Goal: Task Accomplishment & Management: Use online tool/utility

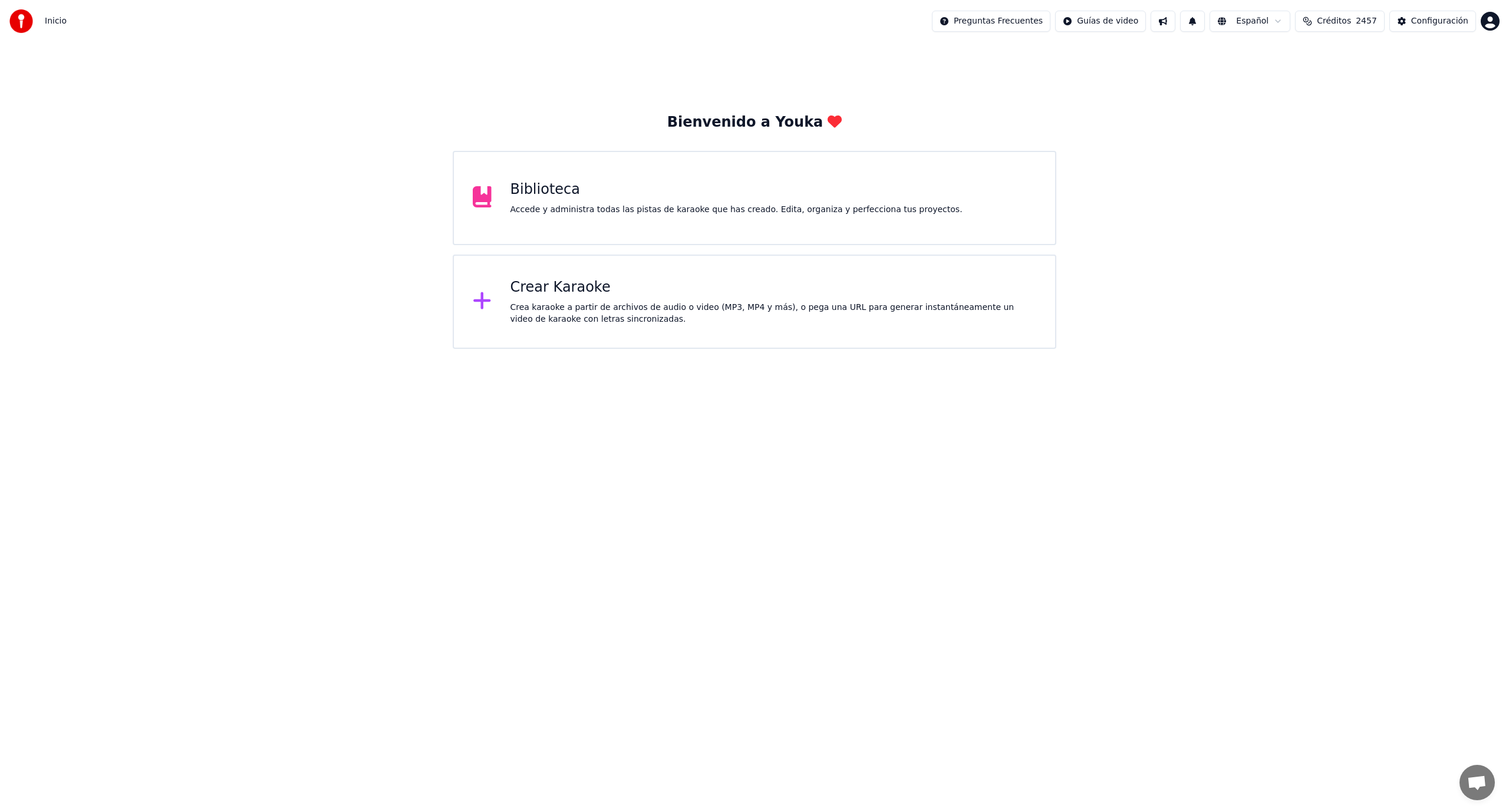
click at [550, 310] on div "Crea karaoke a partir de archivos de audio o video (MP3, MP4 y más), o pega una…" at bounding box center [773, 314] width 526 height 24
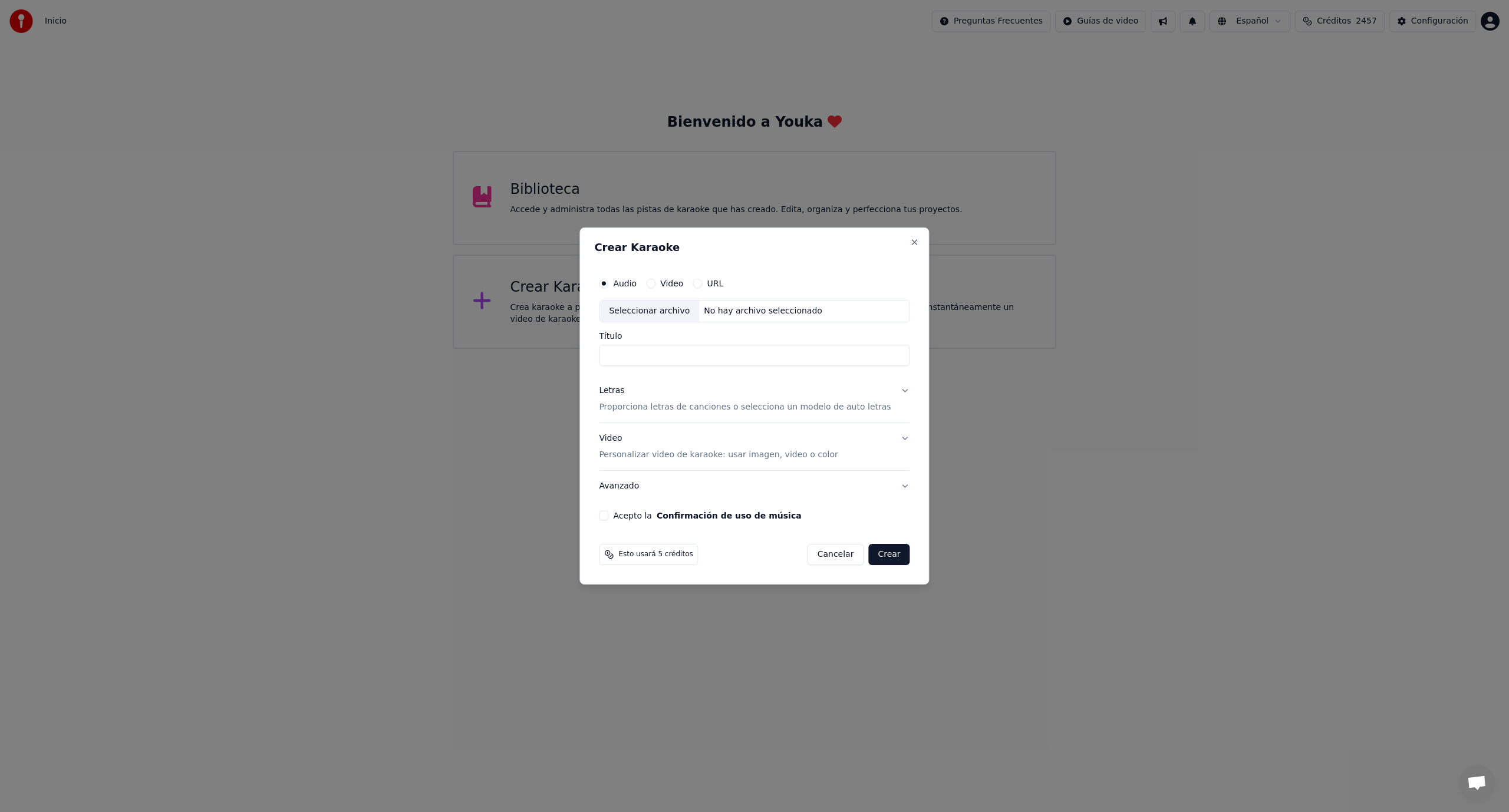
click at [702, 283] on button "URL" at bounding box center [697, 283] width 9 height 9
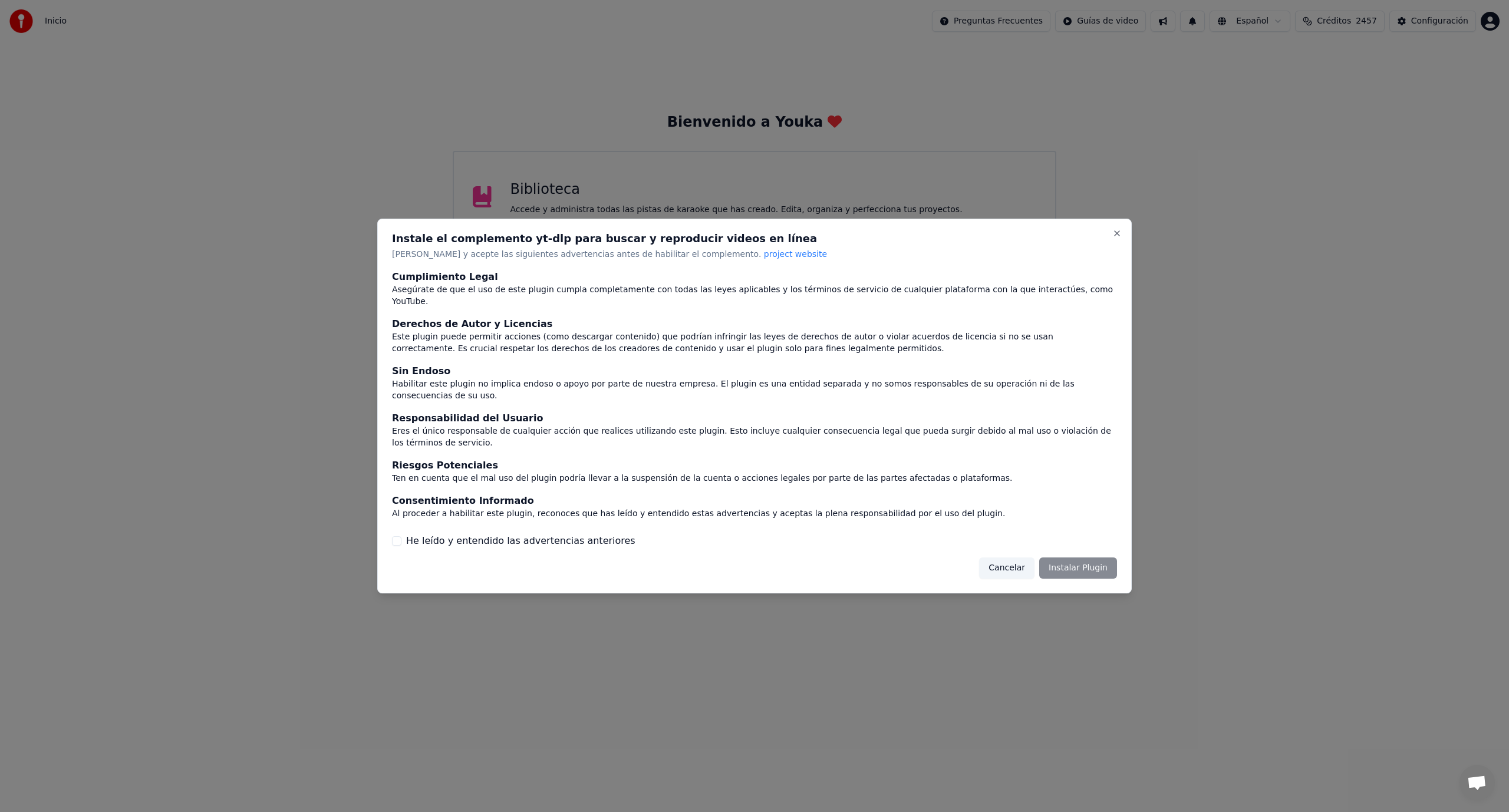
click at [1080, 557] on div "Cancelar Instalar Plugin" at bounding box center [1048, 567] width 138 height 21
click at [1069, 557] on div "Cancelar Instalar Plugin" at bounding box center [1048, 567] width 138 height 21
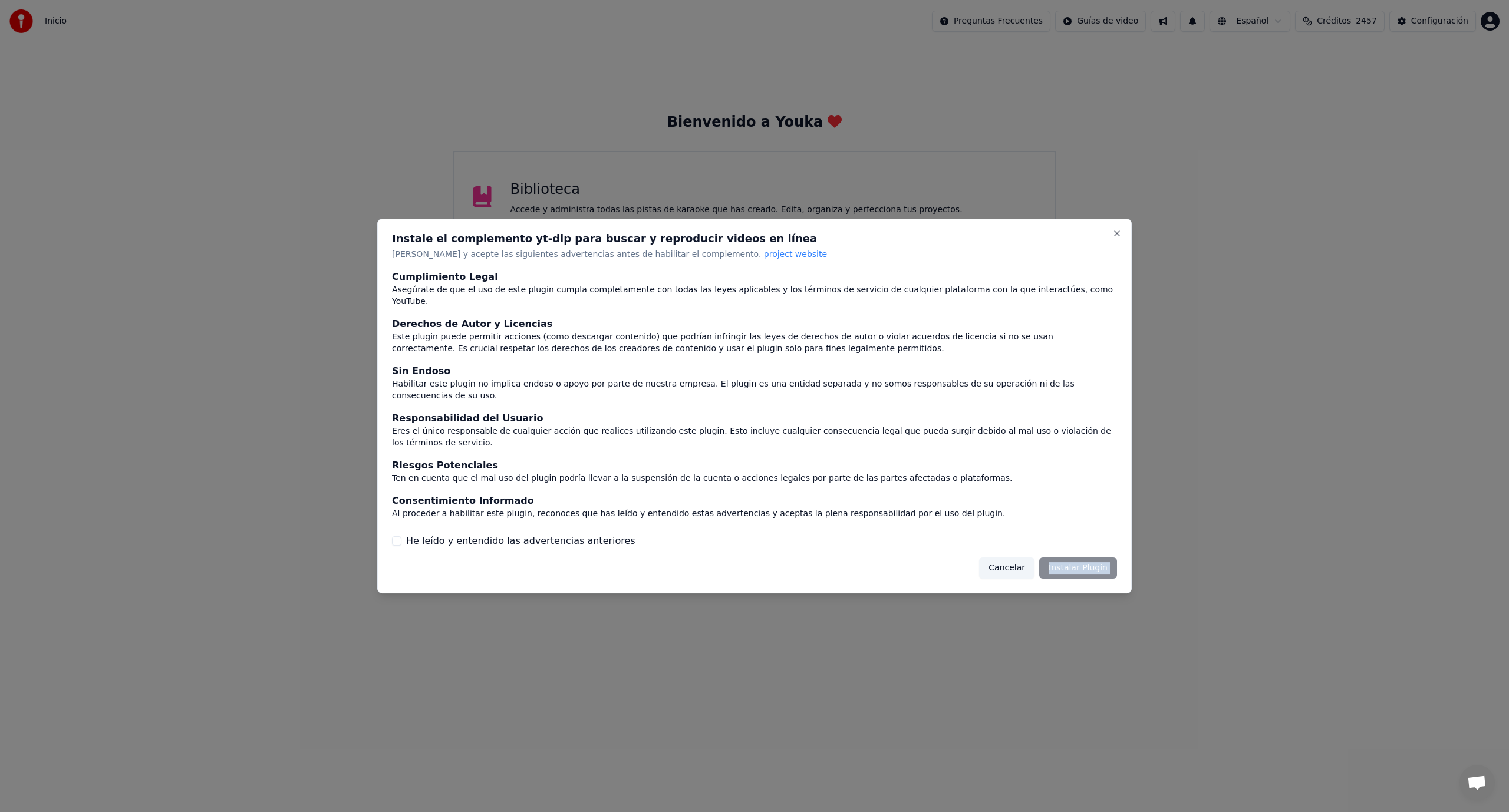
click at [1066, 557] on div "Cancelar Instalar Plugin" at bounding box center [1048, 567] width 138 height 21
click at [763, 258] on span "project website" at bounding box center [795, 253] width 63 height 9
click at [393, 536] on button "He leído y entendido las advertencias anteriores" at bounding box center [396, 541] width 9 height 9
click at [1080, 557] on button "Instalar Plugin" at bounding box center [1078, 567] width 78 height 21
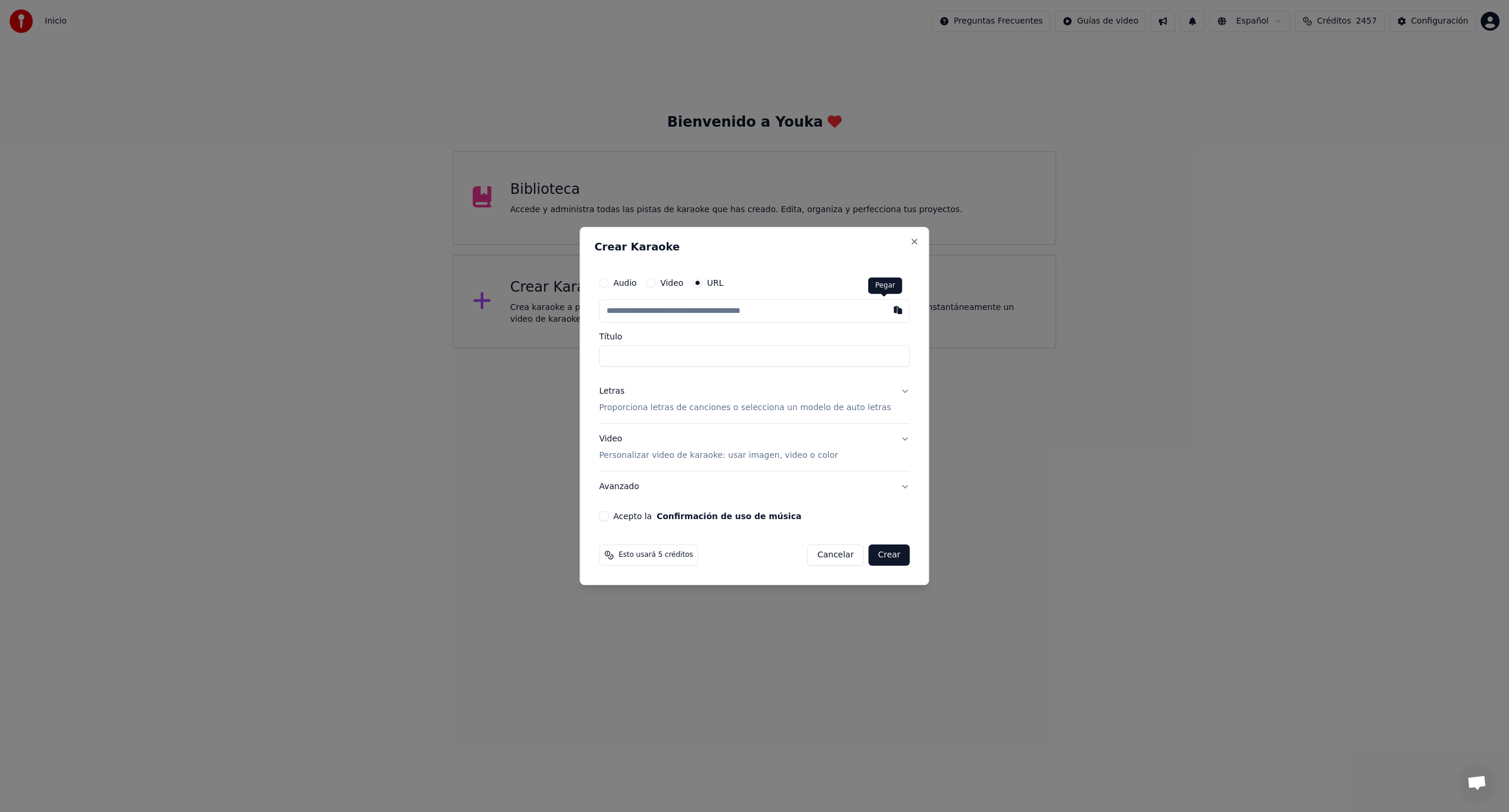
click at [887, 306] on button "button" at bounding box center [899, 310] width 24 height 21
type input "**********"
click at [650, 360] on input "Título" at bounding box center [754, 356] width 311 height 21
type input "**********"
click at [609, 516] on button "Acepto la Confirmación de uso de música" at bounding box center [603, 516] width 9 height 9
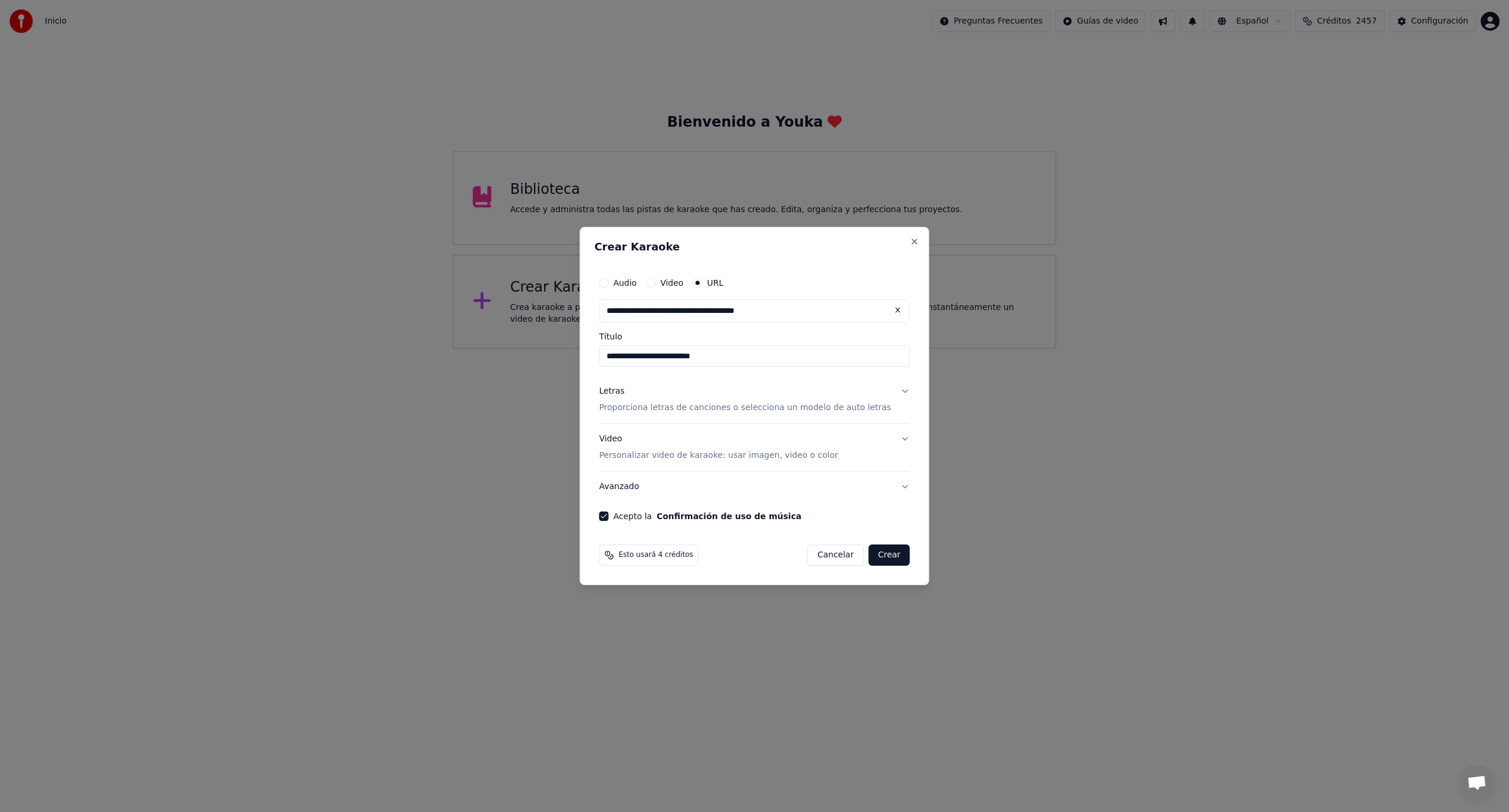
click at [408, 349] on html "**********" at bounding box center [754, 175] width 1509 height 349
click at [643, 407] on p "Proporciona letras de canciones o selecciona un modelo de auto letras" at bounding box center [745, 408] width 292 height 12
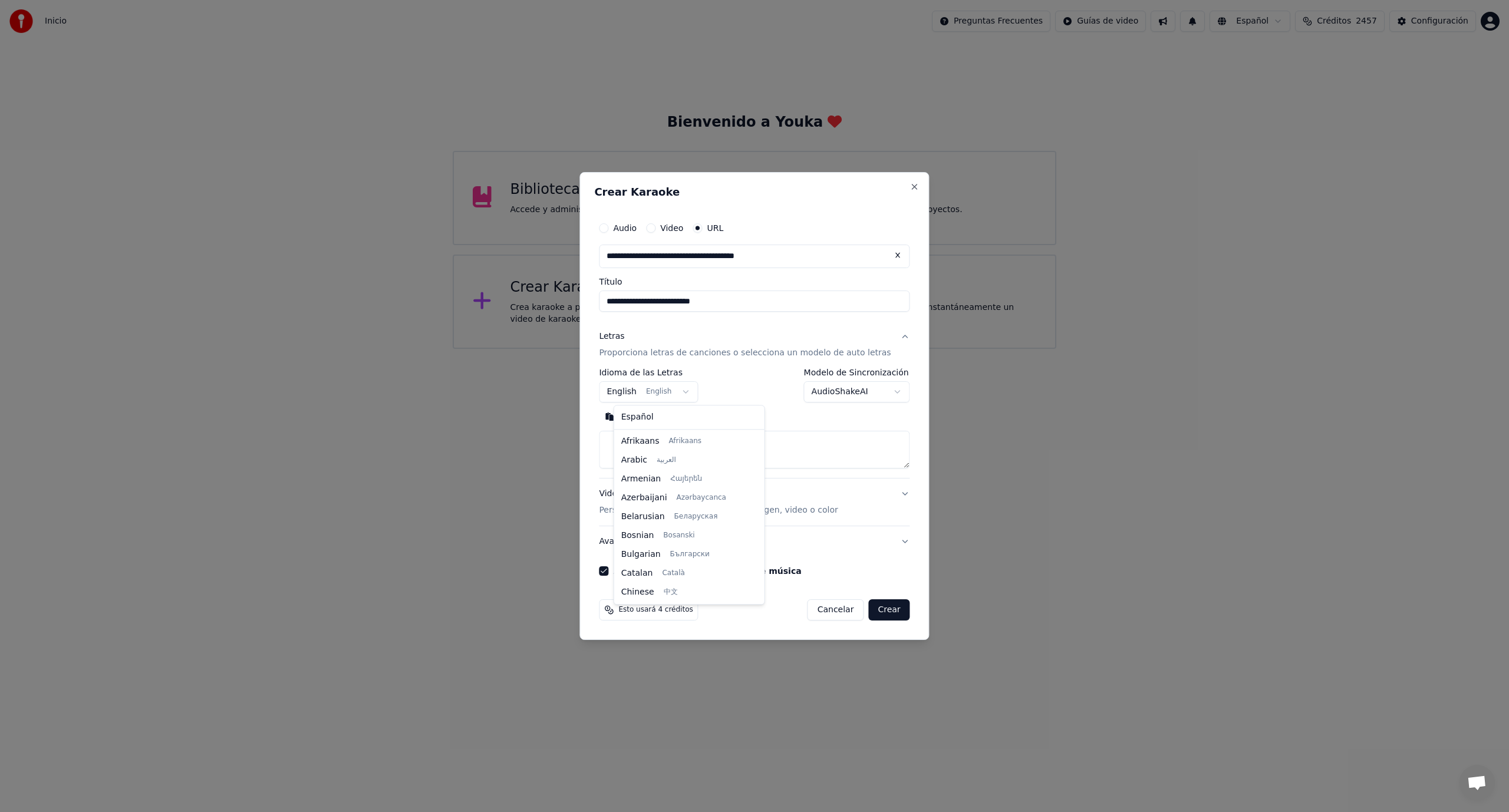
click at [692, 349] on body "**********" at bounding box center [754, 175] width 1509 height 349
select select "**"
click at [621, 440] on textarea at bounding box center [754, 449] width 311 height 38
click at [639, 416] on button "Pegar" at bounding box center [623, 417] width 48 height 19
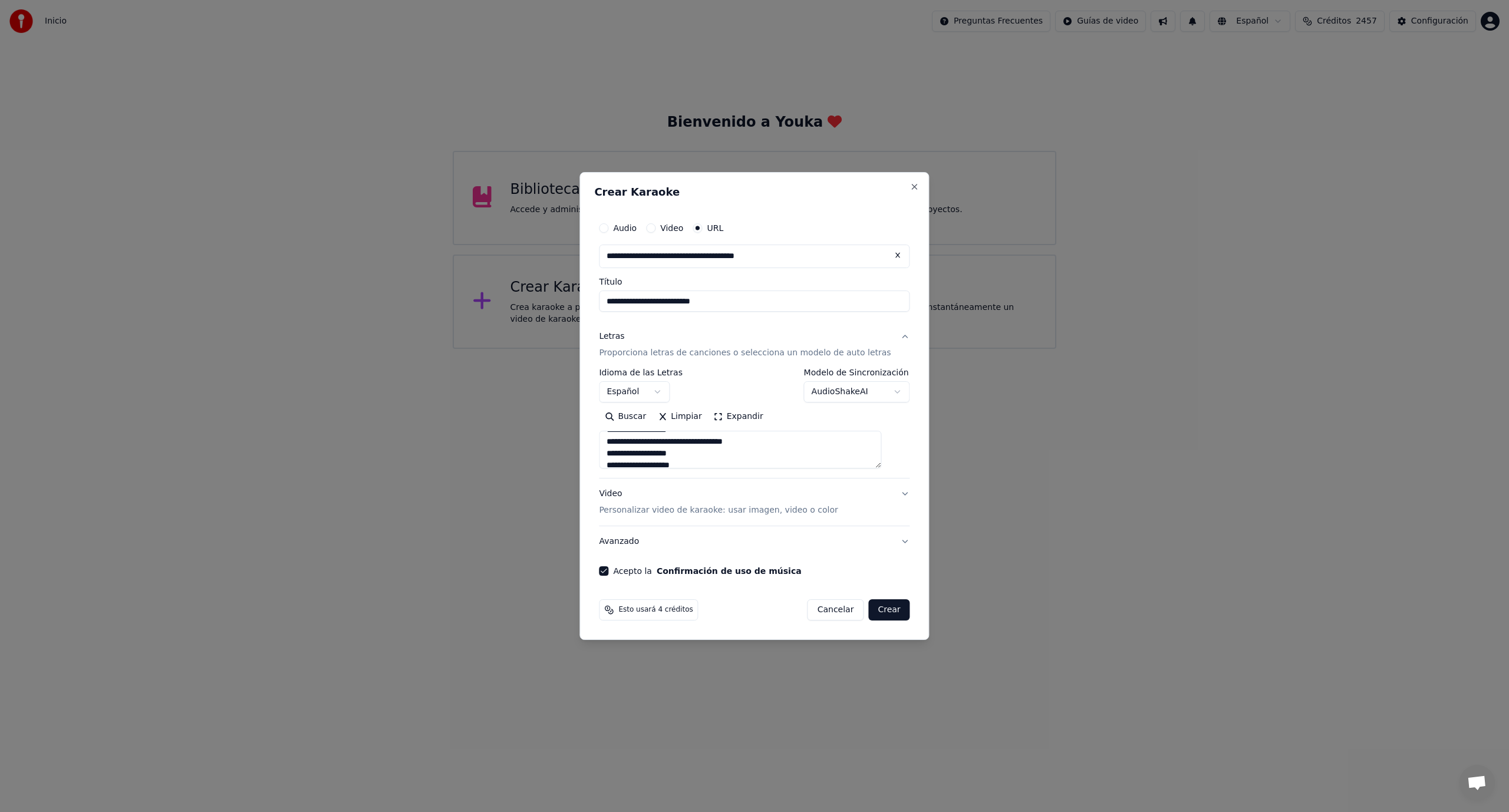
scroll to position [118, 0]
click at [881, 612] on button "Crear" at bounding box center [888, 609] width 41 height 21
type textarea "**********"
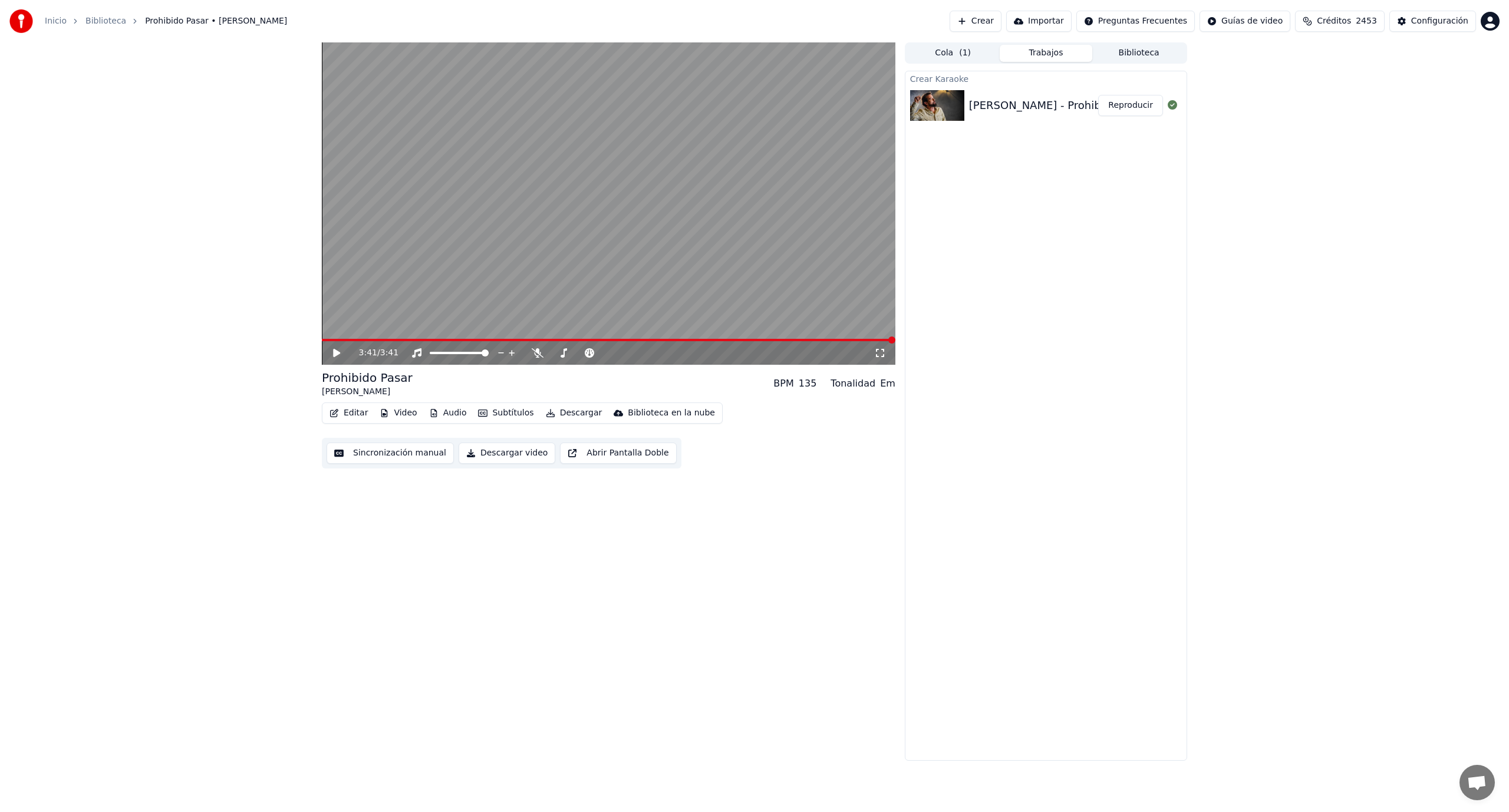
click at [404, 413] on button "Video" at bounding box center [398, 412] width 46 height 16
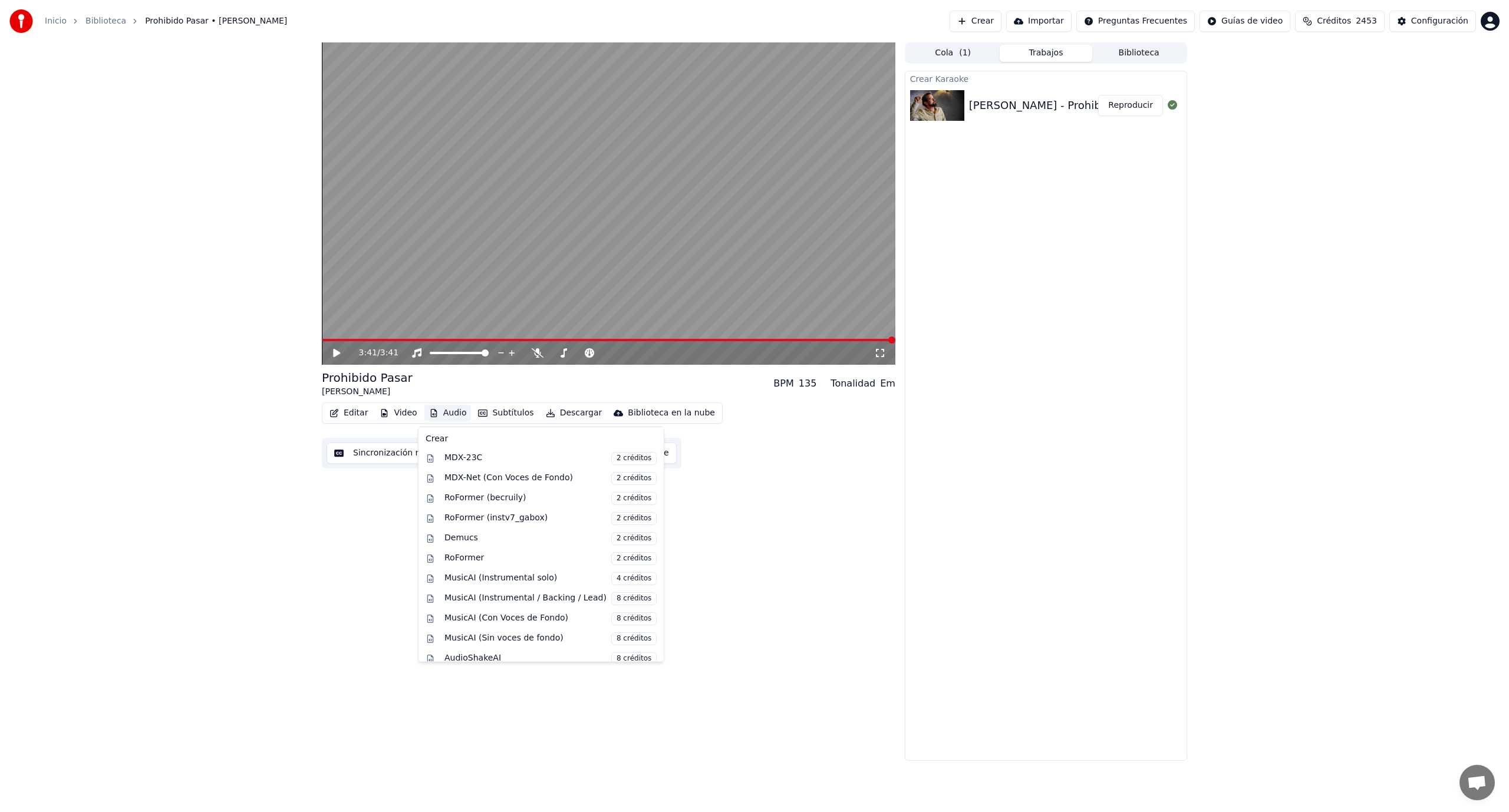
scroll to position [115, 0]
click at [538, 612] on div "MusicAI (Con Voces de Fondo) 8 créditos" at bounding box center [550, 613] width 212 height 13
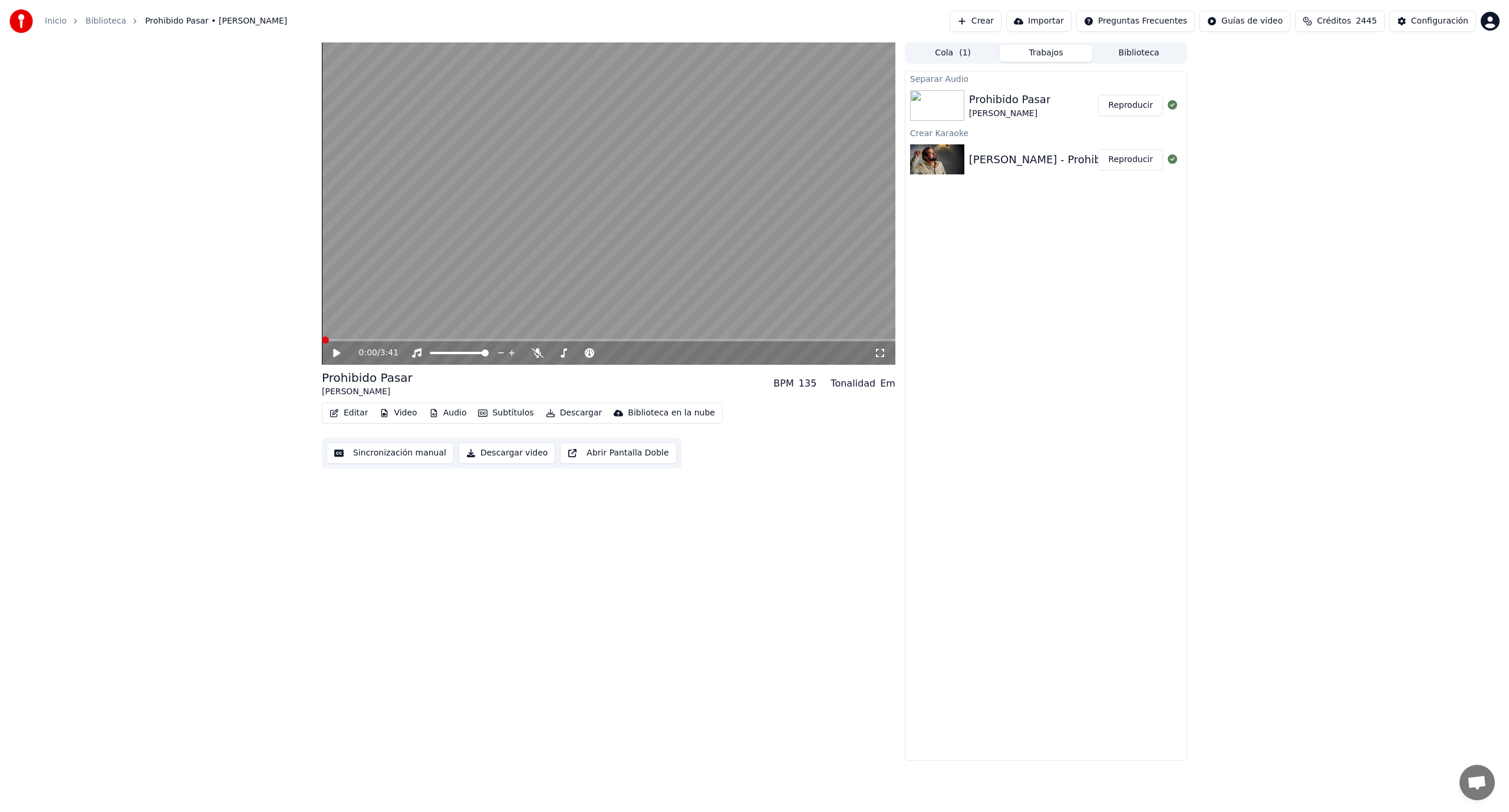
click at [1133, 105] on button "Reproducir" at bounding box center [1131, 105] width 65 height 21
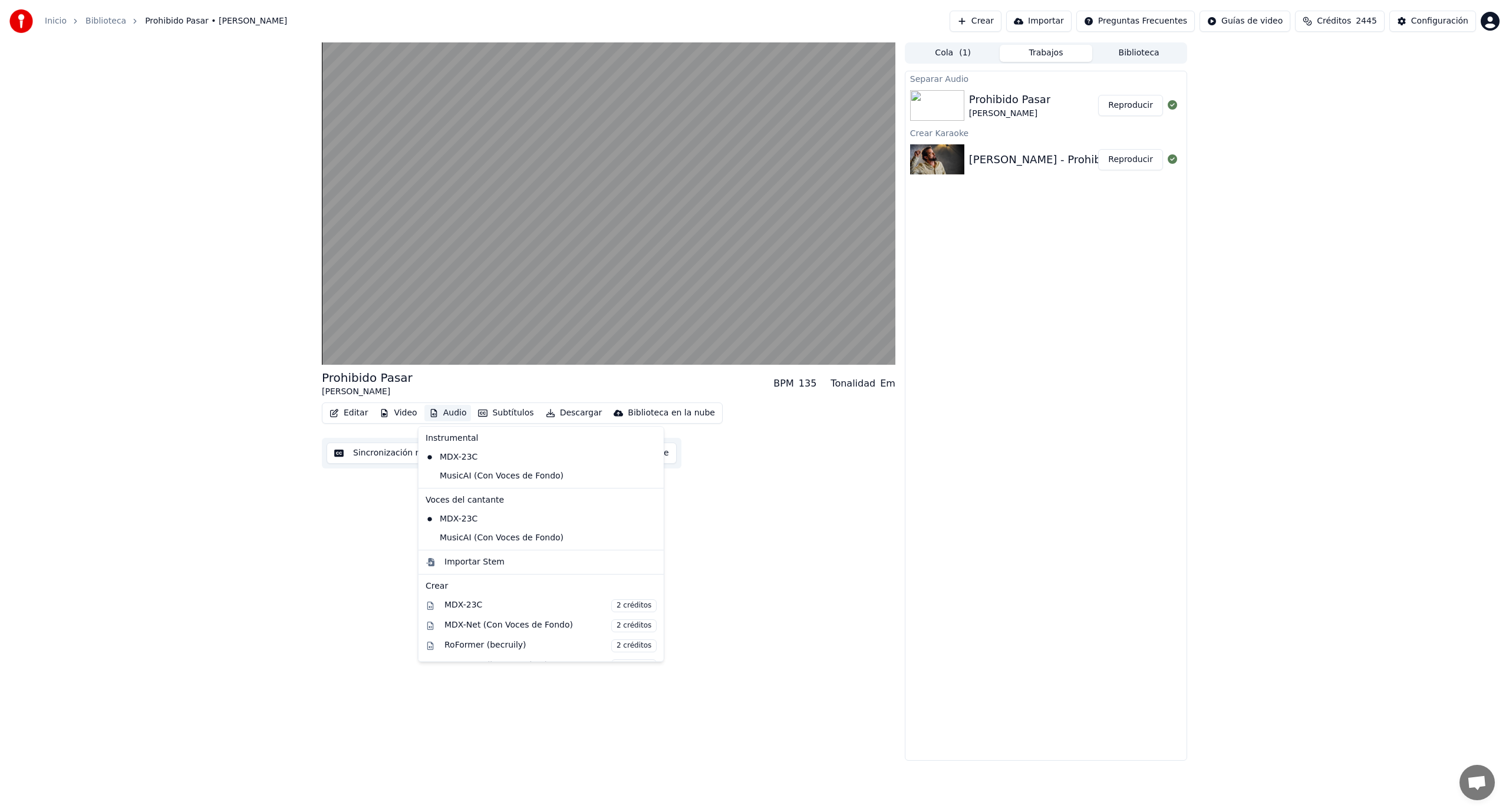
click at [455, 412] on button "Audio" at bounding box center [448, 412] width 47 height 16
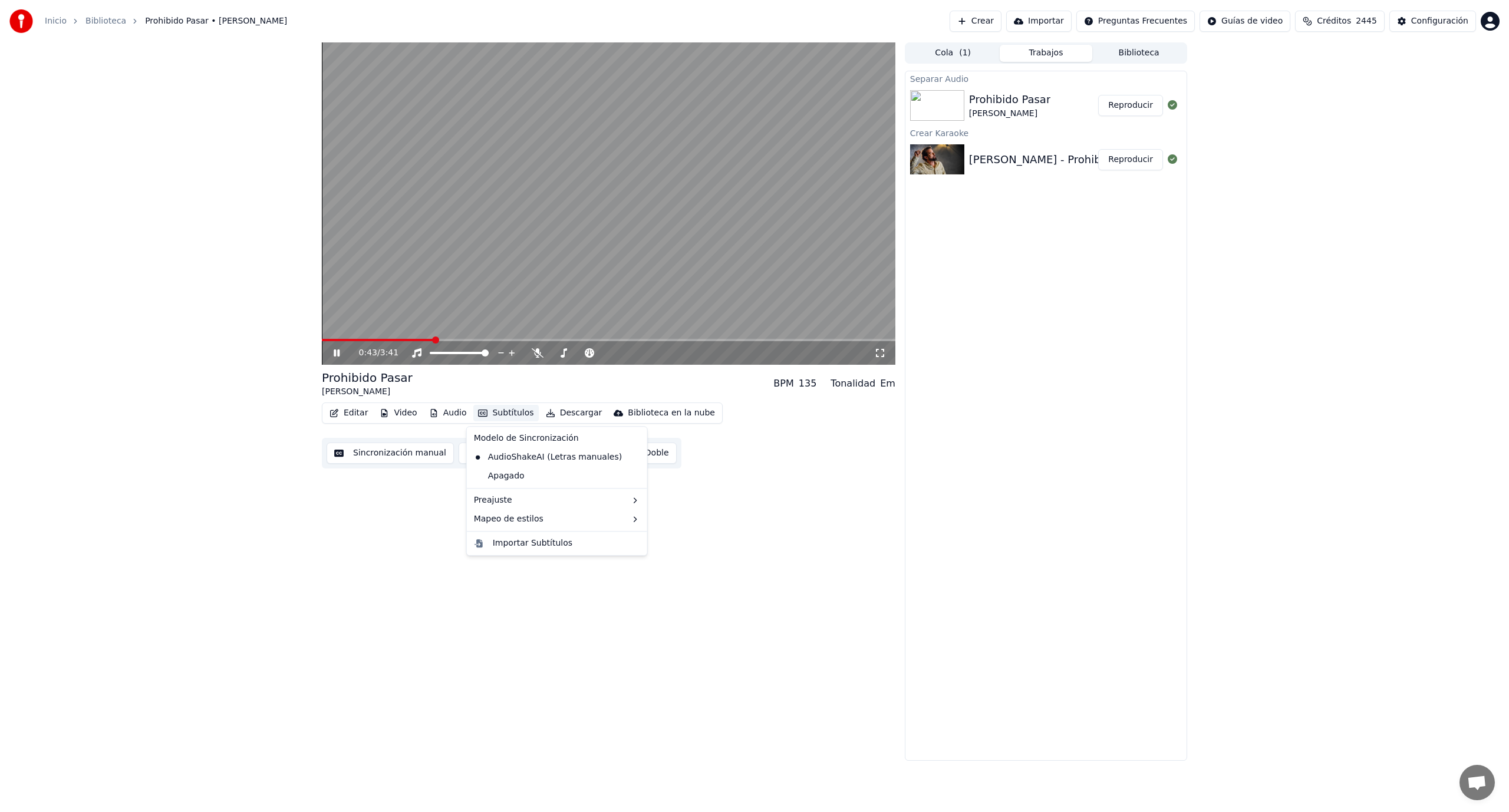
click at [936, 161] on img at bounding box center [936, 160] width 54 height 31
click at [333, 353] on icon at bounding box center [345, 353] width 27 height 9
click at [1124, 154] on button "Reproducir" at bounding box center [1131, 159] width 65 height 21
click at [384, 337] on video at bounding box center [609, 204] width 573 height 323
click at [385, 340] on span at bounding box center [609, 340] width 573 height 3
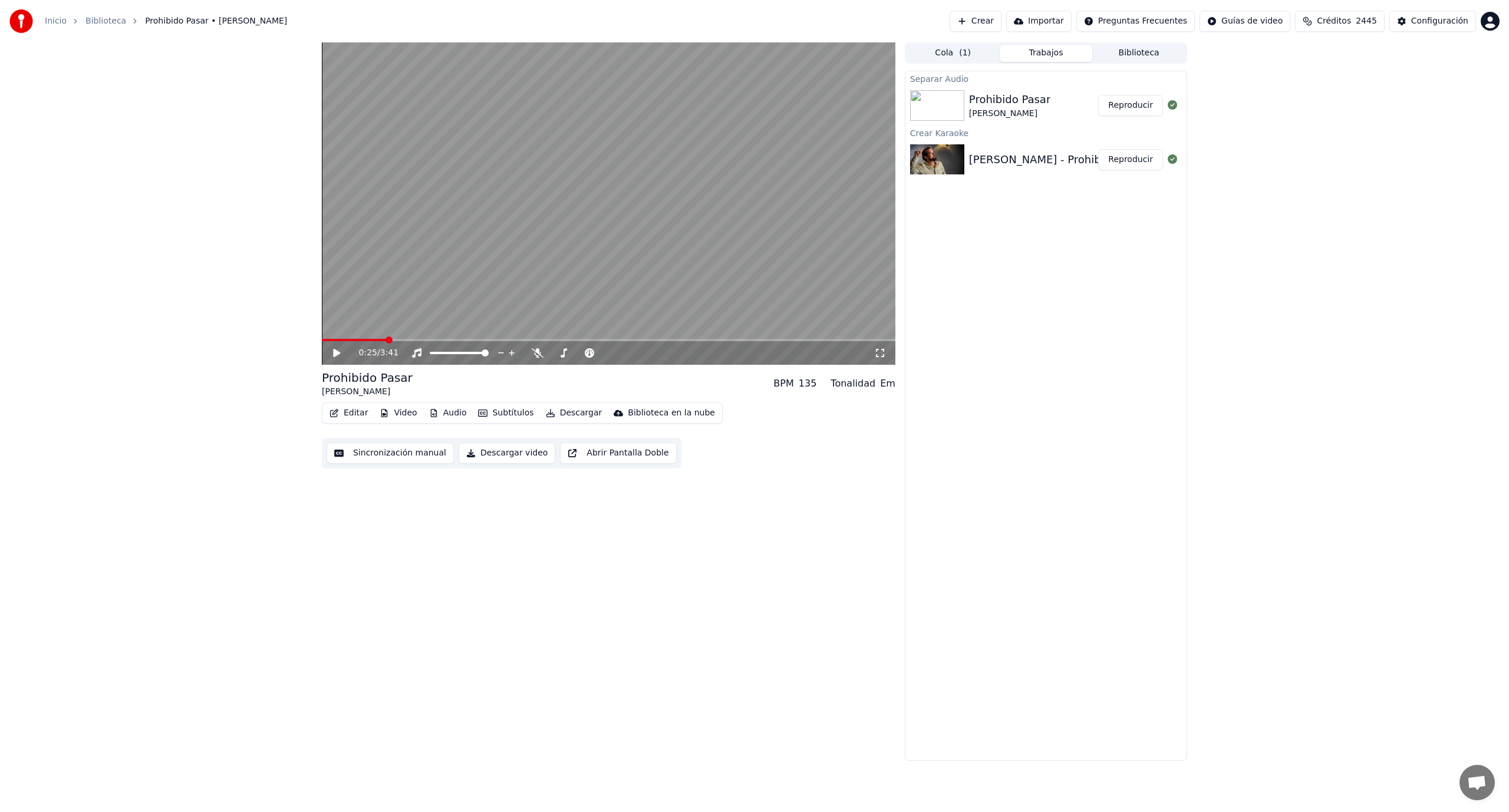
click at [340, 353] on icon at bounding box center [336, 353] width 7 height 9
click at [334, 351] on icon at bounding box center [336, 353] width 6 height 7
click at [1129, 104] on button "Reproducir" at bounding box center [1131, 105] width 65 height 21
click at [338, 353] on icon at bounding box center [336, 353] width 6 height 7
click at [388, 448] on button "Sincronización manual" at bounding box center [389, 453] width 128 height 21
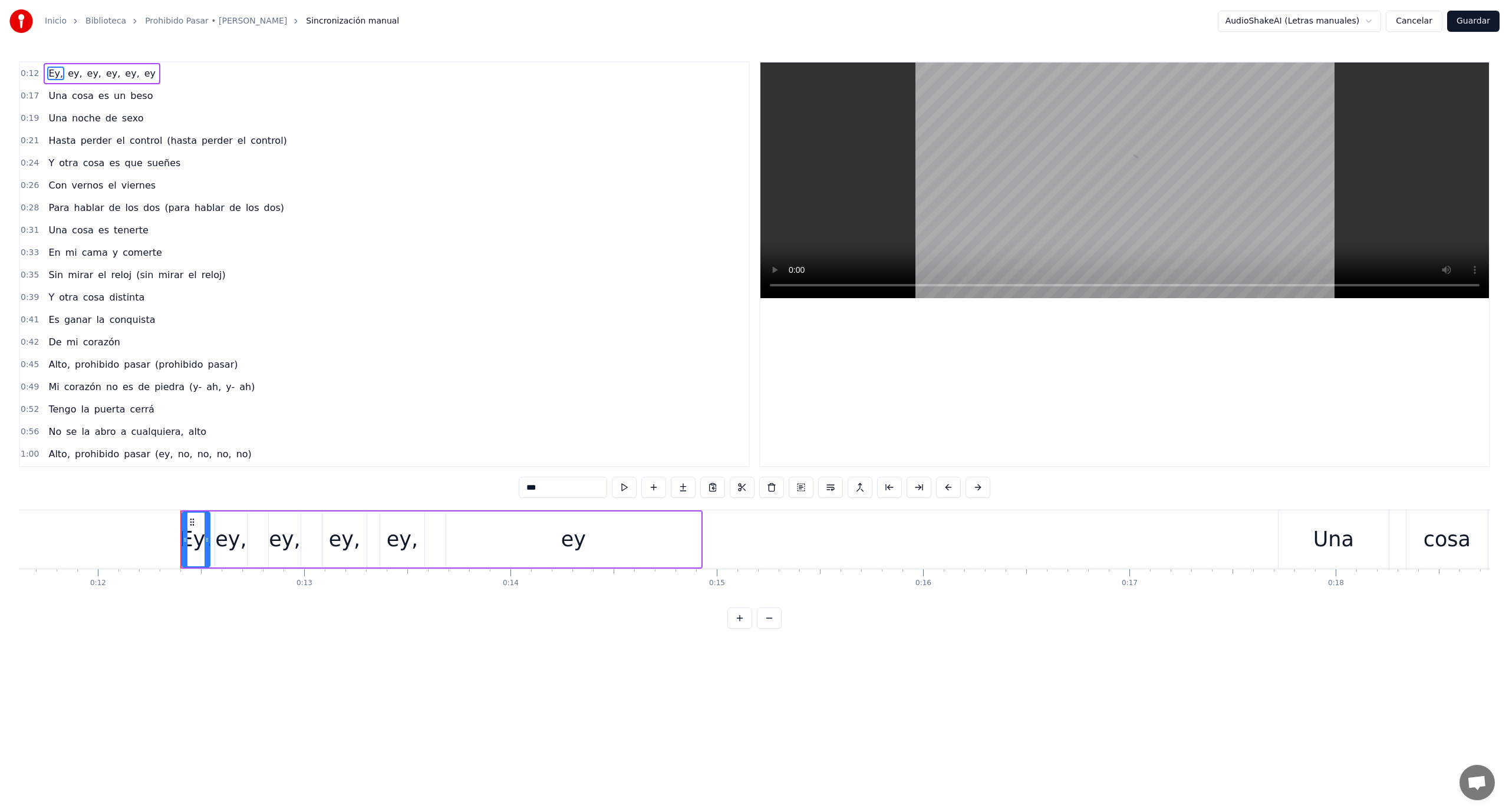
scroll to position [0, 2499]
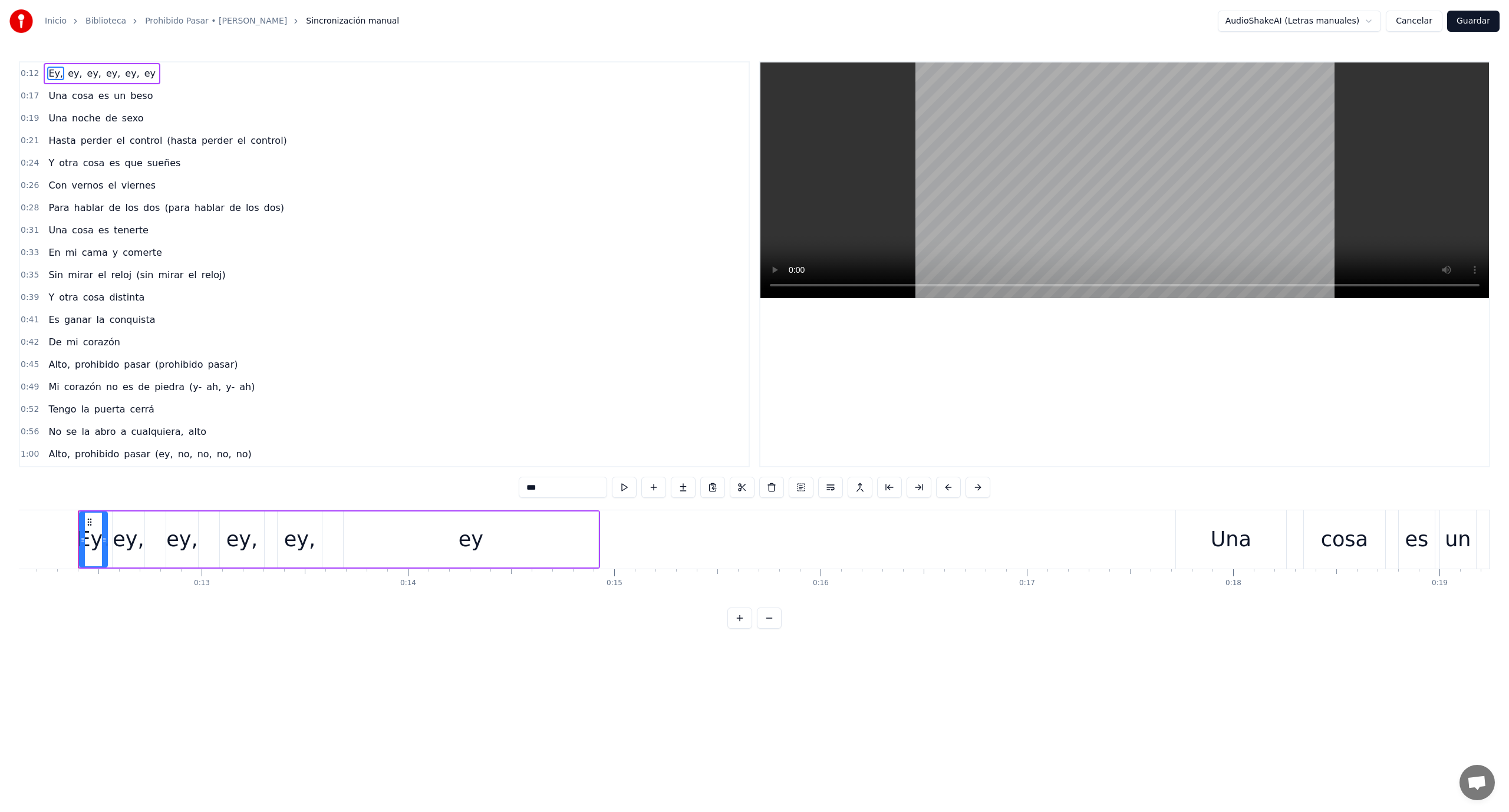
click at [1400, 20] on button "Cancelar" at bounding box center [1414, 21] width 56 height 21
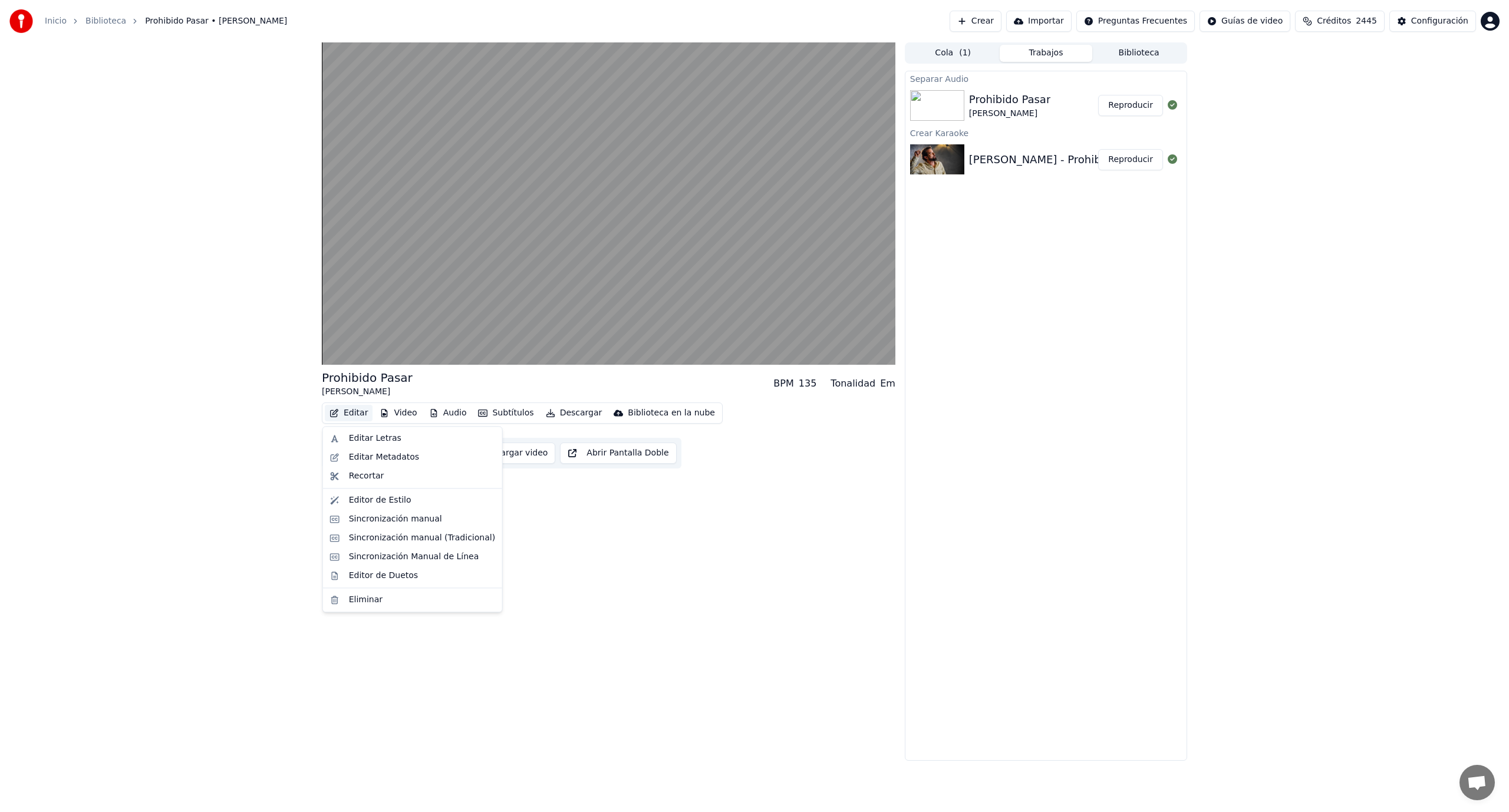
click at [357, 413] on button "Editar" at bounding box center [348, 412] width 48 height 16
click at [415, 560] on div "Sincronización Manual de Línea" at bounding box center [414, 557] width 130 height 12
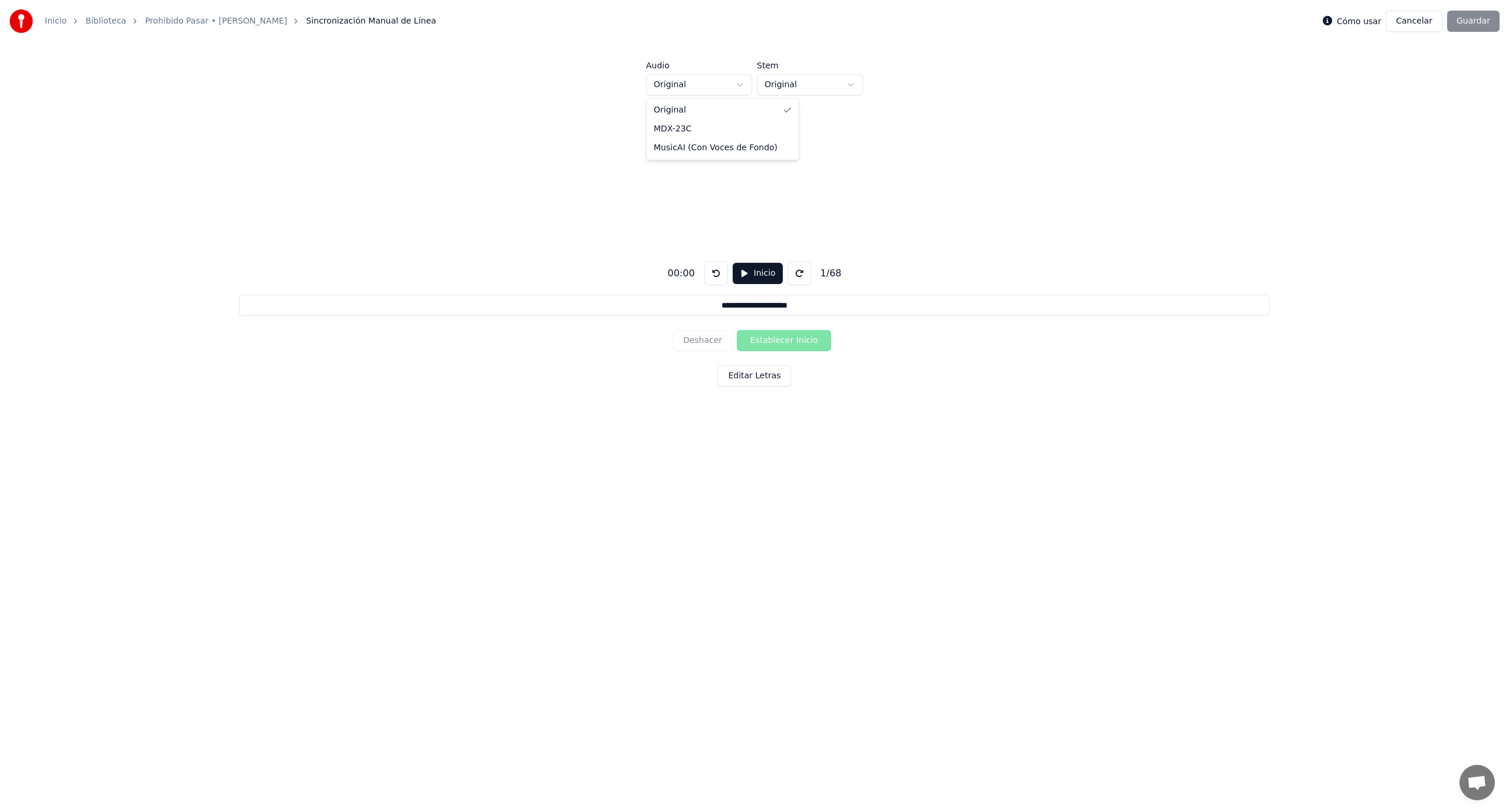
click at [740, 85] on html "**********" at bounding box center [754, 283] width 1509 height 567
click at [853, 80] on html "**********" at bounding box center [754, 283] width 1509 height 567
click at [742, 274] on html "**********" at bounding box center [754, 283] width 1509 height 567
click at [739, 270] on button "Inicio" at bounding box center [757, 273] width 50 height 21
click at [1475, 18] on div "Cómo usar Cancelar Guardar" at bounding box center [1411, 21] width 177 height 21
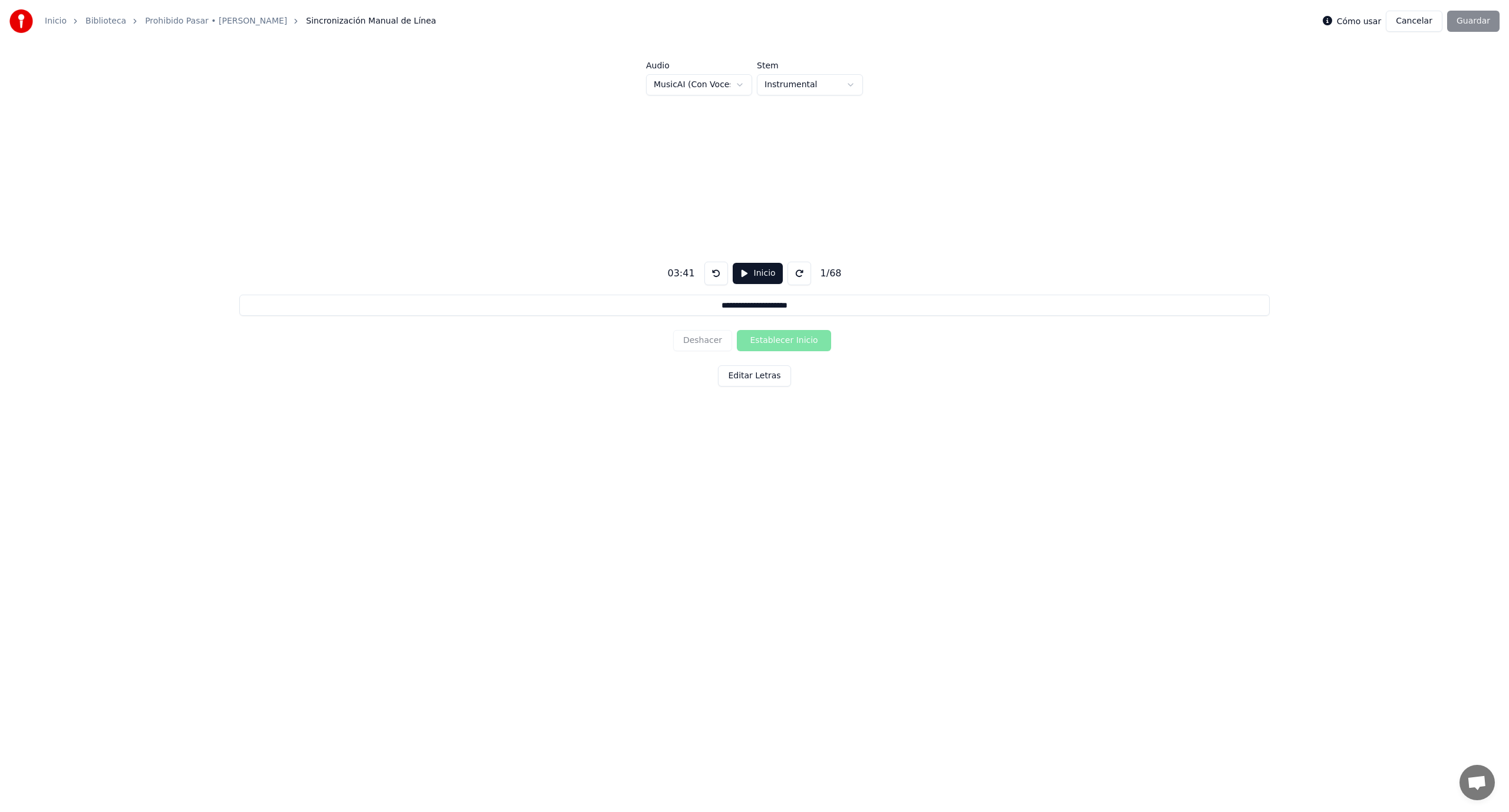
click at [1471, 16] on div "Cómo usar Cancelar Guardar" at bounding box center [1411, 21] width 177 height 21
click at [1425, 20] on button "Cancelar" at bounding box center [1414, 21] width 56 height 21
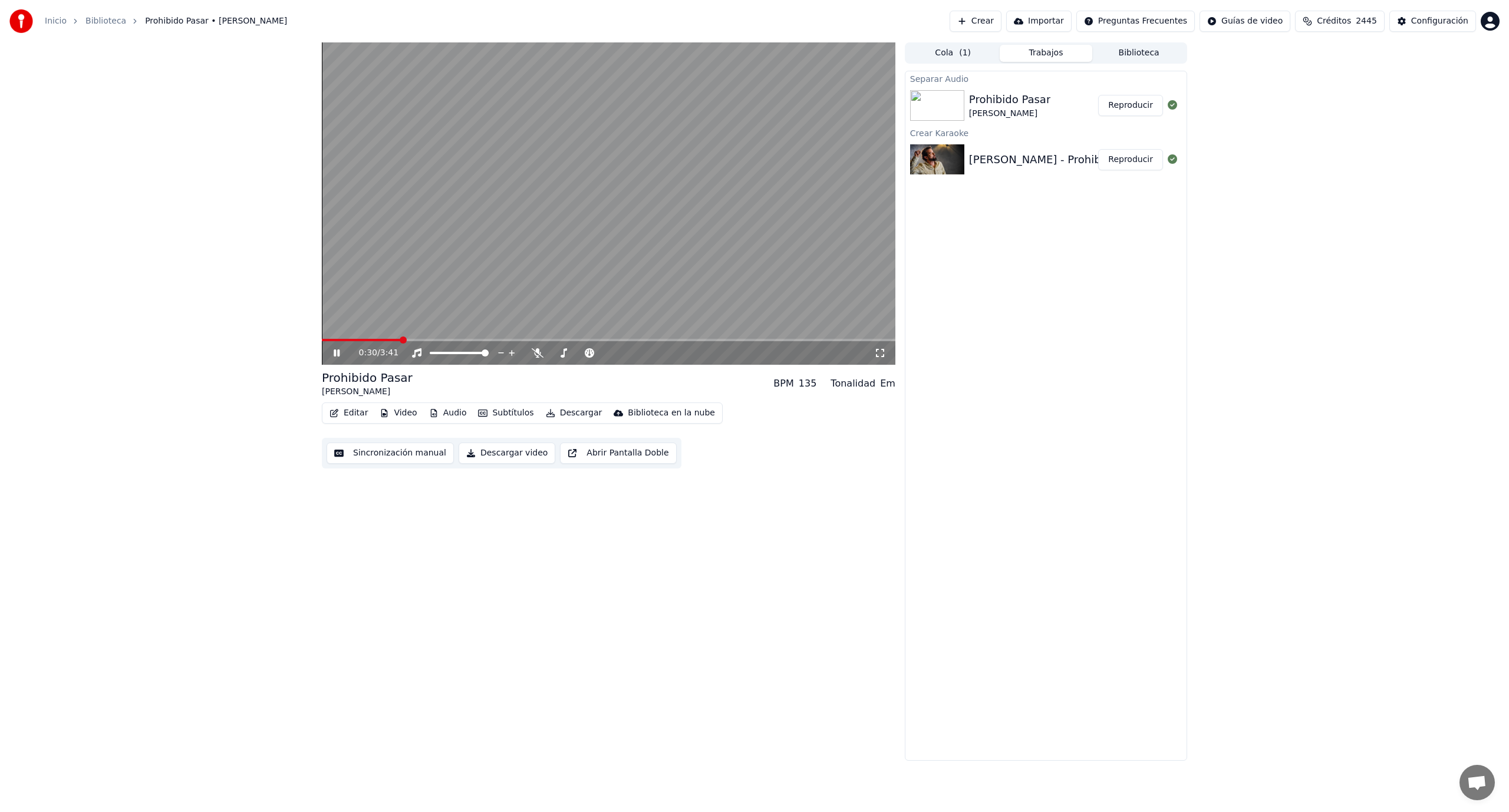
click at [1141, 103] on button "Reproducir" at bounding box center [1131, 105] width 65 height 21
click at [366, 339] on span at bounding box center [609, 340] width 573 height 3
click at [349, 412] on button "Editar" at bounding box center [348, 412] width 48 height 16
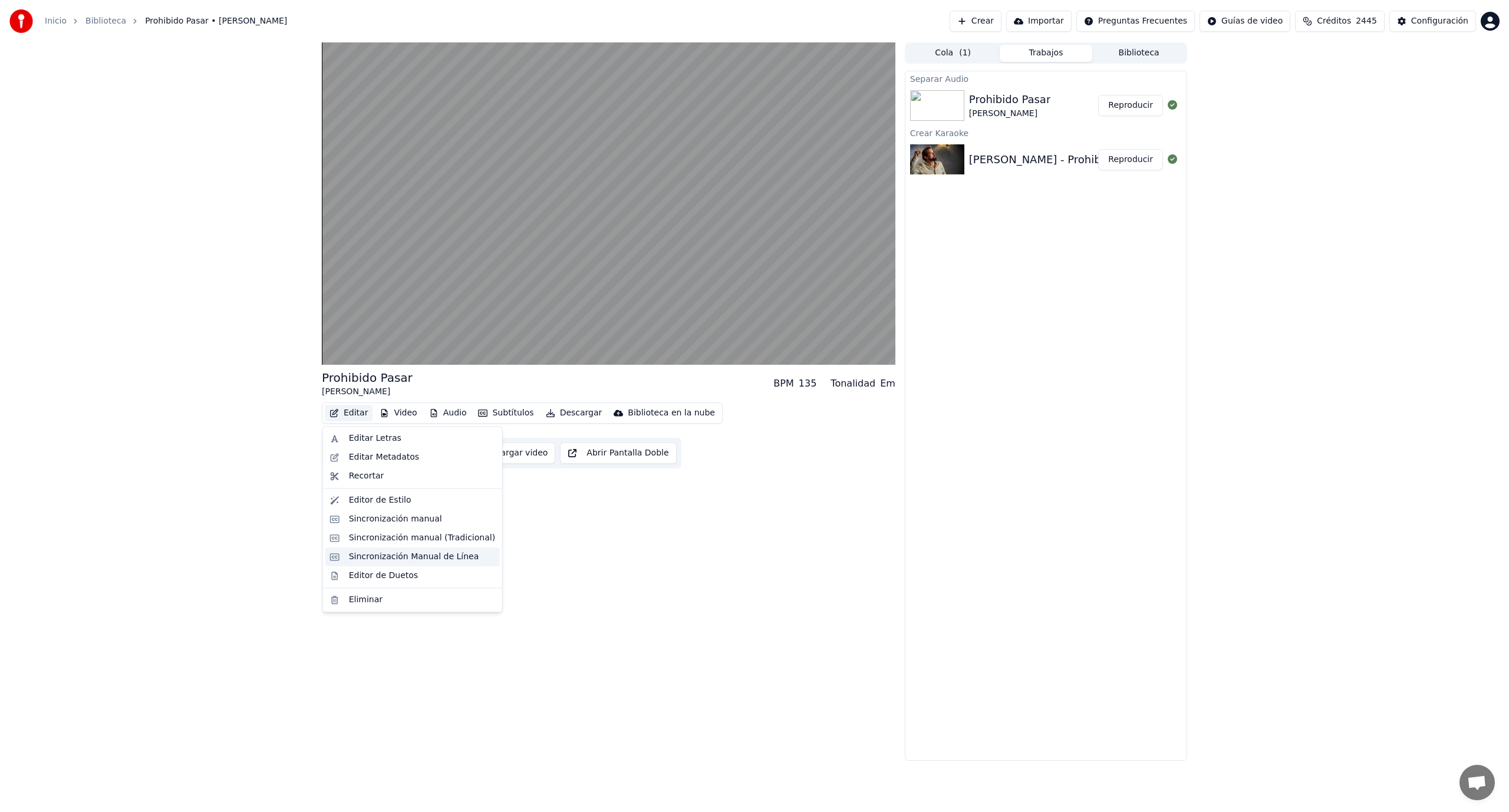
click at [451, 554] on div "Sincronización Manual de Línea" at bounding box center [414, 557] width 130 height 12
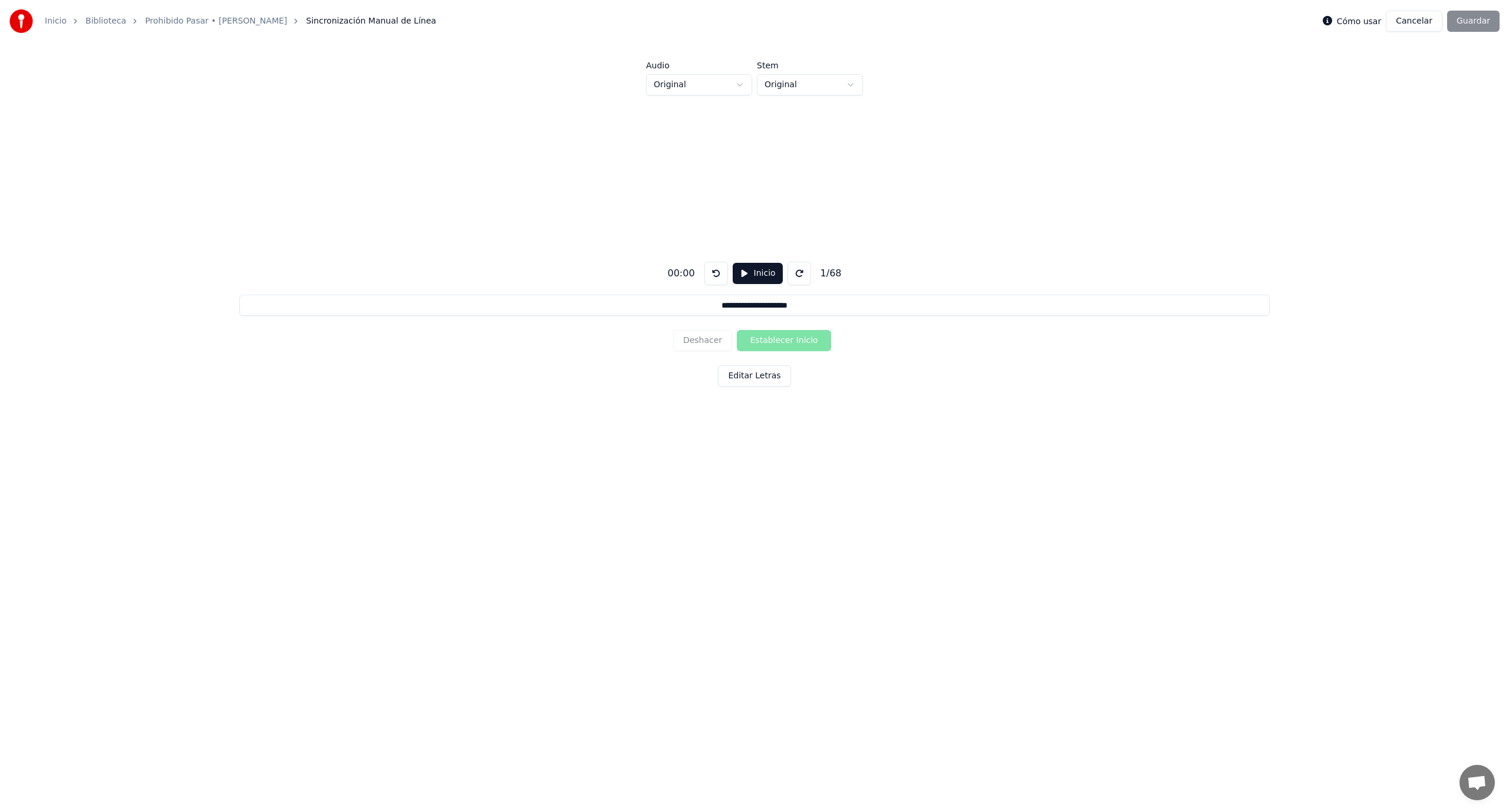
click at [1414, 18] on button "Cancelar" at bounding box center [1414, 21] width 56 height 21
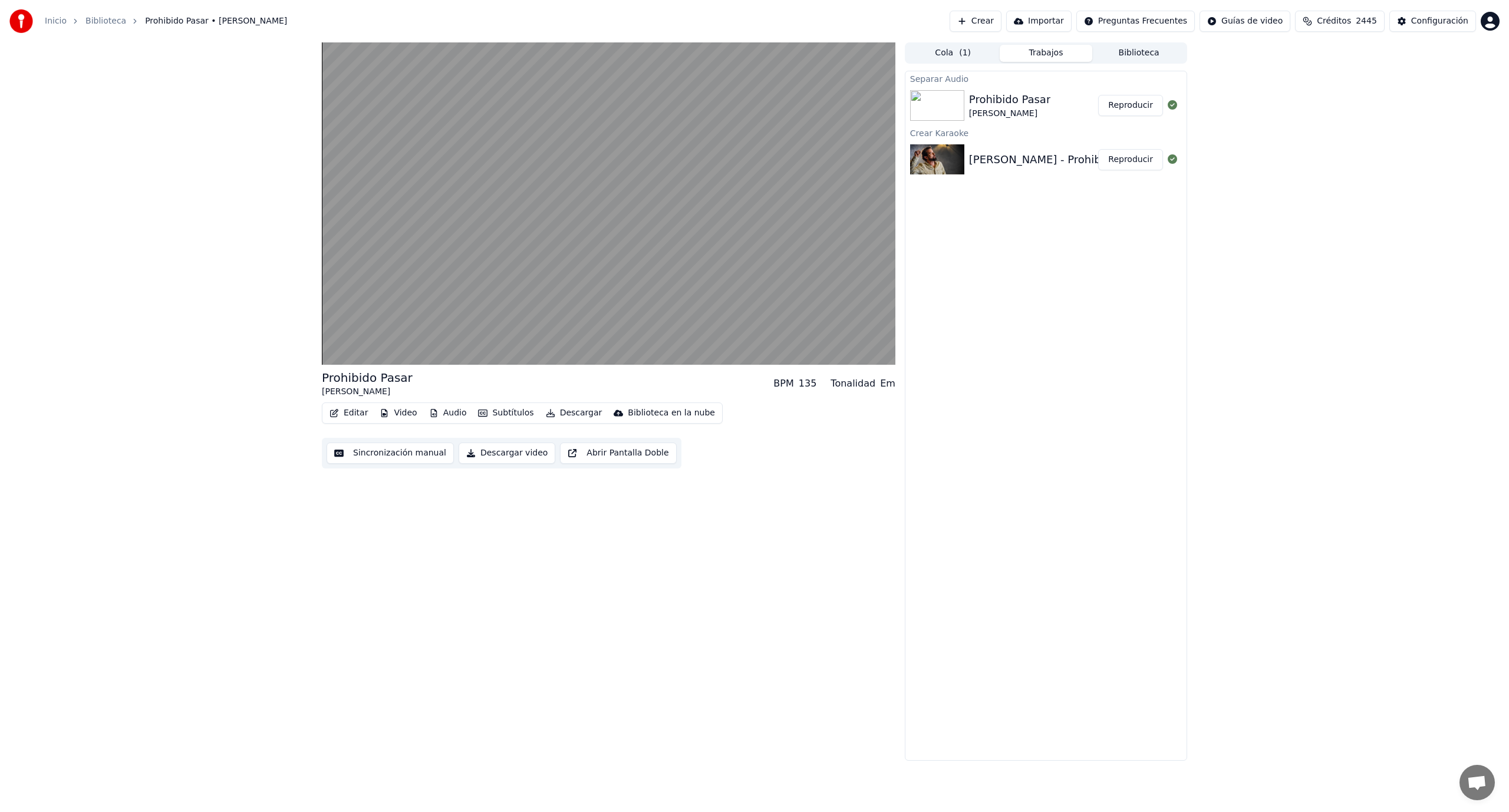
click at [385, 451] on button "Sincronización manual" at bounding box center [389, 453] width 128 height 21
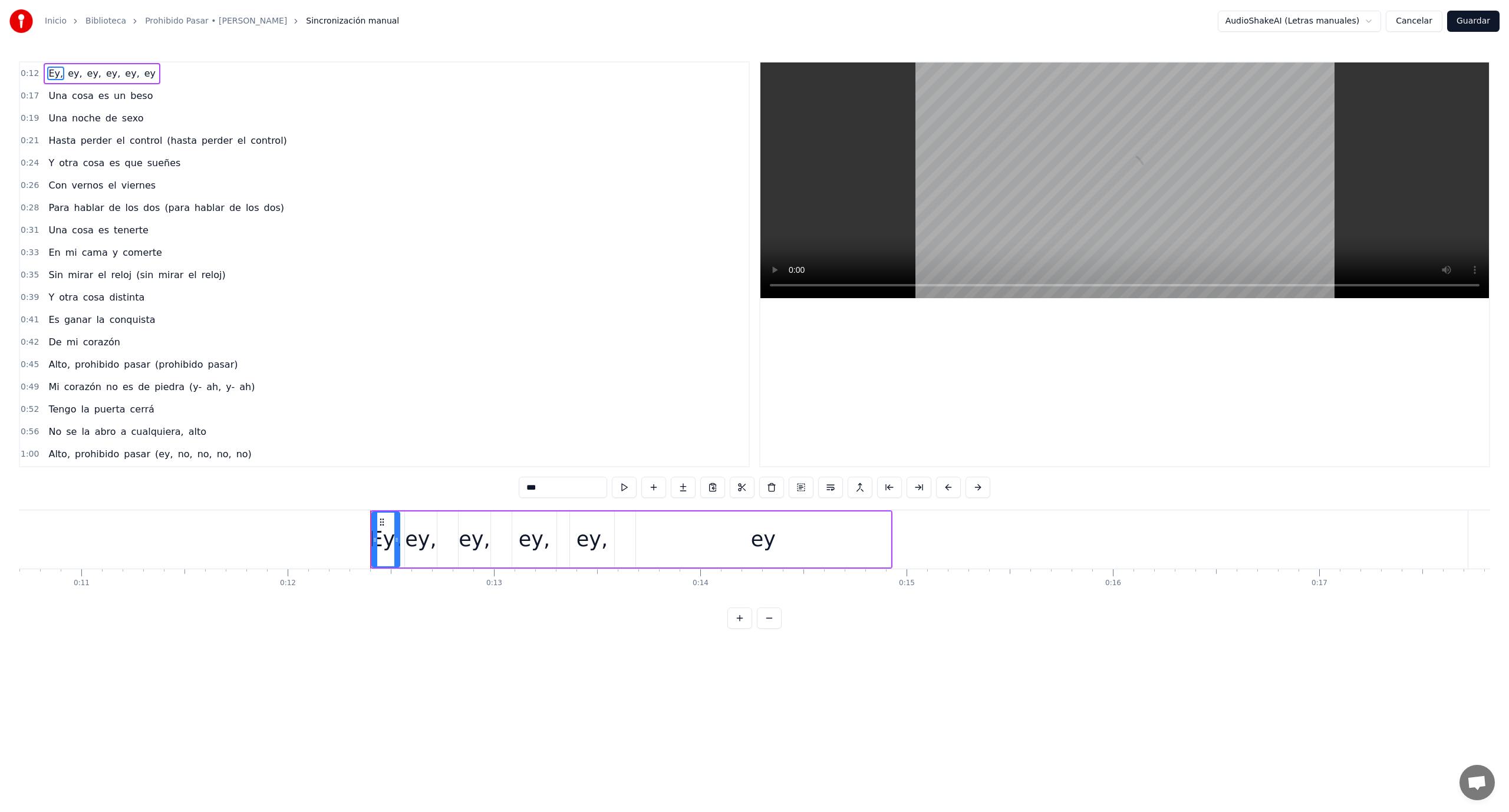
scroll to position [0, 2499]
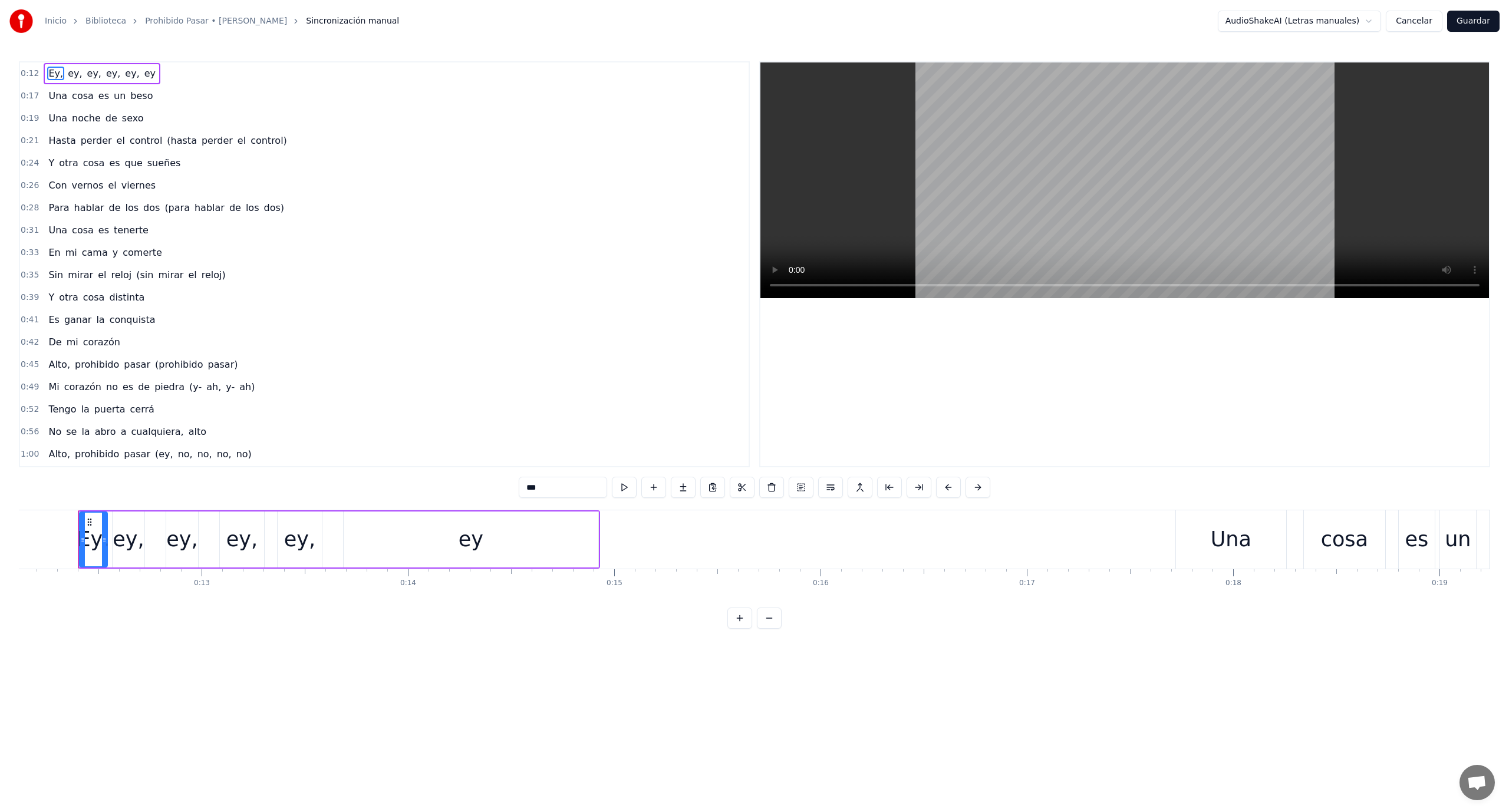
click at [1423, 10] on div "Inicio Biblioteca Prohibido Pasar • [PERSON_NAME] manual AudioShakeAI (Letras m…" at bounding box center [754, 21] width 1509 height 43
click at [1422, 23] on button "Cancelar" at bounding box center [1414, 21] width 56 height 21
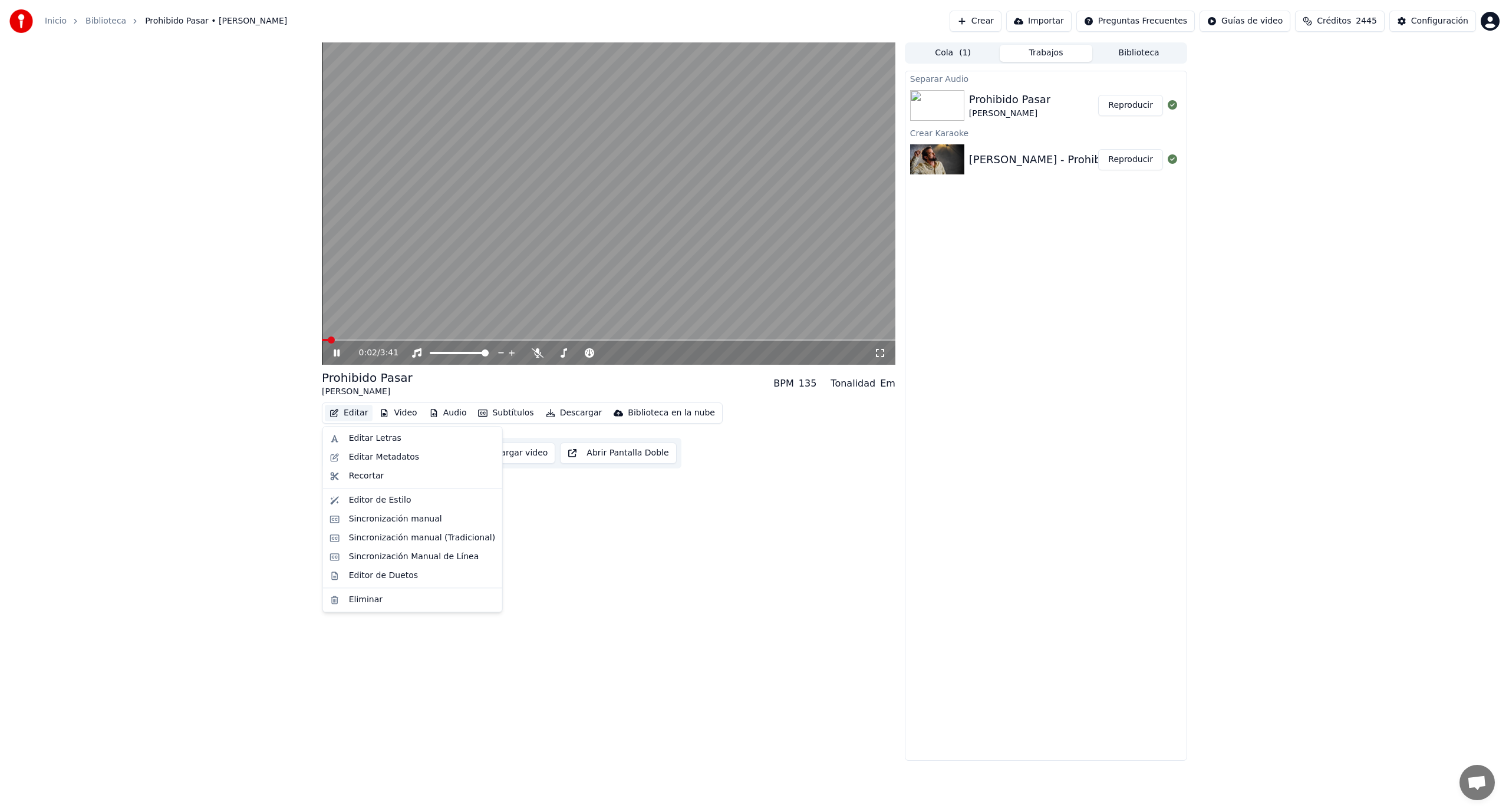
click at [341, 408] on button "Editar" at bounding box center [348, 412] width 48 height 16
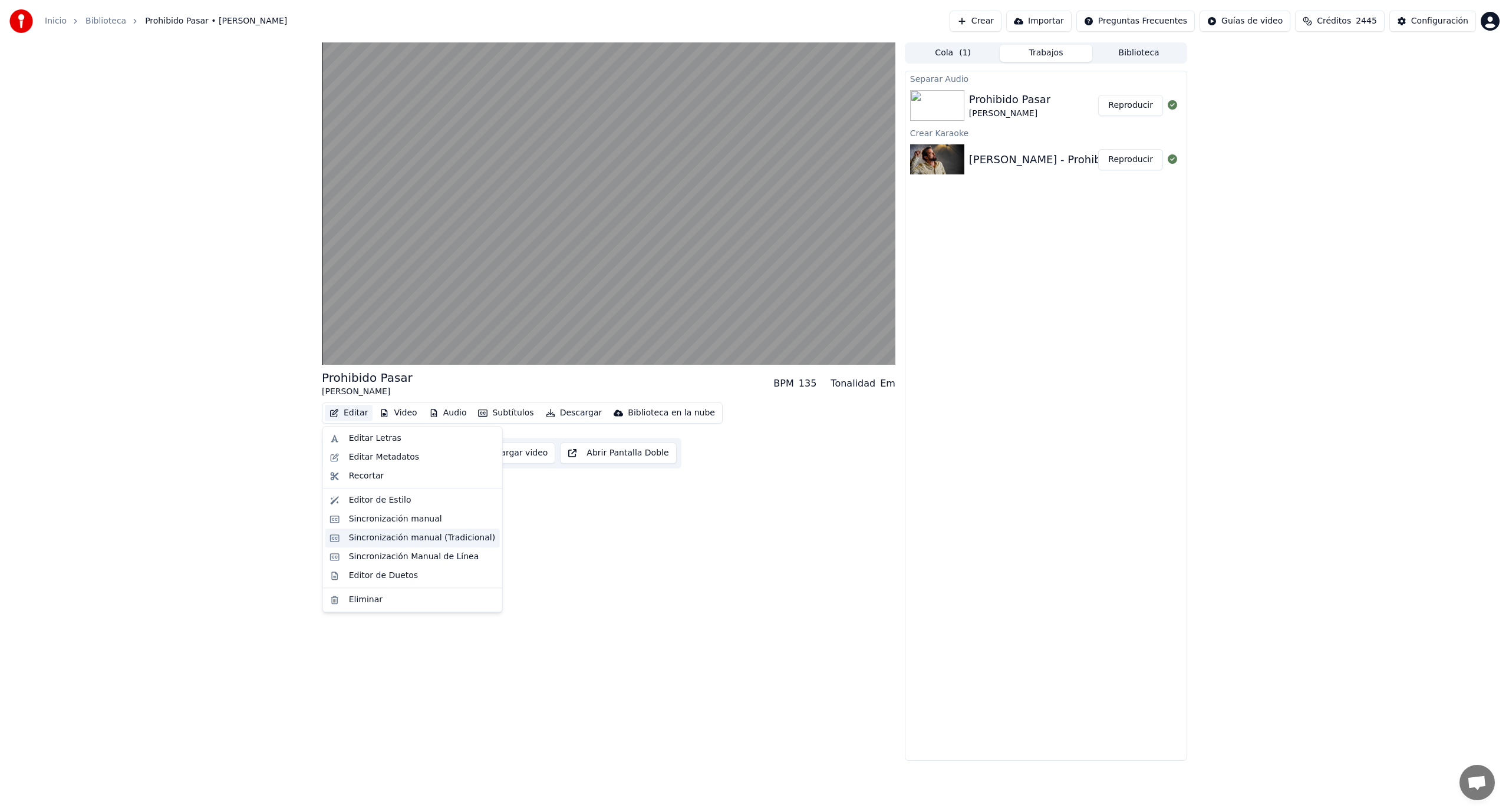
click at [399, 542] on div "Sincronización manual (Tradicional)" at bounding box center [422, 538] width 146 height 12
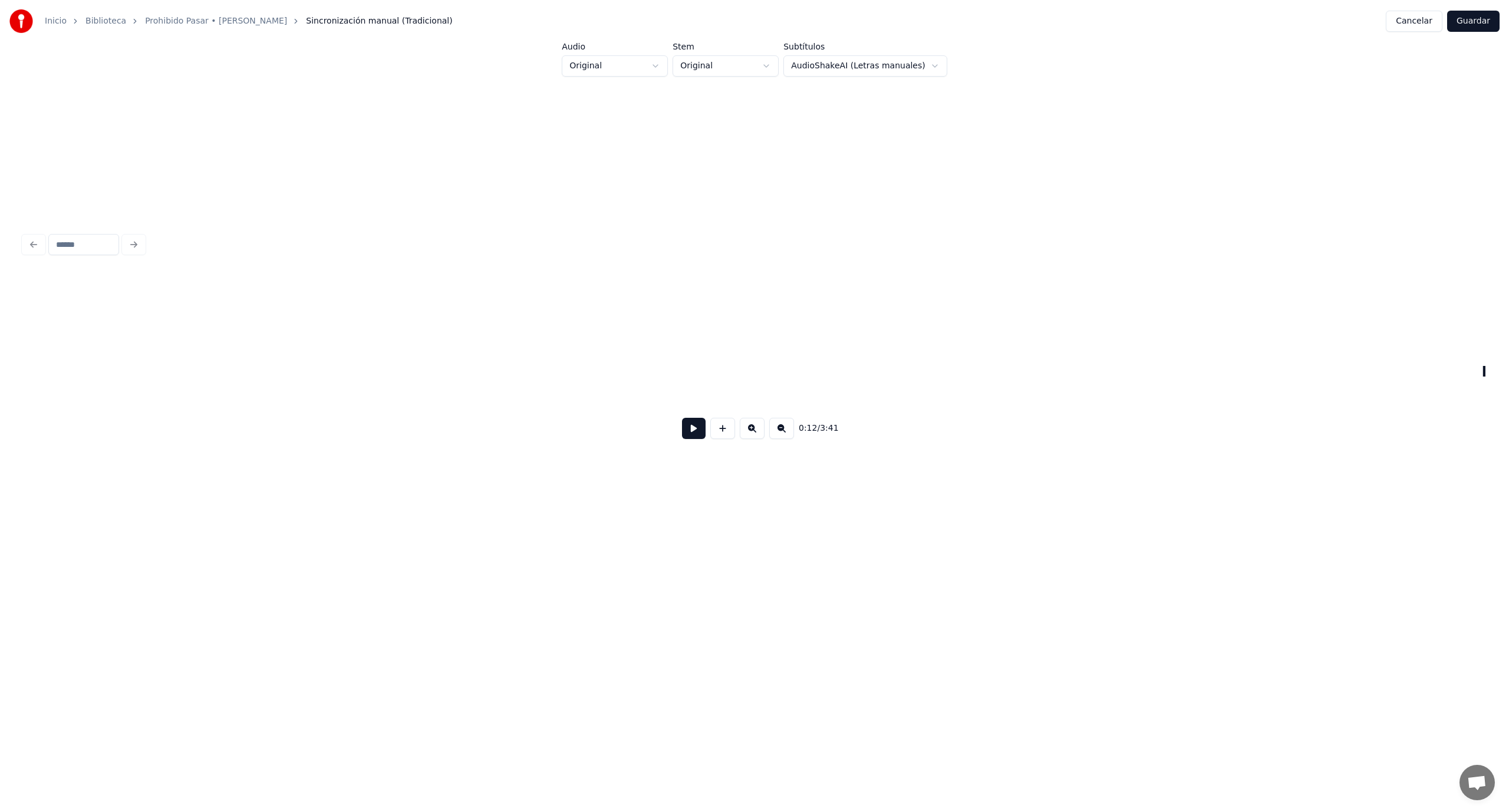
scroll to position [0, 1462]
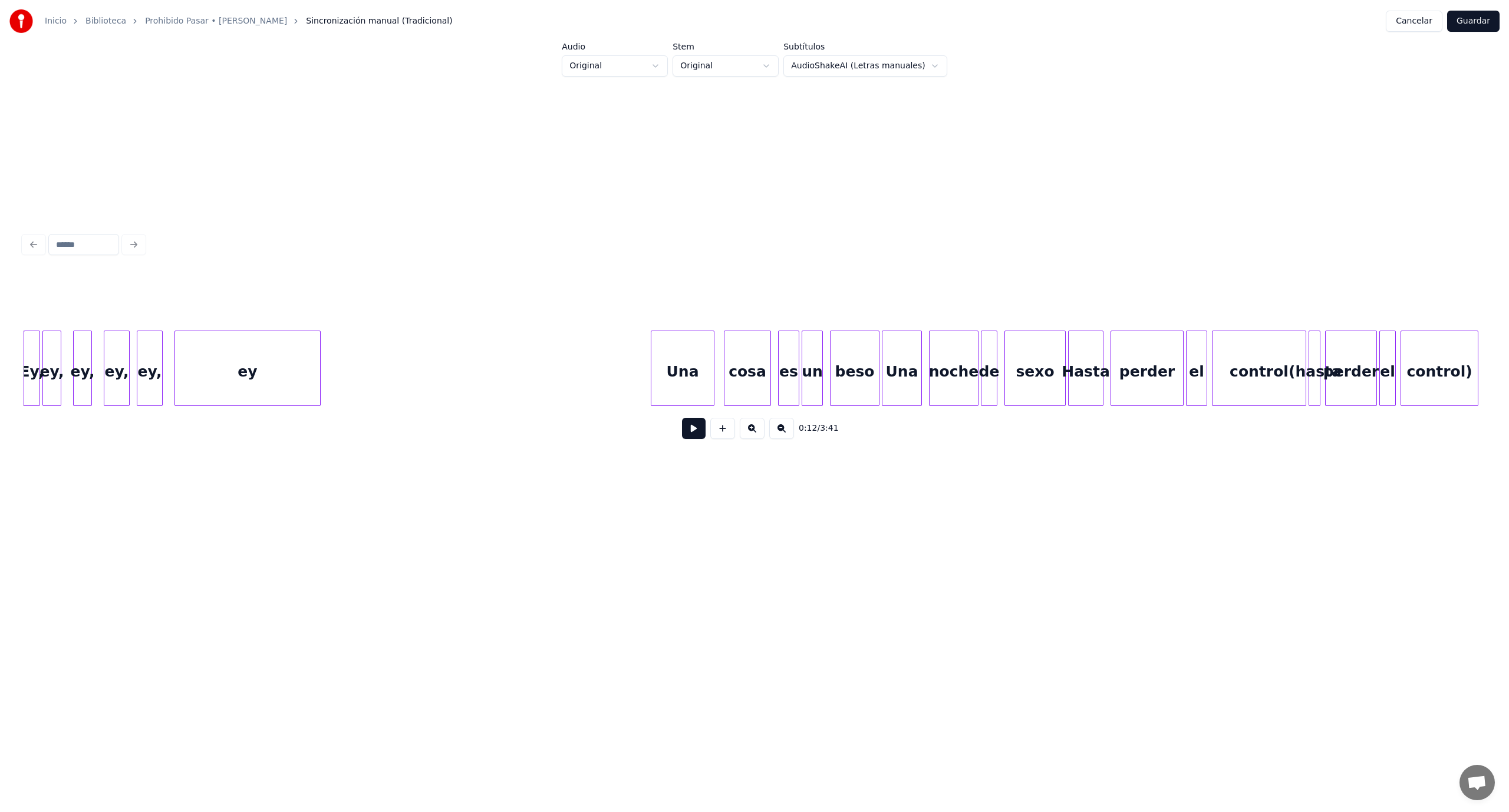
click at [689, 436] on button at bounding box center [694, 428] width 24 height 21
click at [692, 432] on button at bounding box center [694, 428] width 24 height 21
click at [664, 62] on html "Inicio Biblioteca Prohibido Pasar • [PERSON_NAME] manual (Tradicional) Cancelar…" at bounding box center [754, 300] width 1509 height 602
click at [775, 62] on html "Inicio Biblioteca Prohibido Pasar • [PERSON_NAME] manual (Tradicional) Cancelar…" at bounding box center [754, 300] width 1509 height 602
click at [1050, 93] on html "Inicio Biblioteca Prohibido Pasar • [PERSON_NAME] manual (Tradicional) Cancelar…" at bounding box center [754, 300] width 1509 height 602
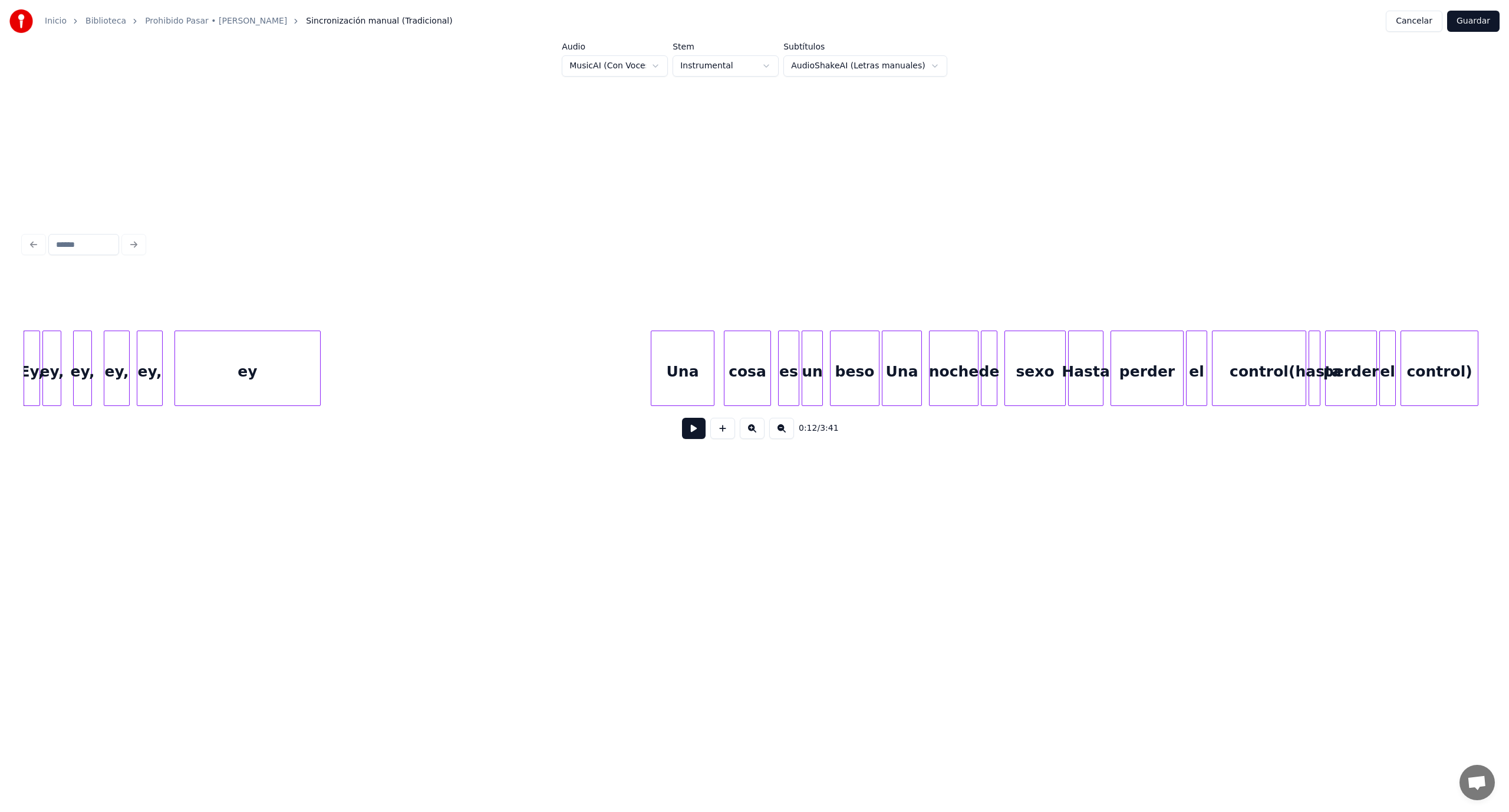
click at [918, 62] on html "Inicio Biblioteca Prohibido Pasar • [PERSON_NAME] manual (Tradicional) Cancelar…" at bounding box center [754, 300] width 1509 height 602
click at [1154, 56] on html "Inicio Biblioteca Prohibido Pasar • [PERSON_NAME] manual (Tradicional) Cancelar…" at bounding box center [754, 300] width 1509 height 602
click at [692, 431] on button at bounding box center [694, 428] width 24 height 21
click at [693, 436] on button at bounding box center [694, 428] width 24 height 21
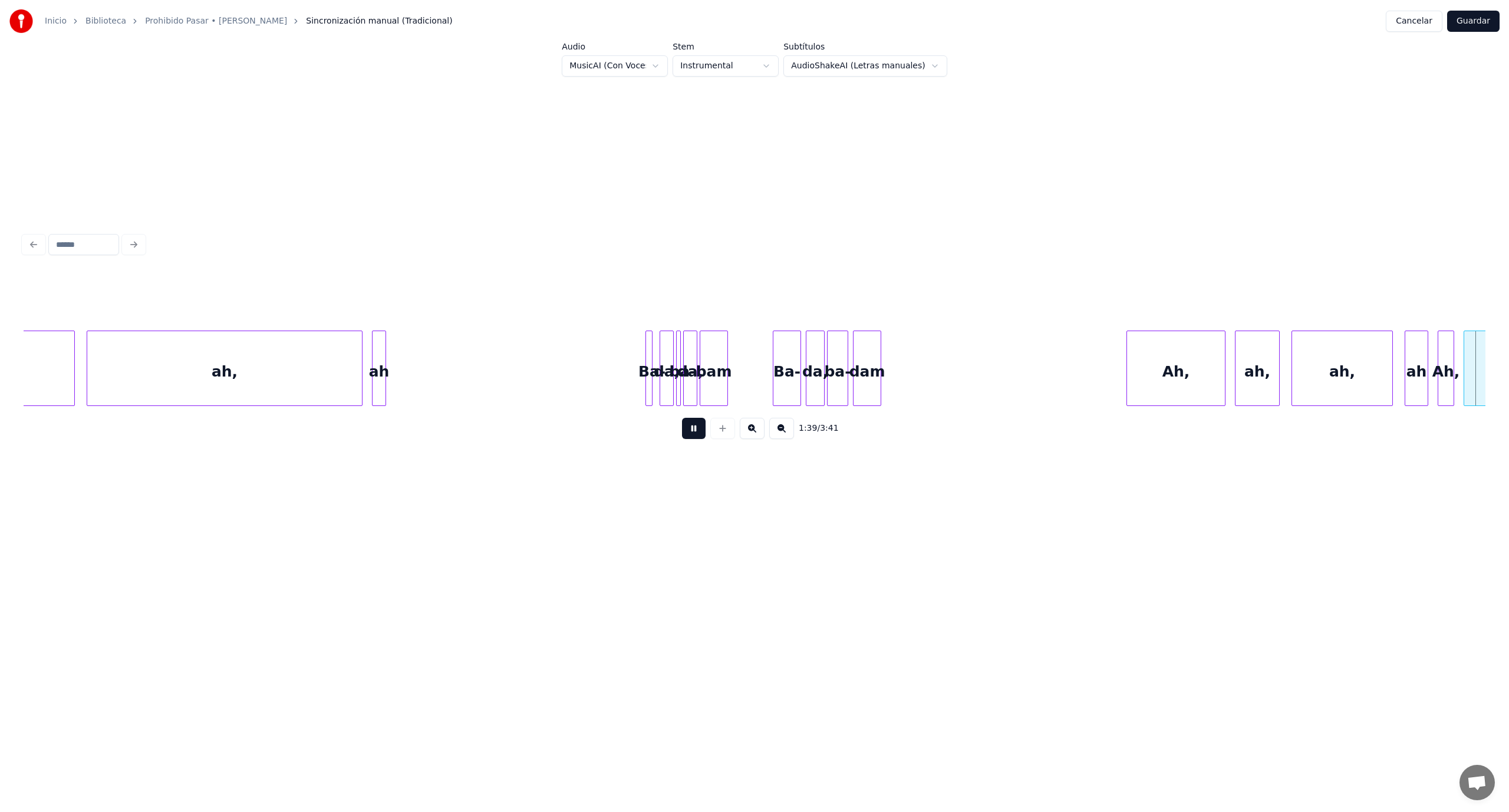
scroll to position [0, 11697]
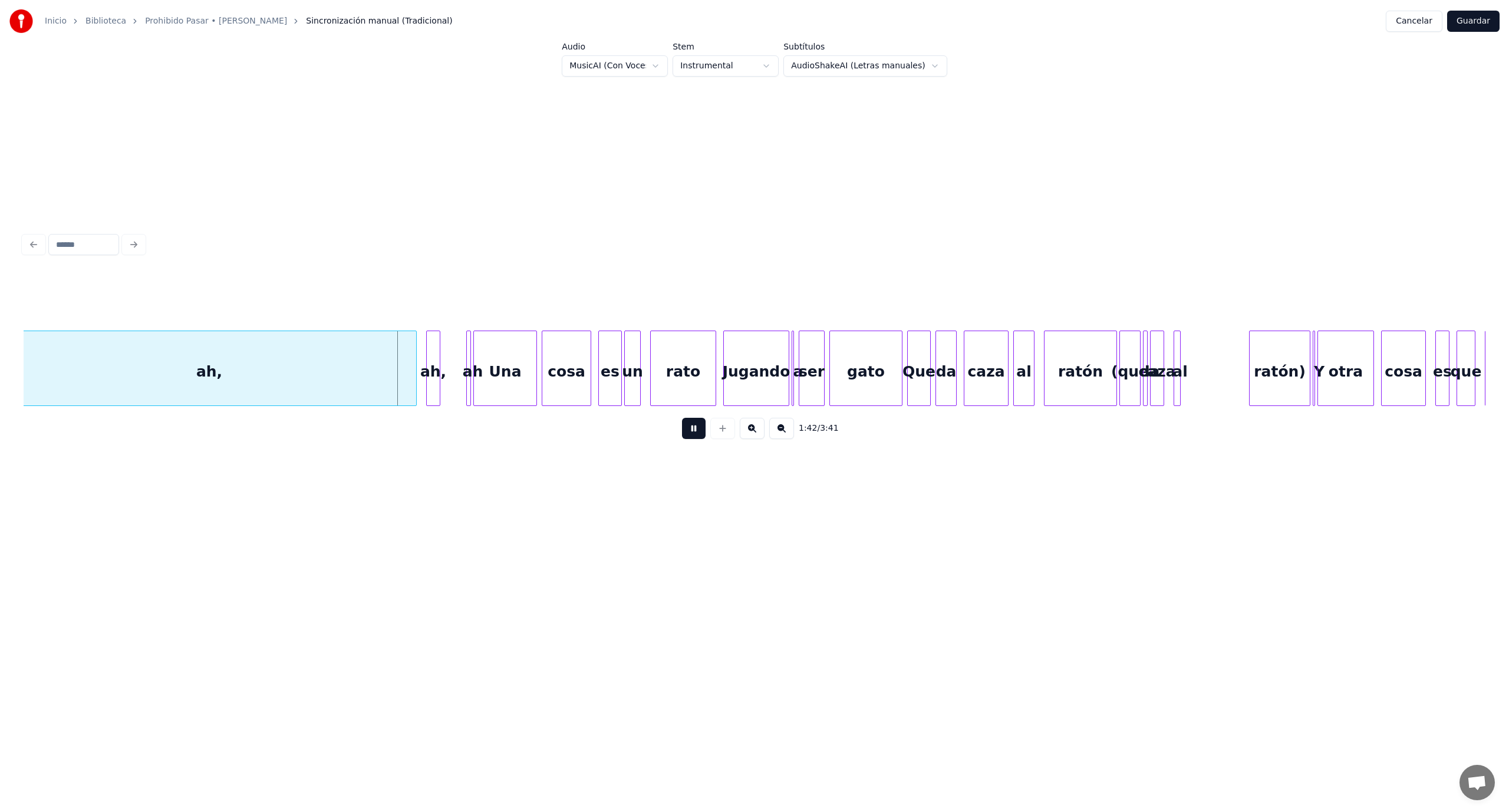
click at [694, 438] on button at bounding box center [694, 428] width 24 height 21
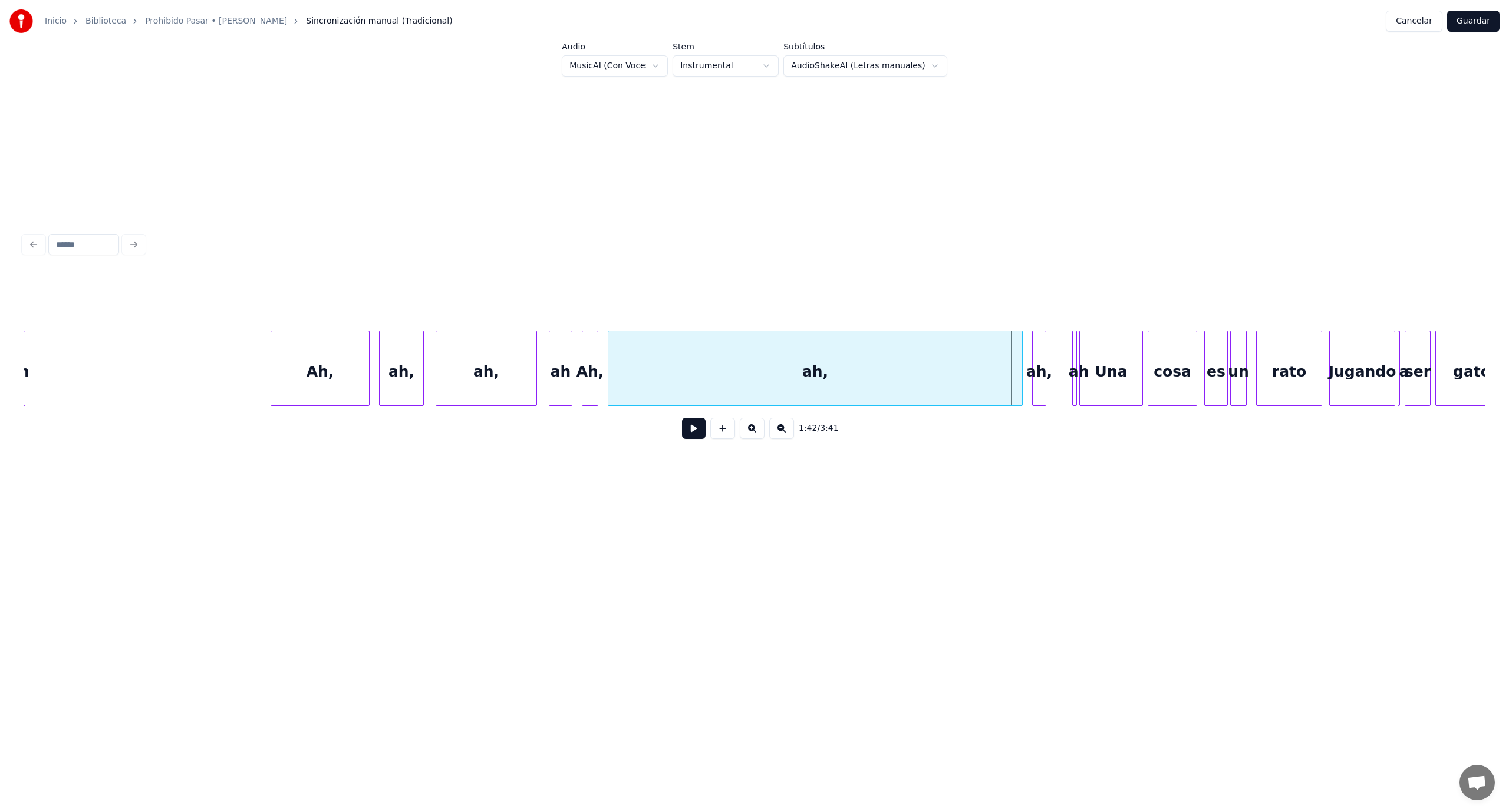
scroll to position [0, 11083]
click at [330, 376] on div "Ah," at bounding box center [327, 371] width 98 height 80
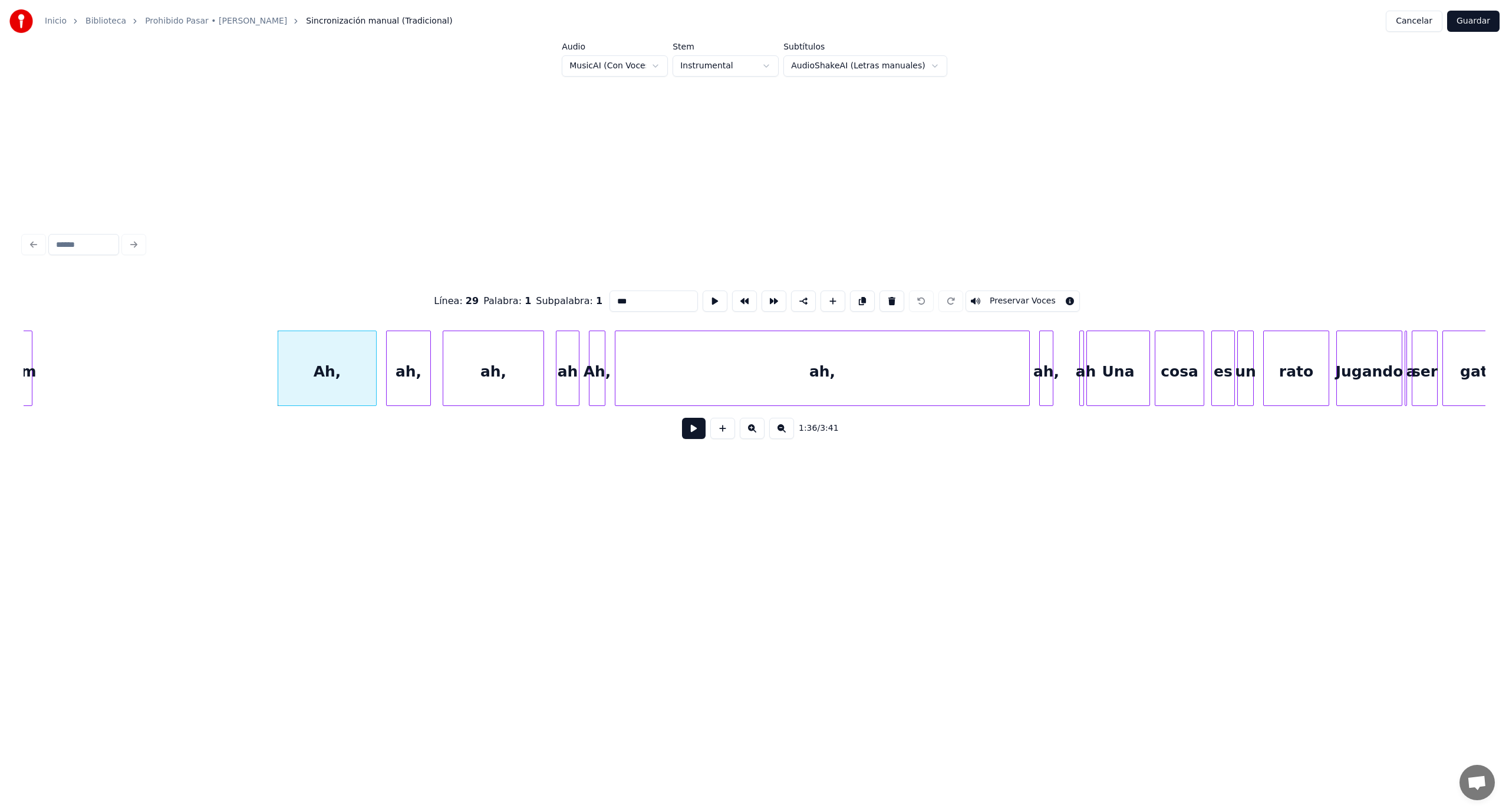
click at [692, 439] on button at bounding box center [694, 428] width 24 height 21
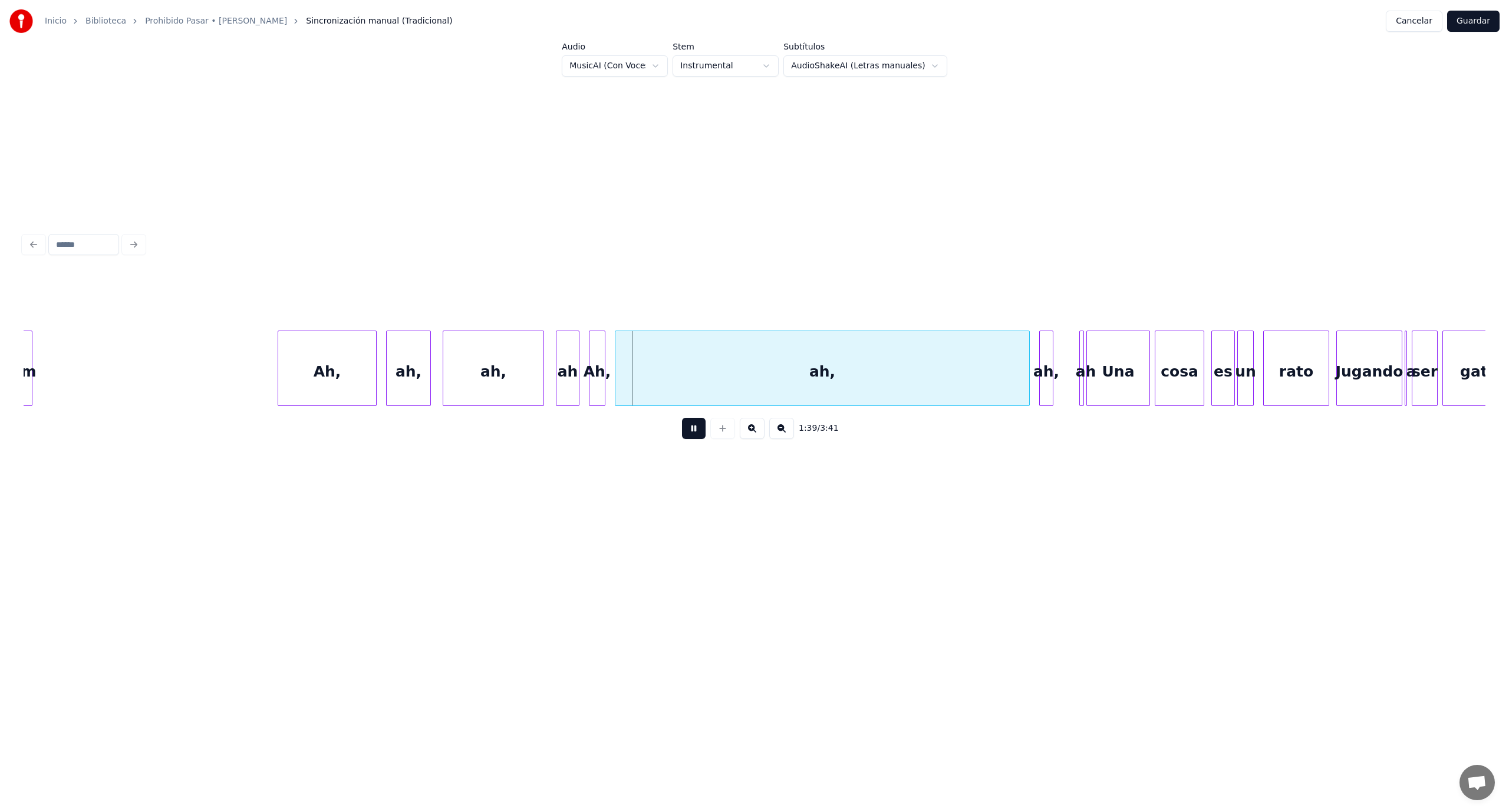
click at [692, 439] on button at bounding box center [694, 428] width 24 height 21
click at [468, 374] on div at bounding box center [470, 368] width 3 height 74
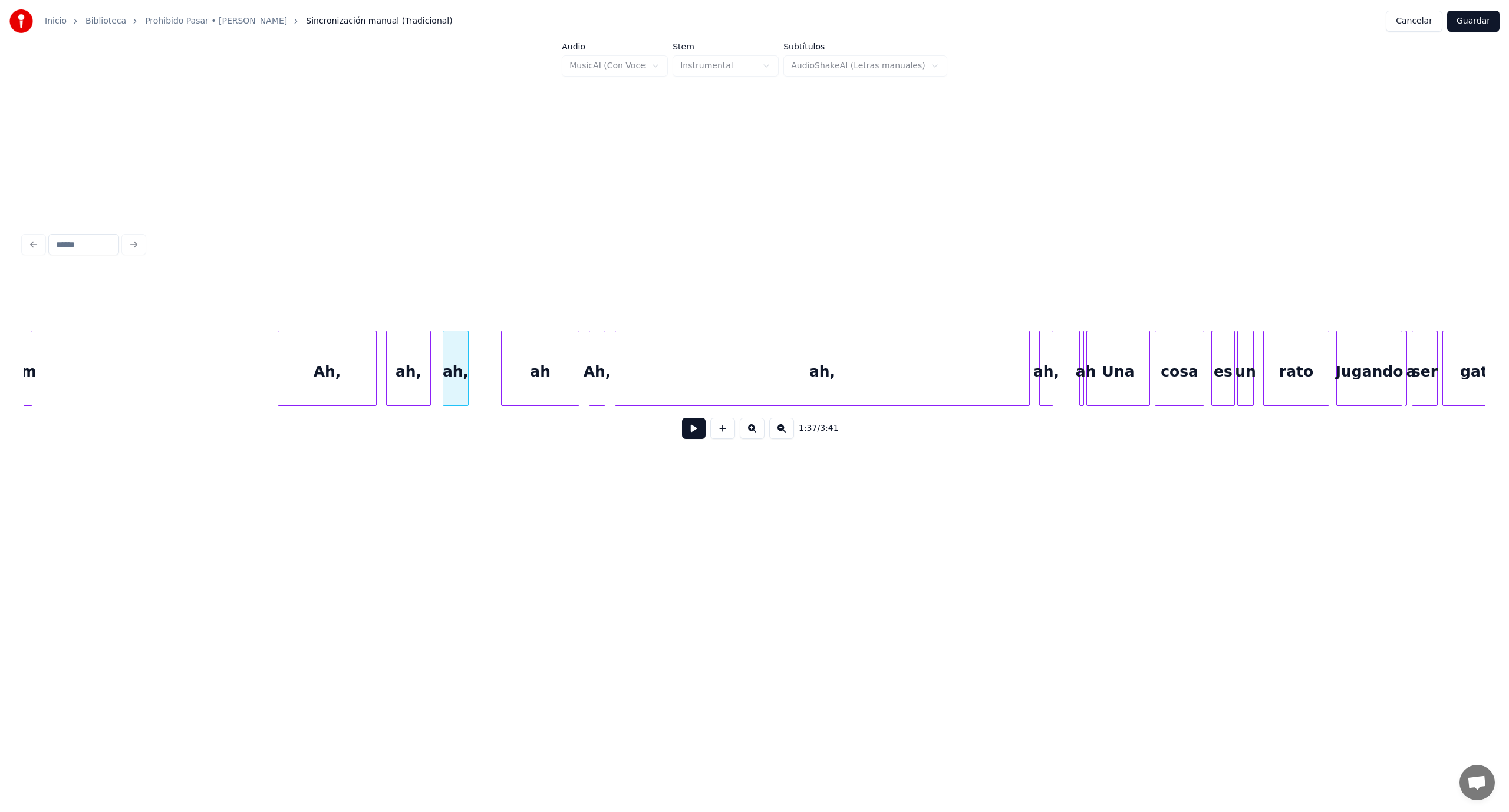
click at [503, 366] on div at bounding box center [503, 368] width 3 height 74
click at [526, 360] on div at bounding box center [526, 368] width 3 height 74
click at [490, 365] on div "ah" at bounding box center [494, 371] width 26 height 80
click at [512, 362] on div at bounding box center [512, 368] width 3 height 74
click at [590, 356] on div "Ah," at bounding box center [597, 371] width 15 height 80
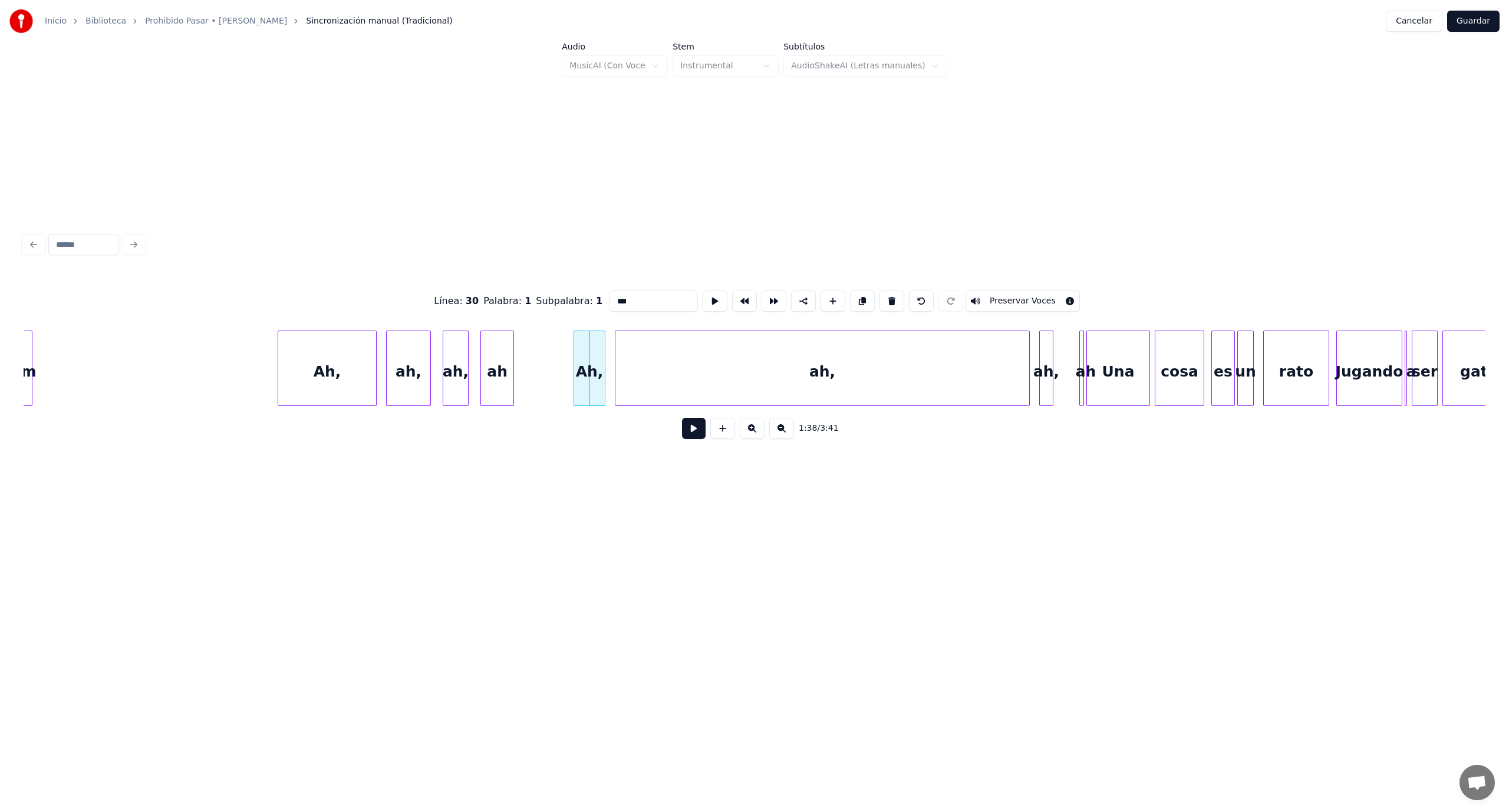
click at [575, 363] on div at bounding box center [576, 368] width 3 height 74
click at [527, 368] on div "Ah," at bounding box center [532, 371] width 31 height 80
click at [769, 363] on div at bounding box center [769, 368] width 3 height 74
click at [616, 349] on div "ah," at bounding box center [633, 371] width 154 height 80
click at [628, 413] on div "Línea : 30 Palabra : 1 Subpalabra : 1 *** Preservar Voces 1:38 / 3:41" at bounding box center [755, 360] width 1462 height 179
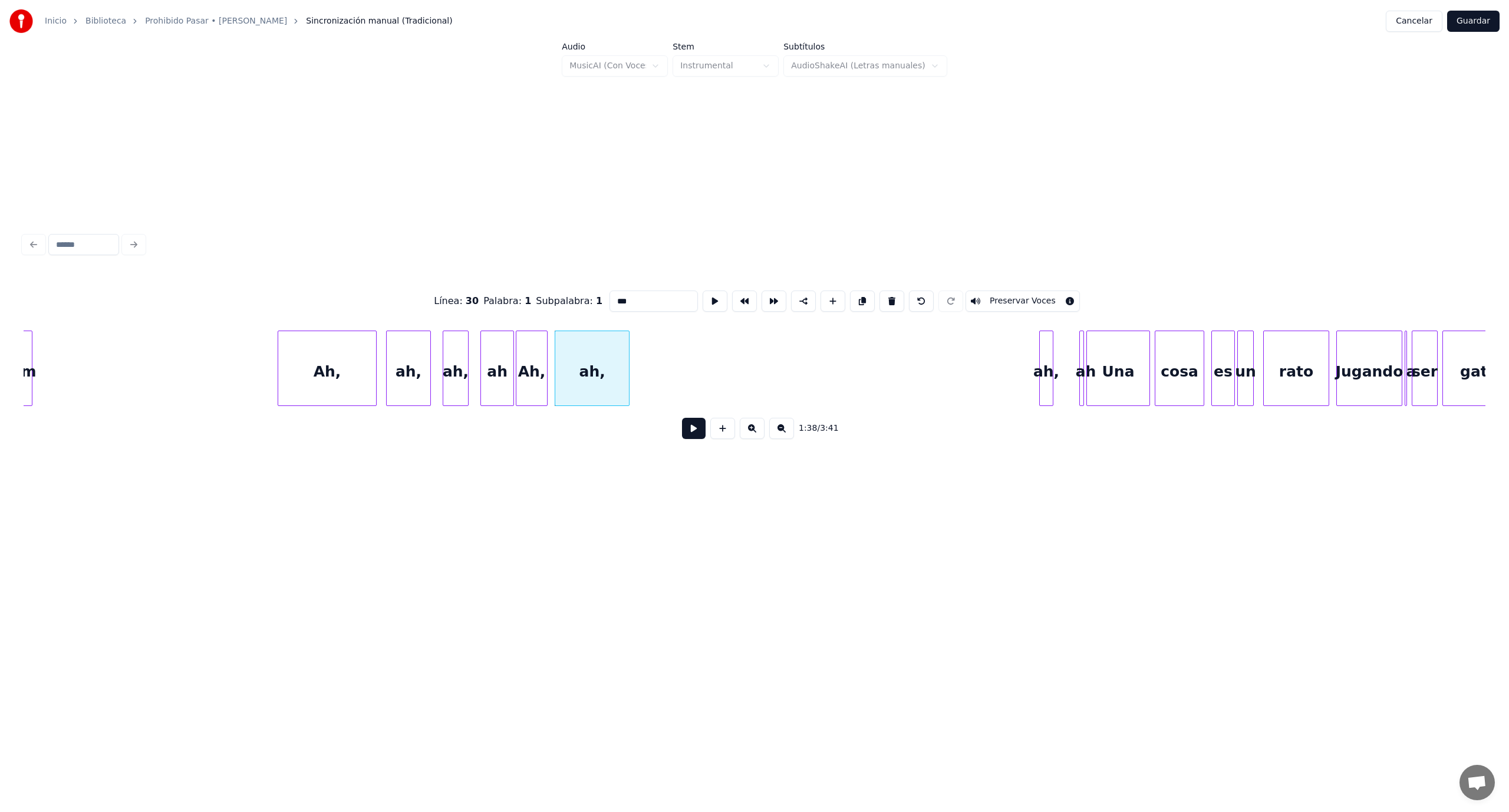
click at [690, 432] on button at bounding box center [694, 428] width 24 height 21
click at [325, 394] on div at bounding box center [326, 368] width 3 height 74
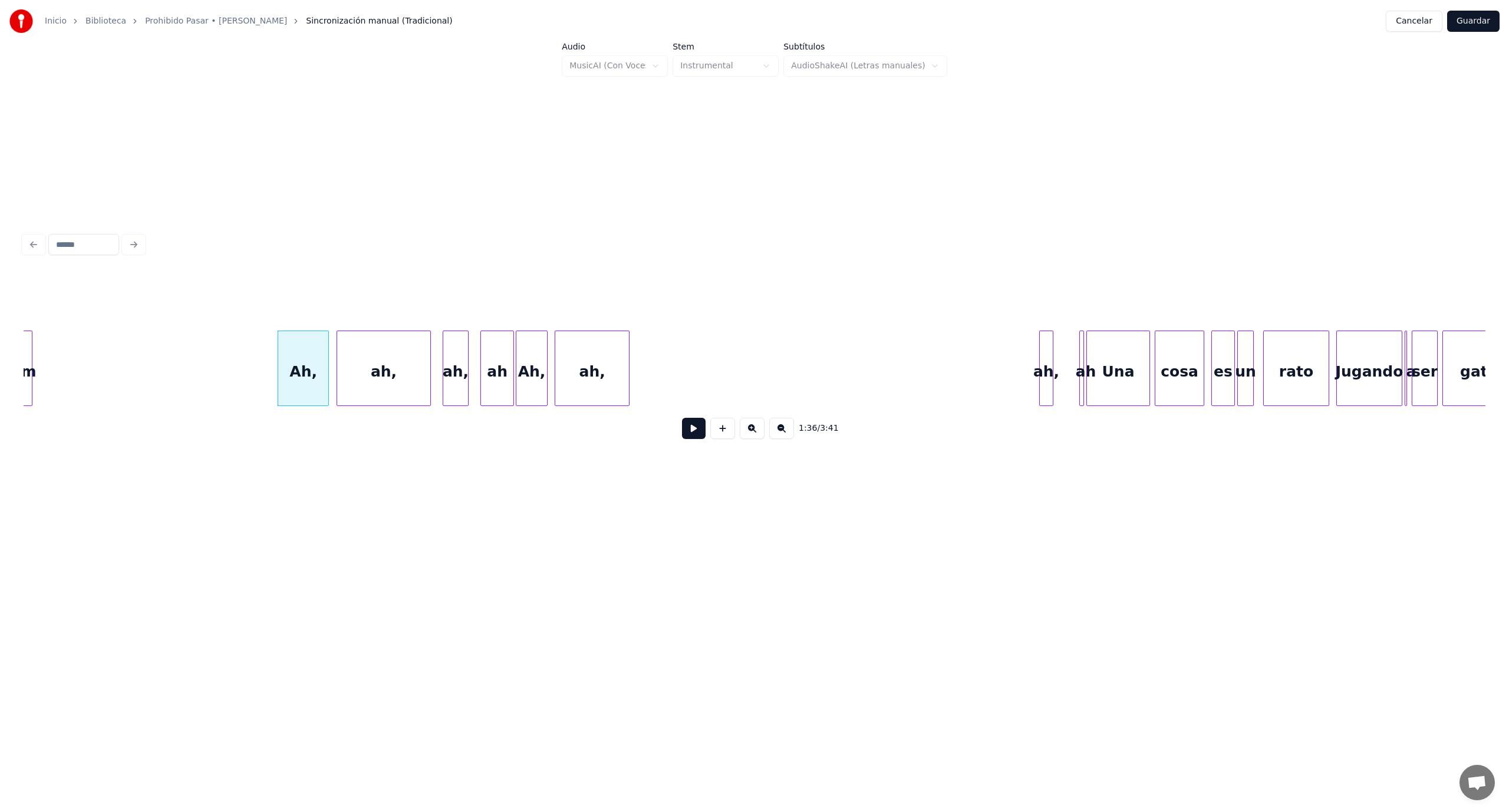
click at [340, 368] on div at bounding box center [339, 368] width 3 height 74
click at [389, 379] on div at bounding box center [390, 368] width 3 height 74
click at [410, 362] on div "ah," at bounding box center [413, 371] width 25 height 80
click at [442, 369] on div at bounding box center [442, 368] width 3 height 74
click at [472, 352] on div at bounding box center [474, 368] width 3 height 74
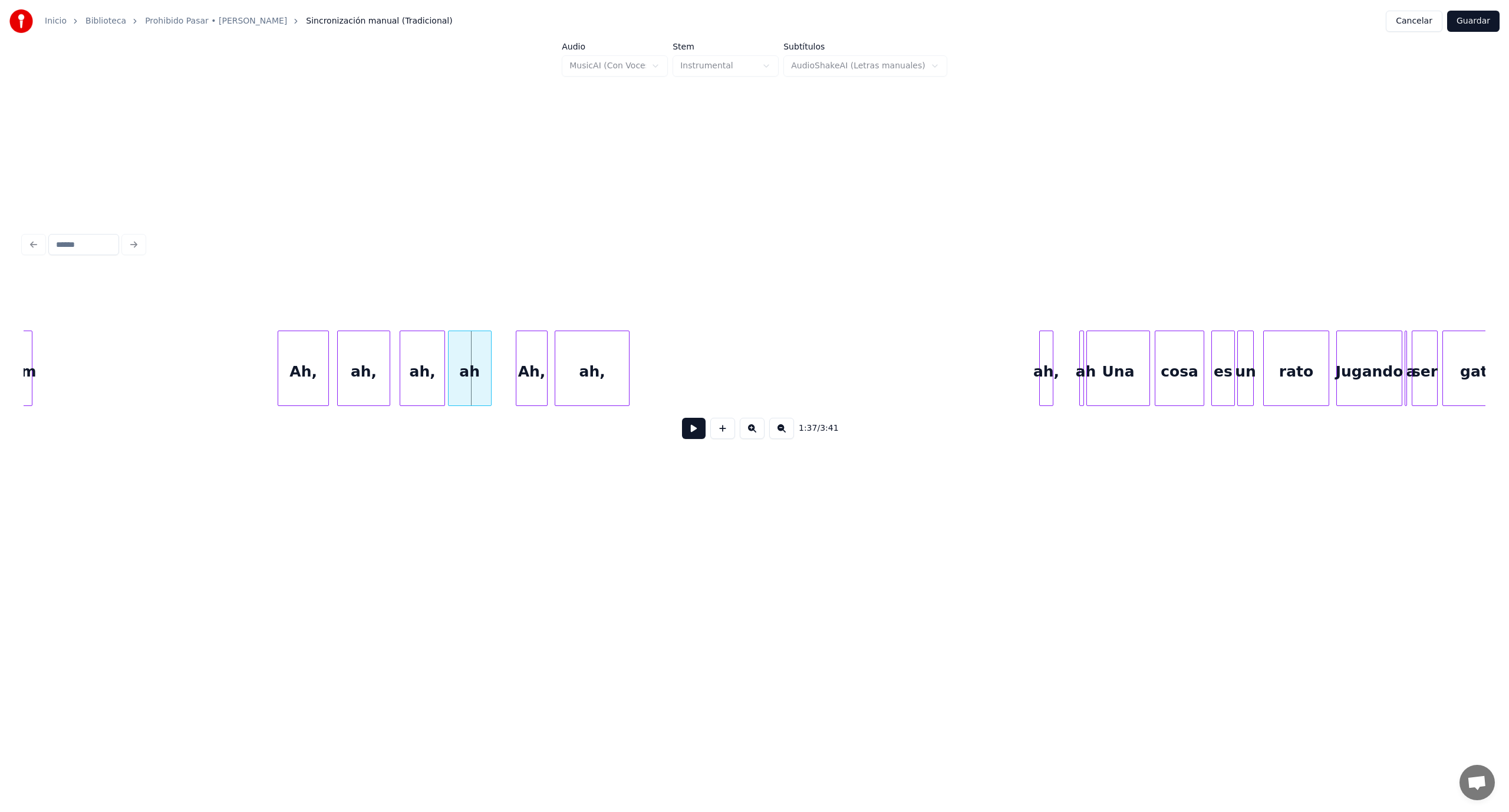
click at [460, 364] on div "ah" at bounding box center [470, 371] width 43 height 80
click at [506, 365] on div at bounding box center [508, 368] width 3 height 74
click at [523, 365] on div "Ah," at bounding box center [517, 371] width 41 height 80
click at [596, 395] on div at bounding box center [597, 368] width 3 height 74
click at [571, 368] on div "ah," at bounding box center [562, 371] width 42 height 80
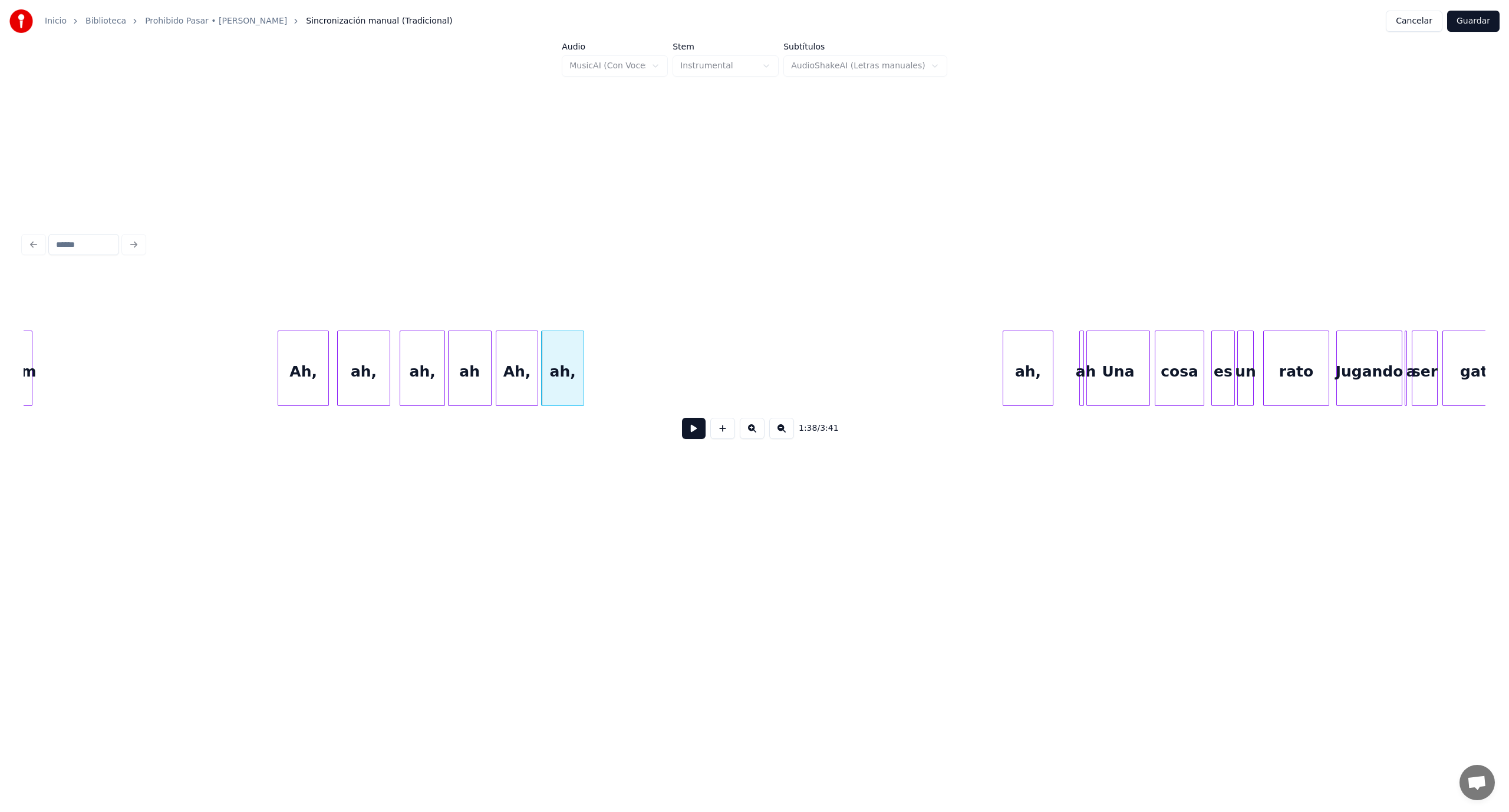
click at [1006, 362] on div at bounding box center [1005, 368] width 3 height 74
click at [621, 379] on div "ah," at bounding box center [613, 371] width 50 height 80
click at [615, 396] on div at bounding box center [614, 368] width 3 height 74
click at [624, 394] on div "ah" at bounding box center [632, 371] width 24 height 80
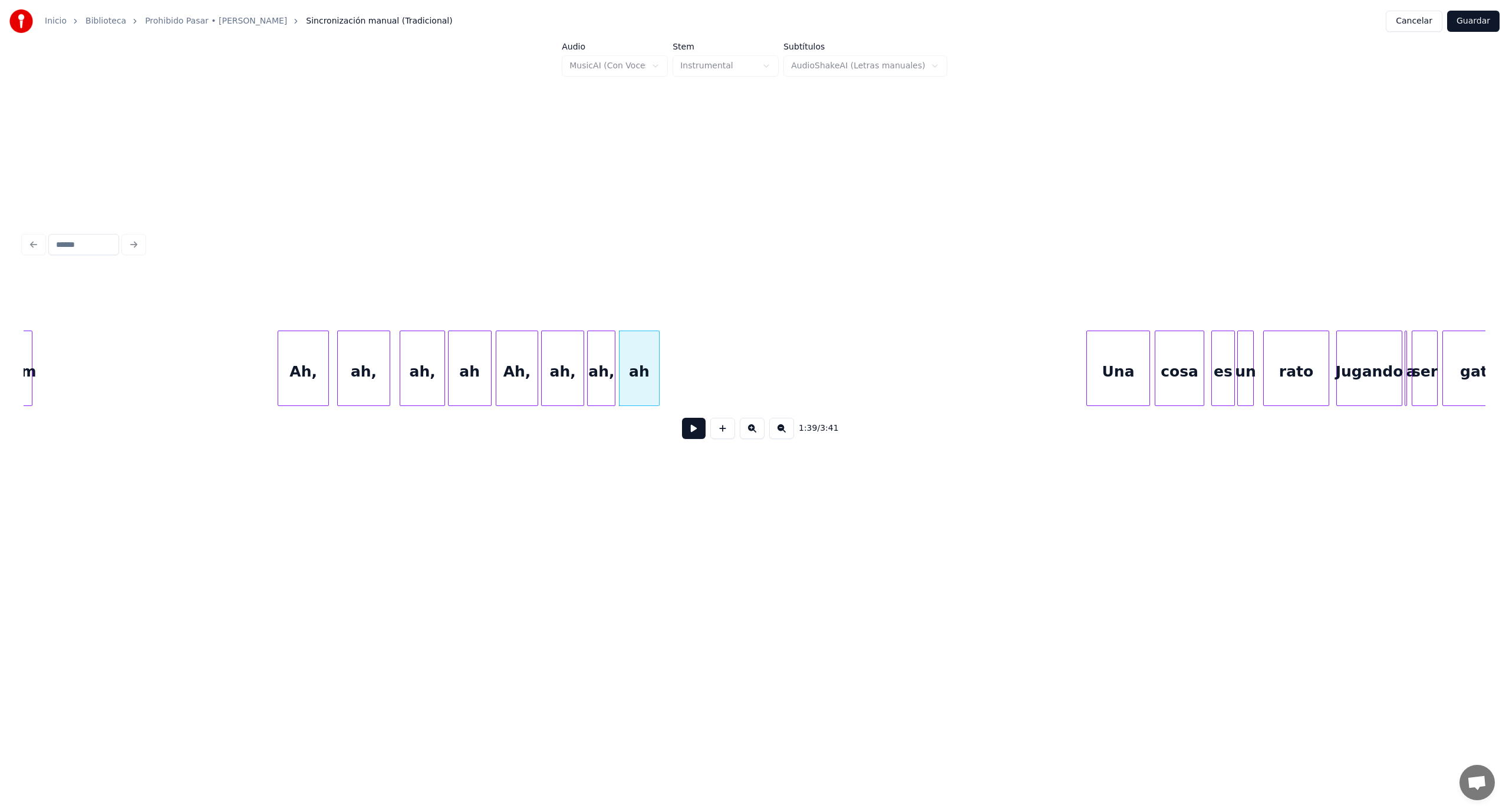
click at [656, 383] on div at bounding box center [657, 368] width 3 height 74
click at [686, 437] on button at bounding box center [694, 428] width 24 height 21
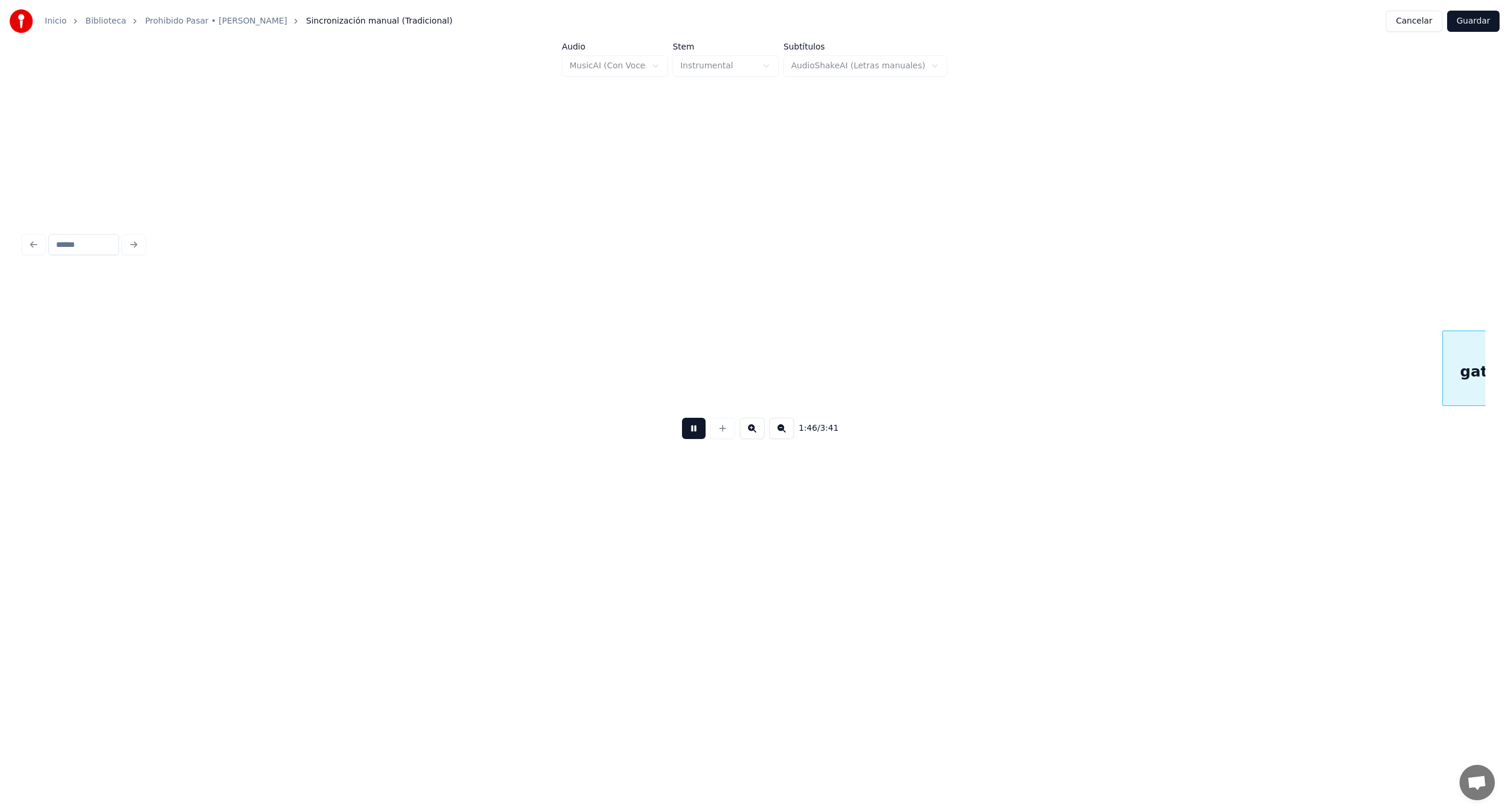
scroll to position [0, 12545]
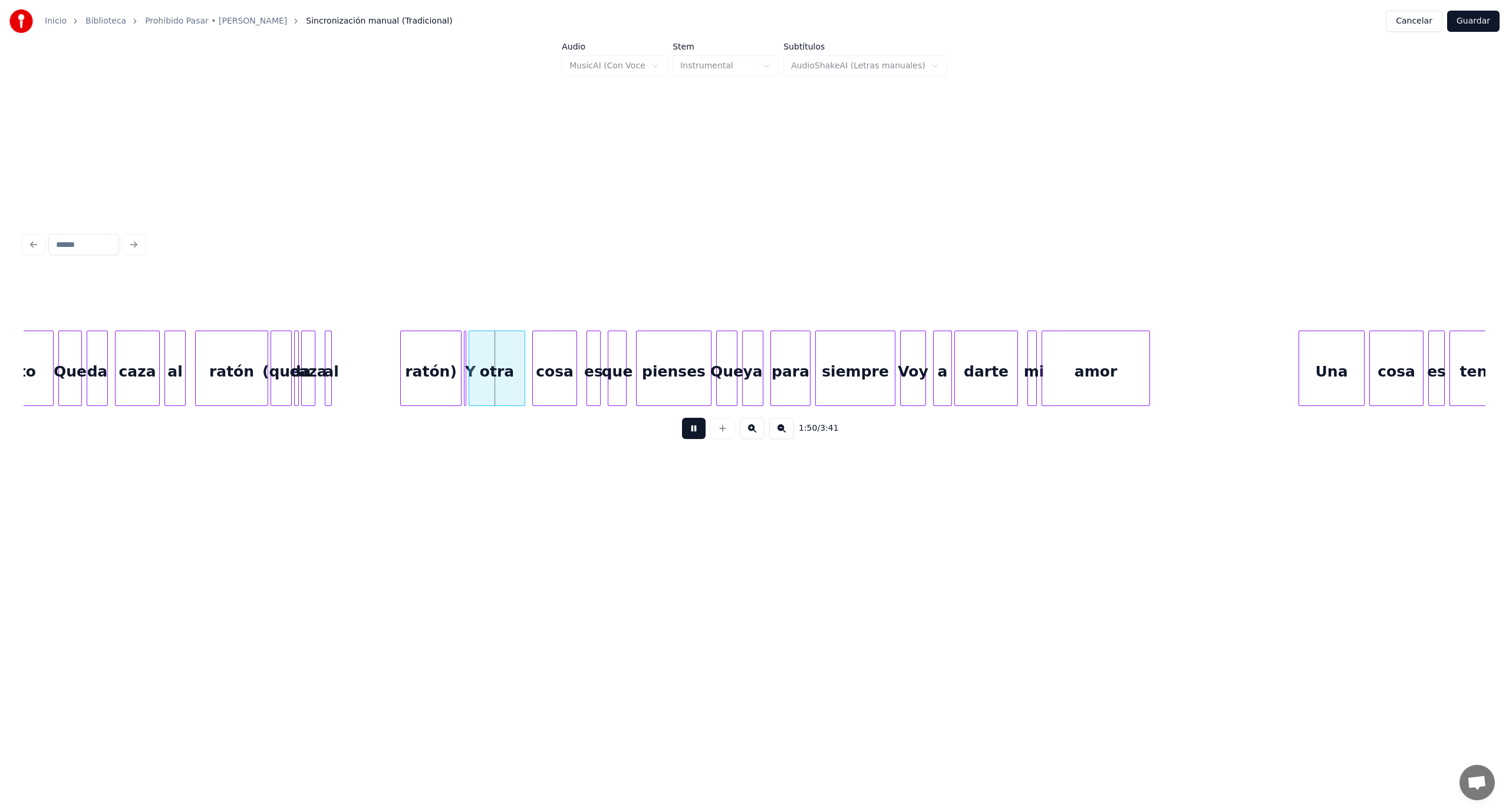
click at [688, 437] on button at bounding box center [694, 428] width 24 height 21
click at [249, 368] on div "ratón" at bounding box center [232, 371] width 72 height 80
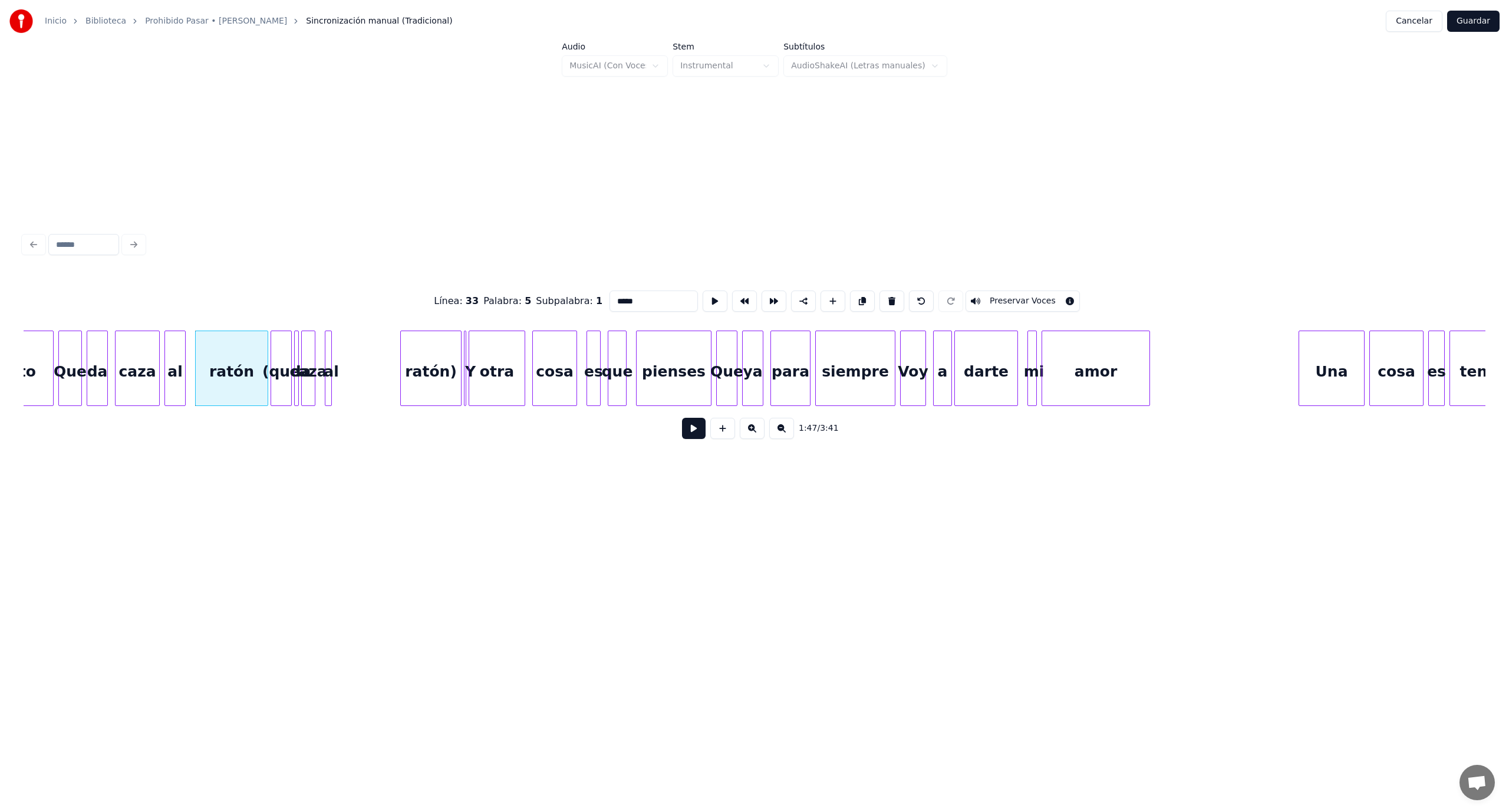
click at [692, 436] on button at bounding box center [694, 428] width 24 height 21
click at [346, 362] on div at bounding box center [345, 368] width 3 height 74
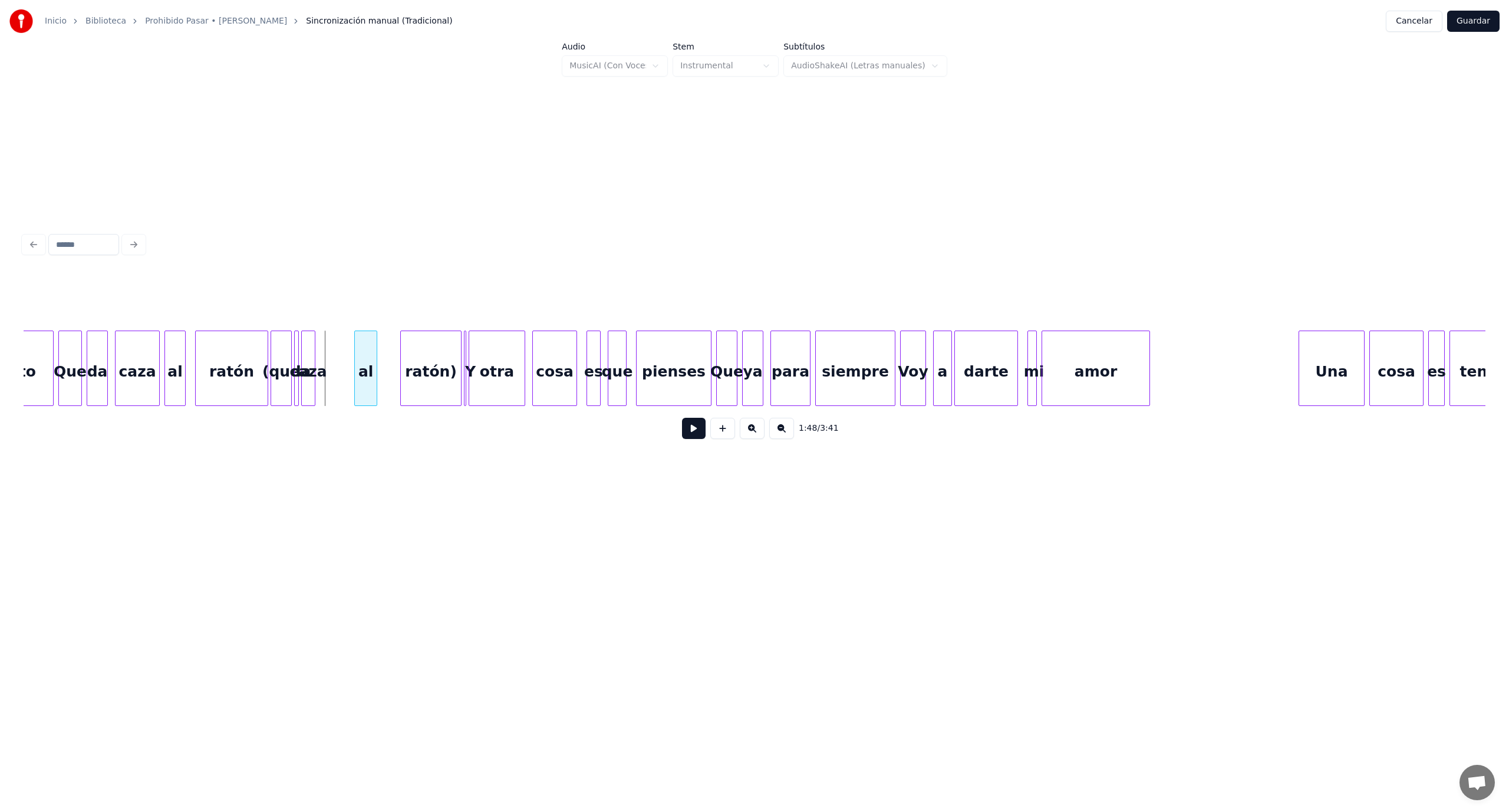
click at [365, 360] on div "al" at bounding box center [365, 371] width 21 height 80
click at [333, 359] on div "caza" at bounding box center [334, 371] width 13 height 80
click at [311, 361] on div "da" at bounding box center [313, 371] width 12 height 80
click at [324, 366] on div at bounding box center [325, 368] width 3 height 74
click at [296, 365] on div at bounding box center [296, 368] width 3 height 74
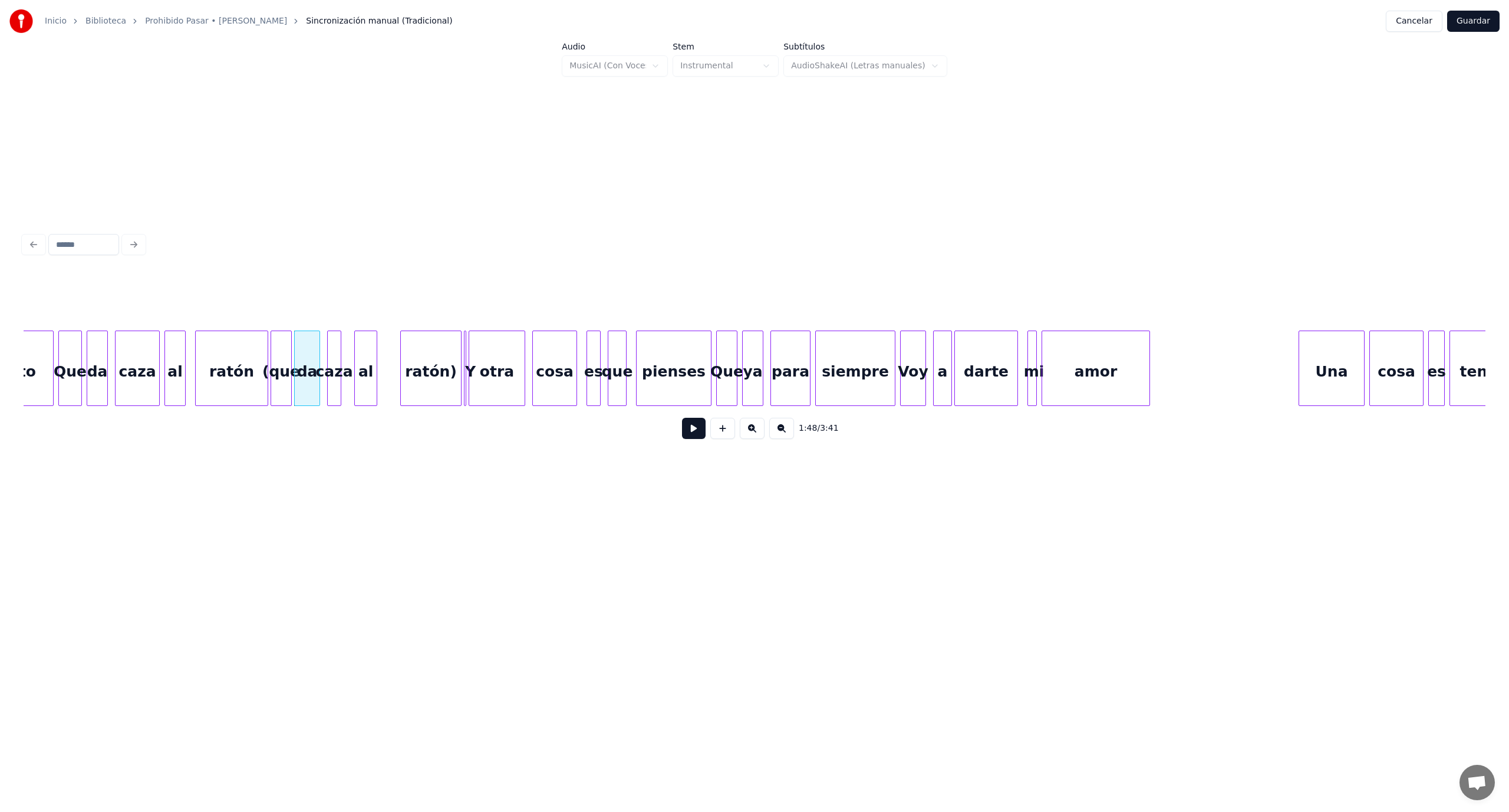
click at [318, 360] on div at bounding box center [318, 368] width 3 height 74
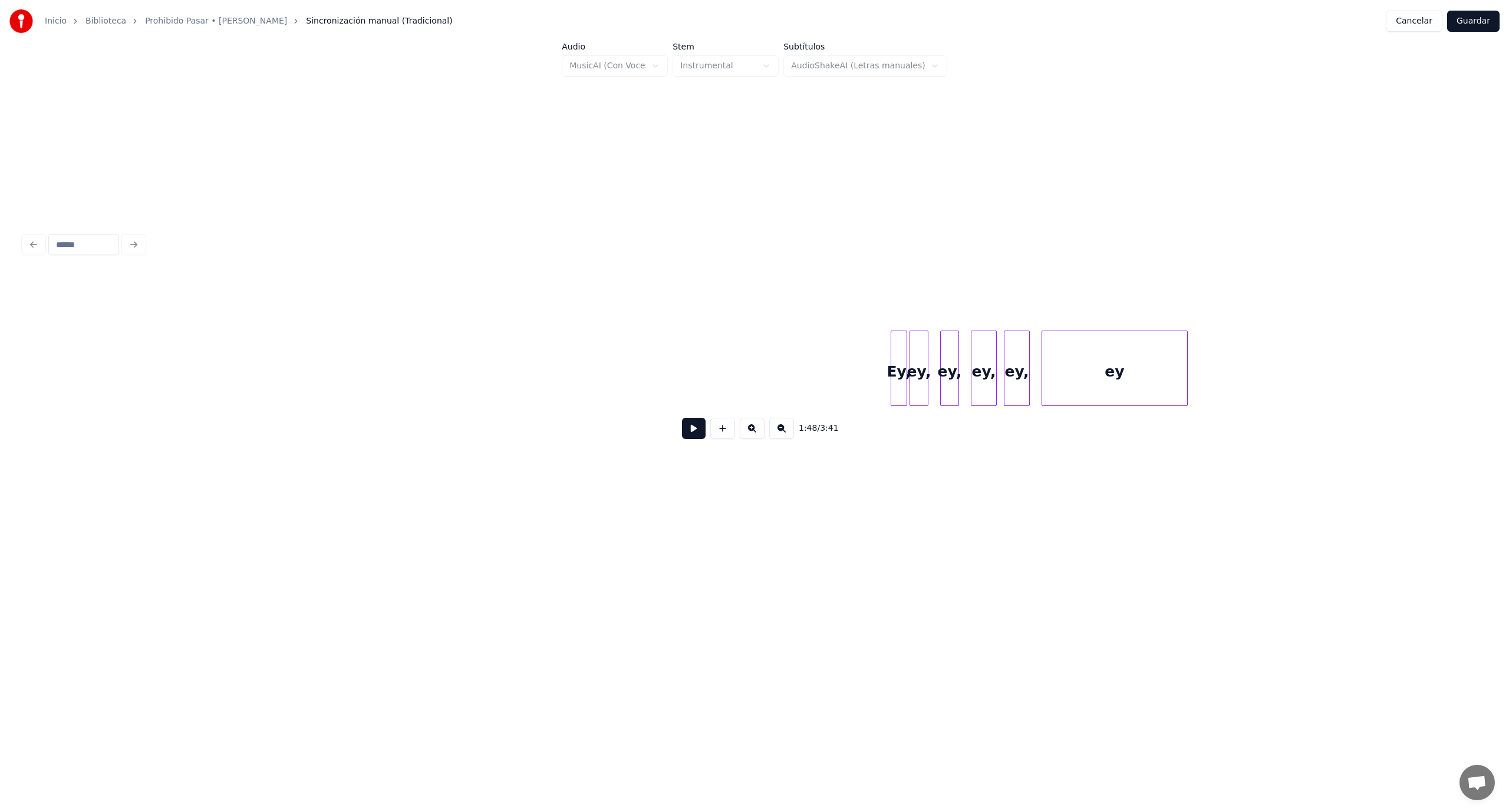
scroll to position [0, 1051]
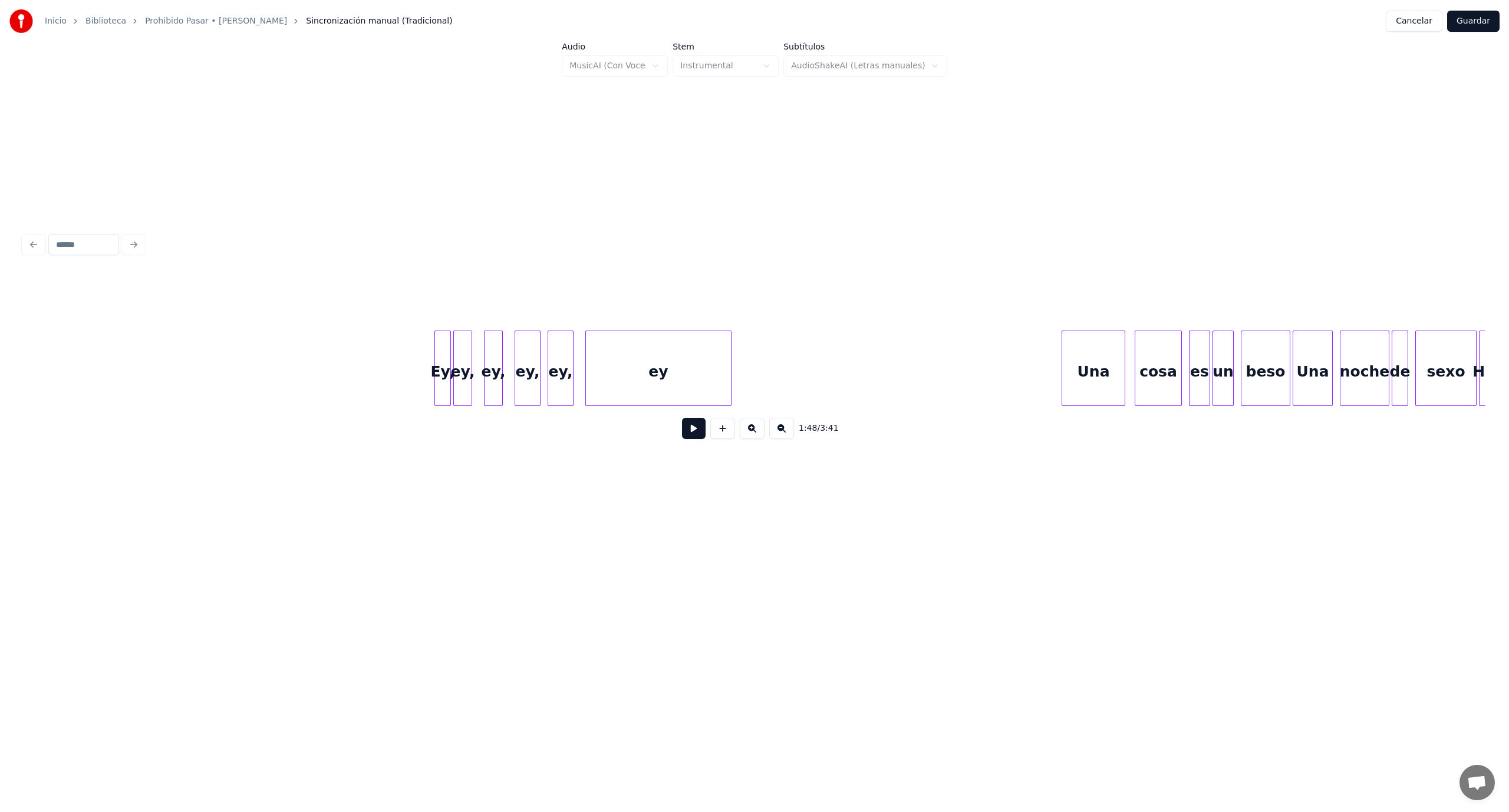
click at [698, 438] on button at bounding box center [694, 428] width 24 height 21
click at [696, 439] on button at bounding box center [694, 428] width 24 height 21
click at [798, 370] on div at bounding box center [799, 368] width 3 height 74
click at [673, 384] on div at bounding box center [671, 368] width 3 height 74
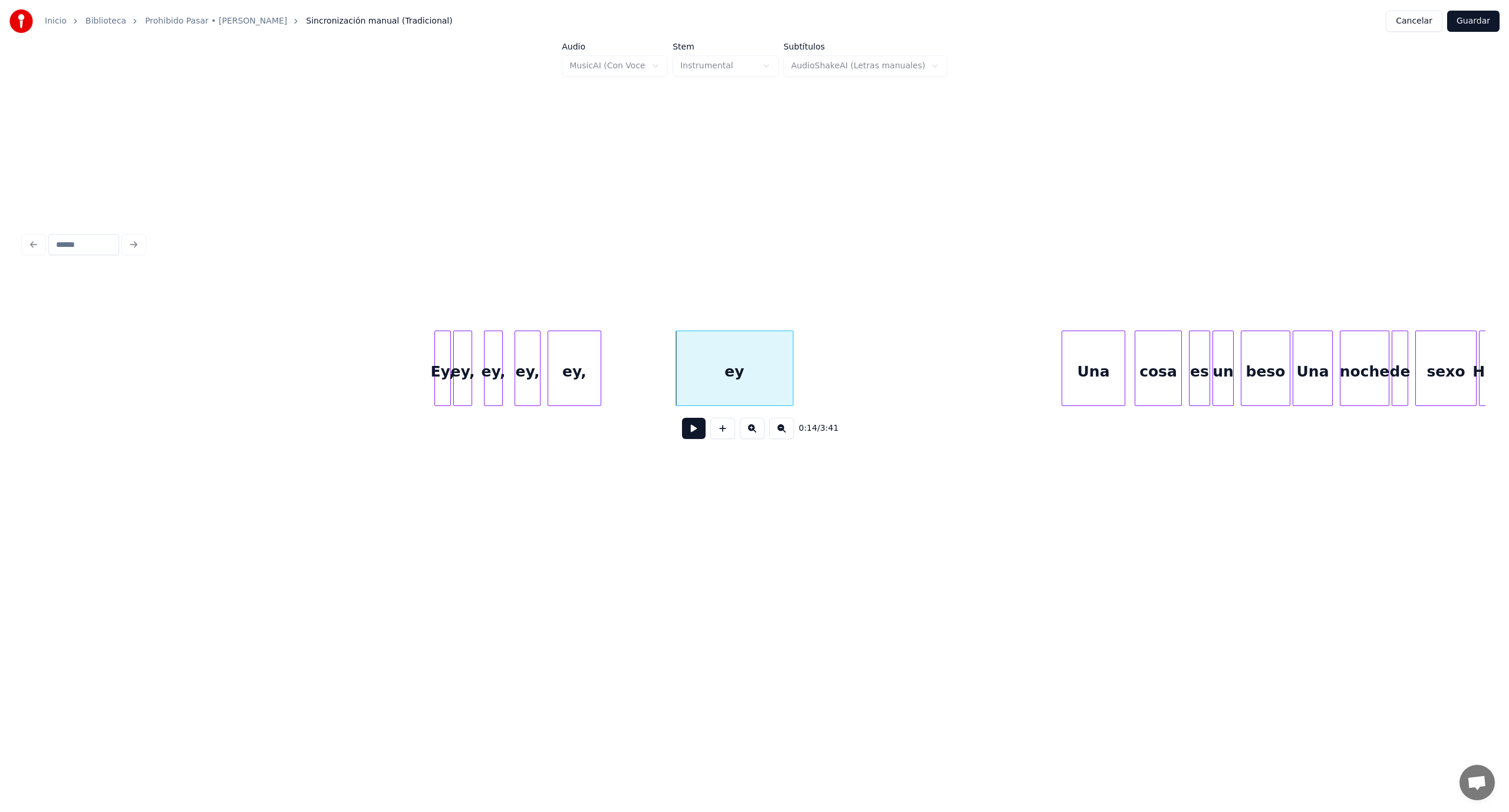
click at [597, 373] on div at bounding box center [599, 368] width 3 height 74
click at [639, 369] on div "ey," at bounding box center [635, 371] width 50 height 80
click at [597, 369] on div at bounding box center [597, 368] width 3 height 74
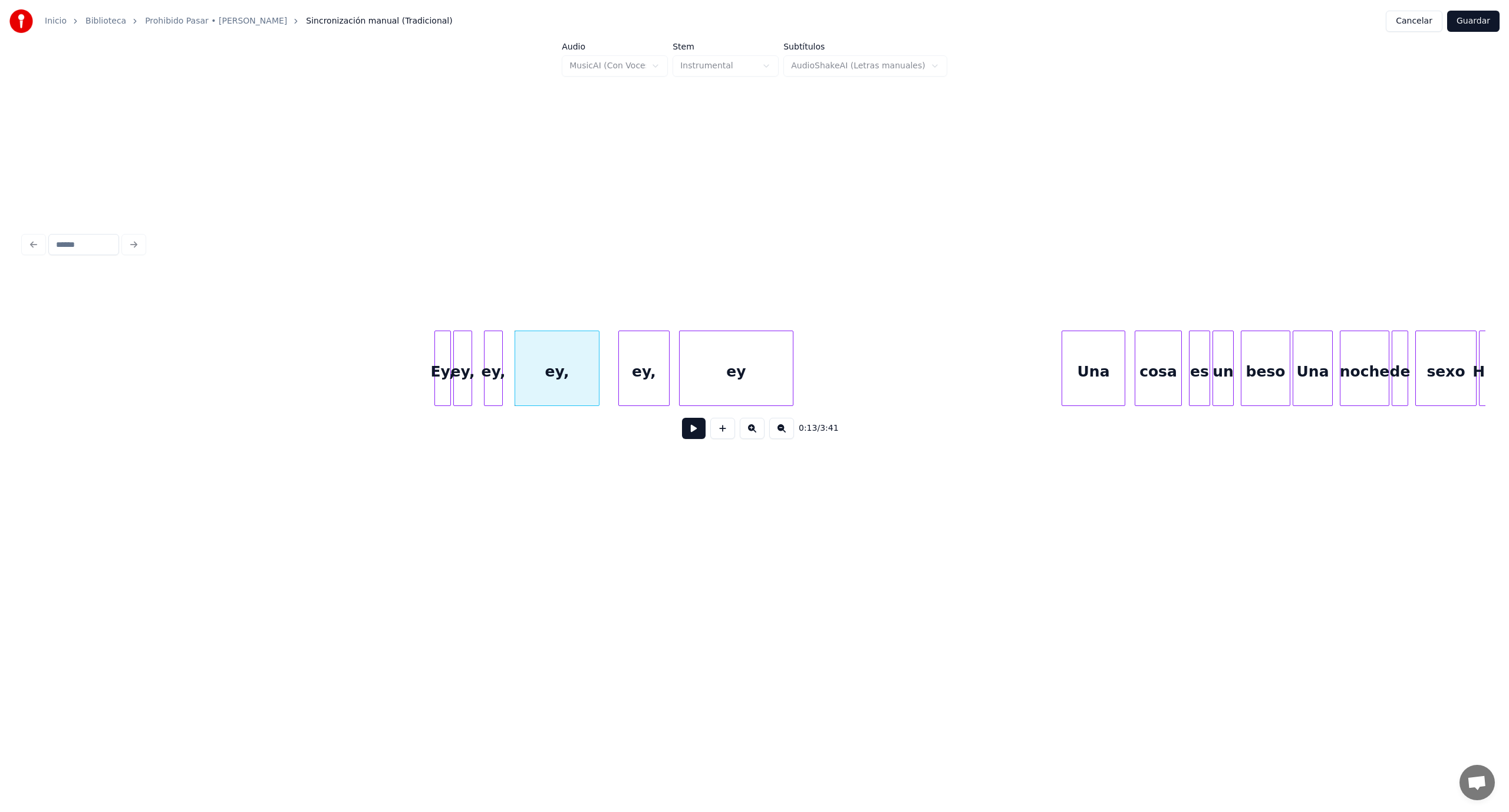
click at [682, 366] on div at bounding box center [681, 368] width 3 height 74
click at [556, 366] on div at bounding box center [556, 368] width 3 height 74
click at [533, 365] on div "ey," at bounding box center [530, 371] width 18 height 80
click at [509, 362] on div at bounding box center [510, 368] width 3 height 74
click at [488, 364] on div "ey," at bounding box center [489, 371] width 18 height 80
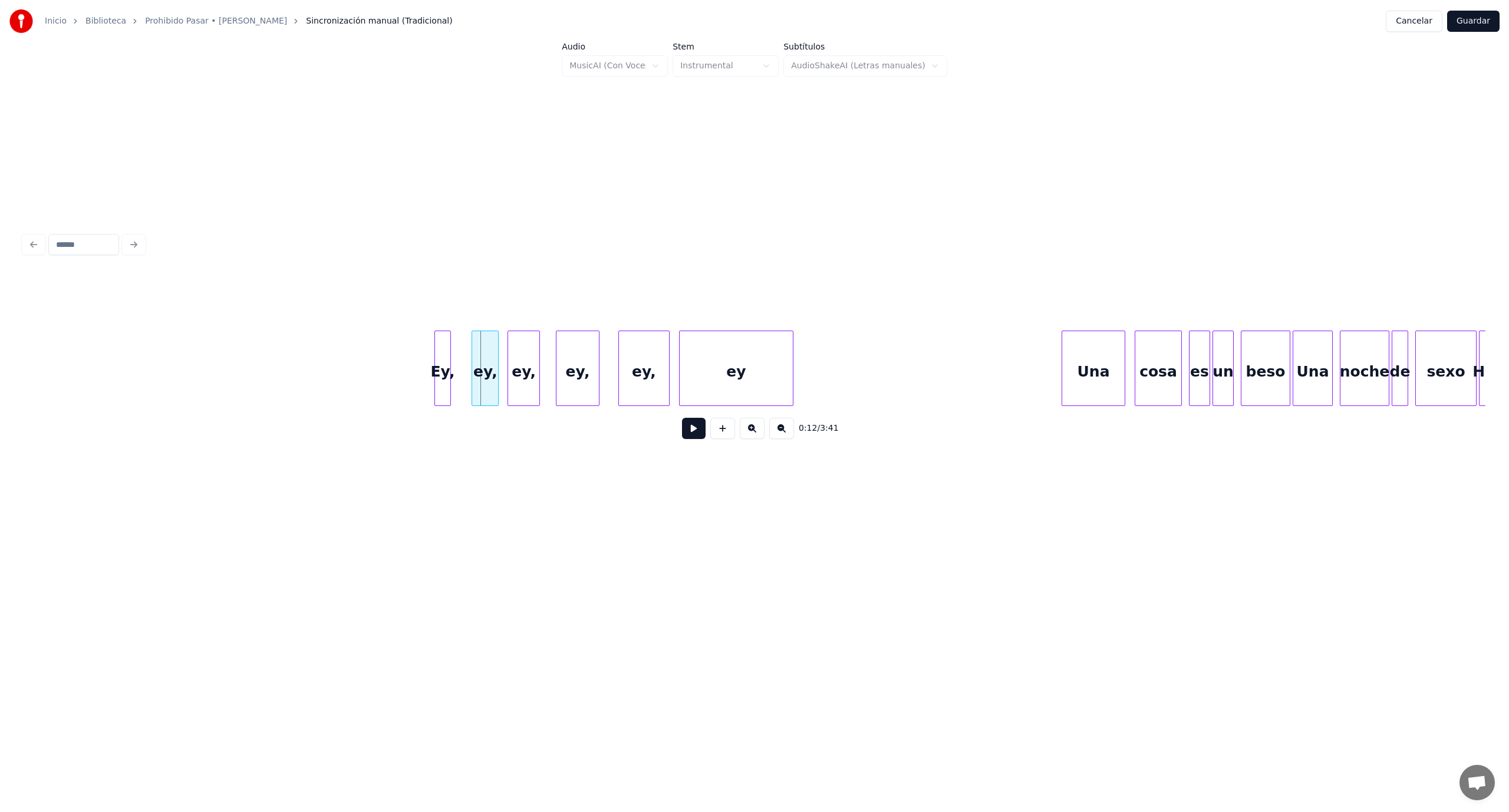
click at [472, 364] on div at bounding box center [474, 368] width 3 height 74
click at [450, 362] on div "Ey," at bounding box center [443, 371] width 15 height 80
click at [468, 362] on div at bounding box center [466, 368] width 3 height 74
click at [698, 434] on button at bounding box center [694, 428] width 24 height 21
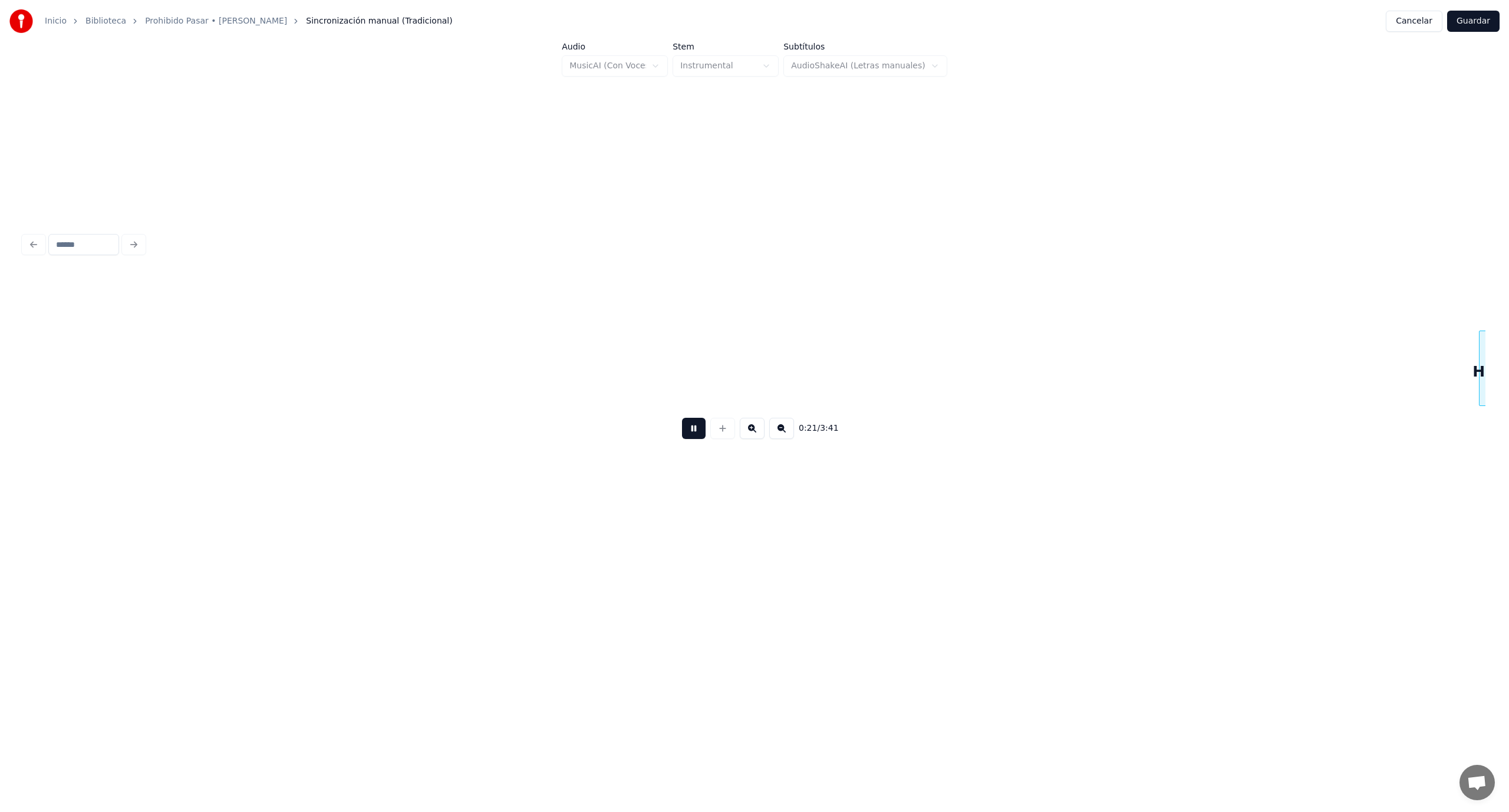
scroll to position [0, 2515]
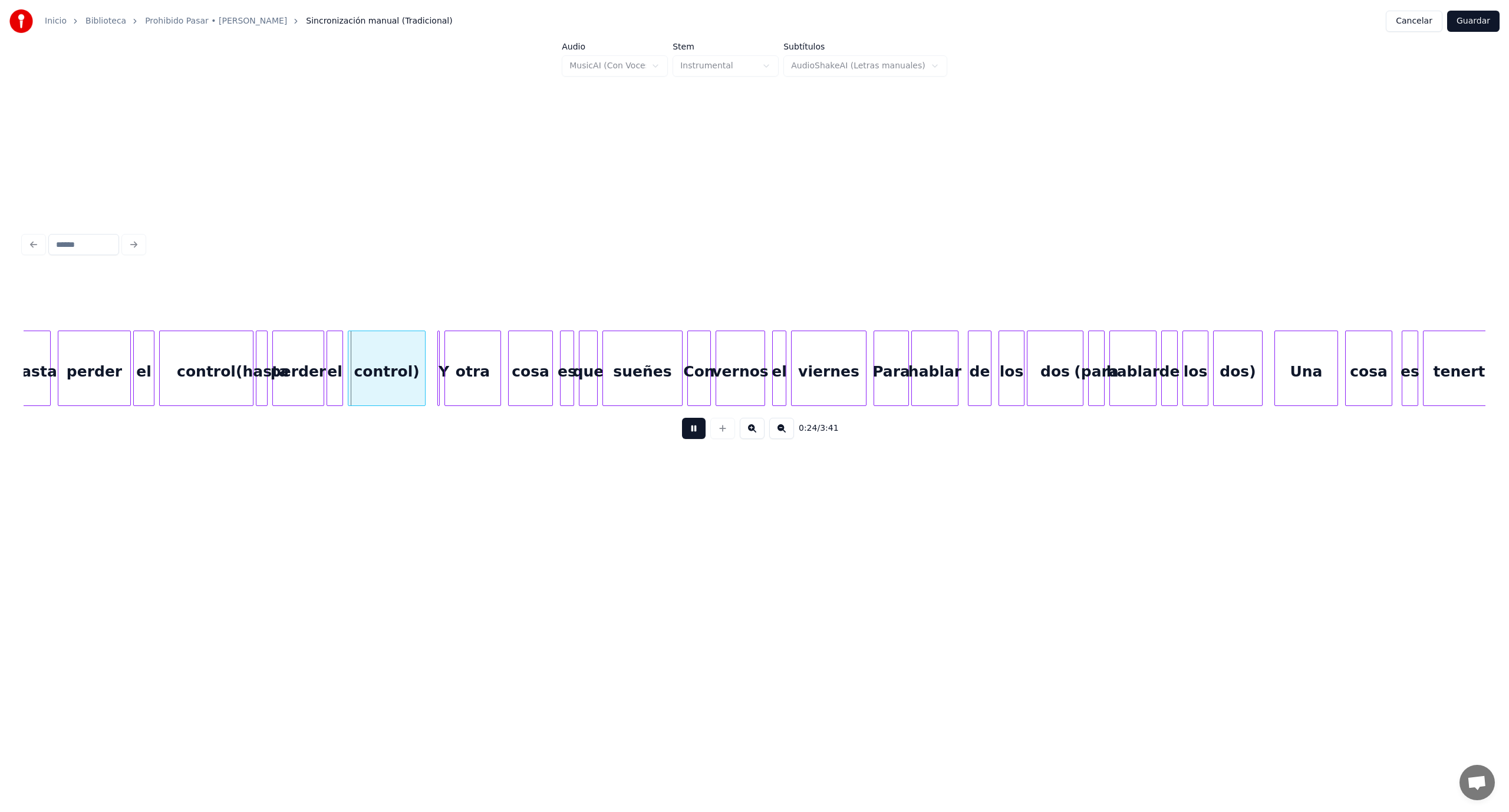
click at [692, 436] on button at bounding box center [694, 428] width 24 height 21
click at [96, 387] on div "perder" at bounding box center [94, 371] width 72 height 80
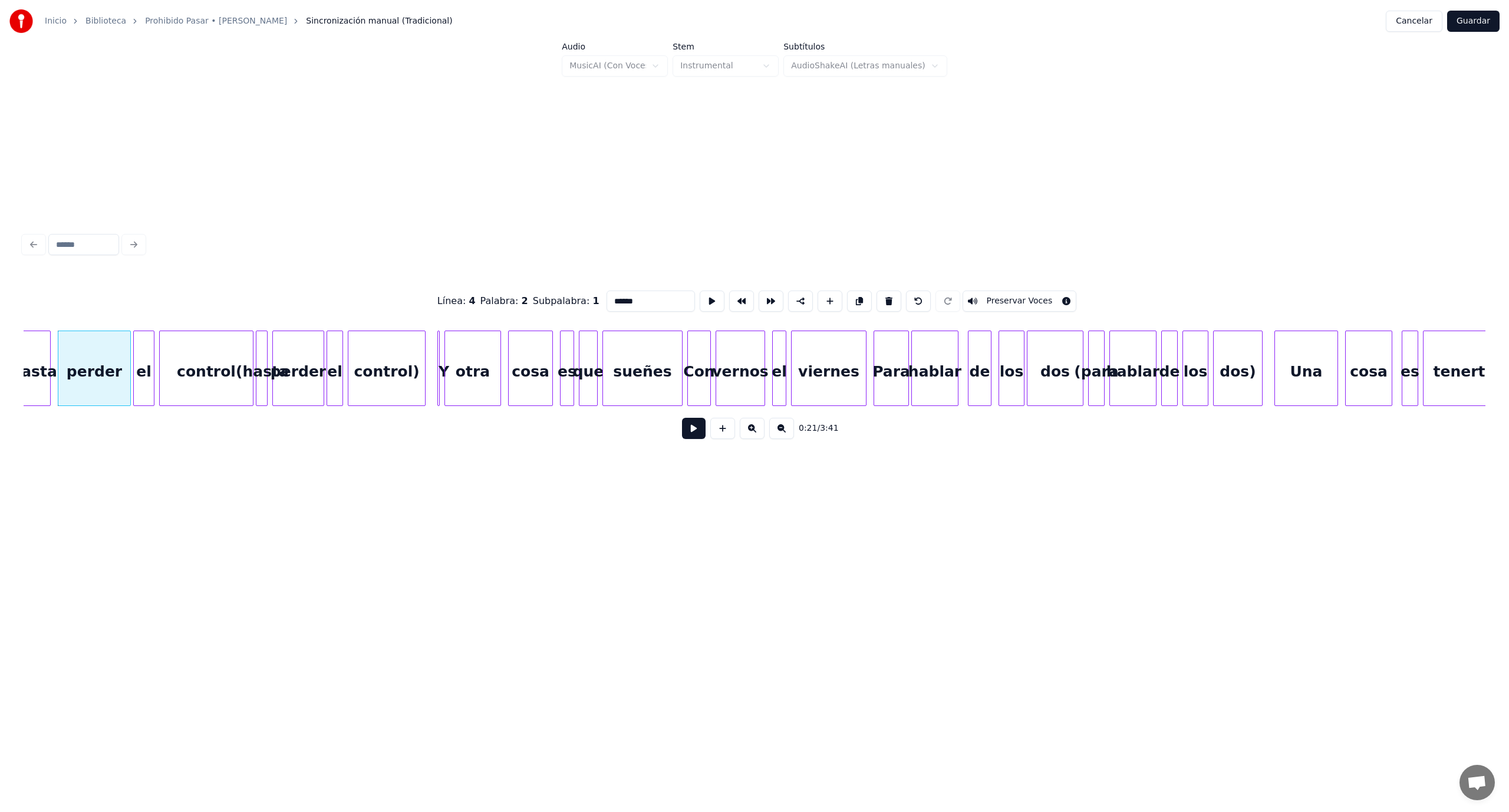
click at [690, 431] on button at bounding box center [694, 428] width 24 height 21
click at [685, 431] on button at bounding box center [694, 428] width 24 height 21
click at [1475, 21] on button "Guardar" at bounding box center [1473, 21] width 52 height 21
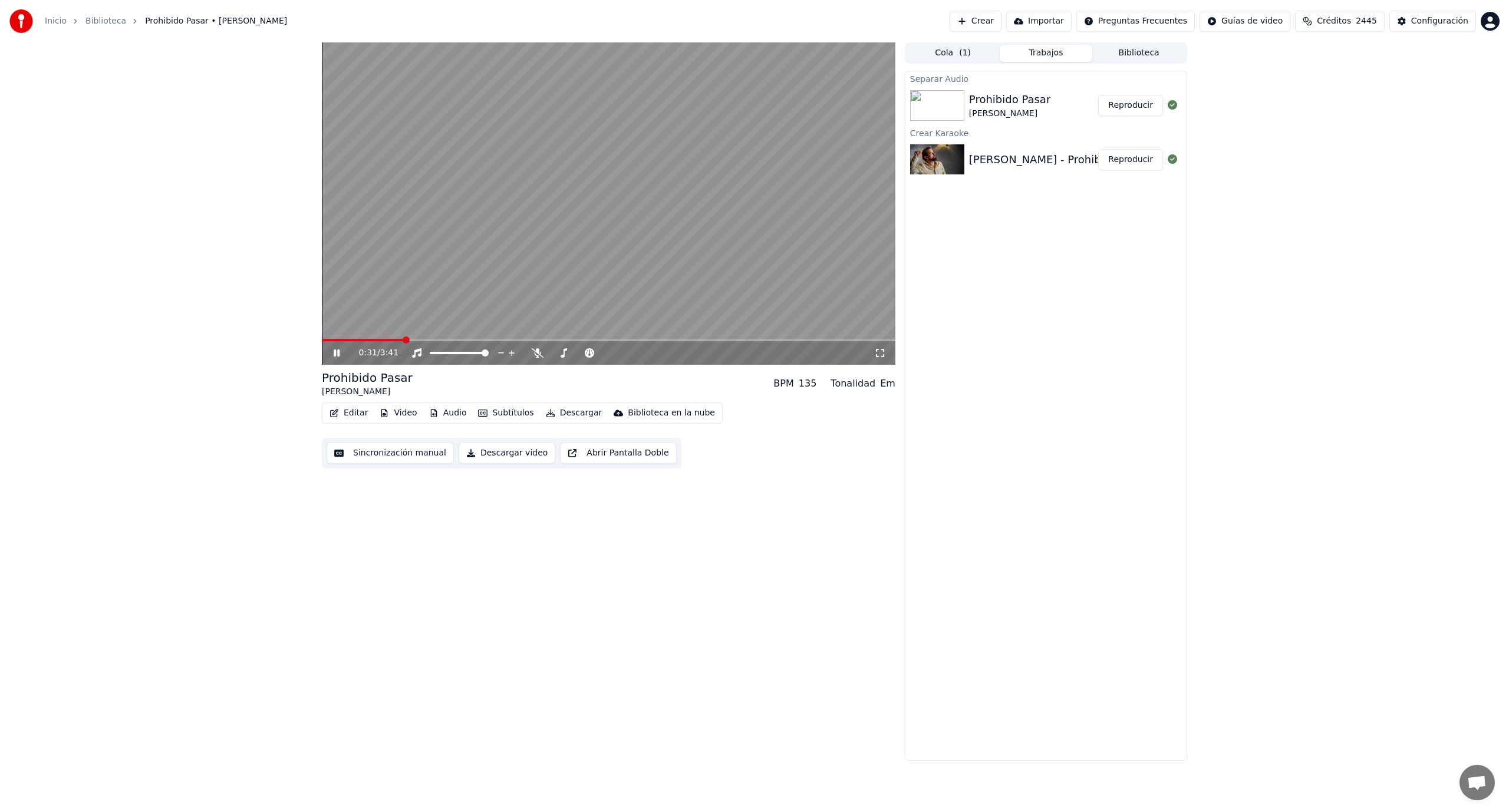
click at [382, 338] on video at bounding box center [609, 204] width 573 height 323
click at [382, 340] on span at bounding box center [352, 340] width 60 height 3
click at [338, 353] on icon at bounding box center [336, 353] width 7 height 9
click at [331, 351] on icon at bounding box center [345, 353] width 27 height 9
click at [406, 458] on button "Sincronización manual" at bounding box center [389, 453] width 128 height 21
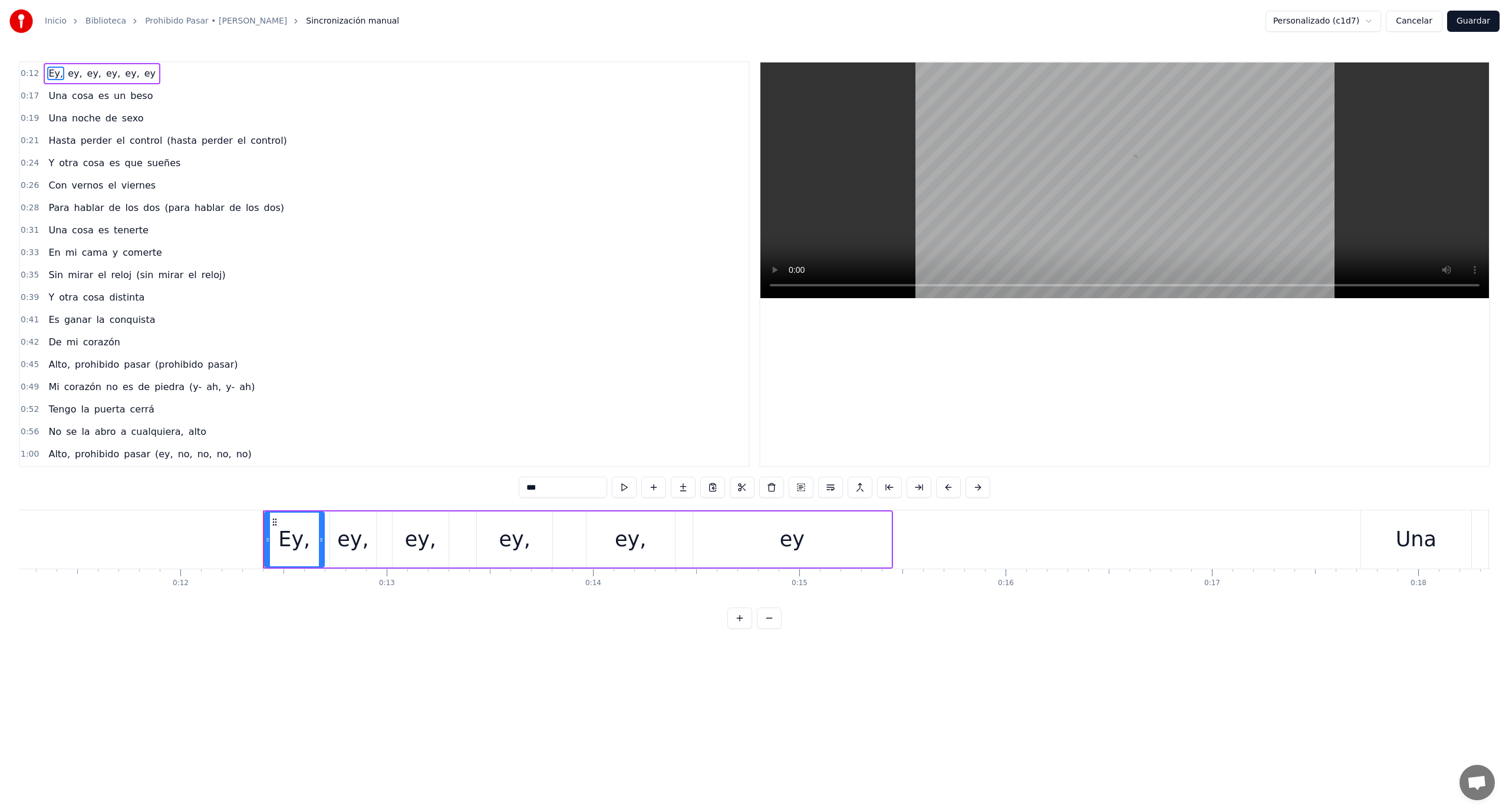
scroll to position [0, 2499]
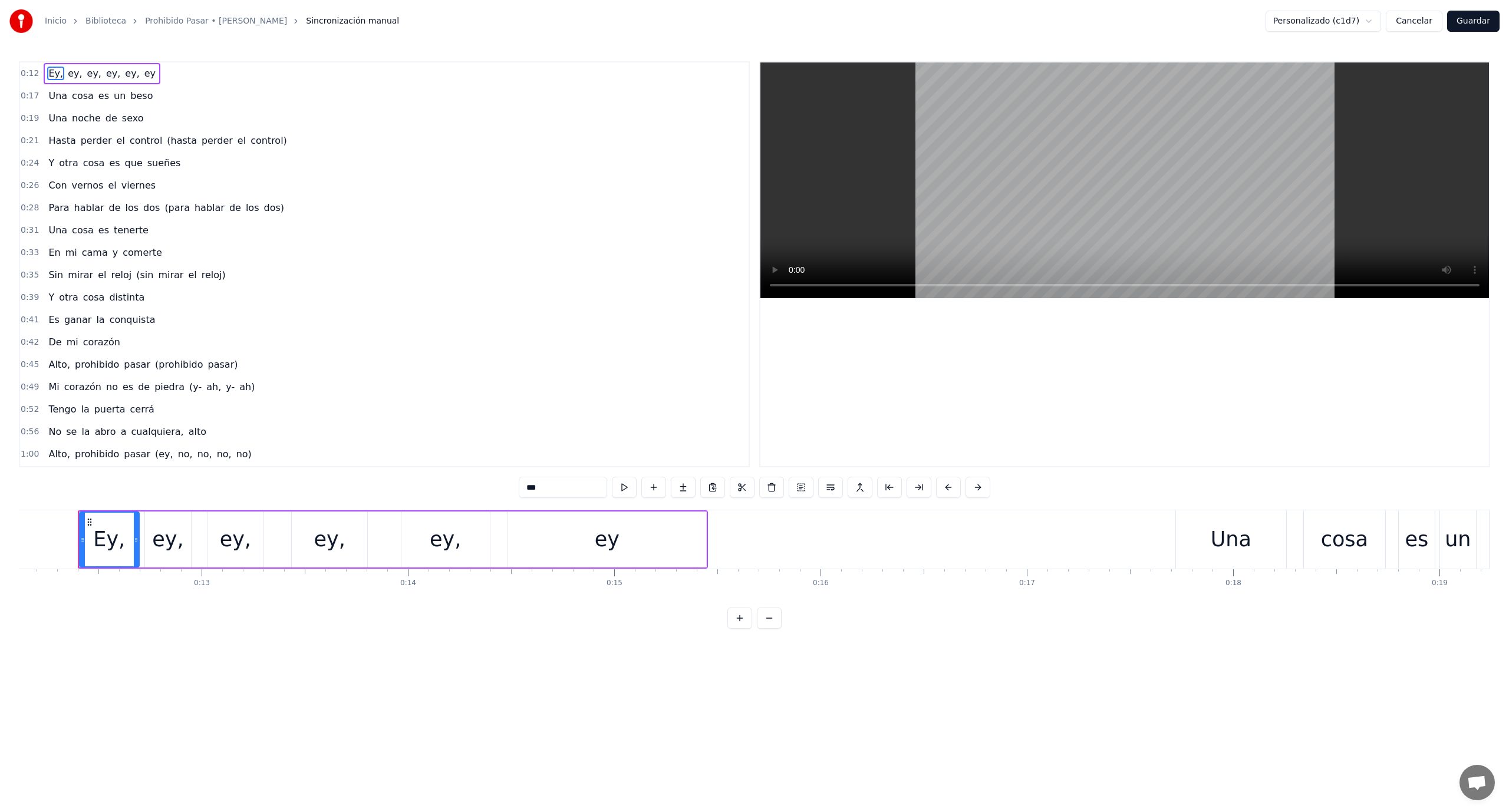
click at [1419, 21] on button "Cancelar" at bounding box center [1414, 21] width 56 height 21
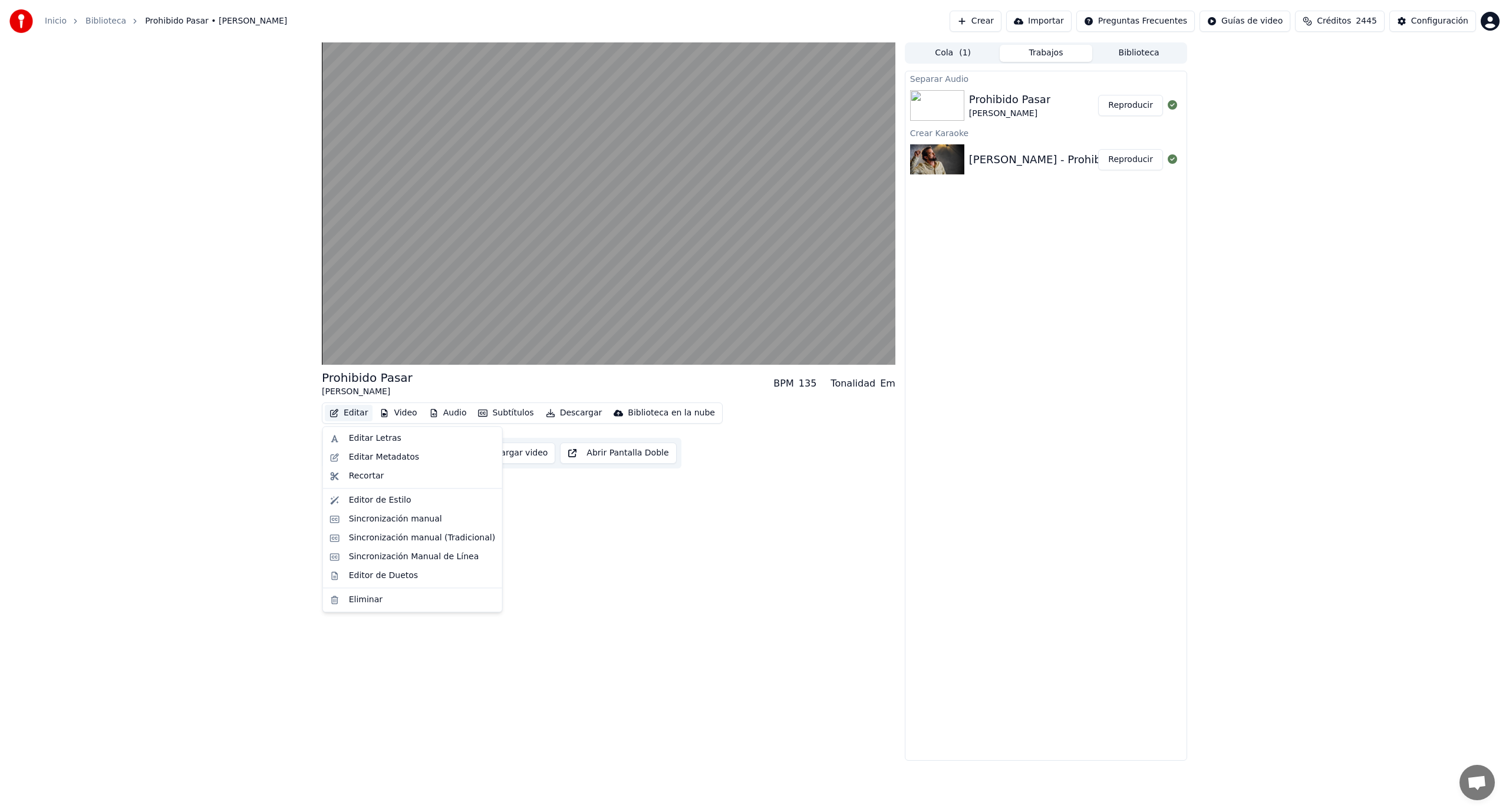
click at [355, 413] on button "Editar" at bounding box center [348, 412] width 48 height 16
click at [424, 538] on div "Sincronización manual (Tradicional)" at bounding box center [422, 538] width 146 height 12
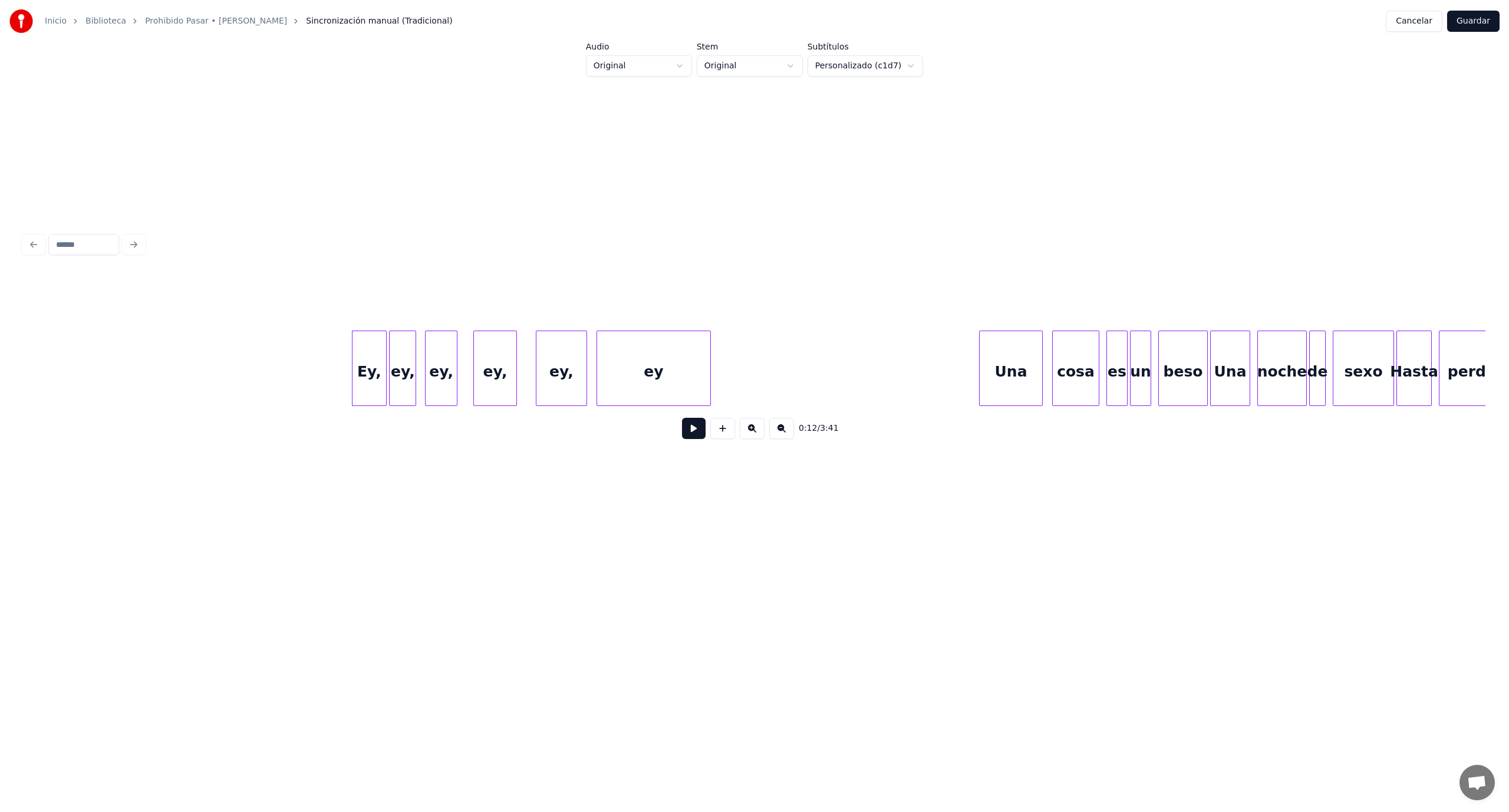
scroll to position [0, 1091]
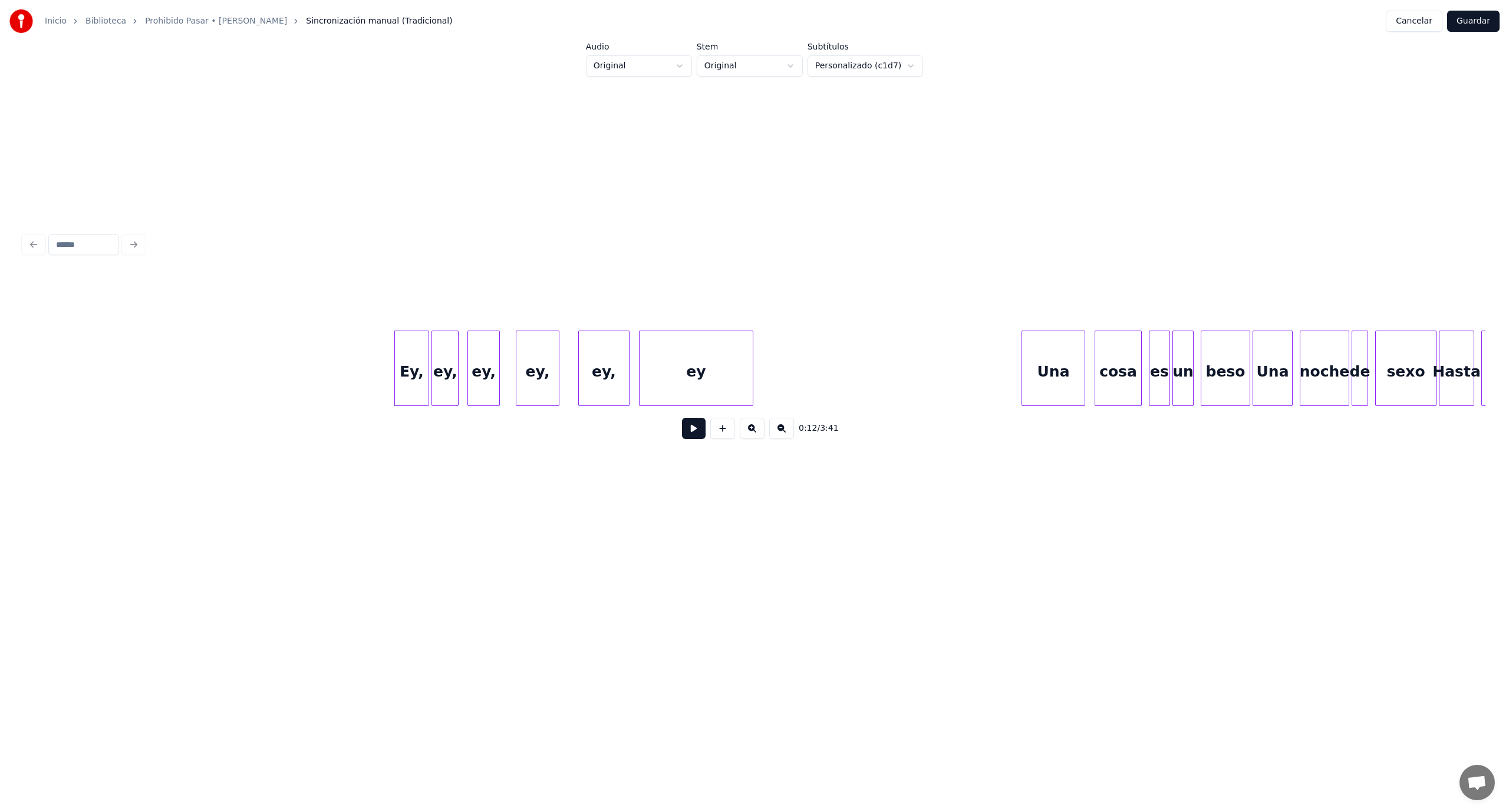
click at [684, 70] on html "Inicio Biblioteca Prohibido Pasar • [PERSON_NAME] manual (Tradicional) Cancelar…" at bounding box center [754, 300] width 1509 height 602
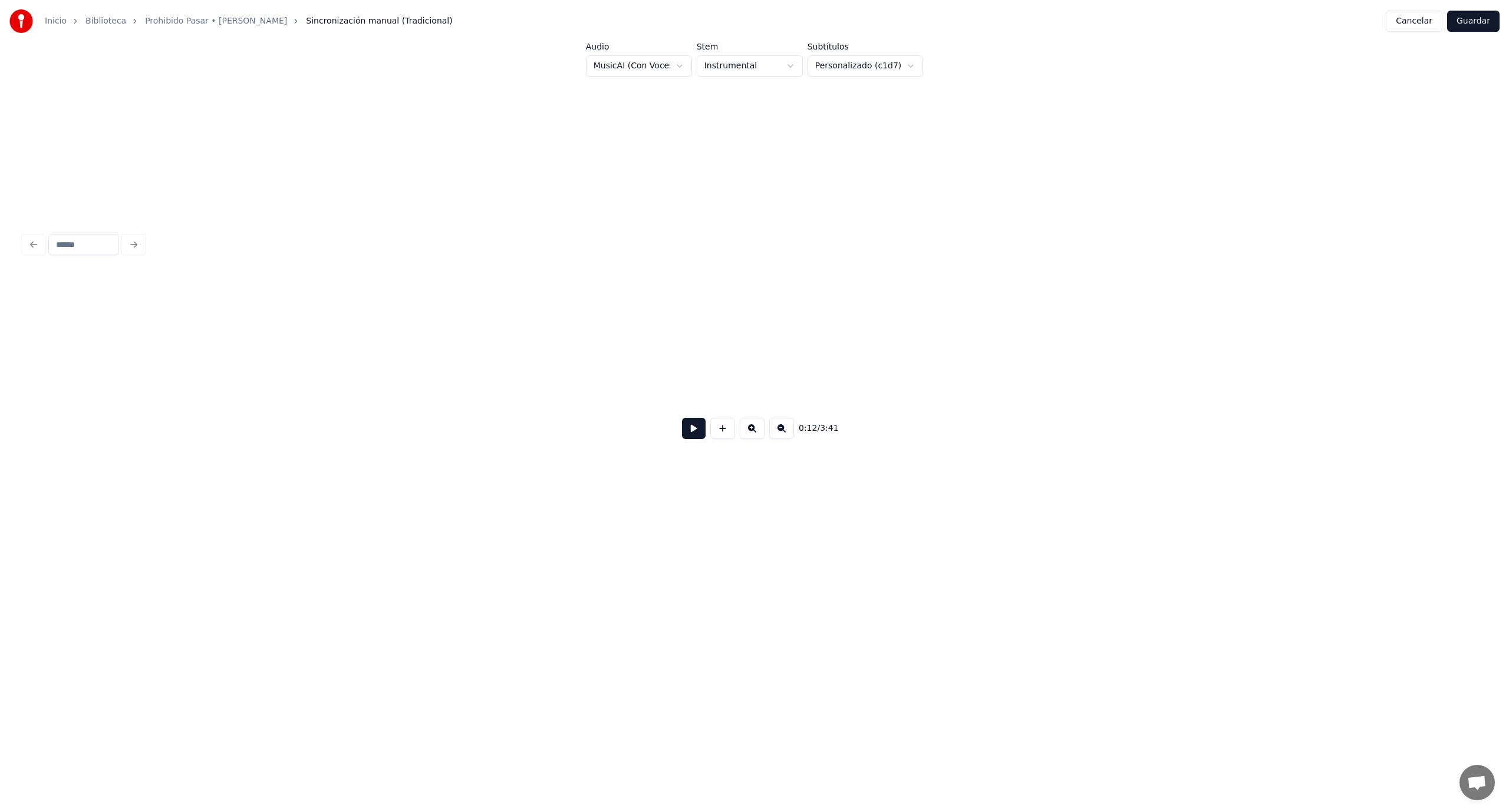
scroll to position [0, 1462]
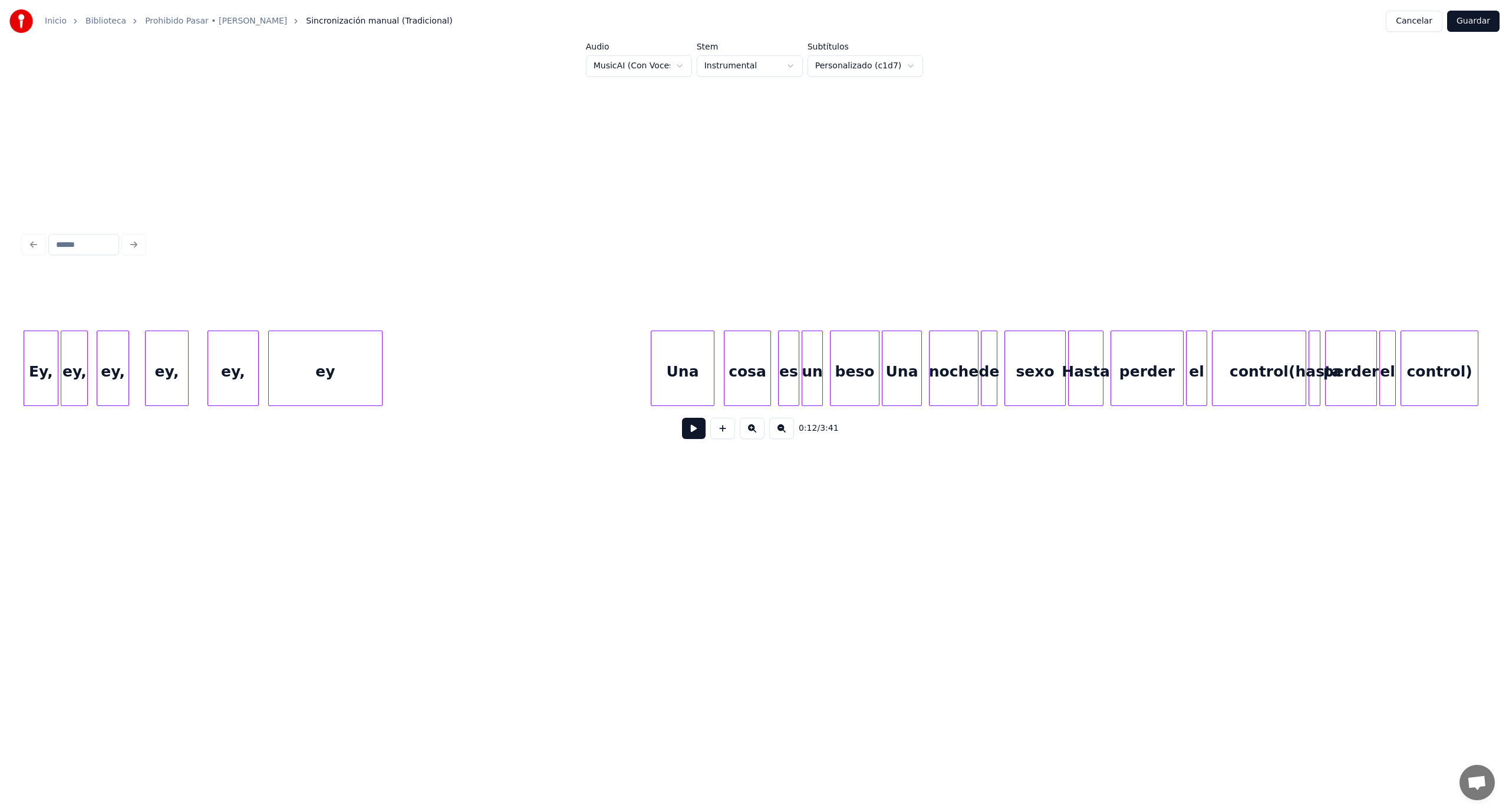
click at [797, 63] on html "Inicio Biblioteca Prohibido Pasar • [PERSON_NAME] manual (Tradicional) Cancelar…" at bounding box center [754, 300] width 1509 height 602
click at [907, 58] on html "Inicio Biblioteca Prohibido Pasar • [PERSON_NAME] manual (Tradicional) Cancelar…" at bounding box center [754, 300] width 1509 height 602
click at [41, 393] on div "Ey," at bounding box center [40, 371] width 33 height 80
click at [690, 432] on html "Inicio Biblioteca Prohibido Pasar • [PERSON_NAME] manual (Tradicional) Cancelar…" at bounding box center [754, 300] width 1509 height 602
click at [690, 432] on button at bounding box center [694, 428] width 24 height 21
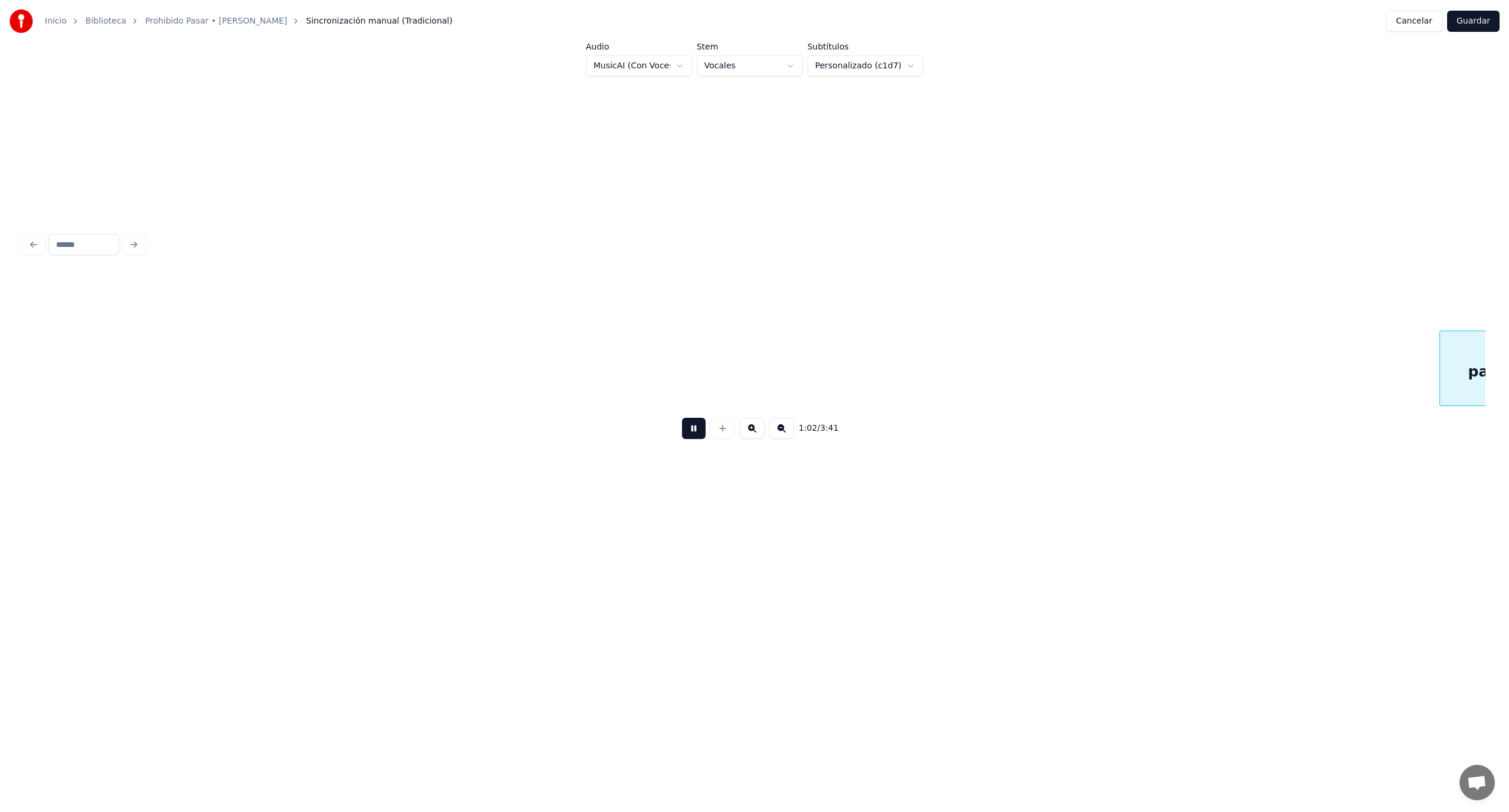
scroll to position [0, 7311]
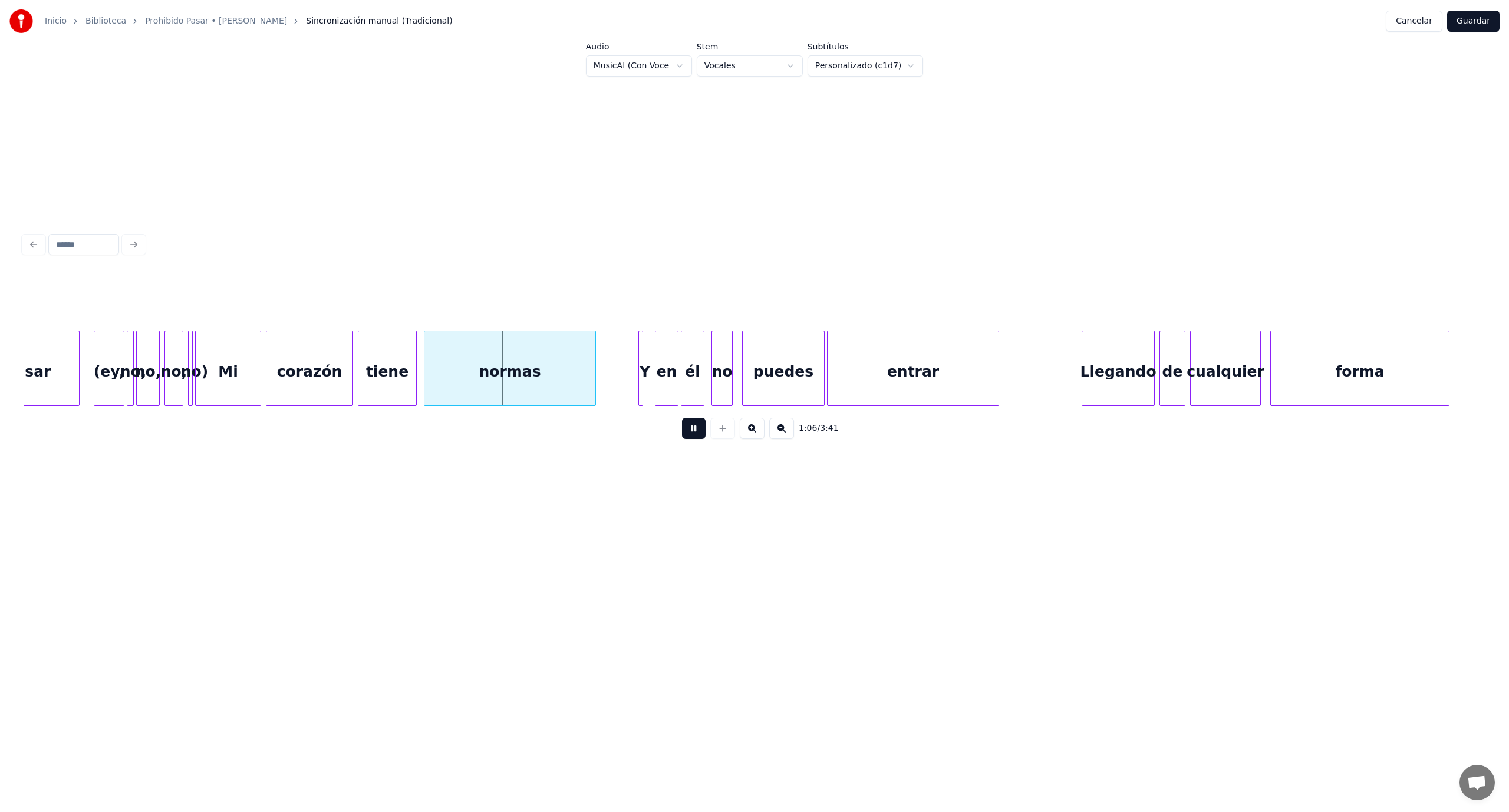
drag, startPoint x: 692, startPoint y: 436, endPoint x: 687, endPoint y: 430, distance: 7.8
click at [690, 436] on button at bounding box center [694, 428] width 24 height 21
click at [232, 365] on div at bounding box center [234, 368] width 3 height 74
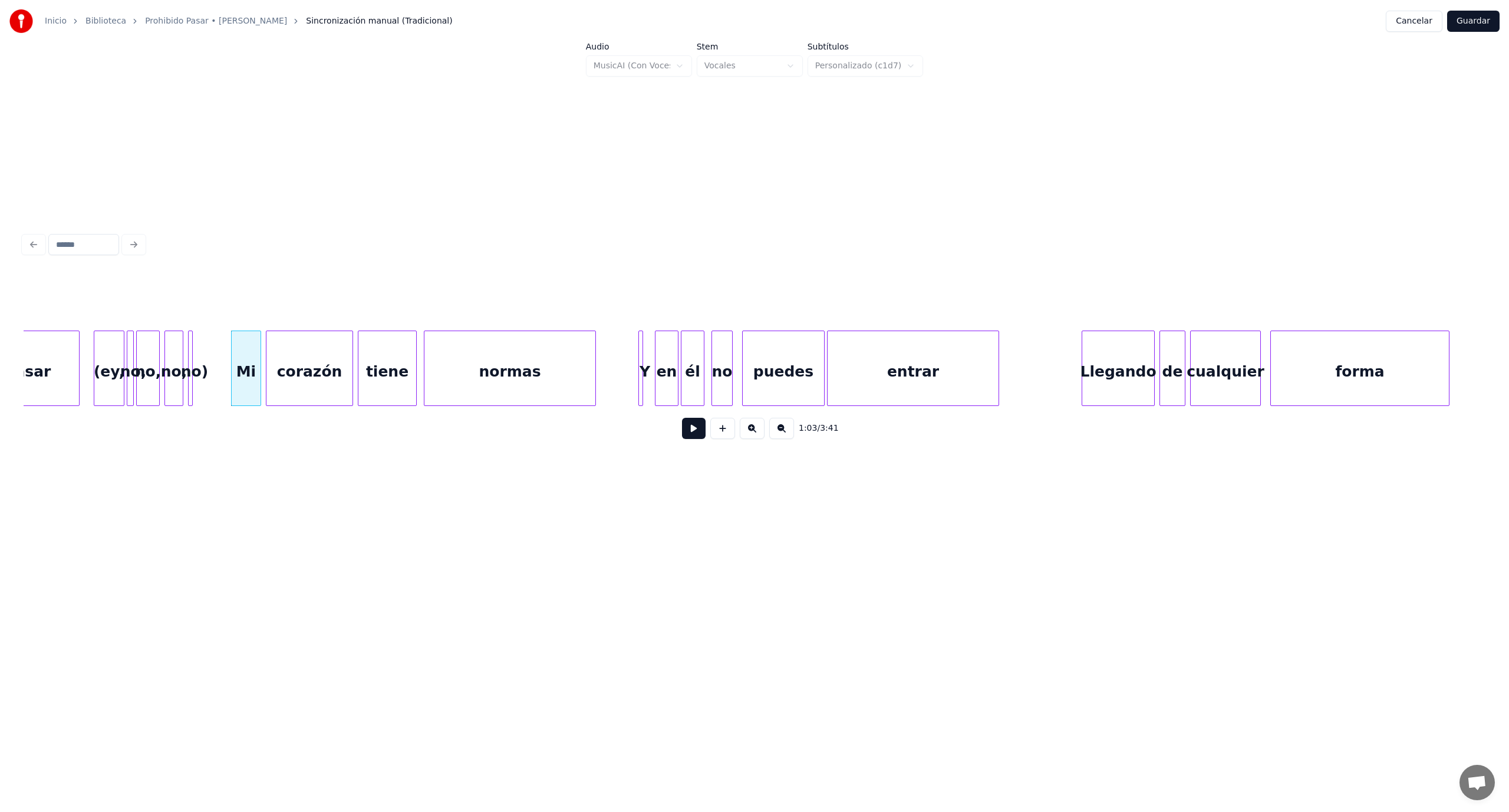
click at [697, 432] on button at bounding box center [694, 428] width 24 height 21
click at [696, 432] on button at bounding box center [694, 428] width 24 height 21
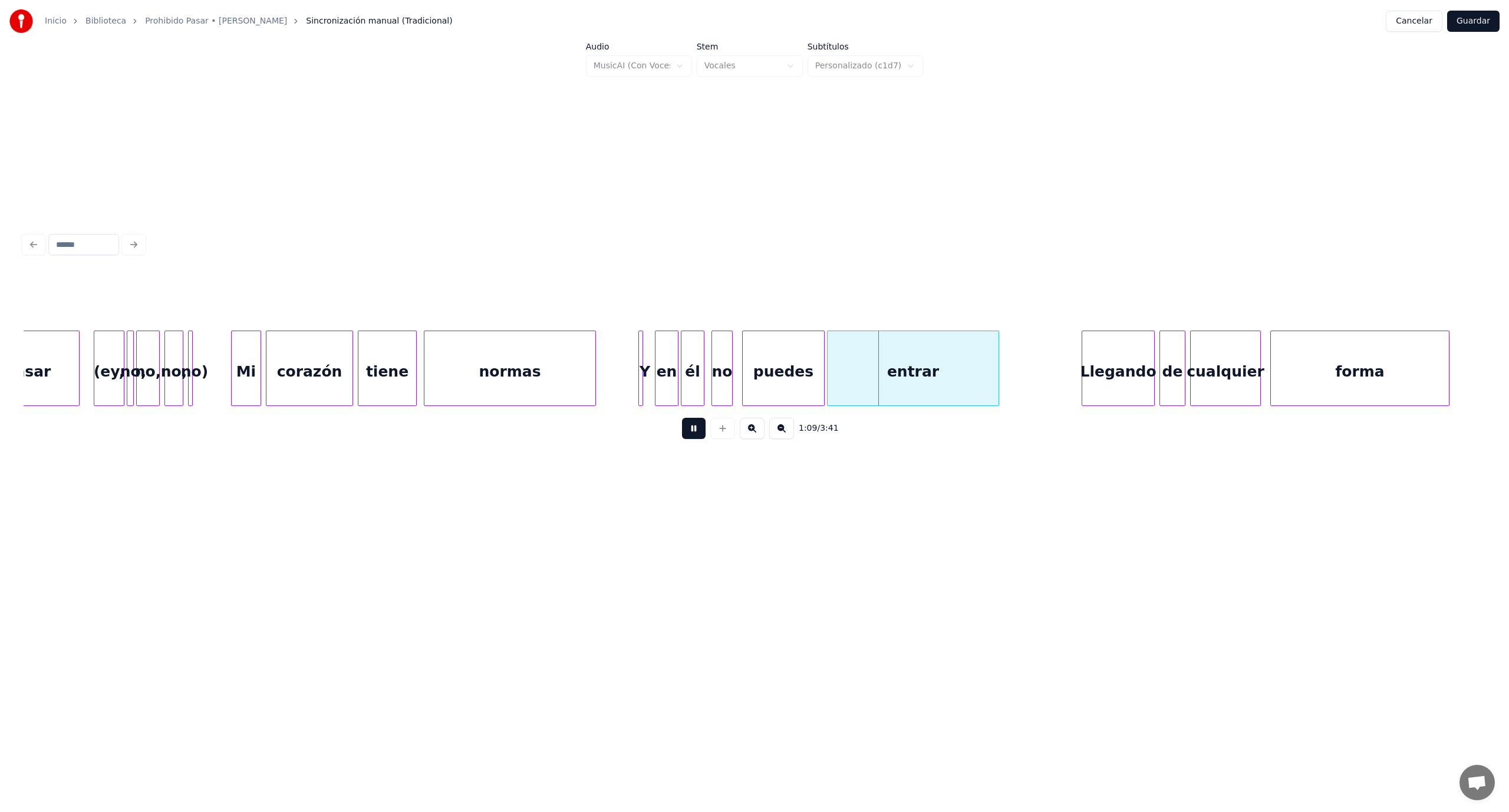
click at [696, 432] on button at bounding box center [694, 428] width 24 height 21
click at [861, 391] on div "entrar" at bounding box center [913, 371] width 171 height 80
click at [701, 435] on button at bounding box center [694, 428] width 24 height 21
click at [843, 376] on div at bounding box center [844, 368] width 3 height 74
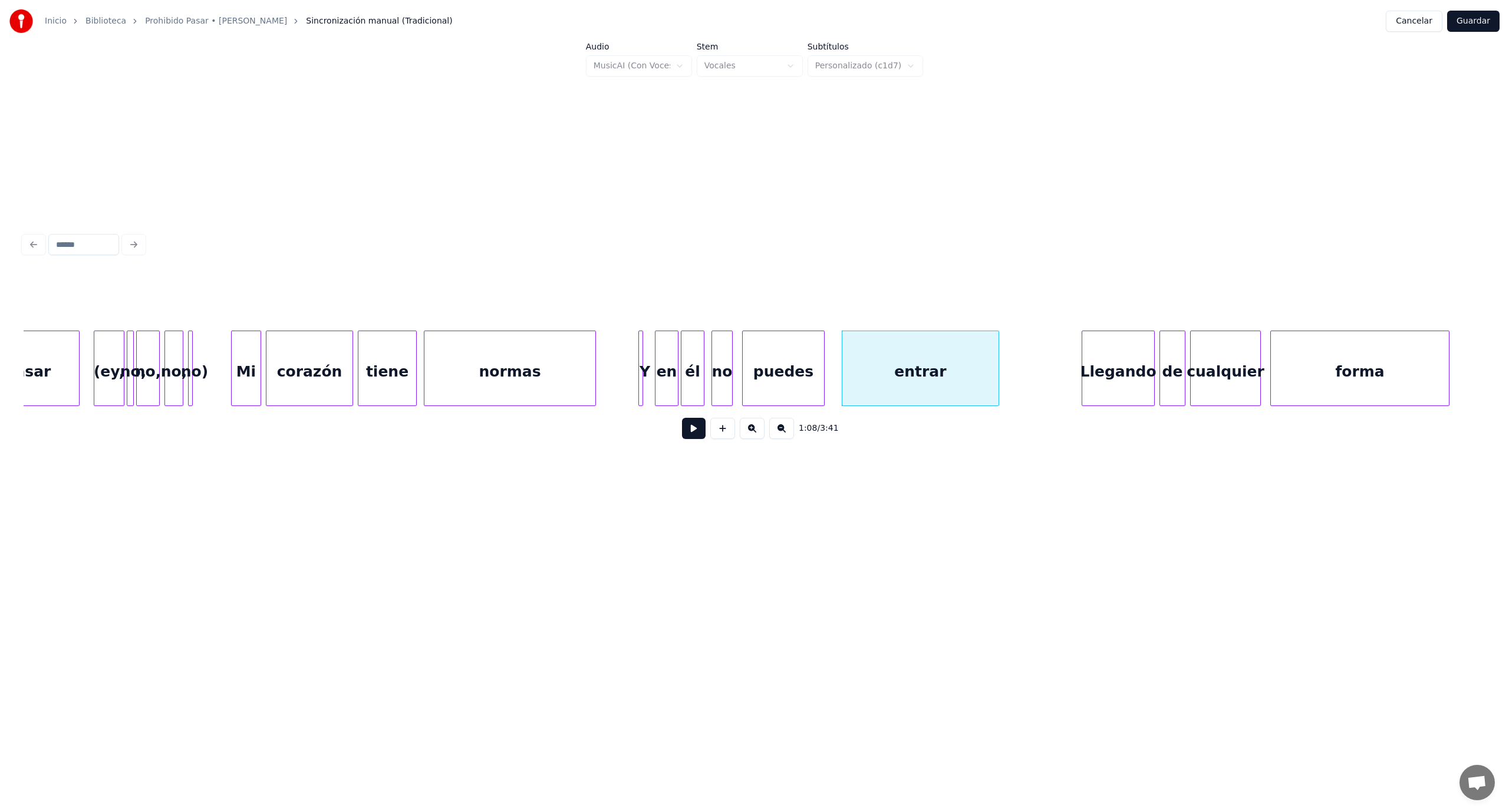
click at [696, 439] on button at bounding box center [694, 428] width 24 height 21
drag, startPoint x: 694, startPoint y: 441, endPoint x: 688, endPoint y: 446, distance: 7.8
click at [688, 442] on div "1:10 / 3:41" at bounding box center [755, 428] width 1443 height 26
click at [773, 388] on div "puedes" at bounding box center [783, 371] width 81 height 80
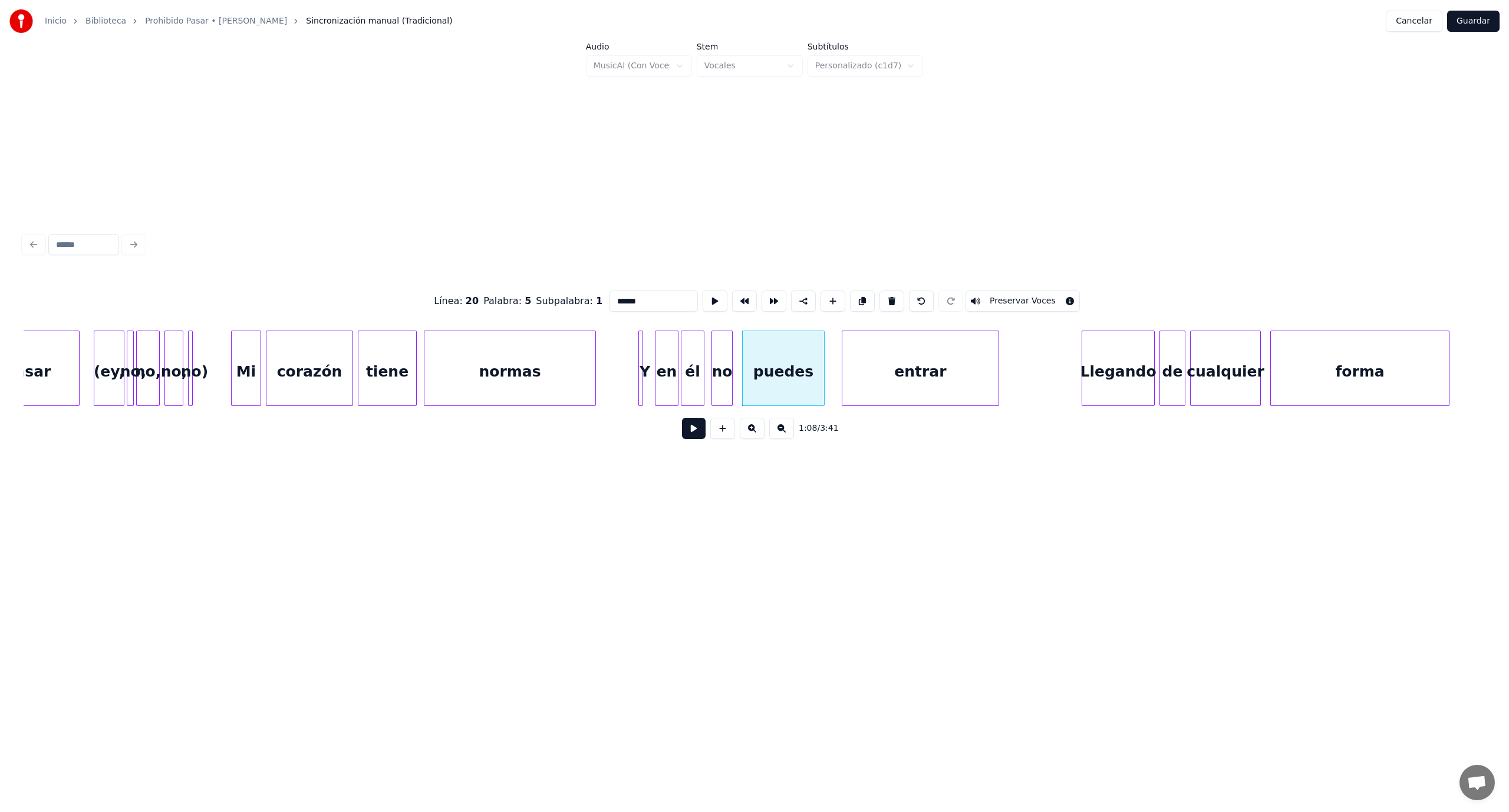
click at [693, 429] on button at bounding box center [694, 428] width 24 height 21
click at [818, 384] on div at bounding box center [817, 368] width 3 height 74
click at [826, 387] on div at bounding box center [828, 368] width 3 height 74
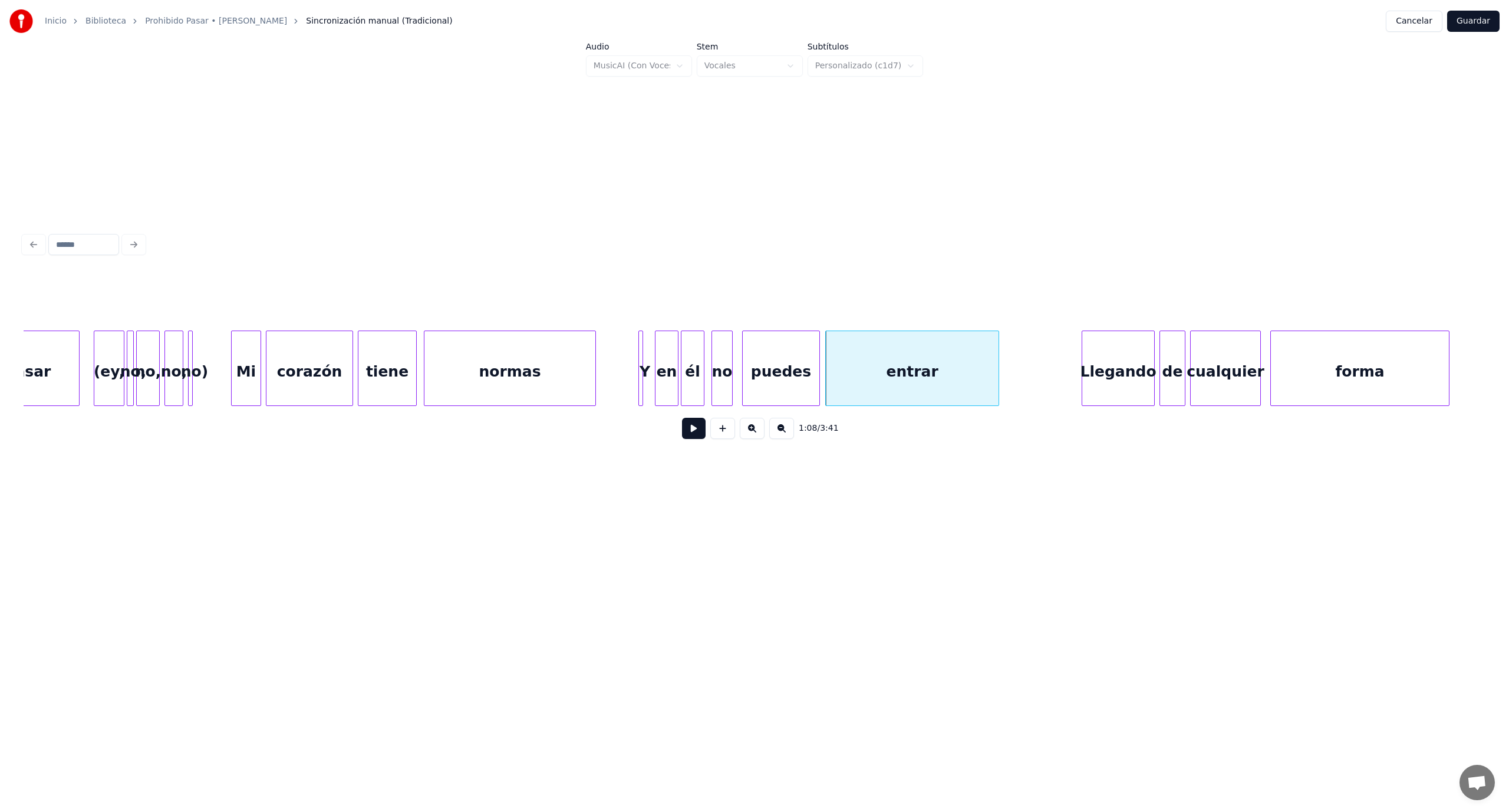
click at [696, 436] on button at bounding box center [694, 428] width 24 height 21
click at [696, 438] on button at bounding box center [694, 428] width 24 height 21
click at [813, 394] on div at bounding box center [813, 368] width 3 height 74
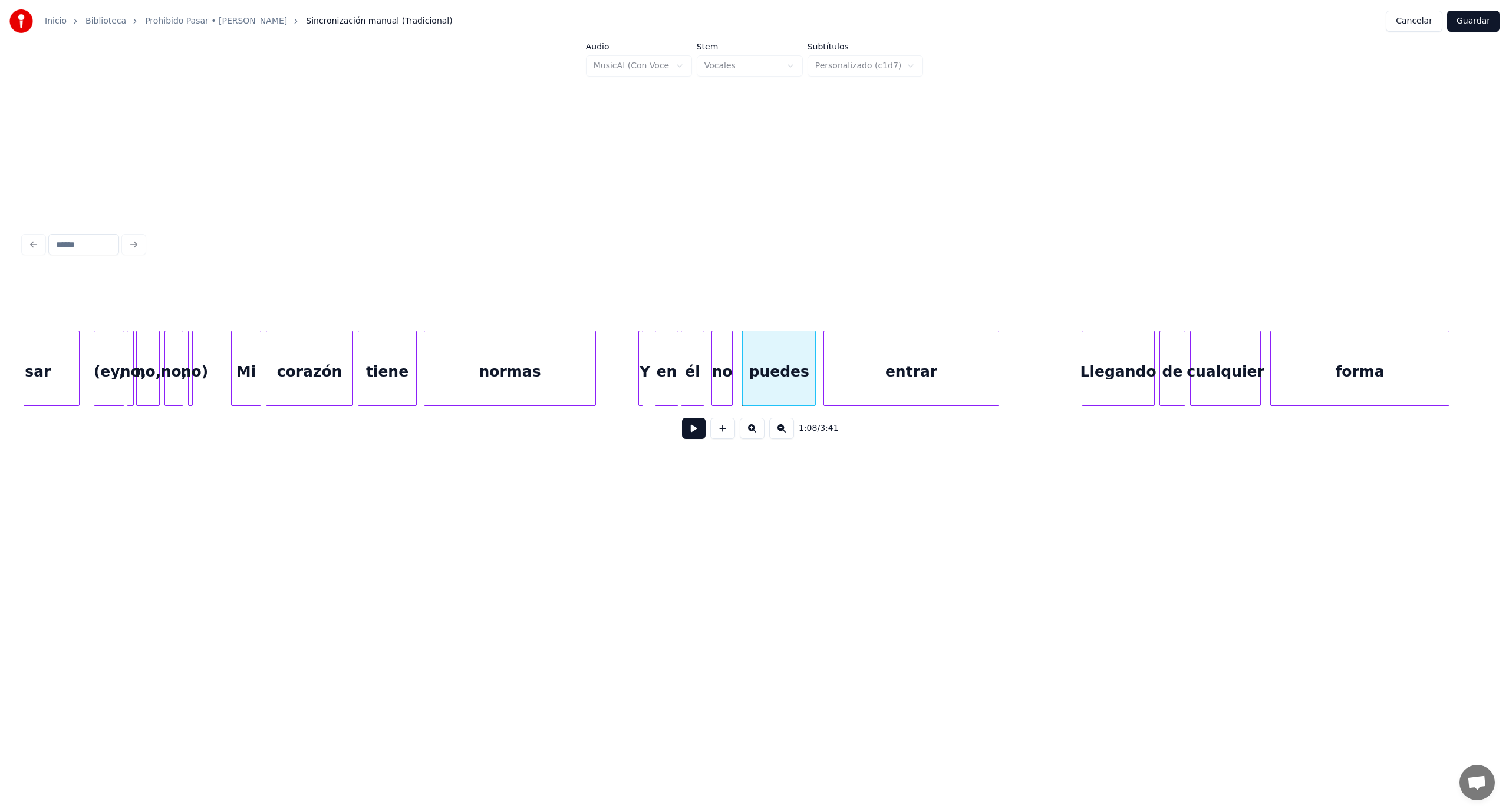
click at [824, 388] on div at bounding box center [826, 368] width 3 height 74
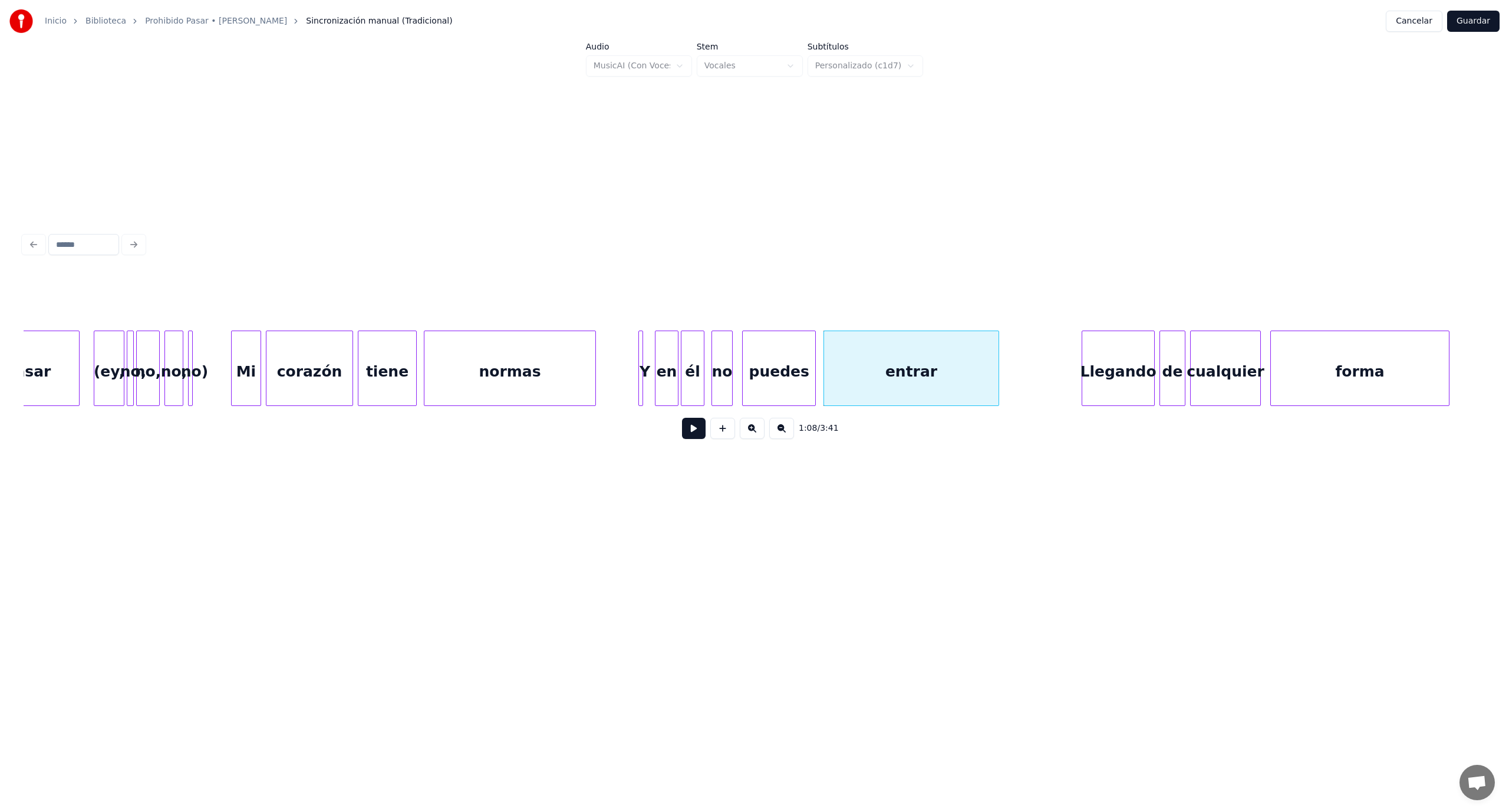
click at [692, 430] on button at bounding box center [694, 428] width 24 height 21
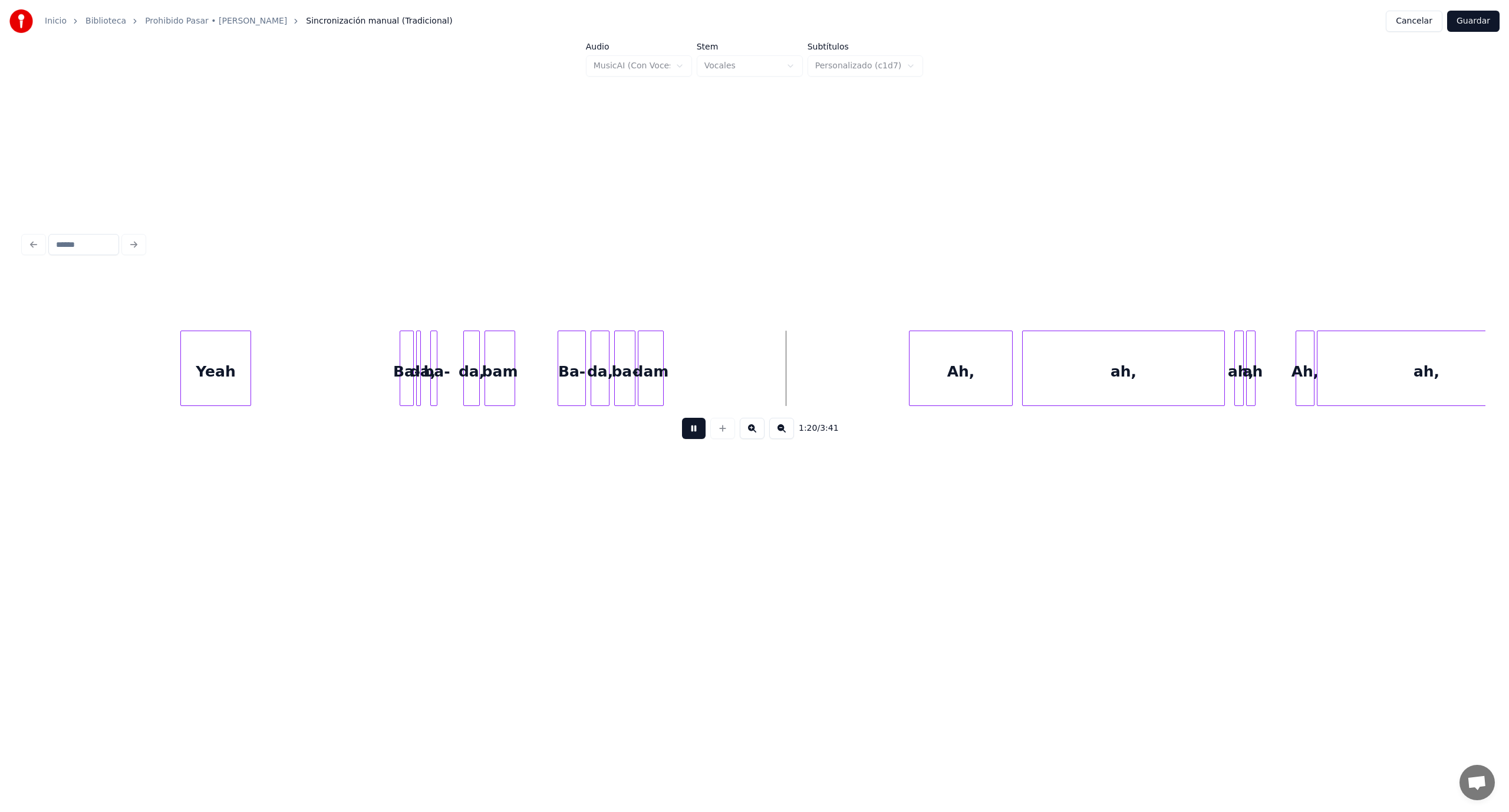
click at [698, 437] on button at bounding box center [694, 428] width 24 height 21
click at [187, 359] on div "Yeah" at bounding box center [215, 371] width 69 height 80
click at [700, 436] on button at bounding box center [694, 428] width 24 height 21
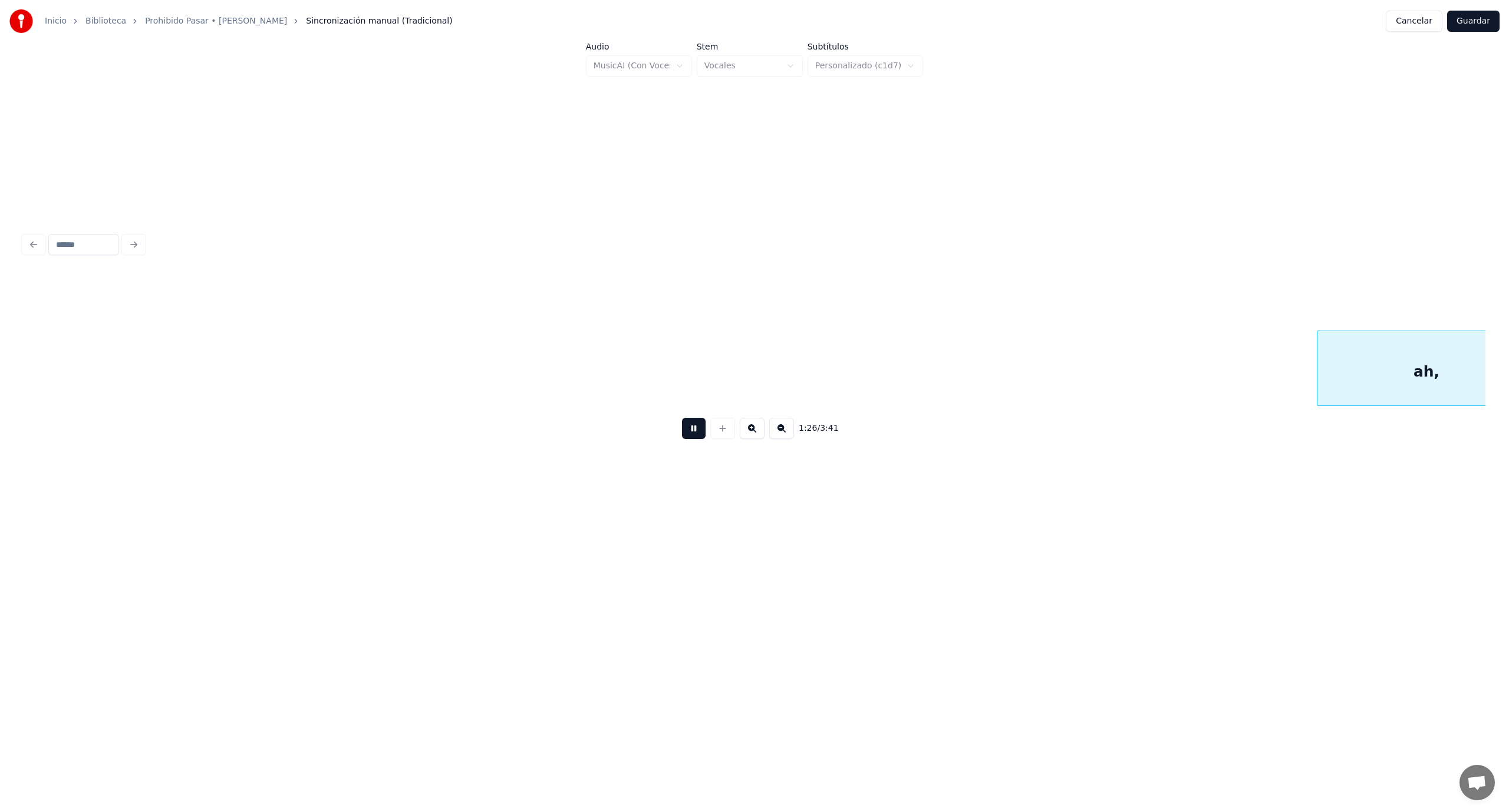
scroll to position [0, 10236]
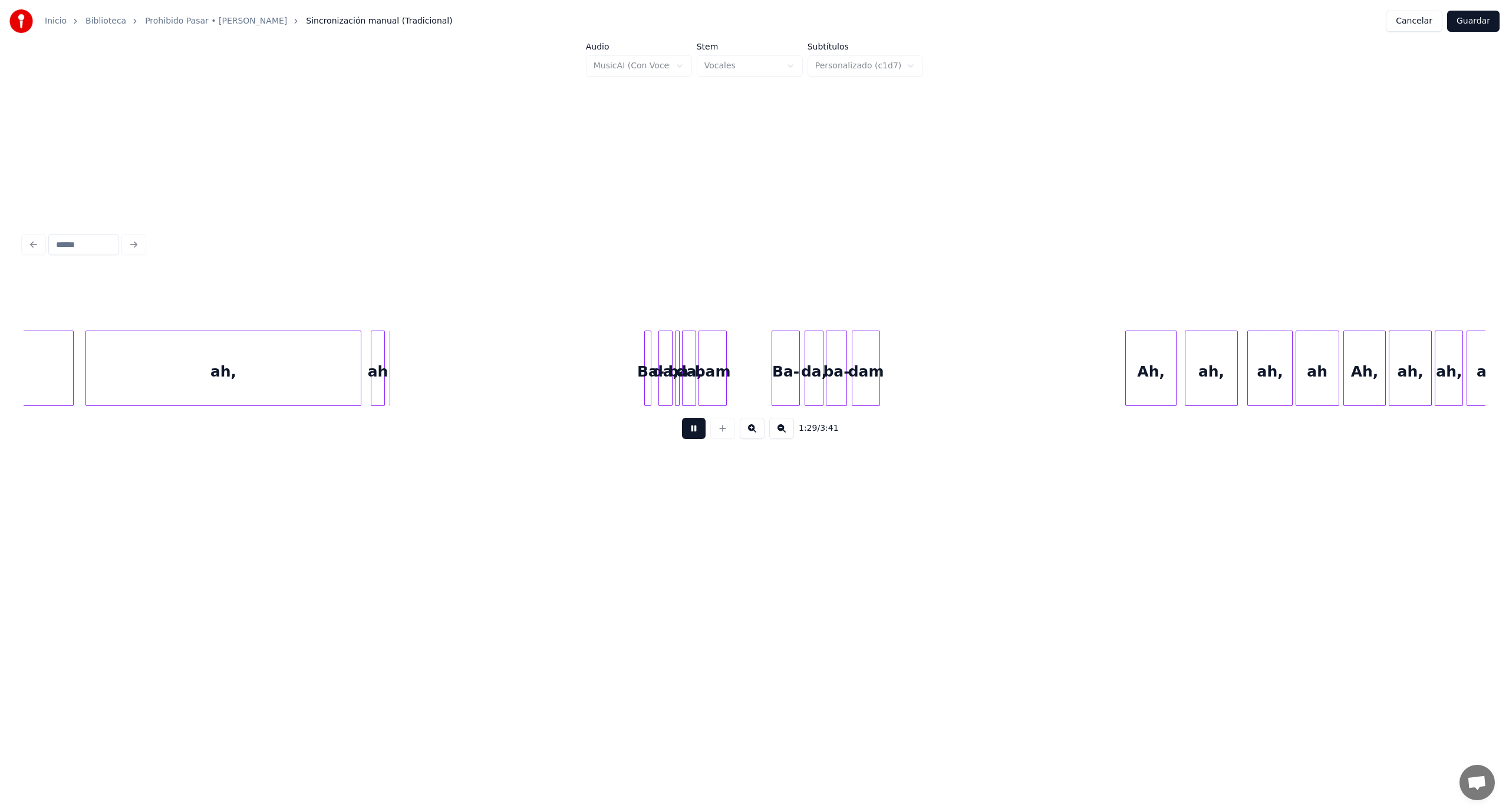
click at [693, 437] on button at bounding box center [694, 428] width 24 height 21
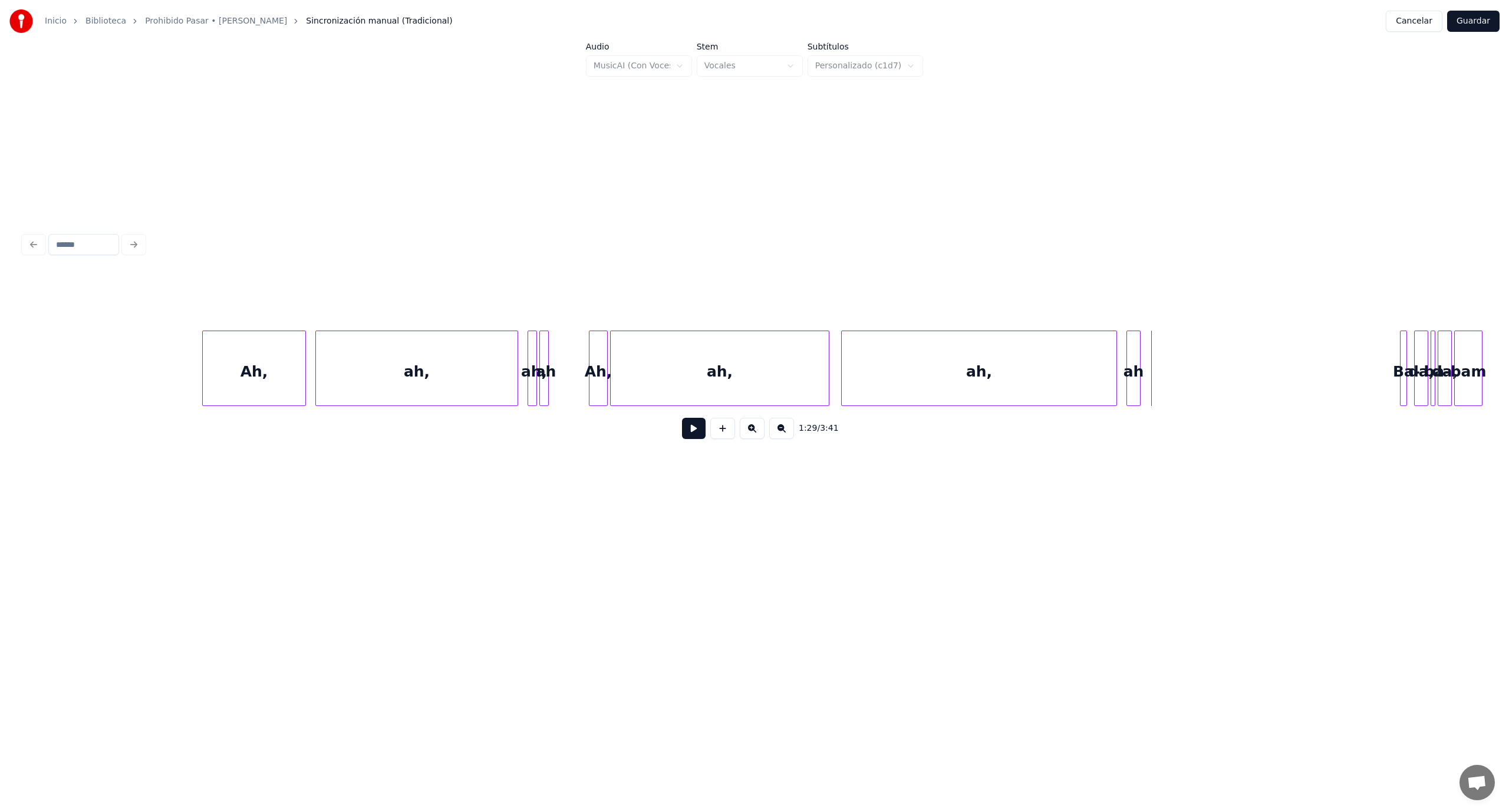
scroll to position [0, 9444]
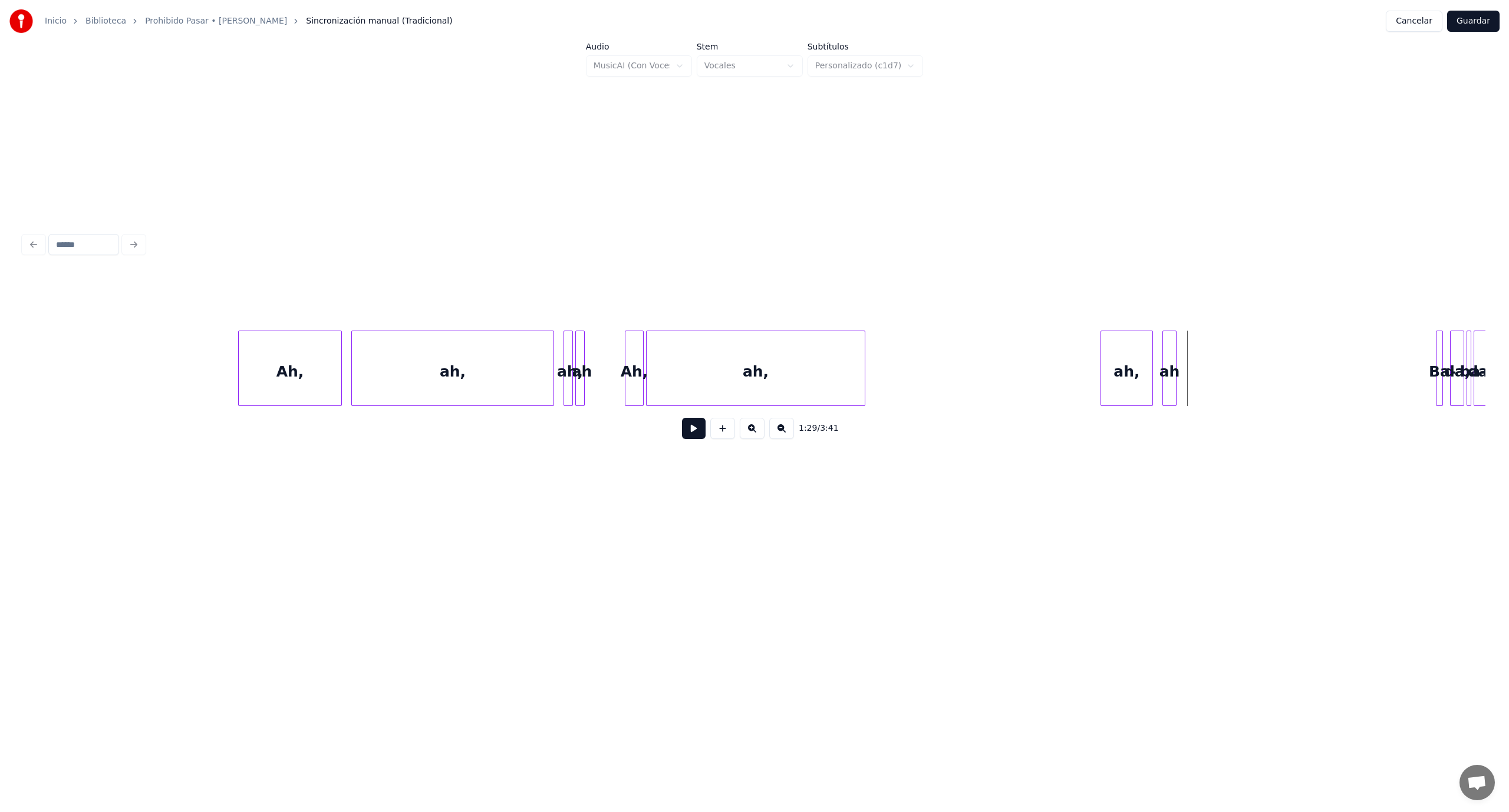
click at [1102, 359] on div at bounding box center [1102, 368] width 3 height 74
click at [810, 356] on div at bounding box center [811, 368] width 3 height 74
click at [1063, 369] on div "ah," at bounding box center [1054, 371] width 56 height 80
click at [1013, 382] on div "Ah," at bounding box center [1009, 371] width 18 height 80
click at [979, 366] on div at bounding box center [979, 368] width 3 height 74
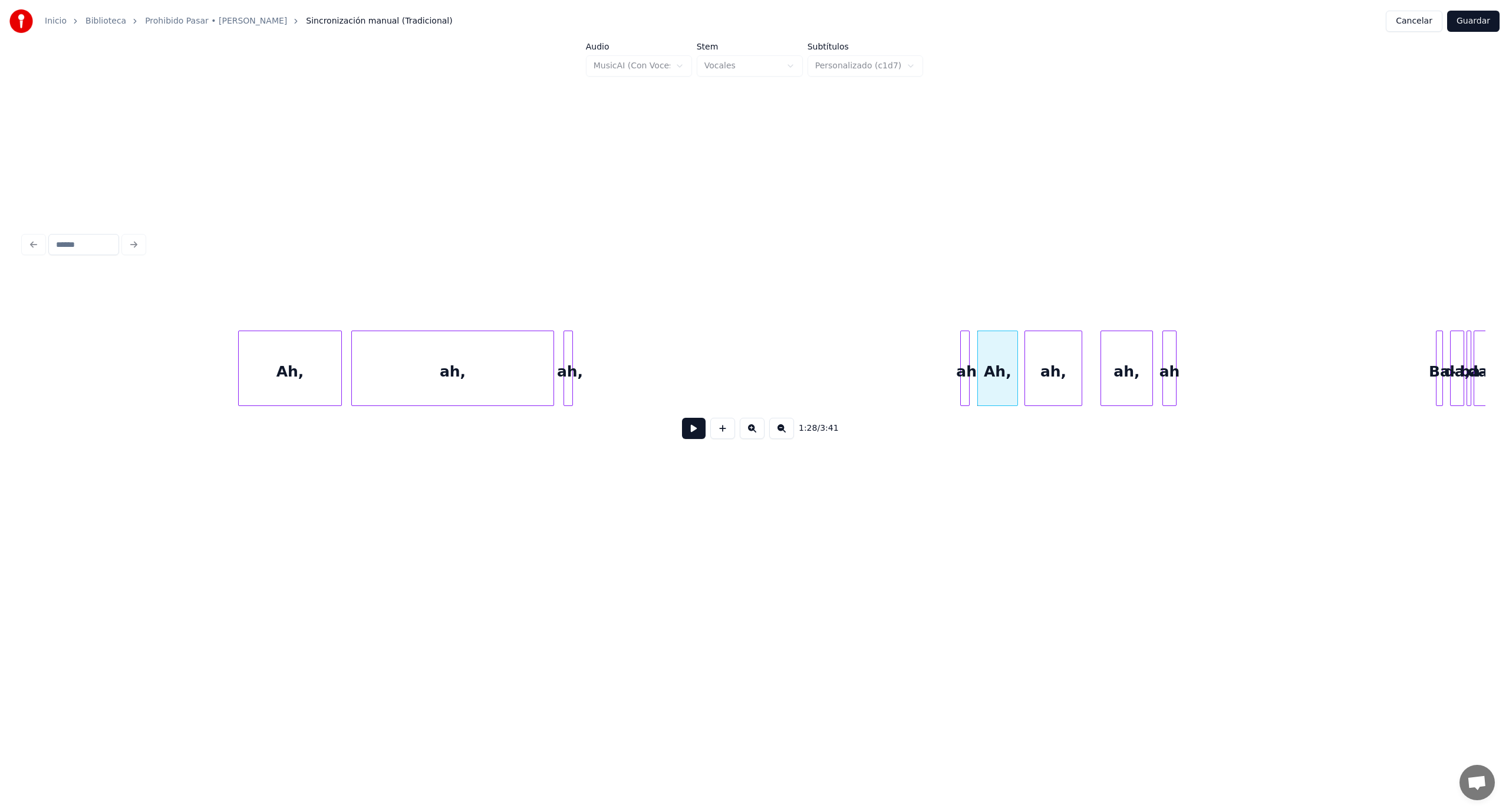
click at [969, 394] on div "ah" at bounding box center [966, 371] width 12 height 80
click at [930, 370] on div at bounding box center [930, 368] width 3 height 74
click at [608, 379] on div at bounding box center [607, 368] width 3 height 74
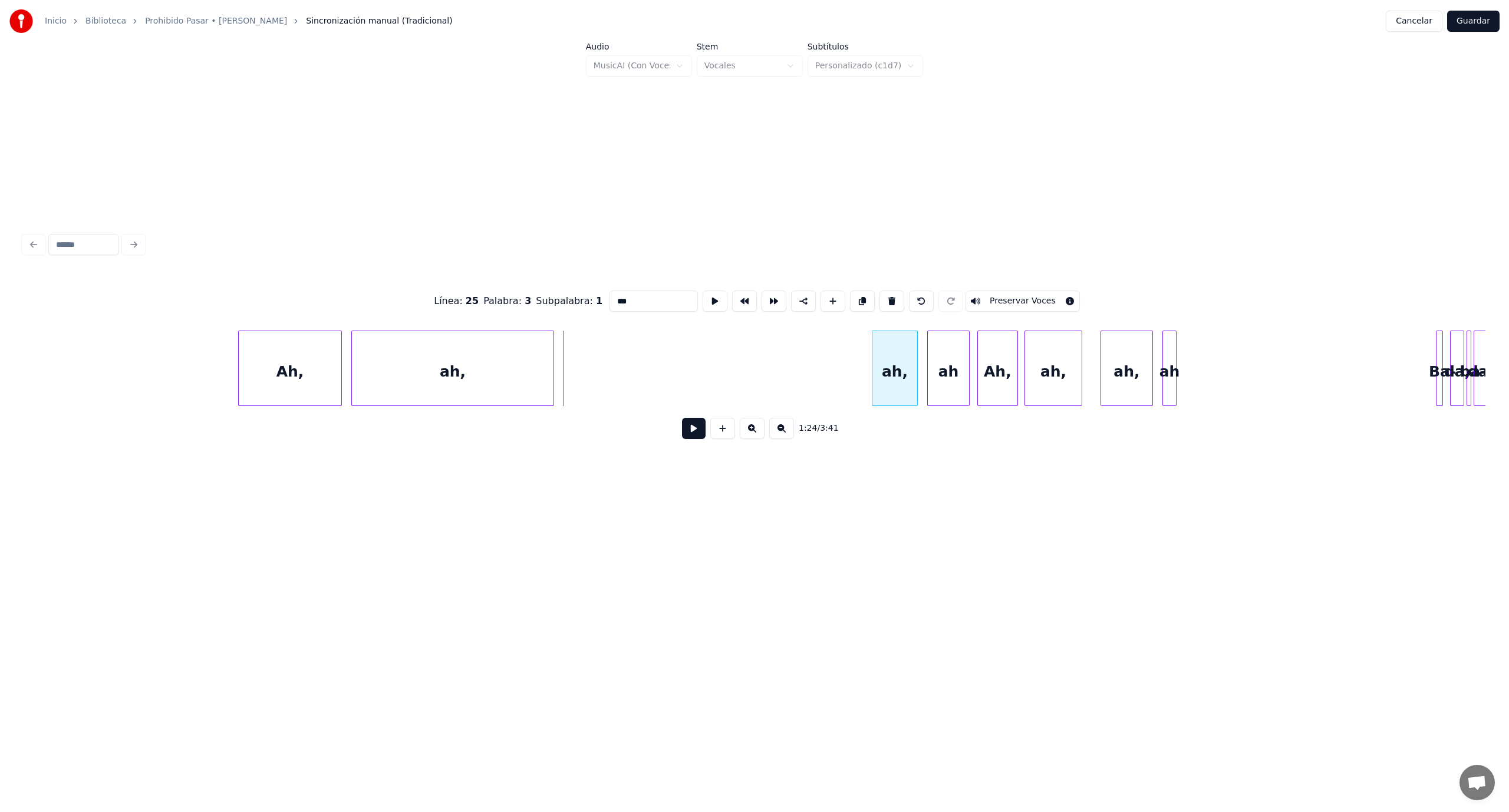
click at [900, 382] on div "ah," at bounding box center [894, 371] width 45 height 80
click at [731, 365] on div "ah," at bounding box center [763, 371] width 202 height 80
click at [771, 366] on div at bounding box center [773, 368] width 3 height 74
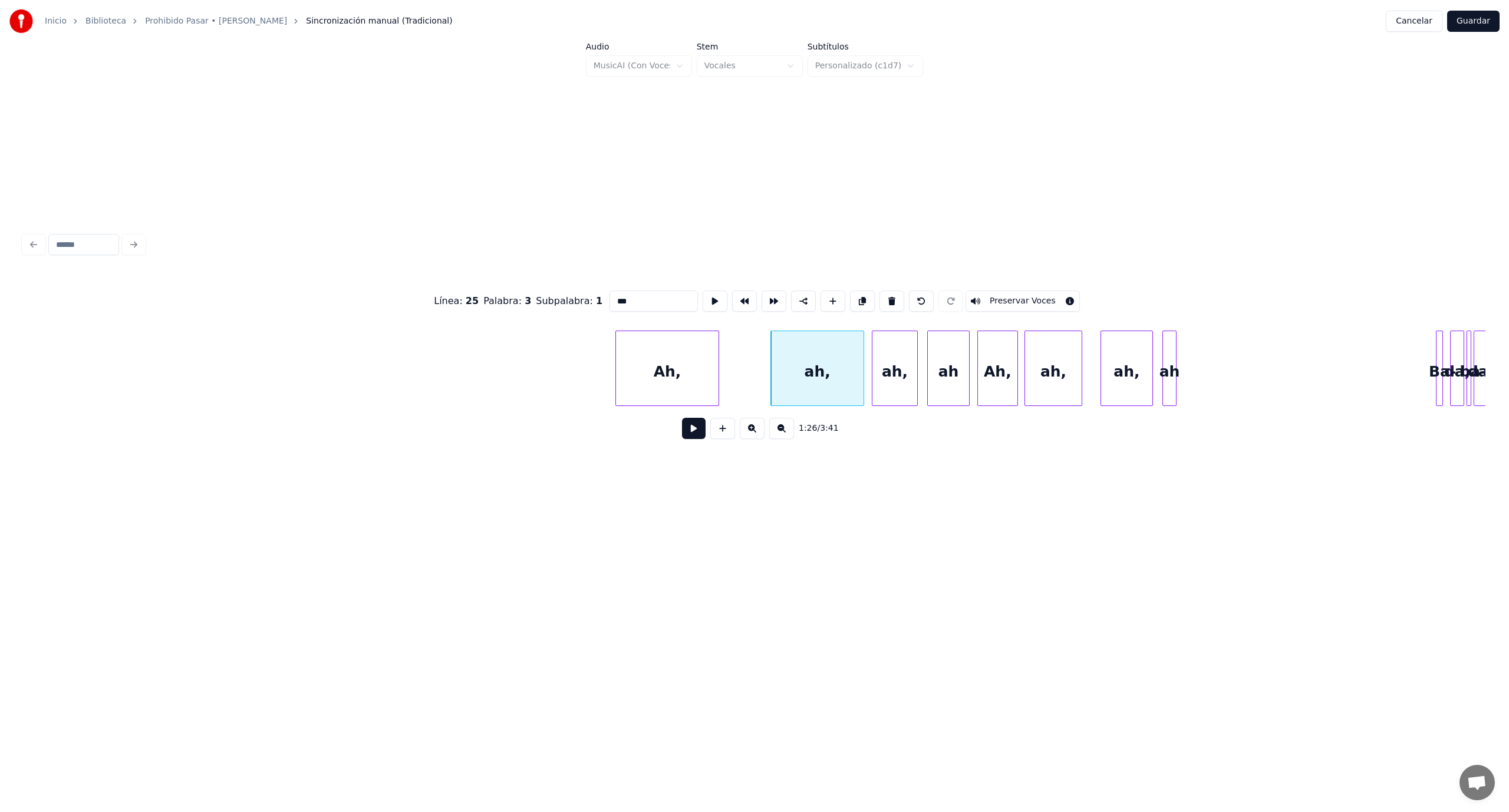
click at [693, 382] on div "Ah," at bounding box center [668, 371] width 103 height 80
click at [688, 436] on button at bounding box center [694, 428] width 24 height 21
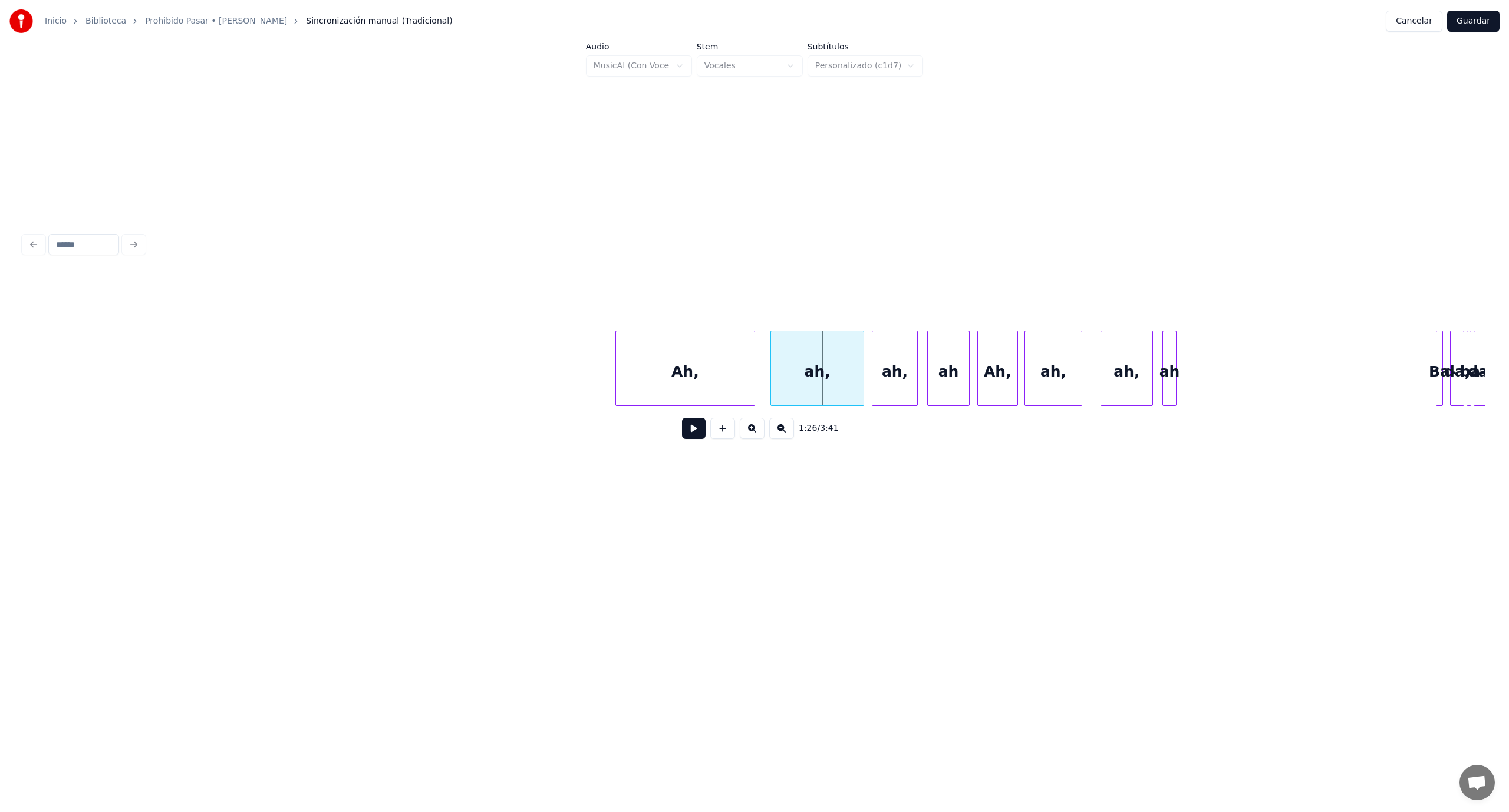
click at [754, 381] on div at bounding box center [752, 368] width 3 height 74
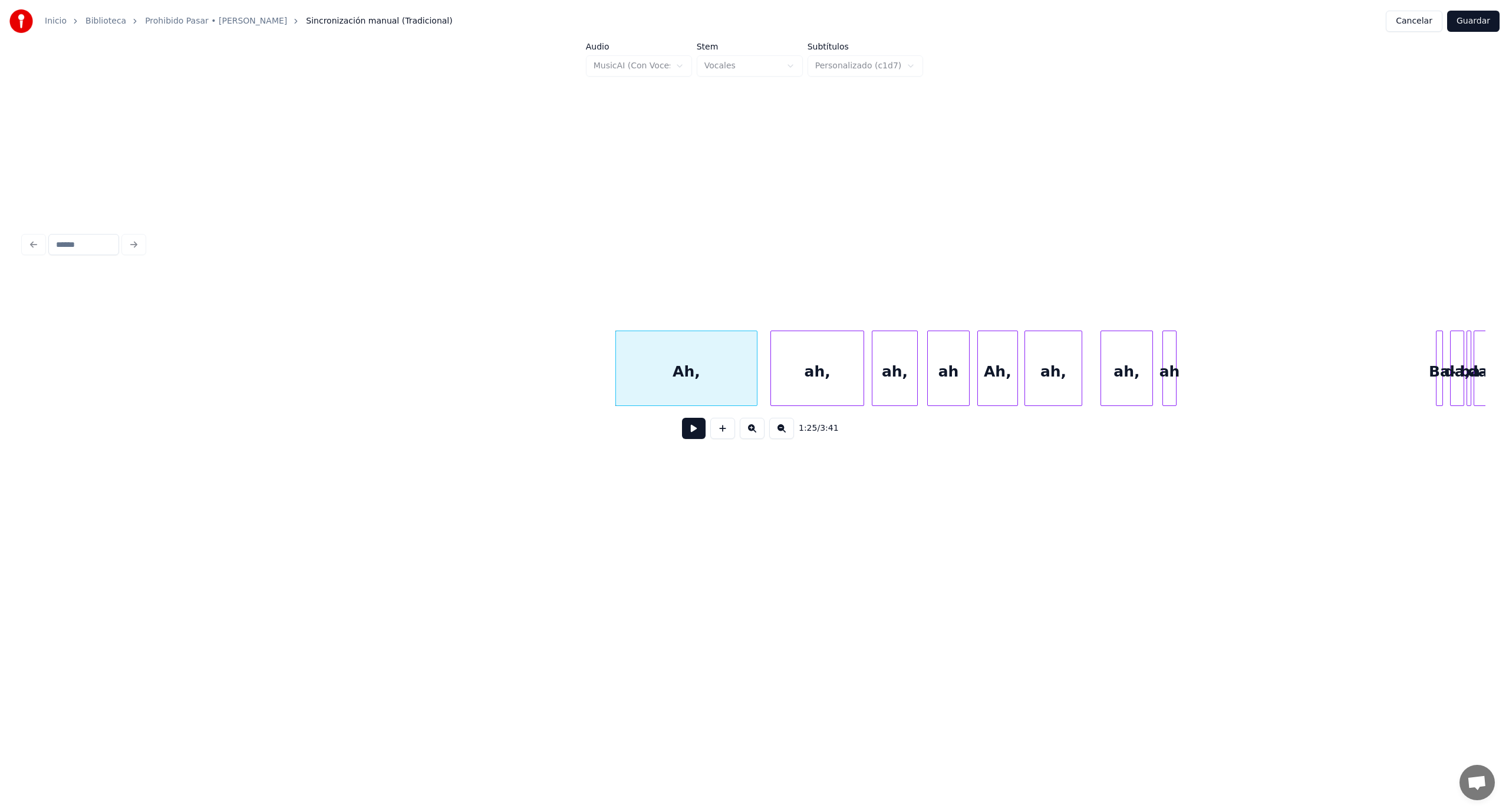
click at [692, 430] on button at bounding box center [694, 428] width 24 height 21
click at [1055, 393] on div at bounding box center [1057, 368] width 3 height 74
click at [962, 369] on div at bounding box center [964, 368] width 3 height 74
click at [938, 363] on div at bounding box center [940, 368] width 3 height 74
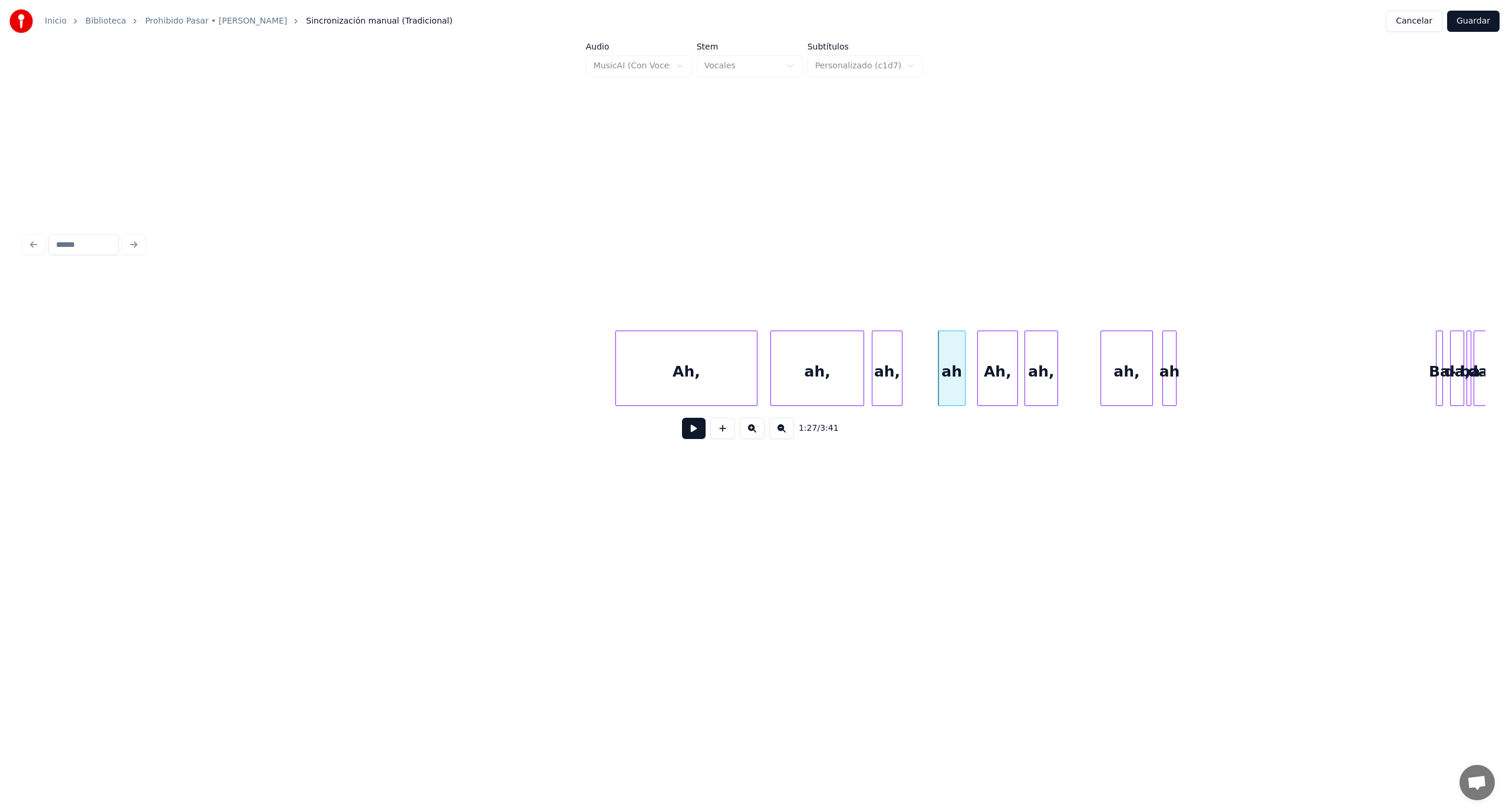
click at [900, 378] on div at bounding box center [900, 368] width 3 height 74
click at [925, 375] on div "ah" at bounding box center [926, 371] width 27 height 80
click at [1000, 368] on div "Ah," at bounding box center [997, 371] width 39 height 80
click at [932, 365] on div at bounding box center [930, 368] width 3 height 74
click at [907, 371] on div at bounding box center [907, 368] width 3 height 74
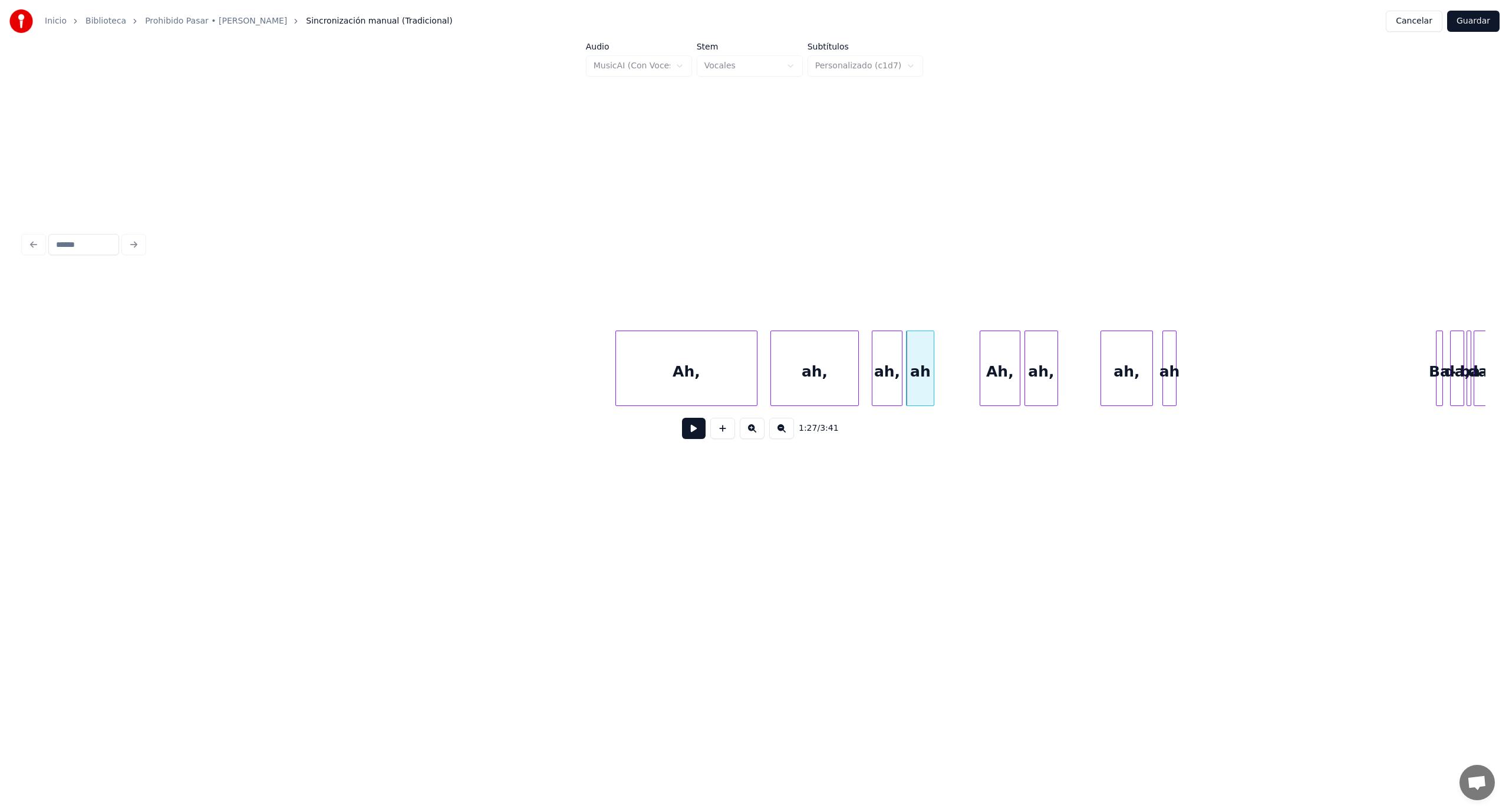
click at [857, 384] on div at bounding box center [856, 368] width 3 height 74
click at [865, 370] on div at bounding box center [867, 368] width 3 height 74
click at [977, 366] on div "Ah," at bounding box center [980, 371] width 39 height 80
click at [927, 378] on div at bounding box center [928, 368] width 3 height 74
click at [948, 372] on div "Ah," at bounding box center [953, 371] width 39 height 80
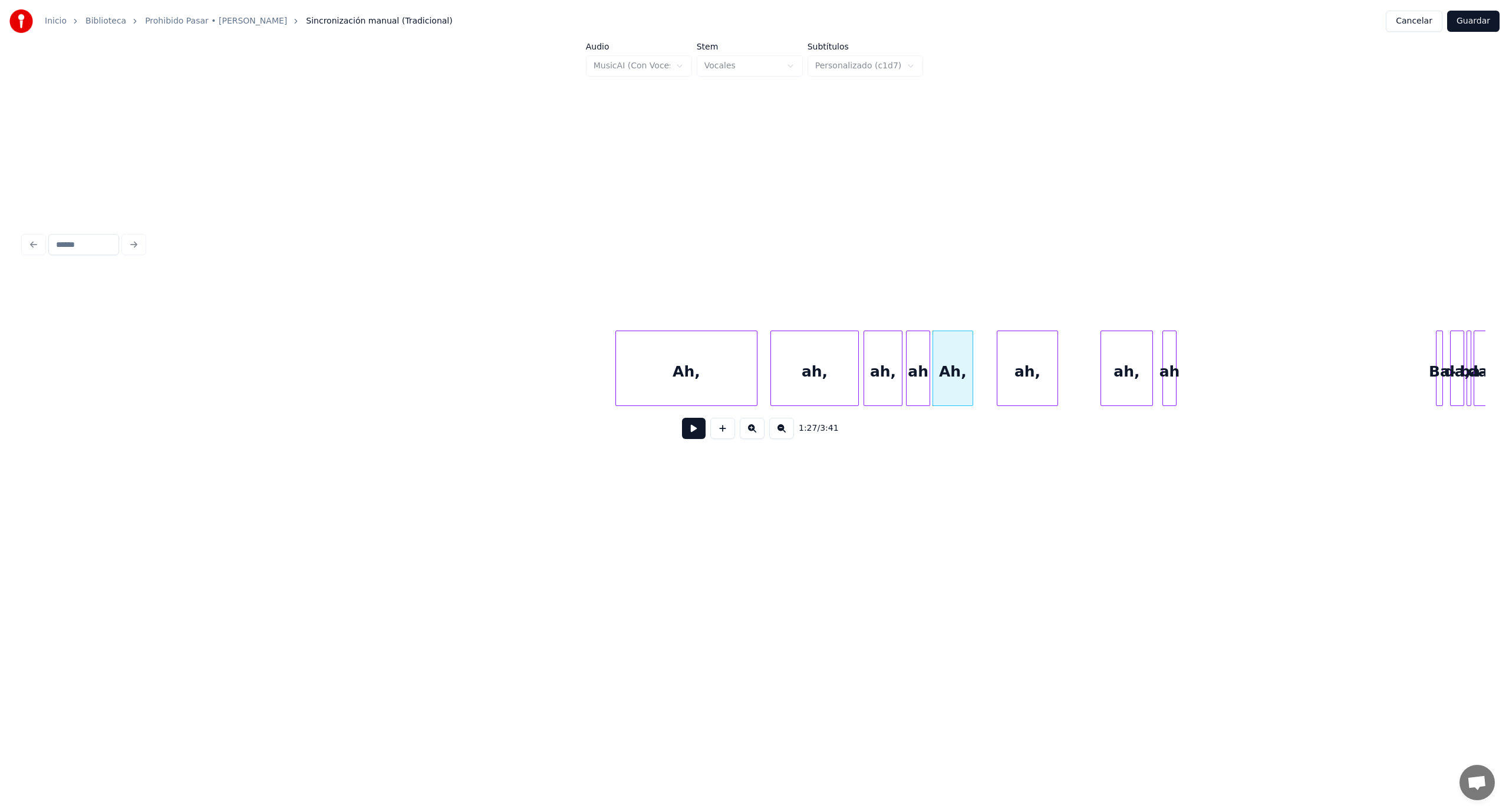
click at [1001, 365] on div at bounding box center [999, 368] width 3 height 74
click at [1012, 363] on div "ah," at bounding box center [1005, 371] width 58 height 80
click at [1081, 371] on div at bounding box center [1083, 368] width 3 height 74
click at [1066, 383] on div "ah," at bounding box center [1076, 371] width 71 height 80
click at [1121, 387] on div at bounding box center [1120, 368] width 3 height 74
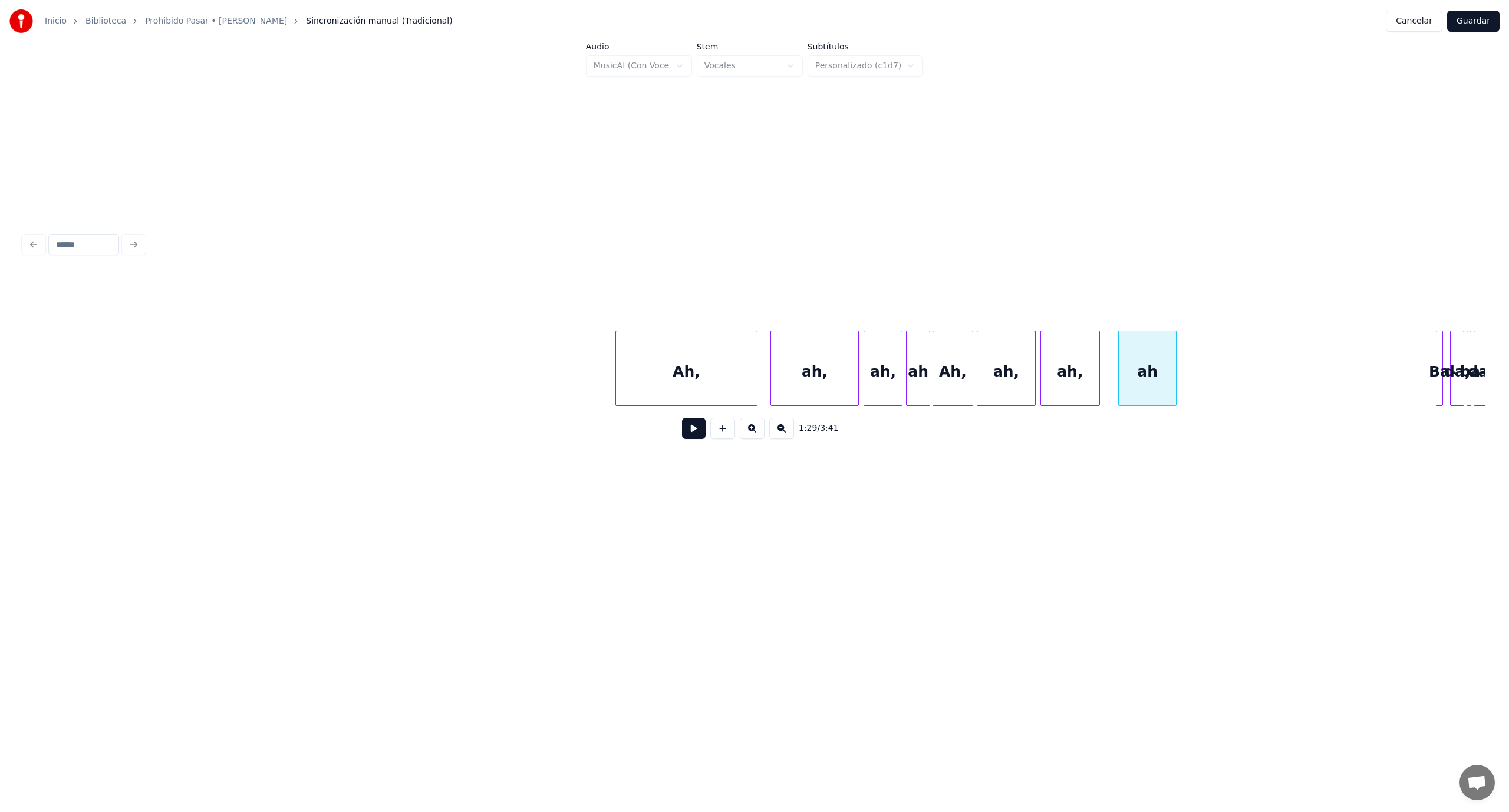
click at [1098, 378] on div at bounding box center [1097, 368] width 3 height 74
click at [1106, 378] on div at bounding box center [1107, 368] width 3 height 74
click at [1222, 365] on div at bounding box center [1221, 368] width 3 height 74
click at [634, 388] on div "Ah," at bounding box center [686, 371] width 141 height 80
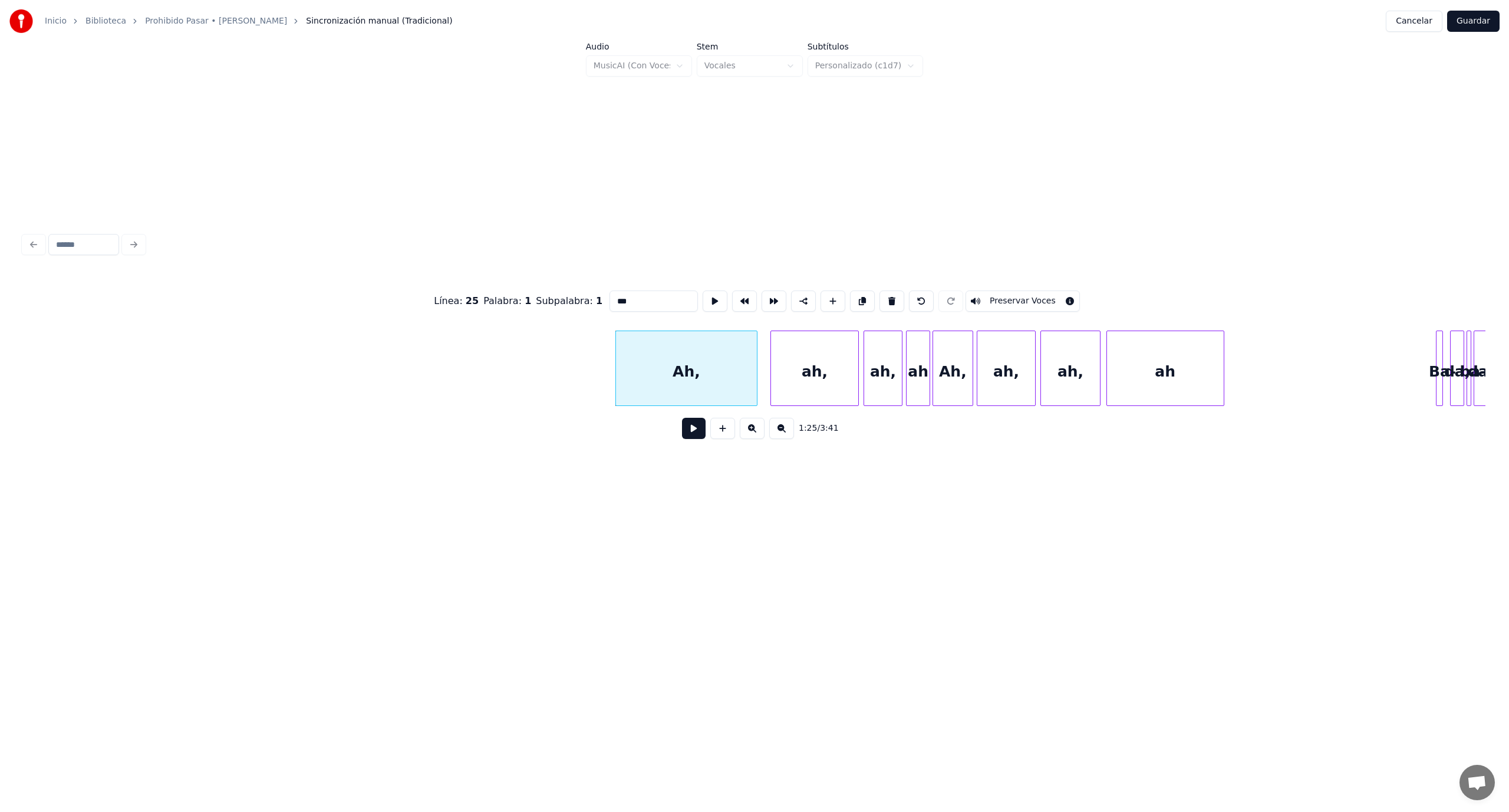
click at [699, 430] on button at bounding box center [694, 428] width 24 height 21
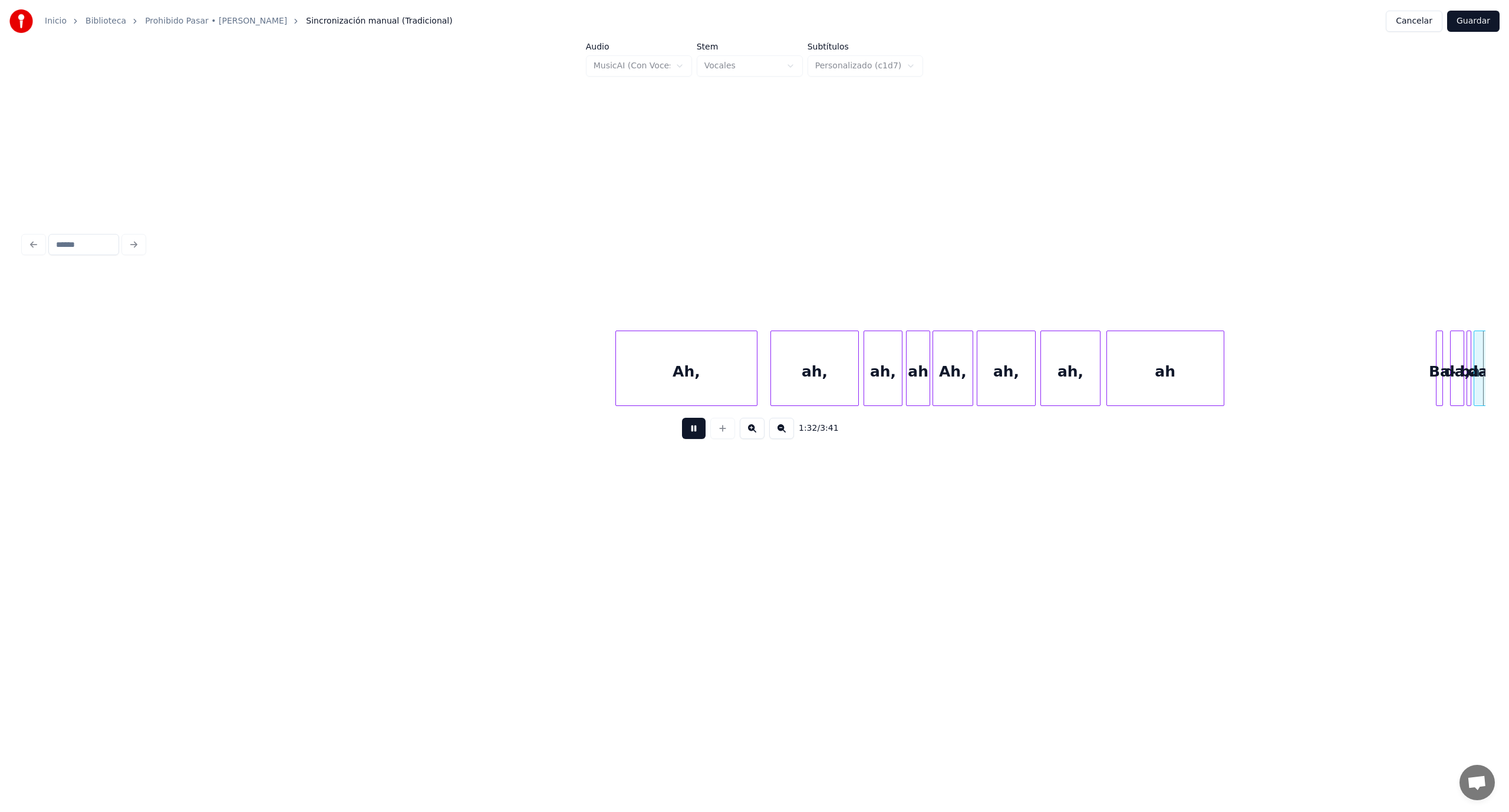
scroll to position [0, 10908]
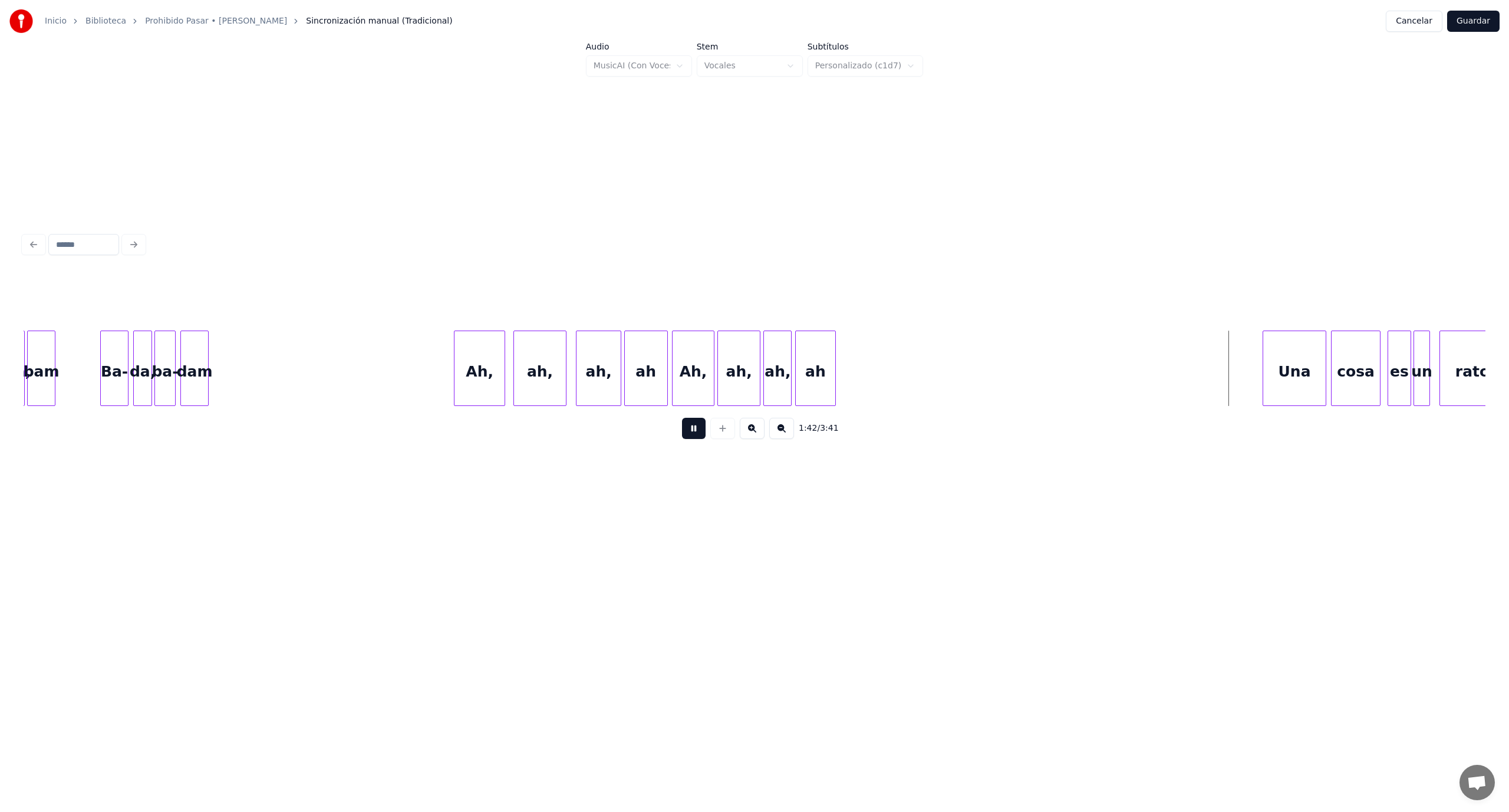
click at [699, 438] on button at bounding box center [694, 428] width 24 height 21
click at [1212, 386] on div "ah" at bounding box center [1219, 371] width 39 height 80
click at [692, 428] on button at bounding box center [694, 428] width 24 height 21
click at [1224, 363] on div "ah" at bounding box center [1228, 371] width 39 height 80
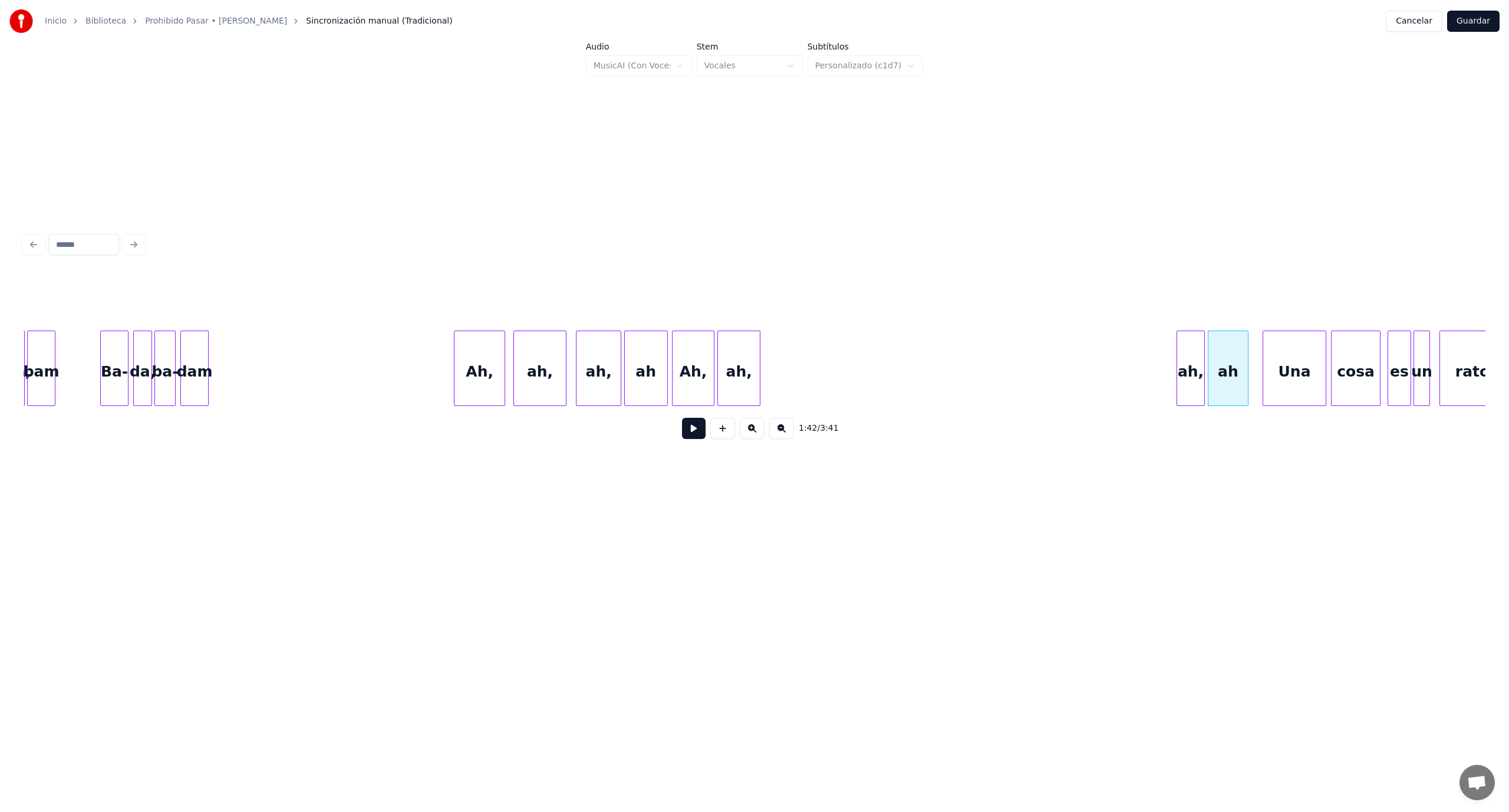
click at [1187, 378] on div "ah," at bounding box center [1191, 371] width 27 height 80
click at [1185, 362] on div at bounding box center [1186, 368] width 3 height 74
click at [1163, 376] on div "ah," at bounding box center [1161, 371] width 42 height 80
click at [1107, 375] on div "Ah," at bounding box center [1111, 371] width 41 height 80
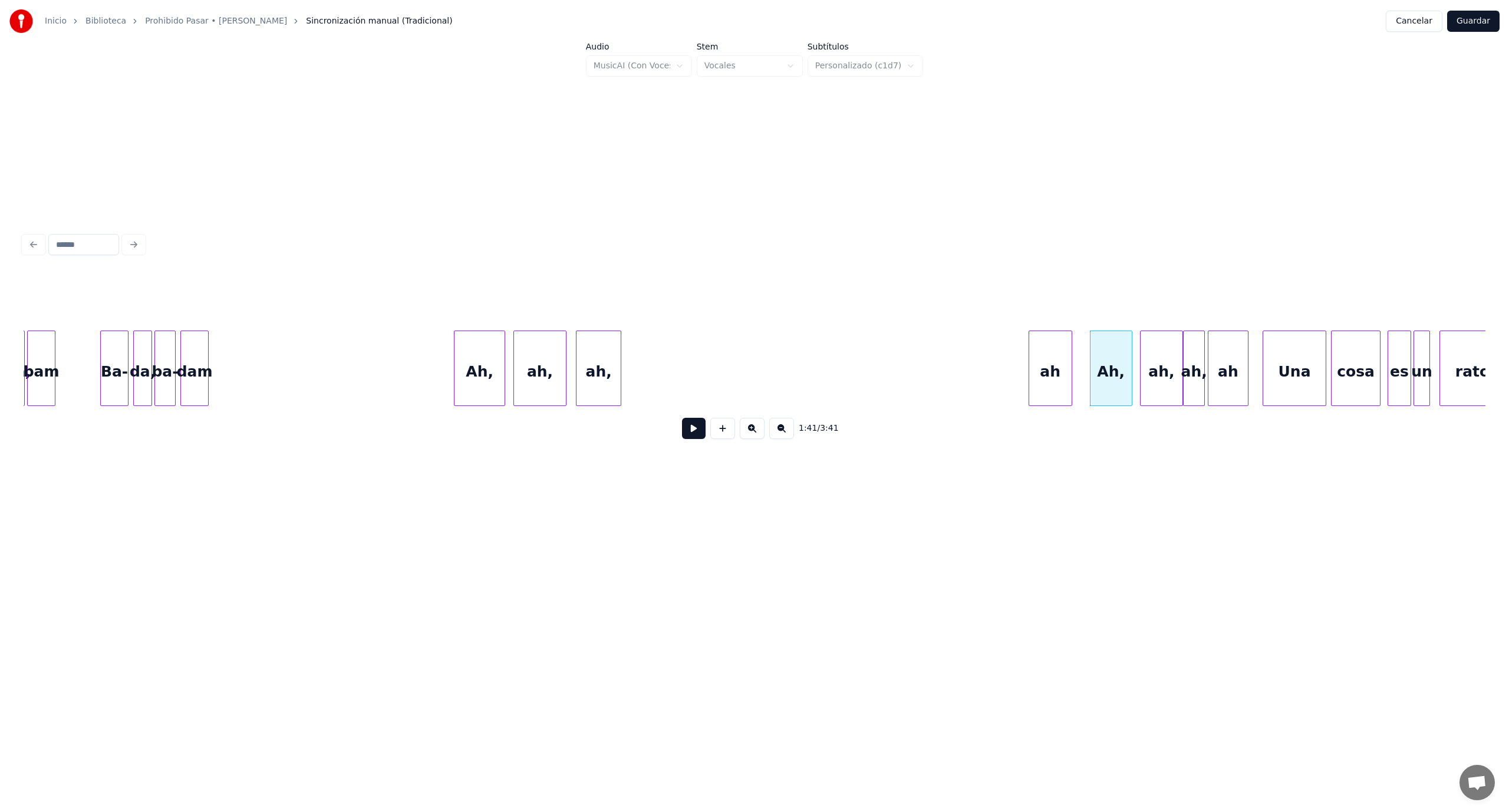
click at [1061, 381] on div "ah" at bounding box center [1050, 371] width 43 height 80
click at [999, 376] on div "ah," at bounding box center [998, 371] width 45 height 80
click at [956, 372] on div "ah," at bounding box center [938, 371] width 52 height 80
click at [474, 382] on div "Ah," at bounding box center [476, 371] width 50 height 80
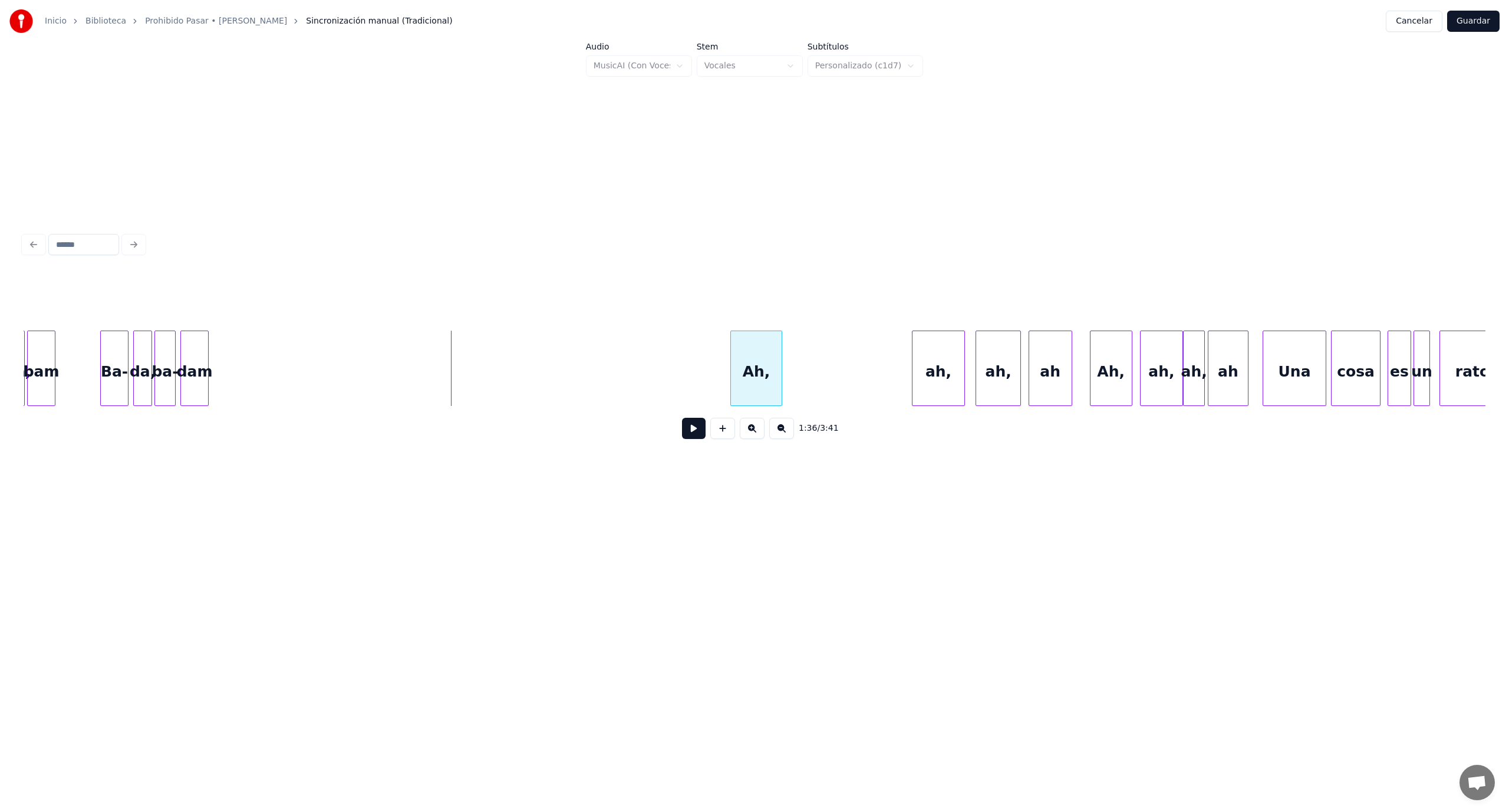
click at [763, 374] on div "Ah," at bounding box center [756, 371] width 50 height 80
click at [895, 388] on div at bounding box center [895, 368] width 3 height 74
click at [699, 434] on button at bounding box center [694, 428] width 24 height 21
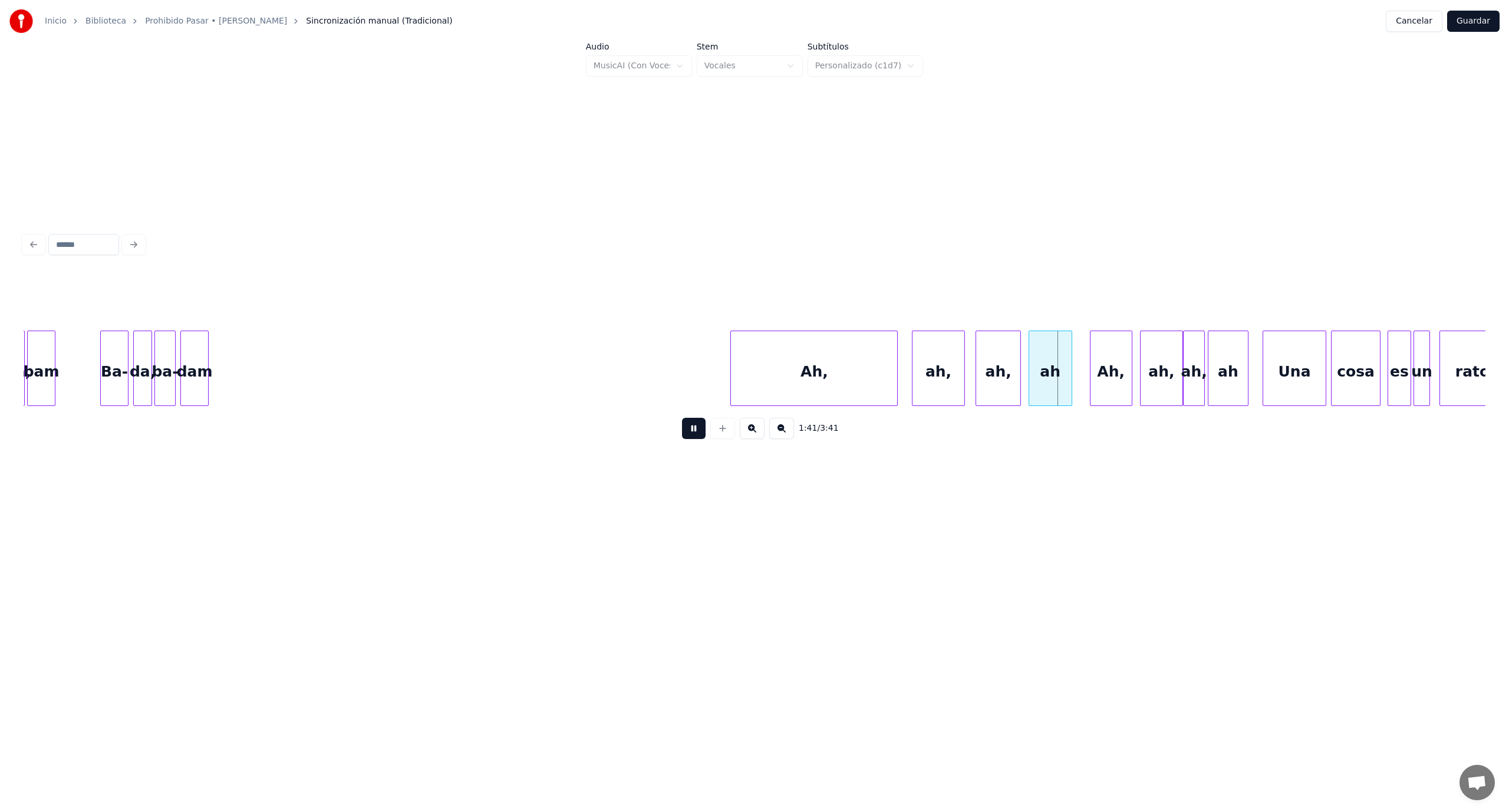
click at [699, 434] on button at bounding box center [694, 428] width 24 height 21
click at [941, 359] on div at bounding box center [941, 368] width 3 height 74
click at [990, 357] on div at bounding box center [990, 368] width 3 height 74
click at [969, 359] on div "ah," at bounding box center [965, 371] width 26 height 80
click at [940, 379] on div at bounding box center [940, 368] width 3 height 74
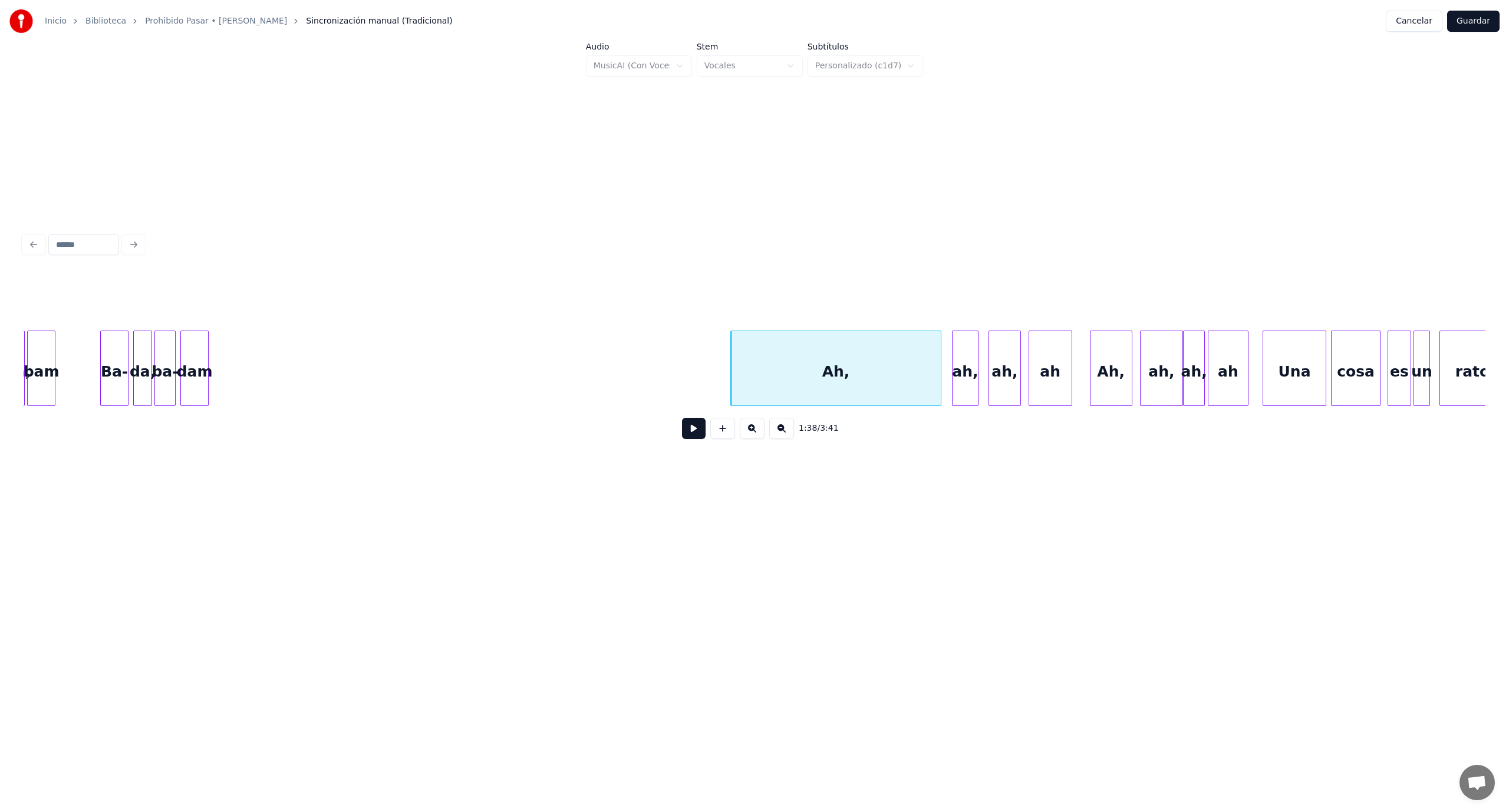
click at [692, 435] on button at bounding box center [694, 428] width 24 height 21
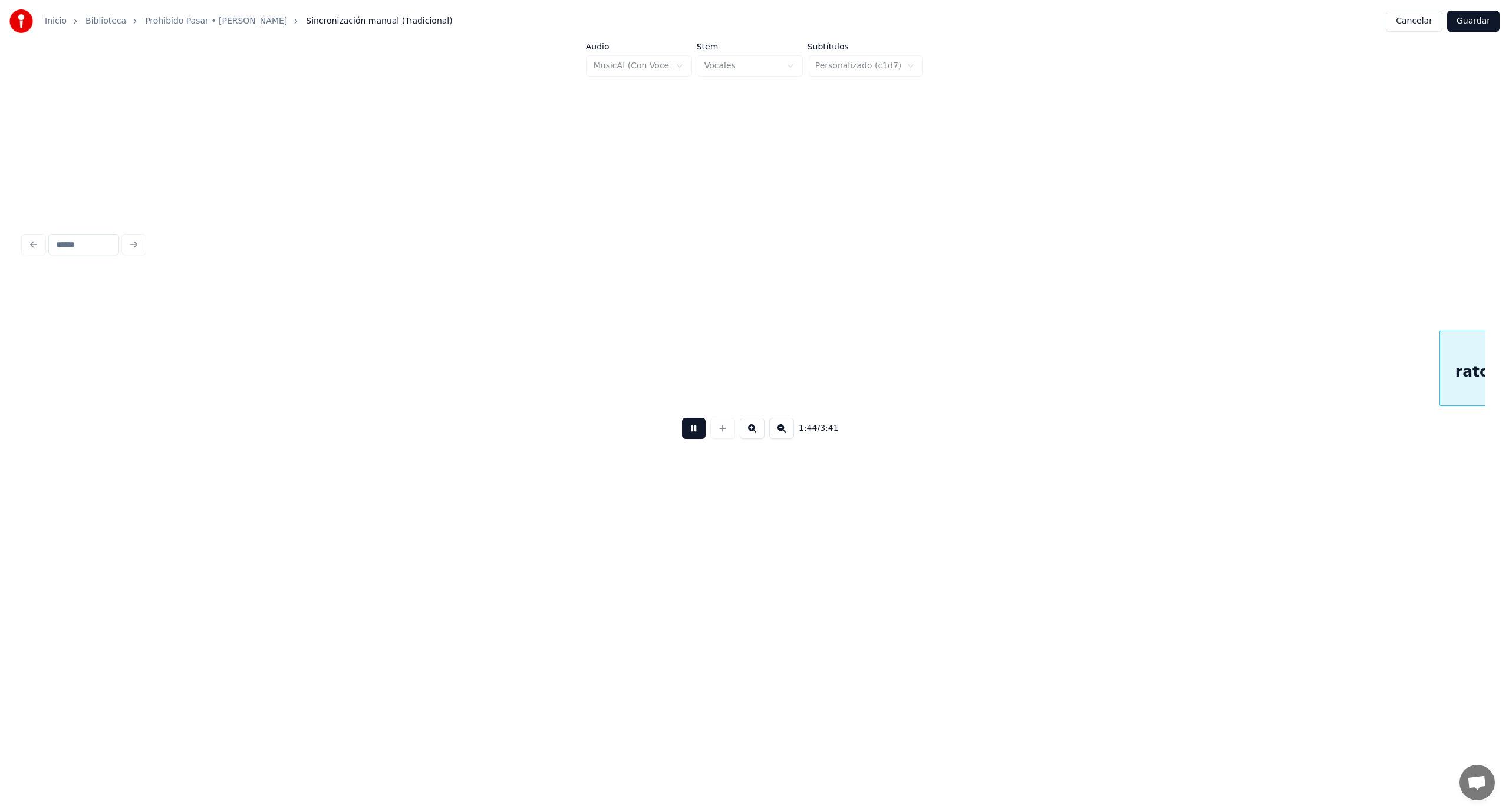
scroll to position [0, 12371]
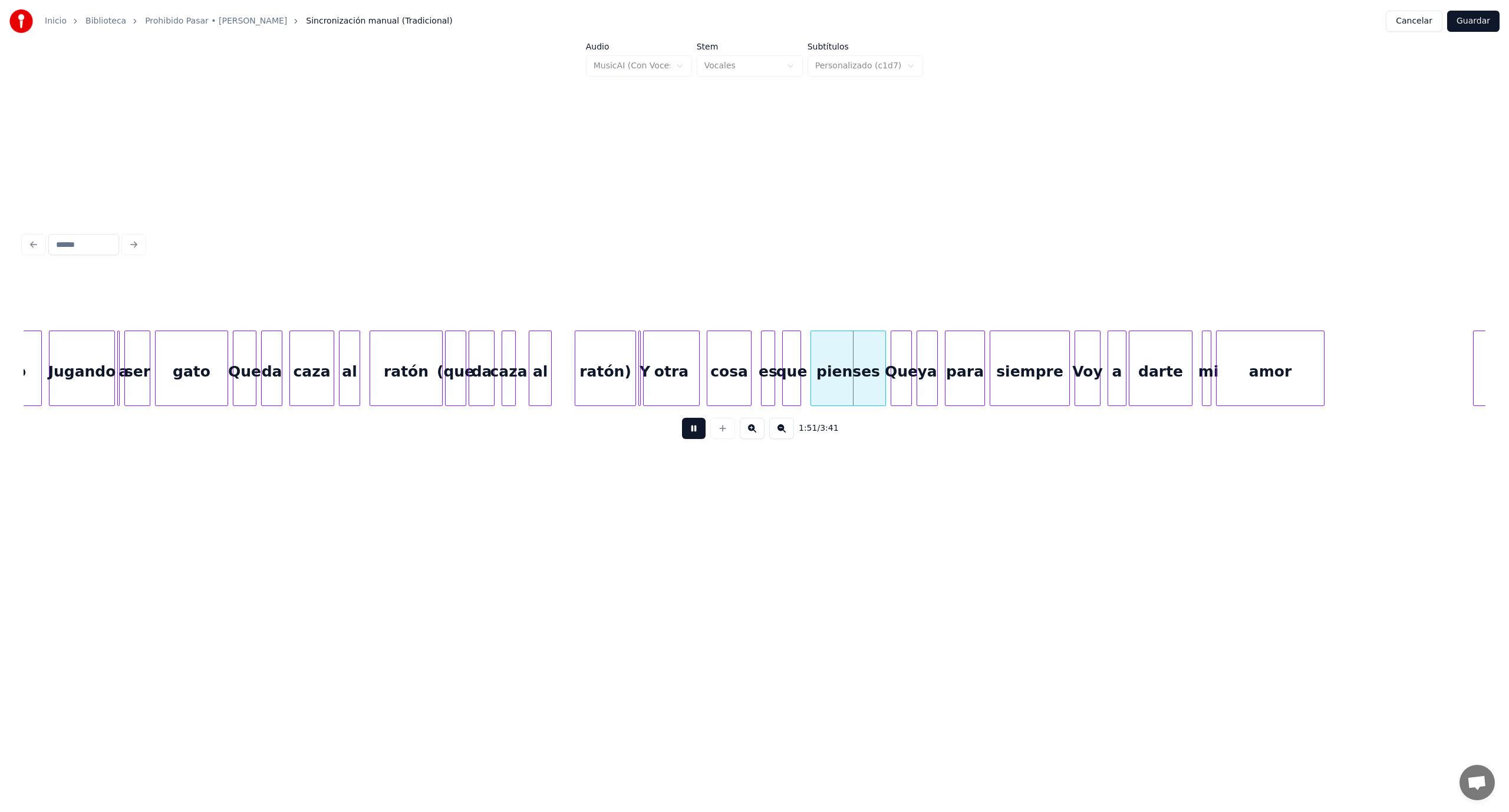
click at [646, 387] on div at bounding box center [645, 368] width 3 height 74
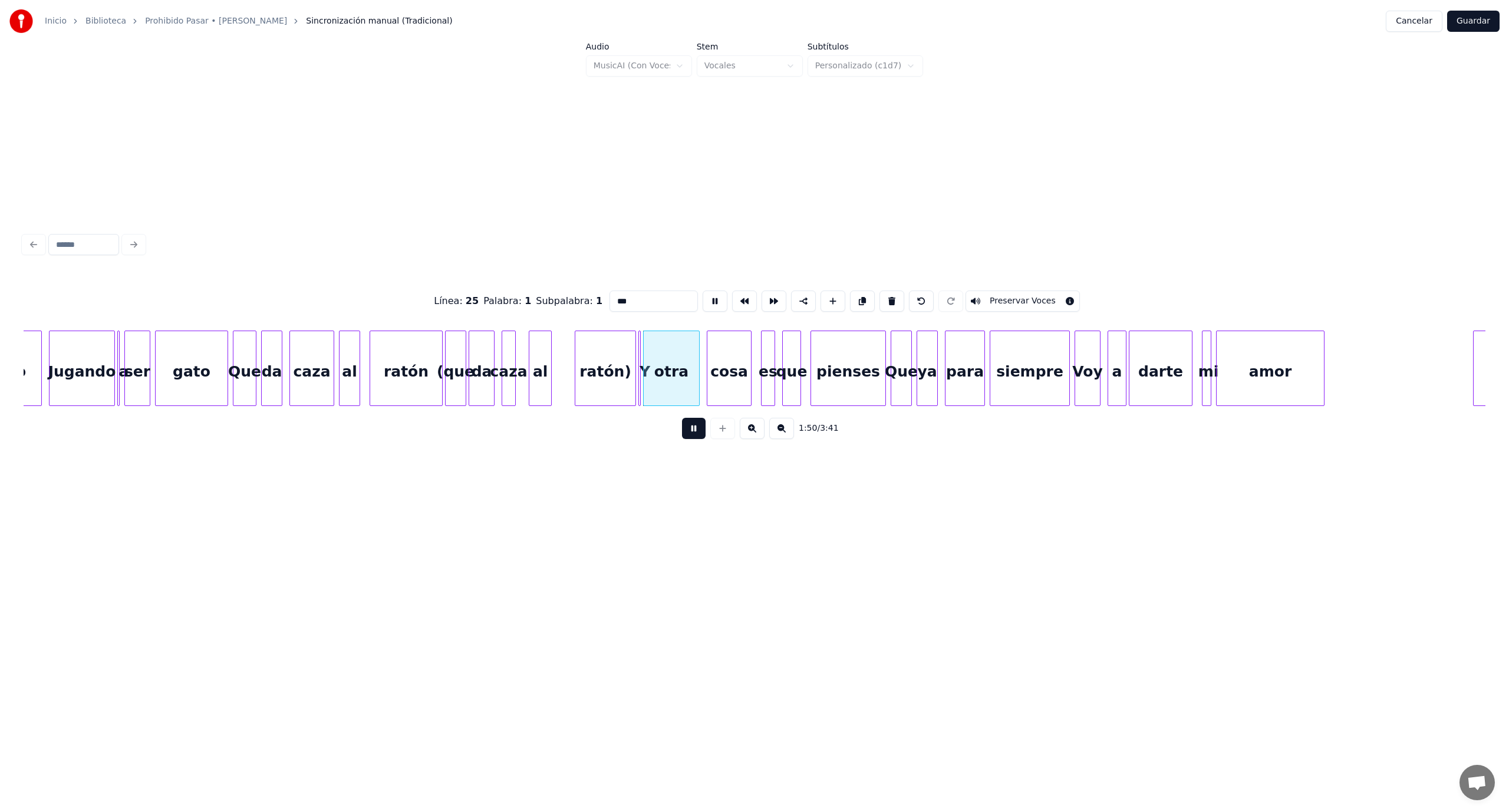
type input "****"
click at [704, 431] on button at bounding box center [694, 428] width 24 height 21
click at [698, 439] on button at bounding box center [694, 428] width 24 height 21
click at [650, 357] on div "rato Jugando a ser gato Que da caza al ratón (que da caza al ratón) Y otra cosa…" at bounding box center [734, 368] width 26162 height 75
click at [603, 371] on div at bounding box center [602, 368] width 3 height 74
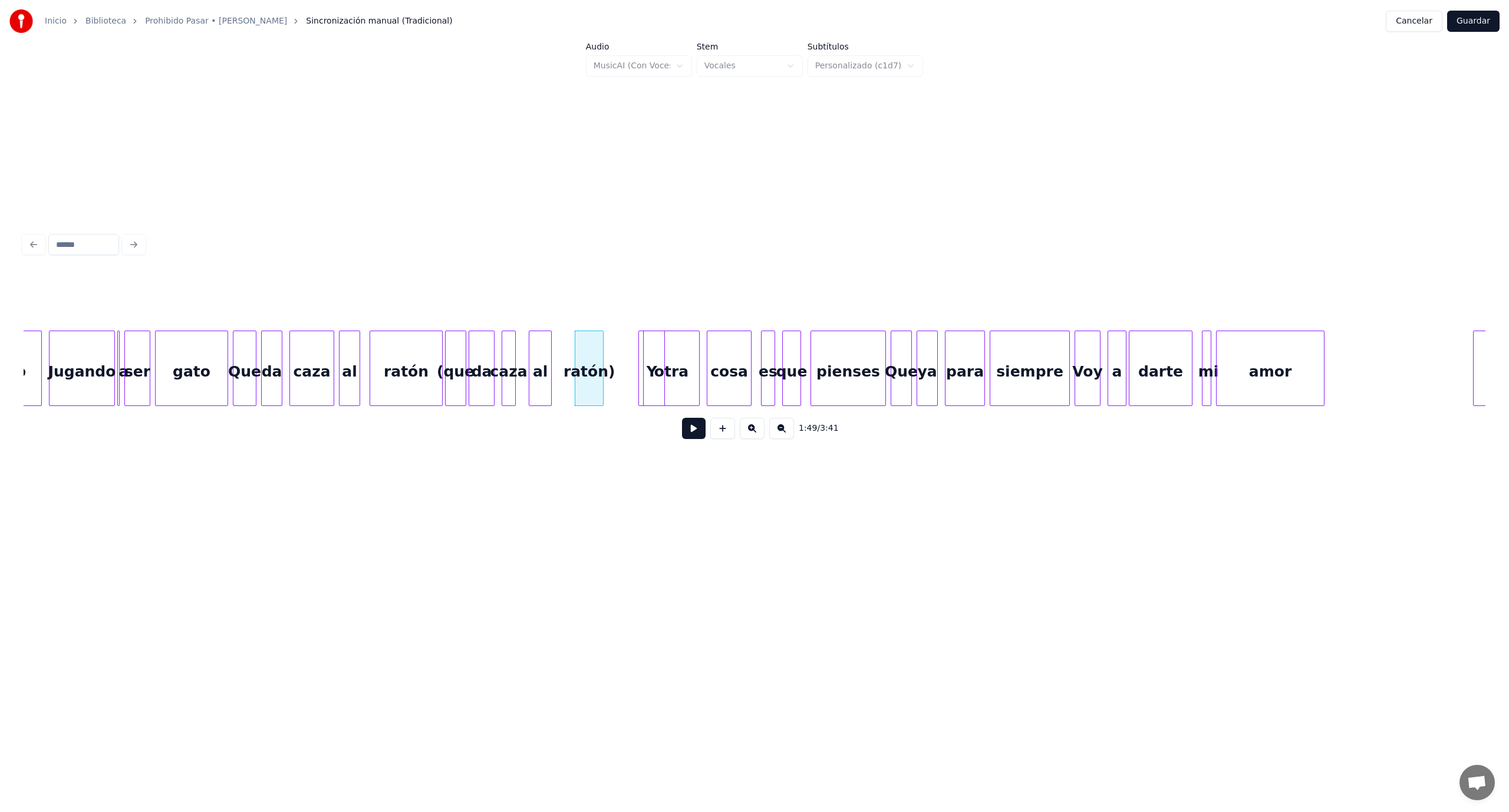
click at [691, 434] on button at bounding box center [694, 428] width 24 height 21
click at [688, 436] on button at bounding box center [694, 428] width 24 height 21
click at [654, 384] on div "otra" at bounding box center [678, 371] width 56 height 80
click at [641, 376] on div at bounding box center [640, 368] width 3 height 74
click at [631, 379] on div "Y" at bounding box center [637, 371] width 26 height 80
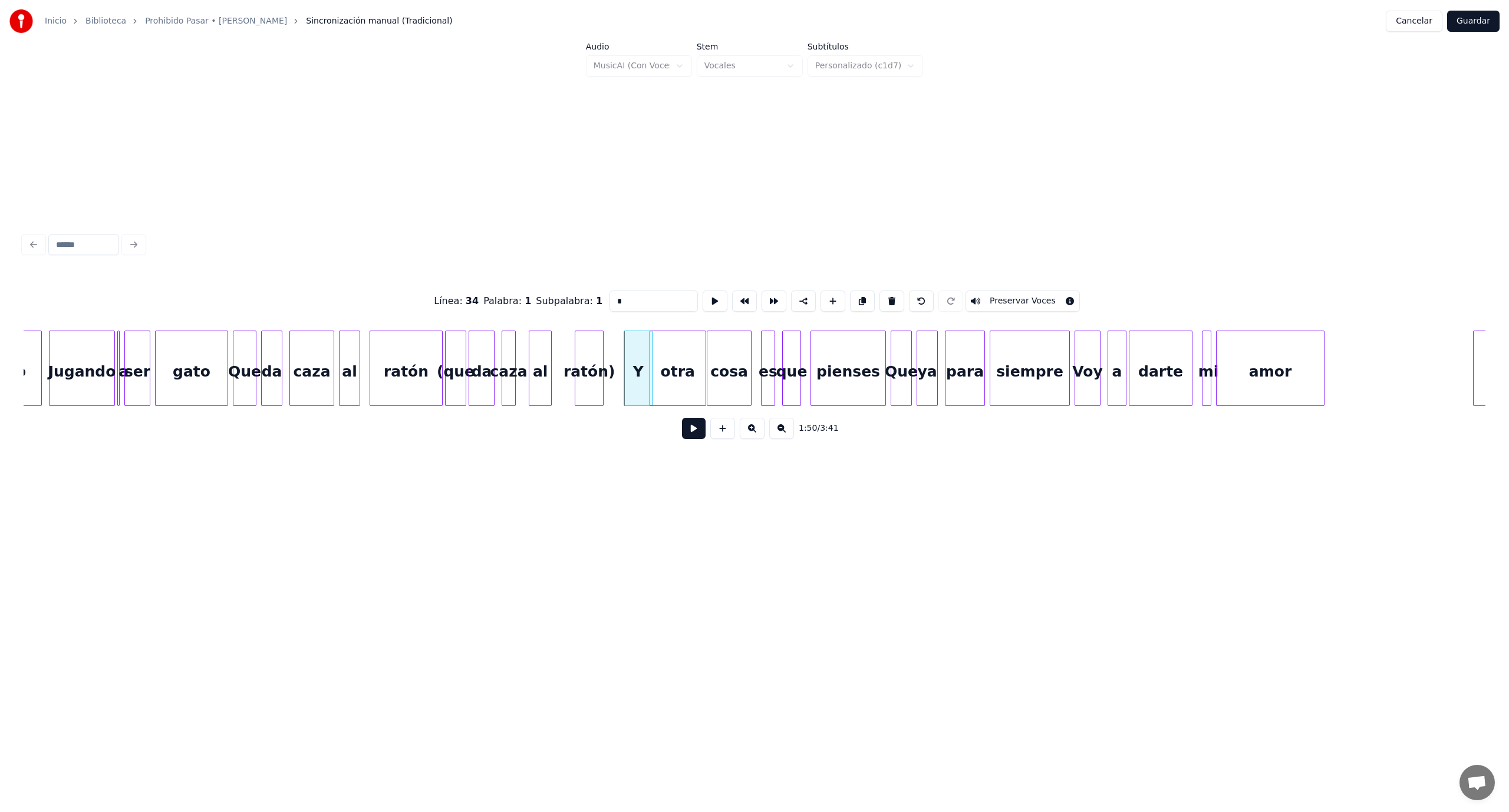
click at [651, 387] on div "rato Jugando a ser gato Que da caza al ratón (que da caza al ratón) Y otra cosa…" at bounding box center [734, 368] width 26162 height 75
click at [668, 341] on div "otra" at bounding box center [674, 371] width 56 height 80
click at [653, 360] on div "otra" at bounding box center [678, 371] width 56 height 80
click at [674, 365] on div at bounding box center [676, 368] width 3 height 74
click at [689, 360] on div "otra" at bounding box center [686, 371] width 31 height 80
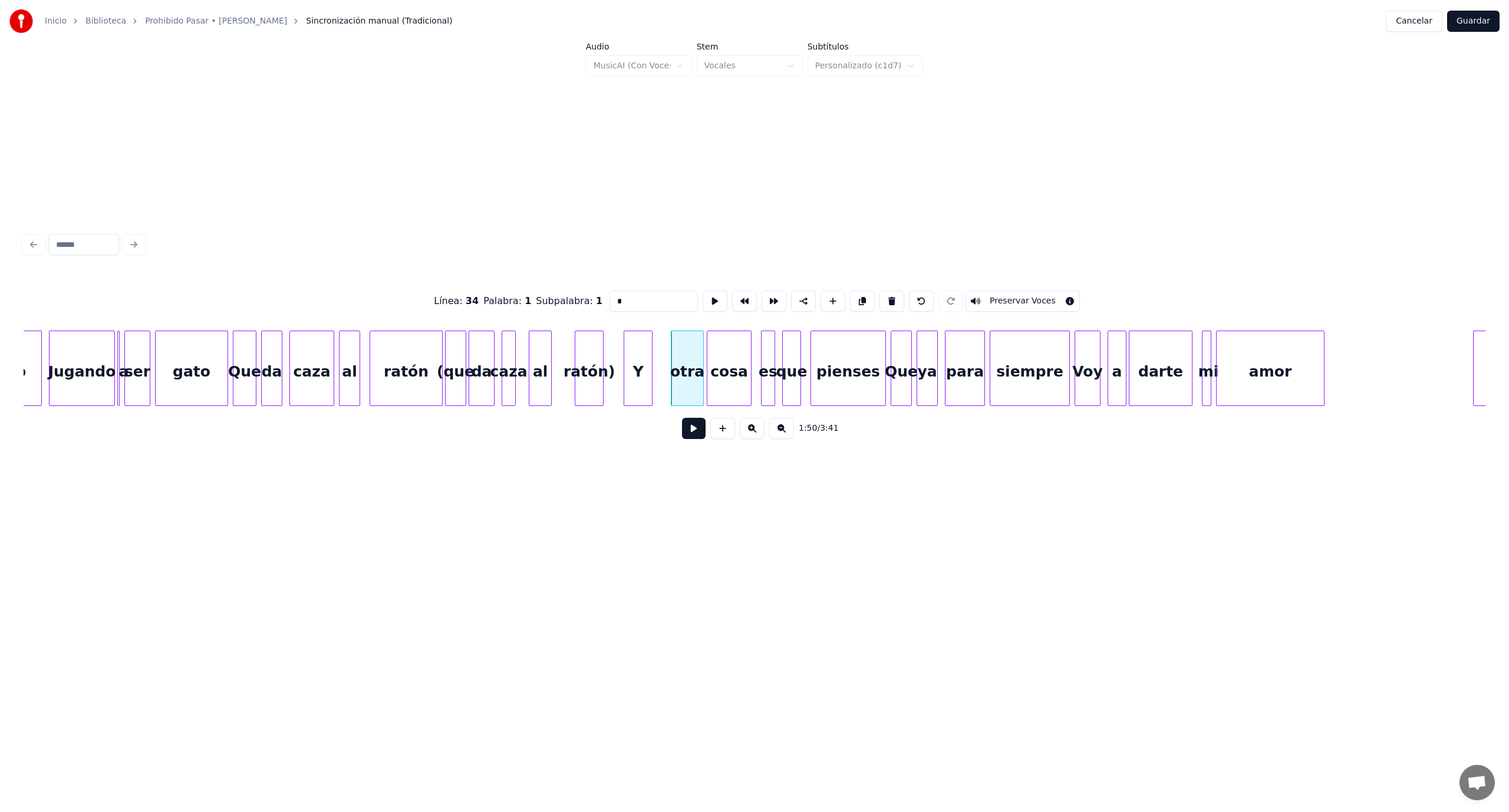
click at [693, 429] on button at bounding box center [694, 428] width 24 height 21
click at [691, 429] on button at bounding box center [694, 428] width 24 height 21
click at [654, 376] on div "Y" at bounding box center [652, 371] width 27 height 80
click at [632, 365] on div at bounding box center [633, 368] width 3 height 74
click at [694, 429] on button at bounding box center [694, 428] width 24 height 21
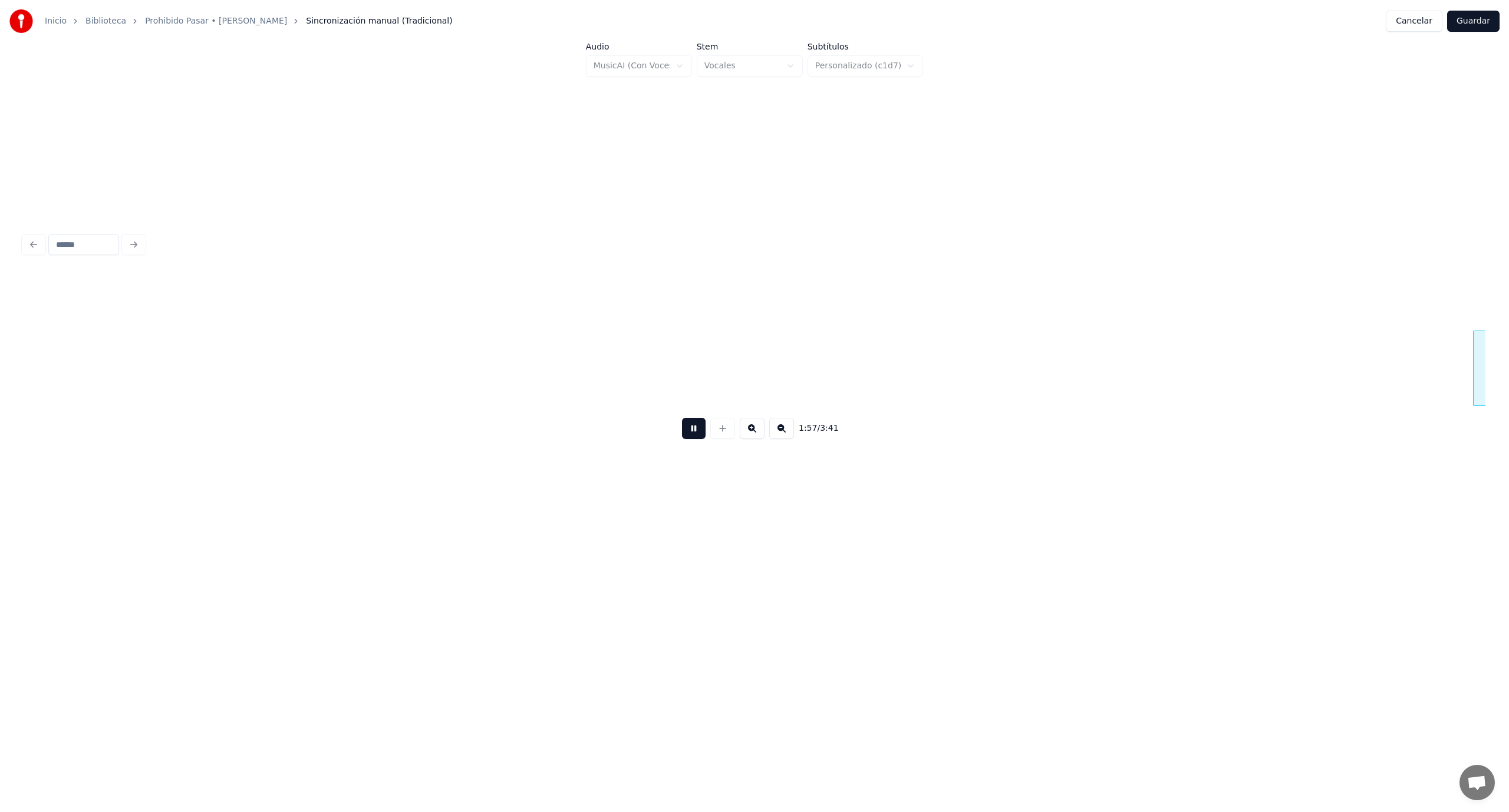
scroll to position [0, 13833]
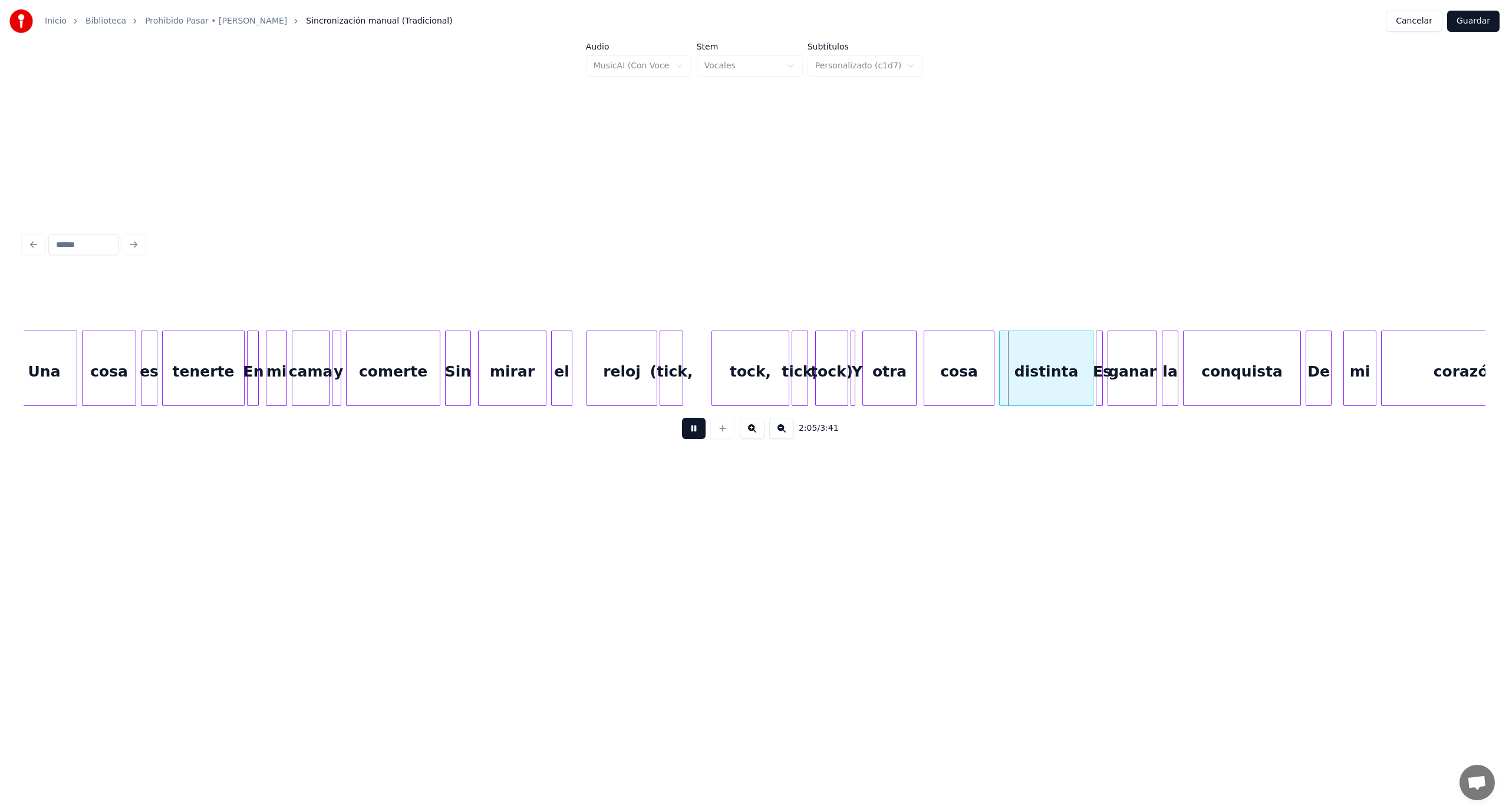
click at [691, 430] on button at bounding box center [694, 428] width 24 height 21
click at [834, 388] on div at bounding box center [835, 368] width 3 height 74
click at [759, 360] on div at bounding box center [760, 368] width 3 height 74
click at [690, 359] on div at bounding box center [690, 368] width 3 height 74
click at [683, 357] on div "(tick," at bounding box center [688, 371] width 31 height 80
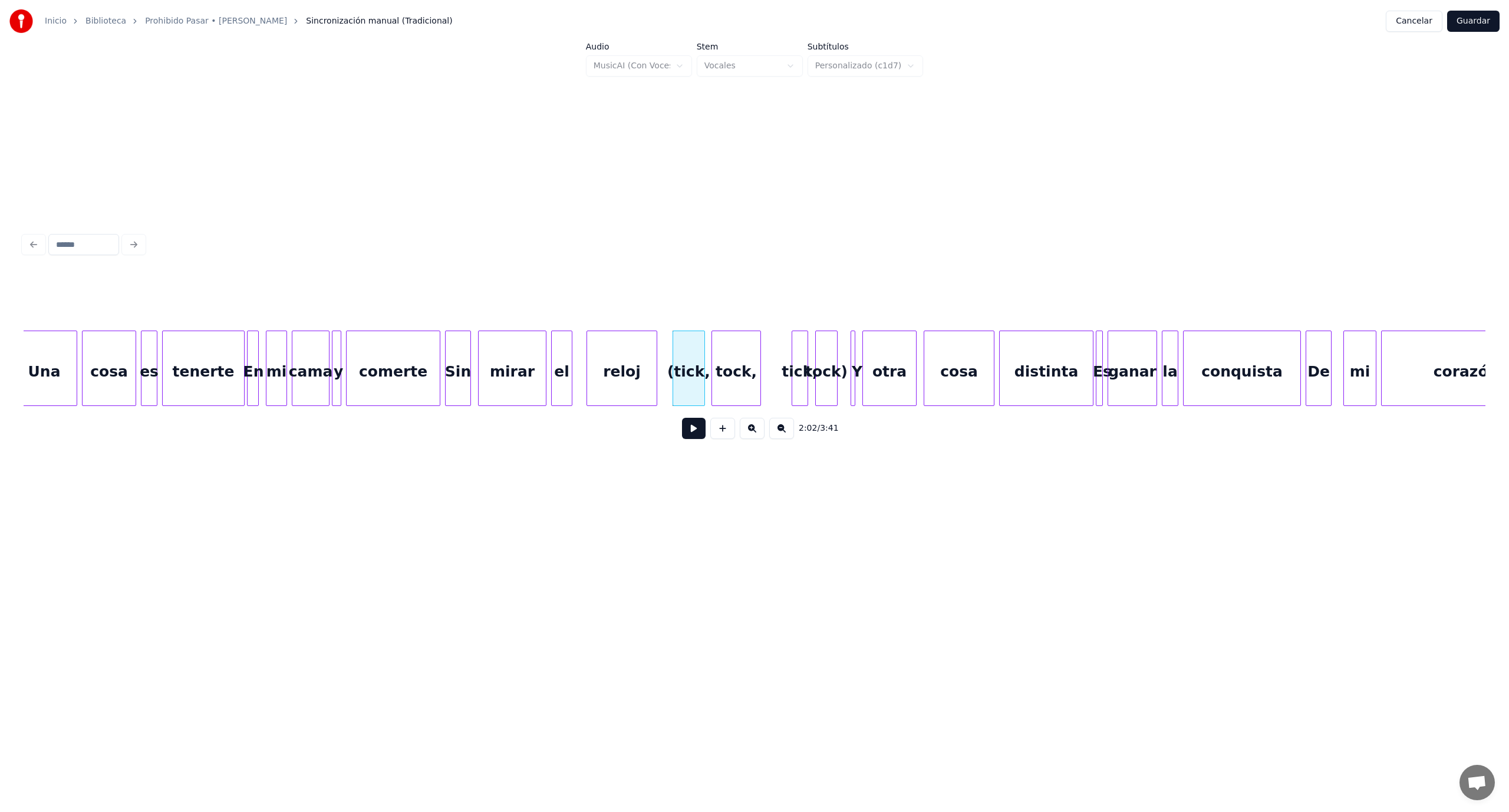
click at [626, 372] on div "reloj" at bounding box center [621, 371] width 69 height 80
click at [694, 431] on button at bounding box center [694, 428] width 24 height 21
click at [691, 431] on button at bounding box center [694, 428] width 24 height 21
click at [663, 353] on div at bounding box center [665, 368] width 3 height 74
click at [751, 365] on div "tock," at bounding box center [735, 371] width 48 height 80
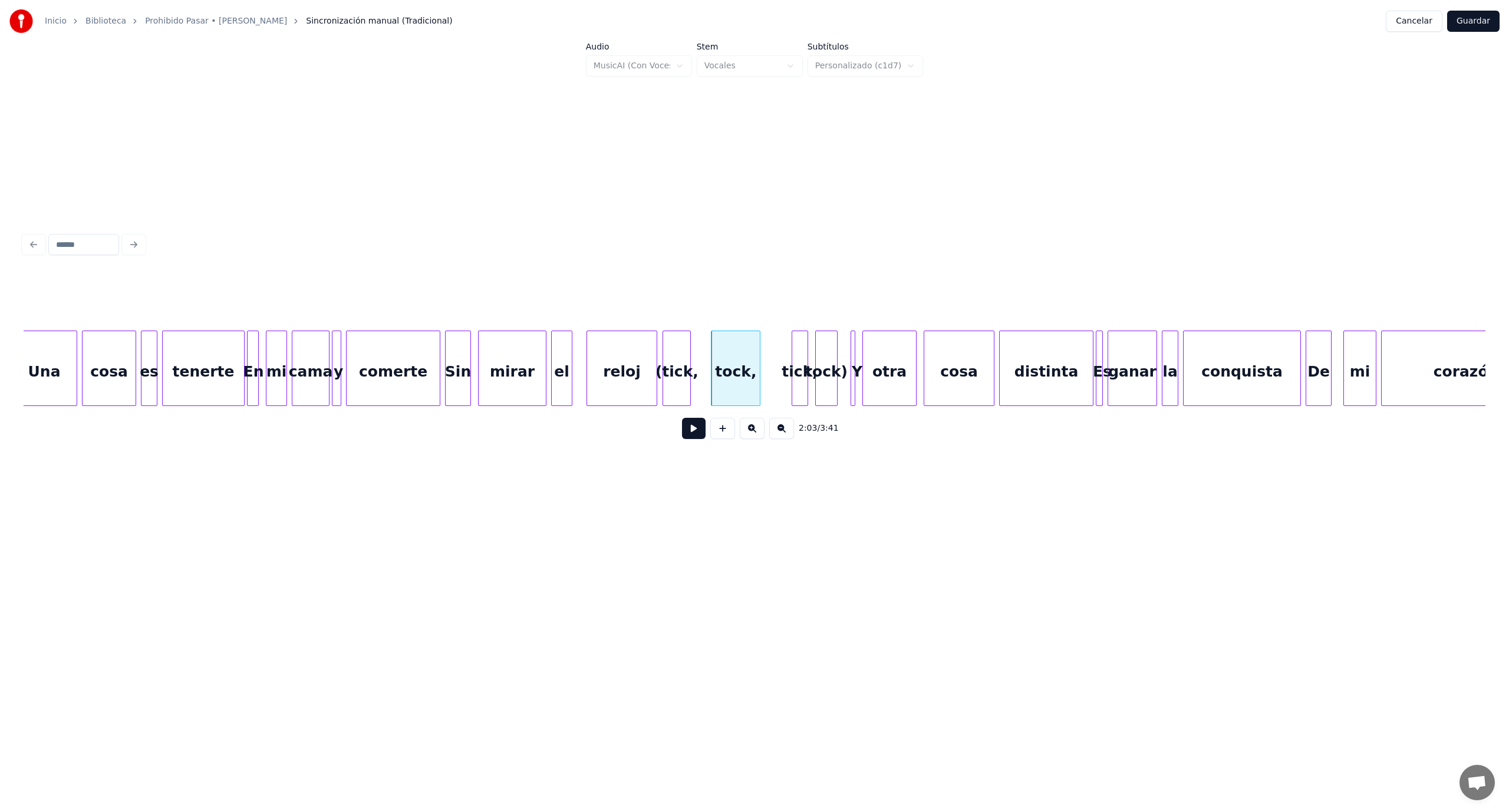
click at [686, 369] on div at bounding box center [688, 368] width 3 height 74
click at [740, 369] on div at bounding box center [740, 368] width 3 height 74
click at [711, 369] on div "tock," at bounding box center [706, 371] width 28 height 80
click at [782, 349] on div at bounding box center [784, 368] width 3 height 74
click at [737, 366] on div "tick," at bounding box center [739, 371] width 26 height 80
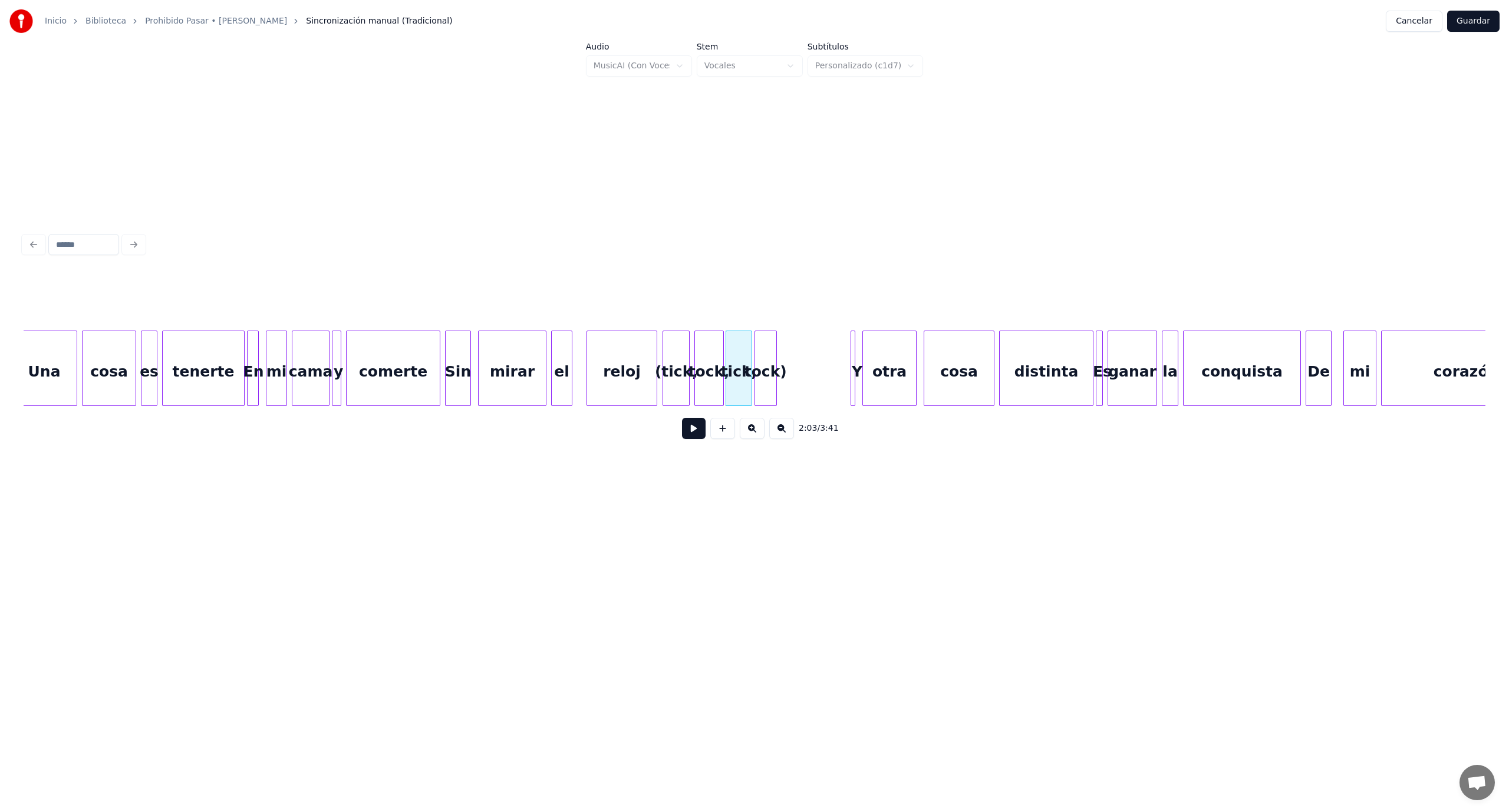
click at [759, 376] on div "tock)" at bounding box center [765, 371] width 21 height 80
click at [878, 388] on div "otra" at bounding box center [888, 371] width 53 height 80
click at [897, 382] on div at bounding box center [896, 368] width 3 height 74
click at [900, 365] on div "otra" at bounding box center [900, 371] width 35 height 80
click at [874, 366] on div at bounding box center [873, 368] width 3 height 74
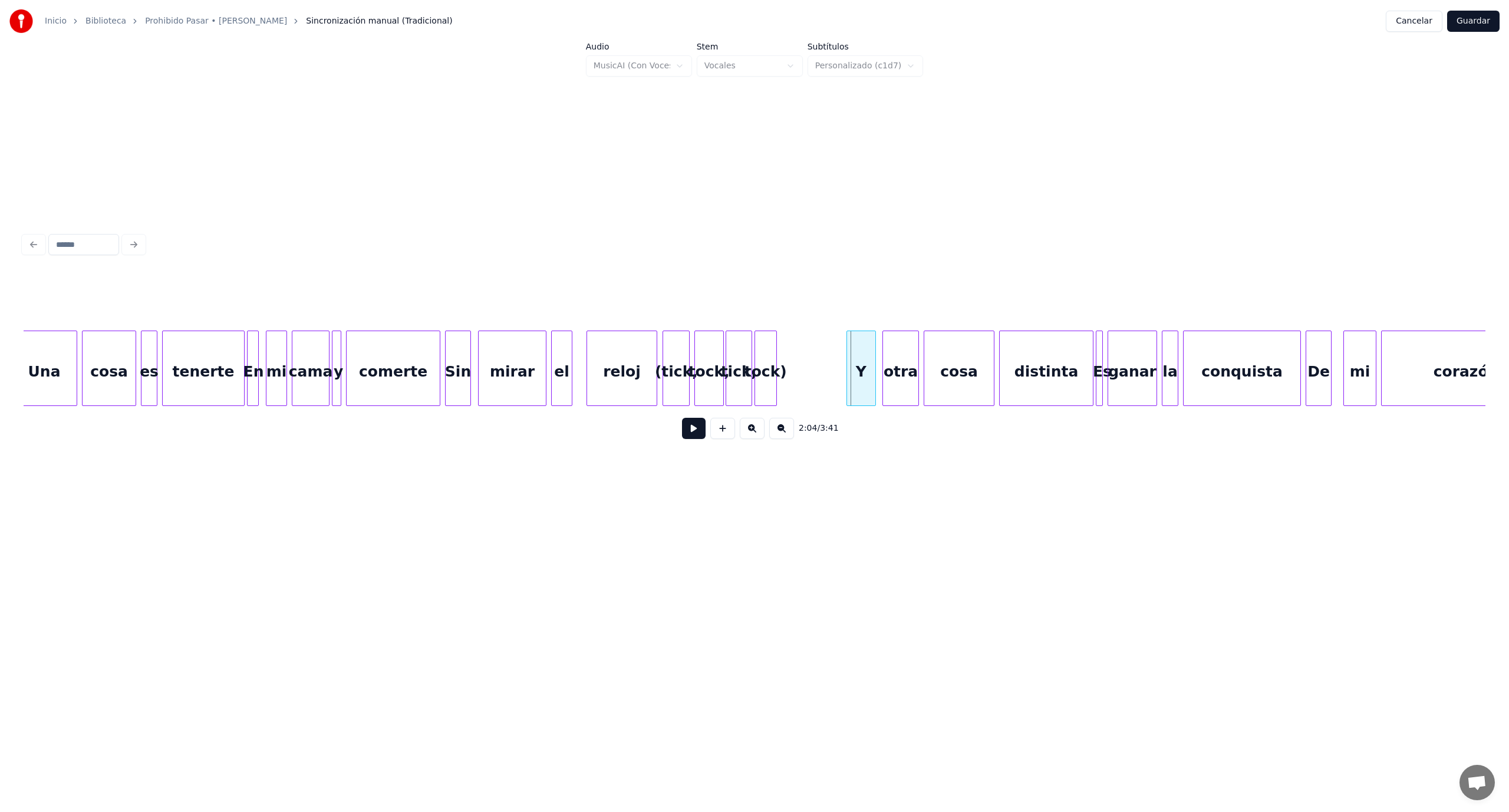
click at [848, 374] on div at bounding box center [849, 368] width 3 height 74
click at [690, 435] on button at bounding box center [694, 428] width 24 height 21
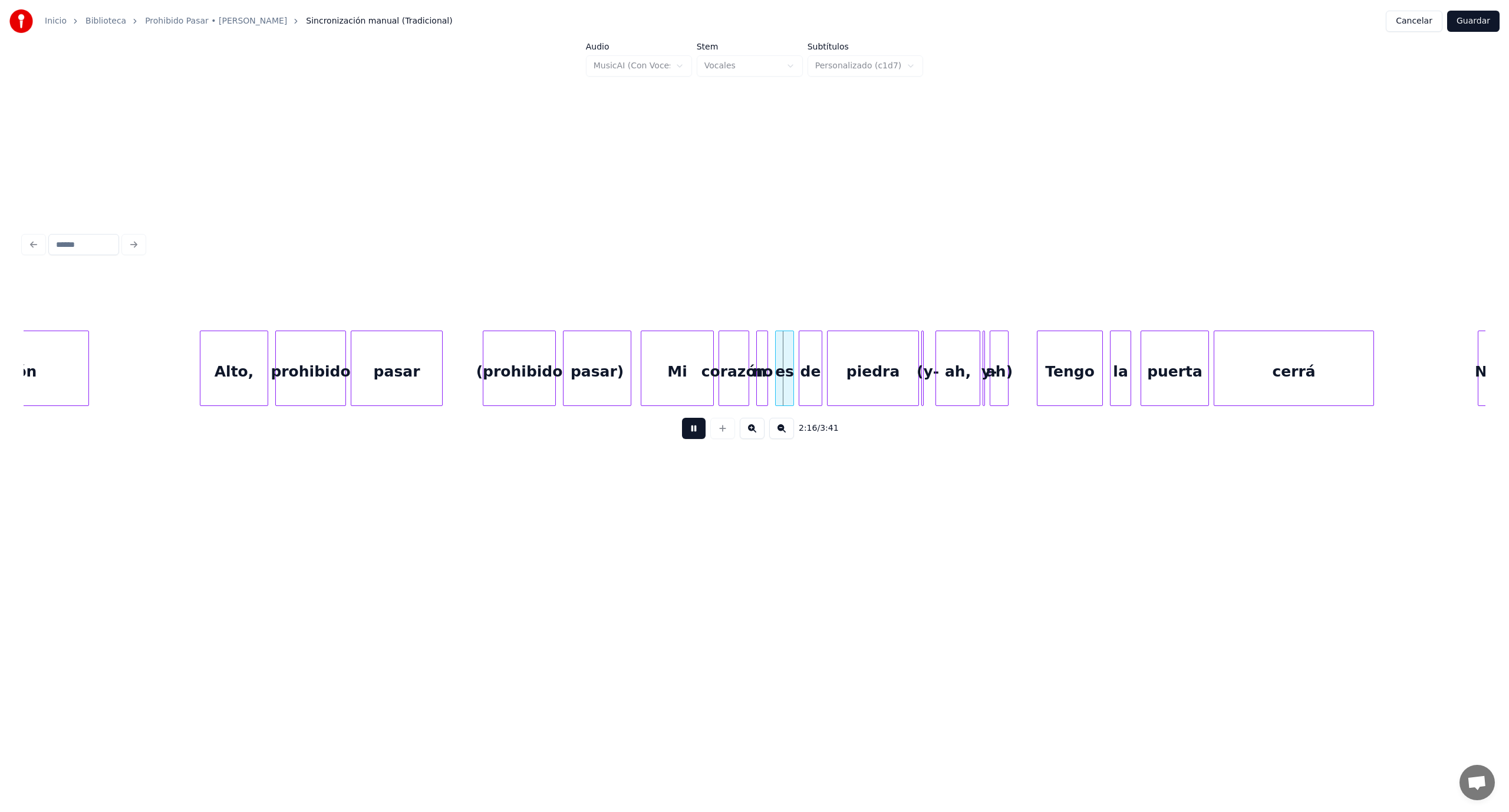
click at [690, 435] on button at bounding box center [694, 428] width 24 height 21
click at [537, 357] on div at bounding box center [538, 368] width 3 height 74
click at [498, 368] on div "(prohibido" at bounding box center [490, 371] width 51 height 80
click at [404, 394] on div "pasar" at bounding box center [396, 371] width 91 height 80
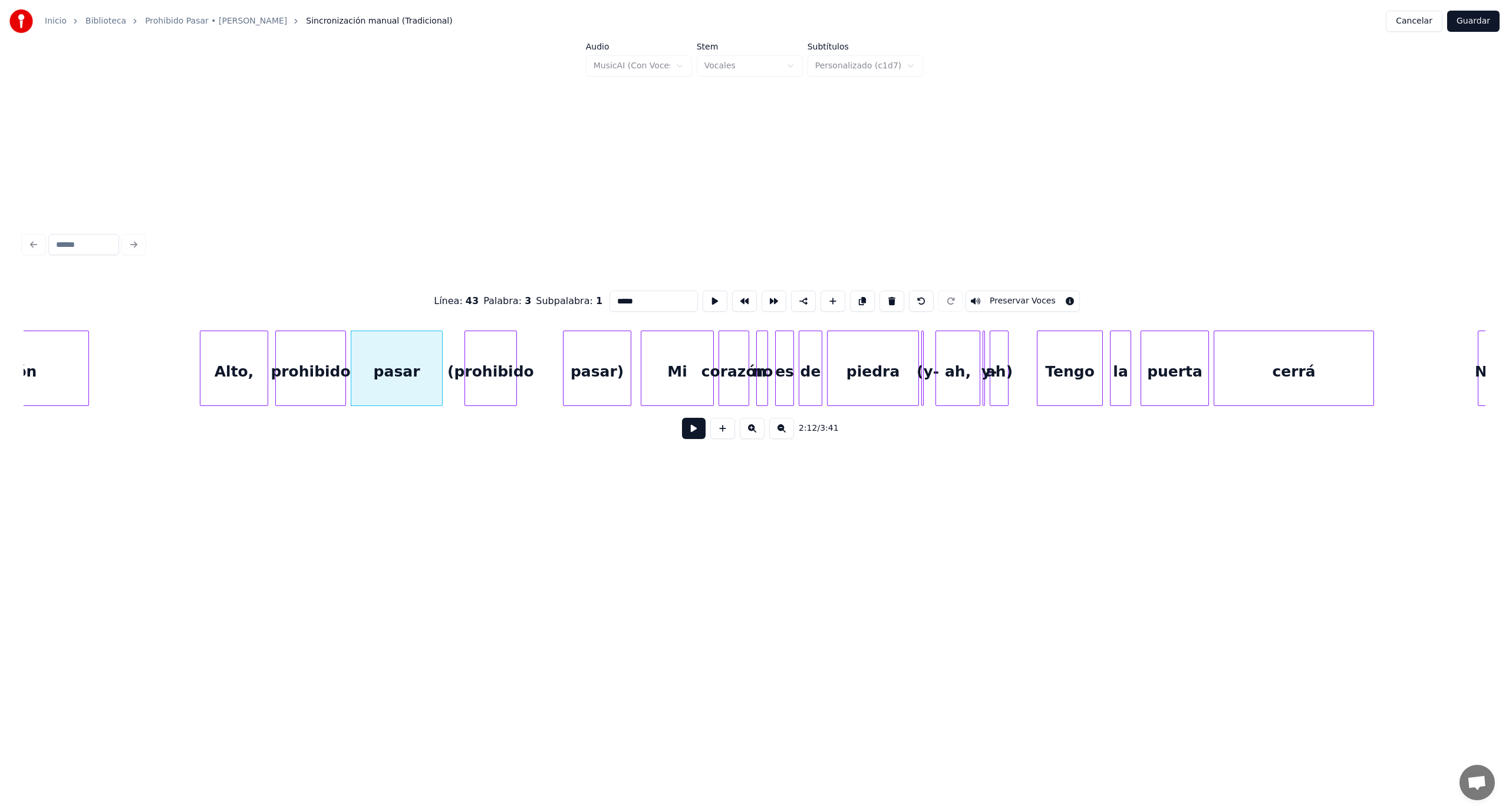
click at [697, 436] on button at bounding box center [694, 428] width 24 height 21
click at [697, 436] on button at bounding box center [694, 428] width 24 height 21
click at [454, 360] on div "(prohibido" at bounding box center [469, 371] width 51 height 80
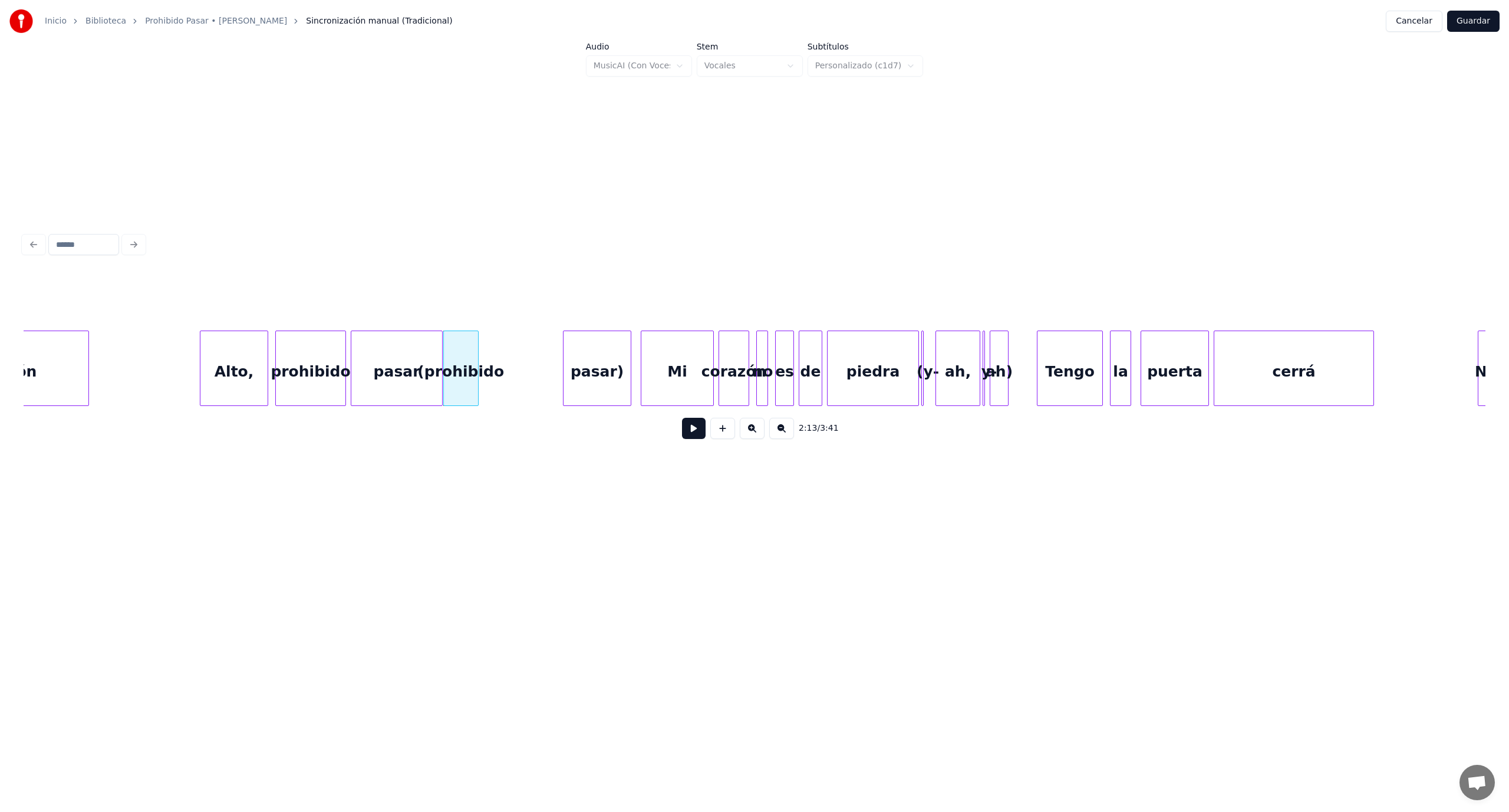
click at [475, 368] on div at bounding box center [476, 368] width 3 height 74
click at [507, 394] on div "pasar)" at bounding box center [515, 371] width 68 height 80
click at [645, 369] on div "Mi" at bounding box center [665, 371] width 72 height 80
click at [656, 404] on div "corazón Alto, prohibido pasar (prohibido pasar) Mi corazón no es [PERSON_NAME] …" at bounding box center [755, 368] width 1462 height 75
click at [699, 430] on button at bounding box center [694, 428] width 24 height 21
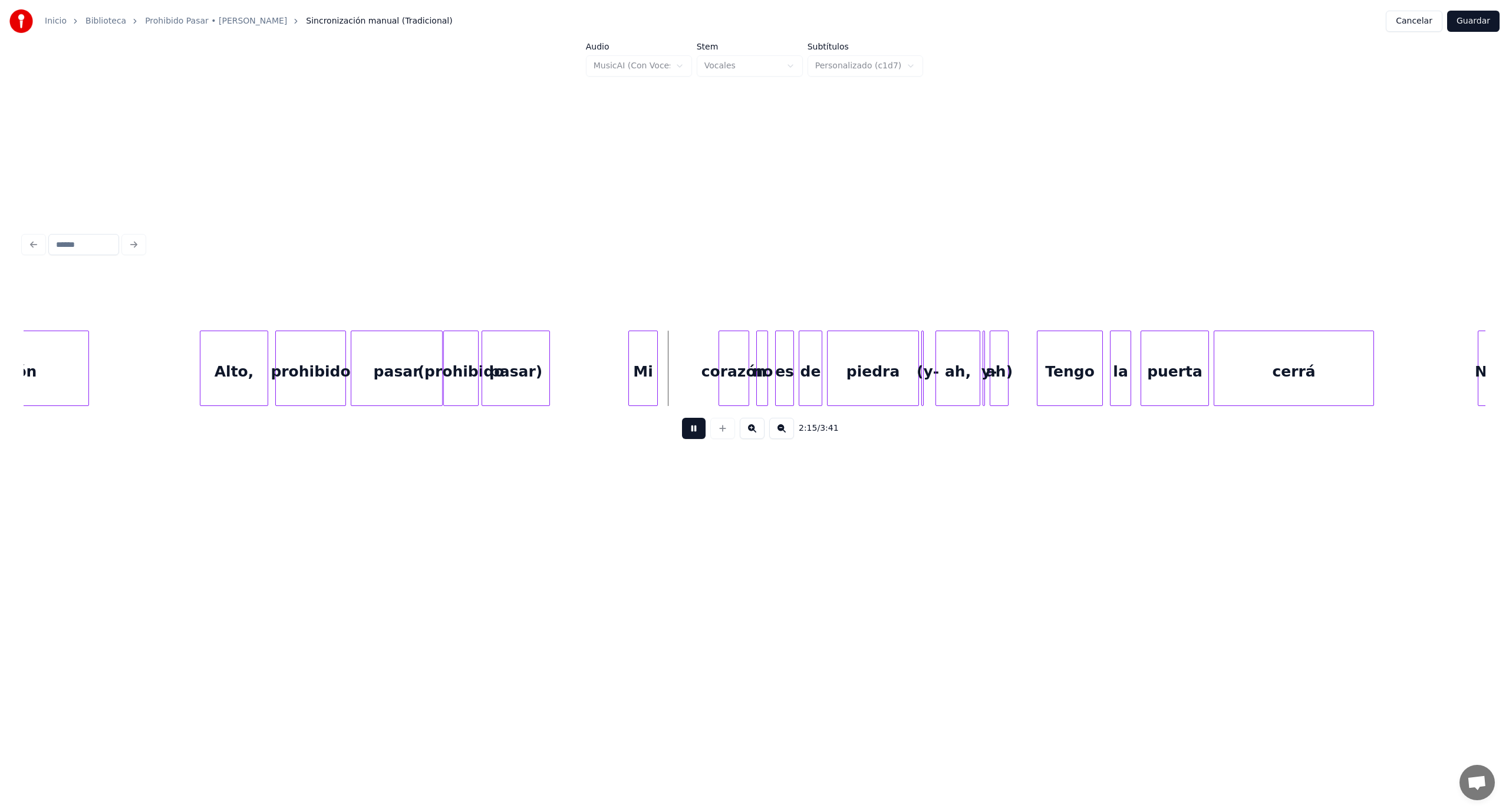
click at [699, 431] on button at bounding box center [694, 428] width 24 height 21
click at [677, 391] on div "corazón" at bounding box center [681, 371] width 29 height 80
click at [713, 357] on div at bounding box center [712, 368] width 3 height 74
click at [693, 439] on button at bounding box center [694, 428] width 24 height 21
click at [692, 442] on div "2:15 / 3:41" at bounding box center [755, 428] width 1443 height 26
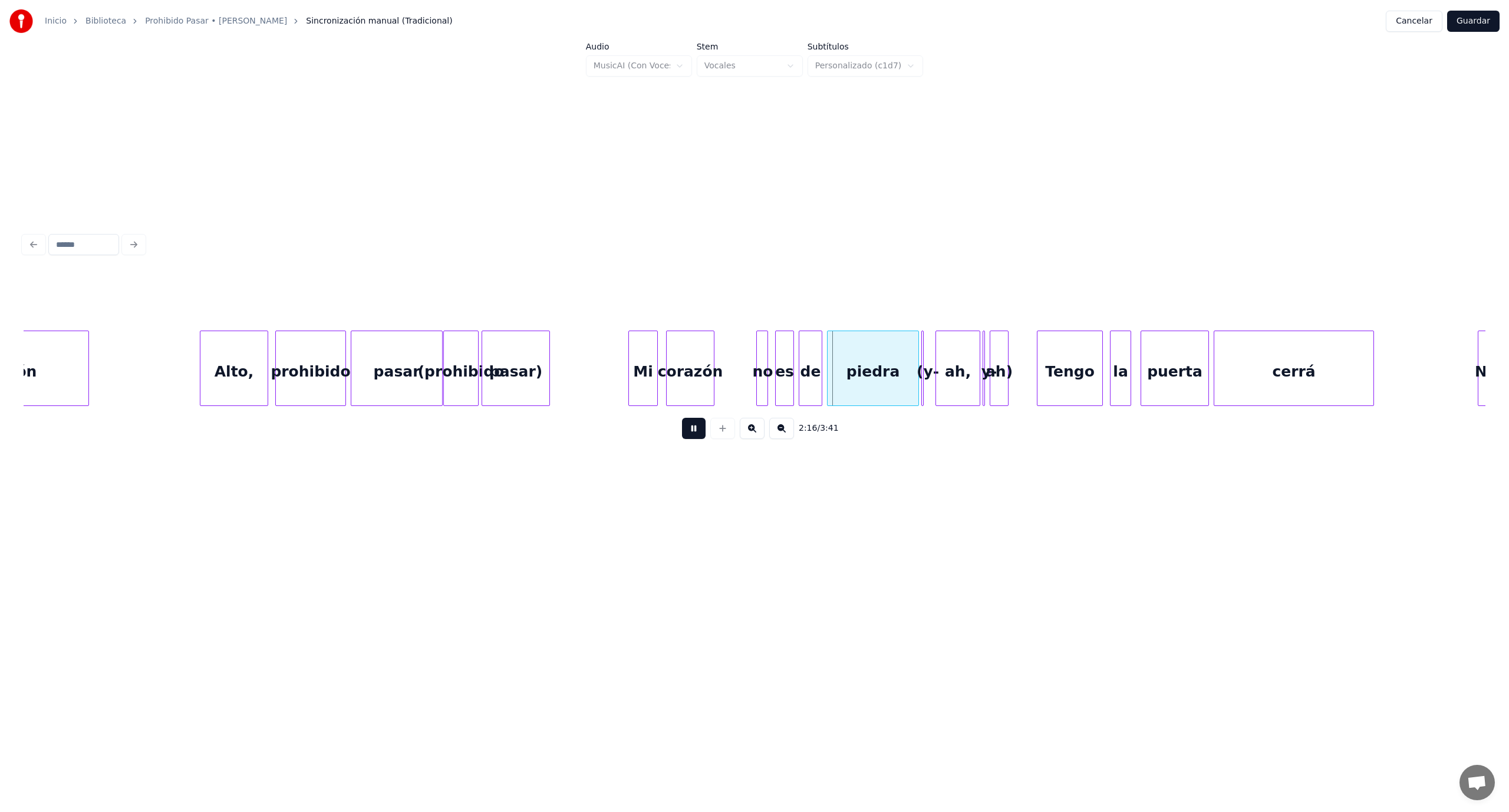
click at [688, 425] on button at bounding box center [694, 428] width 24 height 21
click at [706, 391] on div "corazón" at bounding box center [691, 371] width 48 height 80
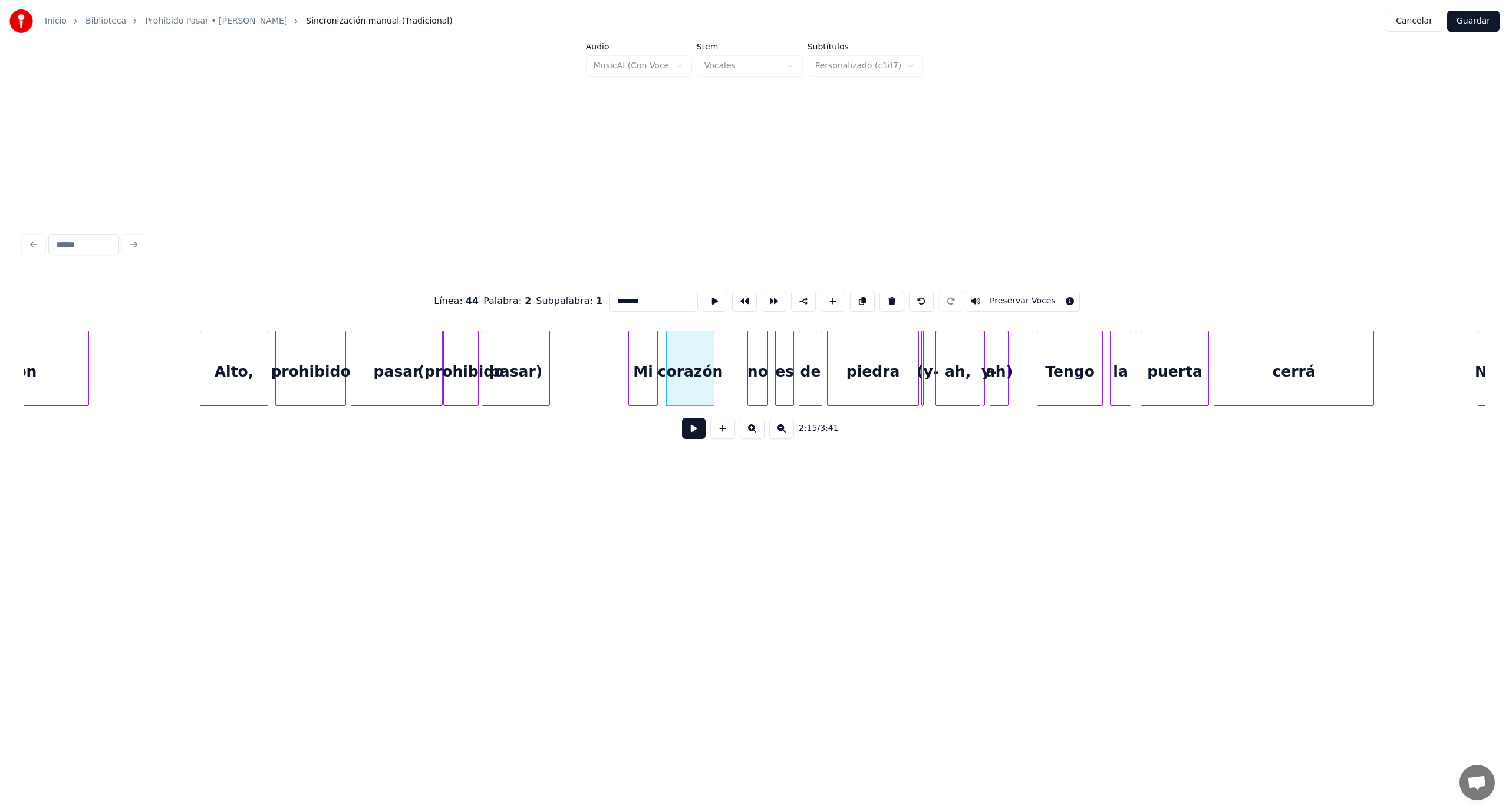
click at [750, 350] on div at bounding box center [750, 368] width 3 height 74
click at [732, 372] on div "no" at bounding box center [732, 371] width 20 height 80
click at [688, 433] on button at bounding box center [694, 428] width 24 height 21
click at [688, 432] on button at bounding box center [694, 428] width 24 height 21
click at [763, 359] on div "no" at bounding box center [761, 371] width 20 height 80
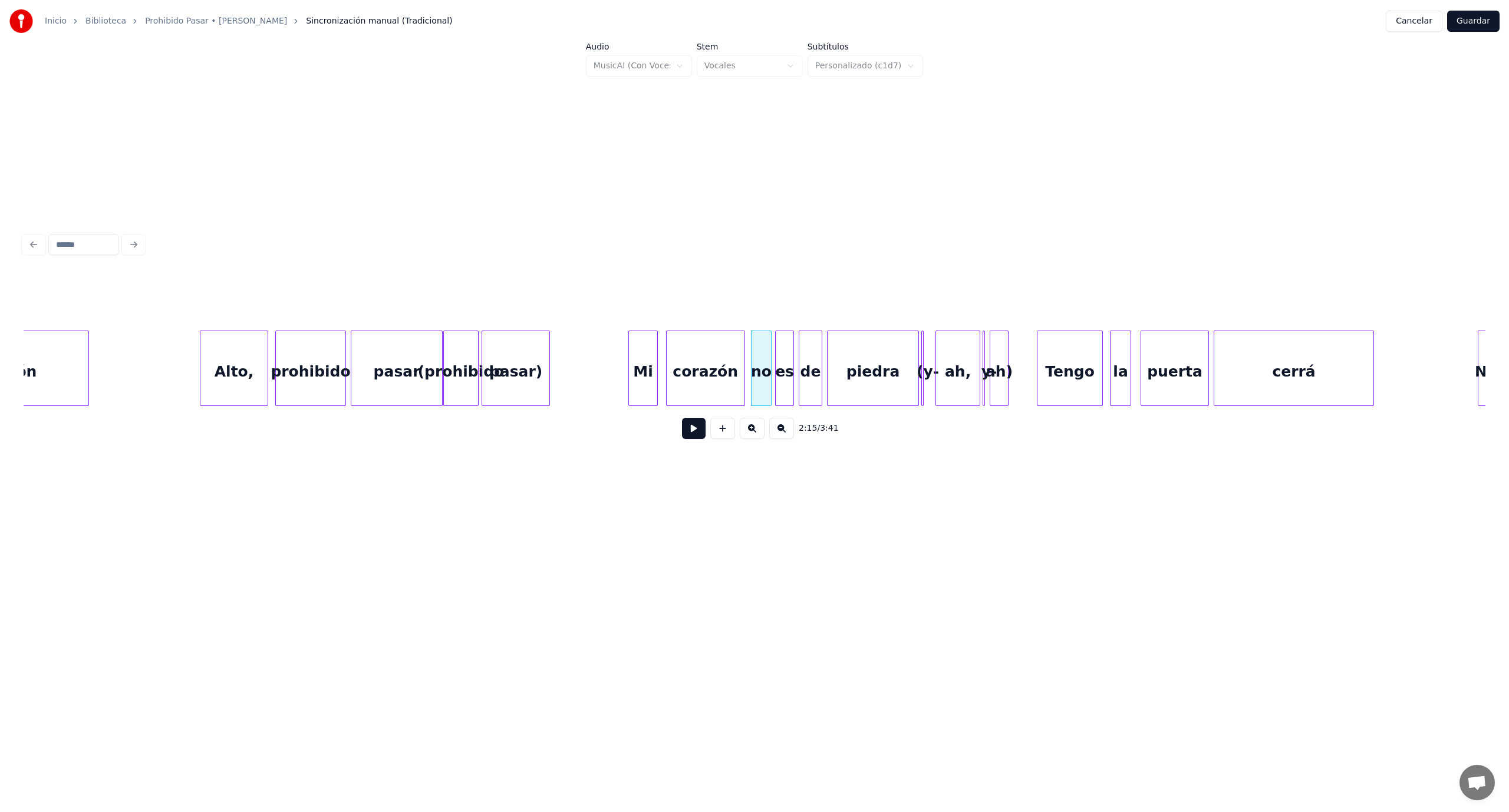
click at [744, 359] on div at bounding box center [743, 368] width 3 height 74
click at [687, 439] on button at bounding box center [694, 428] width 24 height 21
click at [962, 362] on div at bounding box center [963, 368] width 3 height 74
click at [959, 346] on div "ah," at bounding box center [964, 371] width 29 height 80
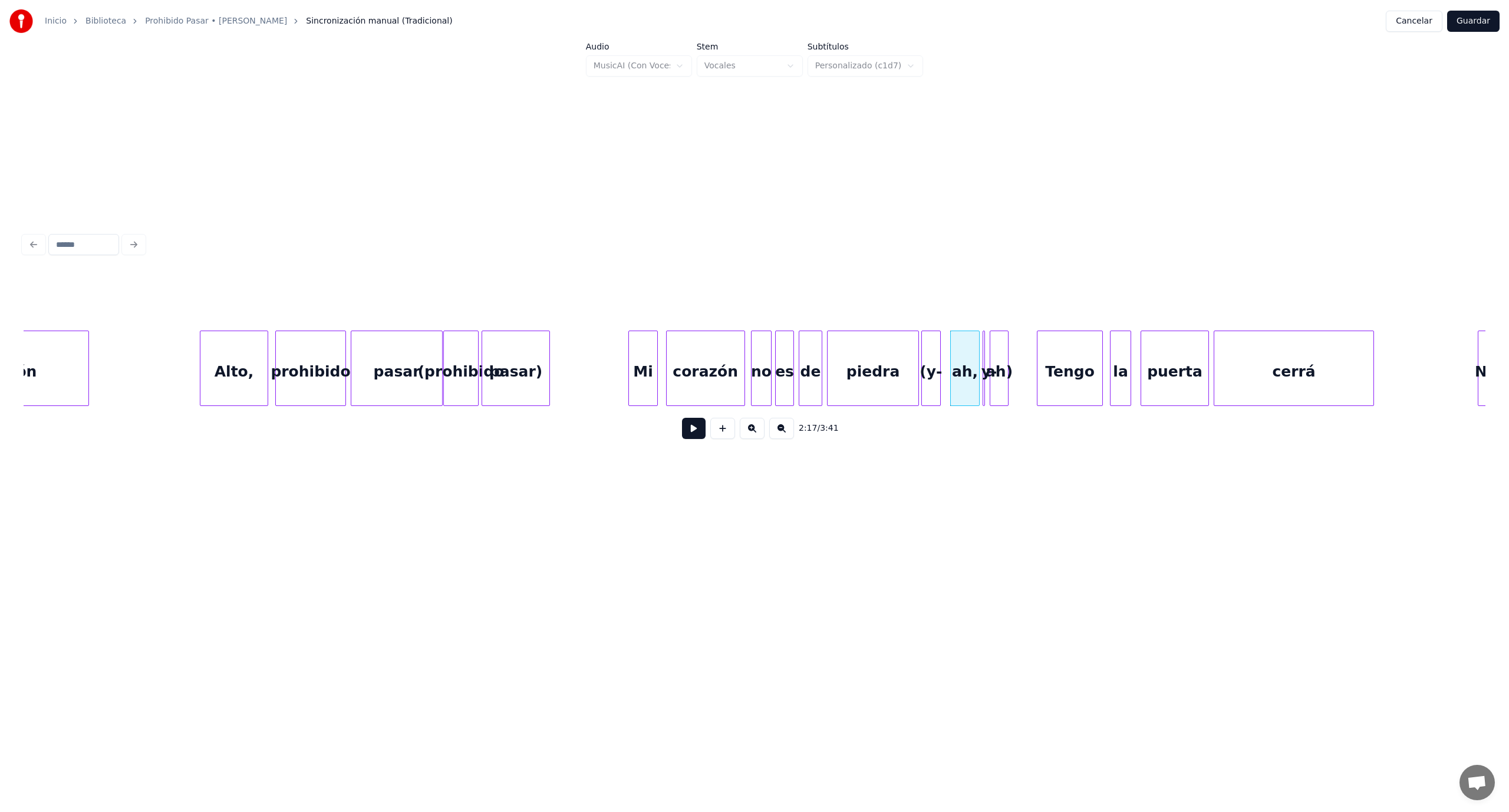
click at [940, 354] on div at bounding box center [938, 368] width 3 height 74
click at [931, 355] on div "(y-" at bounding box center [930, 371] width 18 height 80
click at [1007, 353] on div "ah)" at bounding box center [1008, 371] width 18 height 80
click at [932, 366] on div at bounding box center [932, 368] width 3 height 74
click at [968, 359] on div at bounding box center [968, 368] width 3 height 74
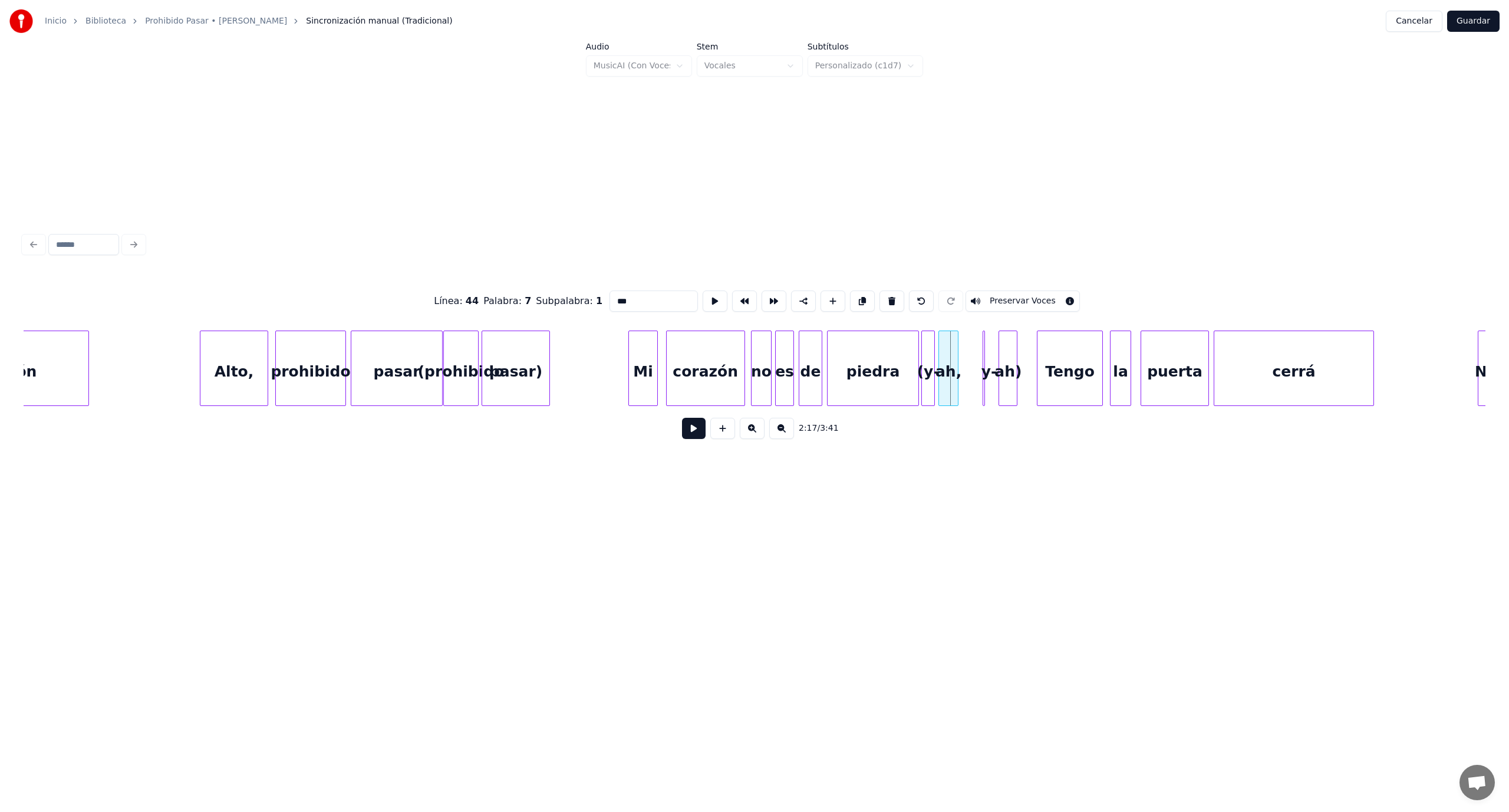
click at [946, 372] on div "ah," at bounding box center [948, 371] width 20 height 80
click at [995, 355] on div "y-" at bounding box center [991, 368] width 18 height 75
click at [970, 374] on div "y-" at bounding box center [970, 371] width 17 height 80
click at [987, 379] on div "ah)" at bounding box center [989, 371] width 18 height 80
click at [694, 434] on button at bounding box center [694, 428] width 24 height 21
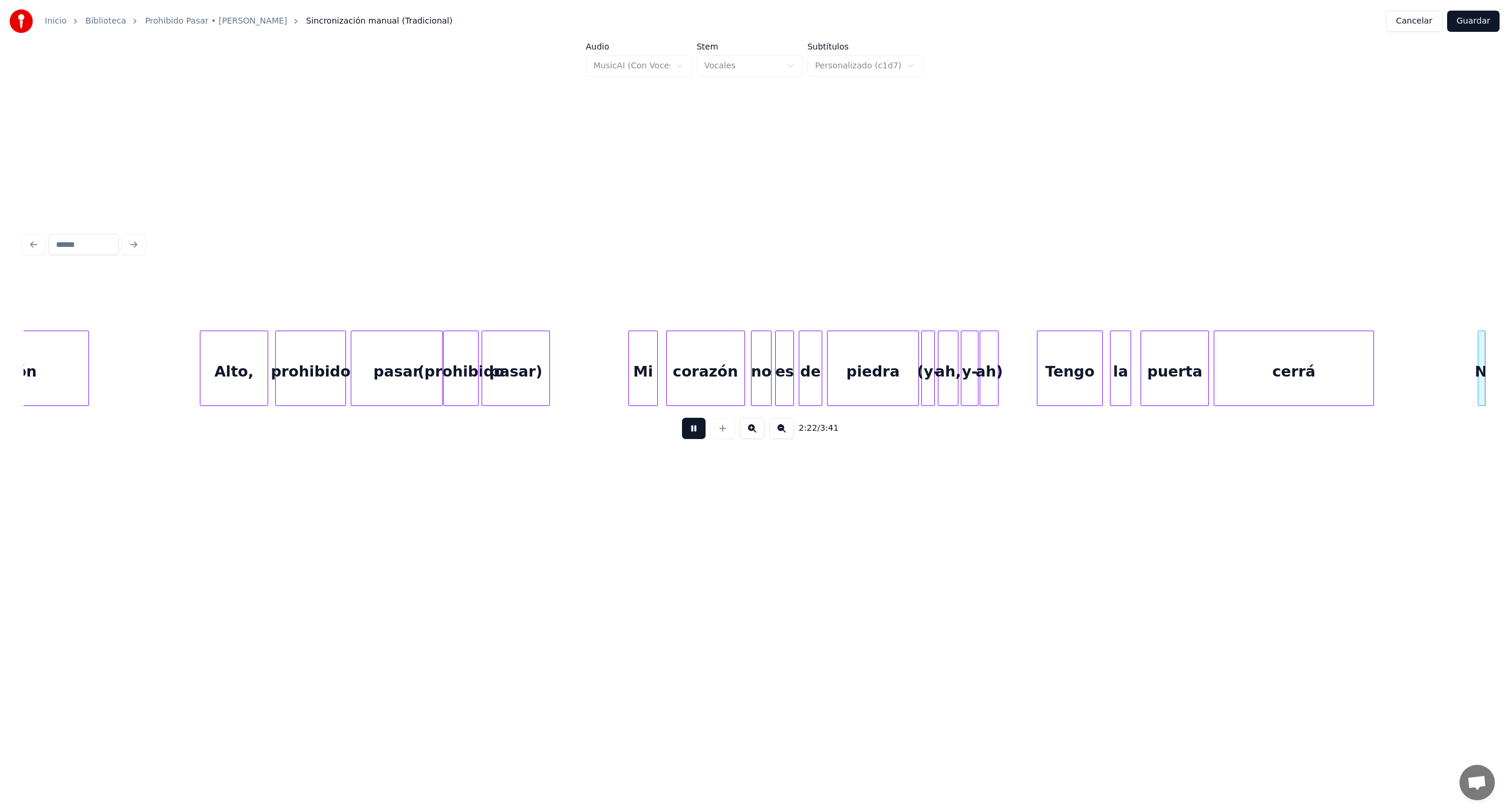
scroll to position [0, 16756]
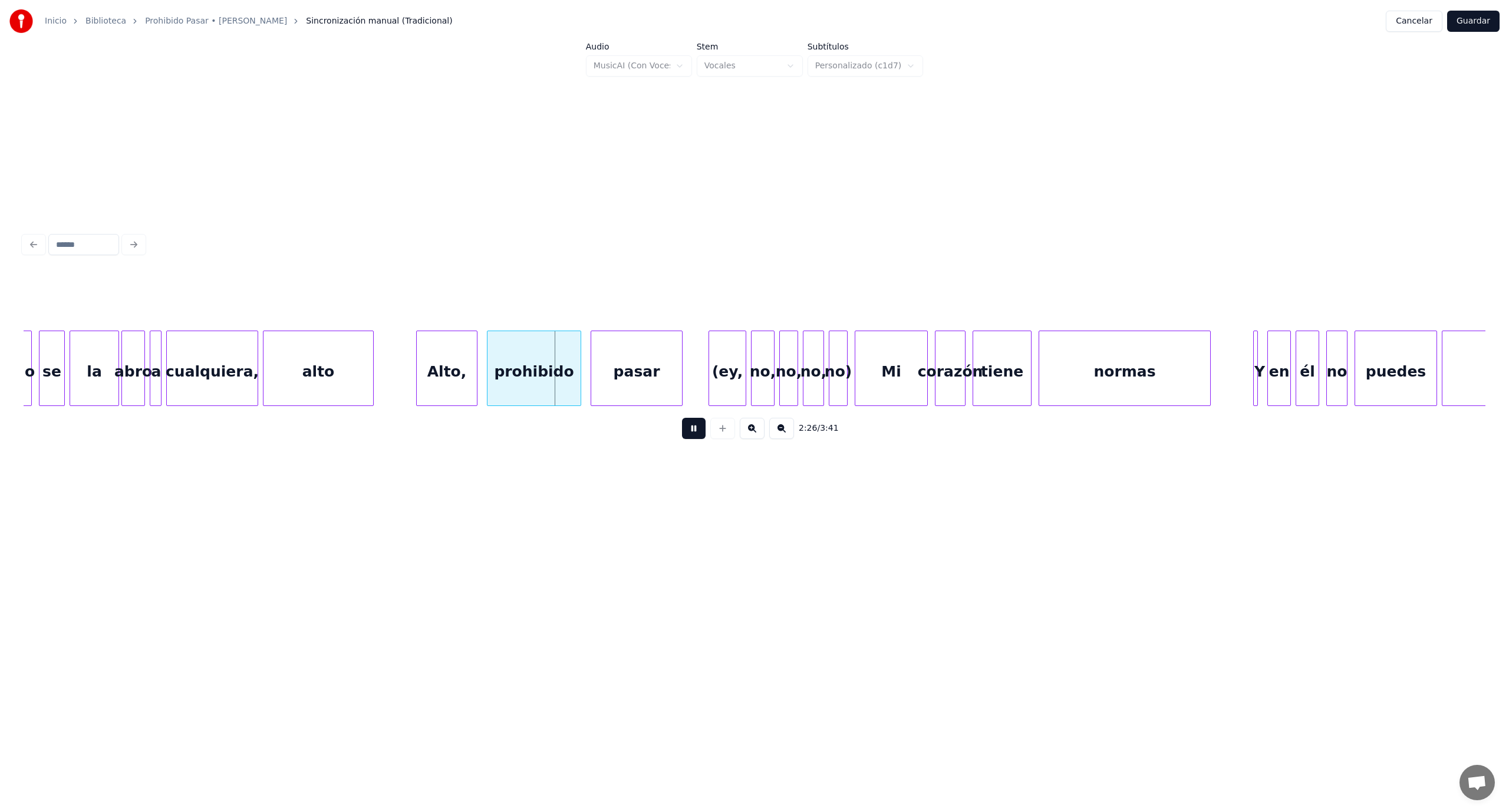
click at [697, 439] on button at bounding box center [694, 428] width 24 height 21
click at [693, 434] on button at bounding box center [694, 428] width 24 height 21
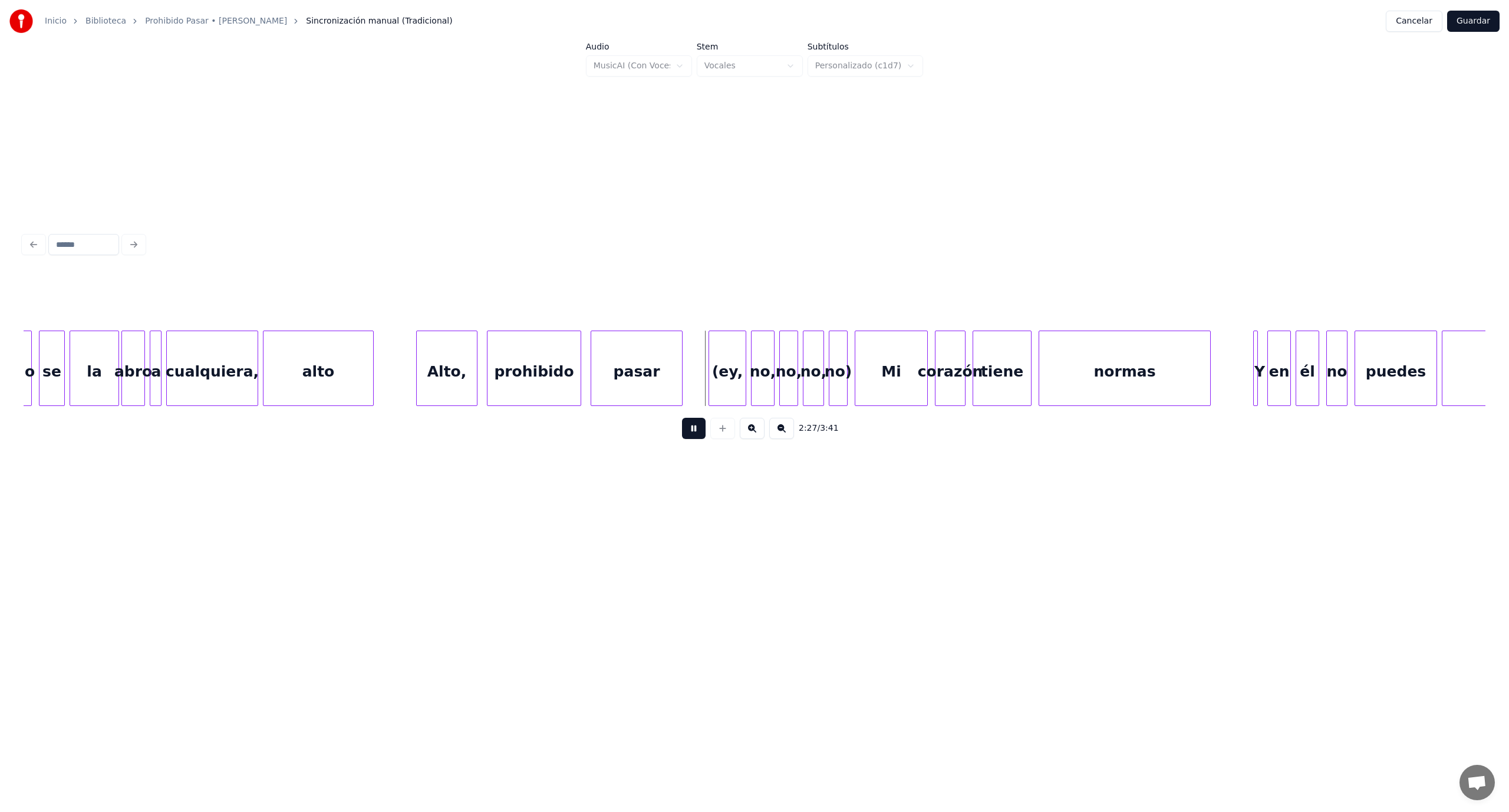
click at [693, 434] on button at bounding box center [694, 428] width 24 height 21
click at [698, 366] on div at bounding box center [698, 368] width 3 height 74
click at [712, 382] on div at bounding box center [711, 368] width 3 height 74
click at [694, 362] on div "(ey," at bounding box center [695, 371] width 17 height 80
click at [716, 383] on div "no," at bounding box center [720, 371] width 22 height 80
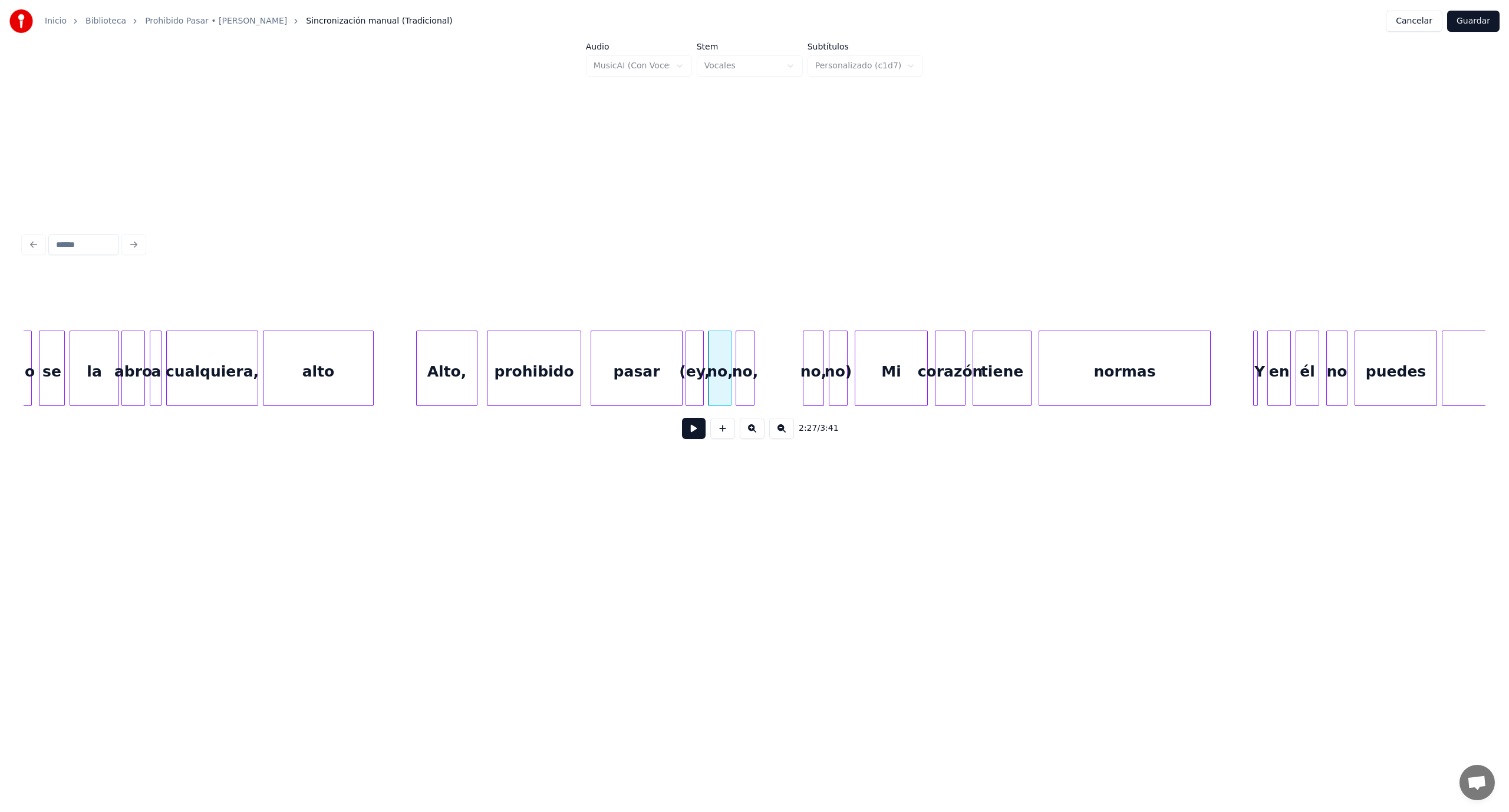
click at [745, 416] on div "2:27 / 3:41" at bounding box center [755, 360] width 1462 height 179
click at [765, 429] on div "2:28 / 3:41" at bounding box center [755, 360] width 1462 height 179
click at [787, 412] on div "2:28 / 3:41" at bounding box center [755, 360] width 1462 height 179
click at [864, 374] on div "Mi" at bounding box center [882, 371] width 72 height 80
click at [699, 434] on button at bounding box center [694, 428] width 24 height 21
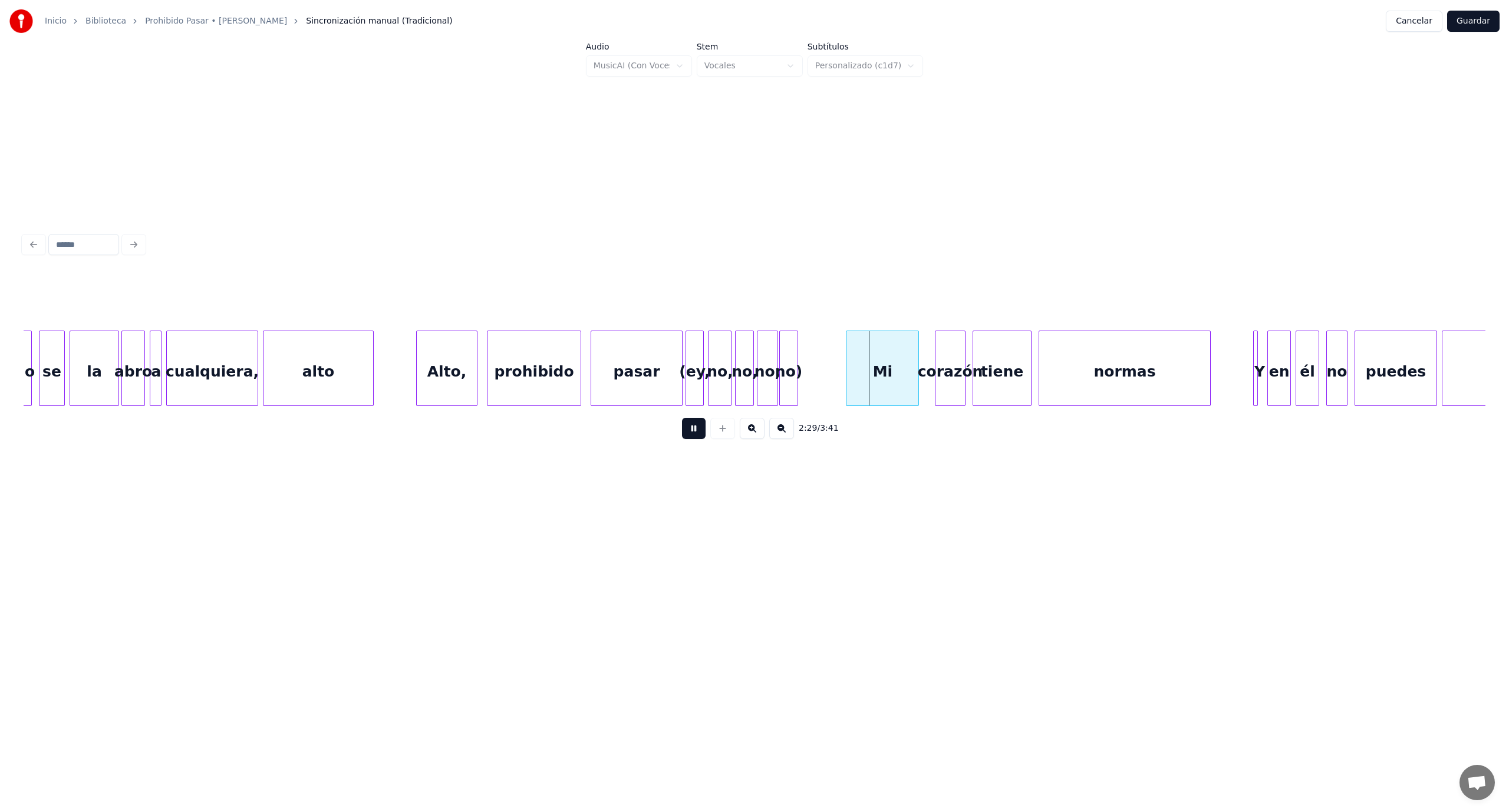
click at [698, 434] on button at bounding box center [694, 428] width 24 height 21
click at [868, 412] on div "2:29 / 3:41" at bounding box center [755, 360] width 1462 height 179
click at [893, 399] on div "corazón" at bounding box center [894, 371] width 29 height 80
click at [700, 432] on button at bounding box center [694, 428] width 24 height 21
click at [704, 430] on button at bounding box center [694, 428] width 24 height 21
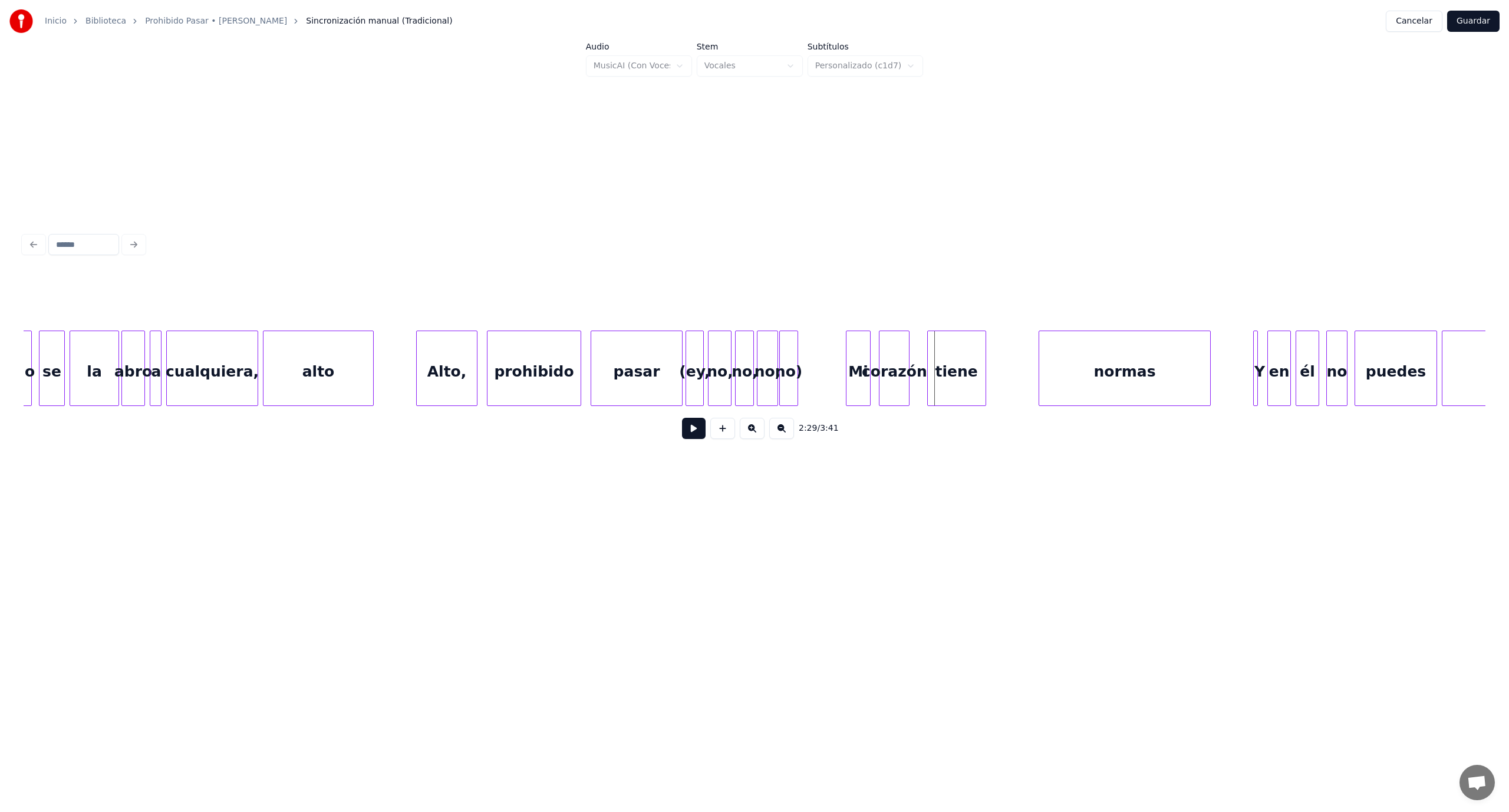
click at [951, 388] on div "tiene" at bounding box center [956, 371] width 57 height 80
click at [921, 356] on div at bounding box center [919, 368] width 3 height 74
click at [697, 431] on button at bounding box center [694, 428] width 24 height 21
click at [697, 430] on button at bounding box center [694, 428] width 24 height 21
click at [990, 359] on div "tiene" at bounding box center [997, 371] width 57 height 80
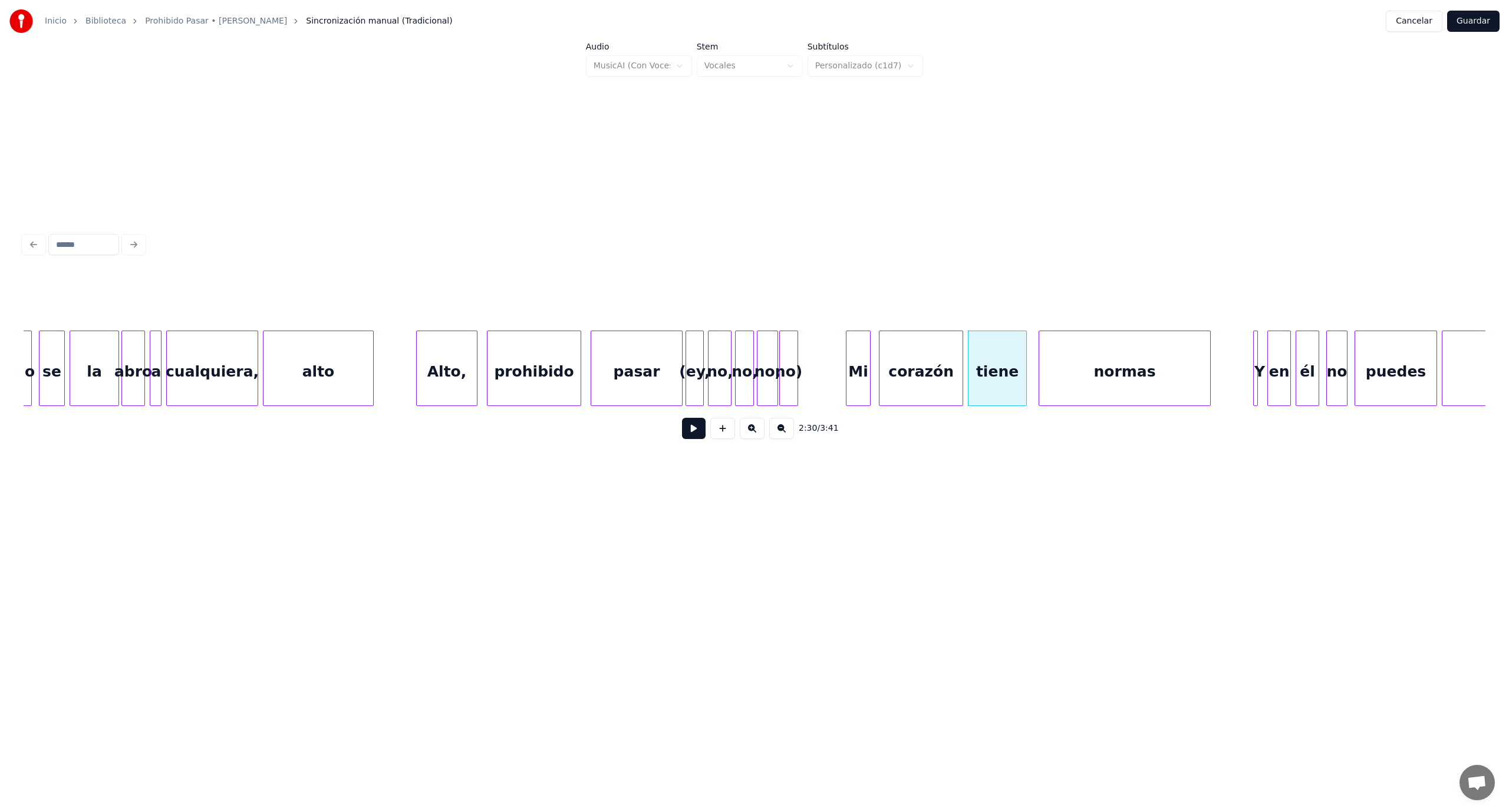
click at [963, 354] on div at bounding box center [960, 368] width 3 height 74
click at [696, 435] on button at bounding box center [694, 428] width 24 height 21
click at [698, 435] on button at bounding box center [694, 428] width 24 height 21
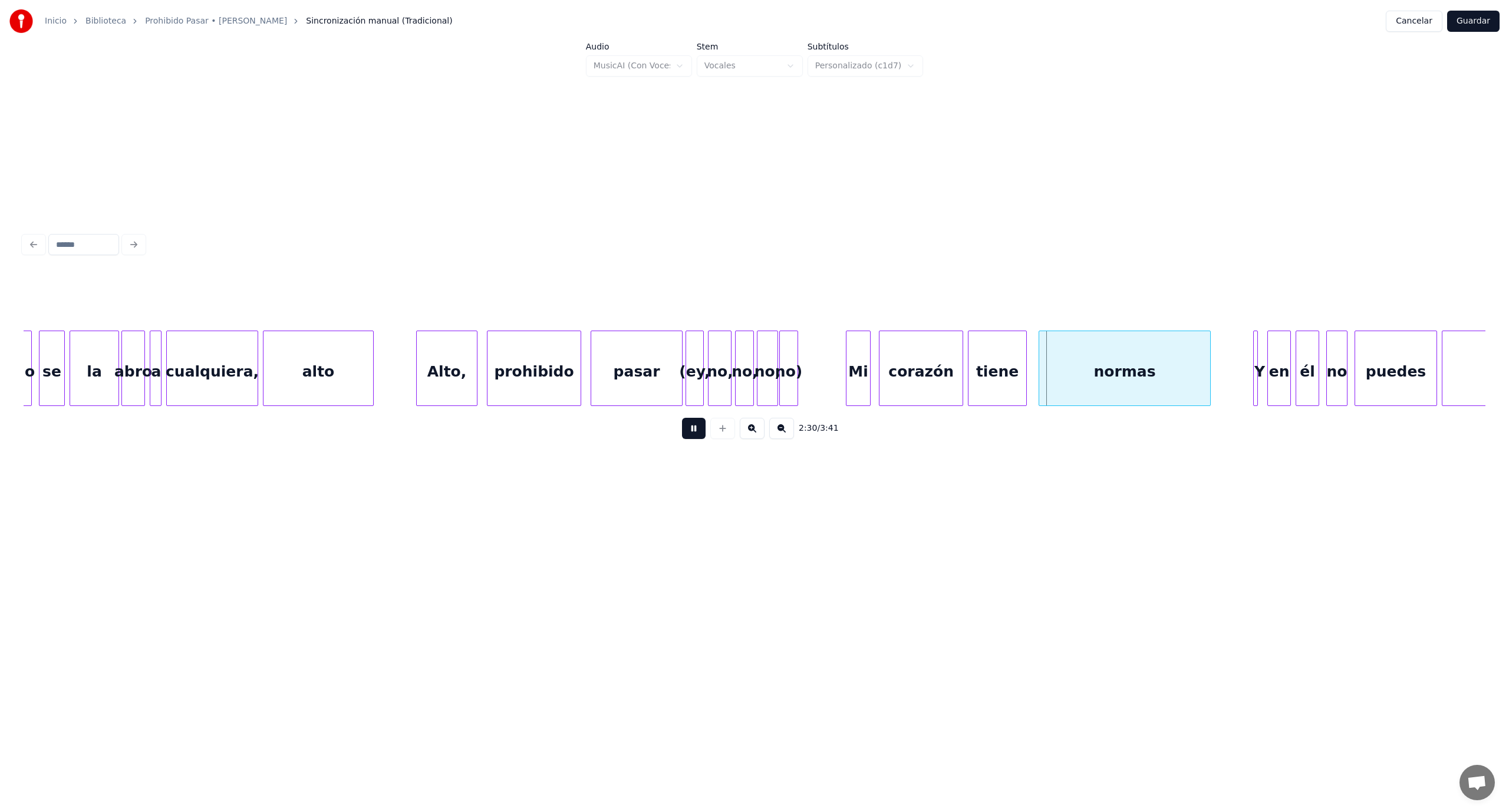
click at [698, 435] on button at bounding box center [694, 428] width 24 height 21
click at [699, 434] on button at bounding box center [694, 428] width 24 height 21
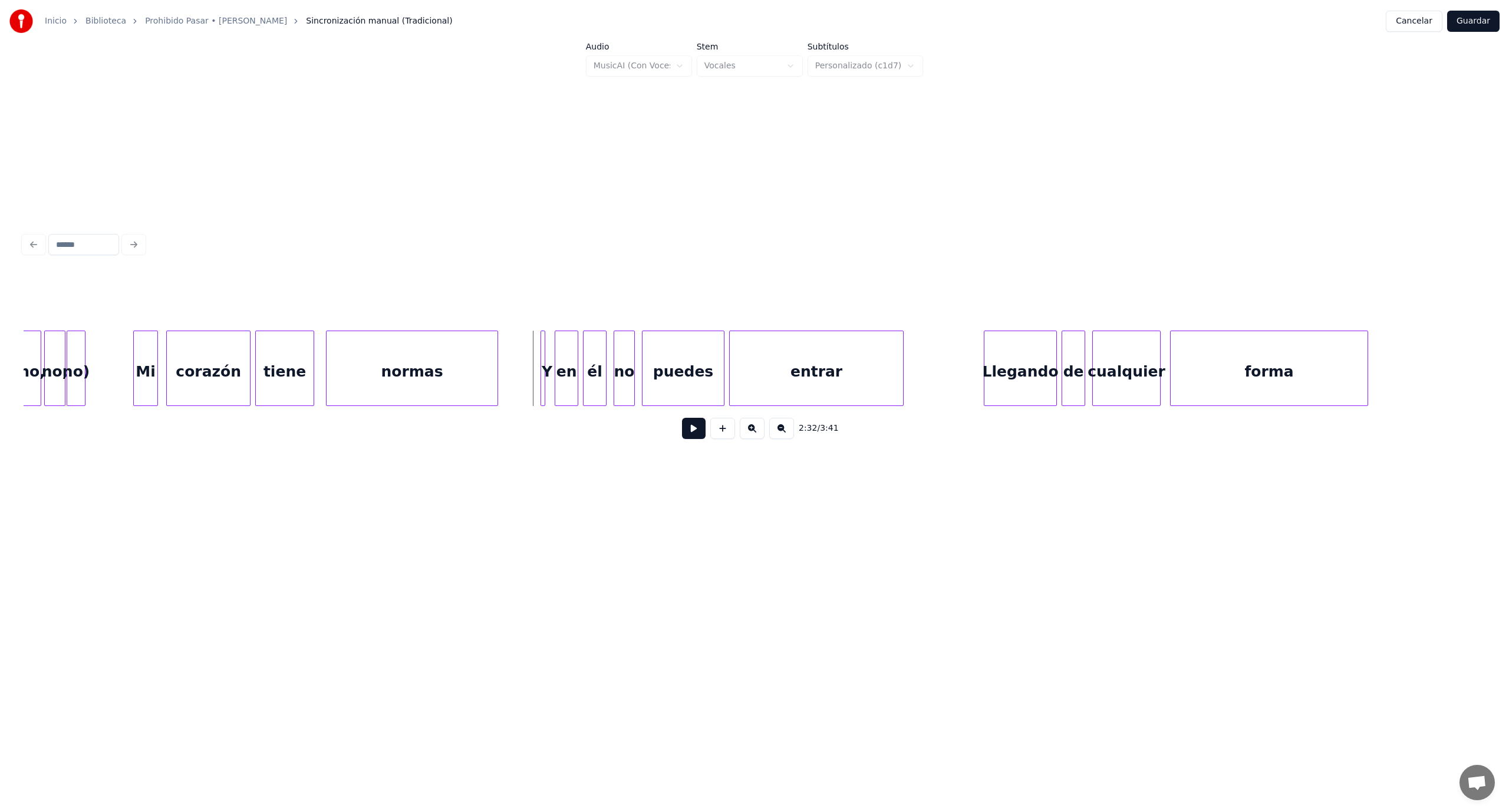
scroll to position [0, 17484]
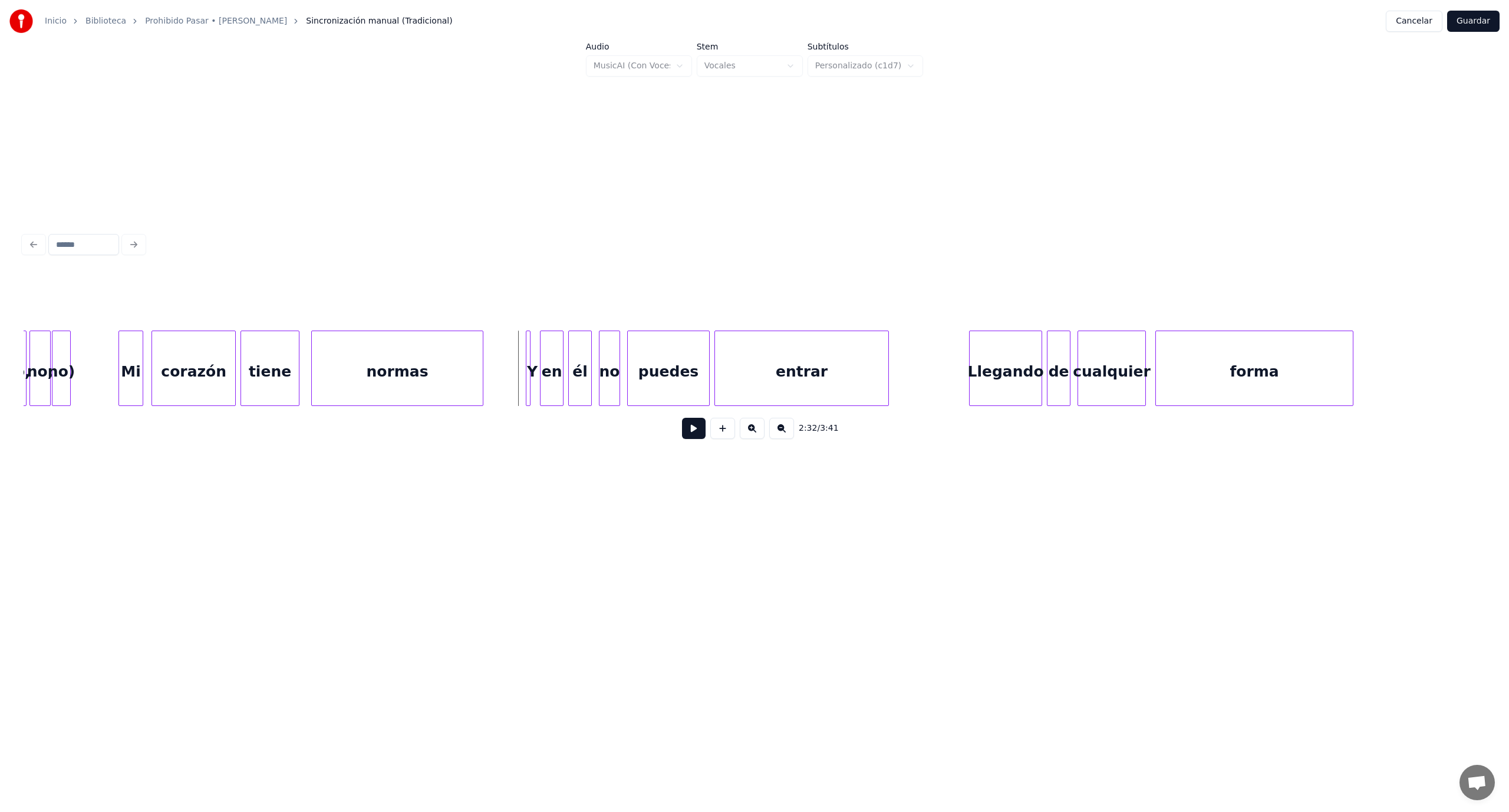
drag, startPoint x: 501, startPoint y: 370, endPoint x: 520, endPoint y: 408, distance: 42.5
click at [685, 430] on button at bounding box center [694, 428] width 24 height 21
click at [537, 353] on div "Y" at bounding box center [538, 368] width 27 height 75
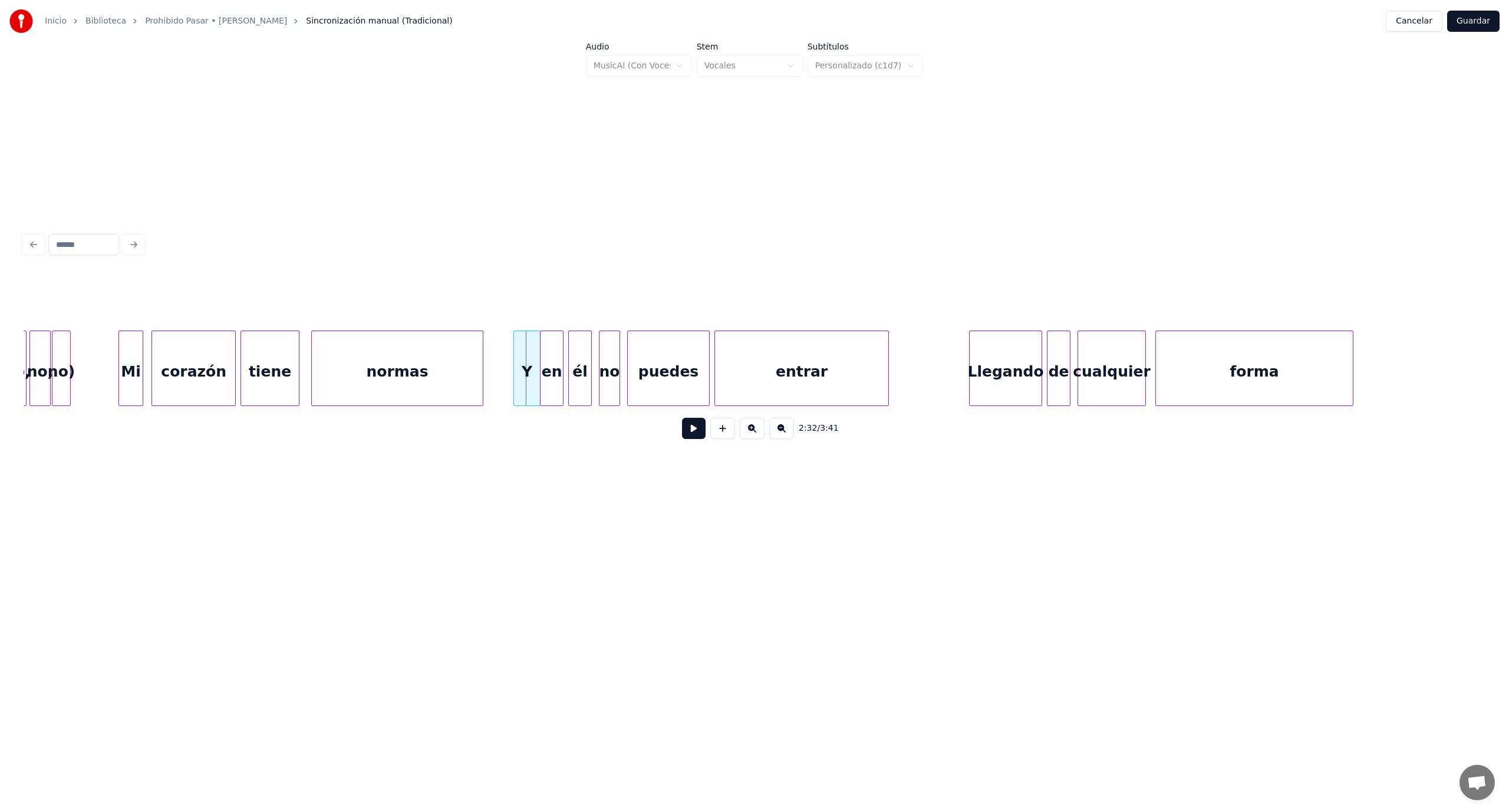
click at [524, 366] on div "Y" at bounding box center [526, 371] width 26 height 80
click at [692, 438] on button at bounding box center [694, 428] width 24 height 21
click at [698, 436] on button at bounding box center [694, 428] width 24 height 21
click at [698, 437] on button at bounding box center [694, 428] width 24 height 21
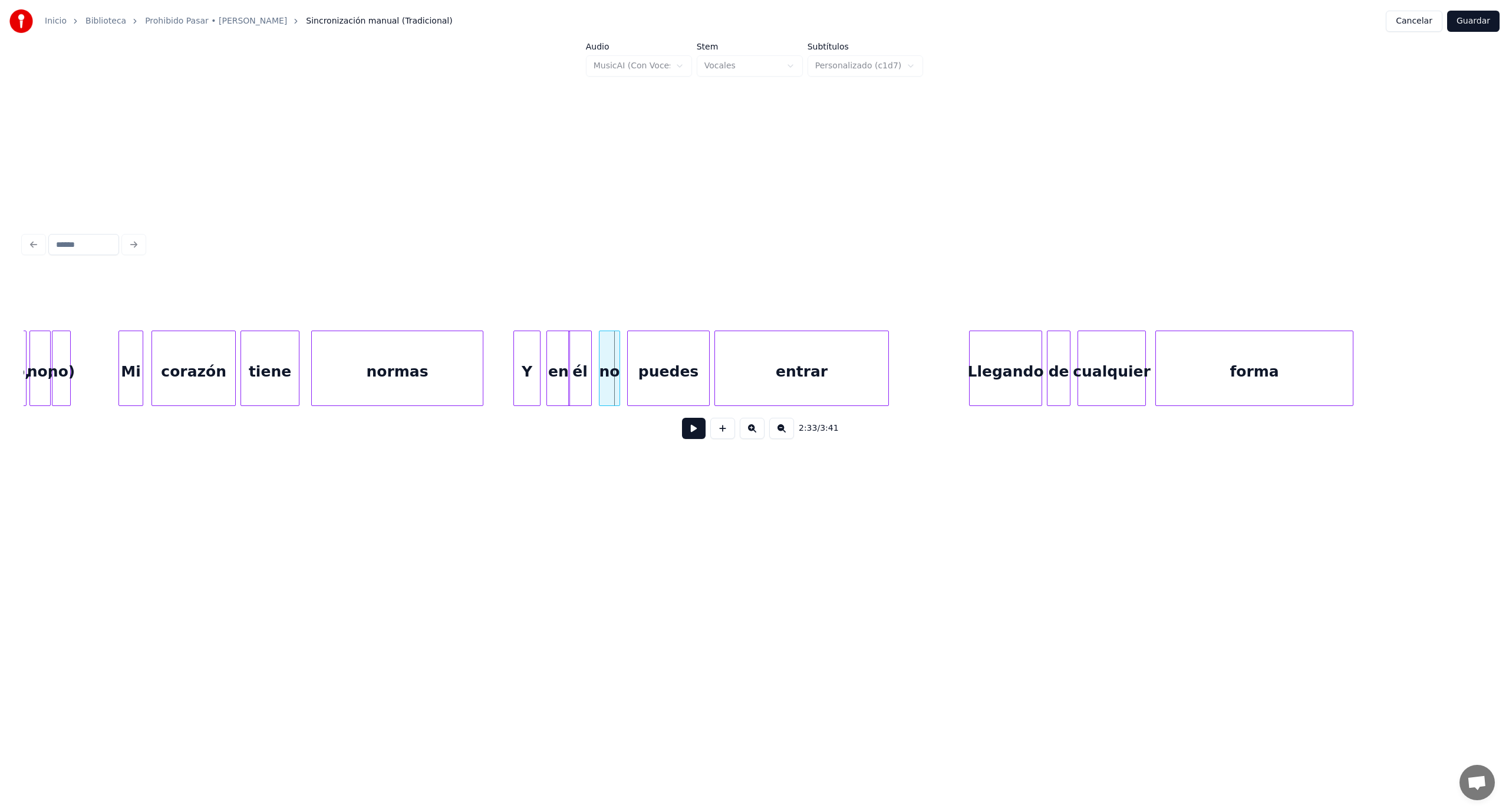
click at [562, 382] on div "en" at bounding box center [558, 371] width 22 height 80
click at [691, 435] on button at bounding box center [694, 428] width 24 height 21
click at [690, 435] on button at bounding box center [694, 428] width 24 height 21
click at [585, 381] on div "él" at bounding box center [585, 371] width 22 height 80
click at [615, 359] on div "no" at bounding box center [609, 371] width 20 height 80
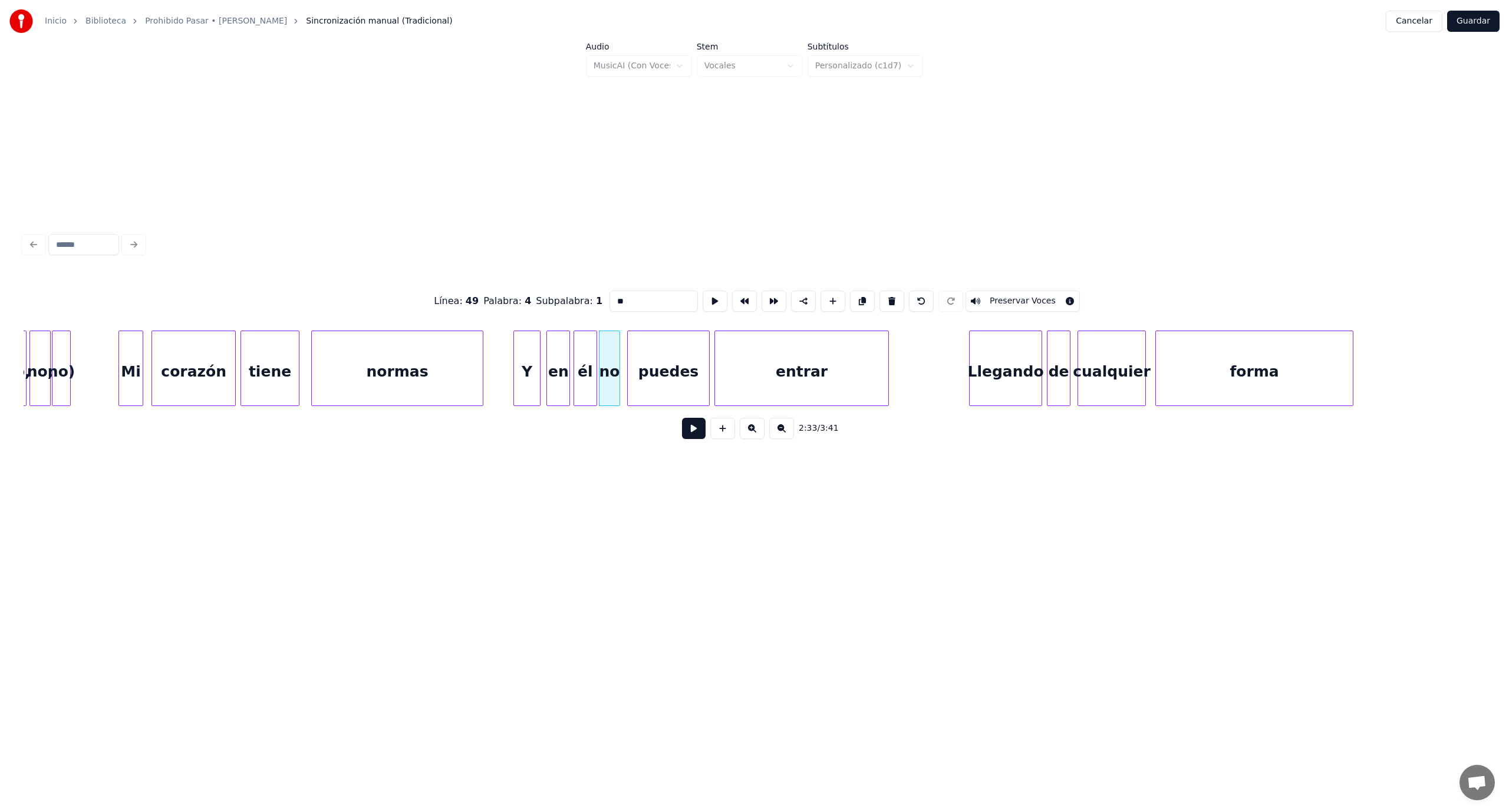
click at [690, 430] on button at bounding box center [694, 428] width 24 height 21
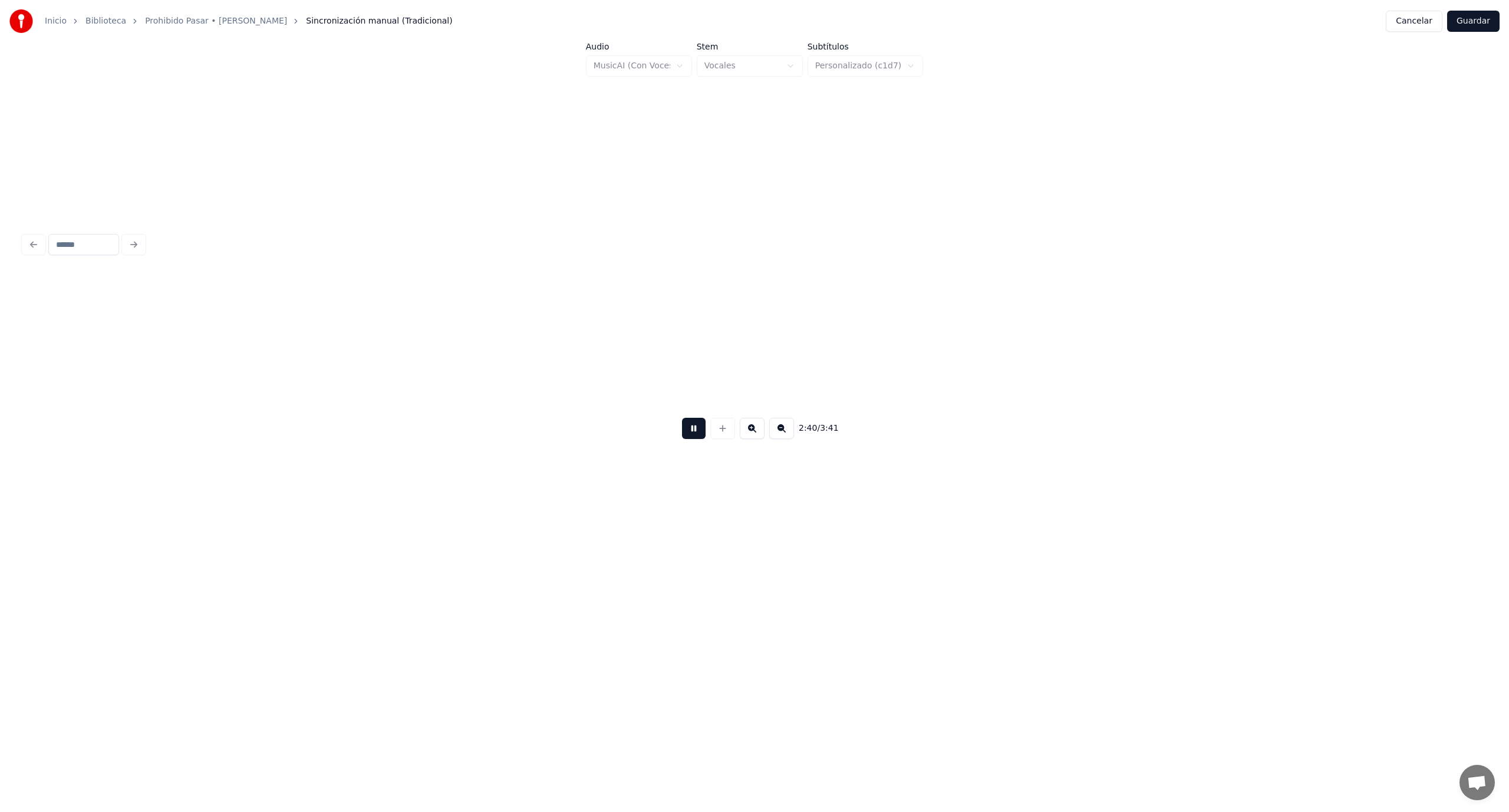
scroll to position [0, 18947]
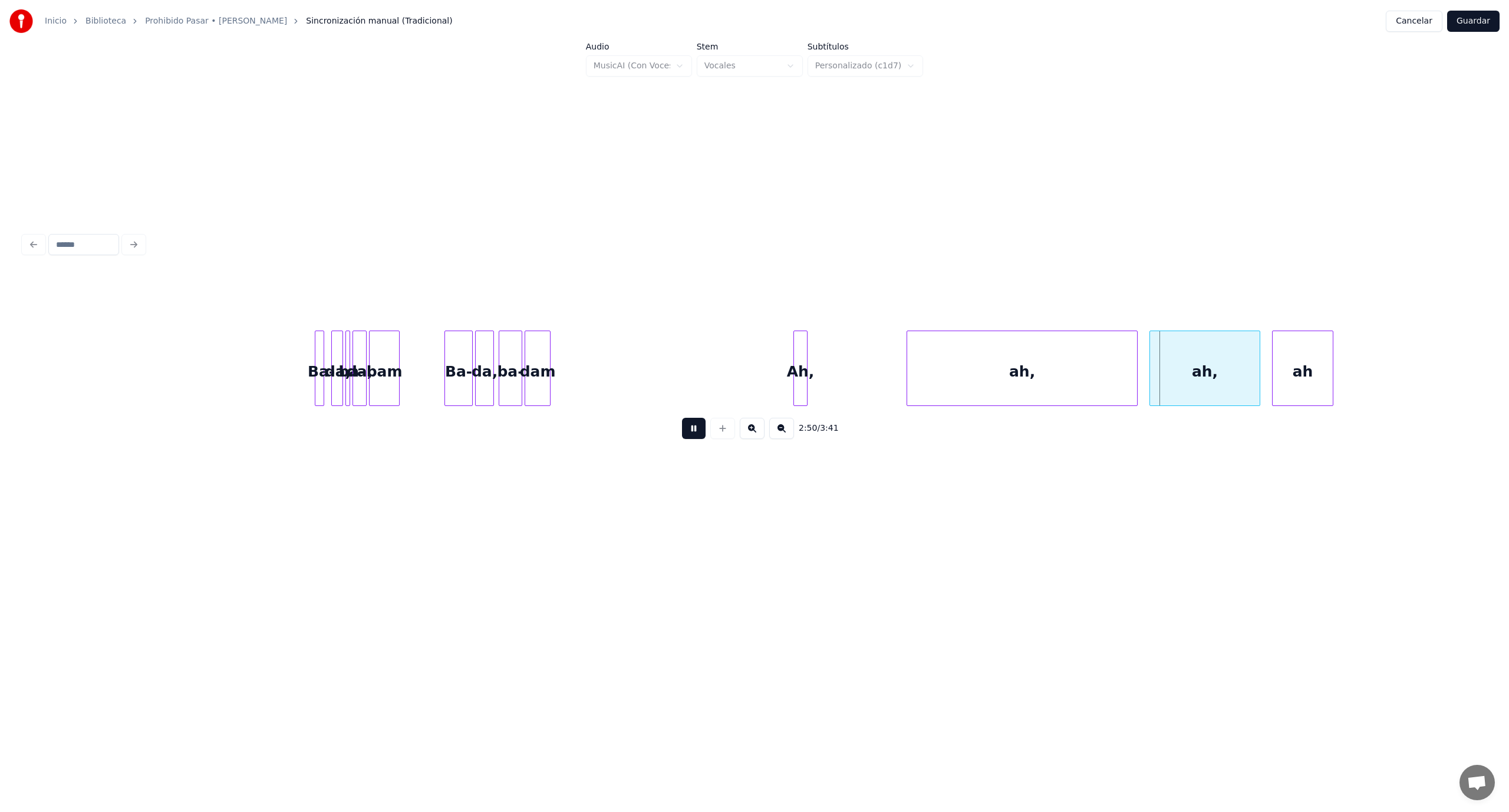
click at [690, 434] on button at bounding box center [694, 428] width 24 height 21
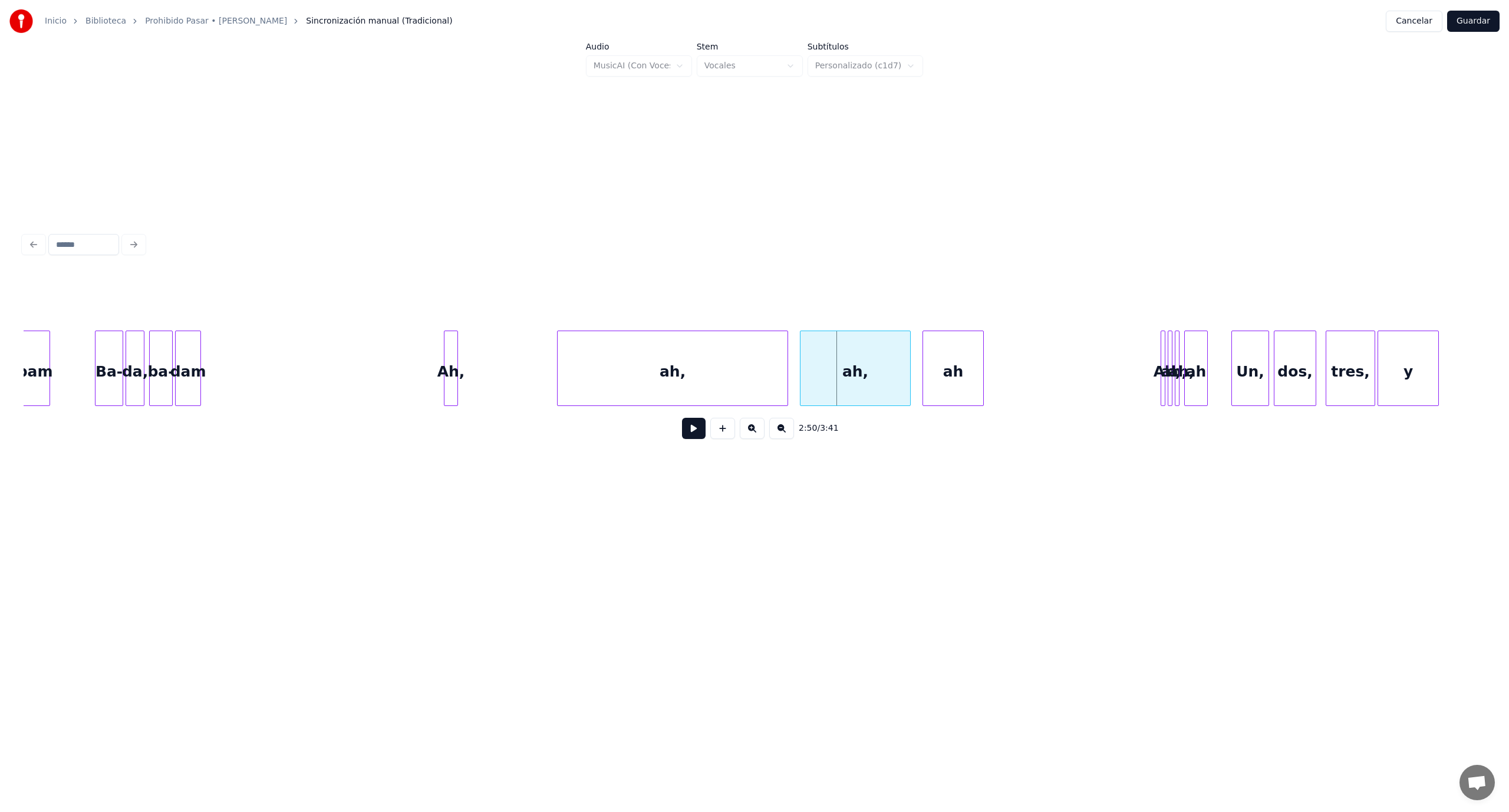
scroll to position [0, 19325]
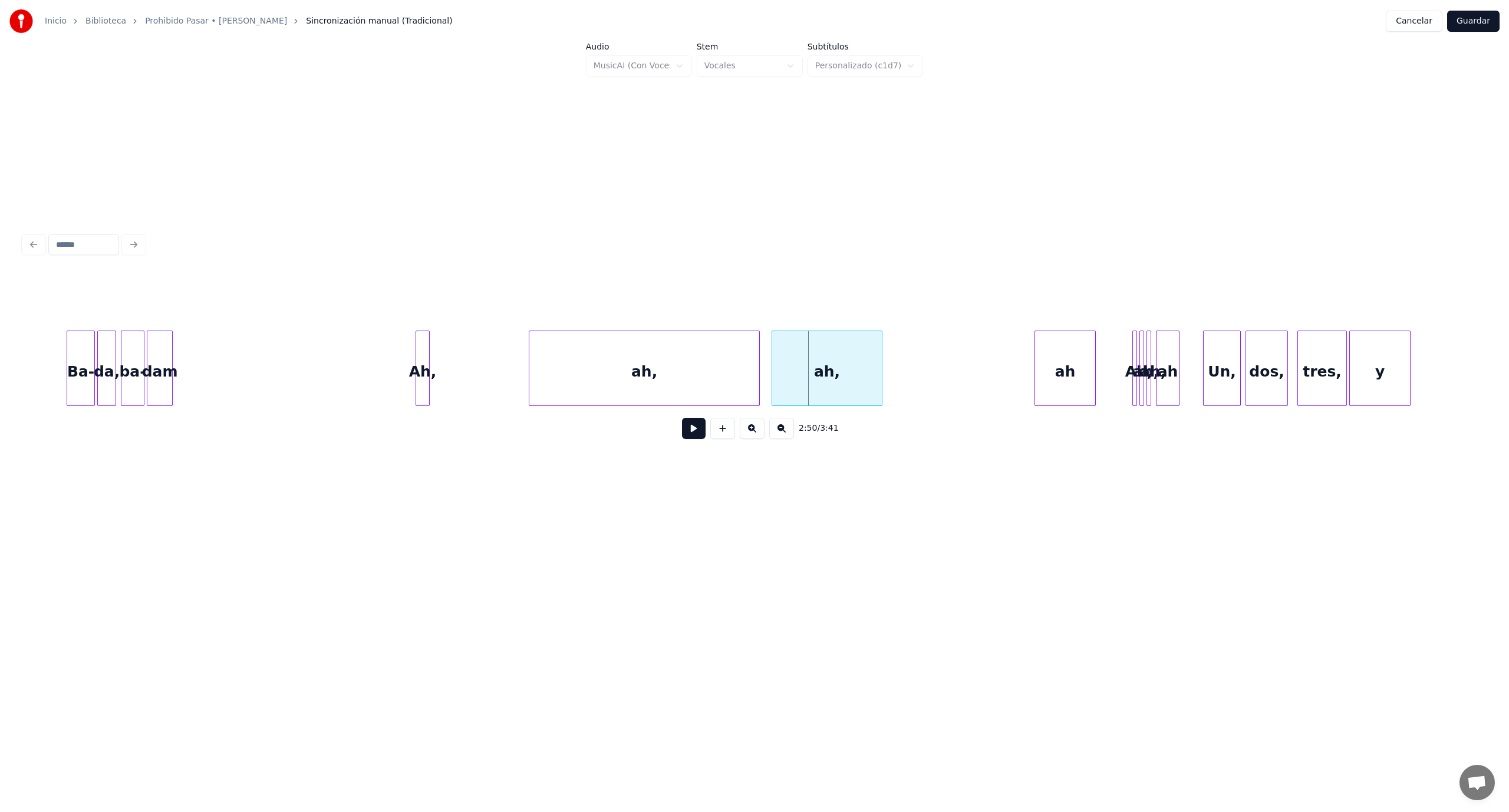
click at [1044, 350] on div "ah" at bounding box center [1065, 371] width 60 height 80
click at [957, 356] on div "ah," at bounding box center [945, 371] width 110 height 80
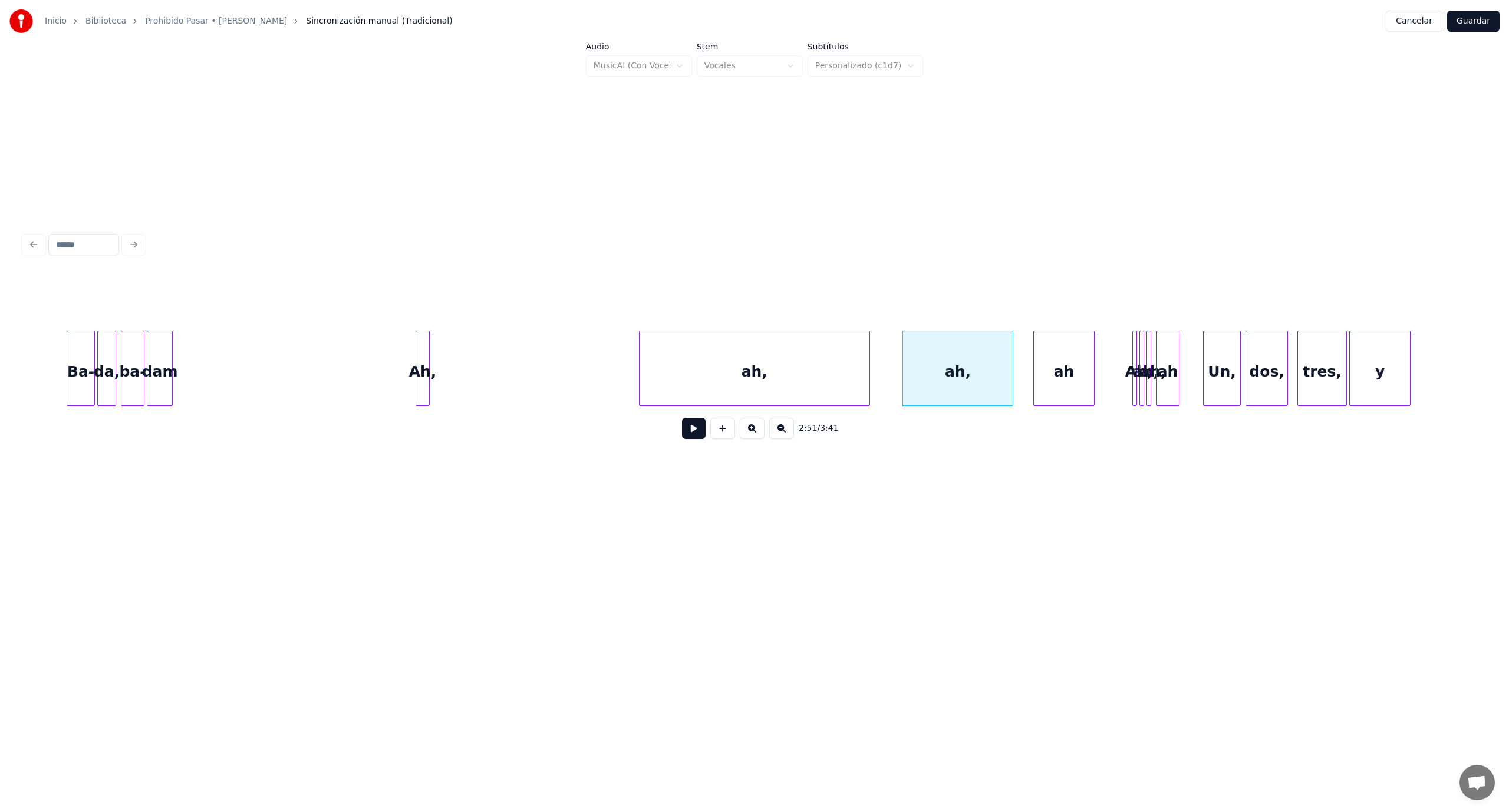
click at [729, 368] on div "ah," at bounding box center [754, 371] width 230 height 80
click at [821, 362] on div at bounding box center [820, 368] width 3 height 74
click at [868, 353] on div "ah," at bounding box center [864, 371] width 50 height 80
click at [984, 378] on div at bounding box center [983, 368] width 3 height 74
click at [769, 353] on div "Ah," at bounding box center [768, 371] width 13 height 80
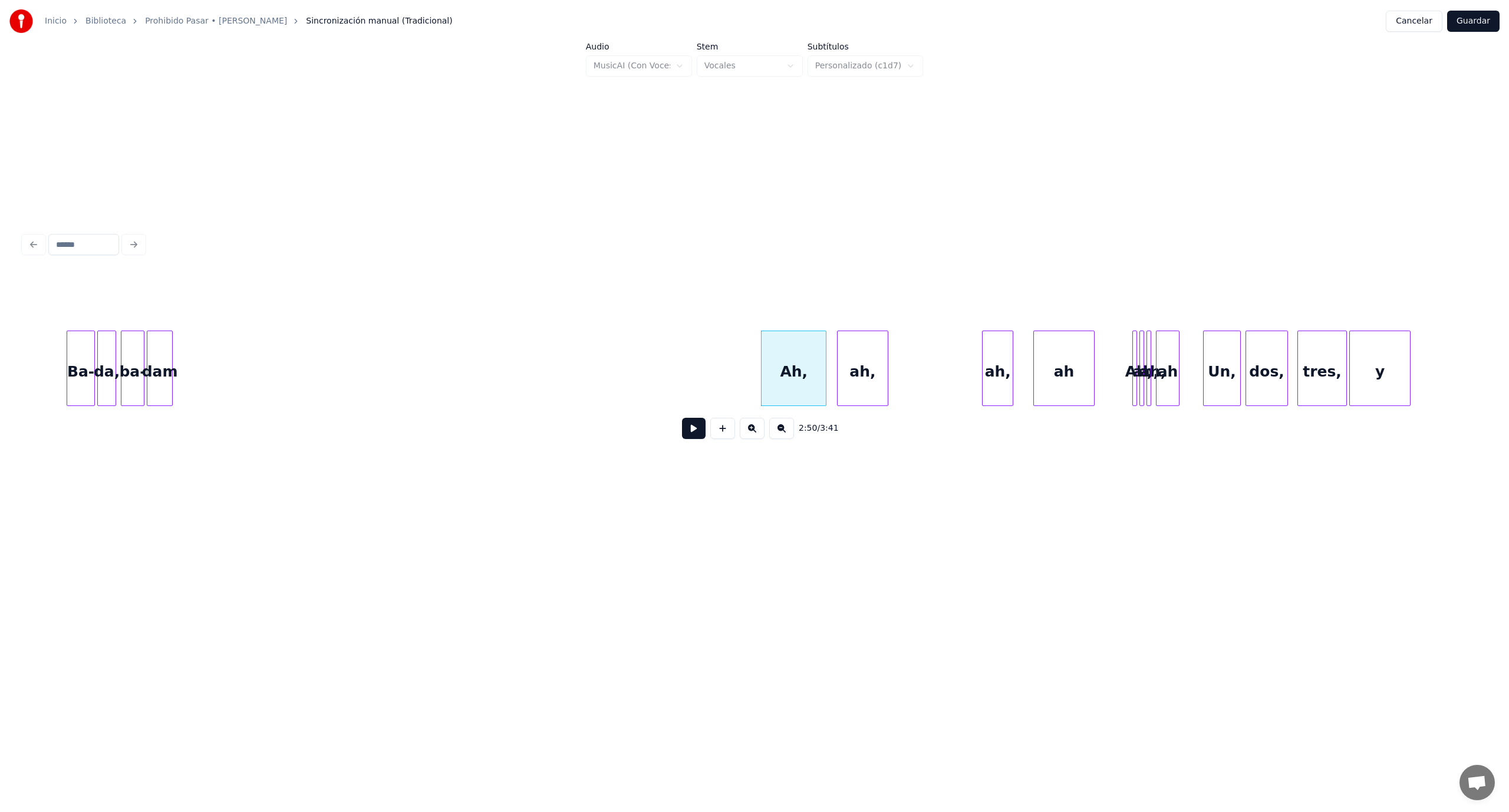
click at [823, 356] on div at bounding box center [824, 368] width 3 height 74
click at [701, 439] on button at bounding box center [694, 428] width 24 height 21
click at [900, 359] on div "ah," at bounding box center [911, 371] width 50 height 80
click at [876, 359] on div at bounding box center [876, 368] width 3 height 74
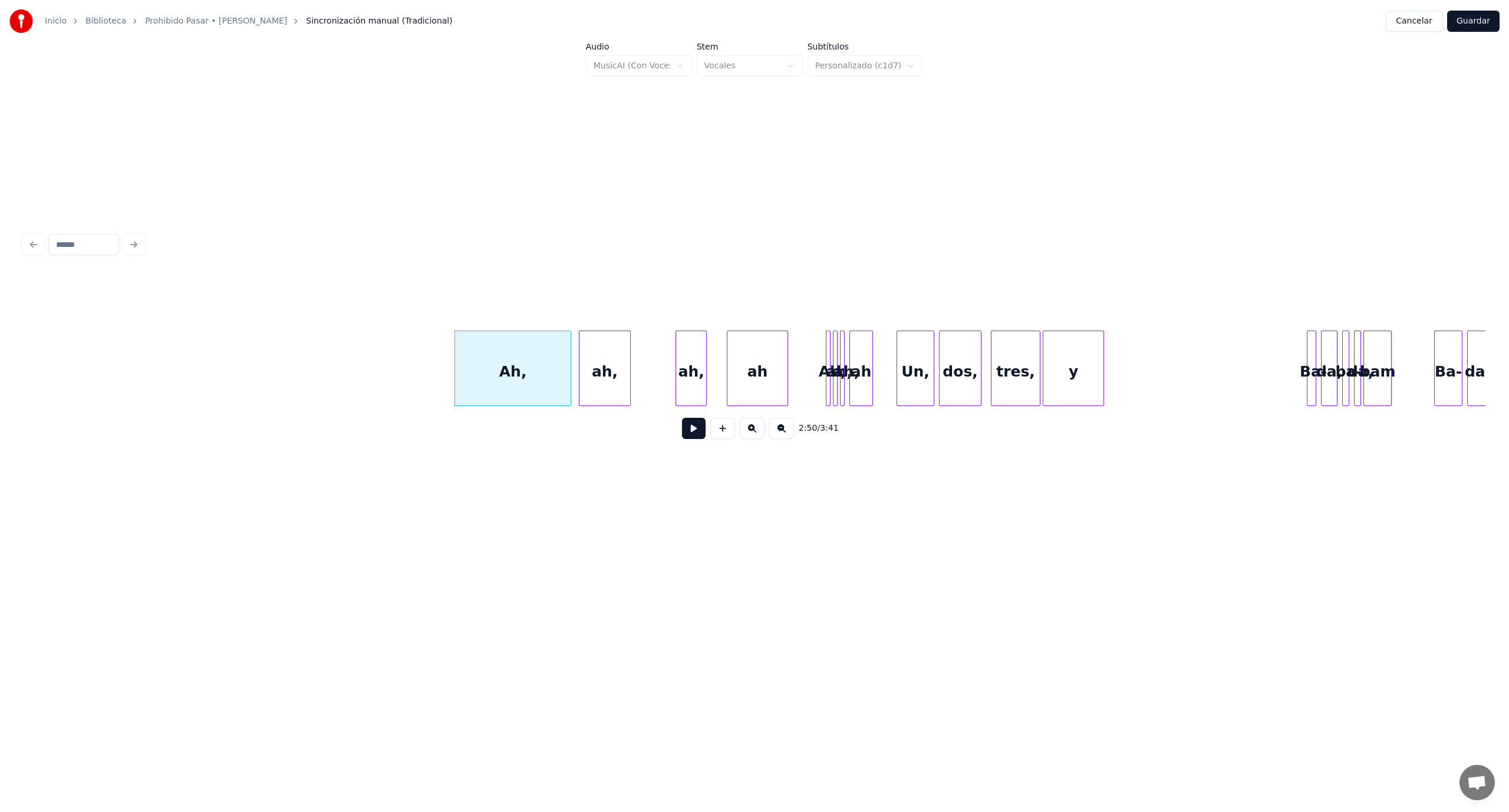
scroll to position [0, 19638]
click at [697, 436] on button at bounding box center [694, 428] width 24 height 21
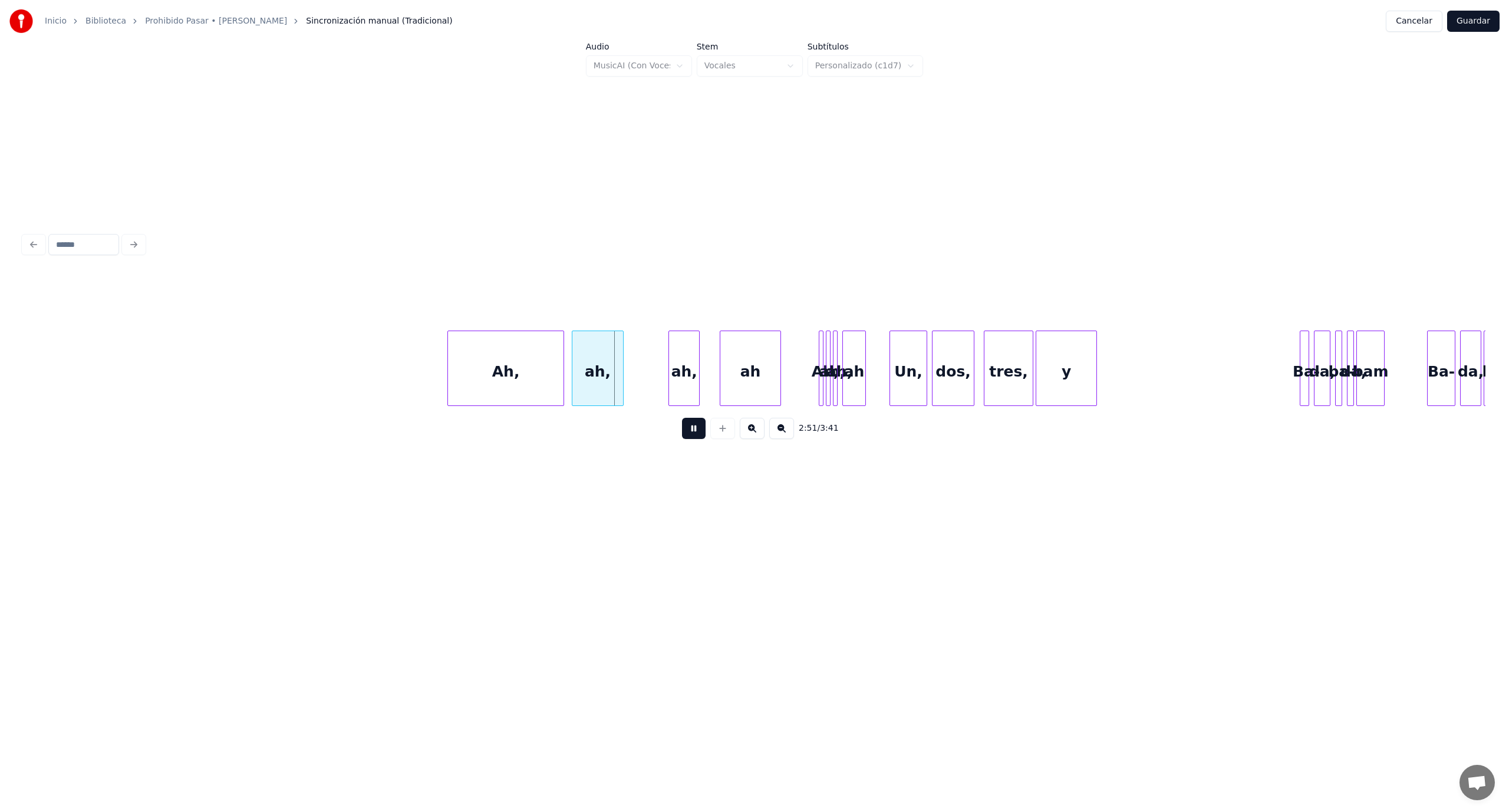
click at [694, 439] on button at bounding box center [694, 428] width 24 height 21
click at [600, 378] on div at bounding box center [599, 368] width 3 height 74
click at [627, 376] on div "ah," at bounding box center [627, 371] width 30 height 80
click at [752, 351] on div at bounding box center [753, 368] width 3 height 74
click at [663, 406] on div "Ah, ah, ah, ah Ah, ah, ah, ah Un, dos, tres, y [GEOGRAPHIC_DATA], [GEOGRAPHIC_D…" at bounding box center [755, 368] width 1462 height 75
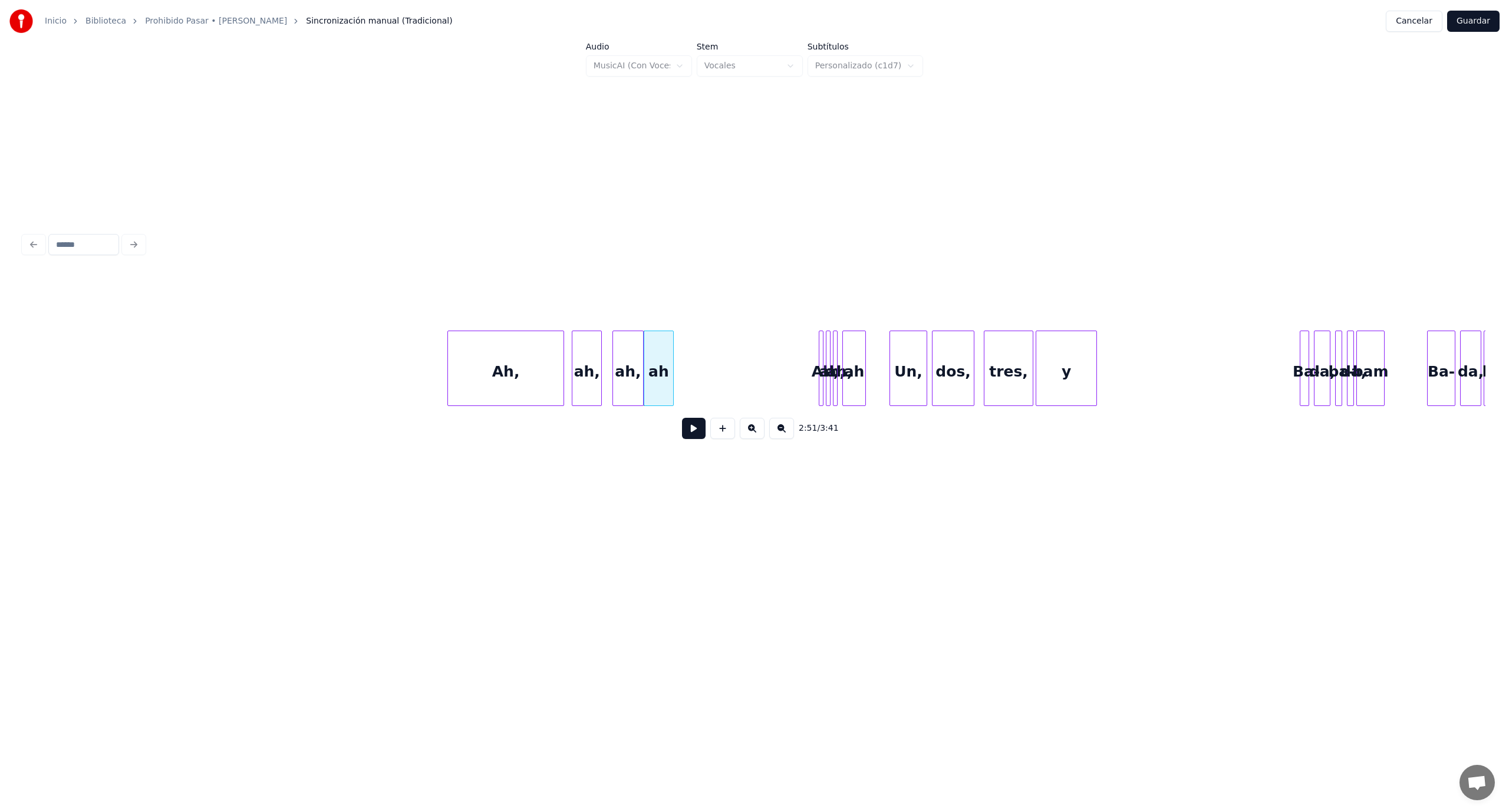
drag, startPoint x: 699, startPoint y: 430, endPoint x: 698, endPoint y: 437, distance: 7.1
click at [699, 434] on button at bounding box center [694, 428] width 24 height 21
click at [672, 360] on div "ah" at bounding box center [667, 371] width 29 height 80
click at [694, 439] on button at bounding box center [694, 428] width 24 height 21
click at [615, 388] on div at bounding box center [615, 368] width 3 height 74
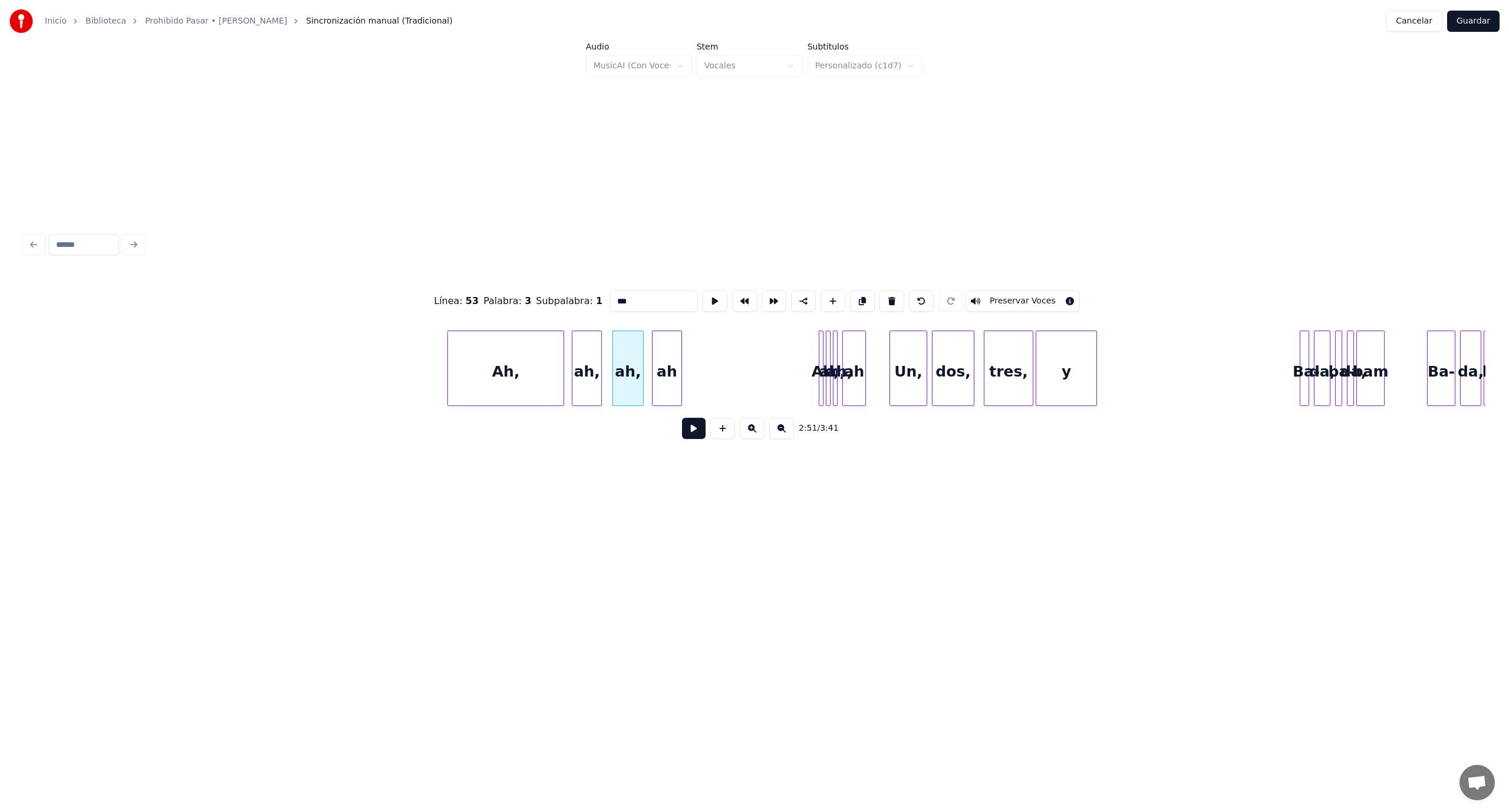
click at [703, 439] on button at bounding box center [694, 428] width 24 height 21
click at [789, 365] on div at bounding box center [791, 368] width 3 height 74
click at [704, 374] on div "Ah," at bounding box center [710, 371] width 50 height 80
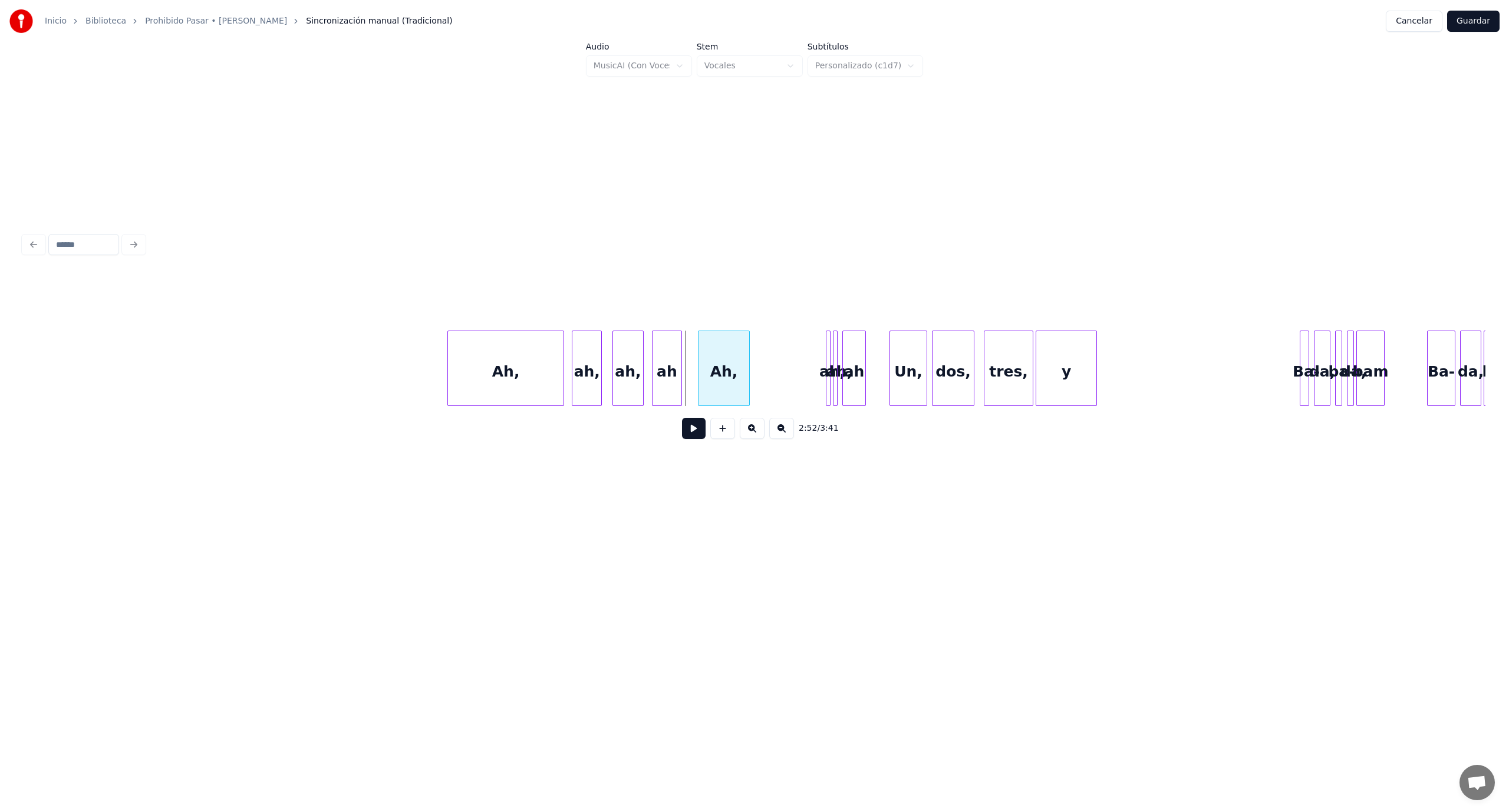
click at [749, 368] on div "Ah," at bounding box center [723, 368] width 51 height 75
click at [726, 366] on div at bounding box center [726, 368] width 3 height 74
click at [700, 359] on div "Ah," at bounding box center [701, 371] width 29 height 80
click at [829, 353] on div "ah," at bounding box center [830, 368] width 9 height 75
click at [811, 359] on div at bounding box center [812, 368] width 3 height 74
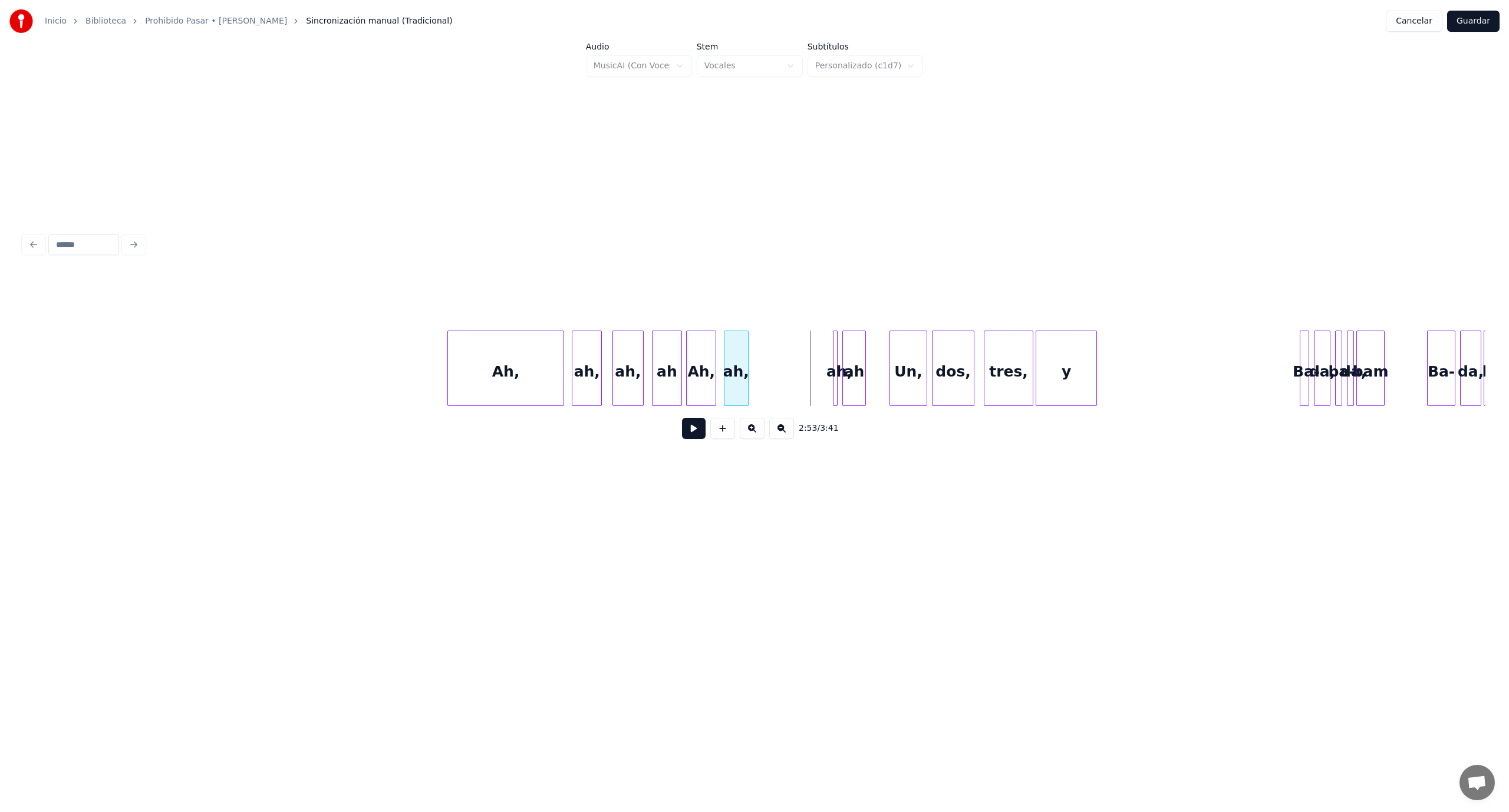
click at [734, 384] on div "ah," at bounding box center [736, 371] width 24 height 80
click at [822, 360] on div at bounding box center [822, 368] width 3 height 74
click at [769, 376] on div "ah," at bounding box center [769, 371] width 27 height 80
click at [824, 359] on div at bounding box center [823, 368] width 3 height 74
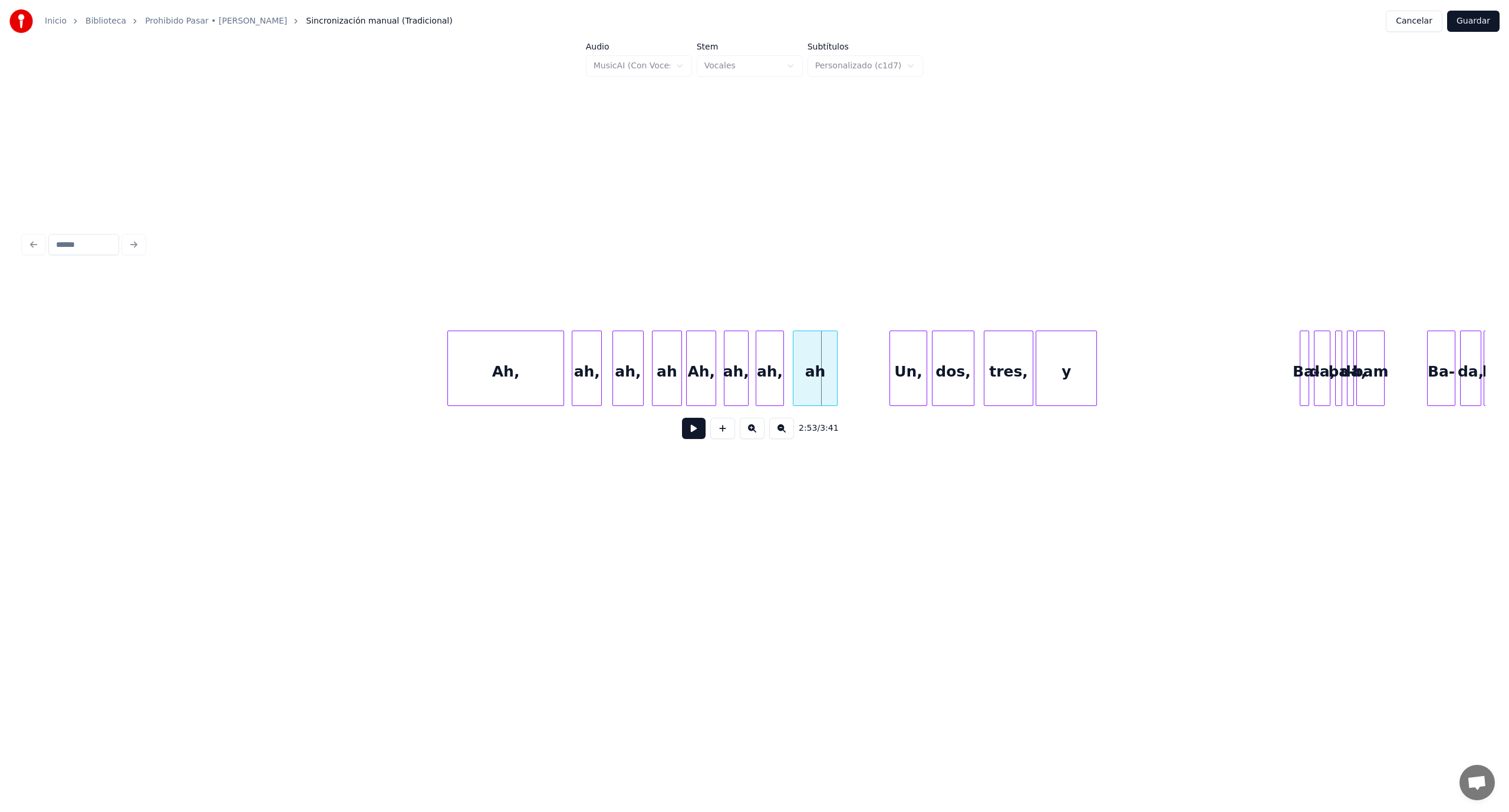
click at [815, 374] on div "ah" at bounding box center [815, 371] width 44 height 80
click at [837, 370] on div "ah" at bounding box center [815, 368] width 45 height 75
click at [868, 369] on div at bounding box center [869, 368] width 3 height 74
click at [559, 387] on div "Ah," at bounding box center [505, 371] width 116 height 80
type input "***"
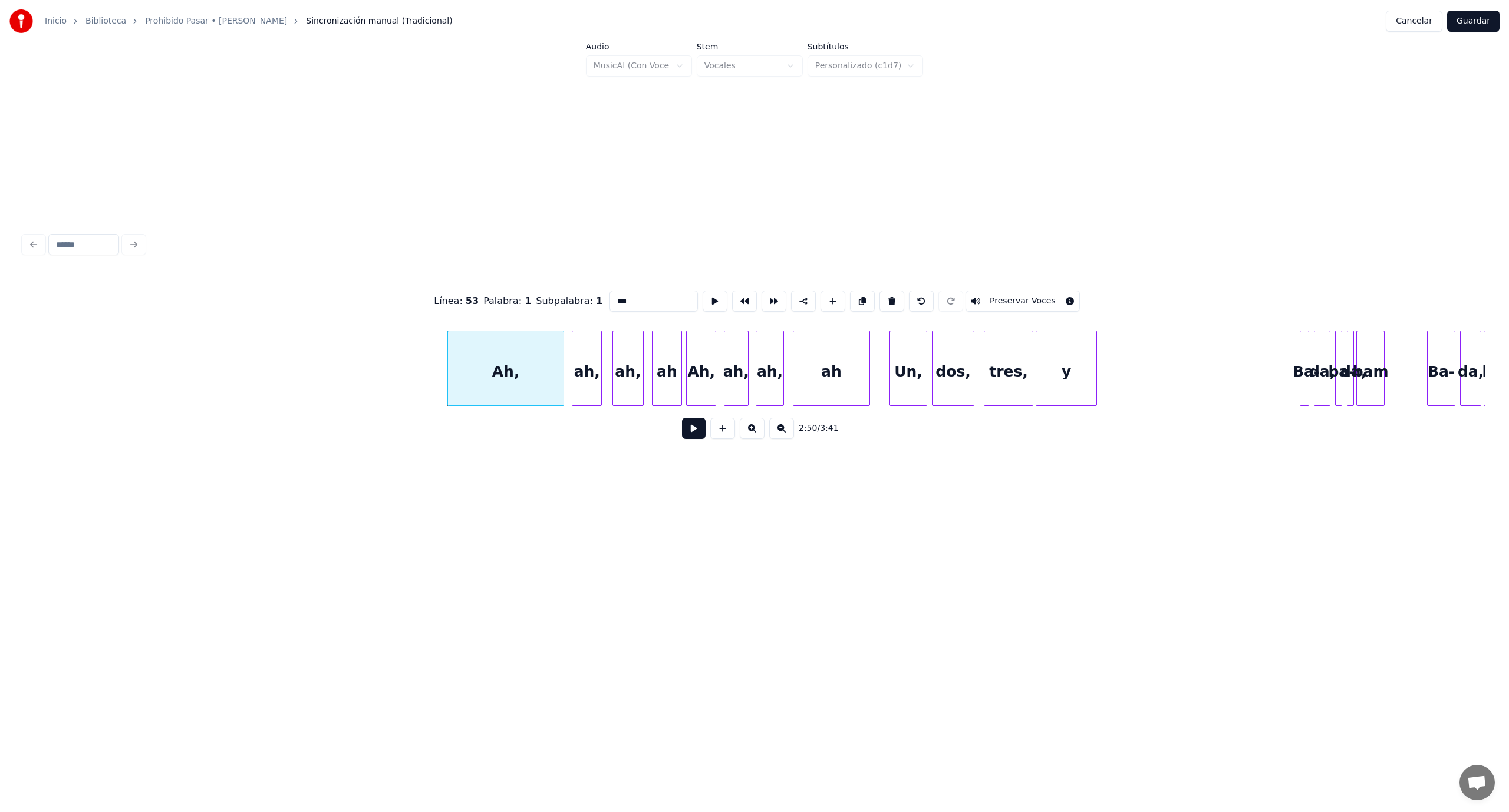
click at [693, 436] on button at bounding box center [694, 428] width 24 height 21
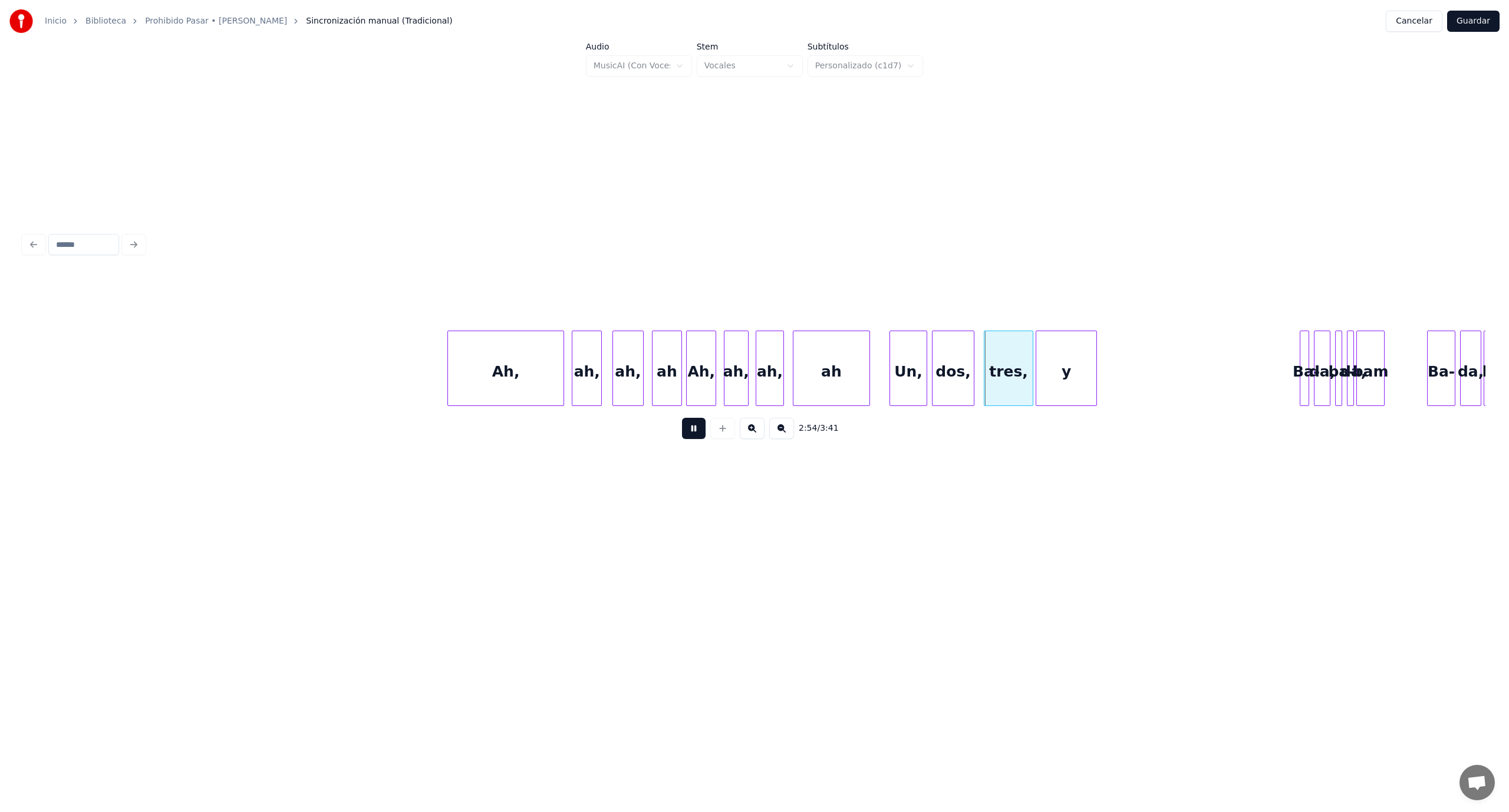
click at [694, 436] on button at bounding box center [694, 428] width 24 height 21
click at [775, 388] on div "ah," at bounding box center [769, 371] width 27 height 80
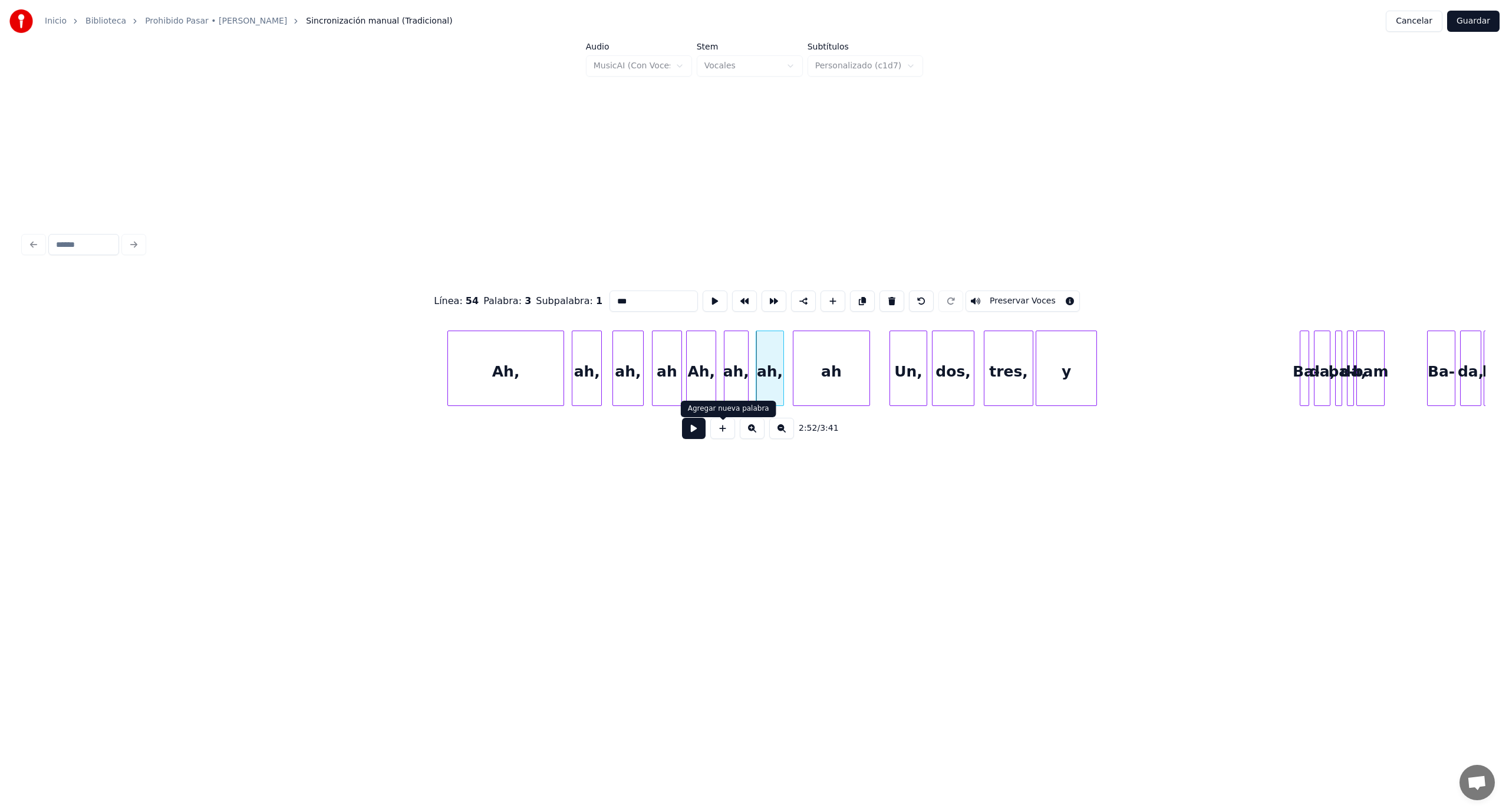
click at [698, 430] on button at bounding box center [694, 428] width 24 height 21
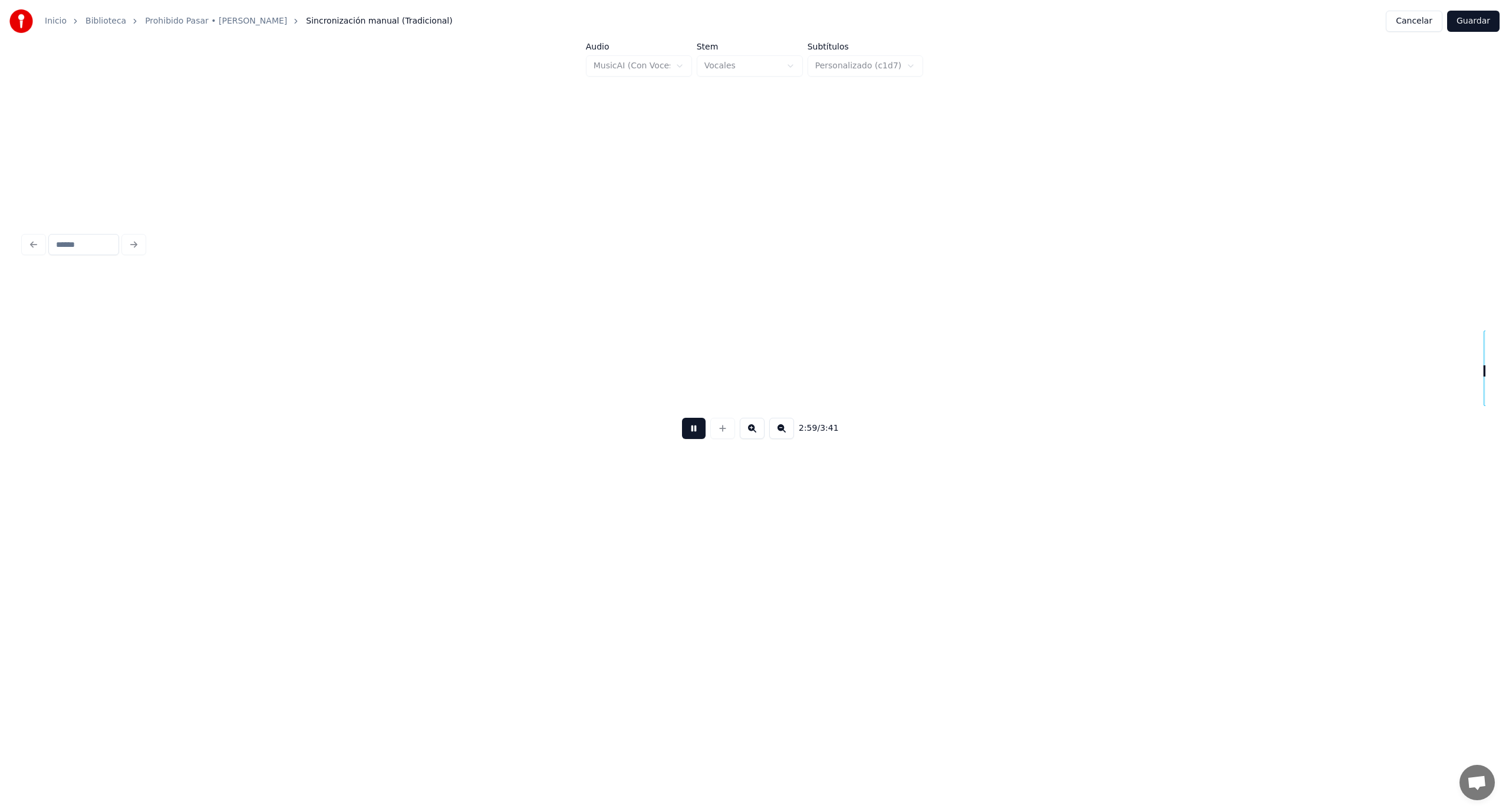
scroll to position [0, 21102]
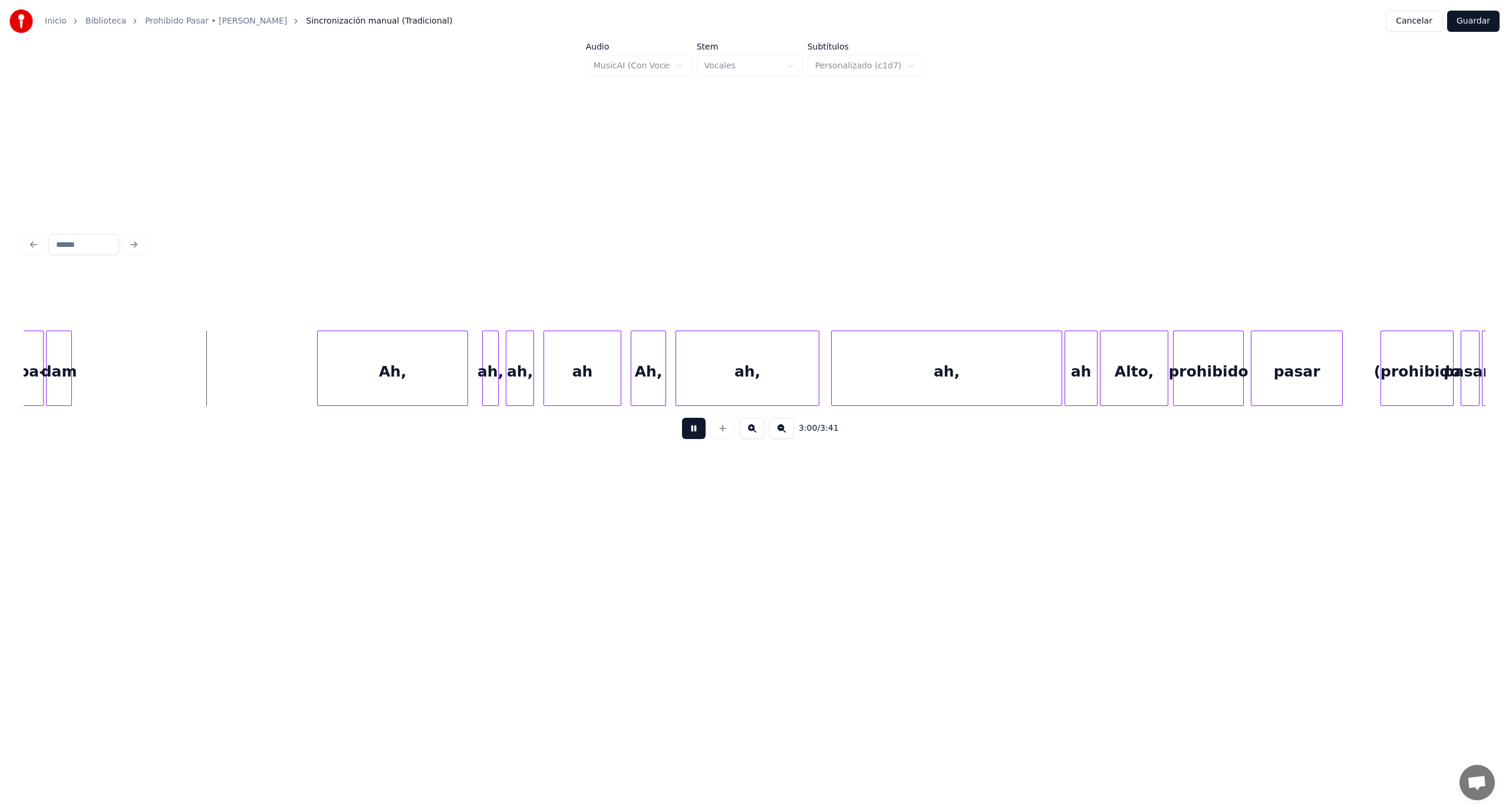
click at [698, 439] on button at bounding box center [694, 428] width 24 height 21
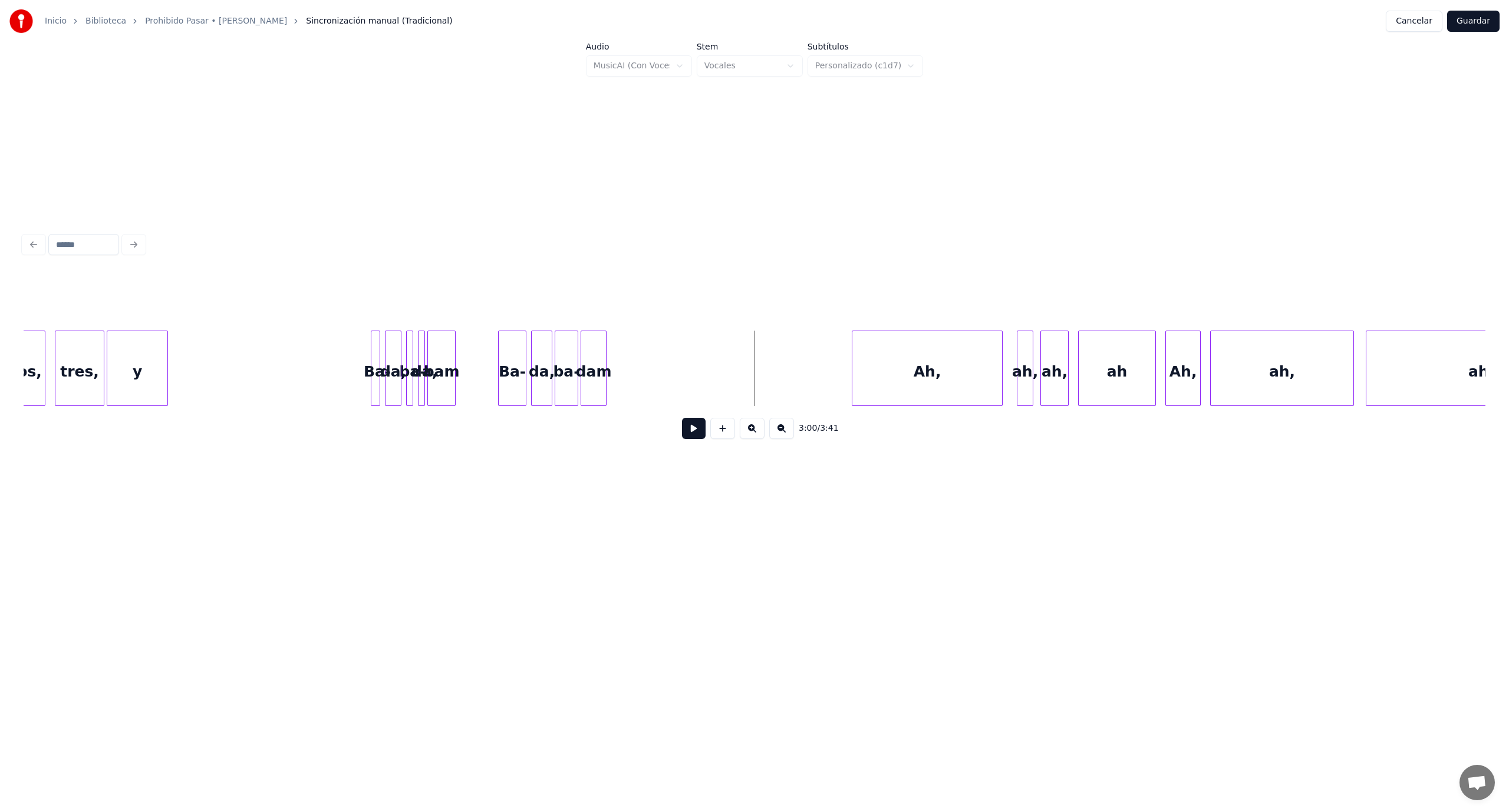
scroll to position [0, 20318]
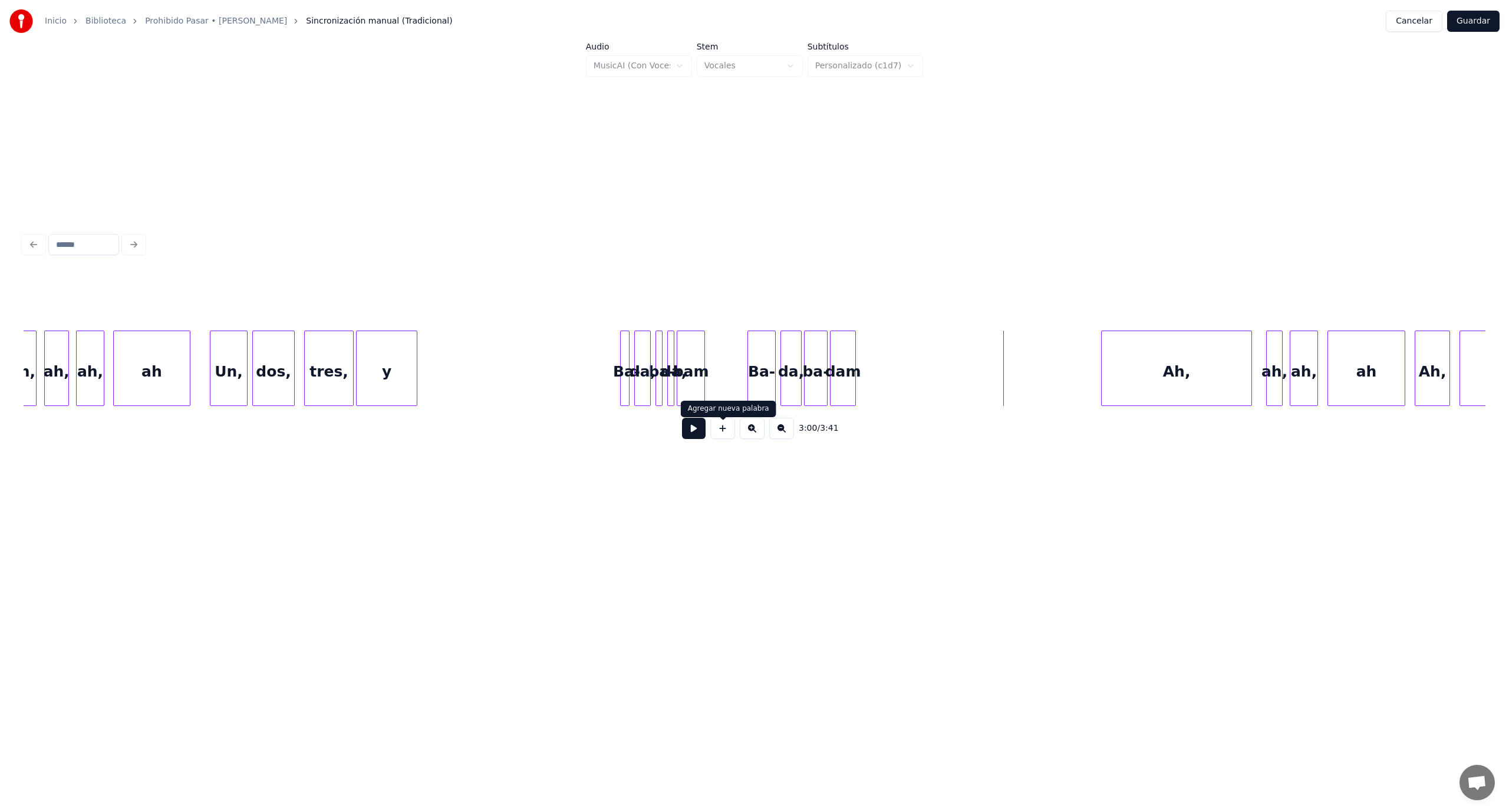
click at [698, 432] on button at bounding box center [694, 428] width 24 height 21
click at [699, 436] on button at bounding box center [694, 428] width 24 height 21
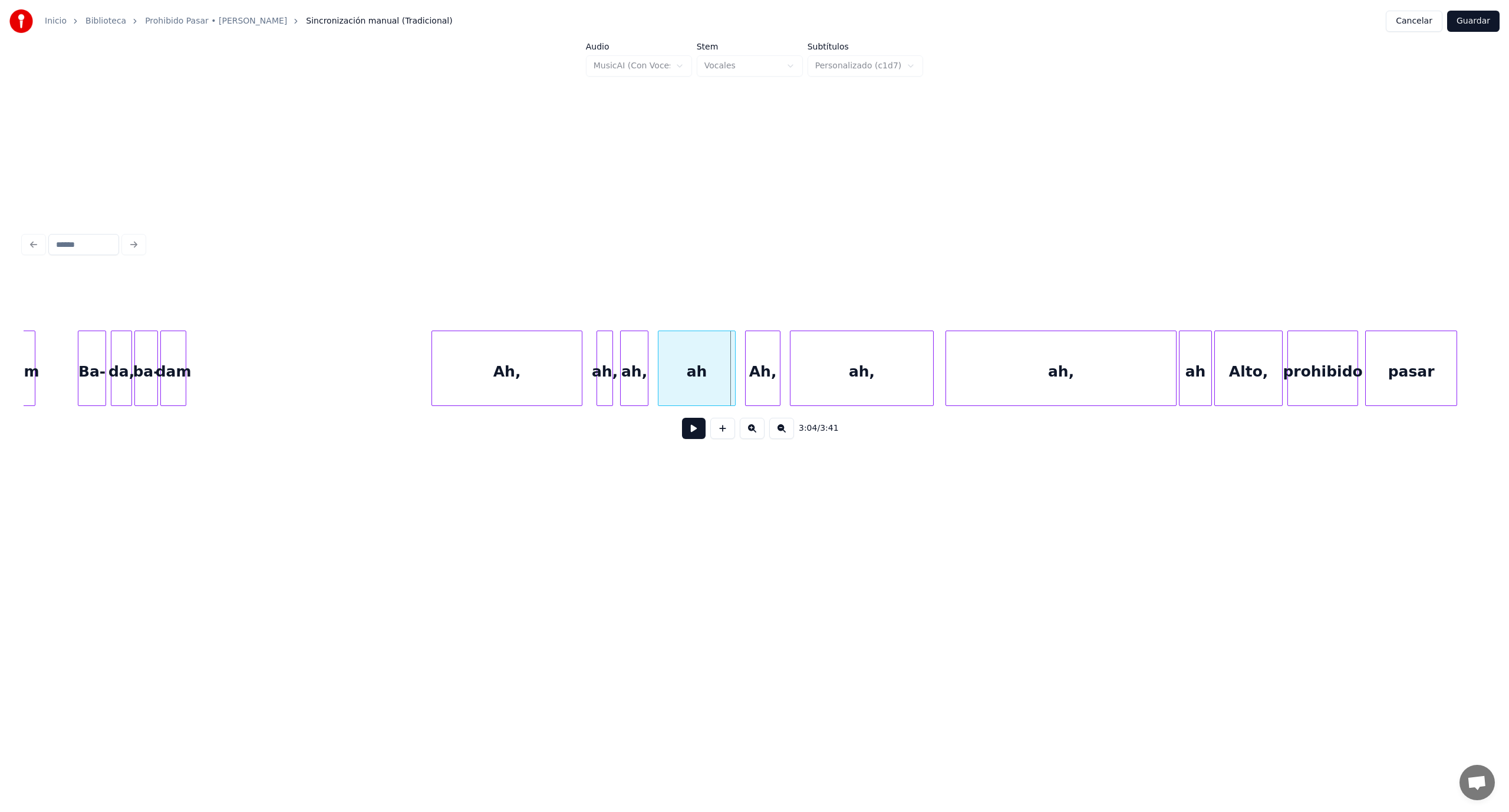
scroll to position [0, 20994]
click at [1084, 365] on div at bounding box center [1086, 368] width 3 height 74
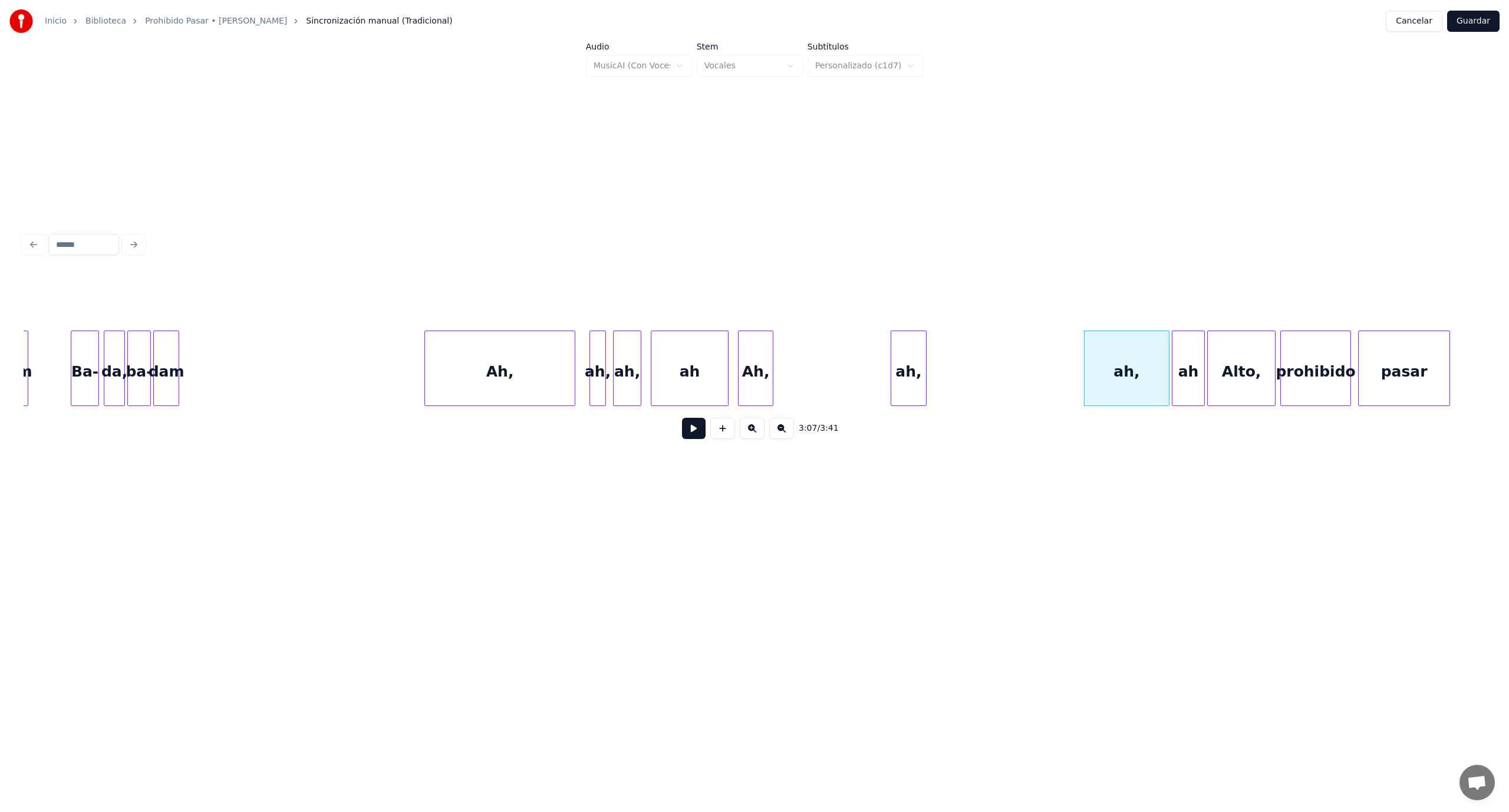
click at [891, 353] on div at bounding box center [893, 368] width 3 height 74
click at [1046, 377] on div "ah," at bounding box center [1049, 371] width 37 height 80
click at [1004, 349] on div "Ah," at bounding box center [1008, 371] width 34 height 80
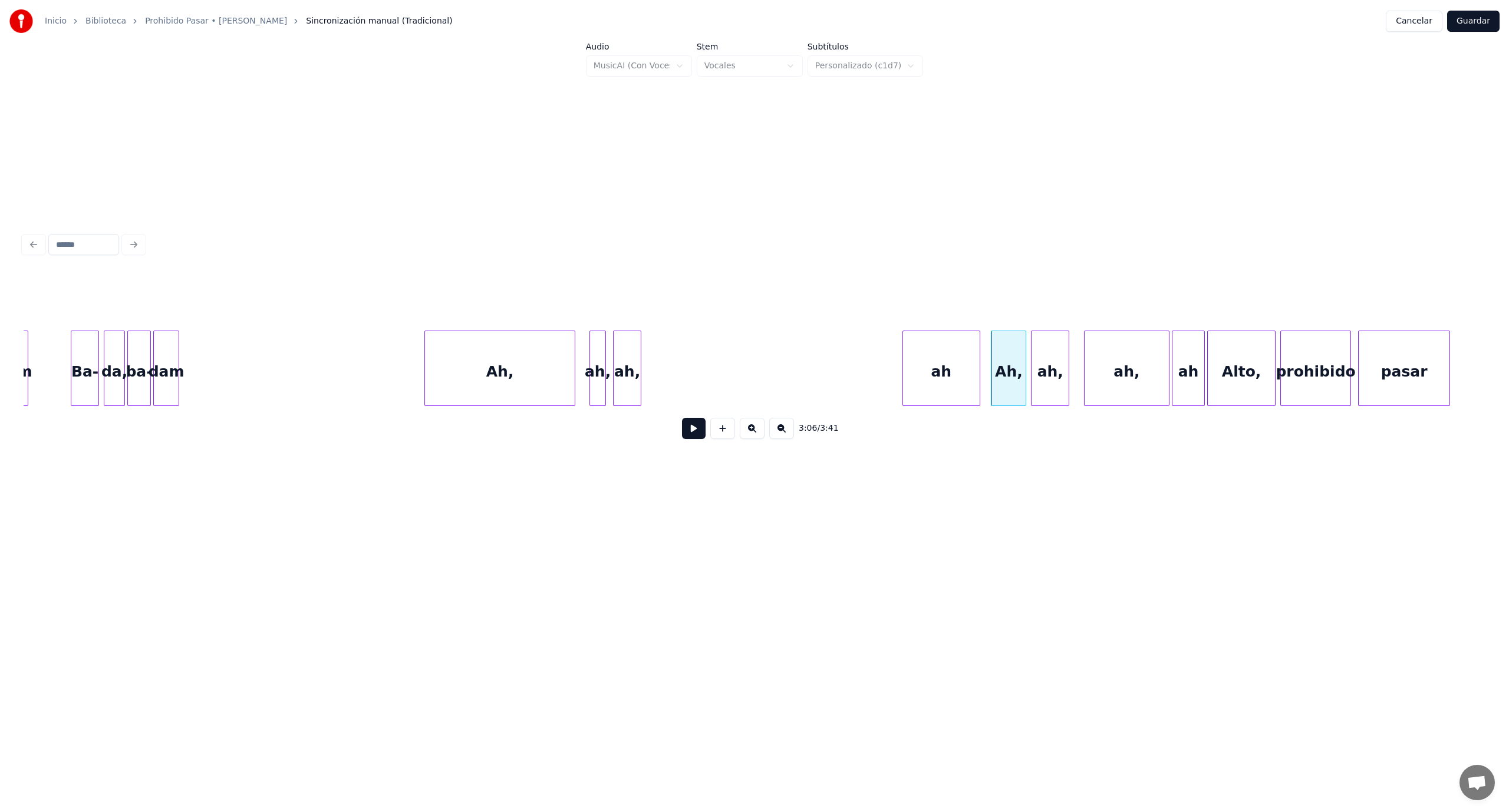
click at [954, 355] on div "ah" at bounding box center [942, 371] width 77 height 80
click at [936, 362] on div at bounding box center [937, 368] width 3 height 74
click at [683, 369] on div at bounding box center [684, 368] width 3 height 74
click at [891, 360] on div "ah," at bounding box center [893, 371] width 72 height 80
click at [651, 359] on div at bounding box center [651, 368] width 3 height 74
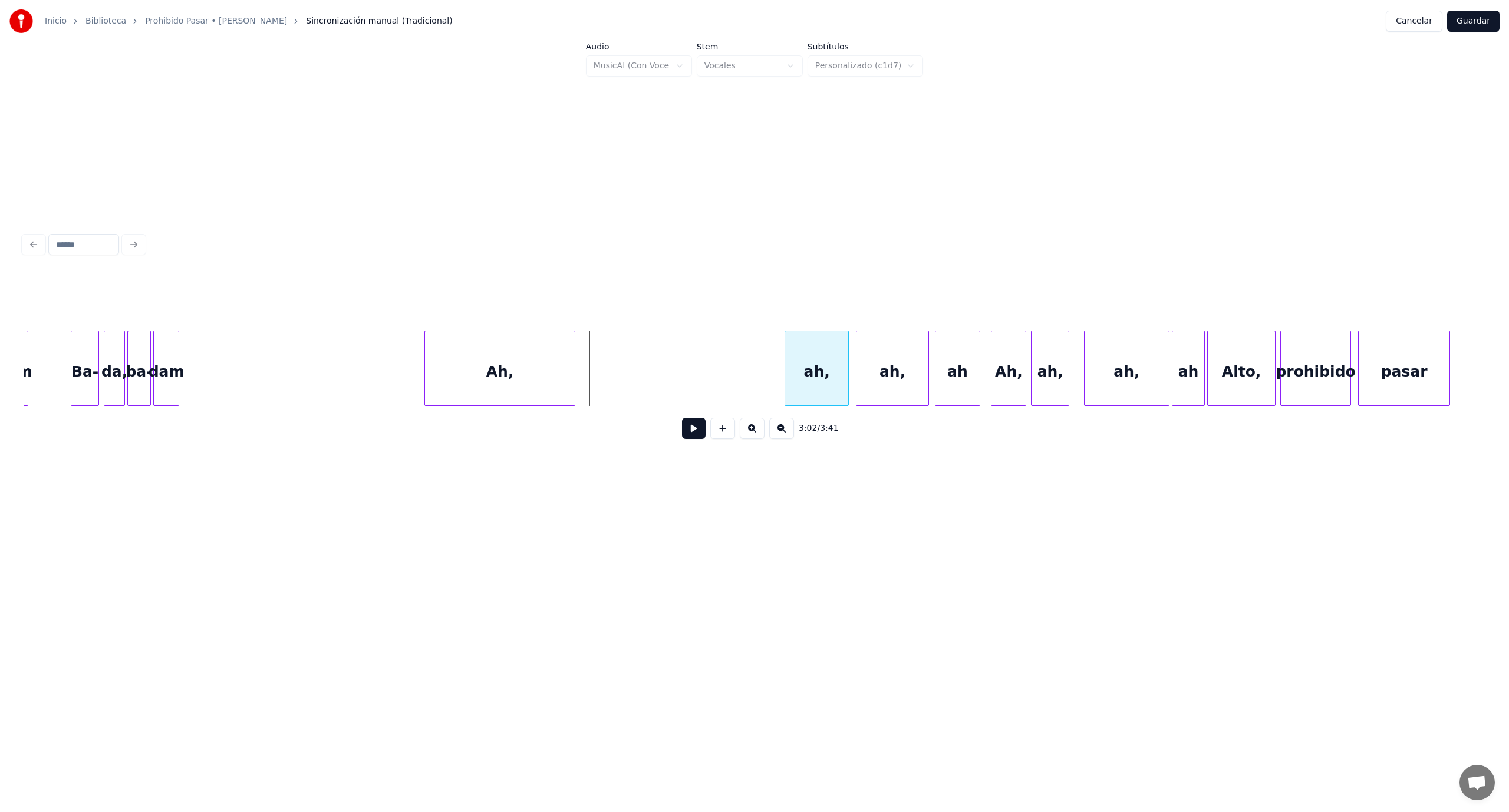
click at [816, 361] on div "ah," at bounding box center [817, 371] width 63 height 80
click at [738, 365] on div "Ah," at bounding box center [704, 371] width 150 height 80
click at [646, 379] on div "Ah," at bounding box center [722, 368] width 151 height 75
click at [773, 378] on div at bounding box center [775, 368] width 3 height 74
click at [692, 438] on button at bounding box center [694, 428] width 24 height 21
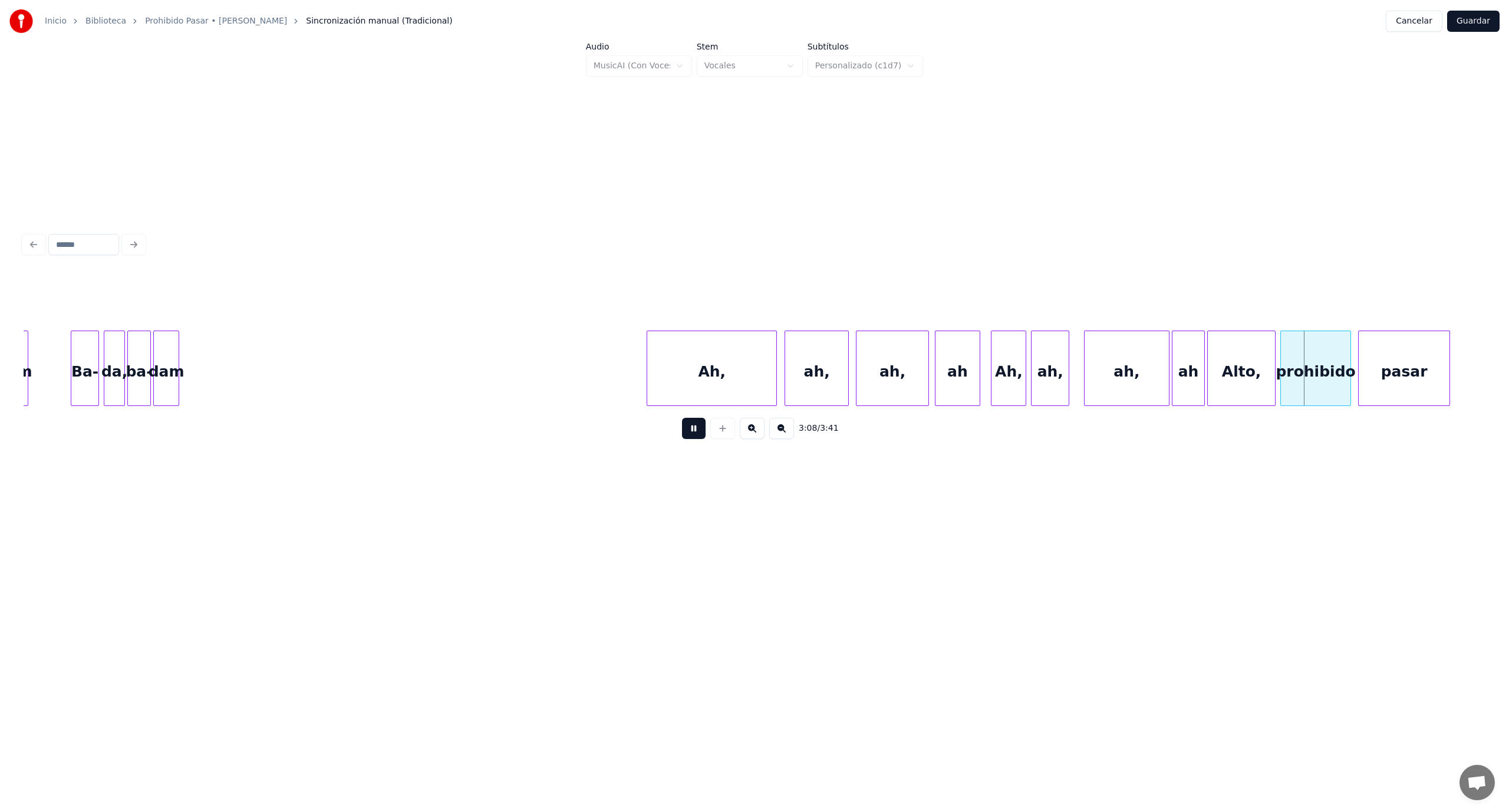
click at [692, 438] on button at bounding box center [694, 428] width 24 height 21
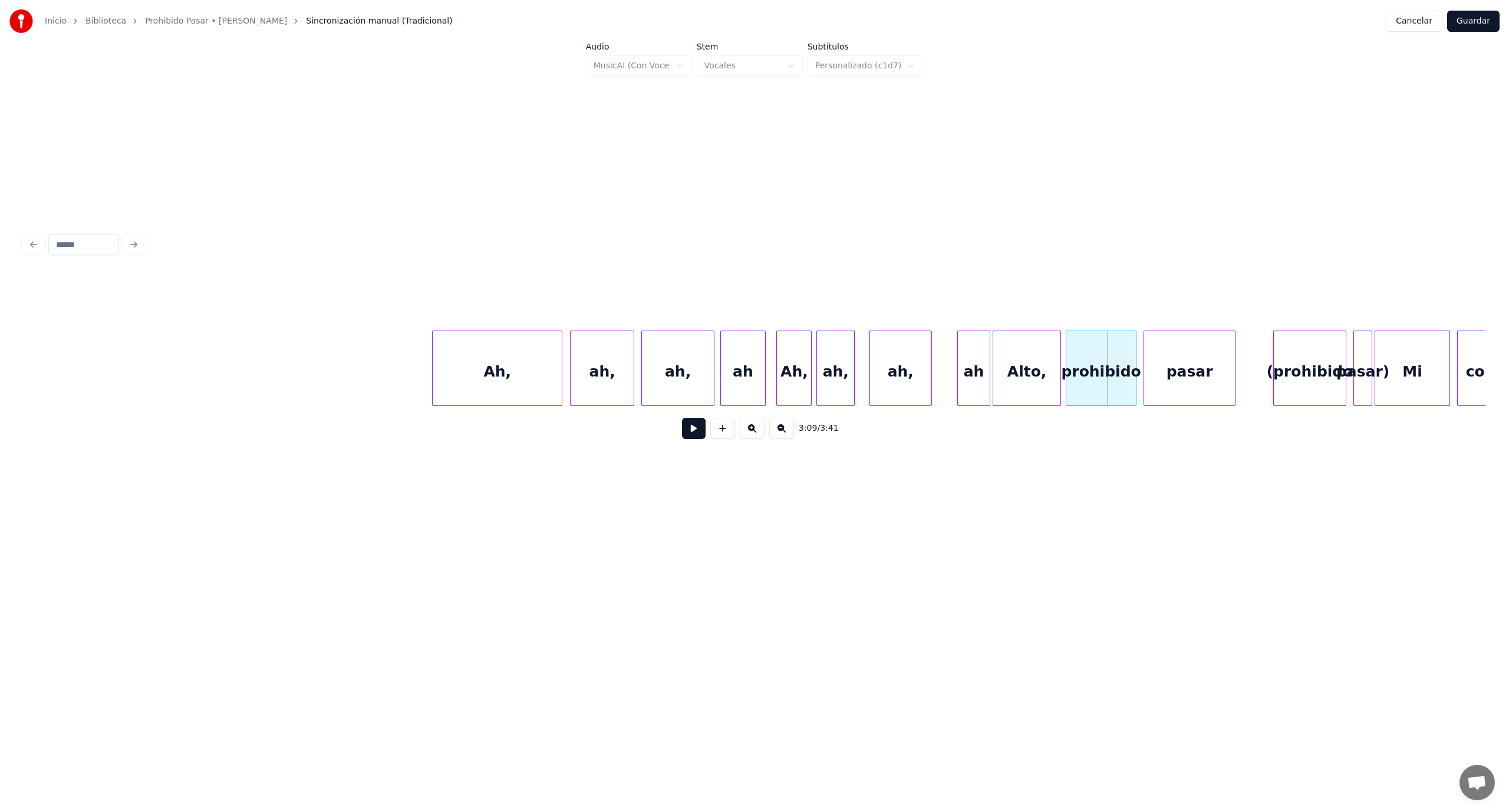
click at [928, 379] on div at bounding box center [930, 368] width 3 height 74
click at [934, 360] on div at bounding box center [936, 368] width 3 height 74
click at [976, 365] on div at bounding box center [976, 368] width 3 height 74
click at [984, 369] on div at bounding box center [986, 368] width 3 height 74
click at [701, 436] on button at bounding box center [694, 428] width 24 height 21
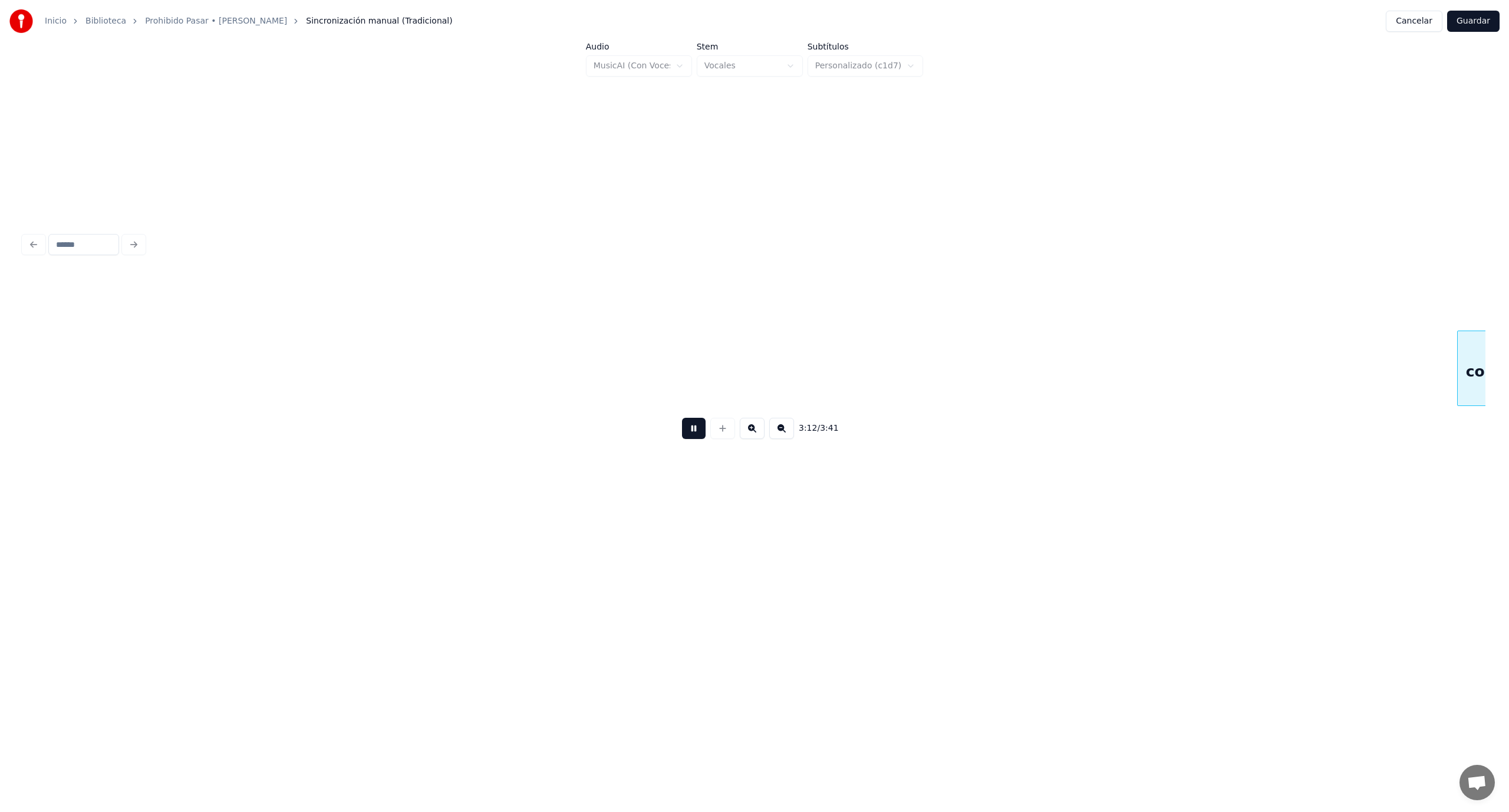
scroll to position [0, 22671]
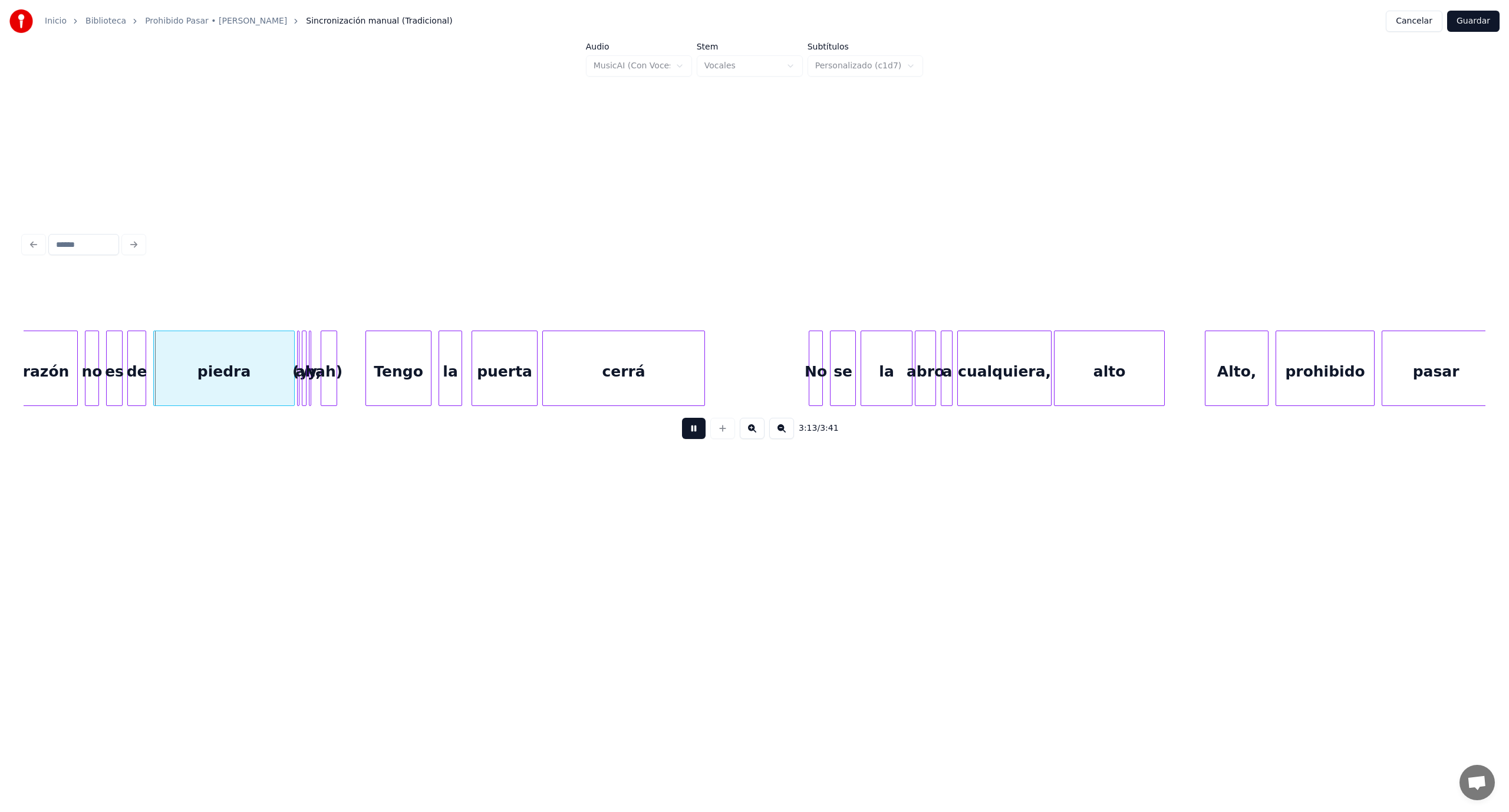
click at [701, 436] on button at bounding box center [694, 428] width 24 height 21
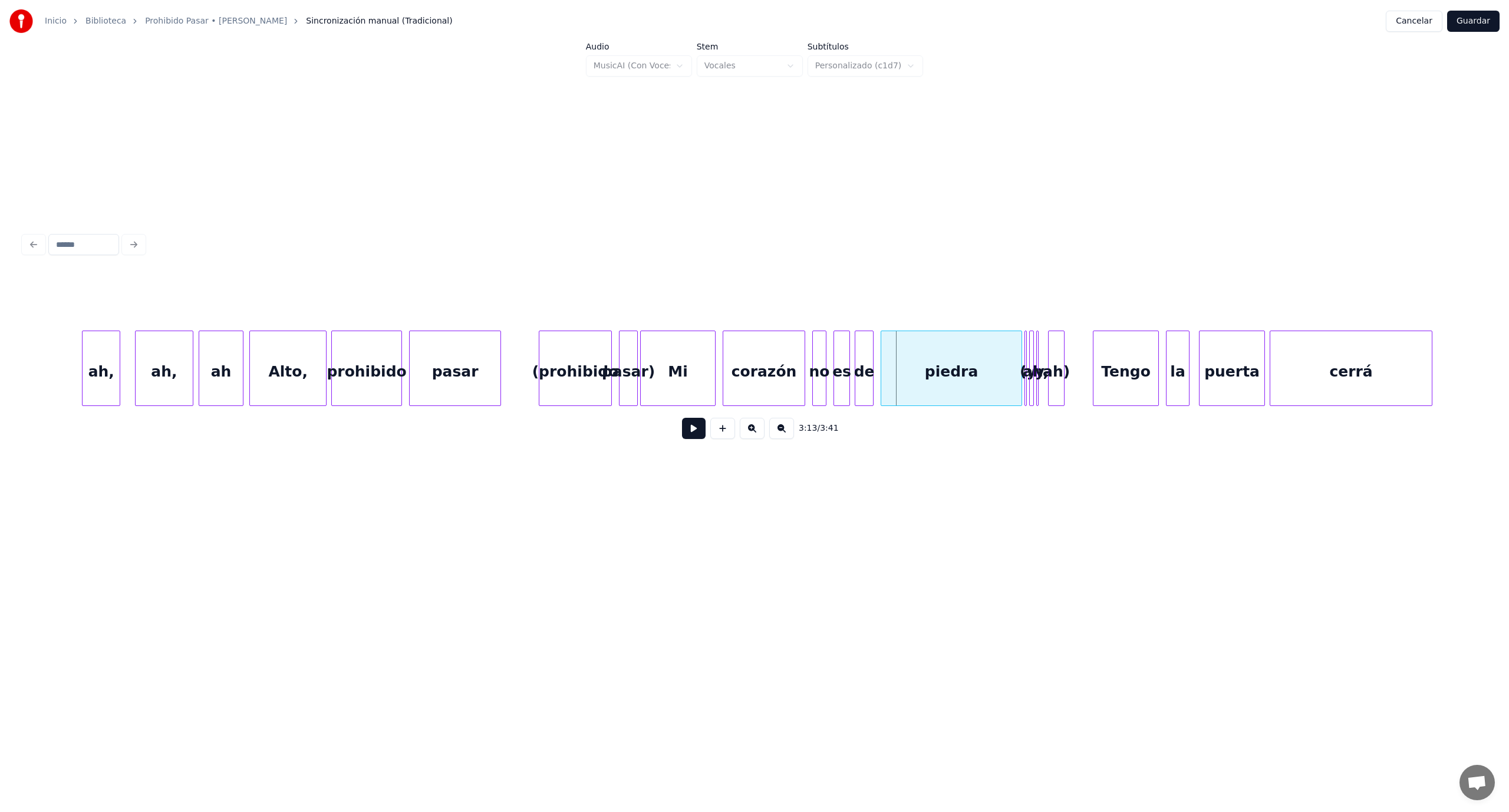
scroll to position [0, 22072]
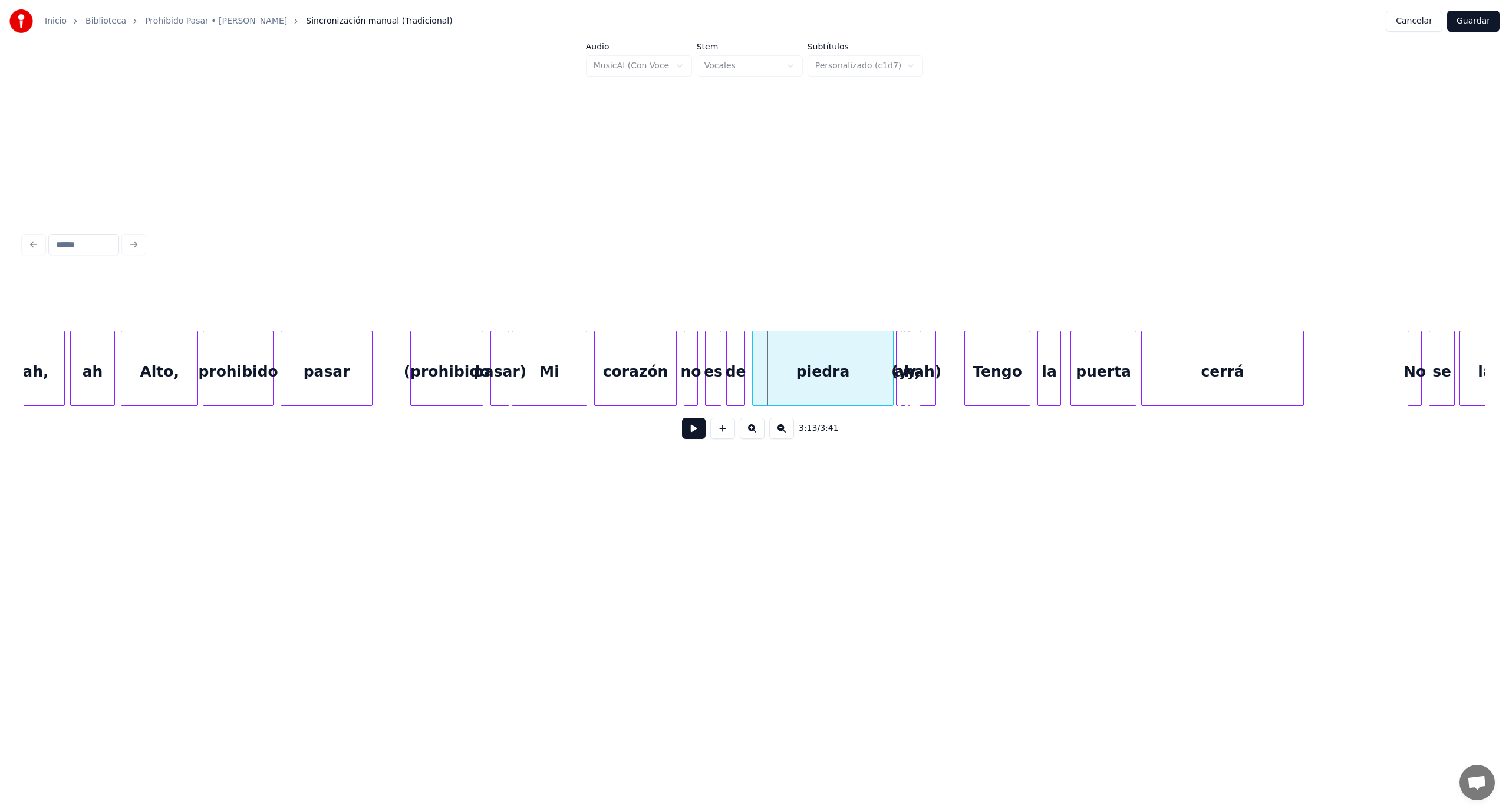
click at [543, 396] on div "Mi" at bounding box center [549, 371] width 74 height 80
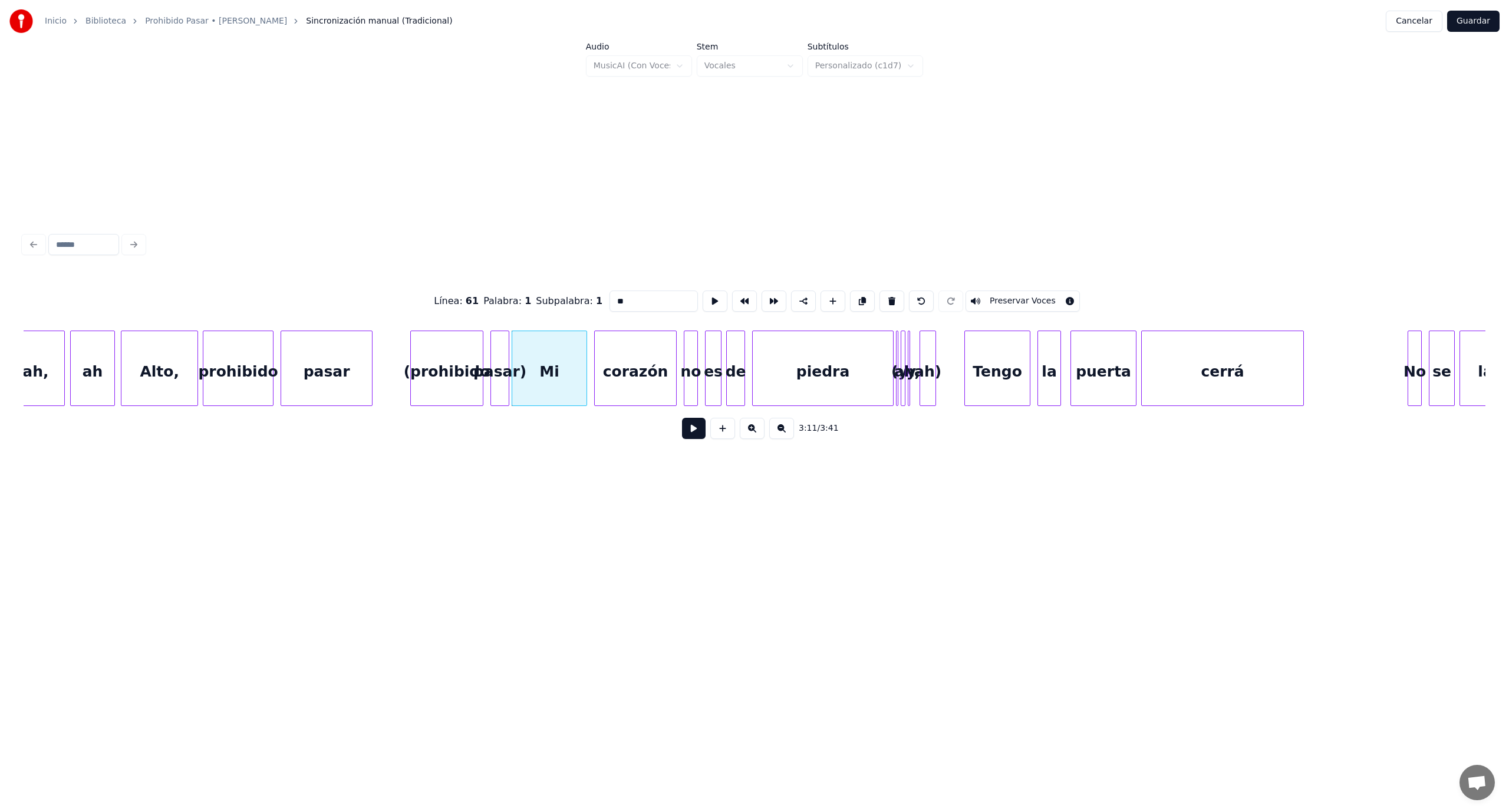
click at [699, 439] on button at bounding box center [694, 428] width 24 height 21
click at [701, 442] on div "3:11 / 3:41" at bounding box center [755, 428] width 1443 height 26
click at [698, 435] on button at bounding box center [694, 428] width 24 height 21
click at [561, 353] on div at bounding box center [563, 368] width 3 height 74
click at [698, 433] on button at bounding box center [694, 428] width 24 height 21
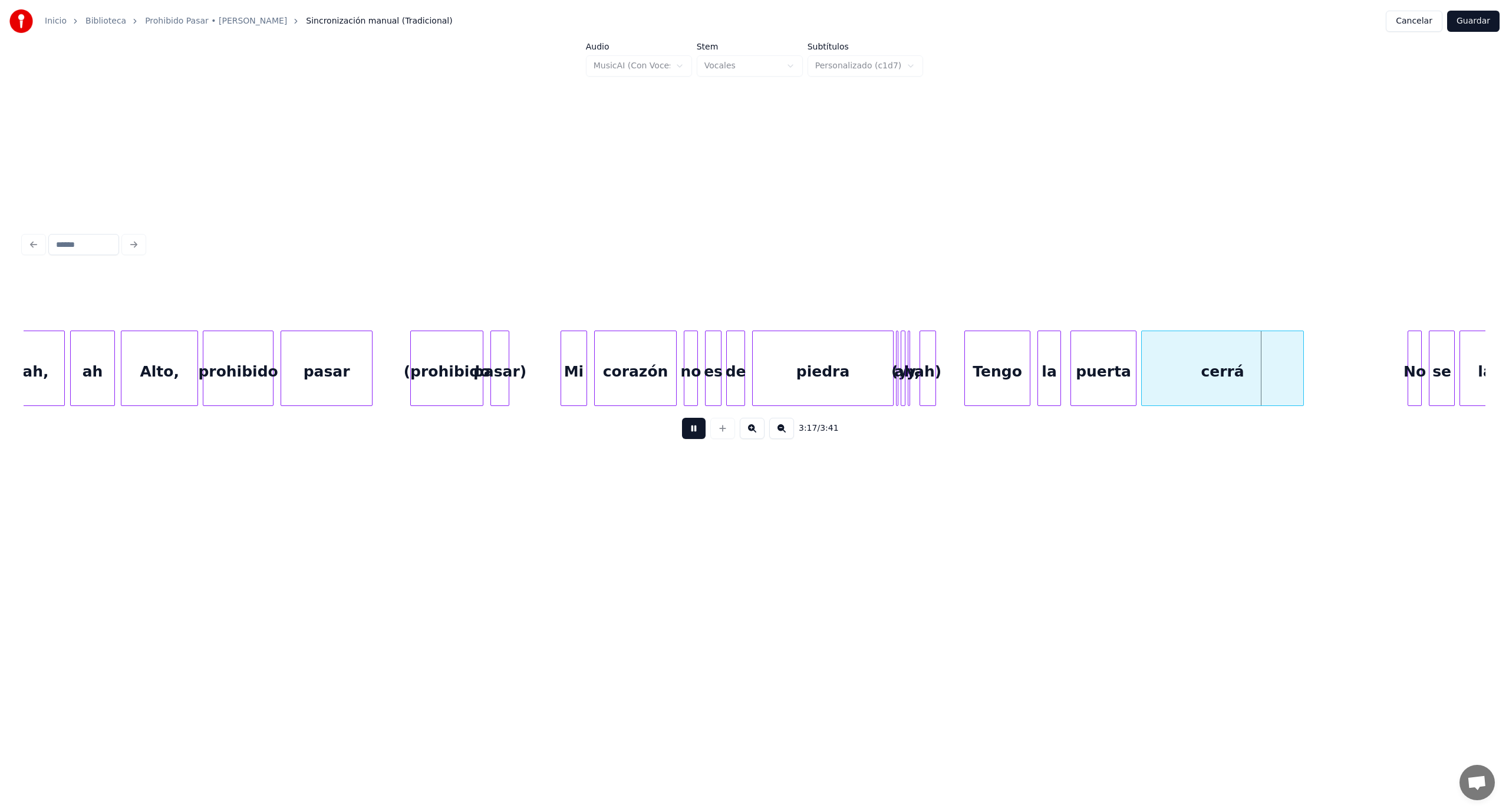
click at [698, 434] on button at bounding box center [694, 428] width 24 height 21
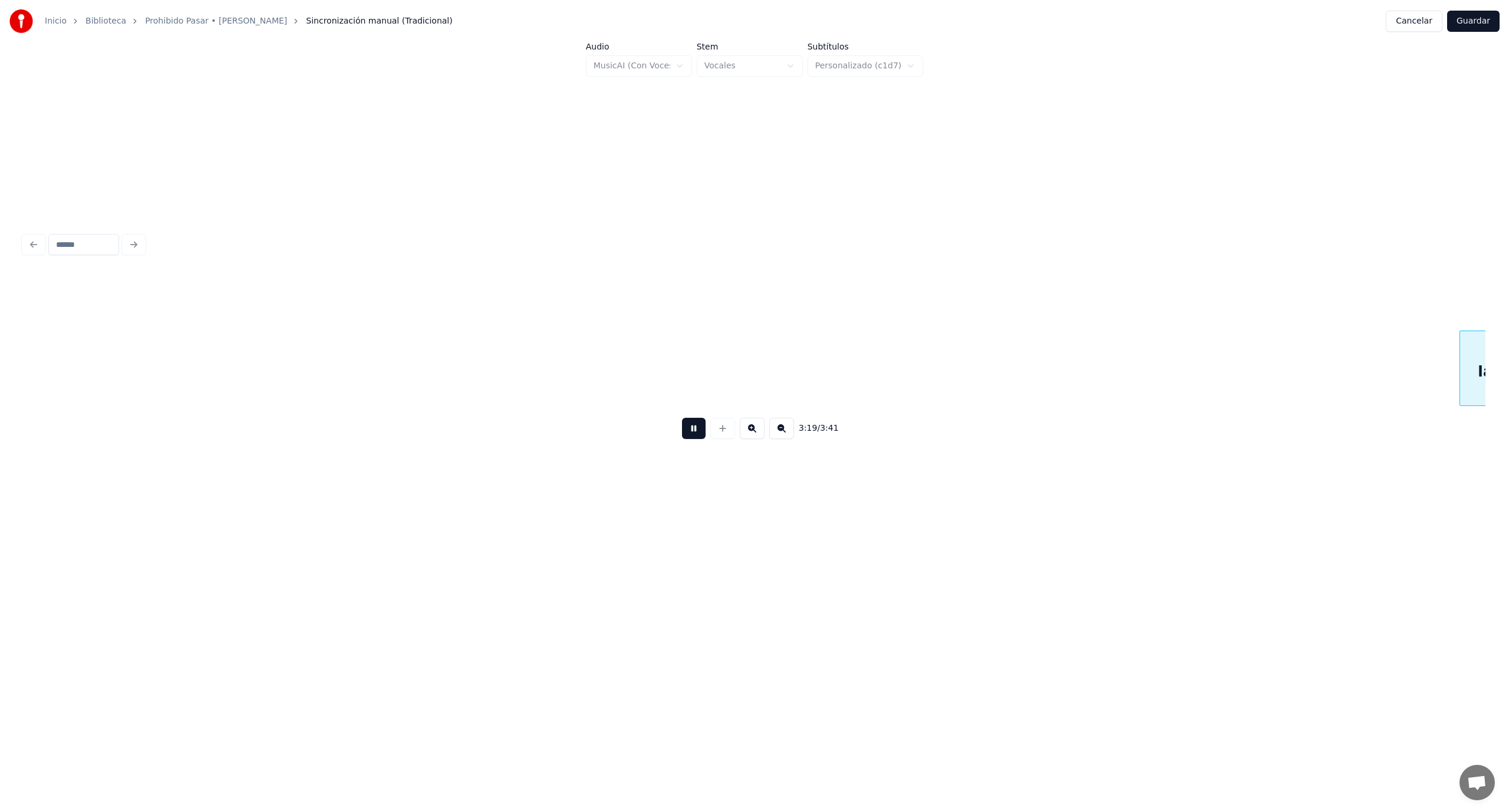
scroll to position [0, 23535]
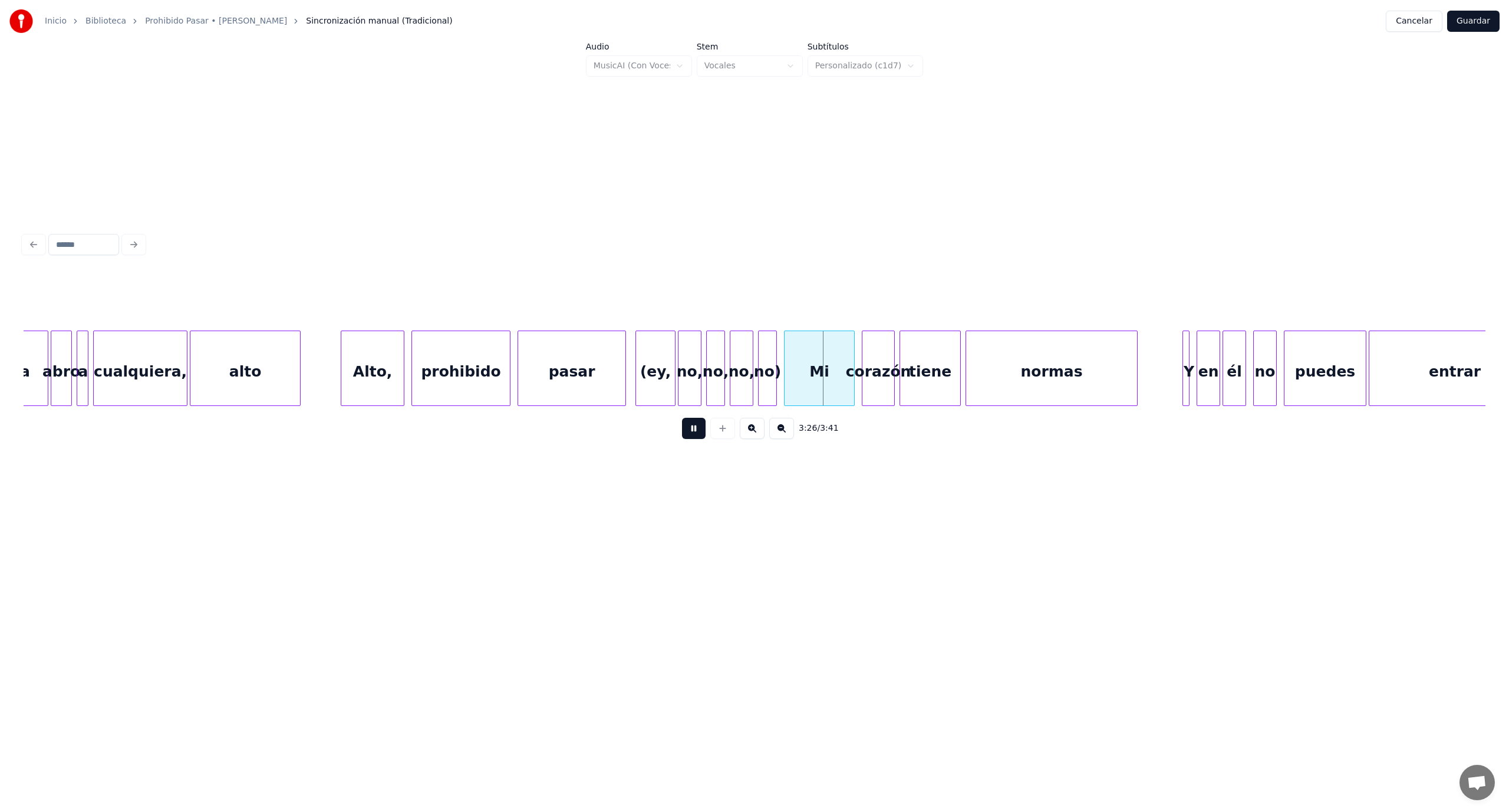
click at [699, 478] on div "3:26 / 3:41" at bounding box center [754, 339] width 1471 height 487
click at [691, 433] on button at bounding box center [694, 428] width 24 height 21
click at [659, 359] on div at bounding box center [660, 368] width 3 height 74
click at [674, 353] on div "no," at bounding box center [677, 371] width 22 height 80
click at [700, 353] on div "no," at bounding box center [704, 371] width 18 height 80
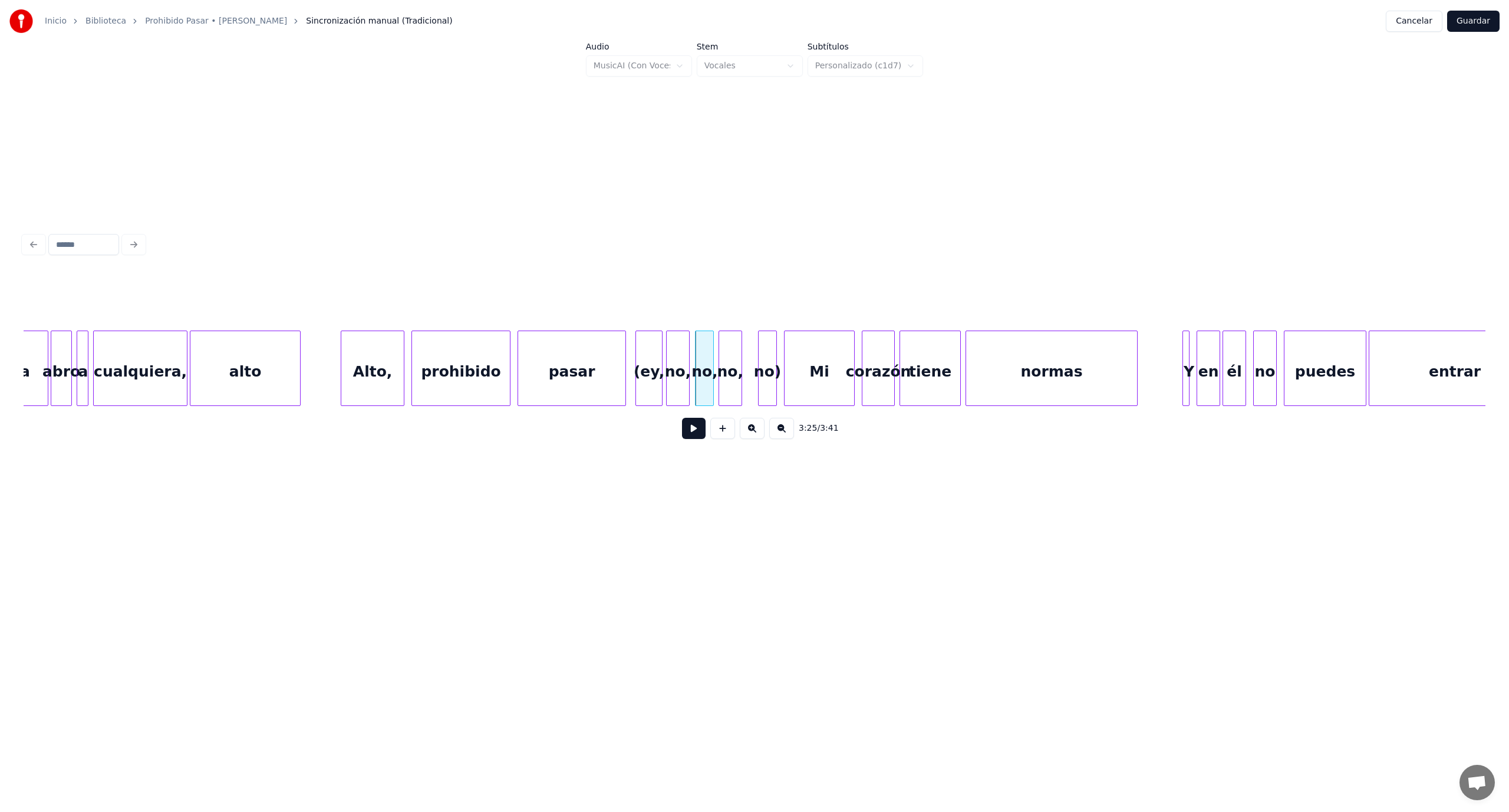
click at [728, 353] on div "no," at bounding box center [730, 371] width 22 height 80
click at [759, 359] on div "no)" at bounding box center [755, 371] width 18 height 80
click at [807, 363] on div "Mi" at bounding box center [811, 371] width 69 height 80
click at [692, 429] on button at bounding box center [694, 428] width 24 height 21
drag, startPoint x: 692, startPoint y: 430, endPoint x: 691, endPoint y: 441, distance: 11.0
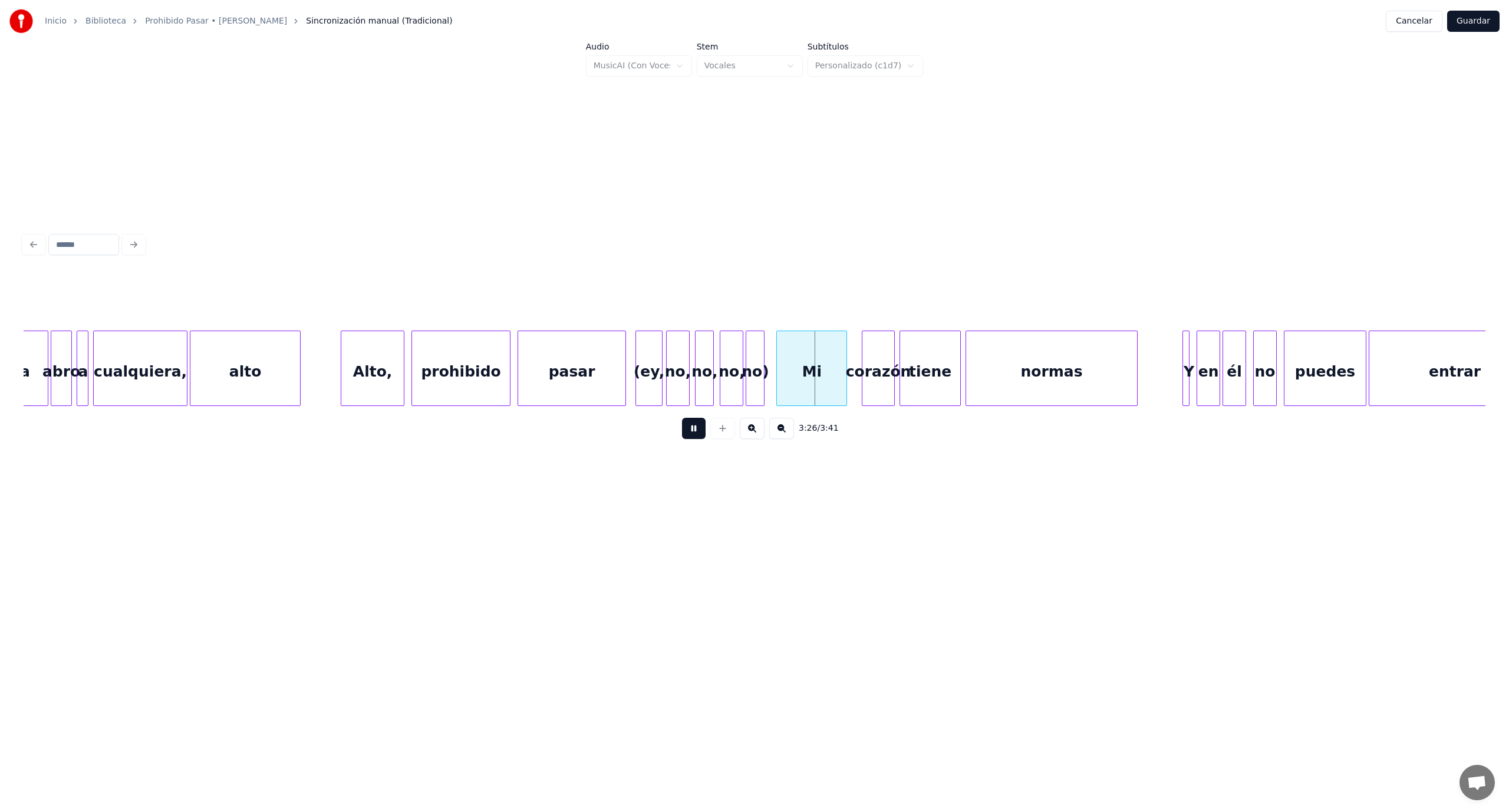
click at [692, 439] on button at bounding box center [694, 428] width 24 height 21
click at [803, 397] on div at bounding box center [804, 368] width 3 height 74
click at [822, 390] on div "corazón" at bounding box center [823, 371] width 32 height 80
click at [891, 388] on div "tiene" at bounding box center [884, 371] width 60 height 80
click at [700, 430] on button at bounding box center [694, 428] width 24 height 21
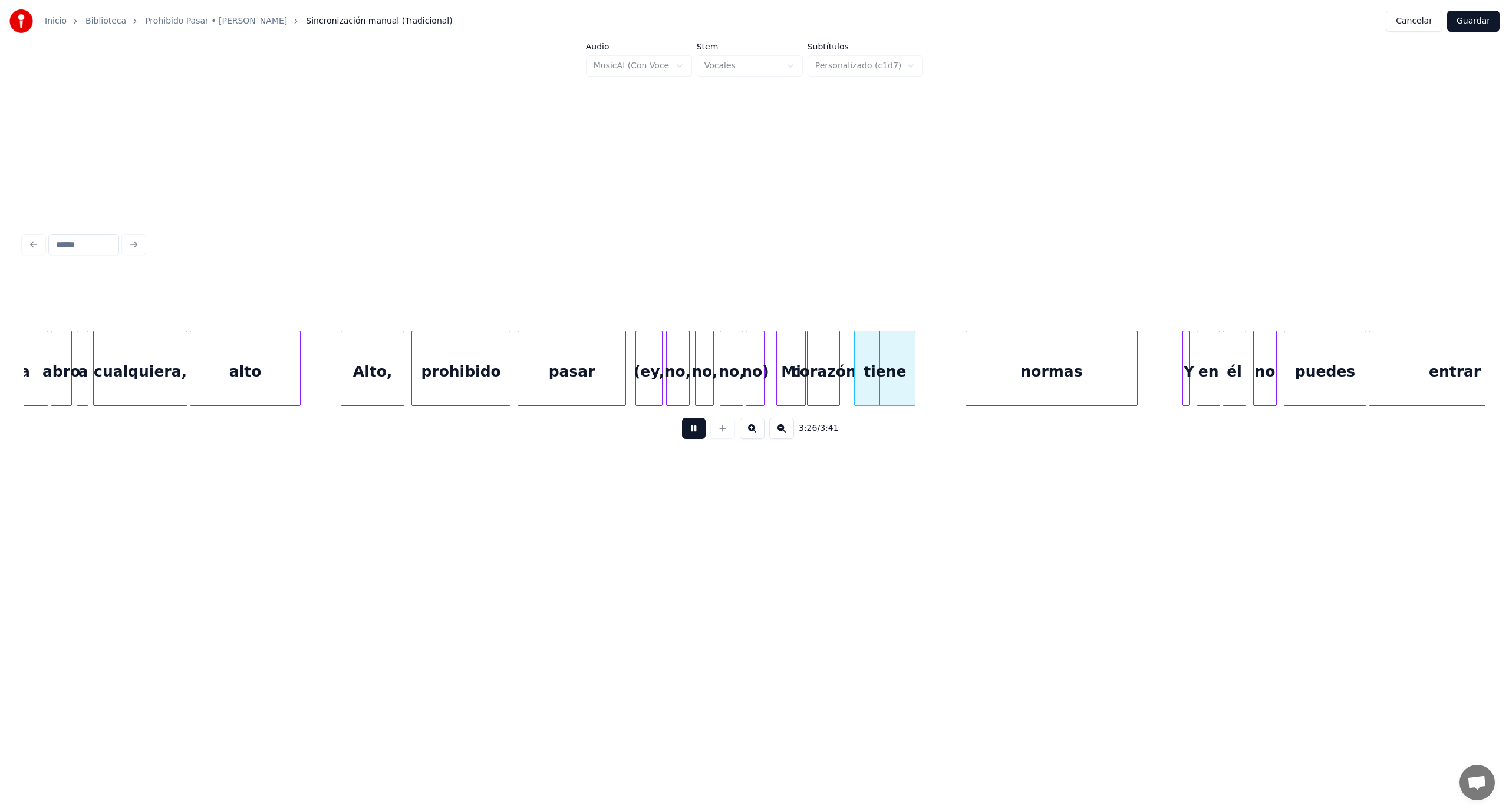
click at [700, 430] on button at bounding box center [694, 428] width 24 height 21
click at [918, 353] on div "tiene" at bounding box center [926, 371] width 60 height 80
click at [882, 360] on div at bounding box center [881, 368] width 3 height 74
click at [841, 365] on div "corazón" at bounding box center [852, 371] width 74 height 80
click at [802, 371] on div at bounding box center [801, 368] width 3 height 74
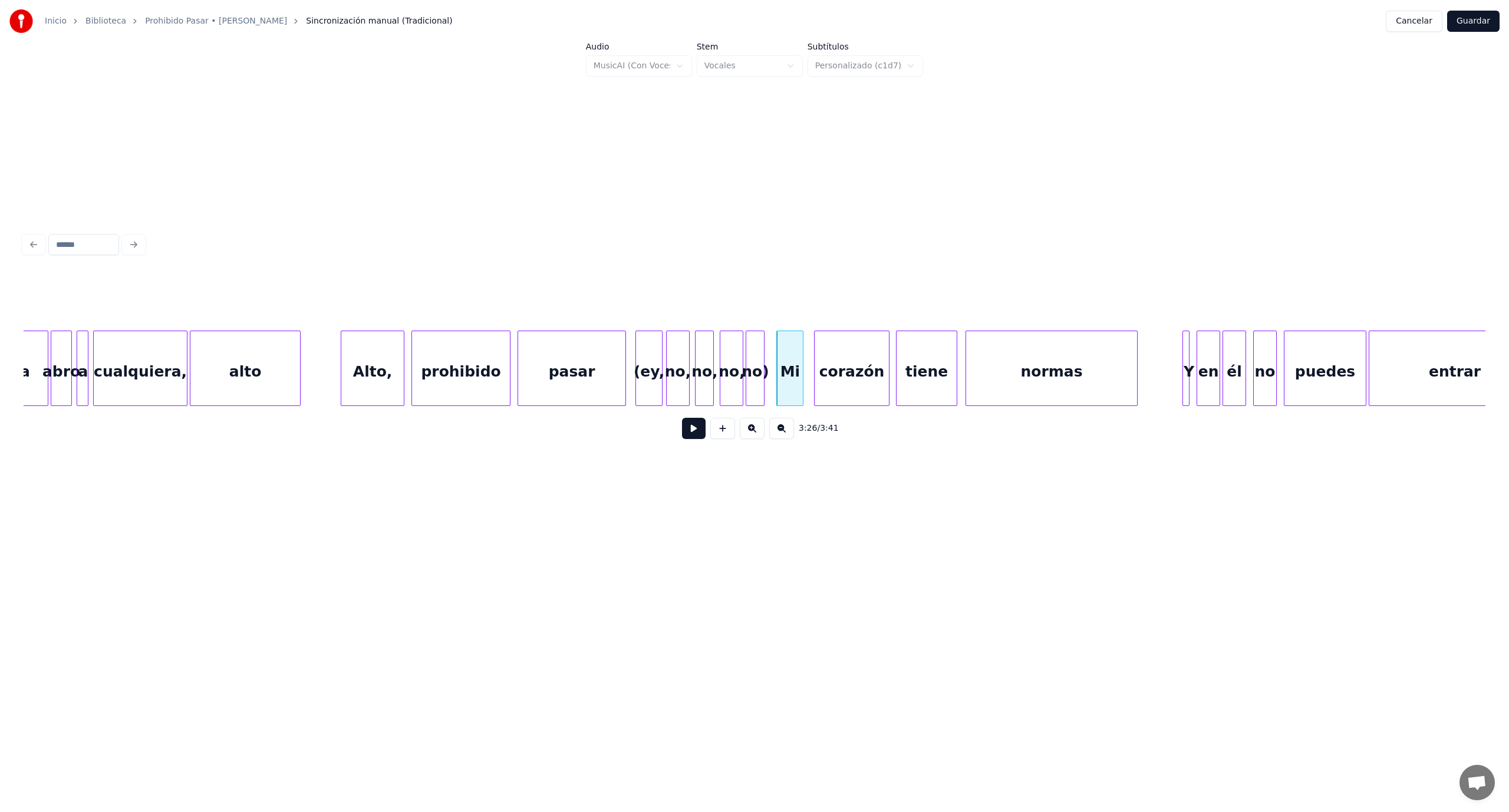
click at [691, 434] on button at bounding box center [694, 428] width 24 height 21
click at [1174, 359] on div at bounding box center [1176, 368] width 3 height 74
click at [707, 437] on div "3:29 / 3:41" at bounding box center [755, 428] width 1443 height 26
click at [697, 436] on button at bounding box center [694, 428] width 24 height 21
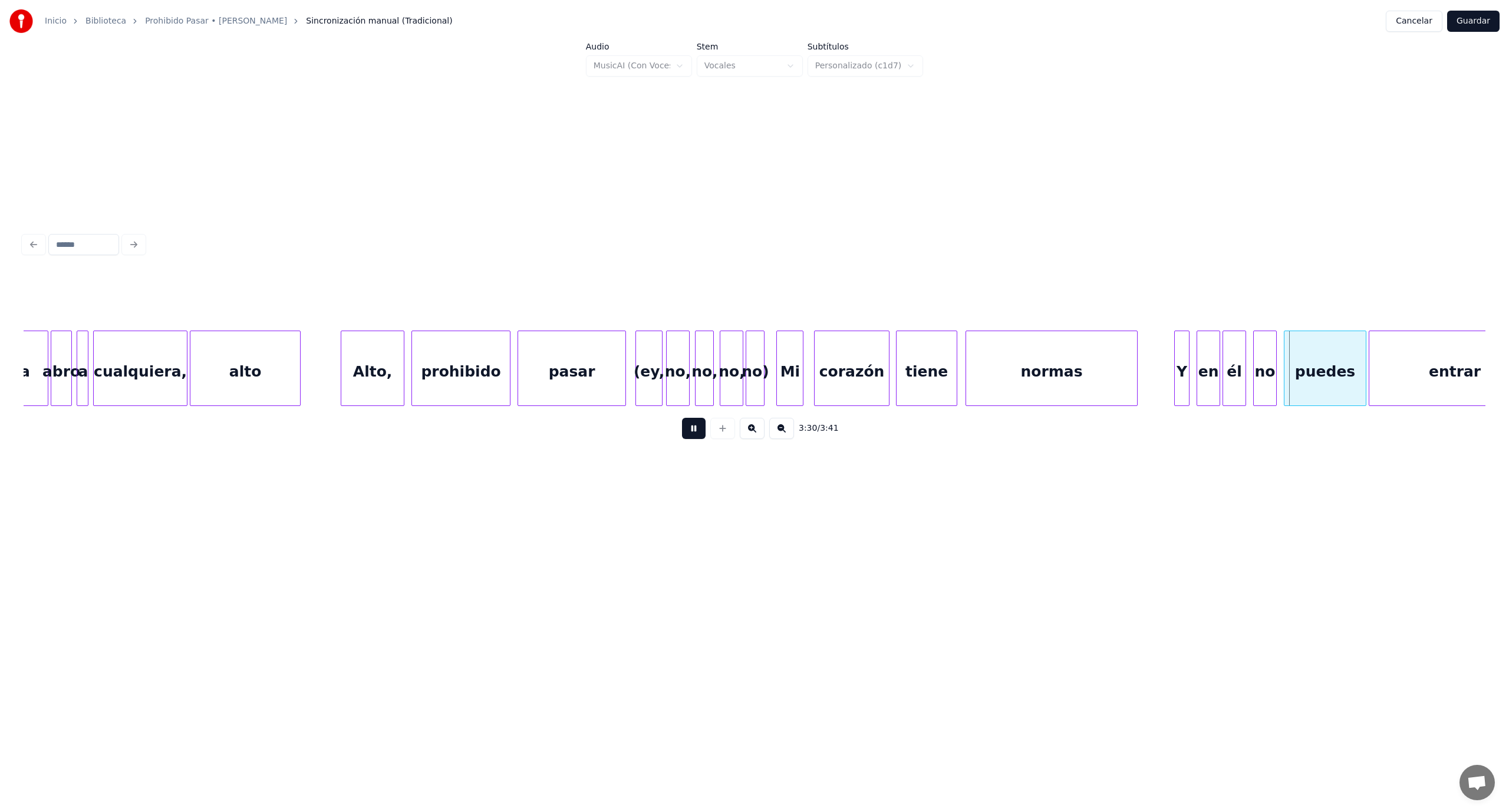
click at [697, 436] on button at bounding box center [694, 428] width 24 height 21
click at [697, 437] on button at bounding box center [694, 428] width 24 height 21
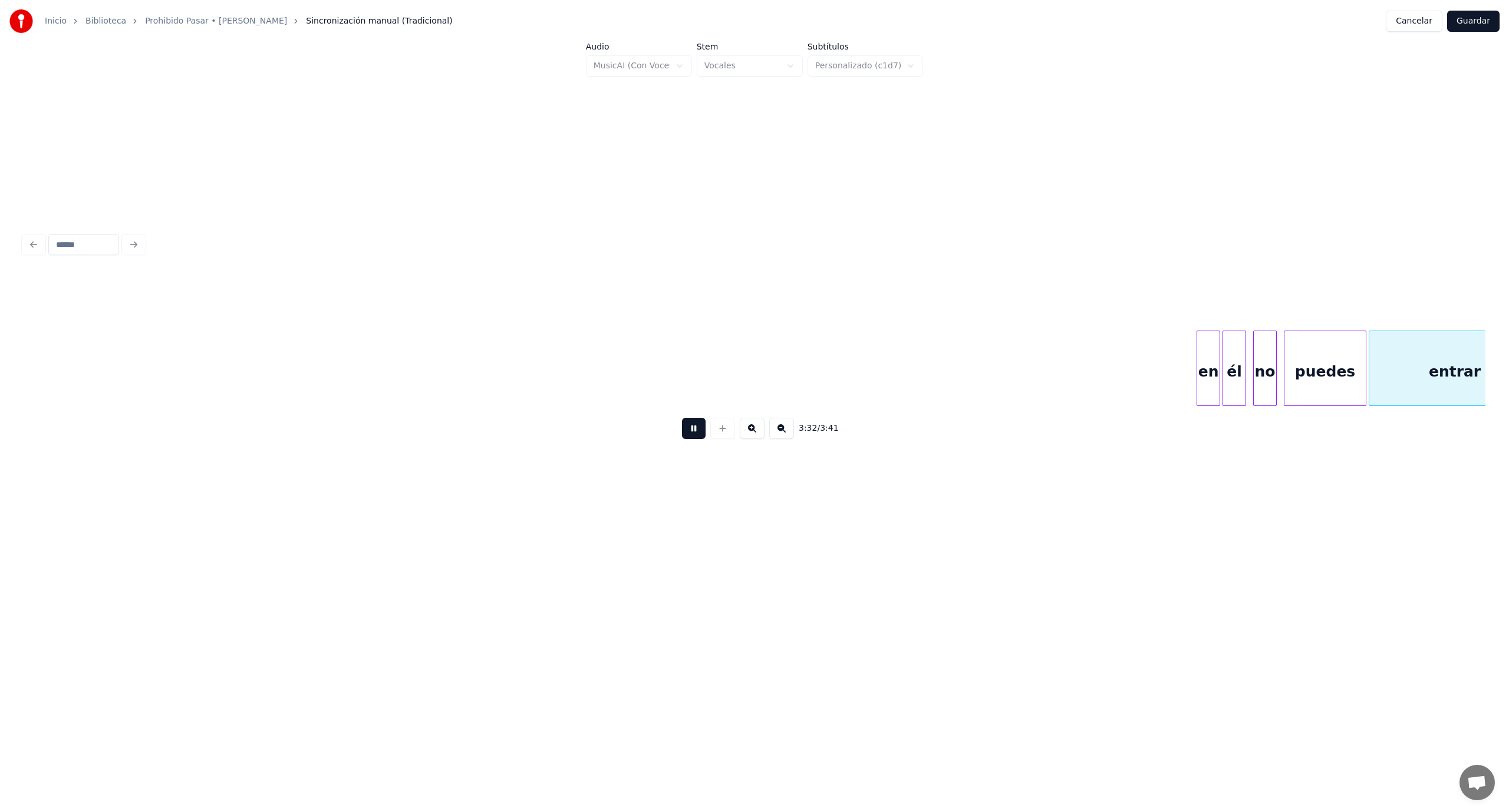
scroll to position [0, 24701]
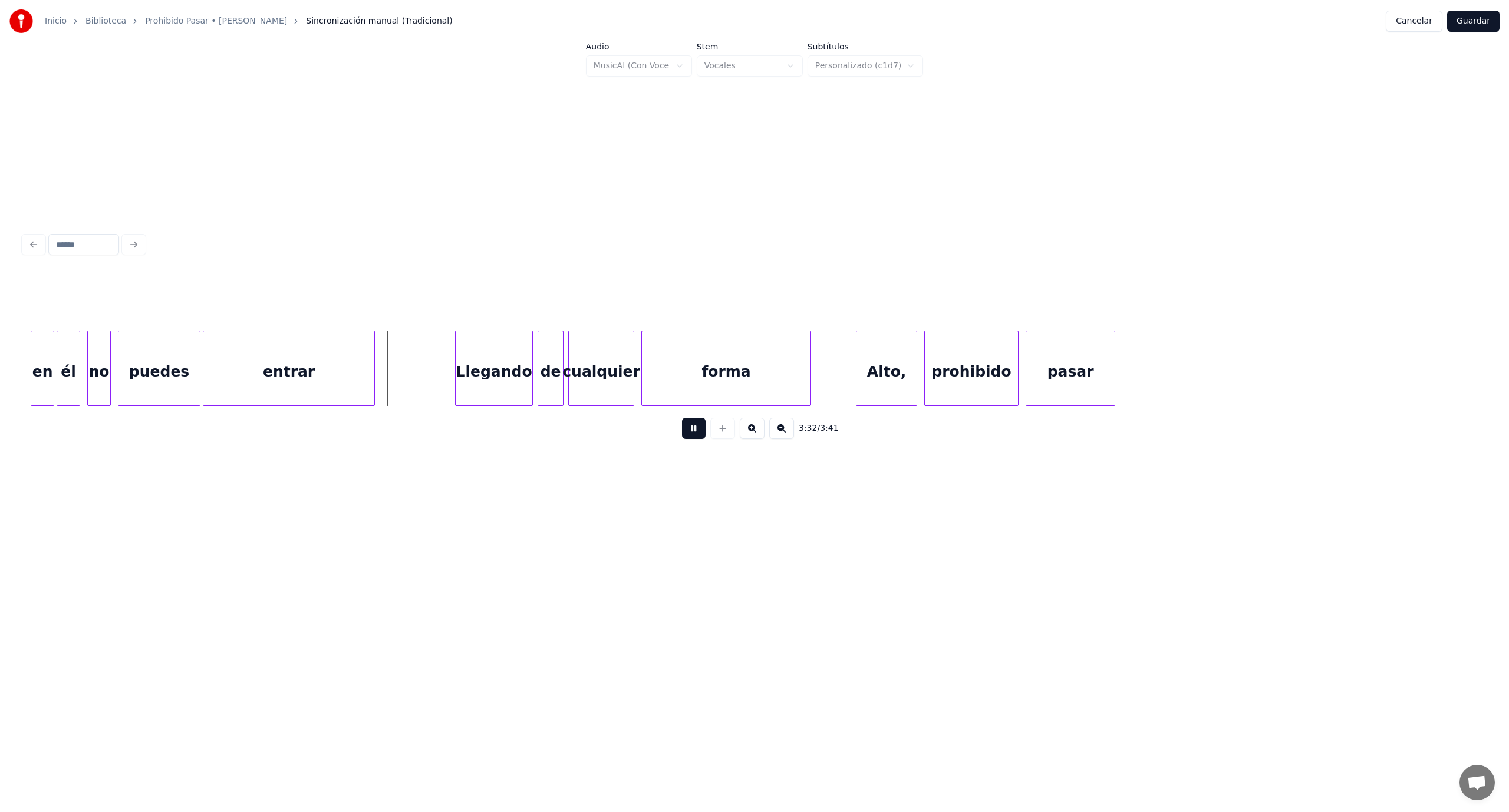
click at [697, 437] on button at bounding box center [694, 428] width 24 height 21
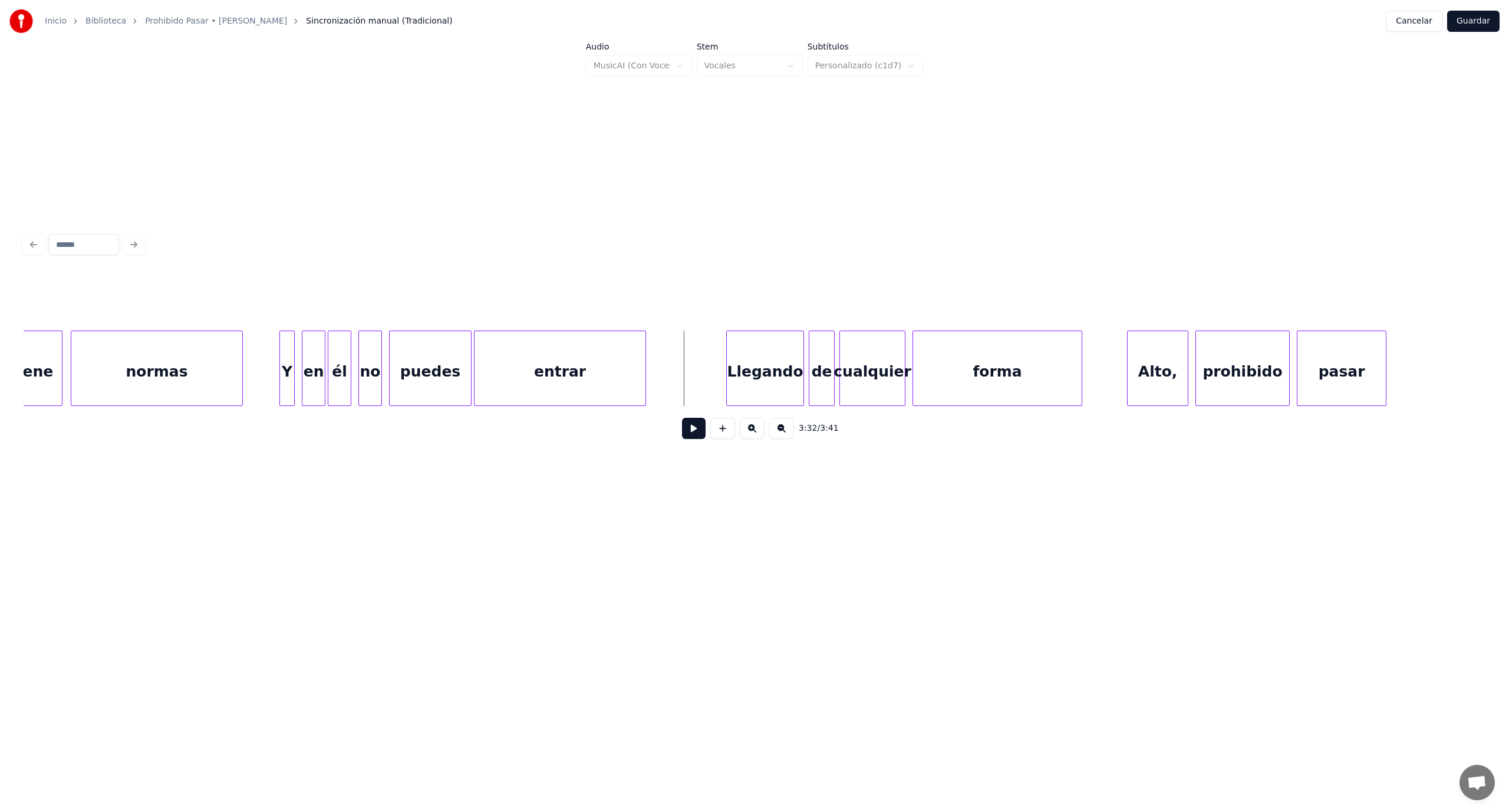
scroll to position [0, 24344]
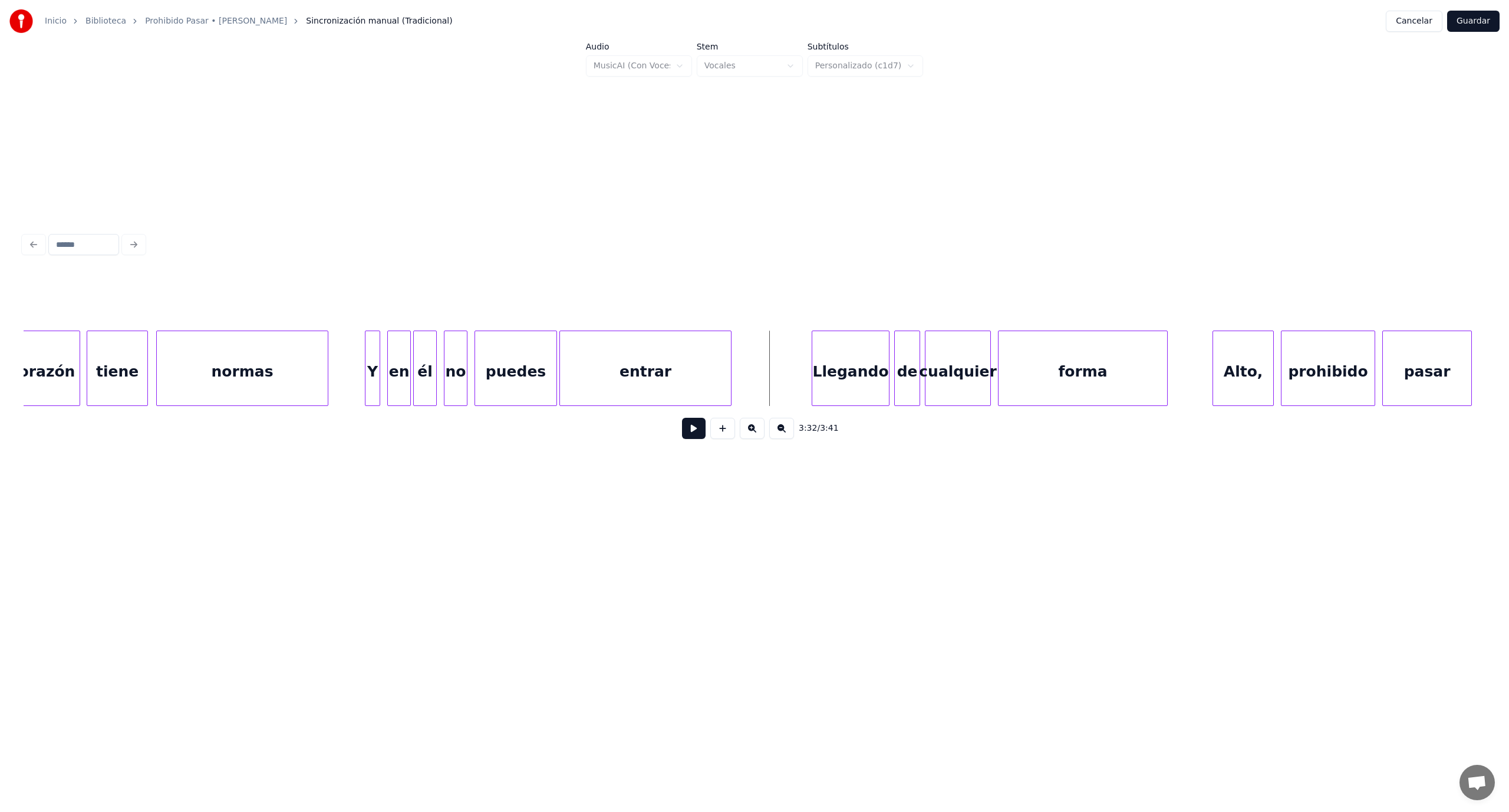
click at [367, 381] on div at bounding box center [367, 368] width 3 height 74
click at [698, 434] on button at bounding box center [694, 428] width 24 height 21
click at [700, 432] on button at bounding box center [694, 428] width 24 height 21
click at [456, 363] on div "no" at bounding box center [455, 371] width 22 height 80
click at [694, 432] on button at bounding box center [694, 428] width 24 height 21
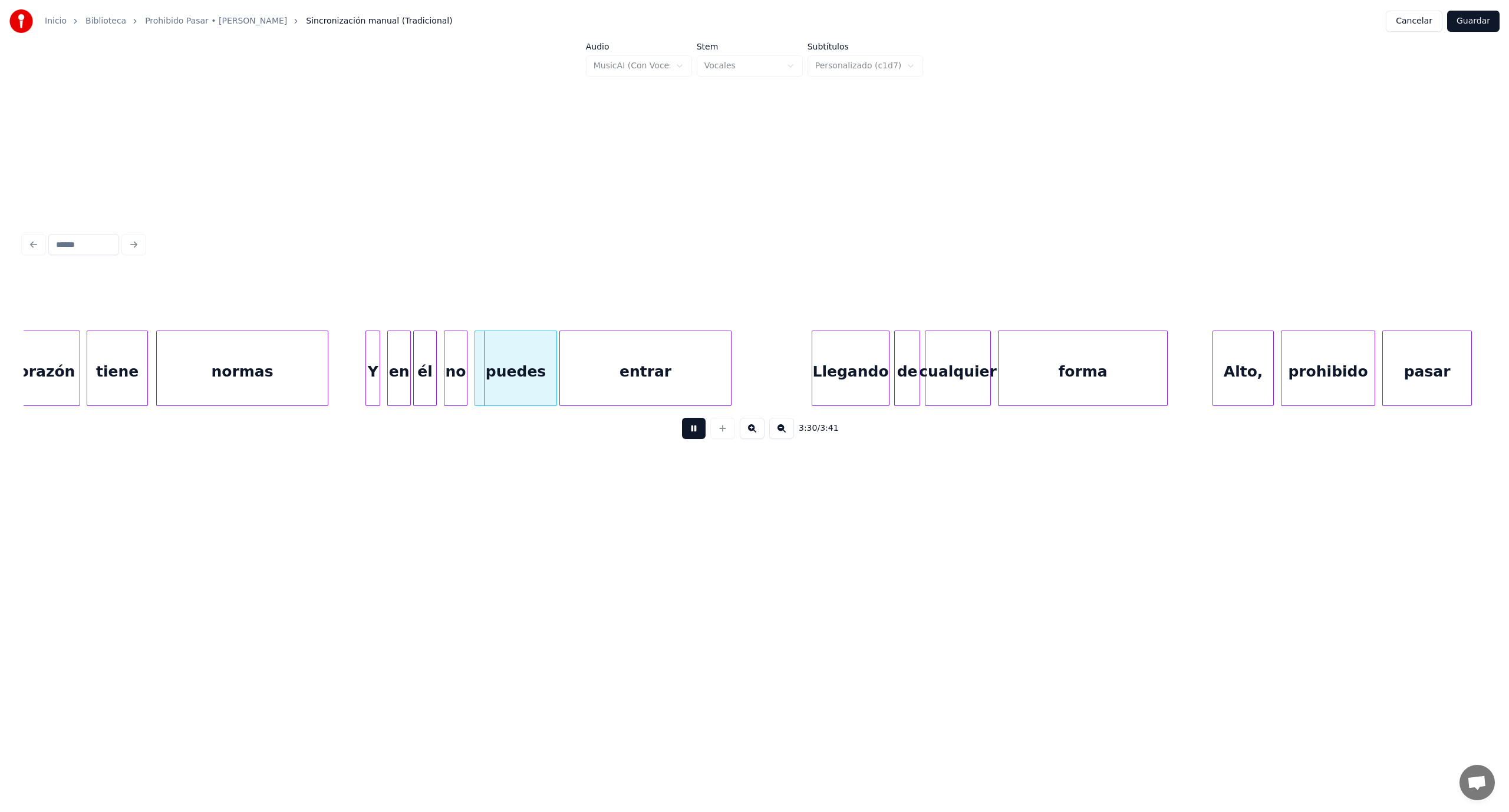
click at [695, 432] on button at bounding box center [694, 428] width 24 height 21
click at [419, 359] on div at bounding box center [421, 368] width 3 height 74
click at [407, 359] on div "en" at bounding box center [402, 371] width 22 height 80
click at [387, 385] on div at bounding box center [385, 368] width 3 height 74
click at [697, 435] on button at bounding box center [694, 428] width 24 height 21
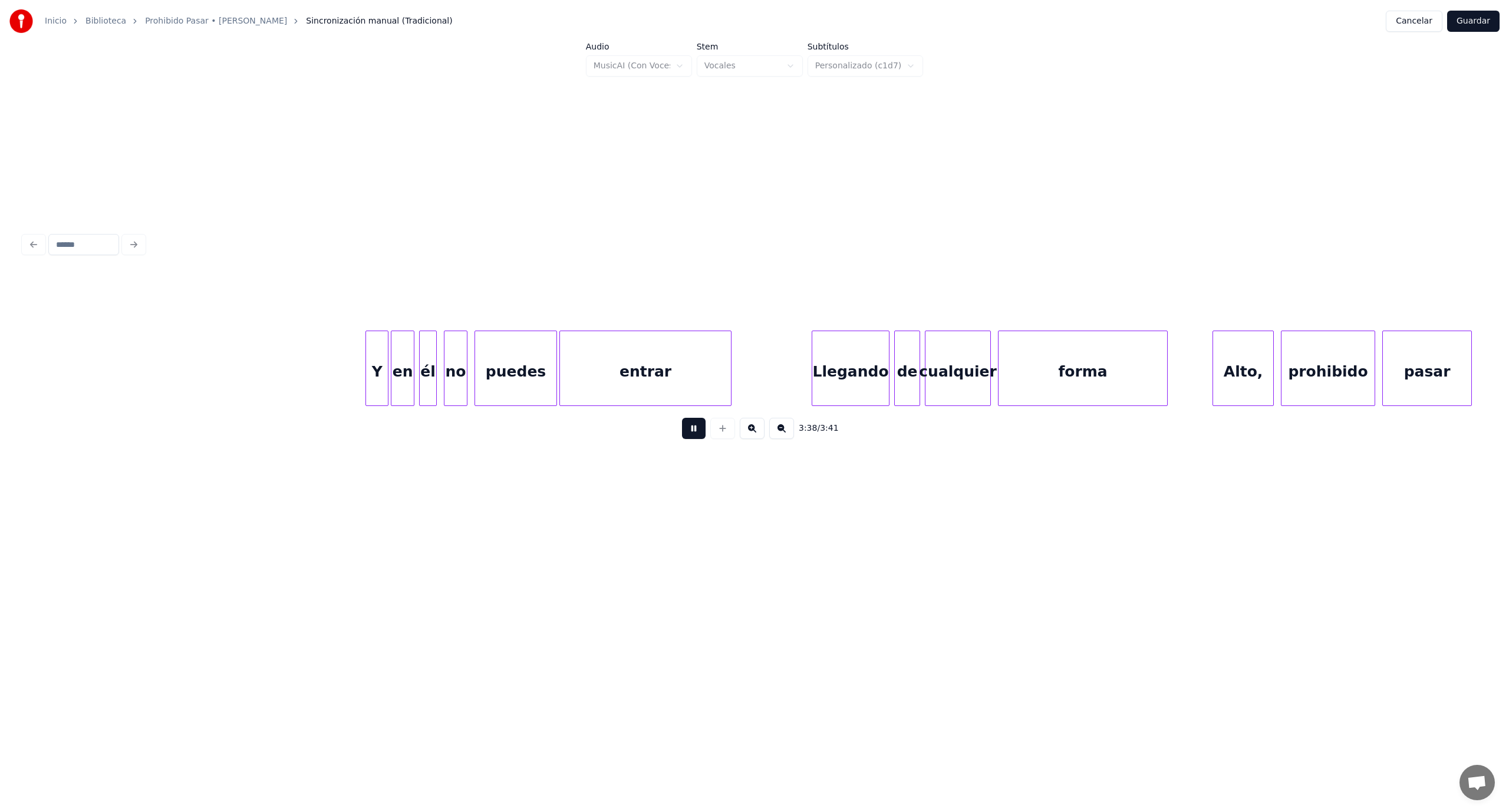
scroll to position [0, 24701]
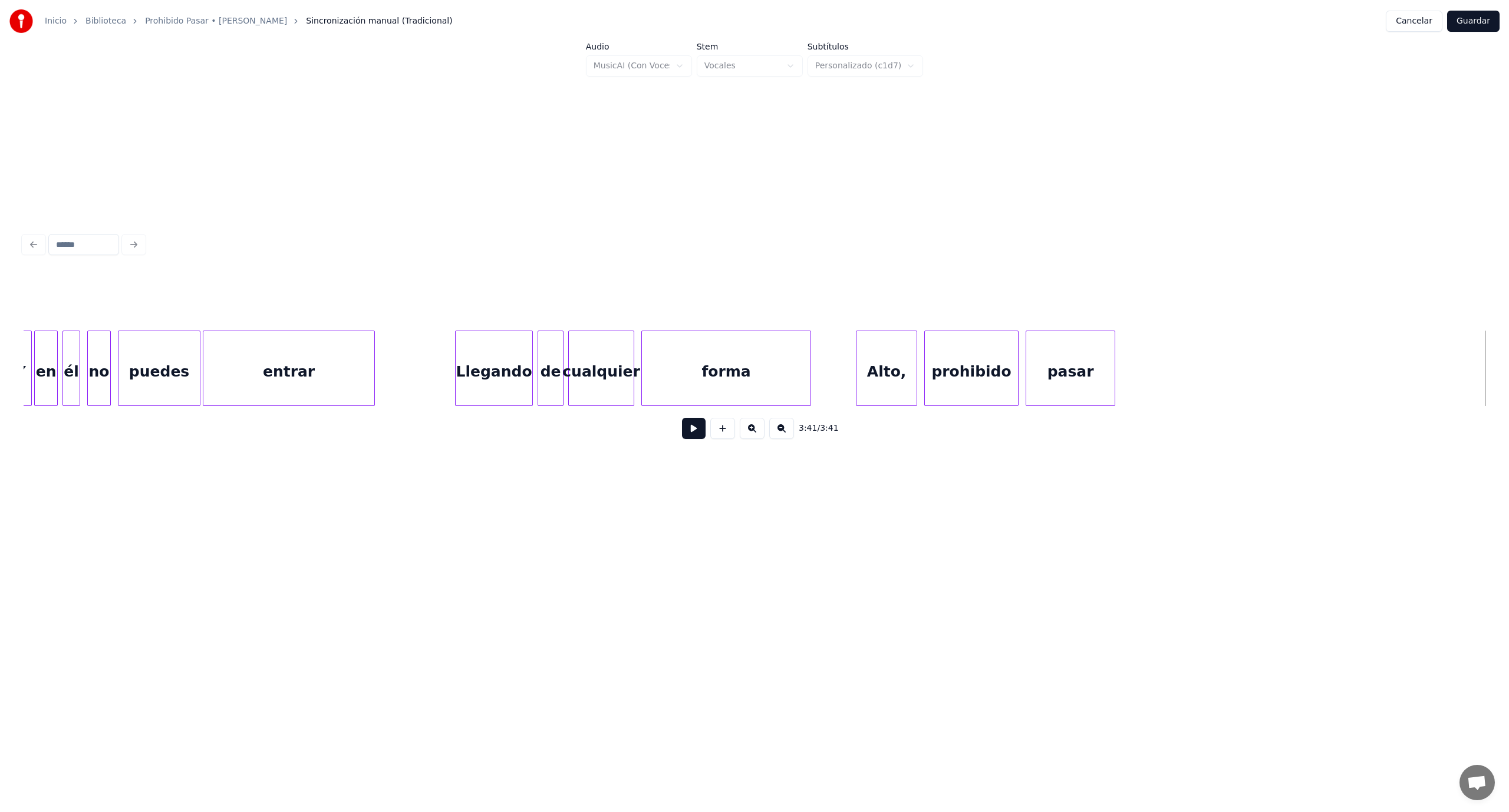
click at [1475, 22] on button "Guardar" at bounding box center [1473, 21] width 52 height 21
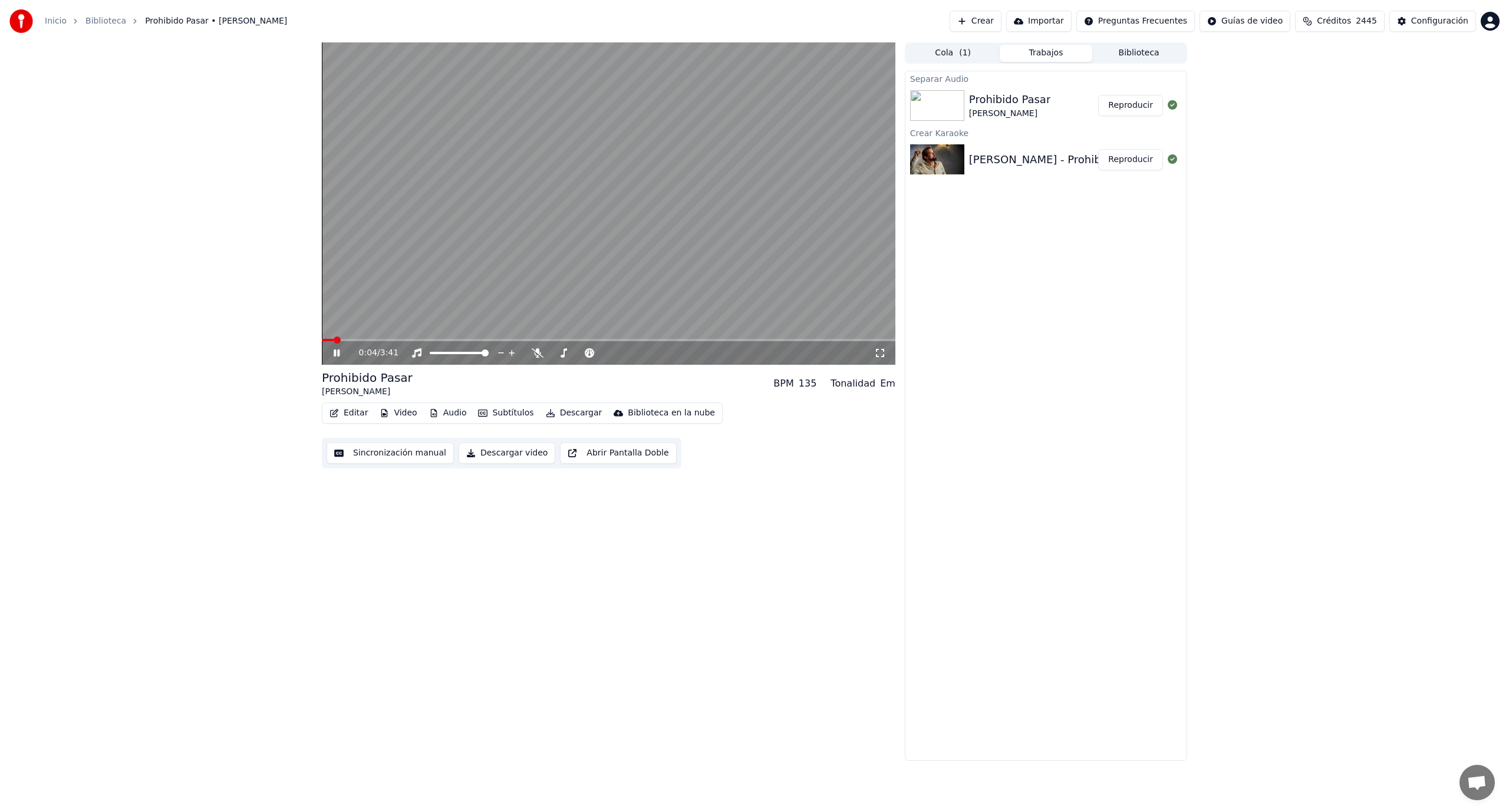
click at [354, 416] on button "Editar" at bounding box center [348, 412] width 48 height 16
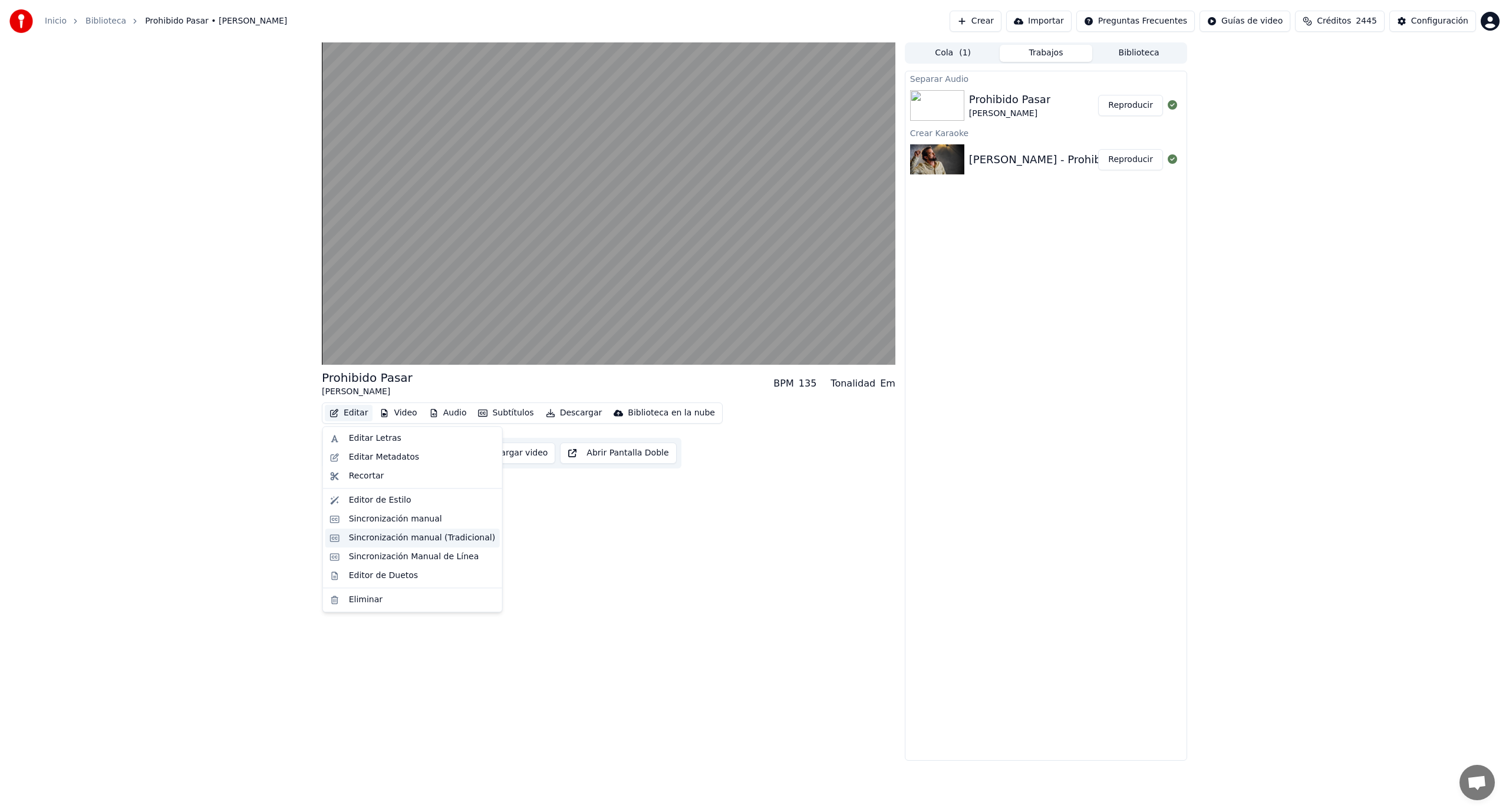
click at [447, 538] on div "Sincronización manual (Tradicional)" at bounding box center [422, 538] width 146 height 12
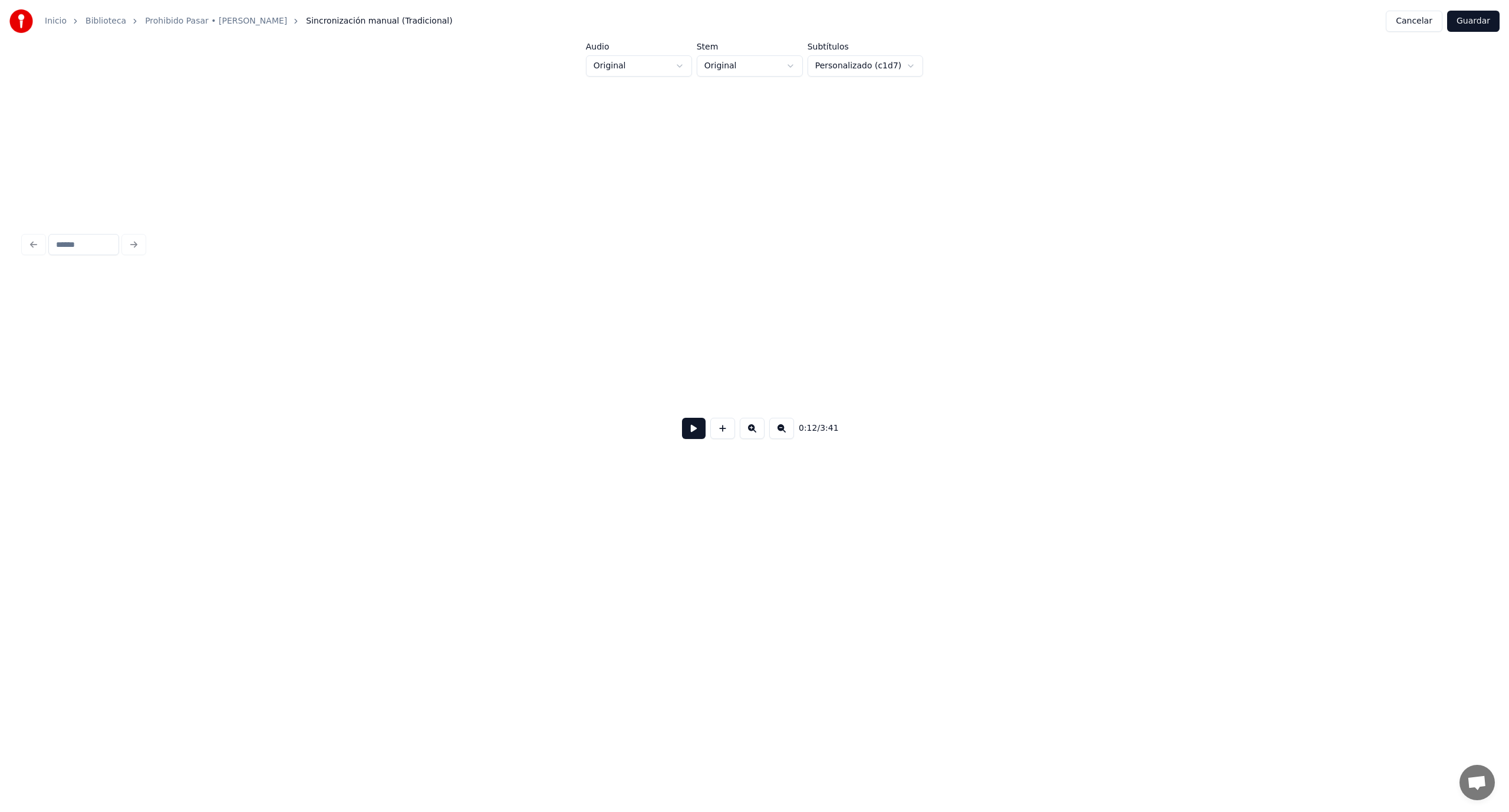
scroll to position [0, 1462]
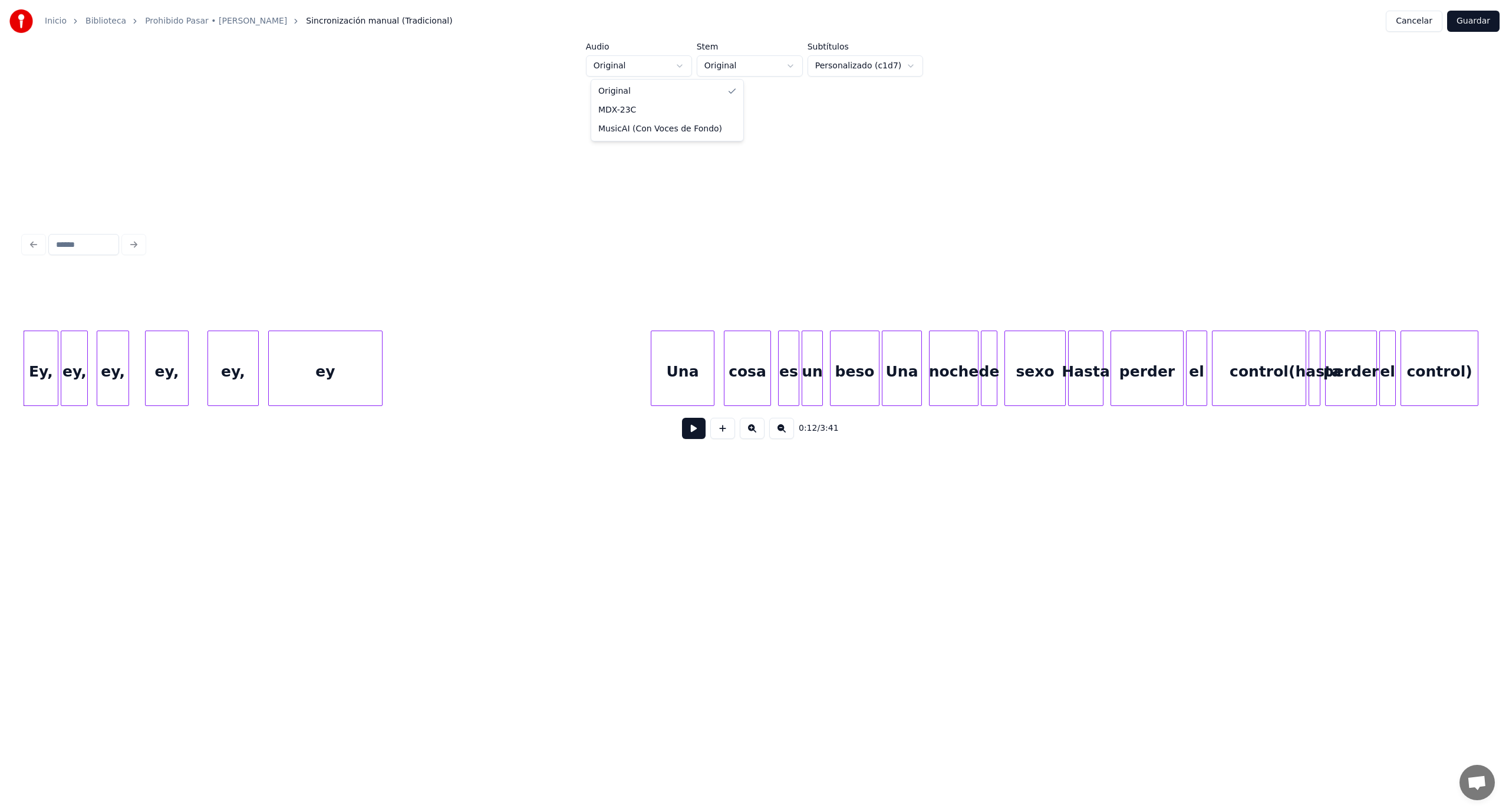
click at [681, 65] on html "Inicio Biblioteca Prohibido Pasar • [PERSON_NAME] manual (Tradicional) Cancelar…" at bounding box center [754, 300] width 1509 height 602
click at [792, 56] on html "Inicio Biblioteca Prohibido Pasar • [PERSON_NAME] manual (Tradicional) Cancelar…" at bounding box center [754, 300] width 1509 height 602
click at [794, 68] on html "Inicio Biblioteca Prohibido Pasar • [PERSON_NAME] manual (Tradicional) Cancelar…" at bounding box center [754, 300] width 1509 height 602
click at [689, 63] on html "Inicio Biblioteca Prohibido Pasar • [PERSON_NAME] manual (Tradicional) Cancelar…" at bounding box center [754, 300] width 1509 height 602
click at [680, 65] on html "Inicio Biblioteca Prohibido Pasar • [PERSON_NAME] manual (Tradicional) Cancelar…" at bounding box center [754, 300] width 1509 height 602
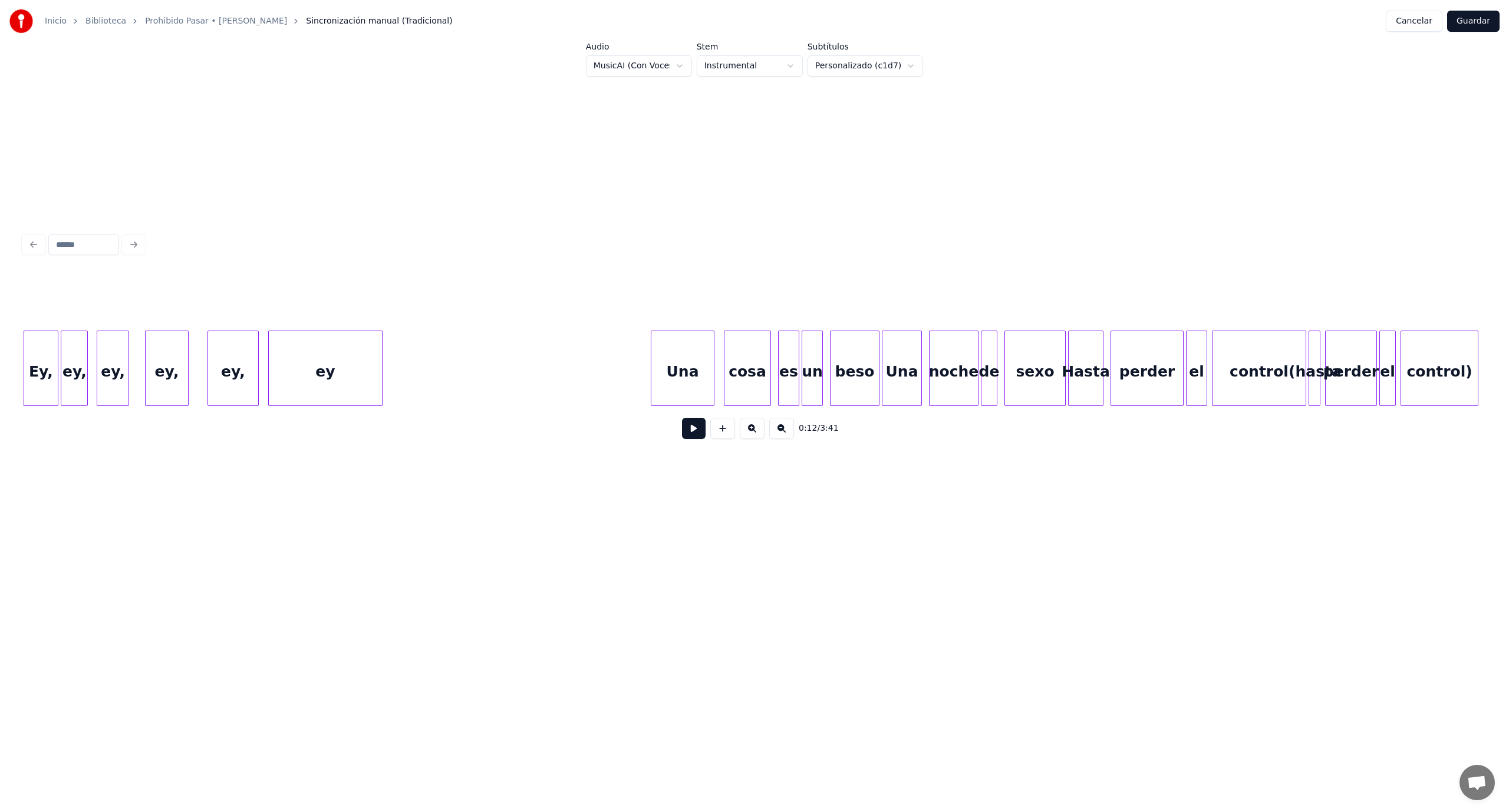
click at [690, 436] on button at bounding box center [694, 428] width 24 height 21
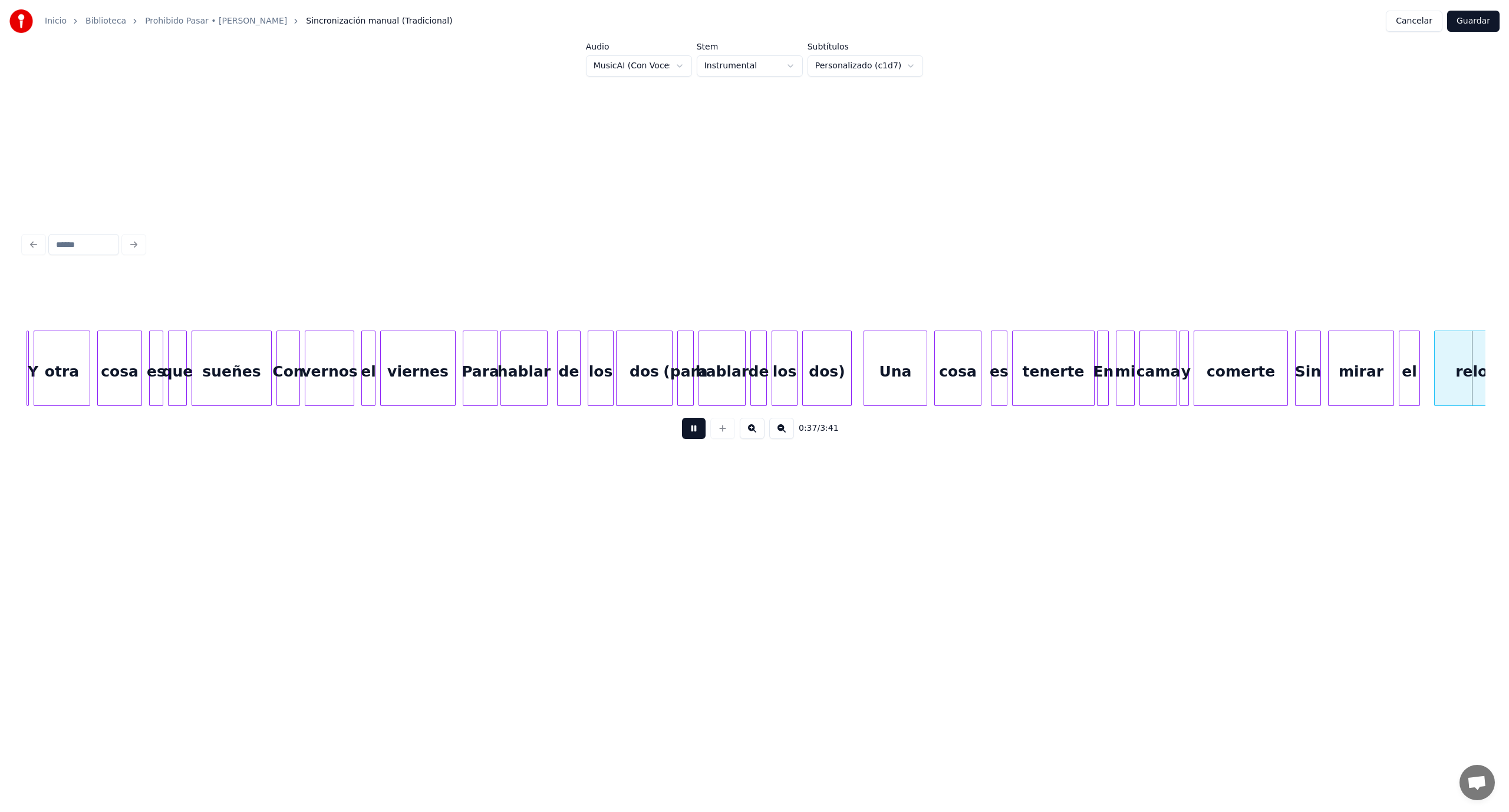
scroll to position [0, 4387]
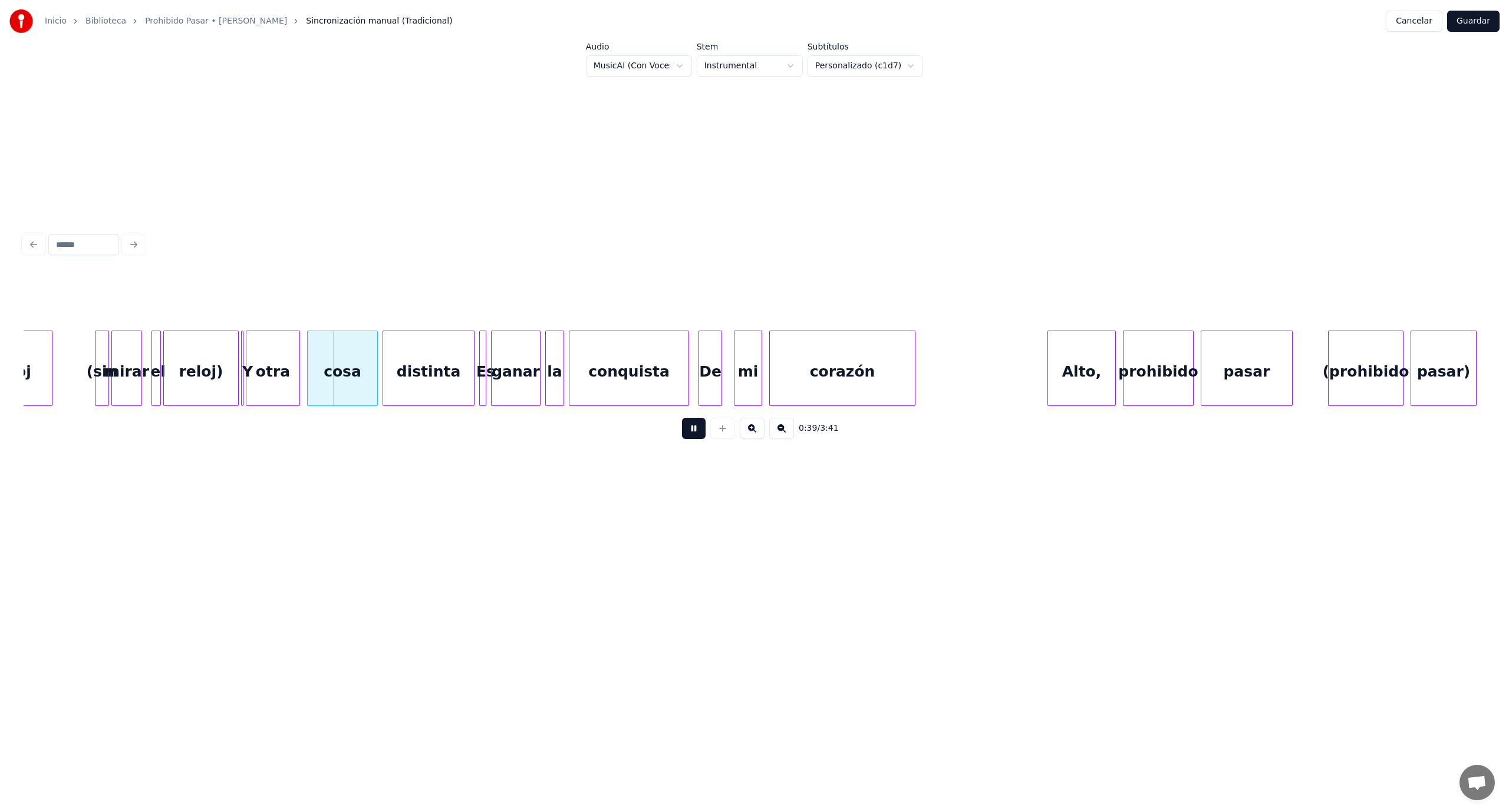
click at [702, 430] on button at bounding box center [694, 428] width 24 height 21
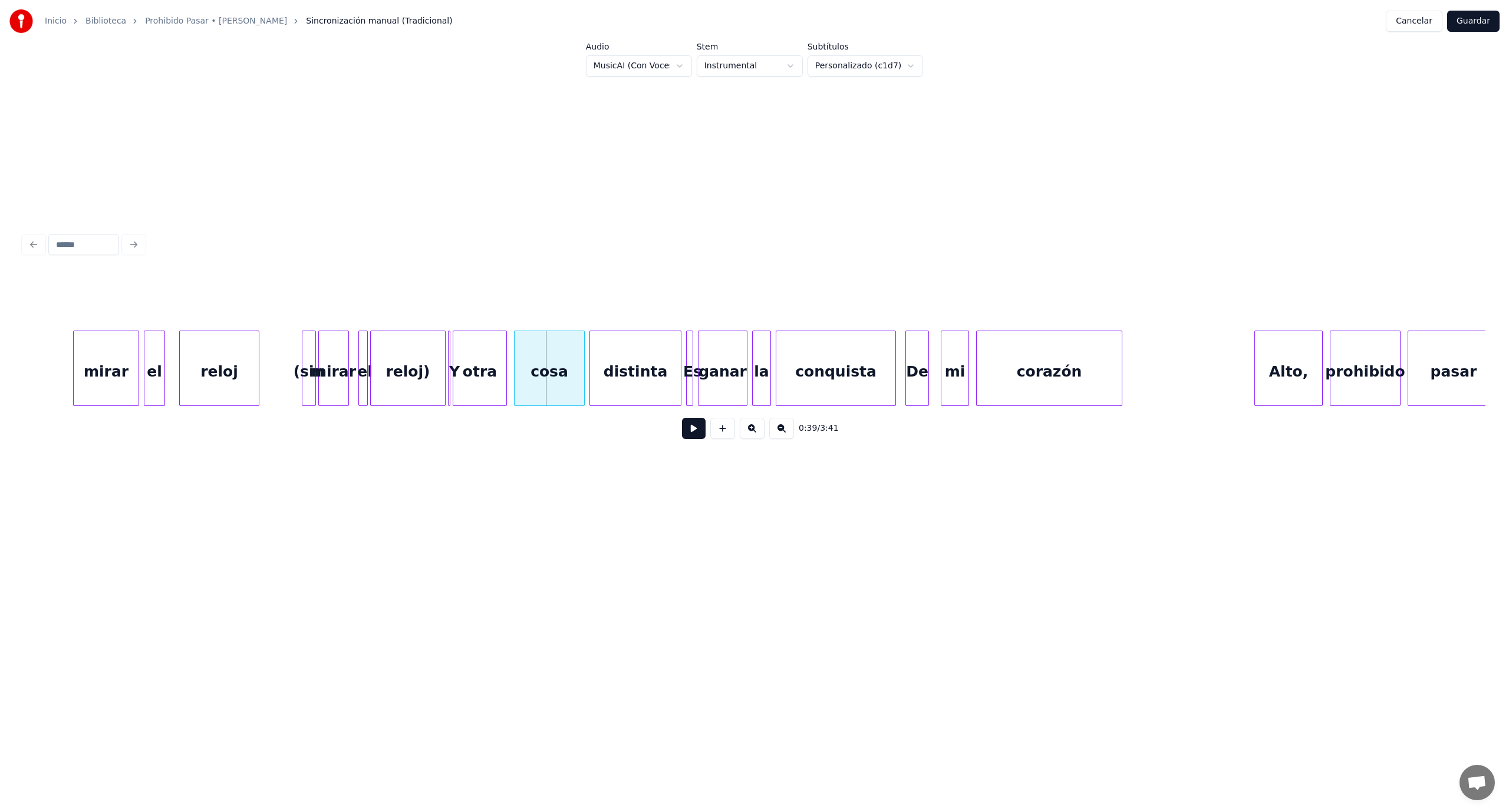
scroll to position [0, 4073]
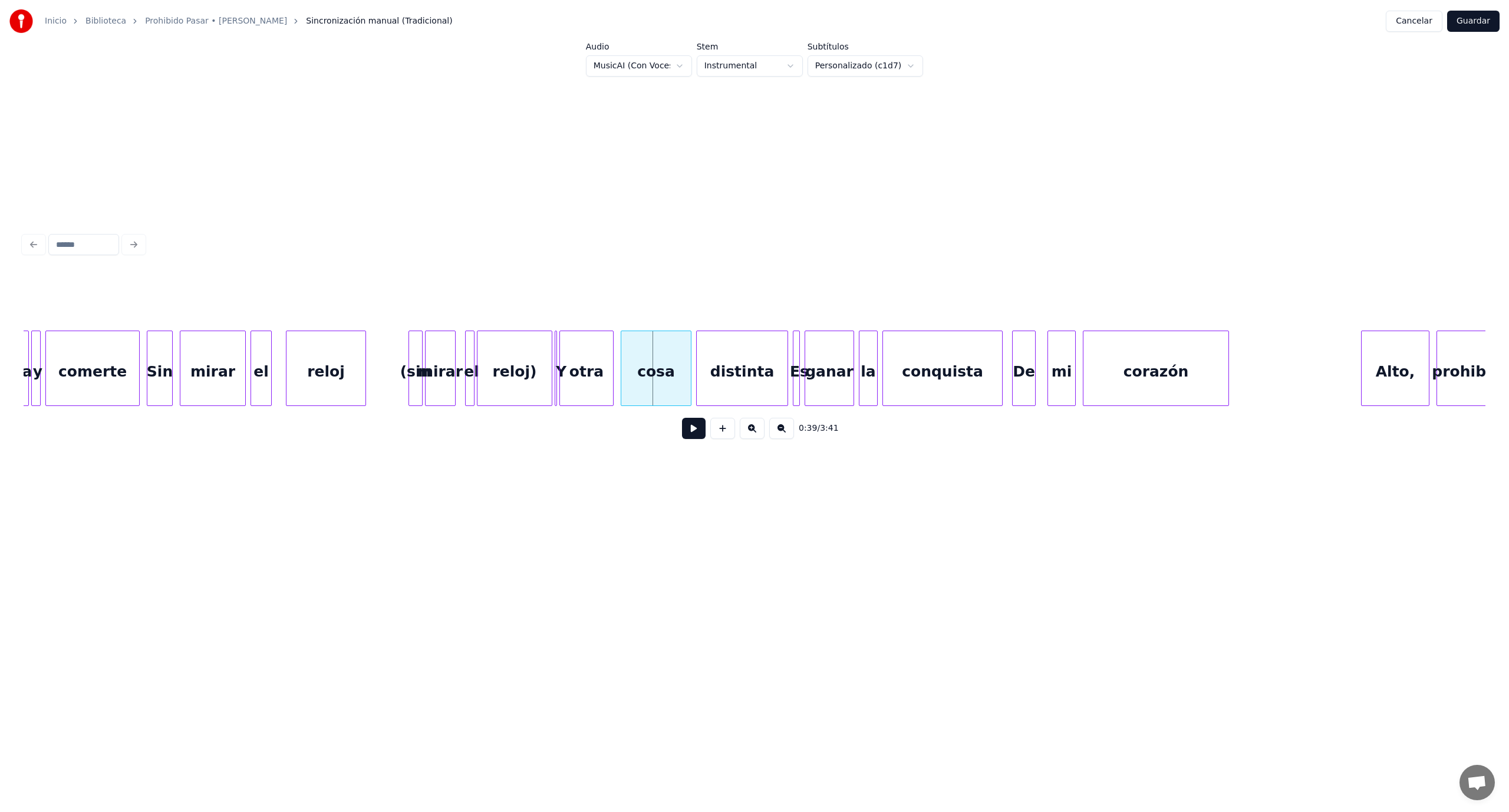
click at [359, 374] on div "reloj" at bounding box center [326, 371] width 79 height 80
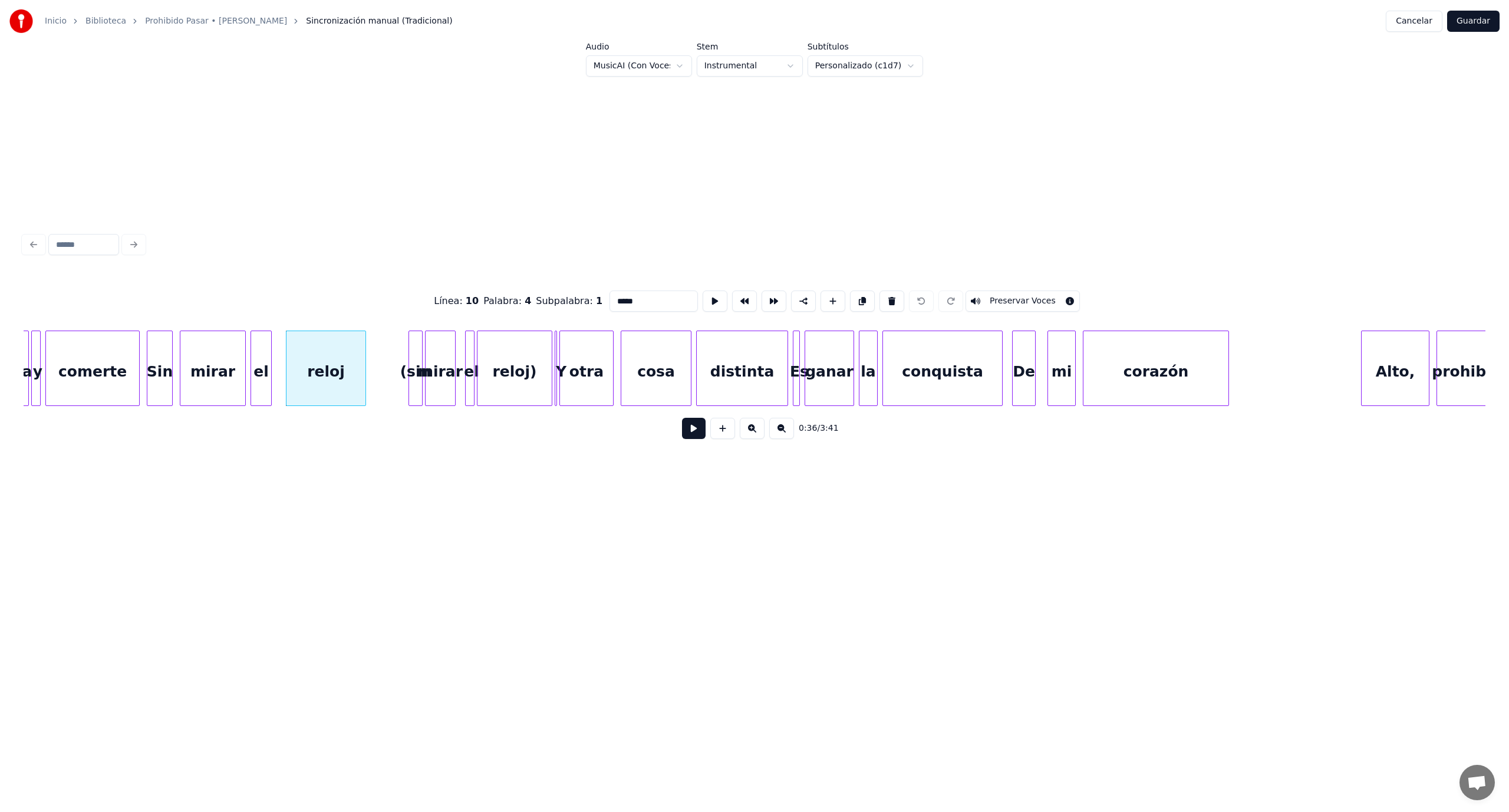
click at [689, 436] on button at bounding box center [694, 428] width 24 height 21
click at [398, 350] on div at bounding box center [400, 368] width 3 height 74
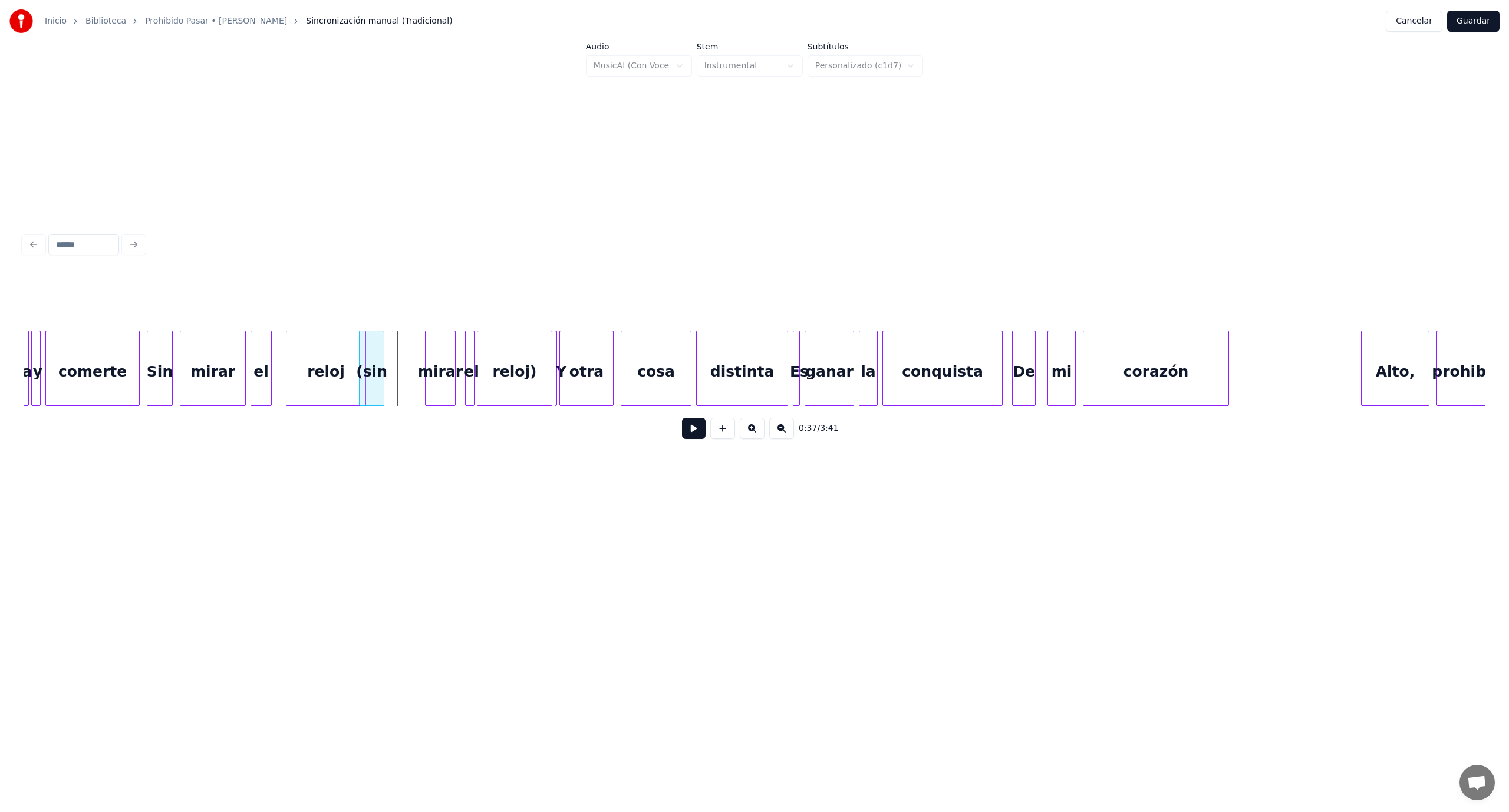
click at [370, 368] on div "(sin" at bounding box center [371, 371] width 24 height 80
click at [412, 384] on div "mirar" at bounding box center [403, 371] width 29 height 80
click at [431, 361] on div "mirar" at bounding box center [428, 371] width 29 height 80
click at [386, 359] on div "(sin" at bounding box center [383, 371] width 24 height 80
click at [356, 358] on div at bounding box center [358, 368] width 3 height 74
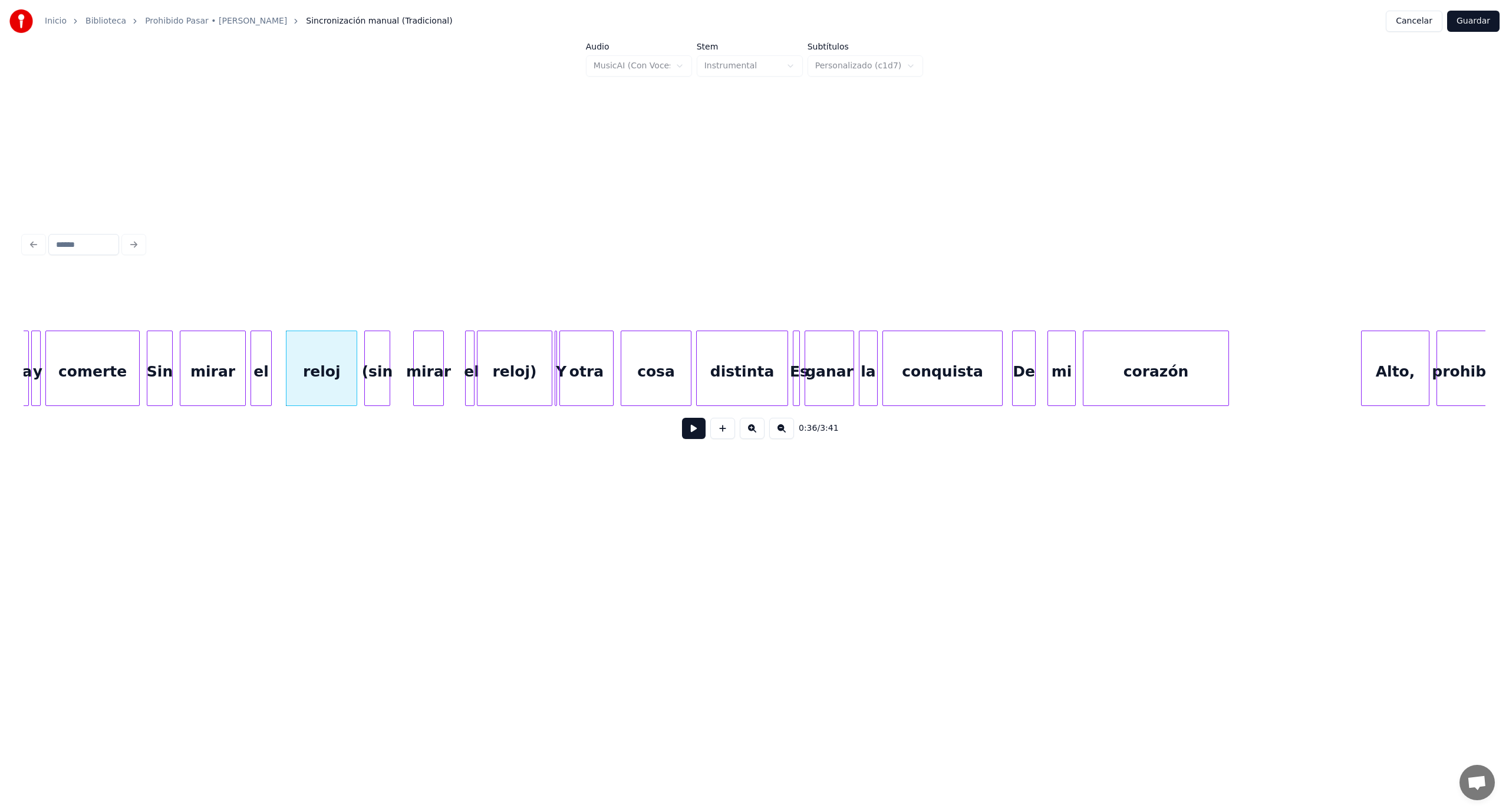
click at [381, 358] on div "(sin" at bounding box center [377, 371] width 24 height 80
click at [419, 368] on div "mirar" at bounding box center [413, 371] width 29 height 80
click at [454, 360] on div at bounding box center [455, 368] width 3 height 74
click at [443, 363] on div "el" at bounding box center [446, 371] width 21 height 80
click at [504, 365] on div "reloj)" at bounding box center [498, 371] width 74 height 80
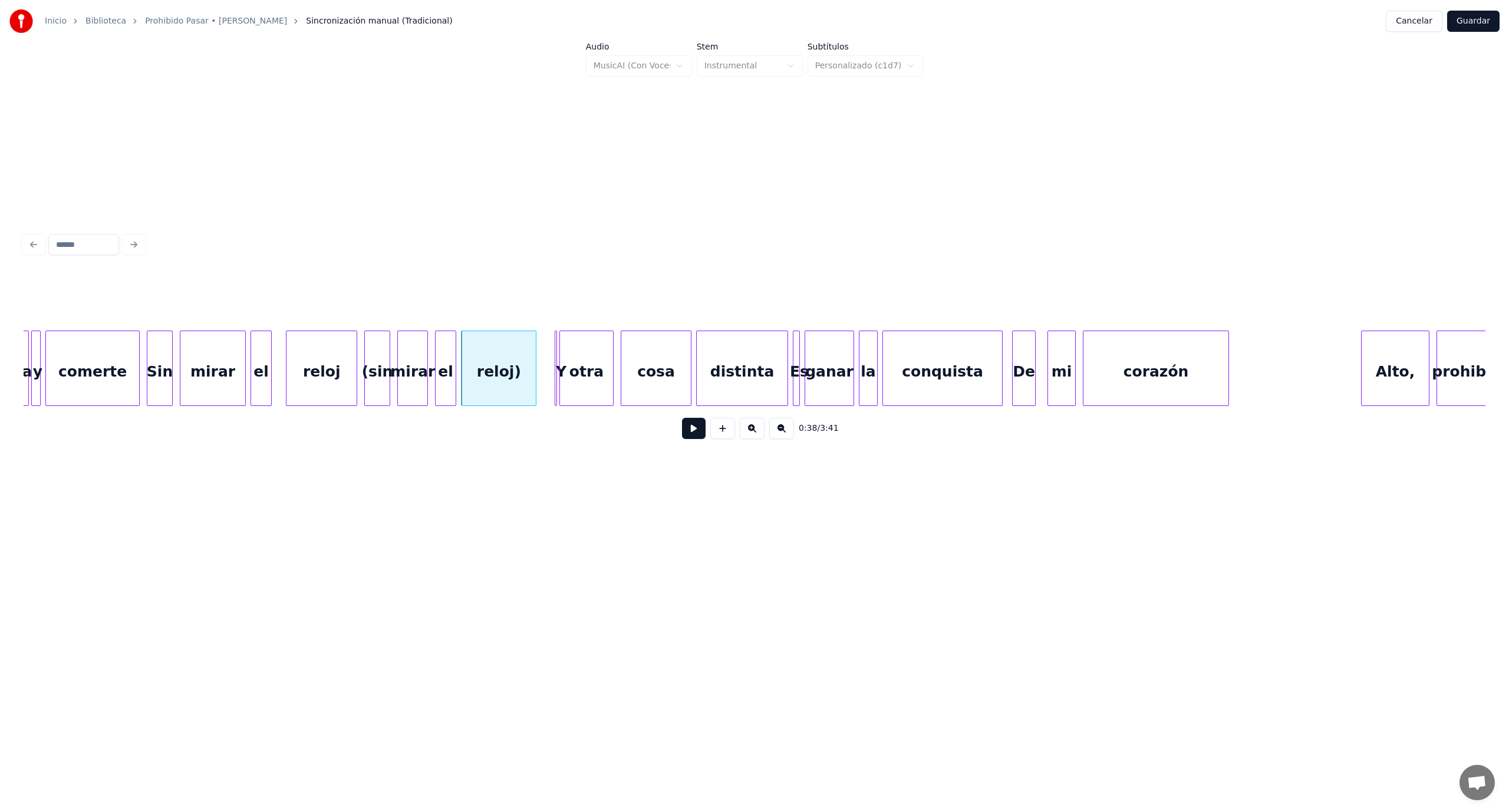
click at [382, 382] on div "(sin" at bounding box center [377, 371] width 24 height 80
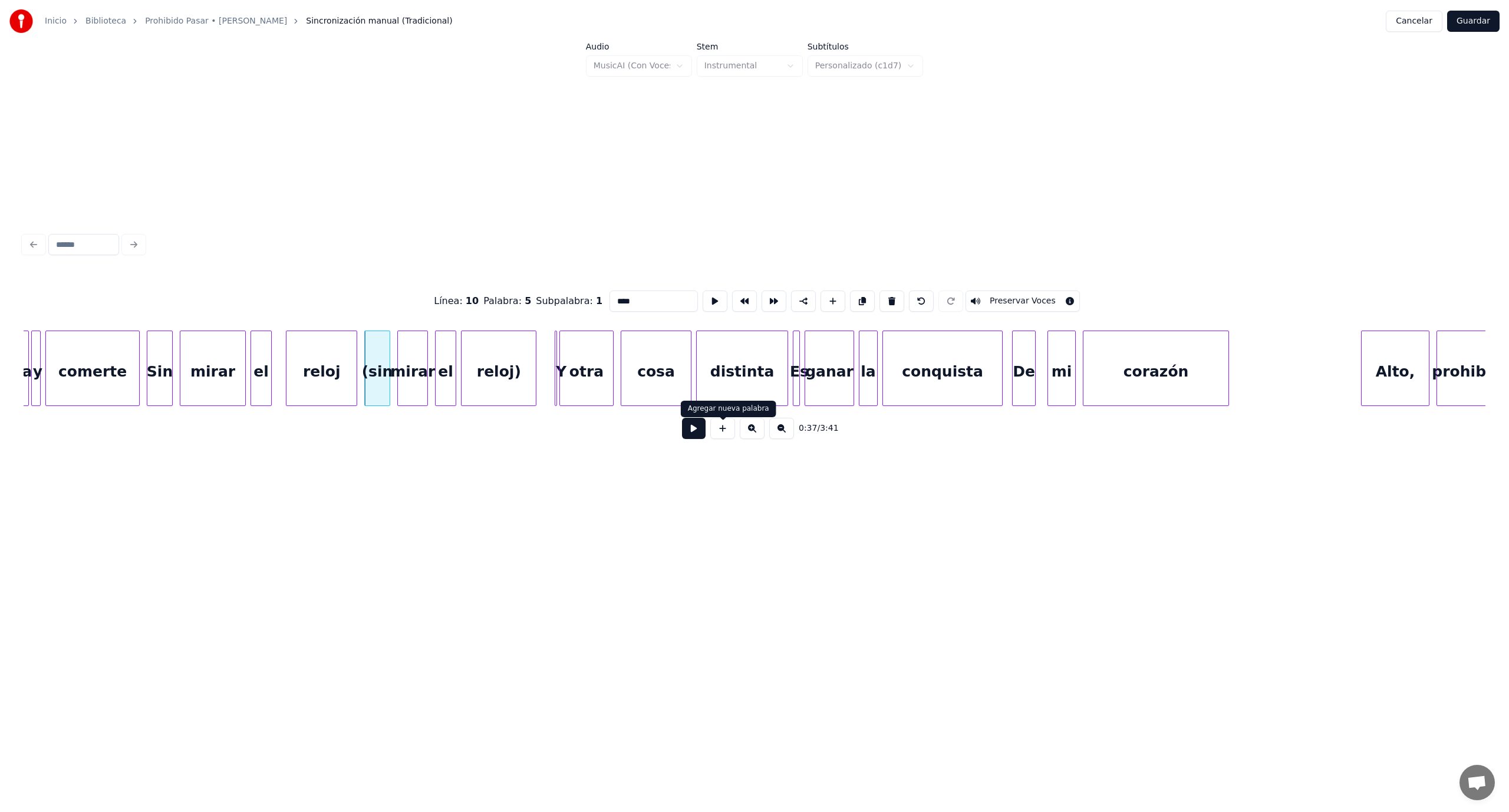
click at [698, 432] on button at bounding box center [694, 428] width 24 height 21
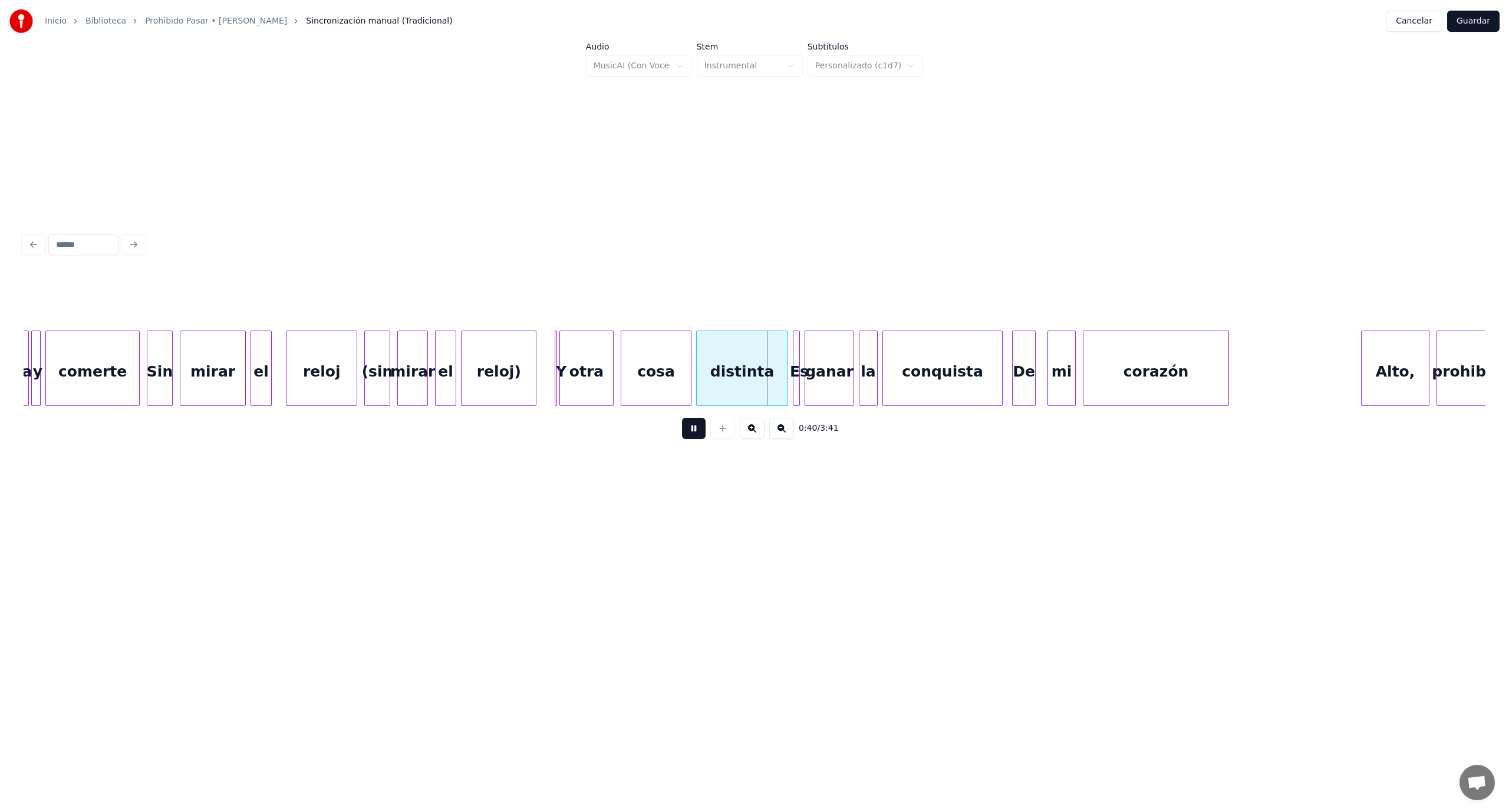
click at [692, 429] on button at bounding box center [694, 428] width 24 height 21
click at [546, 360] on div at bounding box center [548, 368] width 3 height 74
click at [550, 360] on div "Y" at bounding box center [550, 371] width 21 height 80
click at [567, 365] on div at bounding box center [568, 368] width 3 height 74
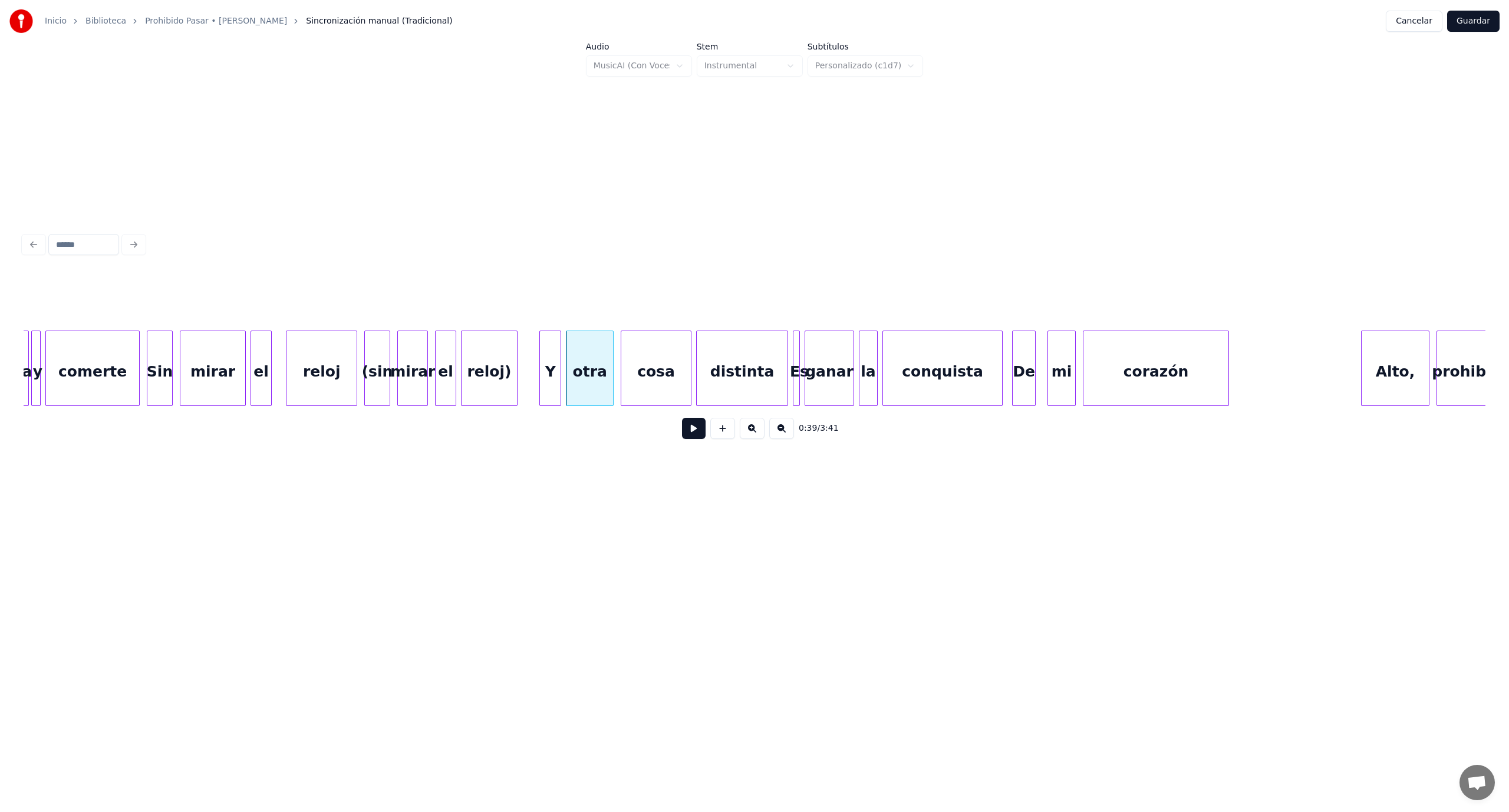
click at [516, 368] on div at bounding box center [515, 368] width 3 height 74
click at [544, 364] on div at bounding box center [546, 368] width 3 height 74
click at [689, 432] on button at bounding box center [694, 428] width 24 height 21
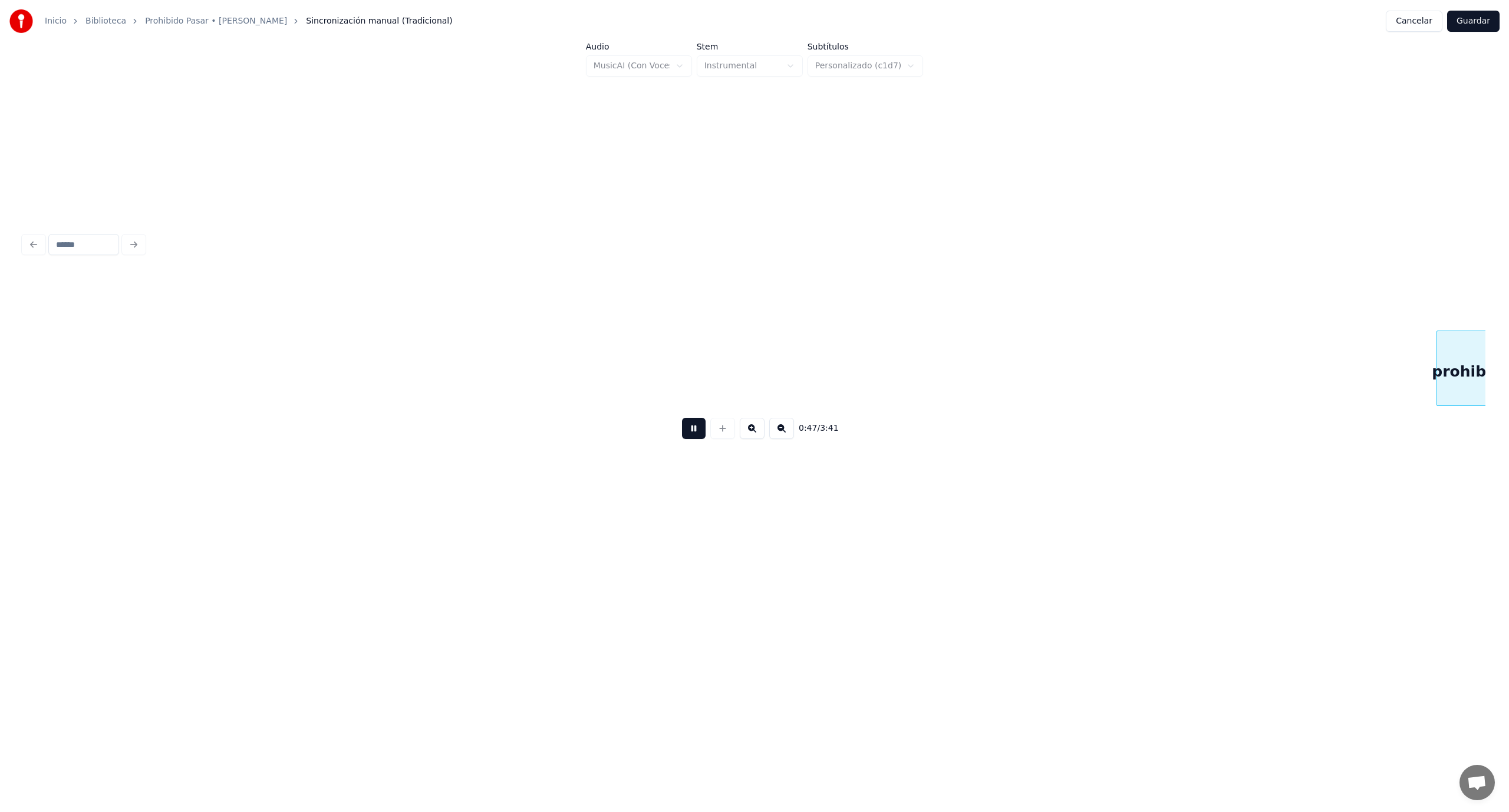
scroll to position [0, 5535]
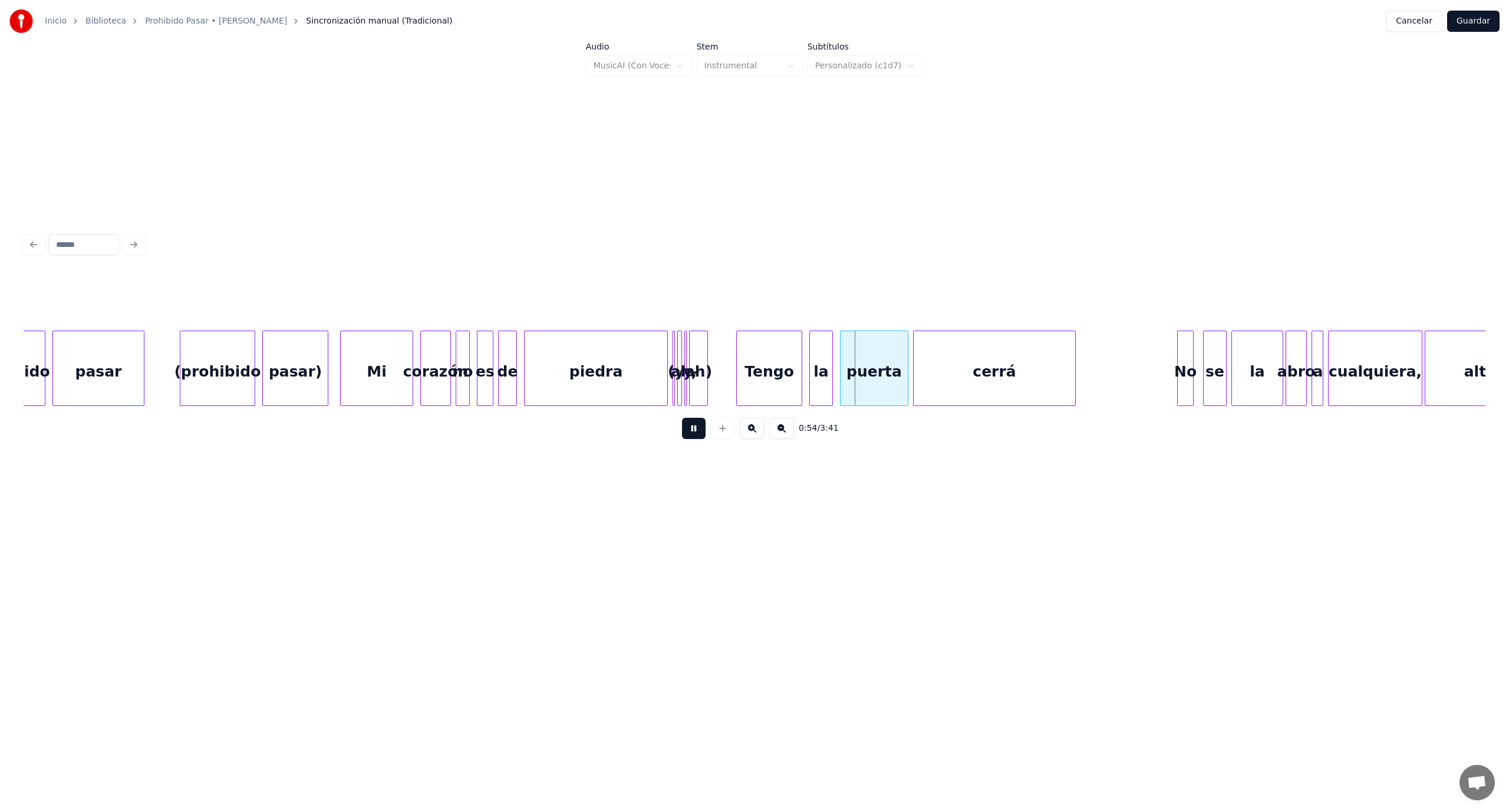
click at [694, 430] on button at bounding box center [694, 428] width 24 height 21
click at [657, 391] on div at bounding box center [659, 368] width 3 height 74
click at [668, 360] on div at bounding box center [670, 368] width 3 height 74
click at [662, 355] on div "(y-" at bounding box center [664, 371] width 18 height 80
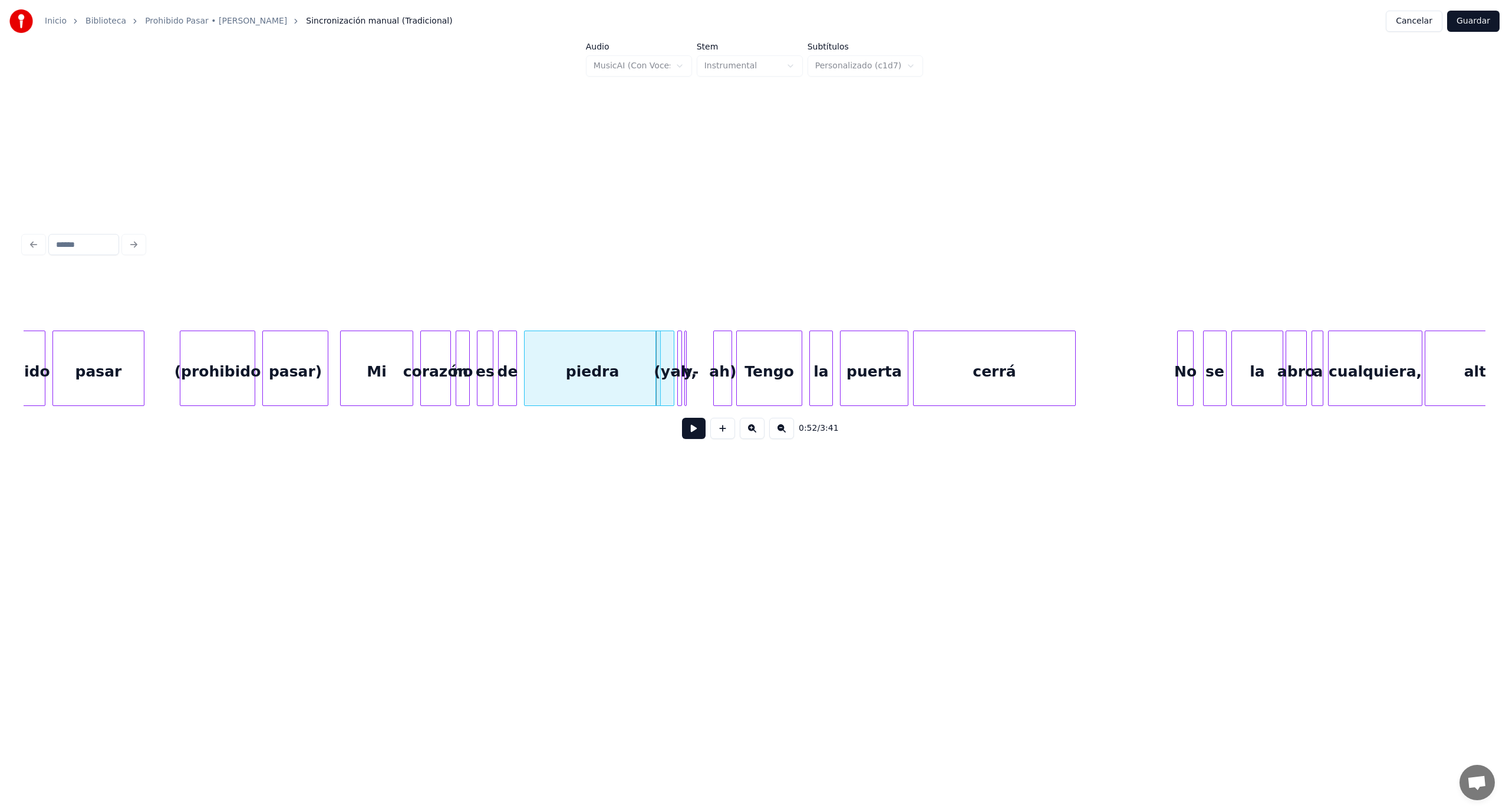
click at [724, 361] on div "ah)" at bounding box center [722, 371] width 18 height 80
click at [686, 359] on div "y-" at bounding box center [682, 368] width 8 height 75
click at [696, 359] on div at bounding box center [694, 368] width 3 height 74
click at [701, 359] on div "y-" at bounding box center [702, 371] width 16 height 80
click at [692, 355] on div at bounding box center [691, 368] width 3 height 74
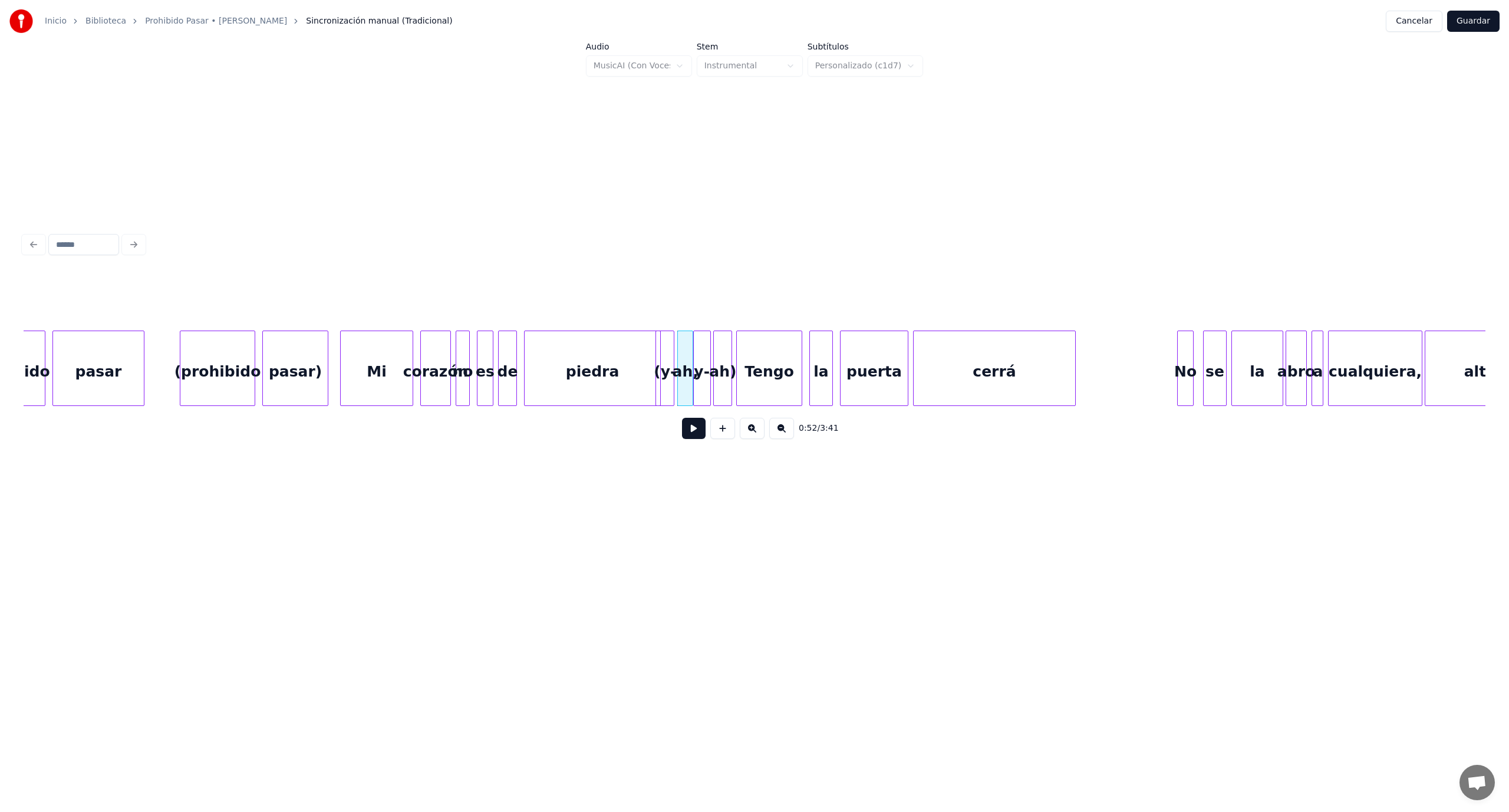
click at [650, 393] on div "piedra" at bounding box center [592, 371] width 135 height 80
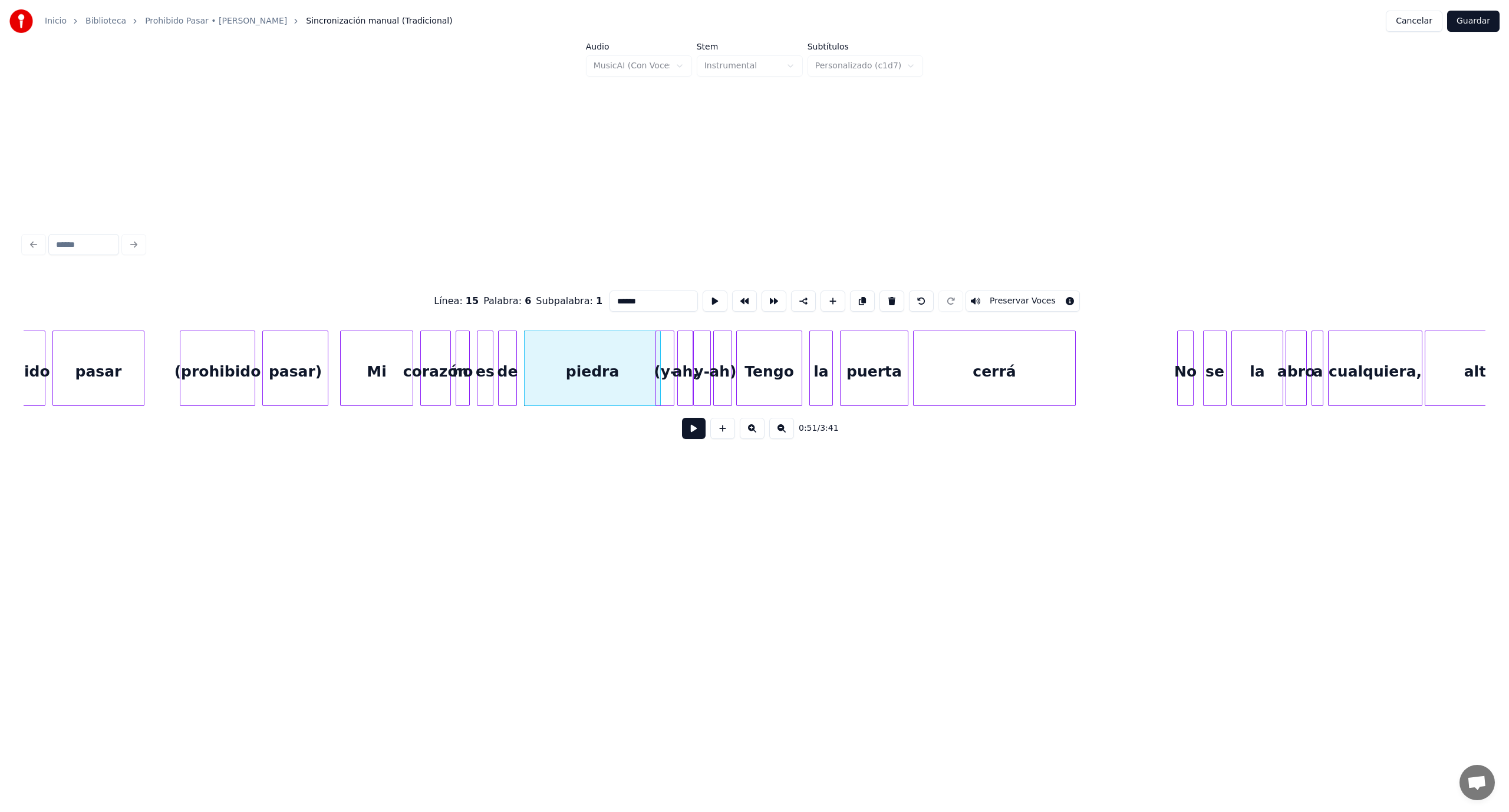
click at [692, 435] on button at bounding box center [694, 428] width 24 height 21
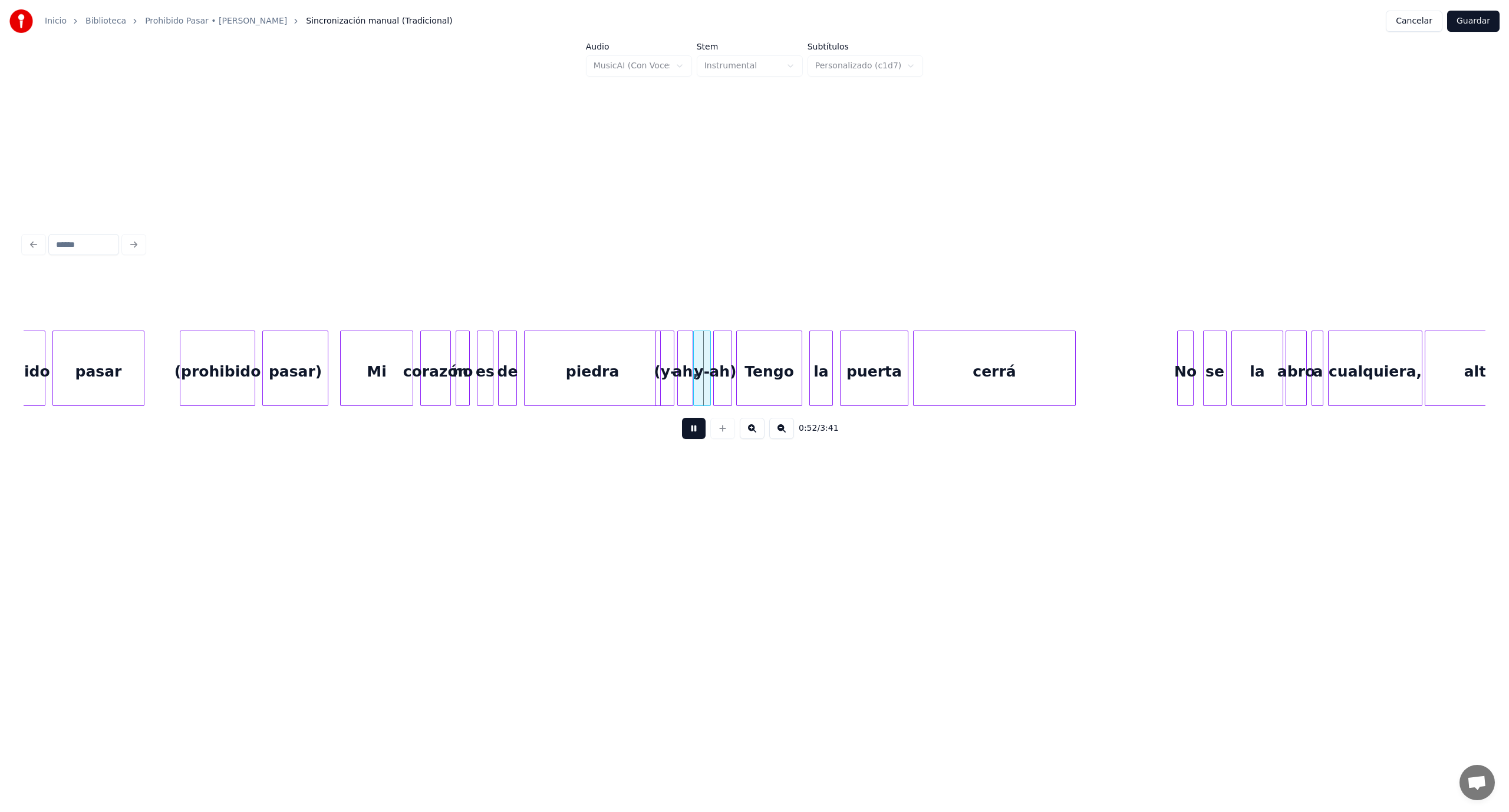
click at [692, 435] on button at bounding box center [694, 428] width 24 height 21
click at [636, 382] on div "piedra" at bounding box center [592, 371] width 135 height 80
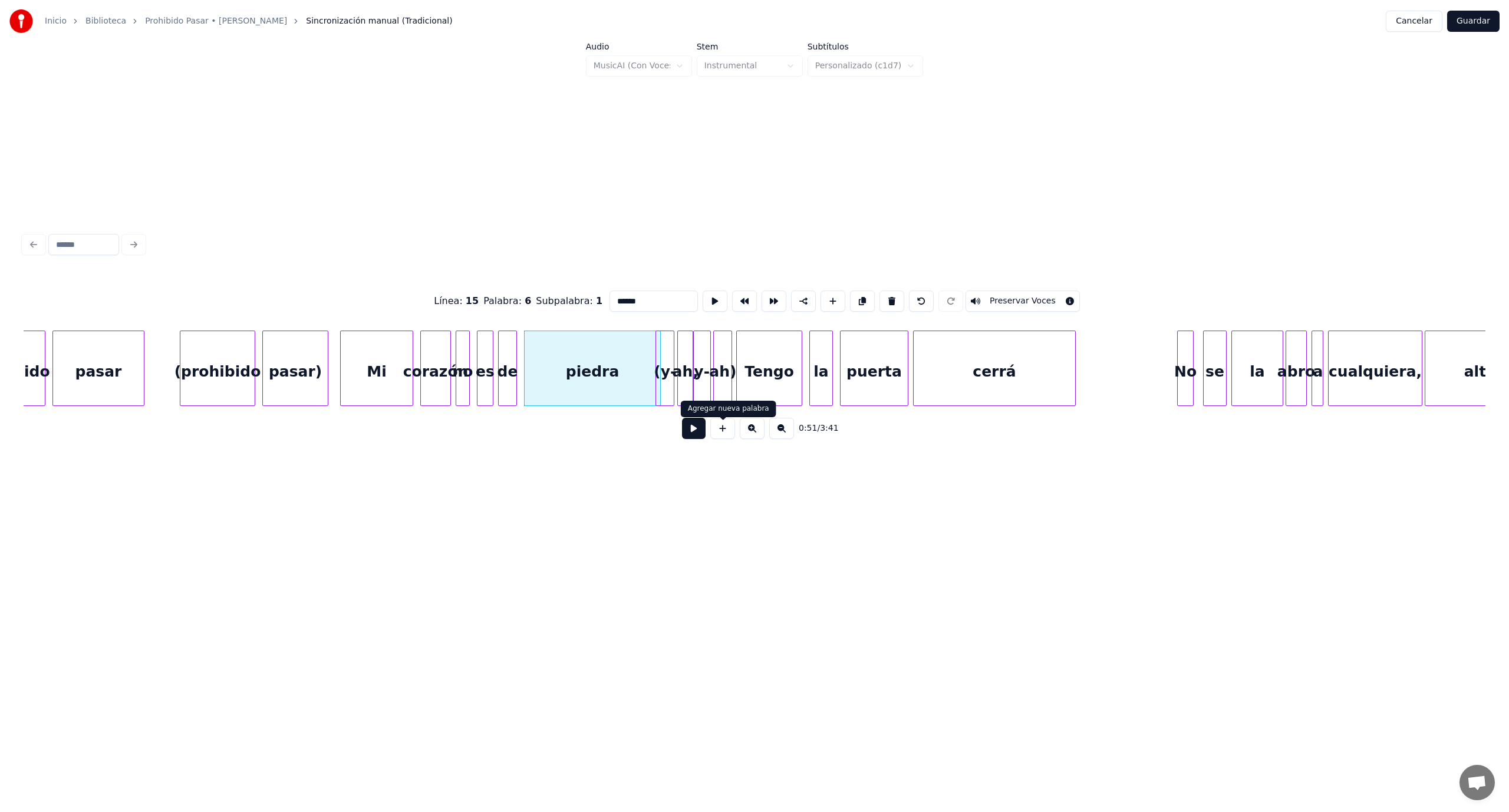
click at [698, 434] on button at bounding box center [694, 428] width 24 height 21
click at [630, 374] on div at bounding box center [631, 368] width 3 height 74
click at [654, 368] on div at bounding box center [654, 368] width 3 height 74
click at [666, 362] on div at bounding box center [666, 368] width 3 height 74
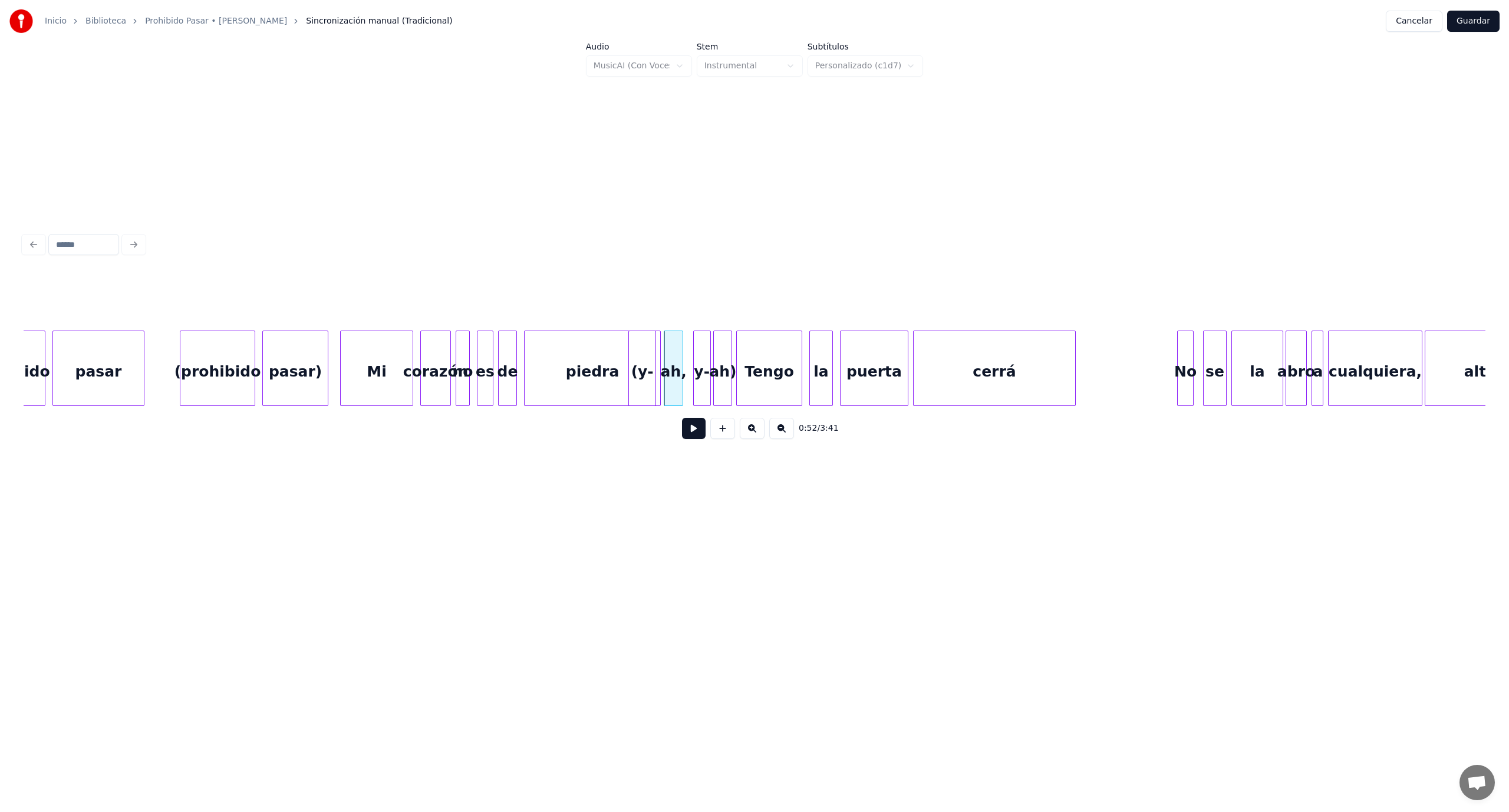
click at [680, 361] on div at bounding box center [680, 368] width 3 height 74
click at [698, 431] on button at bounding box center [694, 428] width 24 height 21
click at [692, 360] on div "y-" at bounding box center [693, 371] width 16 height 80
click at [713, 355] on div "ah)" at bounding box center [722, 368] width 19 height 75
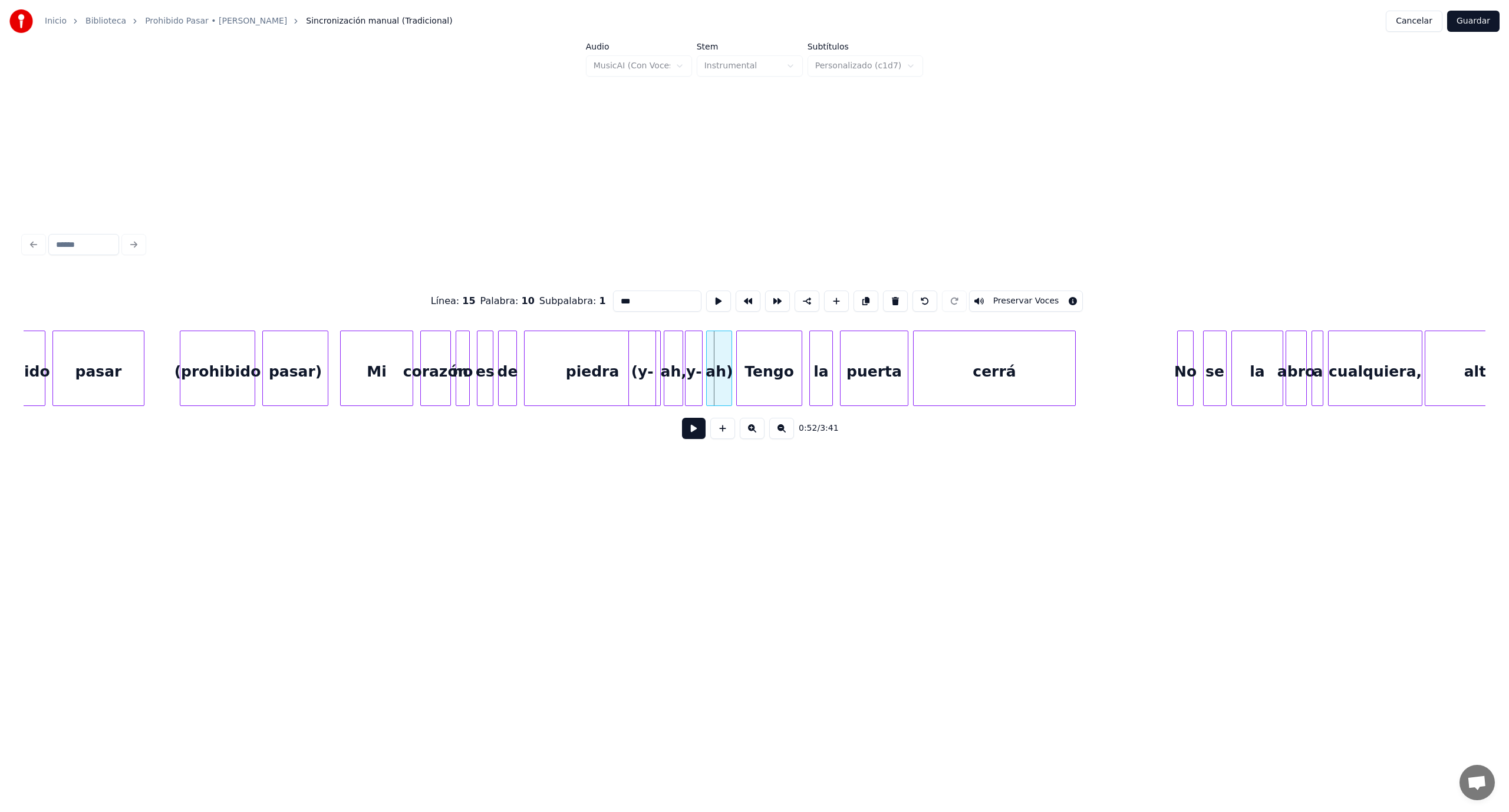
click at [709, 357] on div at bounding box center [709, 368] width 3 height 74
click at [701, 431] on button at bounding box center [694, 428] width 24 height 21
click at [700, 431] on button at bounding box center [694, 428] width 24 height 21
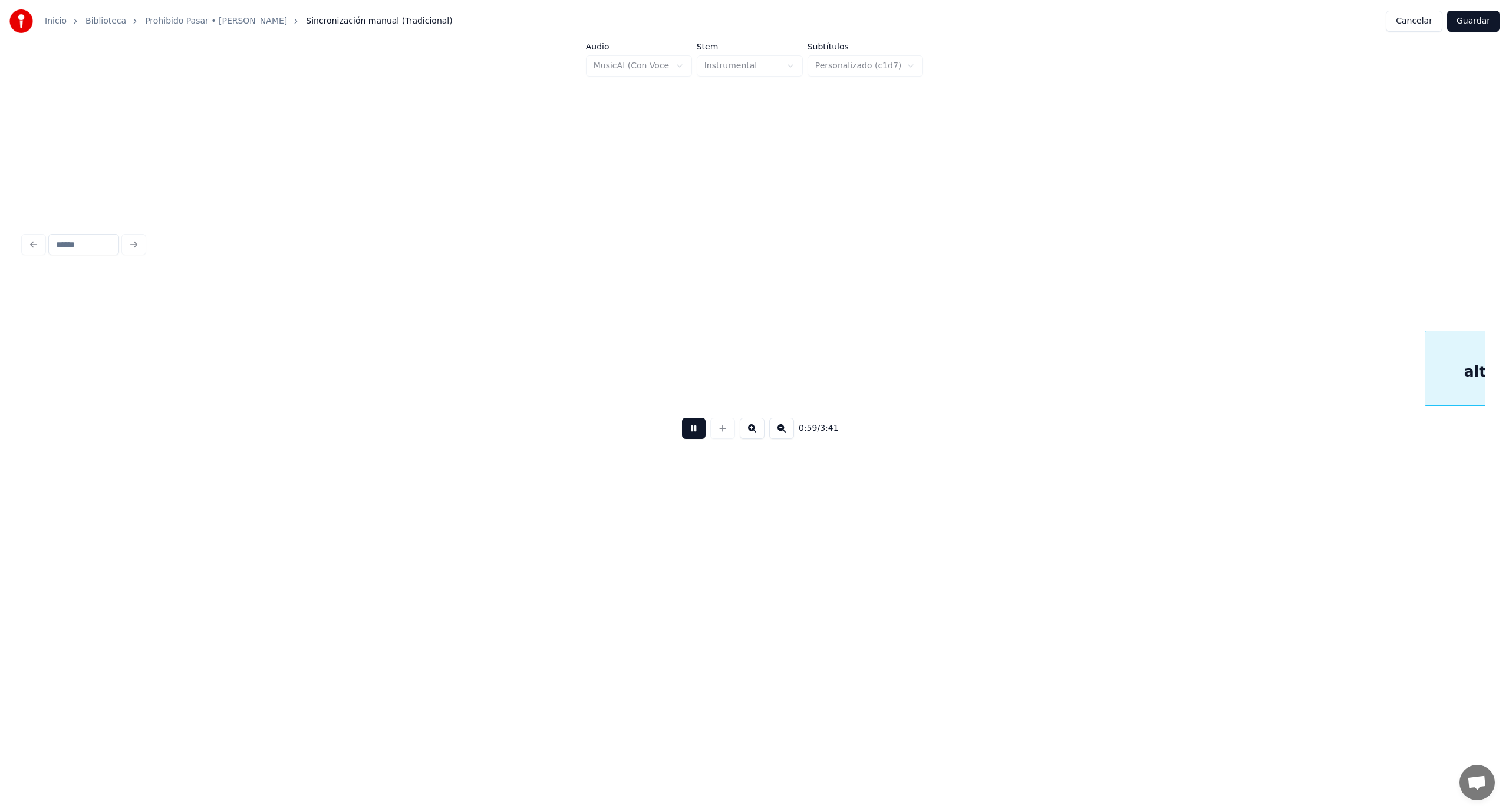
scroll to position [0, 6997]
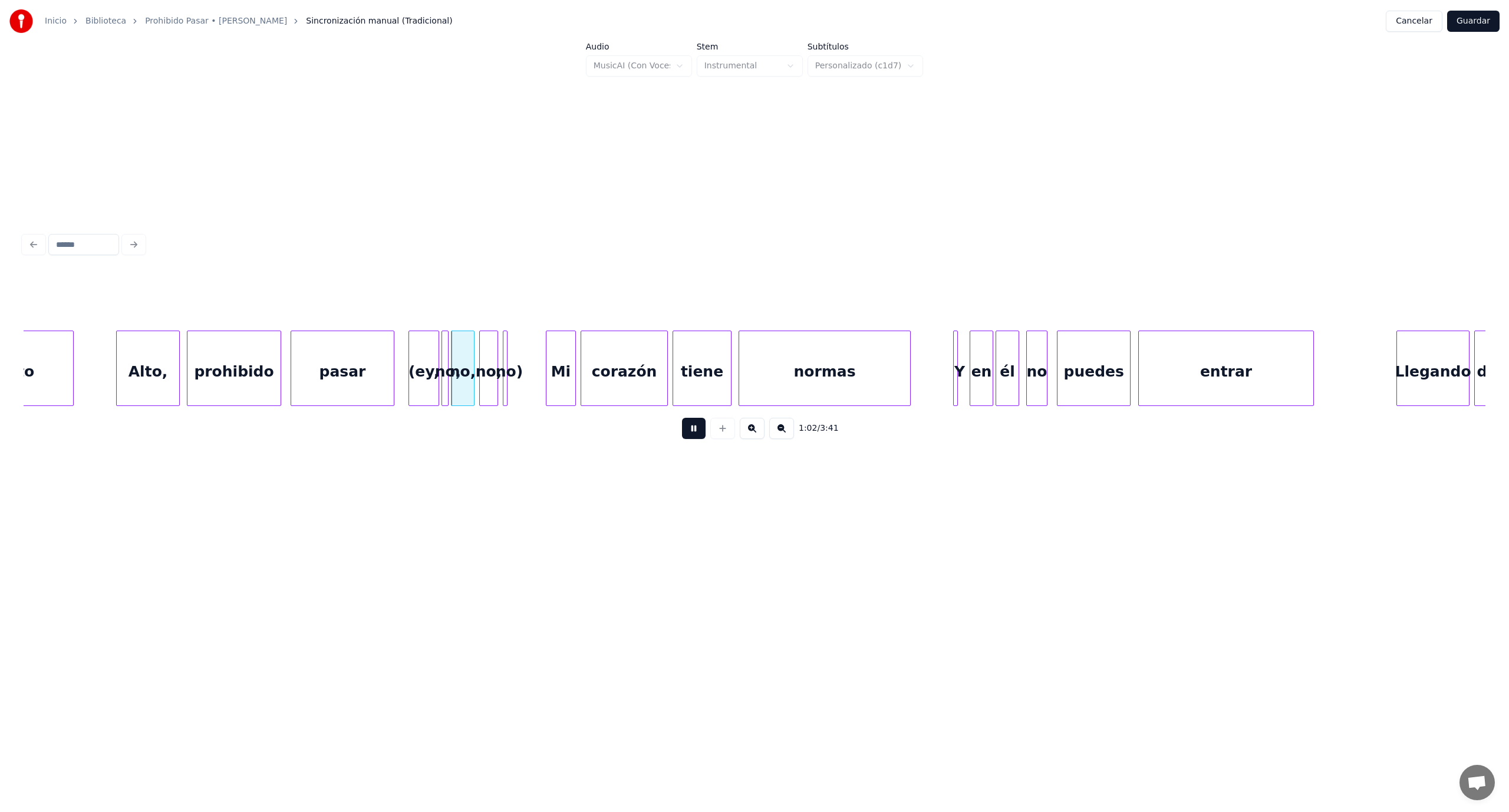
click at [700, 432] on button at bounding box center [694, 428] width 24 height 21
click at [362, 381] on div "pasar" at bounding box center [342, 371] width 103 height 80
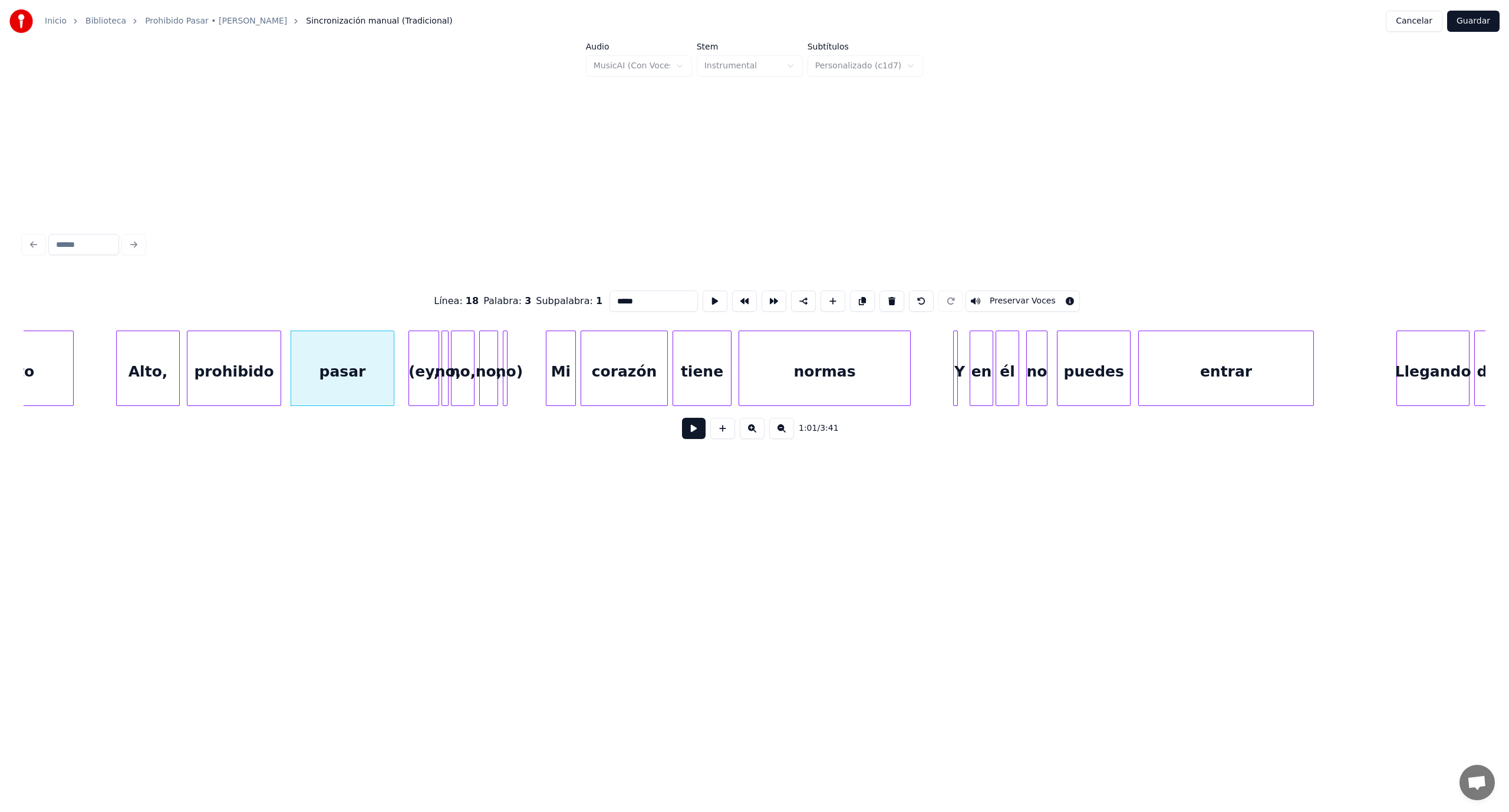
click at [690, 437] on button at bounding box center [694, 428] width 24 height 21
click at [692, 437] on button at bounding box center [694, 428] width 24 height 21
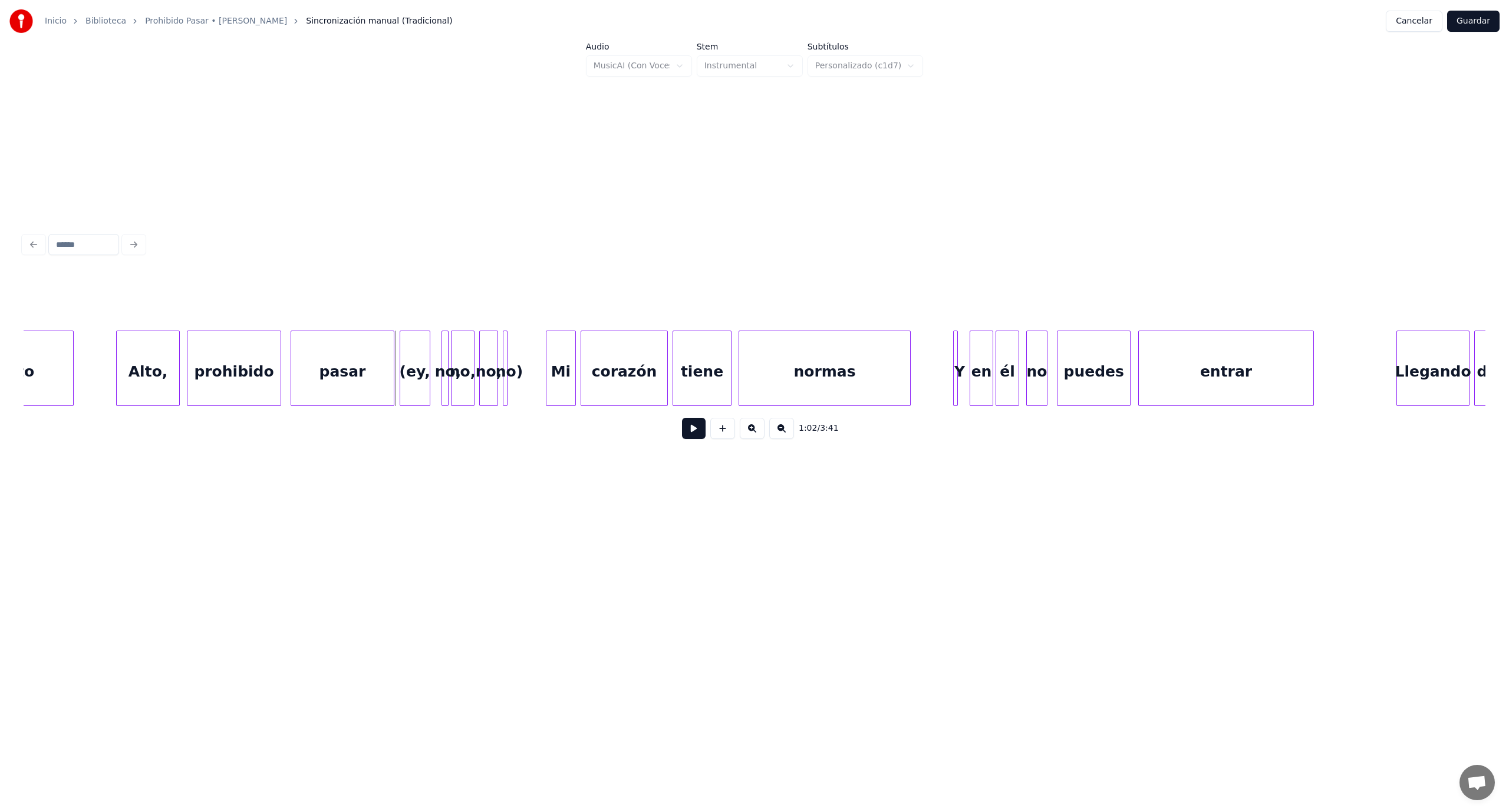
click at [404, 364] on div "(ey," at bounding box center [415, 371] width 29 height 80
click at [438, 357] on div at bounding box center [438, 368] width 3 height 74
click at [439, 358] on div "no," at bounding box center [438, 371] width 12 height 80
click at [458, 361] on div "no," at bounding box center [460, 371] width 22 height 80
click at [483, 360] on div "no," at bounding box center [483, 371] width 18 height 80
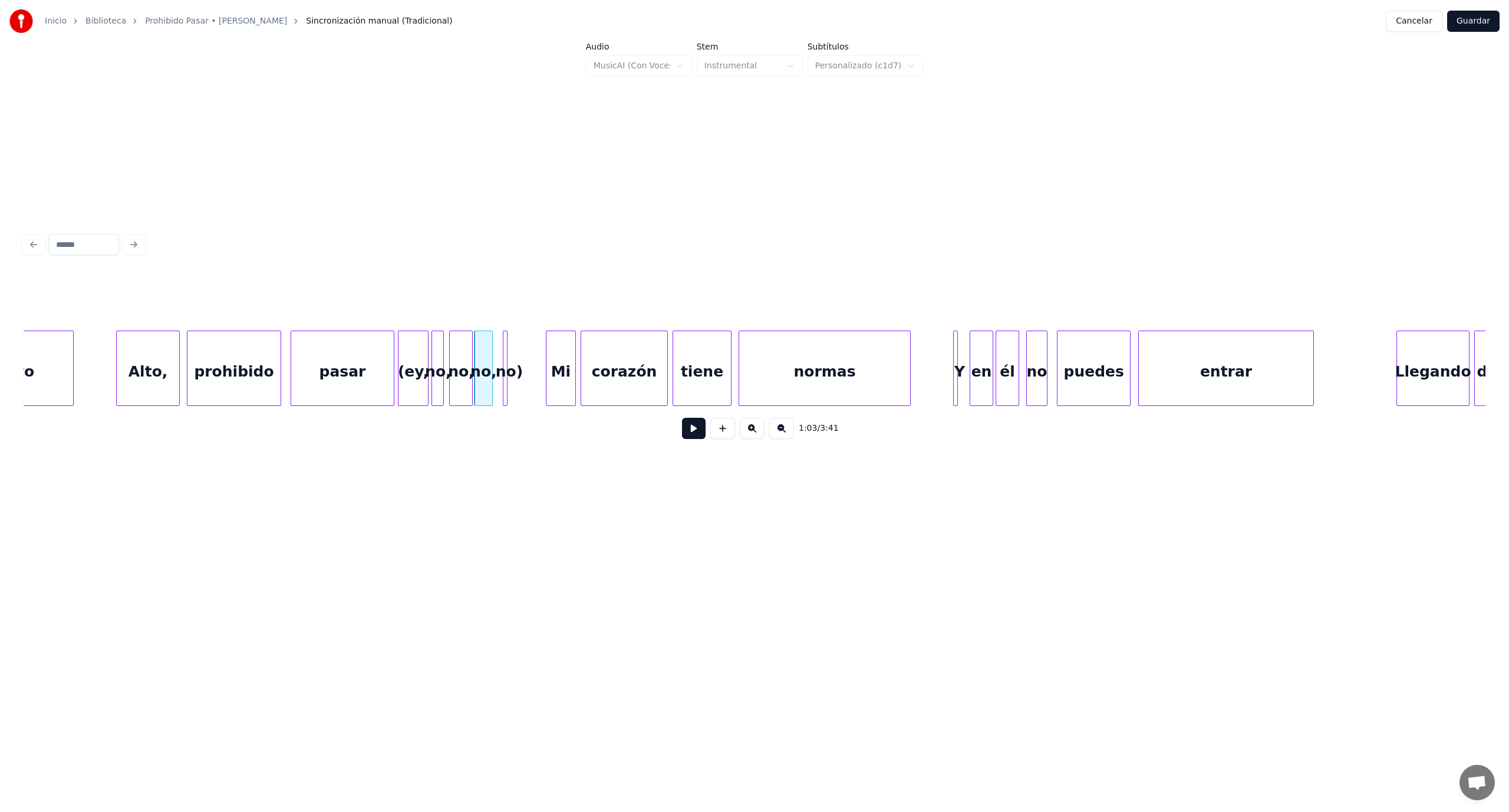
click at [508, 357] on div "no)" at bounding box center [509, 371] width 12 height 80
click at [524, 359] on div at bounding box center [525, 368] width 3 height 74
click at [509, 365] on div "no)" at bounding box center [506, 371] width 23 height 80
click at [410, 392] on div "(ey," at bounding box center [413, 371] width 29 height 80
type input "****"
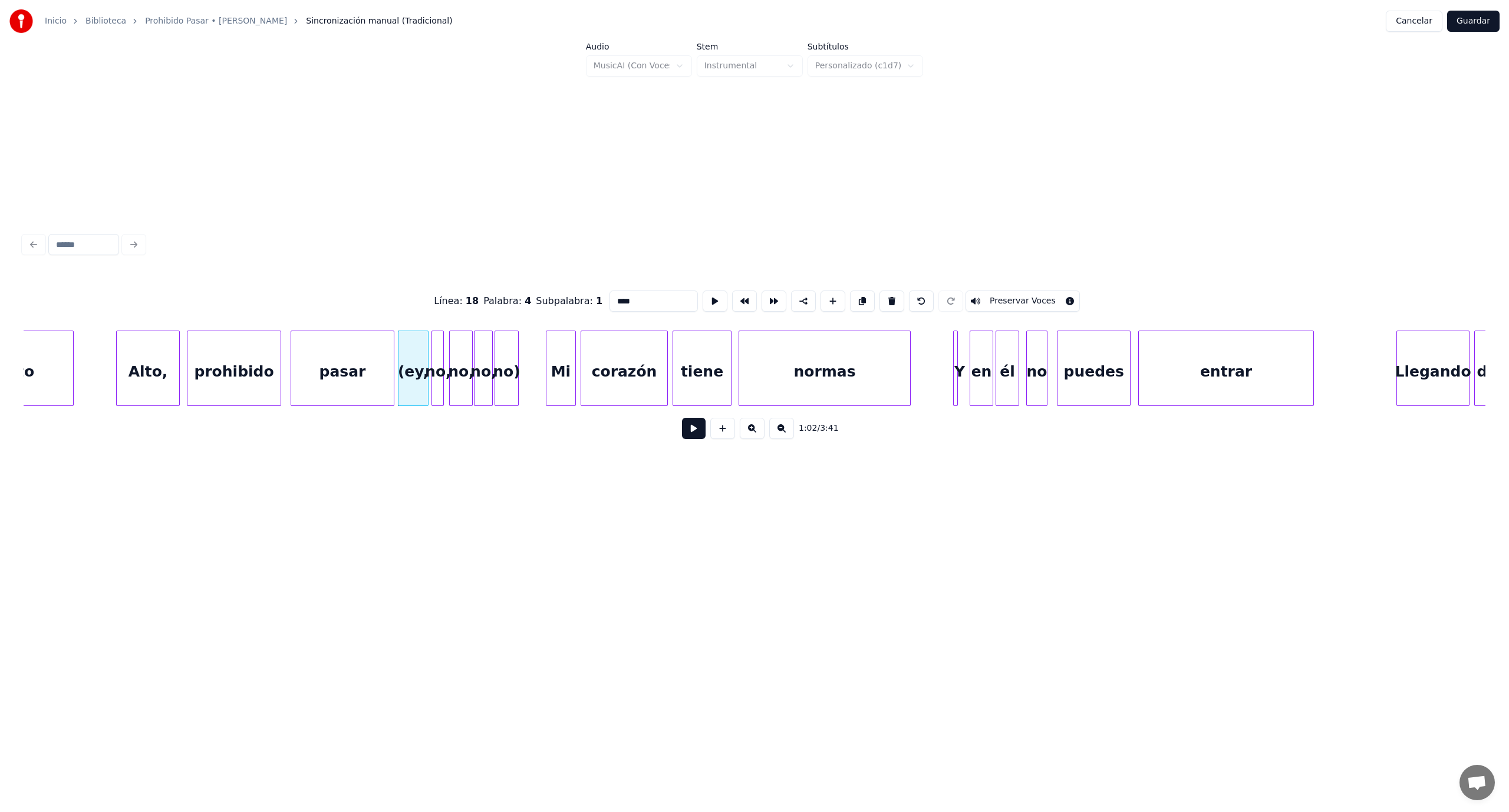
click at [694, 435] on button at bounding box center [694, 428] width 24 height 21
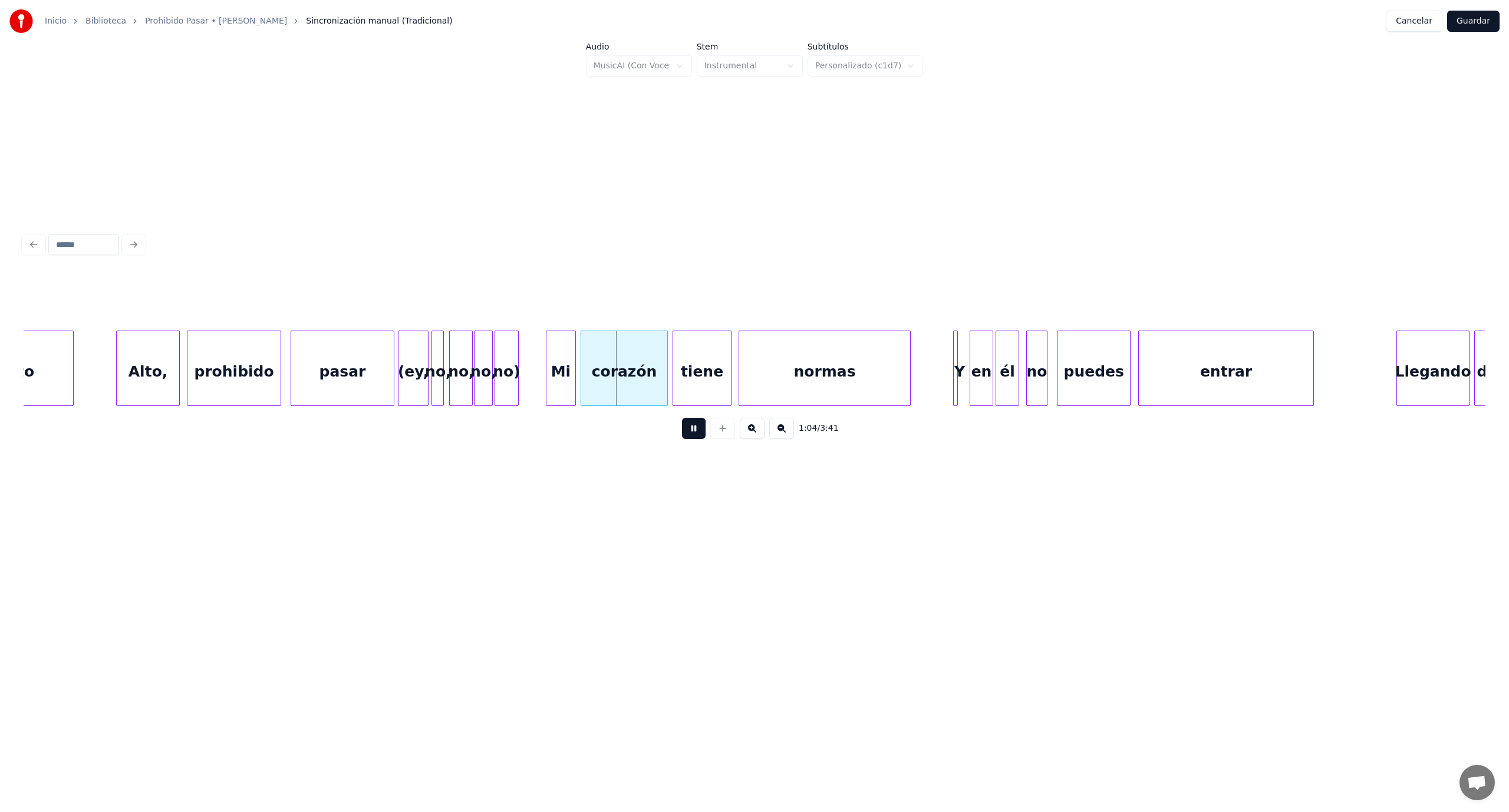
click at [694, 435] on button at bounding box center [694, 428] width 24 height 21
click at [514, 364] on div "no)" at bounding box center [515, 371] width 23 height 80
click at [490, 361] on div "no," at bounding box center [490, 371] width 18 height 80
click at [466, 359] on div "no," at bounding box center [466, 371] width 22 height 80
click at [448, 353] on div at bounding box center [447, 368] width 3 height 74
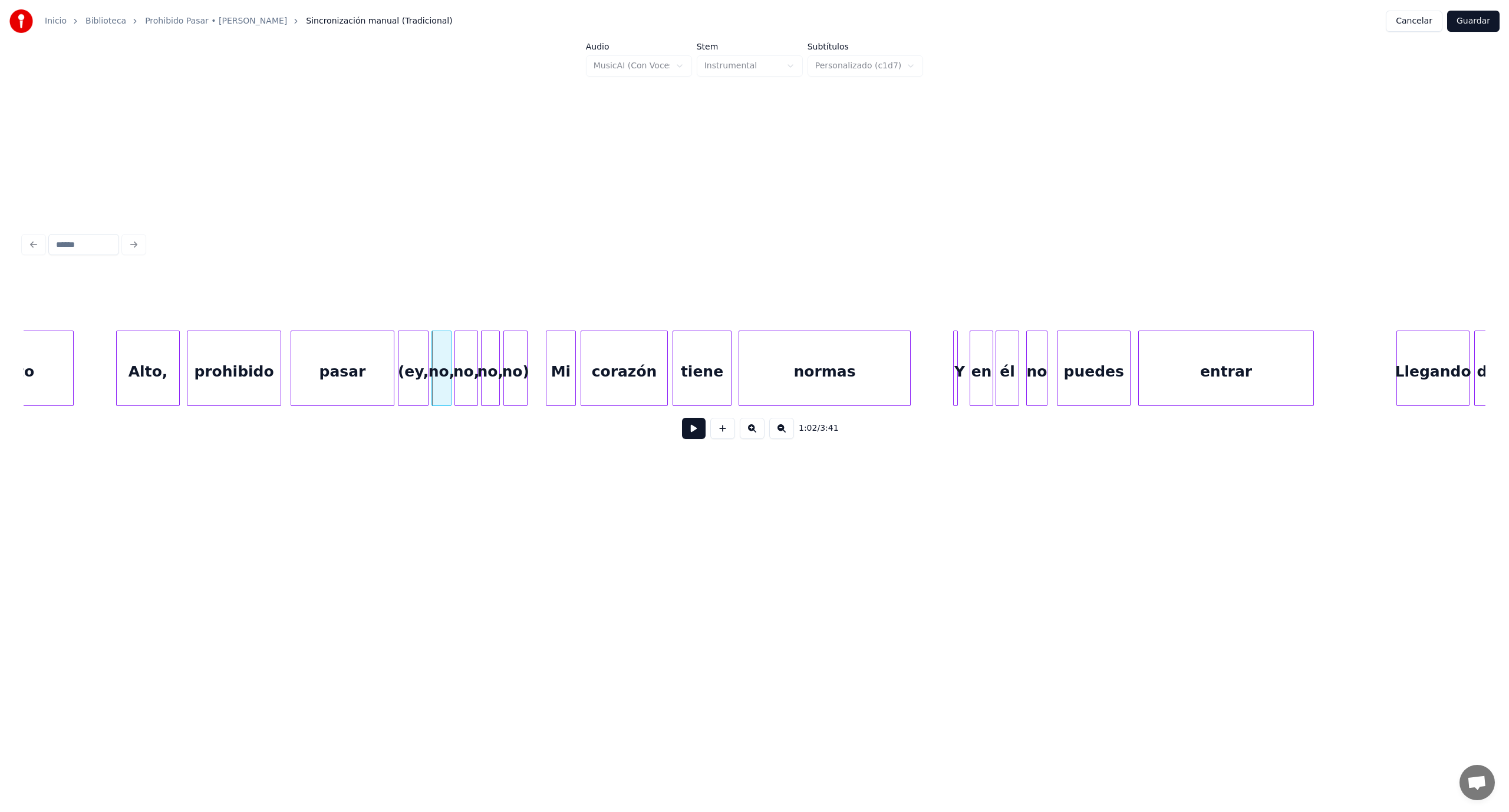
click at [696, 437] on button at bounding box center [694, 428] width 24 height 21
click at [961, 353] on div "Y" at bounding box center [960, 368] width 16 height 75
click at [949, 358] on div at bounding box center [950, 368] width 3 height 74
click at [956, 359] on div "Y" at bounding box center [957, 371] width 20 height 80
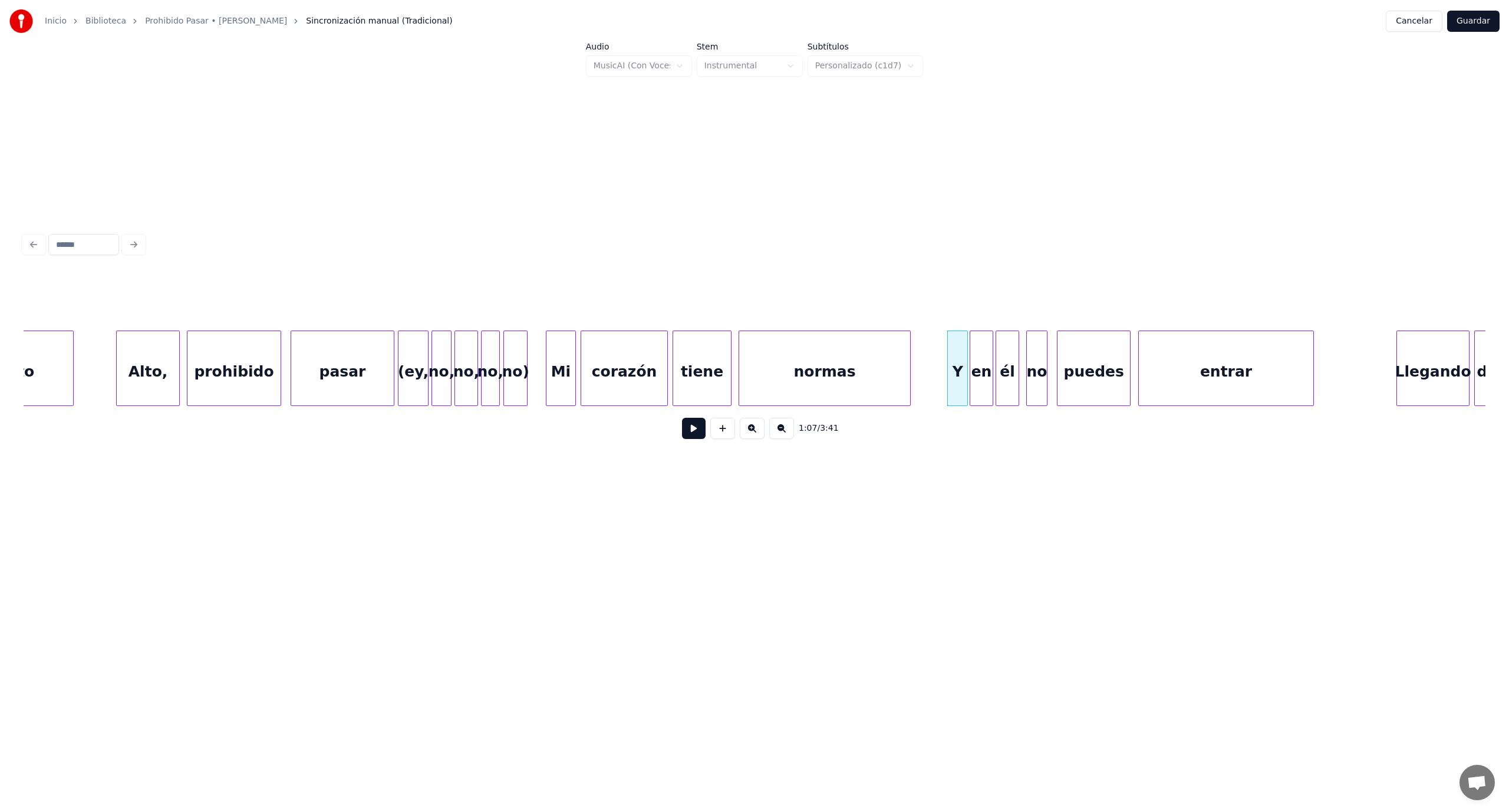
drag, startPoint x: 687, startPoint y: 423, endPoint x: 696, endPoint y: 436, distance: 15.8
click at [687, 424] on button at bounding box center [694, 428] width 24 height 21
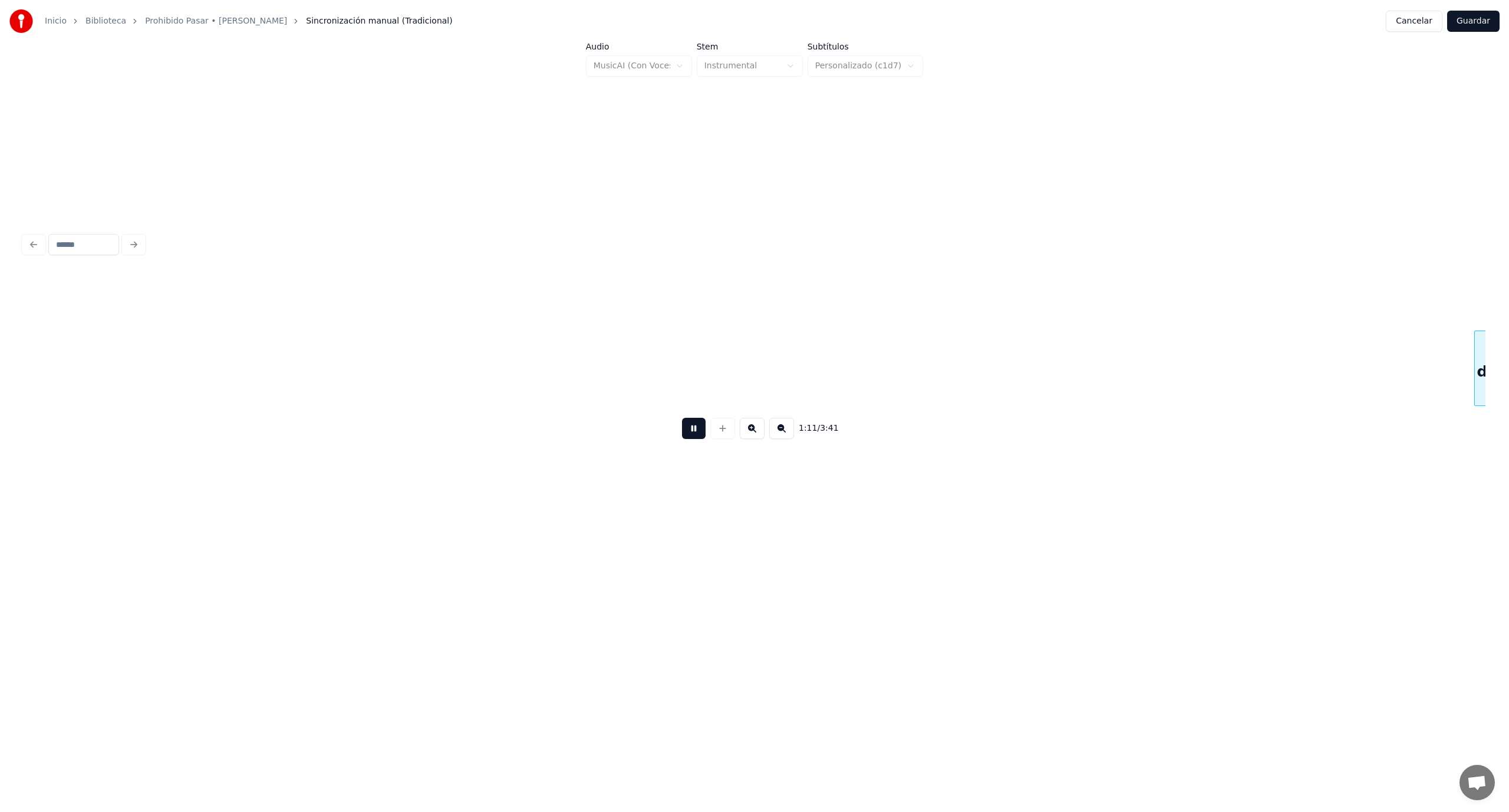
scroll to position [0, 8458]
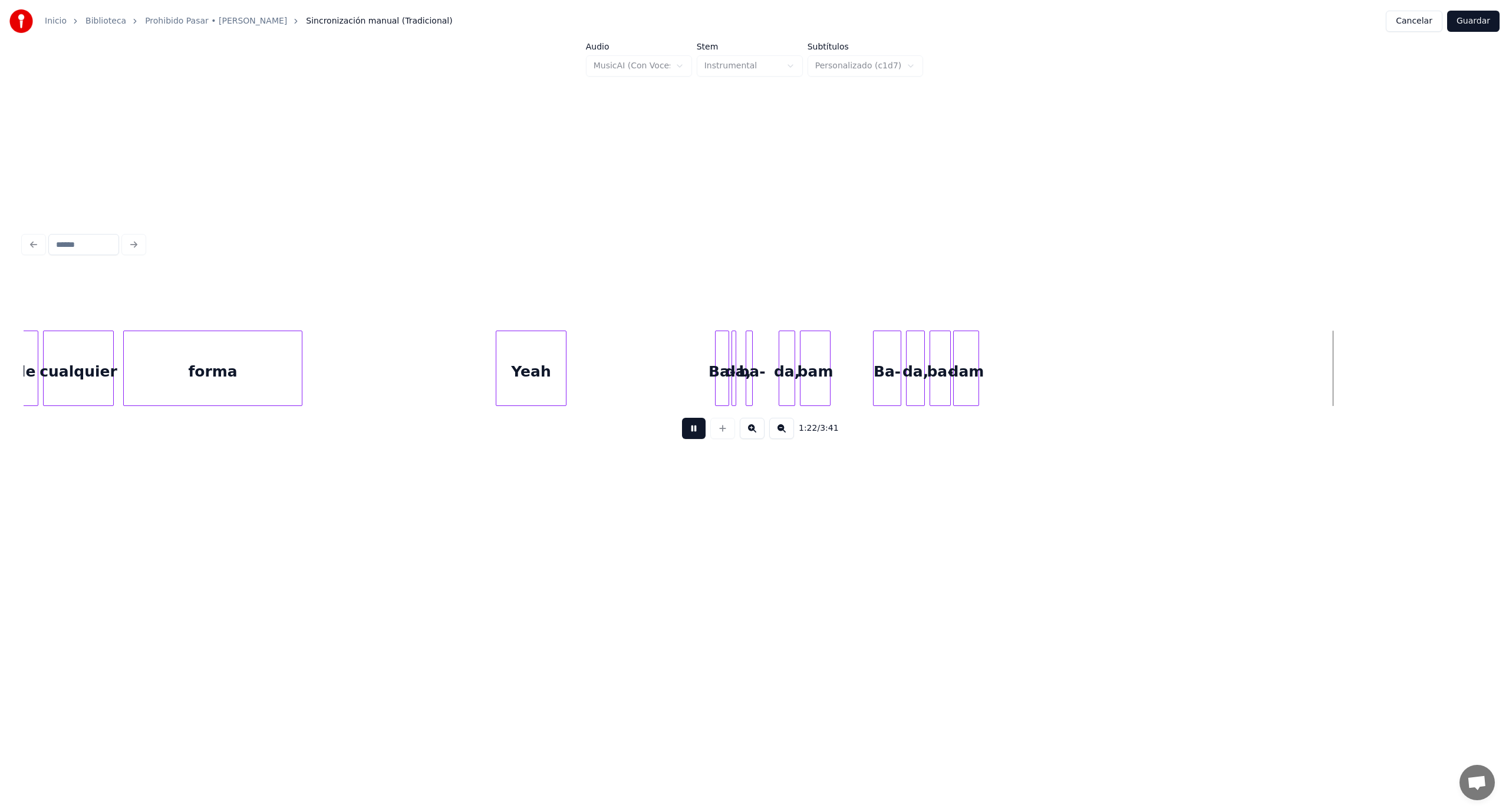
click at [694, 430] on button at bounding box center [694, 428] width 24 height 21
click at [821, 350] on div at bounding box center [820, 368] width 3 height 74
click at [804, 353] on div at bounding box center [802, 368] width 3 height 74
click at [799, 358] on div "da," at bounding box center [803, 371] width 25 height 80
click at [761, 357] on div at bounding box center [760, 368] width 3 height 74
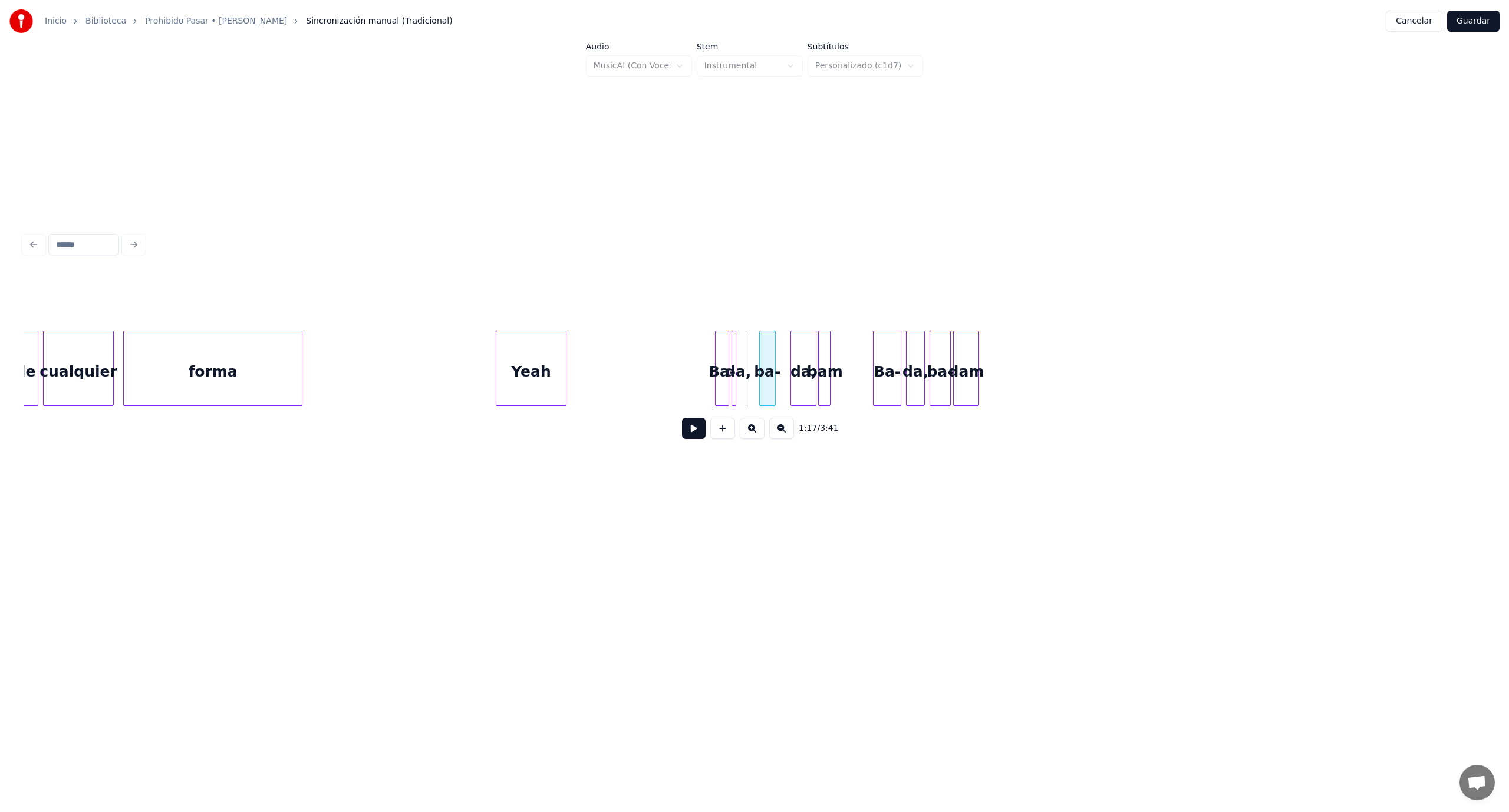
click at [766, 358] on div "ba-" at bounding box center [768, 371] width 15 height 80
click at [752, 365] on div at bounding box center [750, 368] width 3 height 74
click at [742, 359] on div at bounding box center [741, 368] width 3 height 74
click at [728, 364] on div "Ba-" at bounding box center [727, 371] width 13 height 80
click at [682, 432] on button at bounding box center [694, 428] width 24 height 21
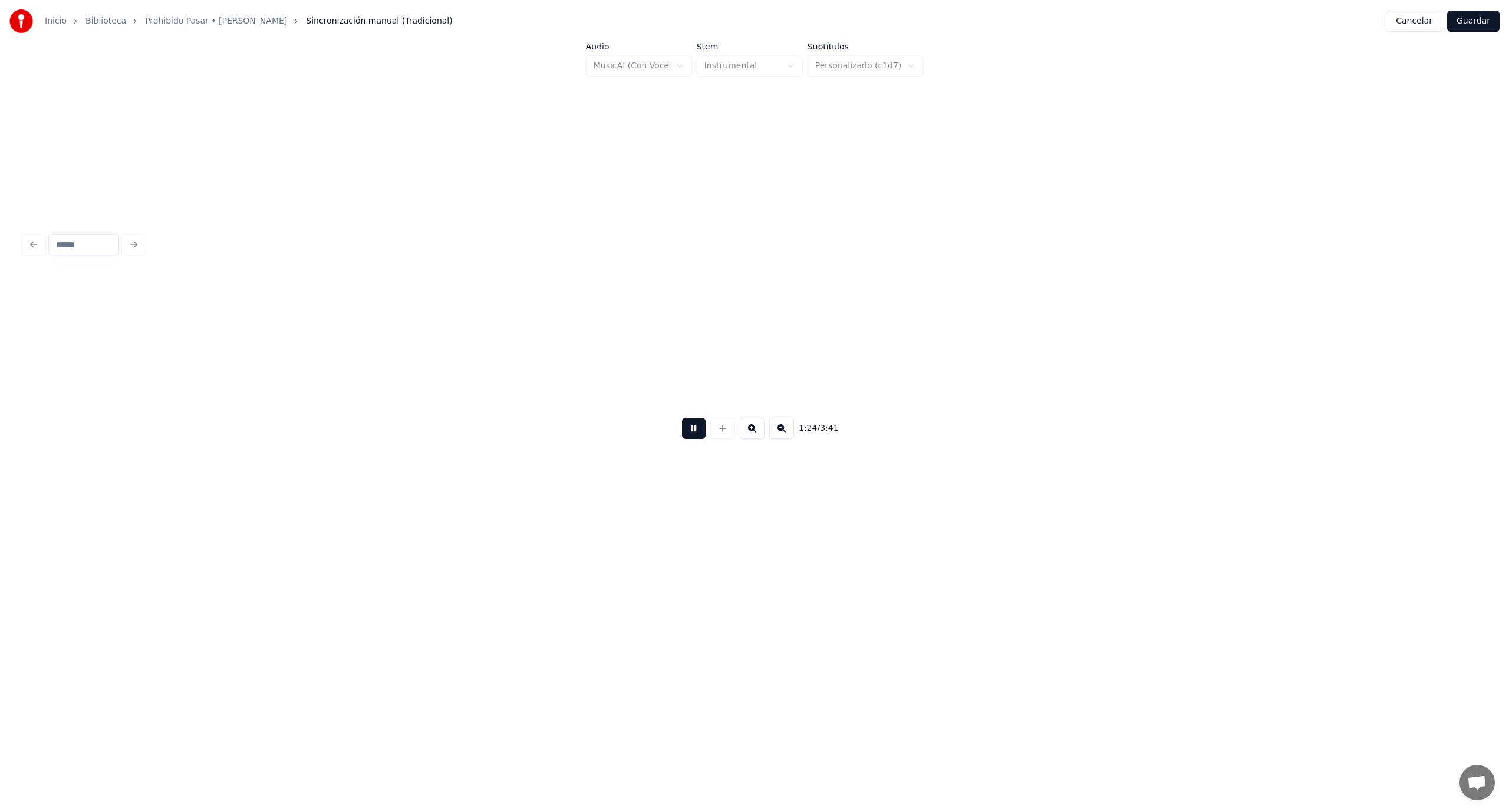
scroll to position [0, 9921]
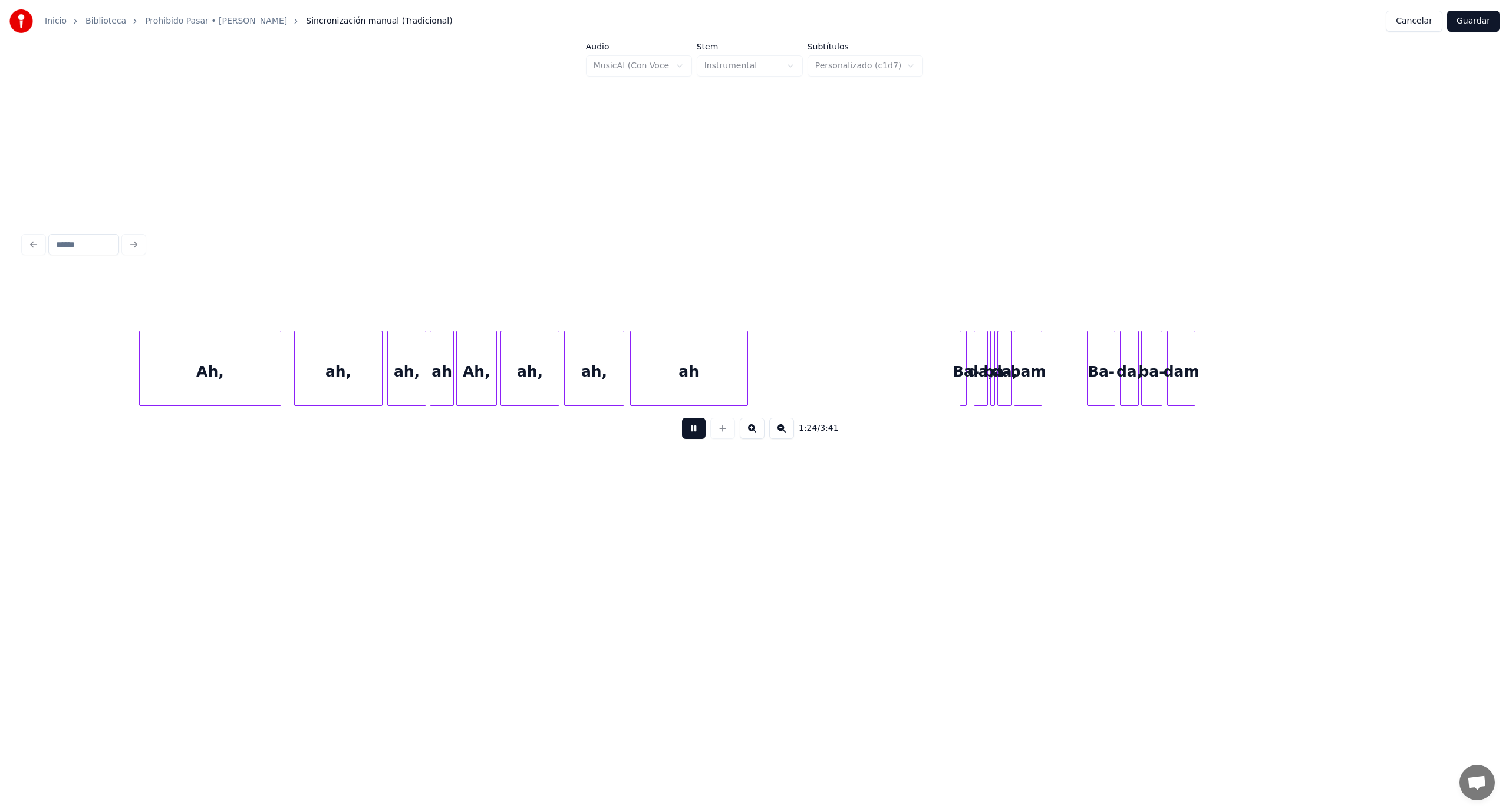
click at [682, 433] on button at bounding box center [694, 428] width 24 height 21
click at [703, 436] on button at bounding box center [694, 428] width 24 height 21
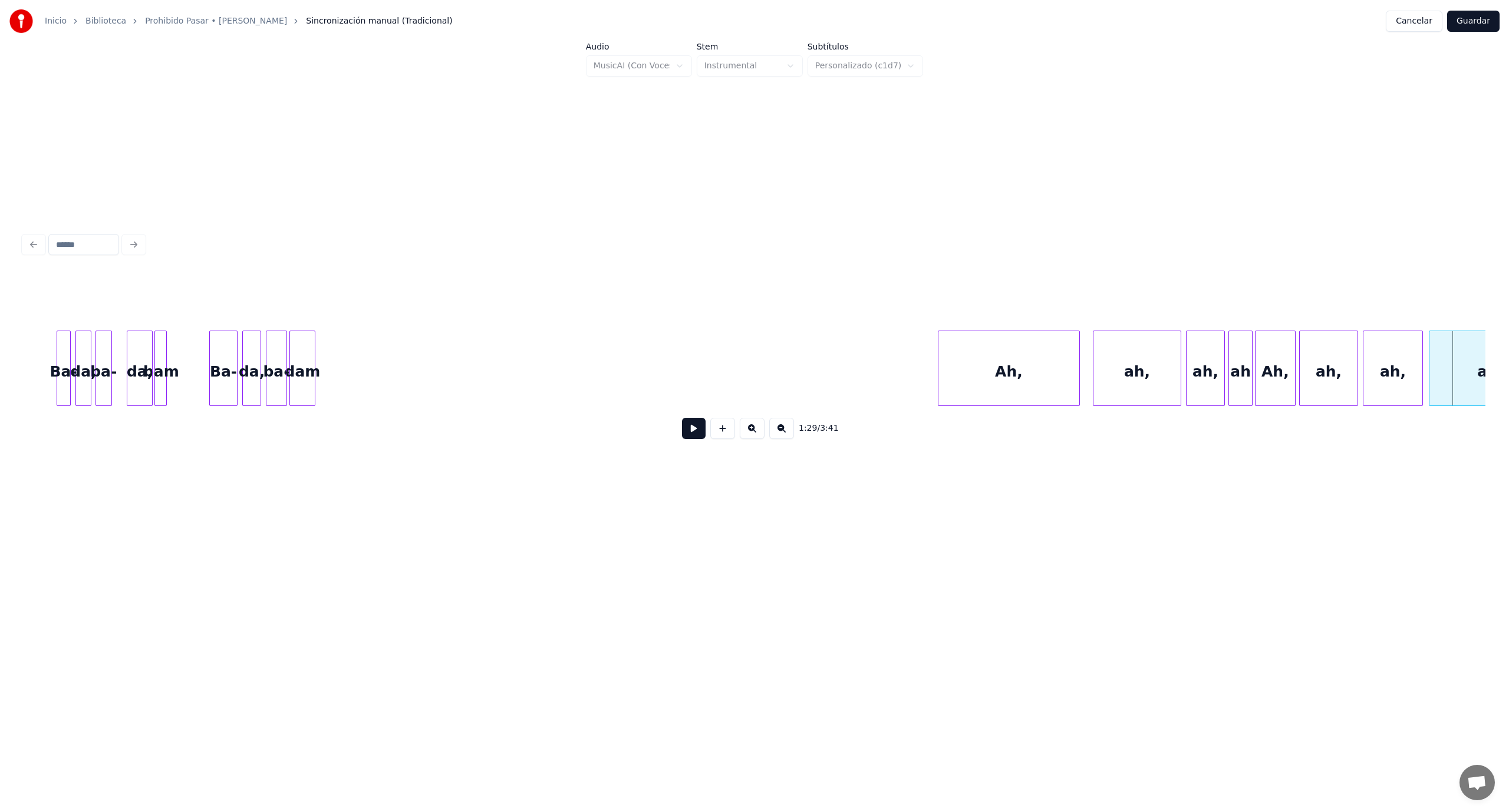
scroll to position [0, 8973]
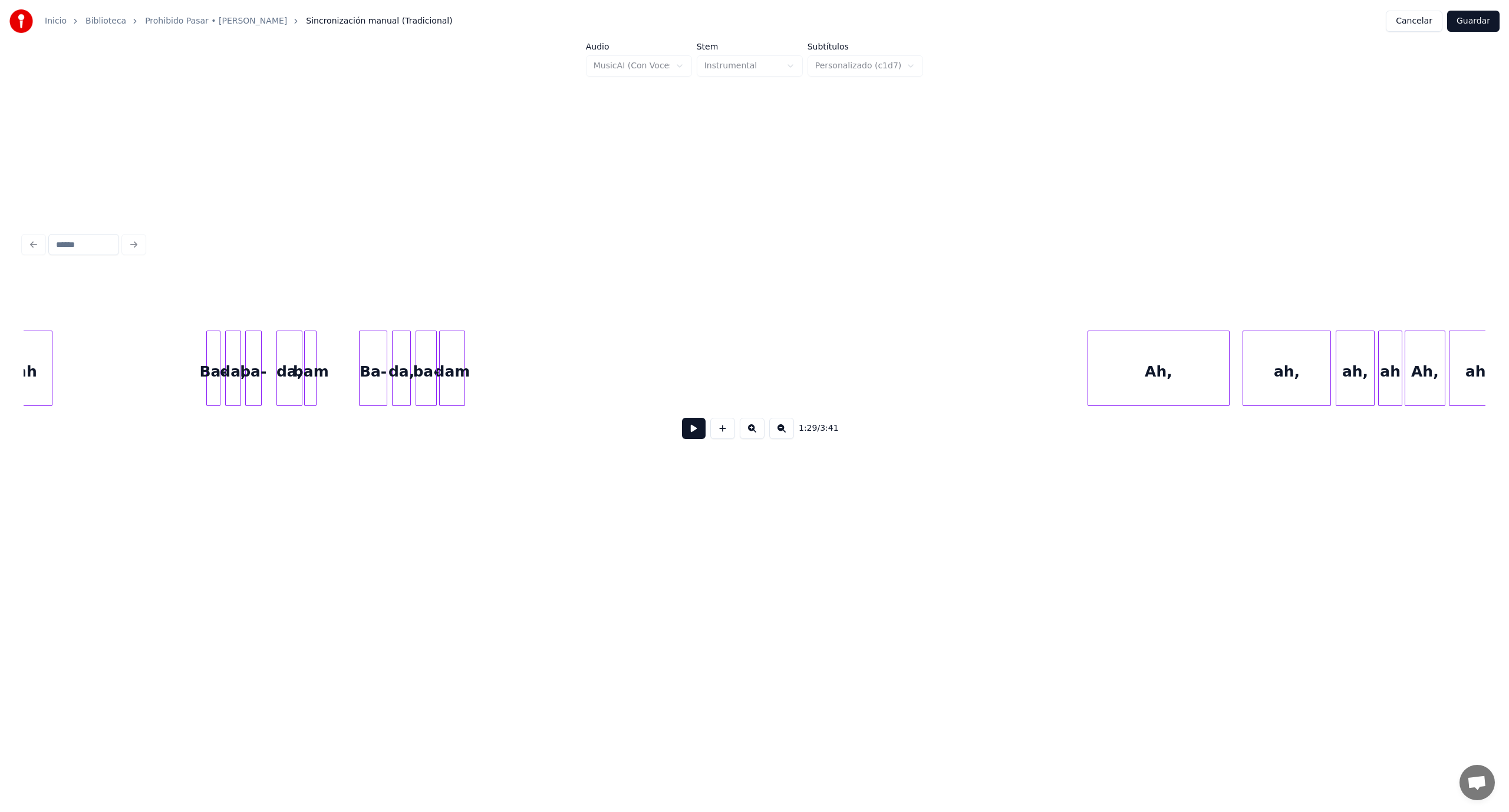
click at [696, 436] on button at bounding box center [694, 428] width 24 height 21
click at [679, 359] on div "Ah," at bounding box center [685, 371] width 141 height 80
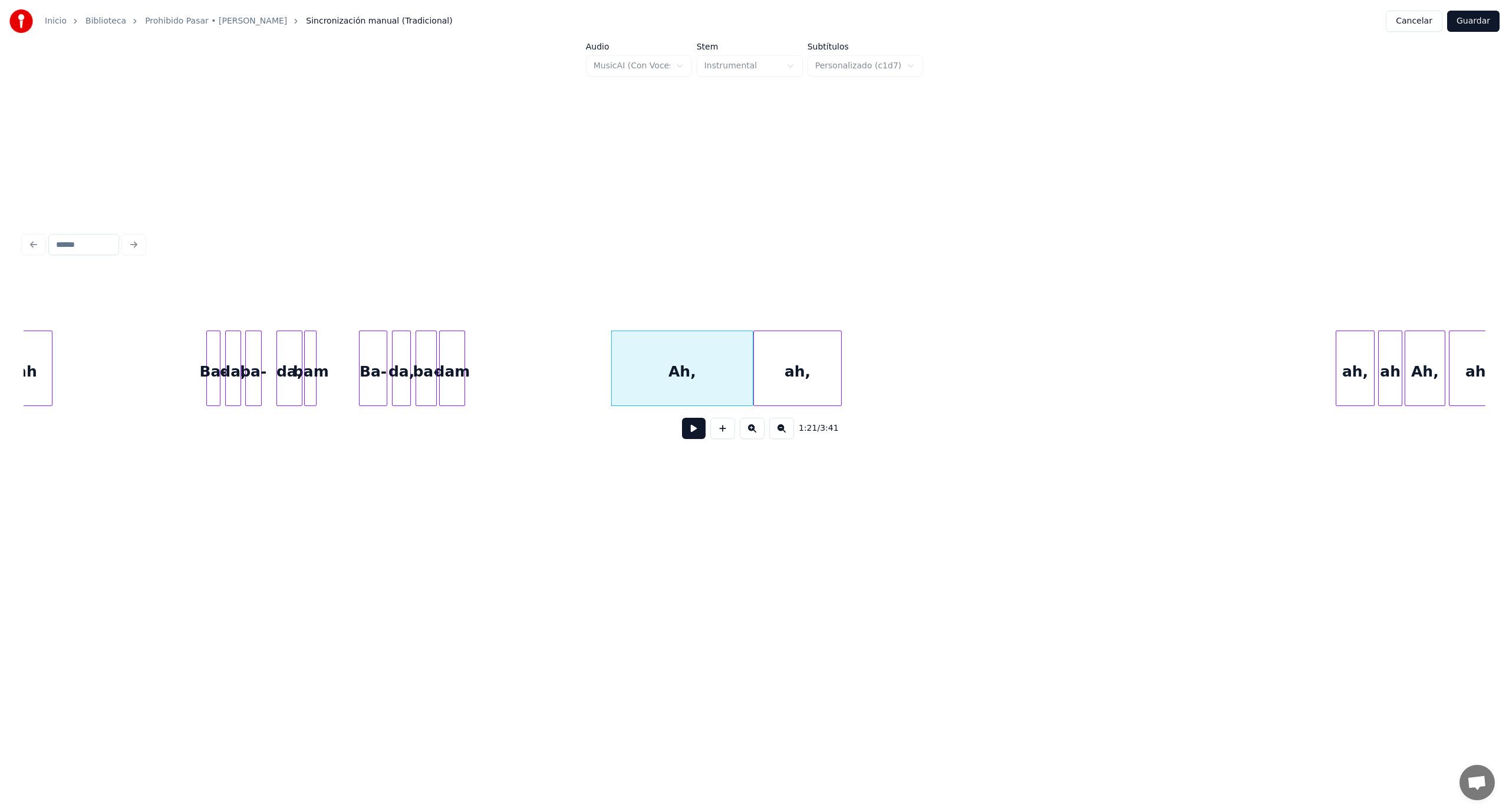
click at [809, 360] on div "ah," at bounding box center [797, 371] width 86 height 80
click at [858, 387] on div "ah," at bounding box center [863, 371] width 37 height 80
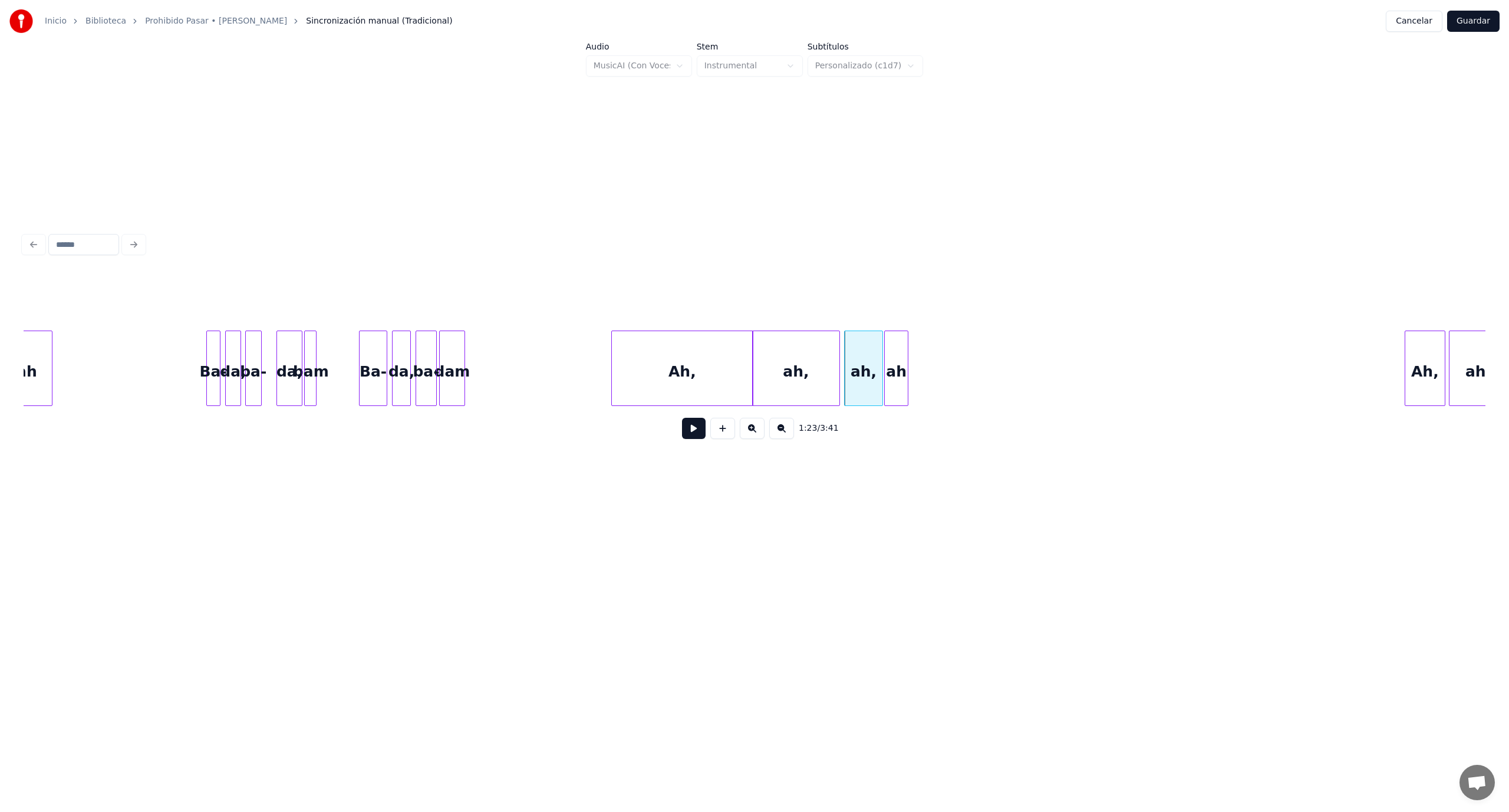
click at [900, 376] on div "ah" at bounding box center [896, 371] width 23 height 80
click at [924, 388] on div "Ah," at bounding box center [927, 371] width 39 height 80
click at [639, 384] on div "Ah," at bounding box center [682, 371] width 141 height 80
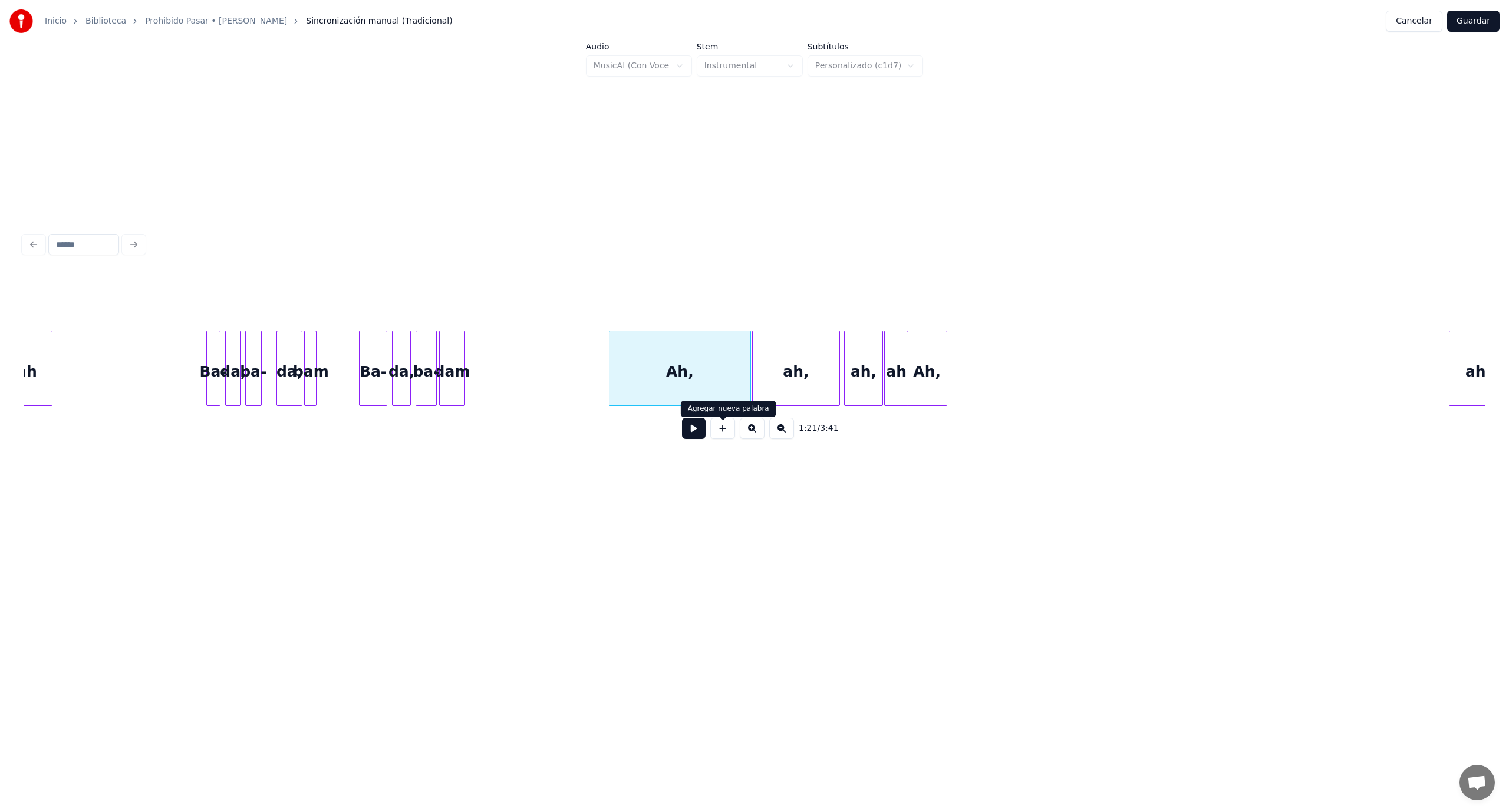
click at [698, 434] on button at bounding box center [694, 428] width 24 height 21
click at [696, 437] on button at bounding box center [694, 428] width 24 height 21
click at [648, 406] on div "Ah, ah, ah, ah Ah, ah, dam ba- da, [GEOGRAPHIC_DATA], [GEOGRAPHIC_DATA], [GEOGR…" at bounding box center [755, 368] width 1462 height 75
click at [792, 360] on div at bounding box center [791, 368] width 3 height 74
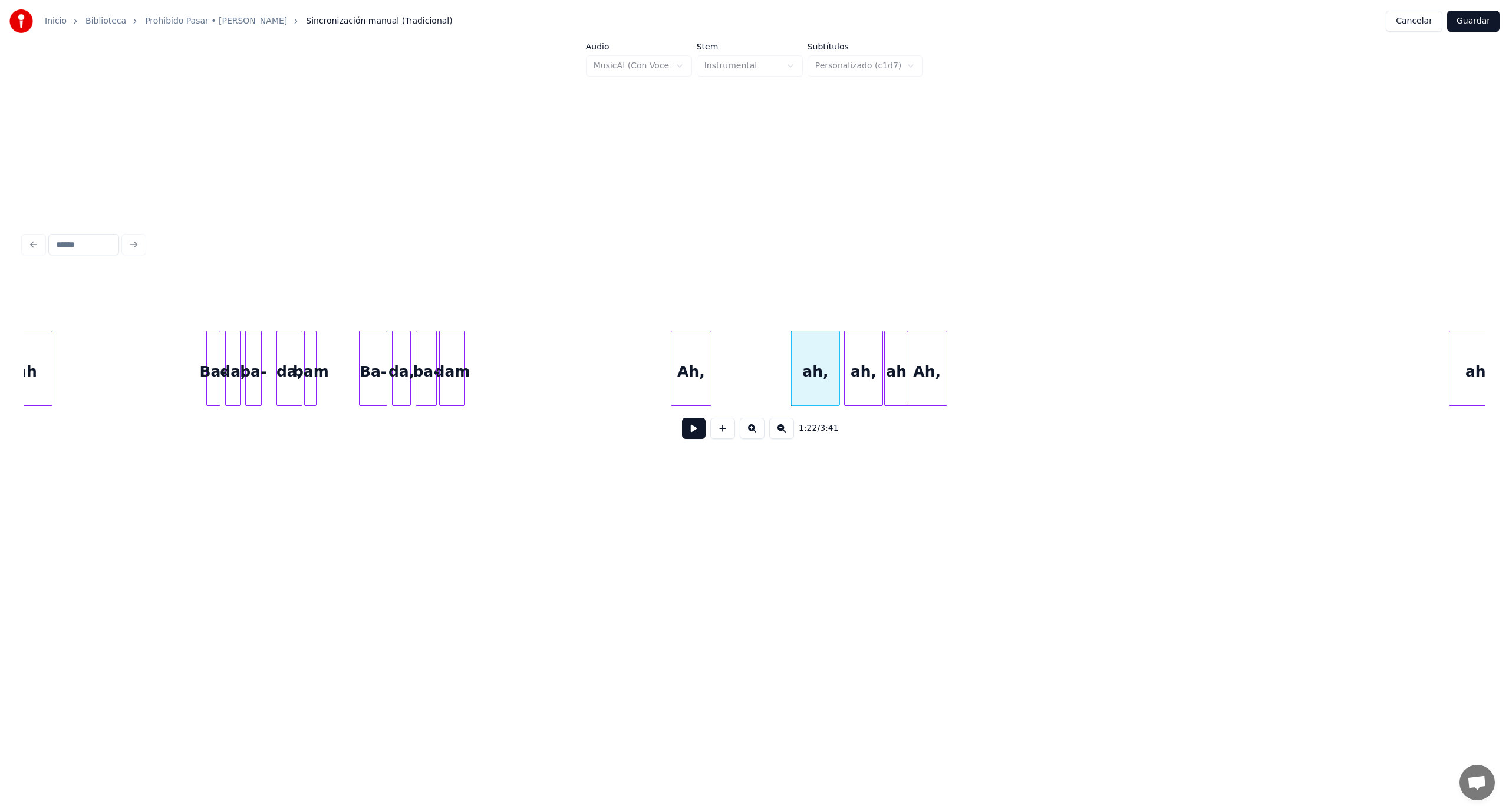
click at [692, 366] on div "Ah," at bounding box center [691, 371] width 39 height 80
click at [732, 374] on div "ah," at bounding box center [740, 371] width 48 height 80
click at [785, 370] on div "ah," at bounding box center [789, 371] width 37 height 80
click at [825, 368] on div "ah" at bounding box center [827, 371] width 23 height 80
click at [864, 382] on div "Ah," at bounding box center [867, 371] width 39 height 80
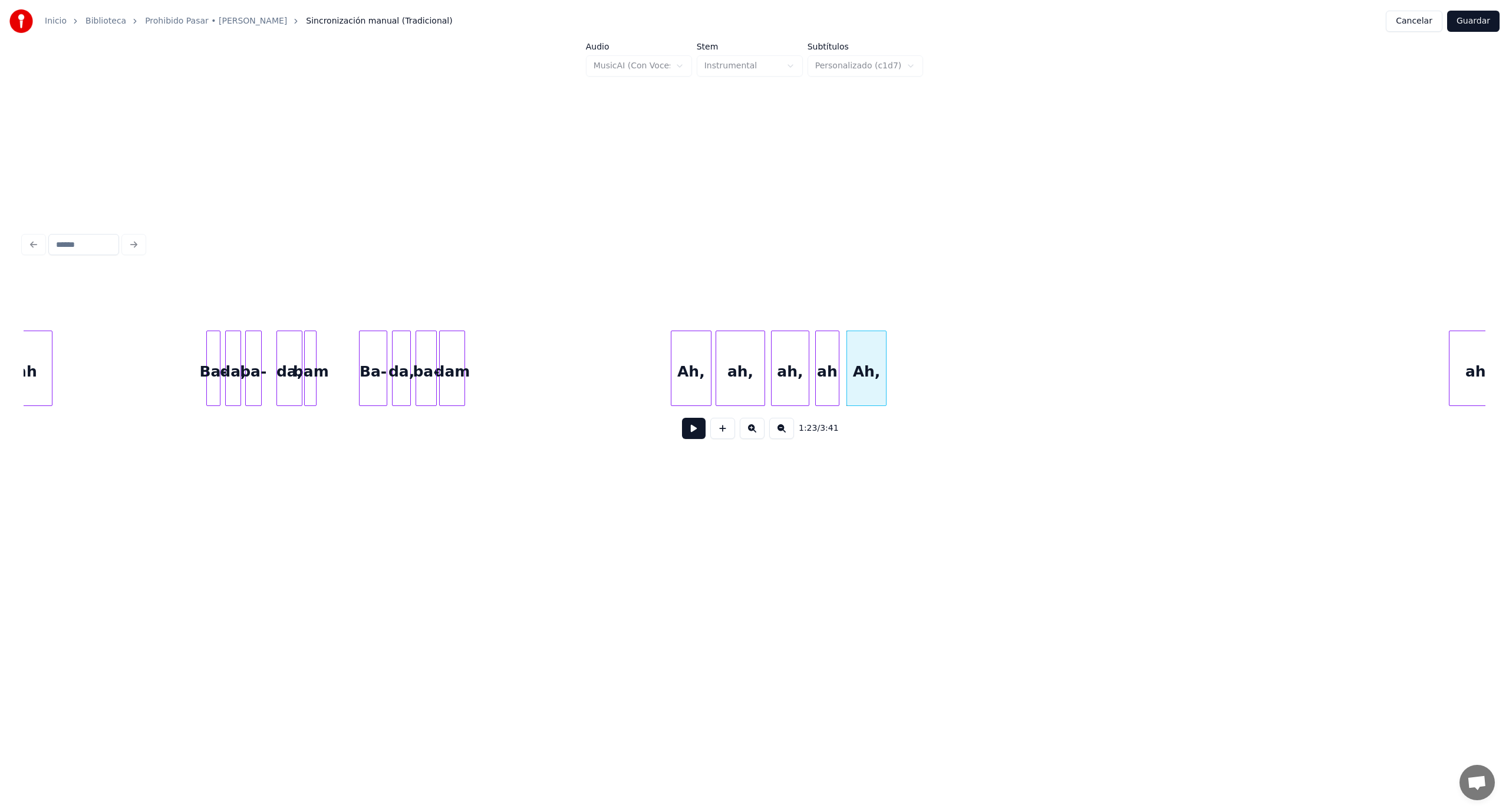
click at [684, 394] on div "Ah," at bounding box center [691, 371] width 39 height 80
click at [690, 437] on button at bounding box center [694, 428] width 24 height 21
click at [940, 356] on div at bounding box center [939, 368] width 3 height 74
click at [943, 359] on div "Ah," at bounding box center [954, 371] width 93 height 80
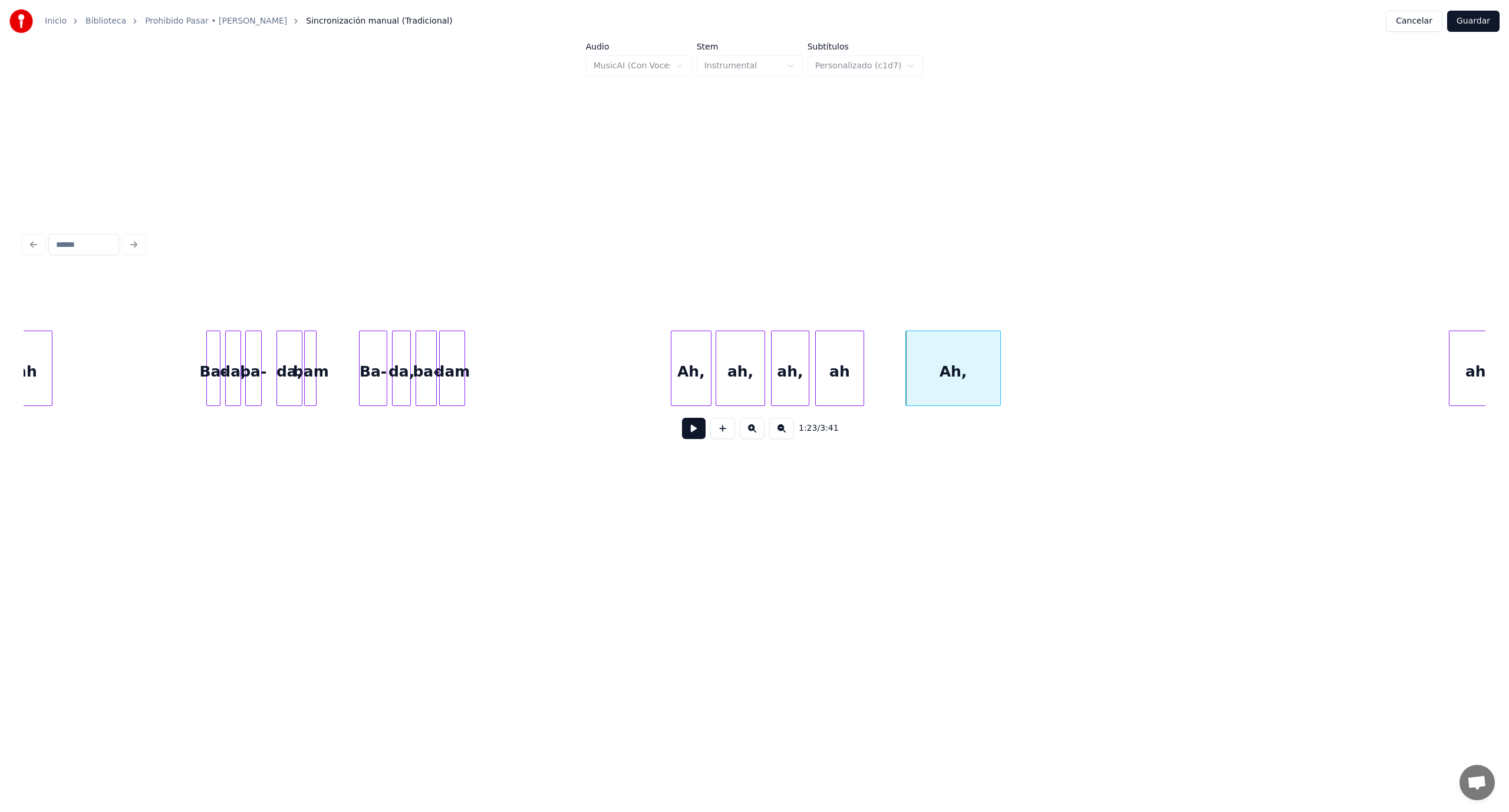
click at [861, 362] on div at bounding box center [862, 368] width 3 height 74
click at [840, 365] on div "ah" at bounding box center [848, 371] width 48 height 80
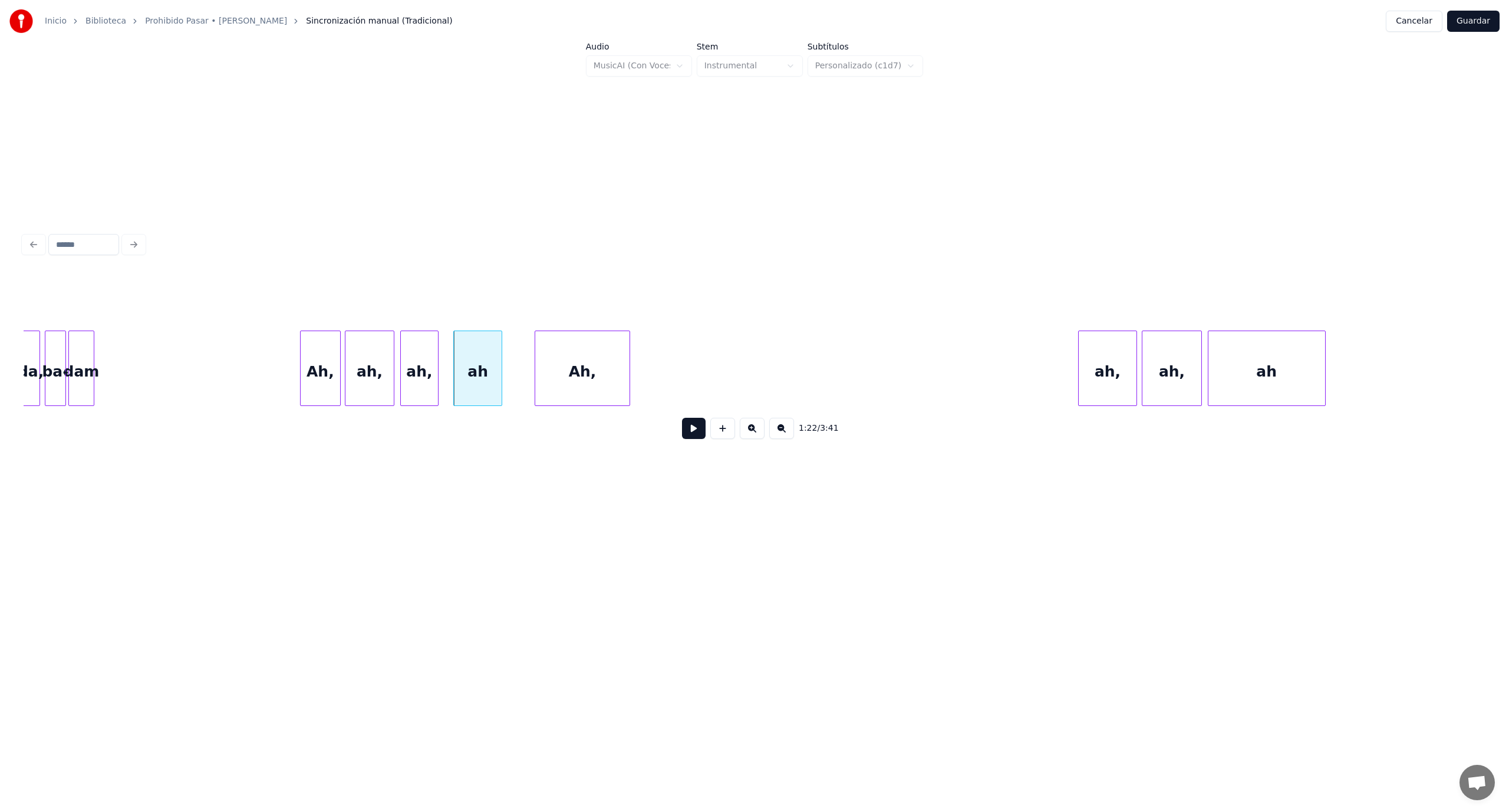
scroll to position [0, 9365]
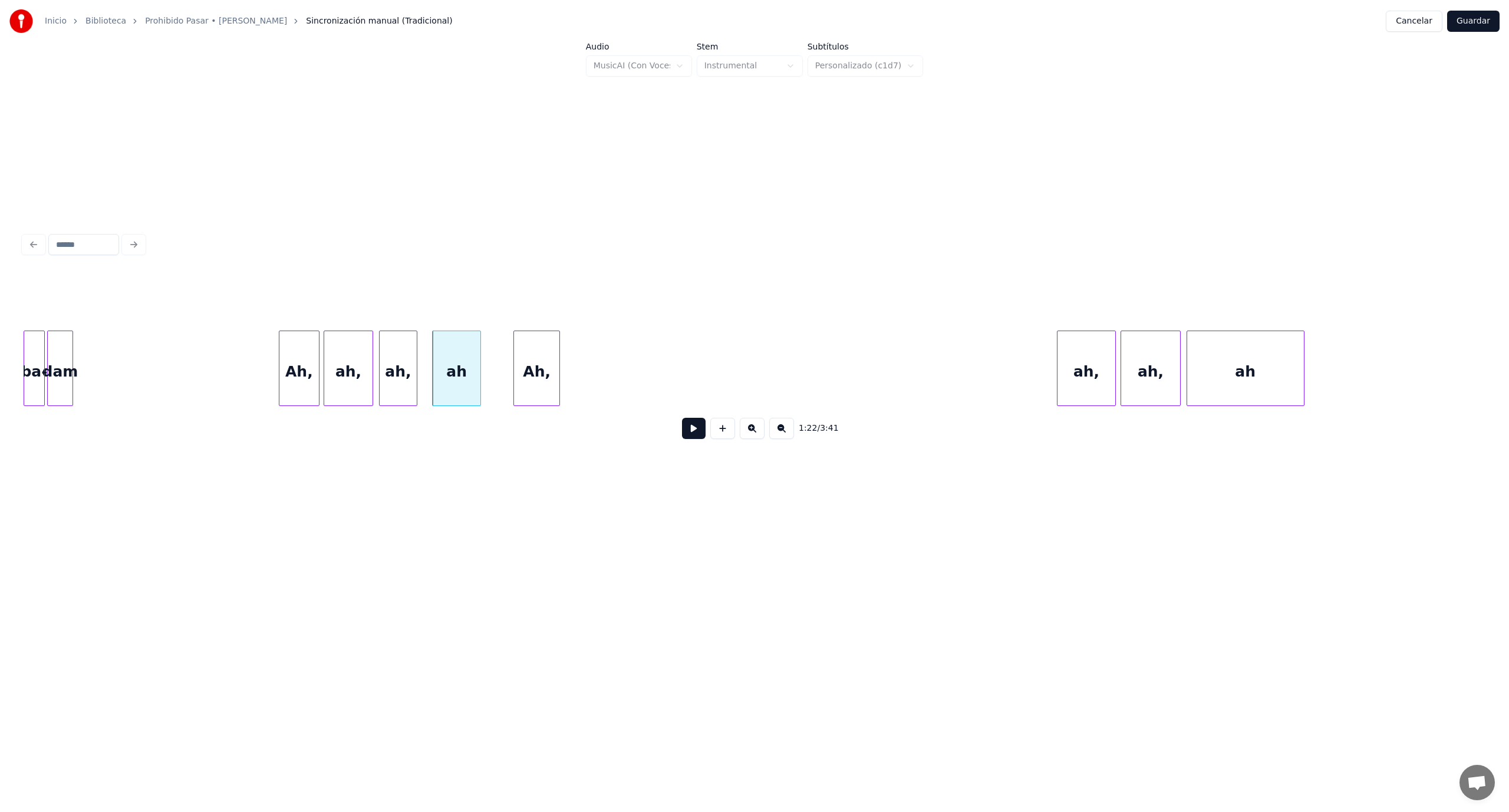
click at [555, 388] on div at bounding box center [557, 368] width 3 height 74
click at [461, 384] on div at bounding box center [461, 368] width 3 height 74
click at [401, 391] on div at bounding box center [402, 368] width 3 height 74
click at [352, 390] on div at bounding box center [353, 368] width 3 height 74
click at [353, 353] on div "ah," at bounding box center [355, 371] width 31 height 80
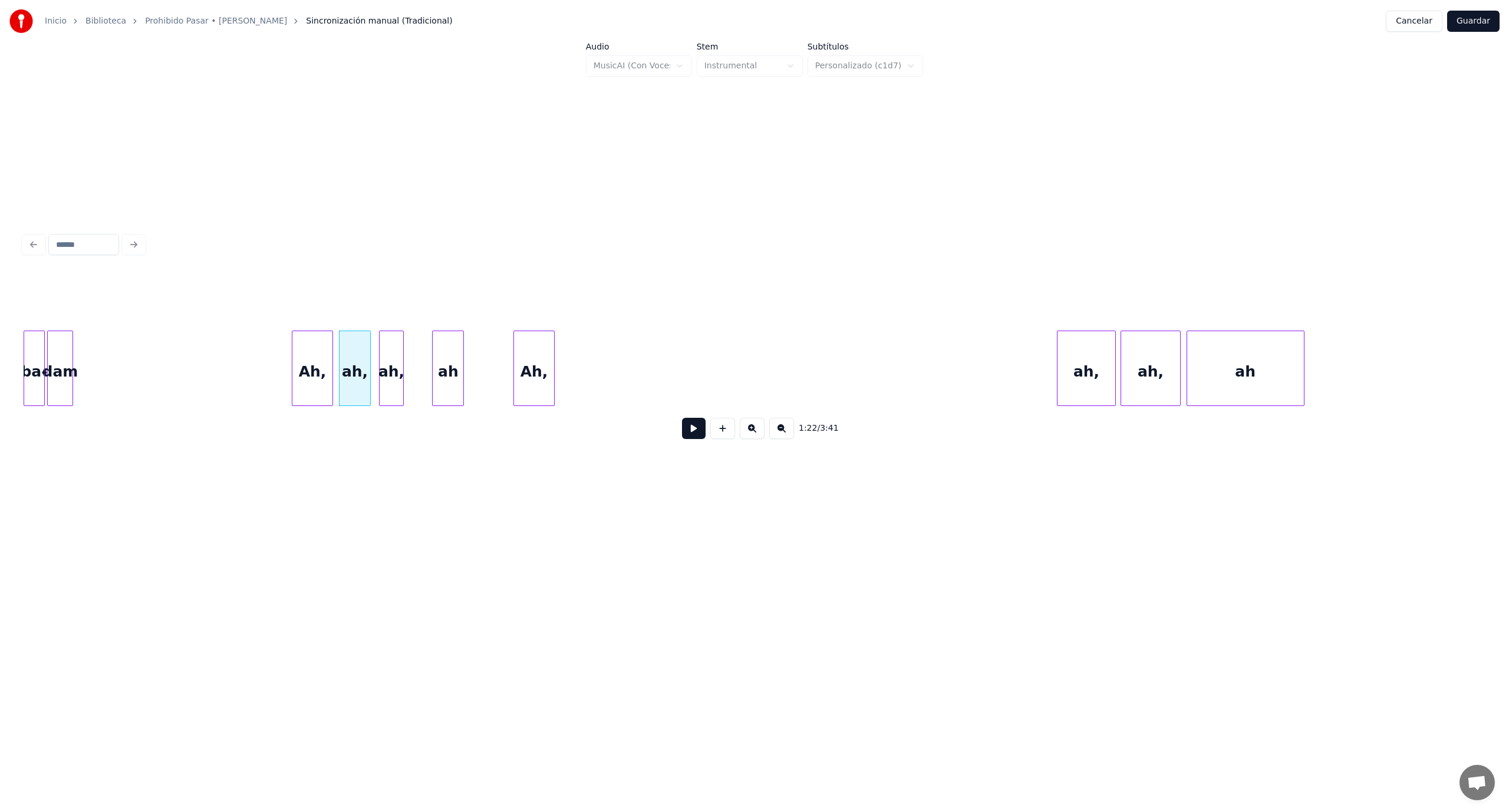
click at [323, 355] on div "Ah," at bounding box center [312, 371] width 39 height 80
click at [312, 396] on div "Ah," at bounding box center [313, 371] width 39 height 80
click at [684, 429] on button at bounding box center [694, 428] width 24 height 21
click at [682, 431] on button at bounding box center [694, 428] width 24 height 21
click at [558, 363] on div "Ah," at bounding box center [564, 371] width 39 height 80
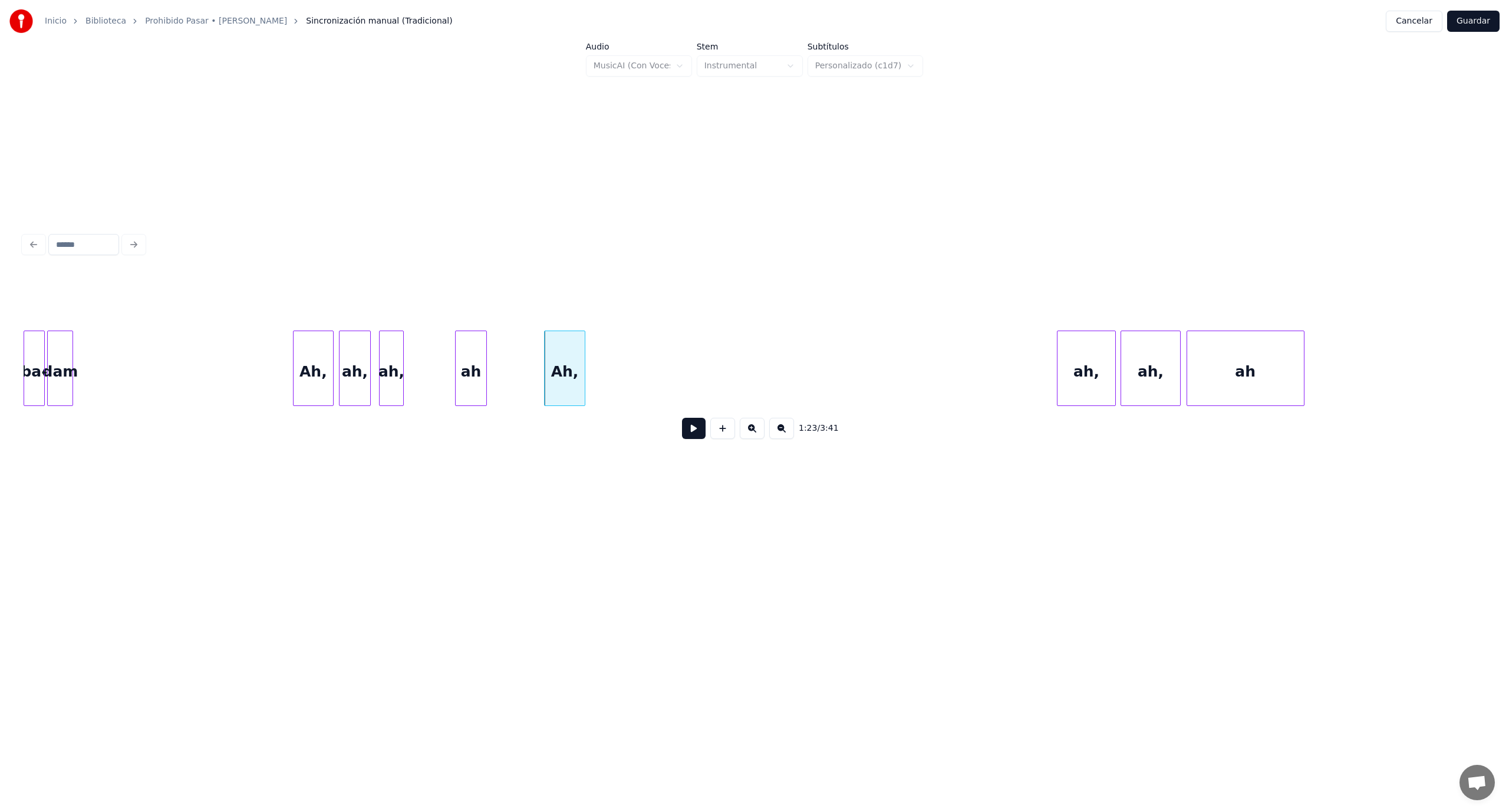
click at [464, 362] on div "ah" at bounding box center [471, 371] width 31 height 80
click at [421, 359] on div "ah," at bounding box center [424, 371] width 24 height 80
click at [388, 360] on div "ah," at bounding box center [385, 371] width 31 height 80
click at [349, 357] on div "Ah," at bounding box center [346, 371] width 39 height 80
click at [686, 438] on button at bounding box center [694, 428] width 24 height 21
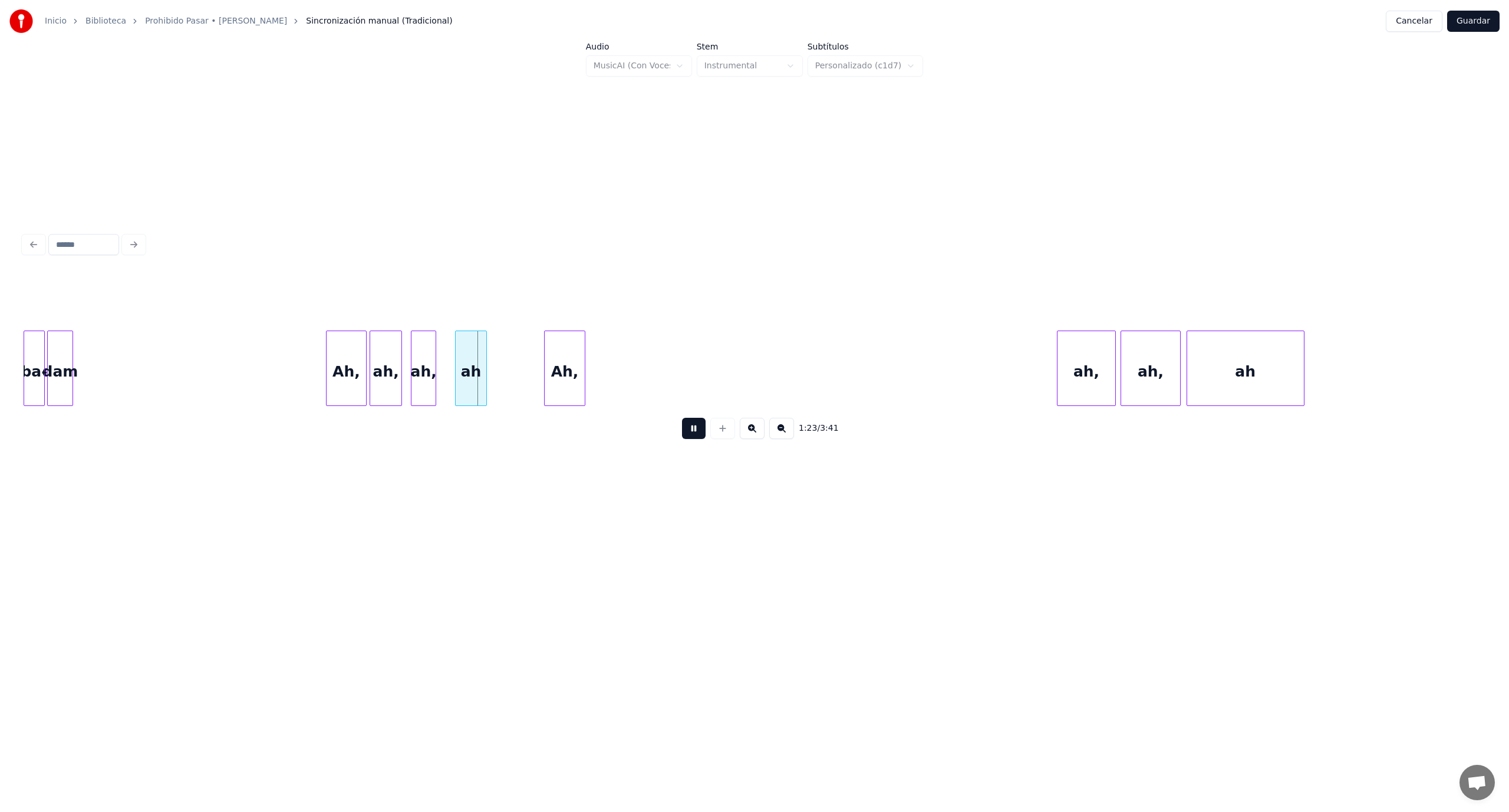
click at [686, 438] on button at bounding box center [694, 428] width 24 height 21
click at [463, 368] on div "ah" at bounding box center [460, 371] width 31 height 80
click at [544, 372] on div "Ah," at bounding box center [532, 371] width 39 height 80
click at [591, 382] on div "ah," at bounding box center [585, 371] width 58 height 80
click at [538, 370] on div at bounding box center [539, 368] width 3 height 74
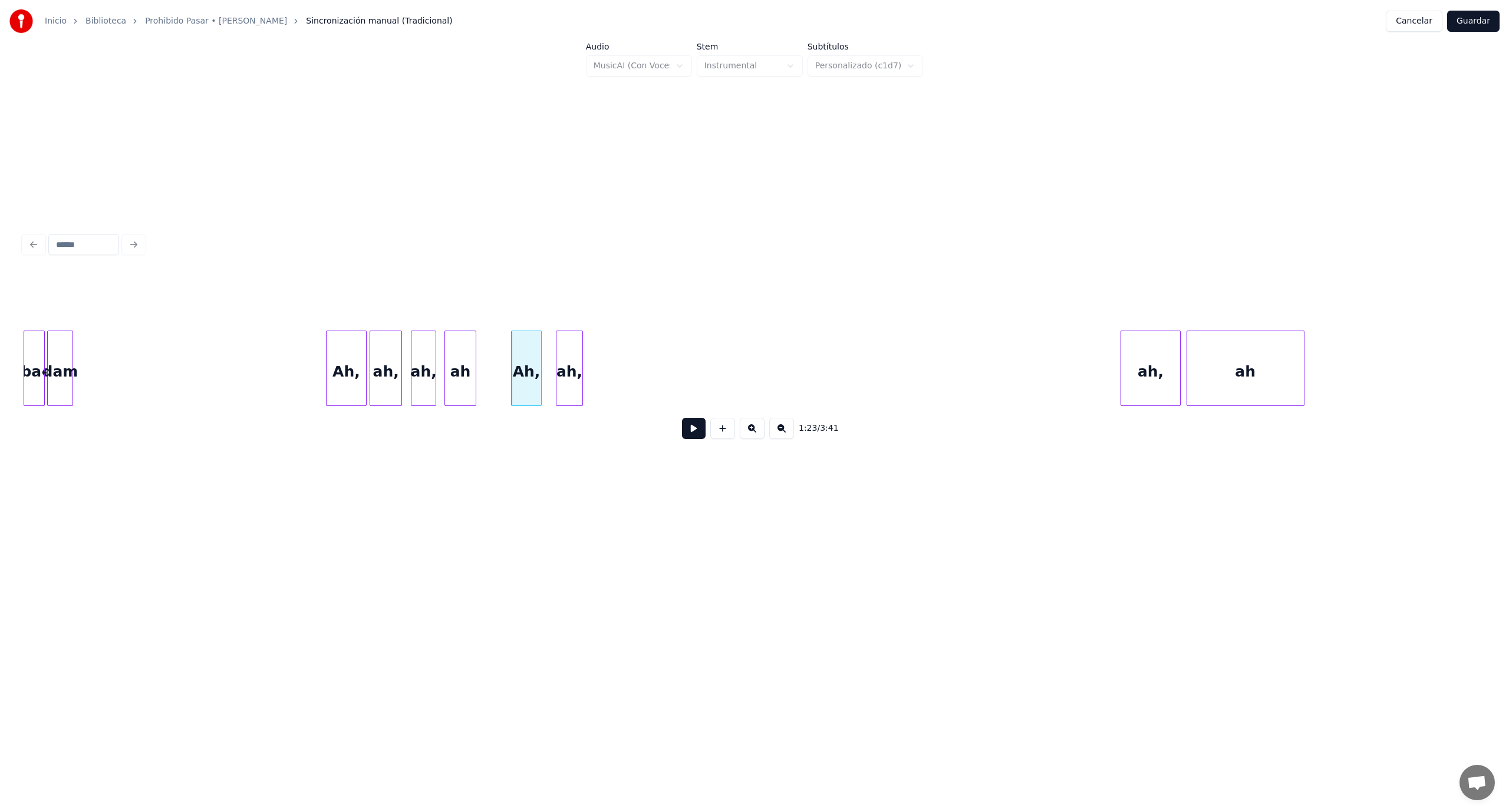
click at [582, 378] on div at bounding box center [580, 368] width 3 height 74
click at [618, 378] on div "ah," at bounding box center [617, 371] width 60 height 80
click at [609, 403] on div "Ah, ah, ah, ah Ah, ah, dam ba- ah, ah" at bounding box center [755, 368] width 1462 height 75
click at [674, 379] on div "ah" at bounding box center [673, 371] width 116 height 80
click at [671, 392] on div at bounding box center [672, 368] width 3 height 74
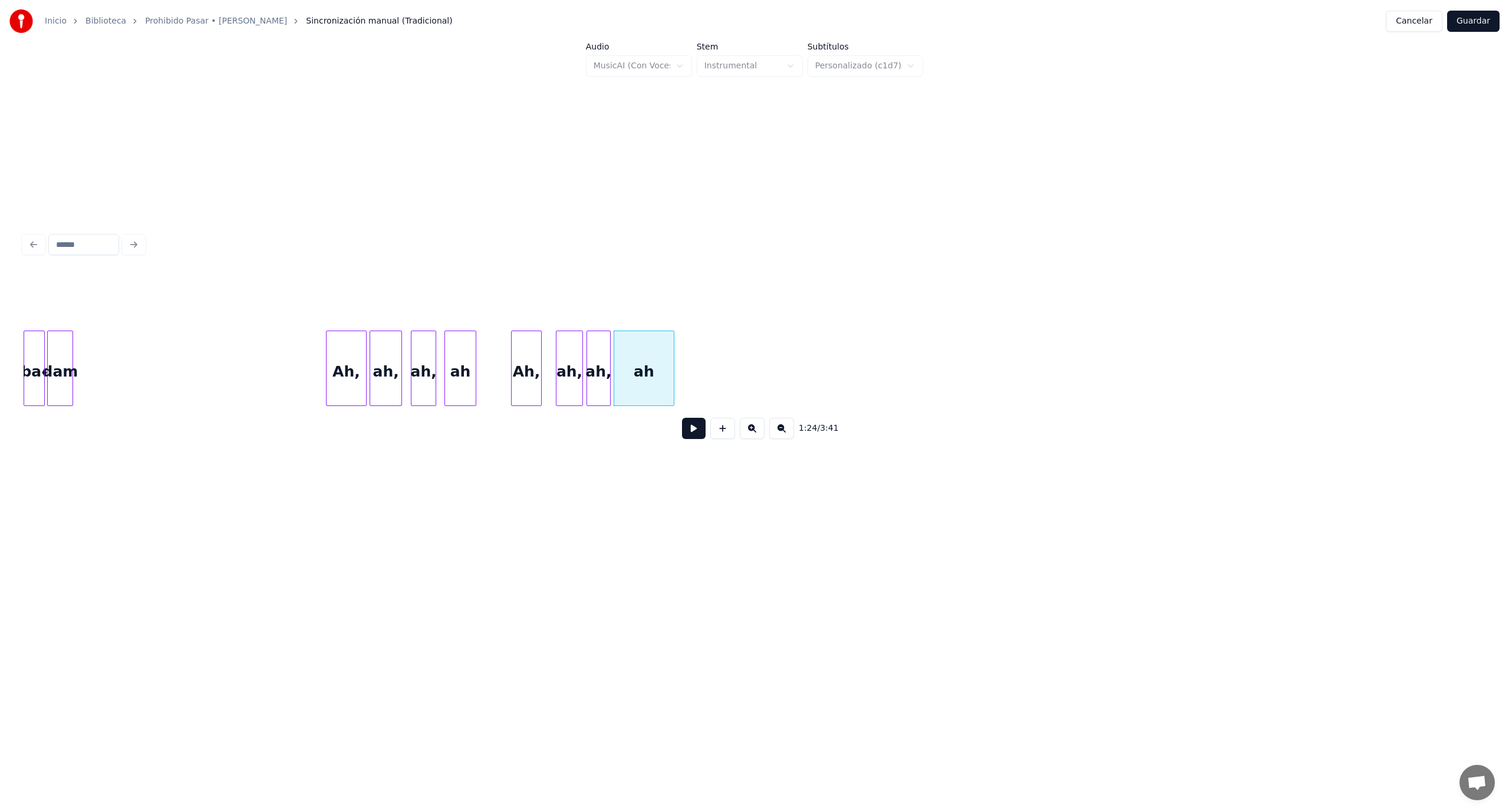
click at [332, 373] on div "Ah," at bounding box center [346, 371] width 39 height 80
click at [694, 434] on button at bounding box center [694, 428] width 24 height 21
click at [696, 435] on button at bounding box center [694, 428] width 24 height 21
click at [482, 365] on div at bounding box center [483, 368] width 3 height 74
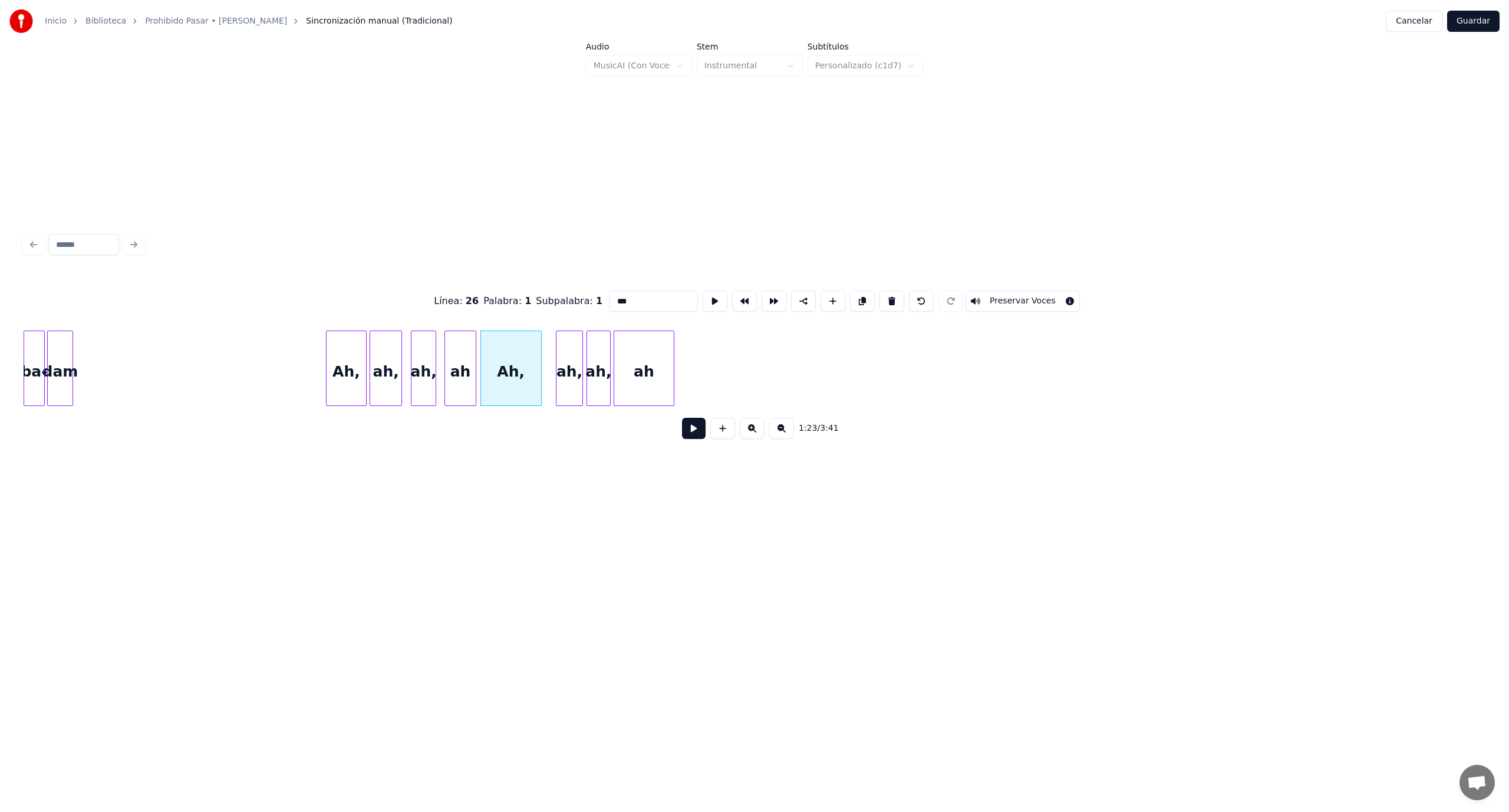
click at [690, 435] on button at bounding box center [694, 428] width 24 height 21
click at [544, 368] on div at bounding box center [546, 368] width 3 height 74
click at [561, 387] on div "ah," at bounding box center [563, 371] width 38 height 80
click at [698, 435] on button at bounding box center [694, 428] width 24 height 21
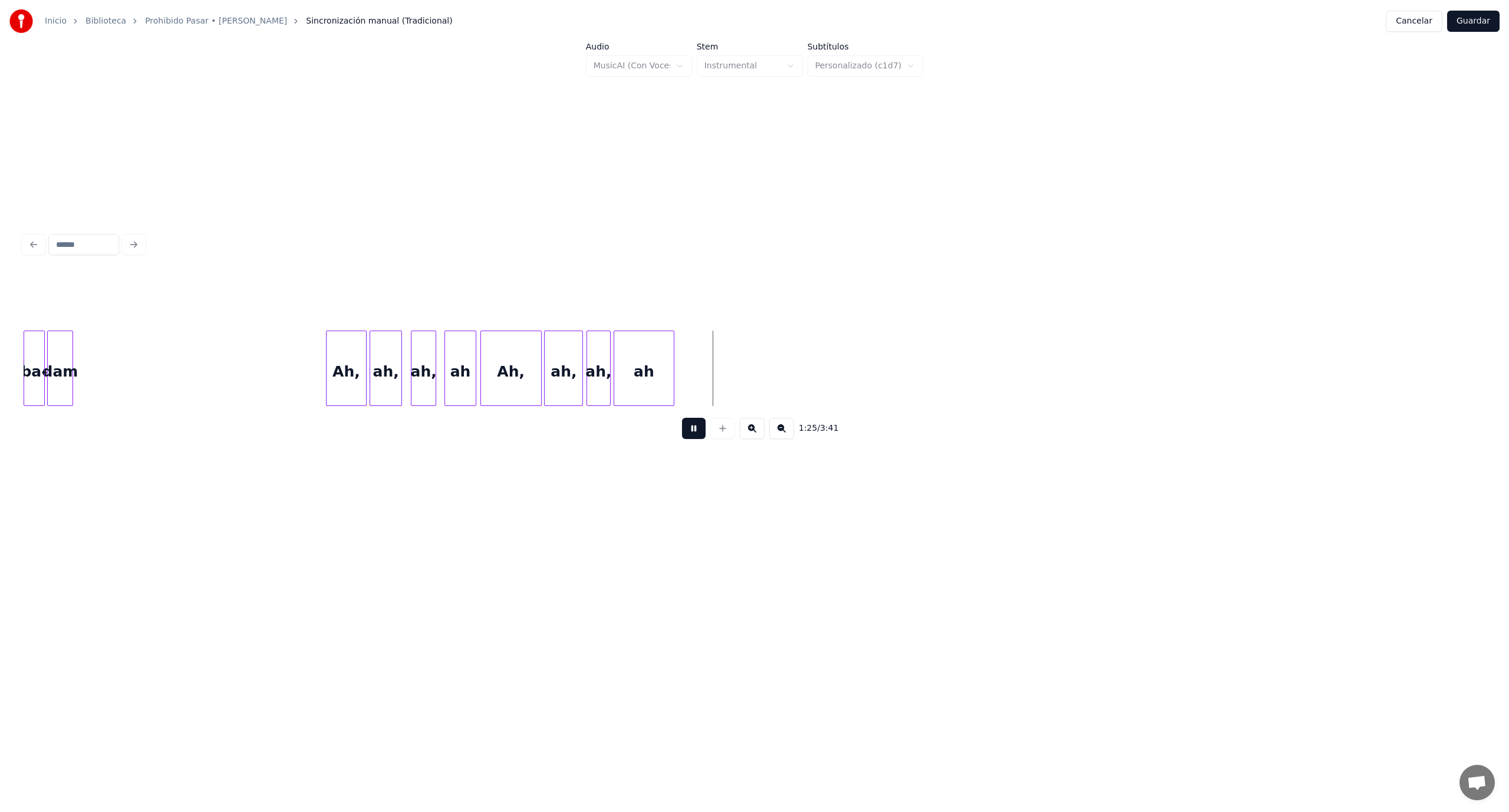
click at [697, 439] on button at bounding box center [694, 428] width 24 height 21
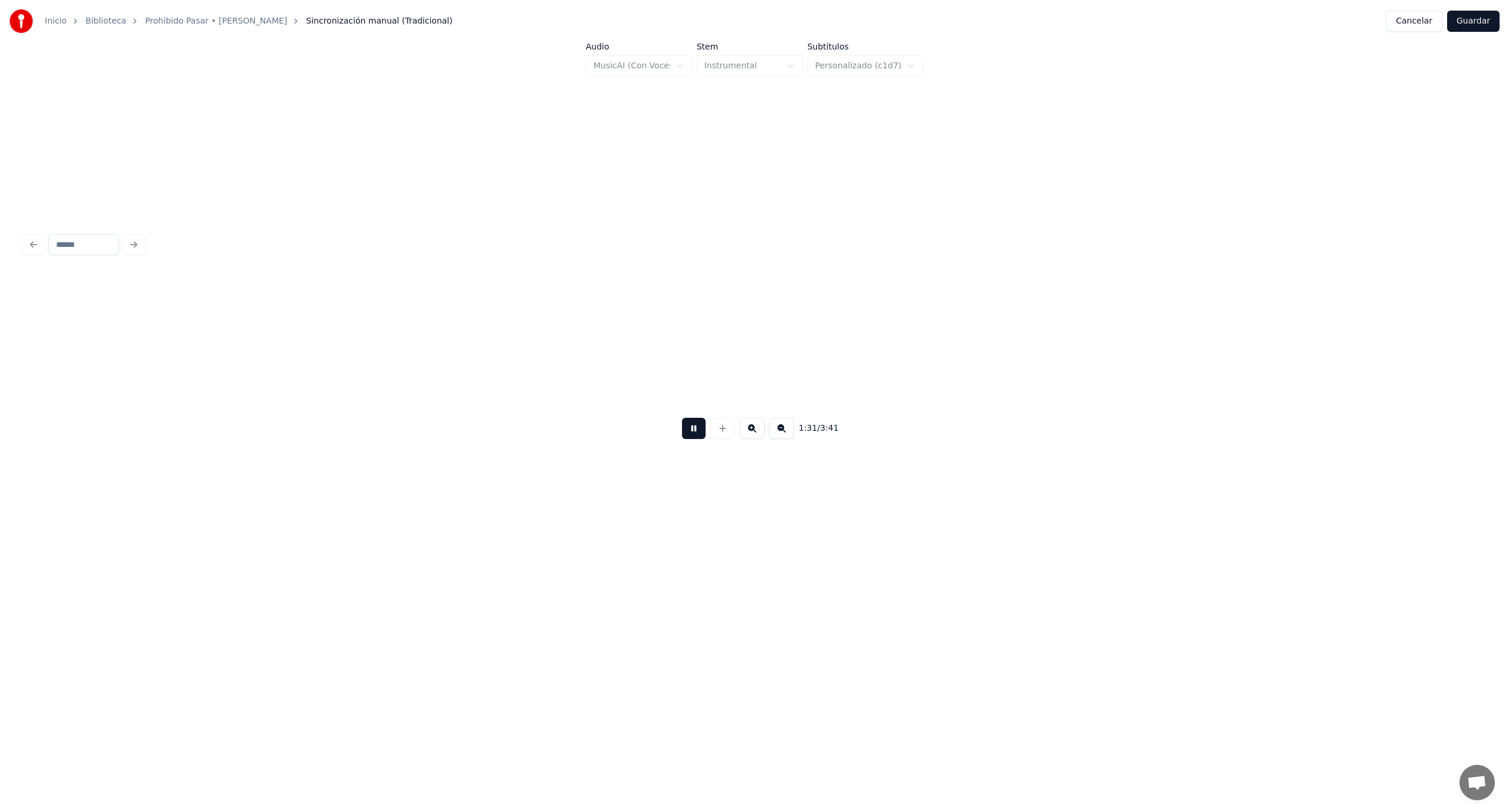
scroll to position [0, 10826]
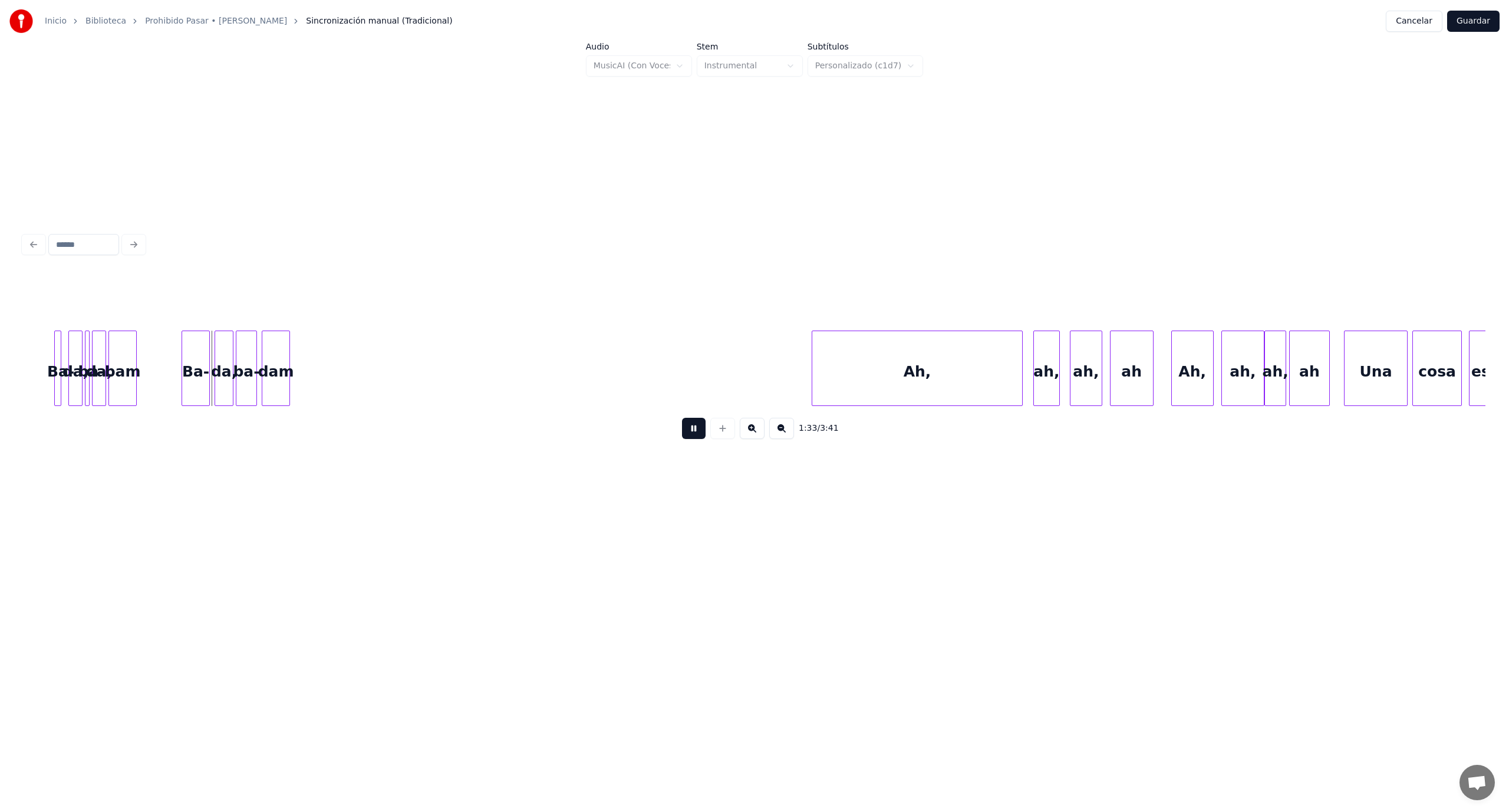
click at [697, 439] on button at bounding box center [694, 428] width 24 height 21
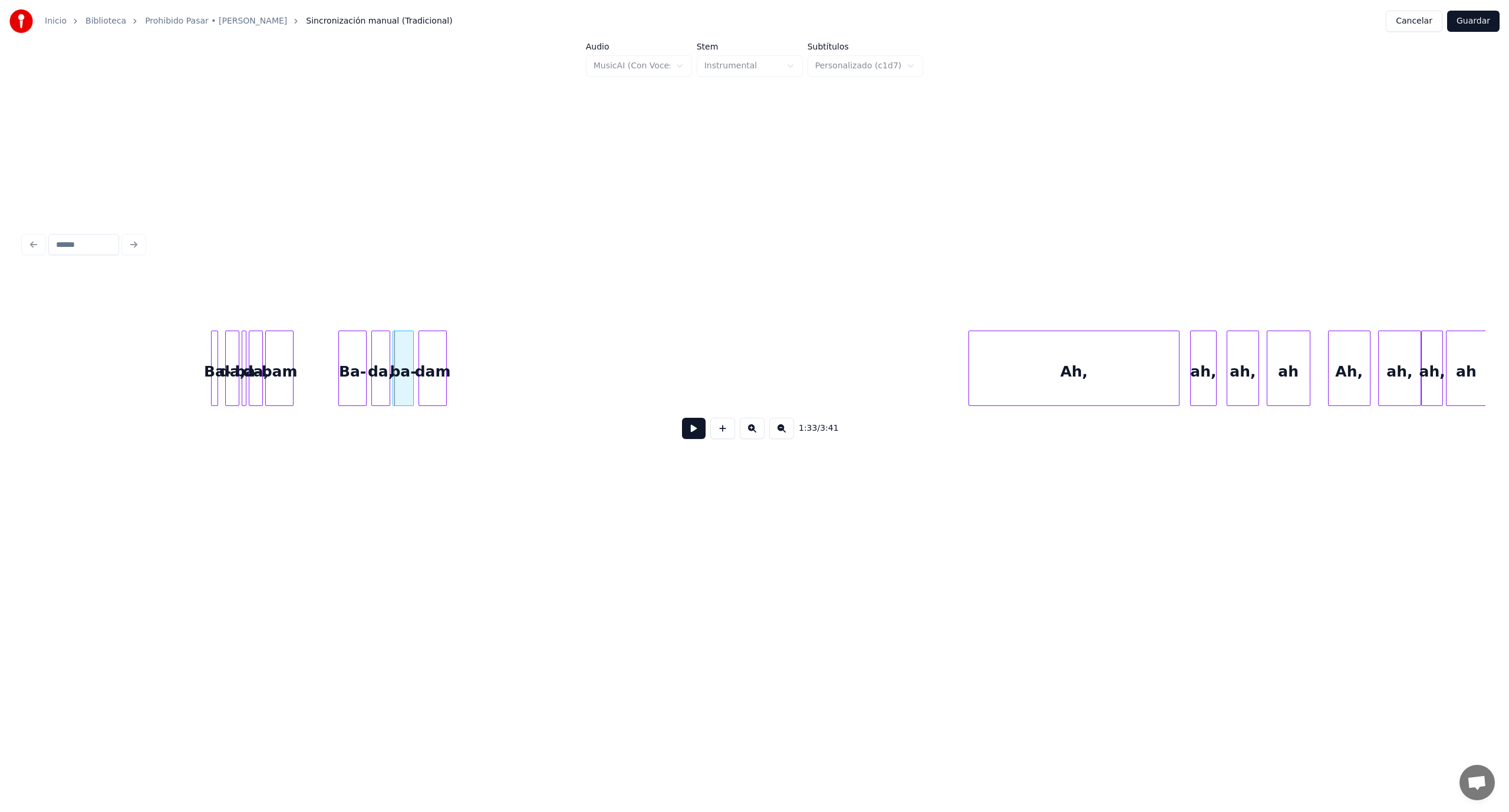
scroll to position [0, 10499]
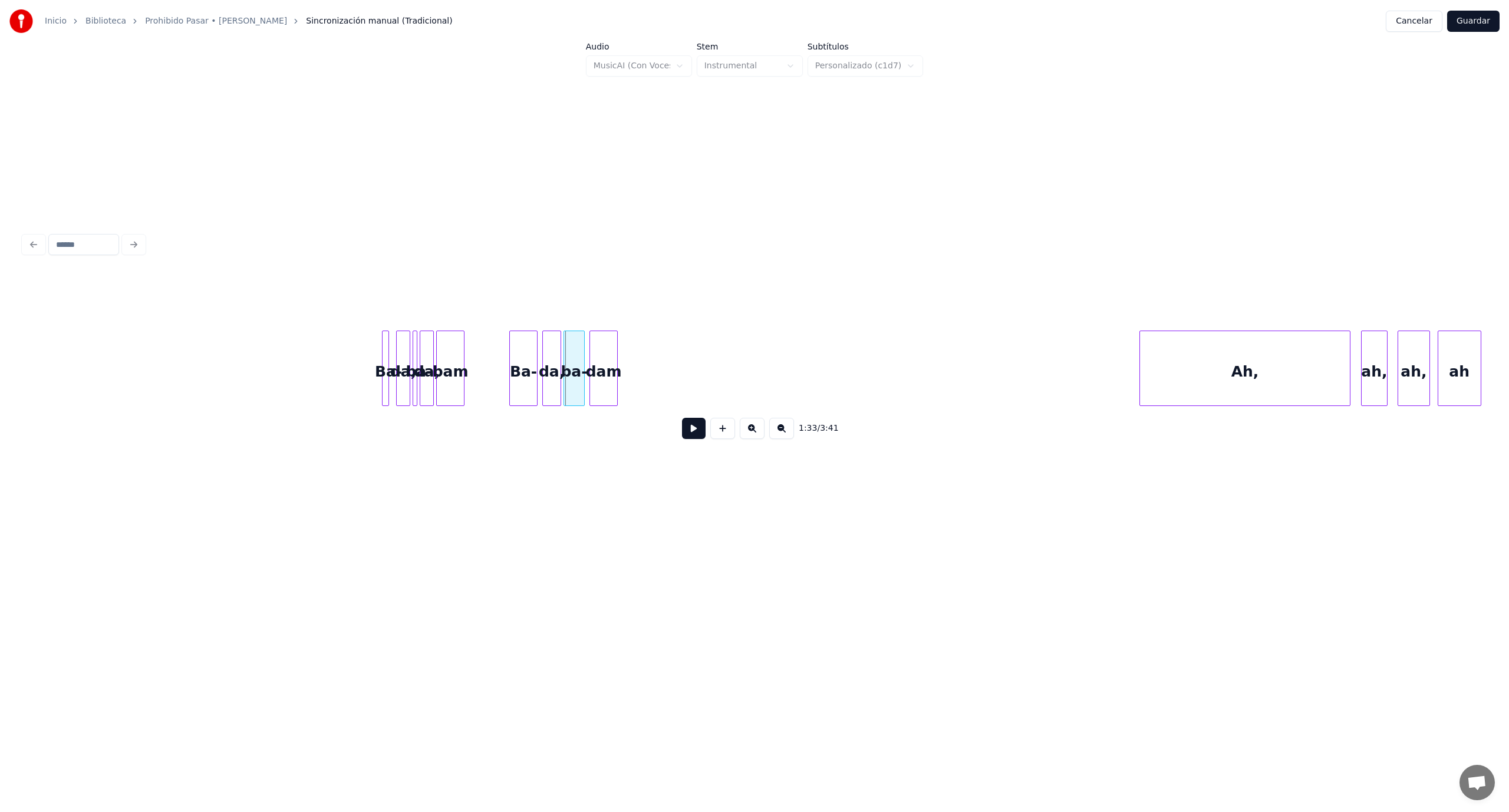
click at [692, 434] on button at bounding box center [694, 428] width 24 height 21
click at [698, 436] on button at bounding box center [694, 428] width 24 height 21
click at [698, 434] on button at bounding box center [694, 428] width 24 height 21
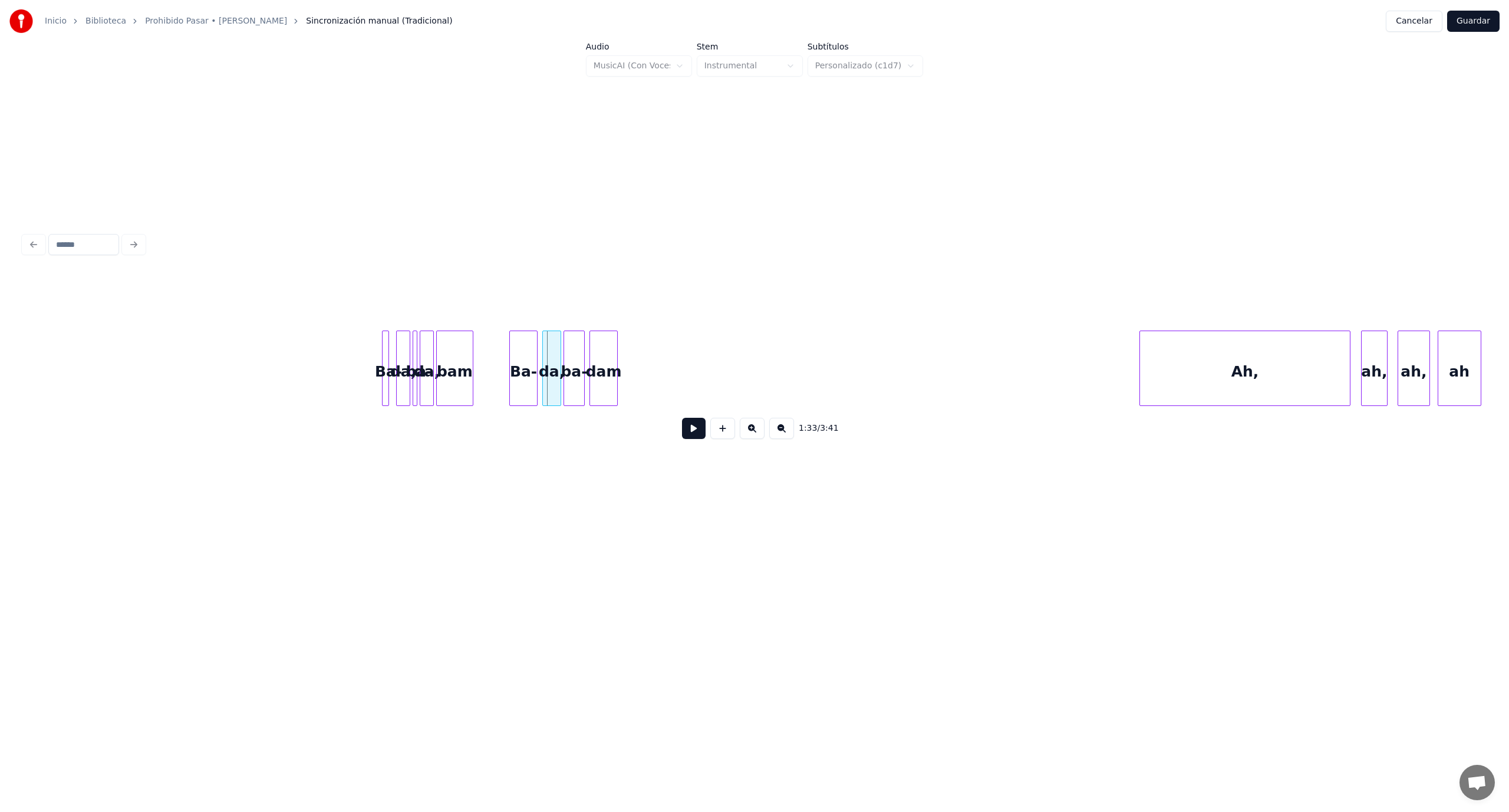
click at [472, 357] on div at bounding box center [471, 368] width 3 height 74
click at [457, 359] on div at bounding box center [458, 368] width 3 height 74
click at [472, 355] on div "bam" at bounding box center [464, 371] width 16 height 80
click at [485, 355] on div at bounding box center [486, 368] width 3 height 74
click at [475, 356] on div at bounding box center [474, 368] width 3 height 74
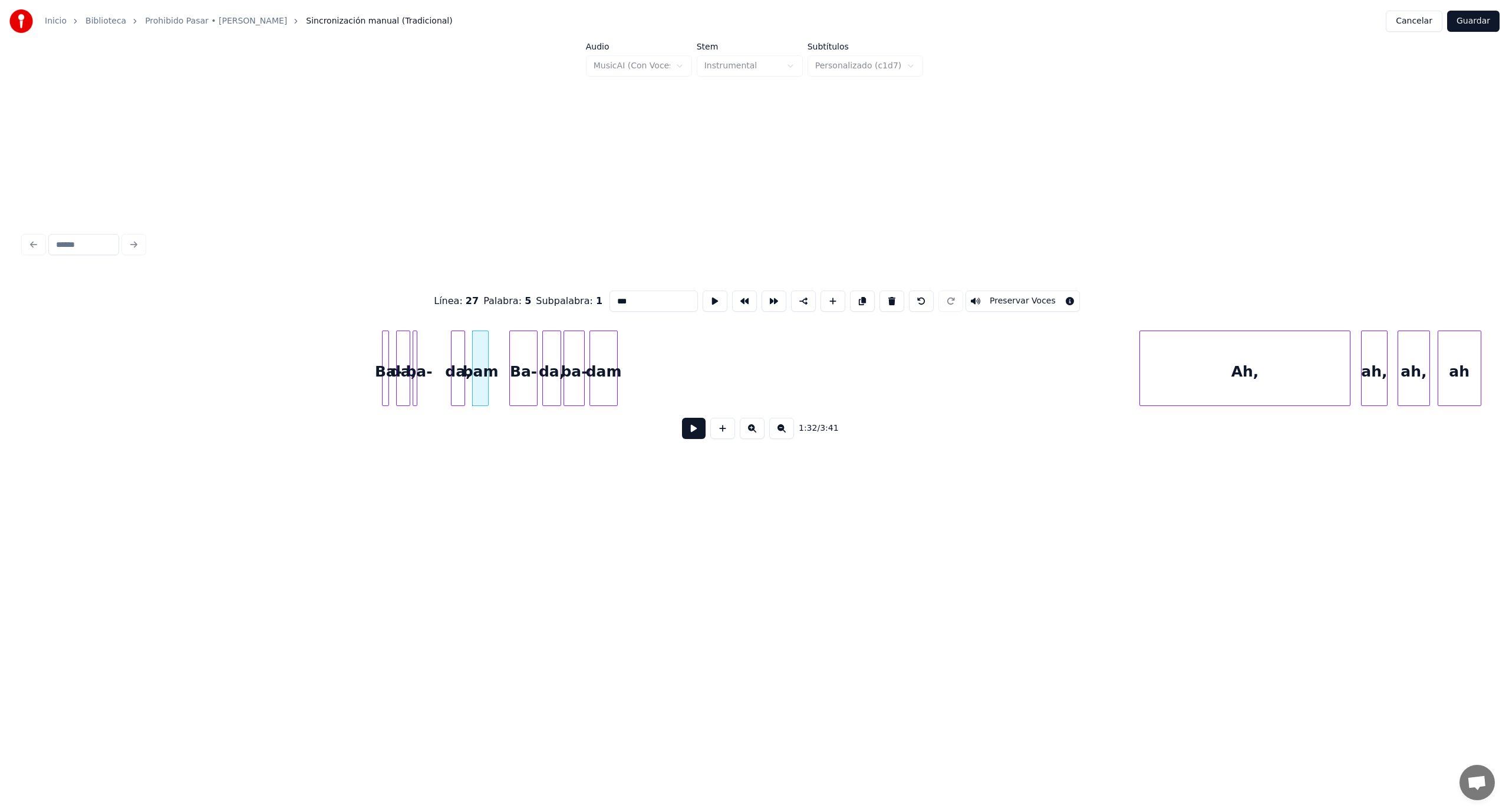
click at [458, 358] on div "da," at bounding box center [457, 371] width 13 height 80
click at [437, 361] on div at bounding box center [434, 368] width 3 height 74
click at [430, 362] on div "ba-" at bounding box center [432, 371] width 23 height 80
click at [413, 362] on div at bounding box center [413, 368] width 3 height 74
click at [410, 365] on div "da," at bounding box center [407, 371] width 18 height 80
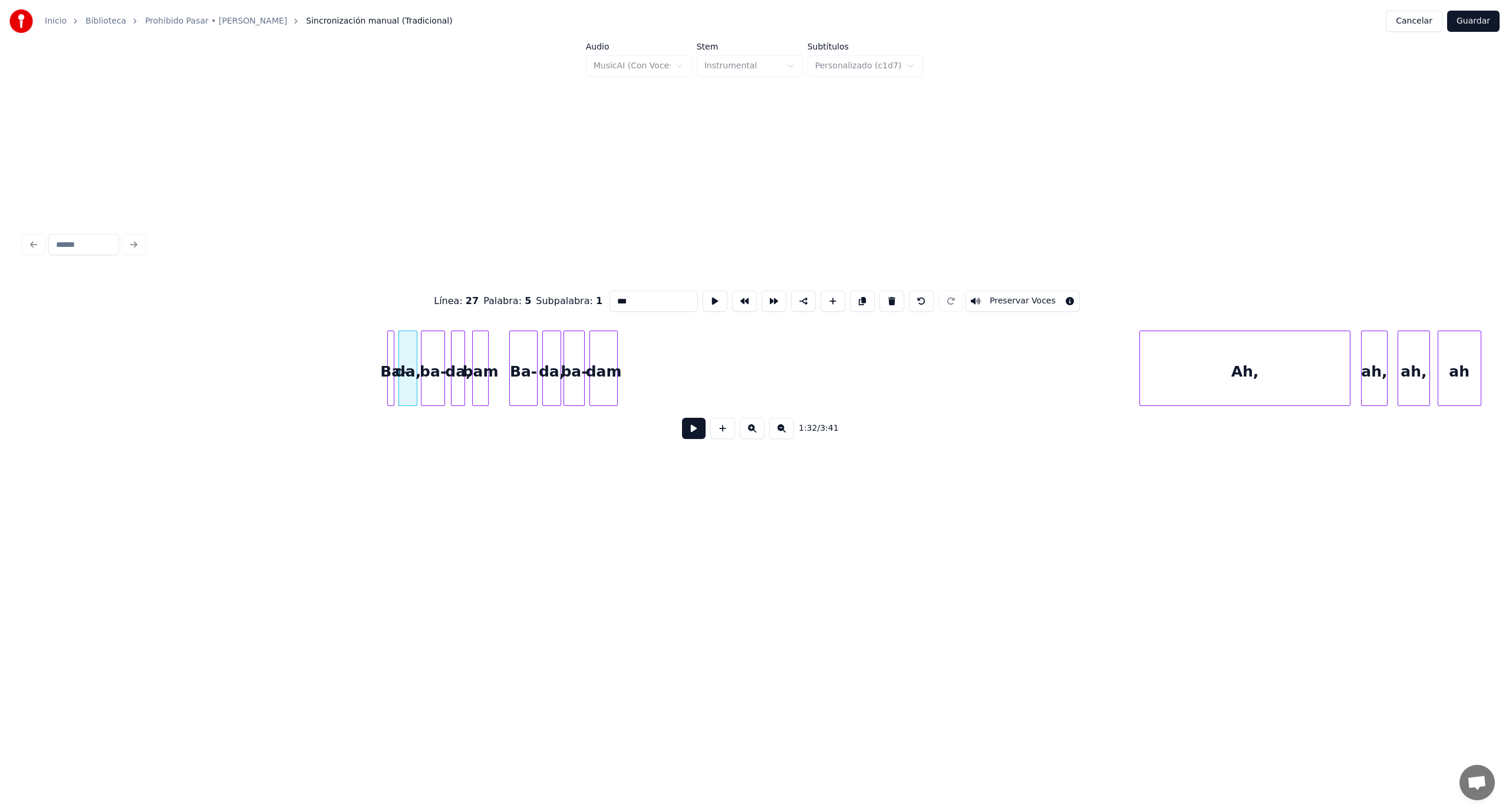
click at [395, 362] on div "Ba-" at bounding box center [394, 371] width 12 height 80
click at [380, 361] on div at bounding box center [381, 368] width 3 height 74
click at [694, 439] on button at bounding box center [694, 428] width 24 height 21
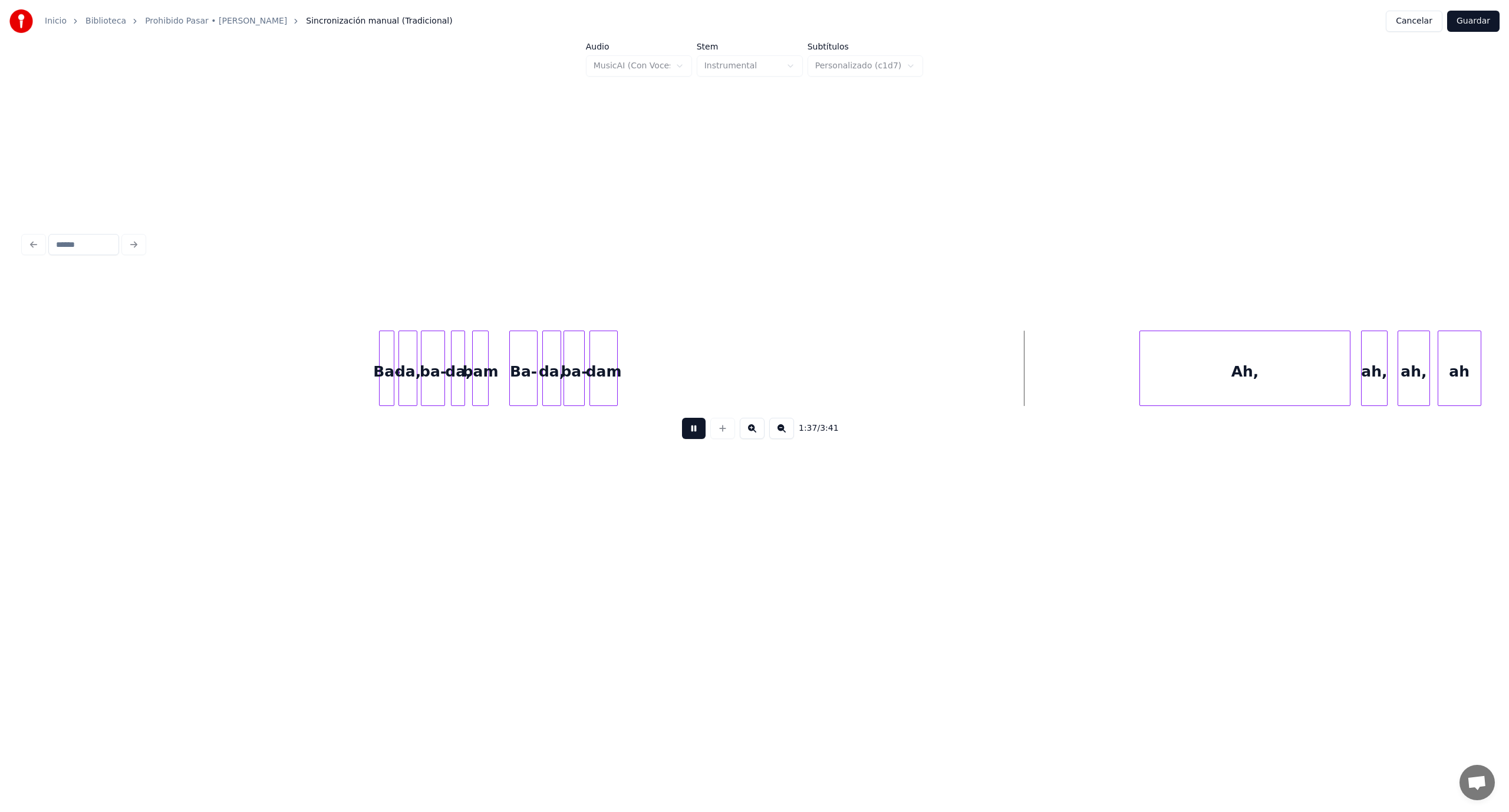
click at [694, 439] on button at bounding box center [694, 428] width 24 height 21
click at [877, 366] on div "dam" at bounding box center [872, 371] width 27 height 80
click at [689, 428] on button at bounding box center [694, 428] width 24 height 21
click at [690, 430] on button at bounding box center [694, 428] width 24 height 21
click at [810, 365] on div "dam" at bounding box center [802, 371] width 27 height 80
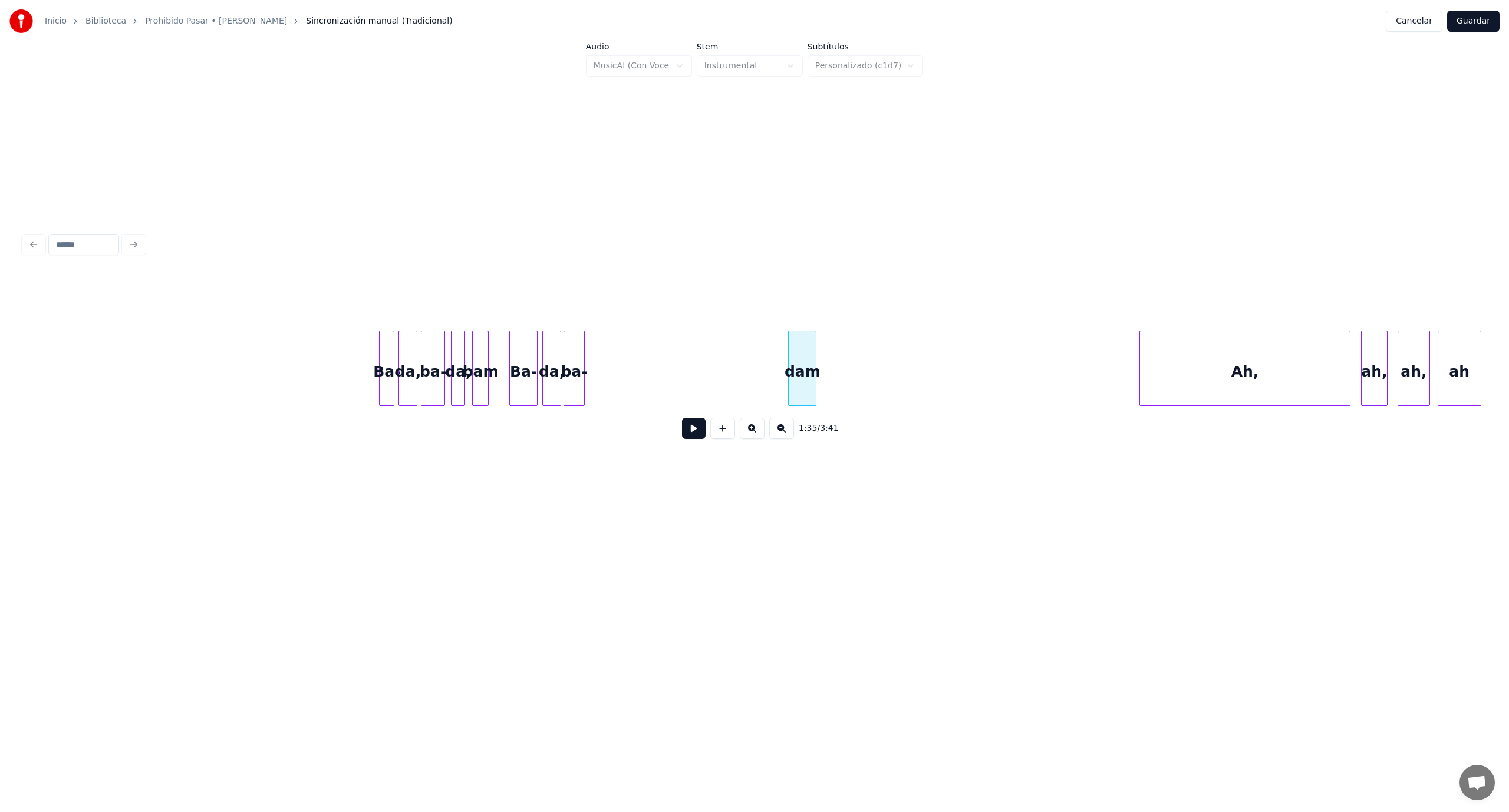
click at [688, 430] on button at bounding box center [694, 428] width 24 height 21
click at [864, 365] on div "dam" at bounding box center [870, 371] width 27 height 80
click at [693, 435] on button at bounding box center [694, 428] width 24 height 21
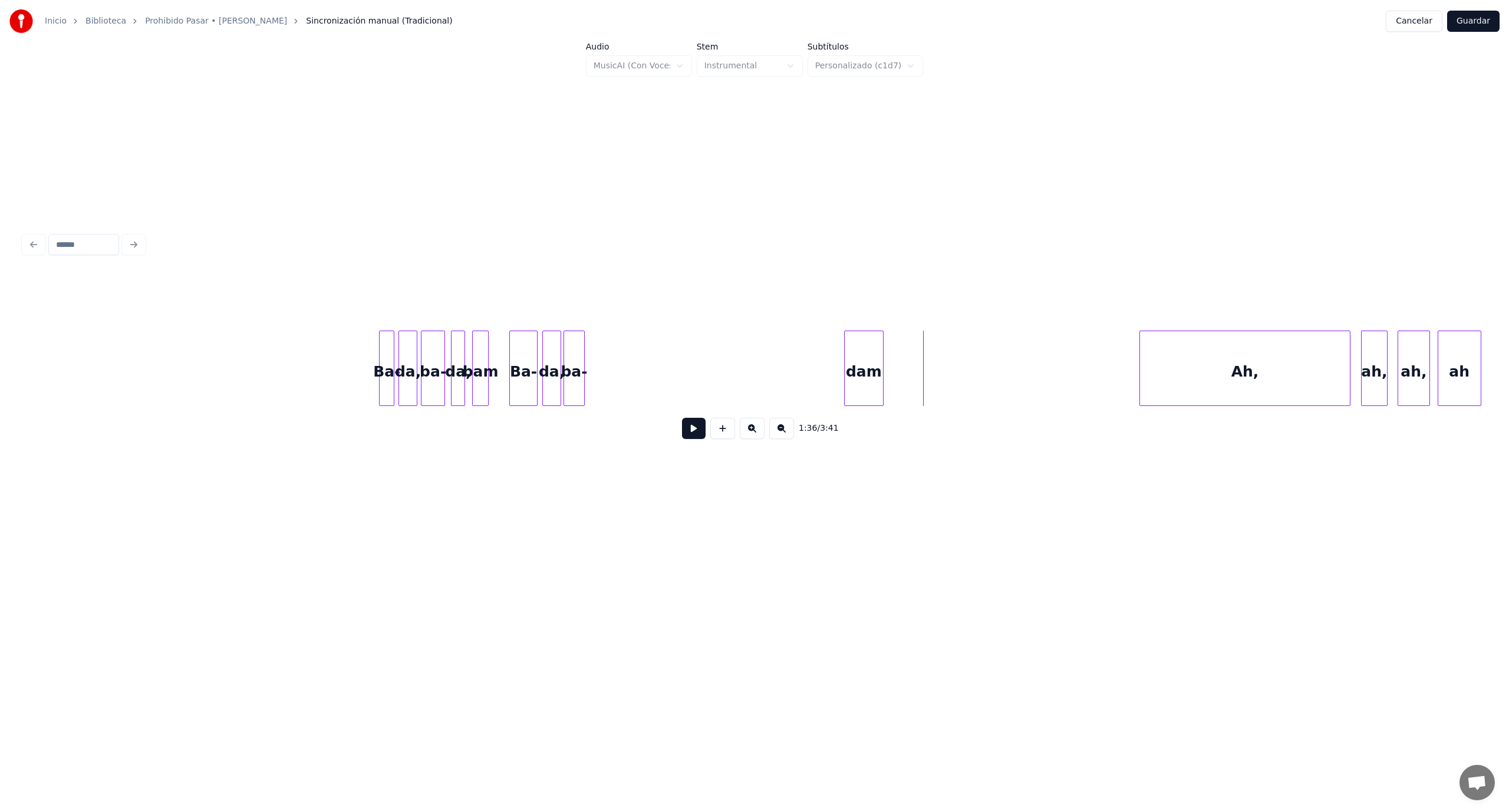
click at [847, 365] on div at bounding box center [847, 368] width 3 height 74
click at [1075, 364] on div "dam" at bounding box center [1063, 371] width 39 height 80
click at [1016, 372] on div "ba-" at bounding box center [1018, 371] width 20 height 80
click at [970, 376] on div "da," at bounding box center [971, 371] width 18 height 80
click at [947, 363] on div "Ba-" at bounding box center [939, 371] width 27 height 80
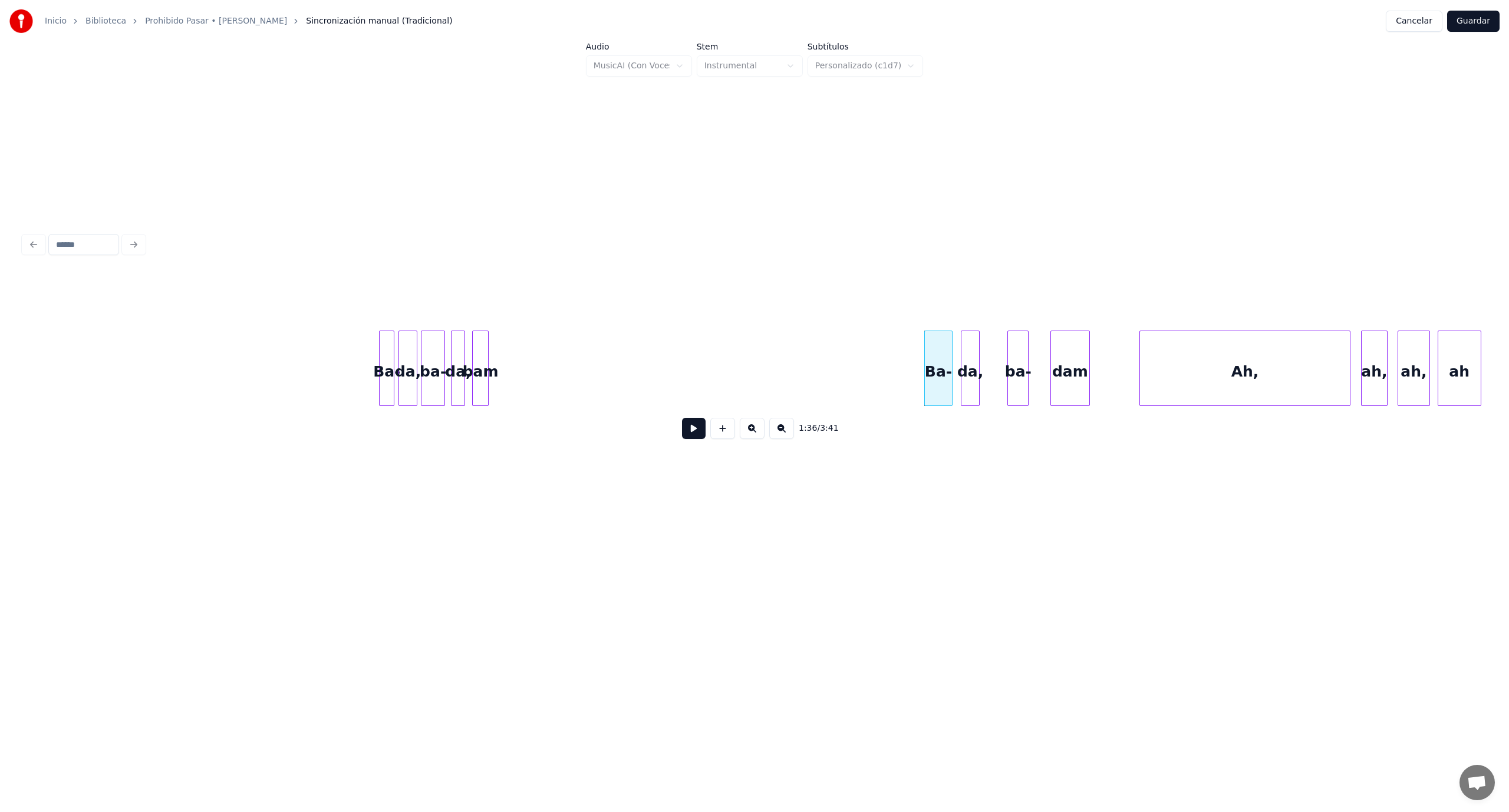
click at [693, 432] on button at bounding box center [694, 428] width 24 height 21
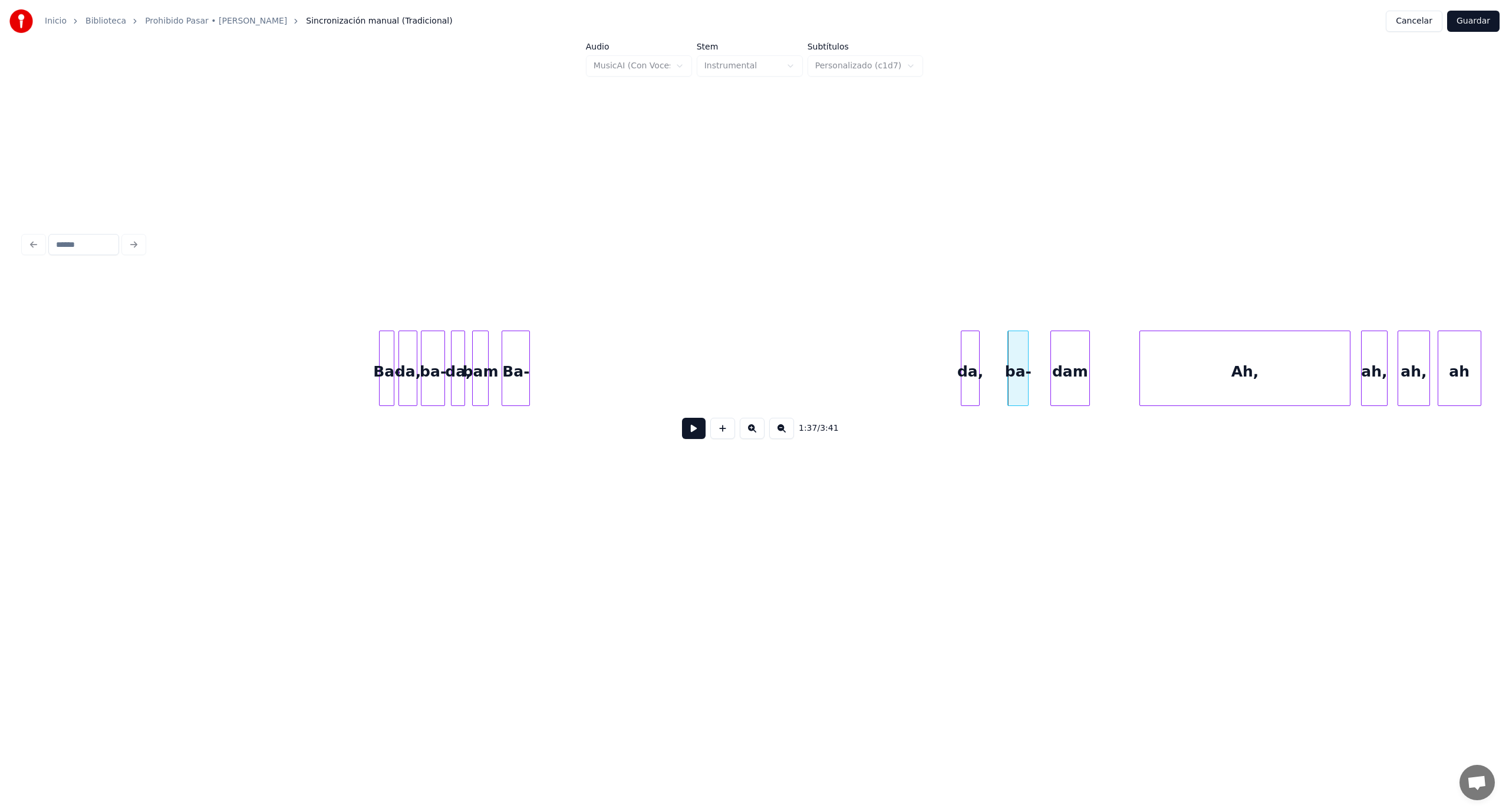
click at [516, 385] on div "Ba-" at bounding box center [516, 371] width 27 height 80
click at [544, 404] on div "Ba- da, ba- da, bam Ba- da, ba- dam Ah, ah, ah, ah" at bounding box center [755, 368] width 1462 height 75
click at [575, 394] on div "ba-" at bounding box center [574, 371] width 20 height 80
click at [607, 379] on div "dam" at bounding box center [609, 371] width 39 height 80
drag, startPoint x: 341, startPoint y: 382, endPoint x: 438, endPoint y: 443, distance: 114.6
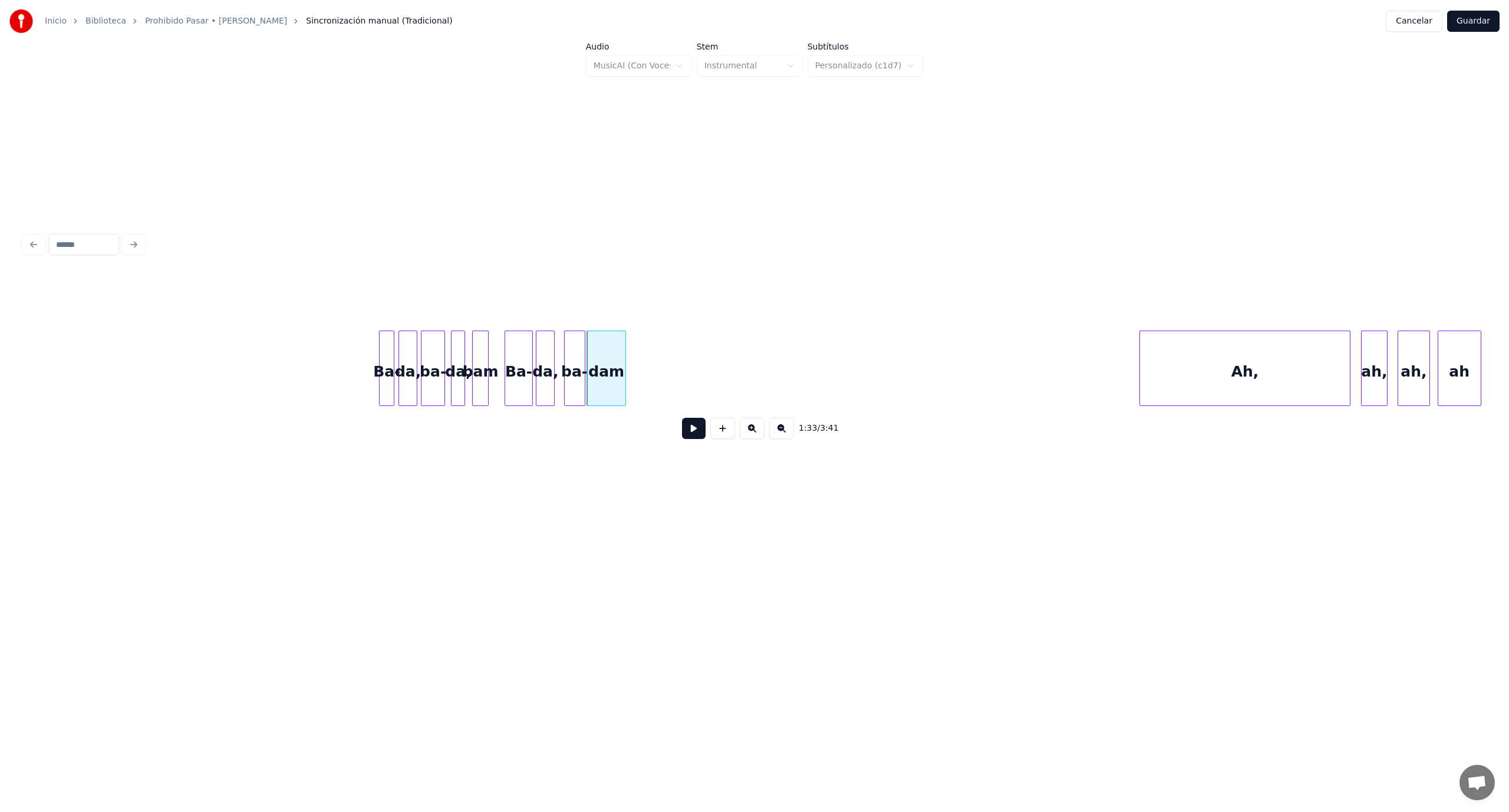
click at [683, 434] on button at bounding box center [694, 428] width 24 height 21
click at [756, 373] on div "Ah," at bounding box center [811, 371] width 209 height 80
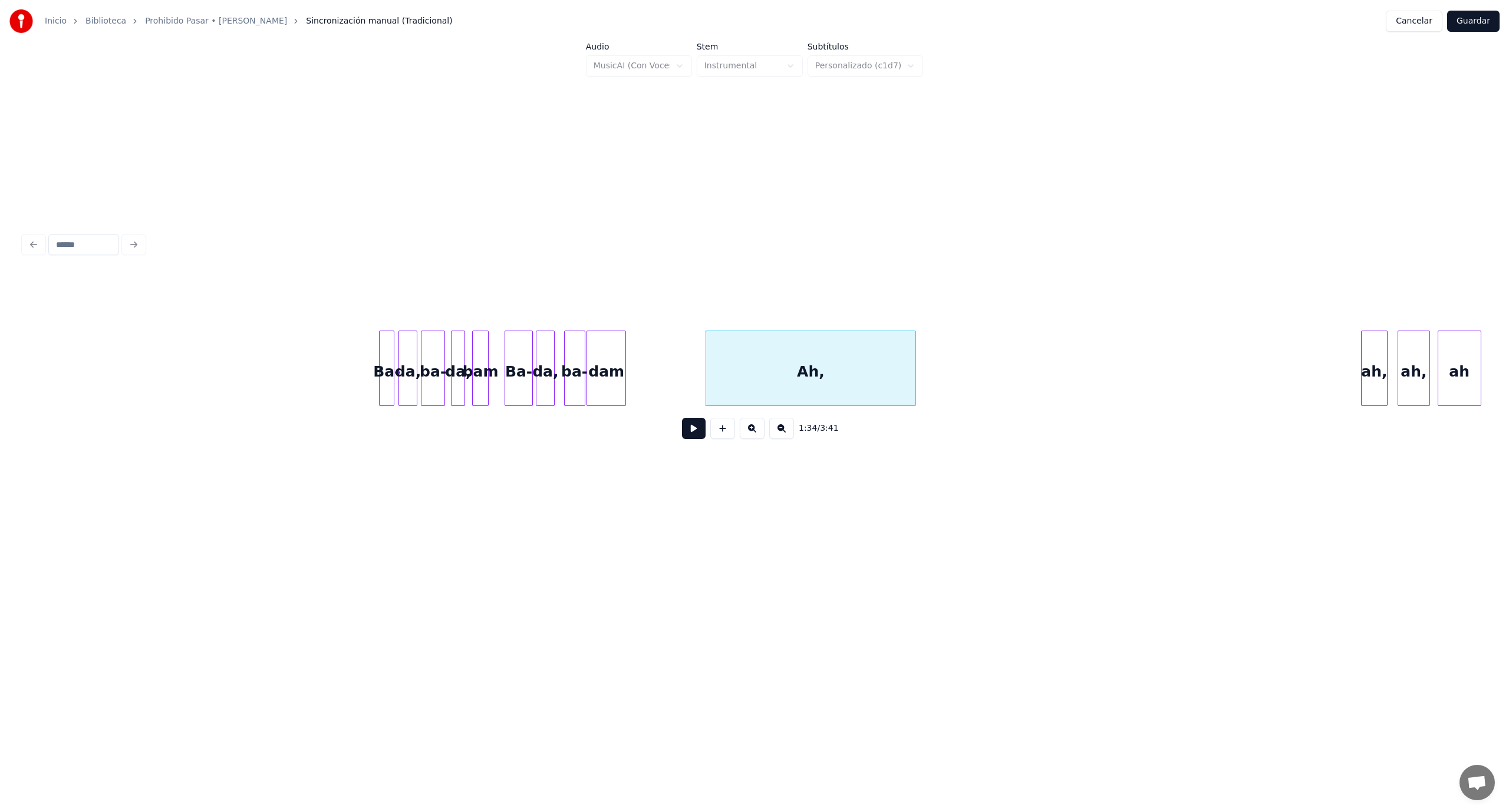
click at [692, 435] on button at bounding box center [694, 428] width 24 height 21
click at [692, 438] on button at bounding box center [694, 428] width 24 height 21
click at [692, 439] on button at bounding box center [694, 428] width 24 height 21
click at [881, 372] on div at bounding box center [882, 368] width 3 height 74
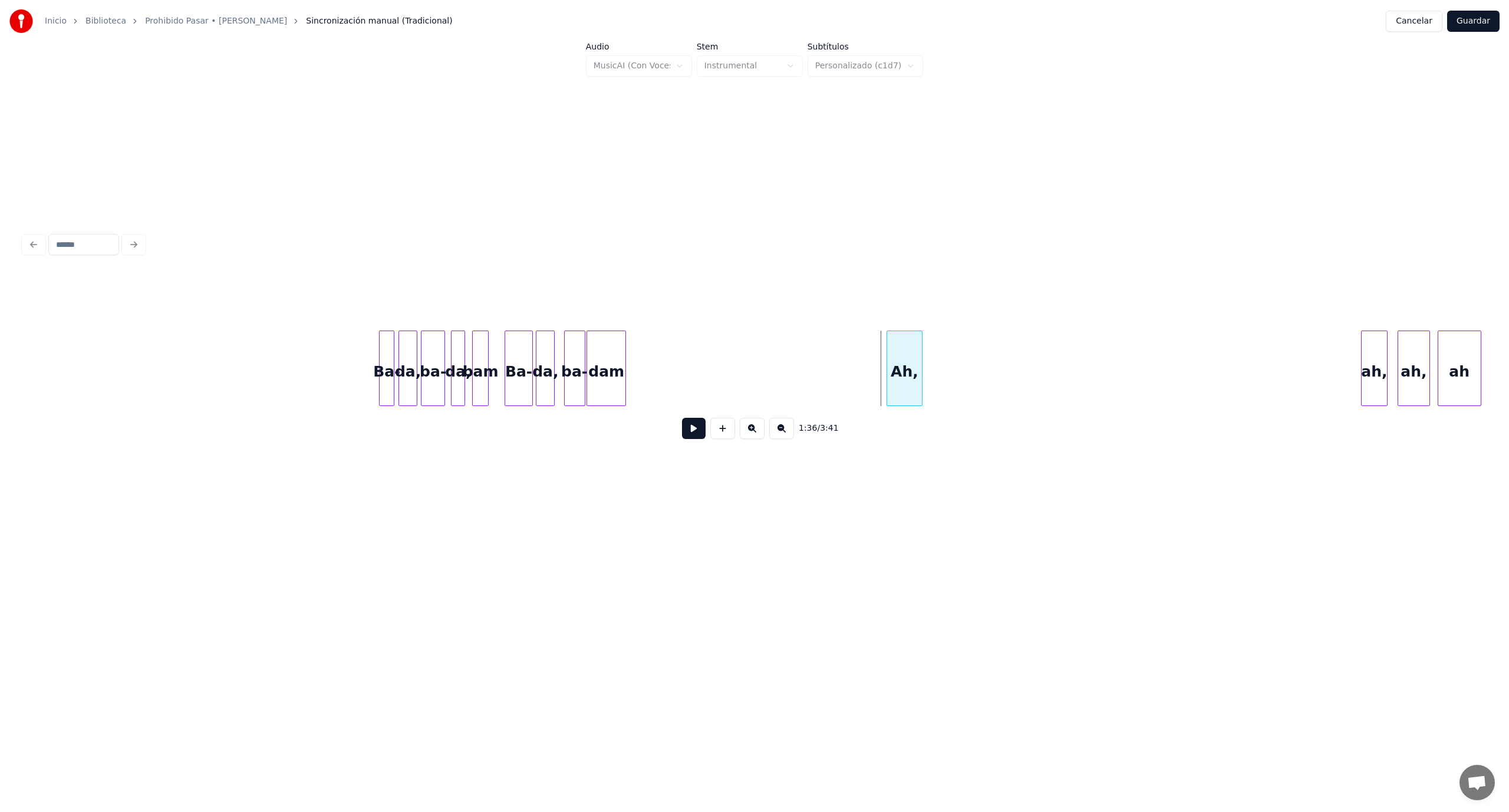
click at [914, 356] on div "Ah," at bounding box center [904, 371] width 35 height 80
click at [937, 369] on div "ah," at bounding box center [939, 371] width 26 height 80
click at [969, 387] on div "ah," at bounding box center [971, 371] width 31 height 80
click at [1012, 394] on div "ah" at bounding box center [1014, 371] width 43 height 80
click at [698, 434] on button at bounding box center [694, 428] width 24 height 21
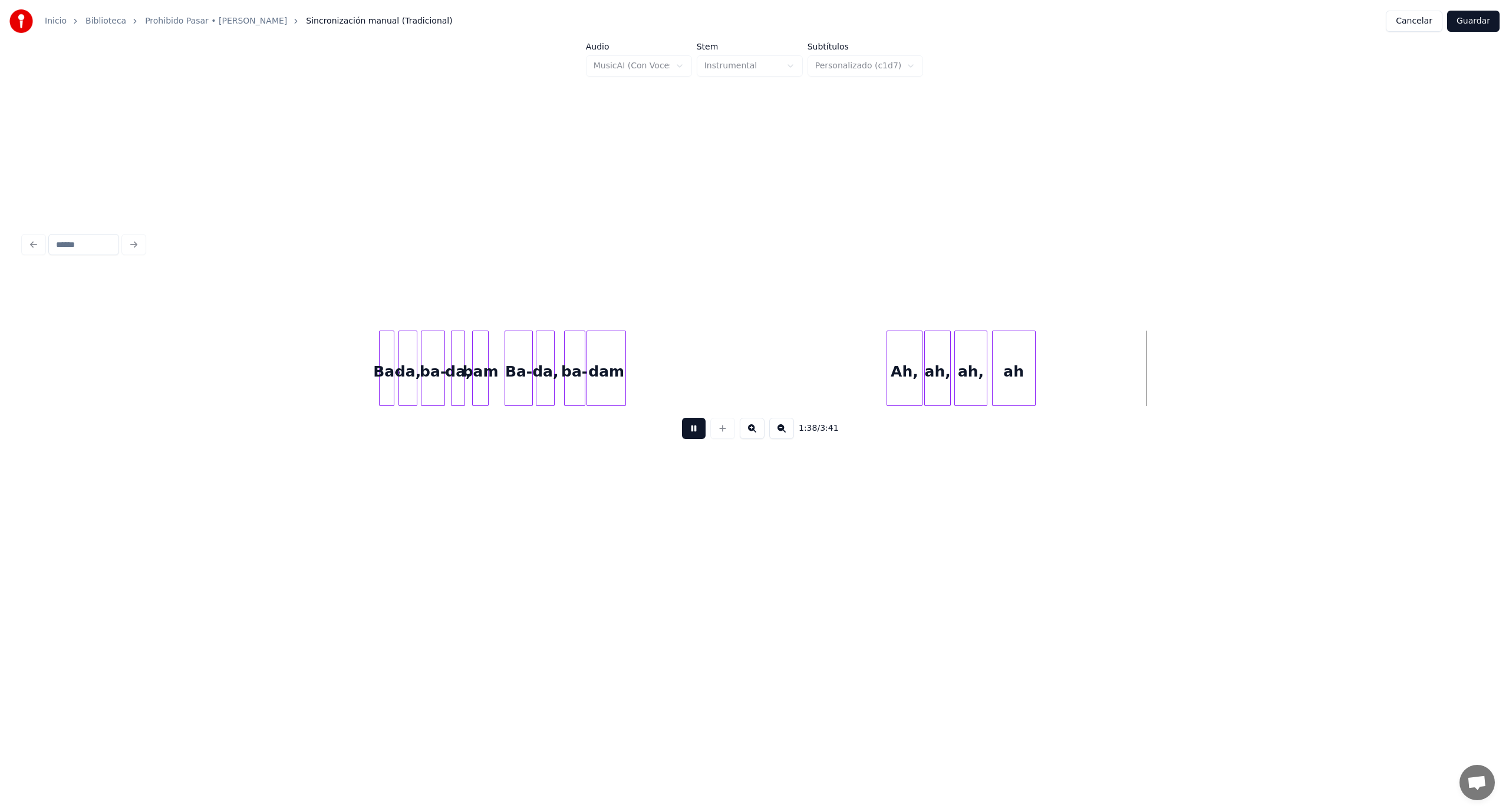
click at [692, 434] on button at bounding box center [694, 428] width 24 height 21
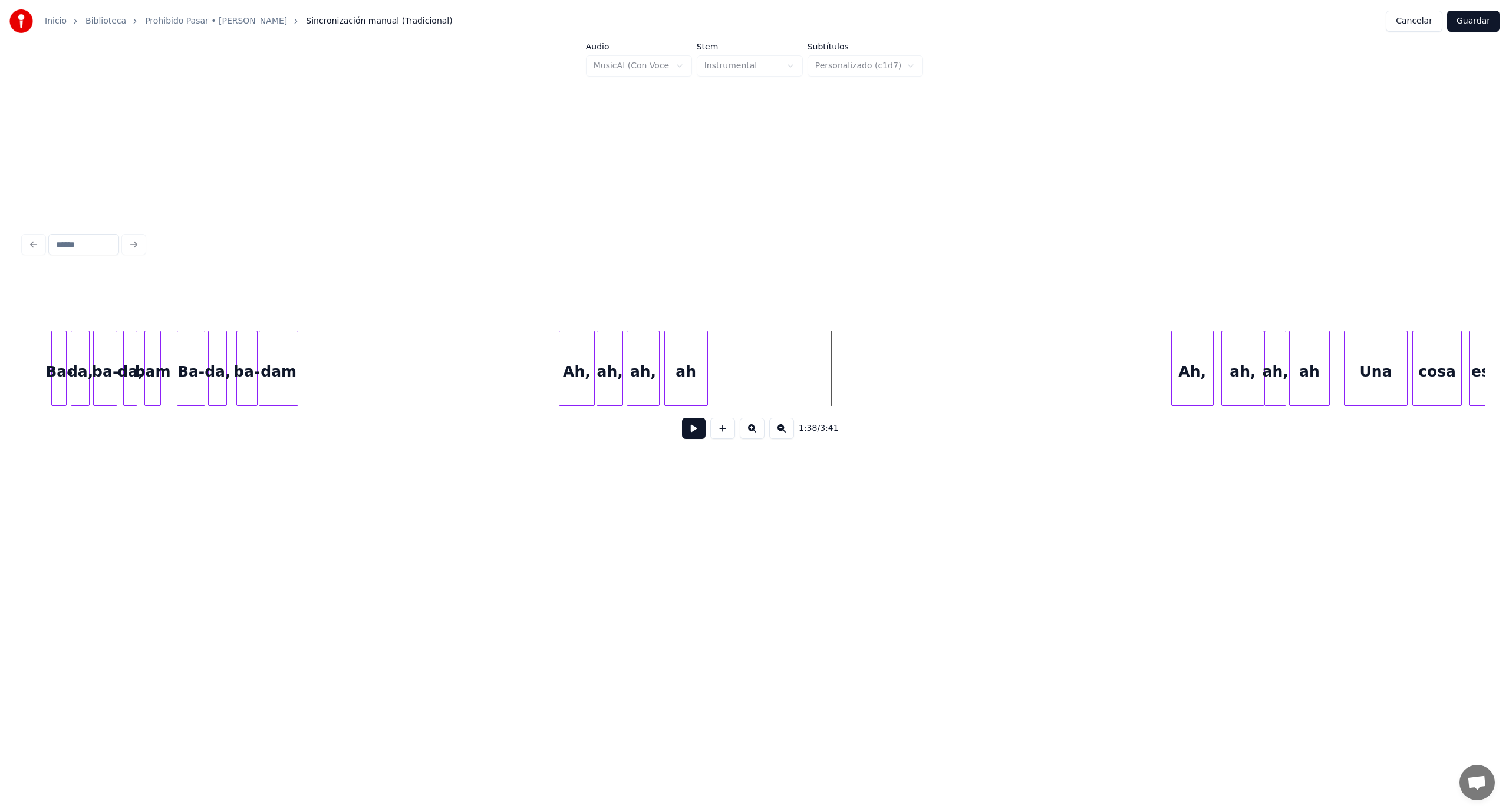
scroll to position [0, 10869]
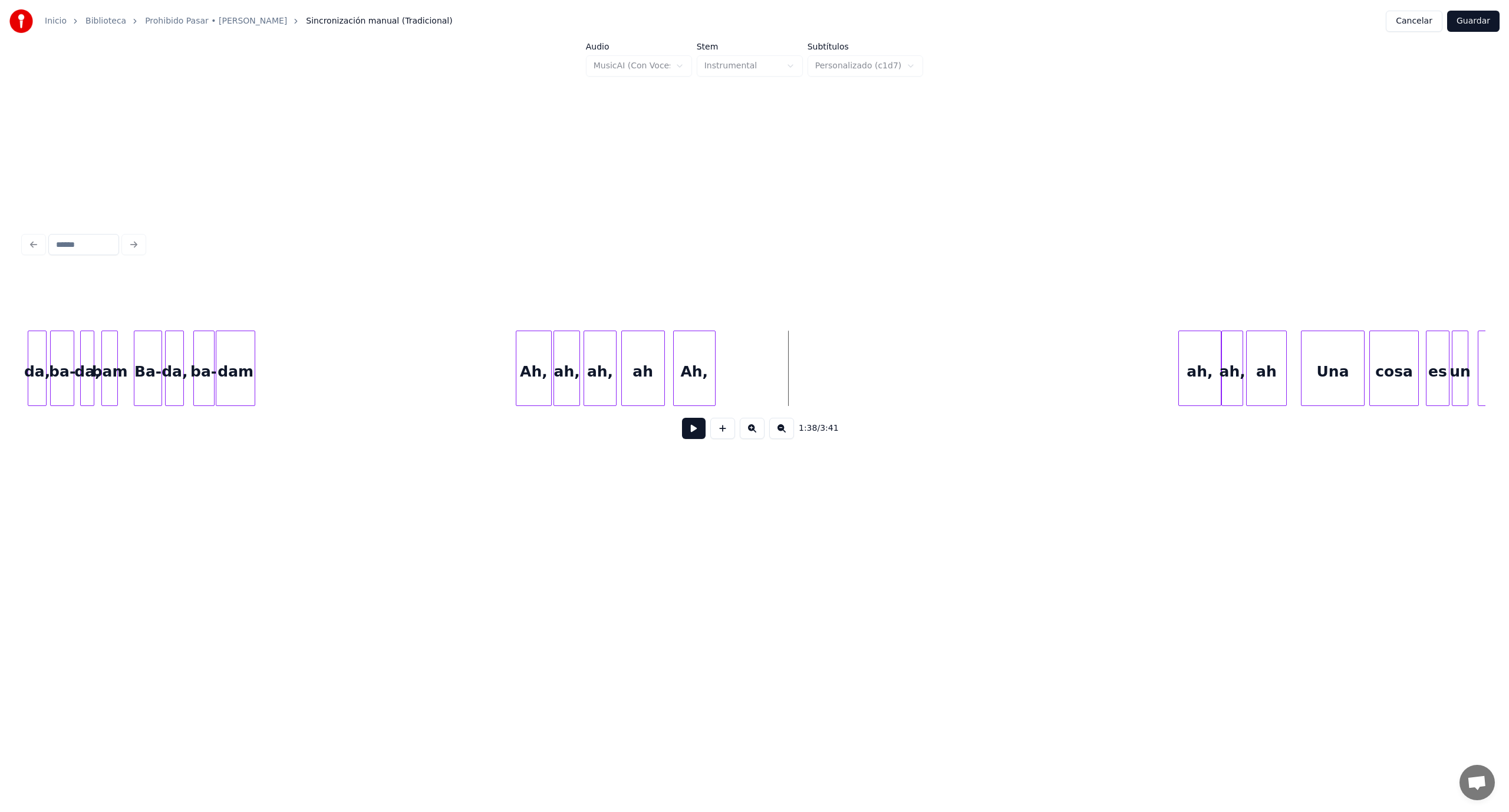
click at [702, 385] on div "Ah," at bounding box center [694, 371] width 41 height 80
click at [746, 388] on div "ah," at bounding box center [742, 371] width 42 height 80
click at [785, 395] on div "ah," at bounding box center [784, 371] width 21 height 80
click at [817, 394] on div "ah" at bounding box center [821, 371] width 39 height 80
drag, startPoint x: 482, startPoint y: 390, endPoint x: 555, endPoint y: 442, distance: 89.6
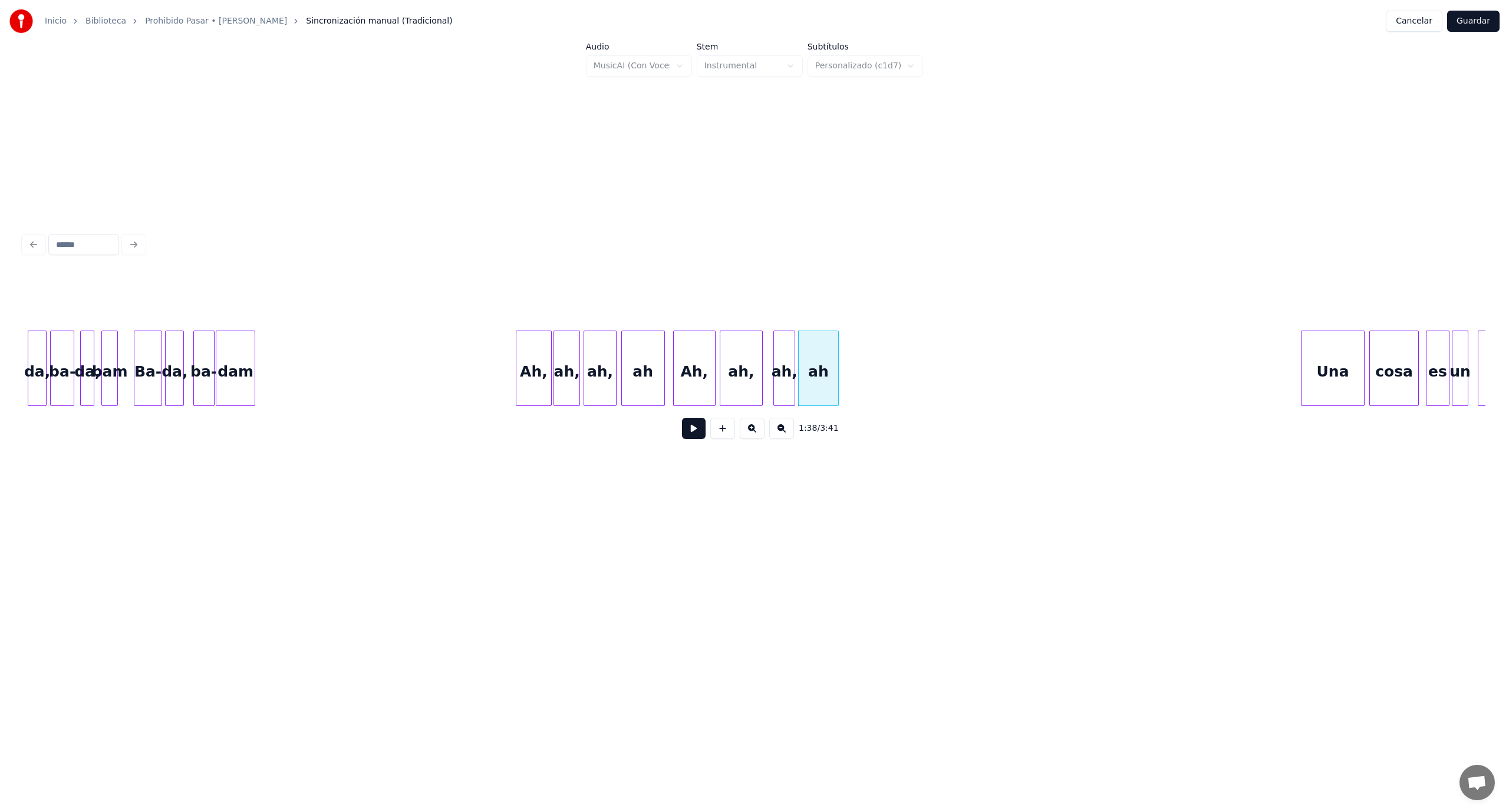
click at [695, 439] on button at bounding box center [694, 428] width 24 height 21
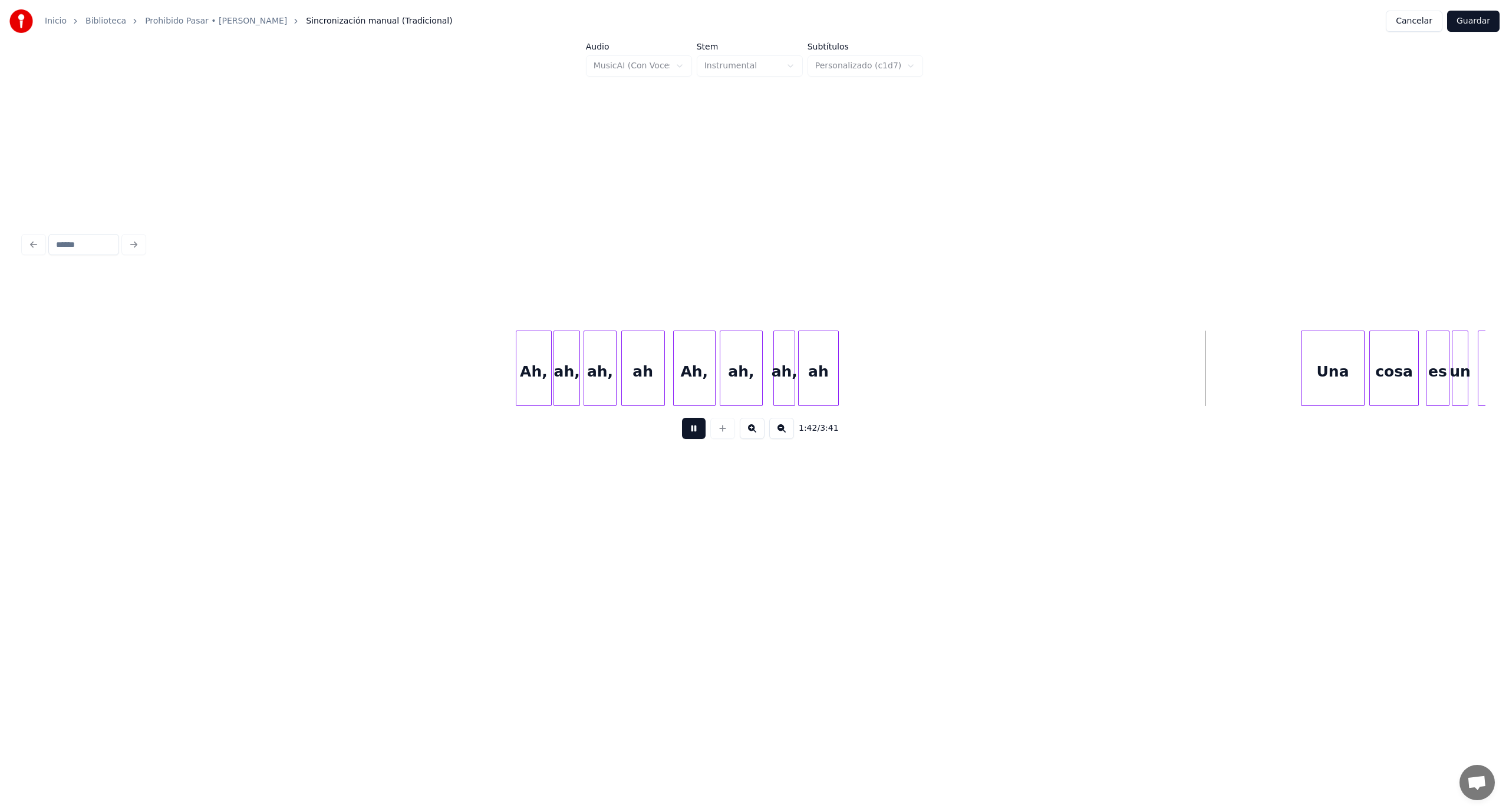
scroll to position [0, 11180]
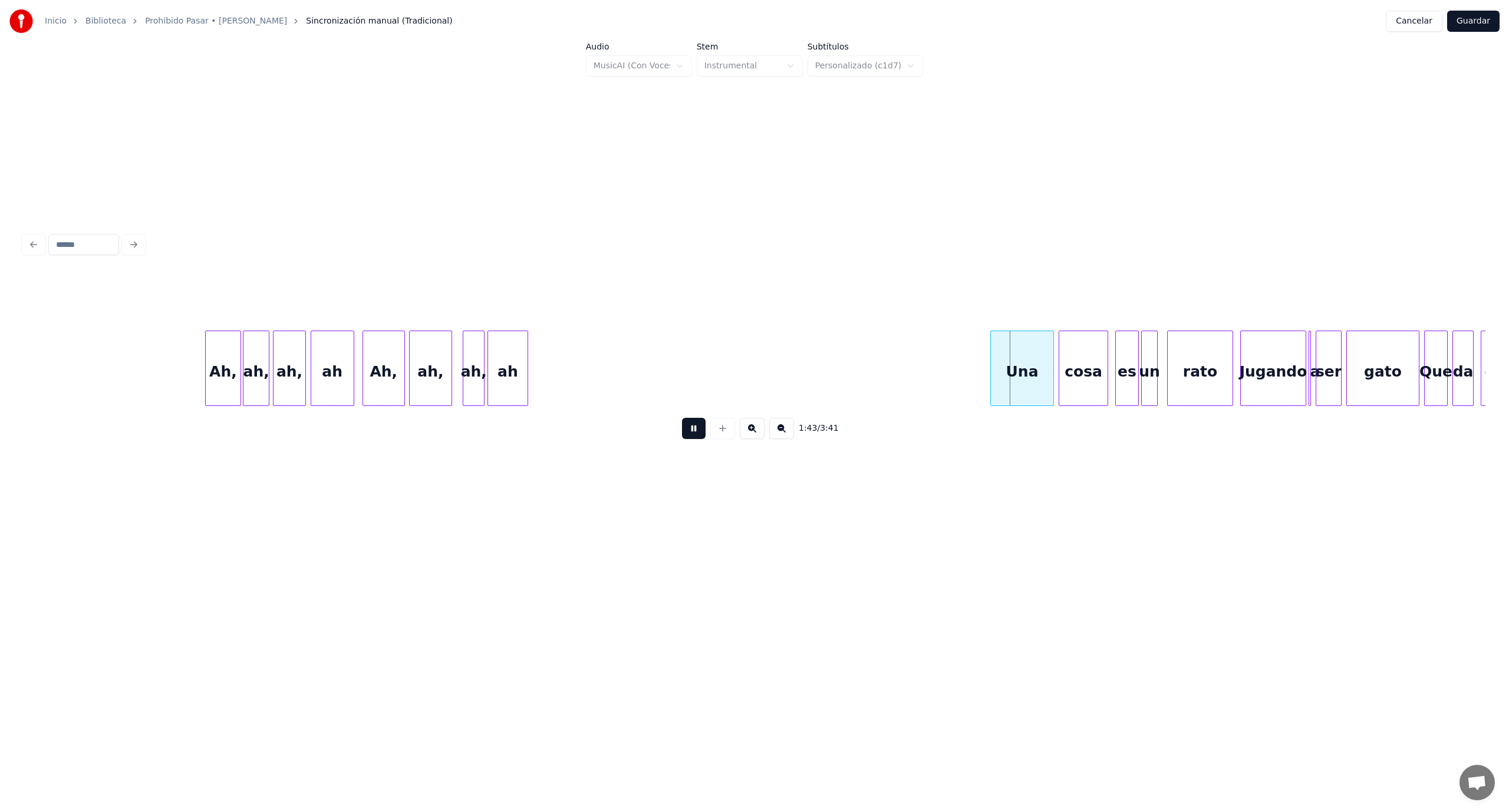
click at [690, 437] on button at bounding box center [694, 428] width 24 height 21
click at [691, 434] on button at bounding box center [694, 428] width 24 height 21
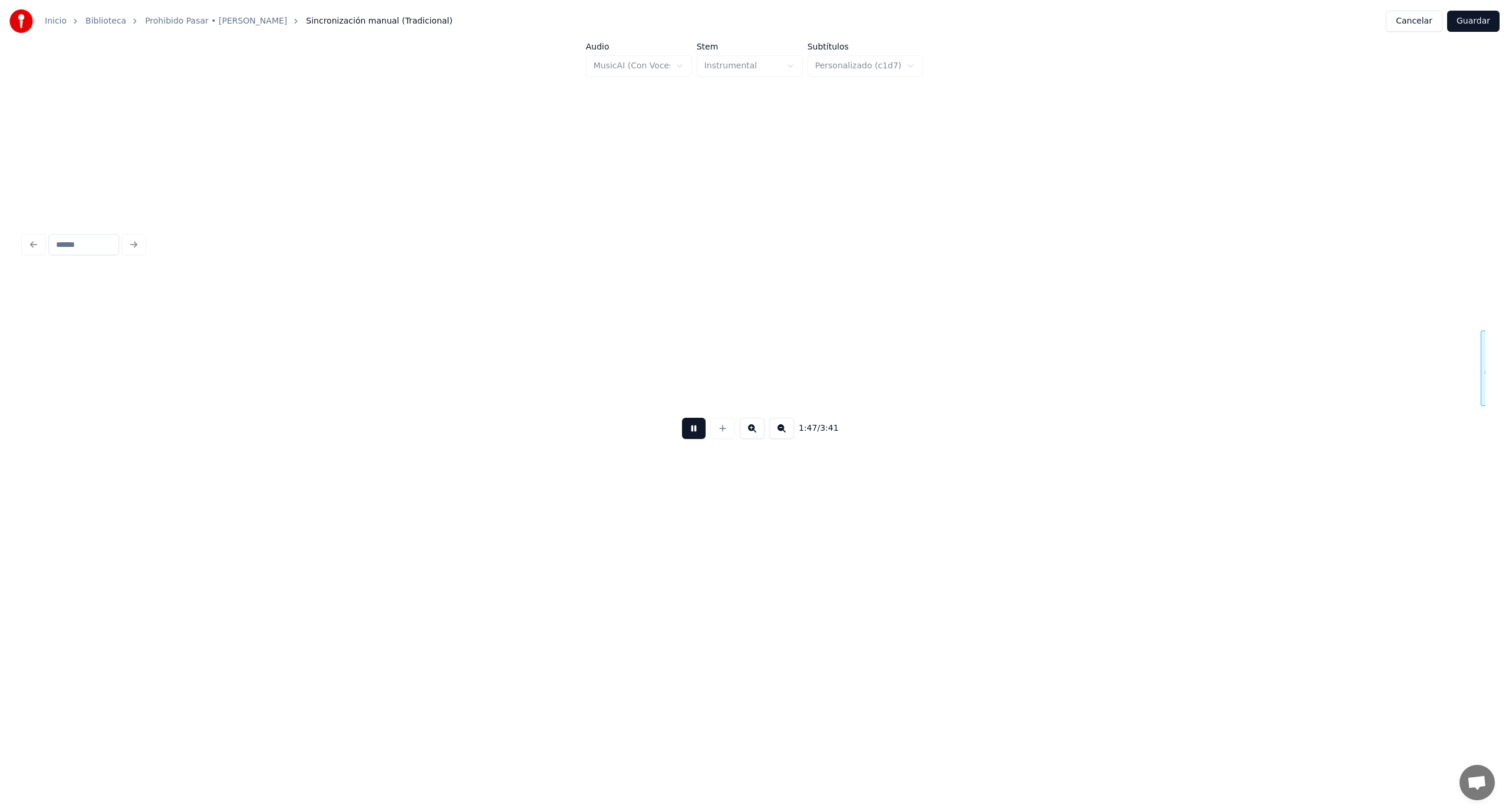
scroll to position [0, 12641]
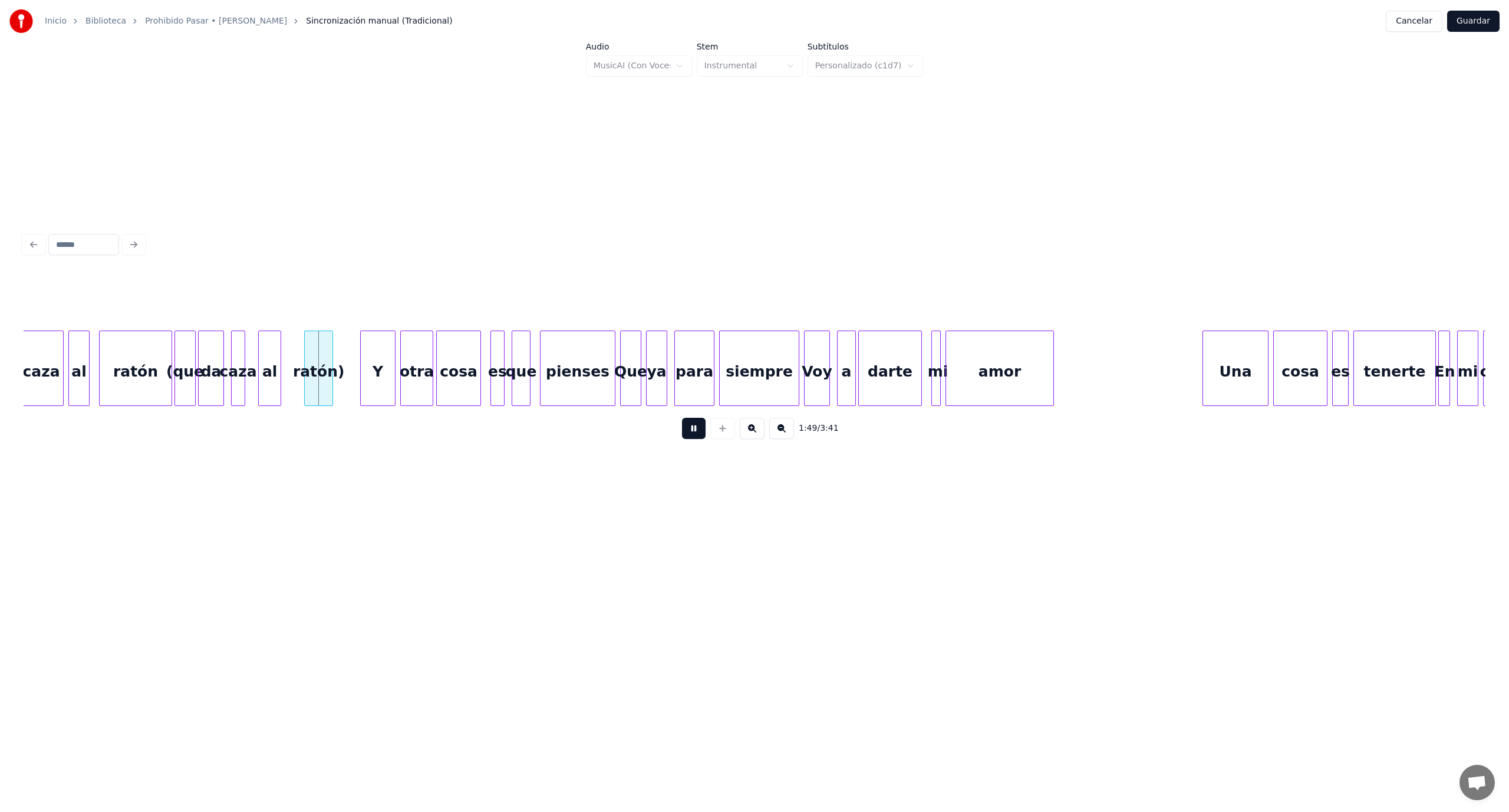
click at [690, 436] on button at bounding box center [694, 428] width 24 height 21
click at [185, 382] on div "(que" at bounding box center [185, 371] width 20 height 80
type input "****"
click at [698, 429] on button at bounding box center [694, 428] width 24 height 21
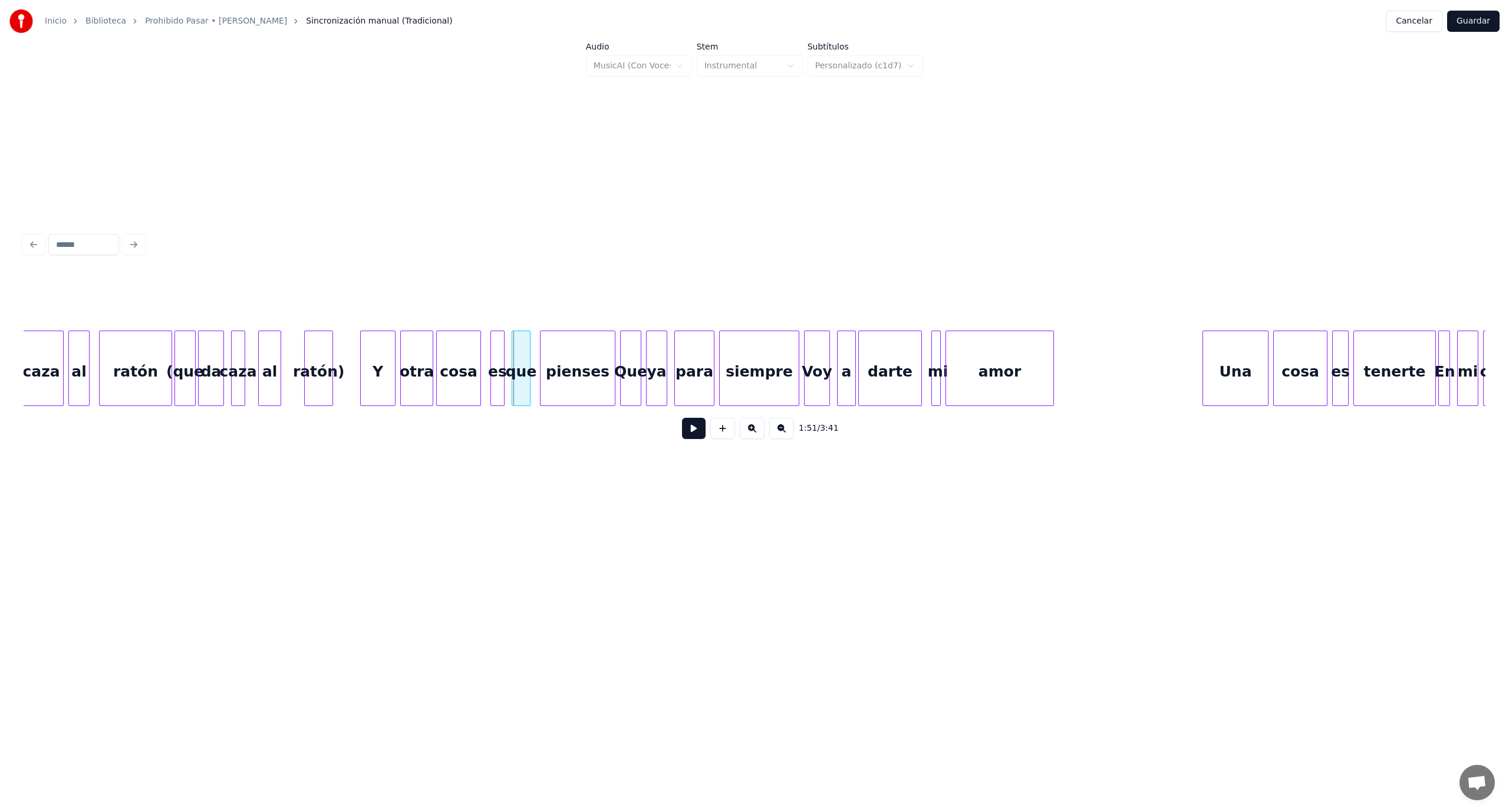
click at [329, 393] on div "ratón)" at bounding box center [318, 371] width 27 height 80
click at [686, 439] on button at bounding box center [694, 428] width 24 height 21
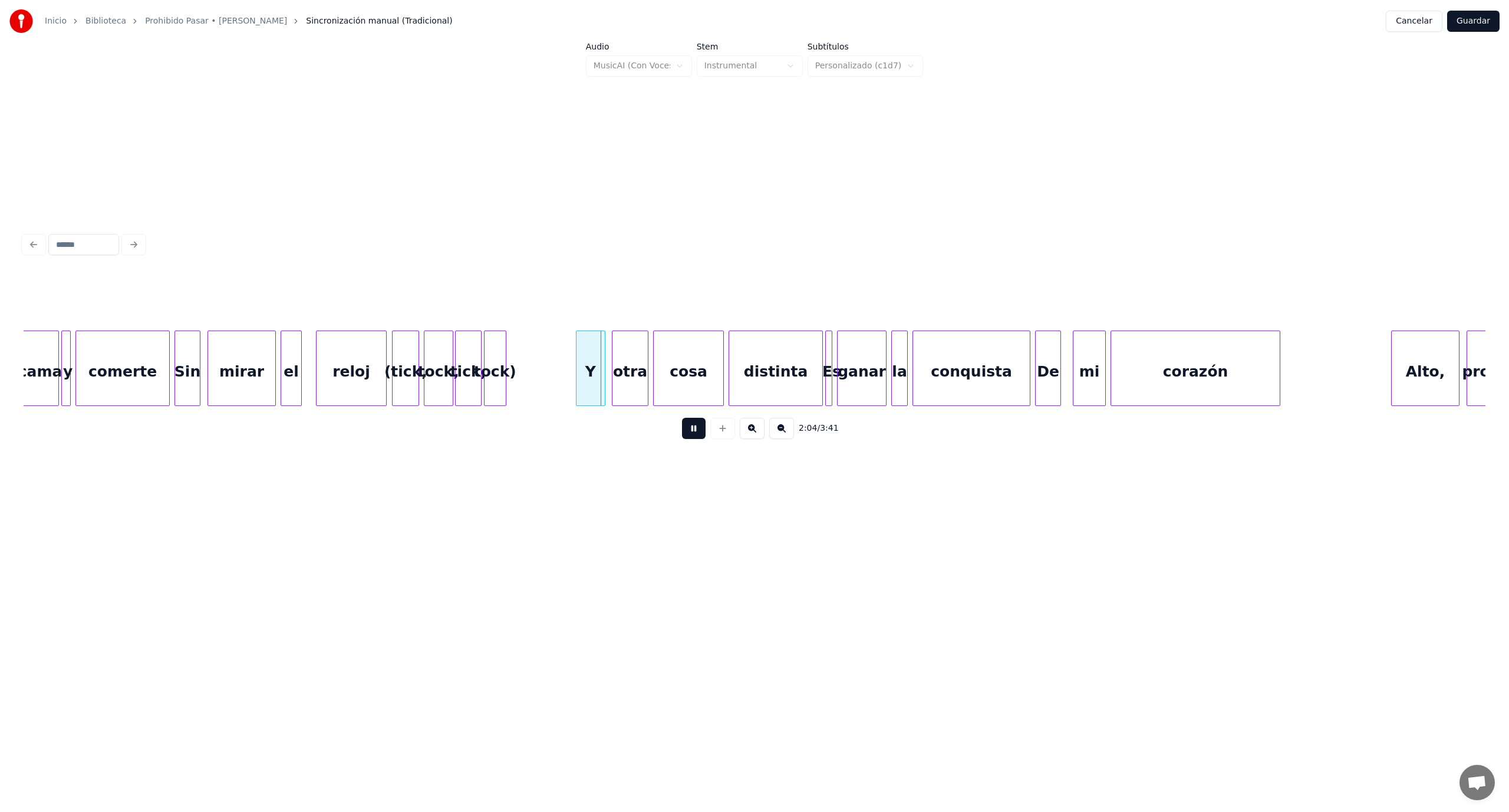
click at [696, 437] on button at bounding box center [694, 428] width 24 height 21
click at [540, 357] on div "tock)" at bounding box center [533, 371] width 21 height 80
click at [502, 350] on div "tick," at bounding box center [503, 371] width 26 height 80
click at [463, 355] on div "tock," at bounding box center [467, 371] width 28 height 80
click at [427, 350] on div "(tick," at bounding box center [427, 371] width 26 height 80
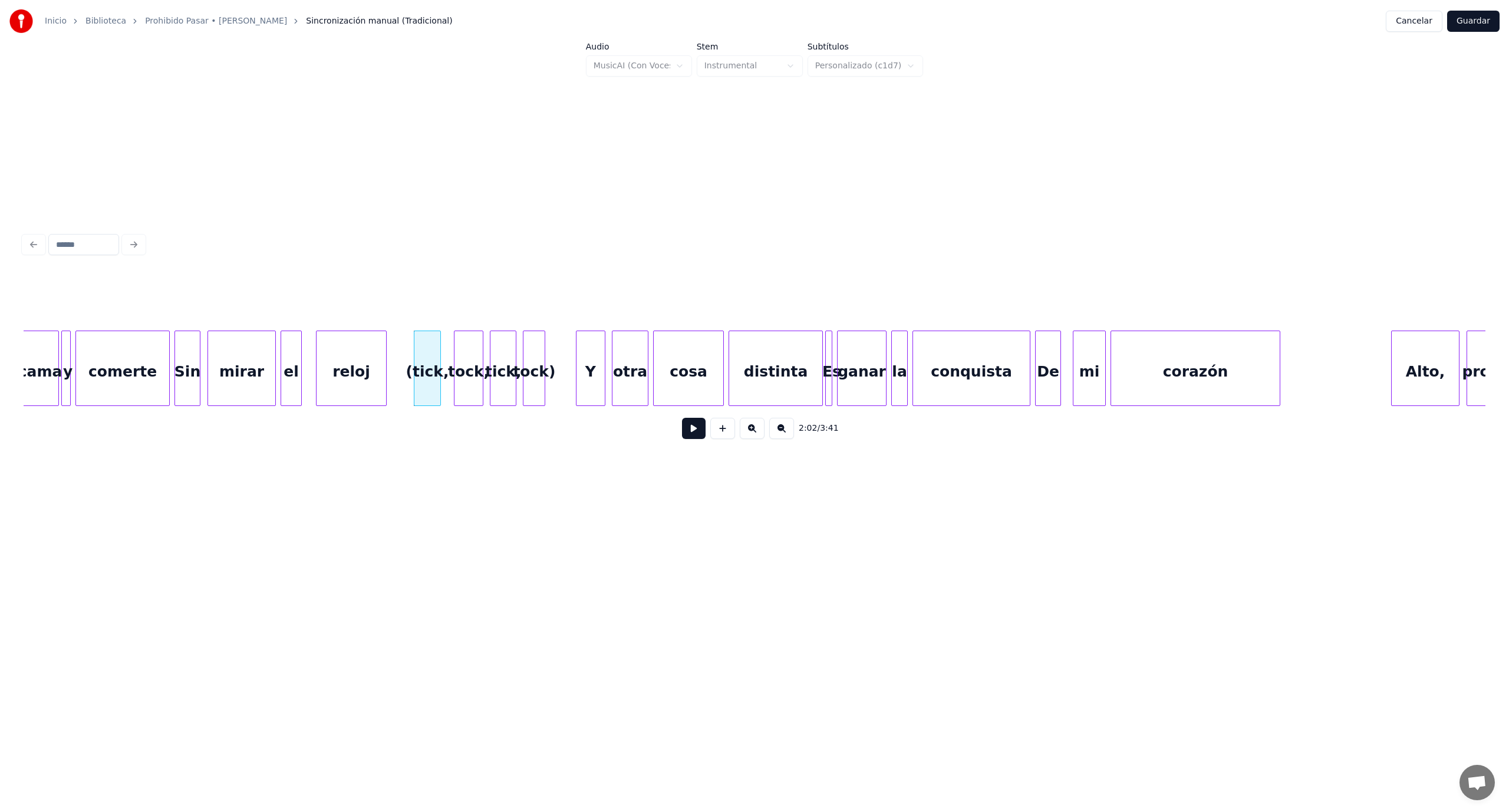
click at [689, 438] on button at bounding box center [694, 428] width 24 height 21
click at [688, 438] on button at bounding box center [694, 428] width 24 height 21
click at [694, 437] on button at bounding box center [694, 428] width 24 height 21
click at [555, 357] on div "tock)" at bounding box center [556, 371] width 21 height 80
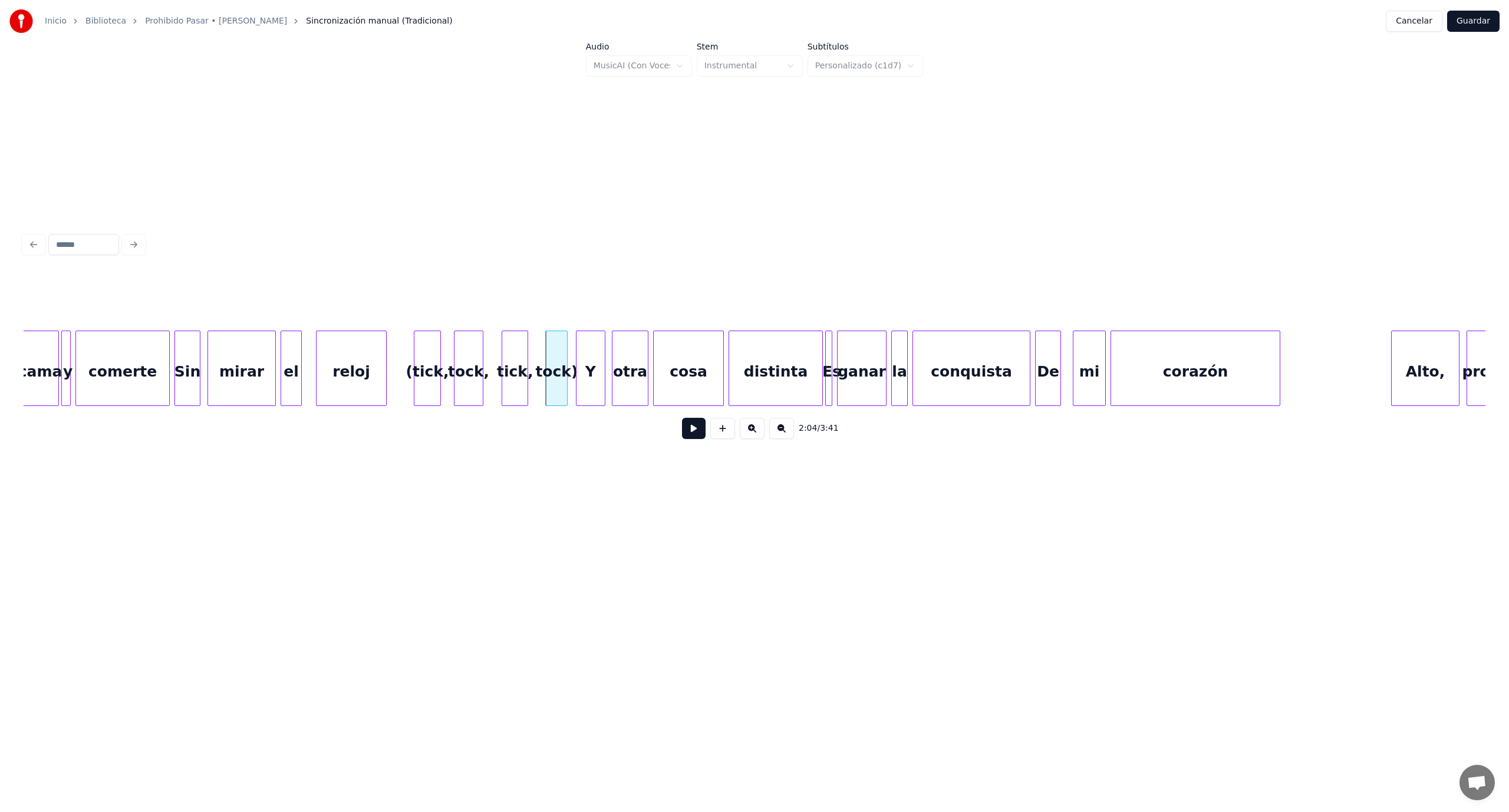
click at [520, 360] on div "tick," at bounding box center [515, 371] width 26 height 80
click at [686, 434] on button at bounding box center [694, 428] width 24 height 21
click at [419, 371] on div "(tick," at bounding box center [427, 371] width 26 height 80
type input "******"
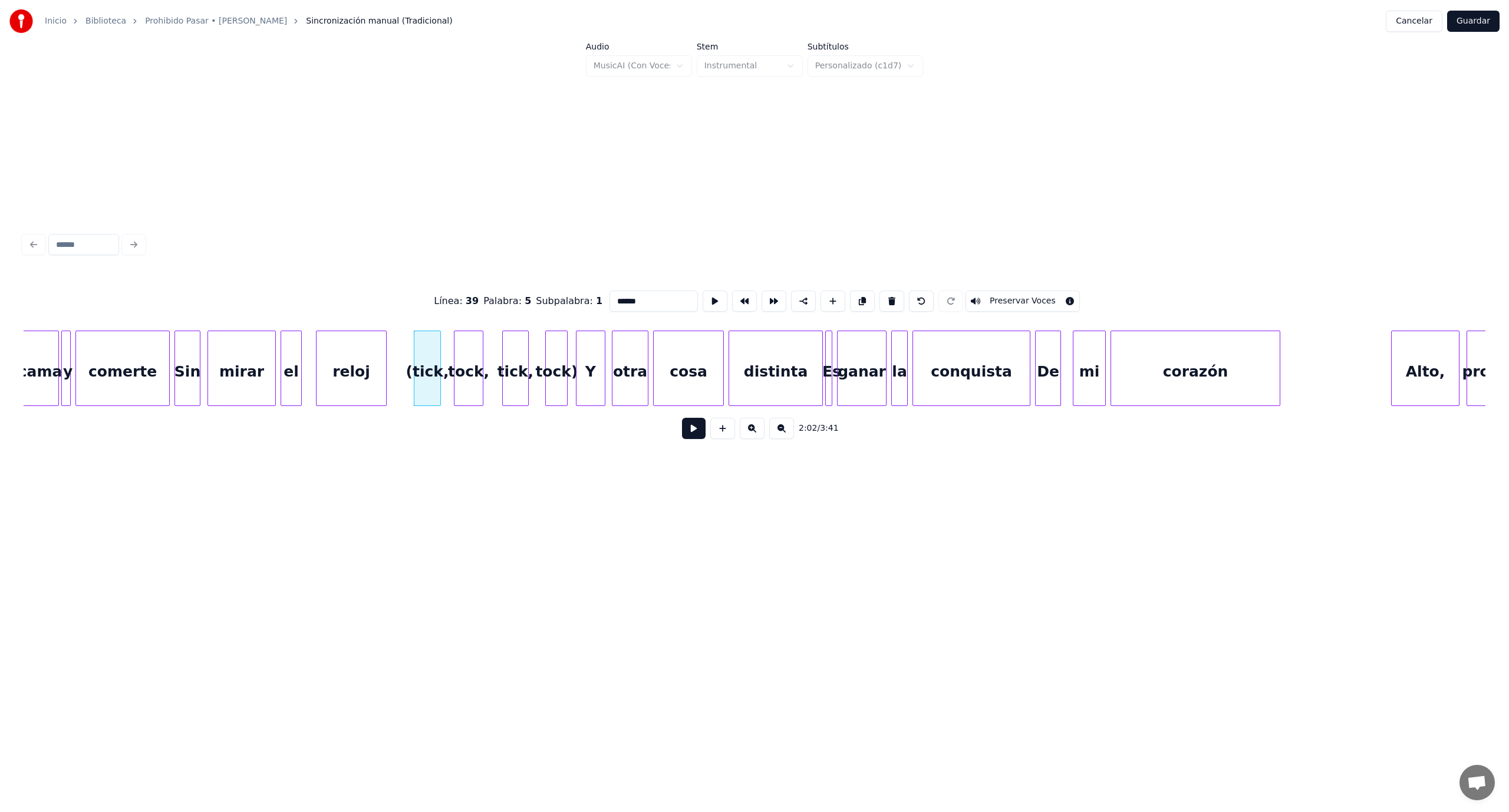
click at [692, 435] on button at bounding box center [694, 428] width 24 height 21
click at [410, 387] on div "(tick," at bounding box center [413, 371] width 26 height 80
click at [699, 437] on button at bounding box center [694, 428] width 24 height 21
click at [698, 437] on button at bounding box center [694, 428] width 24 height 21
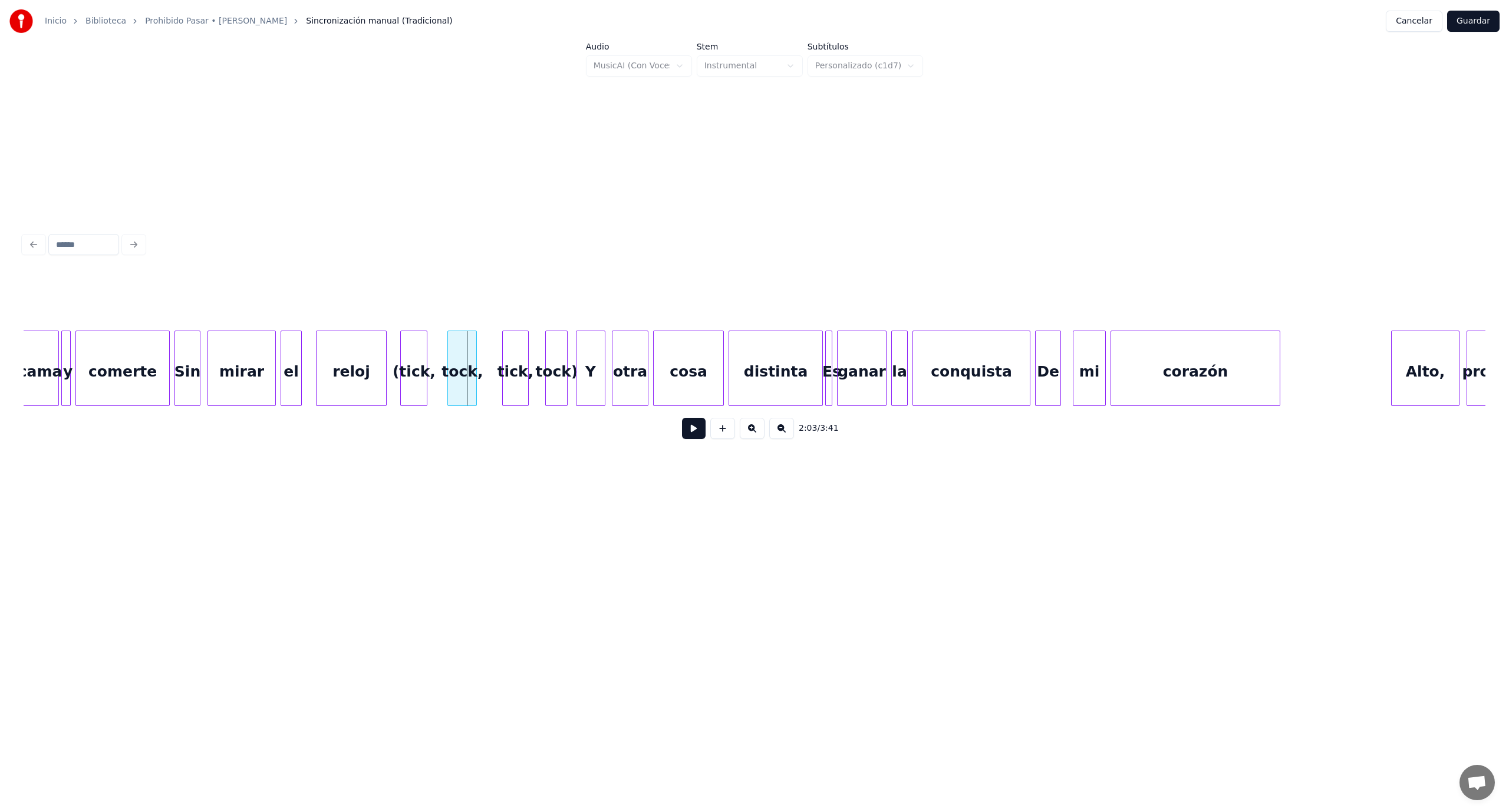
click at [457, 358] on div "tock," at bounding box center [461, 371] width 28 height 80
click at [694, 430] on button at bounding box center [694, 428] width 24 height 21
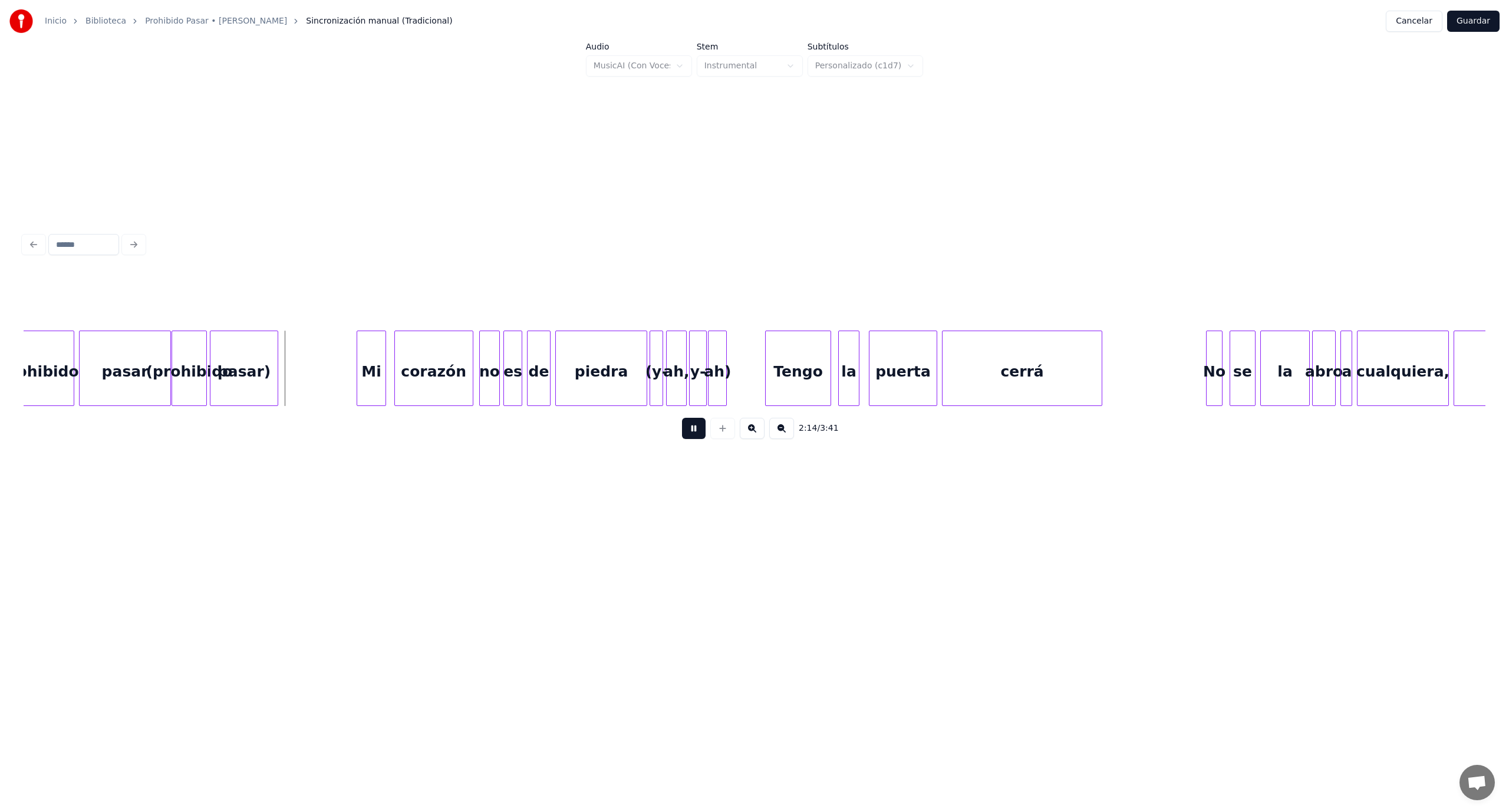
click at [690, 431] on button at bounding box center [694, 428] width 24 height 21
click at [306, 359] on div "pasar)" at bounding box center [305, 371] width 68 height 80
click at [203, 376] on div "(prohibido" at bounding box center [206, 371] width 35 height 80
click at [698, 439] on button at bounding box center [694, 428] width 24 height 21
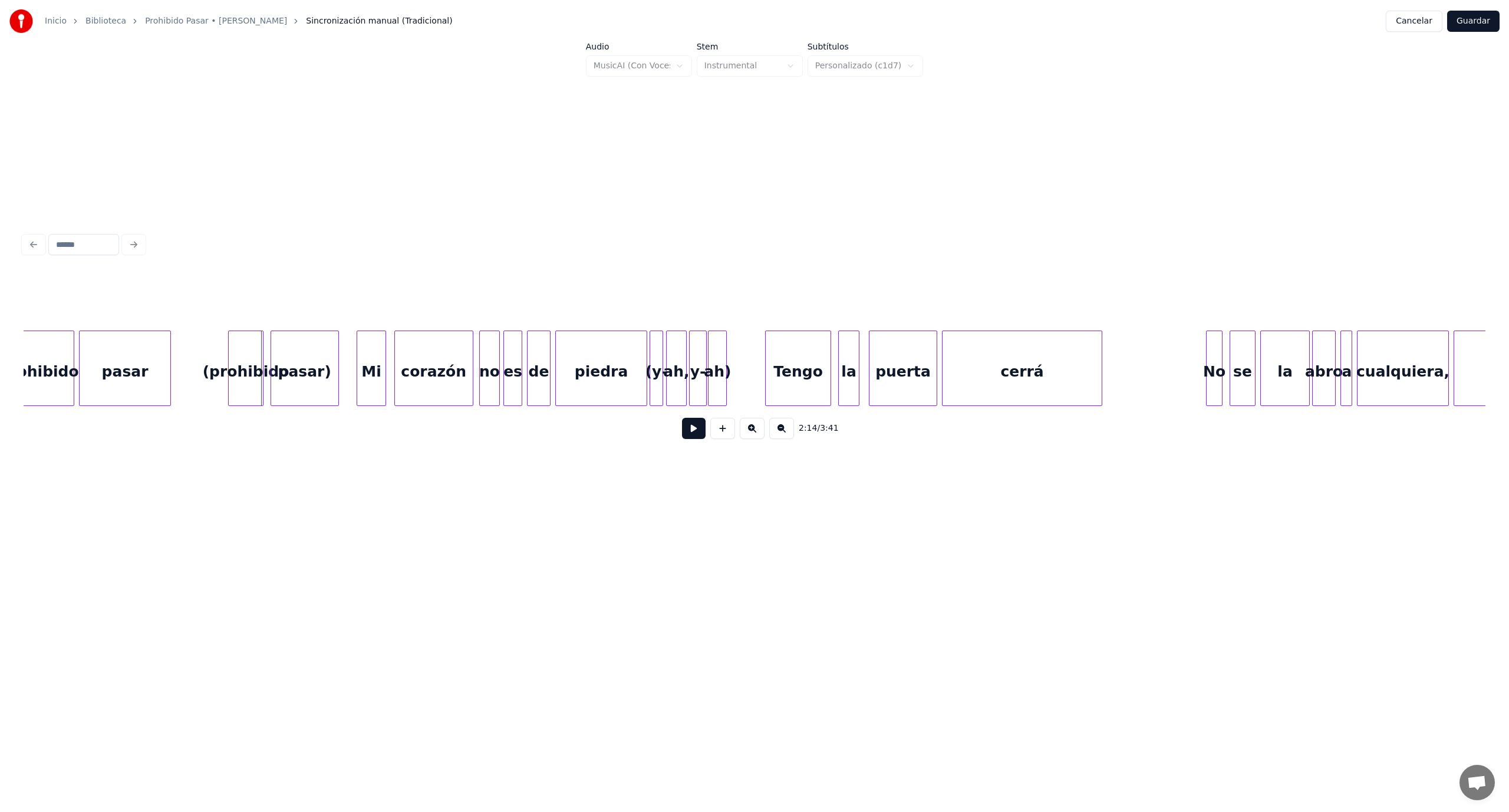
click at [250, 359] on div "(prohibido" at bounding box center [246, 371] width 35 height 80
click at [688, 436] on button at bounding box center [694, 428] width 24 height 21
click at [336, 357] on div "pasar)" at bounding box center [318, 371] width 68 height 80
click at [278, 385] on div at bounding box center [276, 368] width 3 height 74
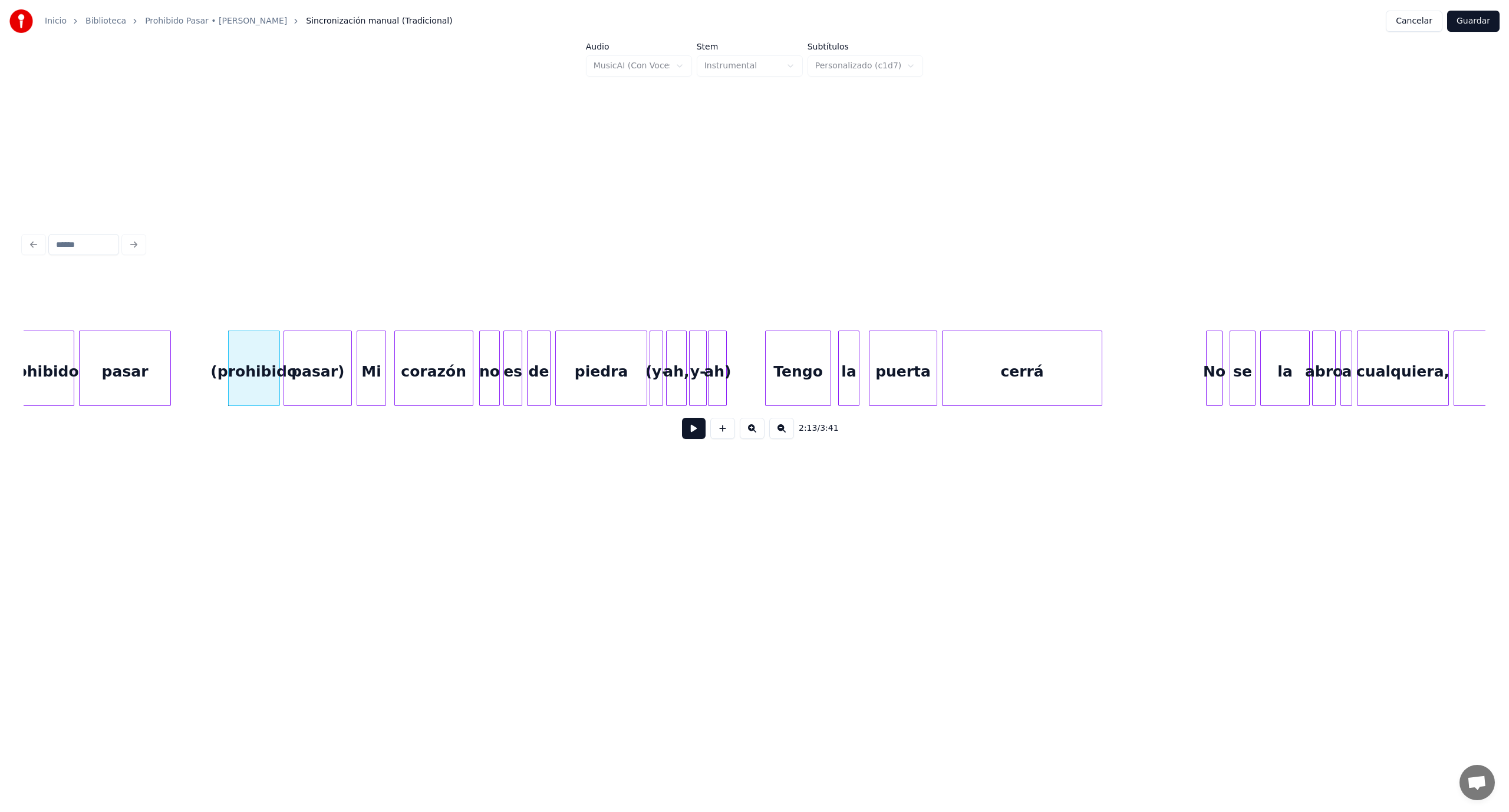
click at [691, 438] on button at bounding box center [694, 428] width 24 height 21
click at [750, 359] on div "ah)" at bounding box center [752, 371] width 18 height 80
click at [699, 363] on div "y-" at bounding box center [696, 368] width 21 height 75
click at [724, 362] on div "y-" at bounding box center [722, 371] width 21 height 80
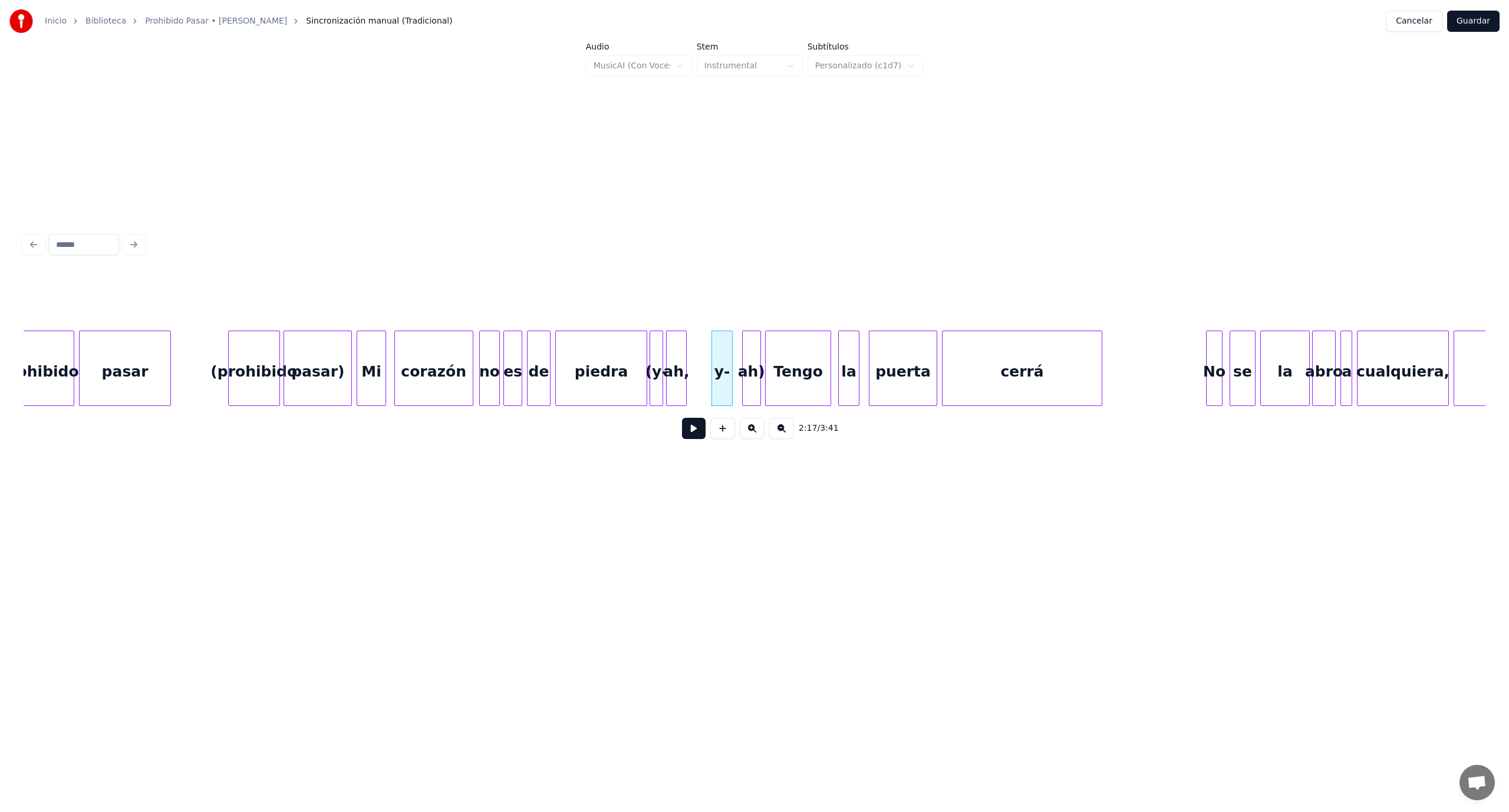
click at [700, 436] on button at bounding box center [694, 428] width 24 height 21
click at [726, 346] on div "y-" at bounding box center [722, 371] width 21 height 80
click at [683, 356] on div at bounding box center [684, 368] width 3 height 74
type input "***"
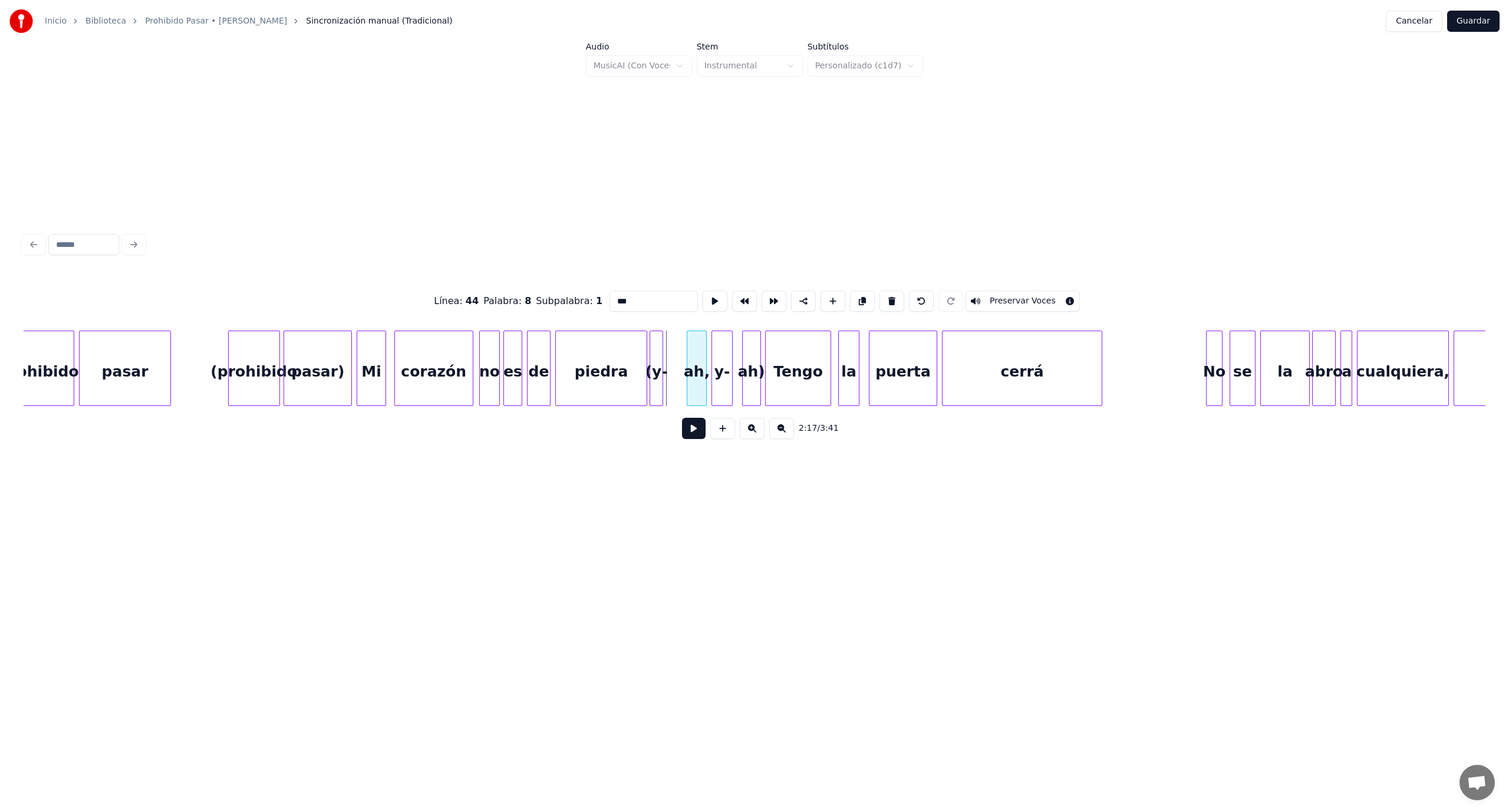
click at [694, 355] on div "ah," at bounding box center [697, 371] width 20 height 80
click at [670, 354] on div "(y-" at bounding box center [671, 371] width 12 height 80
click at [658, 360] on div at bounding box center [658, 368] width 3 height 74
click at [695, 438] on button at bounding box center [694, 428] width 24 height 21
click at [696, 438] on button at bounding box center [694, 428] width 24 height 21
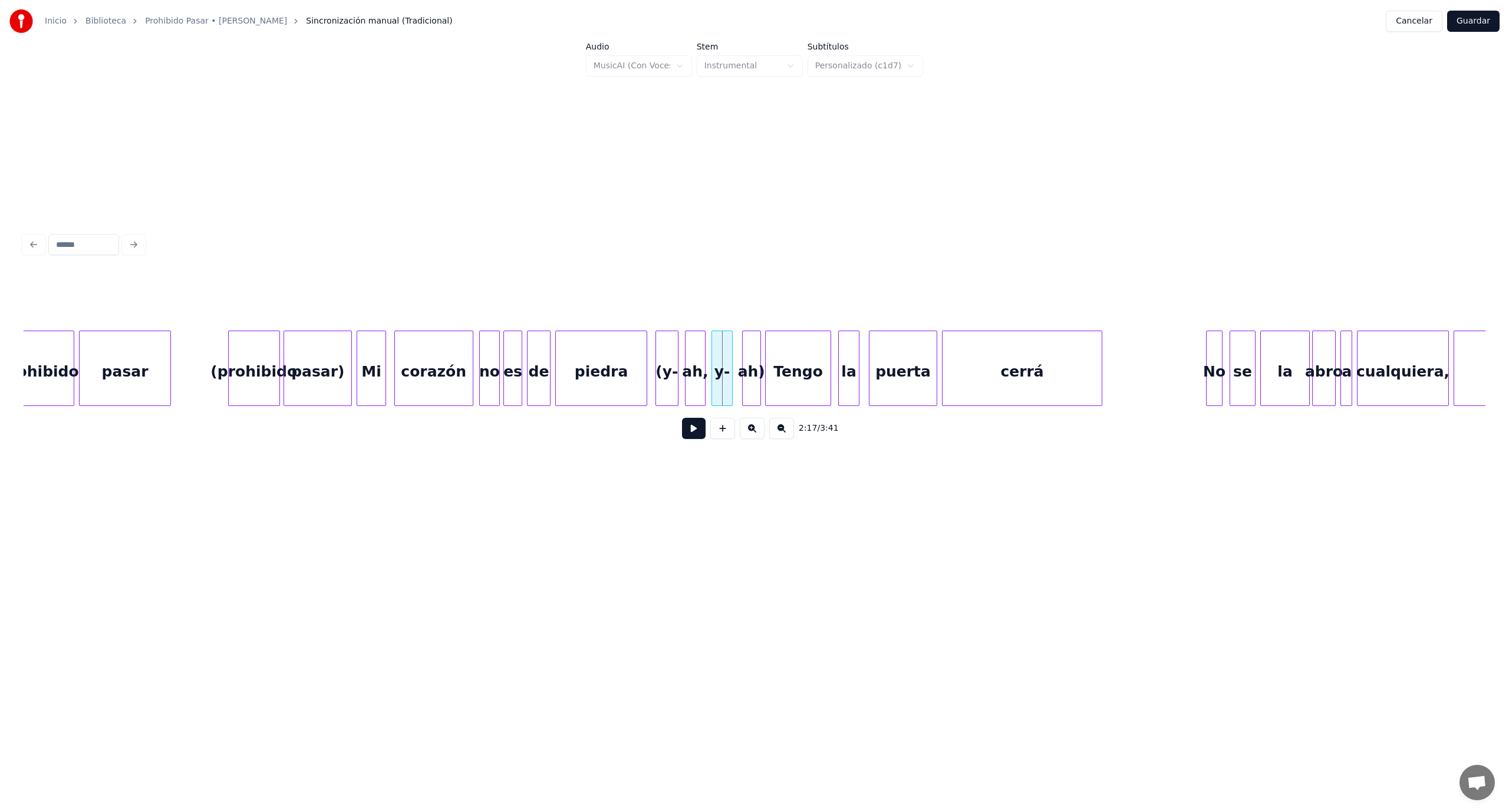
click at [692, 438] on button at bounding box center [694, 428] width 24 height 21
click at [692, 436] on button at bounding box center [694, 428] width 24 height 21
click at [657, 355] on div "(y-" at bounding box center [664, 371] width 21 height 80
click at [691, 431] on button at bounding box center [694, 428] width 24 height 21
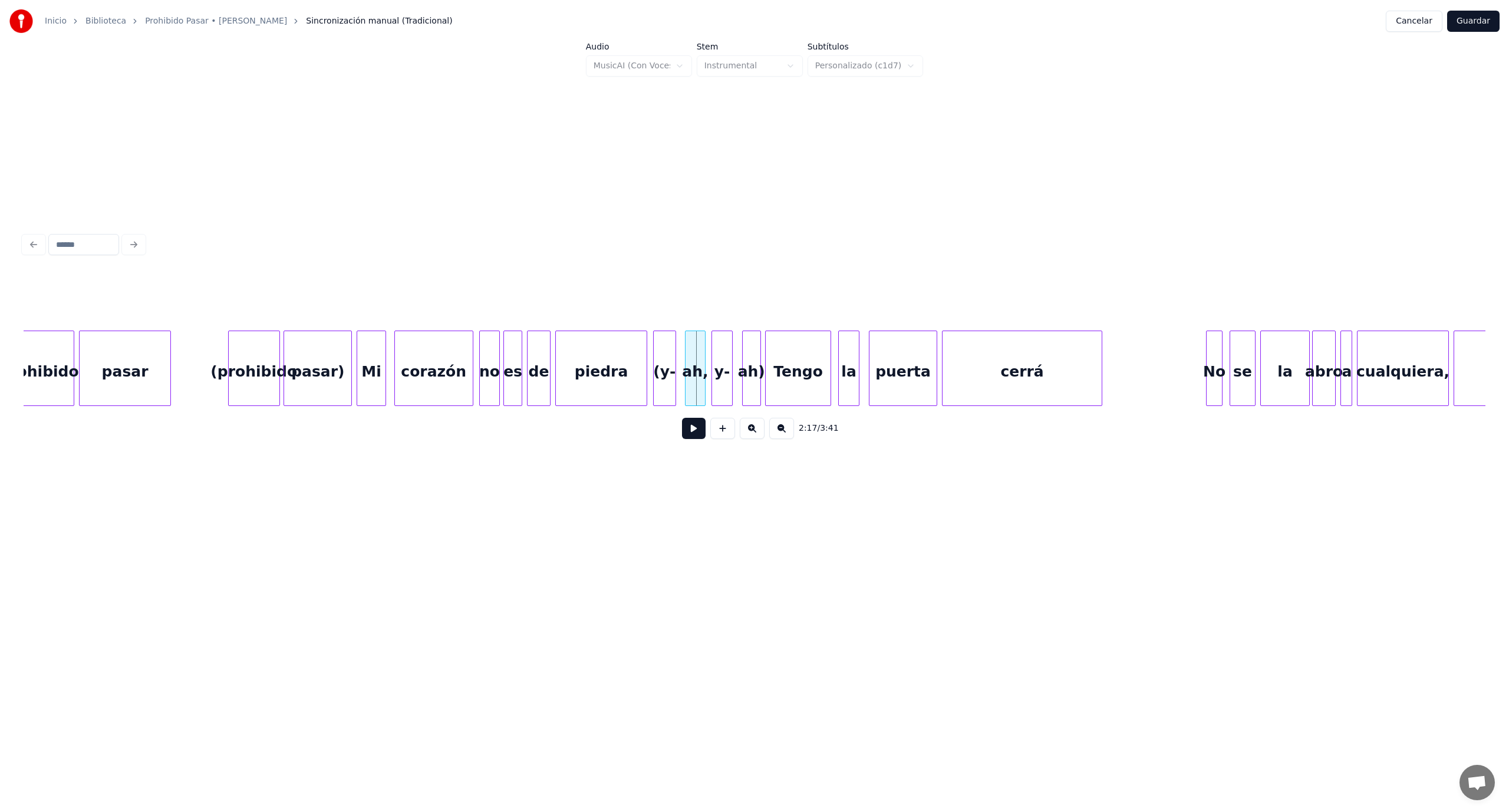
click at [699, 427] on button at bounding box center [694, 428] width 24 height 21
click at [699, 360] on div at bounding box center [699, 368] width 3 height 74
click at [687, 365] on div "ah," at bounding box center [689, 371] width 16 height 80
click at [719, 359] on div "y-" at bounding box center [714, 371] width 21 height 80
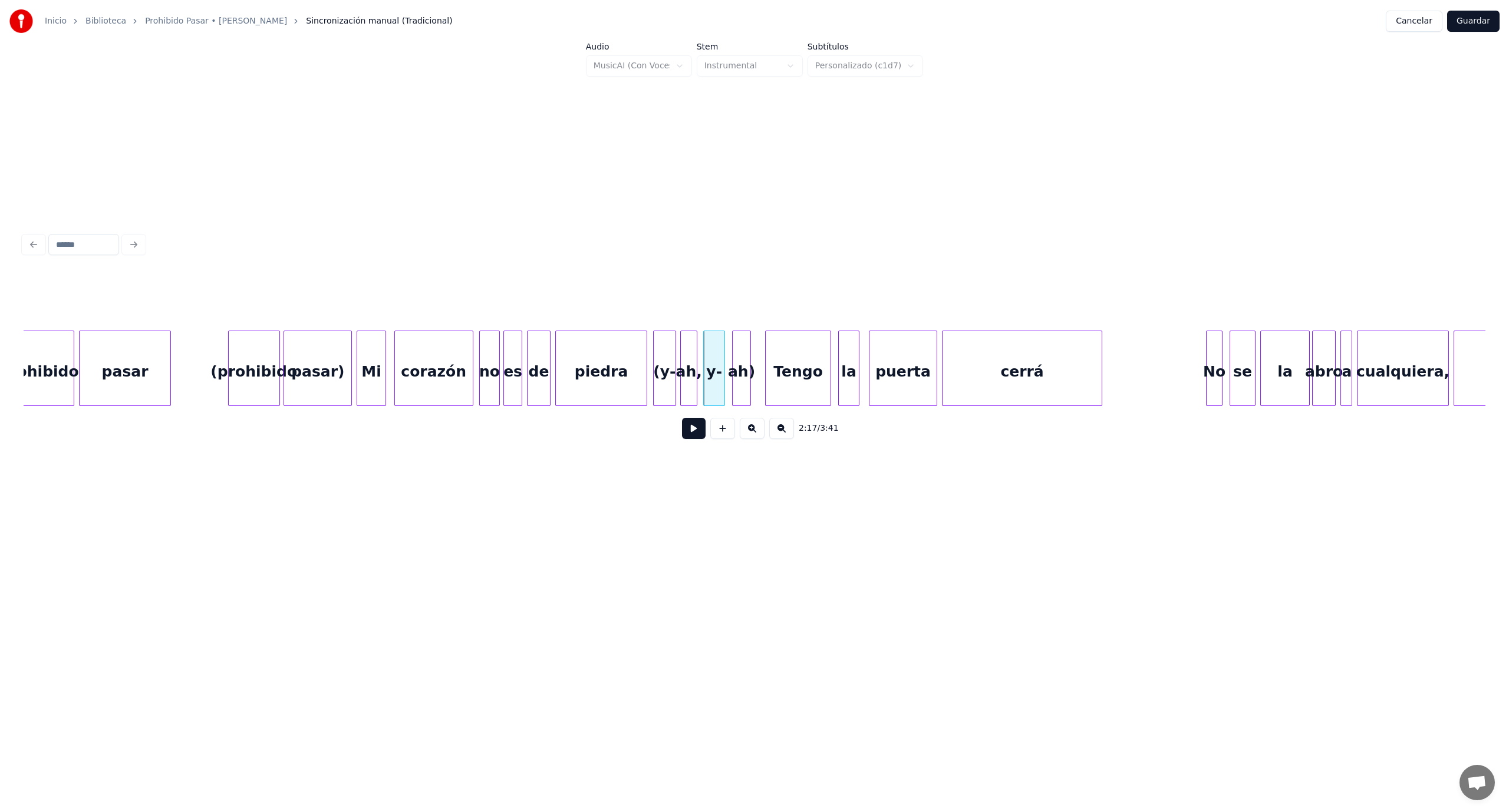
click at [742, 366] on div "ah)" at bounding box center [741, 371] width 18 height 80
click at [668, 406] on div "prohibido pasar (prohibido pasar) Mi corazón no es [PERSON_NAME] (y- ah, y- ah)…" at bounding box center [755, 368] width 1462 height 75
click at [694, 430] on button at bounding box center [694, 428] width 24 height 21
click at [692, 429] on button at bounding box center [694, 428] width 24 height 21
click at [614, 382] on div "piedra" at bounding box center [601, 371] width 91 height 80
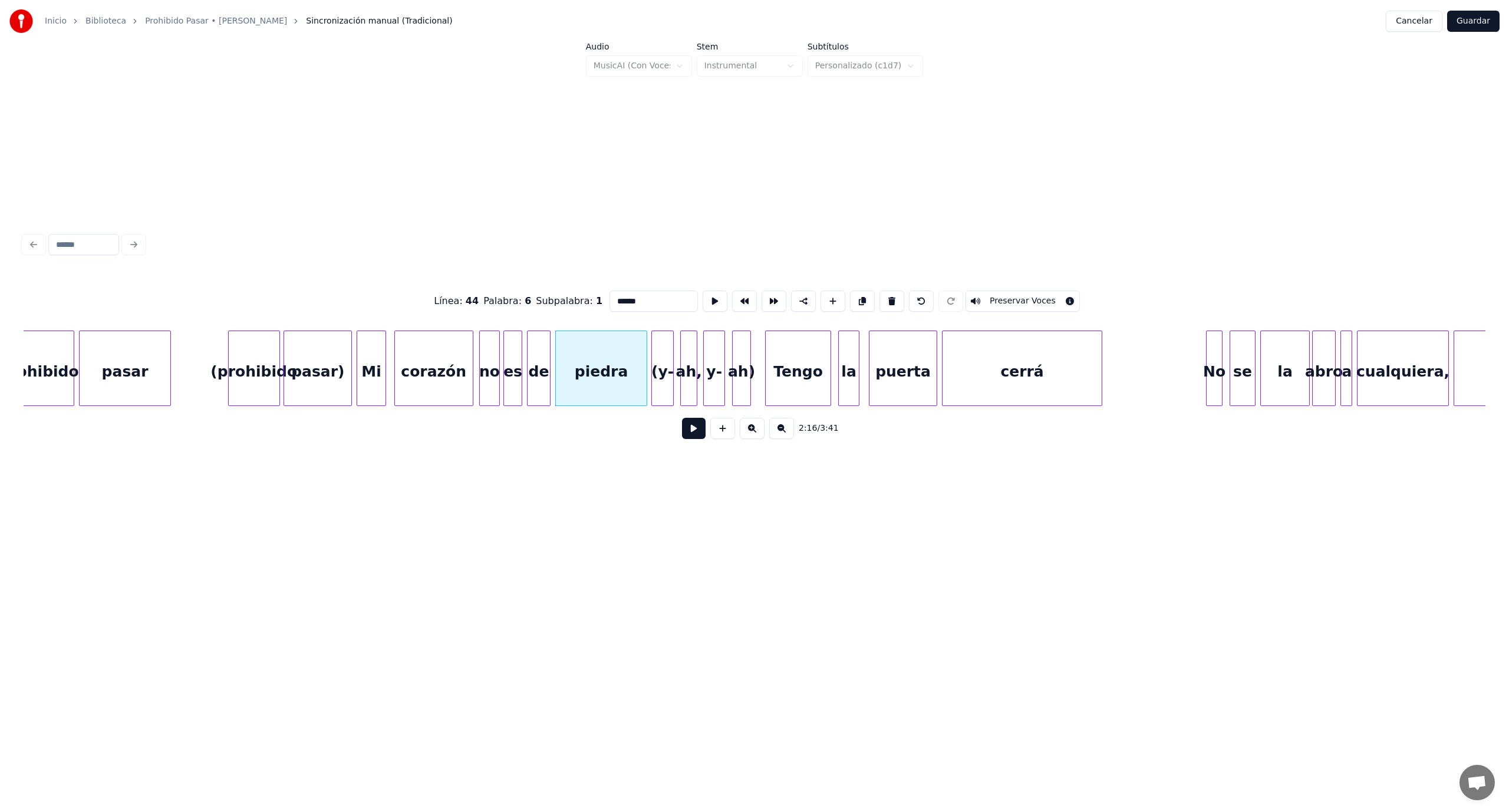
click at [688, 432] on button at bounding box center [694, 428] width 24 height 21
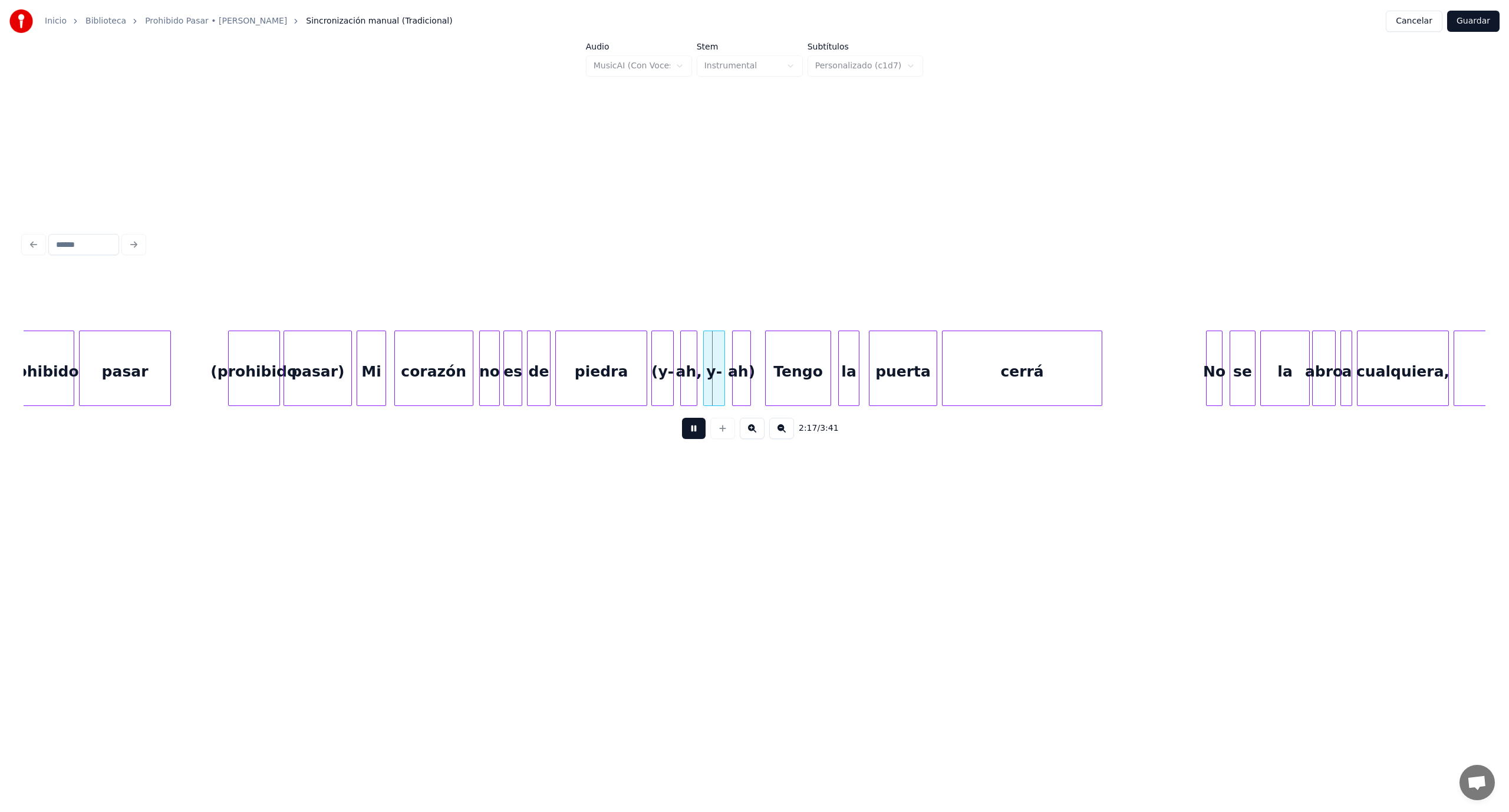
click at [688, 433] on button at bounding box center [694, 428] width 24 height 21
click at [692, 434] on button at bounding box center [694, 428] width 24 height 21
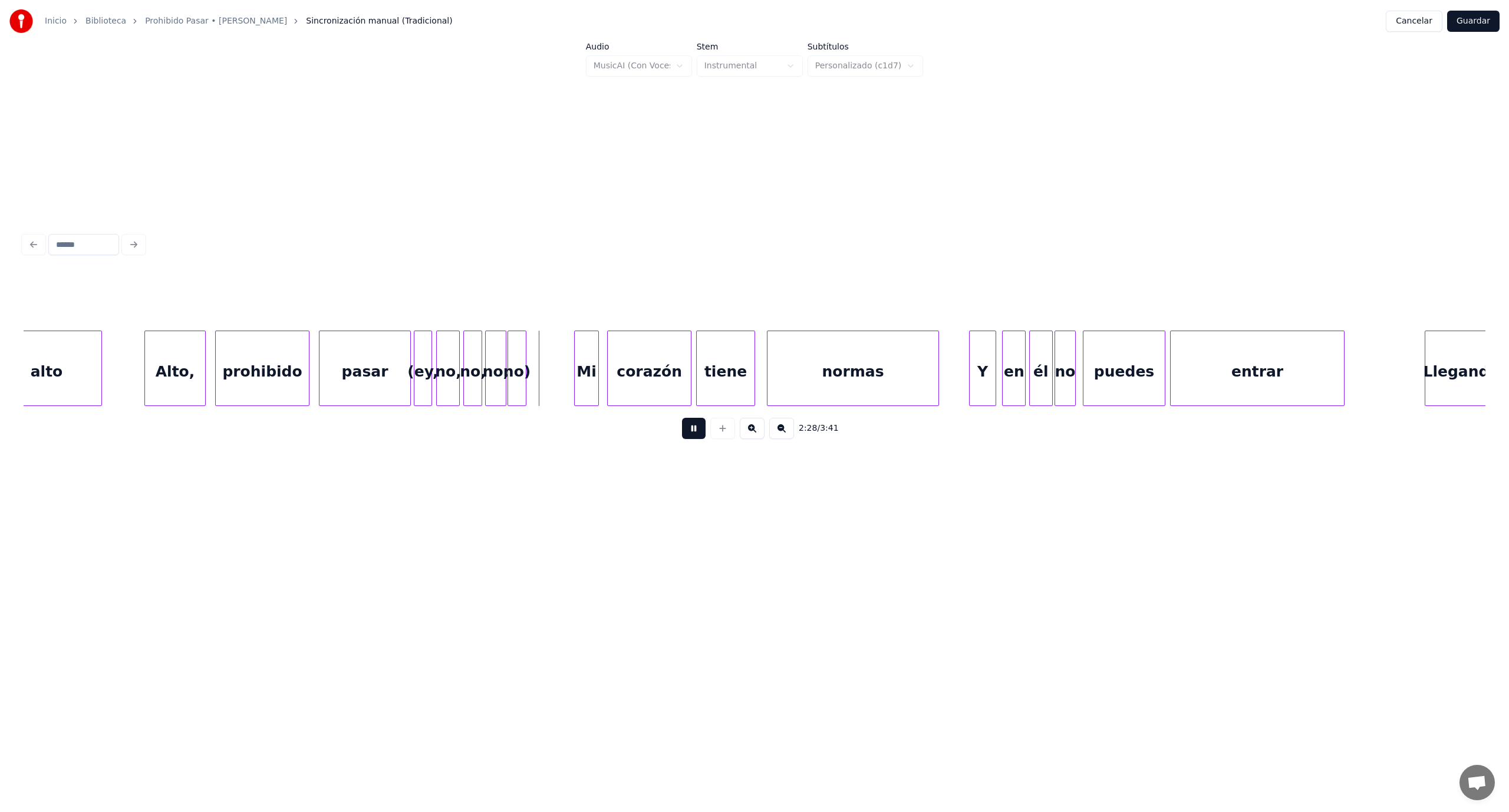
click at [686, 439] on button at bounding box center [694, 428] width 24 height 21
click at [545, 359] on div "no)" at bounding box center [544, 371] width 18 height 80
click at [696, 439] on button at bounding box center [694, 428] width 24 height 21
click at [429, 400] on div at bounding box center [430, 368] width 3 height 74
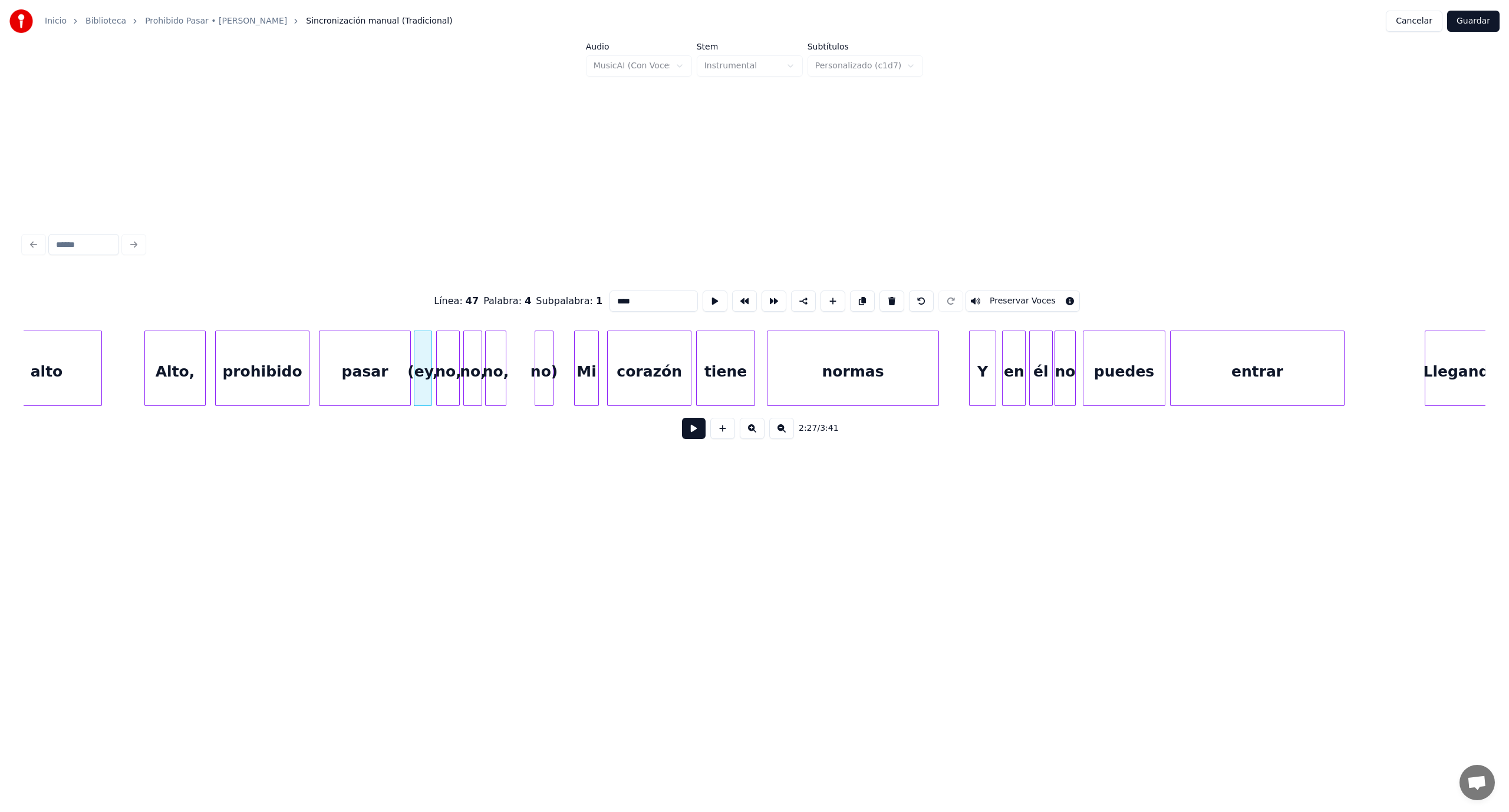
click at [688, 433] on button at bounding box center [694, 428] width 24 height 21
click at [557, 353] on div "no)" at bounding box center [561, 371] width 18 height 80
click at [540, 365] on div "no," at bounding box center [537, 371] width 20 height 80
click at [508, 366] on div "no," at bounding box center [510, 371] width 18 height 80
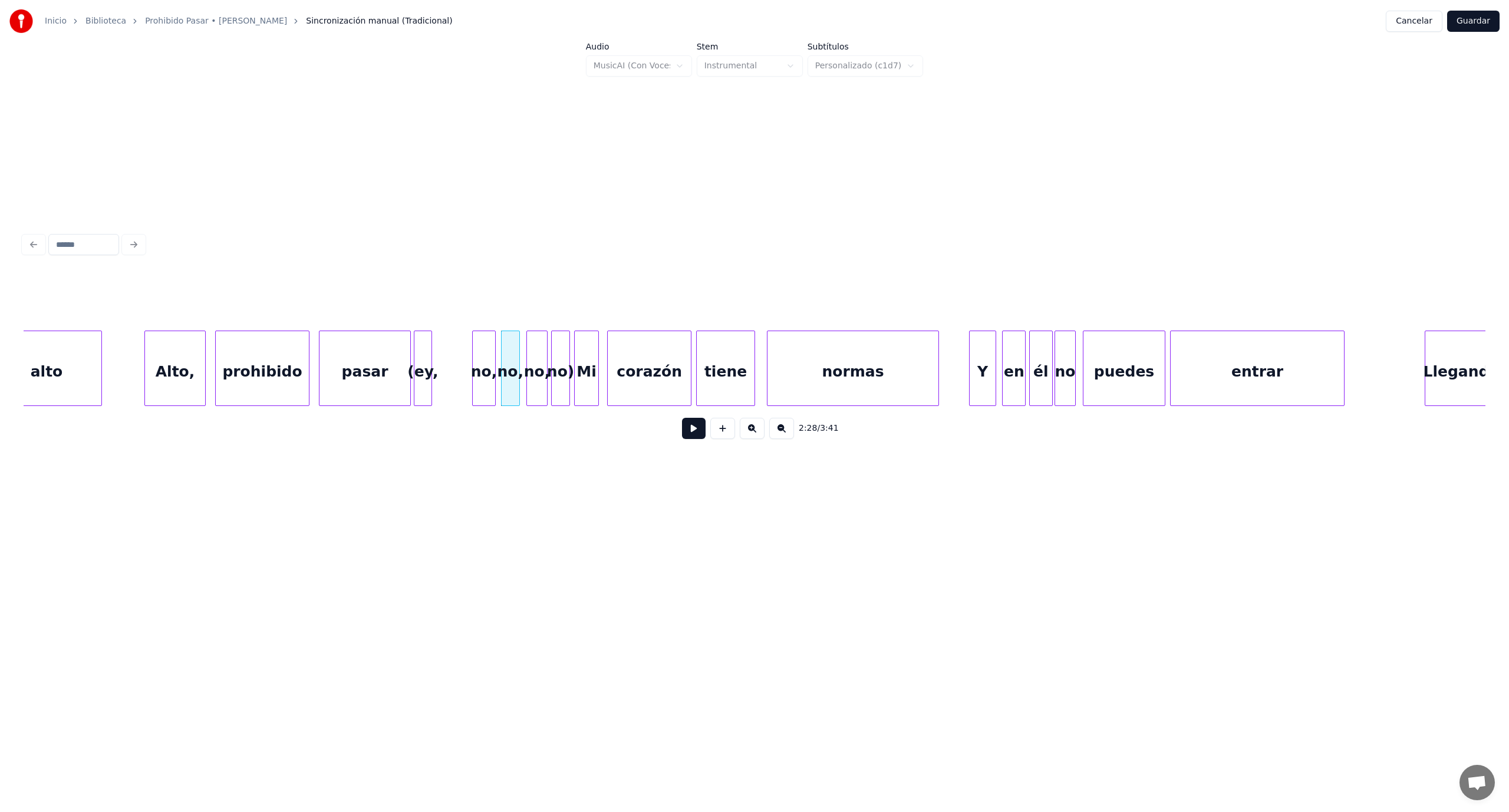
click at [484, 359] on div "no," at bounding box center [484, 371] width 22 height 80
click at [456, 357] on div "(ey," at bounding box center [454, 371] width 17 height 80
click at [698, 434] on button at bounding box center [694, 428] width 24 height 21
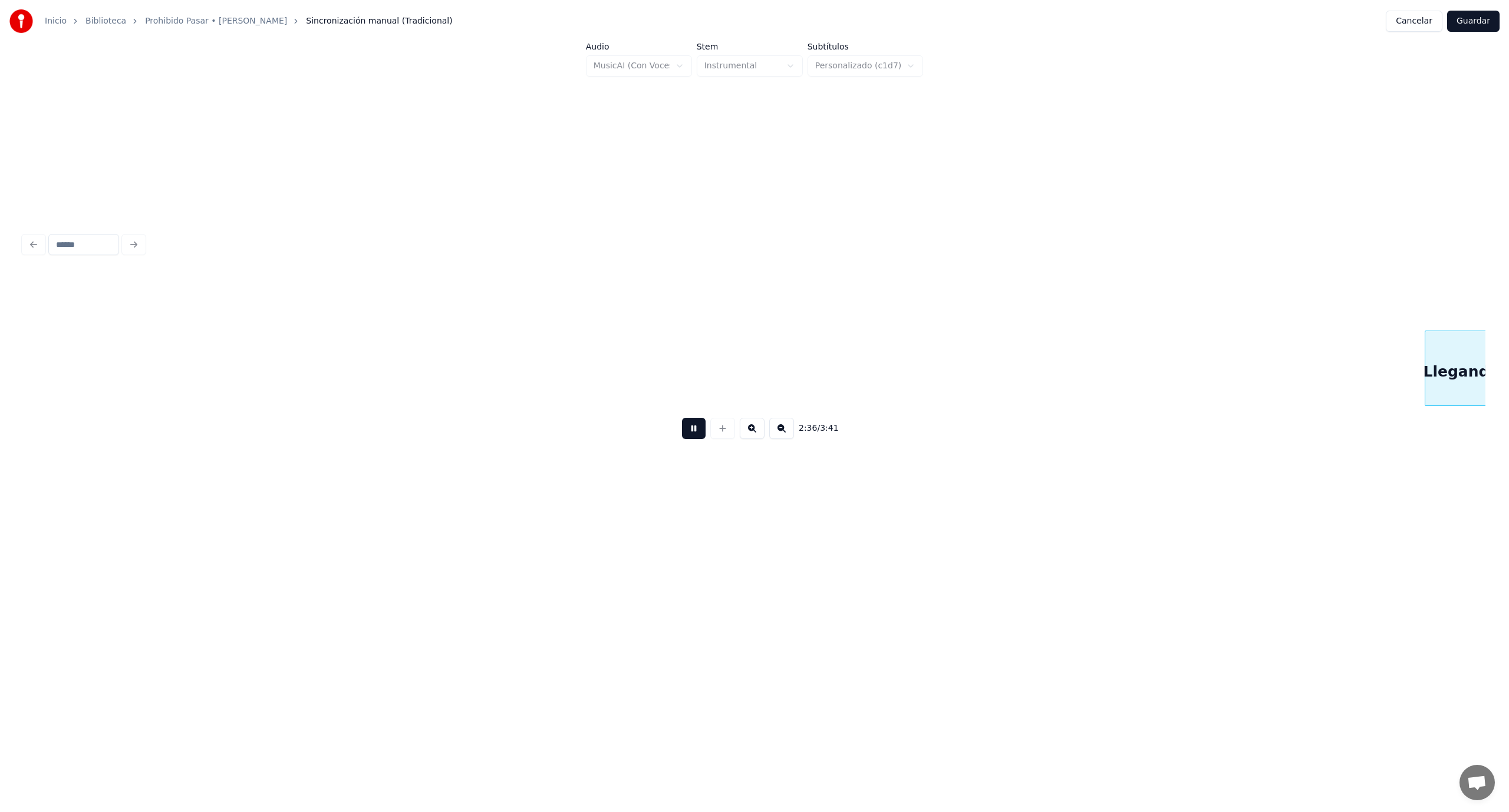
scroll to position [0, 18491]
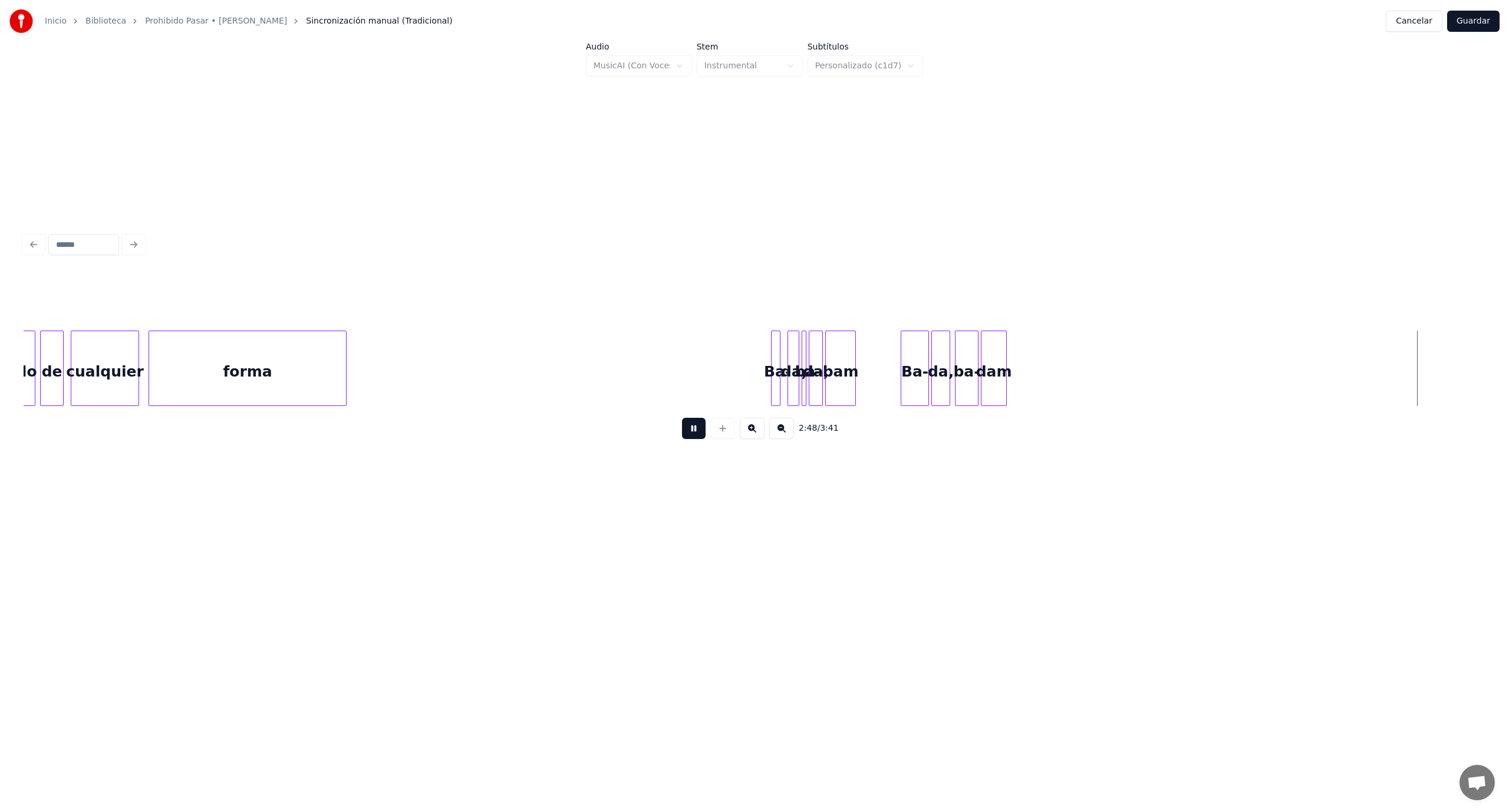
click at [691, 435] on button at bounding box center [694, 428] width 24 height 21
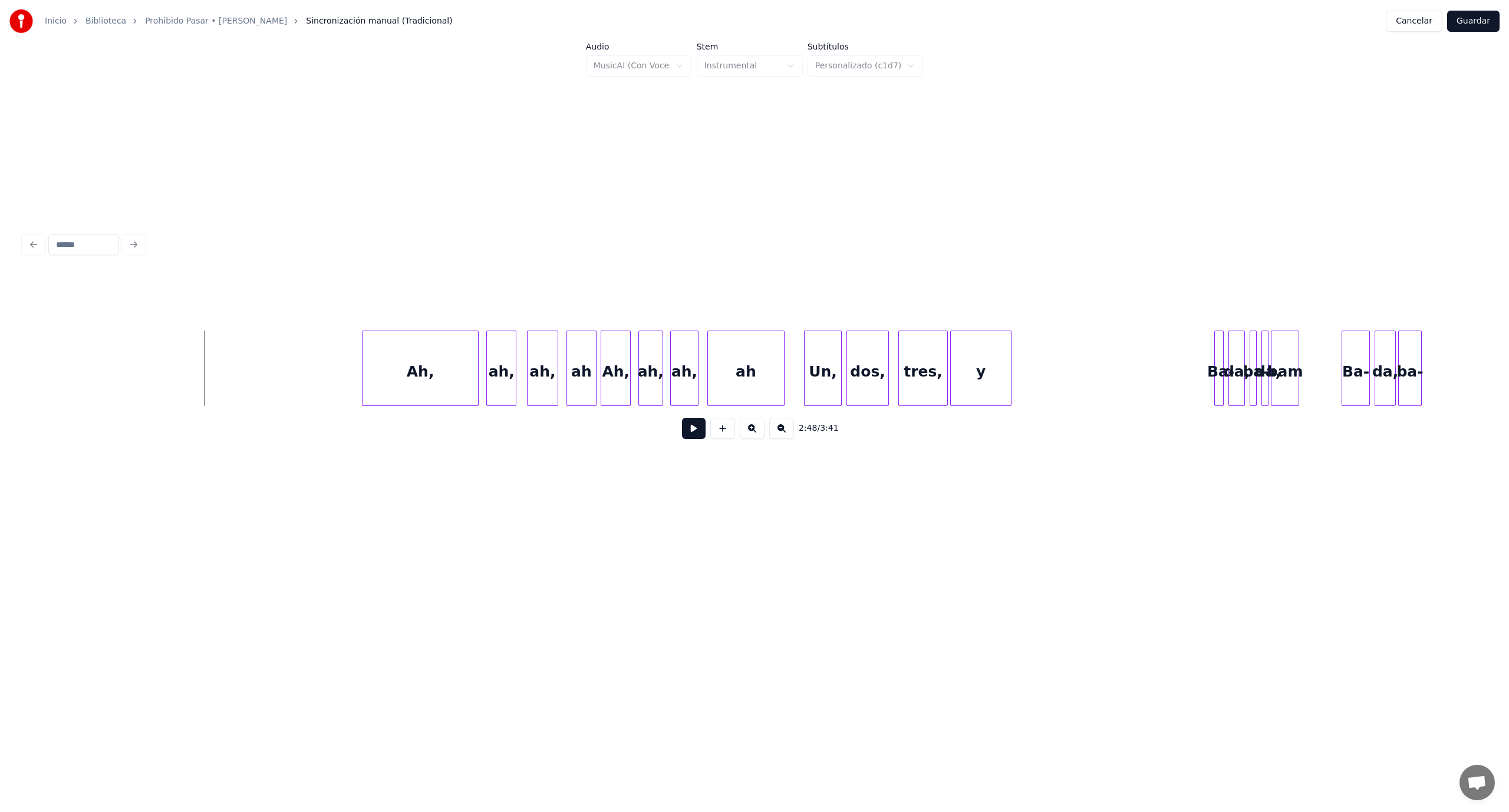
scroll to position [0, 19588]
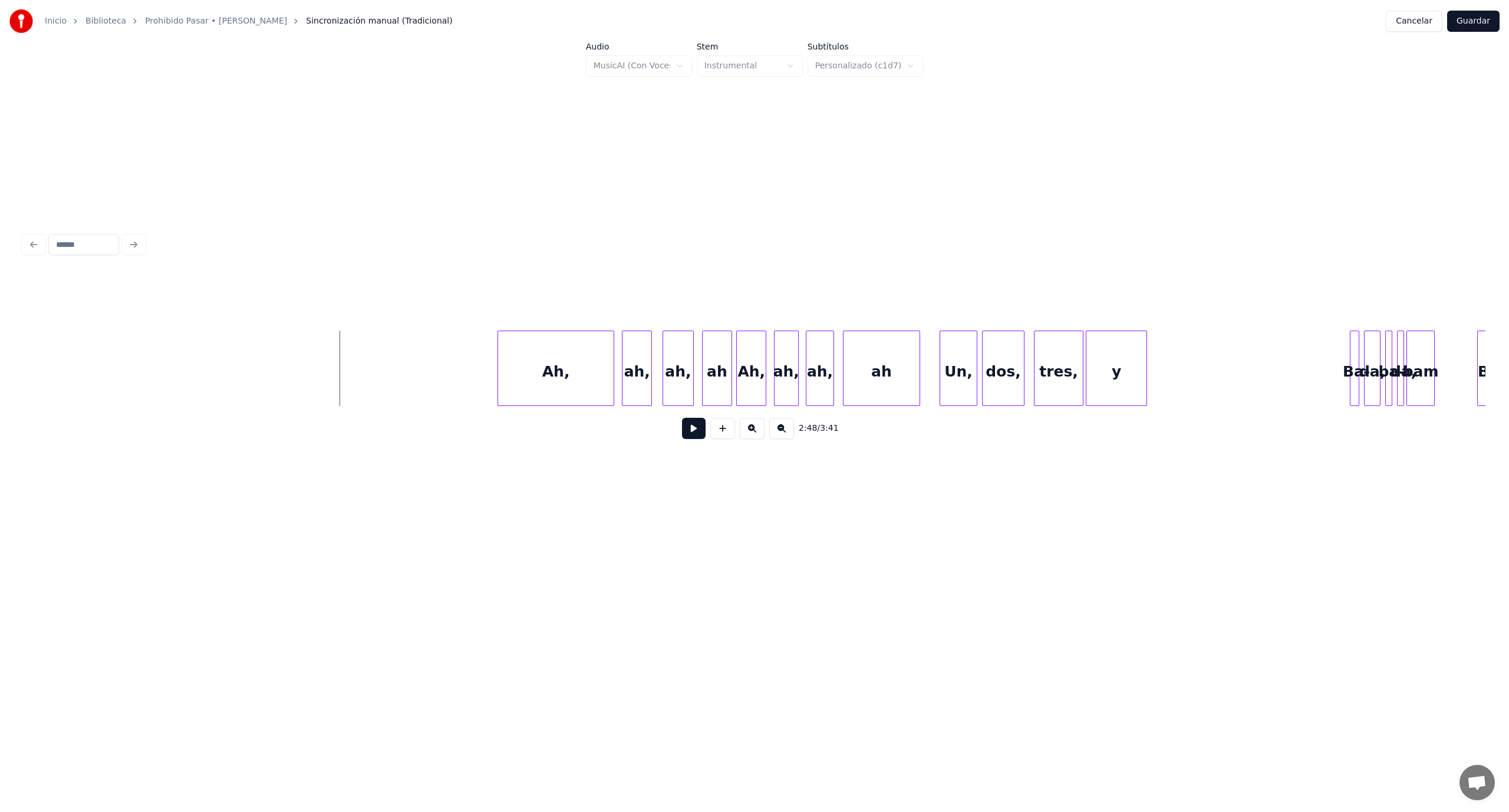
drag, startPoint x: 194, startPoint y: 359, endPoint x: 211, endPoint y: 406, distance: 50.0
click at [701, 432] on button at bounding box center [694, 428] width 24 height 21
click at [701, 435] on button at bounding box center [694, 428] width 24 height 21
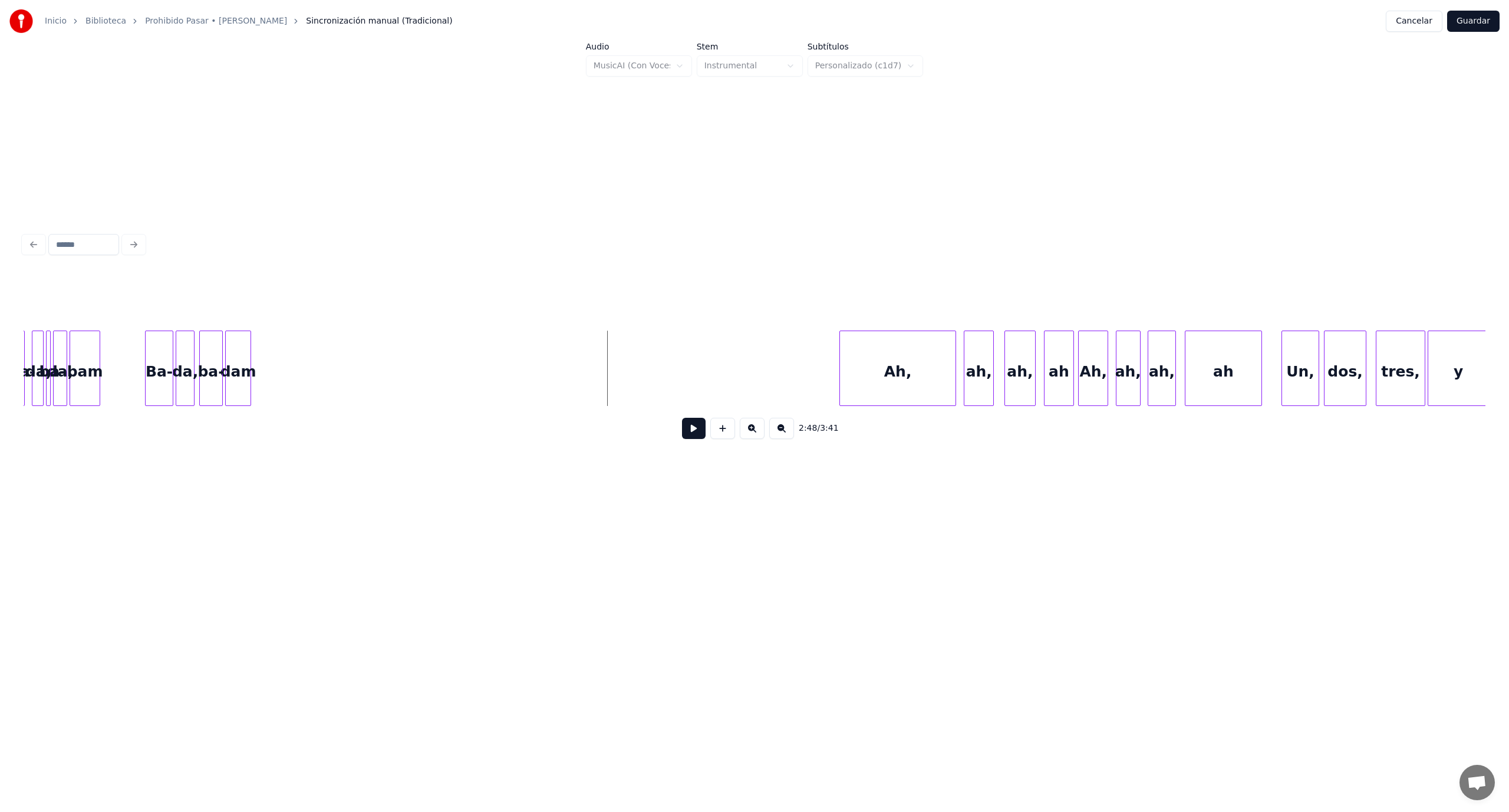
scroll to position [0, 19204]
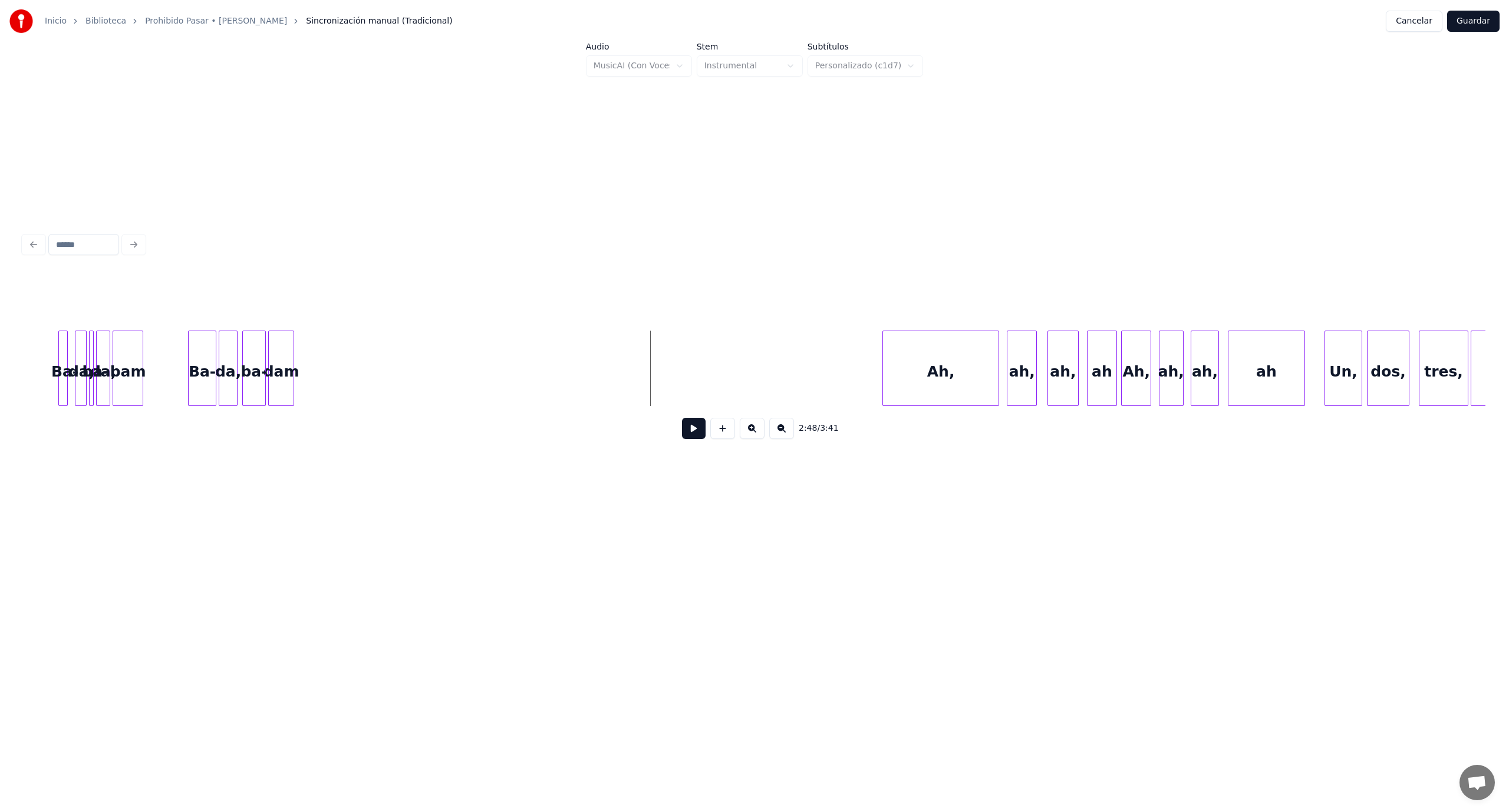
click at [689, 428] on button at bounding box center [694, 428] width 24 height 21
drag, startPoint x: 689, startPoint y: 428, endPoint x: 671, endPoint y: 419, distance: 20.1
click at [689, 430] on button at bounding box center [694, 428] width 24 height 21
drag, startPoint x: 401, startPoint y: 356, endPoint x: 456, endPoint y: 422, distance: 85.9
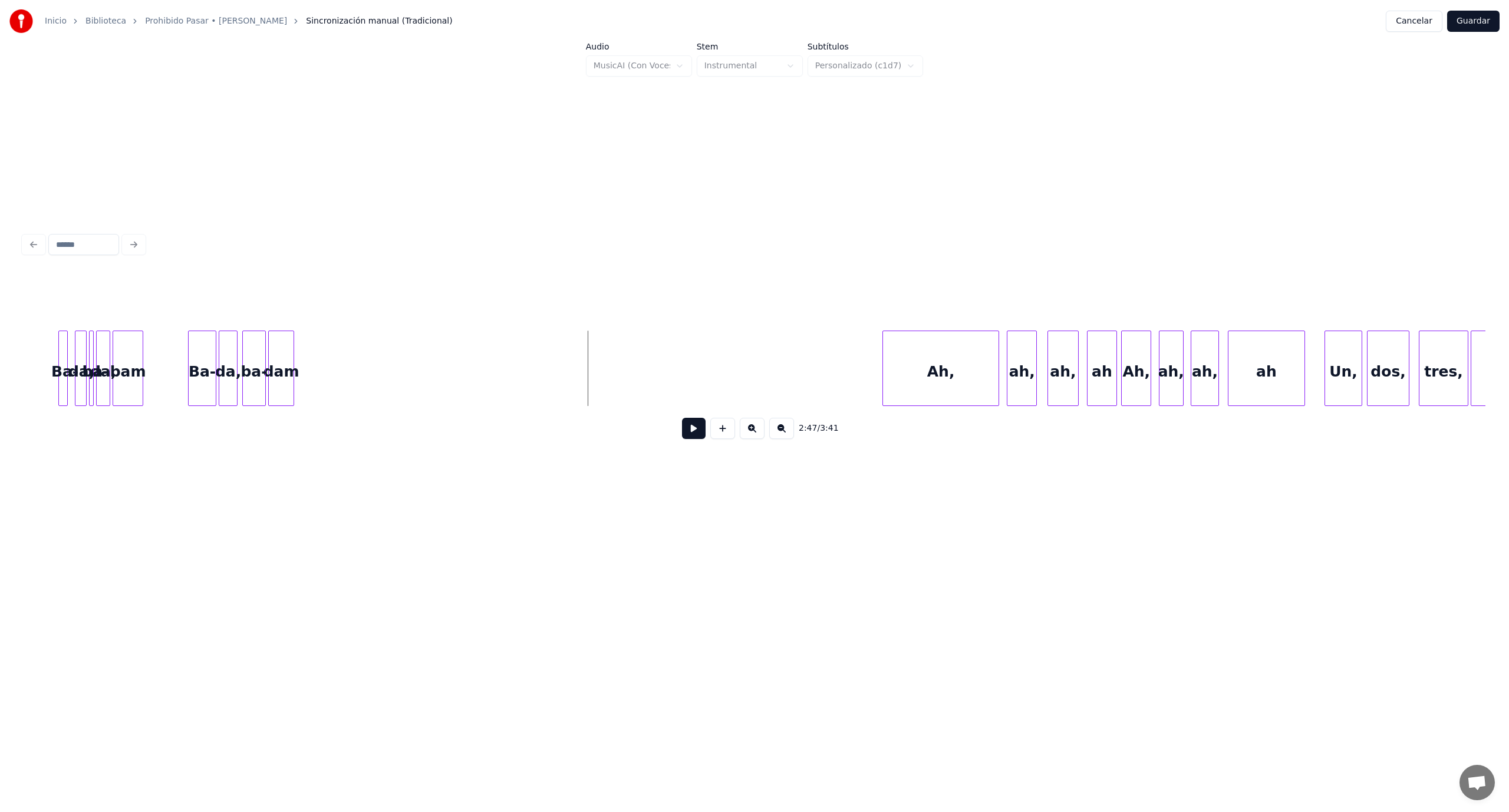
click at [695, 434] on button at bounding box center [694, 428] width 24 height 21
click at [487, 399] on div "Ah," at bounding box center [514, 371] width 116 height 80
click at [592, 406] on div "Ah, ah, ah, ah Ah, ah, ah, ah Un, dos, tres, y dam ba- da, [GEOGRAPHIC_DATA], […" at bounding box center [755, 368] width 1462 height 75
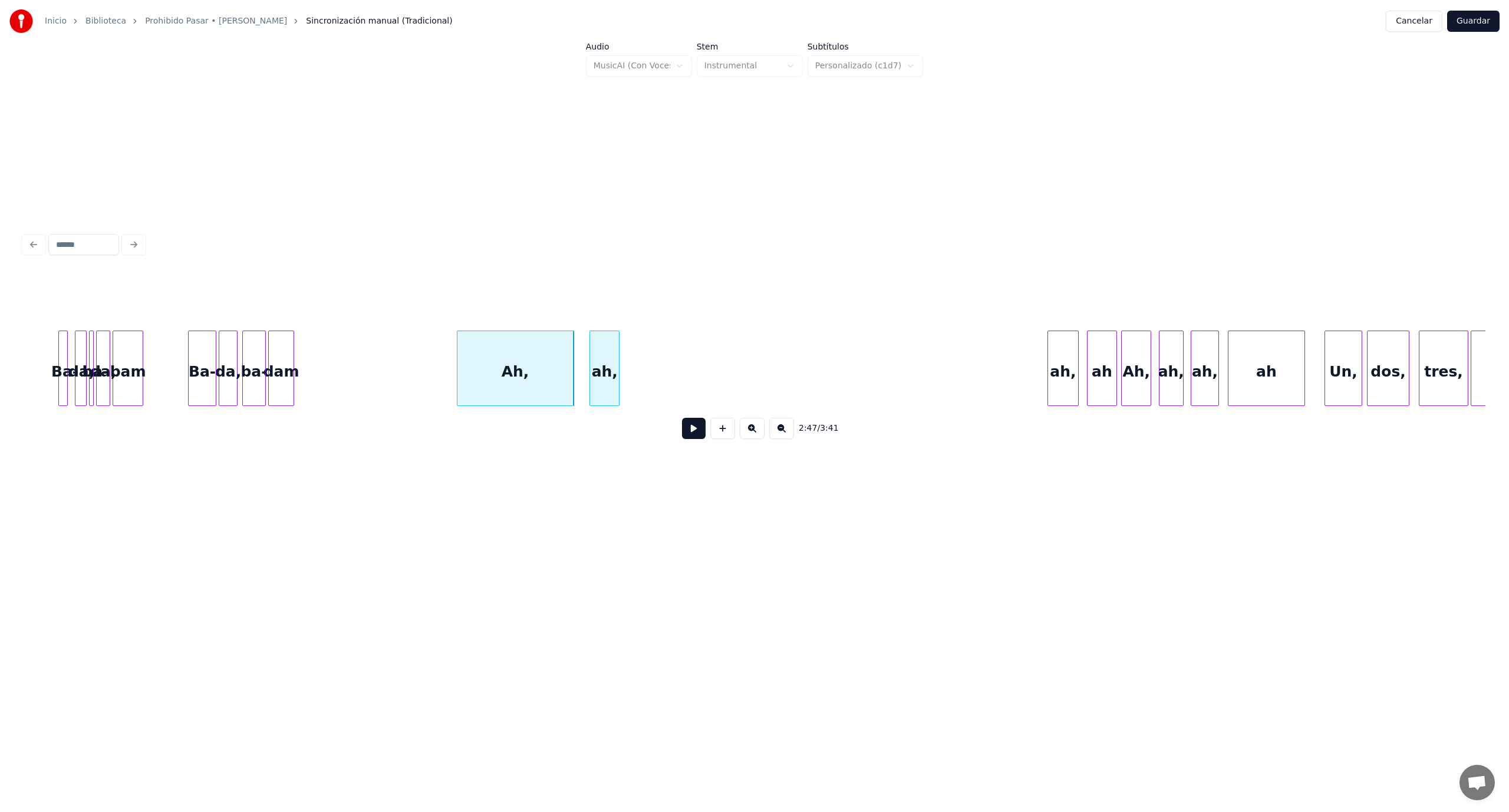
click at [619, 348] on div "ah," at bounding box center [604, 371] width 29 height 80
click at [484, 394] on div at bounding box center [482, 368] width 3 height 74
click at [509, 397] on div "ah," at bounding box center [512, 371] width 29 height 80
click at [536, 369] on div "ah," at bounding box center [540, 371] width 30 height 80
click at [569, 383] on div "ah" at bounding box center [570, 371] width 29 height 80
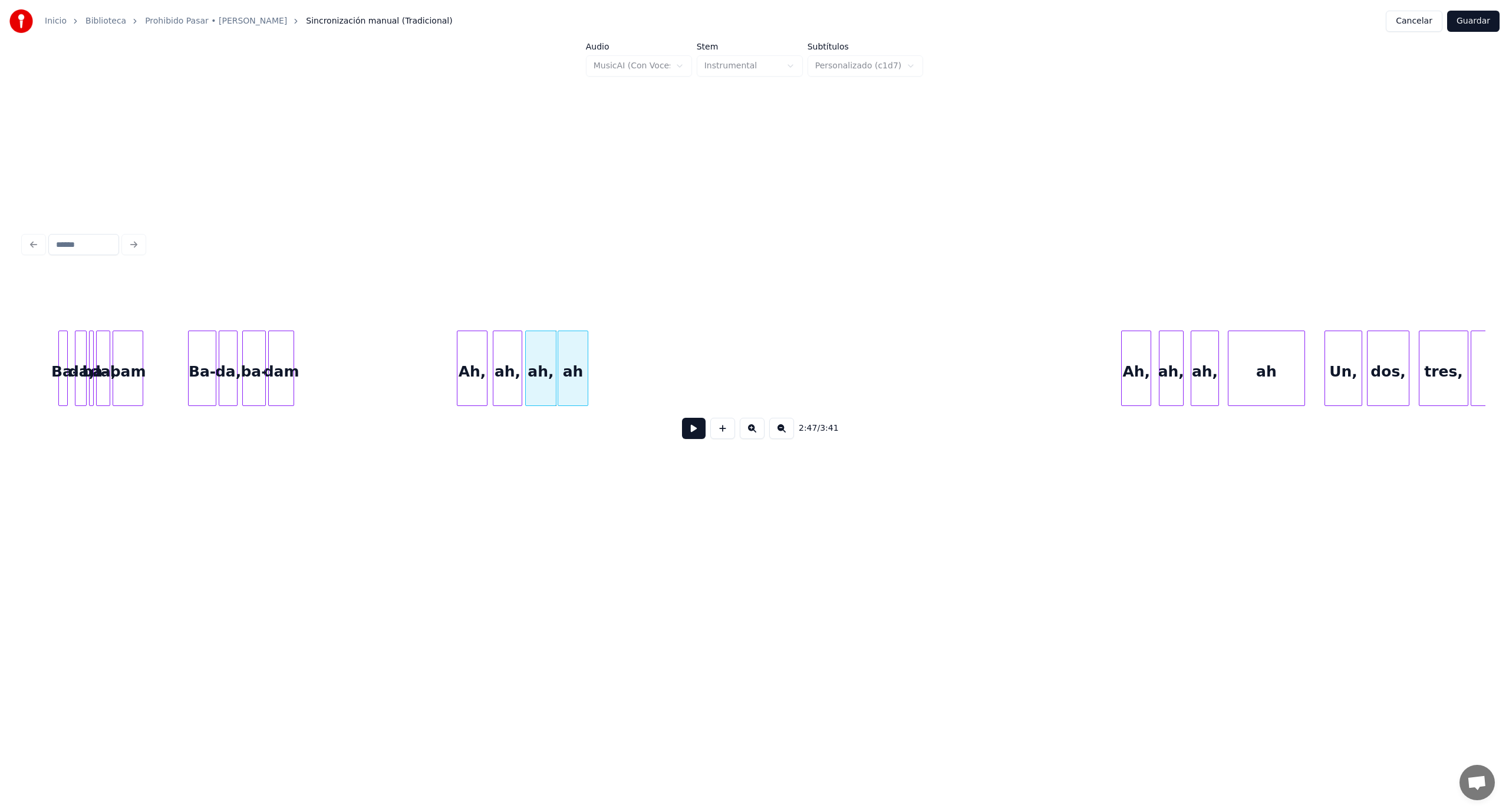
click at [577, 360] on div "ah" at bounding box center [573, 371] width 29 height 80
click at [603, 385] on div "Ah," at bounding box center [608, 371] width 29 height 80
click at [637, 380] on div "ah," at bounding box center [638, 371] width 24 height 80
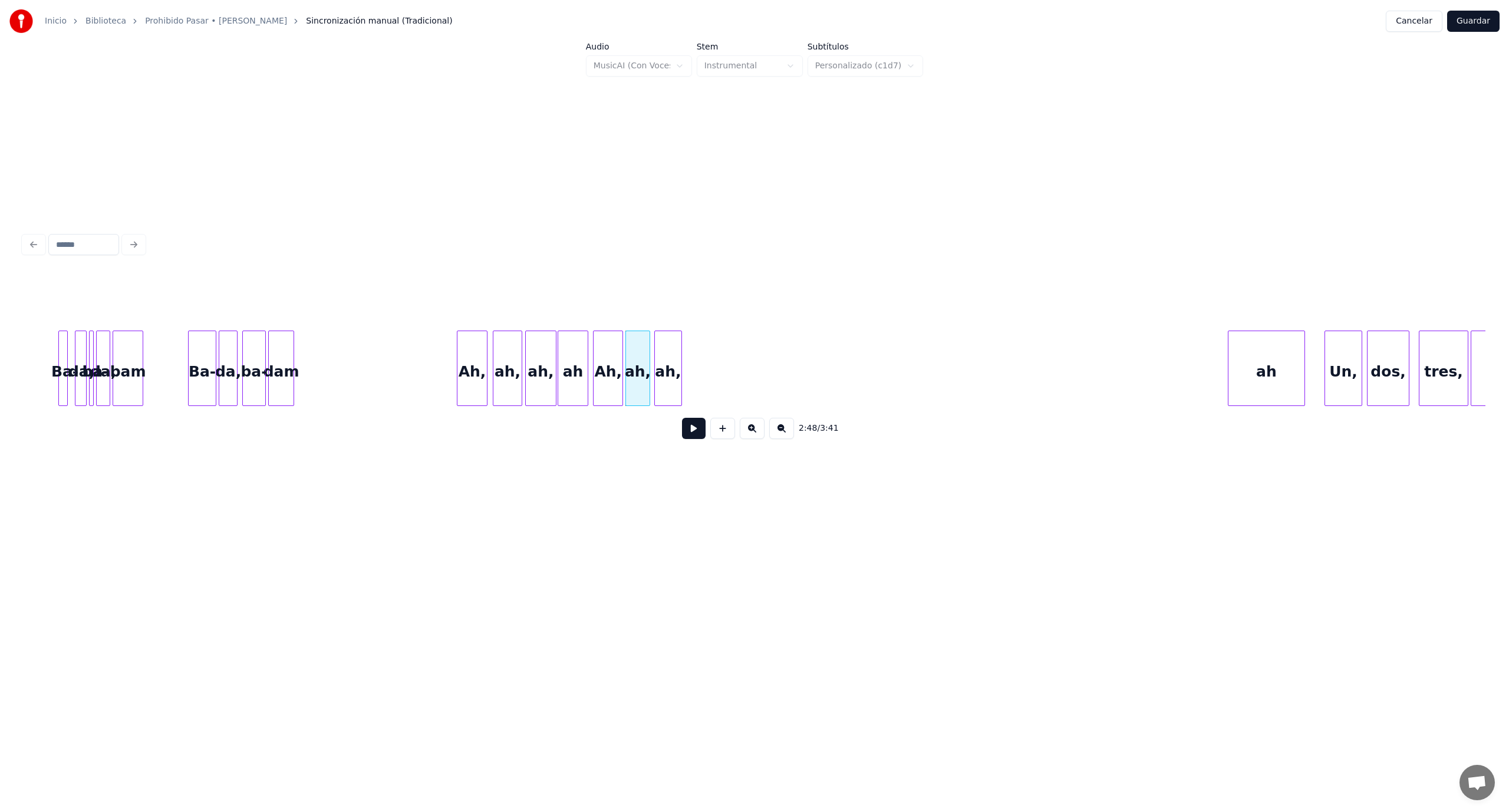
click at [671, 382] on div "ah," at bounding box center [668, 371] width 27 height 80
click at [715, 372] on div "ah" at bounding box center [722, 371] width 76 height 80
drag, startPoint x: 454, startPoint y: 393, endPoint x: 474, endPoint y: 429, distance: 41.2
click at [696, 439] on button at bounding box center [694, 428] width 24 height 21
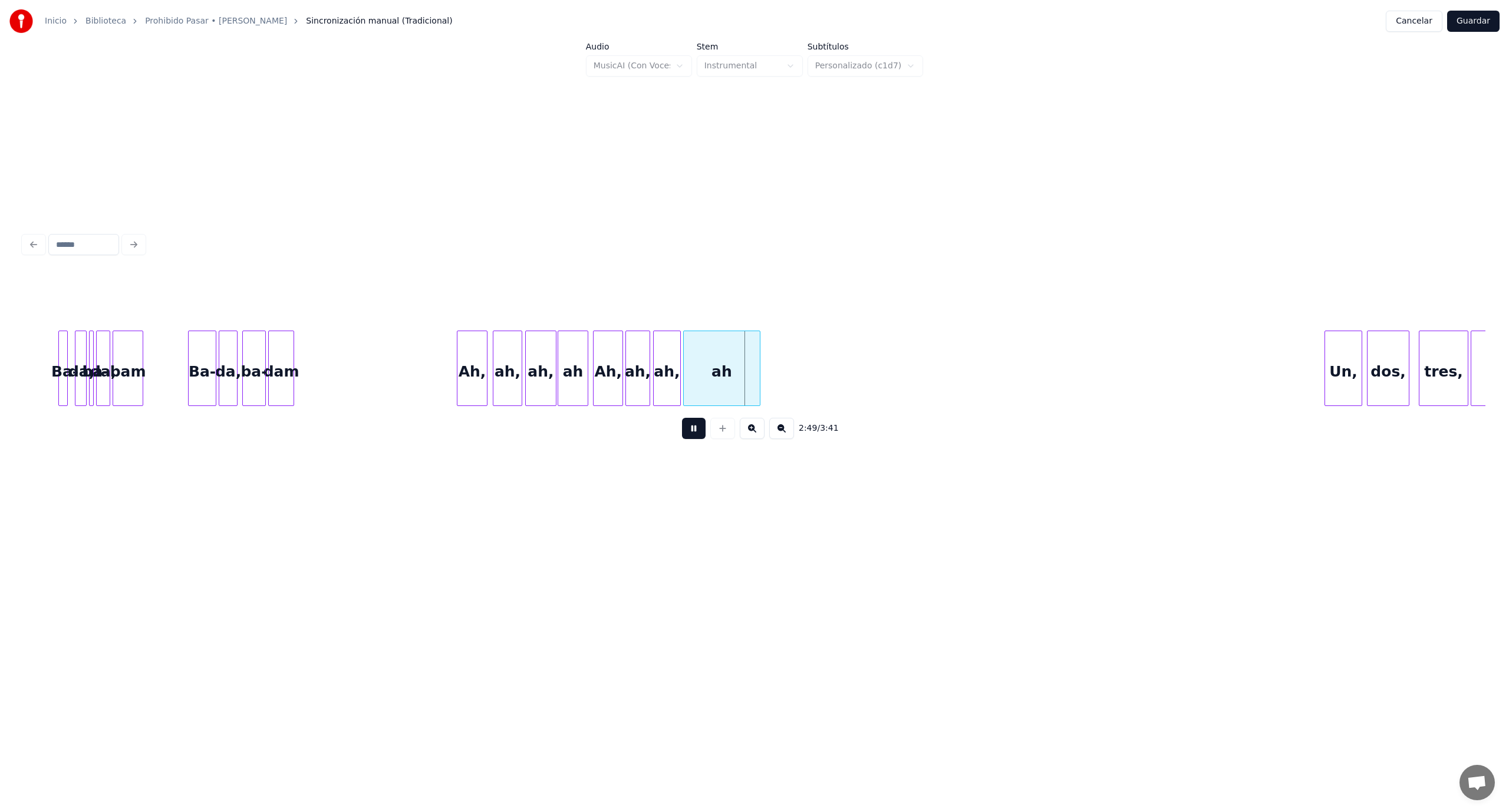
click at [696, 439] on button at bounding box center [694, 428] width 24 height 21
click at [806, 353] on div "ah" at bounding box center [799, 371] width 76 height 80
click at [717, 355] on div "ah," at bounding box center [716, 371] width 27 height 80
click at [669, 360] on div "ah," at bounding box center [677, 371] width 24 height 80
click at [639, 359] on div "Ah," at bounding box center [642, 371] width 29 height 80
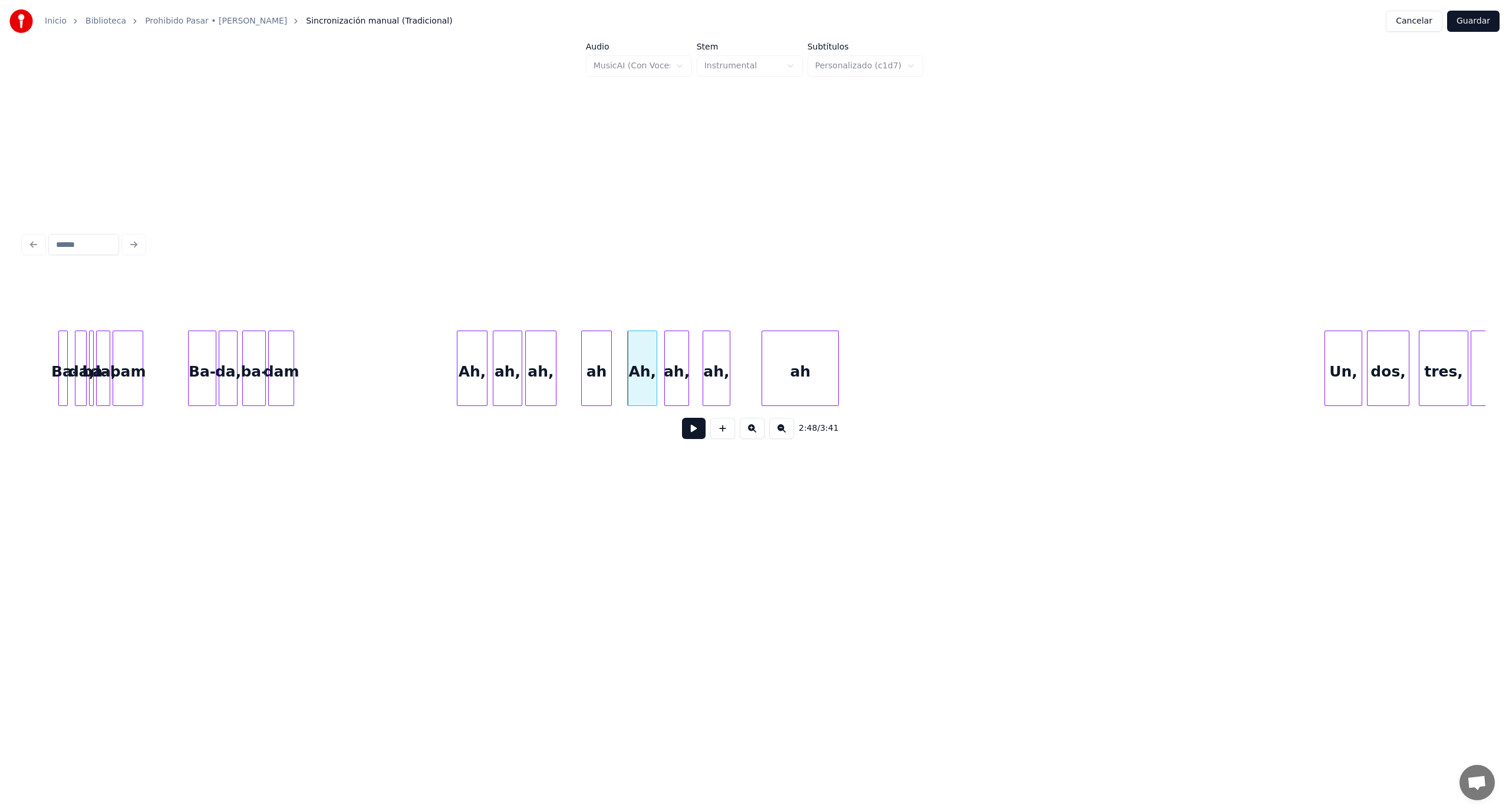
click at [590, 360] on div "ah" at bounding box center [597, 371] width 29 height 80
click at [558, 355] on div "ah," at bounding box center [560, 371] width 30 height 80
click at [530, 356] on div "ah," at bounding box center [528, 371] width 29 height 80
click at [484, 359] on div "Ah," at bounding box center [493, 371] width 29 height 80
click at [694, 432] on button at bounding box center [694, 428] width 24 height 21
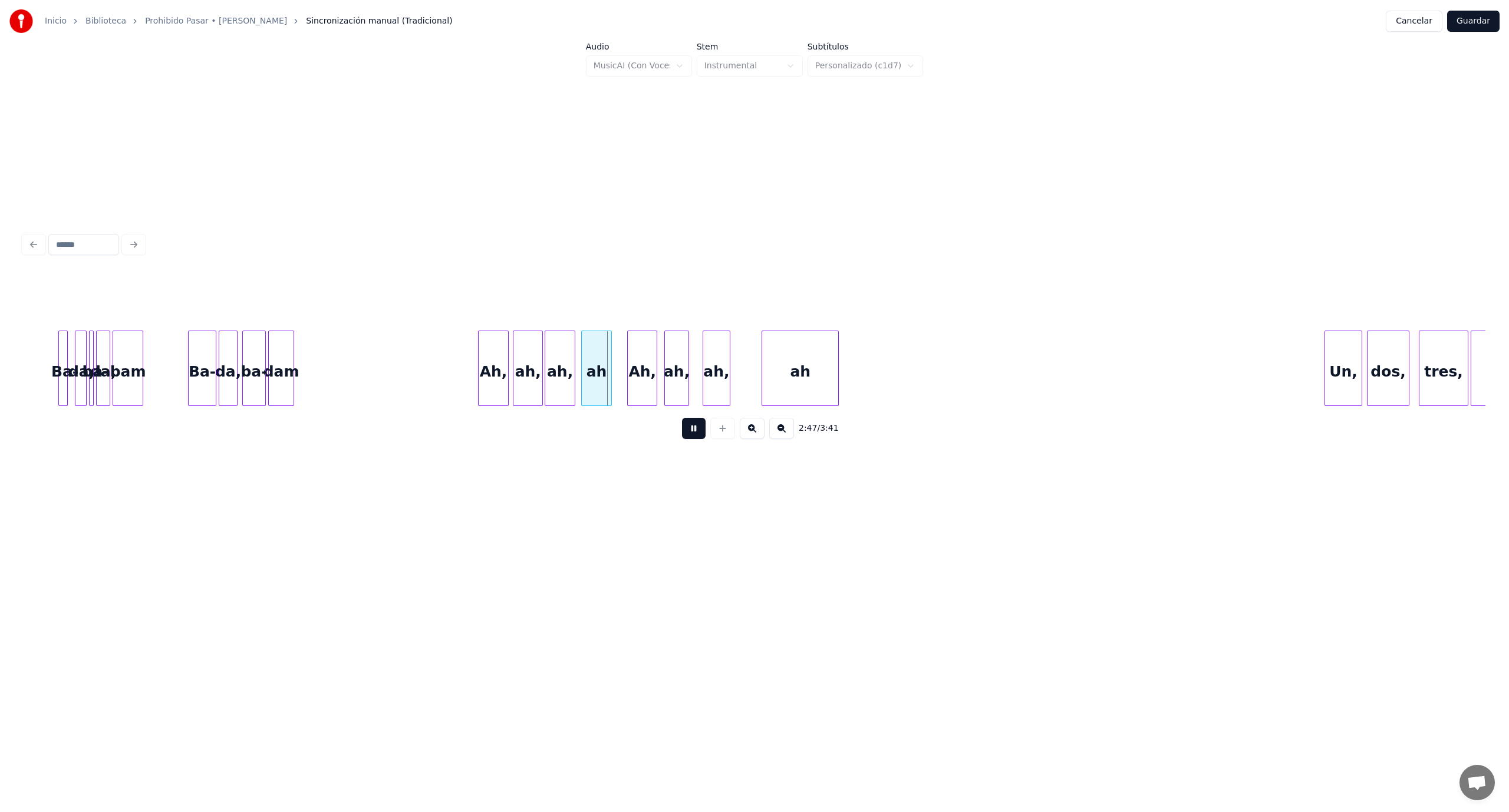
click at [695, 433] on button at bounding box center [694, 428] width 24 height 21
click at [796, 357] on div at bounding box center [796, 368] width 3 height 74
click at [778, 359] on div "ah," at bounding box center [769, 371] width 27 height 80
click at [745, 354] on div "ah," at bounding box center [738, 371] width 24 height 80
click at [698, 362] on div "Ah," at bounding box center [698, 371] width 29 height 80
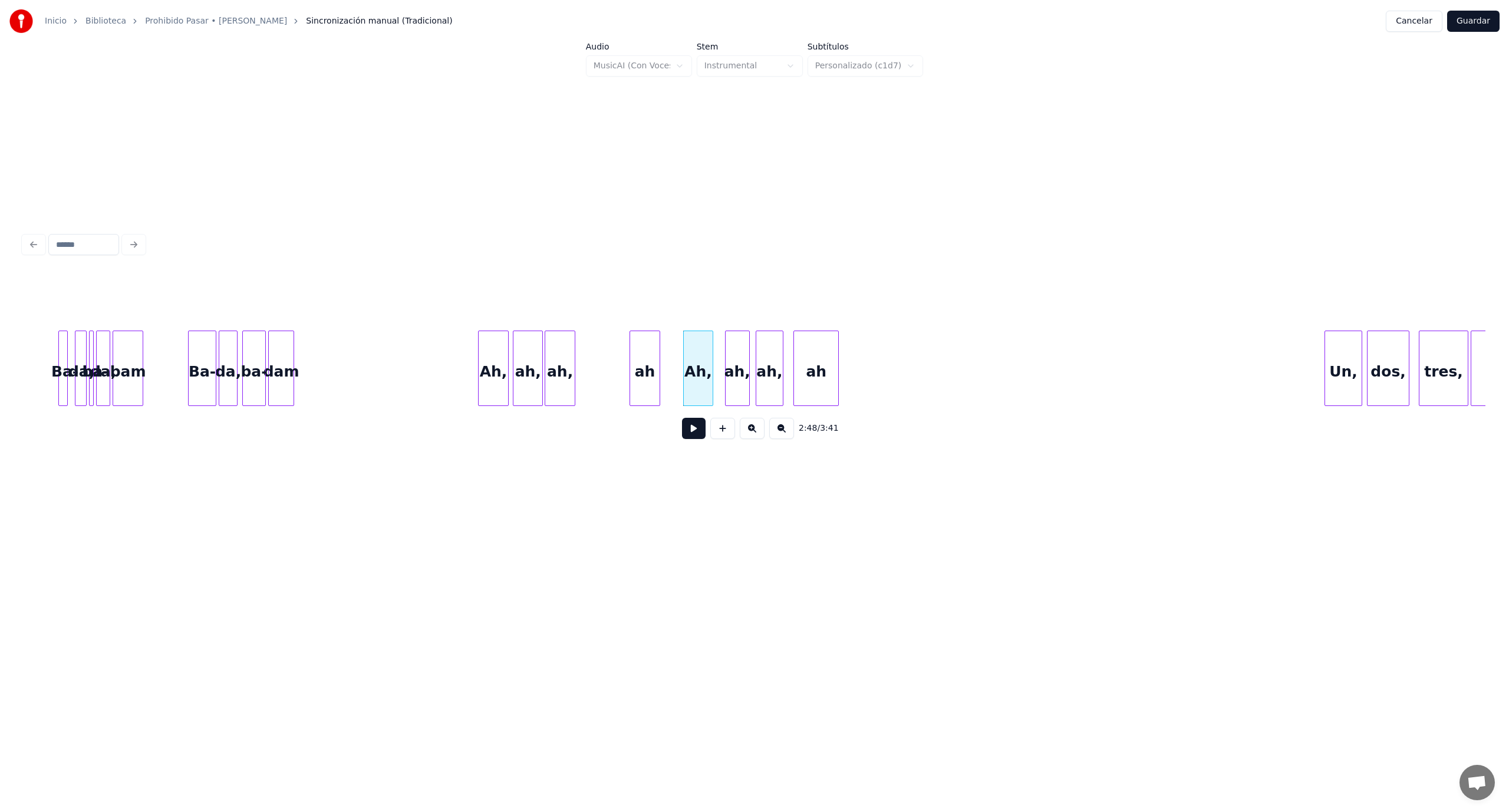
click at [643, 357] on div "ah" at bounding box center [645, 371] width 29 height 80
click at [609, 356] on div "ah," at bounding box center [609, 371] width 30 height 80
click at [567, 363] on div "ah," at bounding box center [573, 371] width 29 height 80
click at [531, 360] on div "Ah," at bounding box center [540, 371] width 29 height 80
click at [688, 435] on button at bounding box center [694, 428] width 24 height 21
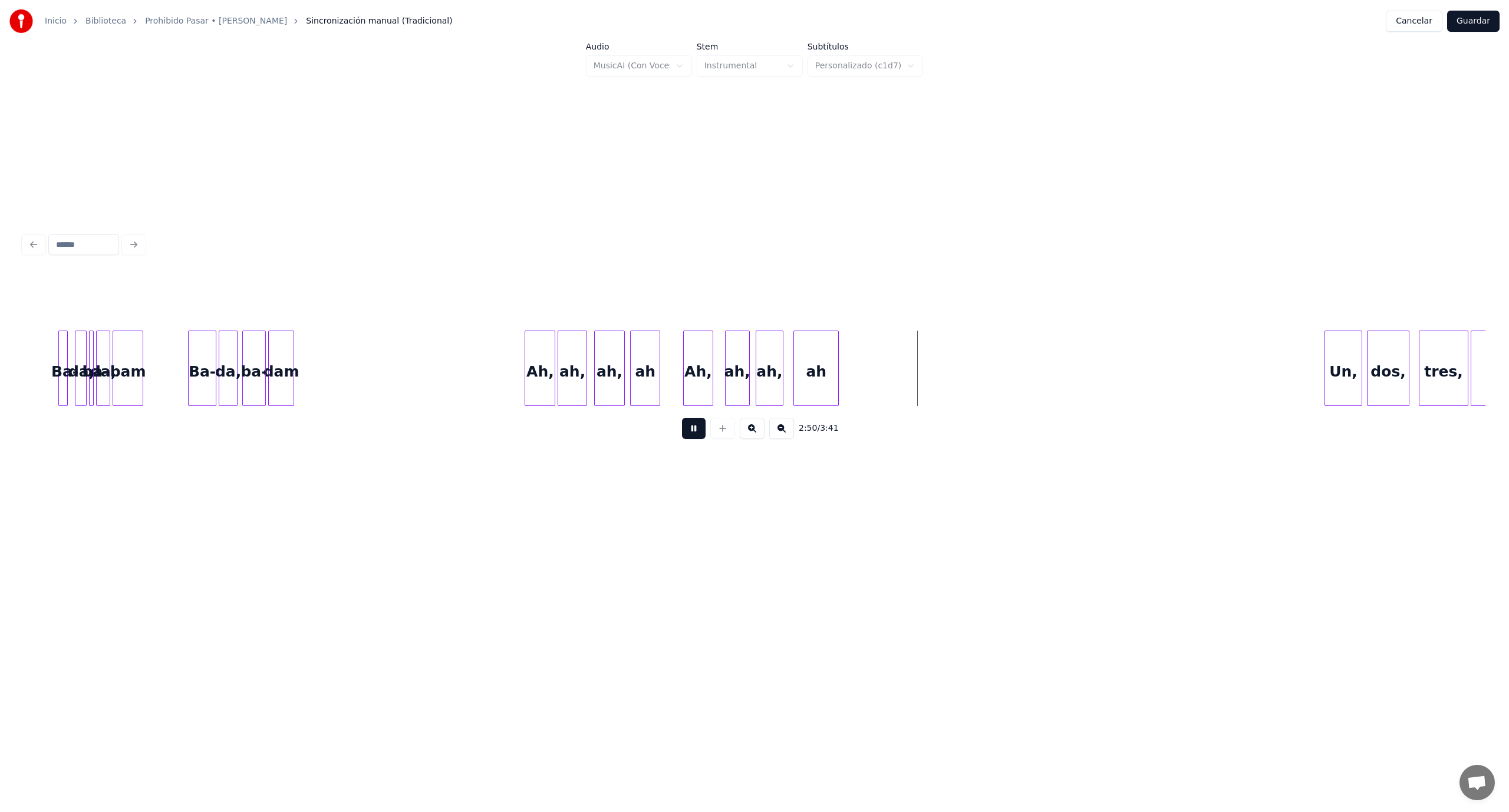
click at [688, 436] on button at bounding box center [694, 428] width 24 height 21
click at [857, 359] on div "ah" at bounding box center [863, 371] width 45 height 80
click at [809, 357] on div "ah," at bounding box center [814, 371] width 27 height 80
click at [781, 359] on div "ah," at bounding box center [781, 371] width 24 height 80
click at [751, 356] on div "Ah," at bounding box center [746, 371] width 29 height 80
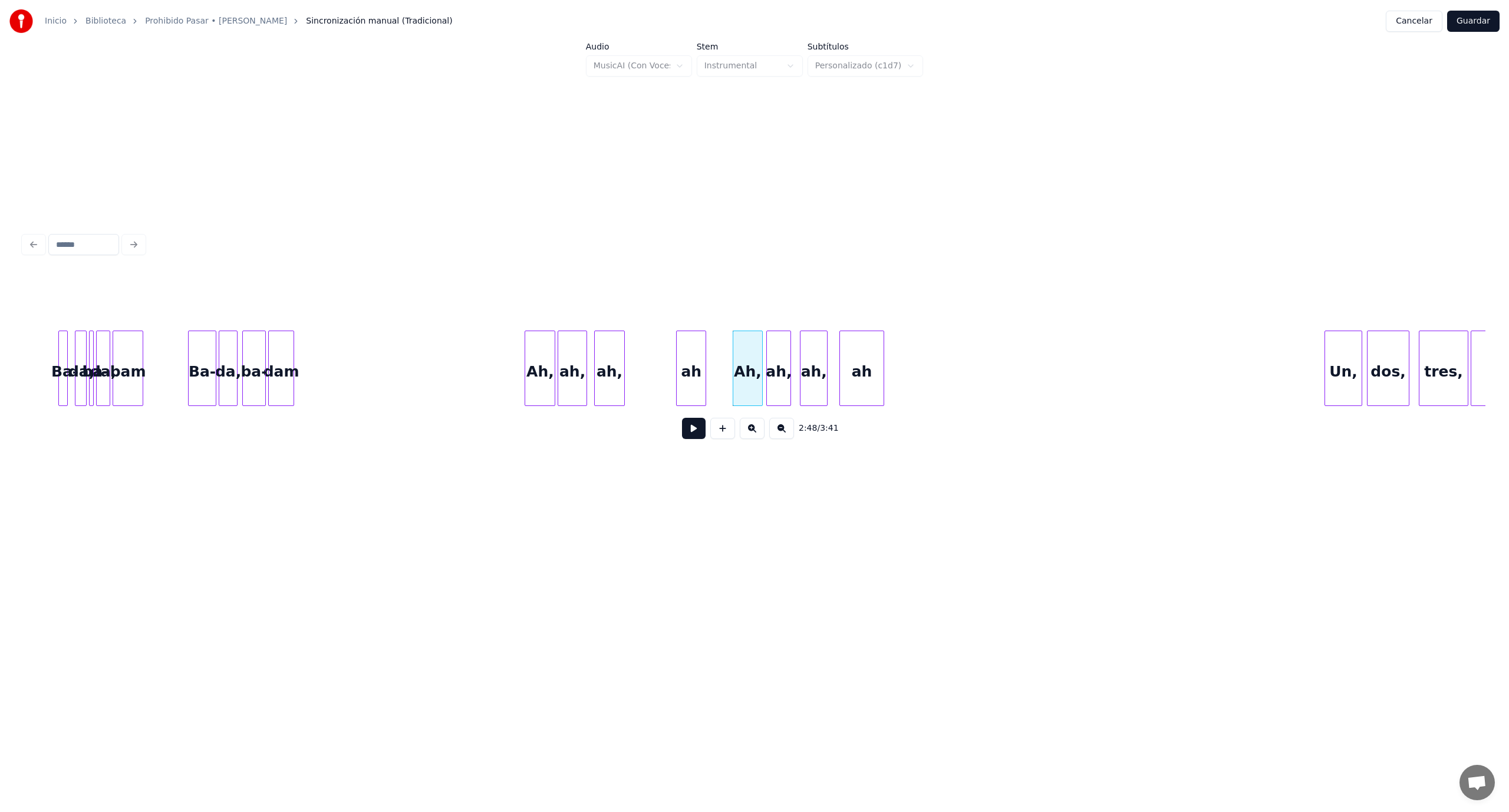
click at [699, 357] on div "ah" at bounding box center [692, 371] width 29 height 80
click at [652, 357] on div "ah," at bounding box center [648, 371] width 30 height 80
click at [677, 353] on div "ah" at bounding box center [684, 371] width 29 height 80
click at [716, 359] on div "ah" at bounding box center [707, 371] width 29 height 80
click at [660, 356] on div "ah," at bounding box center [663, 371] width 30 height 80
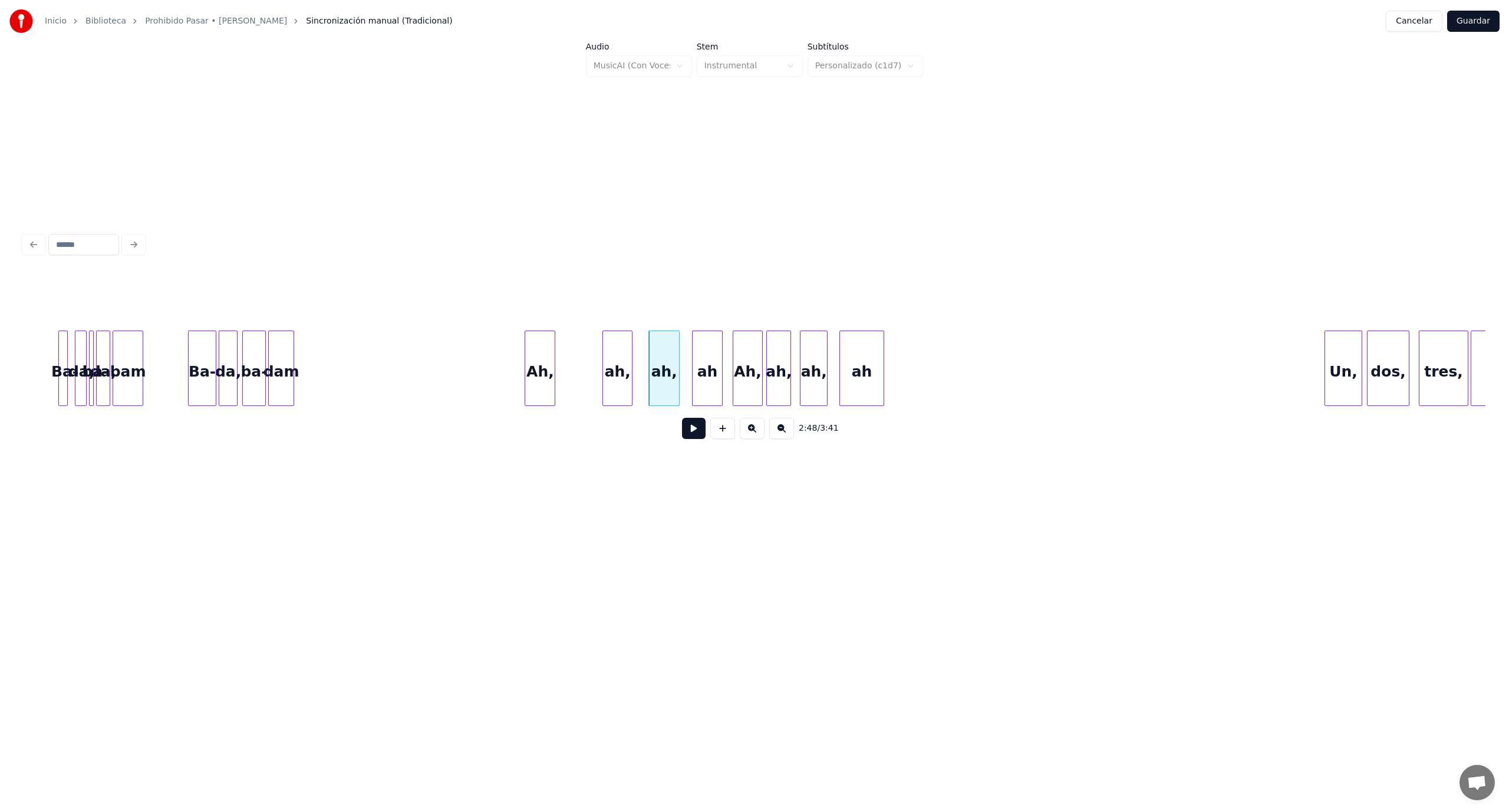
click at [624, 353] on div "ah," at bounding box center [617, 371] width 29 height 80
click at [574, 355] on div "Ah," at bounding box center [576, 371] width 29 height 80
click at [685, 428] on button at bounding box center [694, 428] width 24 height 21
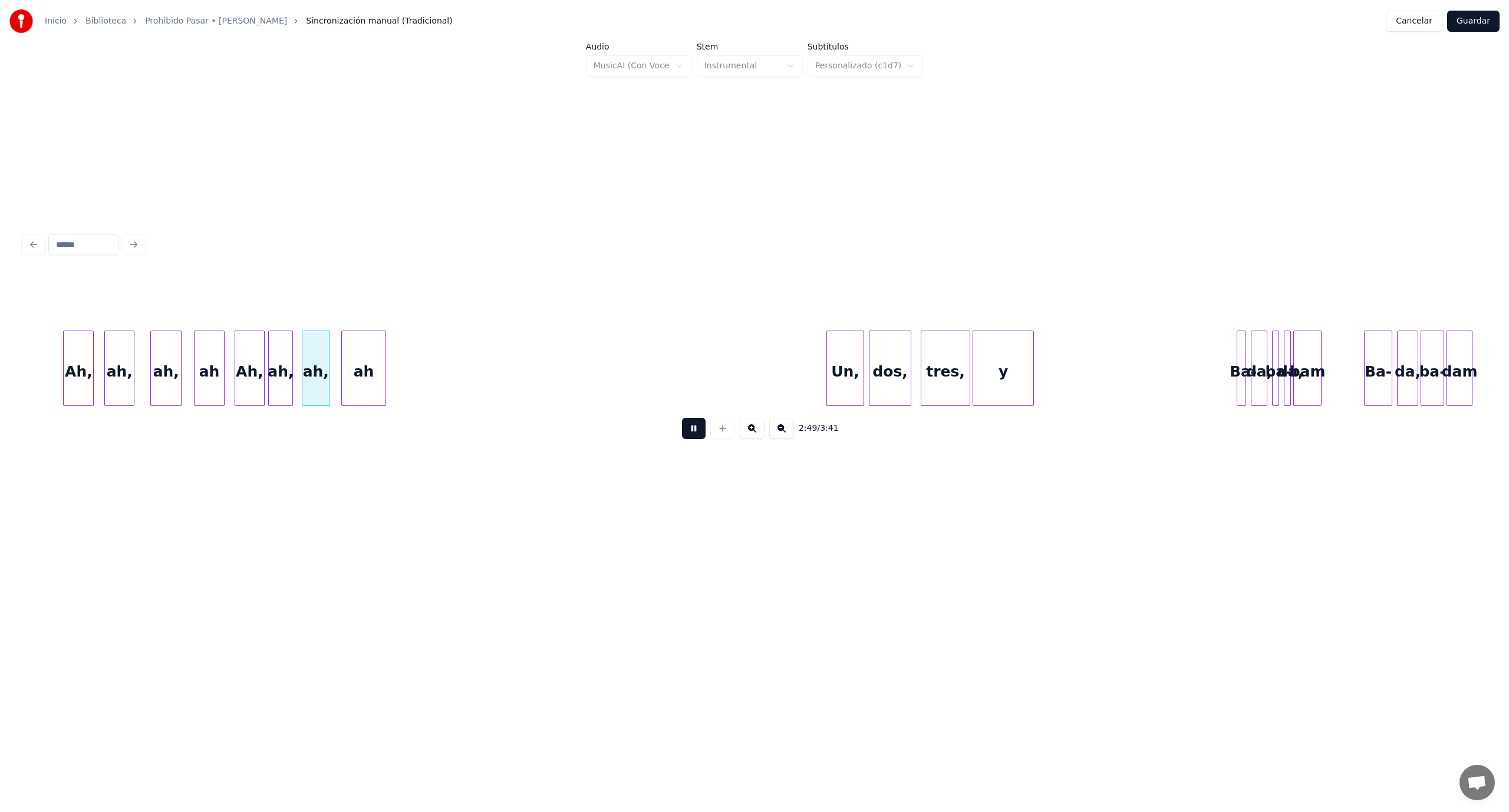
click at [696, 432] on button at bounding box center [694, 428] width 24 height 21
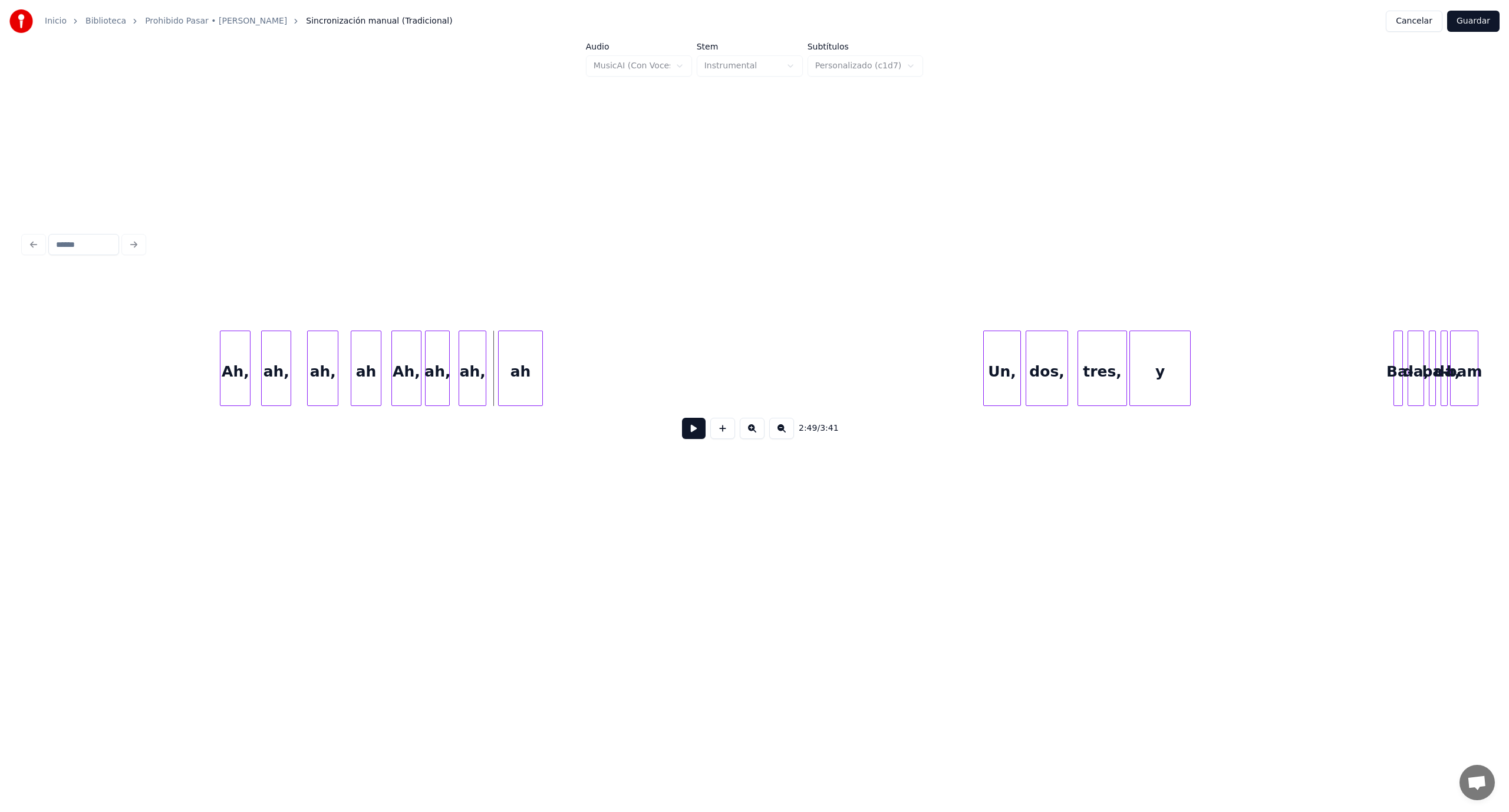
scroll to position [0, 19452]
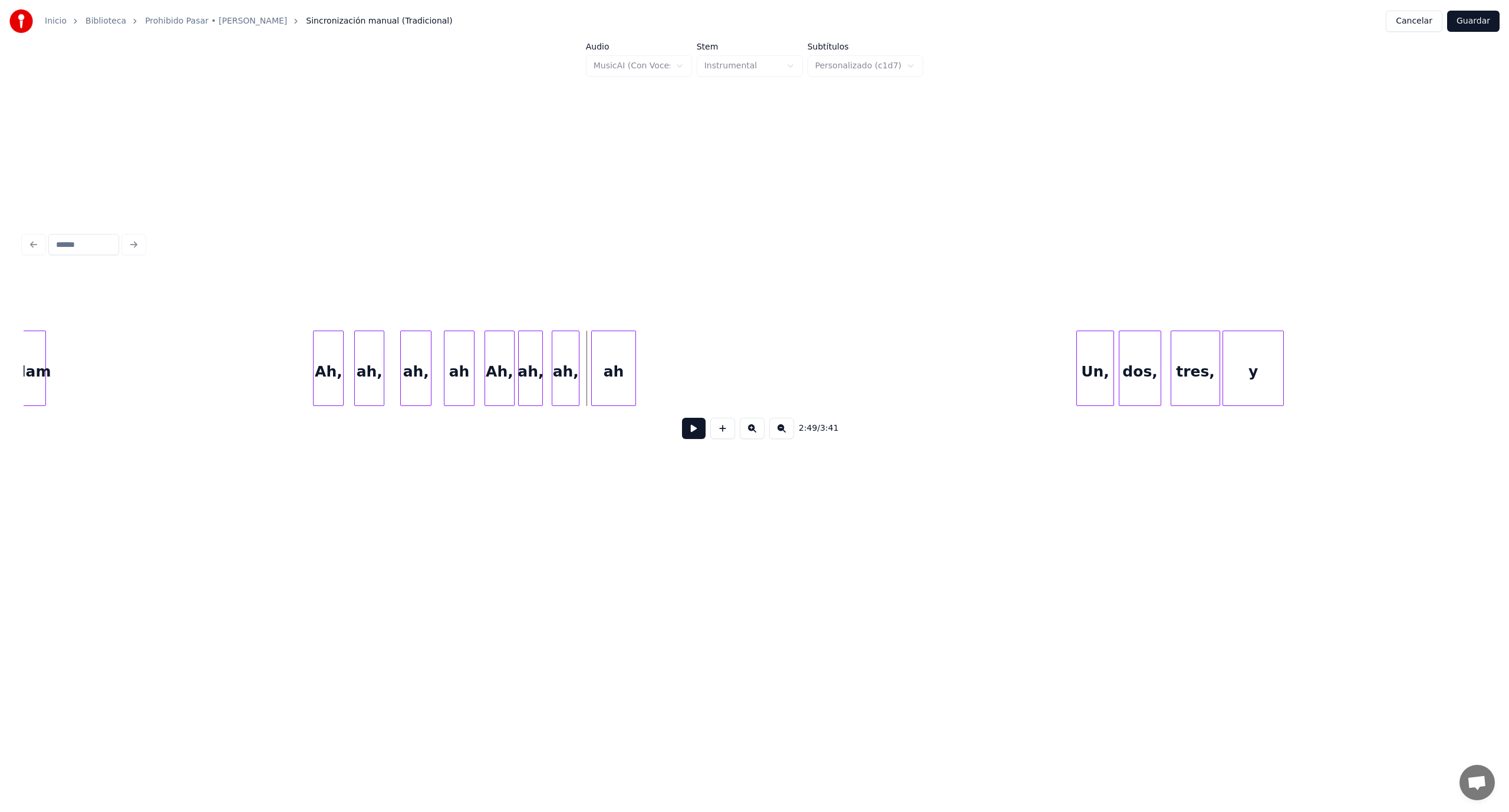
click at [686, 432] on button at bounding box center [694, 428] width 24 height 21
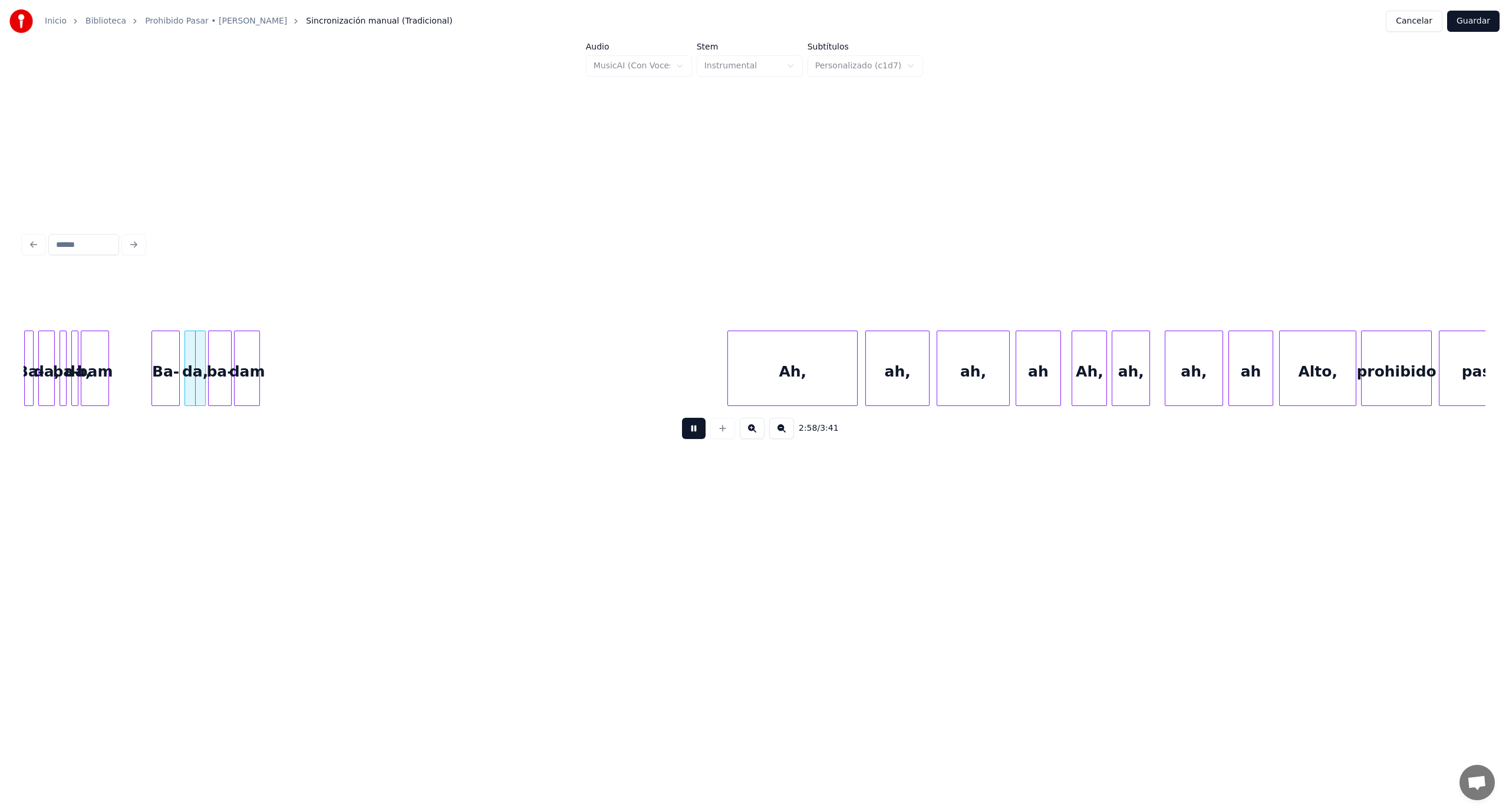
click at [701, 432] on button at bounding box center [694, 428] width 24 height 21
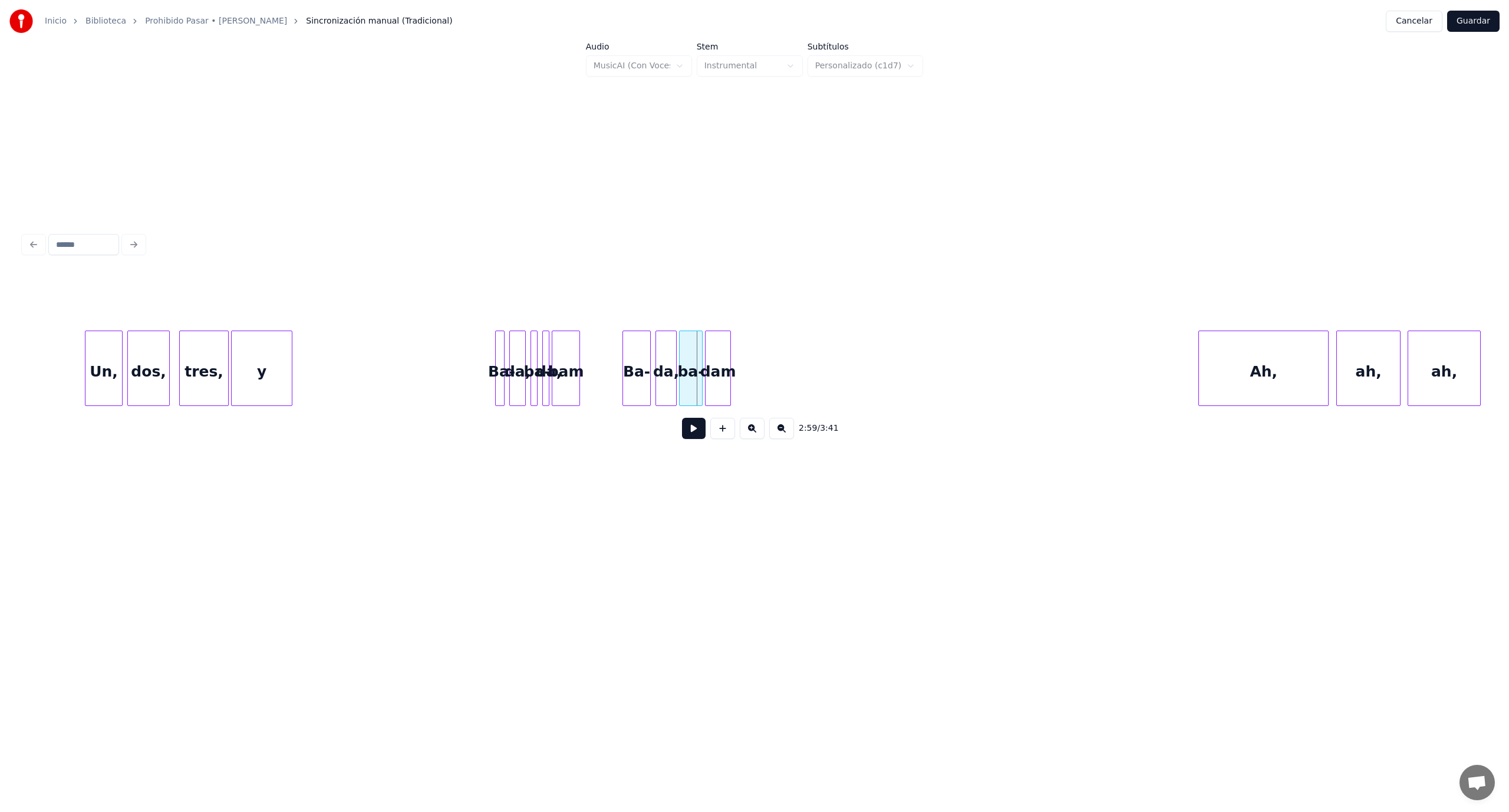
scroll to position [0, 20365]
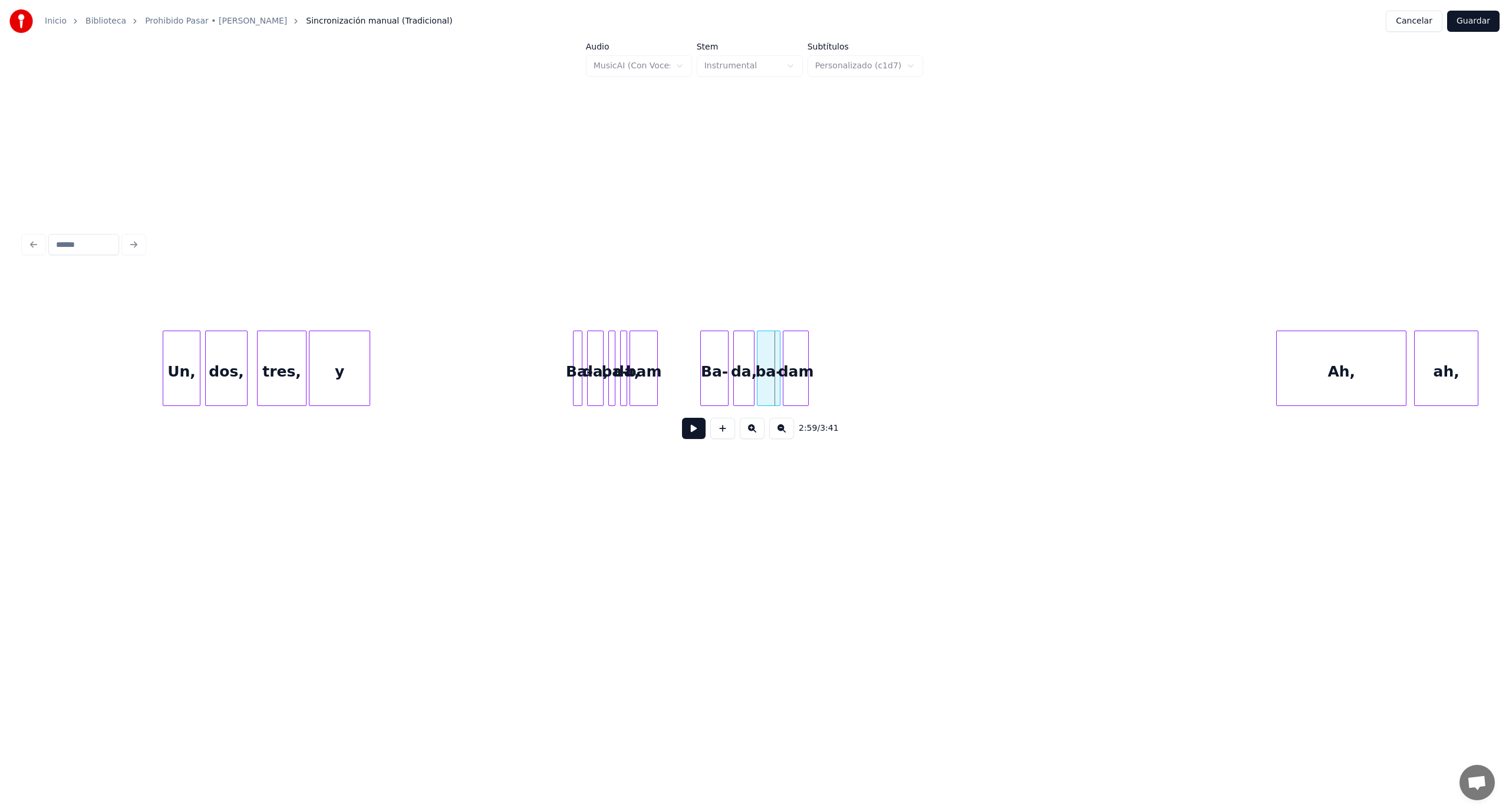
drag, startPoint x: 451, startPoint y: 363, endPoint x: 489, endPoint y: 432, distance: 78.8
click at [693, 435] on button at bounding box center [694, 428] width 24 height 21
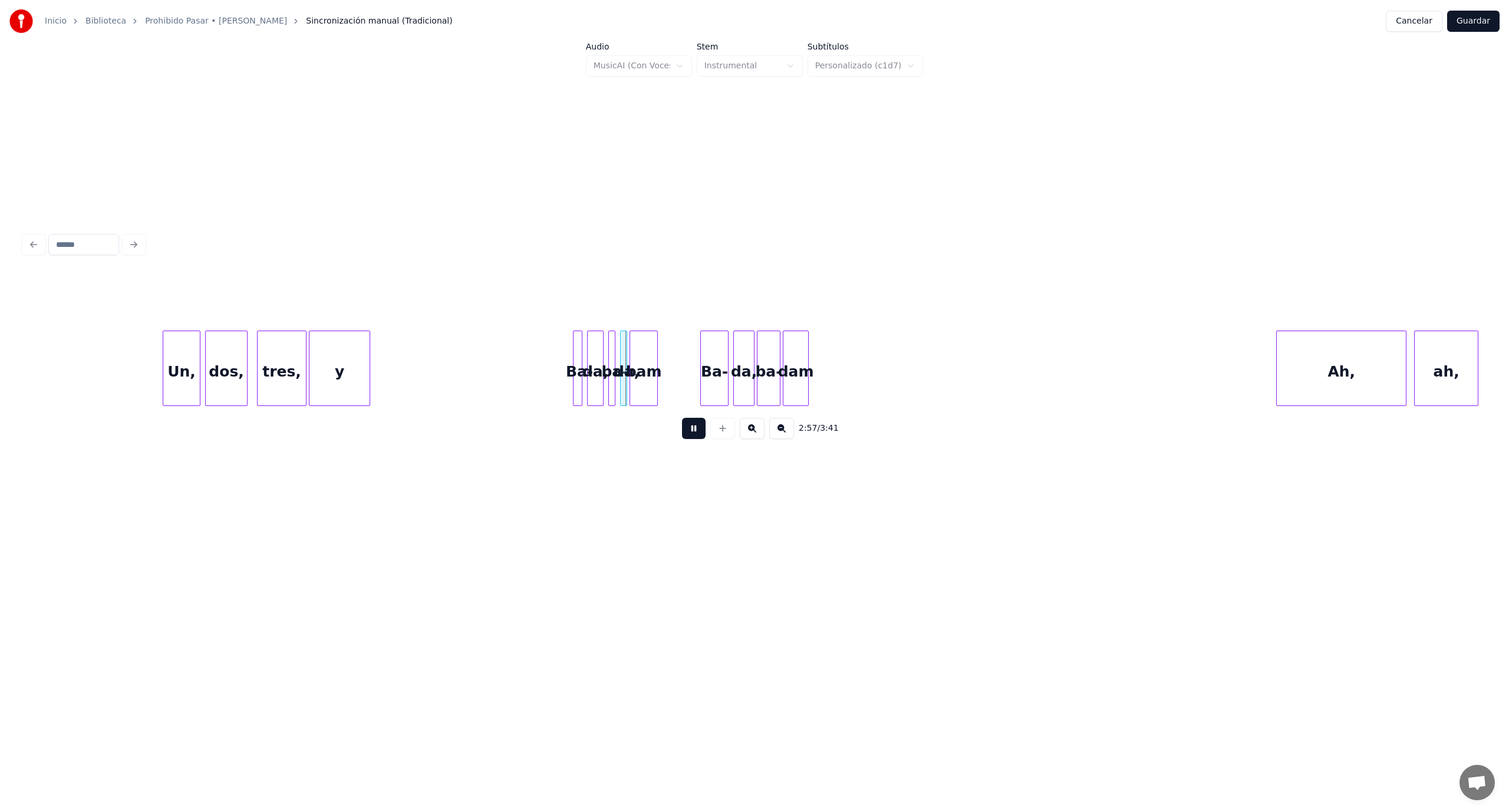
click at [693, 435] on button at bounding box center [694, 428] width 24 height 21
click at [693, 436] on button at bounding box center [694, 428] width 24 height 21
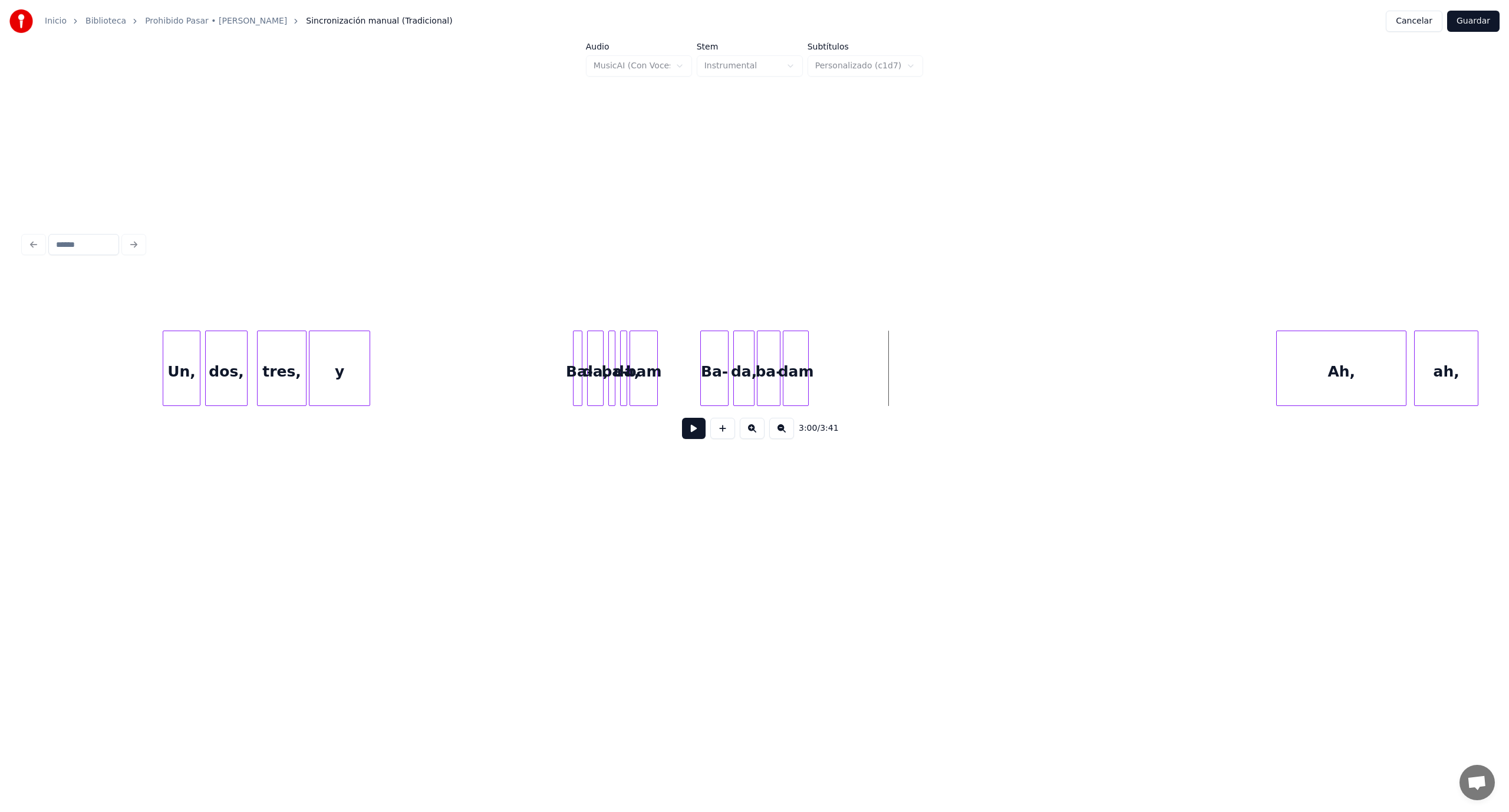
click at [694, 429] on button at bounding box center [694, 428] width 24 height 21
click at [695, 429] on button at bounding box center [694, 428] width 24 height 21
click at [668, 360] on div at bounding box center [668, 368] width 3 height 74
click at [668, 360] on div "bam" at bounding box center [668, 371] width 40 height 80
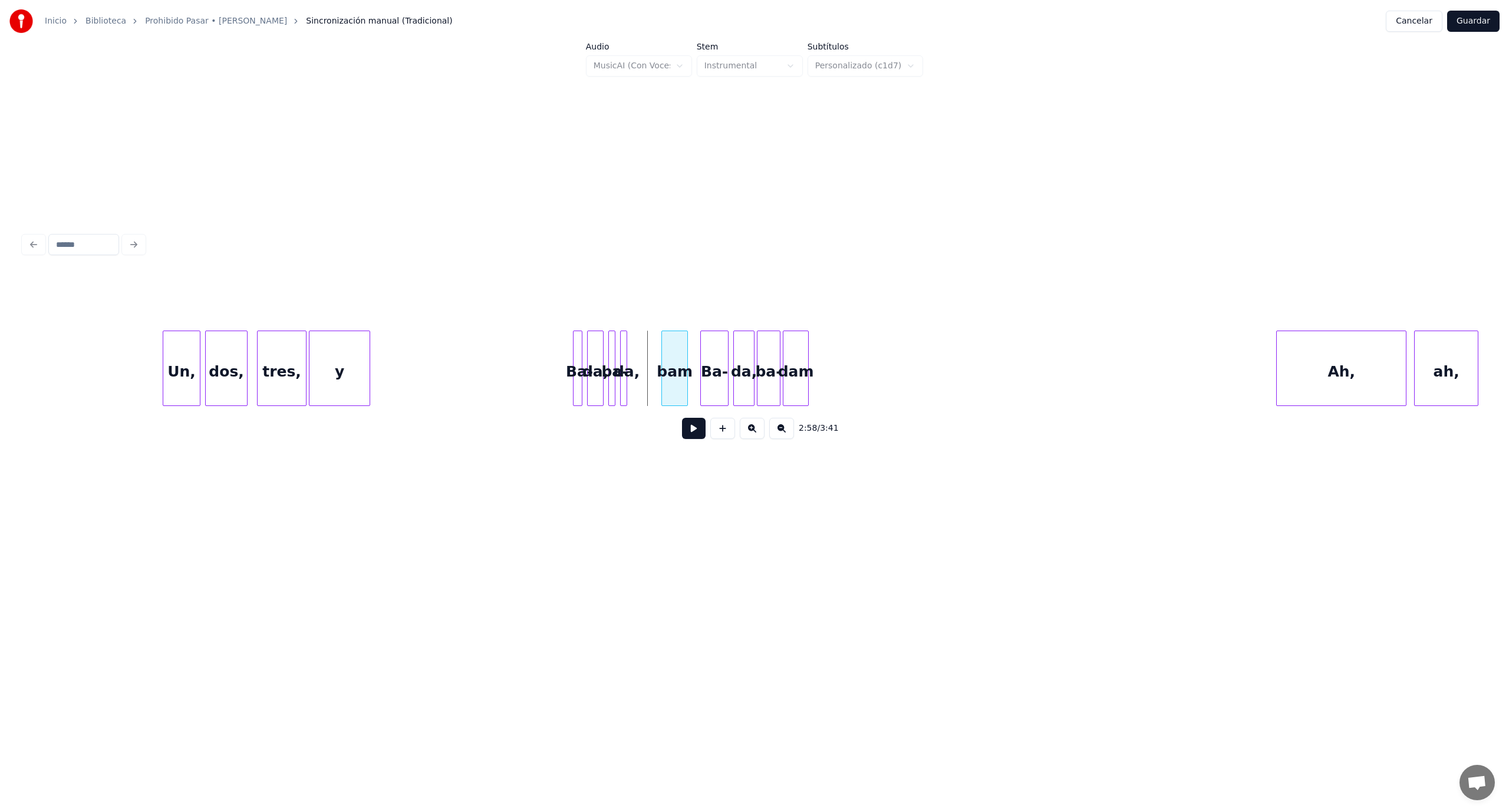
click at [663, 358] on div at bounding box center [663, 368] width 3 height 74
click at [663, 357] on div "bam" at bounding box center [659, 371] width 26 height 80
click at [637, 362] on div at bounding box center [638, 368] width 3 height 74
click at [567, 350] on div at bounding box center [568, 368] width 3 height 74
click at [665, 361] on div "bam" at bounding box center [662, 371] width 26 height 80
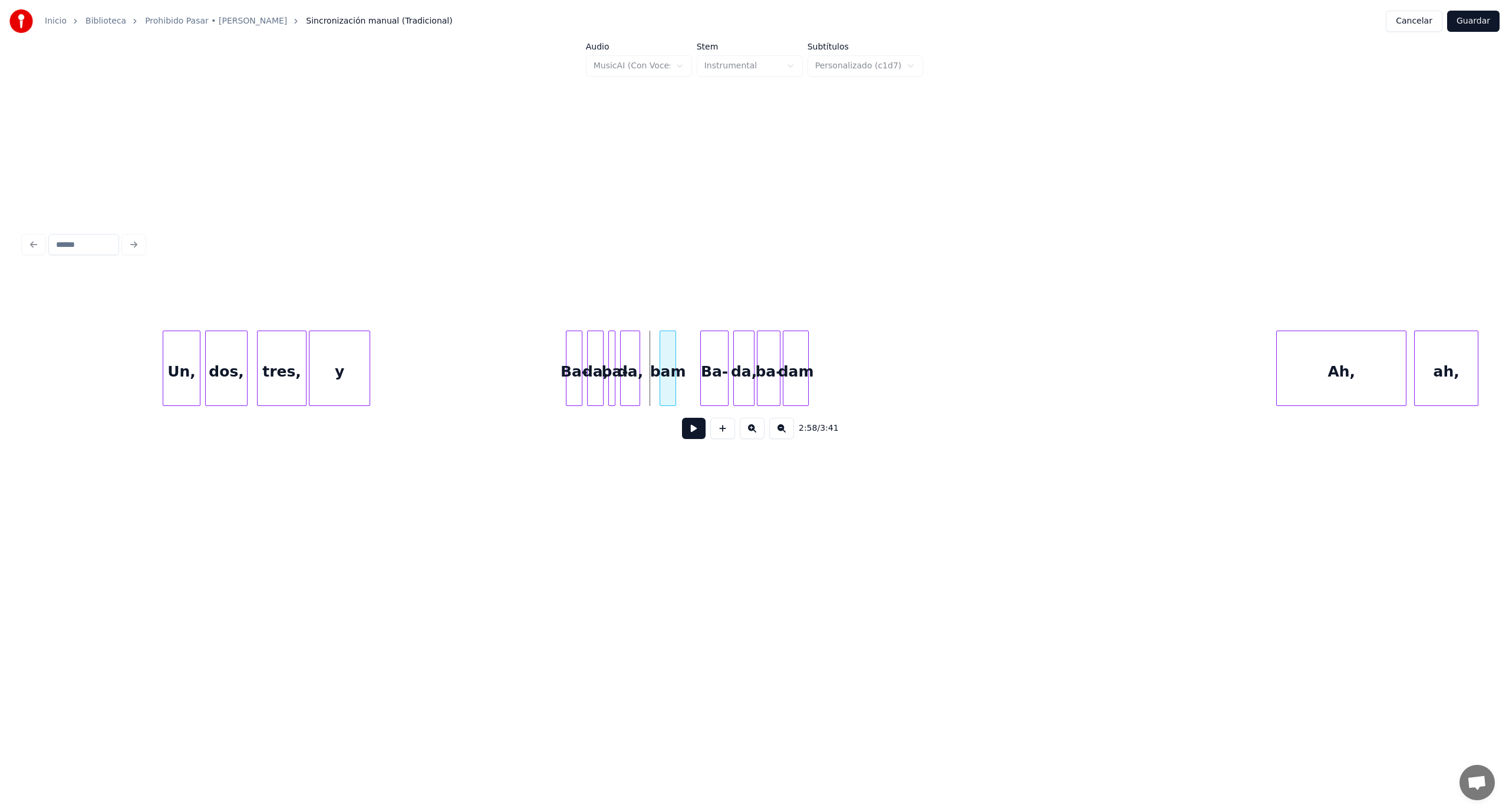
click at [663, 359] on div at bounding box center [662, 368] width 3 height 74
click at [639, 363] on div "da," at bounding box center [640, 371] width 19 height 80
click at [622, 369] on div at bounding box center [621, 368] width 3 height 74
click at [579, 397] on div at bounding box center [580, 368] width 3 height 74
click at [690, 439] on button at bounding box center [694, 428] width 24 height 21
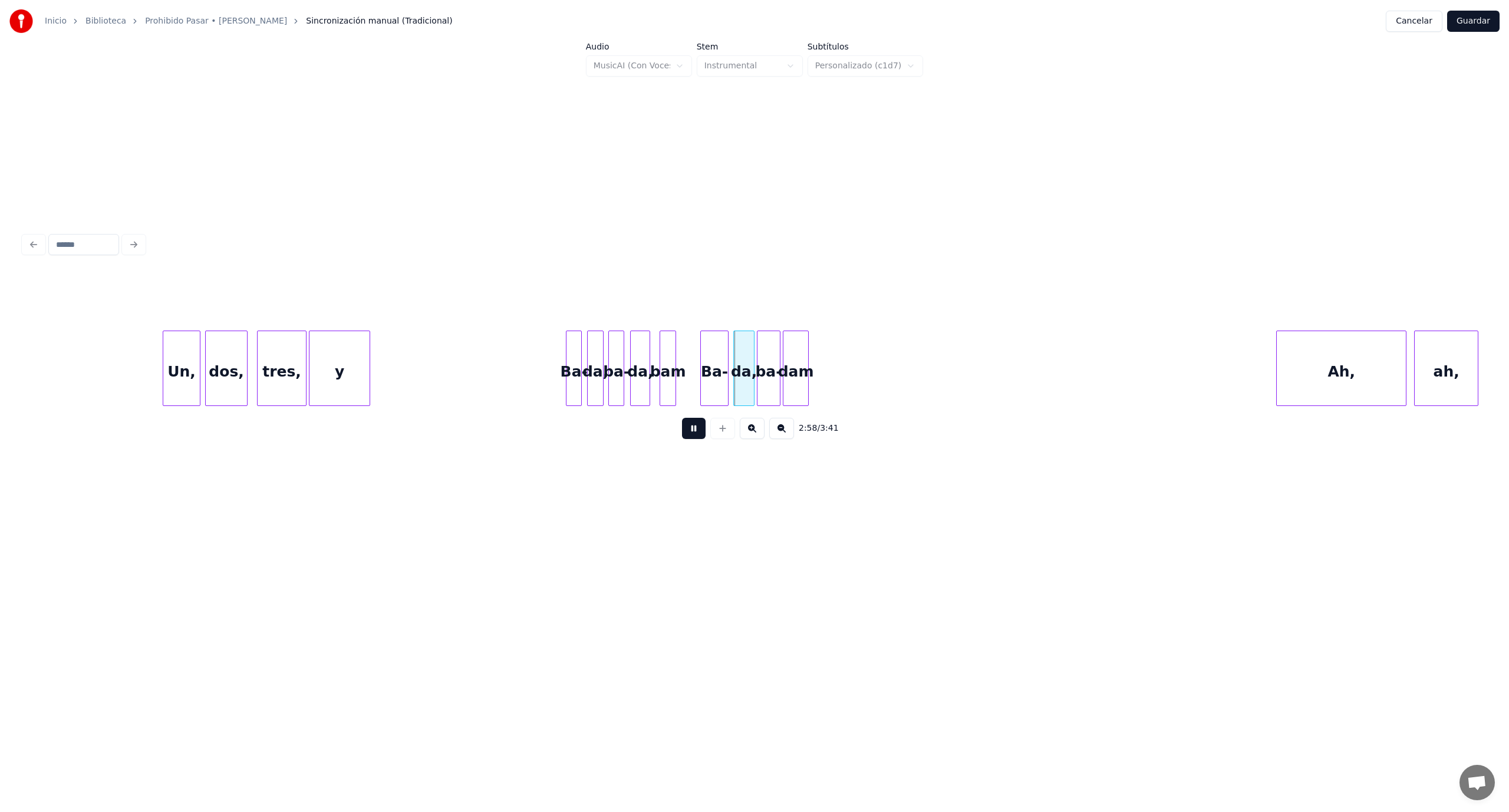
click at [690, 439] on button at bounding box center [694, 428] width 24 height 21
click at [1001, 379] on div "Ah," at bounding box center [1038, 371] width 129 height 80
click at [1006, 406] on div "Ba- da, ba- da, bam Ba- da, ba- dam Ah, ah, y tres, dos, Un," at bounding box center [755, 368] width 1462 height 75
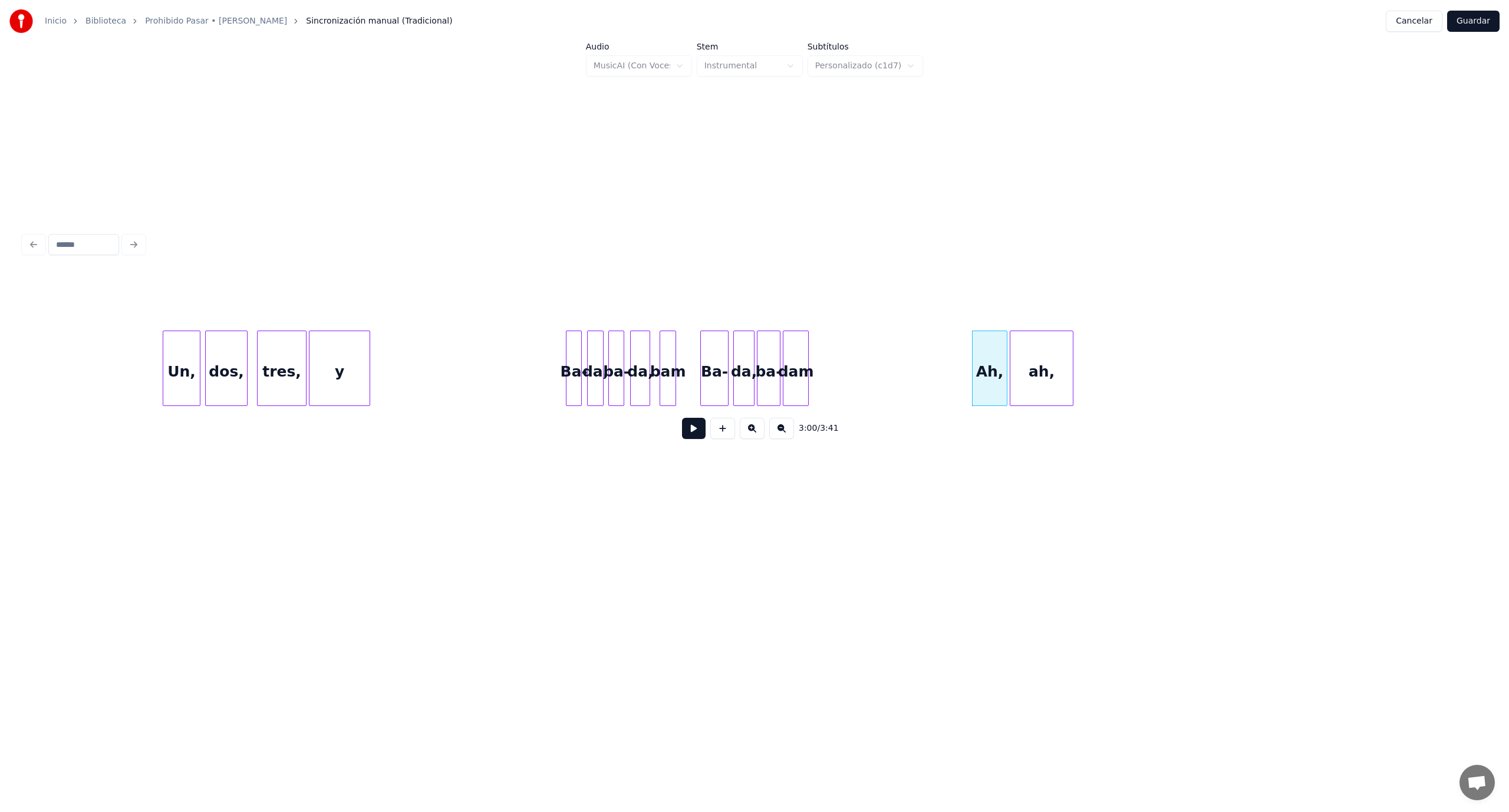
click at [1037, 386] on div "ah," at bounding box center [1042, 371] width 63 height 80
click at [1032, 387] on div at bounding box center [1032, 368] width 3 height 74
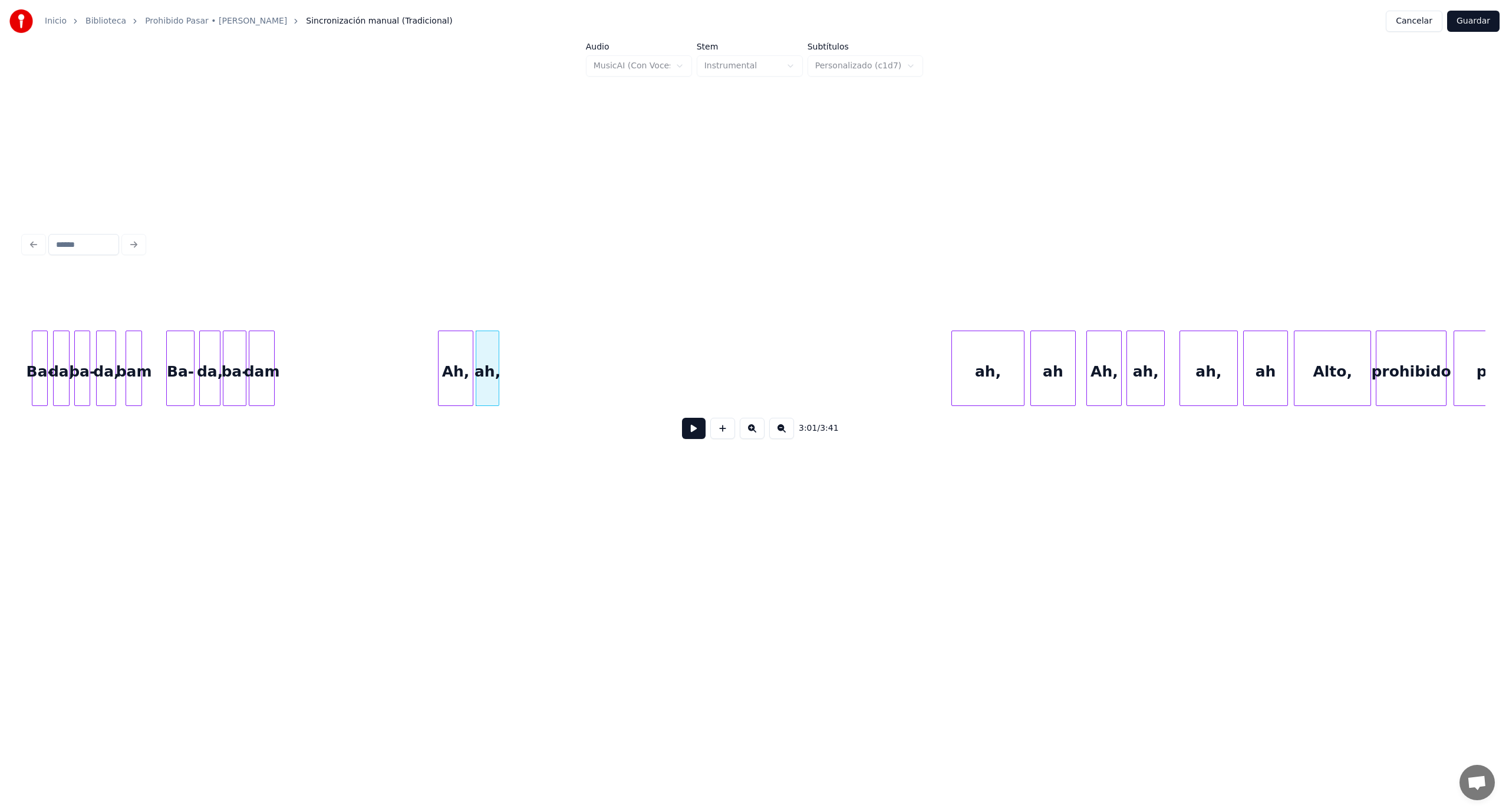
scroll to position [0, 20914]
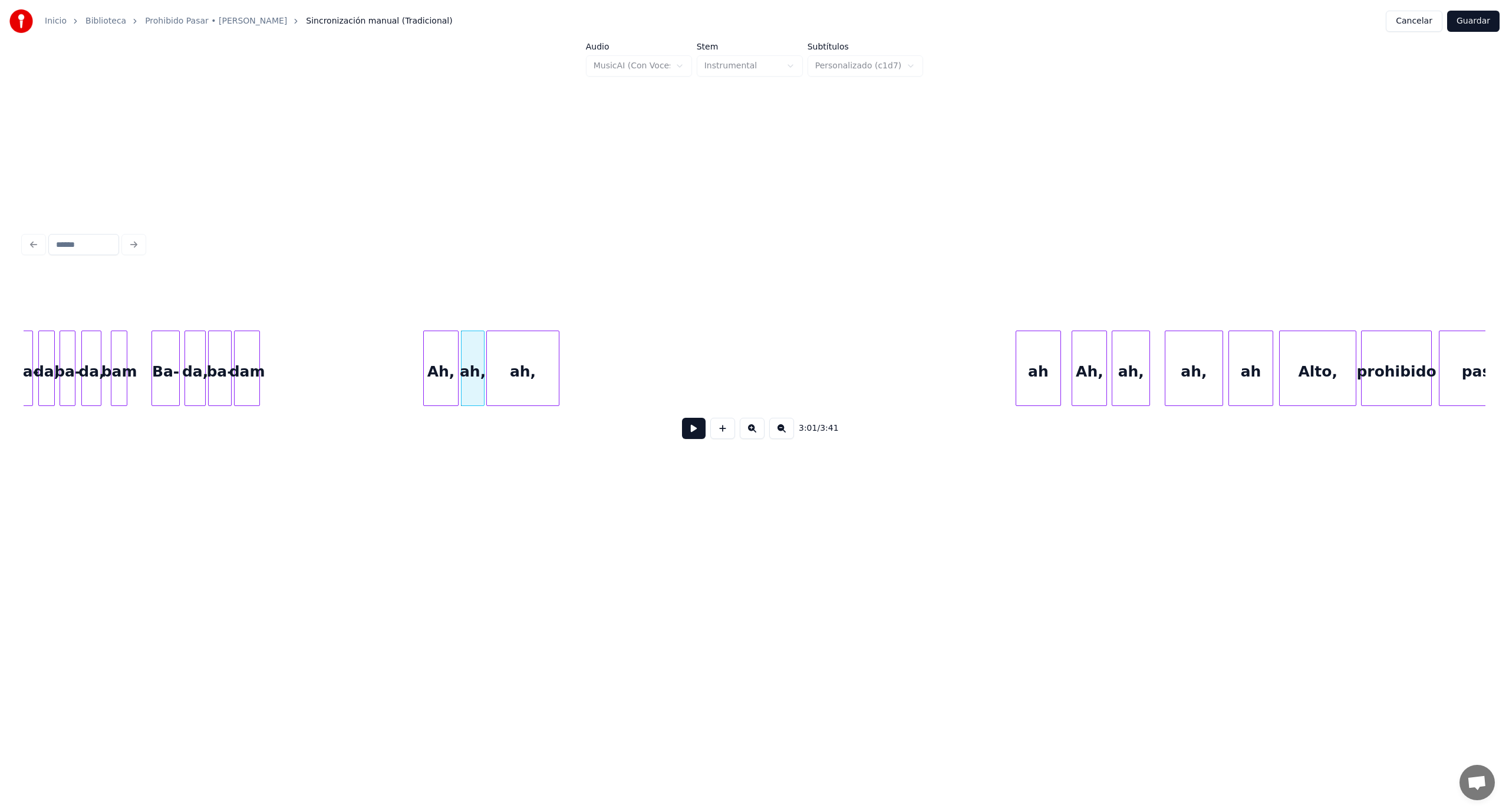
click at [526, 350] on div "ah," at bounding box center [523, 371] width 72 height 80
drag, startPoint x: 334, startPoint y: 363, endPoint x: 413, endPoint y: 432, distance: 104.9
click at [692, 431] on button at bounding box center [694, 428] width 24 height 21
click at [690, 435] on button at bounding box center [694, 428] width 24 height 21
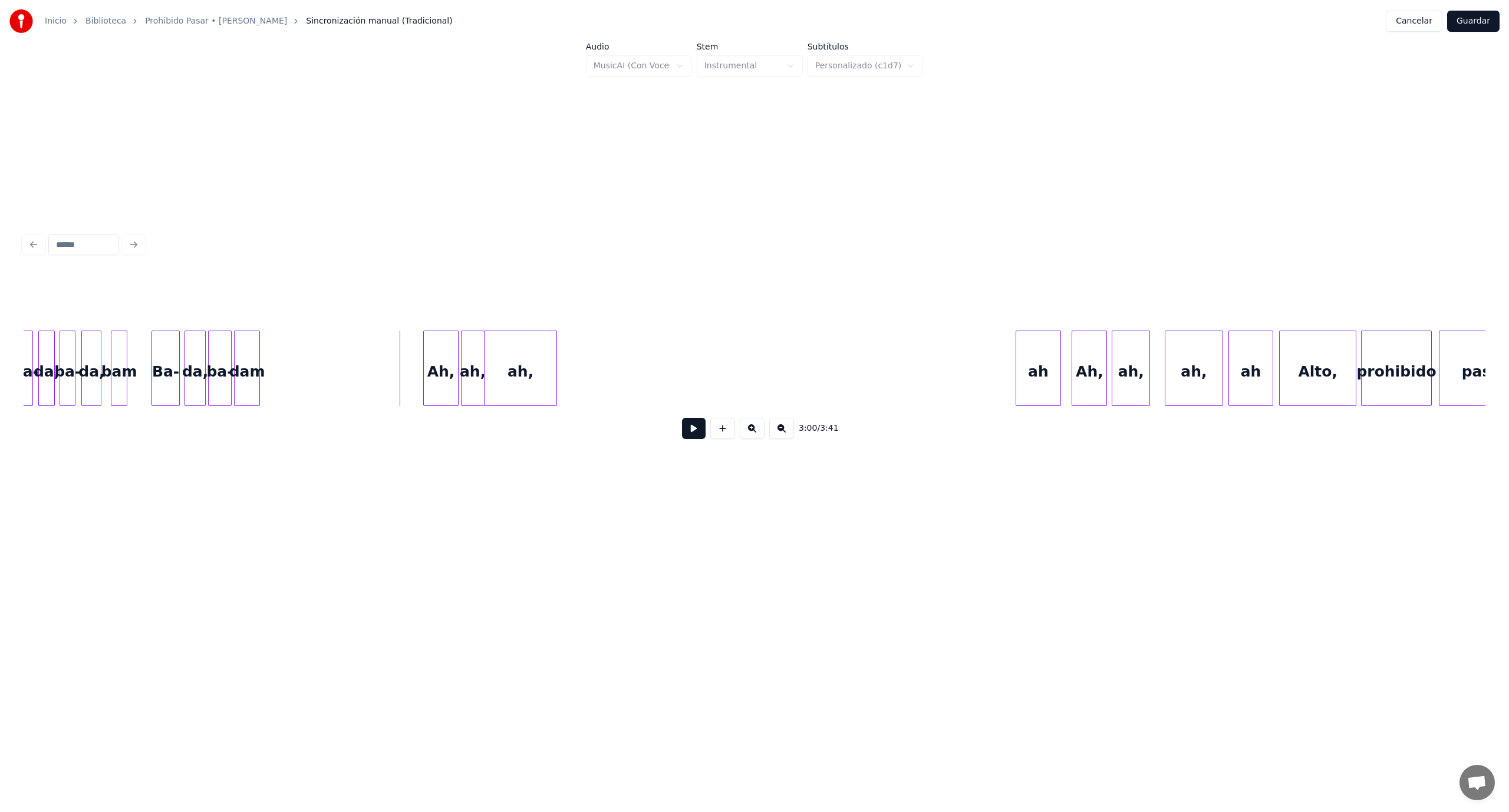
click at [690, 436] on button at bounding box center [694, 428] width 24 height 21
click at [686, 439] on button at bounding box center [694, 428] width 24 height 21
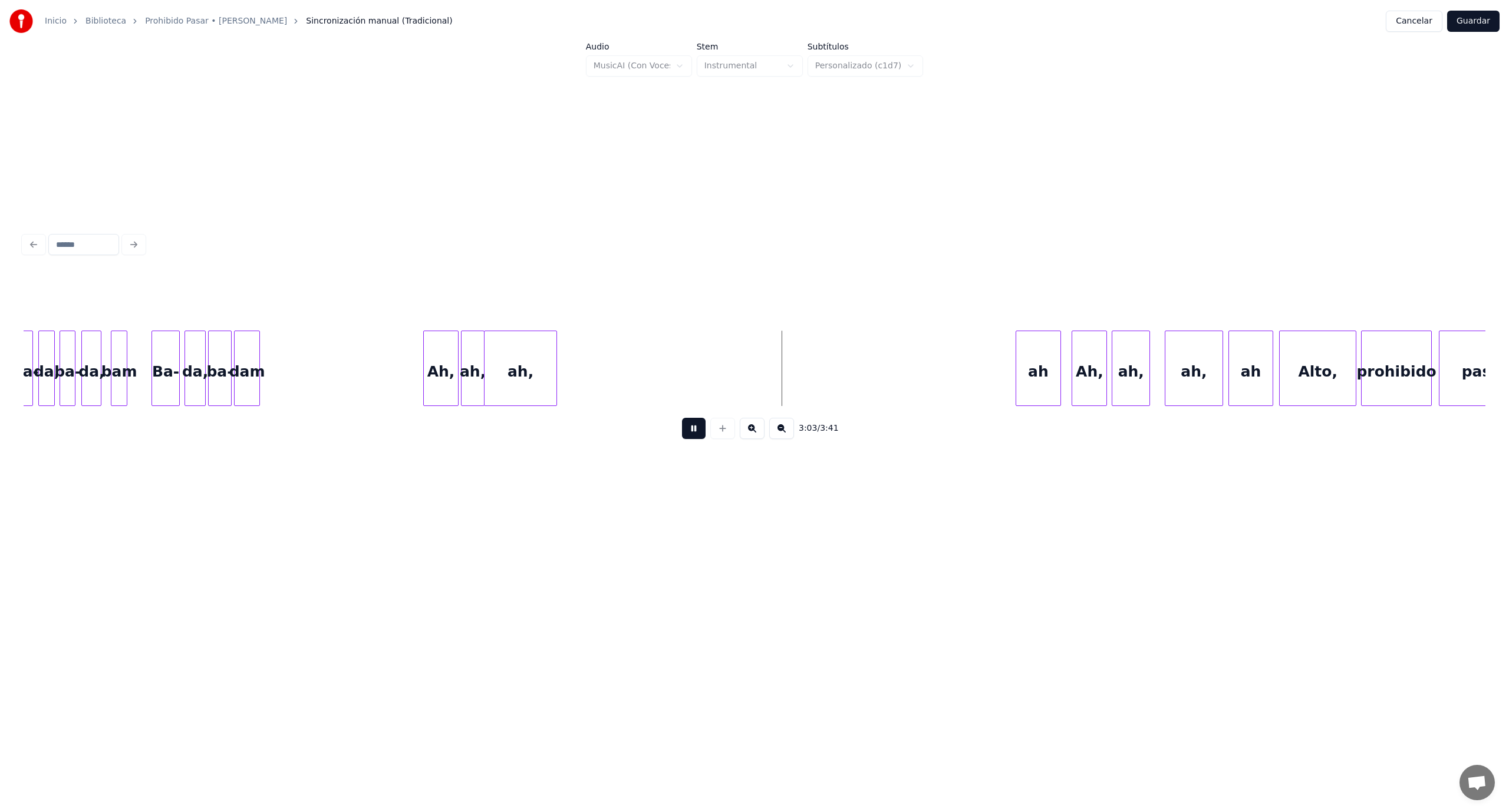
click at [690, 439] on button at bounding box center [694, 428] width 24 height 21
click at [429, 387] on div "Ah," at bounding box center [441, 371] width 35 height 80
click at [704, 432] on button at bounding box center [694, 428] width 24 height 21
click at [578, 368] on div "ah," at bounding box center [578, 371] width 72 height 80
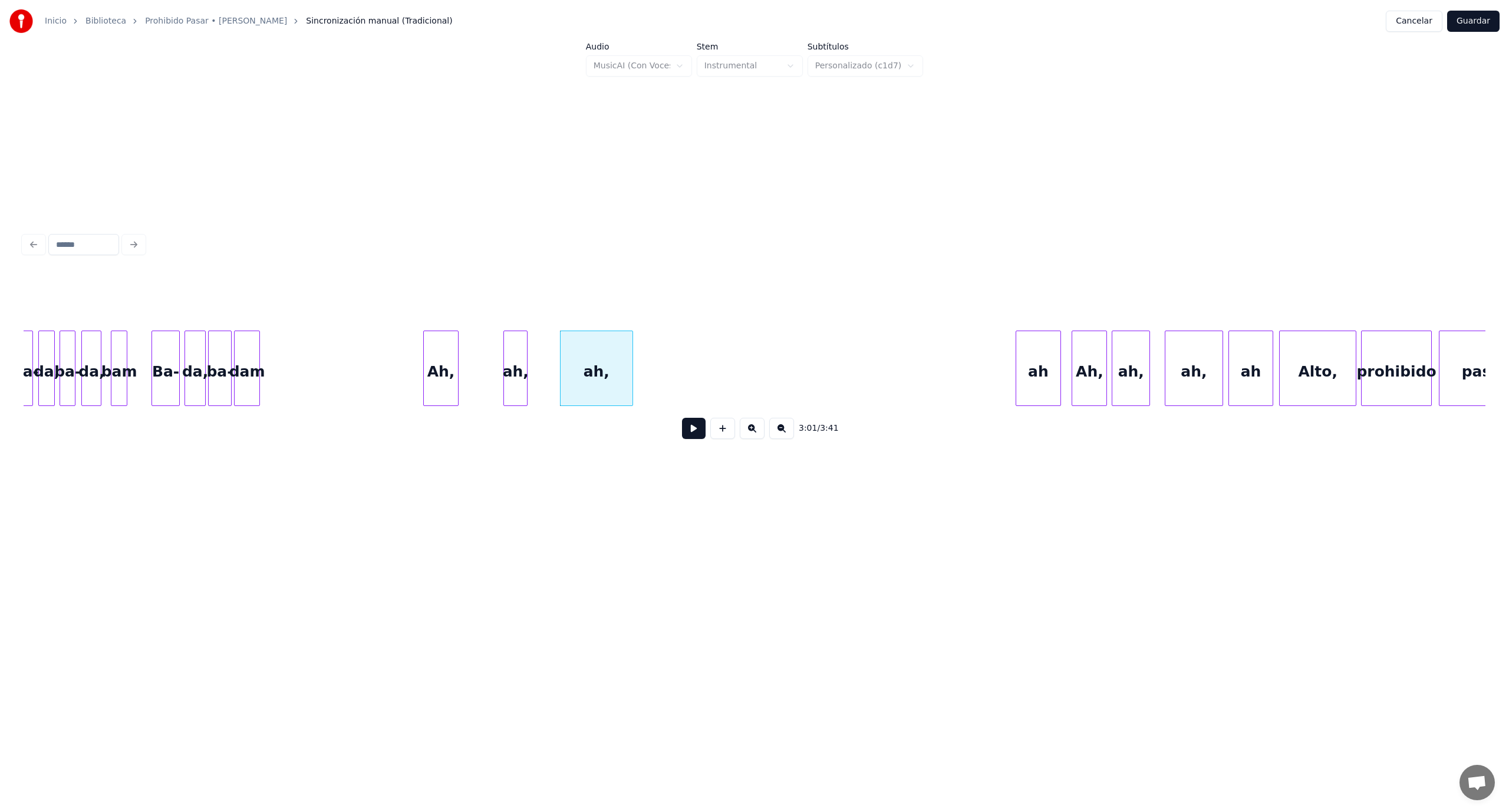
click at [520, 356] on div "ah," at bounding box center [515, 371] width 23 height 80
click at [472, 355] on div "Ah," at bounding box center [473, 371] width 35 height 80
click at [626, 364] on div "ah," at bounding box center [607, 371] width 72 height 80
click at [548, 360] on div "ah," at bounding box center [555, 371] width 23 height 80
click at [518, 360] on div "Ah," at bounding box center [516, 371] width 35 height 80
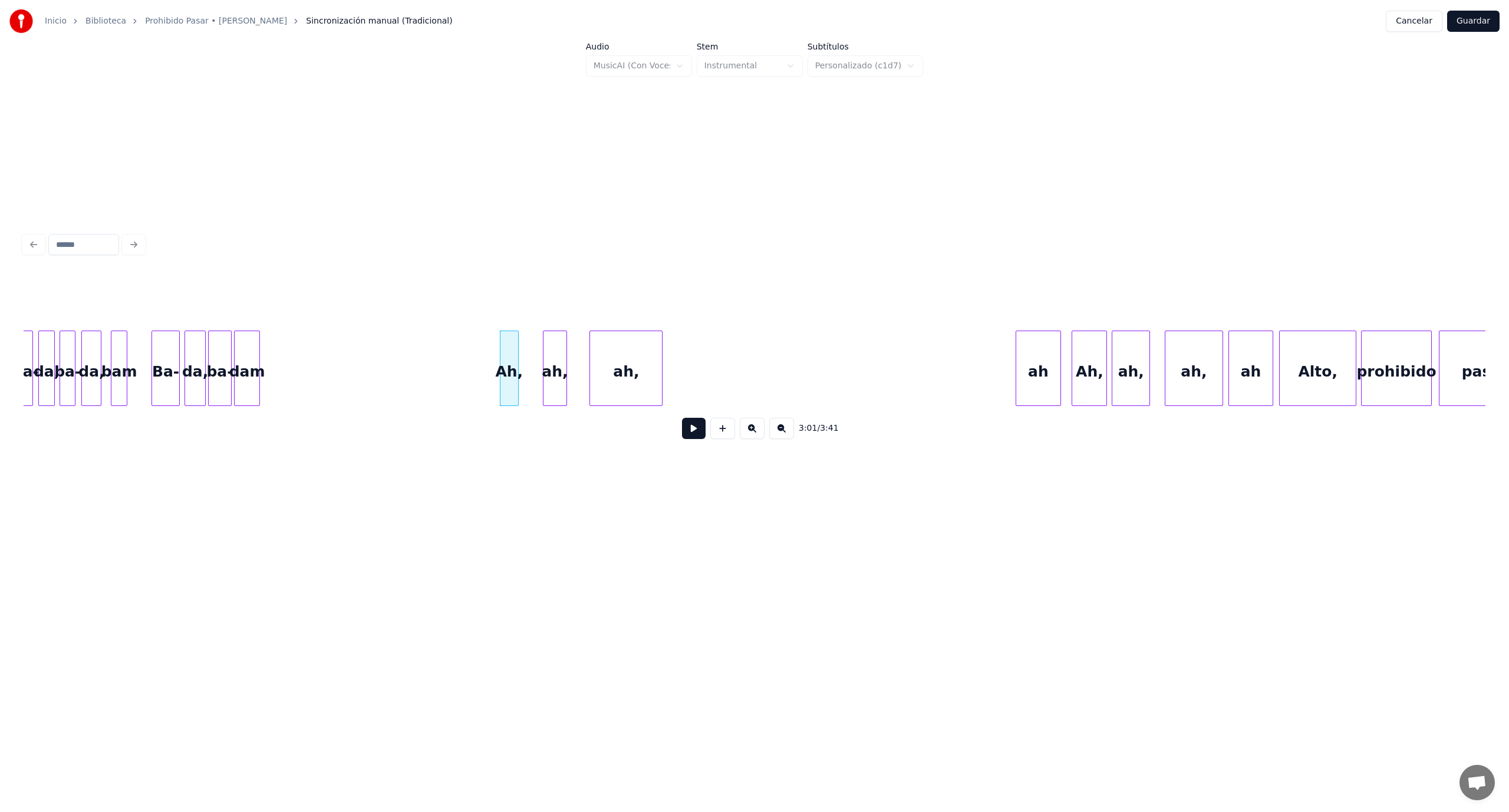
click at [517, 375] on div at bounding box center [516, 368] width 3 height 74
click at [697, 435] on button at bounding box center [694, 428] width 24 height 21
click at [698, 435] on button at bounding box center [694, 428] width 24 height 21
click at [534, 385] on div "ah," at bounding box center [538, 371] width 23 height 80
click at [593, 379] on div "ah," at bounding box center [591, 371] width 72 height 80
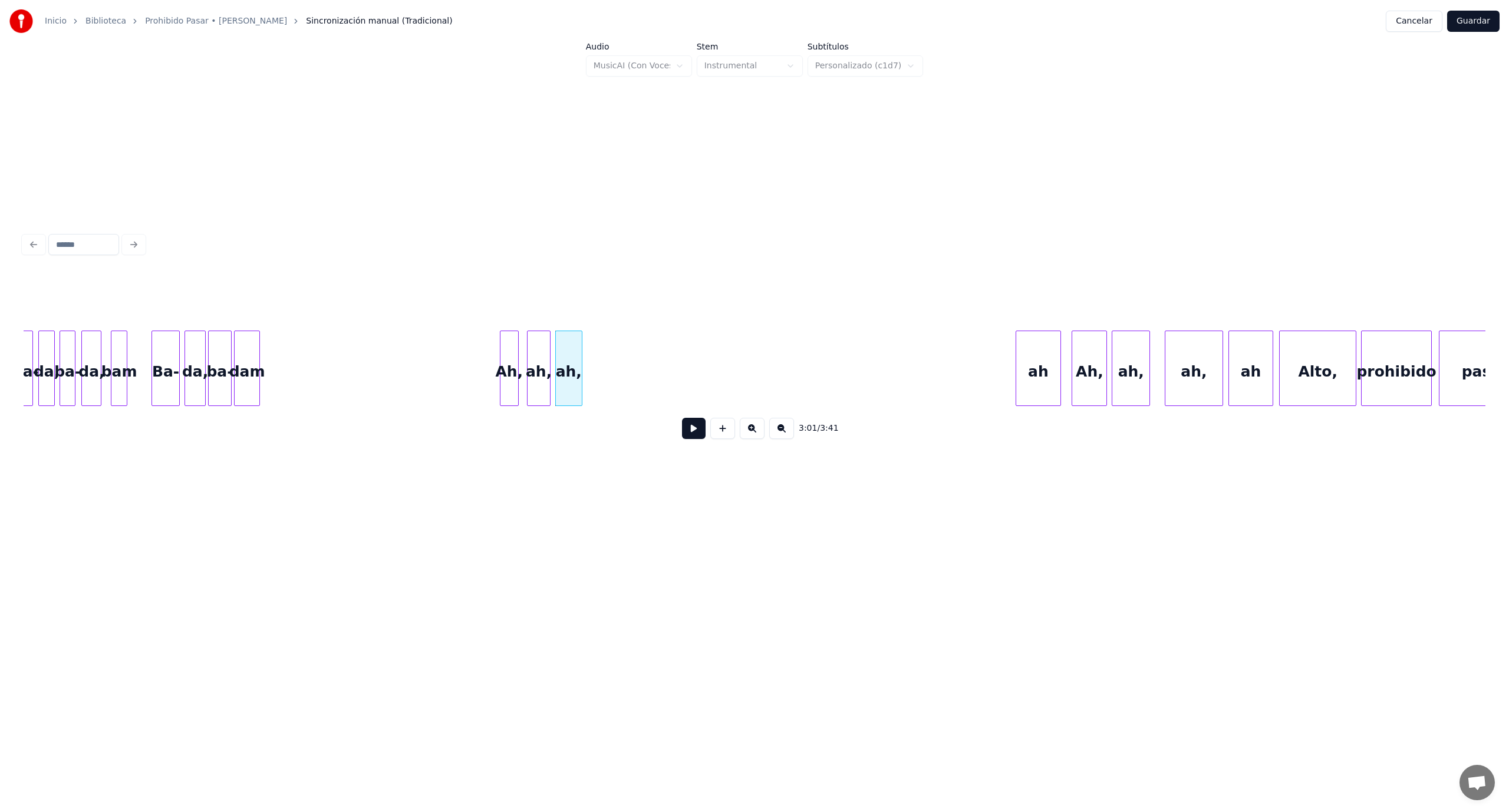
click at [580, 406] on div "Ba- da, ba- da, bam Ba- da, ba- dam Ah, ah, ah, ah Ah, ah, ah, ah Alto, prohibi…" at bounding box center [755, 368] width 1462 height 75
click at [621, 392] on div "ah" at bounding box center [606, 371] width 45 height 80
click at [598, 427] on div "3:02 / 3:41" at bounding box center [755, 360] width 1462 height 179
click at [608, 365] on div at bounding box center [606, 368] width 3 height 74
click at [621, 368] on div "Ah," at bounding box center [631, 371] width 34 height 80
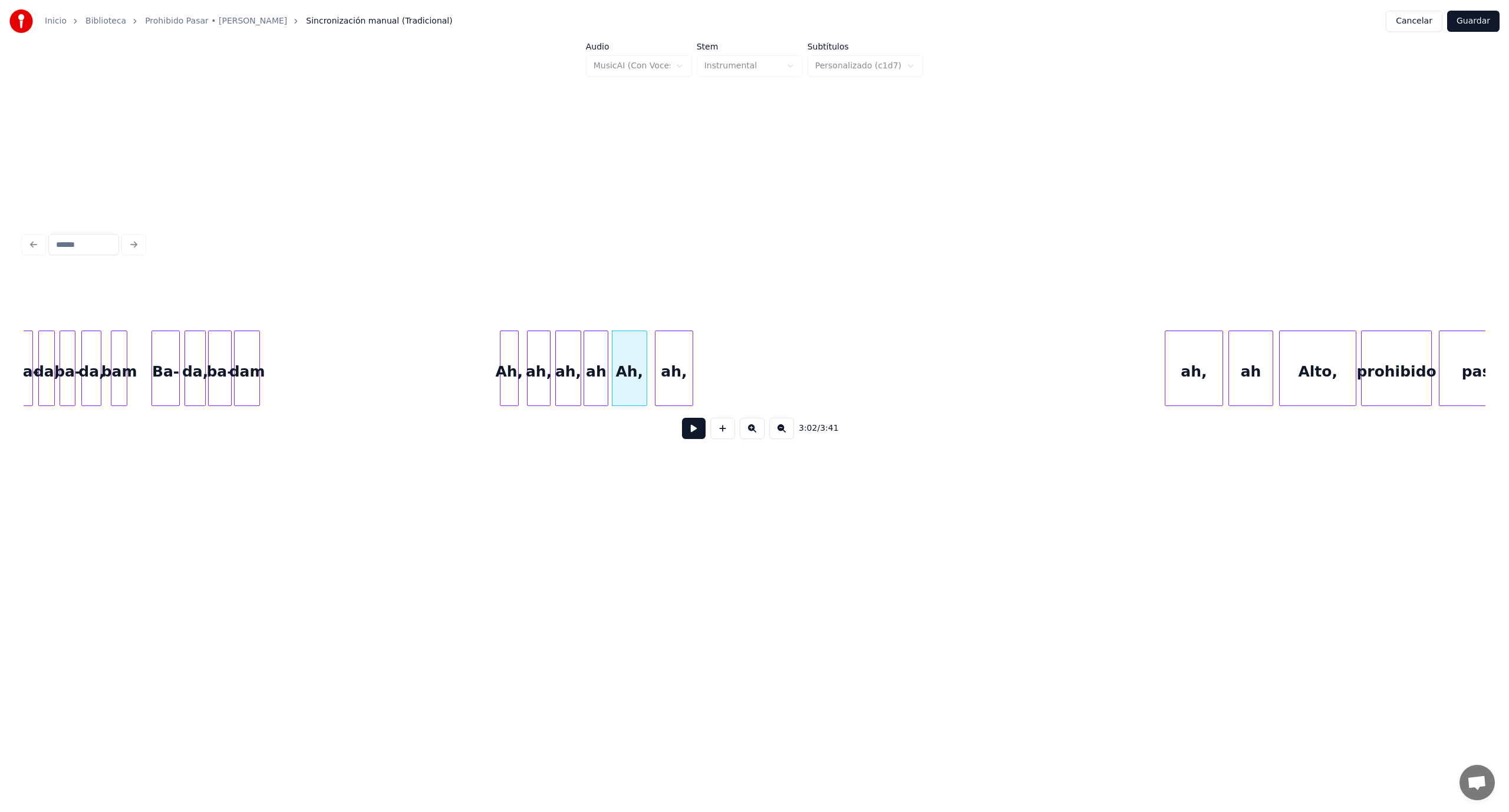
click at [663, 387] on div "ah," at bounding box center [674, 371] width 37 height 80
click at [709, 385] on div "ah," at bounding box center [725, 371] width 57 height 80
click at [718, 406] on div "Ba- da, ba- da, bam Ba- da, ba- dam Ah, ah, ah, ah Ah, ah, ah, ah Alto, prohibi…" at bounding box center [755, 368] width 1462 height 75
click at [733, 397] on div "ah" at bounding box center [742, 371] width 43 height 80
click at [510, 390] on div "Ah," at bounding box center [509, 371] width 18 height 80
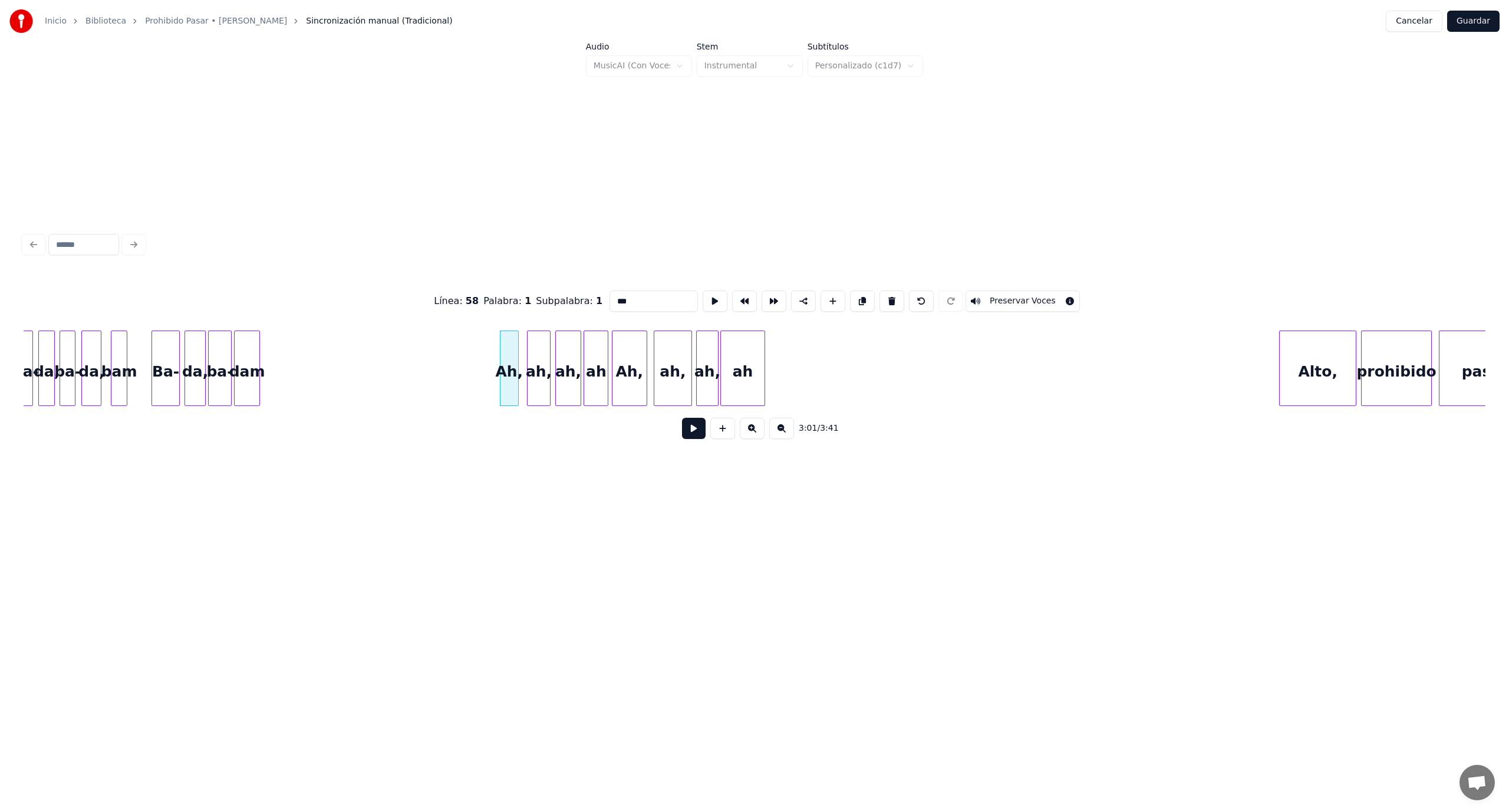
click at [692, 436] on button at bounding box center [694, 428] width 24 height 21
click at [783, 370] on div at bounding box center [784, 368] width 3 height 74
click at [744, 371] on div at bounding box center [745, 368] width 3 height 74
click at [817, 359] on div "ah" at bounding box center [825, 371] width 43 height 80
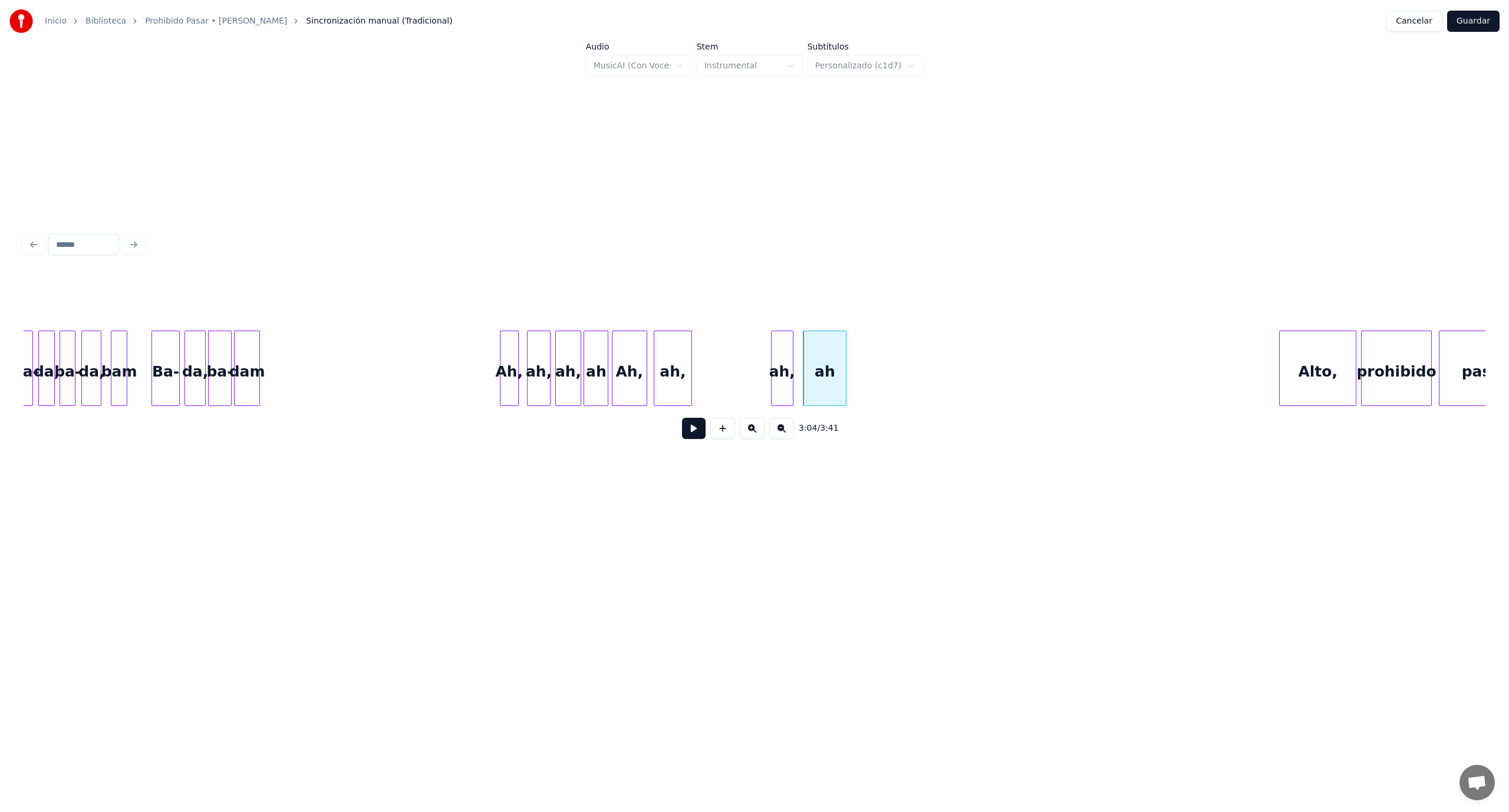
click at [779, 355] on div "ah," at bounding box center [781, 371] width 21 height 80
click at [761, 354] on div at bounding box center [763, 368] width 3 height 74
click at [731, 349] on div "ah," at bounding box center [734, 371] width 37 height 80
click at [685, 356] on div "Ah," at bounding box center [690, 371] width 34 height 80
click at [626, 353] on div at bounding box center [627, 368] width 3 height 74
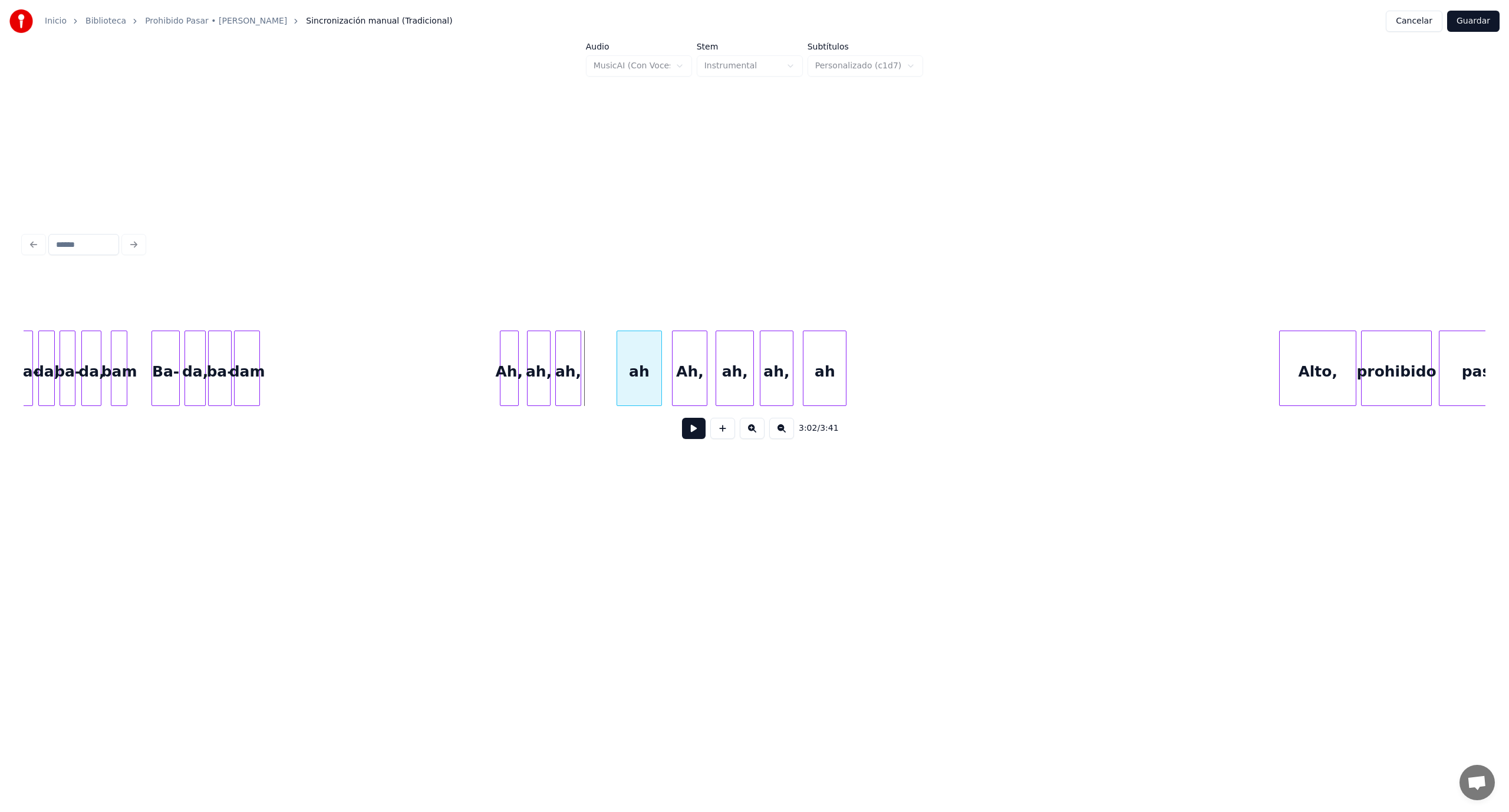
click at [628, 357] on div "ah" at bounding box center [639, 371] width 45 height 80
click at [600, 355] on div at bounding box center [600, 368] width 3 height 74
click at [589, 356] on div "ah," at bounding box center [586, 371] width 46 height 80
click at [557, 359] on div at bounding box center [557, 368] width 3 height 74
click at [491, 359] on div at bounding box center [493, 368] width 3 height 74
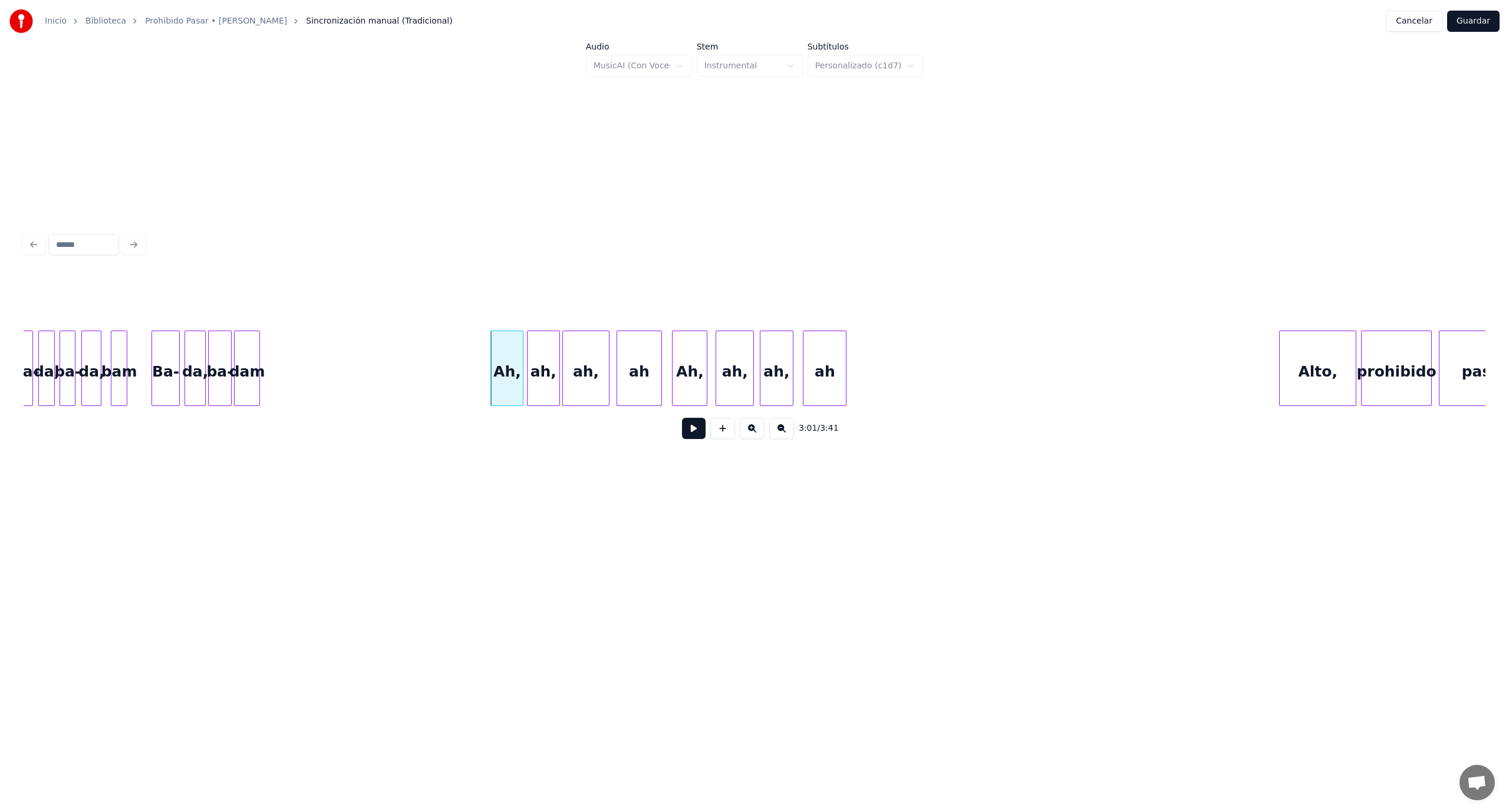
click at [522, 359] on div at bounding box center [521, 368] width 3 height 74
click at [690, 434] on button at bounding box center [694, 428] width 24 height 21
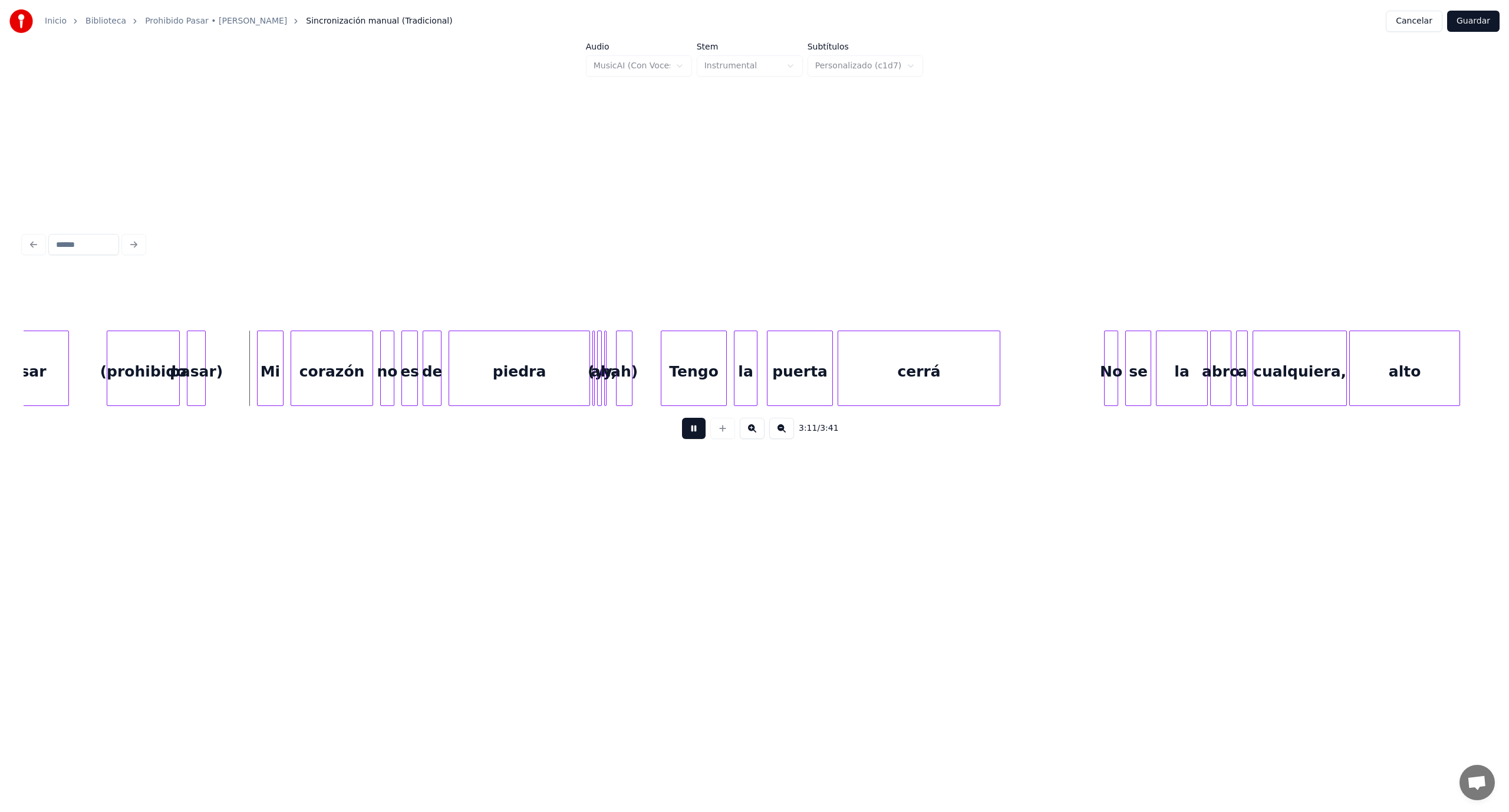
click at [690, 434] on button at bounding box center [694, 428] width 24 height 21
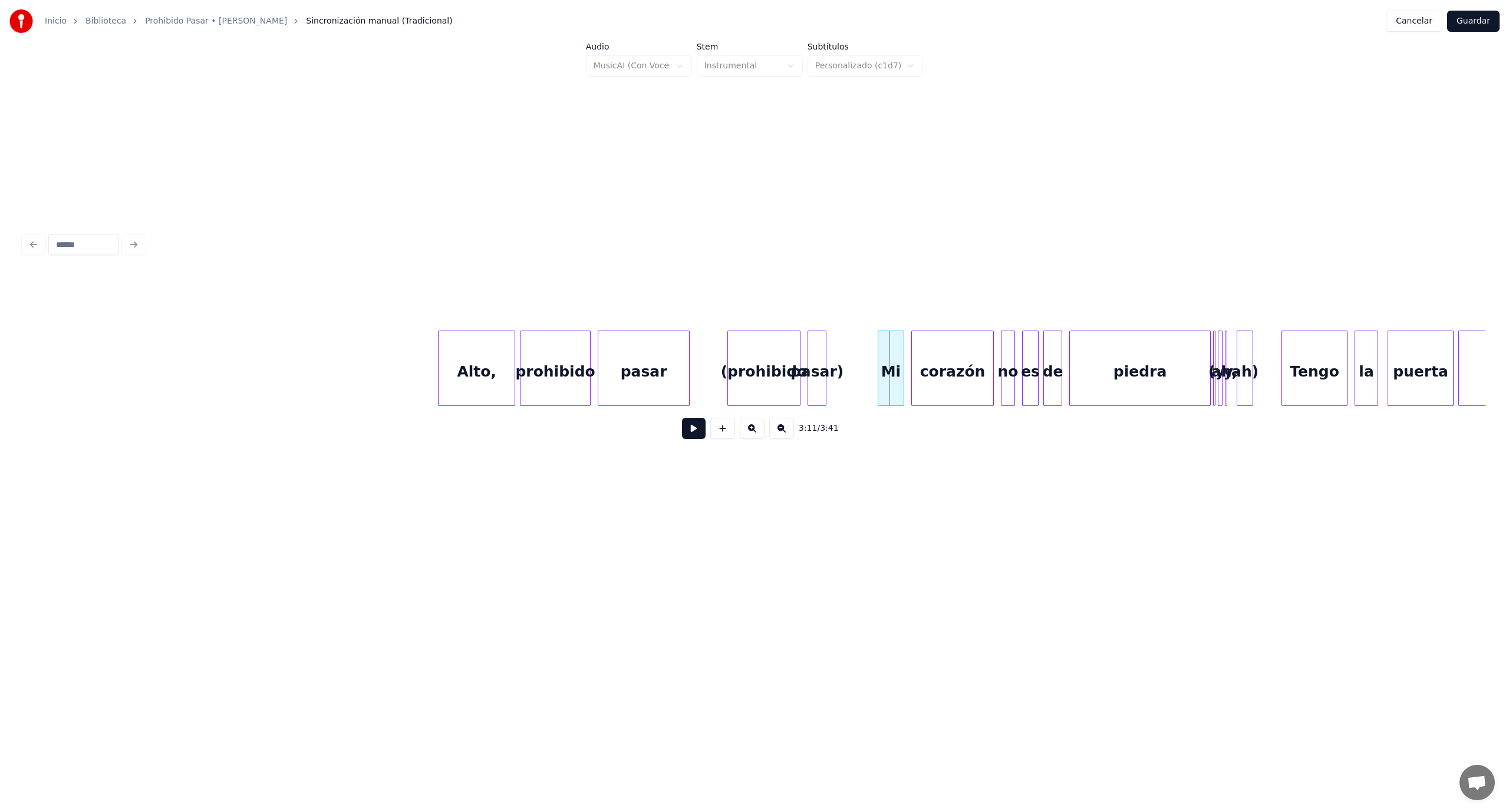
scroll to position [0, 21605]
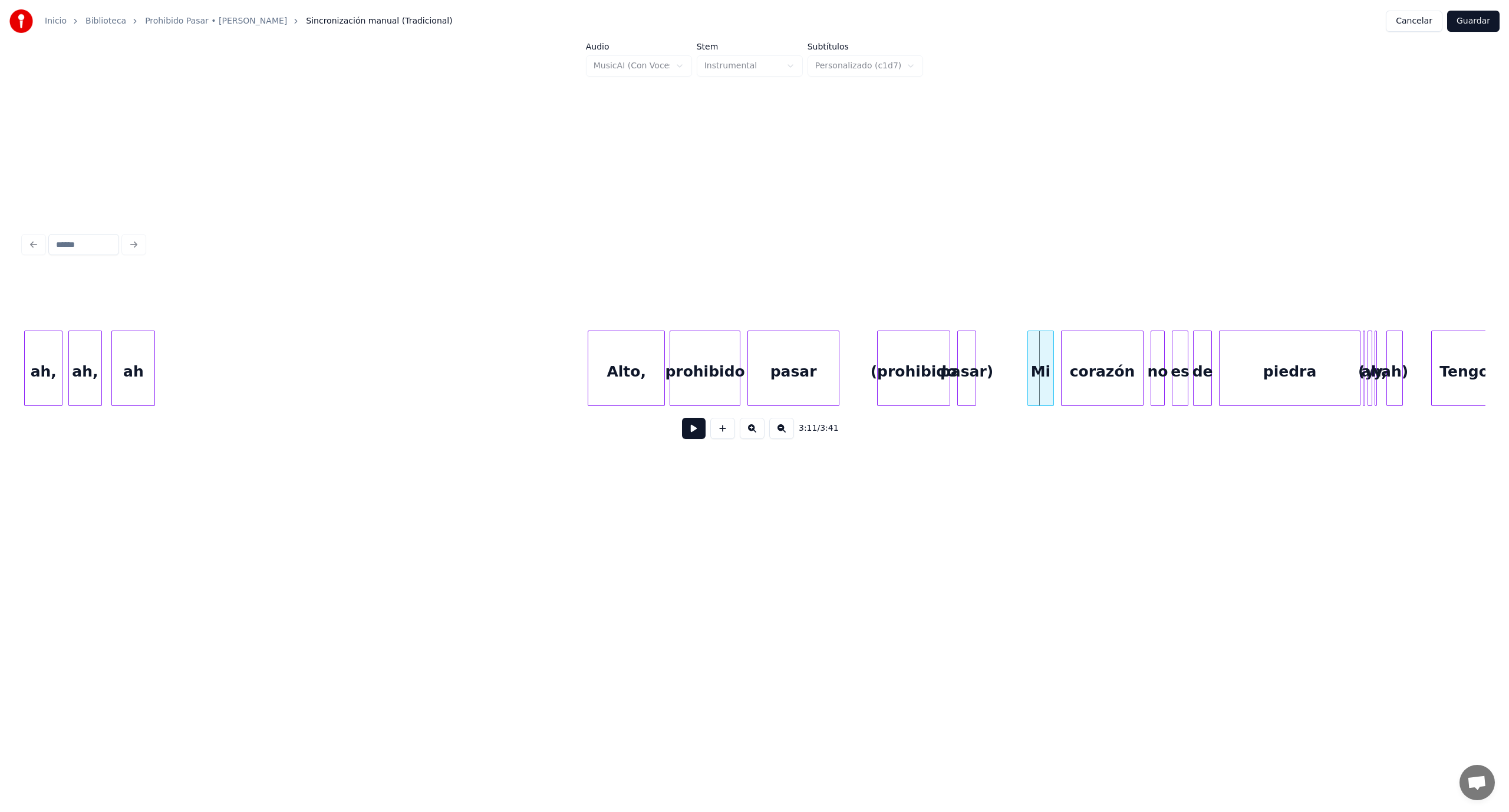
drag, startPoint x: 849, startPoint y: 370, endPoint x: 815, endPoint y: 400, distance: 45.3
click at [690, 430] on button at bounding box center [694, 428] width 24 height 21
click at [904, 391] on div at bounding box center [904, 368] width 3 height 74
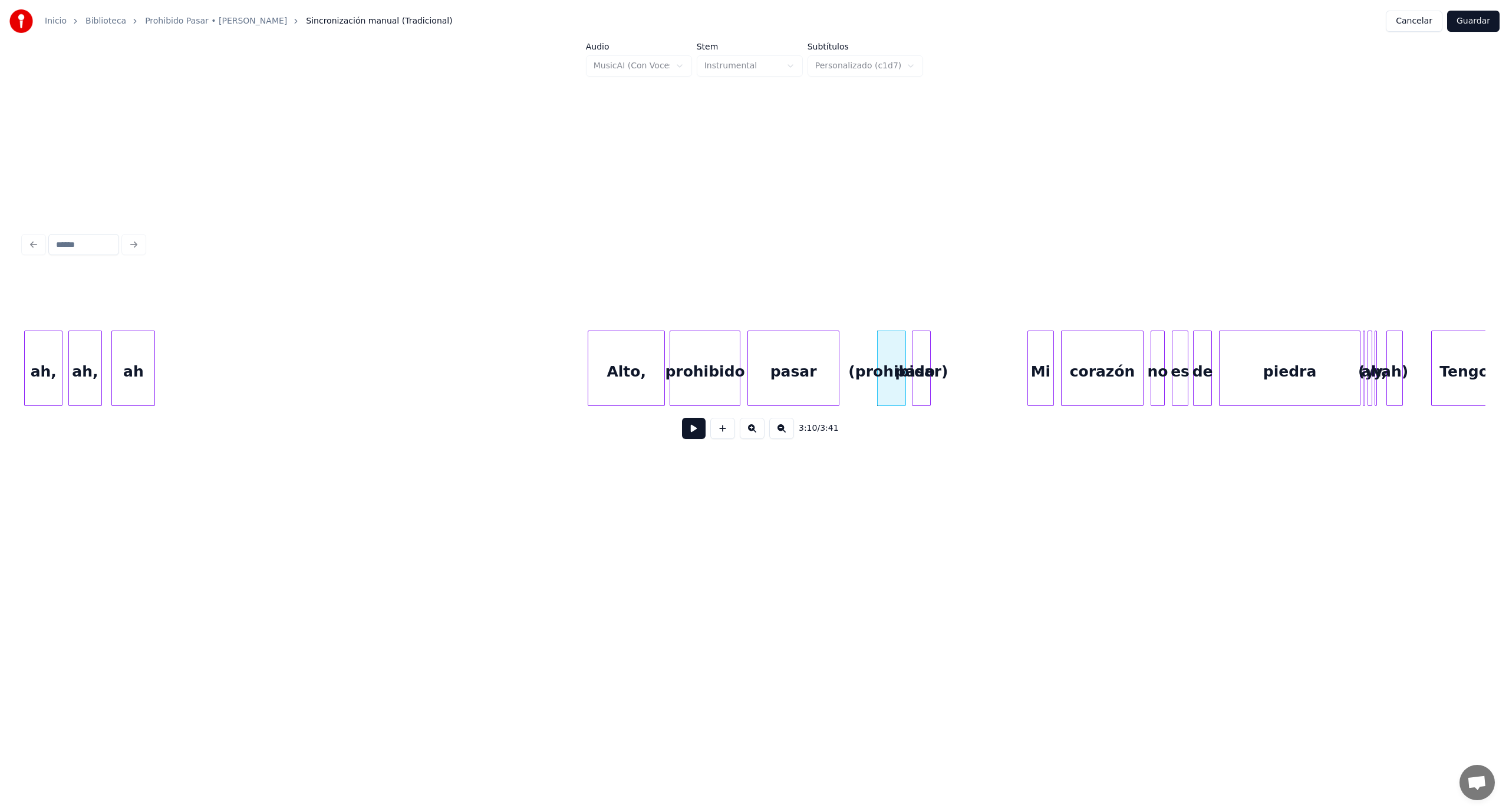
click at [922, 394] on div "pasar)" at bounding box center [921, 371] width 18 height 80
click at [974, 353] on div at bounding box center [974, 368] width 3 height 74
click at [697, 435] on button at bounding box center [694, 428] width 24 height 21
click at [962, 353] on div "pasar)" at bounding box center [974, 371] width 63 height 80
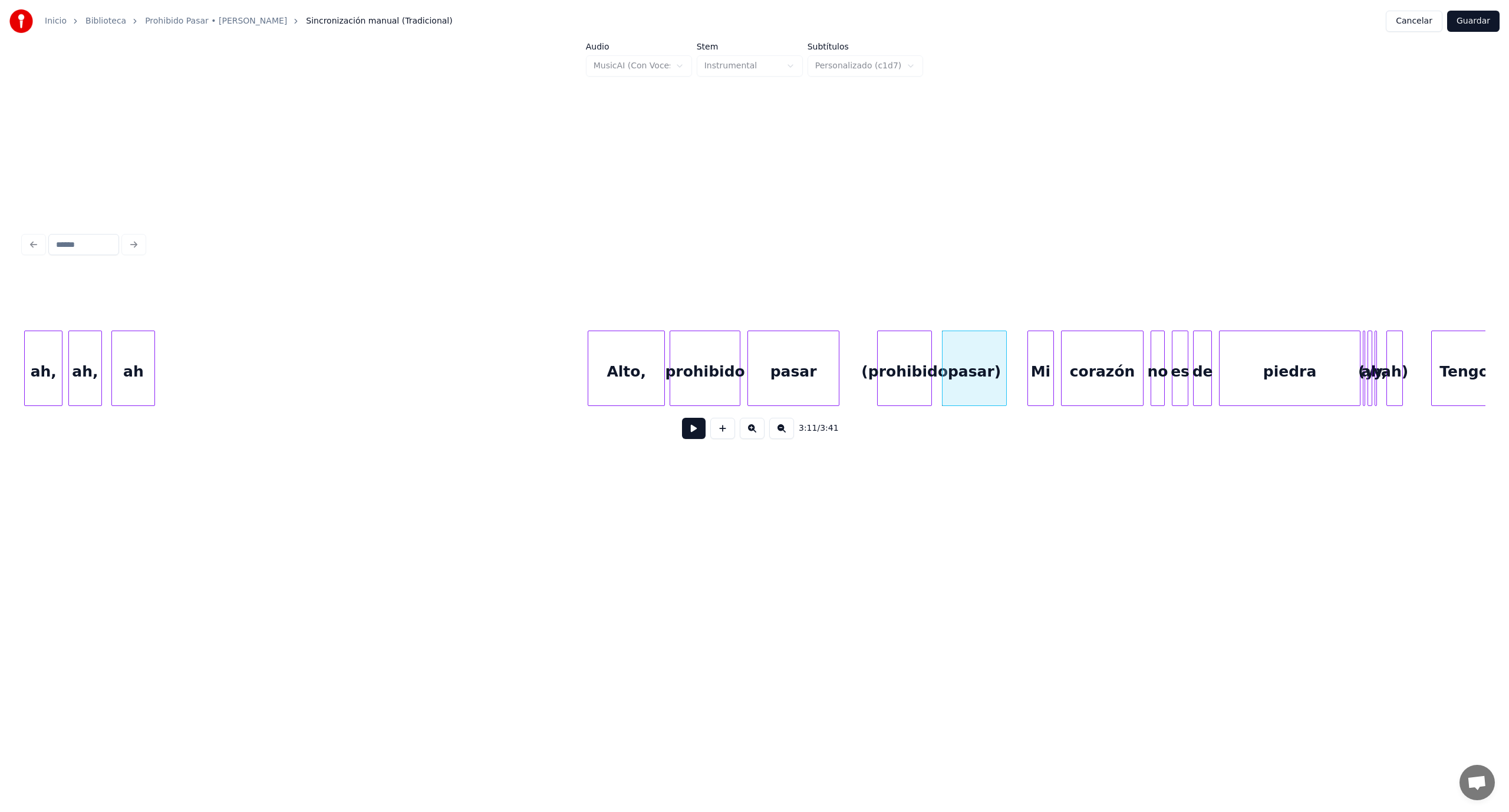
click at [930, 350] on div at bounding box center [930, 368] width 3 height 74
click at [690, 436] on button at bounding box center [694, 428] width 24 height 21
click at [1019, 359] on div at bounding box center [1021, 368] width 3 height 74
click at [698, 430] on button at bounding box center [694, 428] width 24 height 21
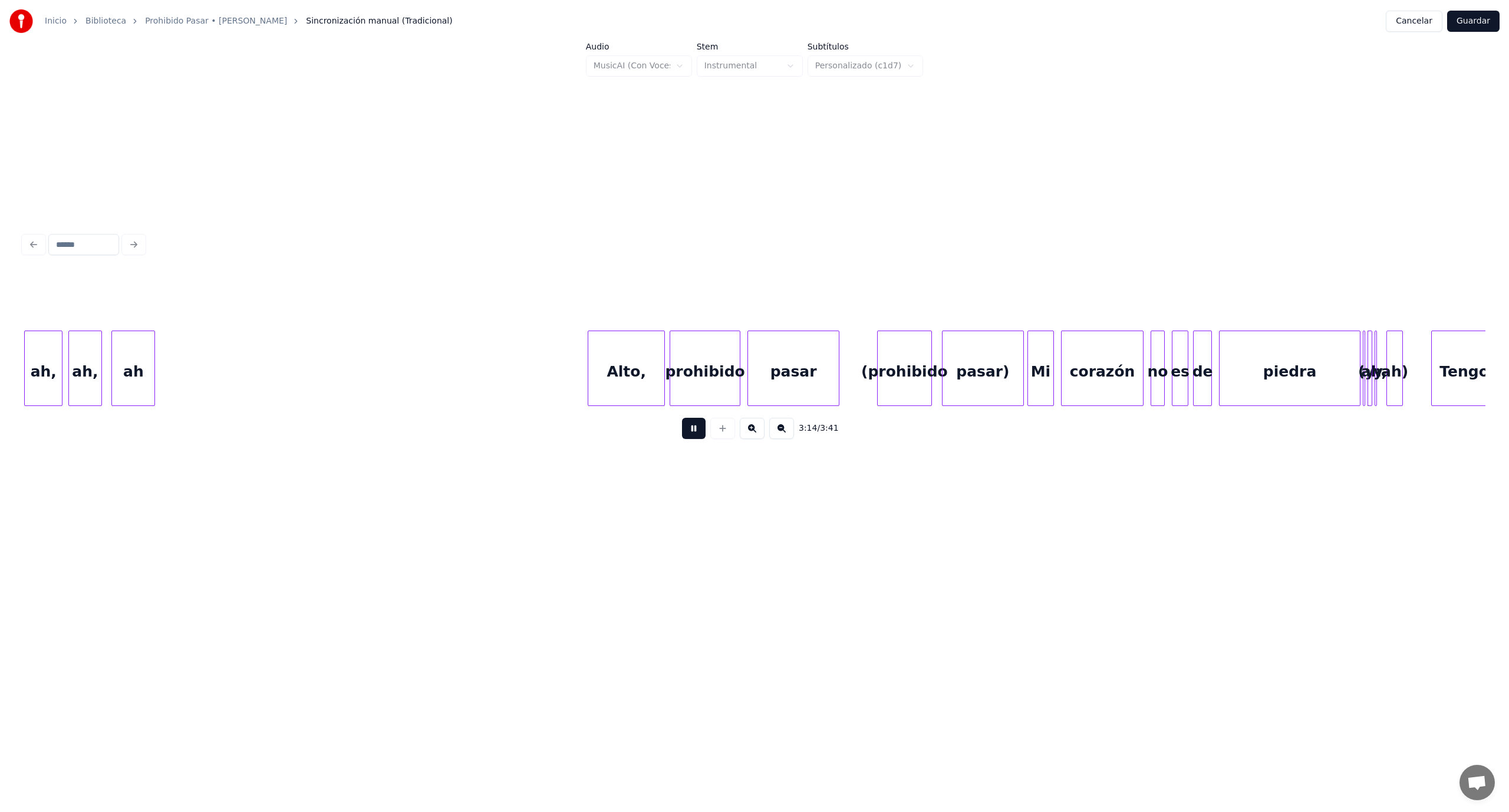
click at [698, 430] on button at bounding box center [694, 428] width 24 height 21
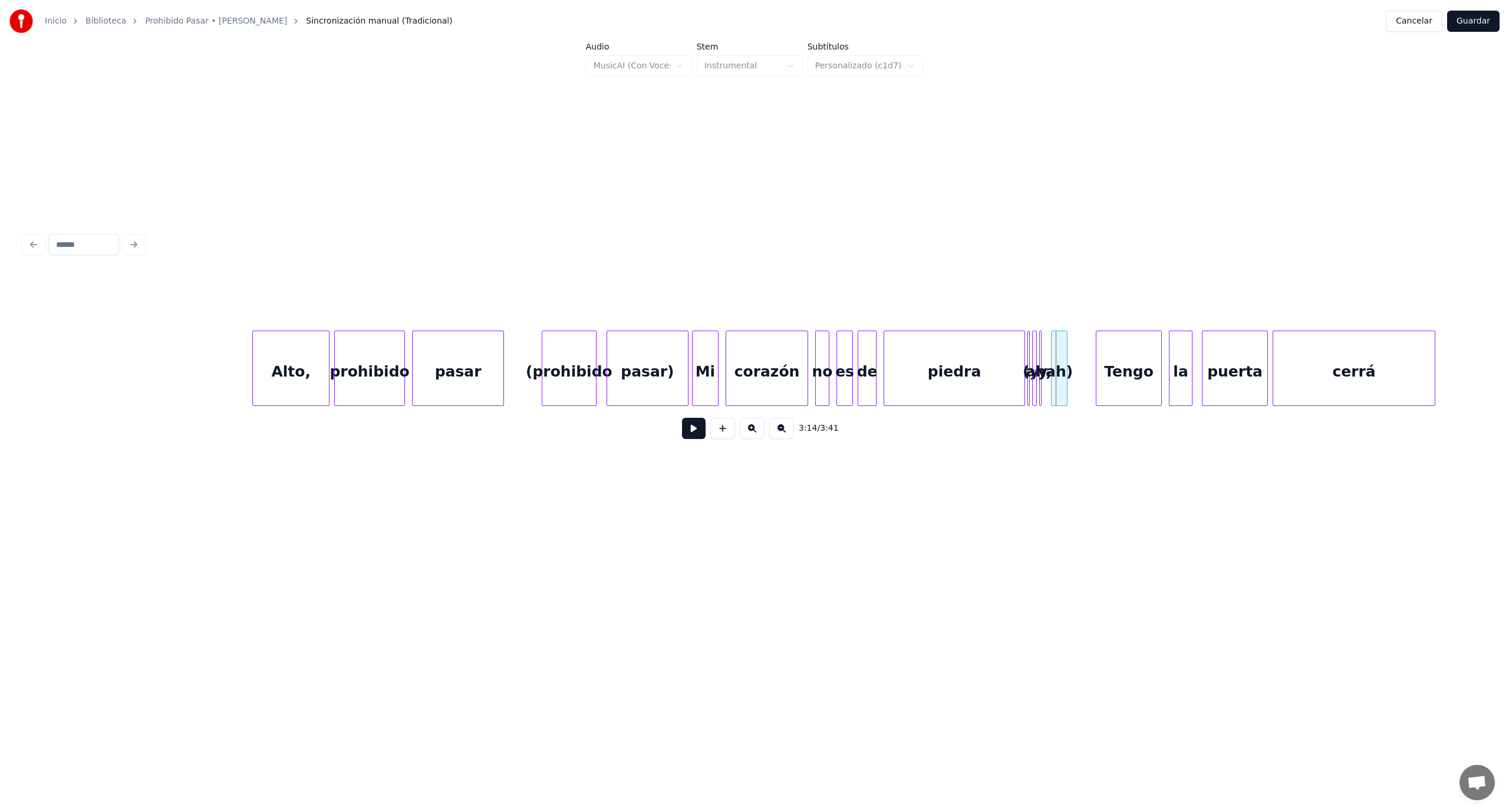
scroll to position [0, 21984]
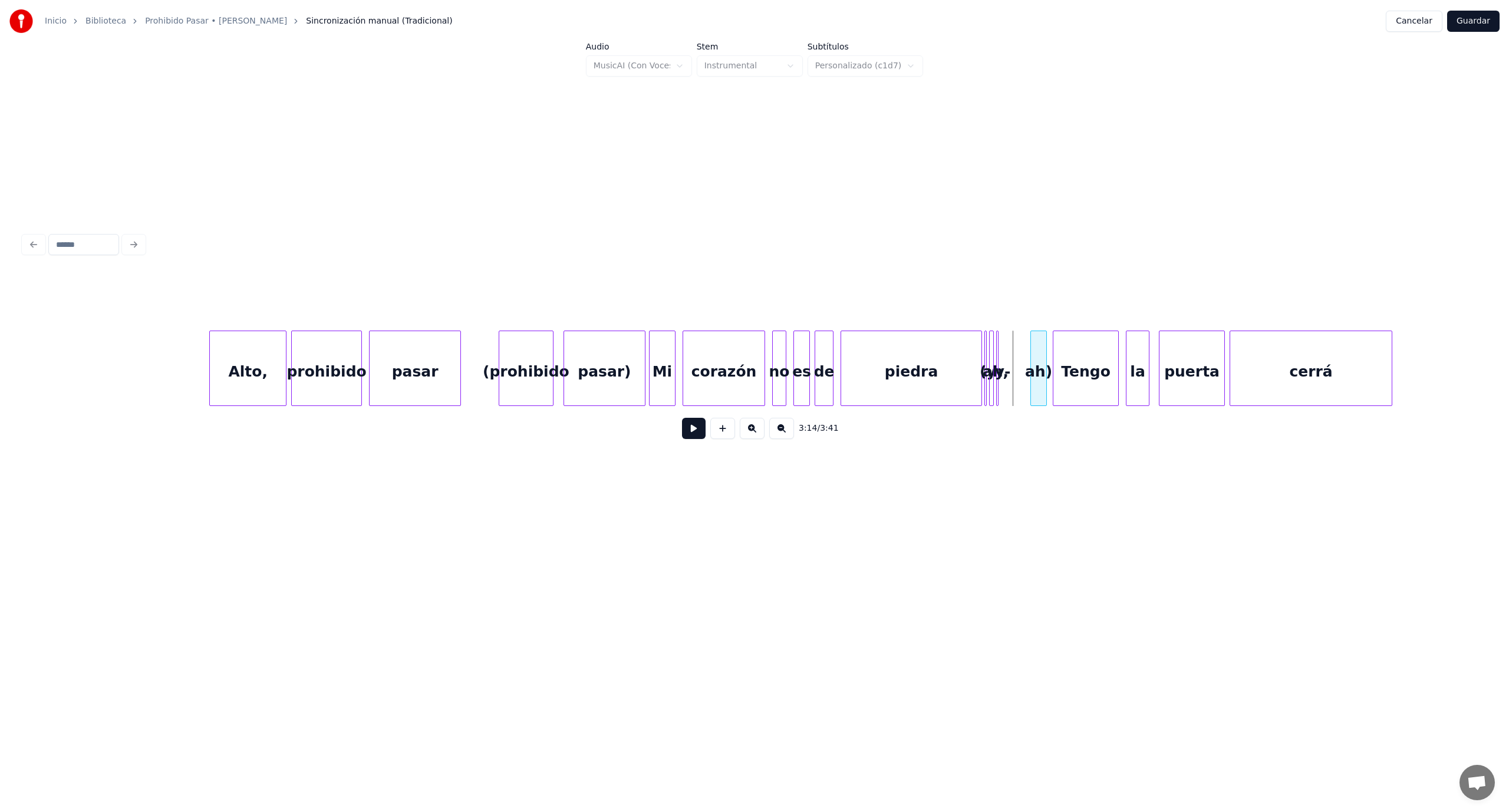
click at [1042, 360] on div "ah)" at bounding box center [1038, 371] width 15 height 80
click at [1018, 349] on div "y-" at bounding box center [1019, 371] width 12 height 80
click at [1021, 349] on div at bounding box center [1021, 368] width 3 height 74
click at [1005, 353] on div "ah," at bounding box center [1007, 371] width 12 height 80
click at [1007, 356] on div "ah," at bounding box center [1007, 368] width 14 height 75
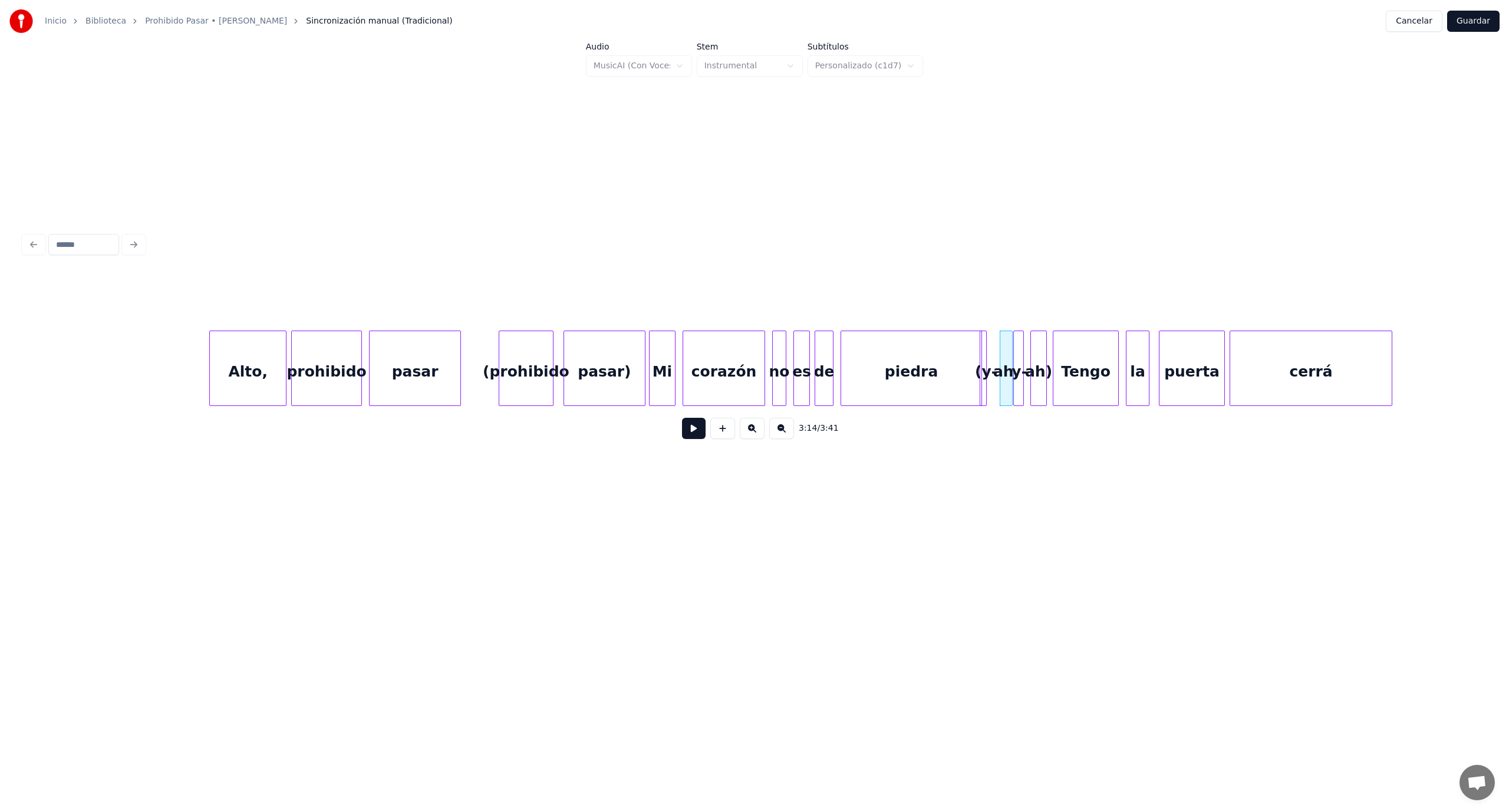
click at [986, 358] on div "(y-" at bounding box center [983, 368] width 7 height 75
click at [994, 359] on div at bounding box center [992, 368] width 3 height 74
click at [993, 359] on div "(y-" at bounding box center [992, 371] width 14 height 80
click at [697, 434] on button at bounding box center [694, 428] width 24 height 21
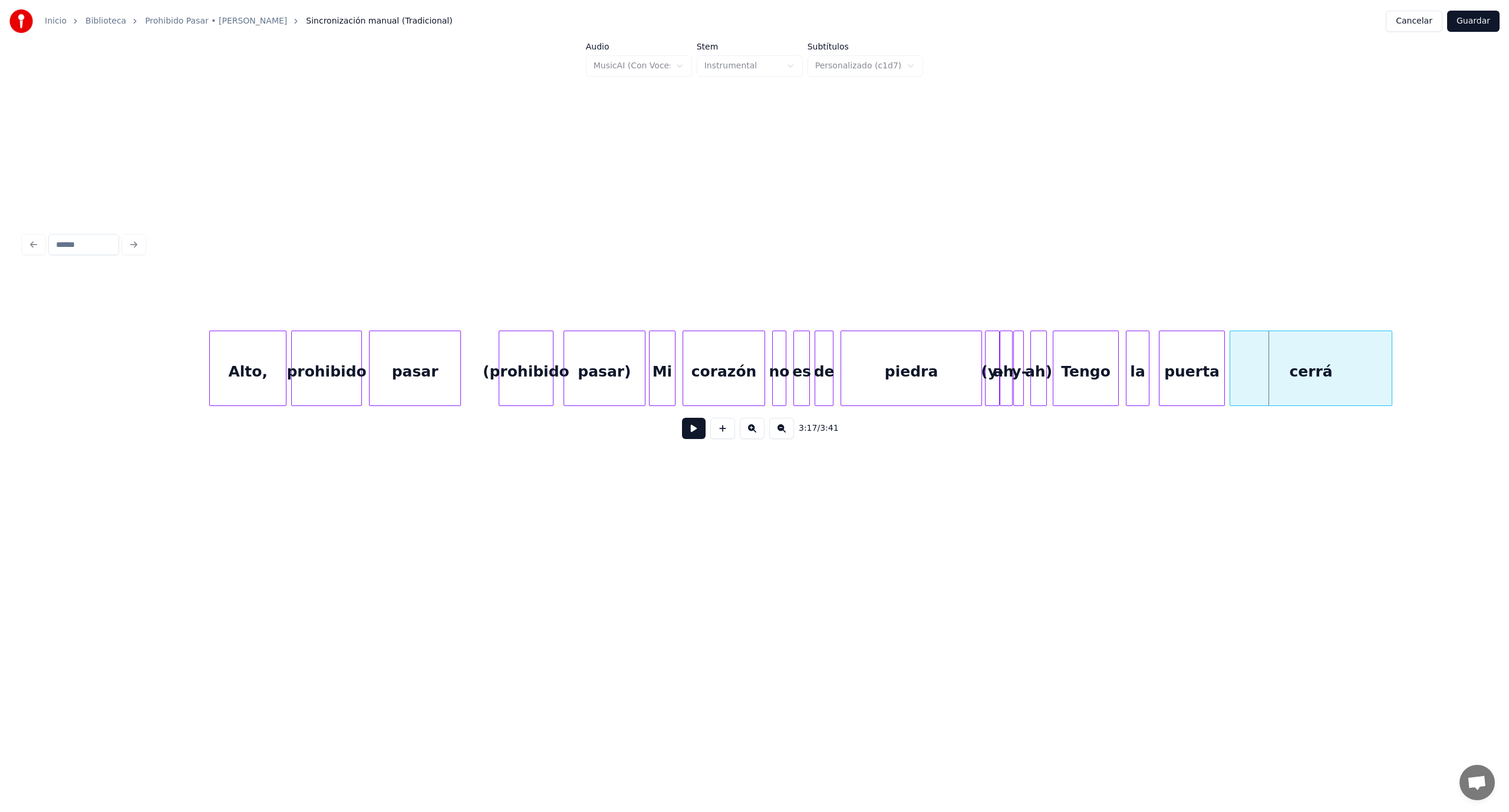
click at [957, 400] on div "piedra" at bounding box center [912, 371] width 140 height 80
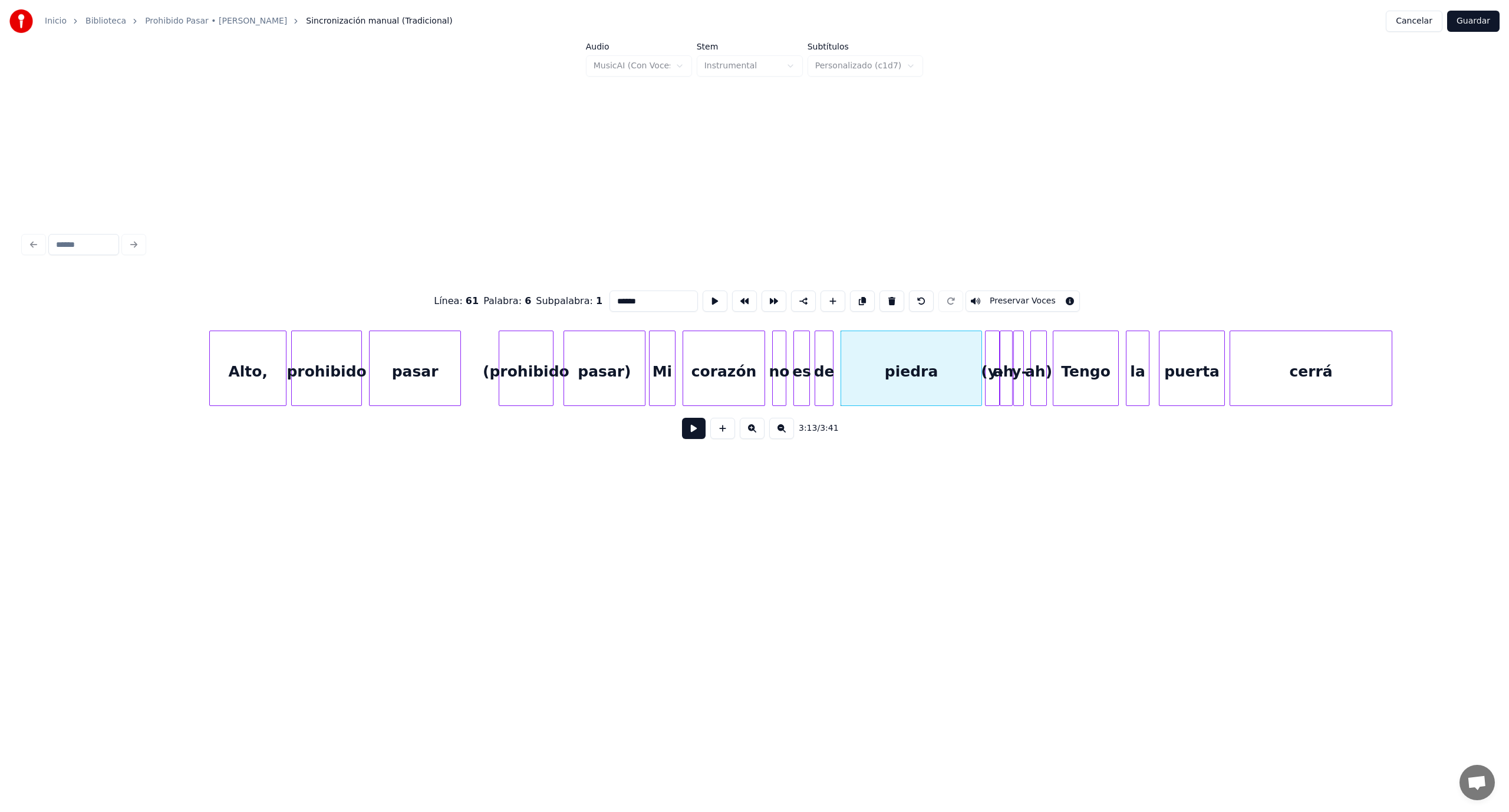
click at [693, 433] on button at bounding box center [694, 428] width 24 height 21
click at [690, 435] on button at bounding box center [694, 428] width 24 height 21
click at [991, 357] on div at bounding box center [993, 368] width 3 height 74
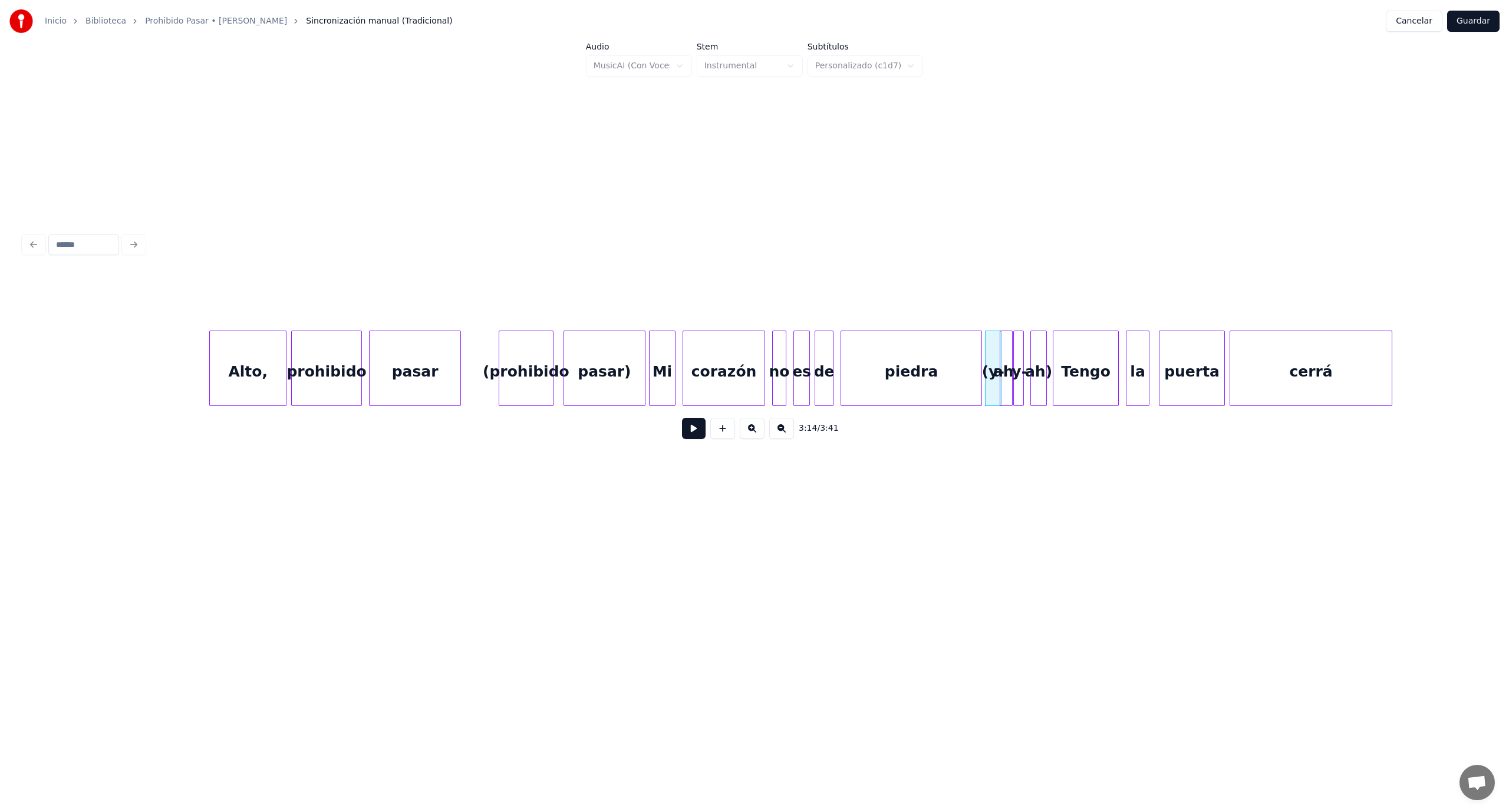
click at [999, 357] on div at bounding box center [999, 368] width 3 height 74
click at [958, 383] on div "(y-" at bounding box center [957, 371] width 15 height 80
click at [977, 373] on div "ah," at bounding box center [976, 371] width 12 height 80
click at [1008, 364] on div at bounding box center [1007, 368] width 3 height 74
click at [1006, 360] on div "y-" at bounding box center [1002, 371] width 18 height 80
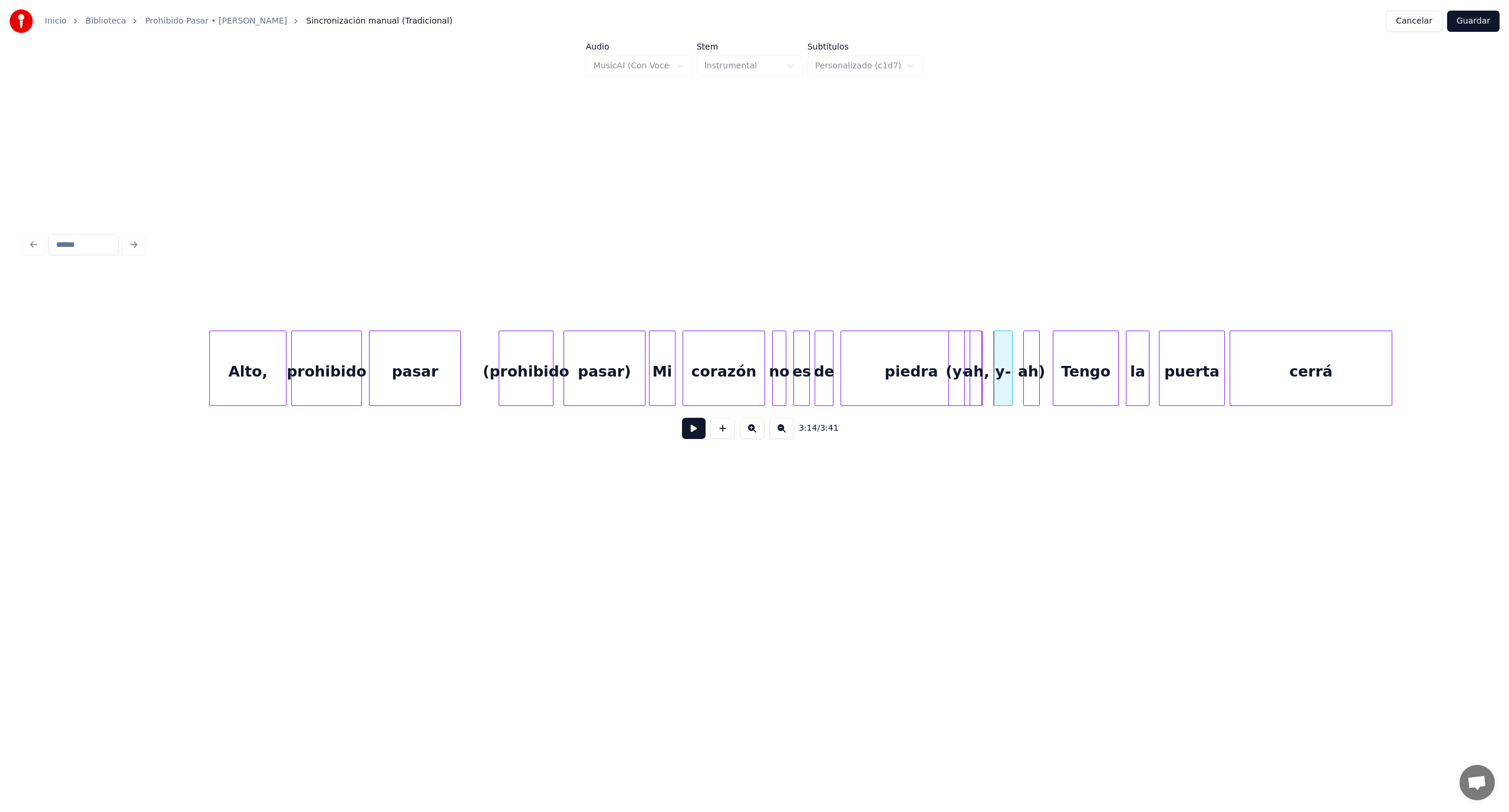
click at [1030, 359] on div "ah)" at bounding box center [1031, 371] width 15 height 80
click at [904, 388] on div "piedra" at bounding box center [912, 371] width 140 height 80
click at [686, 434] on button at bounding box center [694, 428] width 24 height 21
click at [1028, 359] on div "ah)" at bounding box center [1029, 371] width 15 height 80
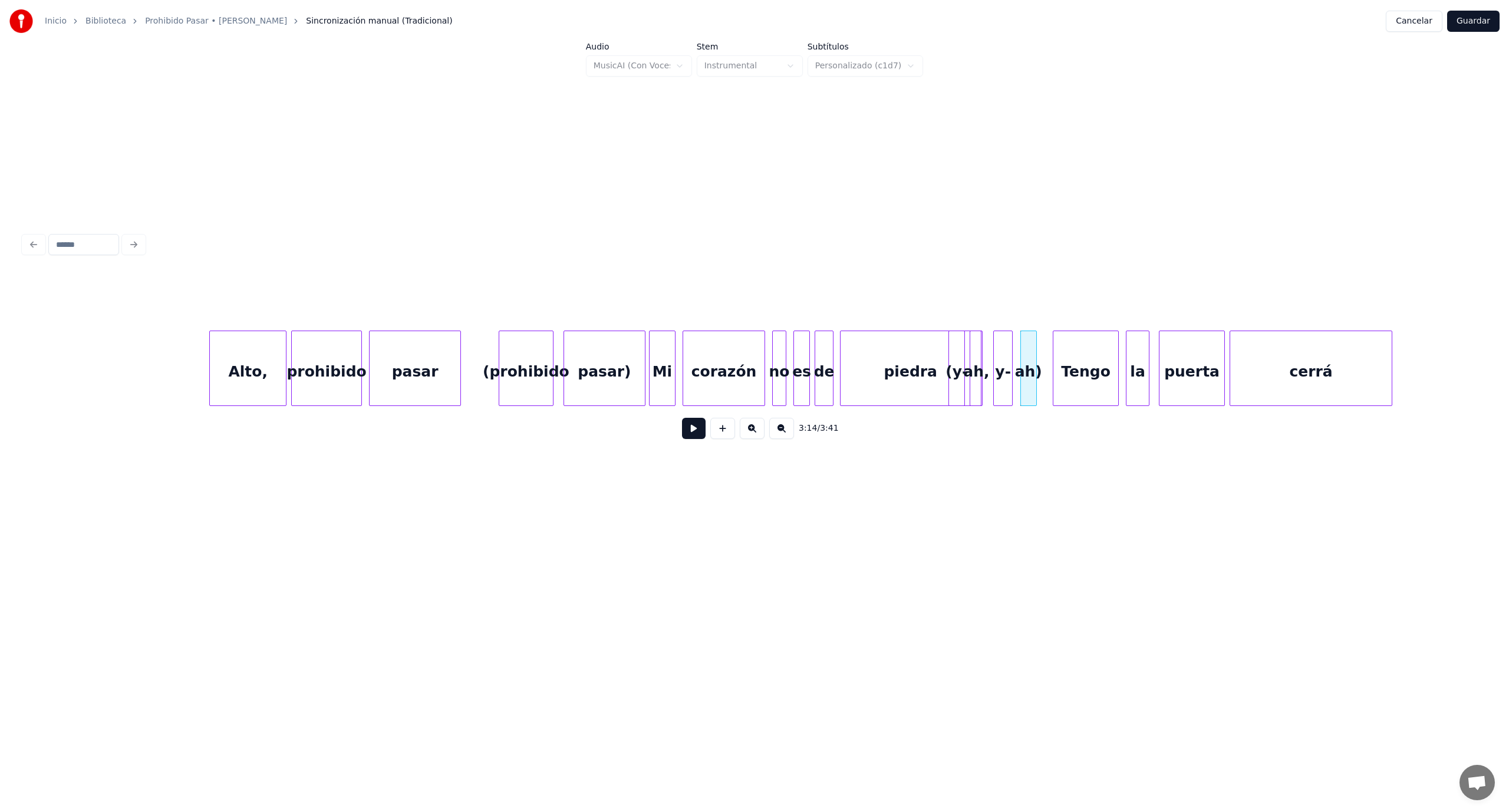
click at [699, 435] on button at bounding box center [694, 428] width 24 height 21
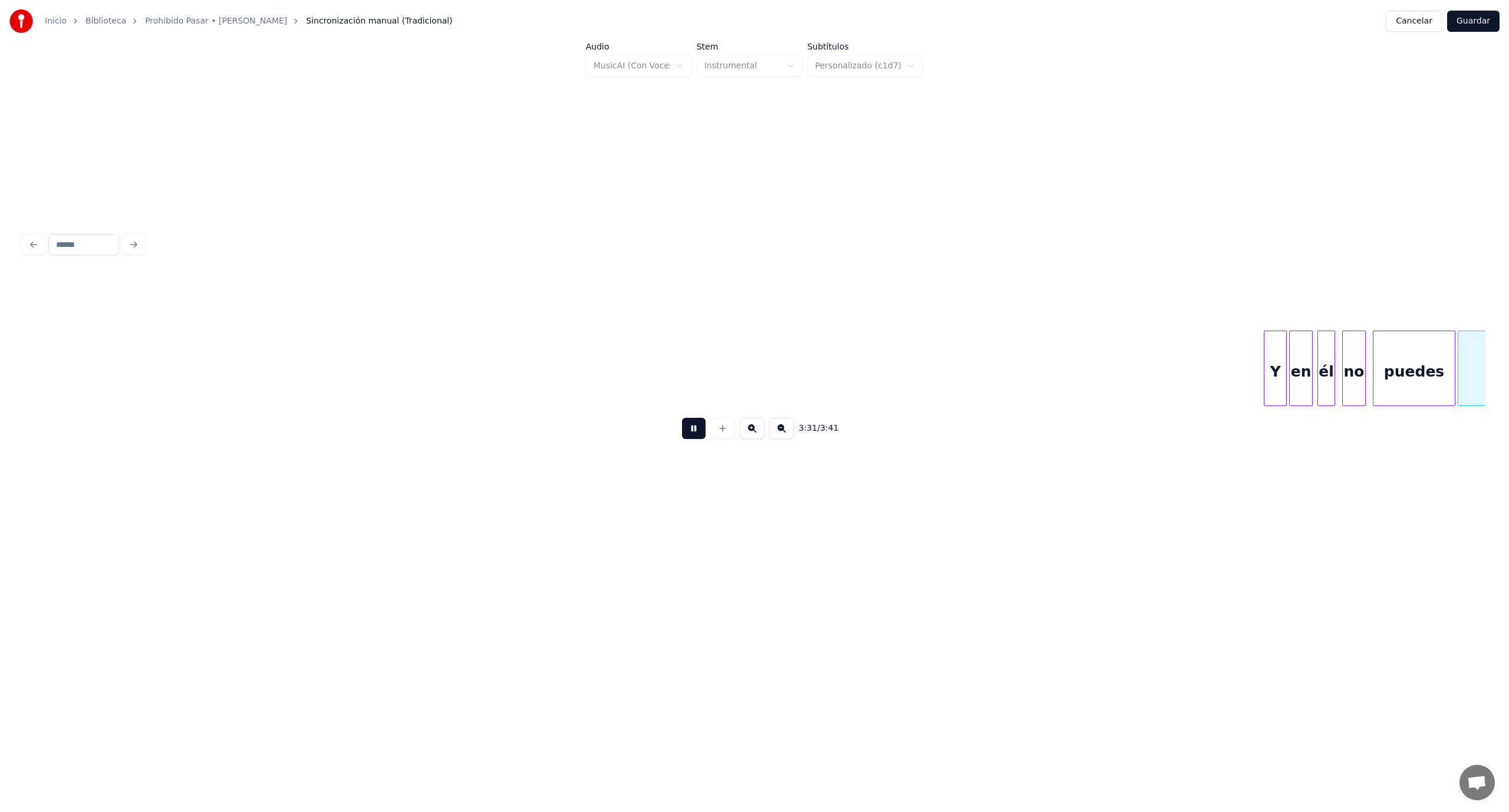
scroll to position [0, 24701]
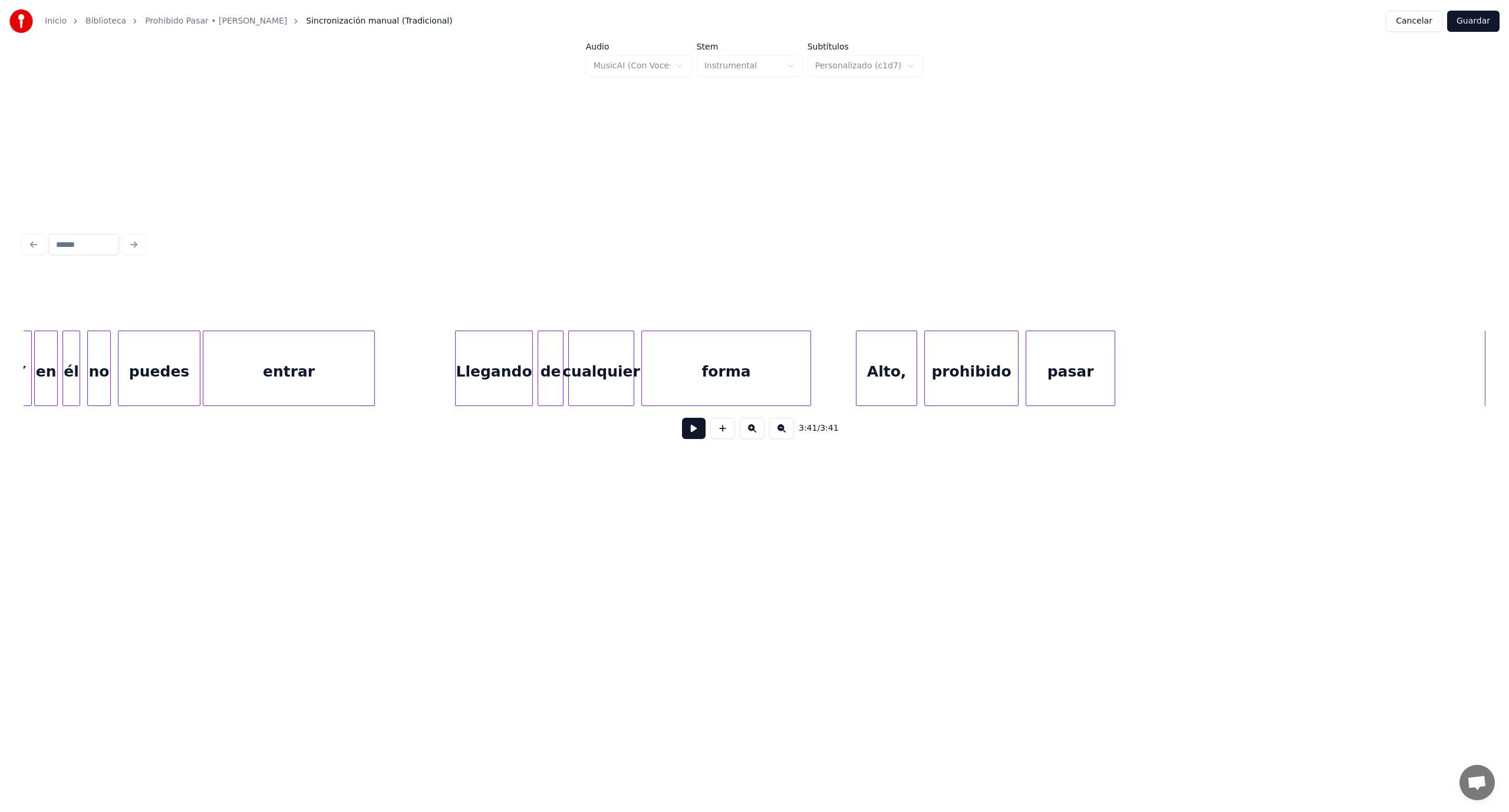
click at [1467, 18] on button "Guardar" at bounding box center [1473, 21] width 52 height 21
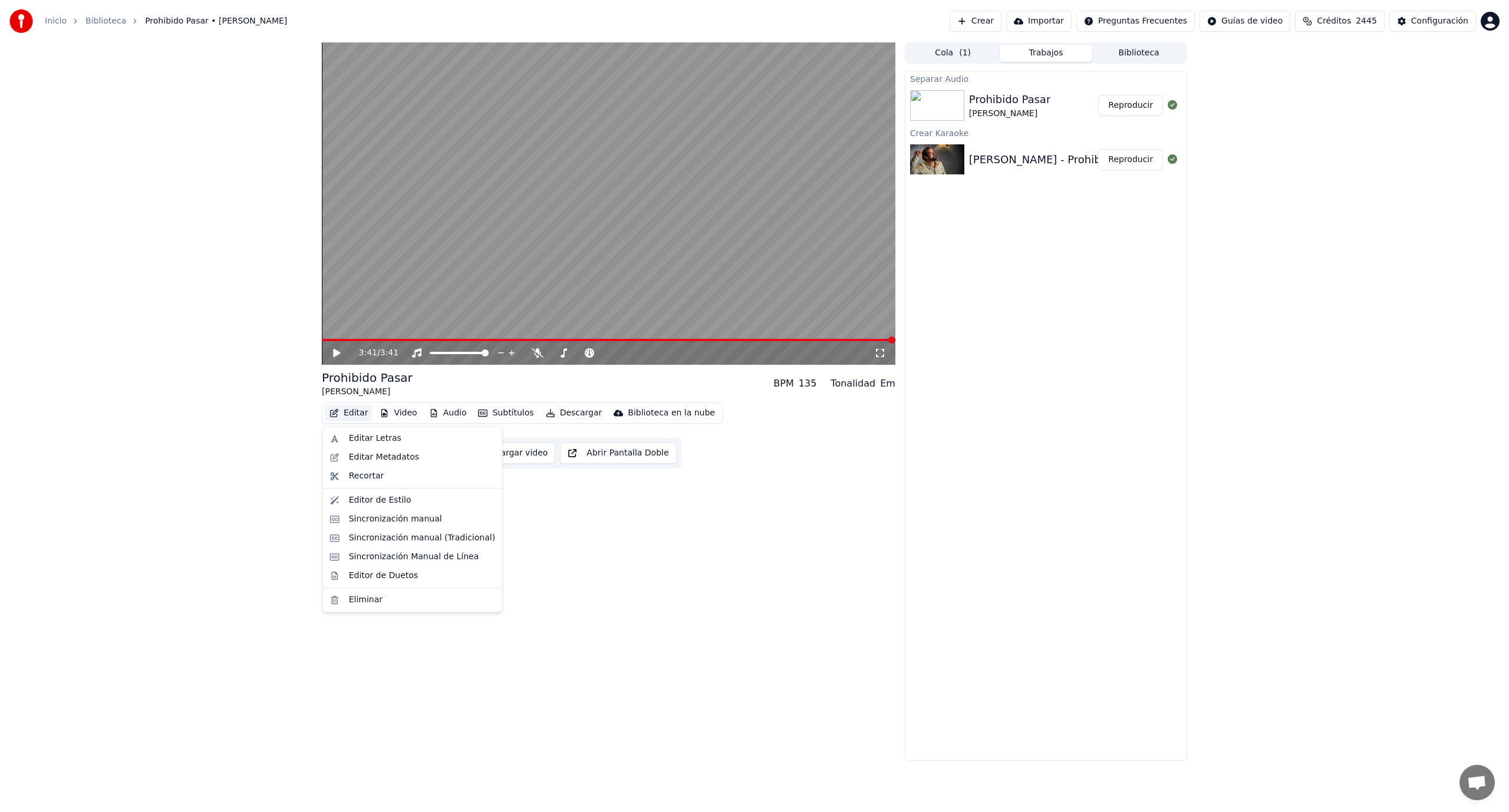
click at [357, 407] on button "Editar" at bounding box center [348, 412] width 48 height 16
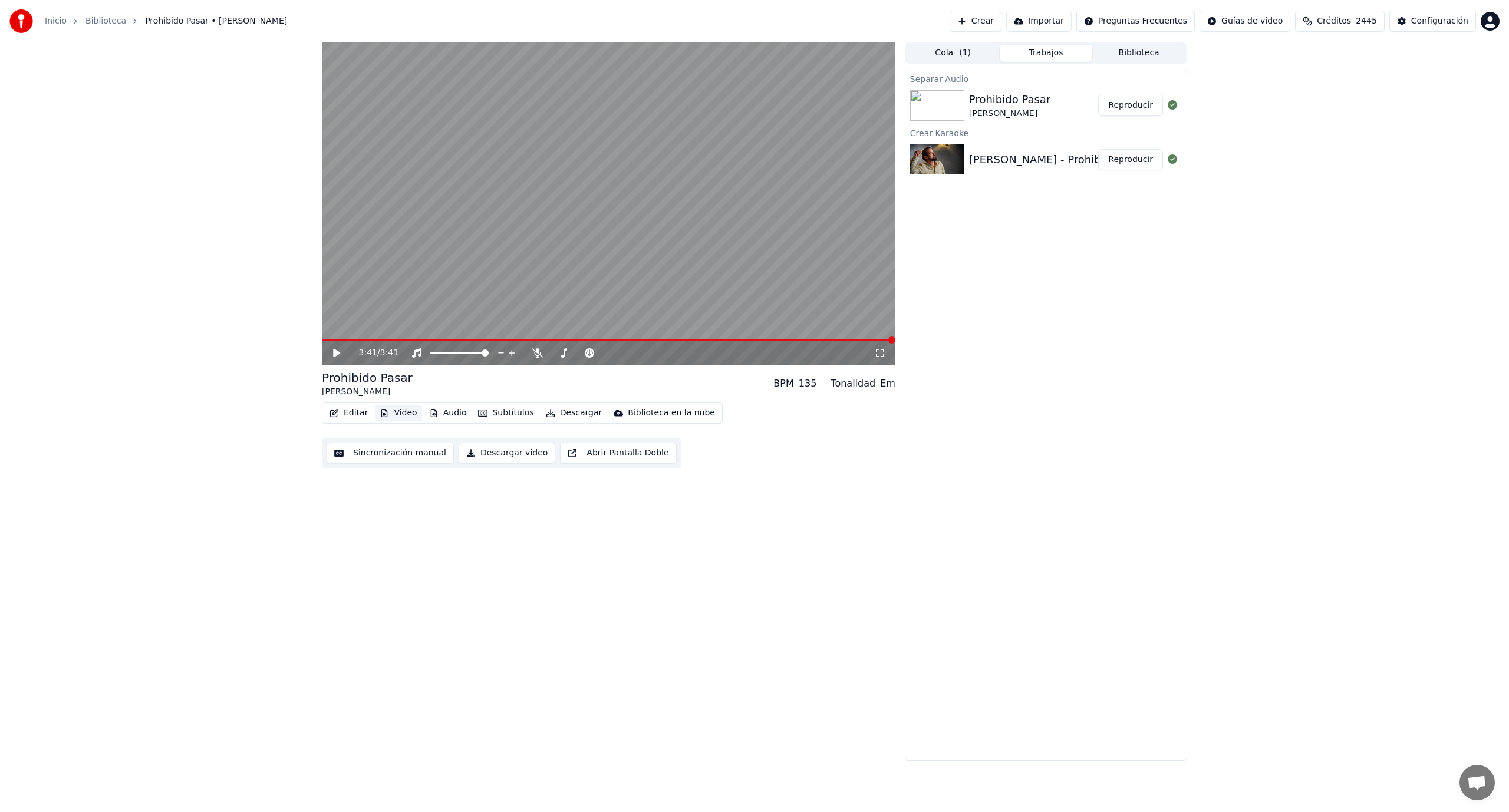
click at [410, 413] on button "Video" at bounding box center [398, 412] width 46 height 16
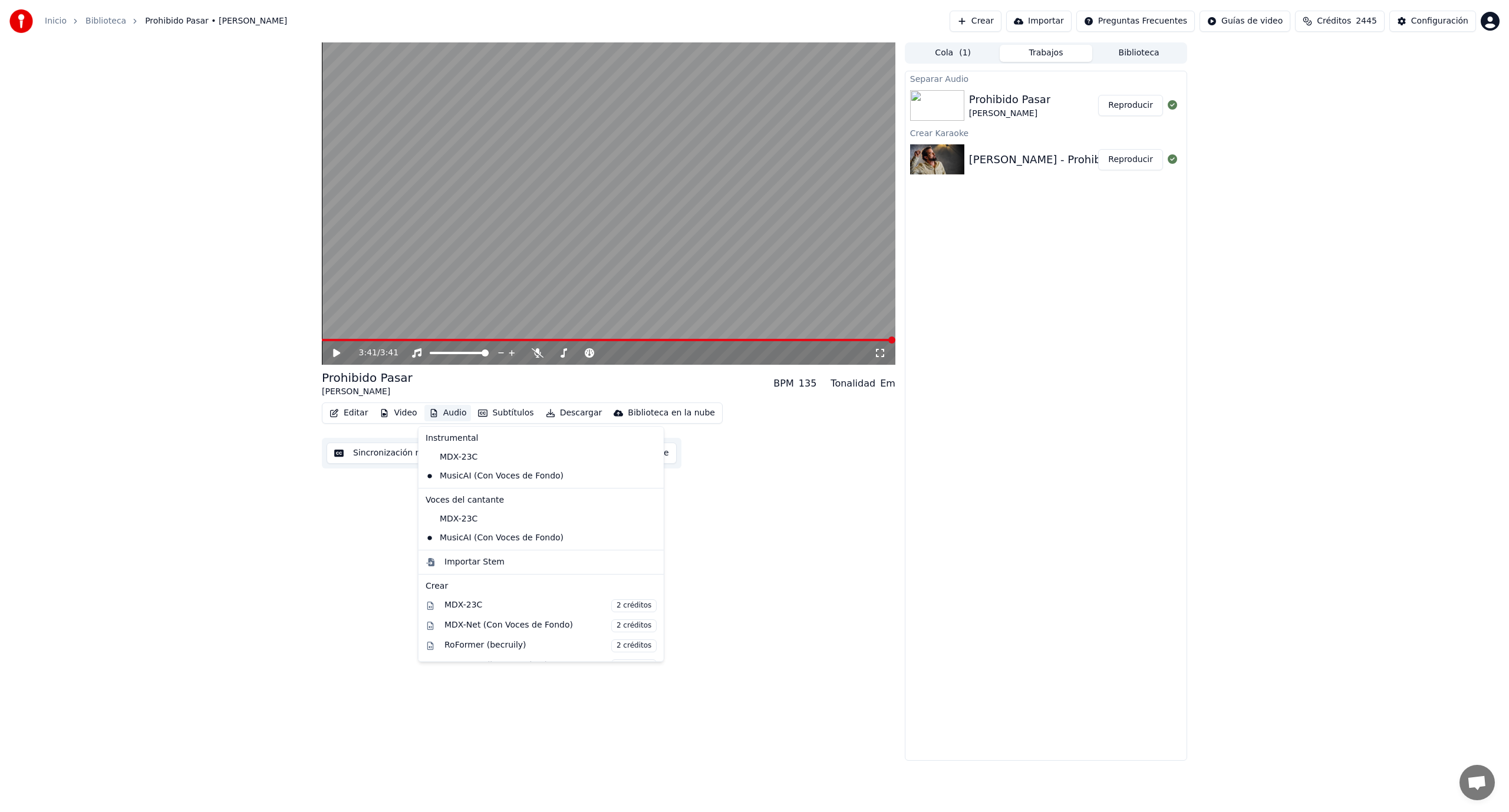
click at [448, 415] on button "Audio" at bounding box center [448, 412] width 47 height 16
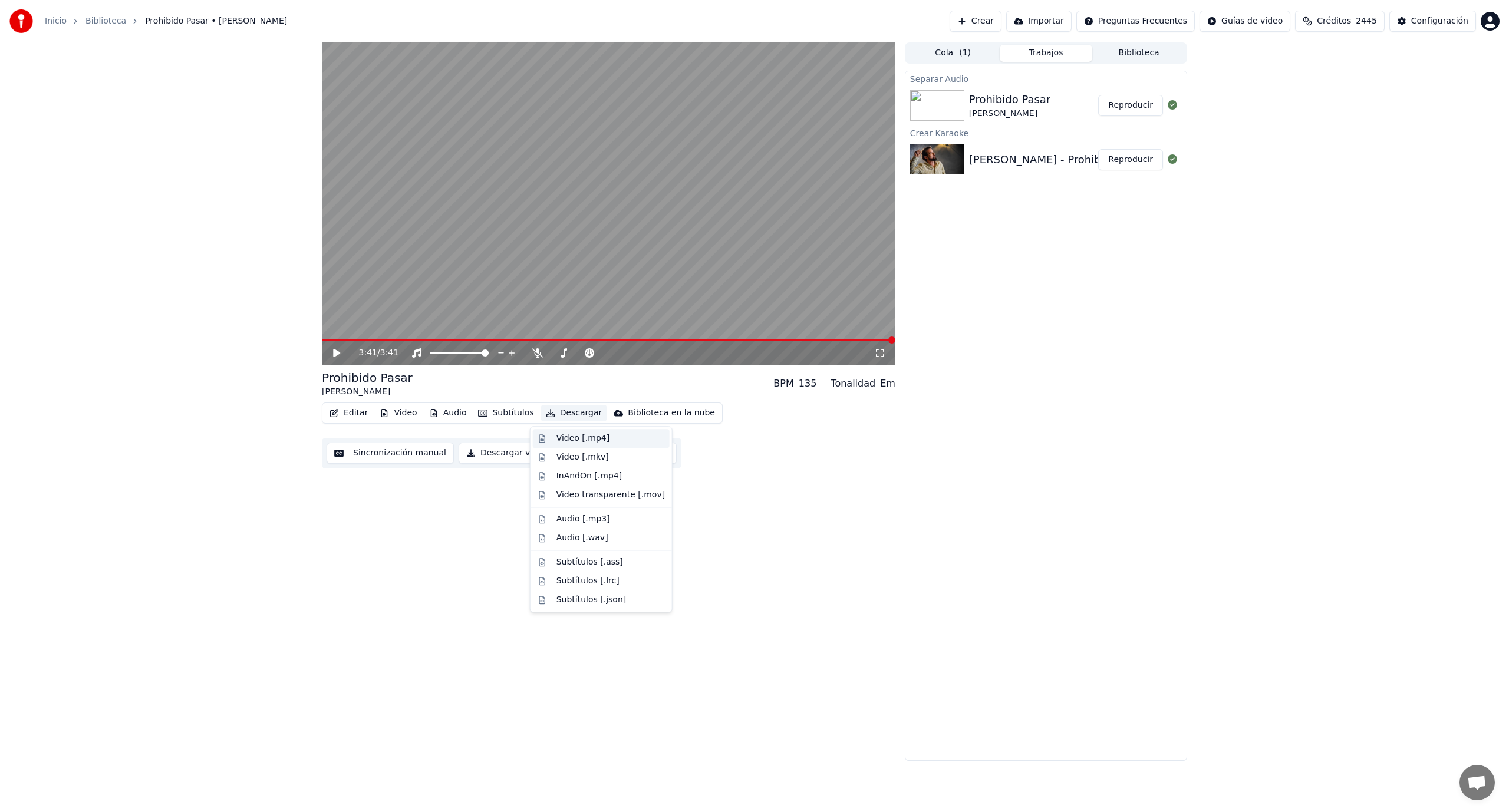
click at [579, 441] on div "Video [.mp4]" at bounding box center [583, 438] width 53 height 12
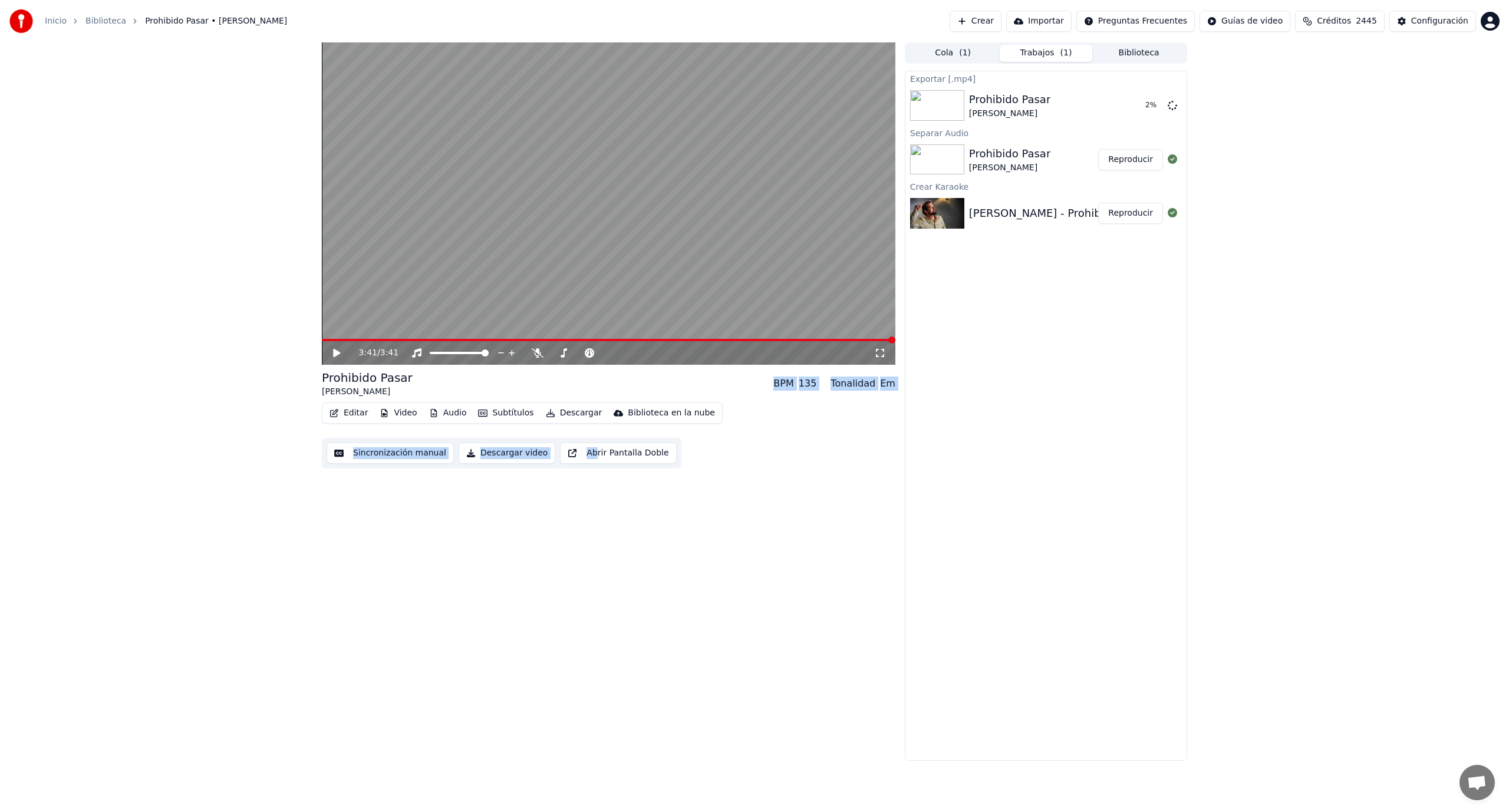
drag, startPoint x: 579, startPoint y: 441, endPoint x: 346, endPoint y: 353, distance: 249.1
click at [346, 353] on div "3:41 / 3:41 Prohibido Pasar [PERSON_NAME] BPM 135 Tonalidad Em Editar Video Aud…" at bounding box center [609, 401] width 573 height 718
click at [815, 529] on div "3:41 / 3:41 Prohibido Pasar [PERSON_NAME] BPM 135 Tonalidad Em Editar Video Aud…" at bounding box center [609, 401] width 573 height 718
click at [1137, 105] on button "Mostrar" at bounding box center [1137, 105] width 52 height 21
click at [351, 415] on button "Editar" at bounding box center [348, 412] width 48 height 16
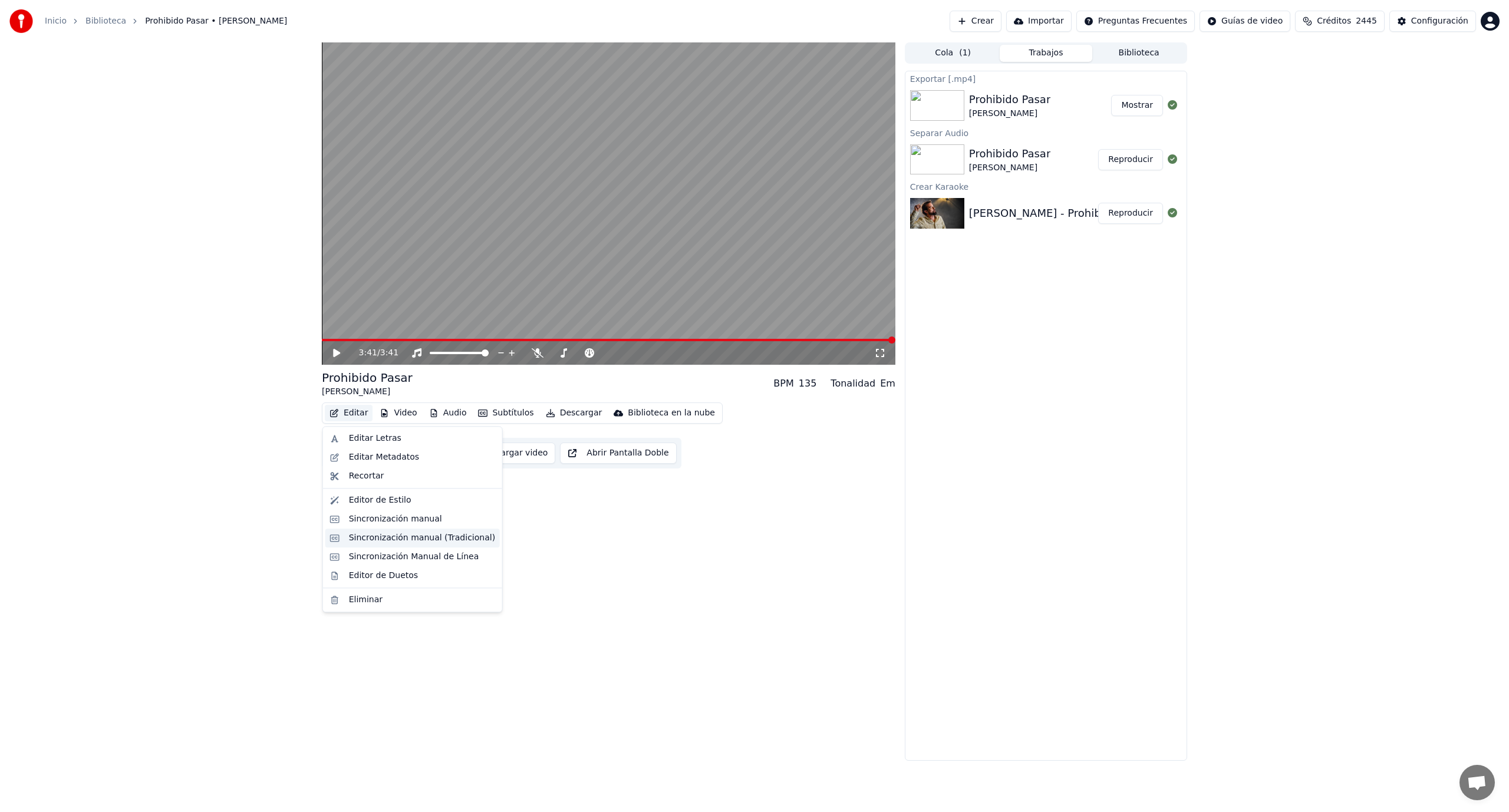
click at [389, 536] on div "Sincronización manual (Tradicional)" at bounding box center [422, 538] width 146 height 12
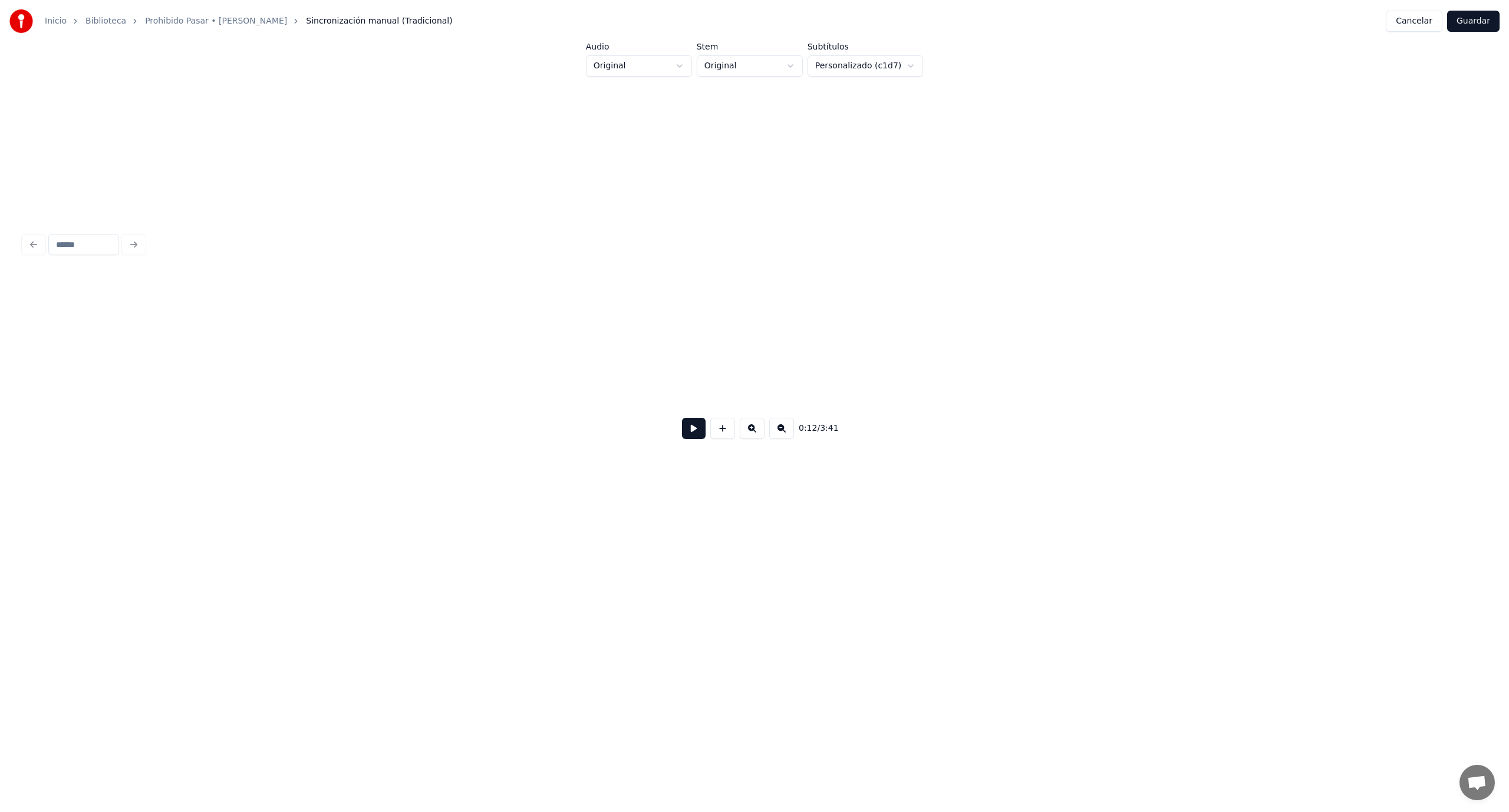
scroll to position [0, 1462]
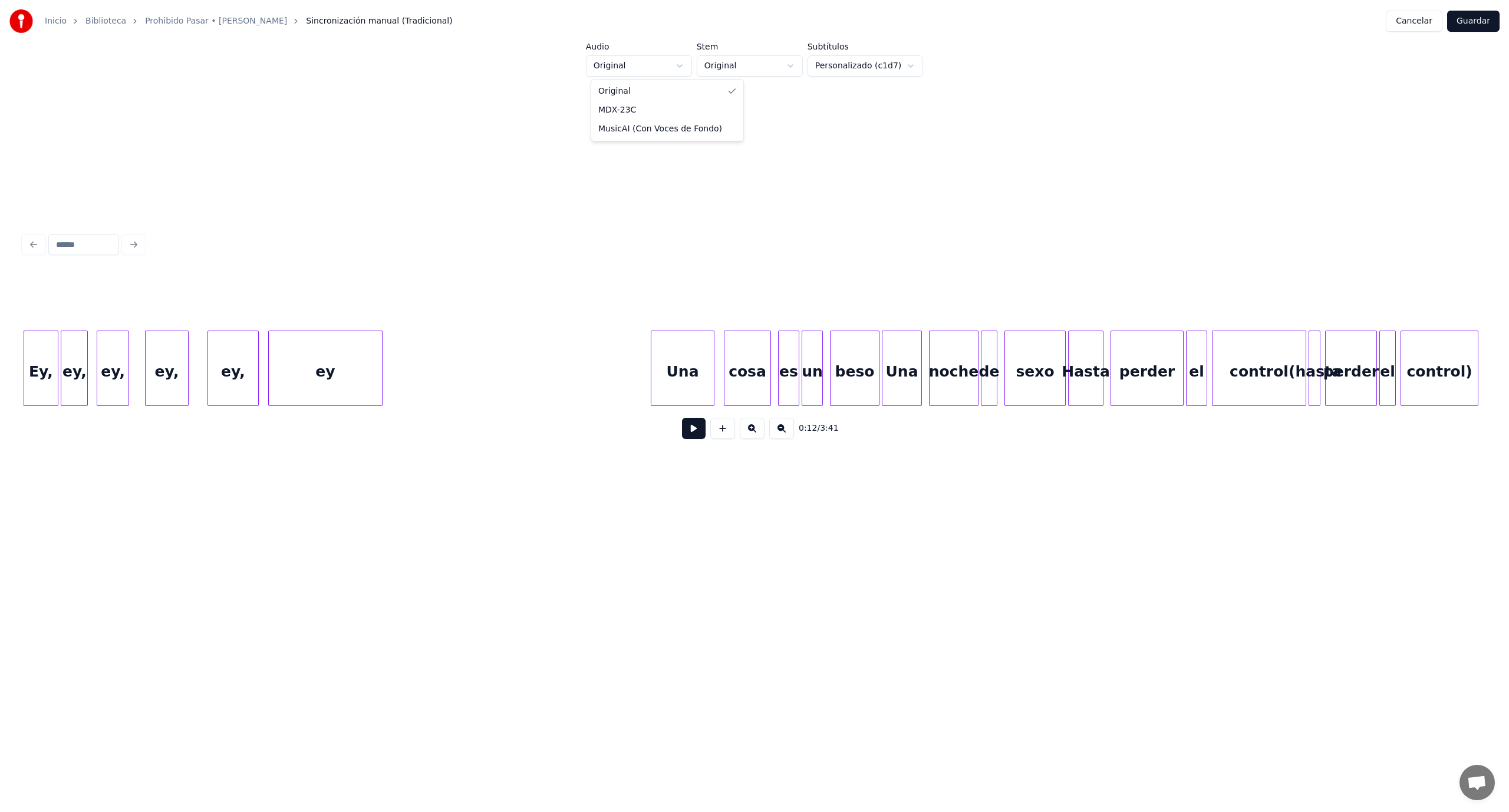
click at [680, 62] on html "Inicio Biblioteca Prohibido Pasar • [PERSON_NAME] manual (Tradicional) Cancelar…" at bounding box center [754, 300] width 1509 height 602
click at [794, 64] on html "Inicio Biblioteca Prohibido Pasar • [PERSON_NAME] manual (Tradicional) Cancelar…" at bounding box center [754, 300] width 1509 height 602
click at [365, 533] on html "Inicio Biblioteca Prohibido Pasar • [PERSON_NAME] manual (Tradicional) Cancelar…" at bounding box center [754, 300] width 1509 height 602
click at [692, 437] on button at bounding box center [694, 428] width 24 height 21
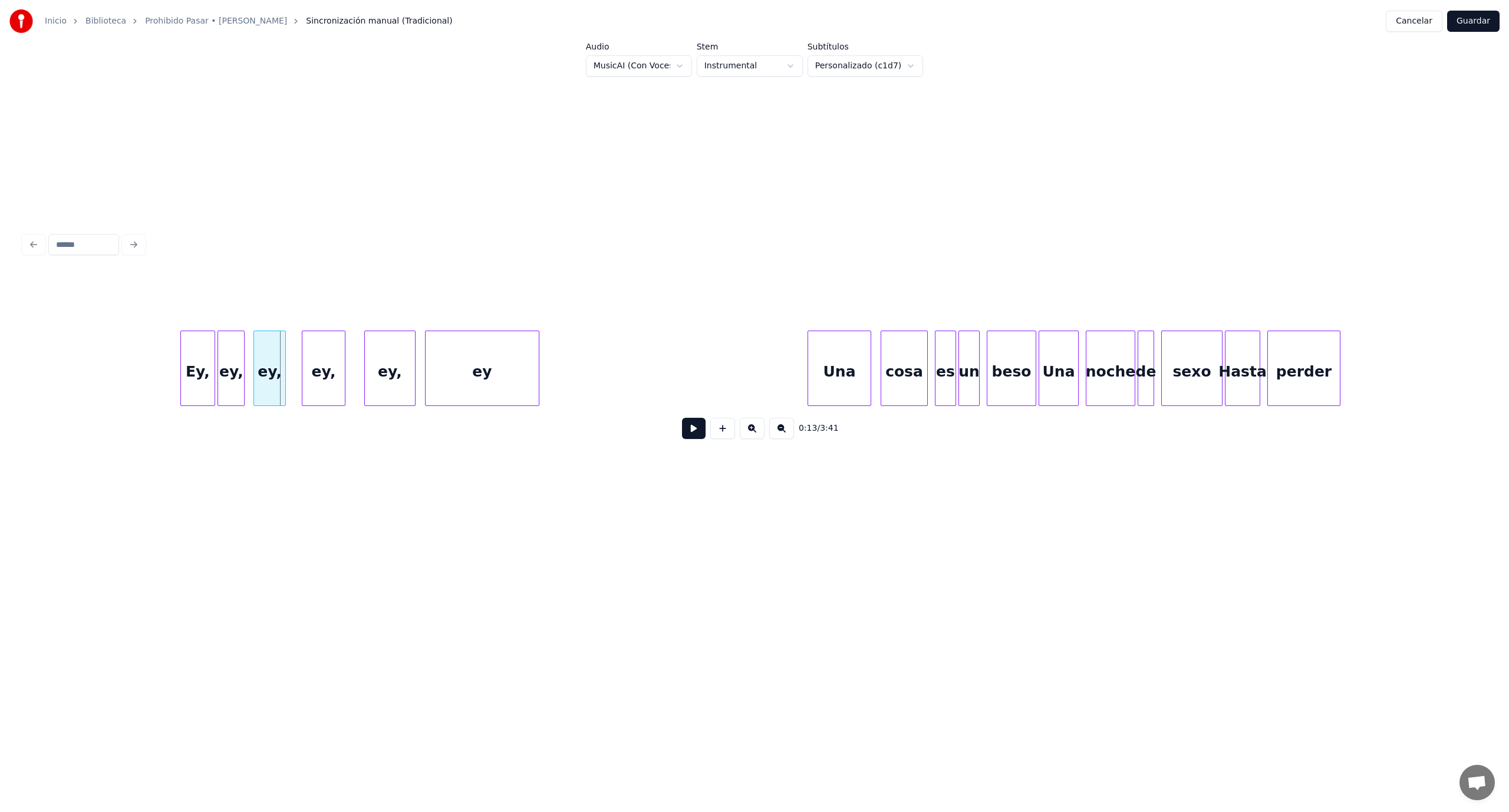
scroll to position [0, 1091]
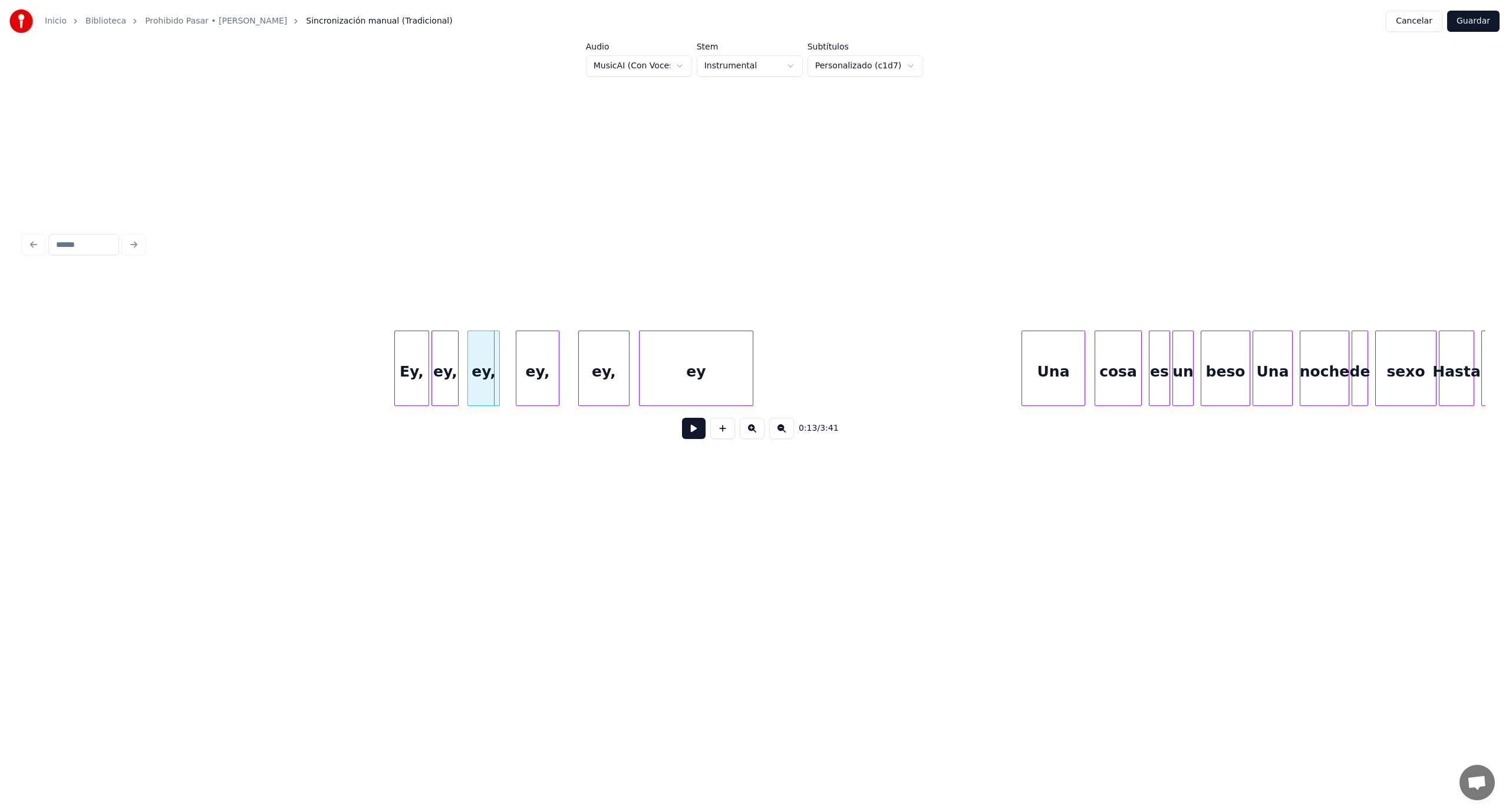
click at [9, 360] on div "Inicio Biblioteca Prohibido Pasar • [PERSON_NAME] manual (Tradicional) Cancelar…" at bounding box center [754, 291] width 1509 height 583
click at [688, 434] on button at bounding box center [694, 428] width 24 height 21
click at [692, 435] on button at bounding box center [694, 428] width 24 height 21
click at [795, 63] on html "Inicio Biblioteca Prohibido Pasar • [PERSON_NAME] manual (Tradicional) Cancelar…" at bounding box center [754, 300] width 1509 height 602
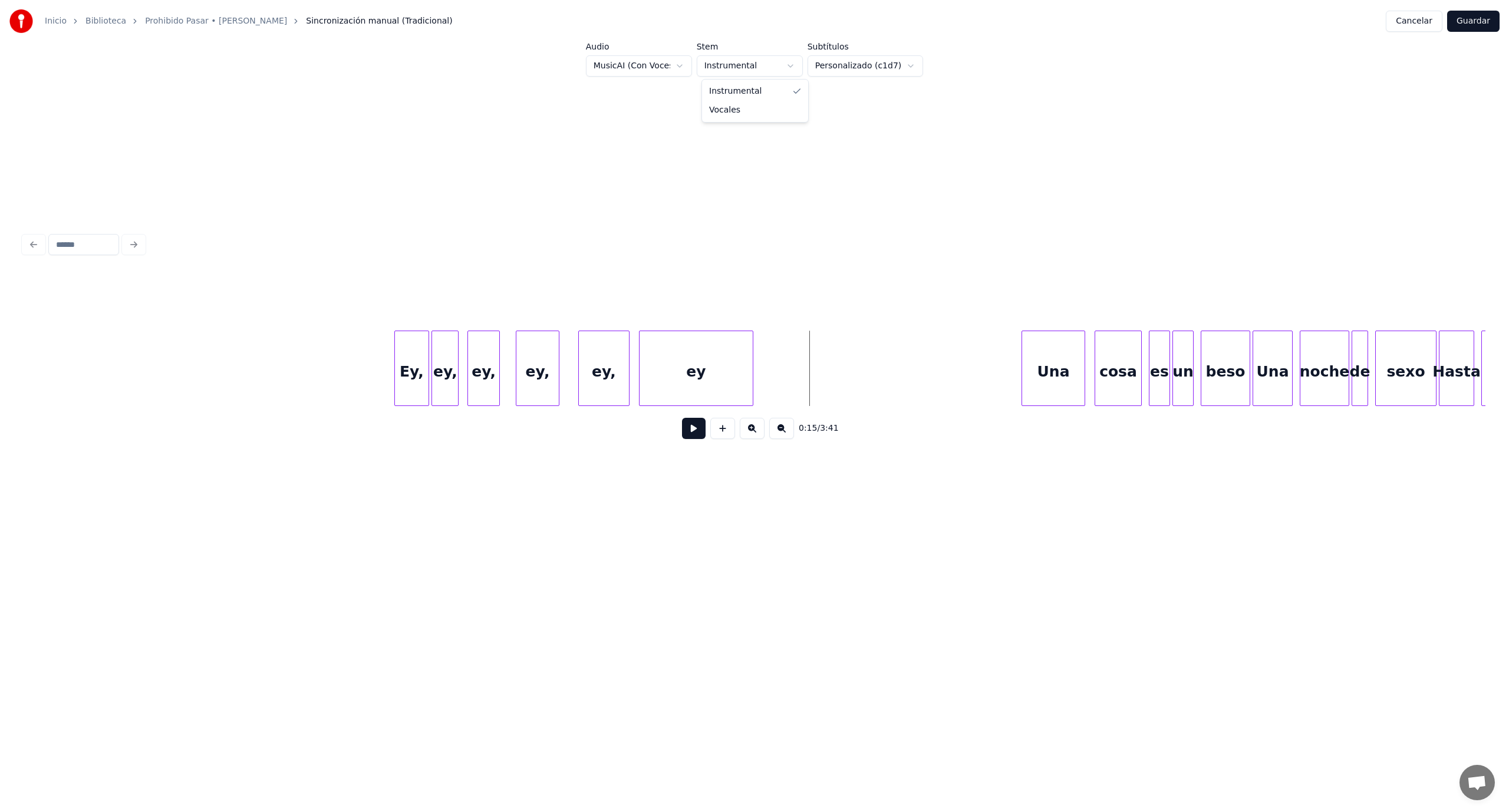
drag, startPoint x: 728, startPoint y: 109, endPoint x: 719, endPoint y: 127, distance: 20.1
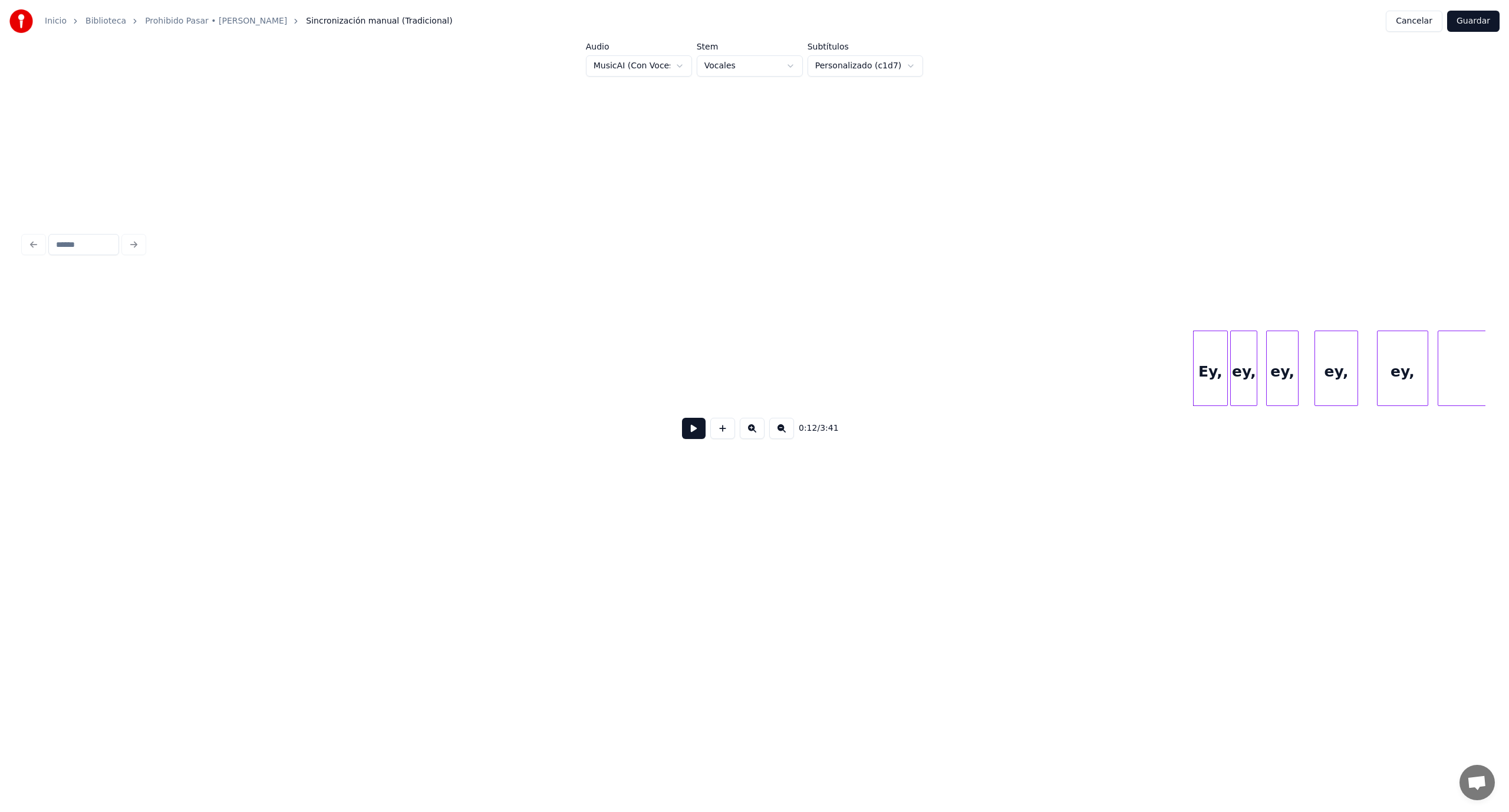
scroll to position [0, 0]
click at [698, 432] on button at bounding box center [694, 428] width 24 height 21
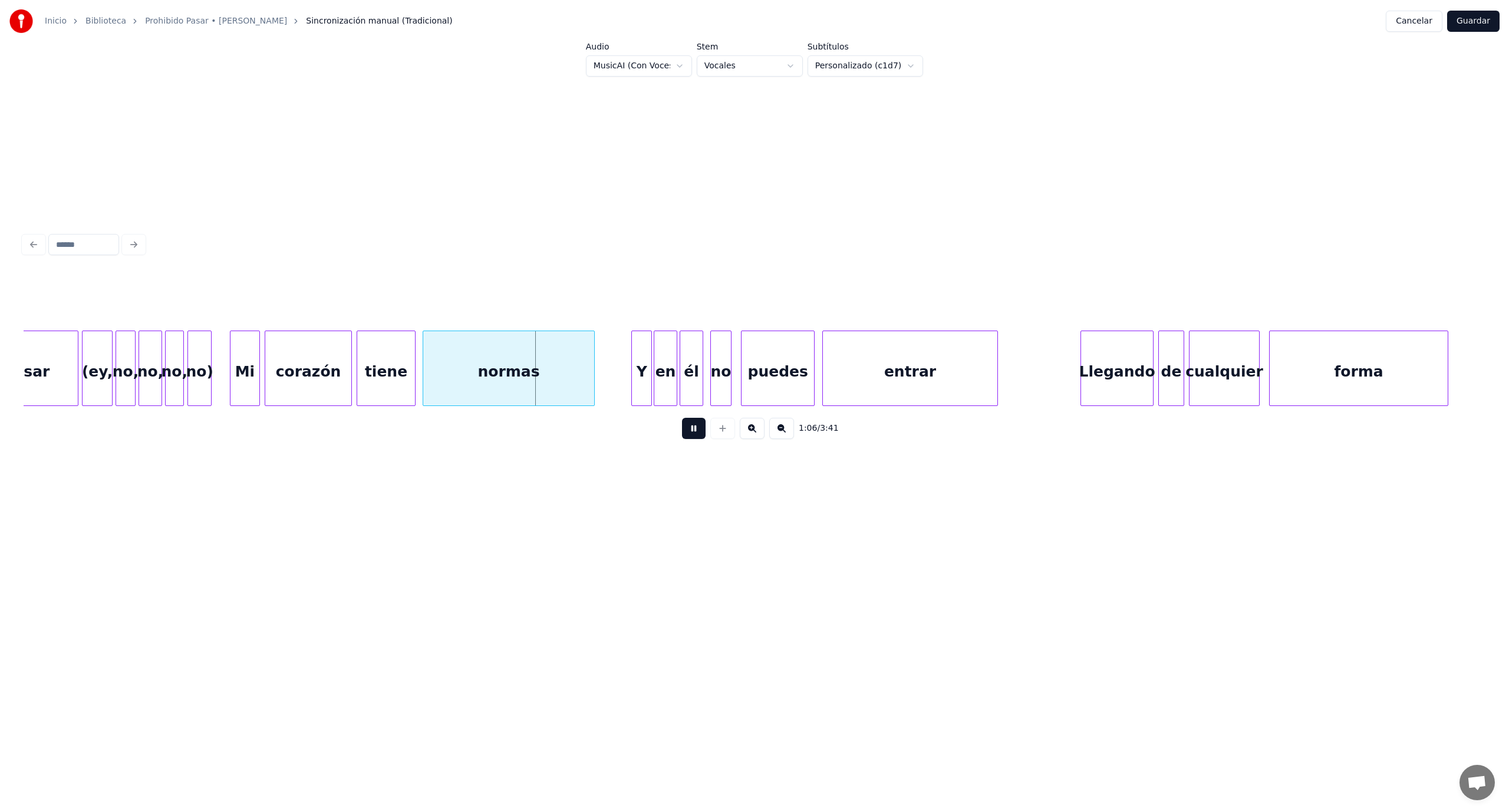
click at [692, 436] on button at bounding box center [694, 428] width 24 height 21
click at [1475, 16] on button "Guardar" at bounding box center [1473, 21] width 52 height 21
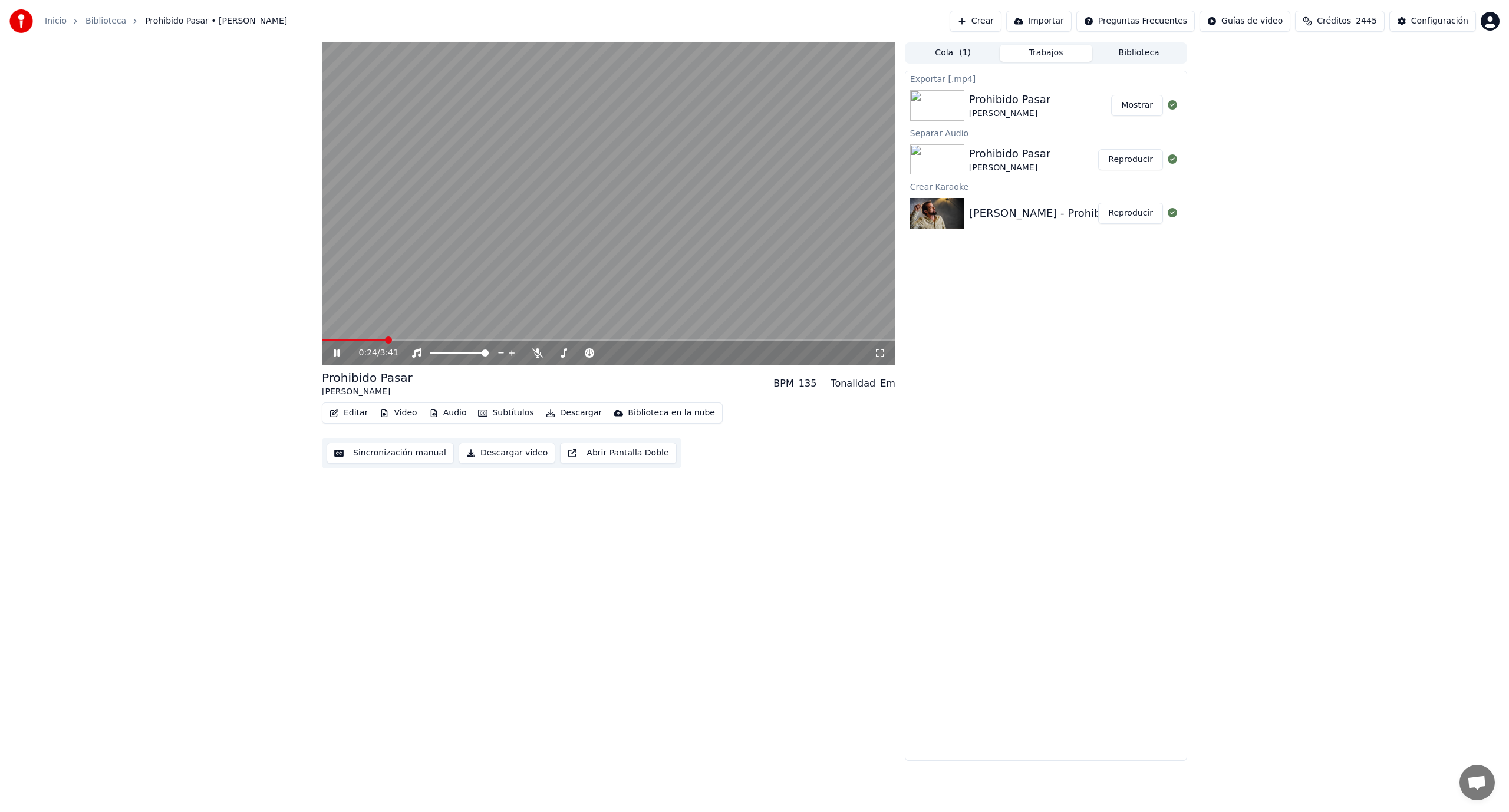
click at [340, 346] on div "0:24 / 3:41" at bounding box center [609, 353] width 573 height 24
click at [337, 353] on icon at bounding box center [336, 353] width 6 height 7
click at [359, 412] on button "Editar" at bounding box center [348, 412] width 48 height 16
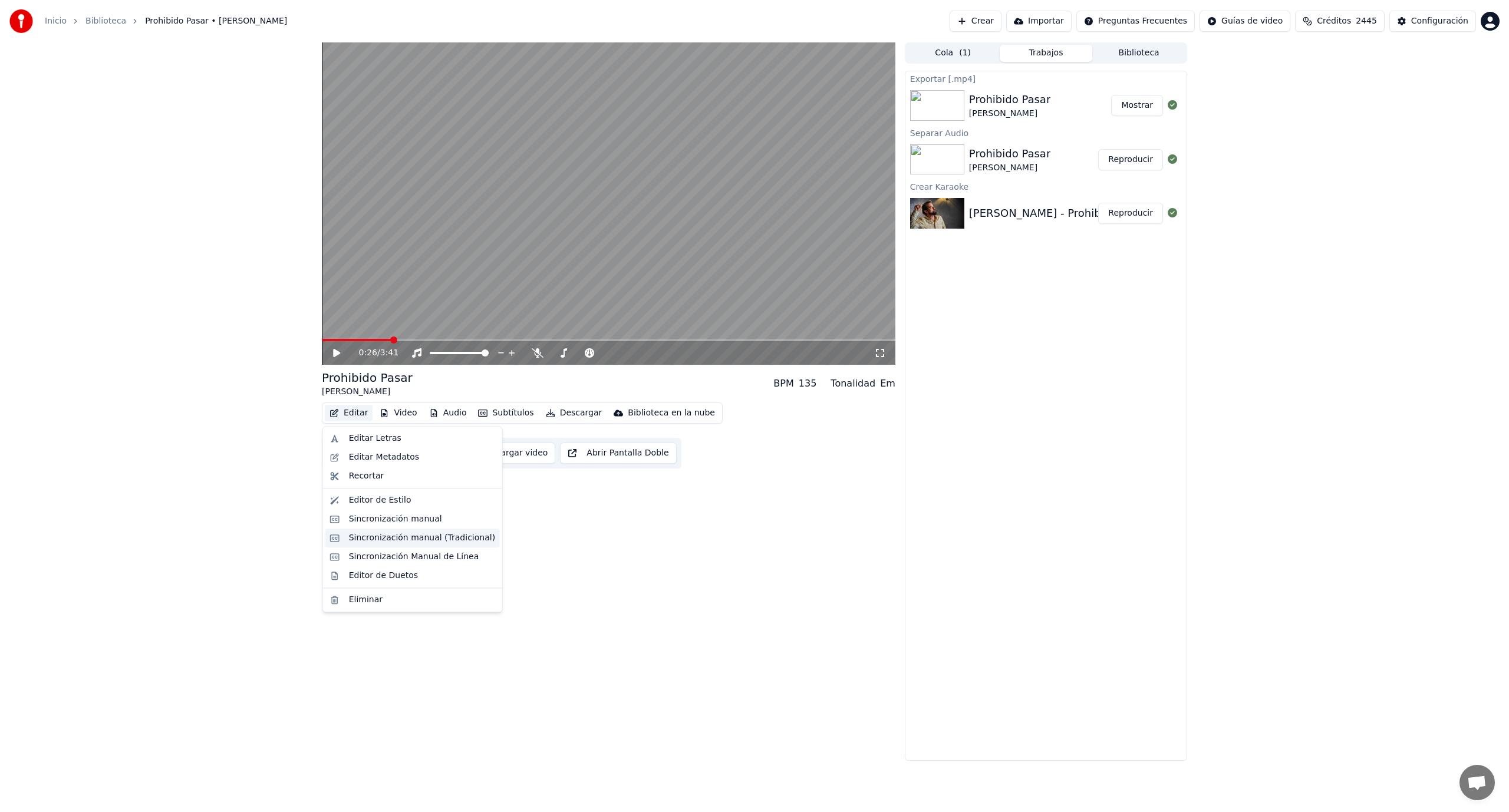
click at [391, 541] on div "Sincronización manual (Tradicional)" at bounding box center [422, 538] width 146 height 12
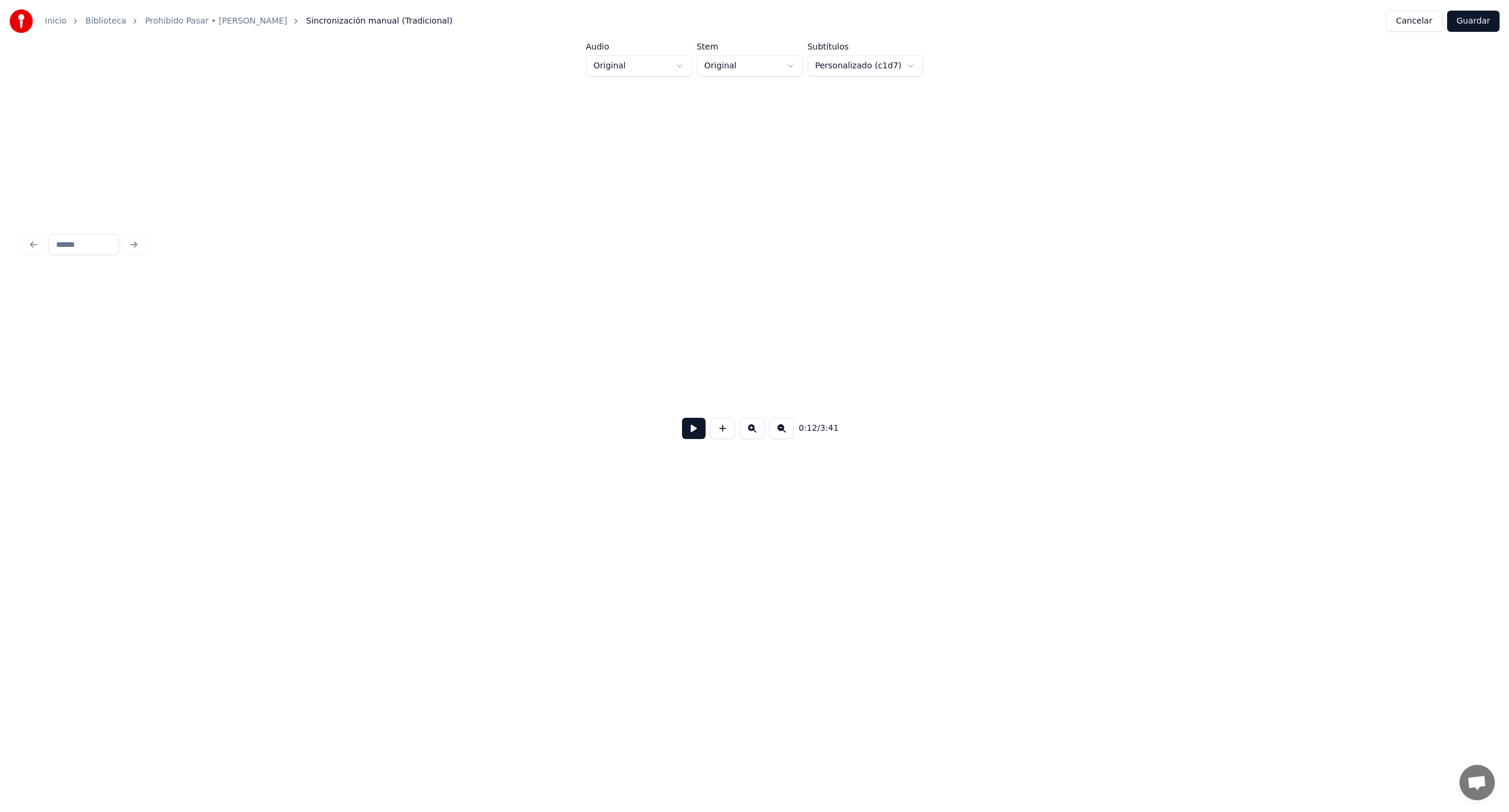
scroll to position [0, 1462]
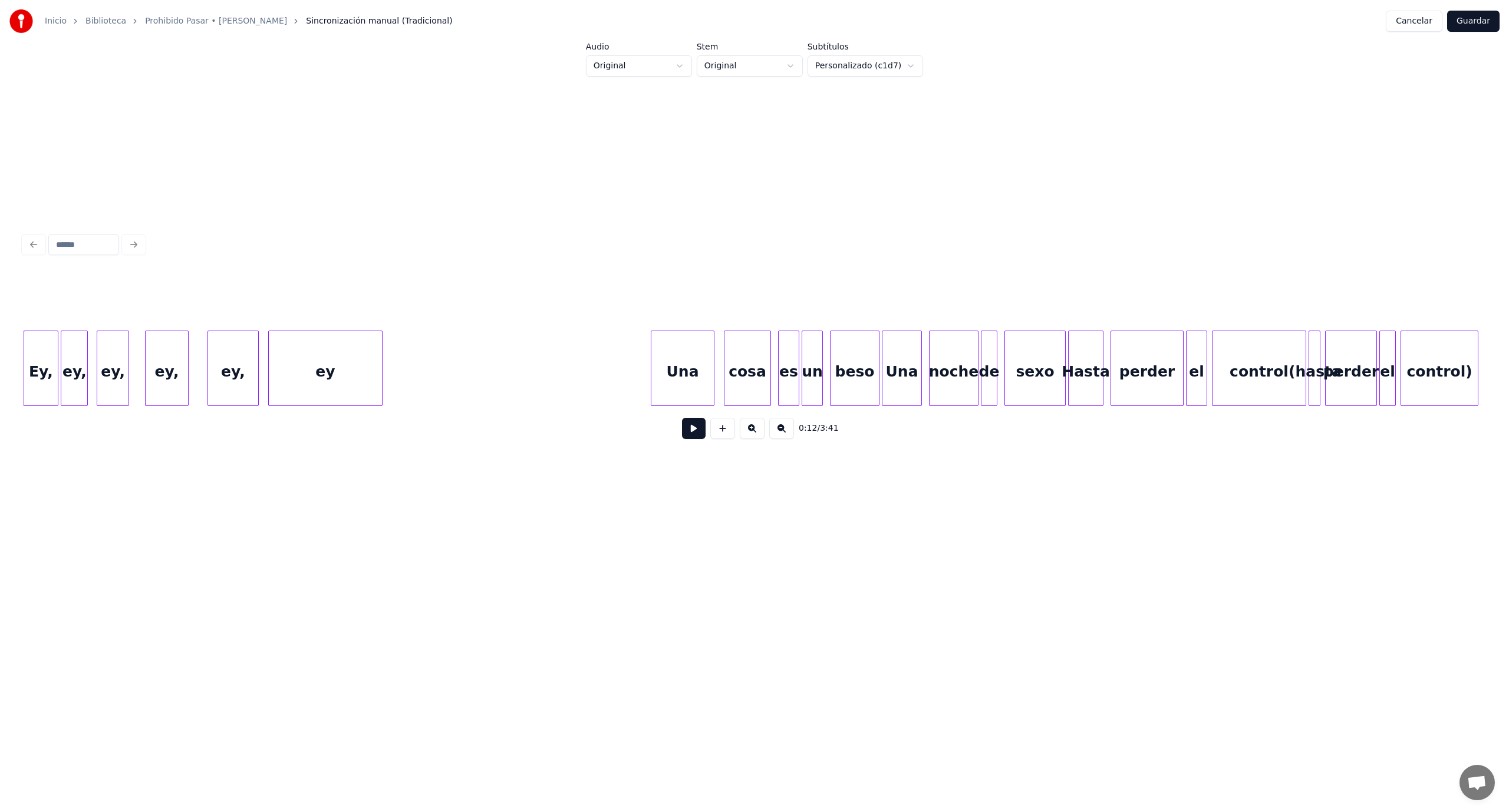
click at [365, 396] on div "ey" at bounding box center [325, 371] width 113 height 80
click at [40, 360] on div "Ey," at bounding box center [40, 371] width 33 height 80
click at [879, 295] on button at bounding box center [888, 300] width 25 height 21
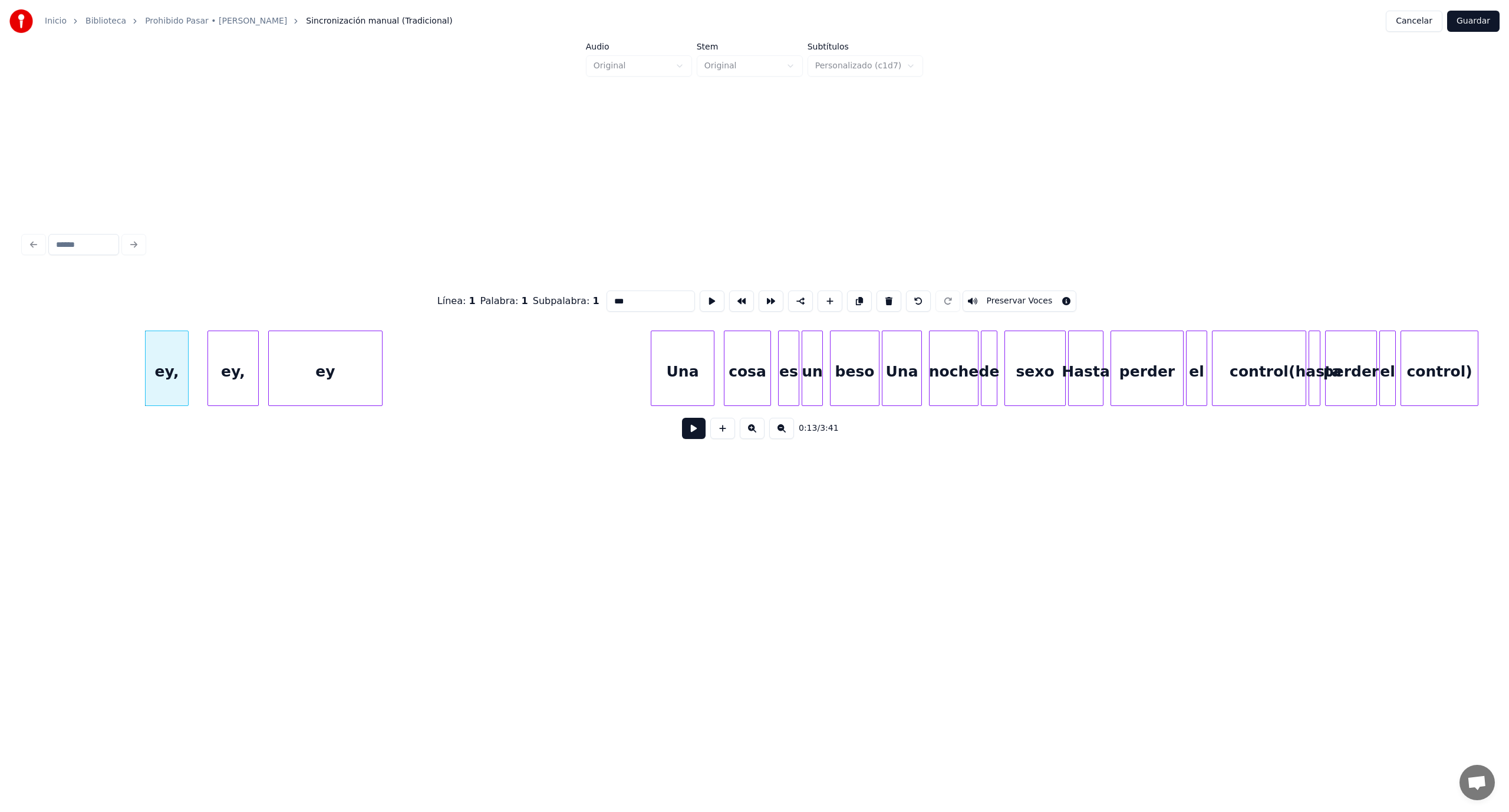
click at [879, 295] on button at bounding box center [888, 300] width 25 height 21
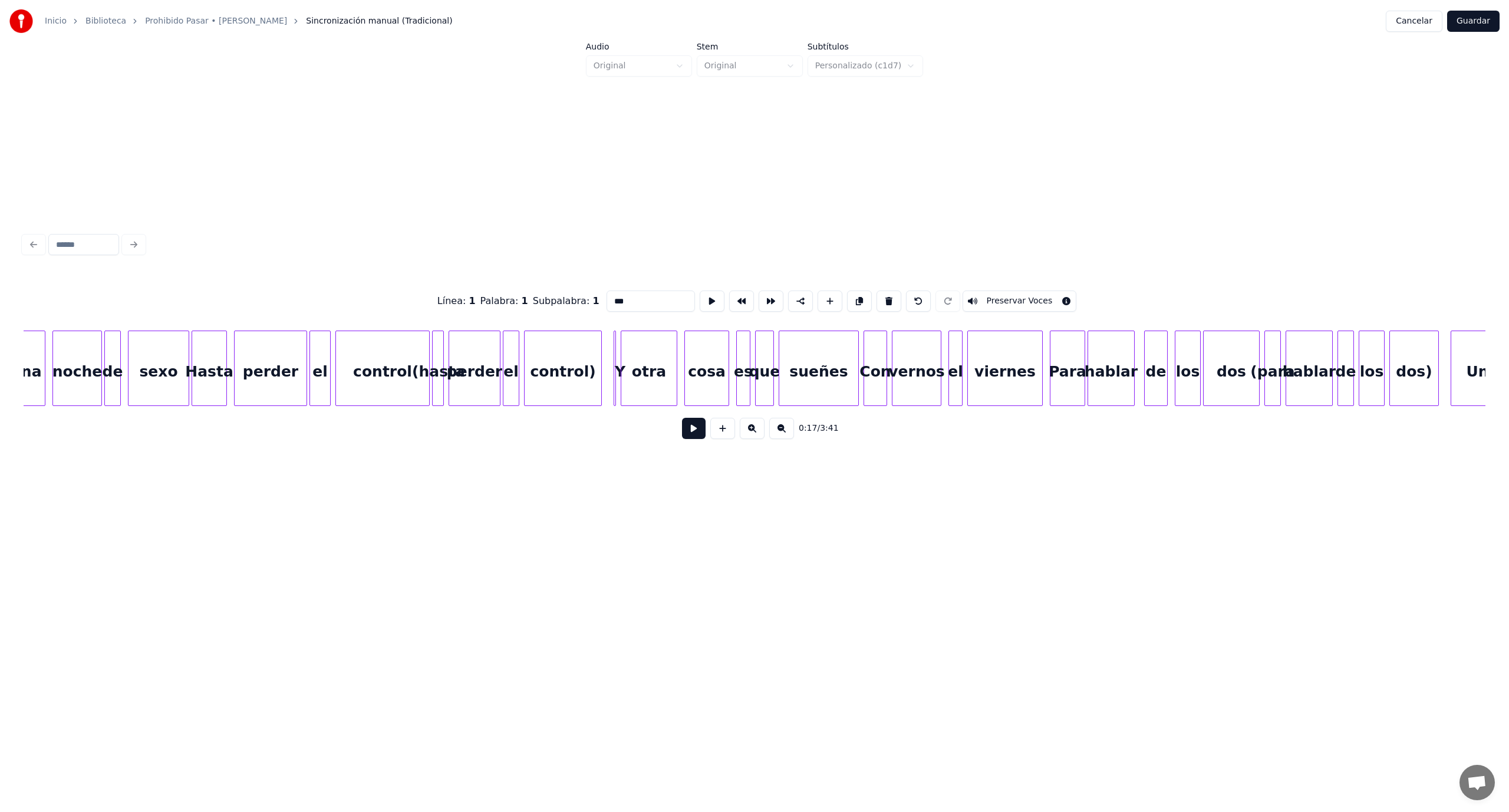
scroll to position [0, 2381]
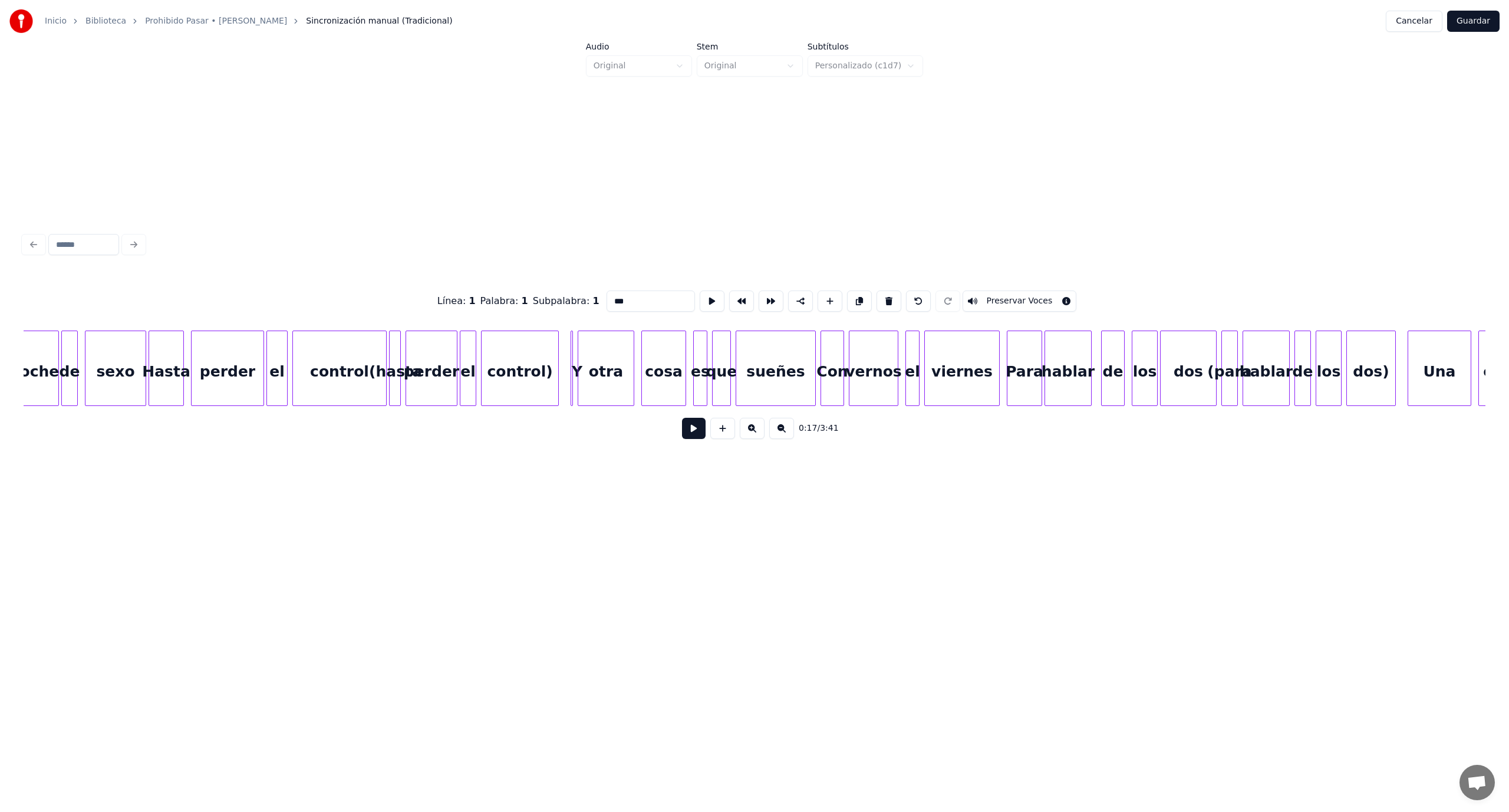
click at [398, 363] on div at bounding box center [398, 368] width 3 height 74
click at [877, 296] on button at bounding box center [888, 300] width 25 height 21
click at [442, 364] on div "perder" at bounding box center [431, 371] width 50 height 80
click at [877, 294] on button at bounding box center [888, 300] width 25 height 21
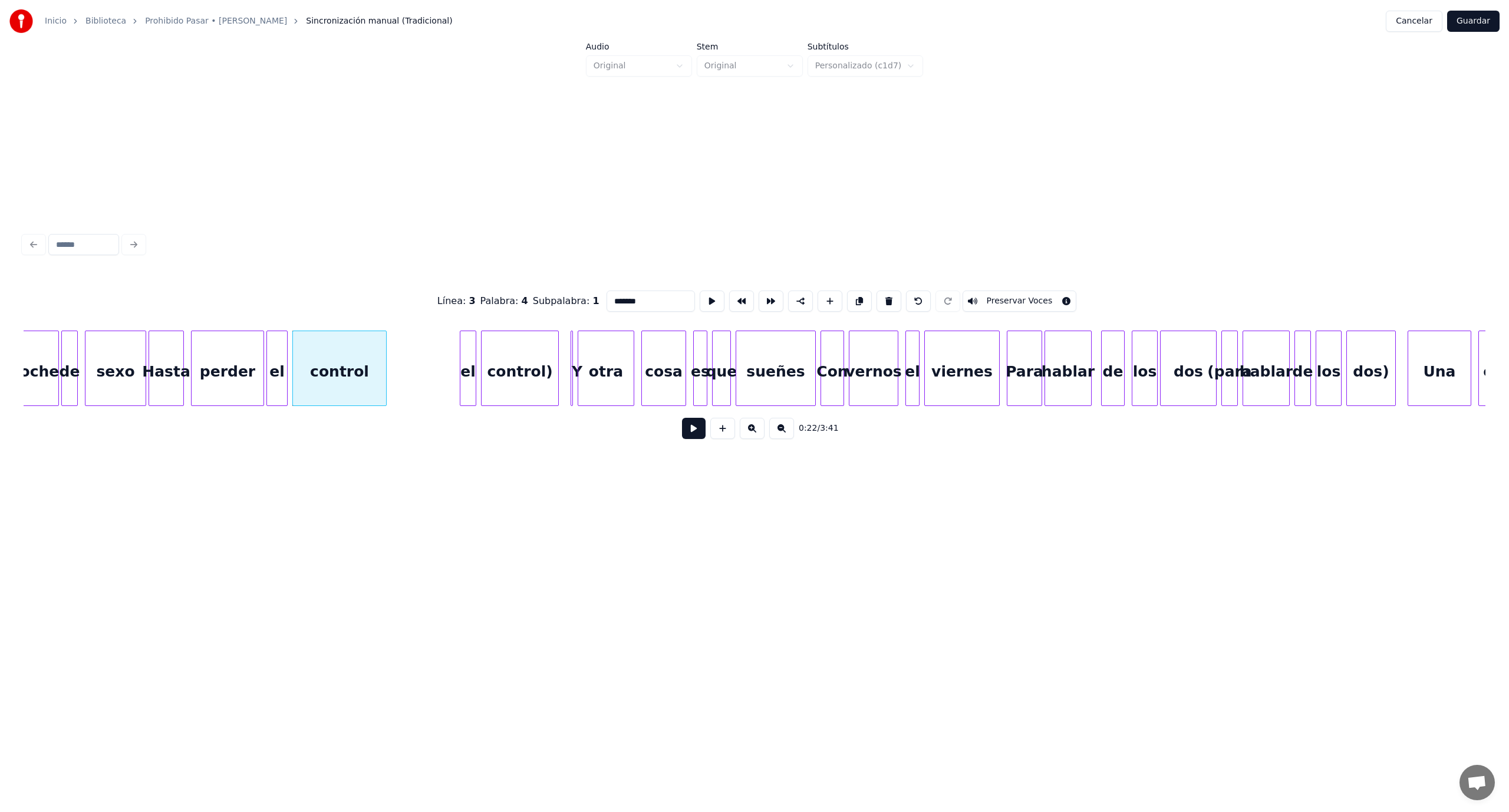
type input "**"
click at [1417, 24] on button "Cancelar" at bounding box center [1414, 21] width 56 height 21
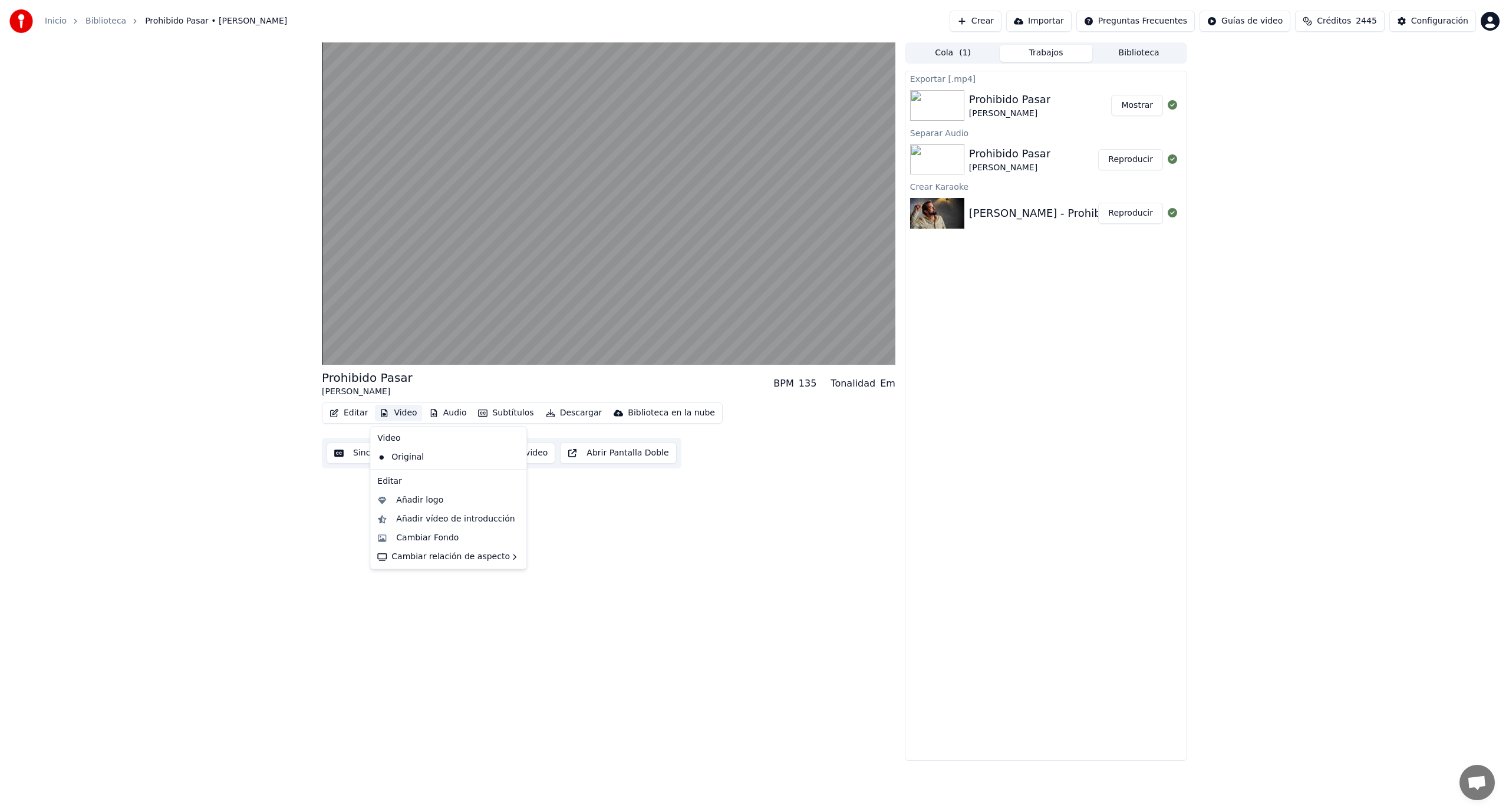
click at [396, 413] on button "Video" at bounding box center [398, 412] width 46 height 16
click at [413, 538] on div "Sincronización manual (Tradicional)" at bounding box center [422, 538] width 146 height 12
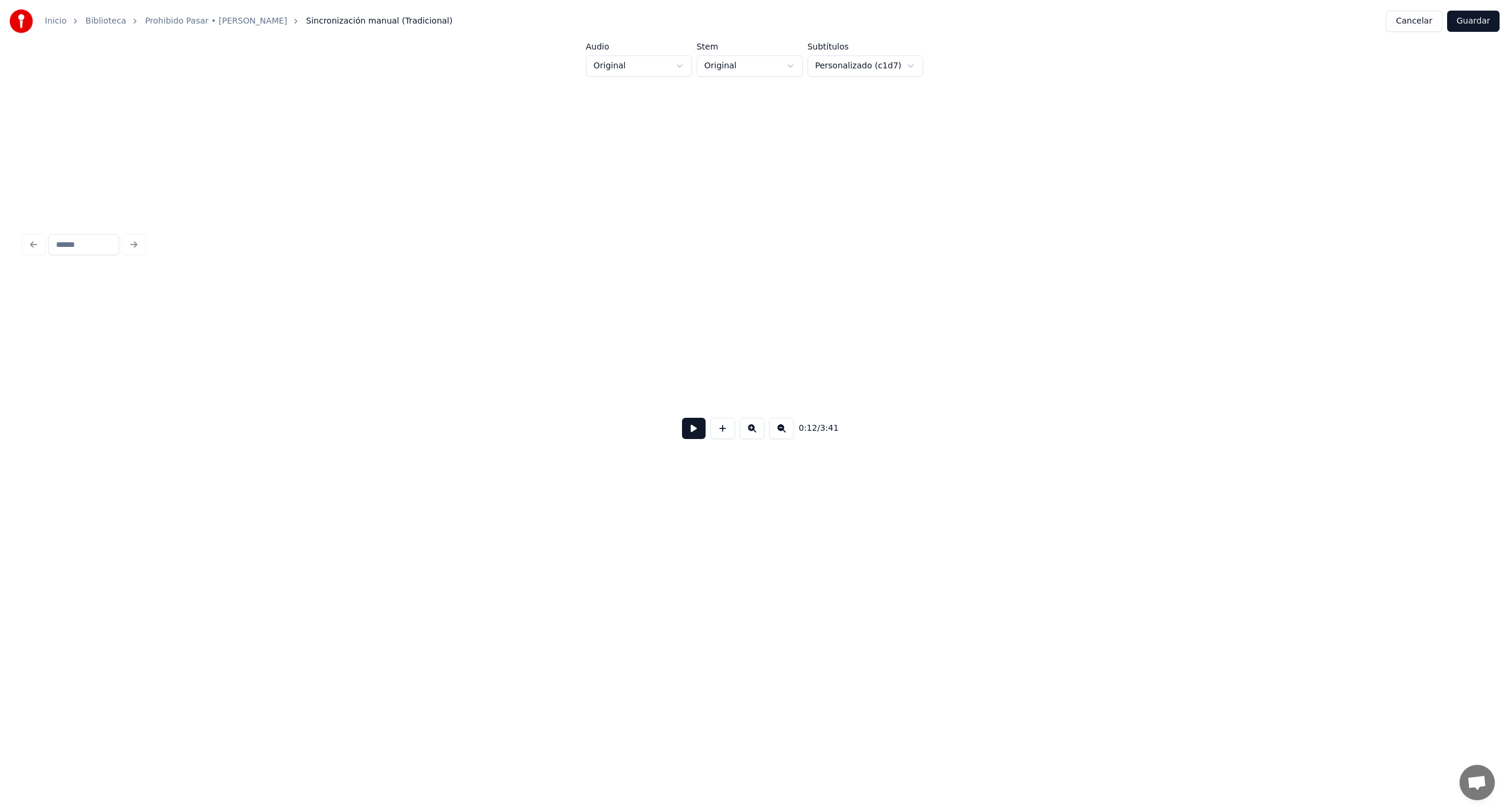
scroll to position [0, 1462]
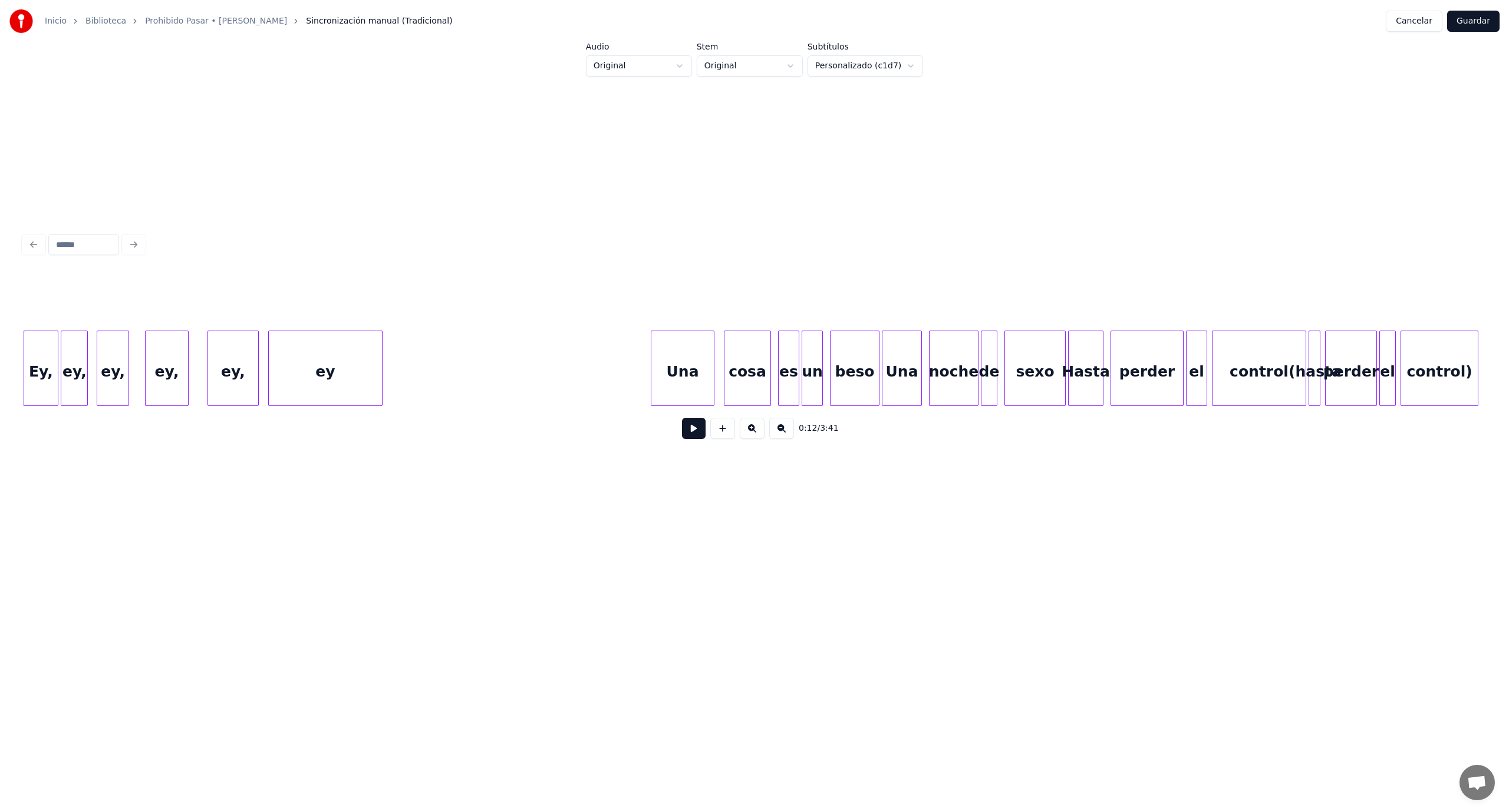
click at [37, 370] on div "Ey," at bounding box center [40, 371] width 33 height 80
click at [880, 295] on button at bounding box center [888, 300] width 25 height 21
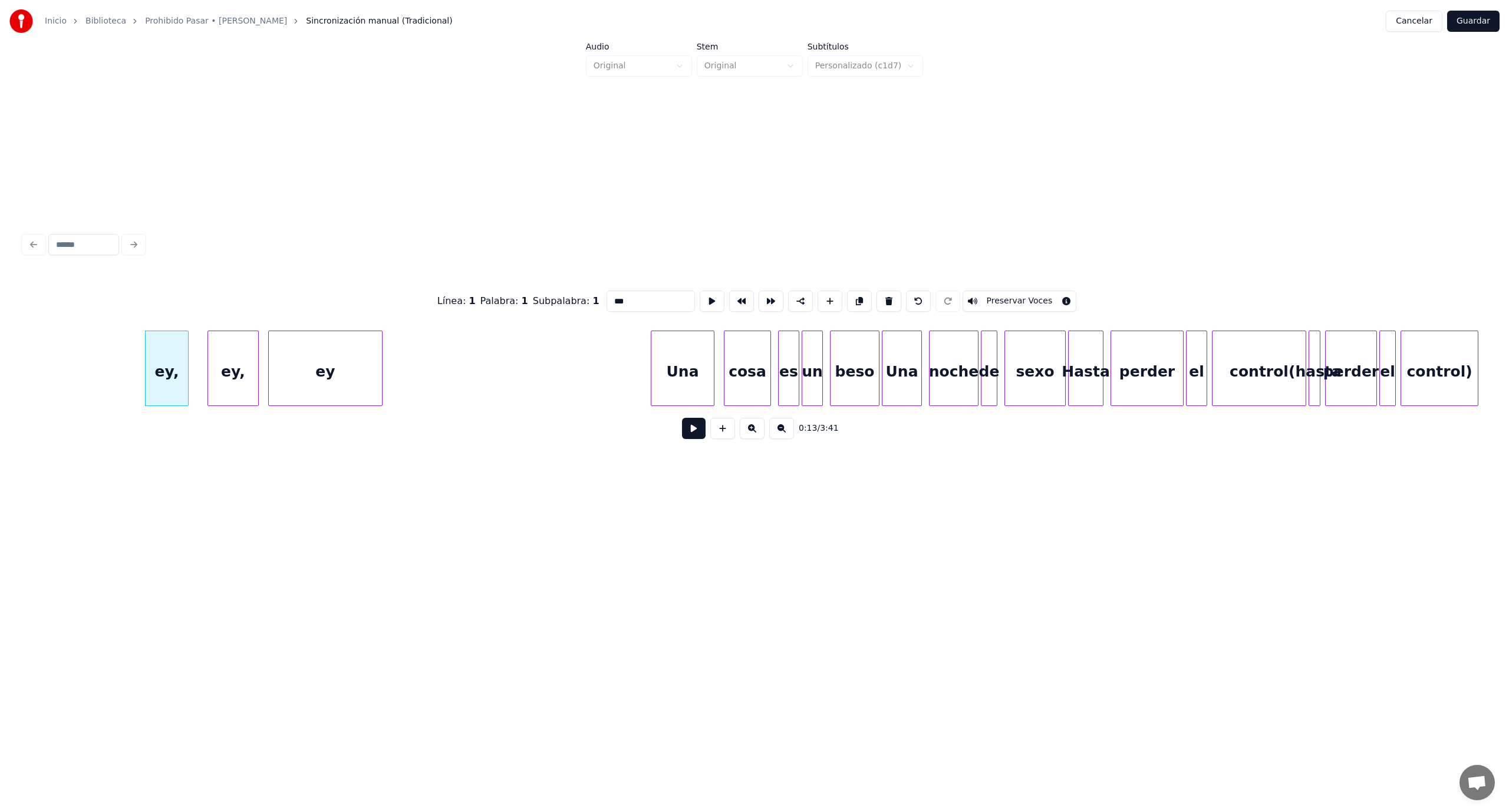
click at [881, 295] on button at bounding box center [888, 300] width 25 height 21
click at [881, 296] on button at bounding box center [888, 300] width 25 height 21
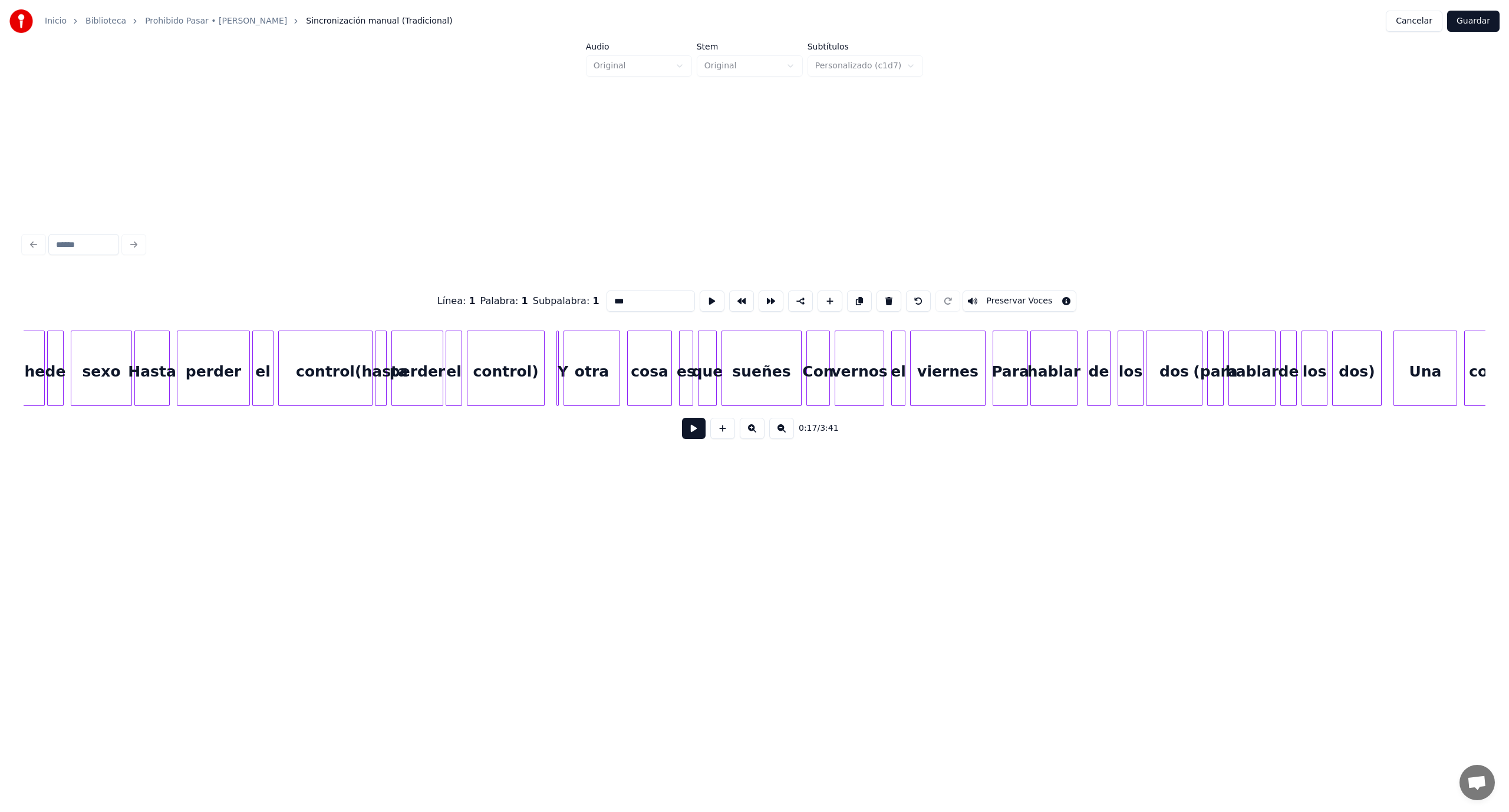
scroll to position [0, 2438]
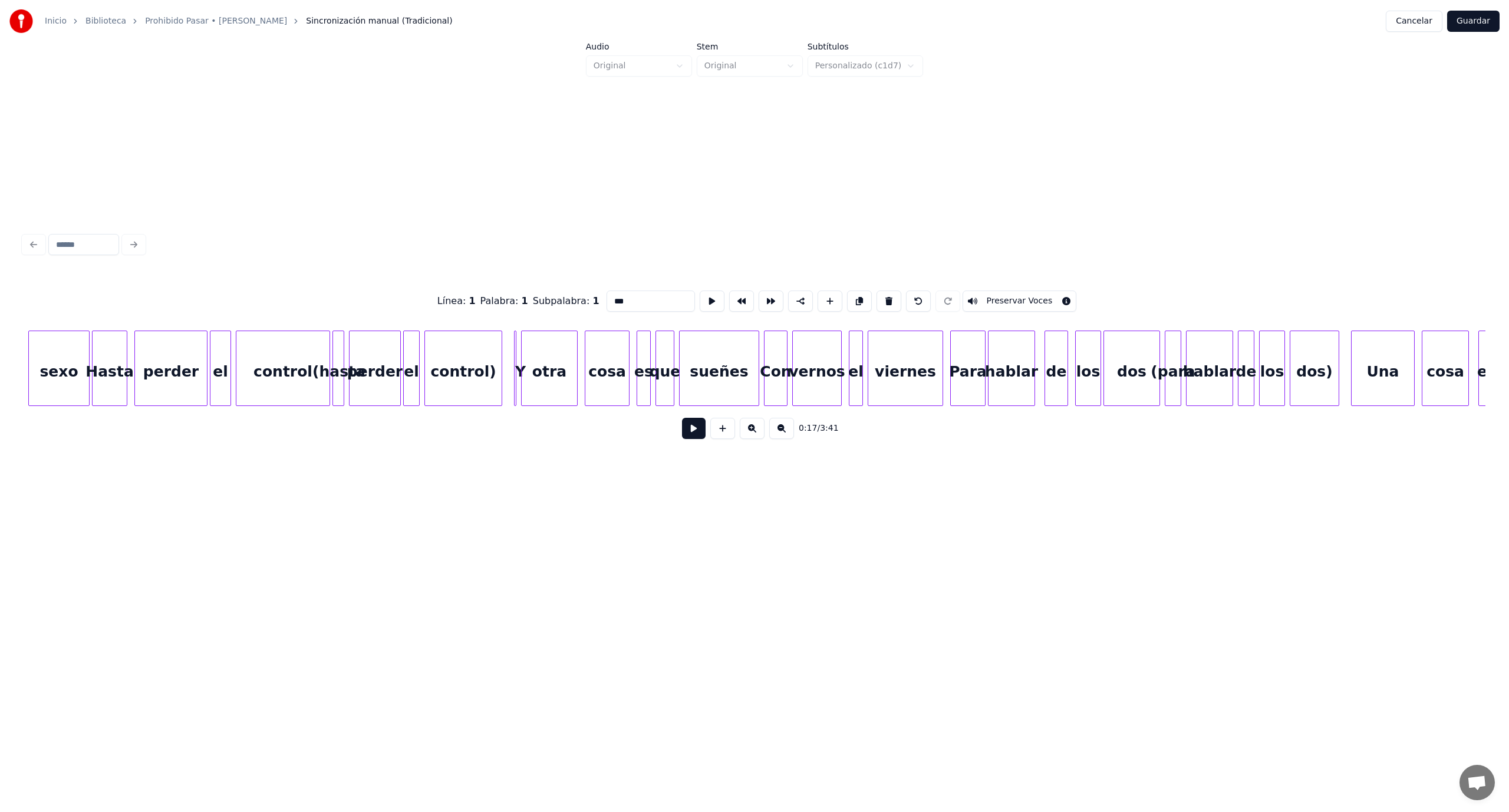
click at [465, 374] on div "control)" at bounding box center [463, 371] width 77 height 80
click at [881, 293] on button at bounding box center [888, 300] width 25 height 21
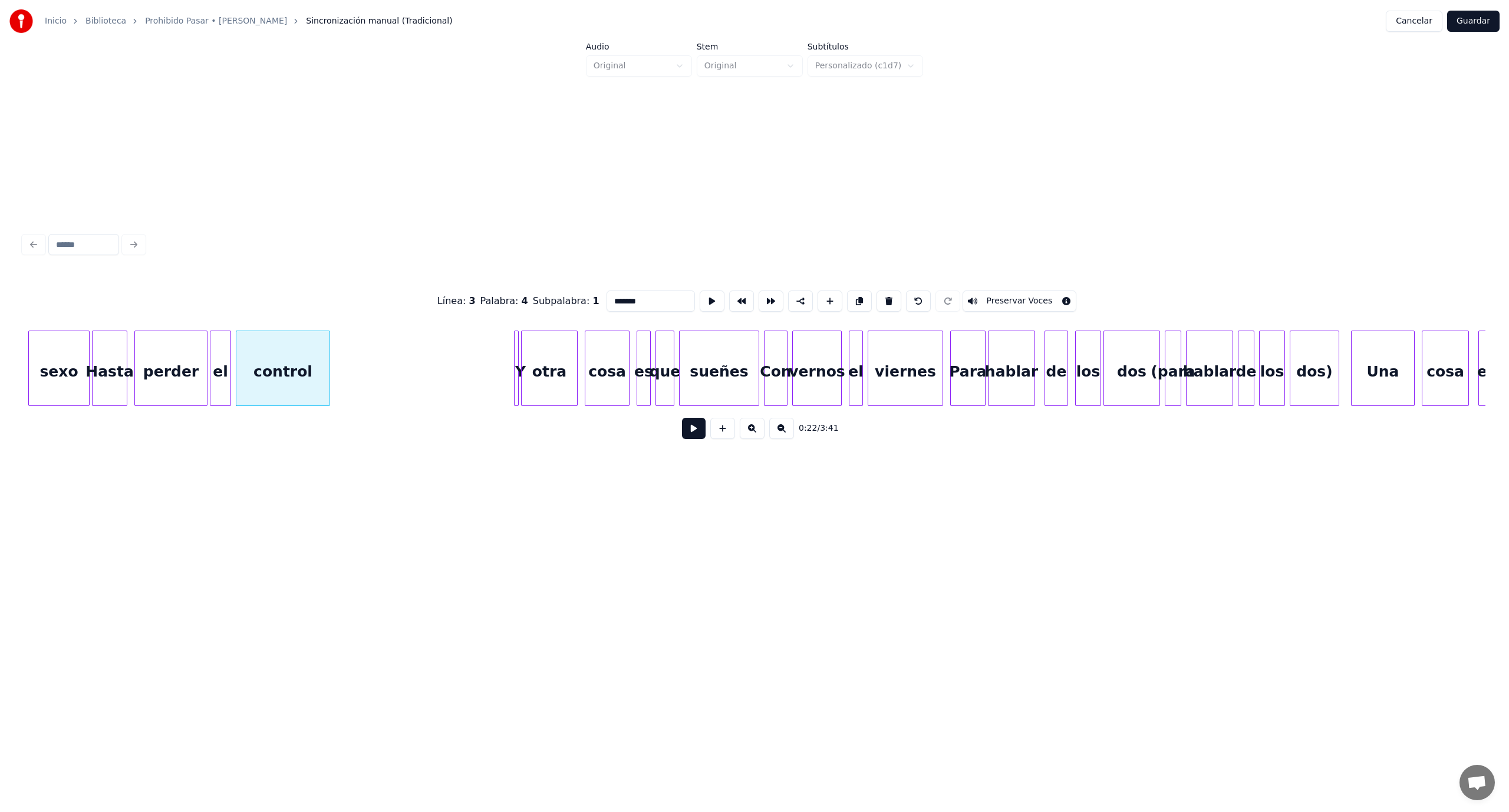
click at [516, 356] on div at bounding box center [516, 368] width 3 height 74
click at [504, 353] on div at bounding box center [506, 368] width 3 height 74
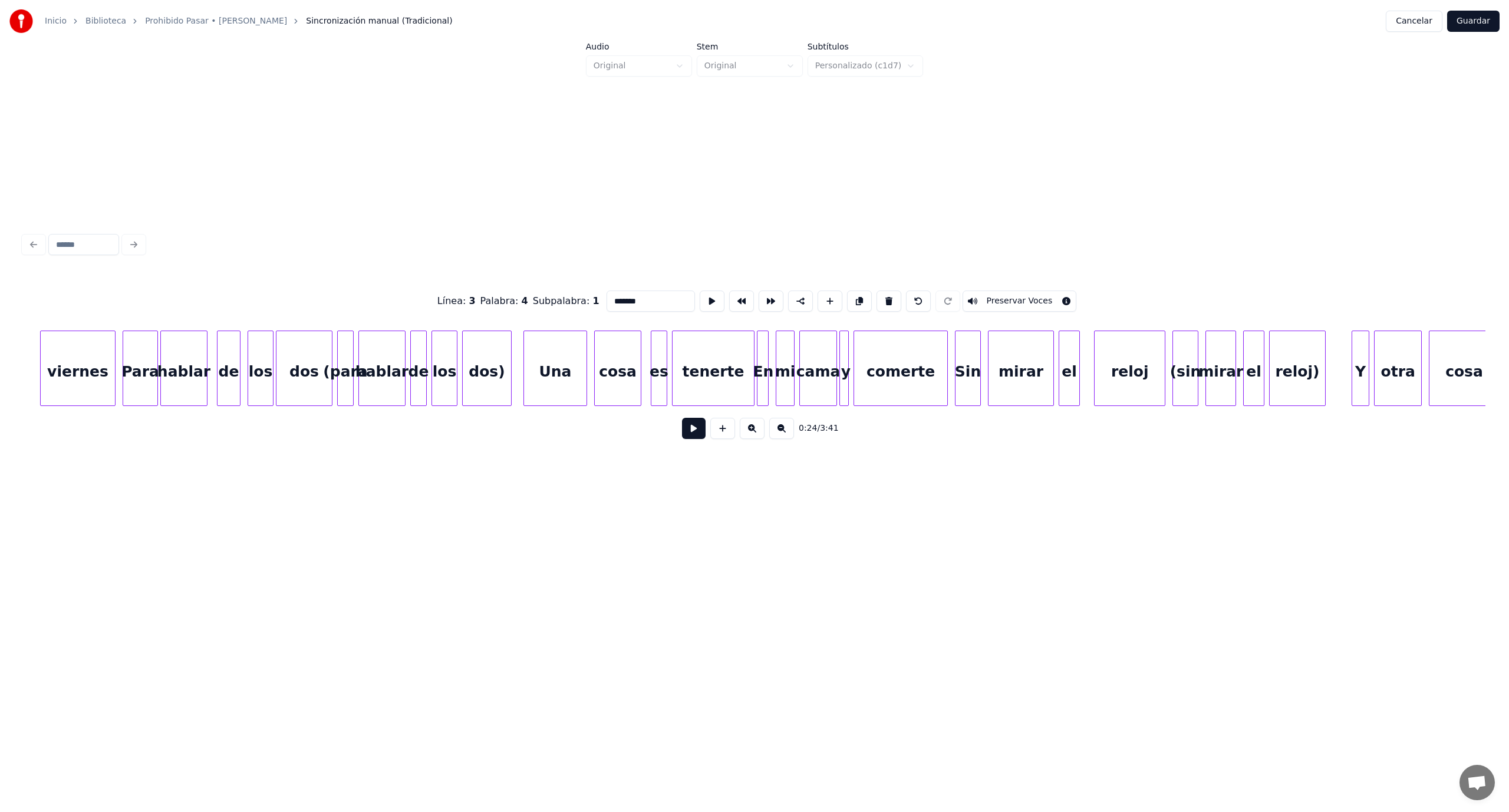
scroll to position [0, 3308]
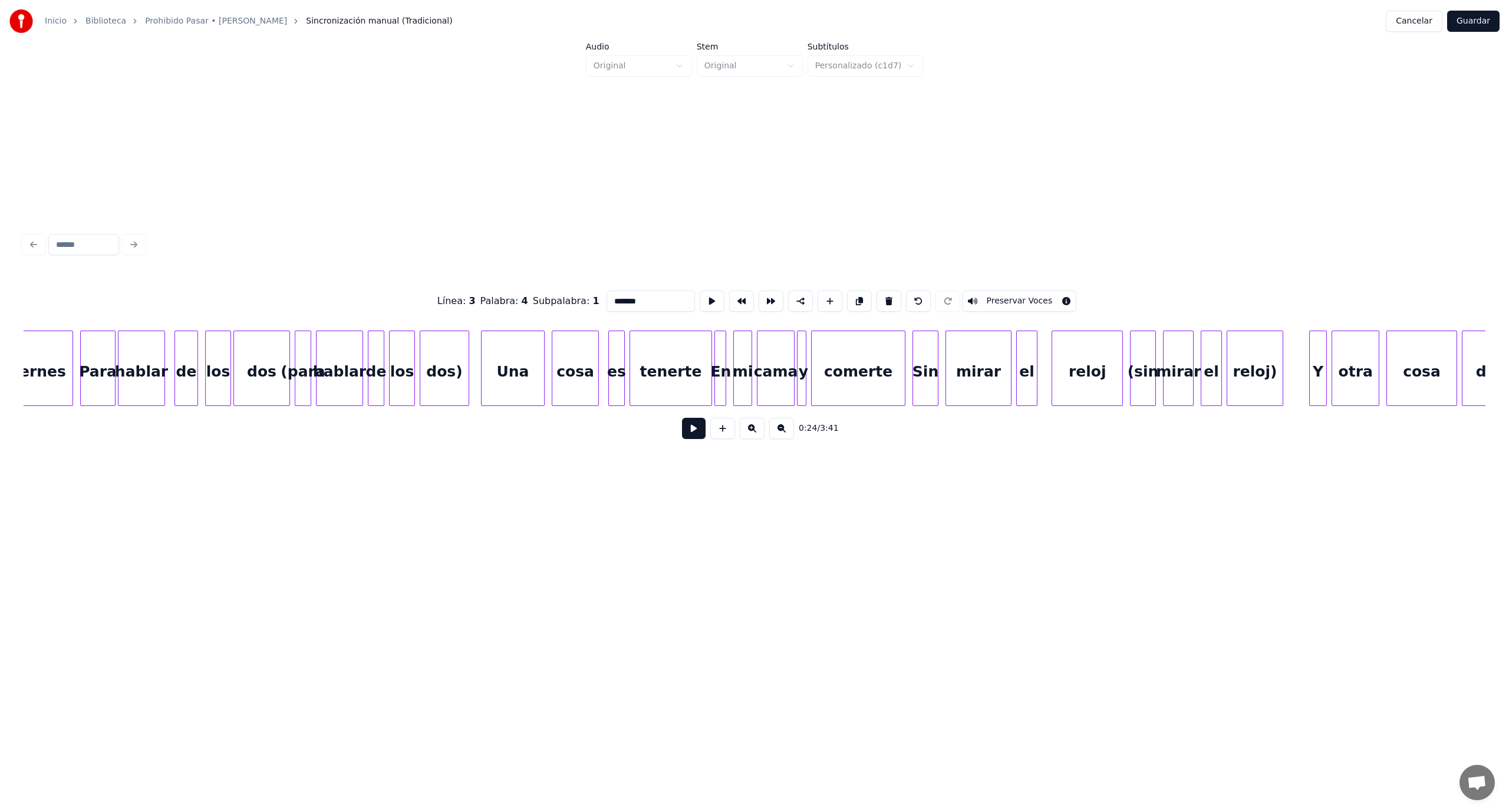
click at [448, 373] on div "dos)" at bounding box center [444, 371] width 48 height 80
click at [884, 298] on button at bounding box center [891, 300] width 25 height 21
click at [884, 298] on button at bounding box center [888, 300] width 25 height 21
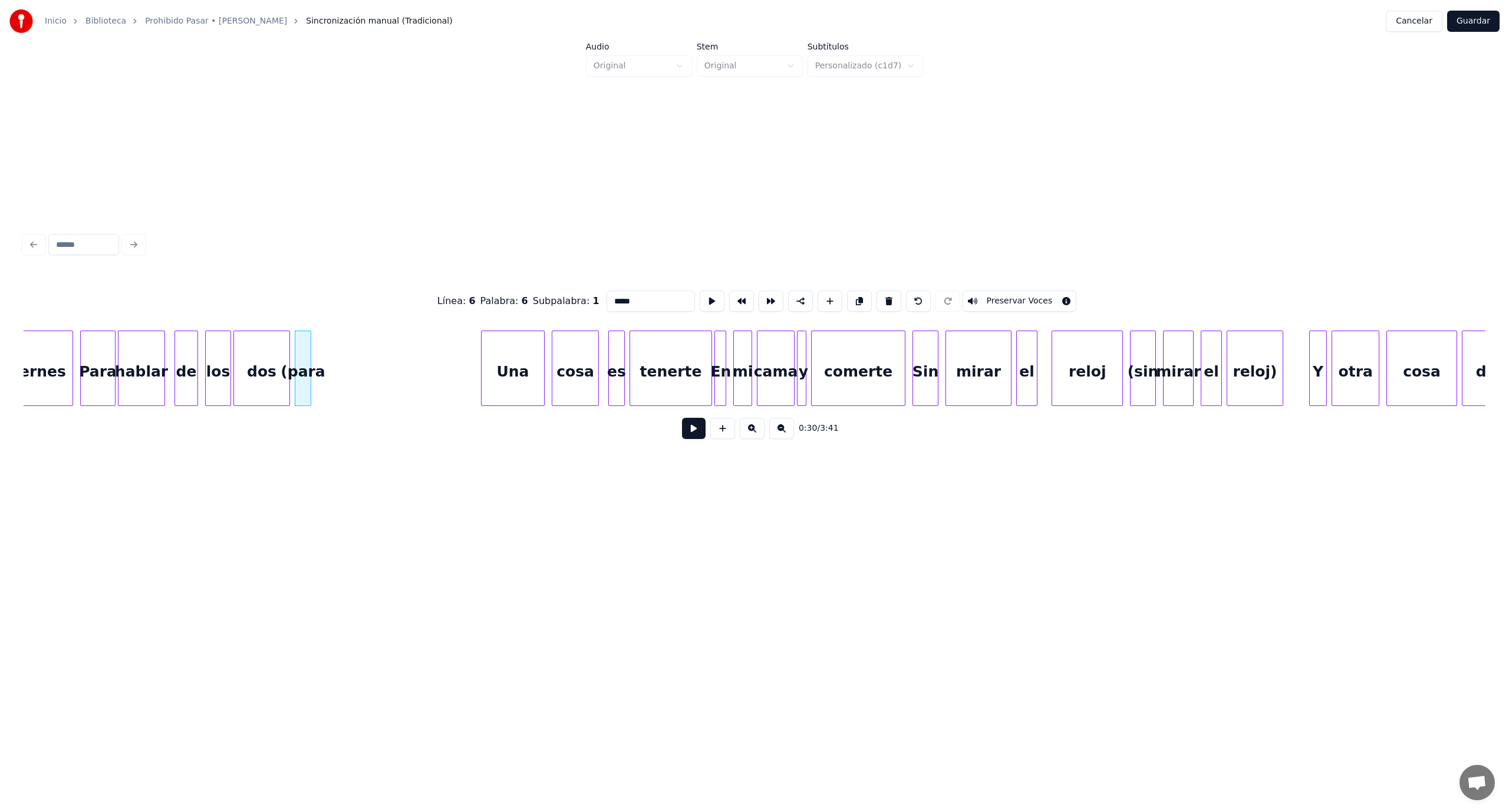
click at [884, 298] on button at bounding box center [888, 300] width 25 height 21
click at [284, 400] on div "dos" at bounding box center [261, 371] width 56 height 80
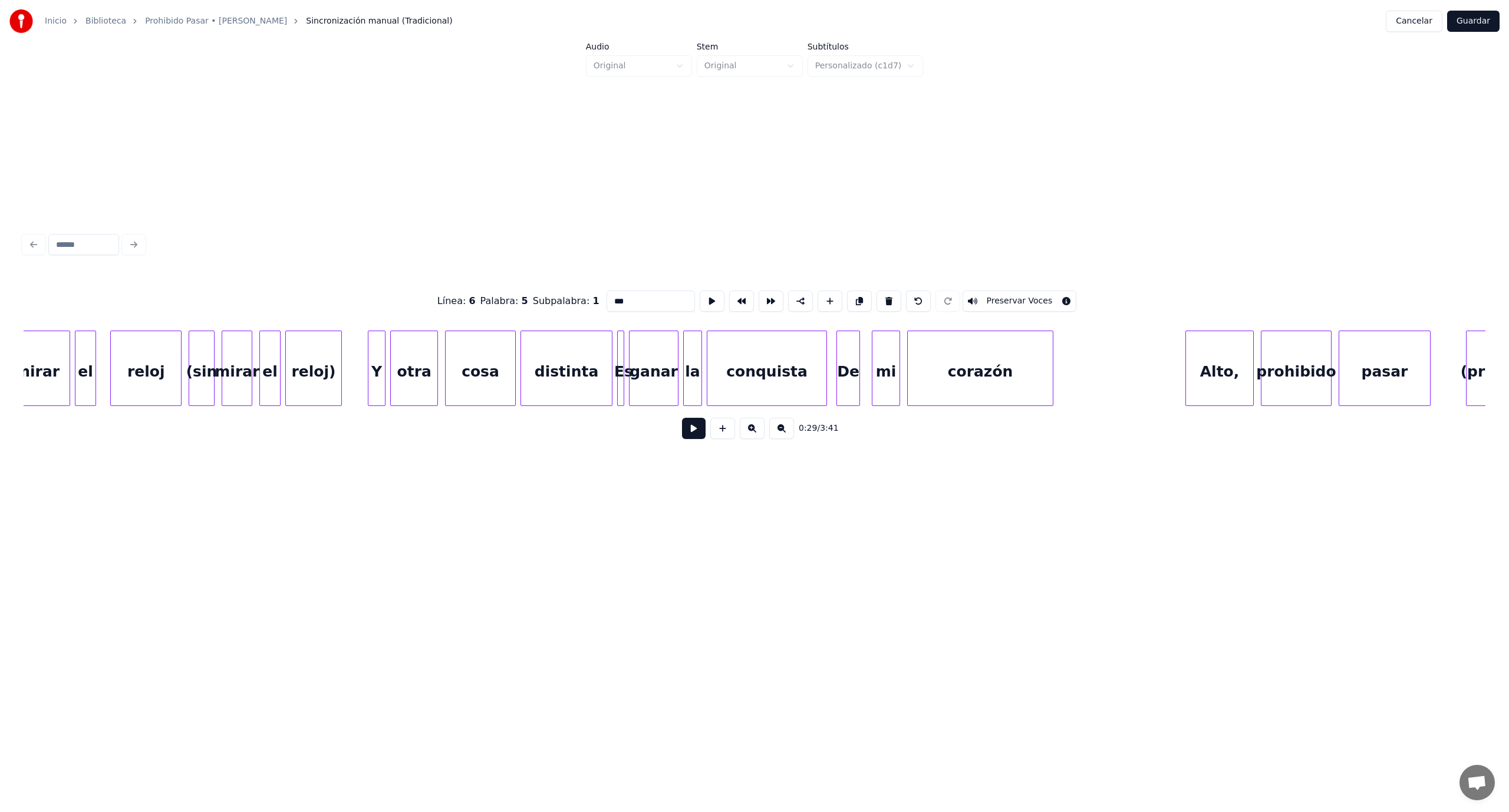
scroll to position [0, 4234]
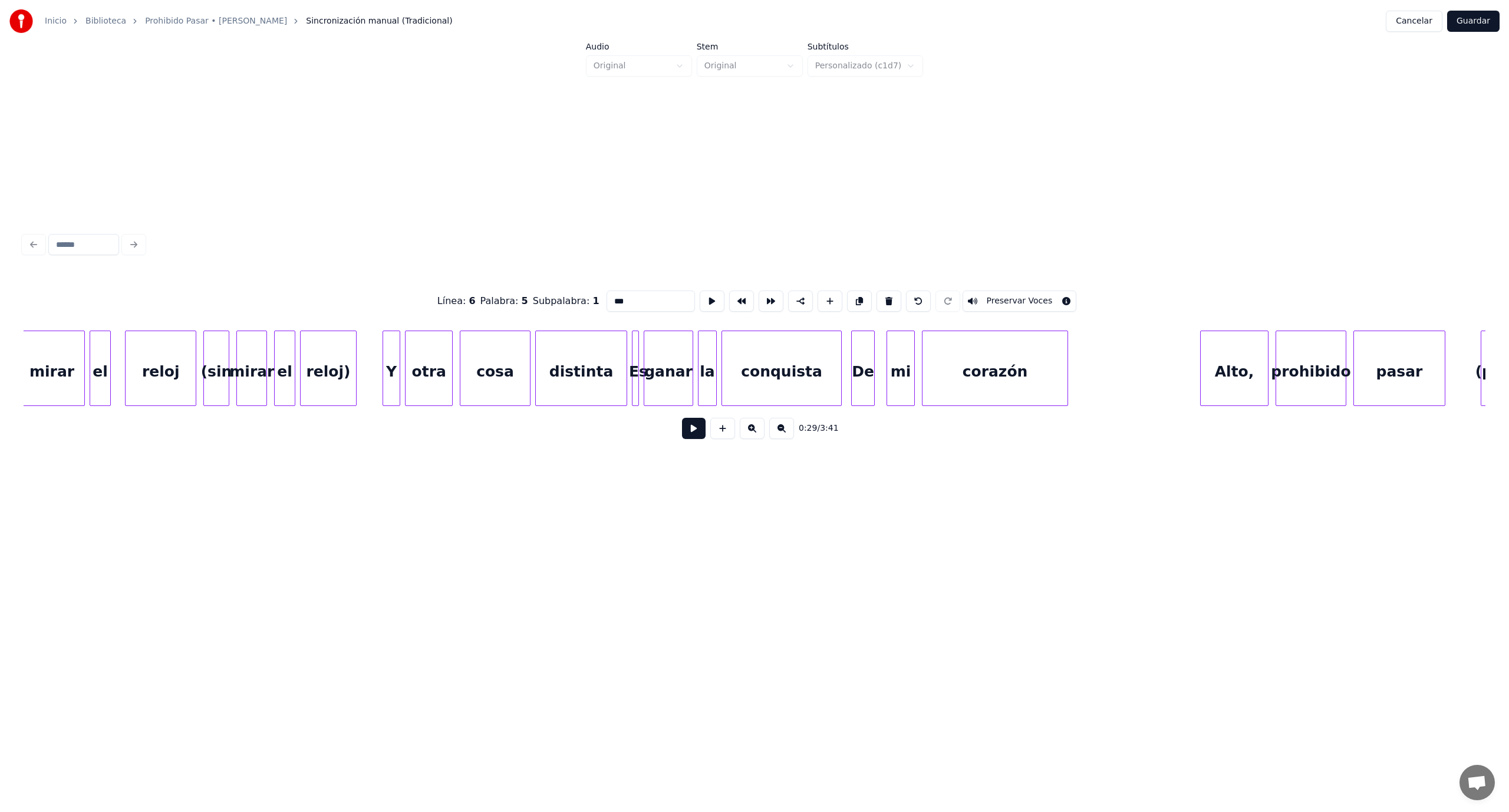
click at [330, 368] on div "reloj)" at bounding box center [328, 371] width 55 height 80
click at [878, 293] on button at bounding box center [888, 300] width 25 height 21
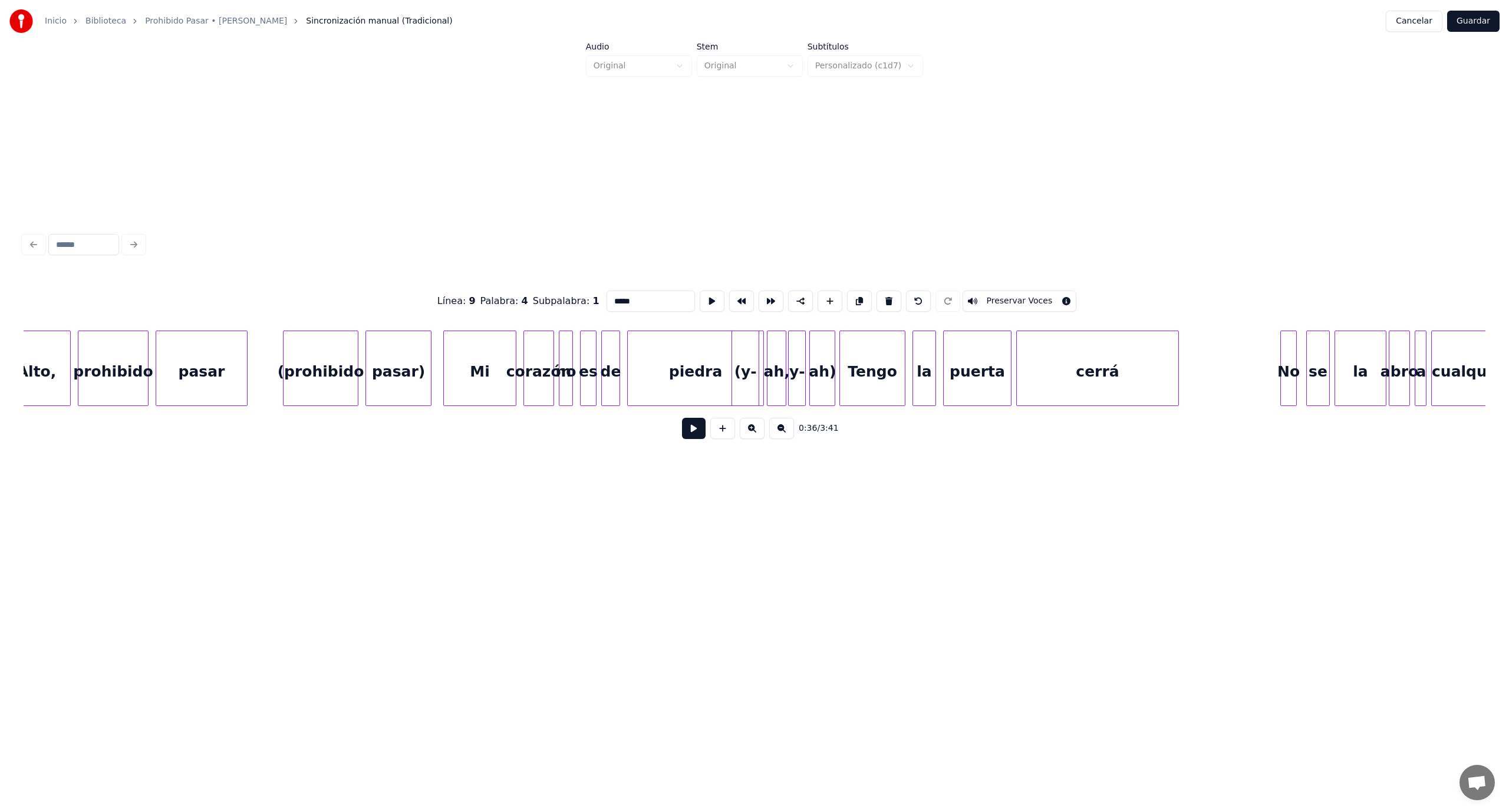
scroll to position [0, 5446]
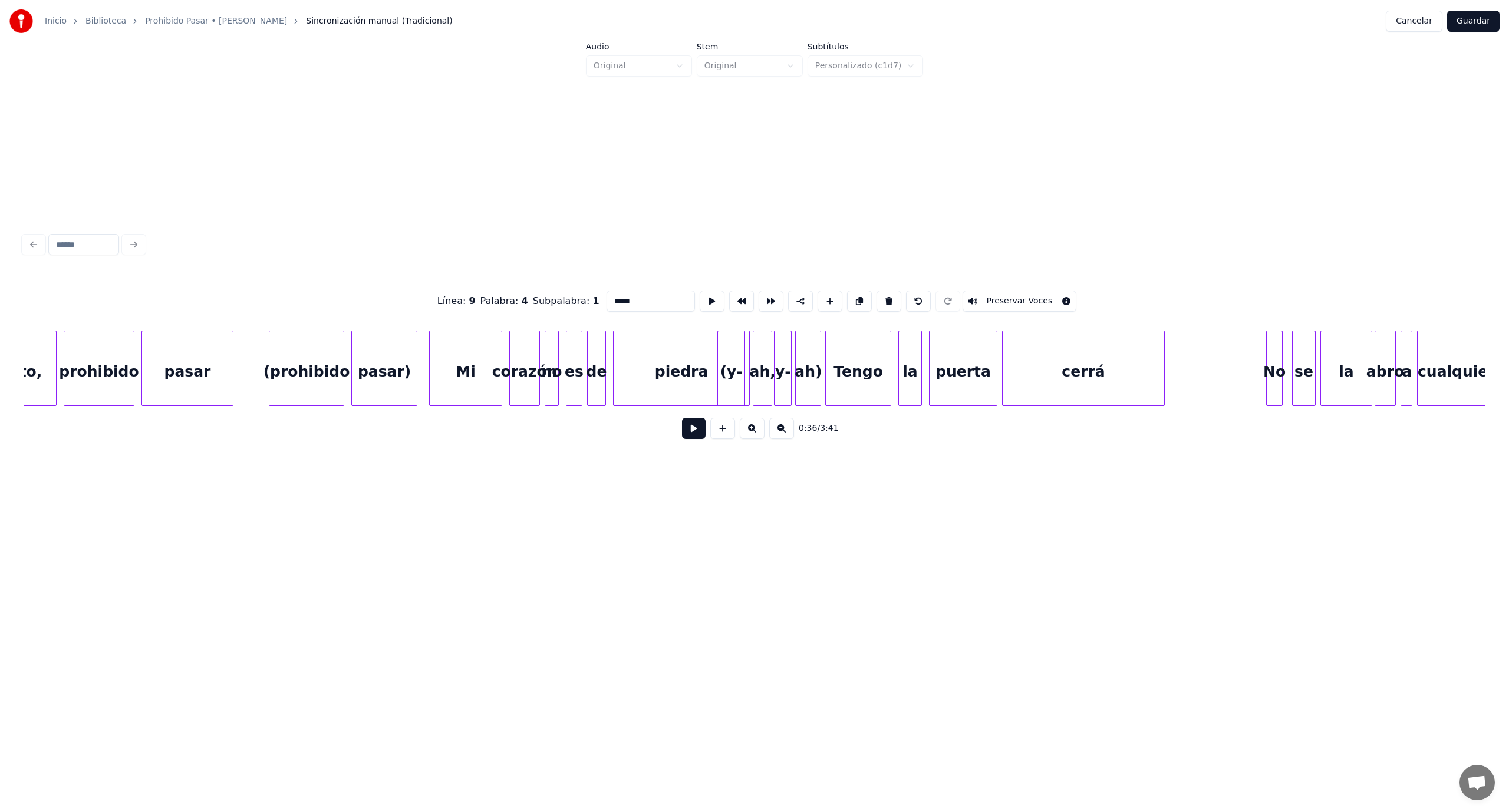
click at [376, 381] on div "pasar)" at bounding box center [384, 371] width 65 height 80
click at [879, 295] on button at bounding box center [891, 300] width 25 height 21
click at [811, 376] on div "ah)" at bounding box center [808, 371] width 25 height 80
click at [886, 293] on button at bounding box center [895, 300] width 25 height 21
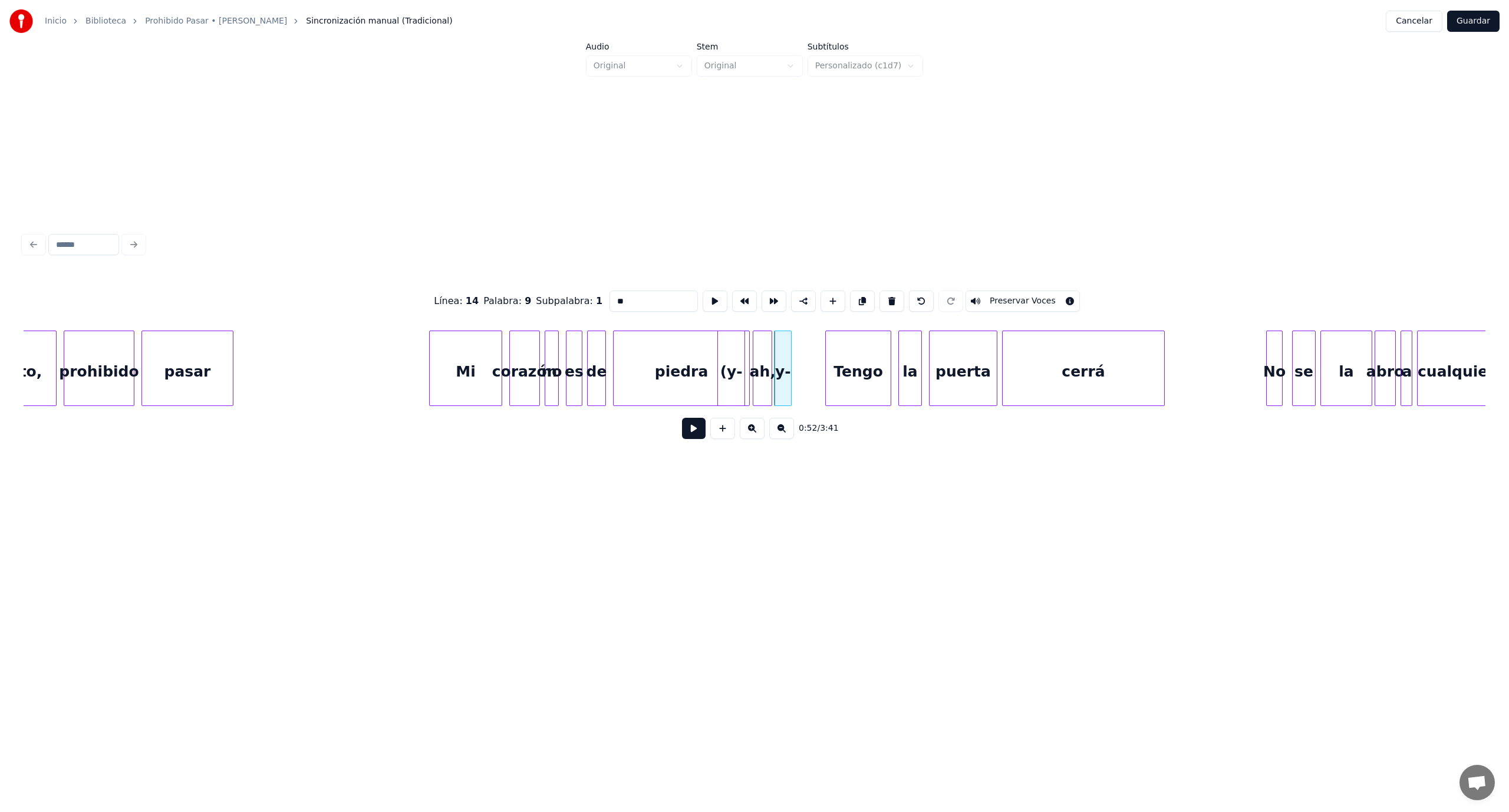
click at [886, 293] on button at bounding box center [891, 300] width 25 height 21
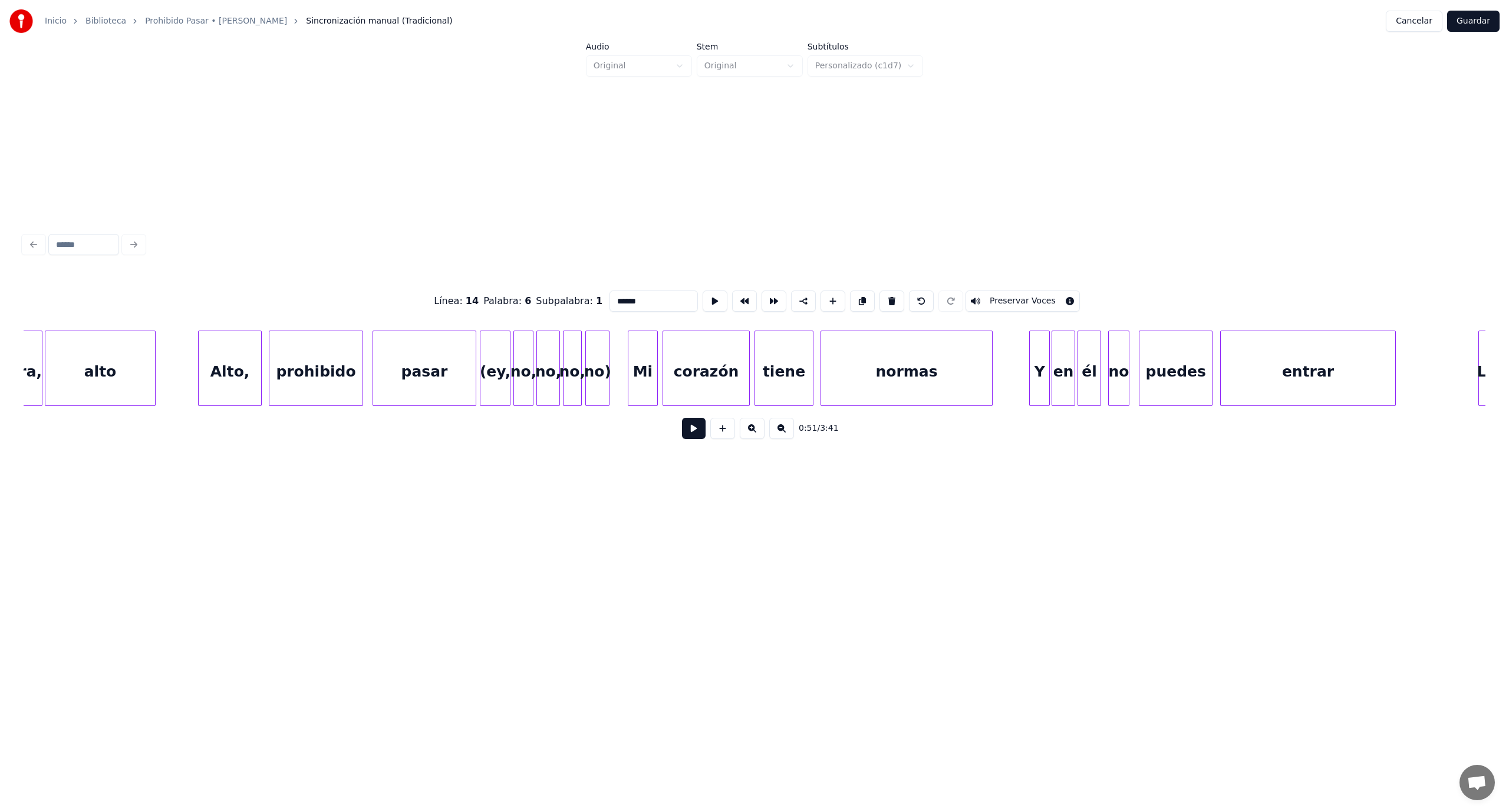
scroll to position [0, 6957]
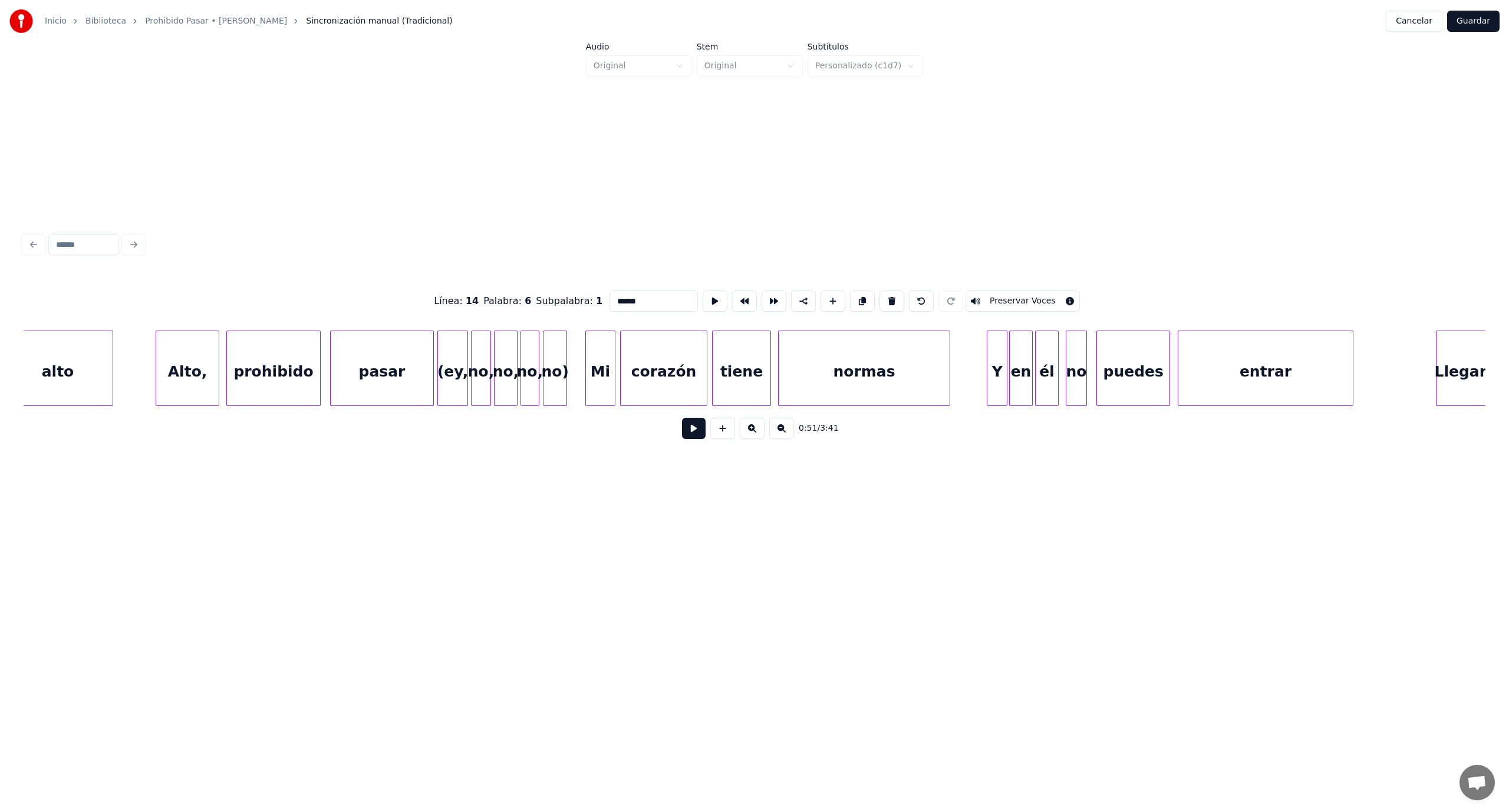
click at [555, 382] on div "no)" at bounding box center [555, 371] width 23 height 80
click at [884, 299] on button at bounding box center [891, 300] width 25 height 21
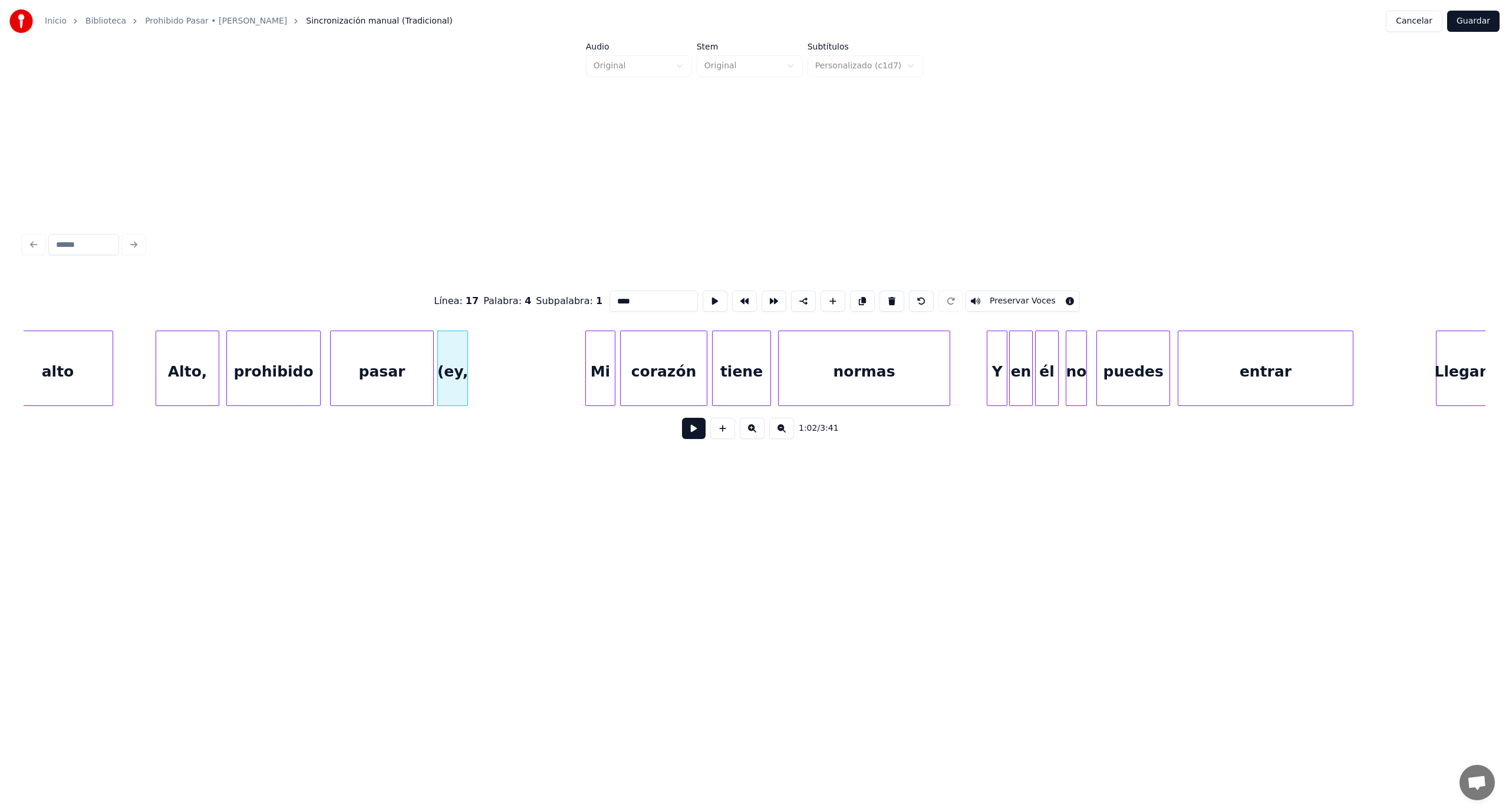
click at [884, 299] on button at bounding box center [891, 300] width 25 height 21
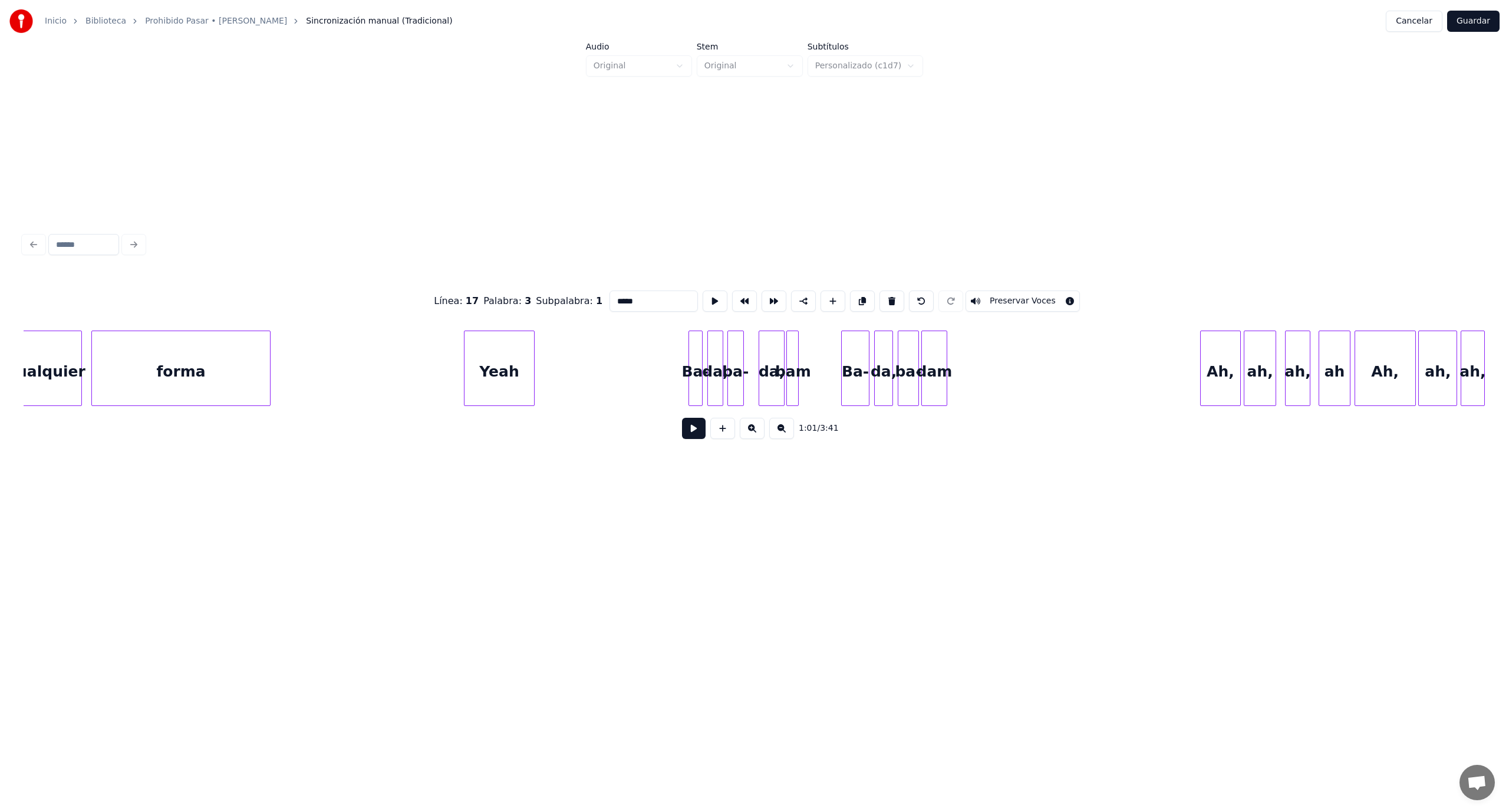
scroll to position [0, 8398]
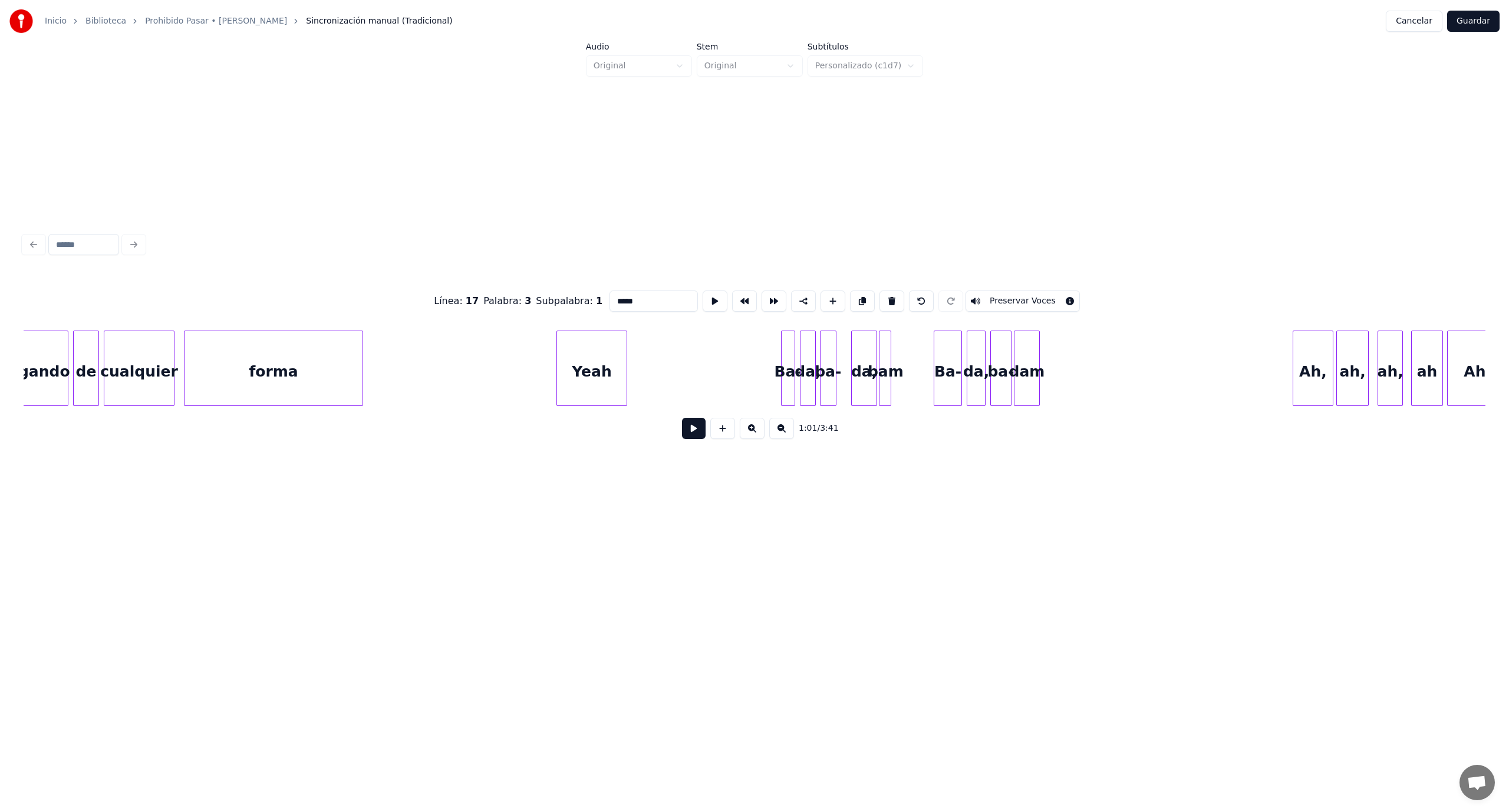
click at [597, 377] on div "Yeah" at bounding box center [591, 371] width 69 height 80
click at [883, 295] on button at bounding box center [891, 300] width 25 height 21
click at [1026, 362] on div "dam" at bounding box center [1026, 371] width 25 height 80
click at [881, 298] on button at bounding box center [891, 300] width 25 height 21
click at [881, 299] on button at bounding box center [891, 300] width 25 height 21
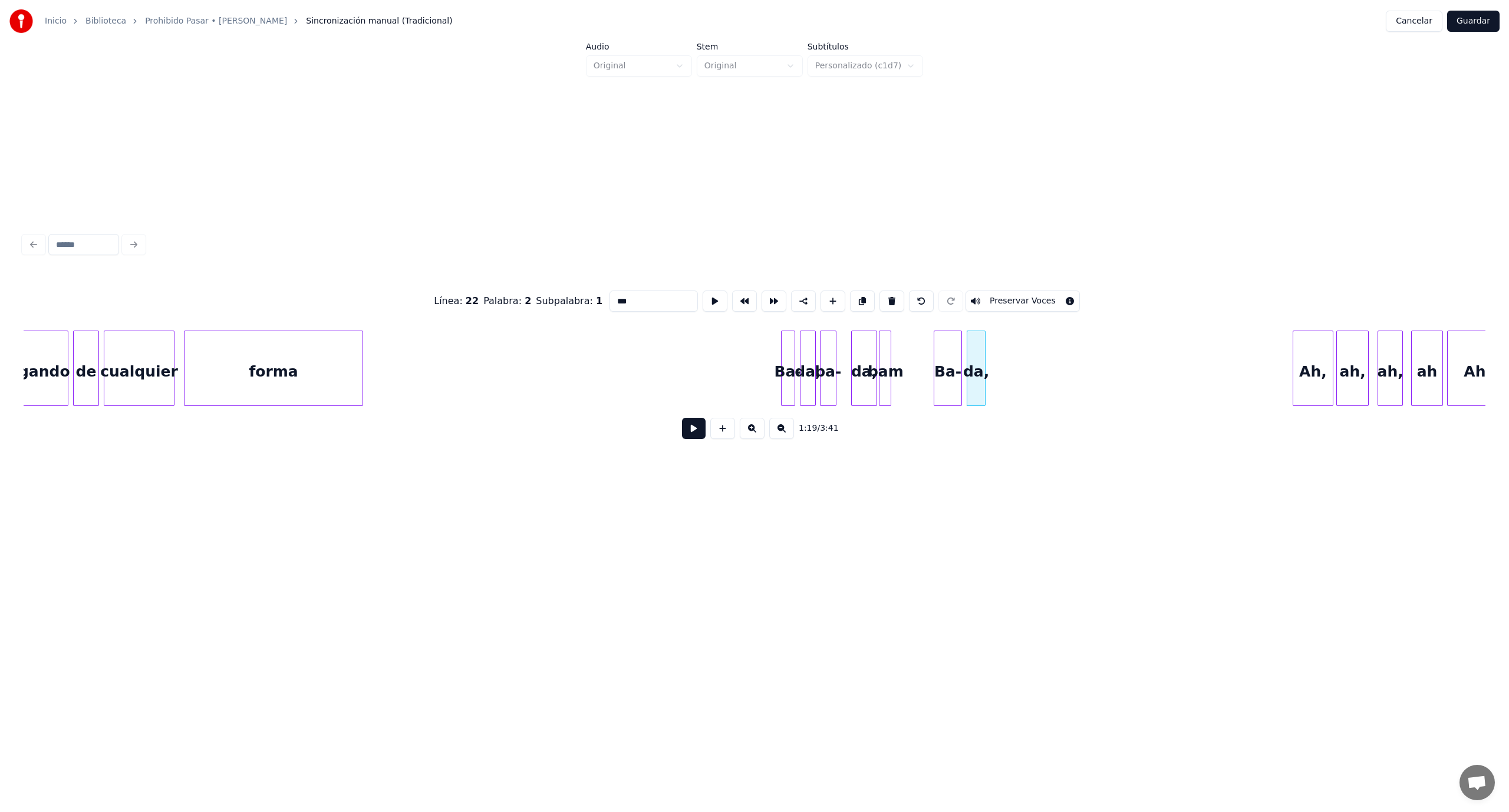
click at [881, 299] on button at bounding box center [891, 300] width 25 height 21
click at [881, 299] on button at bounding box center [891, 300] width 25 height 21
click at [880, 299] on button at bounding box center [891, 300] width 25 height 21
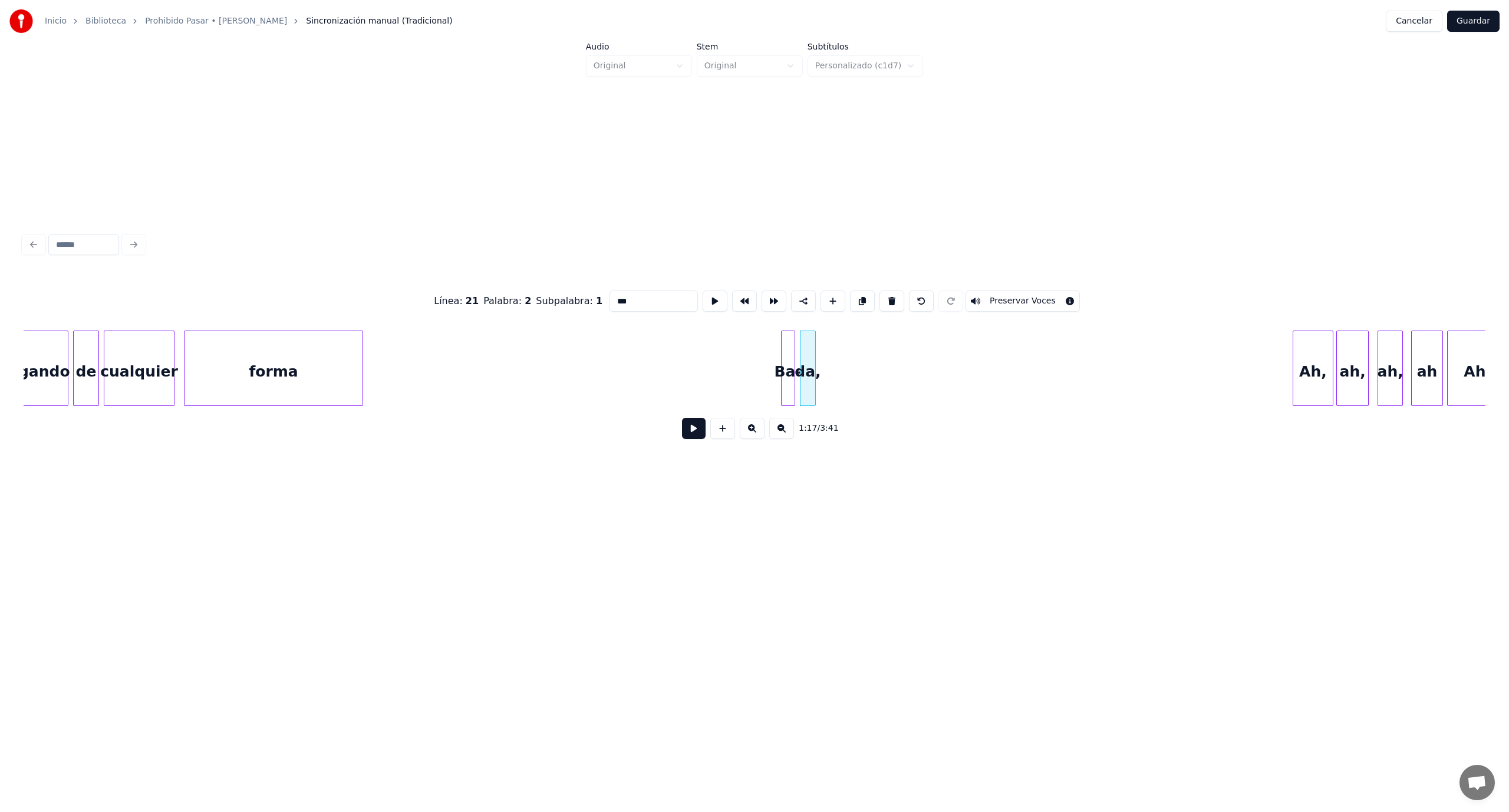
click at [880, 299] on button at bounding box center [891, 300] width 25 height 21
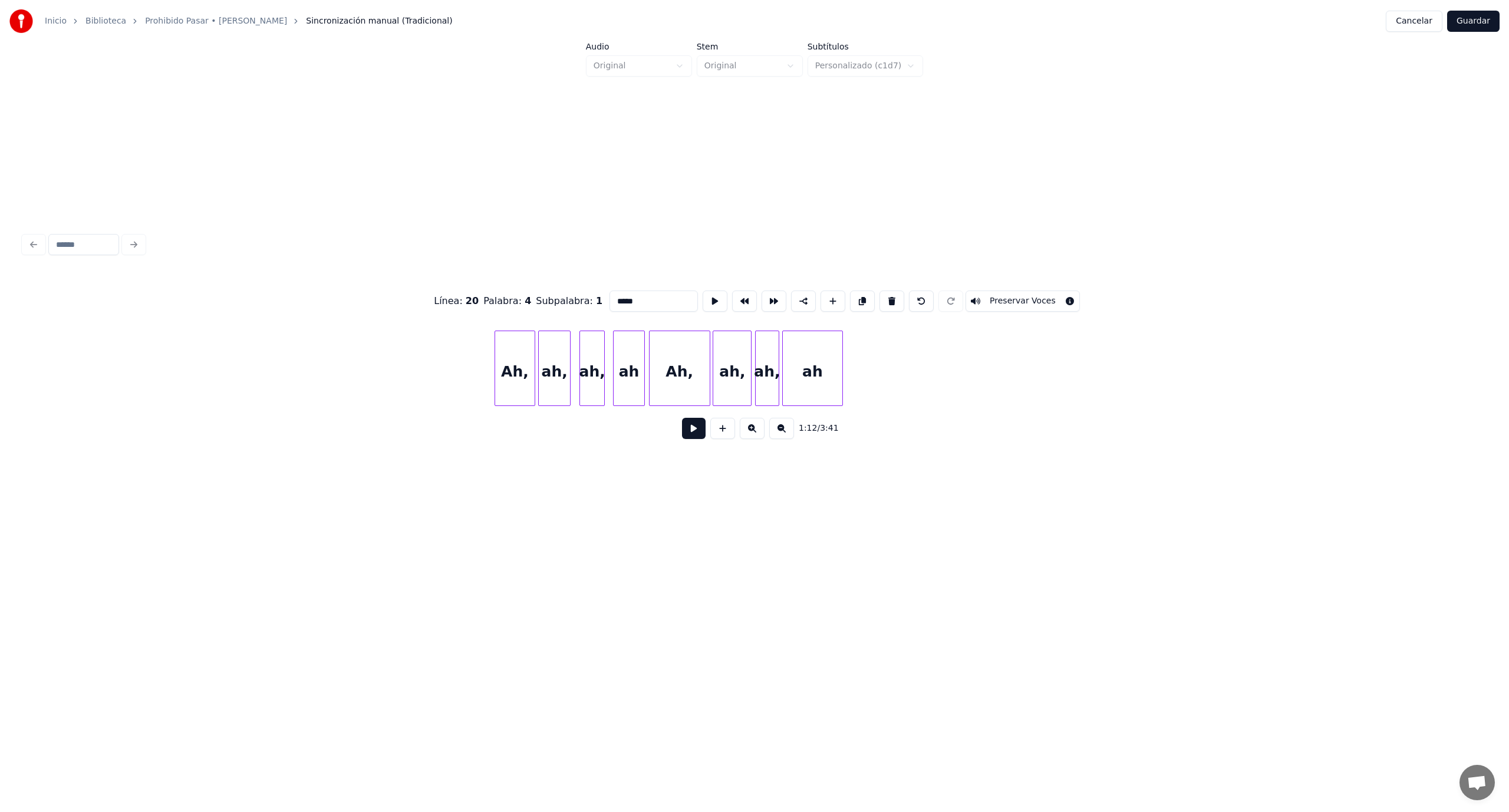
scroll to position [0, 9260]
click at [746, 368] on div "ah" at bounding box center [748, 371] width 60 height 80
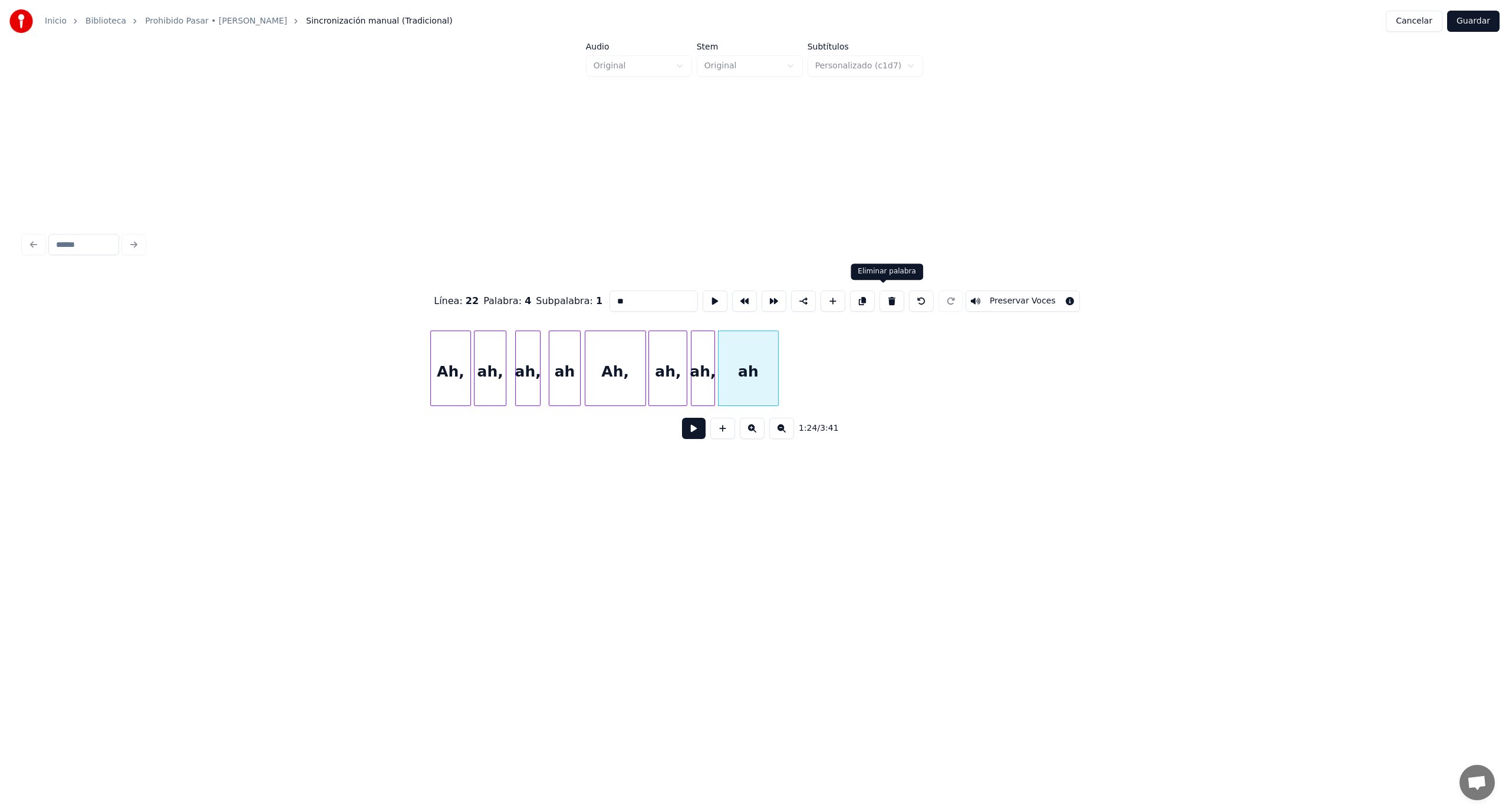
click at [883, 297] on button at bounding box center [891, 300] width 25 height 21
click at [883, 296] on button at bounding box center [891, 300] width 25 height 21
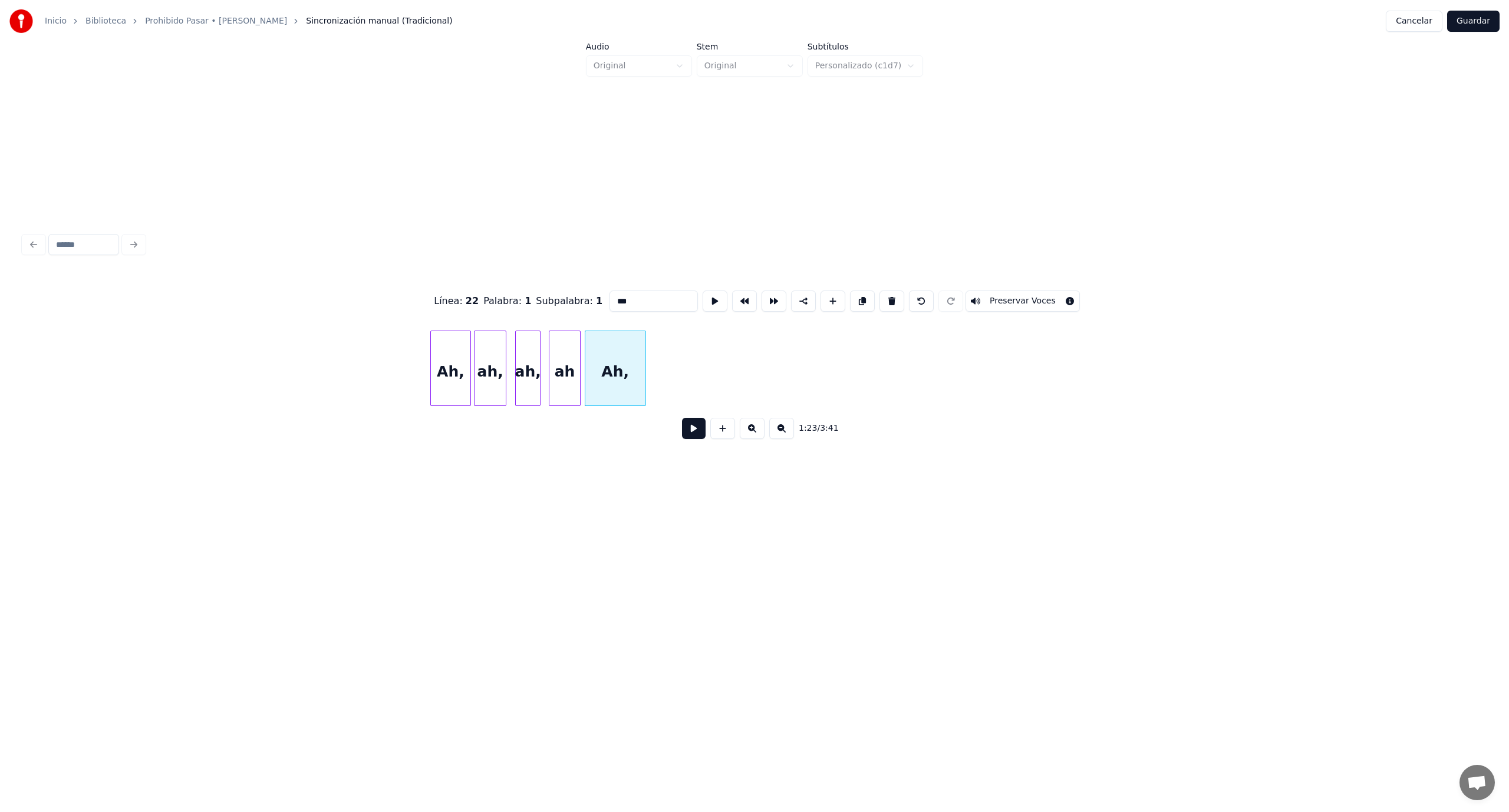
click at [883, 297] on button at bounding box center [891, 300] width 25 height 21
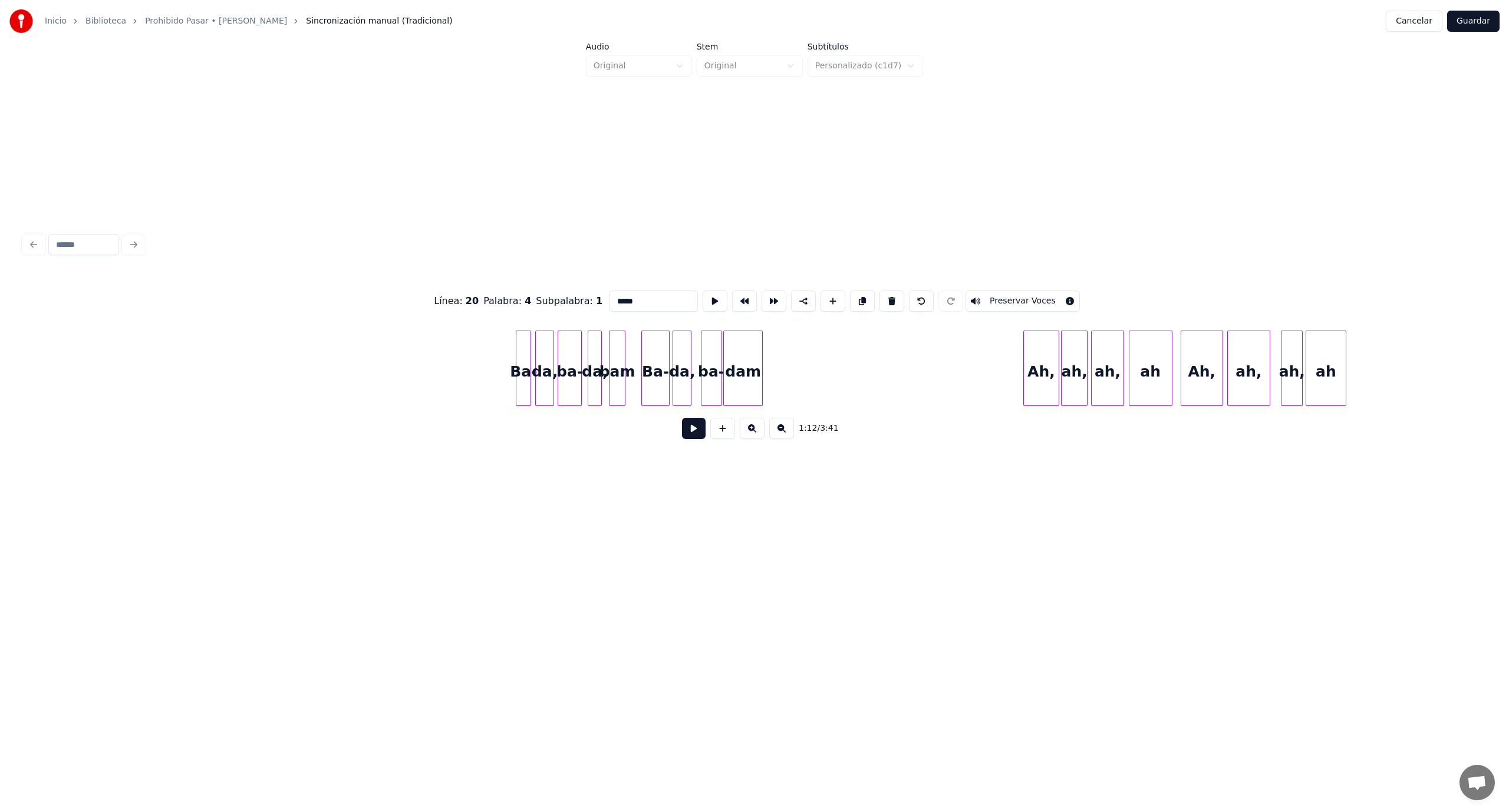
scroll to position [0, 10369]
click at [746, 377] on div "dam" at bounding box center [735, 371] width 39 height 80
click at [1322, 361] on div "ah" at bounding box center [1319, 371] width 39 height 80
click at [882, 290] on button at bounding box center [891, 300] width 25 height 21
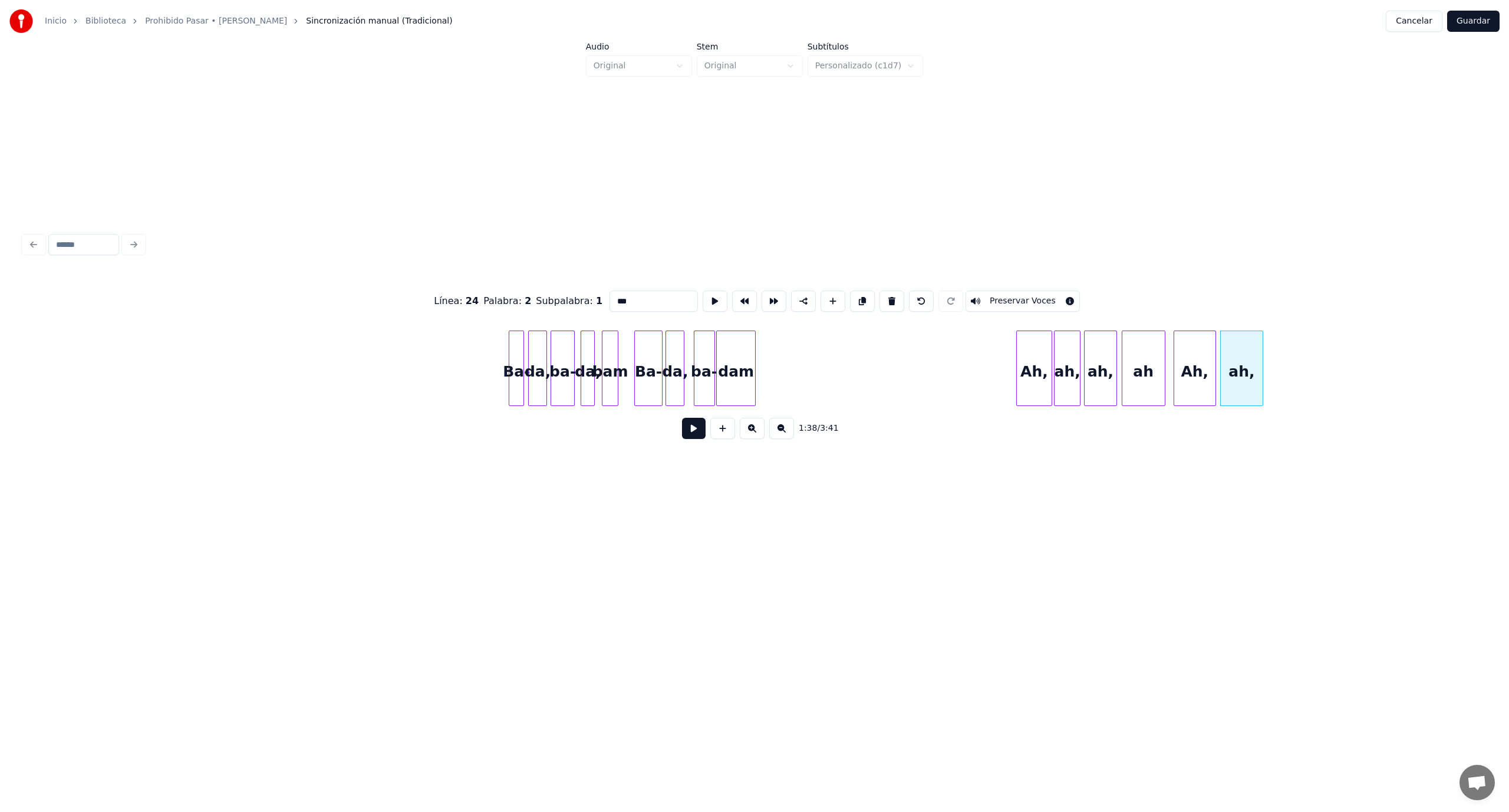
click at [882, 290] on button at bounding box center [891, 300] width 25 height 21
click at [883, 297] on button at bounding box center [891, 300] width 25 height 21
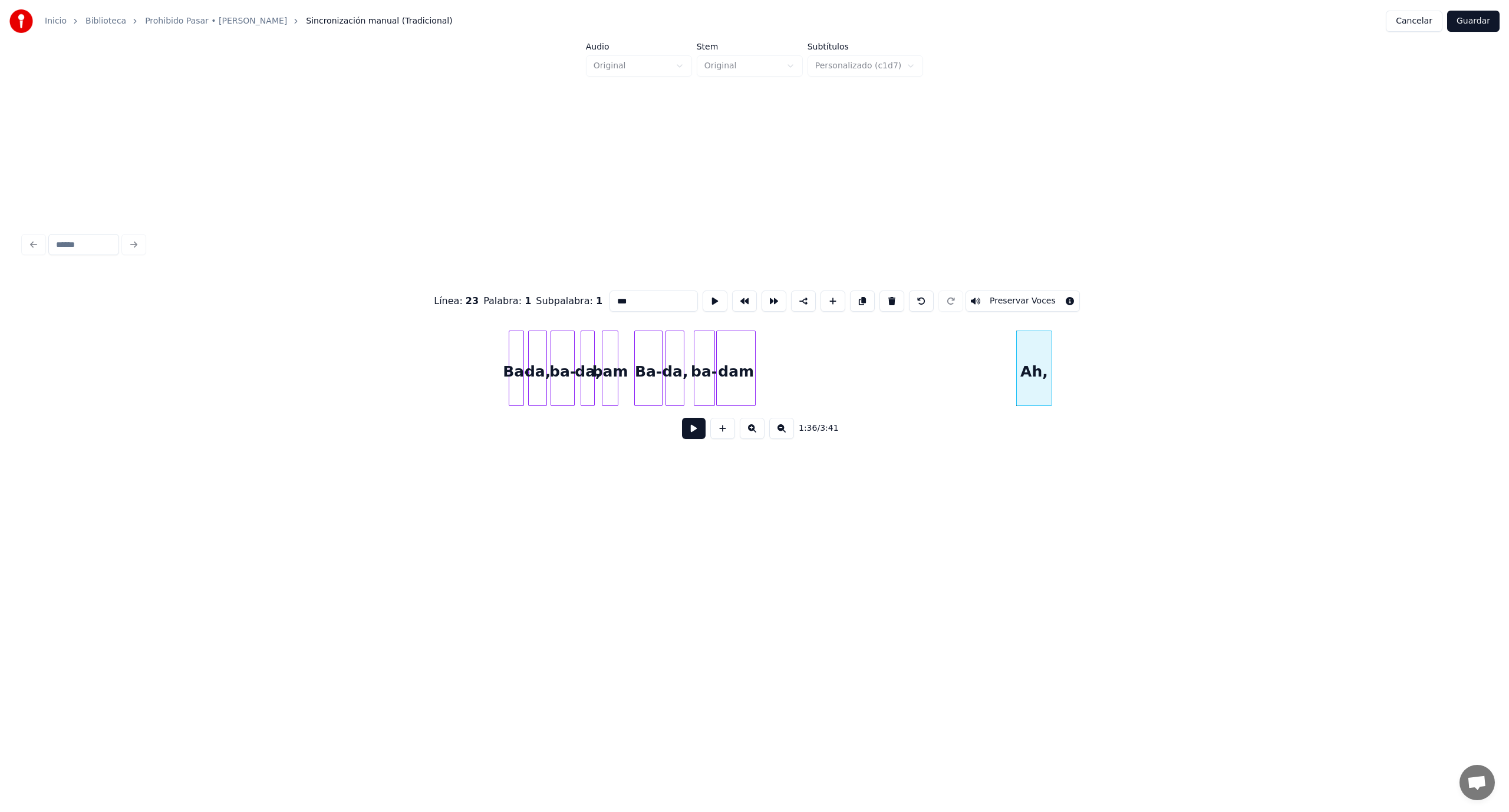
click at [883, 297] on button at bounding box center [891, 300] width 25 height 21
click at [883, 298] on button at bounding box center [891, 300] width 25 height 21
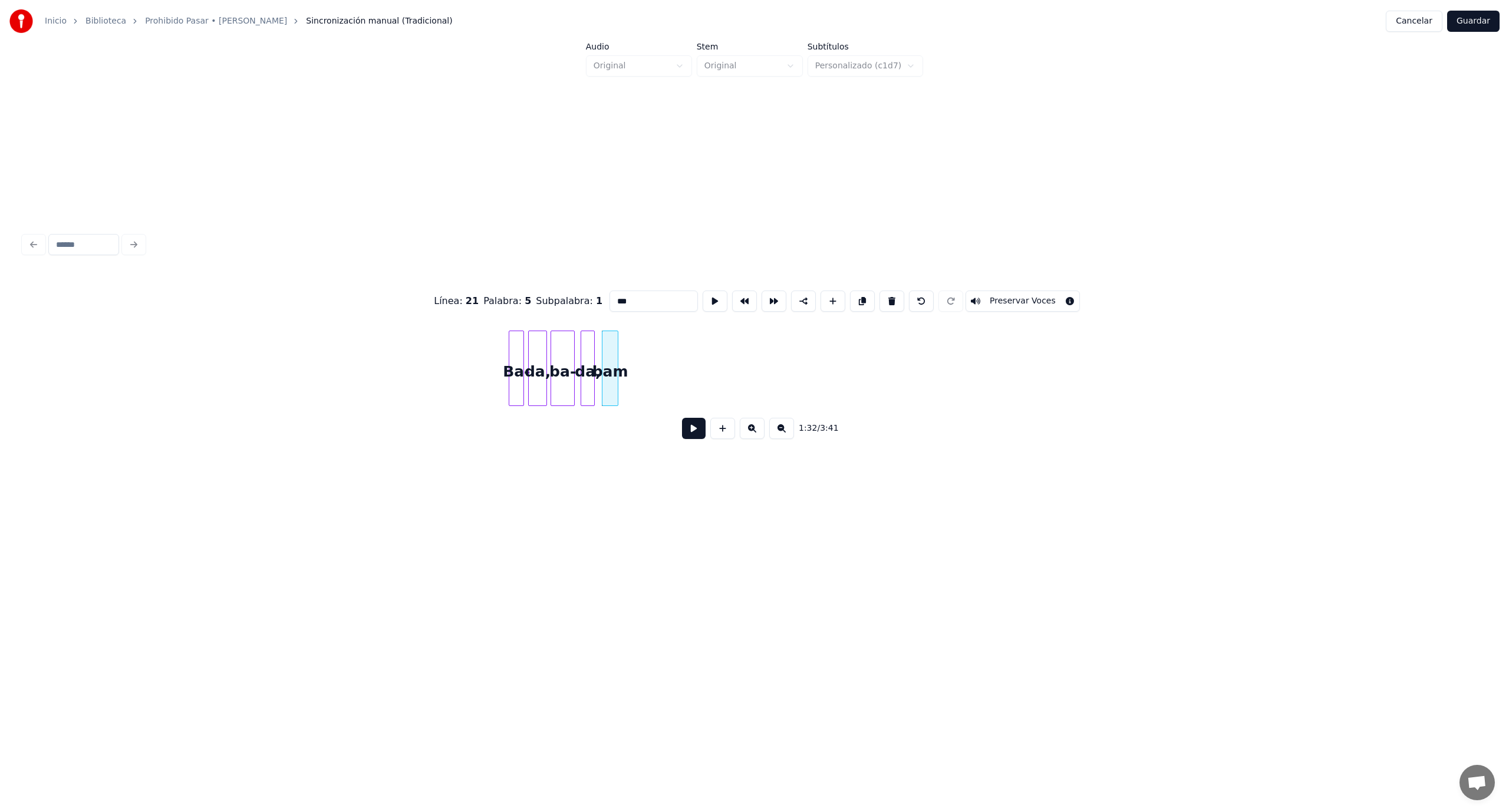
click at [883, 298] on button at bounding box center [891, 300] width 25 height 21
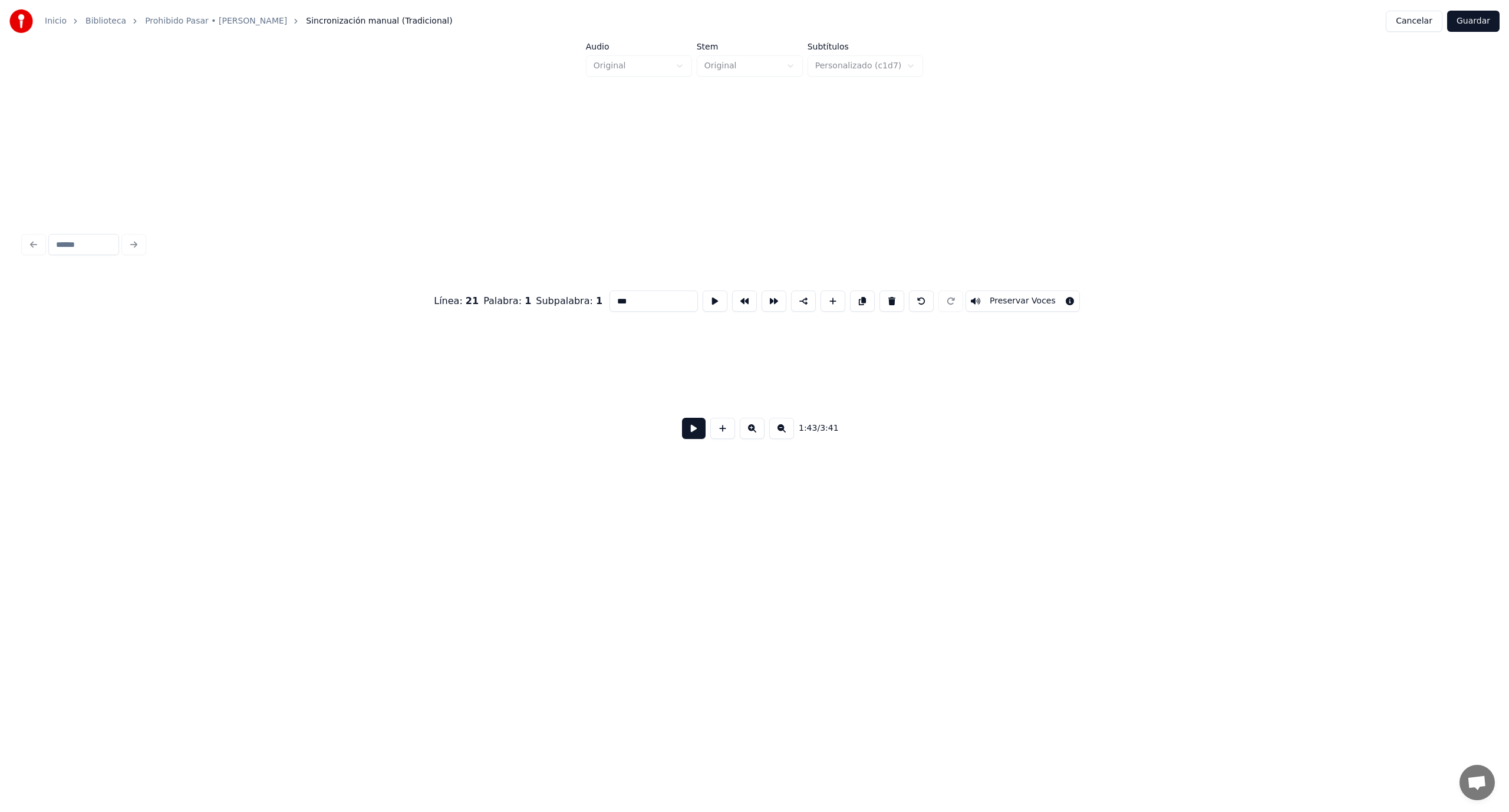
scroll to position [0, 12146]
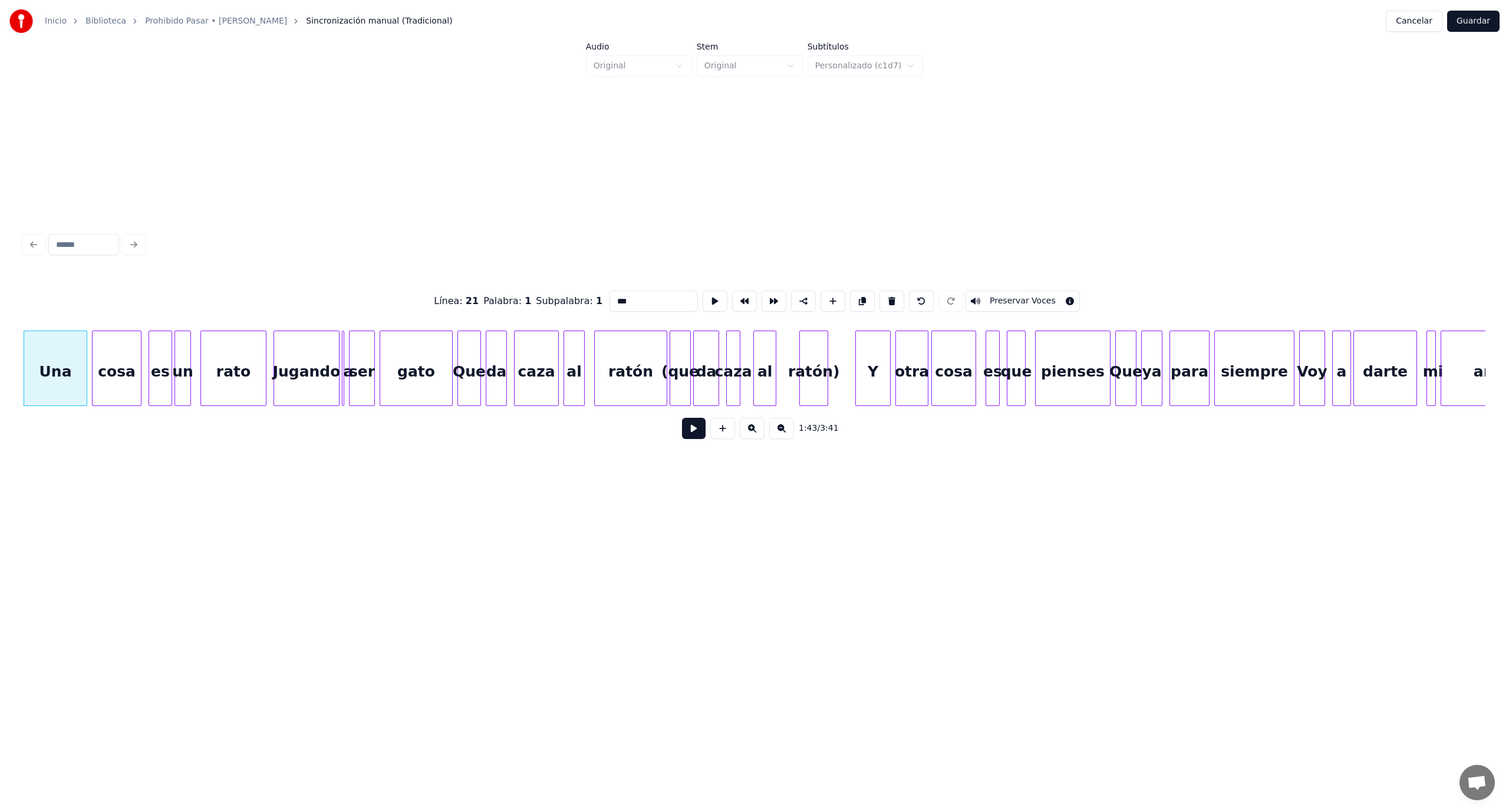
click at [818, 370] on div "ratón)" at bounding box center [813, 371] width 27 height 80
click at [886, 294] on button at bounding box center [895, 300] width 25 height 21
click at [886, 294] on button at bounding box center [891, 300] width 25 height 21
click at [887, 294] on button at bounding box center [891, 300] width 25 height 21
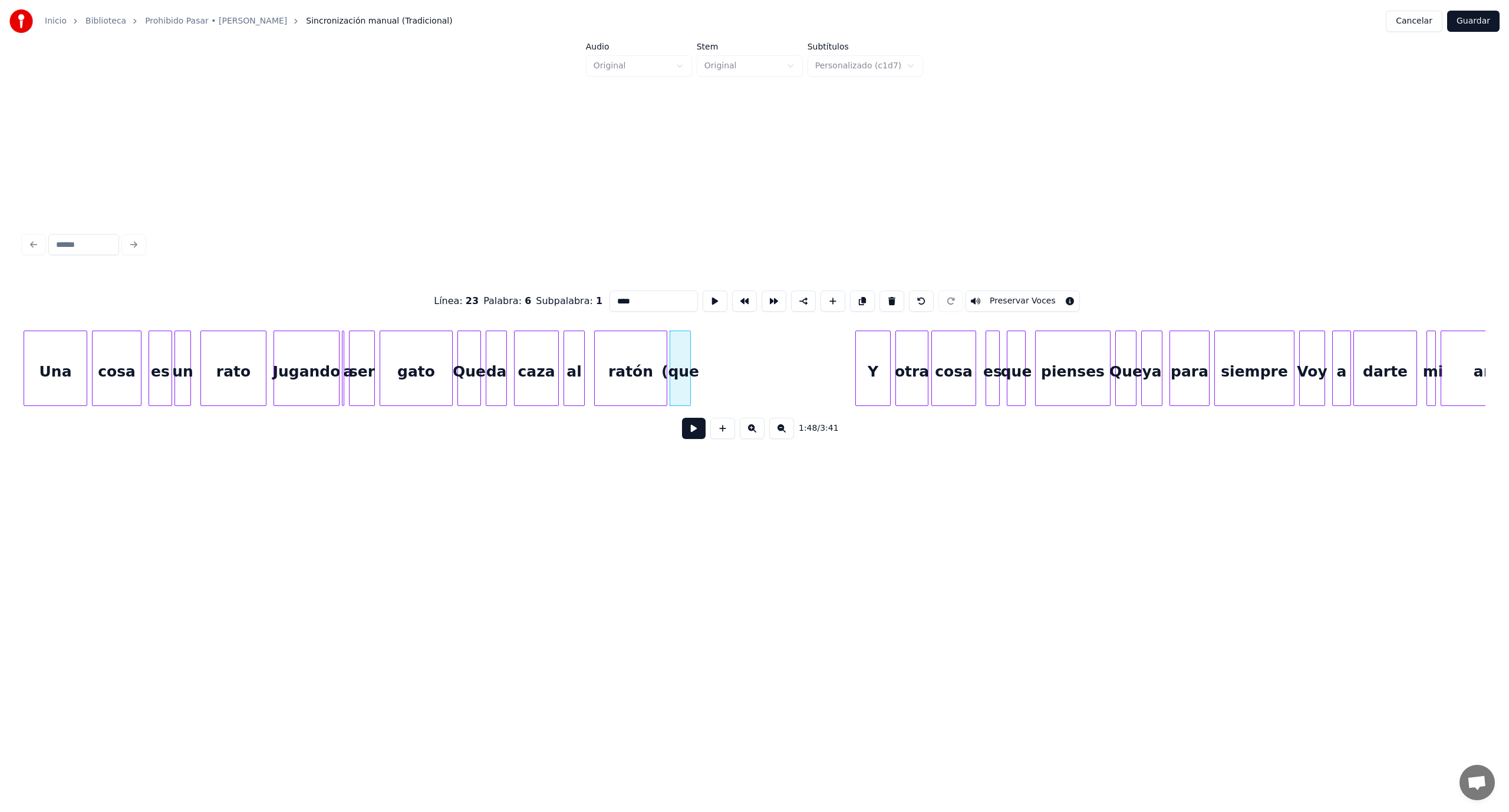
click at [887, 294] on button at bounding box center [891, 300] width 25 height 21
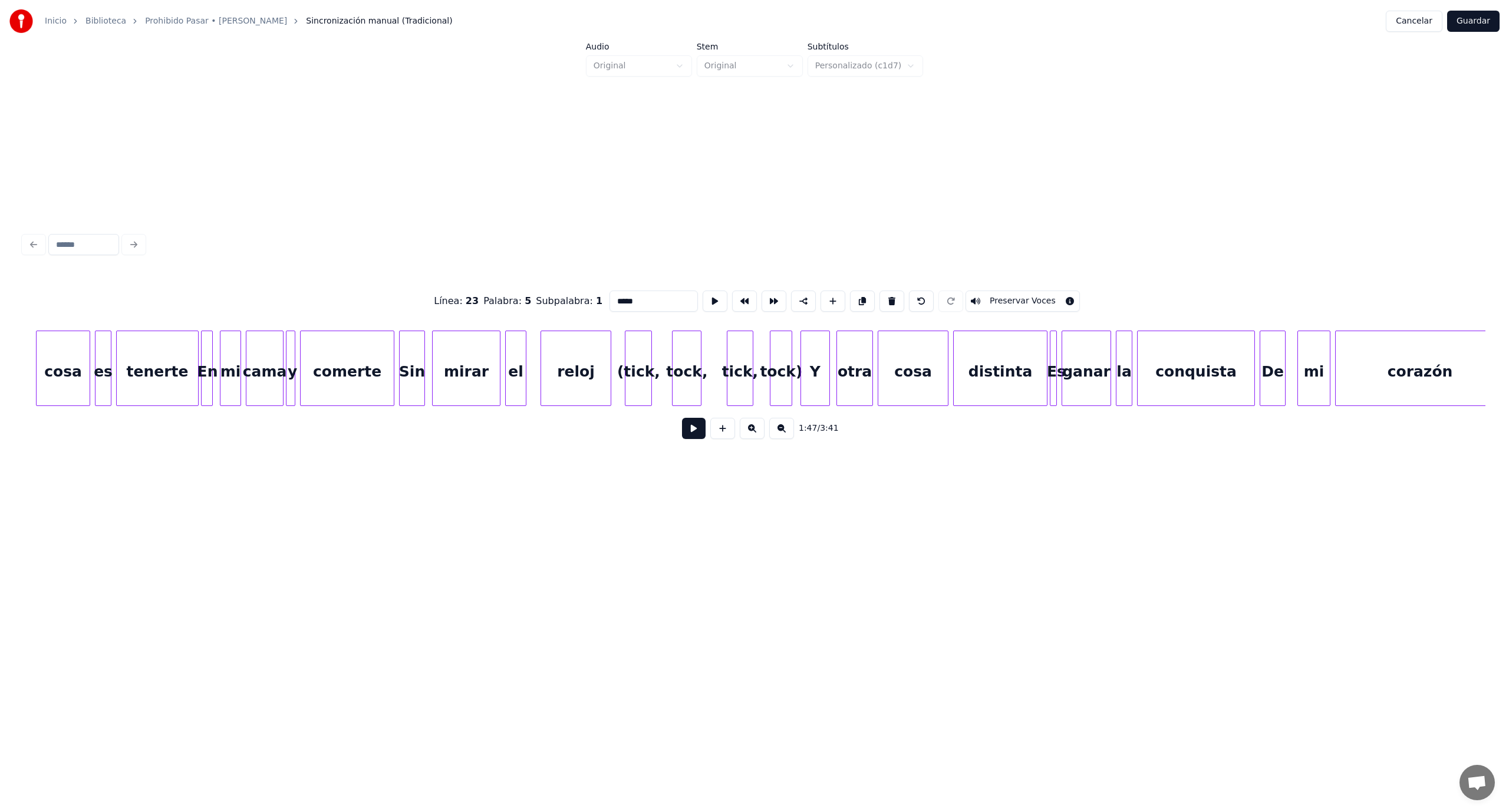
scroll to position [0, 13900]
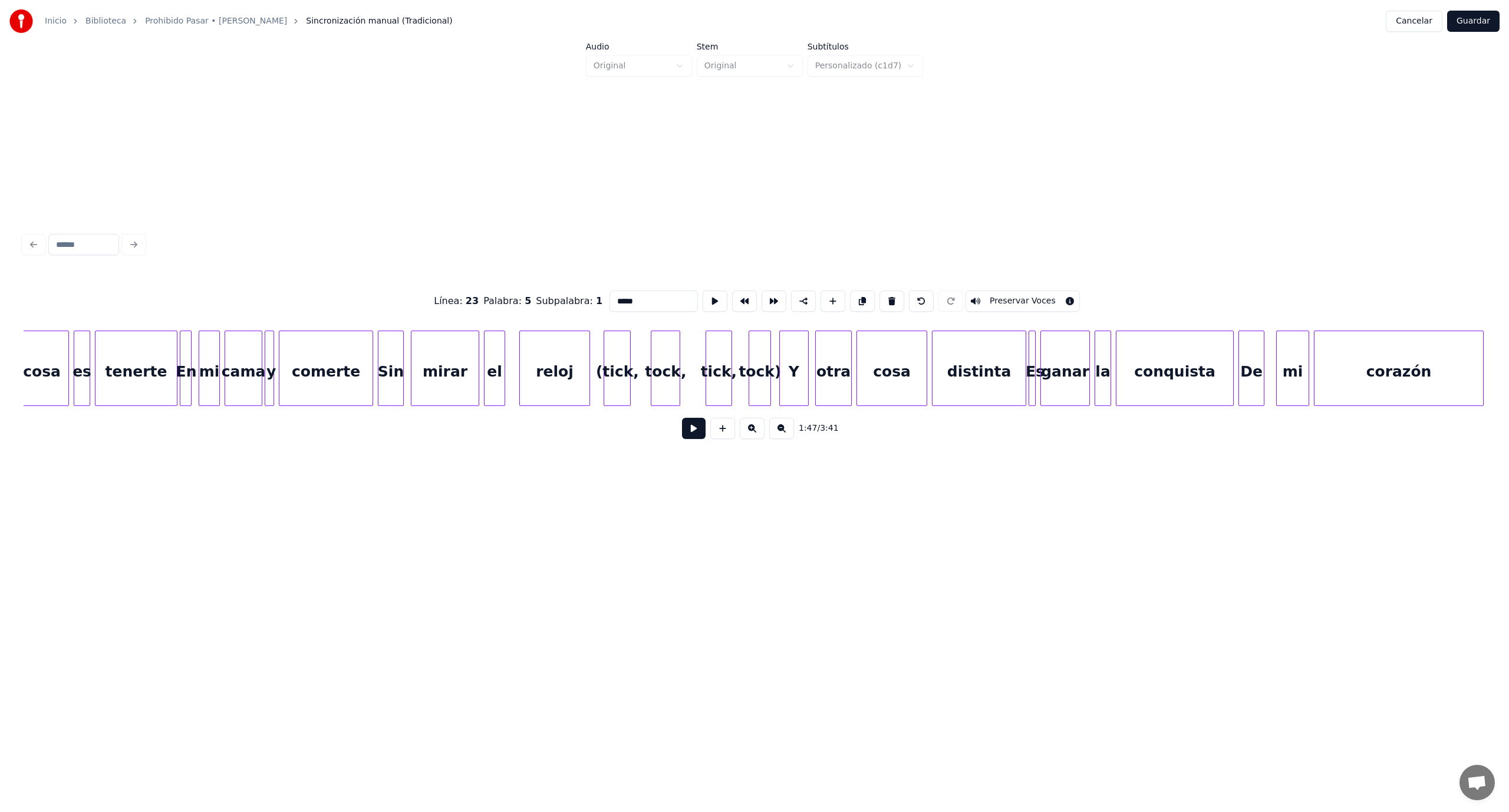
click at [756, 379] on div "tock)" at bounding box center [759, 371] width 21 height 80
click at [882, 293] on button at bounding box center [891, 300] width 25 height 21
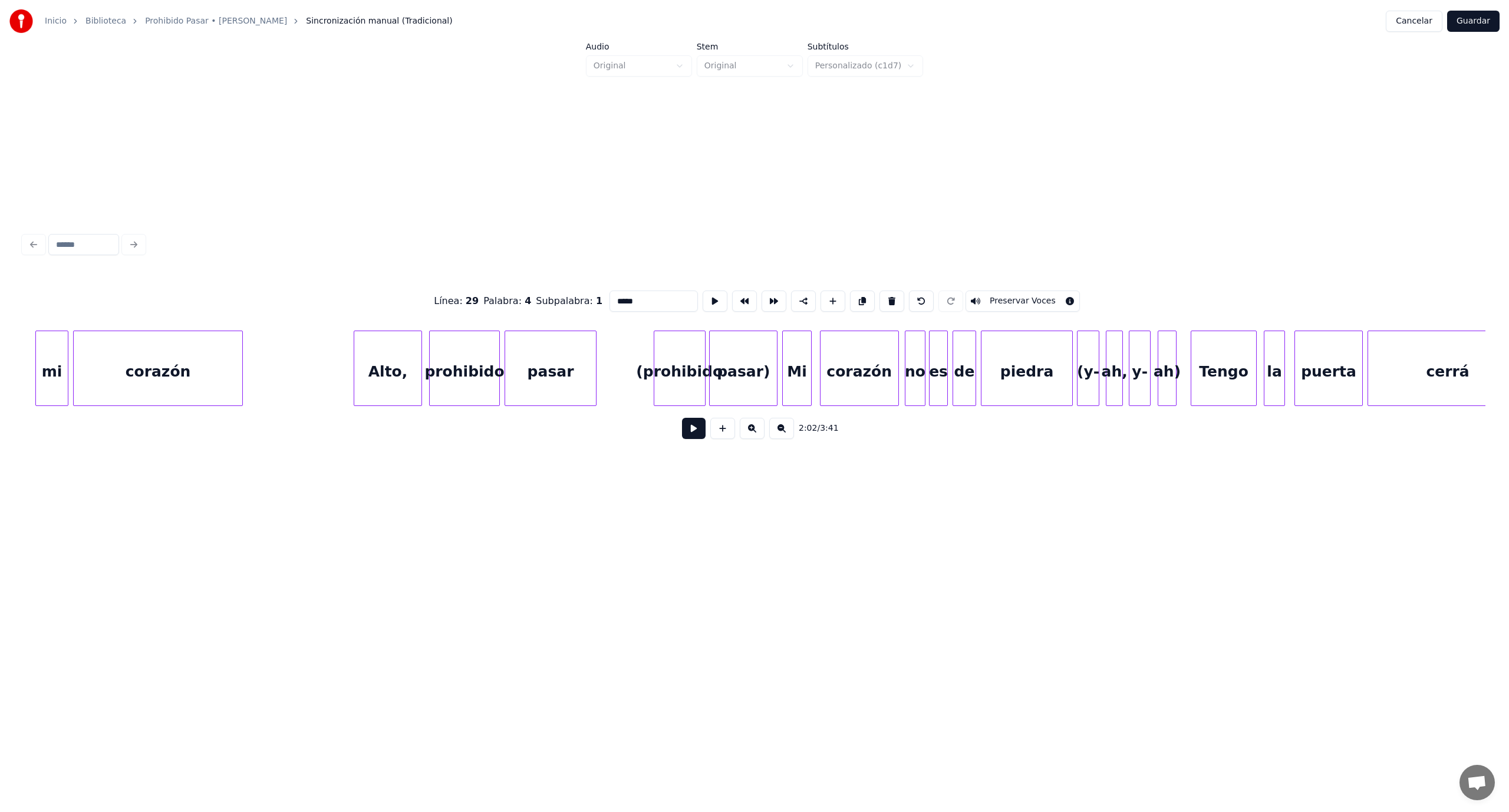
scroll to position [0, 15155]
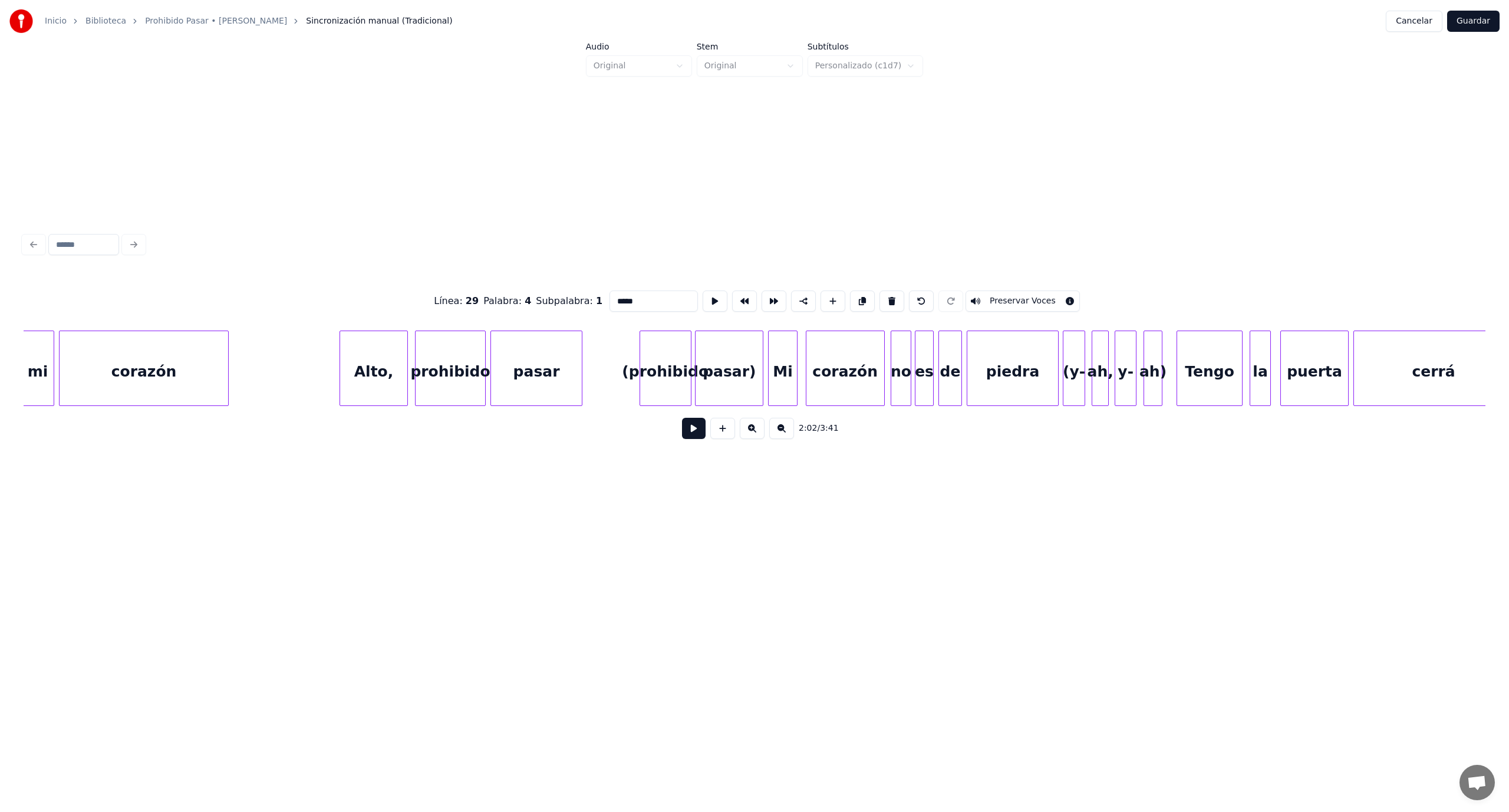
click at [743, 374] on div "pasar)" at bounding box center [729, 371] width 68 height 80
click at [881, 293] on button at bounding box center [891, 300] width 25 height 21
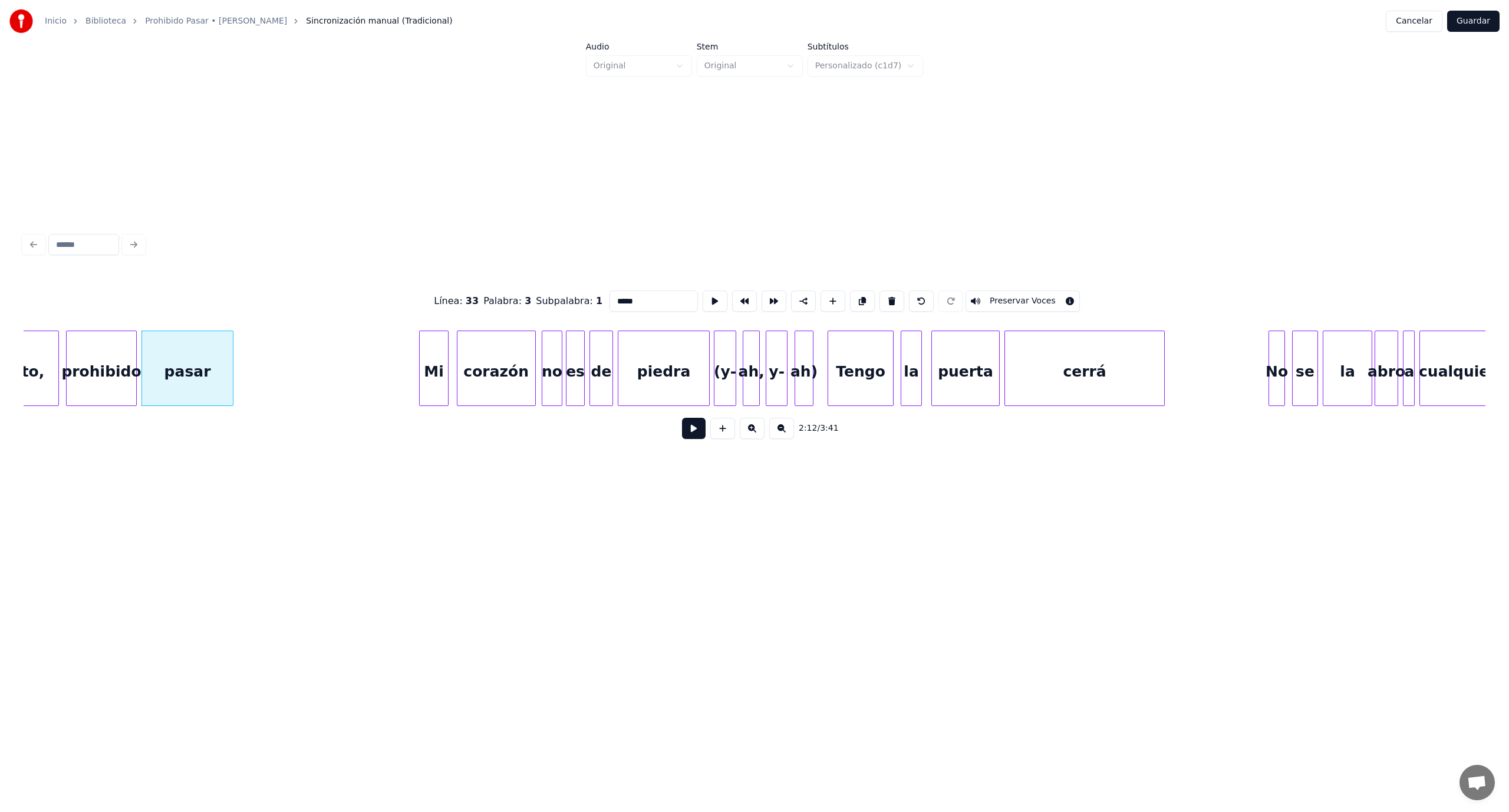
scroll to position [0, 15519]
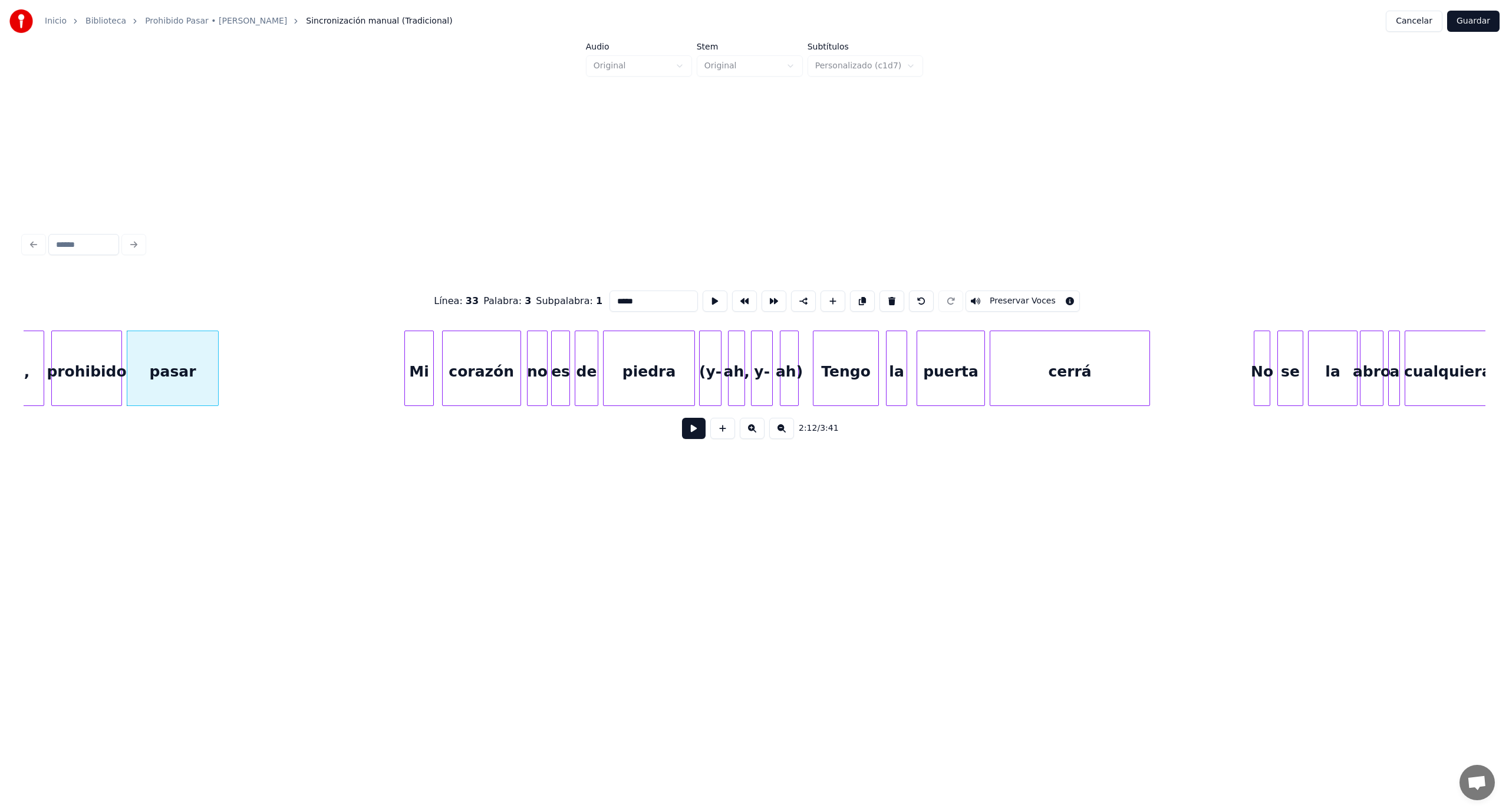
click at [794, 376] on div "ah)" at bounding box center [789, 371] width 18 height 80
click at [883, 297] on button at bounding box center [895, 300] width 25 height 21
click at [883, 297] on button at bounding box center [891, 300] width 25 height 21
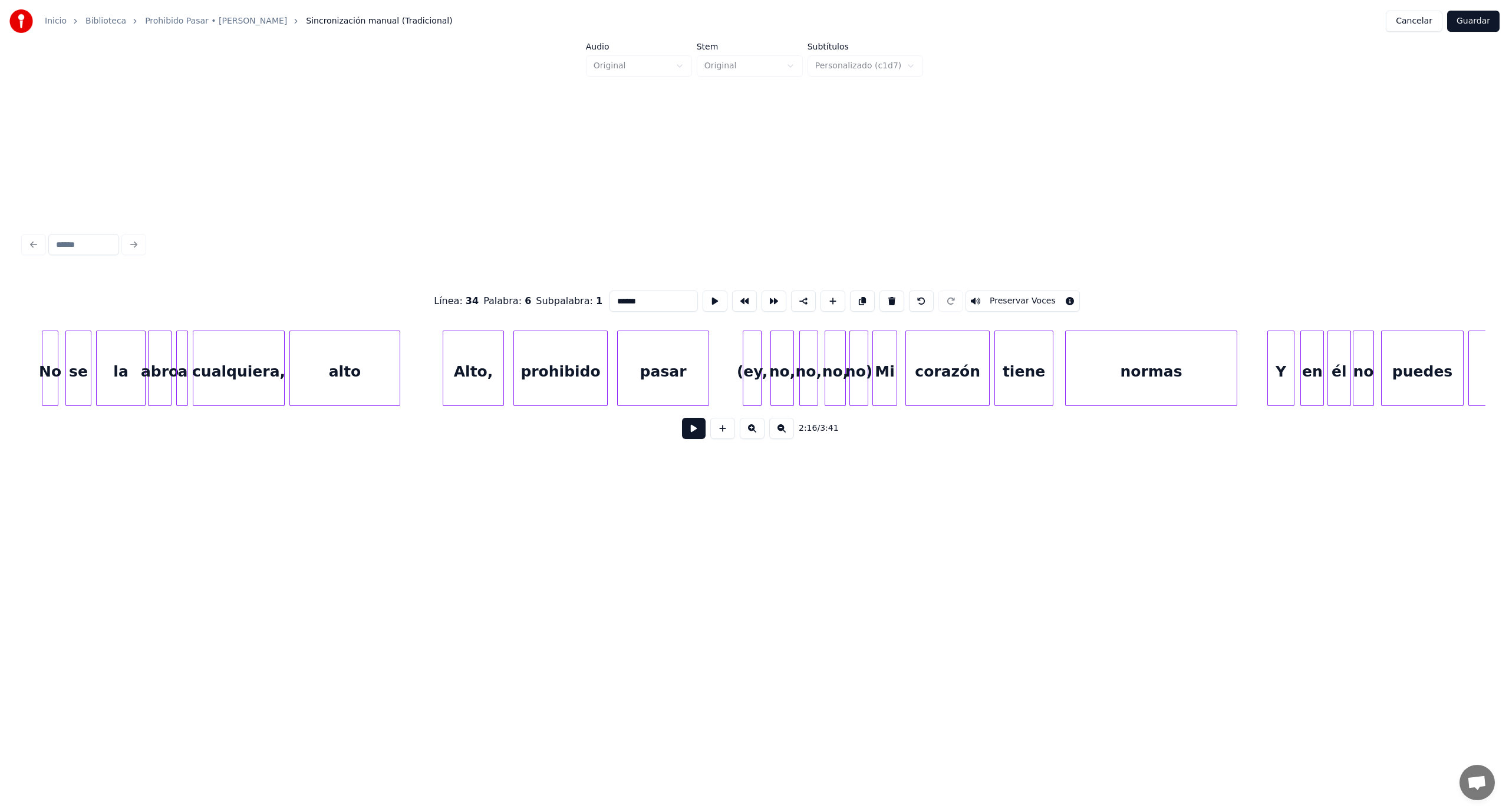
scroll to position [0, 16802]
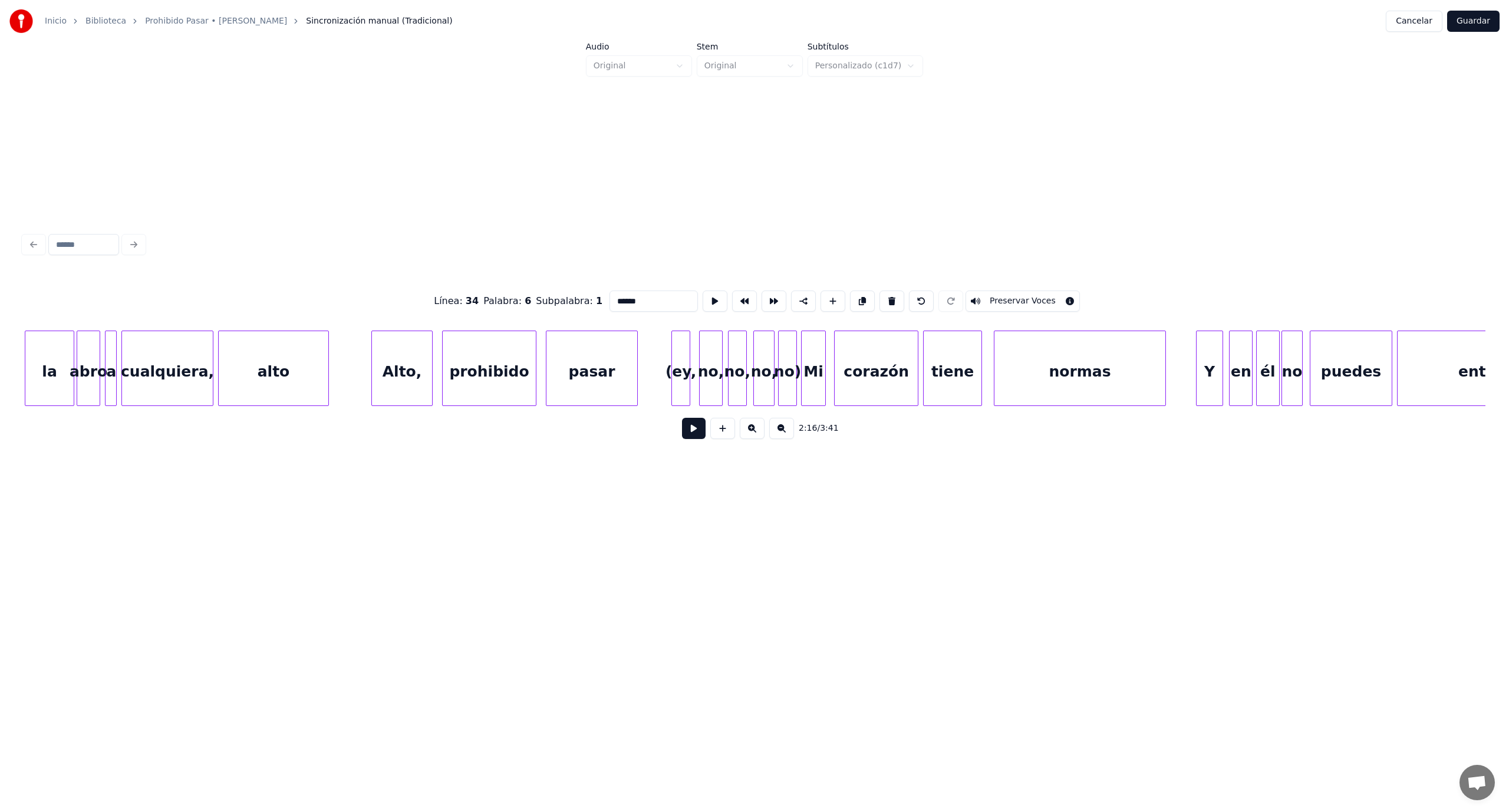
click at [788, 374] on div "no)" at bounding box center [787, 371] width 18 height 80
click at [883, 294] on button at bounding box center [891, 300] width 25 height 21
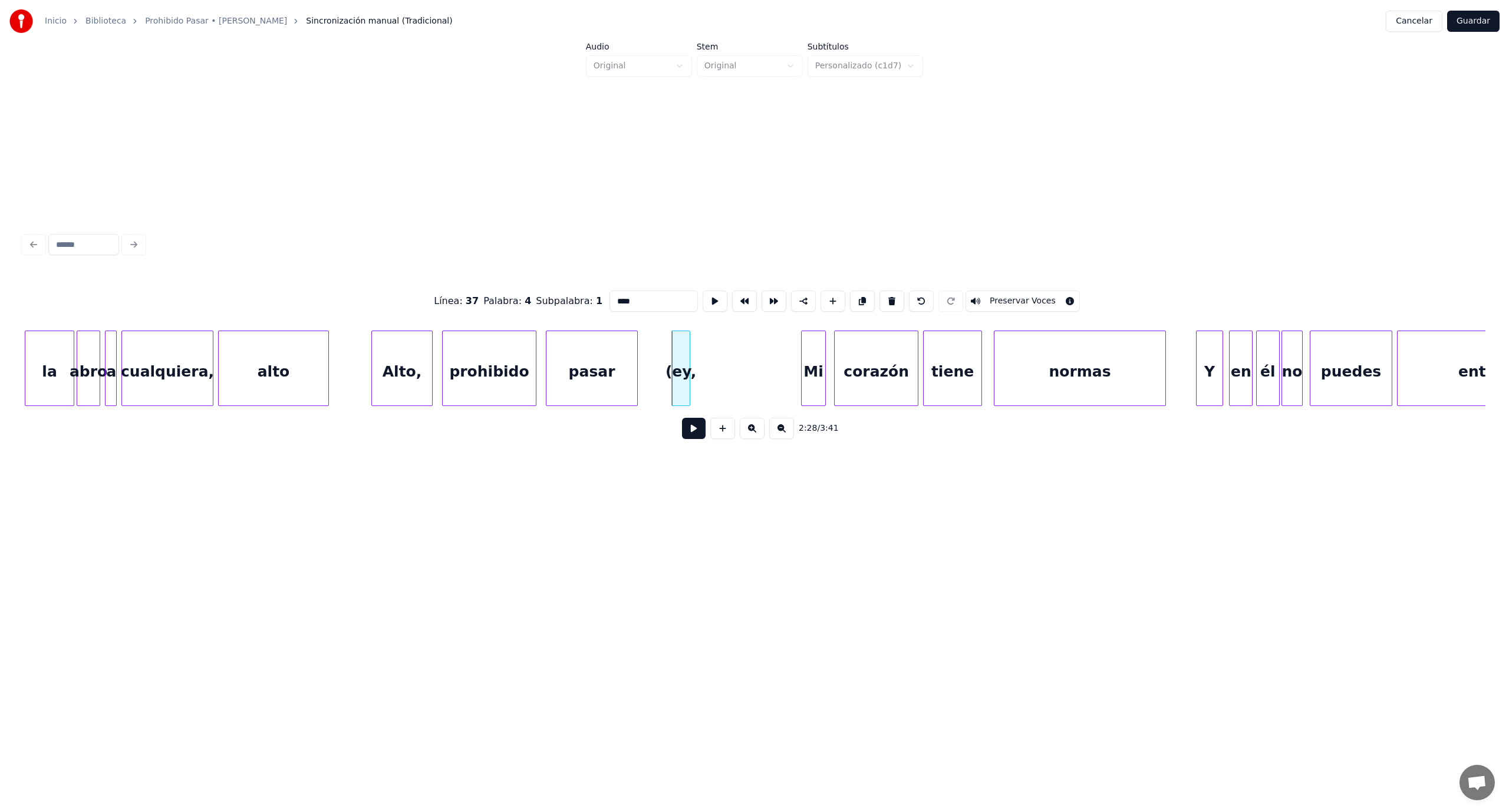
click at [883, 298] on button at bounding box center [891, 300] width 25 height 21
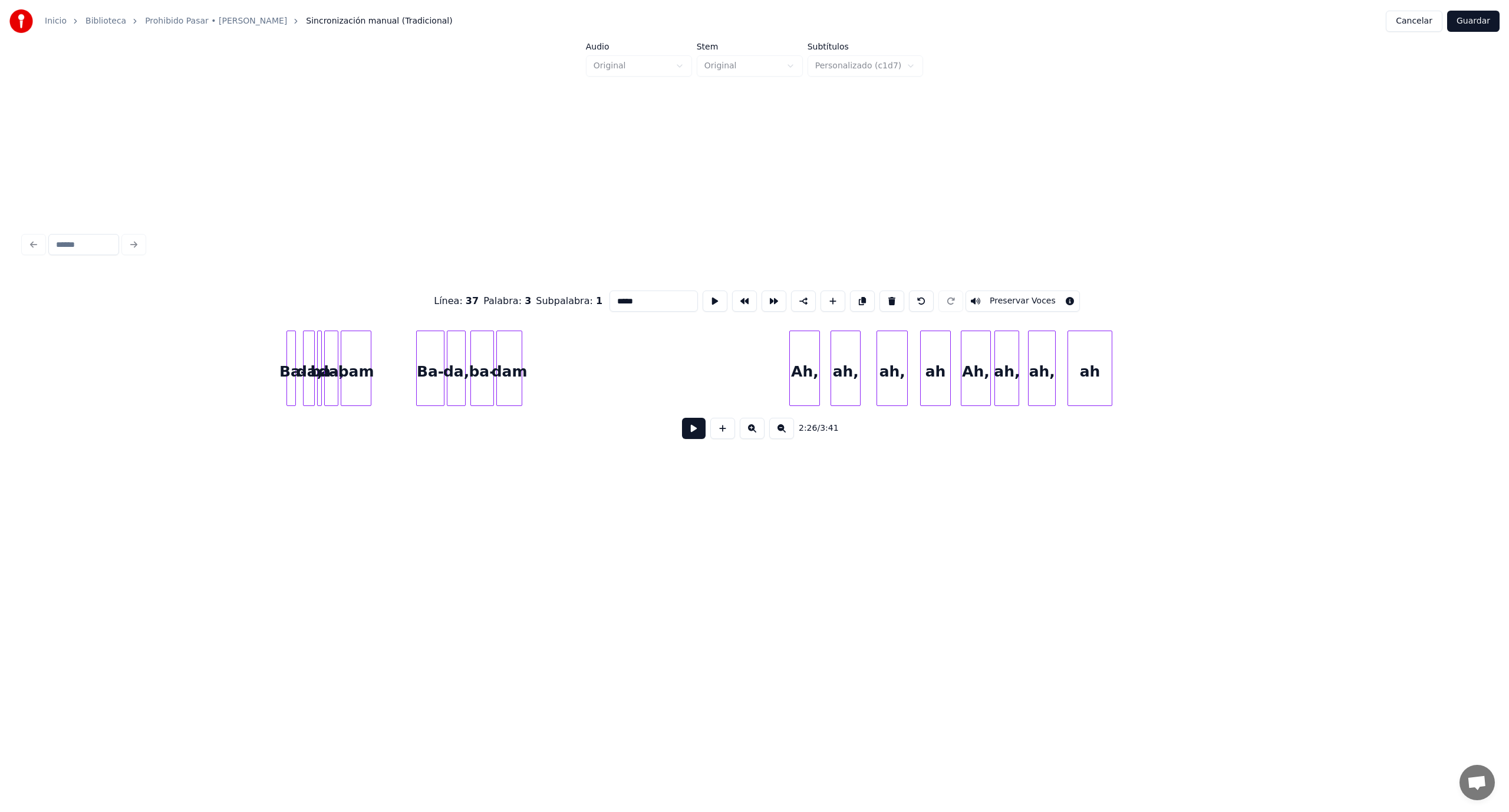
scroll to position [0, 18983]
click at [1084, 364] on div "ah" at bounding box center [1083, 371] width 45 height 80
click at [882, 297] on button at bounding box center [891, 300] width 25 height 21
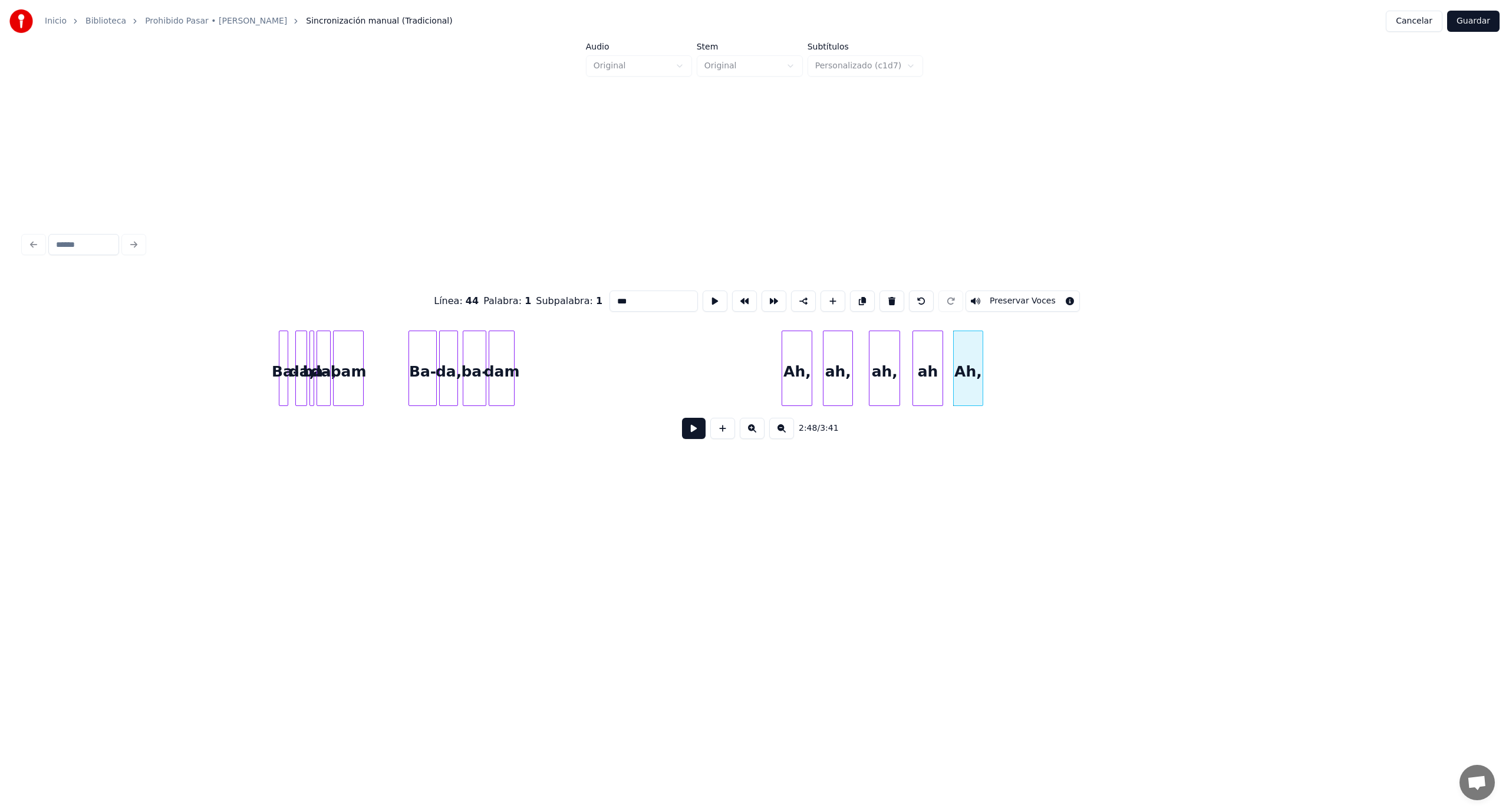
click at [882, 296] on button at bounding box center [891, 300] width 25 height 21
click at [882, 298] on button at bounding box center [891, 300] width 25 height 21
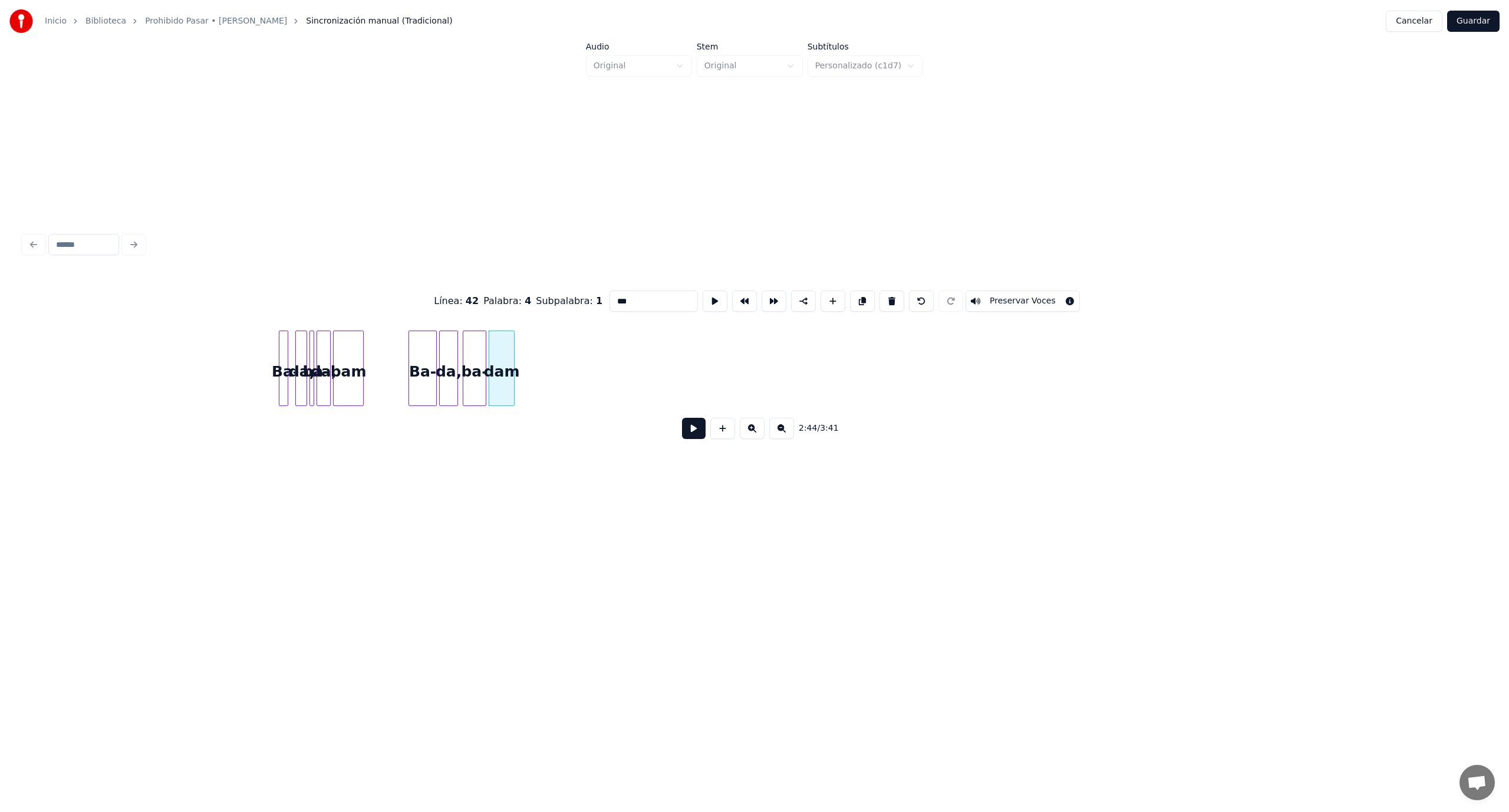
click at [882, 298] on button at bounding box center [891, 300] width 25 height 21
click at [882, 298] on button at bounding box center [891, 300] width 25 height 21
click at [882, 299] on button at bounding box center [891, 300] width 25 height 21
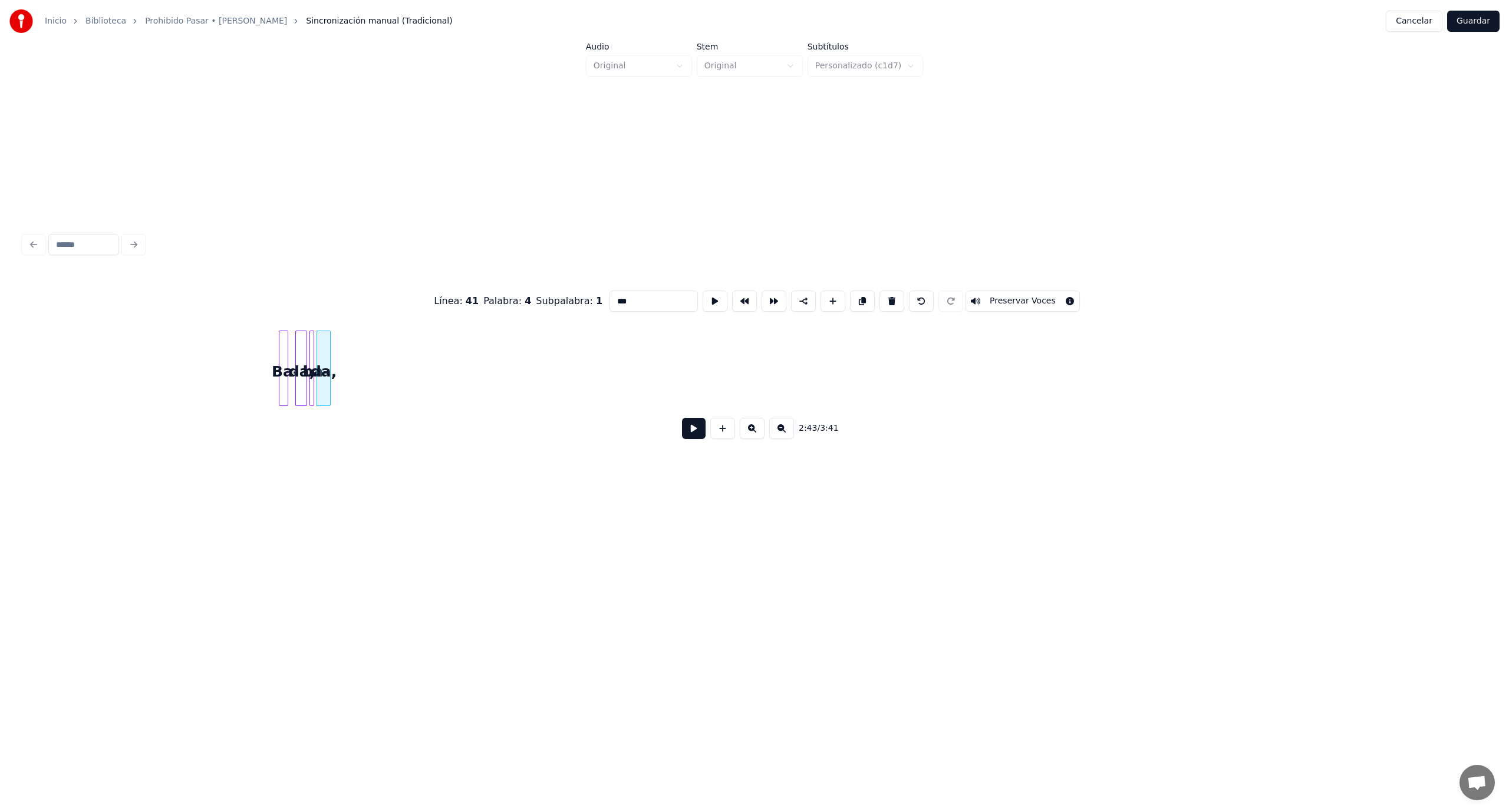
click at [883, 299] on button at bounding box center [891, 300] width 25 height 21
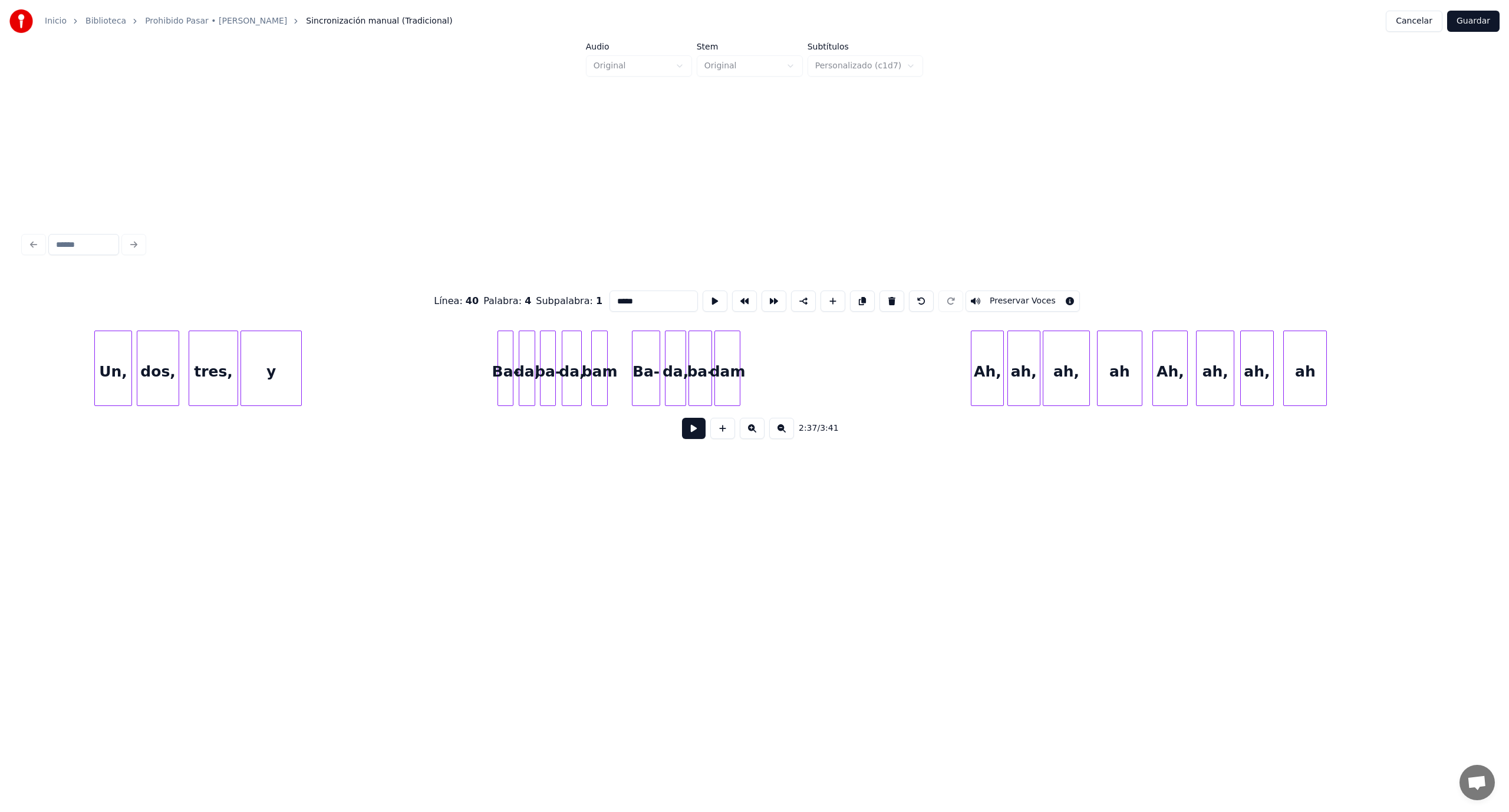
scroll to position [0, 20561]
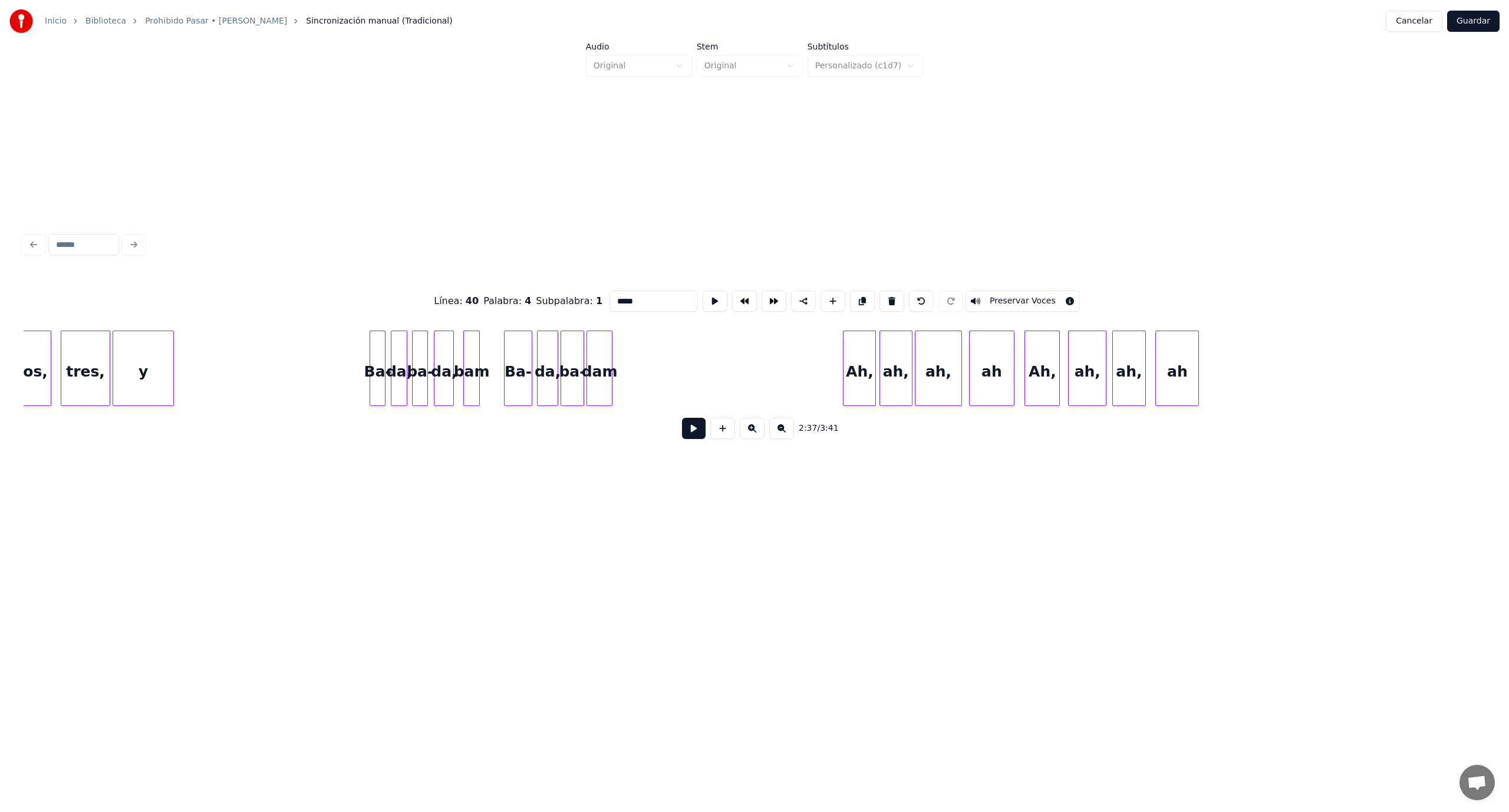
click at [1185, 363] on div "ah" at bounding box center [1177, 371] width 43 height 80
click at [883, 296] on button at bounding box center [891, 300] width 25 height 21
click at [883, 298] on button at bounding box center [891, 300] width 25 height 21
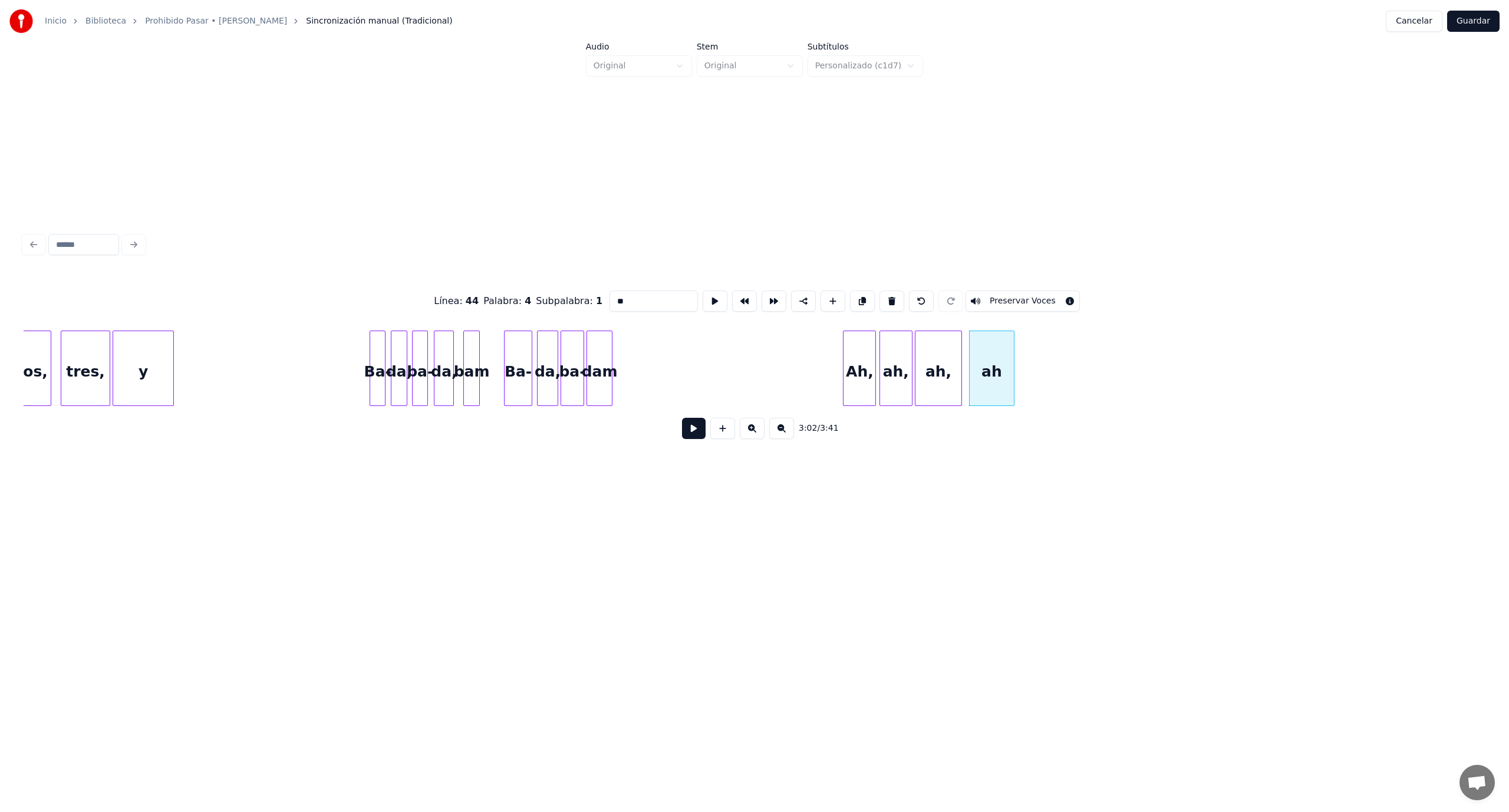
click at [883, 298] on button at bounding box center [891, 300] width 25 height 21
click at [883, 297] on button at bounding box center [891, 300] width 25 height 21
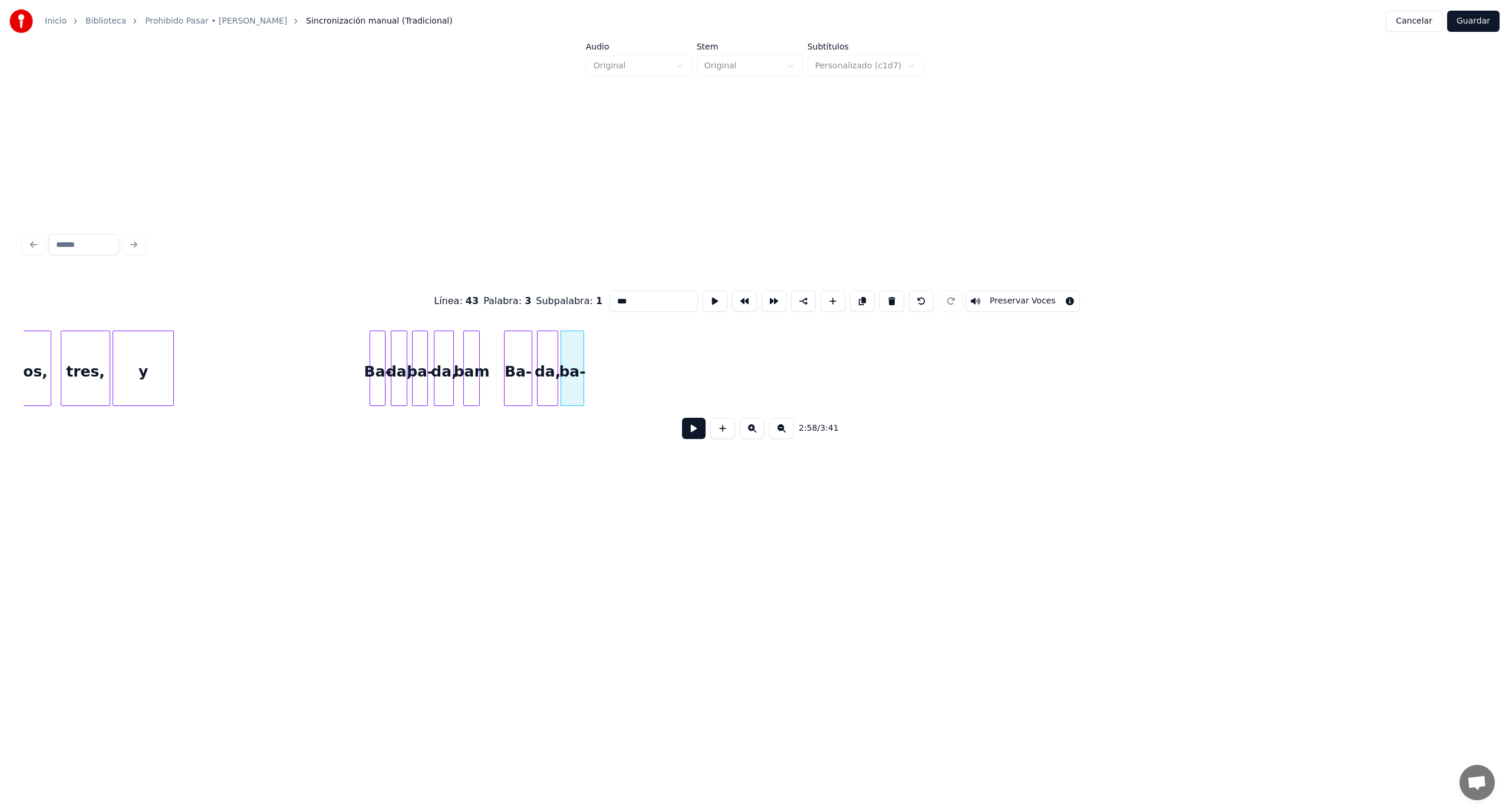
click at [883, 297] on button at bounding box center [891, 300] width 25 height 21
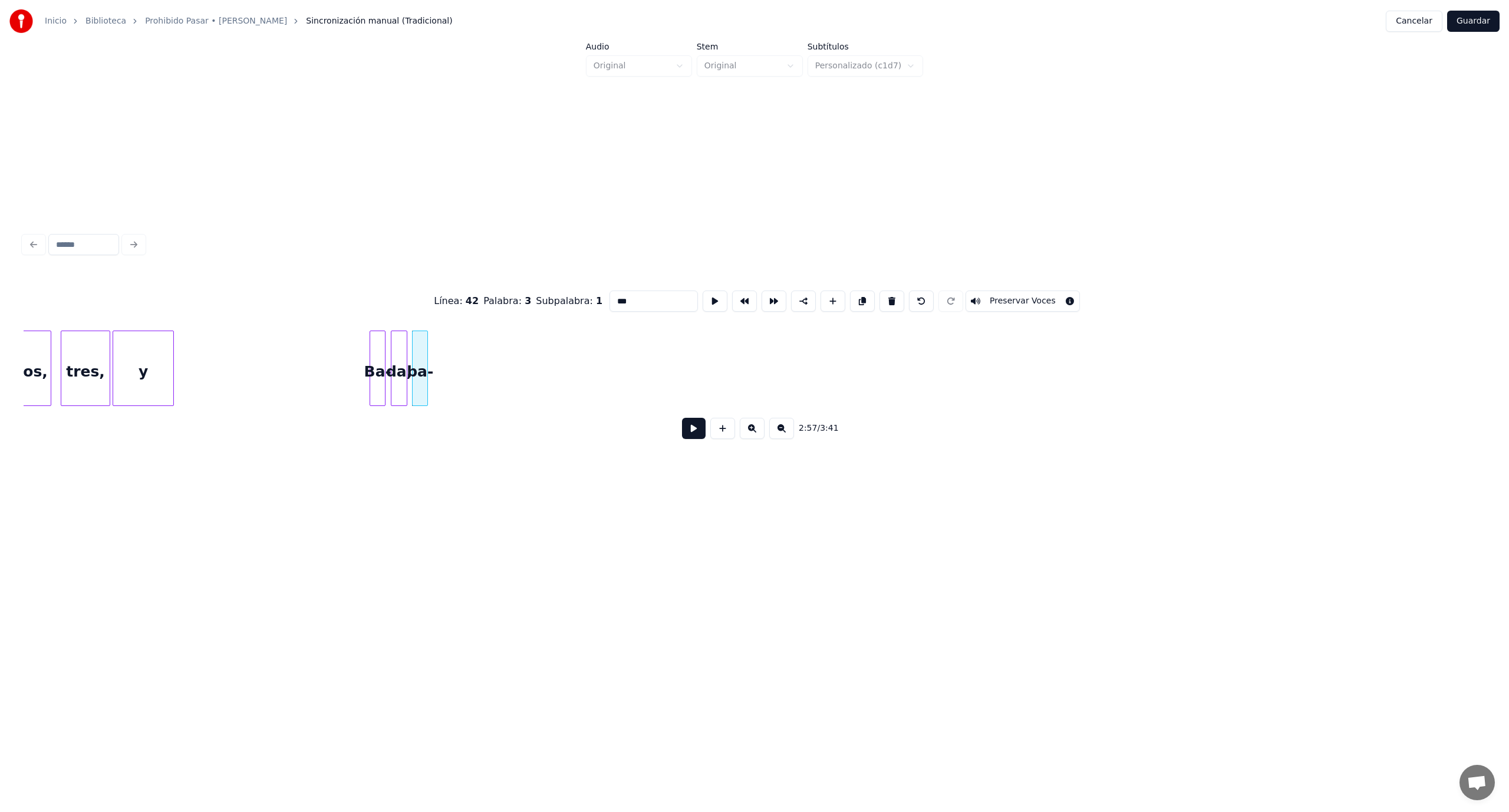
click at [883, 297] on button at bounding box center [891, 300] width 25 height 21
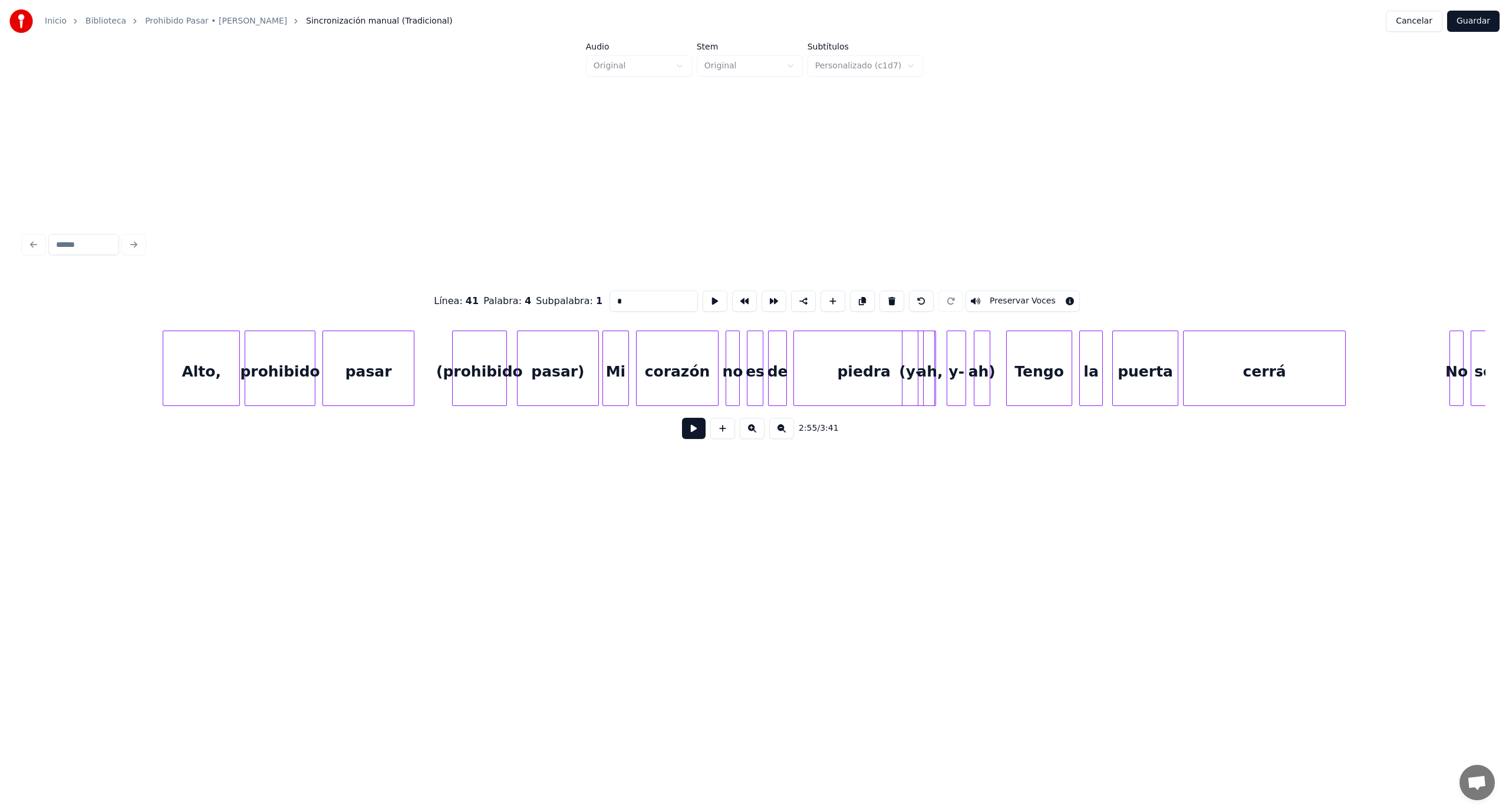
scroll to position [0, 22080]
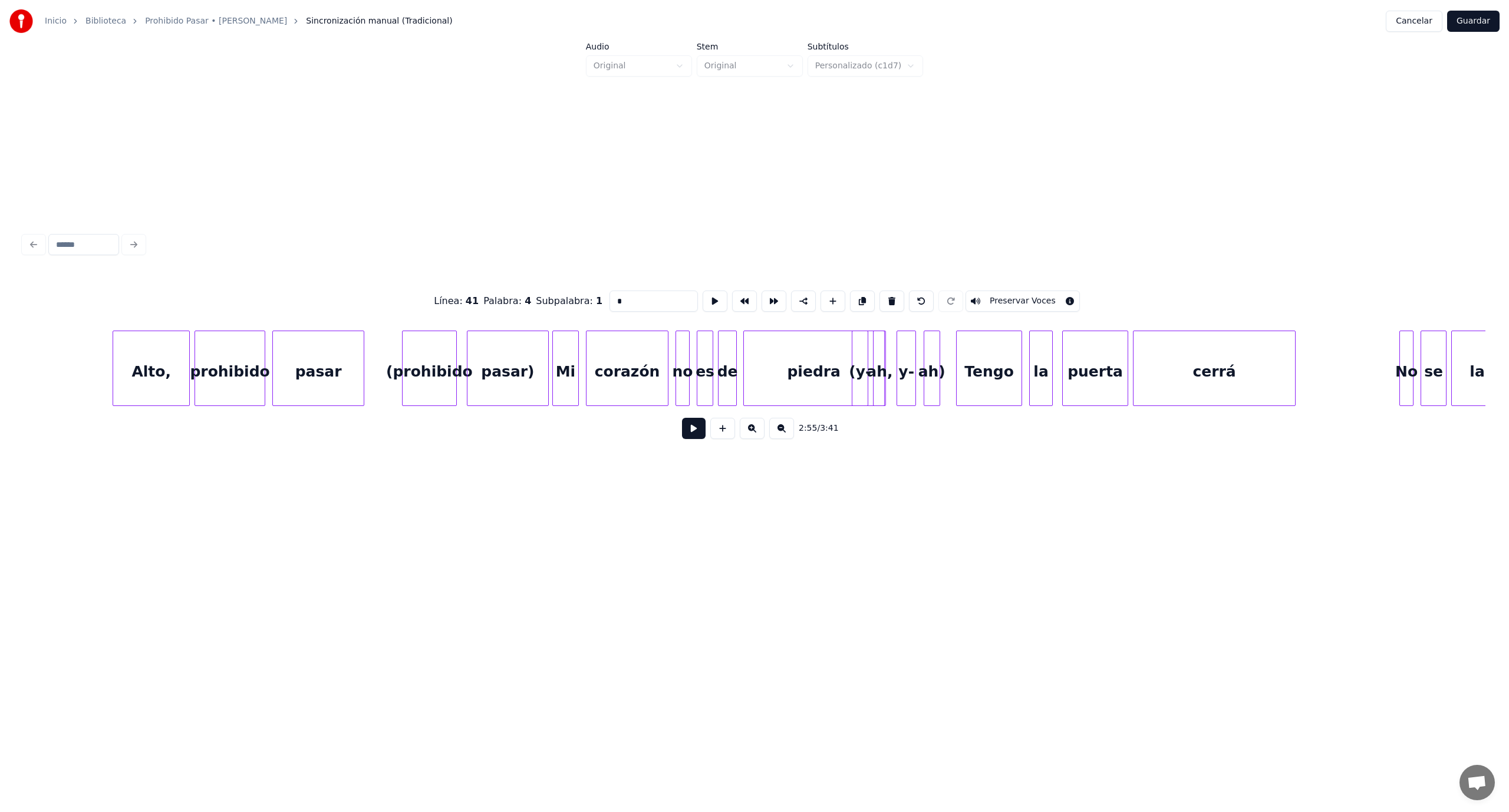
click at [516, 373] on div "pasar)" at bounding box center [508, 371] width 80 height 80
click at [881, 294] on button at bounding box center [891, 300] width 25 height 21
click at [930, 385] on div "ah)" at bounding box center [932, 371] width 15 height 80
type input "***"
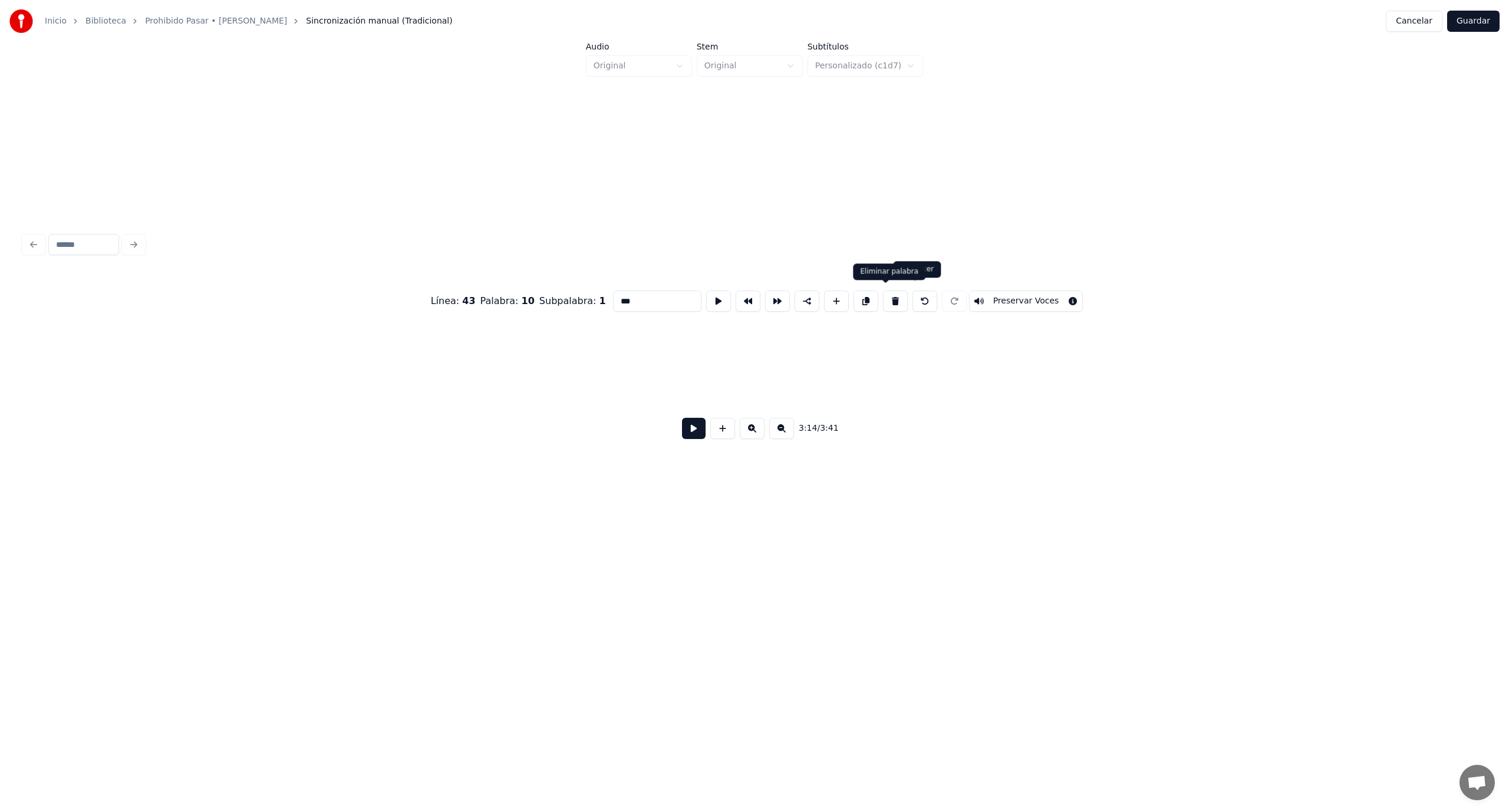
scroll to position [0, 22080]
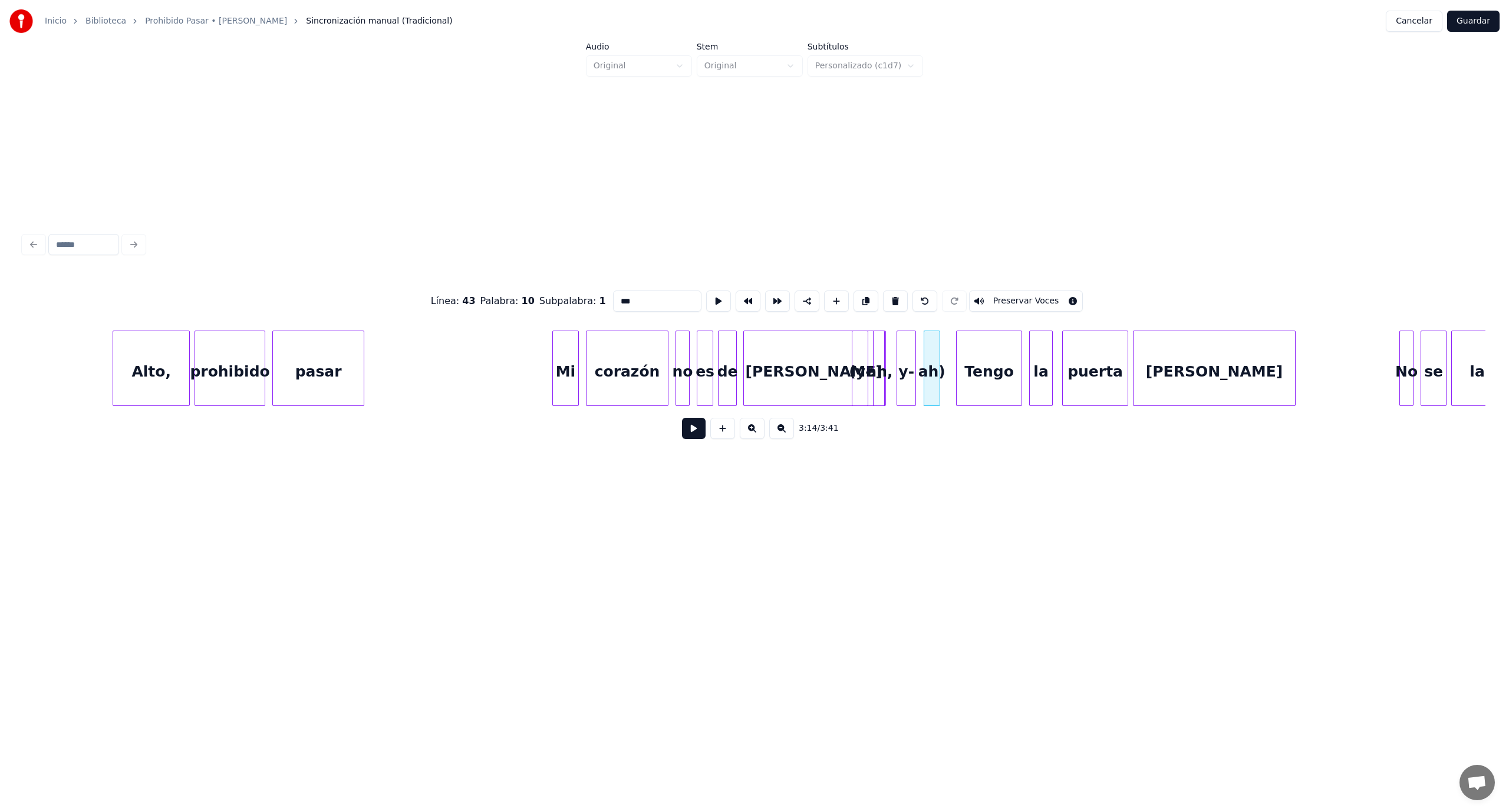
click at [888, 299] on button at bounding box center [895, 300] width 25 height 21
click at [888, 299] on button at bounding box center [891, 300] width 25 height 21
type input "**"
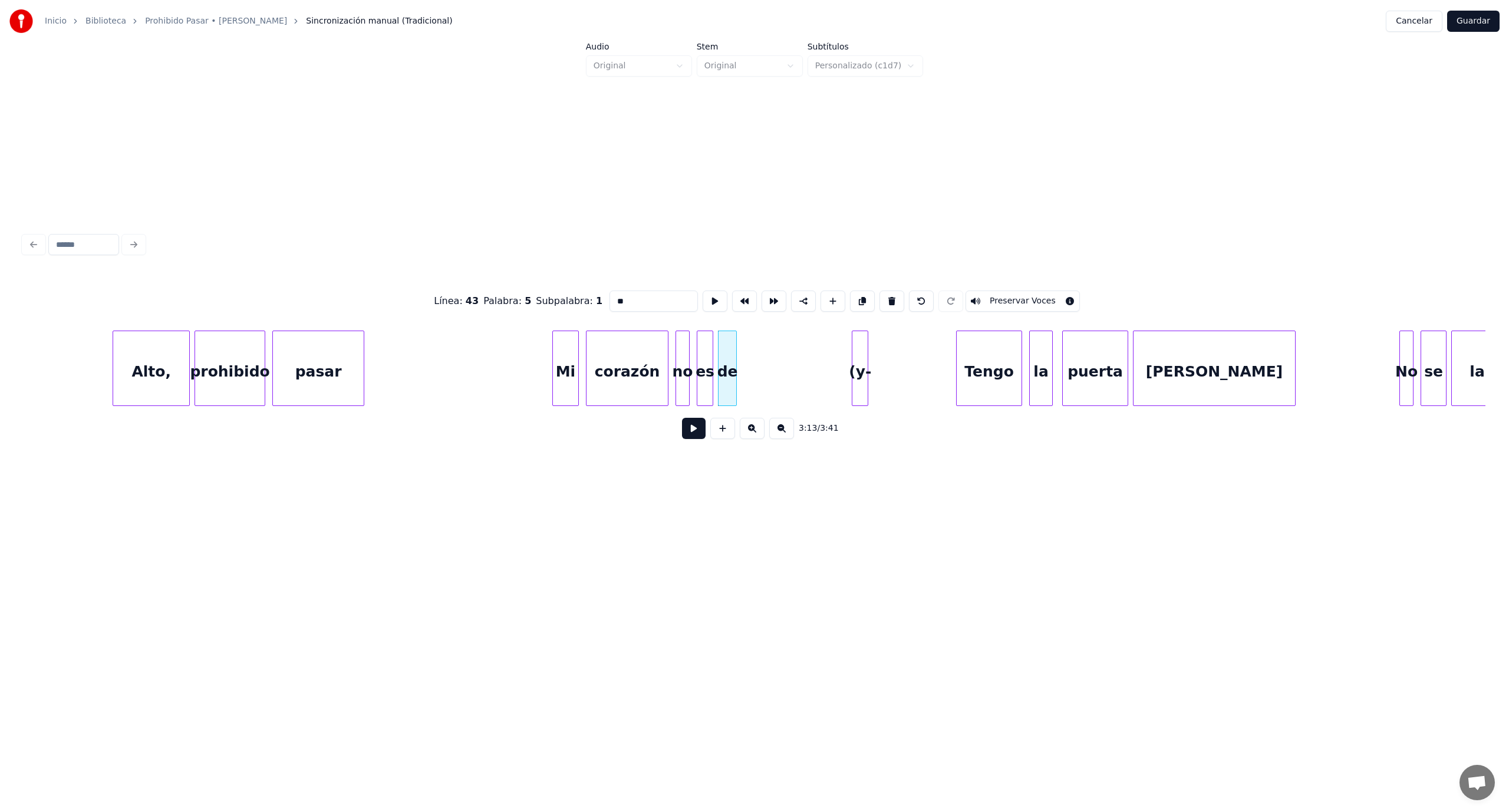
click at [1430, 20] on button "Cancelar" at bounding box center [1414, 21] width 56 height 21
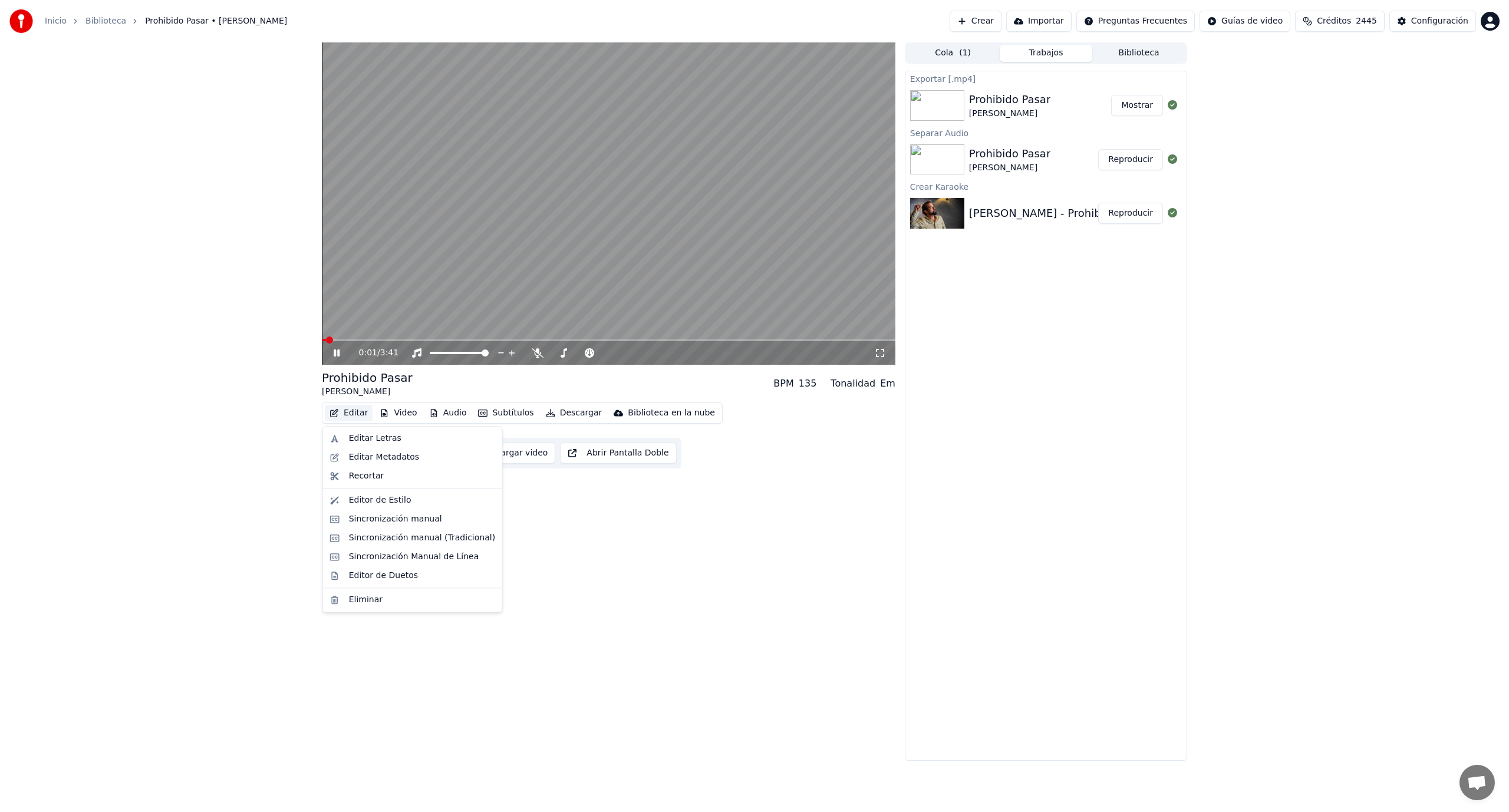
click at [353, 415] on button "Editar" at bounding box center [348, 412] width 48 height 16
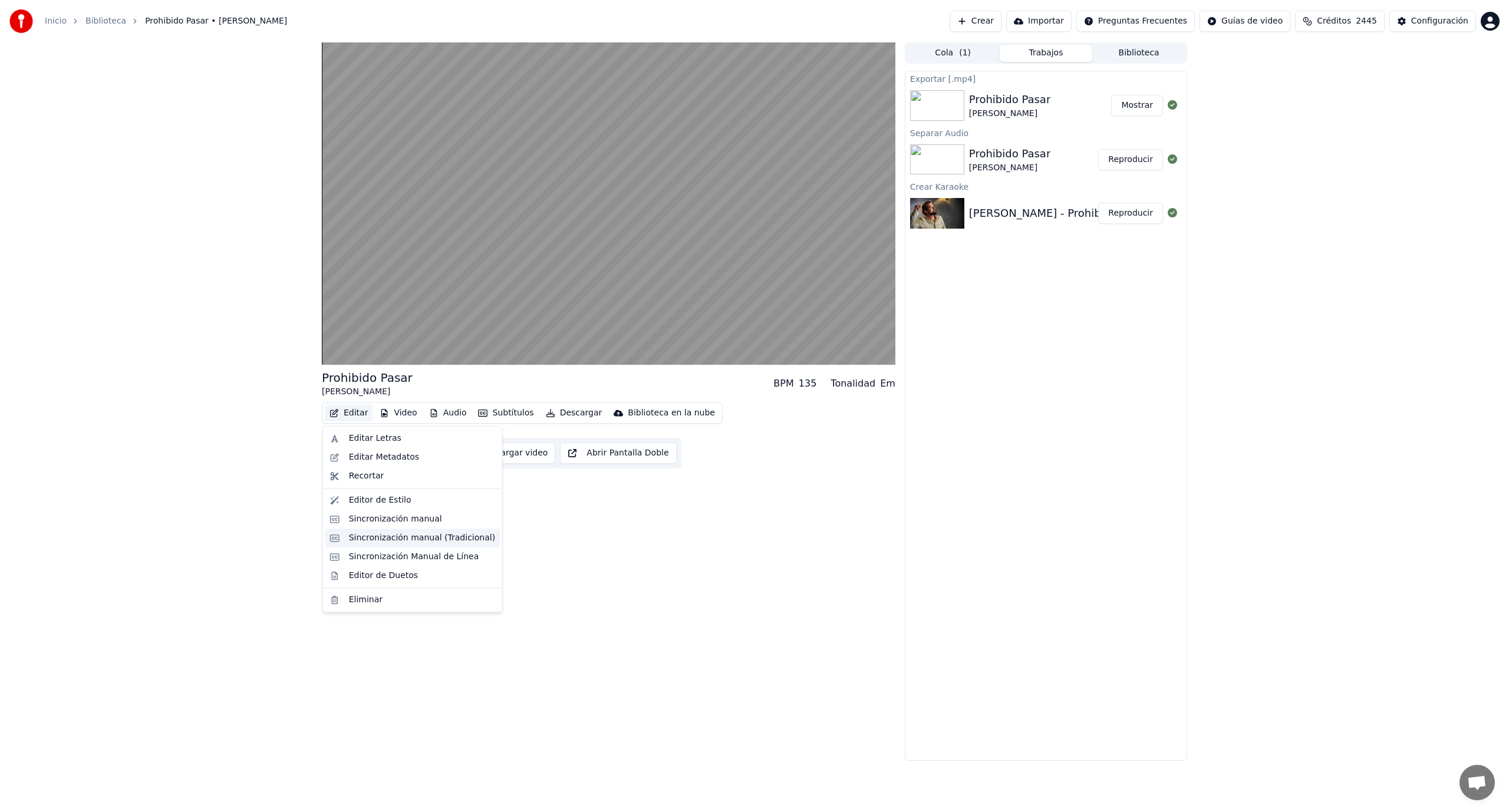
click at [433, 538] on div "Sincronización manual (Tradicional)" at bounding box center [422, 538] width 146 height 12
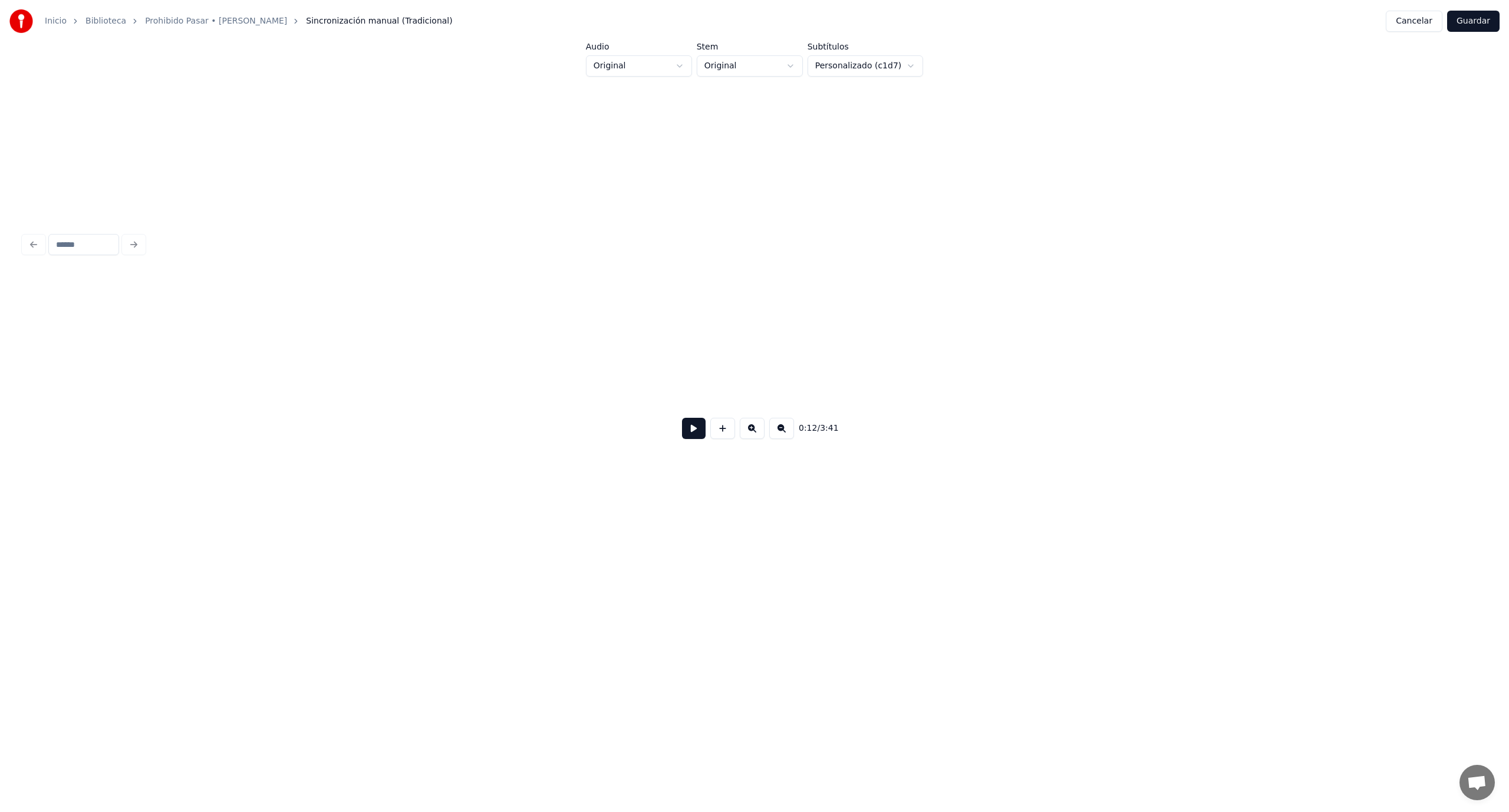
scroll to position [0, 1462]
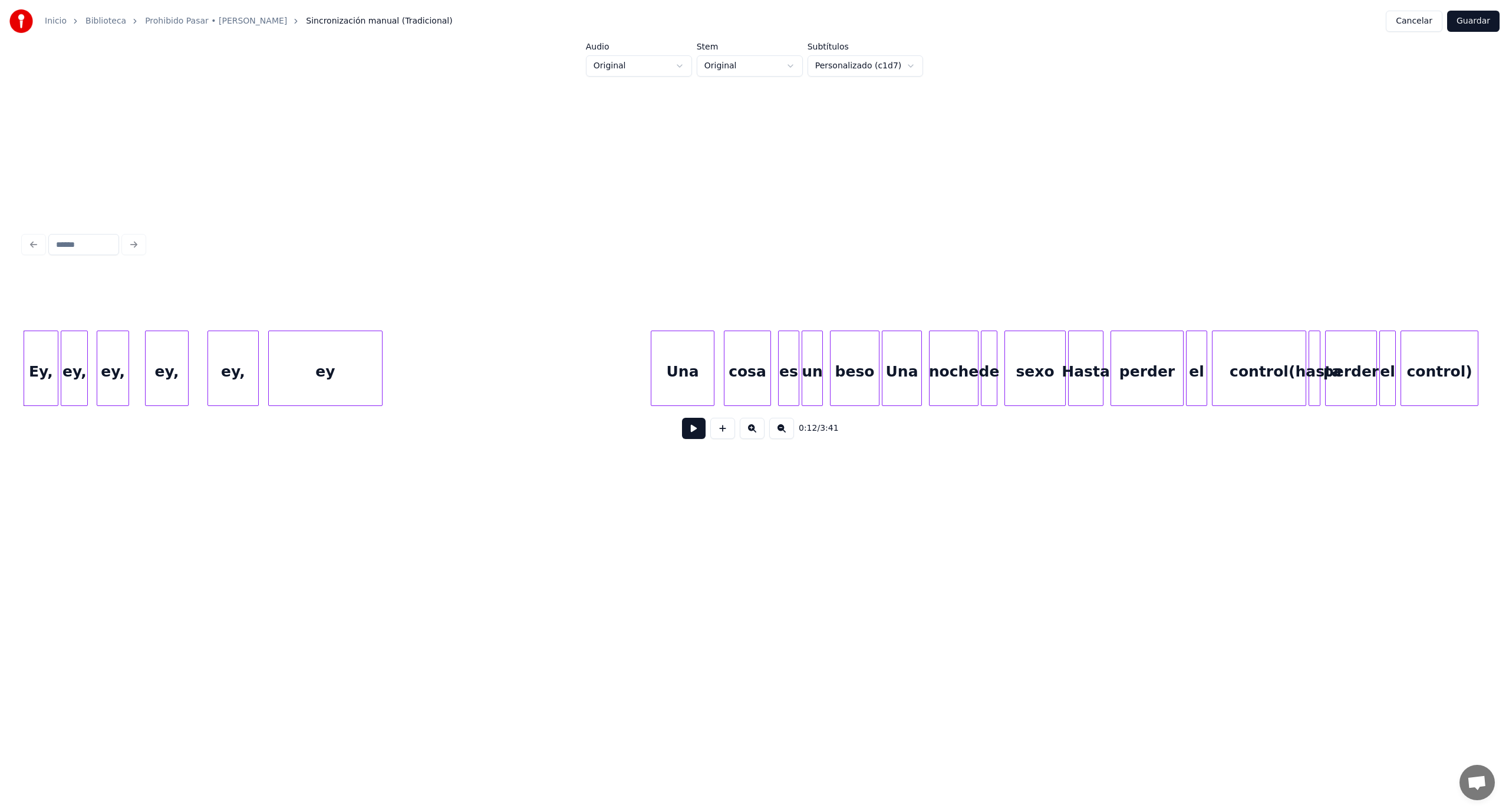
click at [347, 380] on div "ey" at bounding box center [325, 371] width 113 height 80
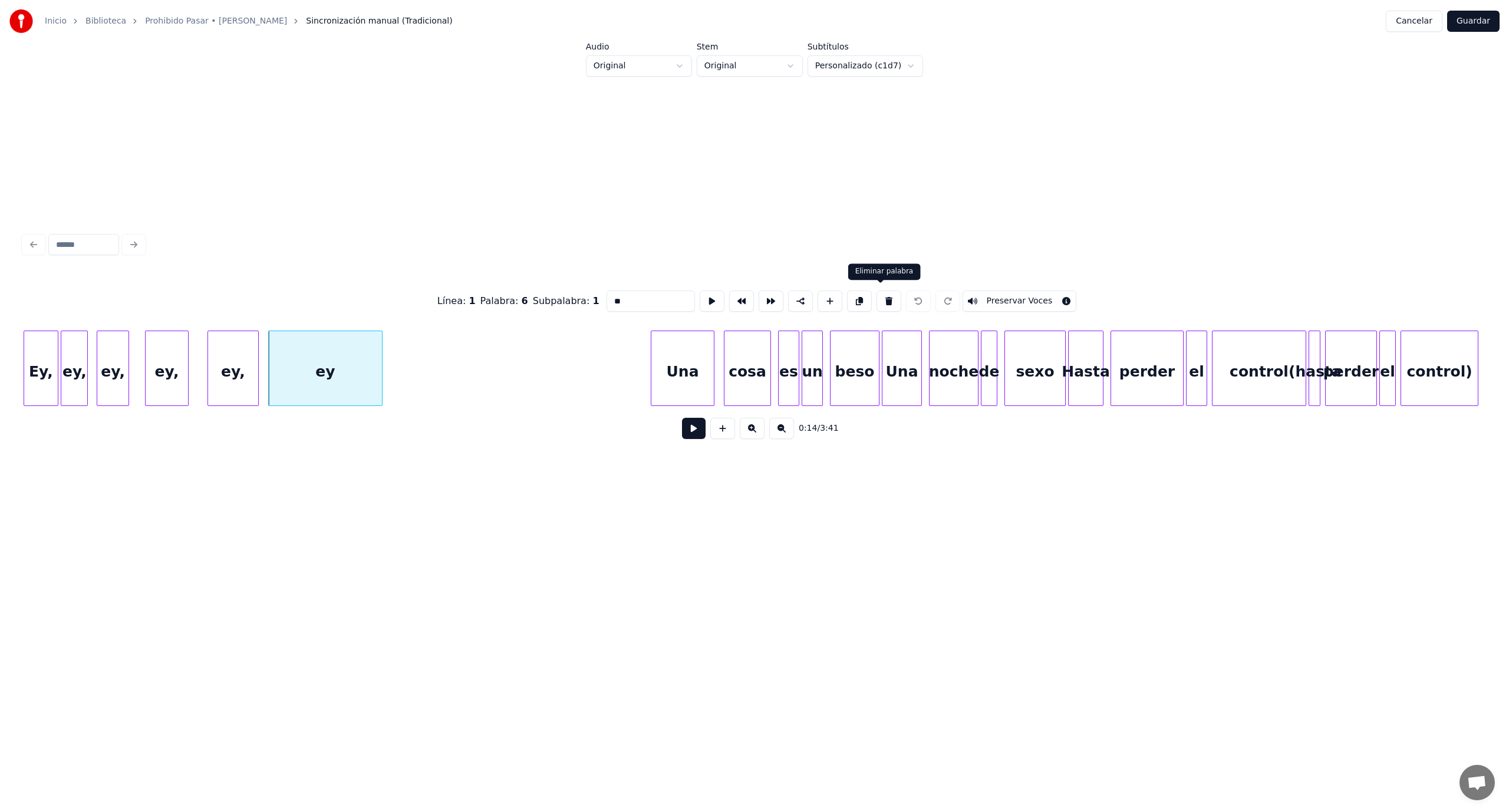
click at [879, 294] on button at bounding box center [888, 300] width 25 height 21
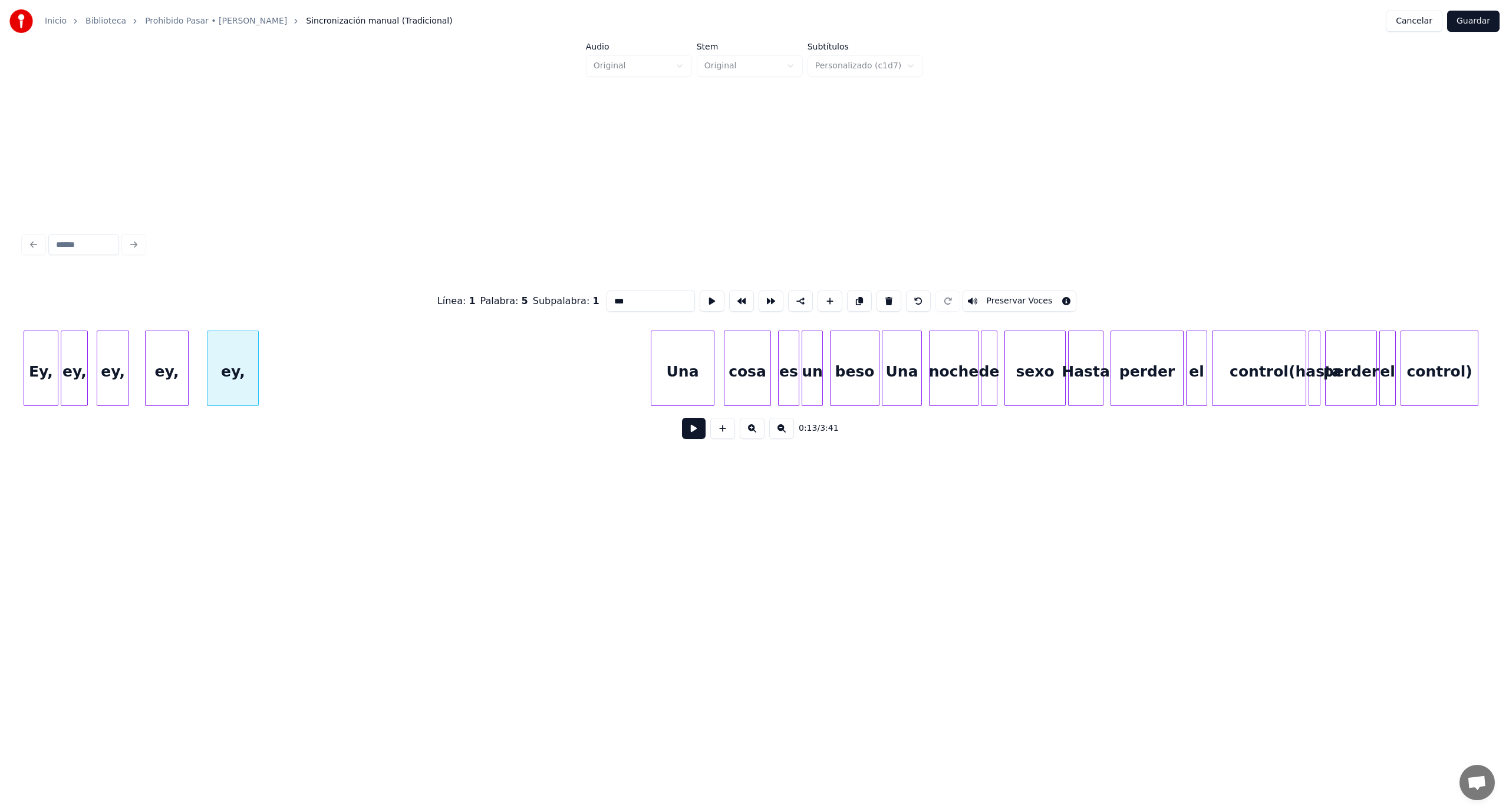
click at [879, 294] on button at bounding box center [888, 300] width 25 height 21
click at [879, 299] on button at bounding box center [888, 300] width 25 height 21
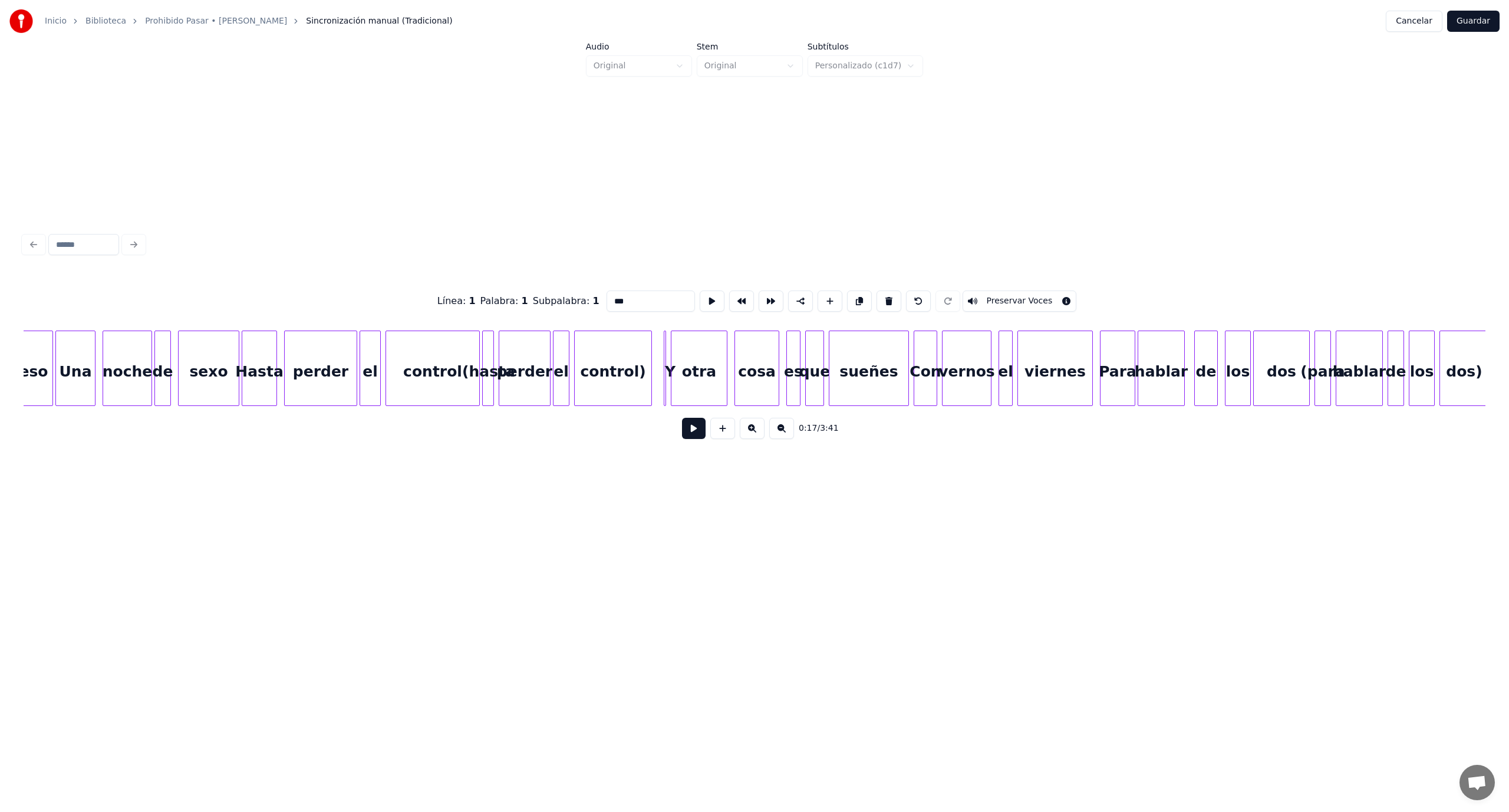
scroll to position [0, 2324]
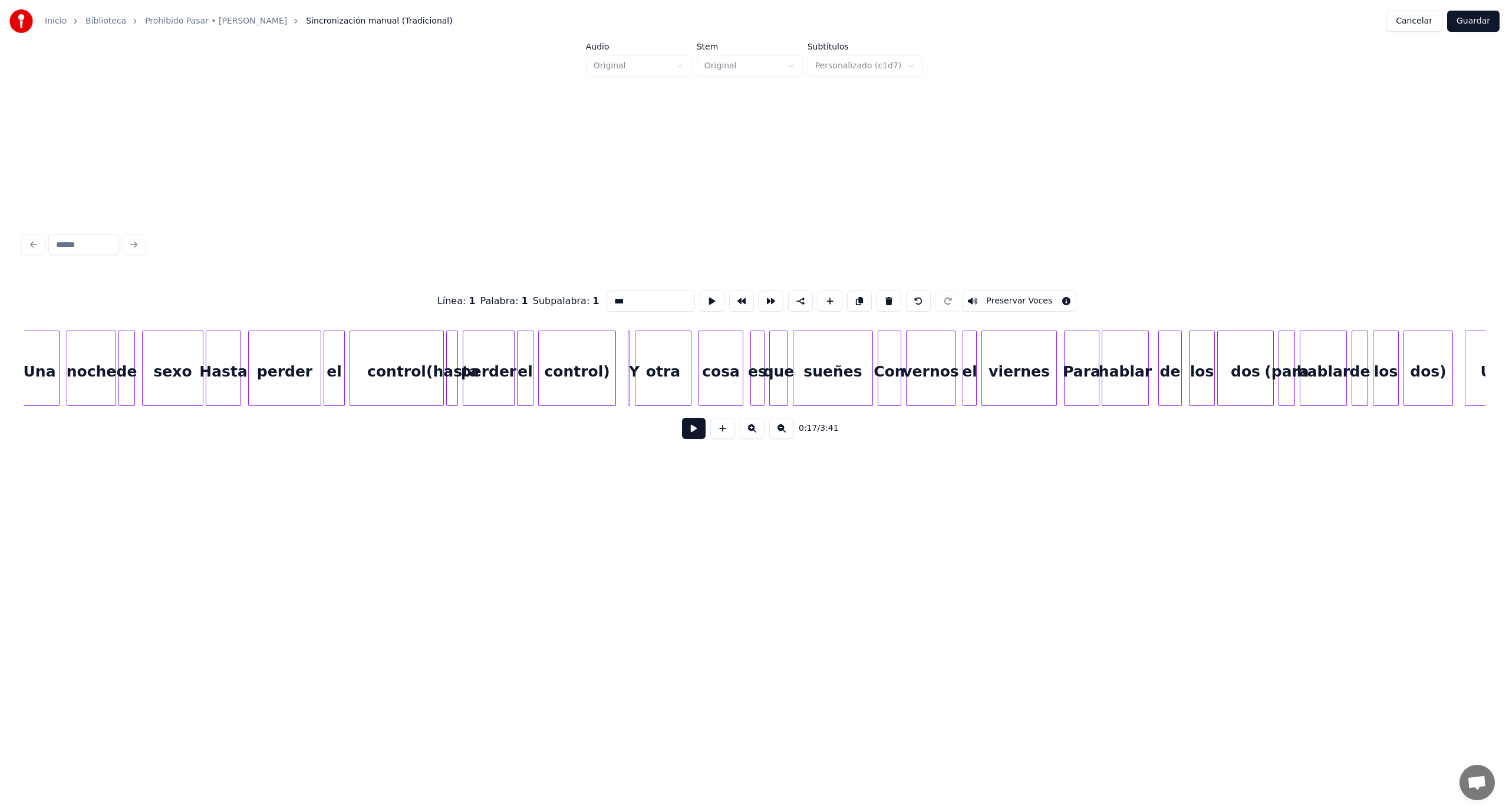
click at [578, 368] on div "control)" at bounding box center [577, 371] width 77 height 80
click at [878, 294] on button at bounding box center [888, 300] width 25 height 21
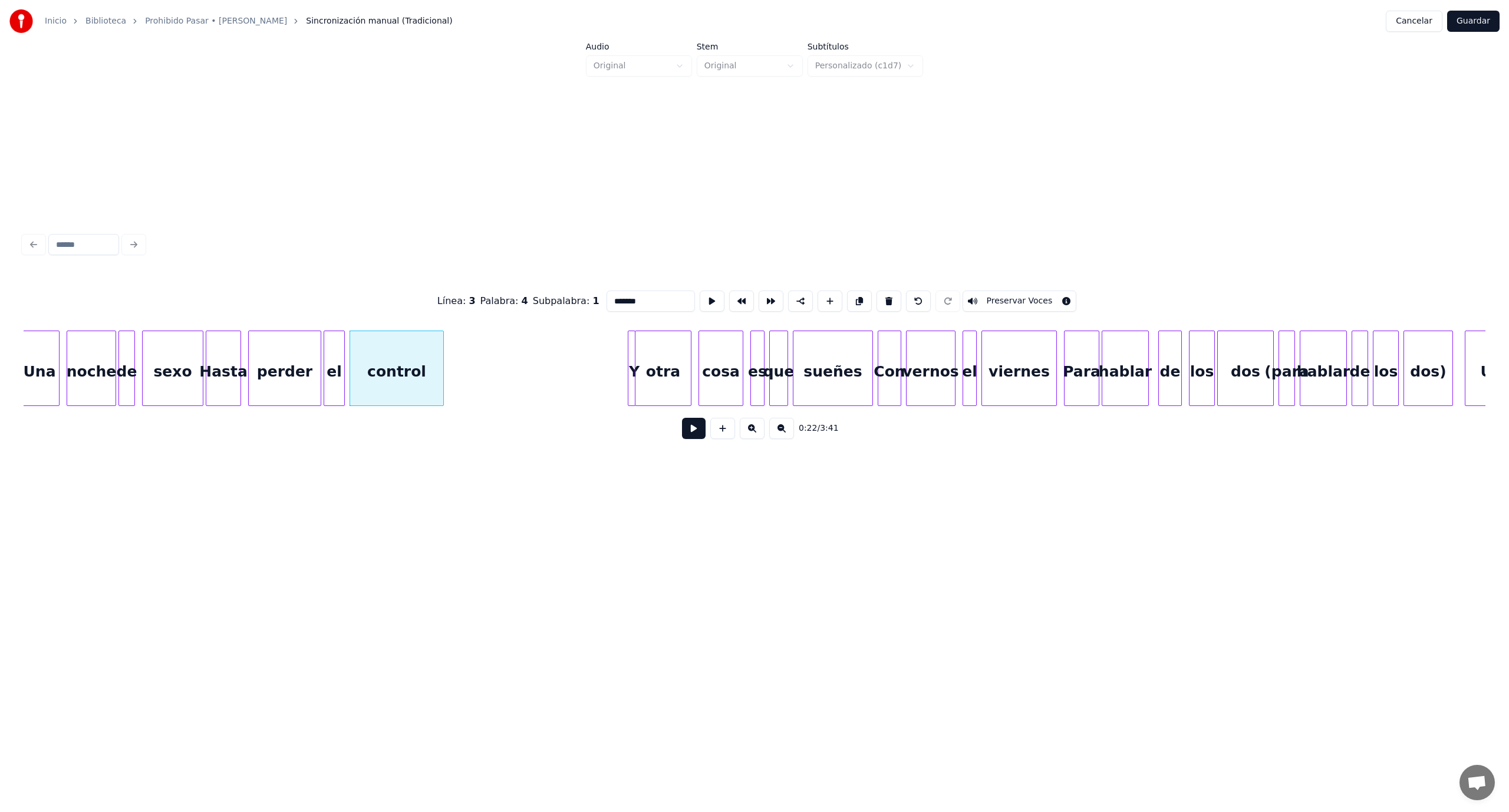
click at [629, 361] on div "Y" at bounding box center [631, 368] width 8 height 75
click at [621, 356] on div at bounding box center [622, 368] width 3 height 74
click at [621, 359] on div "Y" at bounding box center [623, 371] width 15 height 80
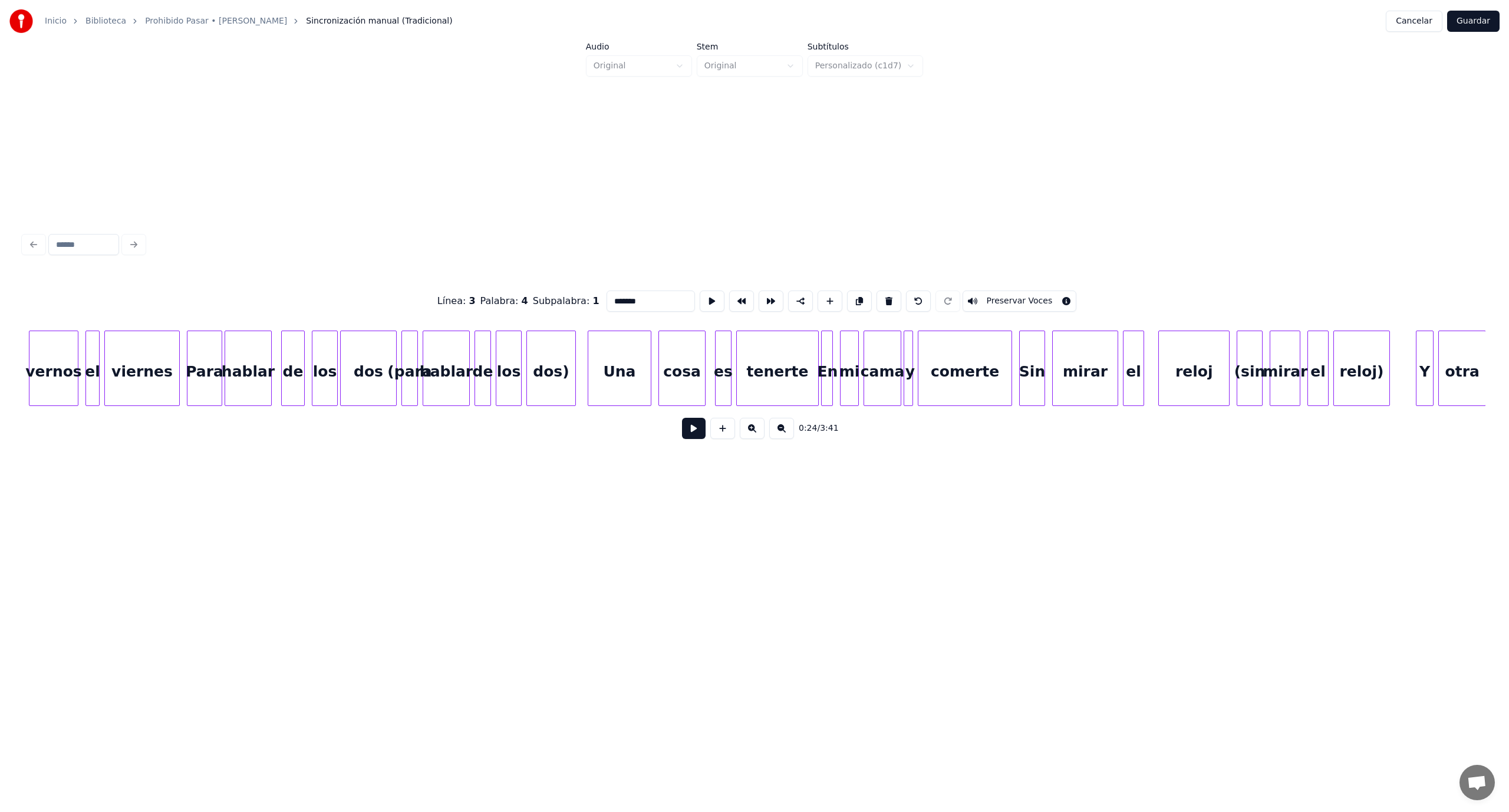
scroll to position [0, 3208]
click at [544, 379] on div "dos)" at bounding box center [544, 371] width 48 height 80
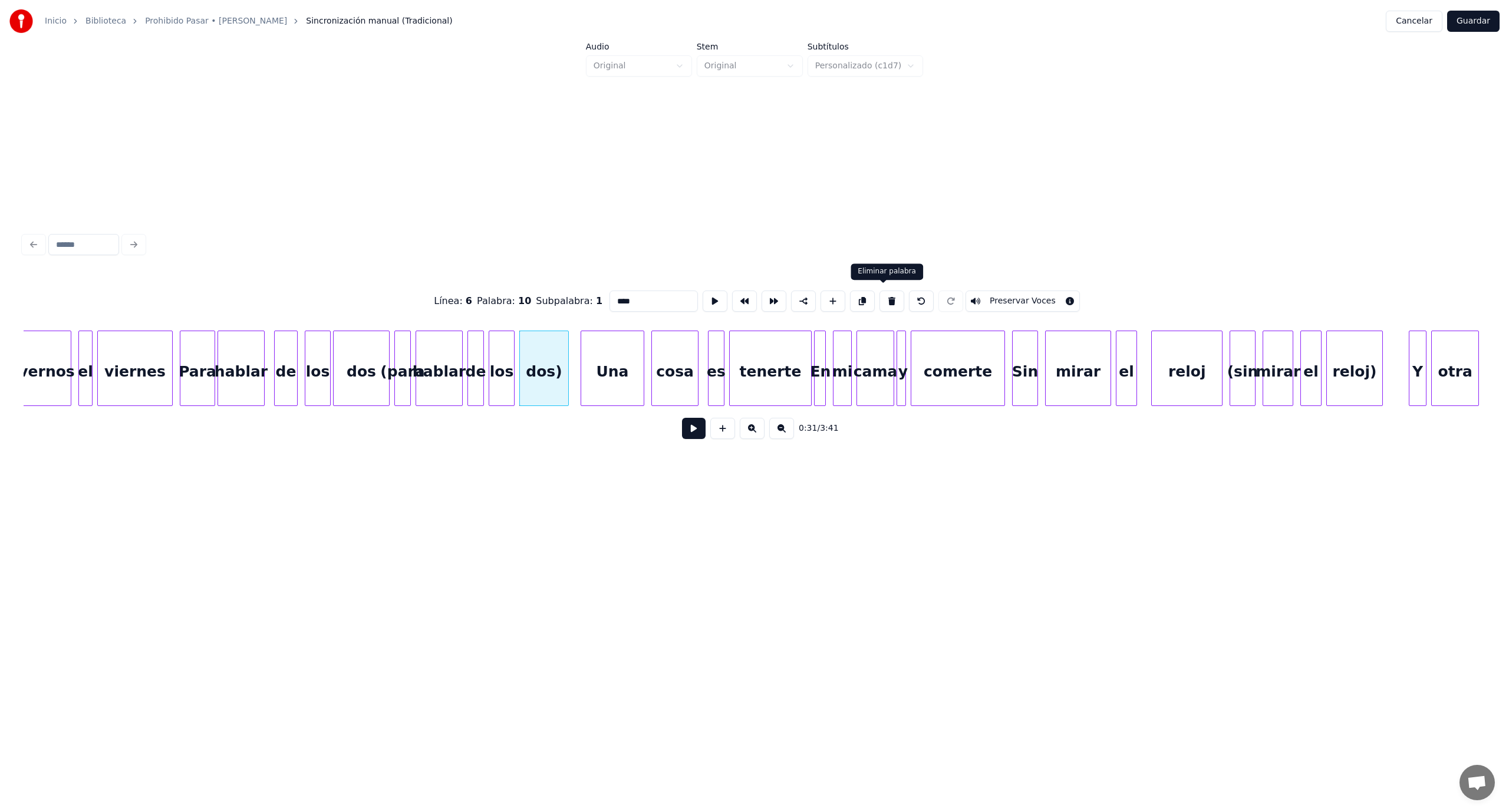
click at [883, 294] on button at bounding box center [891, 300] width 25 height 21
click at [883, 294] on button at bounding box center [888, 300] width 25 height 21
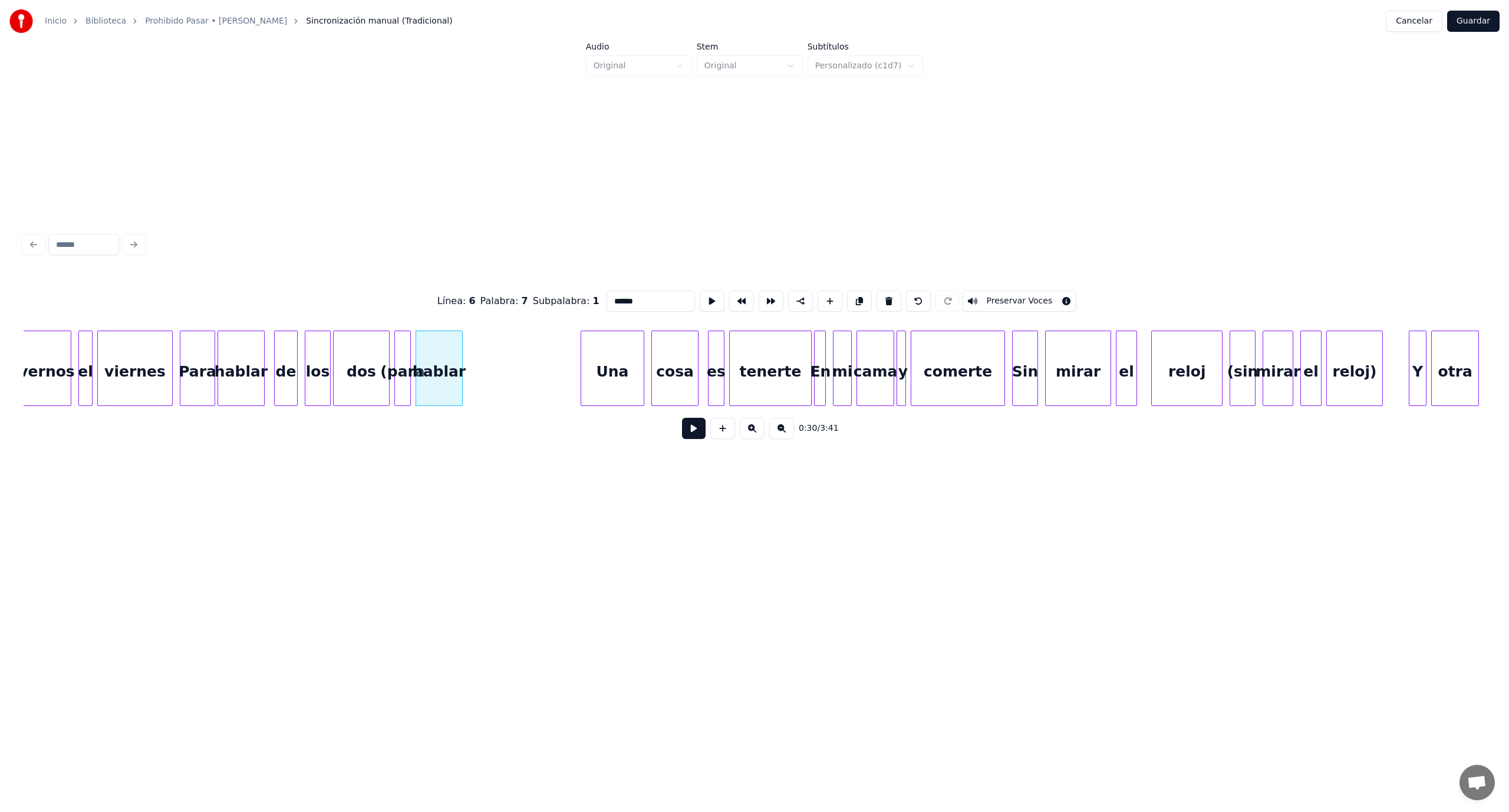
click at [883, 294] on button at bounding box center [888, 300] width 25 height 21
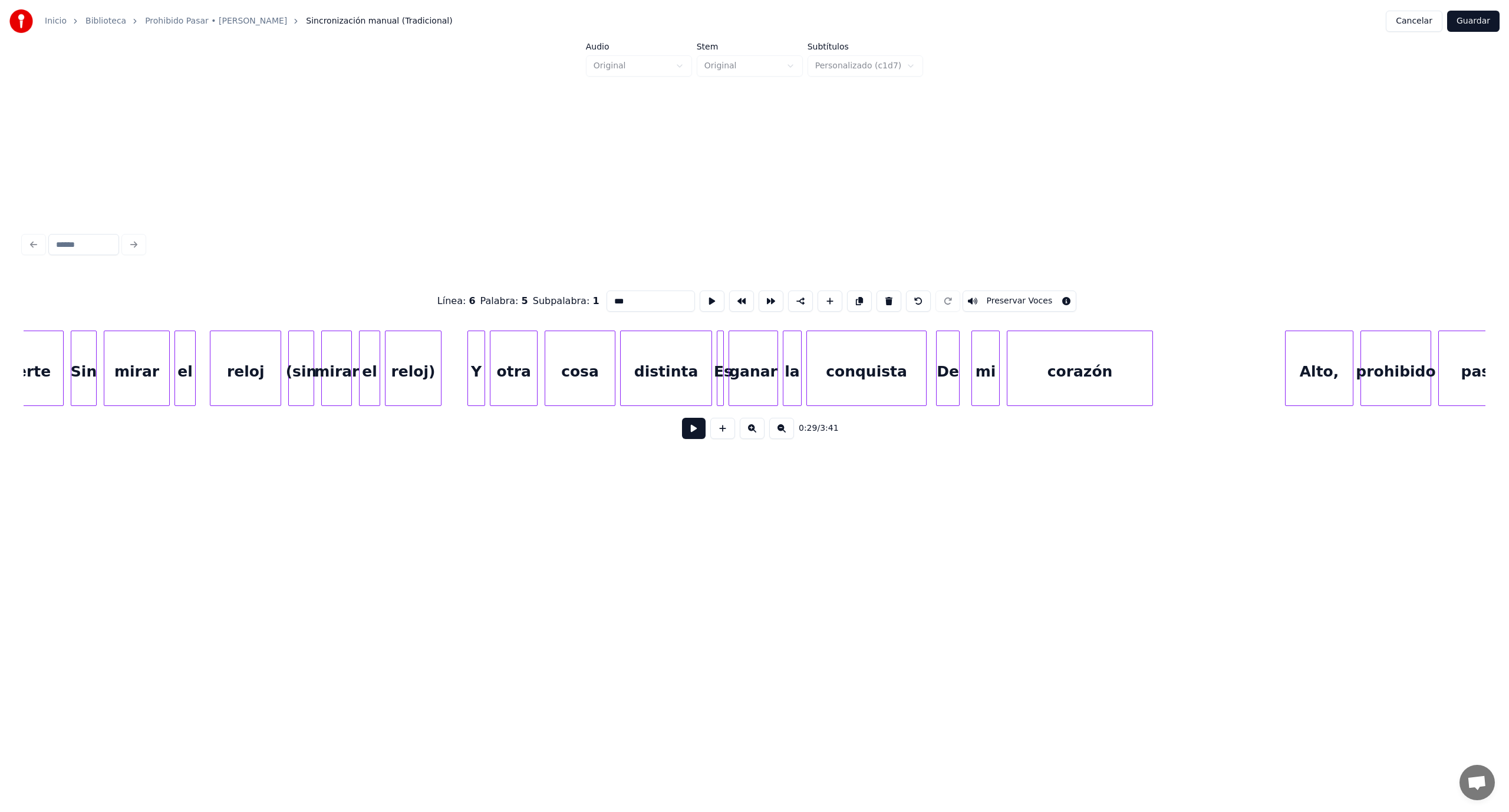
scroll to position [0, 4156]
click at [406, 376] on div "reloj)" at bounding box center [406, 371] width 55 height 80
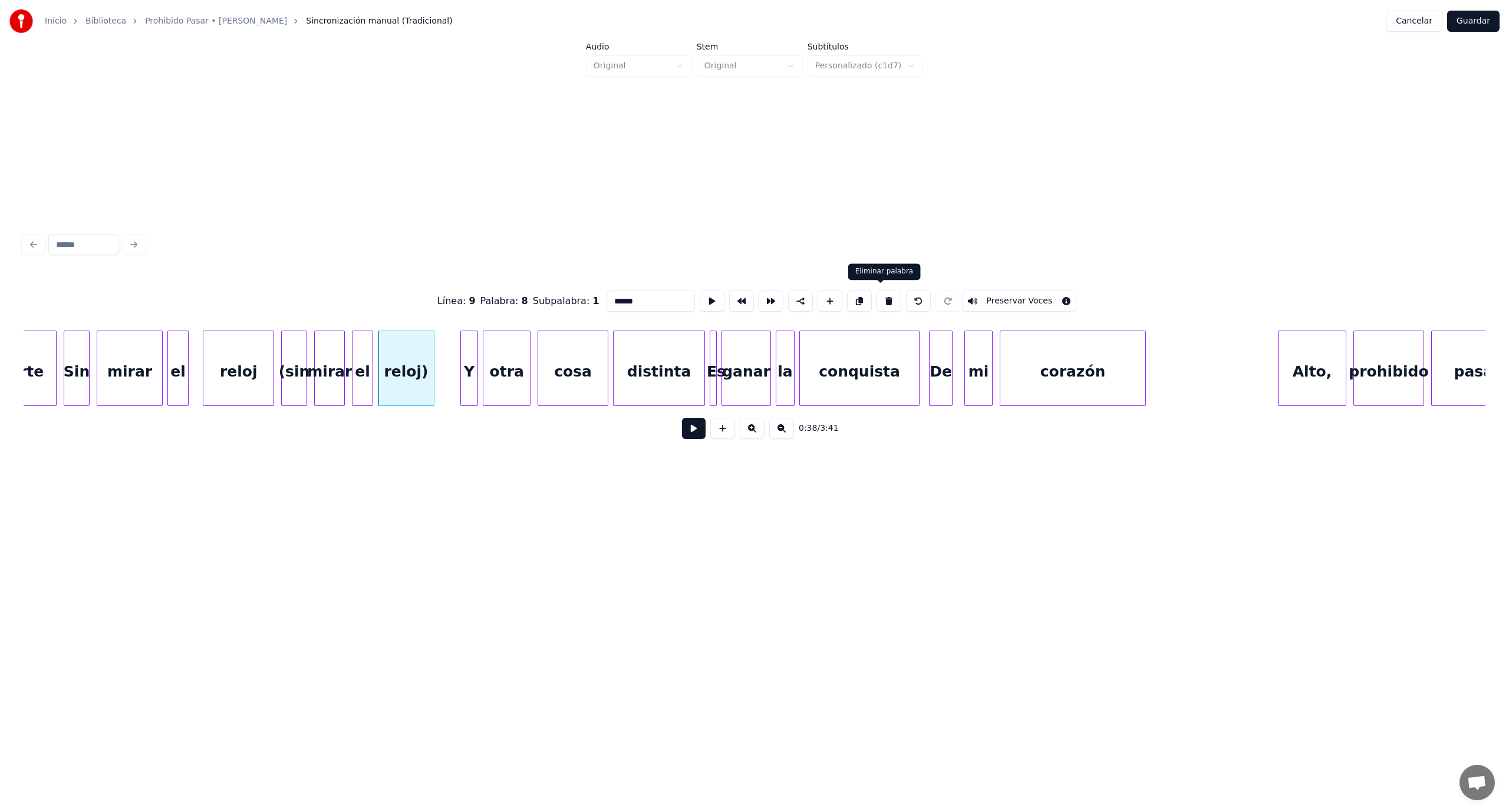
click at [882, 295] on button at bounding box center [888, 300] width 25 height 21
click at [882, 296] on button at bounding box center [888, 300] width 25 height 21
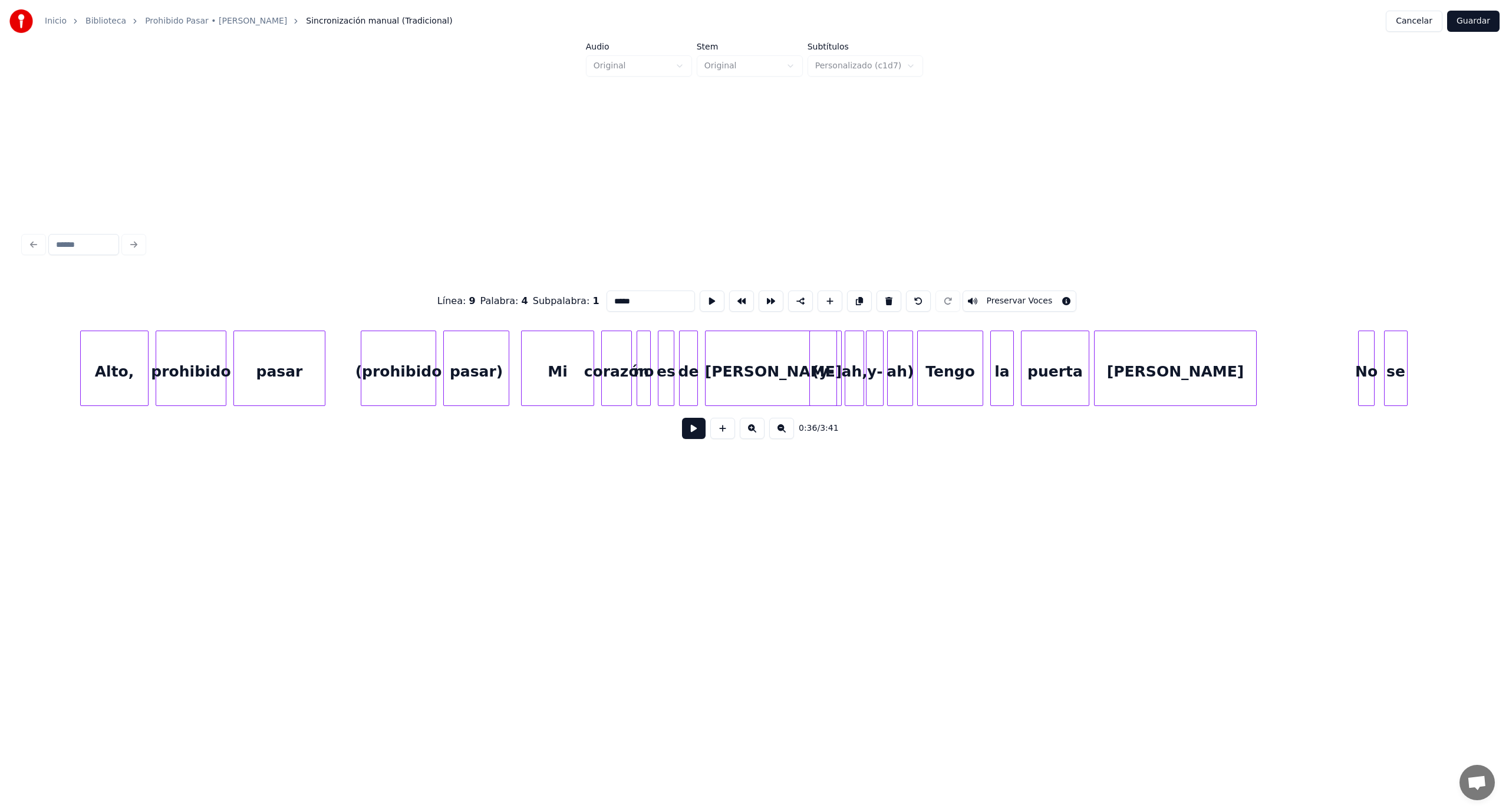
scroll to position [0, 5410]
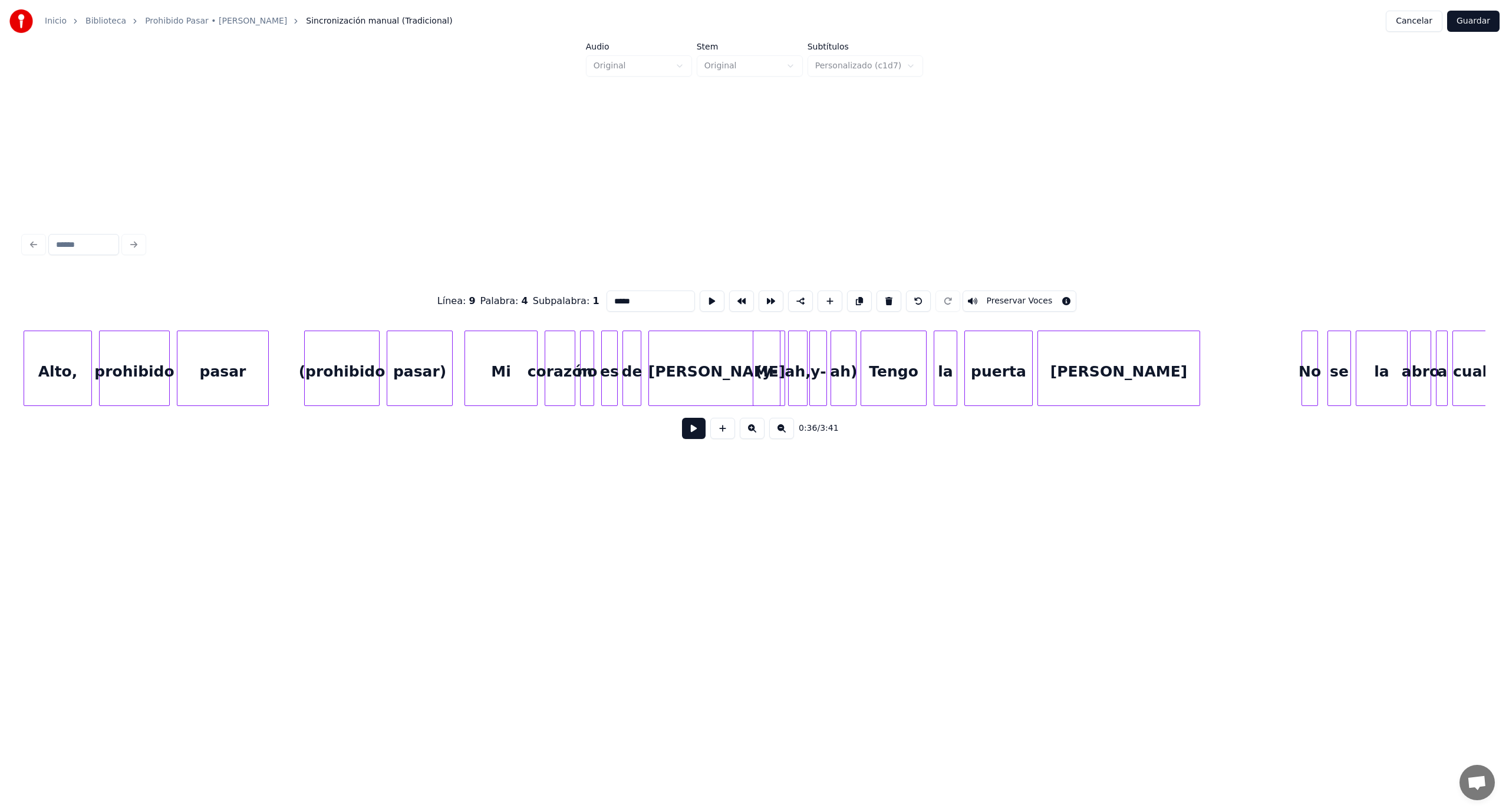
click at [421, 381] on div "pasar)" at bounding box center [419, 371] width 65 height 80
click at [879, 299] on button at bounding box center [891, 300] width 25 height 21
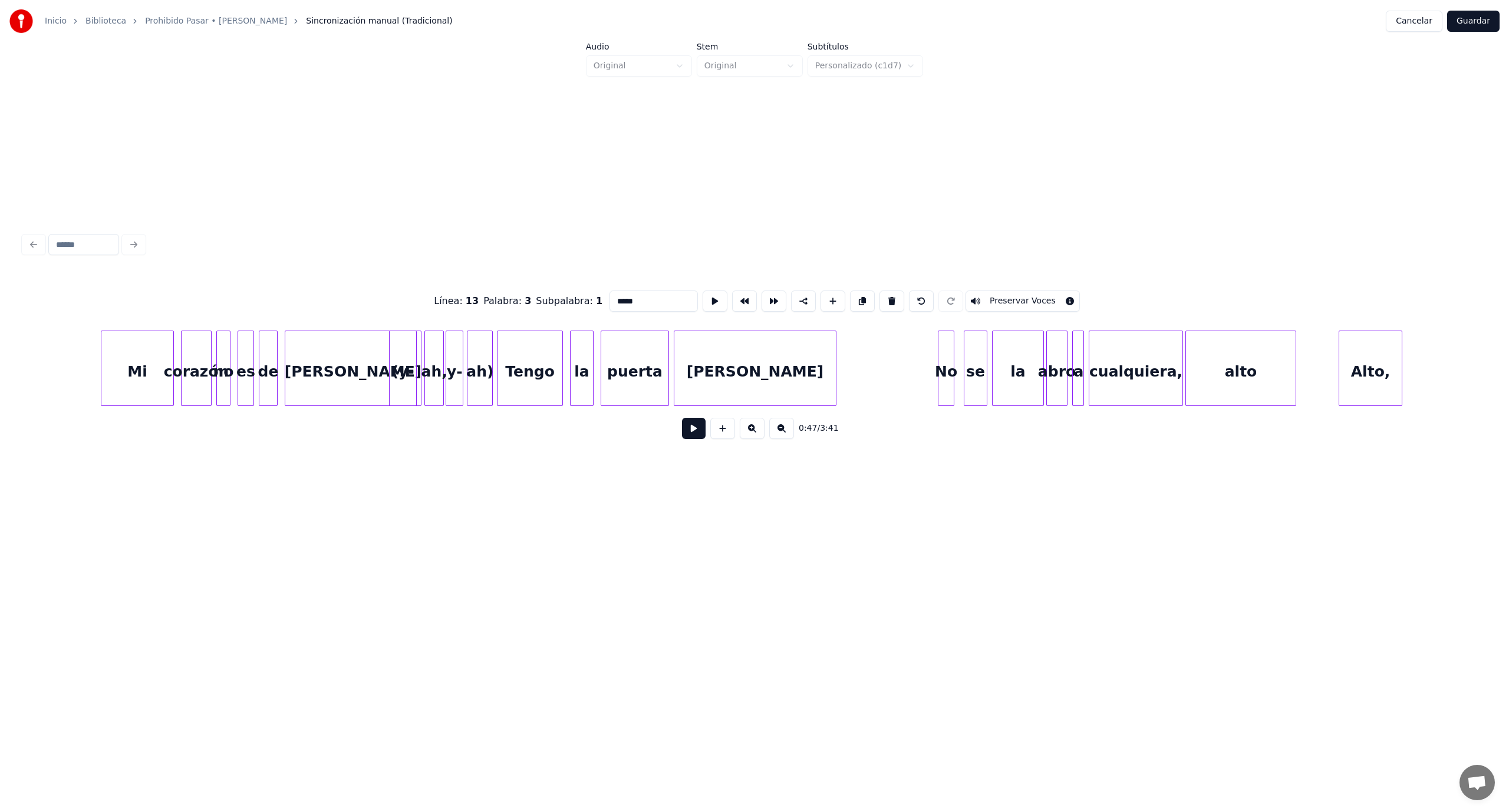
scroll to position [0, 5838]
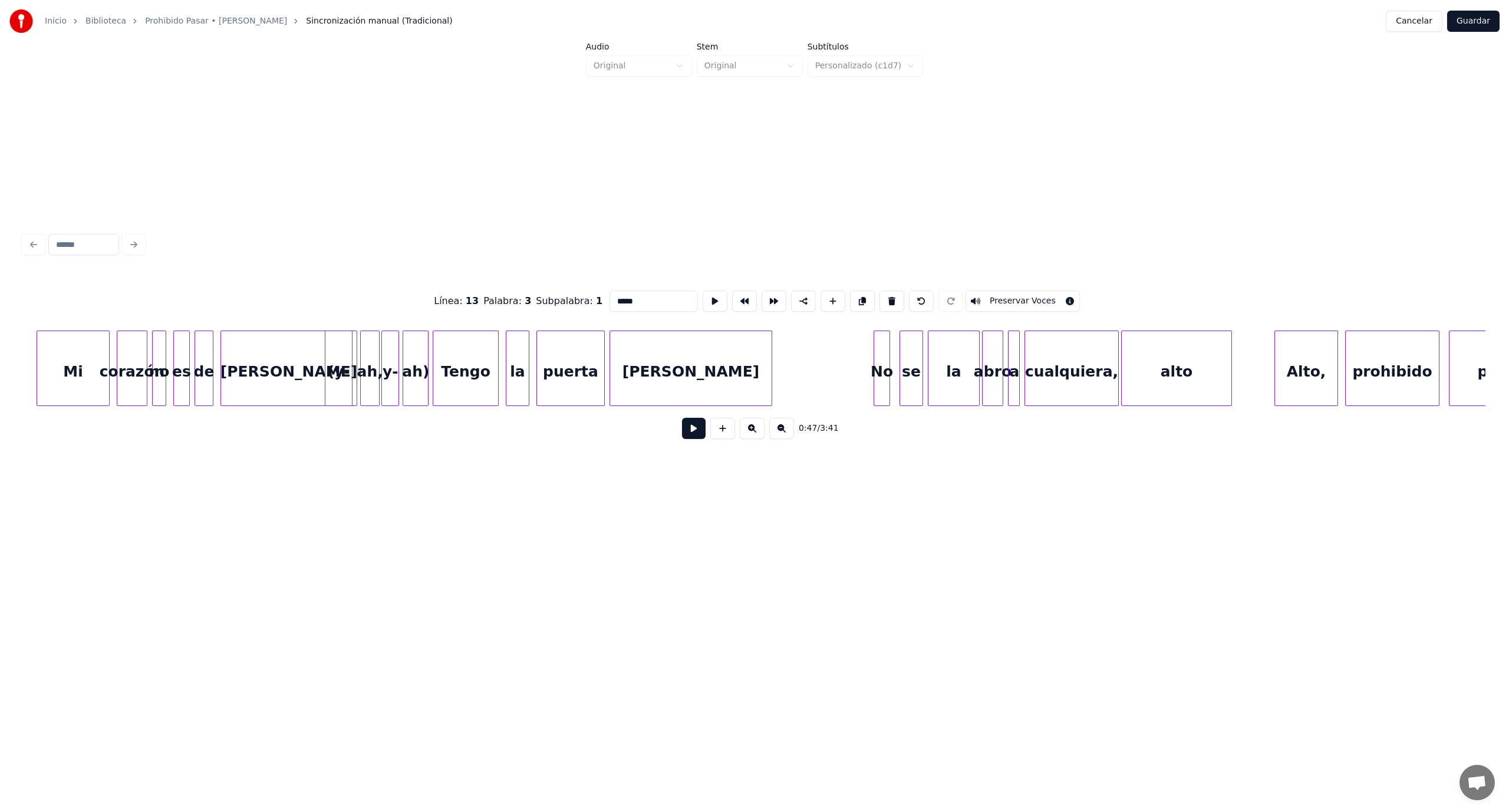
click at [415, 376] on div "ah)" at bounding box center [415, 371] width 25 height 80
click at [890, 295] on button at bounding box center [895, 300] width 25 height 21
click at [890, 295] on button at bounding box center [891, 300] width 25 height 21
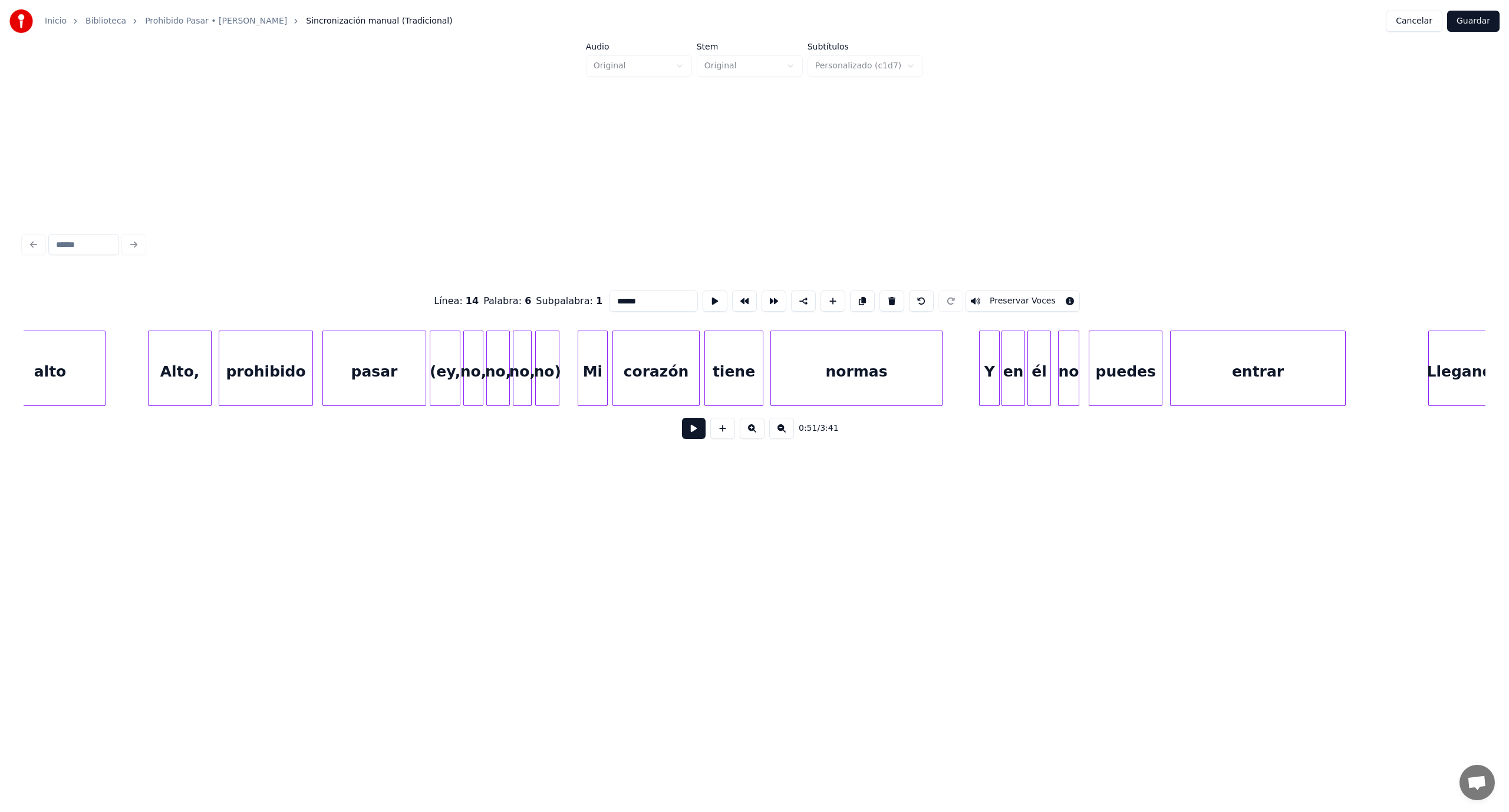
scroll to position [0, 7050]
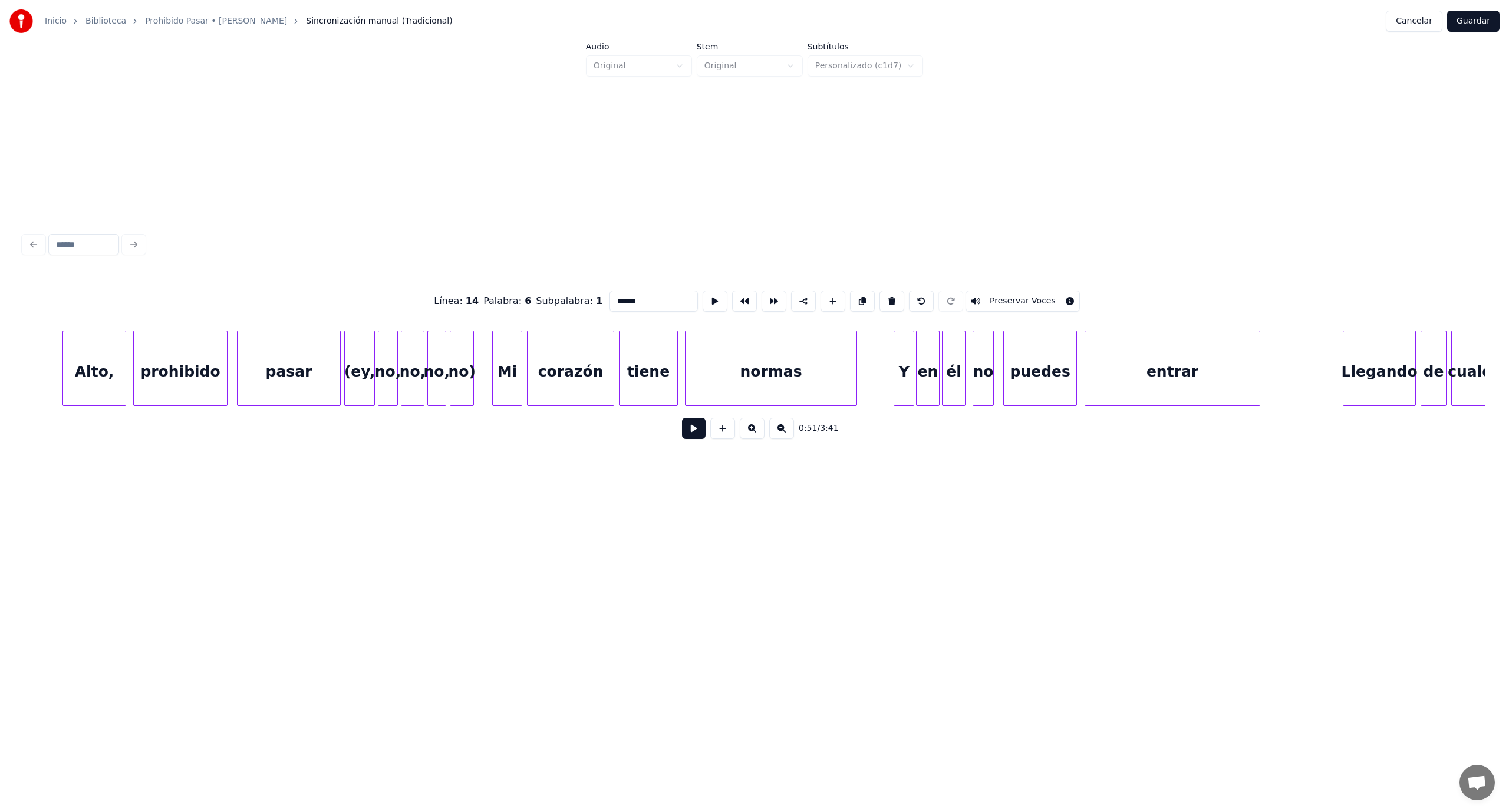
click at [460, 360] on div "no)" at bounding box center [461, 371] width 23 height 80
click at [884, 294] on button at bounding box center [891, 300] width 25 height 21
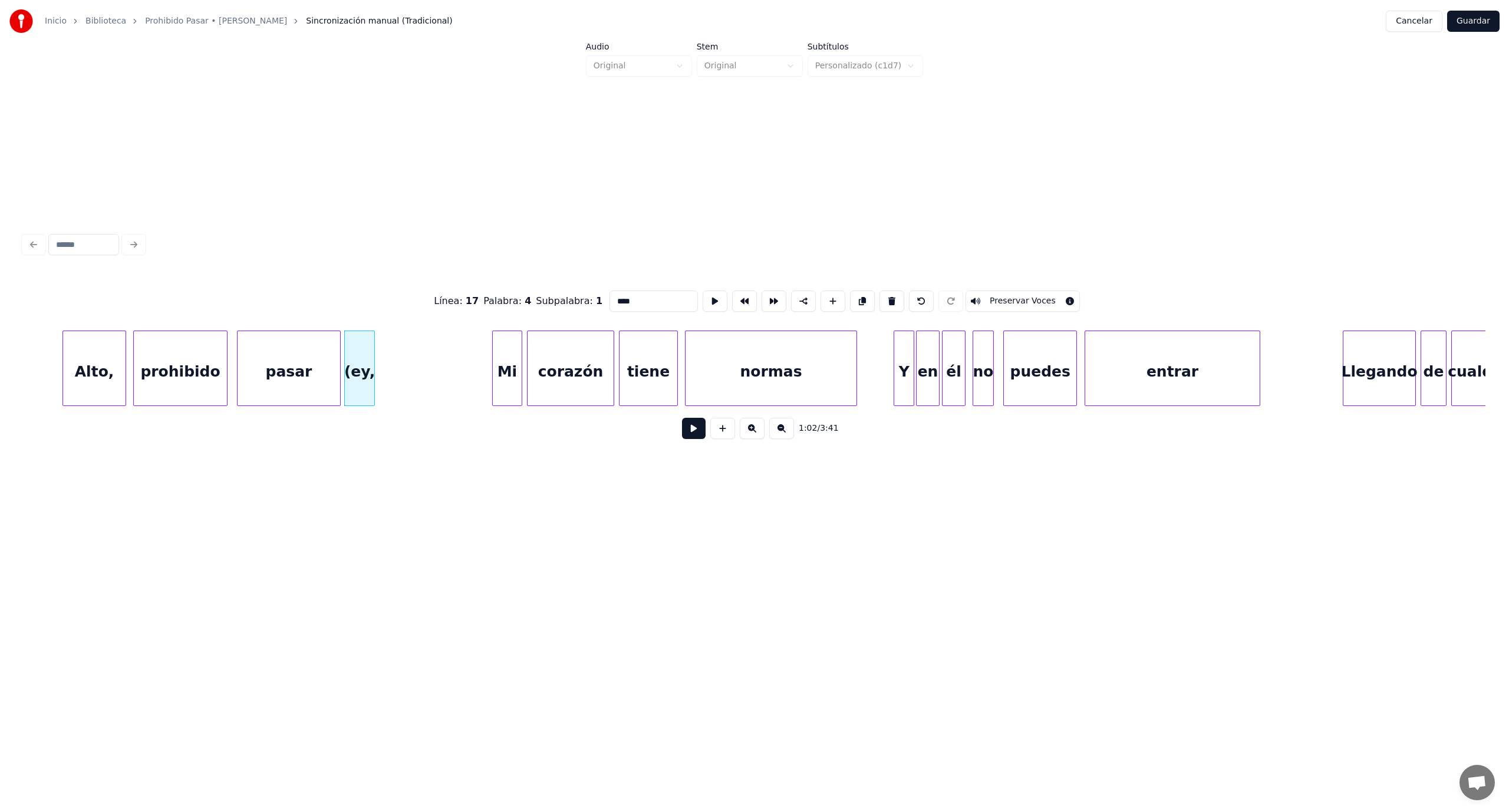
click at [884, 294] on button at bounding box center [891, 300] width 25 height 21
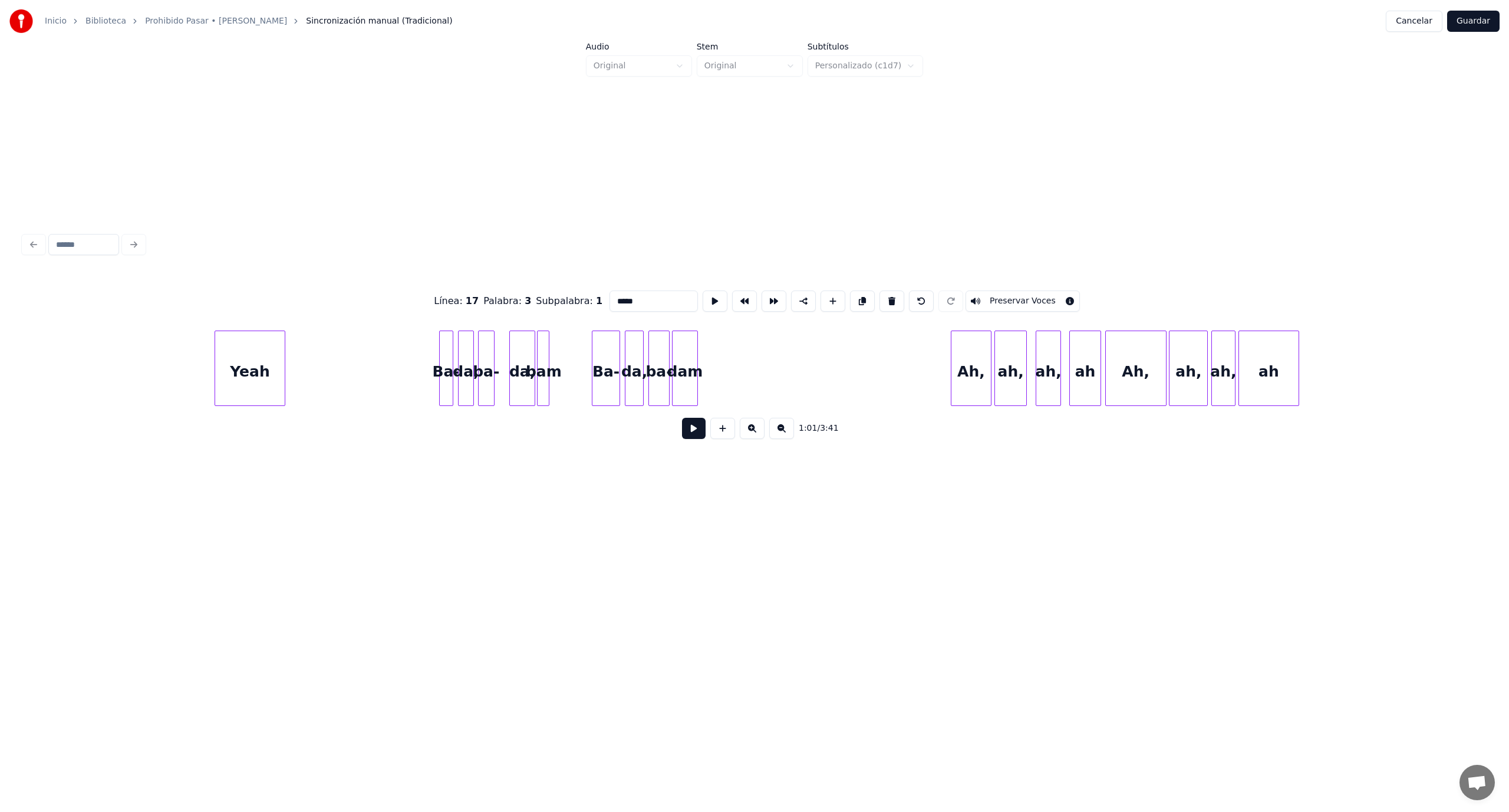
scroll to position [0, 8747]
click at [1267, 376] on div "ah" at bounding box center [1262, 371] width 60 height 80
click at [885, 293] on button at bounding box center [891, 300] width 25 height 21
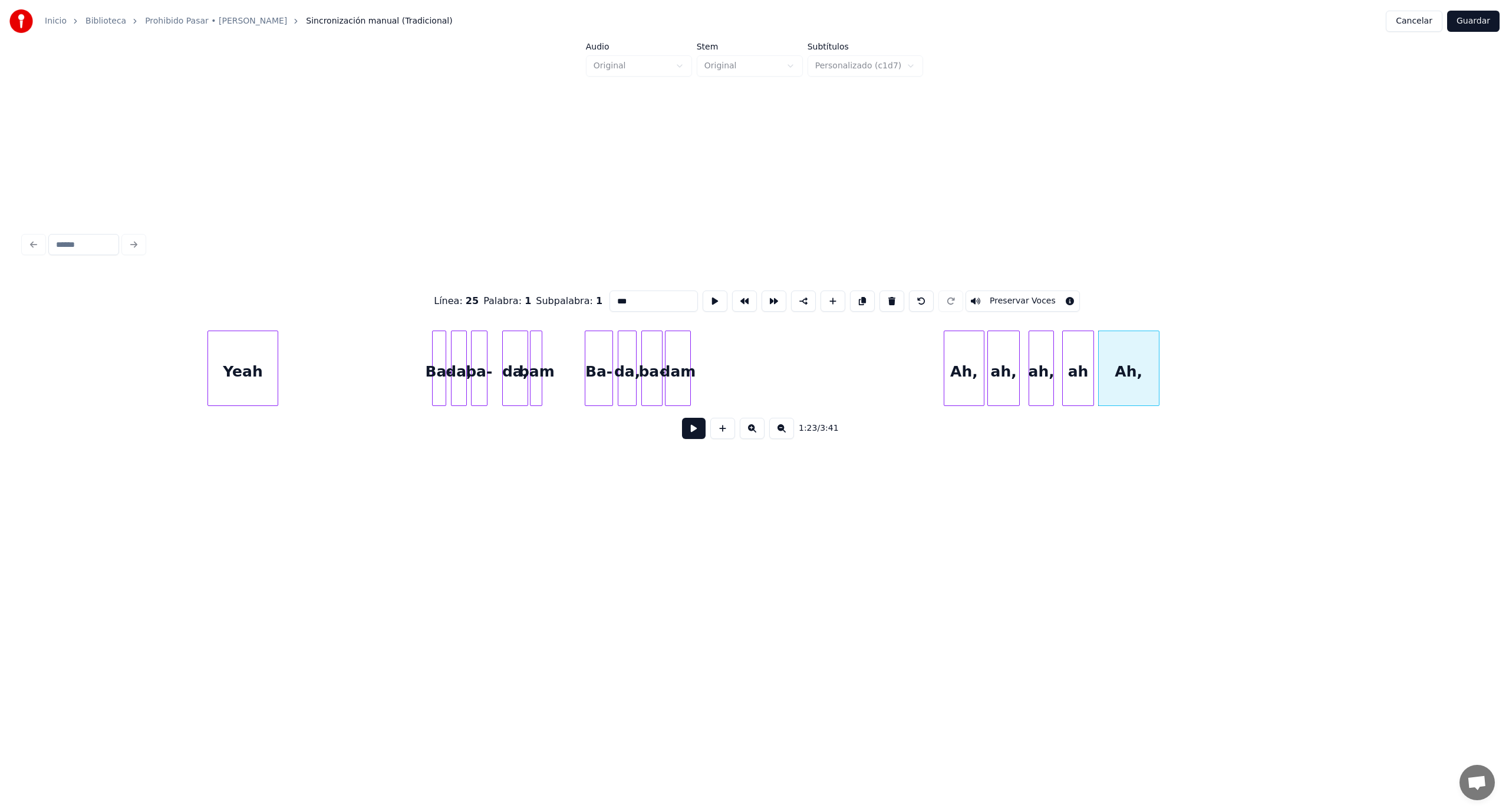
click at [885, 293] on button at bounding box center [891, 300] width 25 height 21
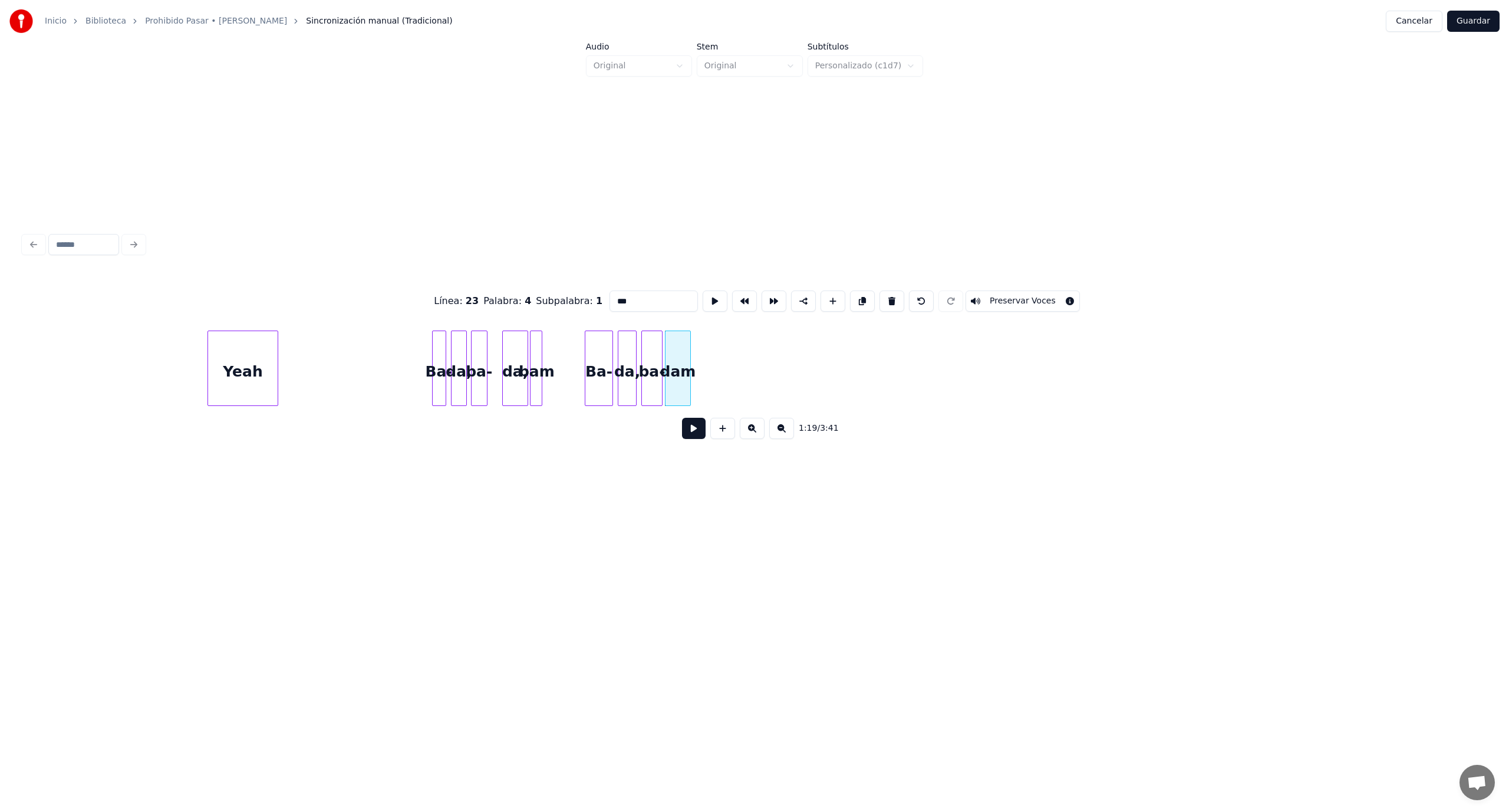
click at [885, 294] on button at bounding box center [891, 300] width 25 height 21
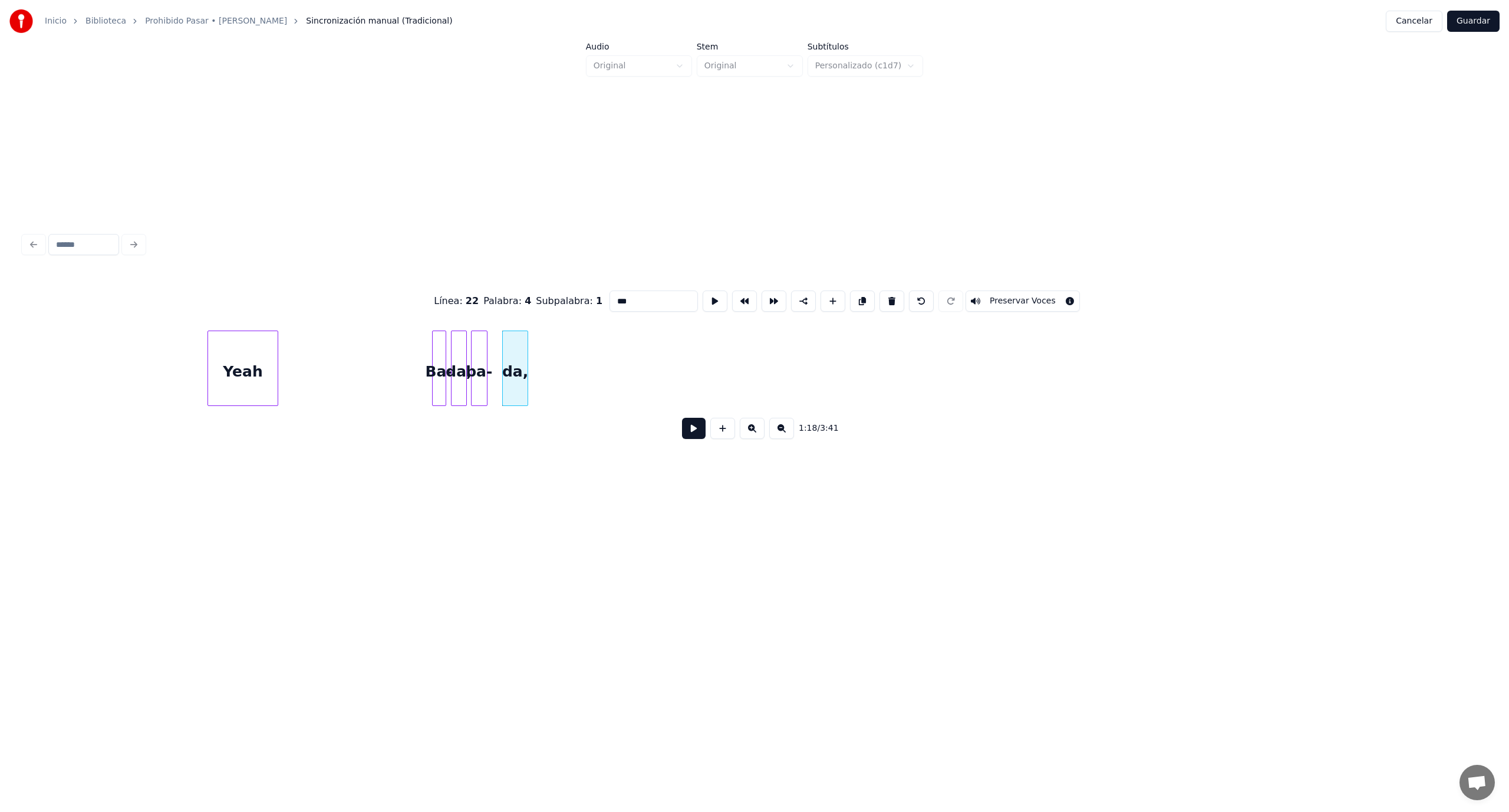
click at [885, 294] on button at bounding box center [891, 300] width 25 height 21
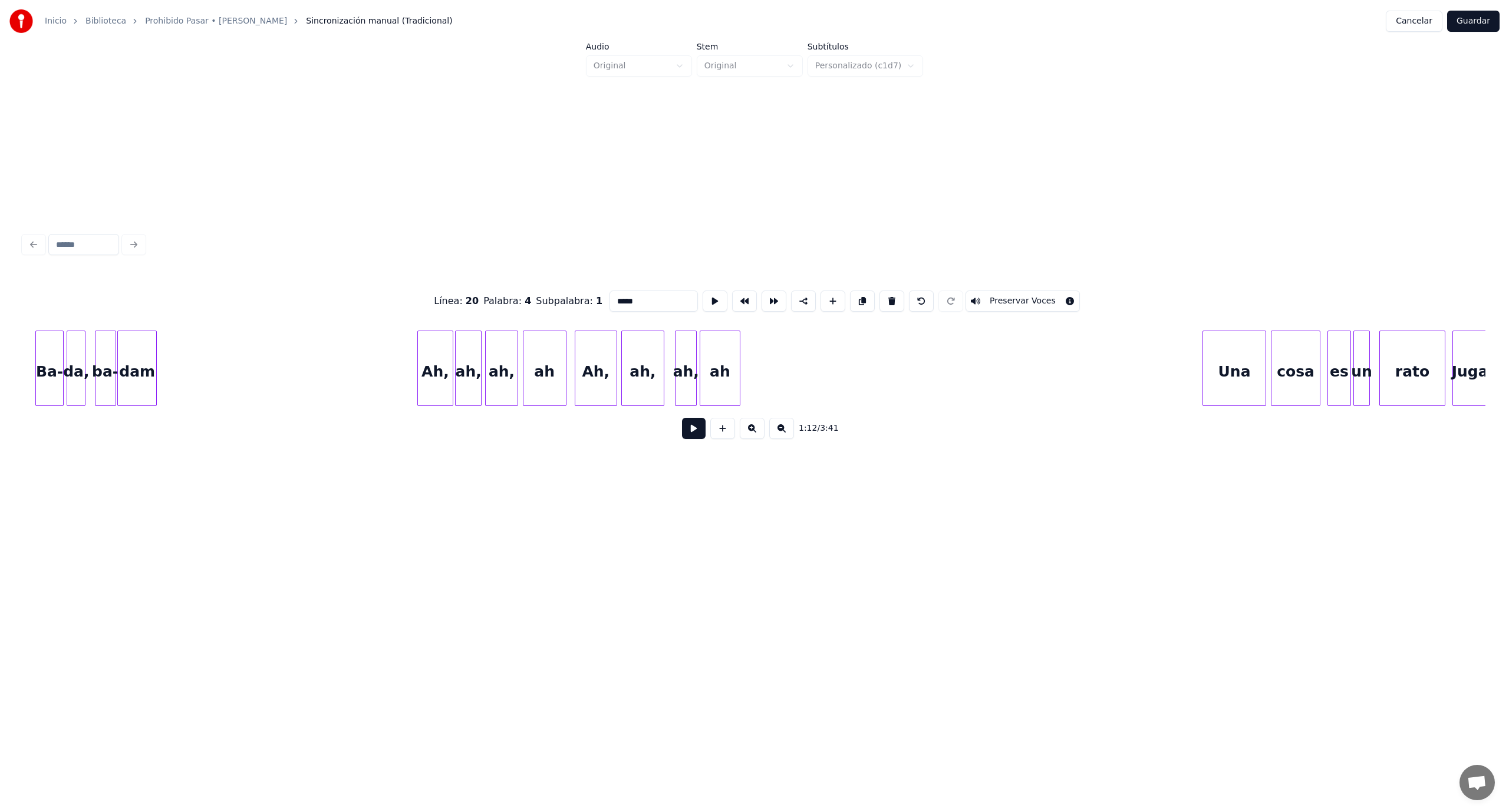
scroll to position [0, 10889]
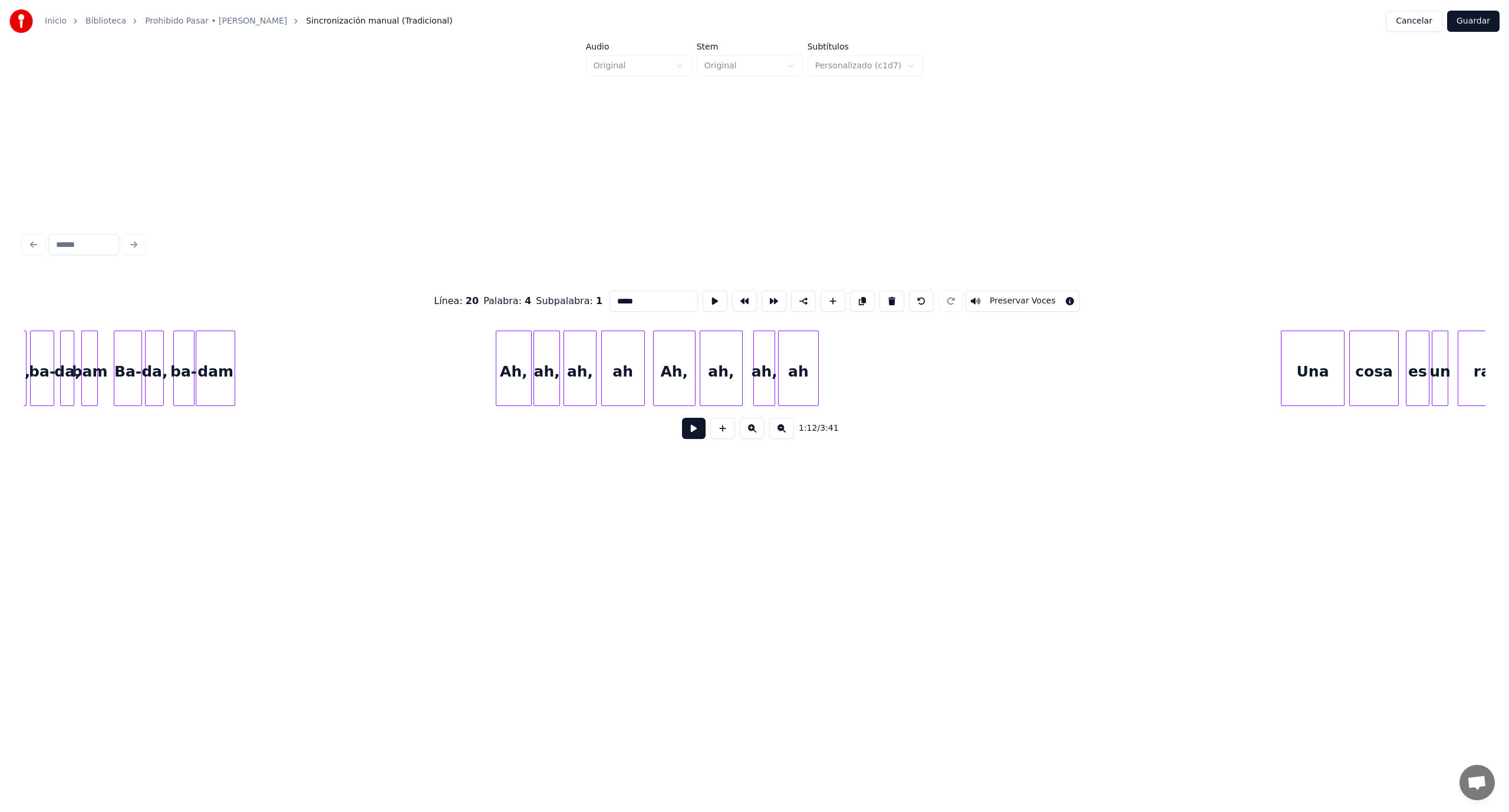
click at [811, 371] on div "ah" at bounding box center [799, 371] width 39 height 80
click at [879, 300] on button at bounding box center [891, 300] width 25 height 21
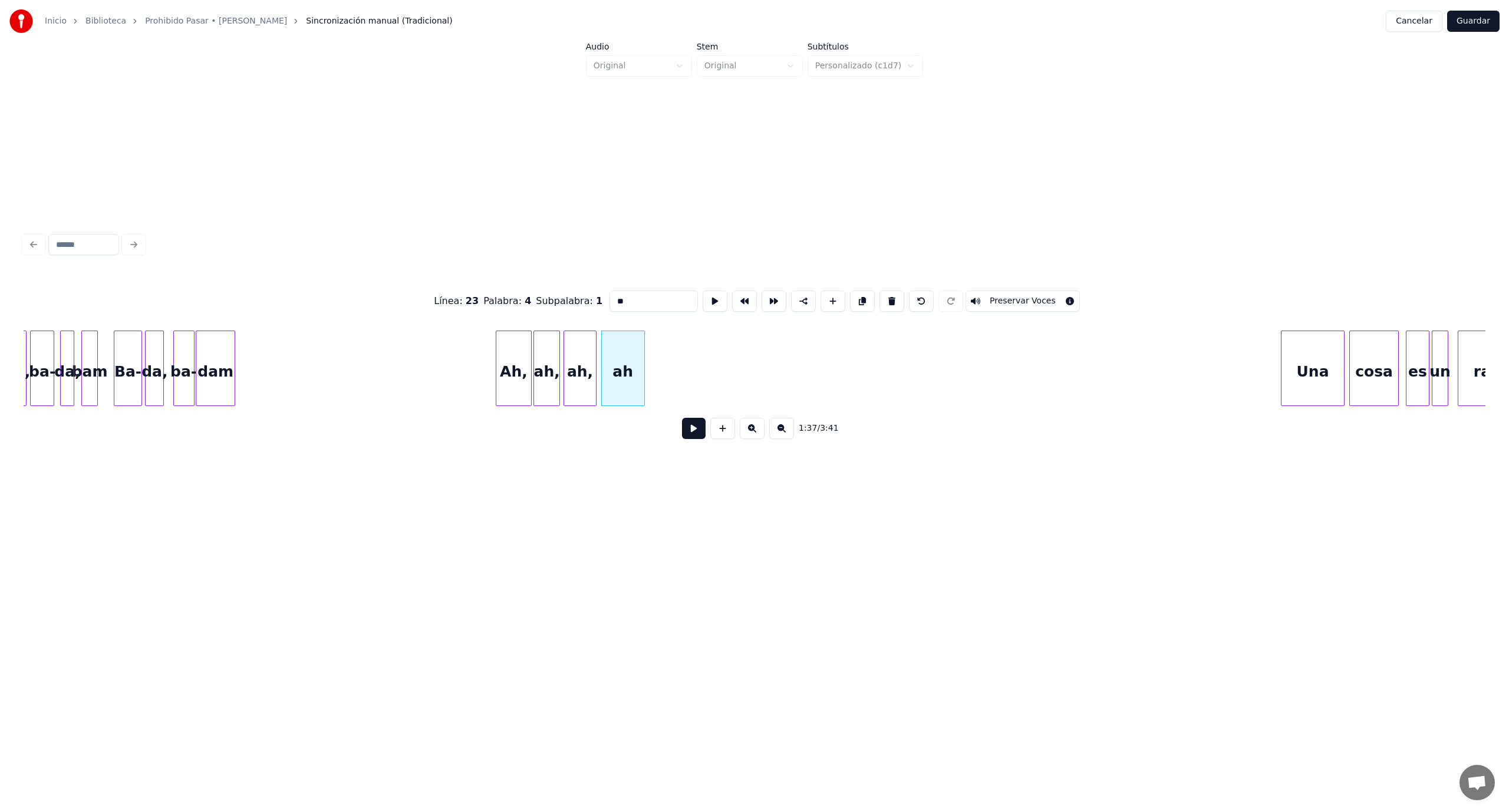
click at [879, 300] on button at bounding box center [891, 300] width 25 height 21
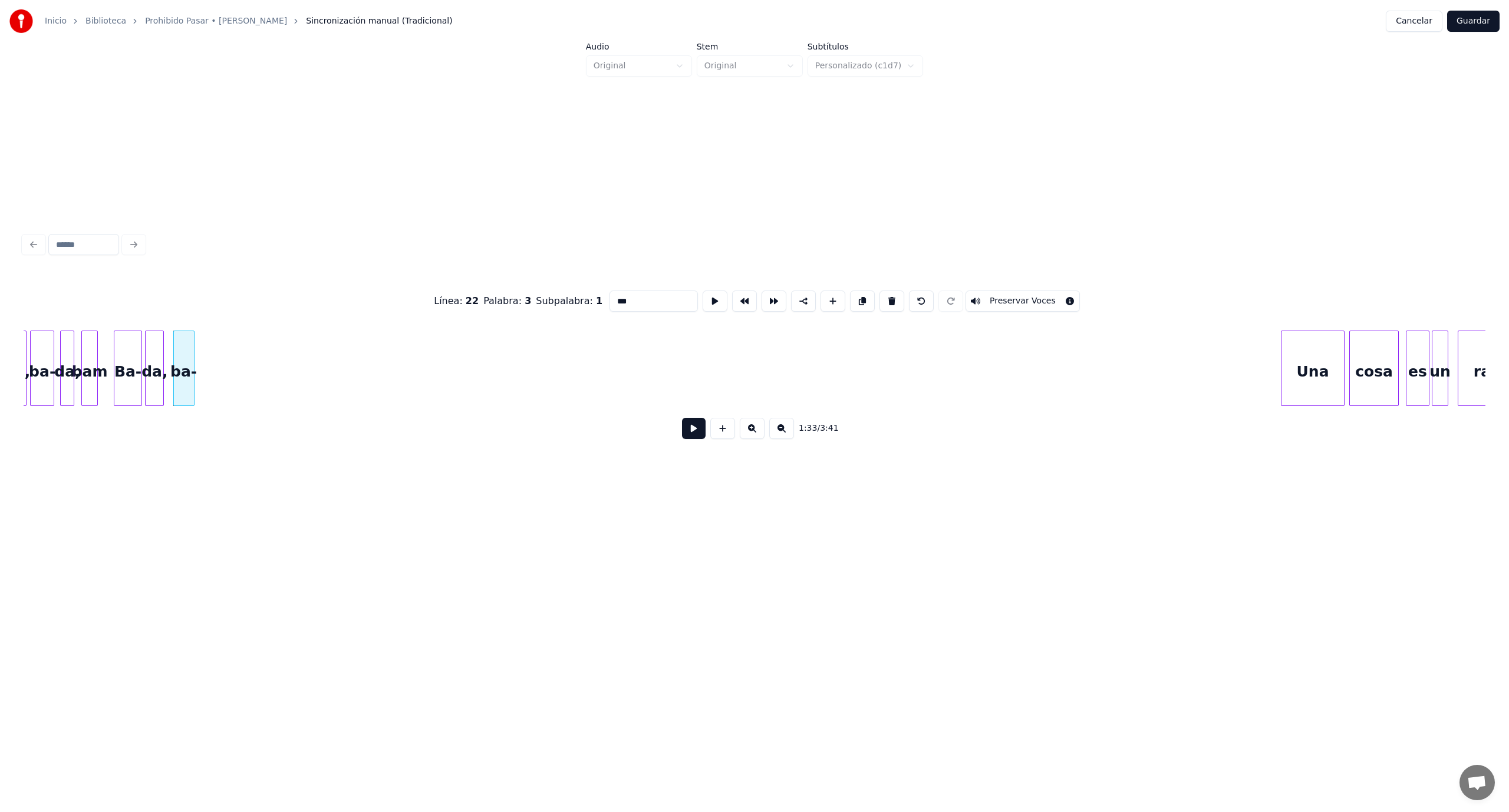
click at [879, 300] on button at bounding box center [891, 300] width 25 height 21
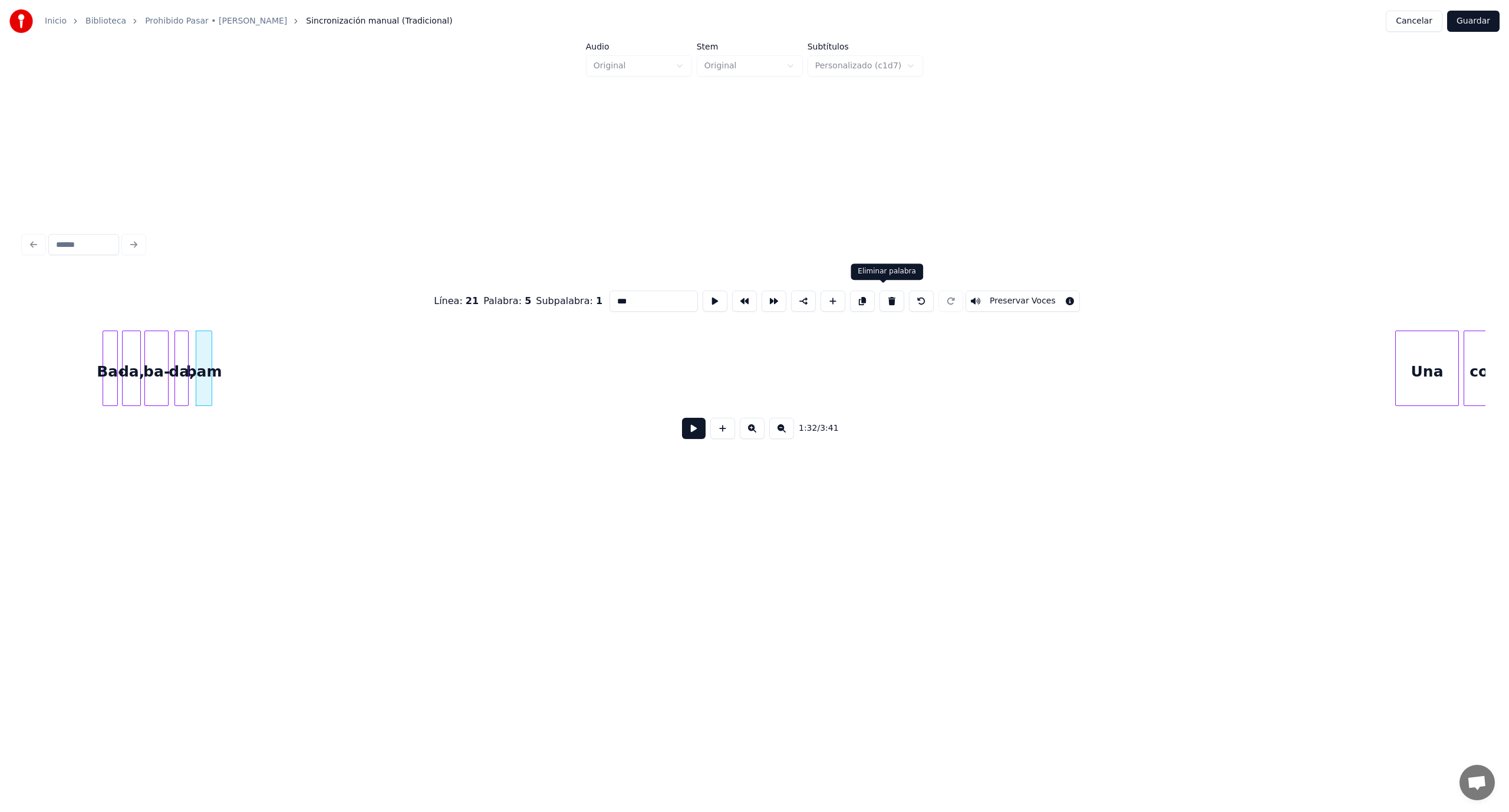
click at [881, 297] on button at bounding box center [891, 300] width 25 height 21
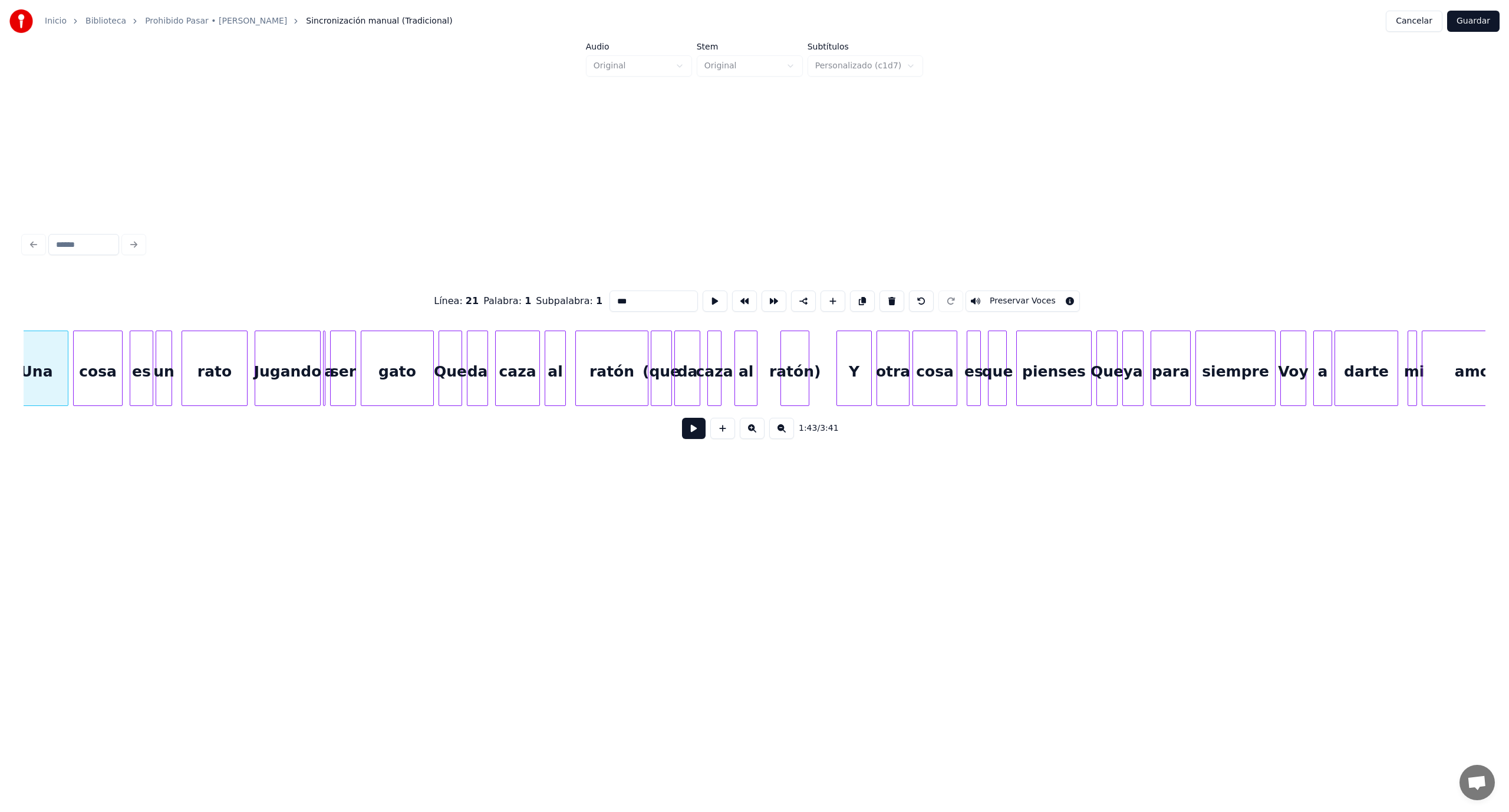
scroll to position [0, 12187]
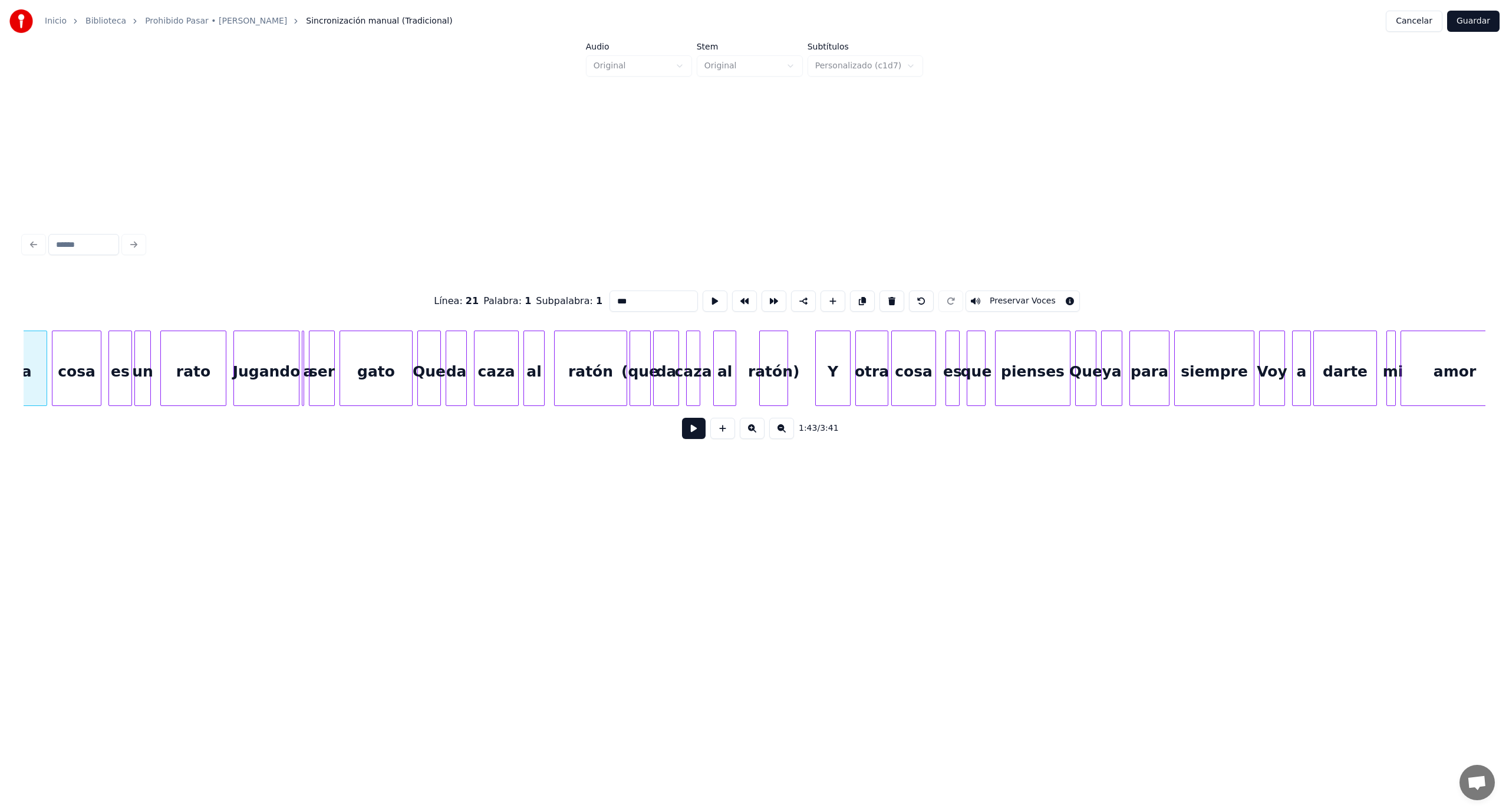
click at [769, 365] on div "ratón)" at bounding box center [774, 371] width 27 height 80
click at [883, 297] on button at bounding box center [895, 300] width 25 height 21
click at [884, 297] on button at bounding box center [891, 300] width 25 height 21
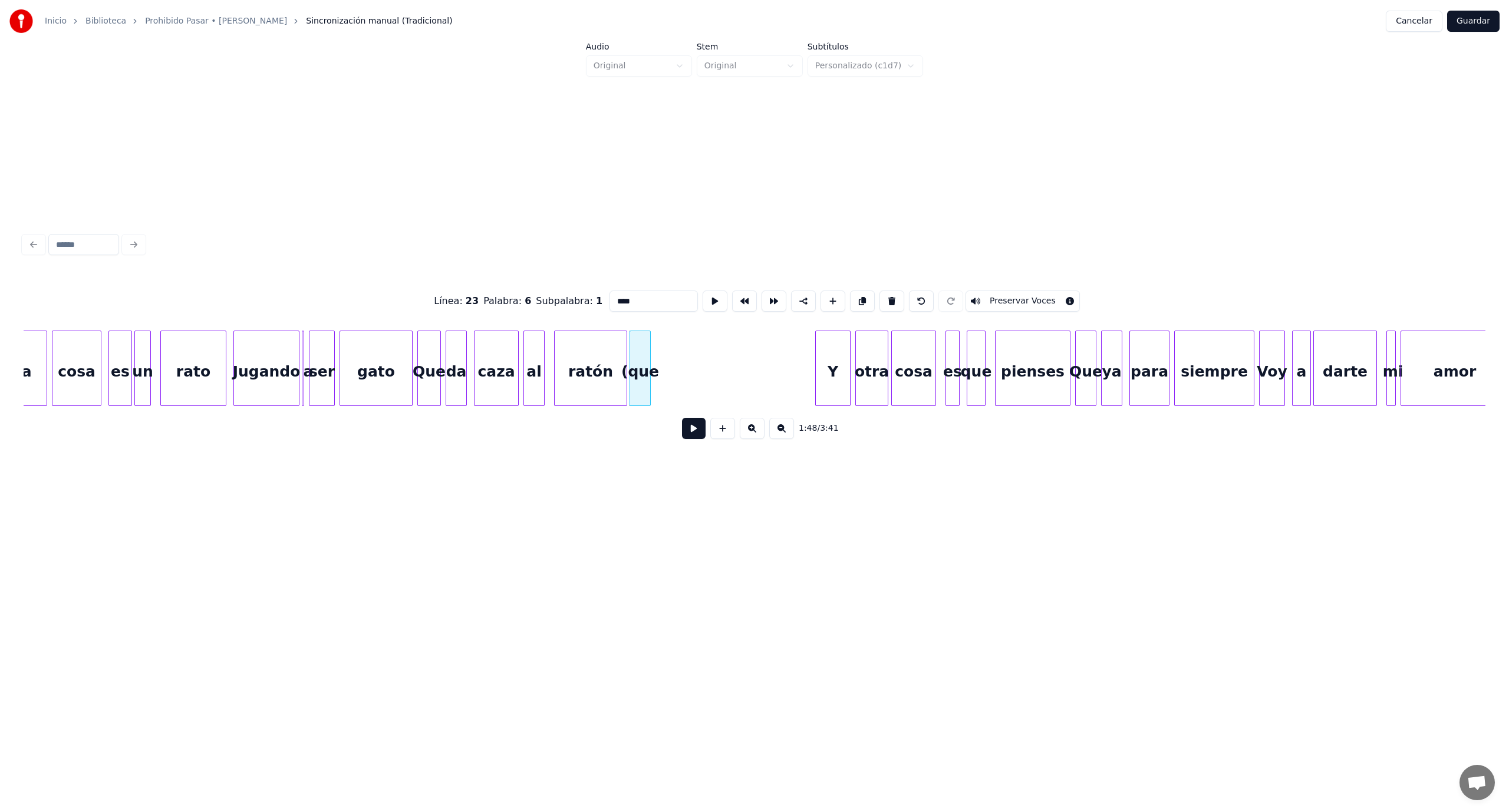
click at [885, 297] on button at bounding box center [891, 300] width 25 height 21
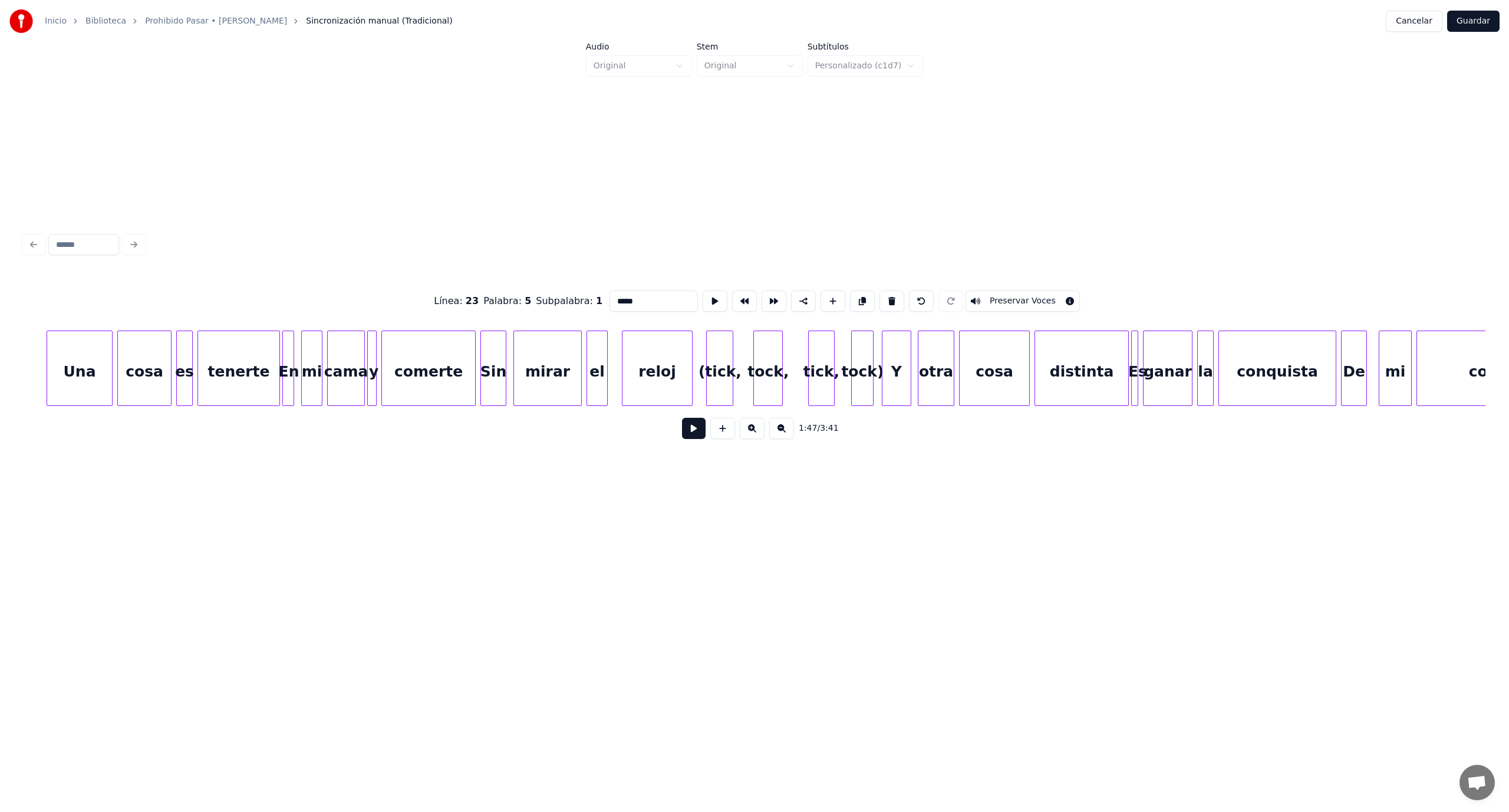
scroll to position [0, 13812]
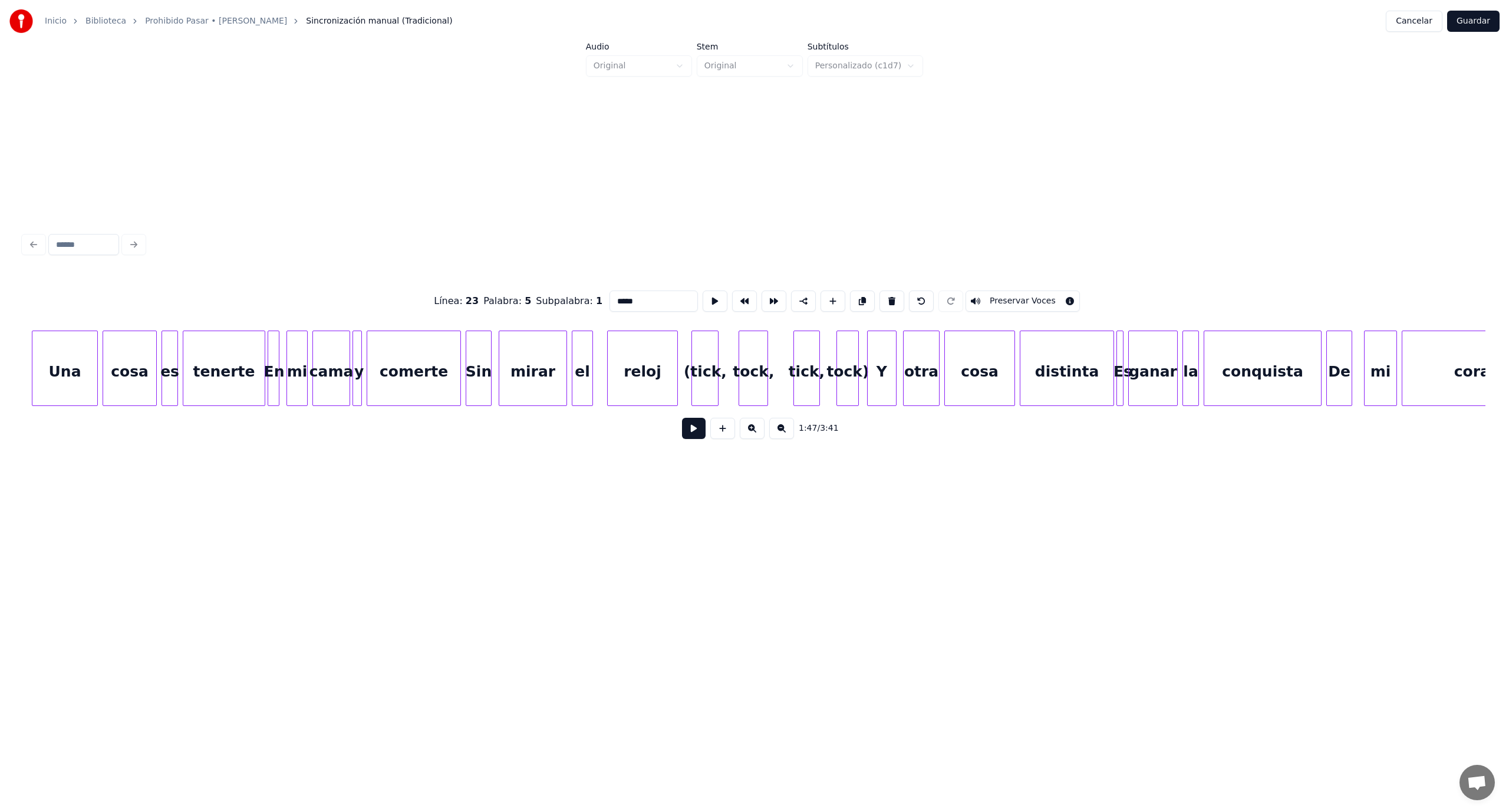
click at [851, 382] on div "tock)" at bounding box center [847, 371] width 21 height 80
click at [881, 296] on button at bounding box center [891, 300] width 25 height 21
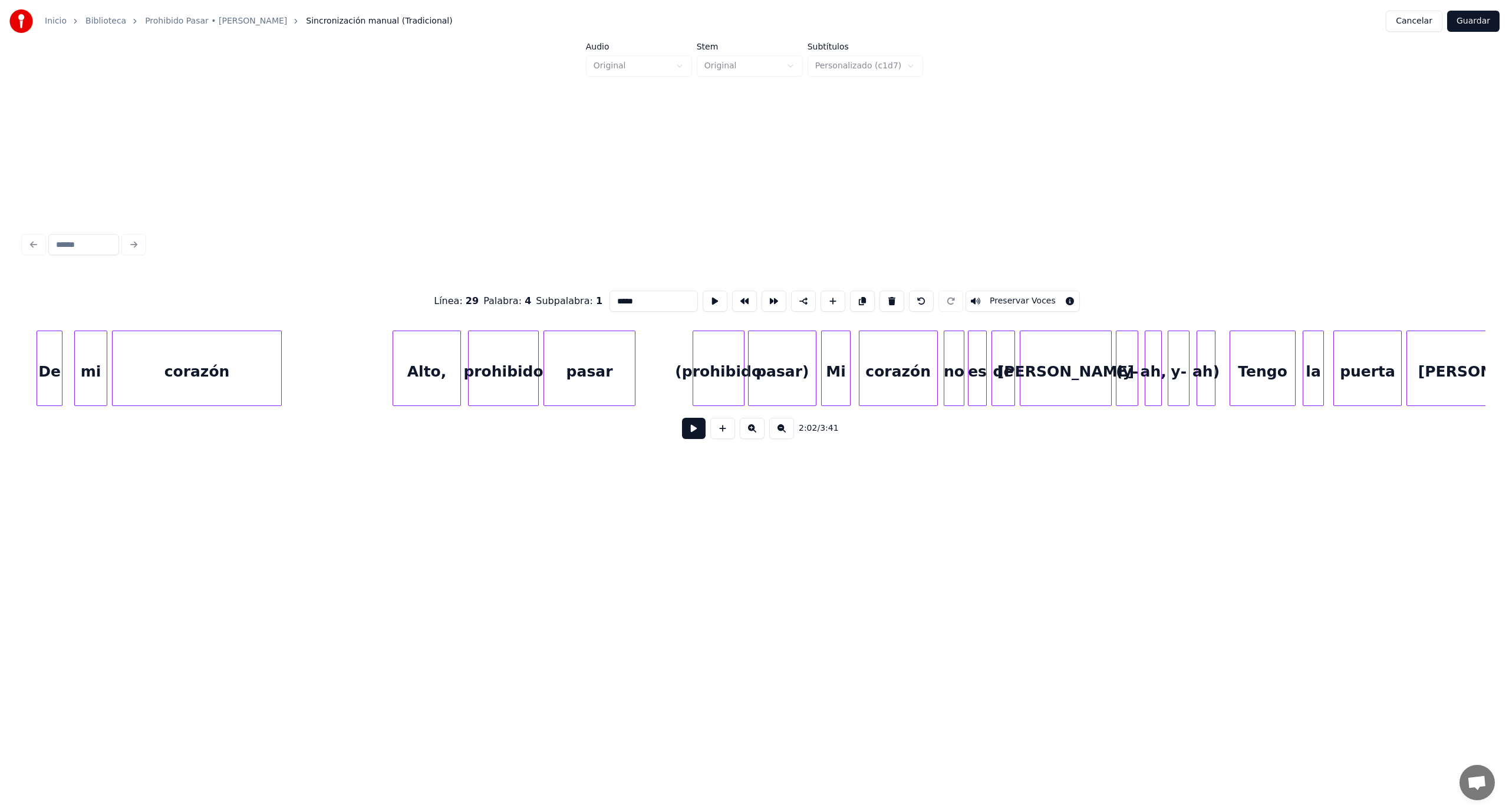
scroll to position [0, 15145]
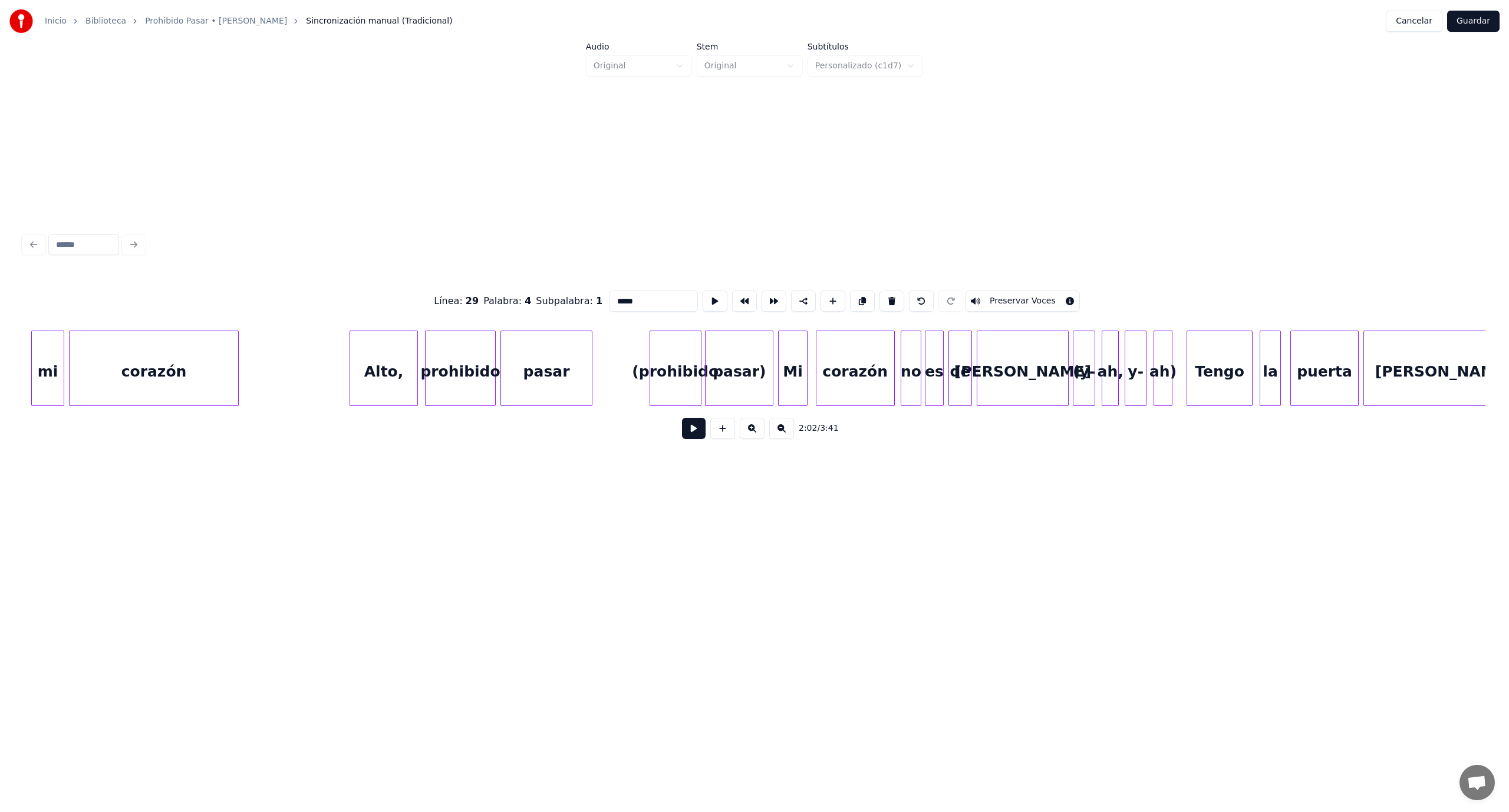
click at [740, 365] on div "pasar)" at bounding box center [739, 371] width 68 height 80
click at [879, 293] on button at bounding box center [891, 300] width 25 height 21
click at [881, 293] on button at bounding box center [891, 300] width 25 height 21
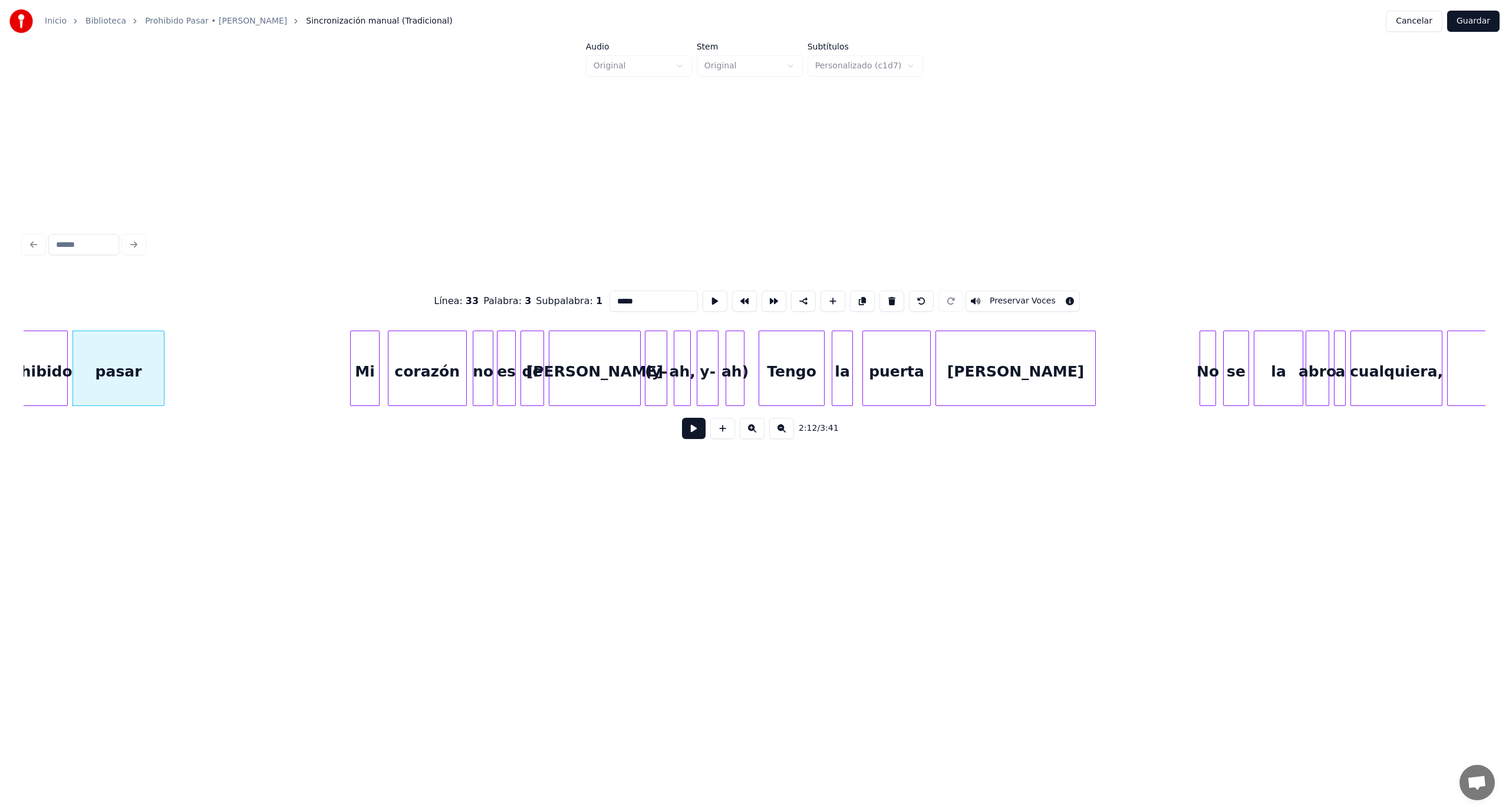
scroll to position [0, 15637]
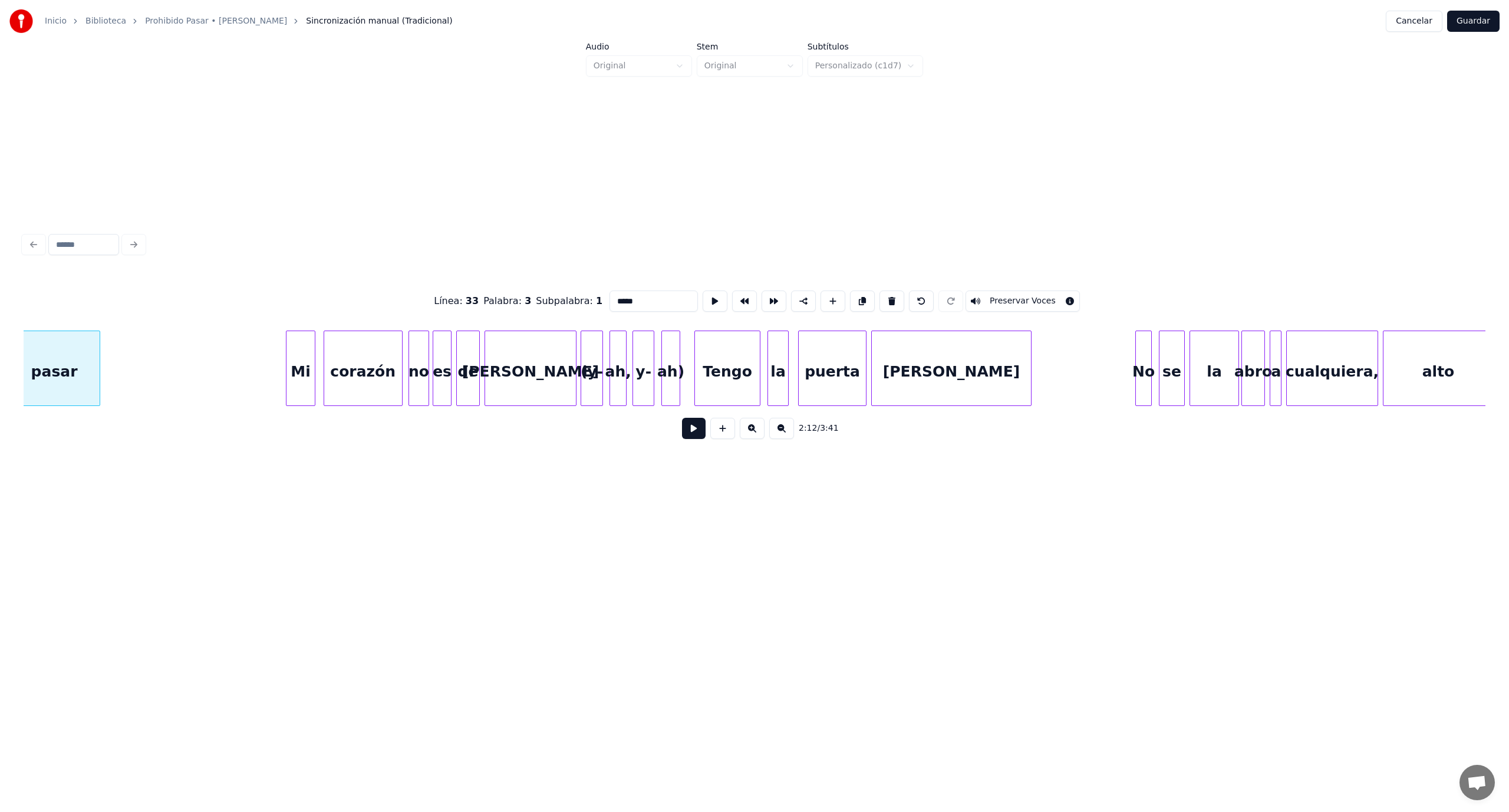
click at [673, 370] on div "ah)" at bounding box center [670, 371] width 18 height 80
click at [884, 296] on button at bounding box center [895, 300] width 25 height 21
click at [882, 298] on button at bounding box center [891, 300] width 25 height 21
click at [882, 298] on button at bounding box center [891, 300] width 25 height 21
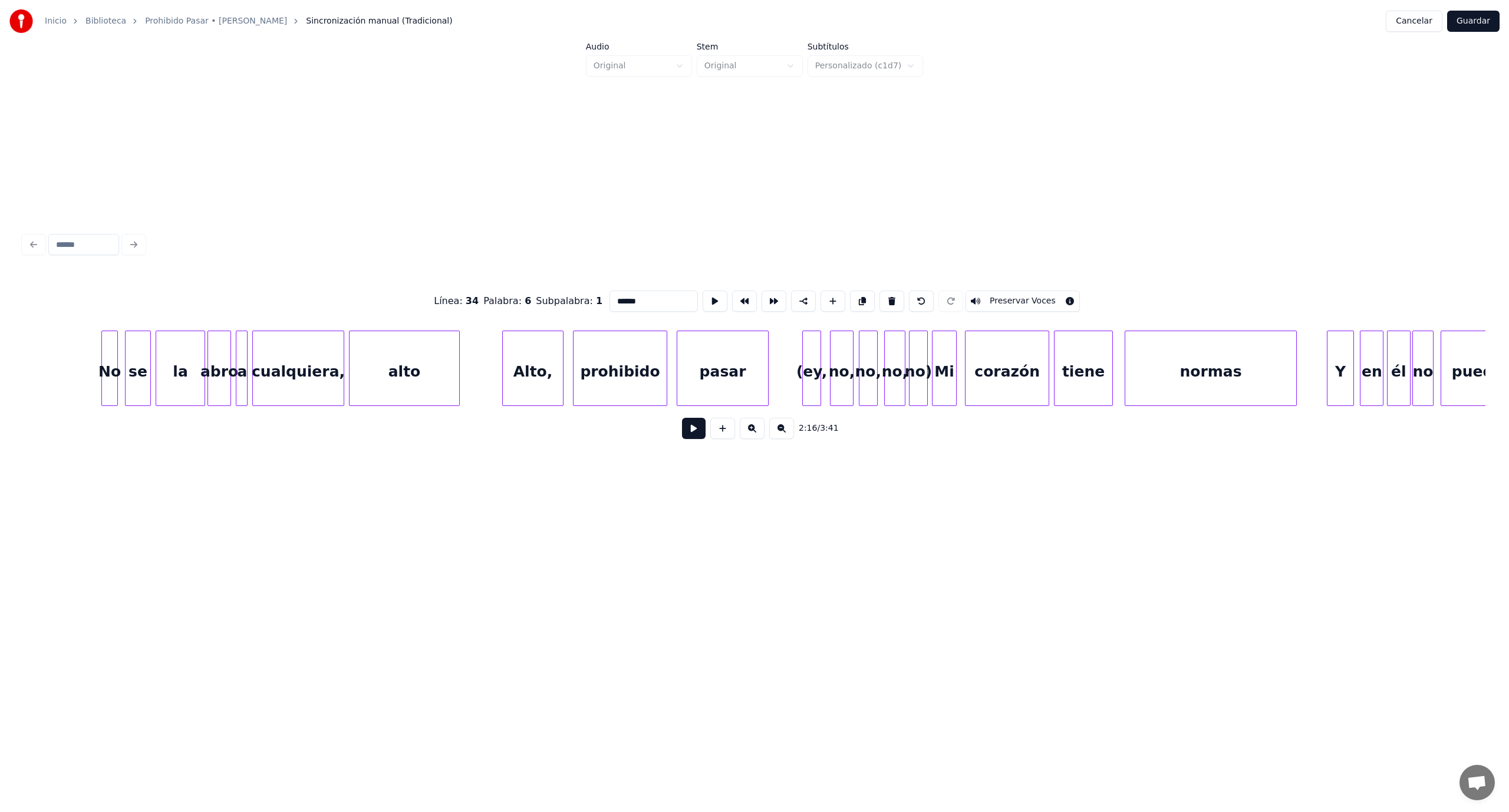
scroll to position [0, 16884]
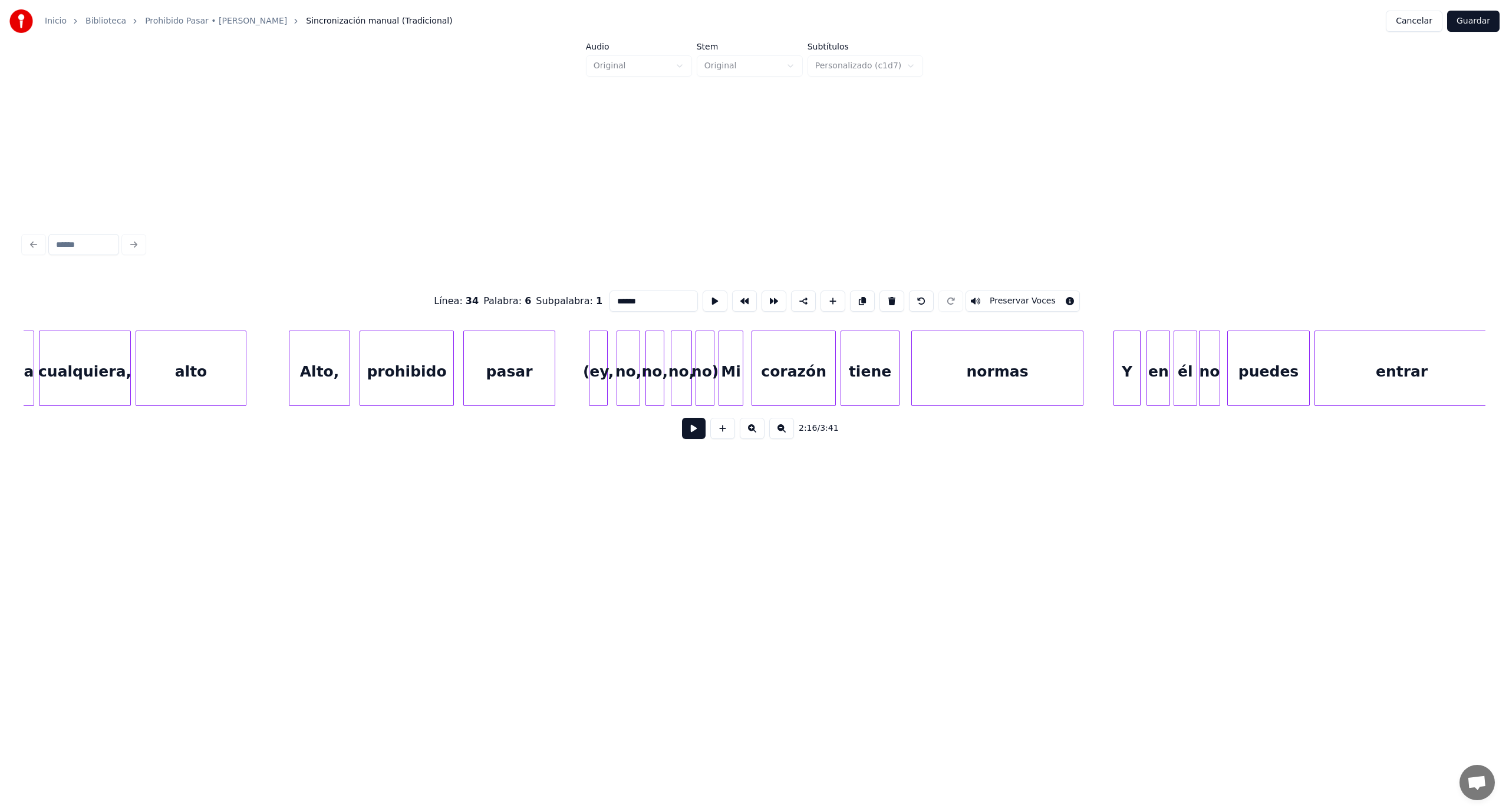
click at [706, 380] on div "no)" at bounding box center [704, 371] width 18 height 80
click at [882, 295] on button at bounding box center [891, 300] width 25 height 21
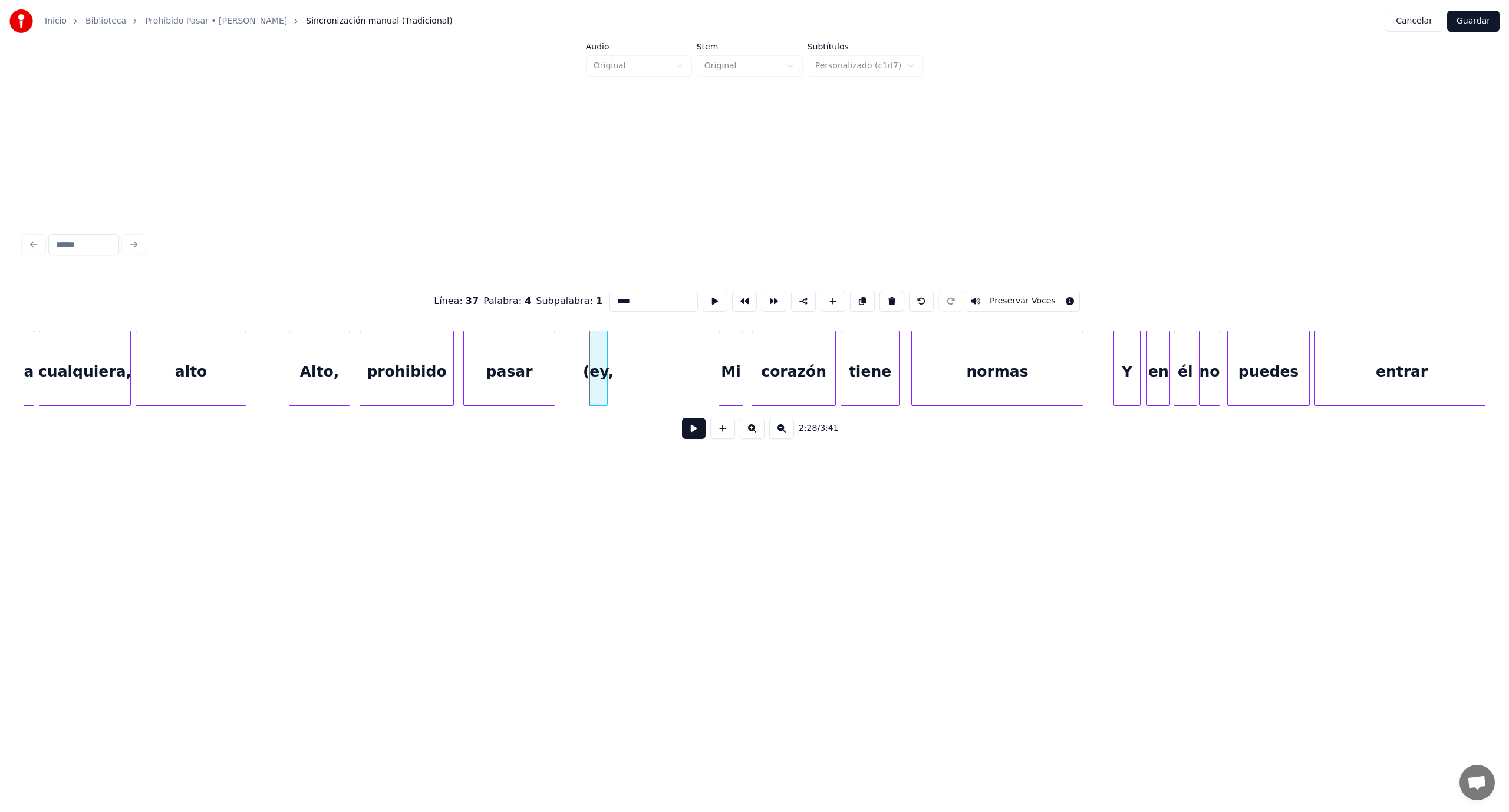
click at [882, 295] on button at bounding box center [891, 300] width 25 height 21
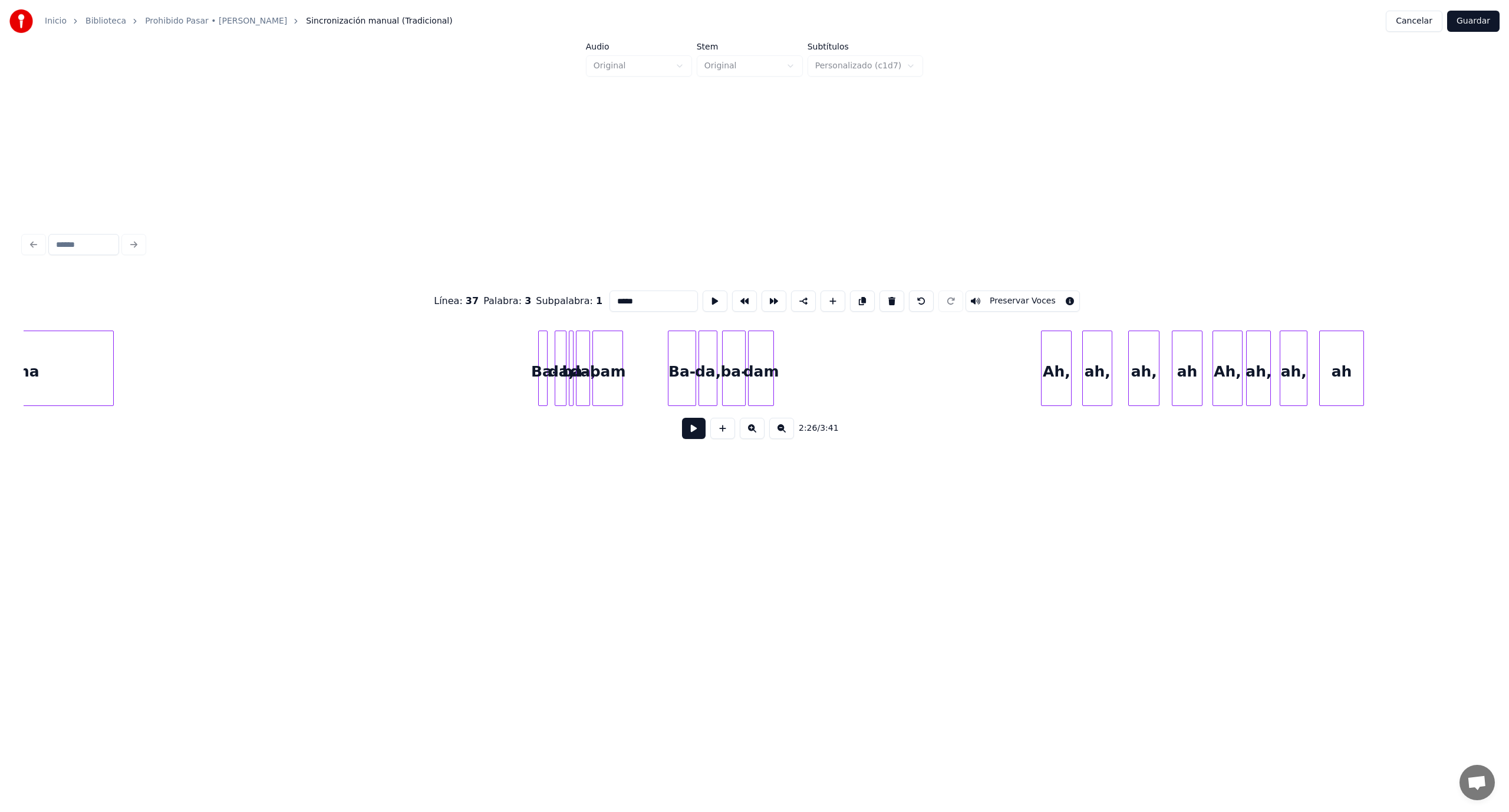
scroll to position [0, 18745]
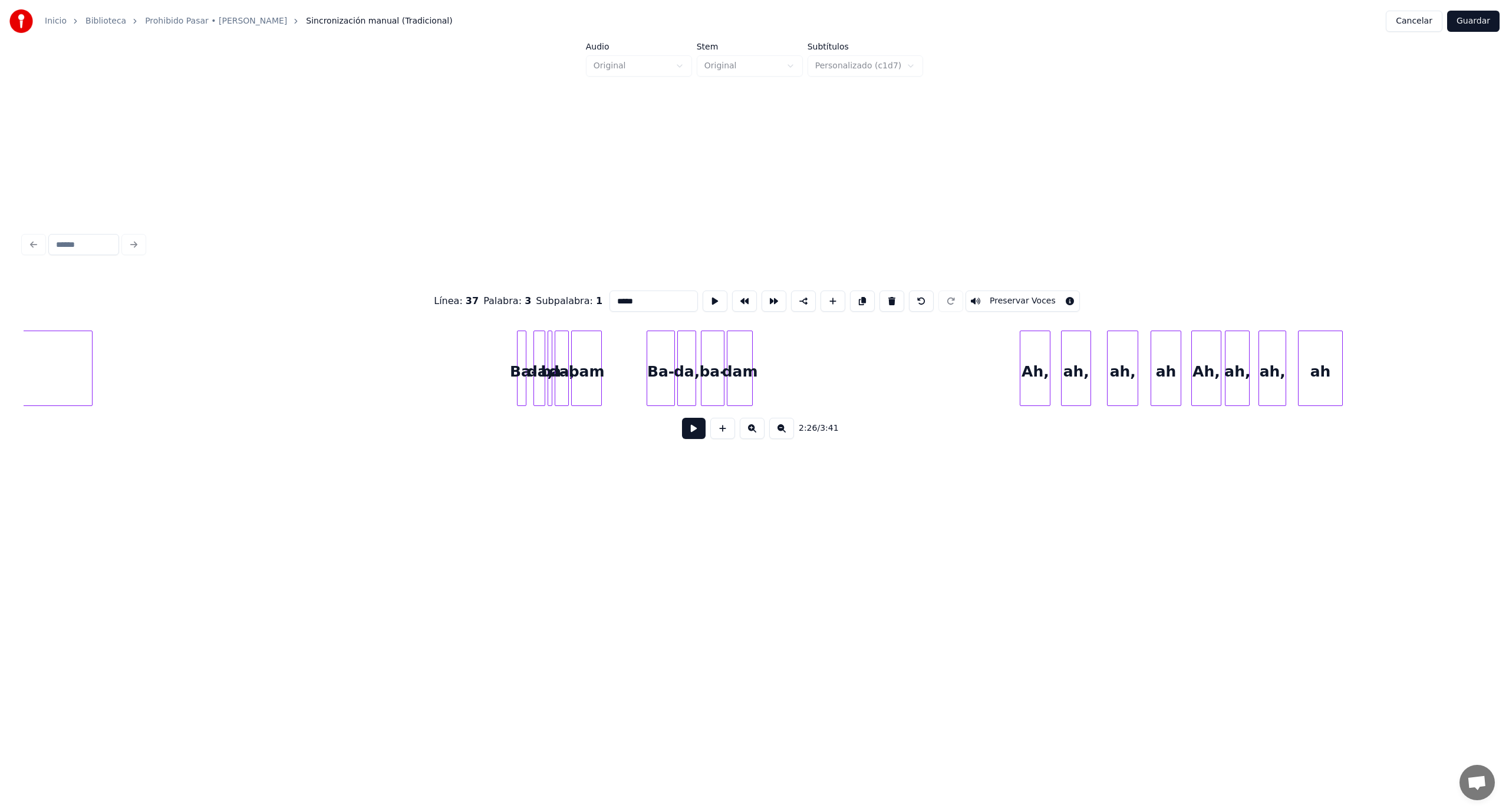
click at [1313, 372] on div "ah" at bounding box center [1321, 371] width 45 height 80
click at [881, 296] on button at bounding box center [891, 300] width 25 height 21
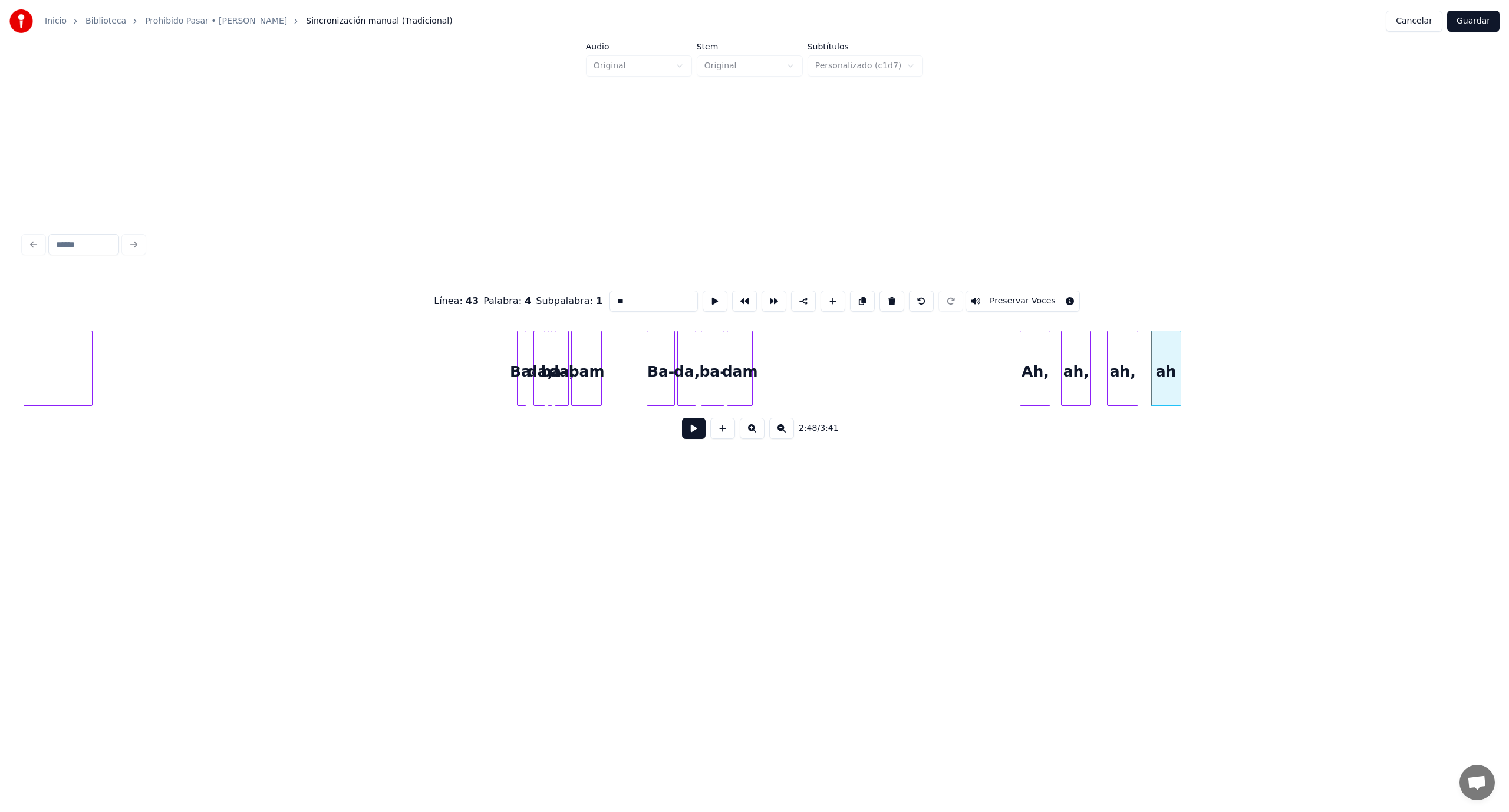
click at [881, 296] on button at bounding box center [891, 300] width 25 height 21
click at [879, 295] on button at bounding box center [891, 300] width 25 height 21
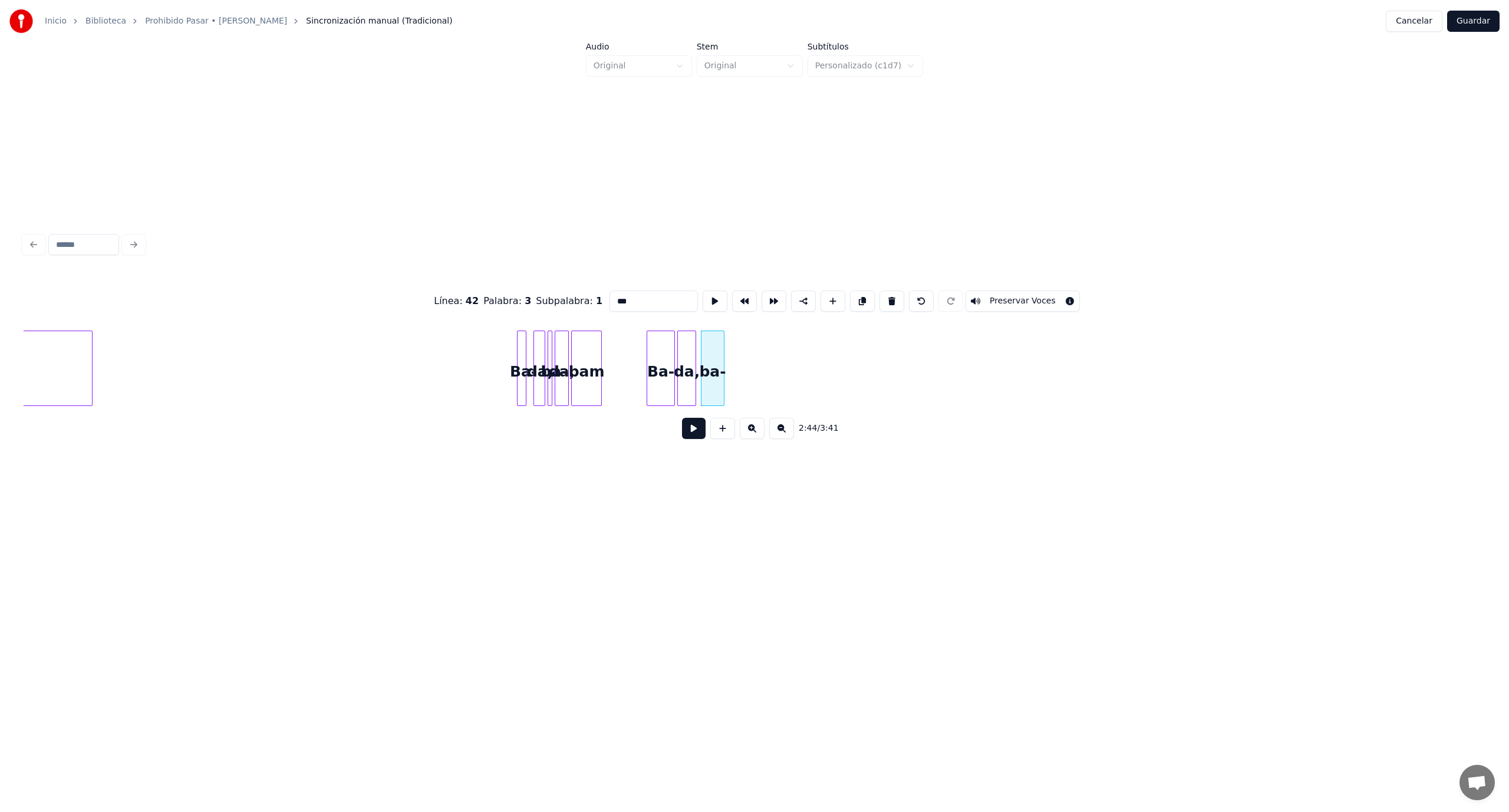
click at [879, 295] on button at bounding box center [891, 300] width 25 height 21
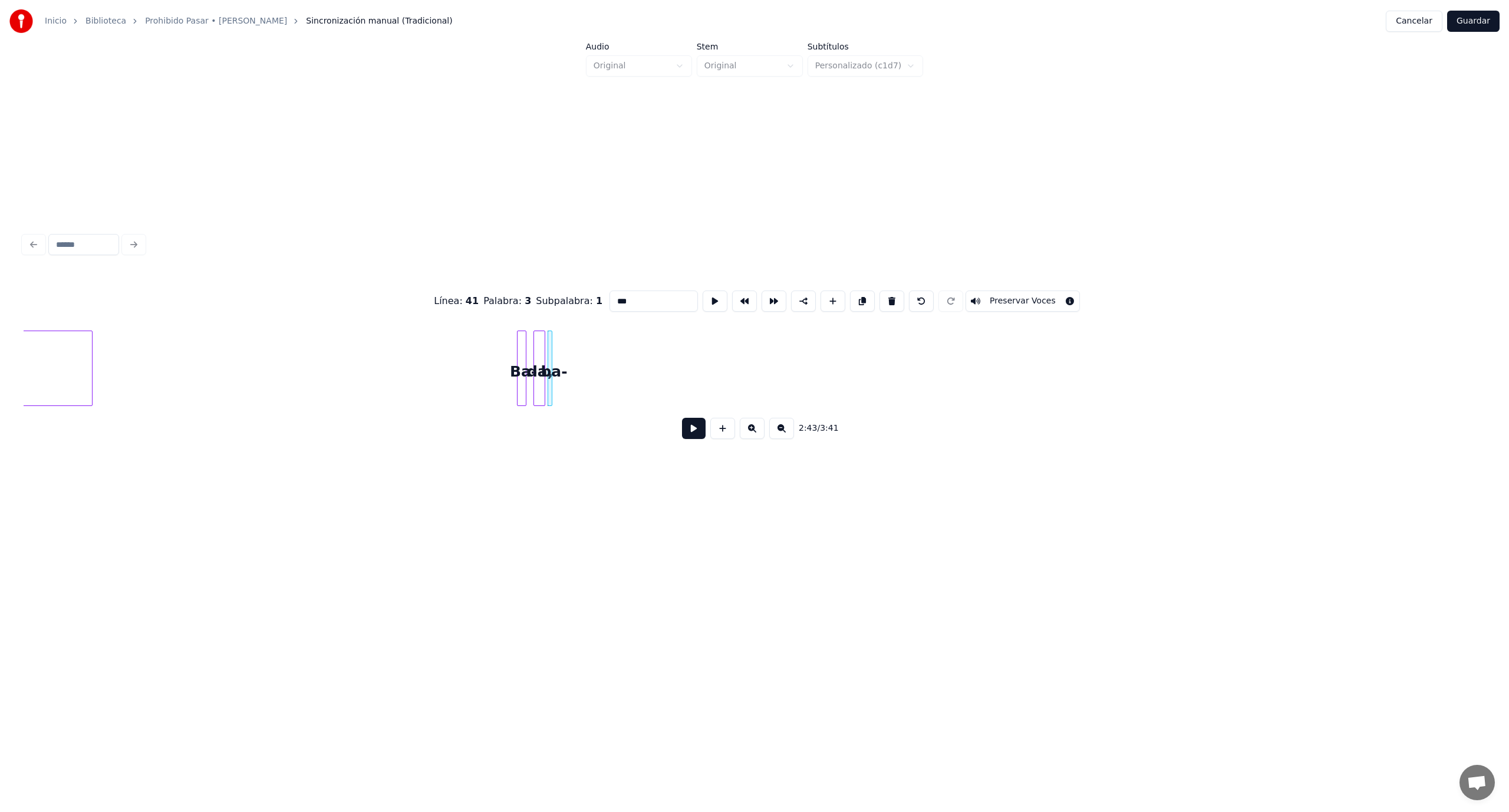
click at [879, 295] on button at bounding box center [891, 300] width 25 height 21
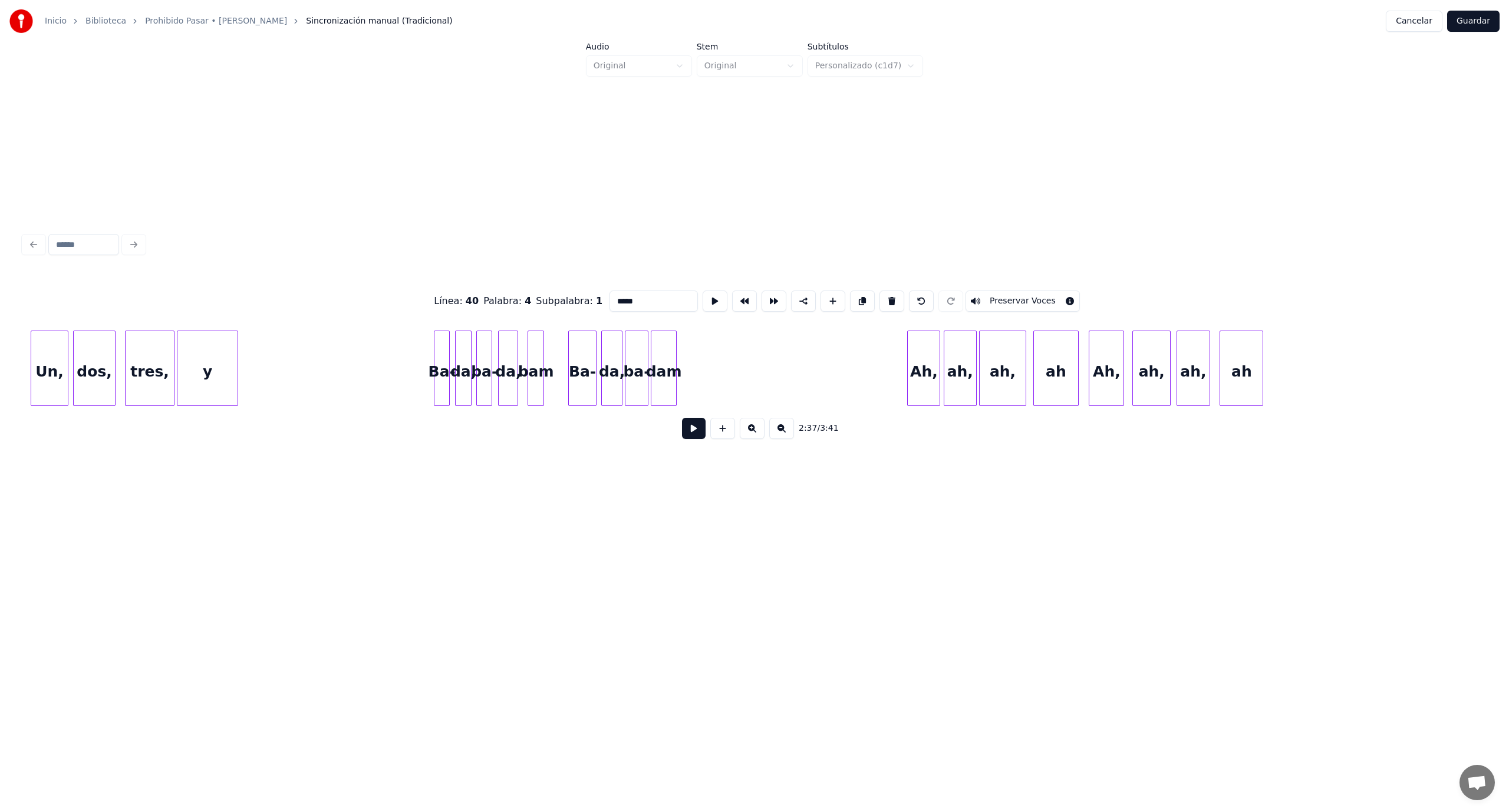
scroll to position [0, 20519]
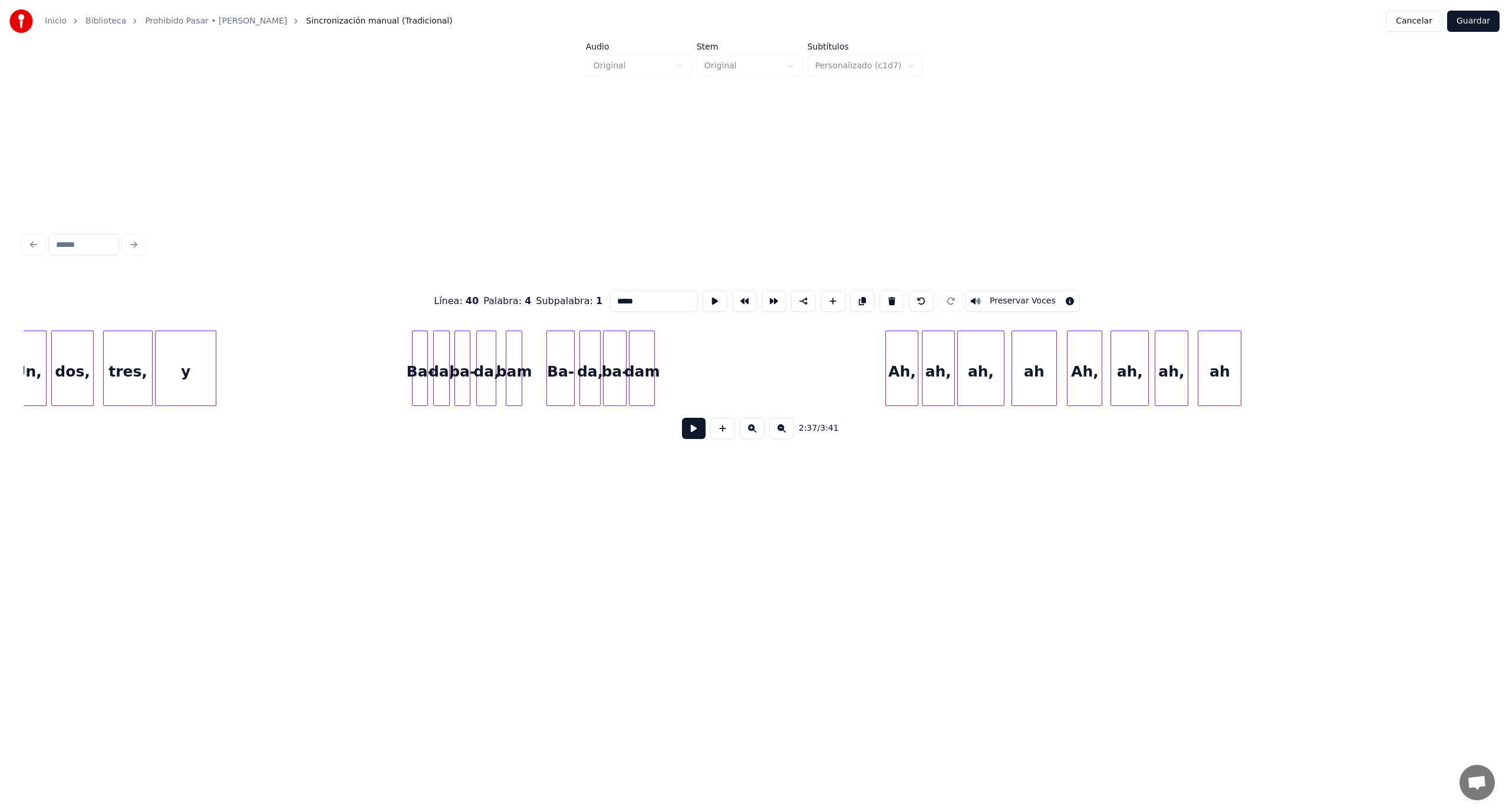
click at [1213, 359] on div "ah" at bounding box center [1220, 371] width 43 height 80
click at [879, 296] on button at bounding box center [891, 300] width 25 height 21
click at [879, 295] on button at bounding box center [891, 300] width 25 height 21
click at [879, 294] on button at bounding box center [891, 300] width 25 height 21
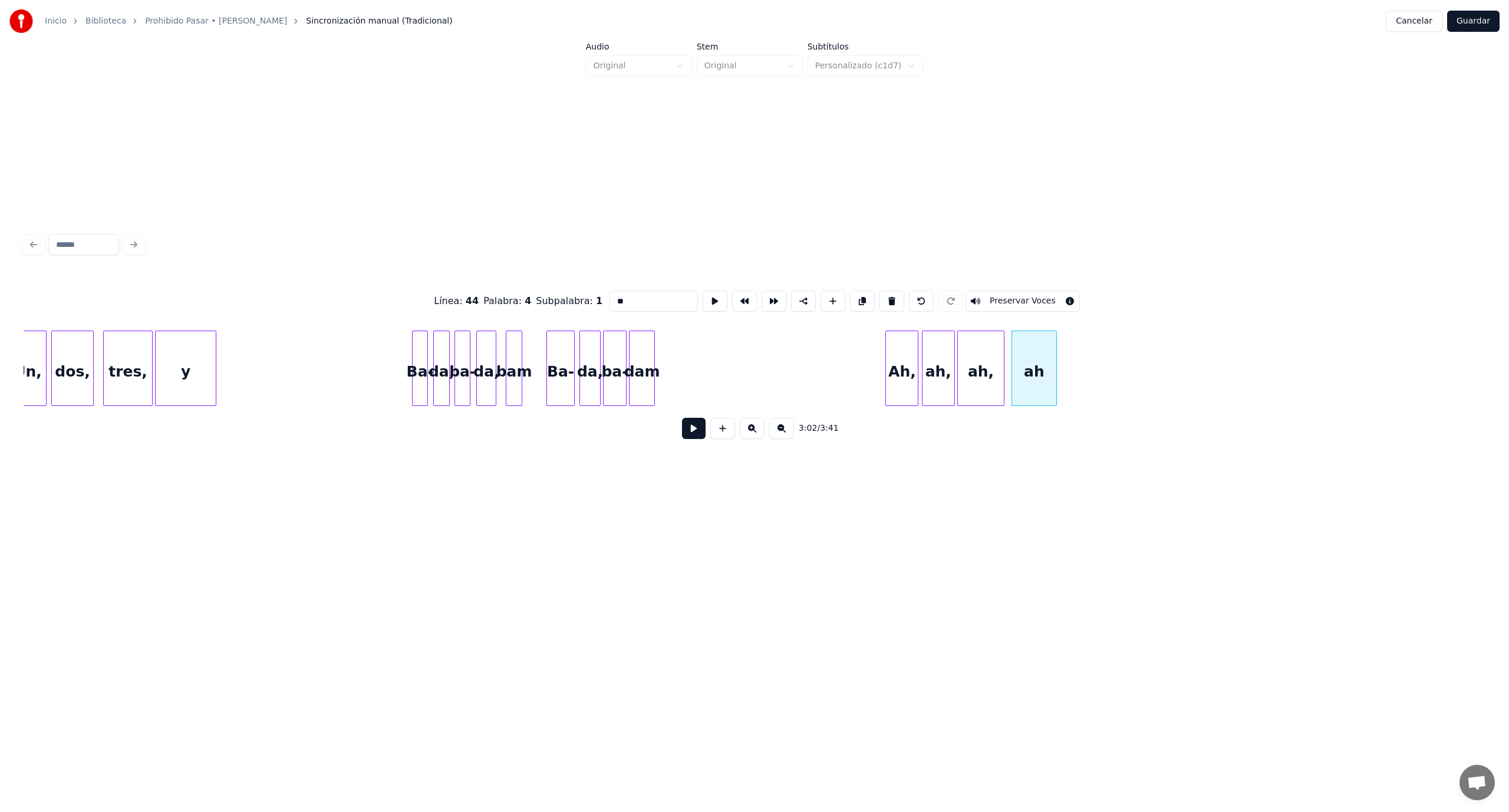
click at [879, 294] on button at bounding box center [891, 300] width 25 height 21
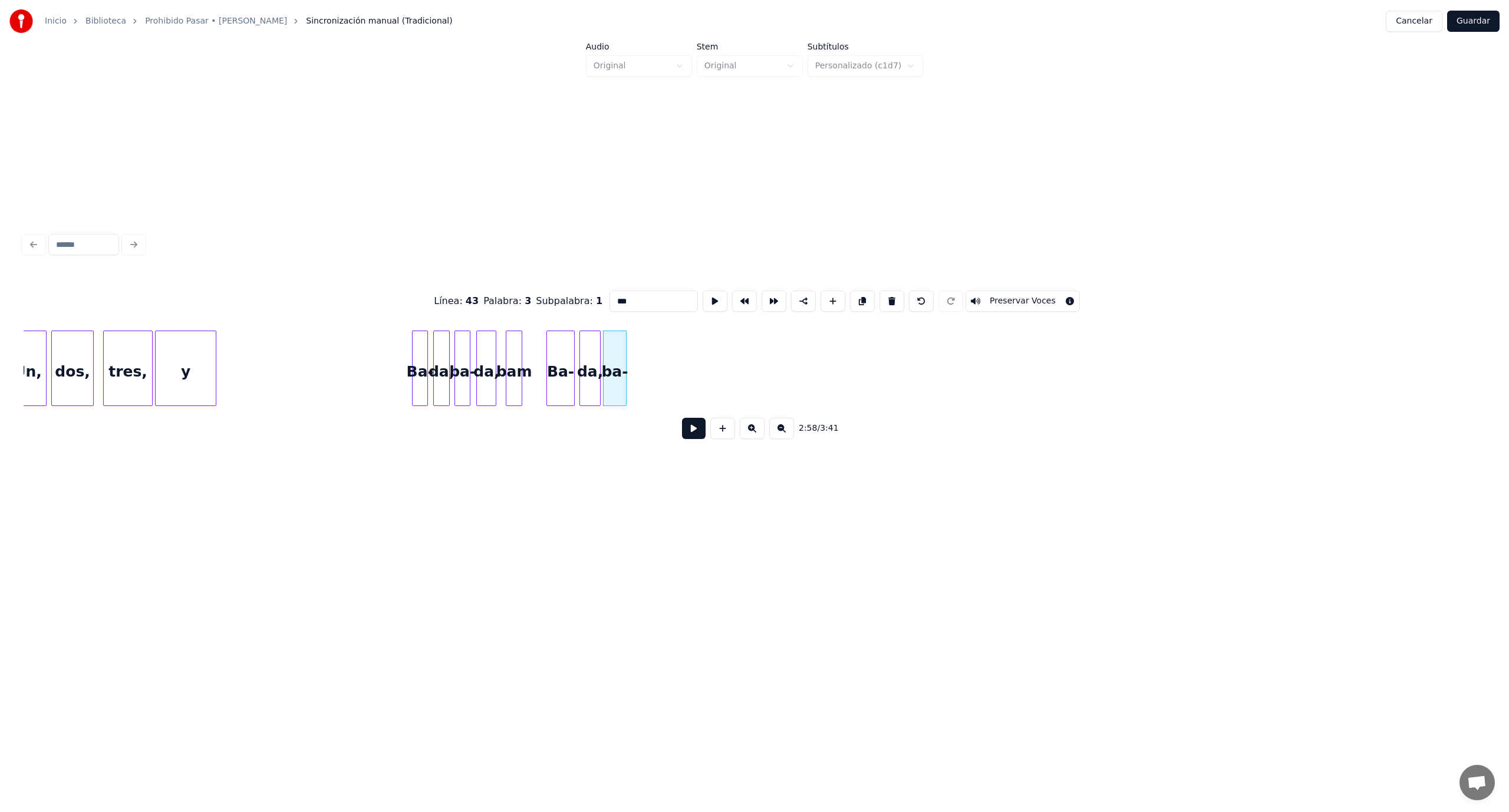
click at [879, 294] on button at bounding box center [891, 300] width 25 height 21
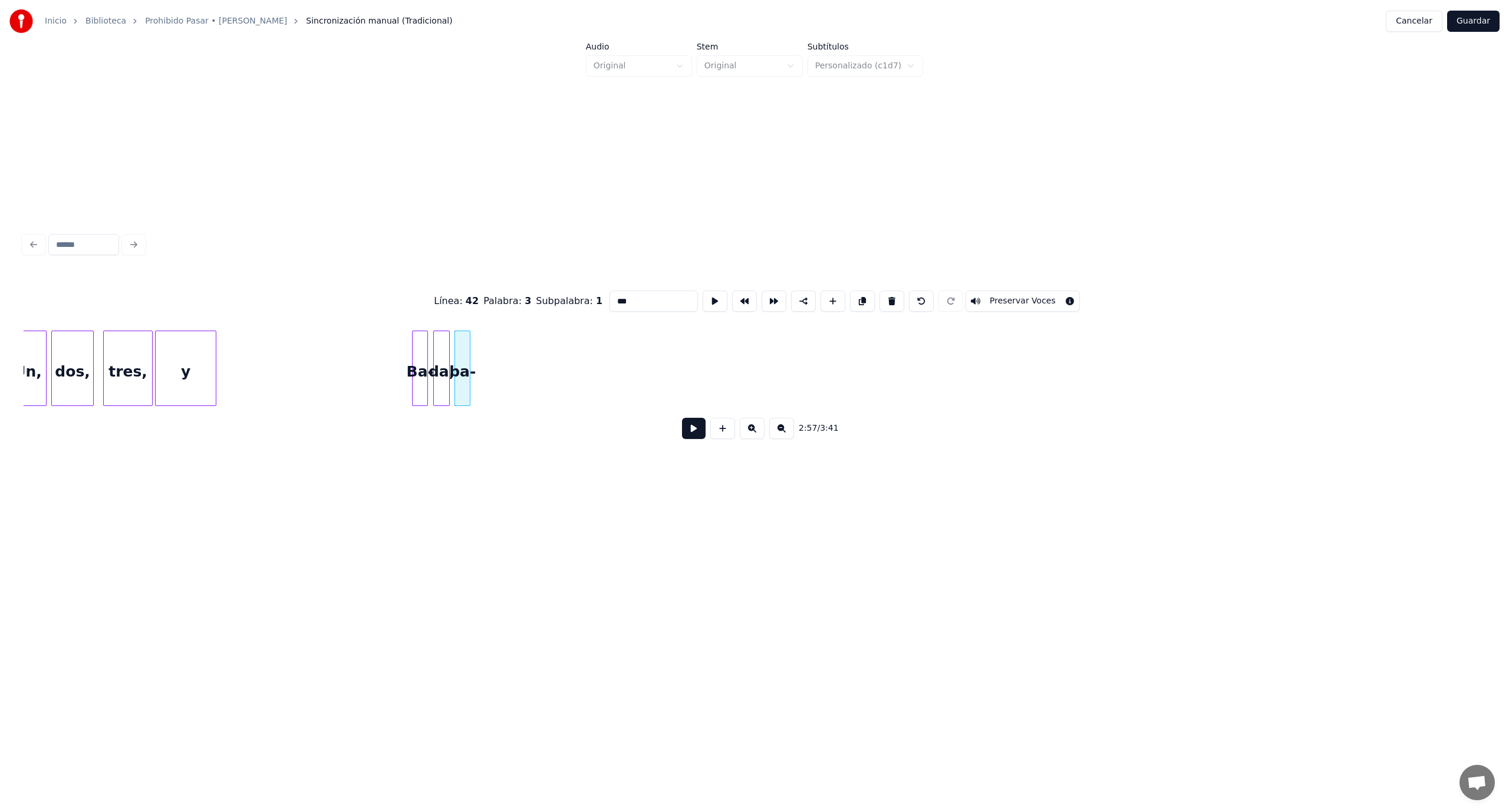
click at [880, 294] on button at bounding box center [891, 300] width 25 height 21
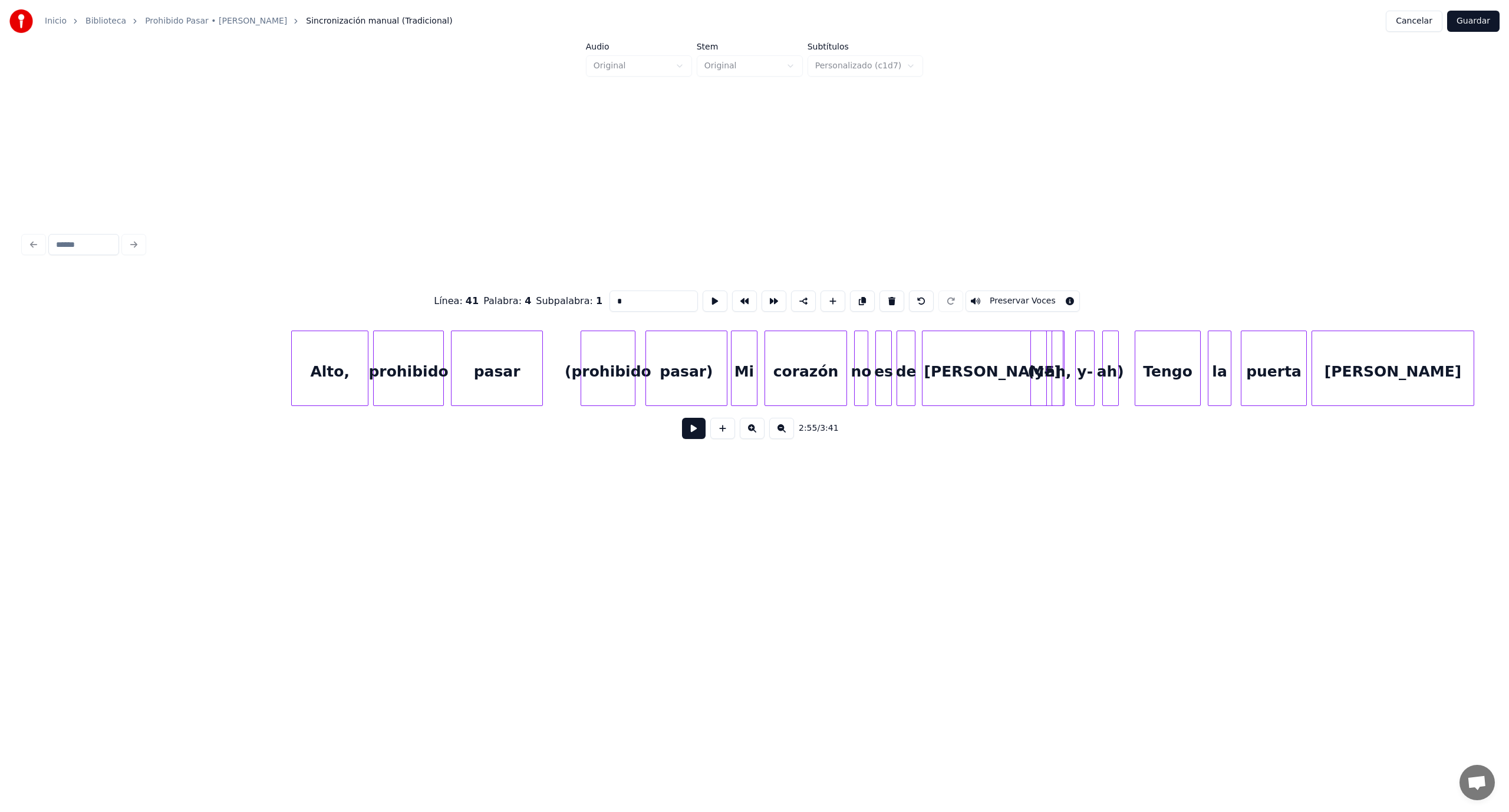
scroll to position [0, 21924]
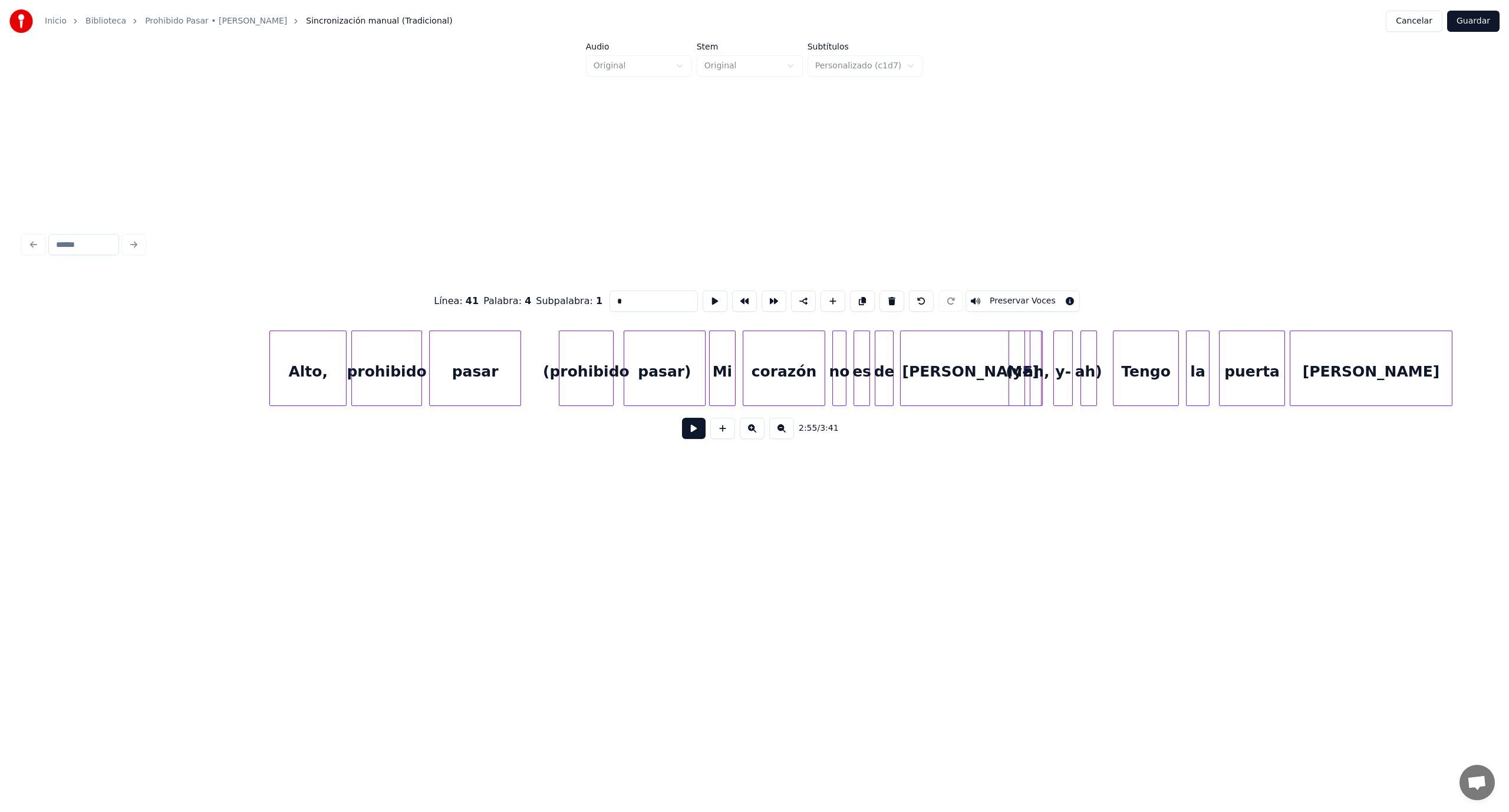
click at [663, 377] on div "pasar)" at bounding box center [664, 371] width 80 height 80
click at [879, 298] on button at bounding box center [891, 300] width 25 height 21
click at [1091, 378] on div "ah)" at bounding box center [1089, 371] width 15 height 80
click at [887, 296] on button at bounding box center [895, 300] width 25 height 21
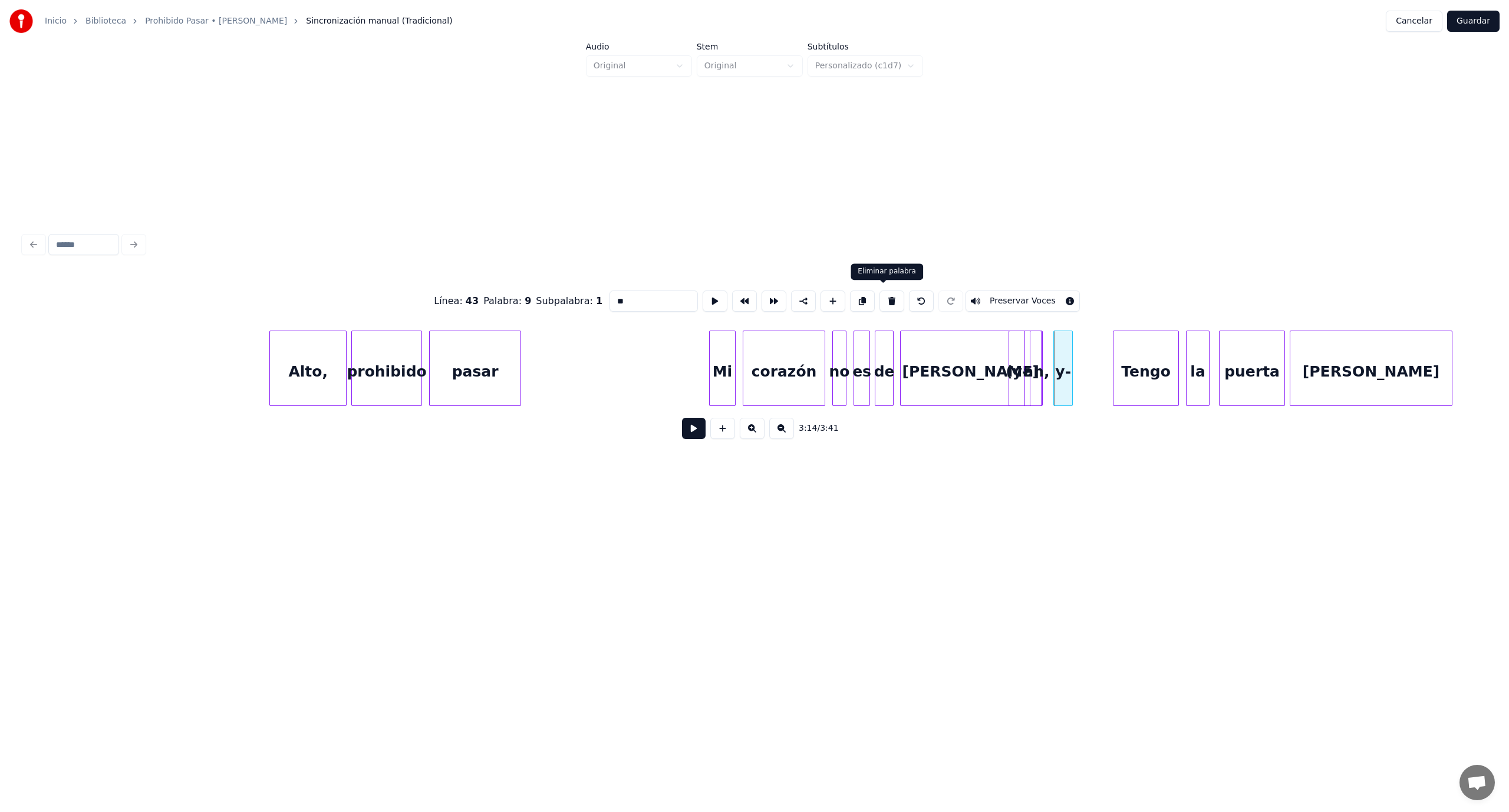
click at [885, 298] on button at bounding box center [891, 300] width 25 height 21
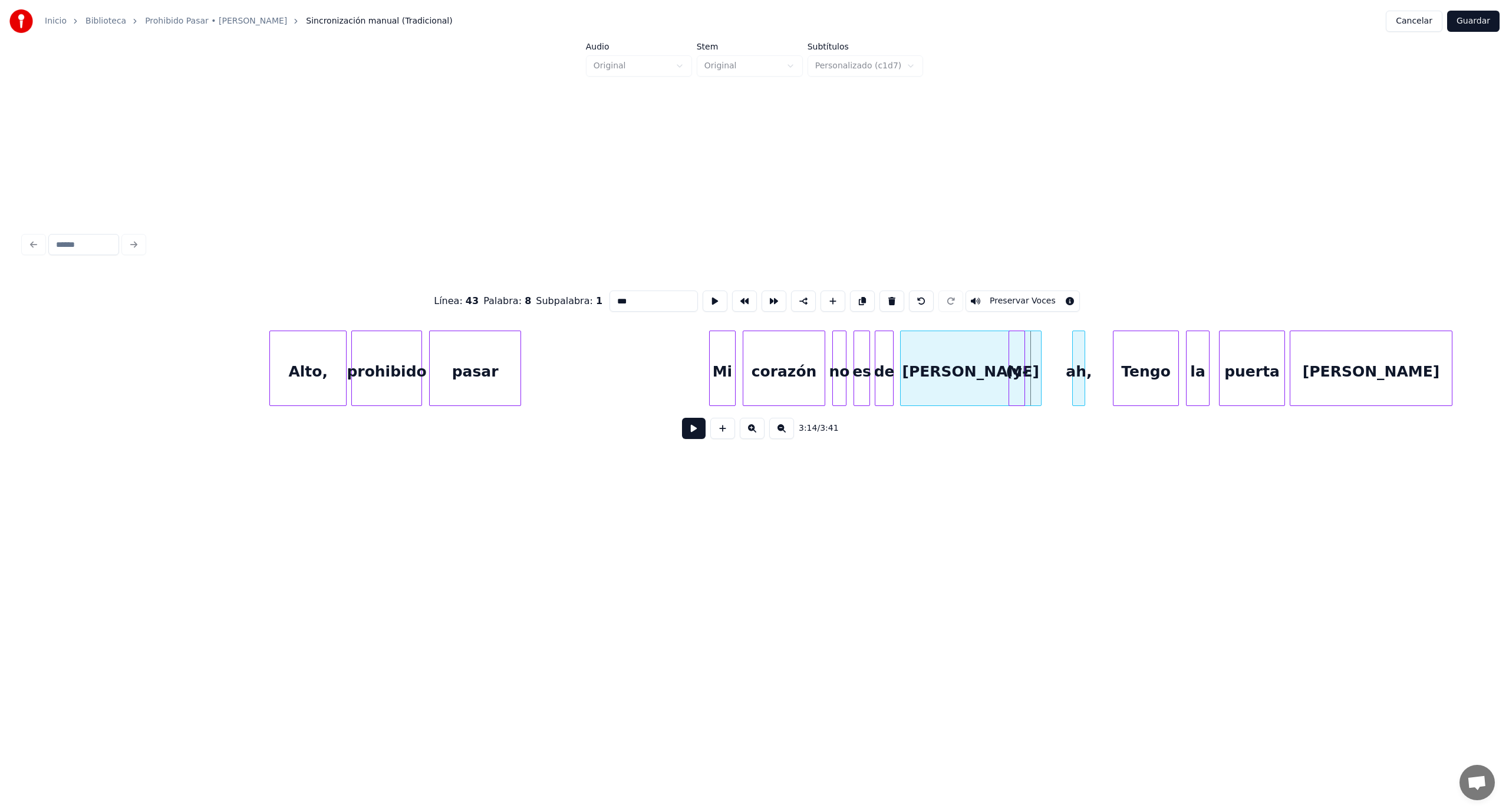
click at [1077, 356] on div "ah," at bounding box center [1078, 371] width 12 height 80
click at [1057, 365] on div "(y-" at bounding box center [1059, 371] width 15 height 80
click at [1082, 371] on div at bounding box center [1083, 368] width 3 height 74
click at [881, 294] on button at bounding box center [891, 300] width 25 height 21
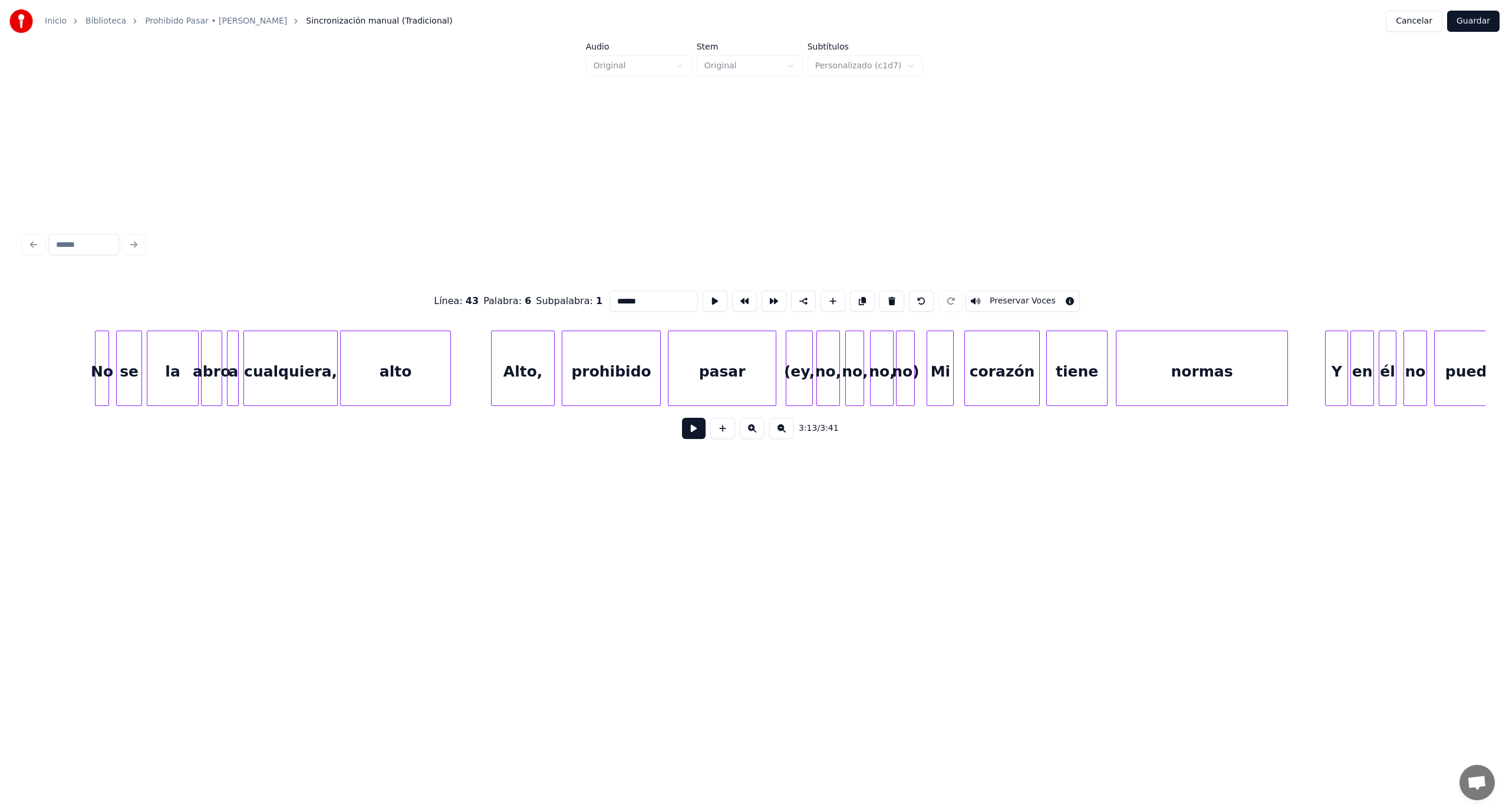
scroll to position [0, 23392]
click at [896, 378] on div "no)" at bounding box center [898, 371] width 18 height 80
click at [883, 295] on button at bounding box center [891, 300] width 25 height 21
click at [883, 296] on button at bounding box center [891, 300] width 25 height 21
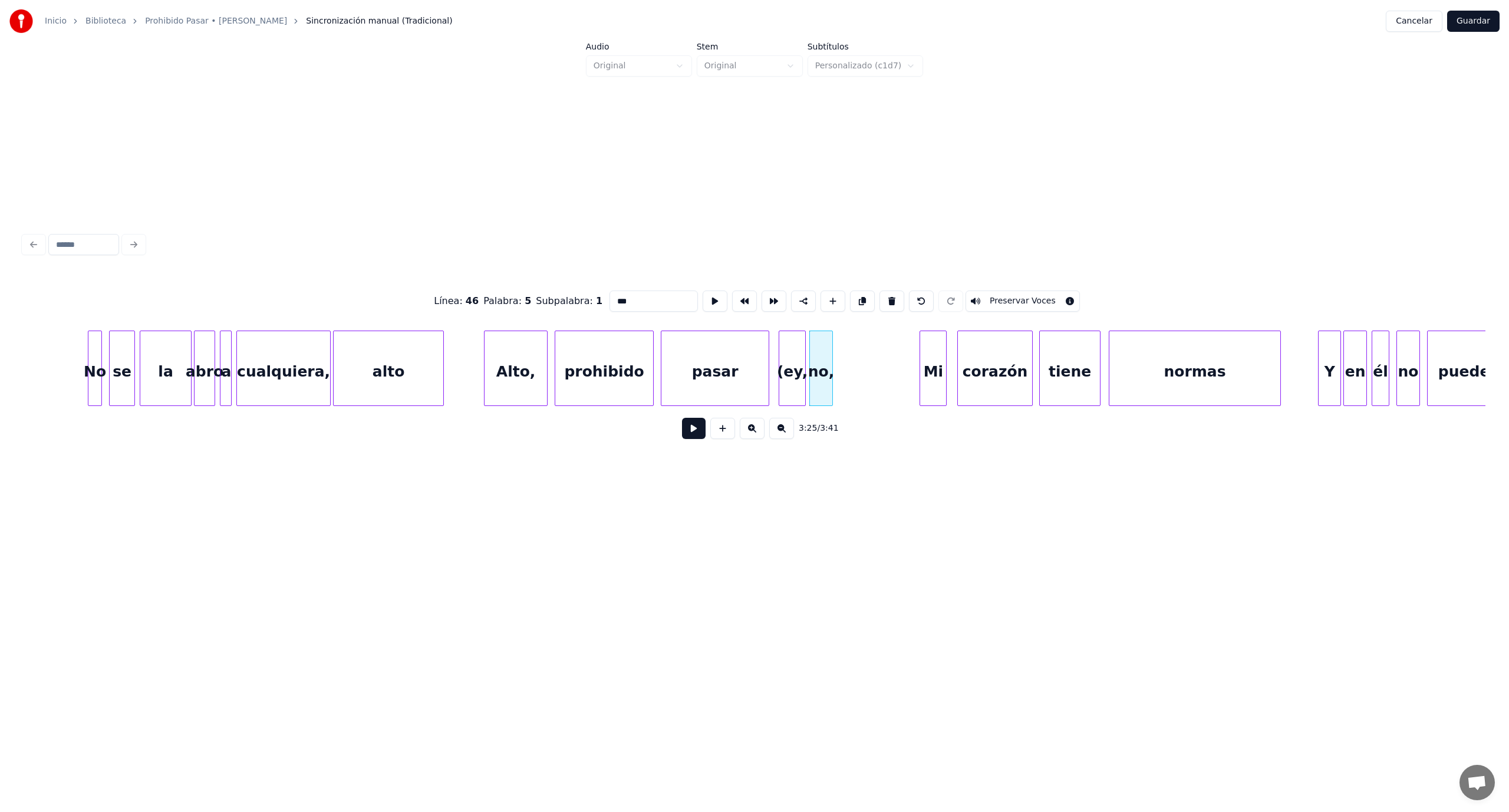
click at [883, 296] on button at bounding box center [891, 300] width 25 height 21
type input "*****"
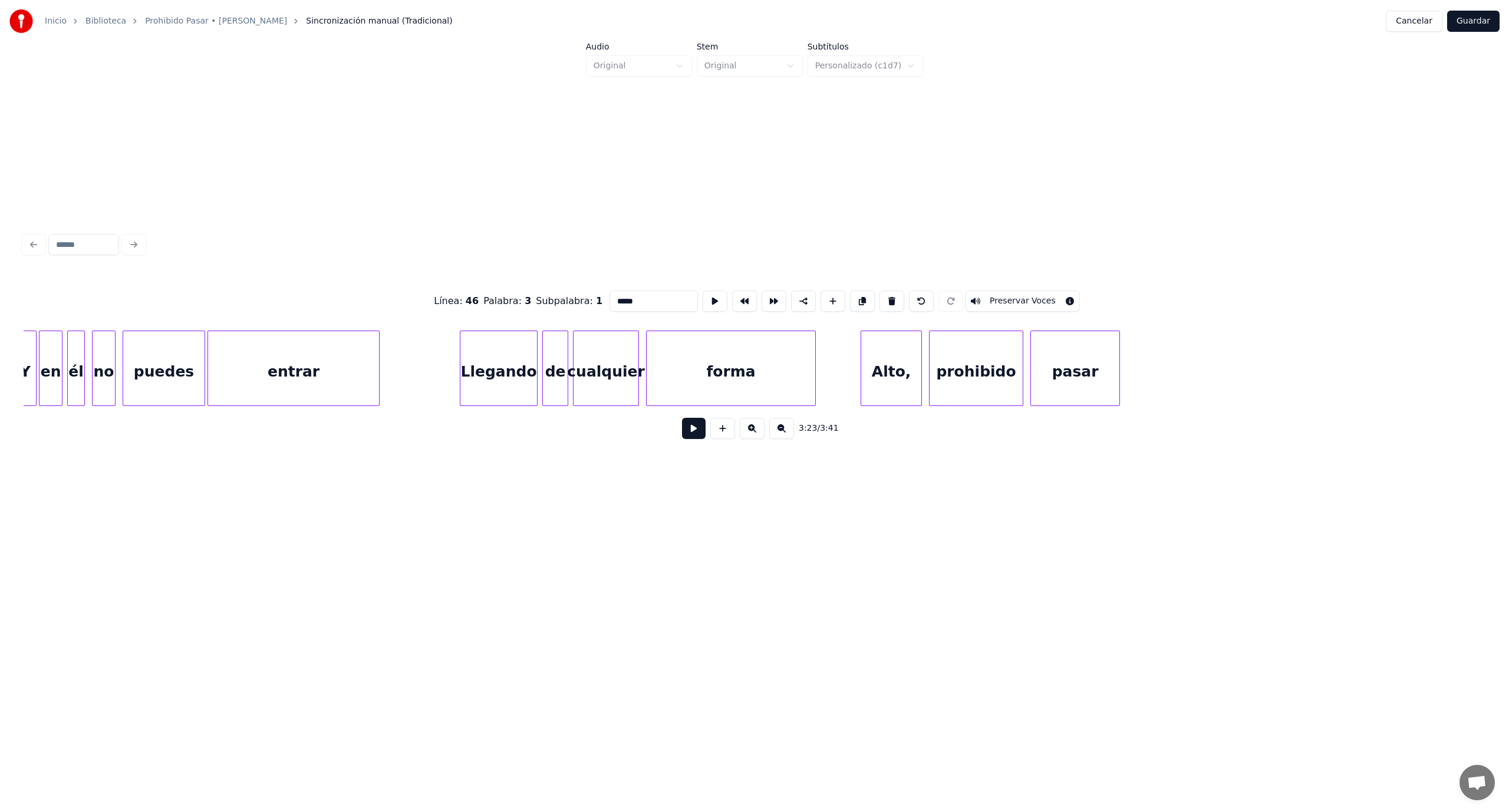
scroll to position [0, 24701]
click at [1476, 18] on button "Guardar" at bounding box center [1473, 21] width 52 height 21
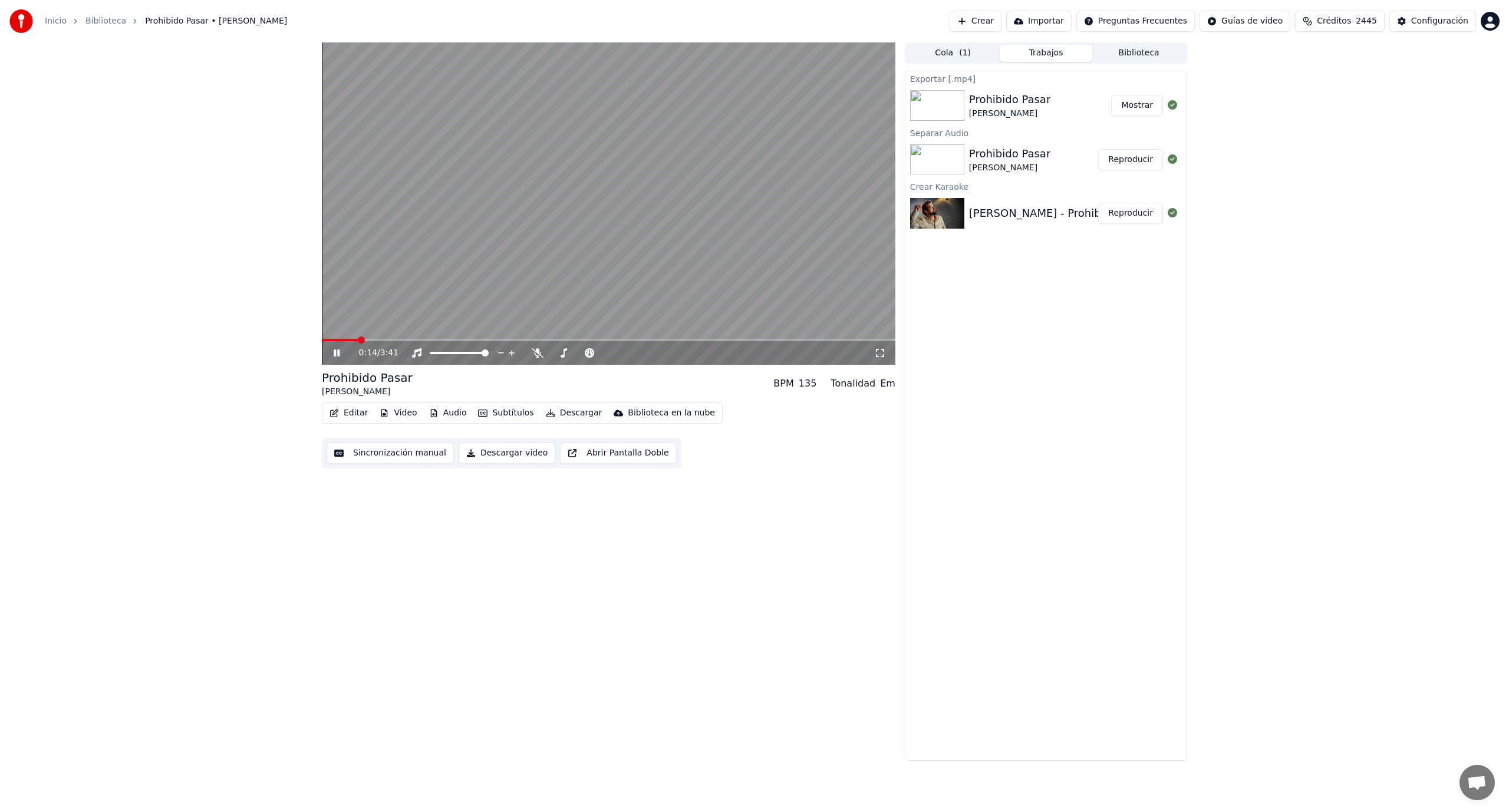
click at [358, 339] on span at bounding box center [340, 340] width 36 height 3
click at [337, 357] on icon at bounding box center [345, 353] width 27 height 9
click at [341, 351] on icon at bounding box center [345, 353] width 27 height 9
click at [355, 411] on button "Editar" at bounding box center [348, 412] width 48 height 16
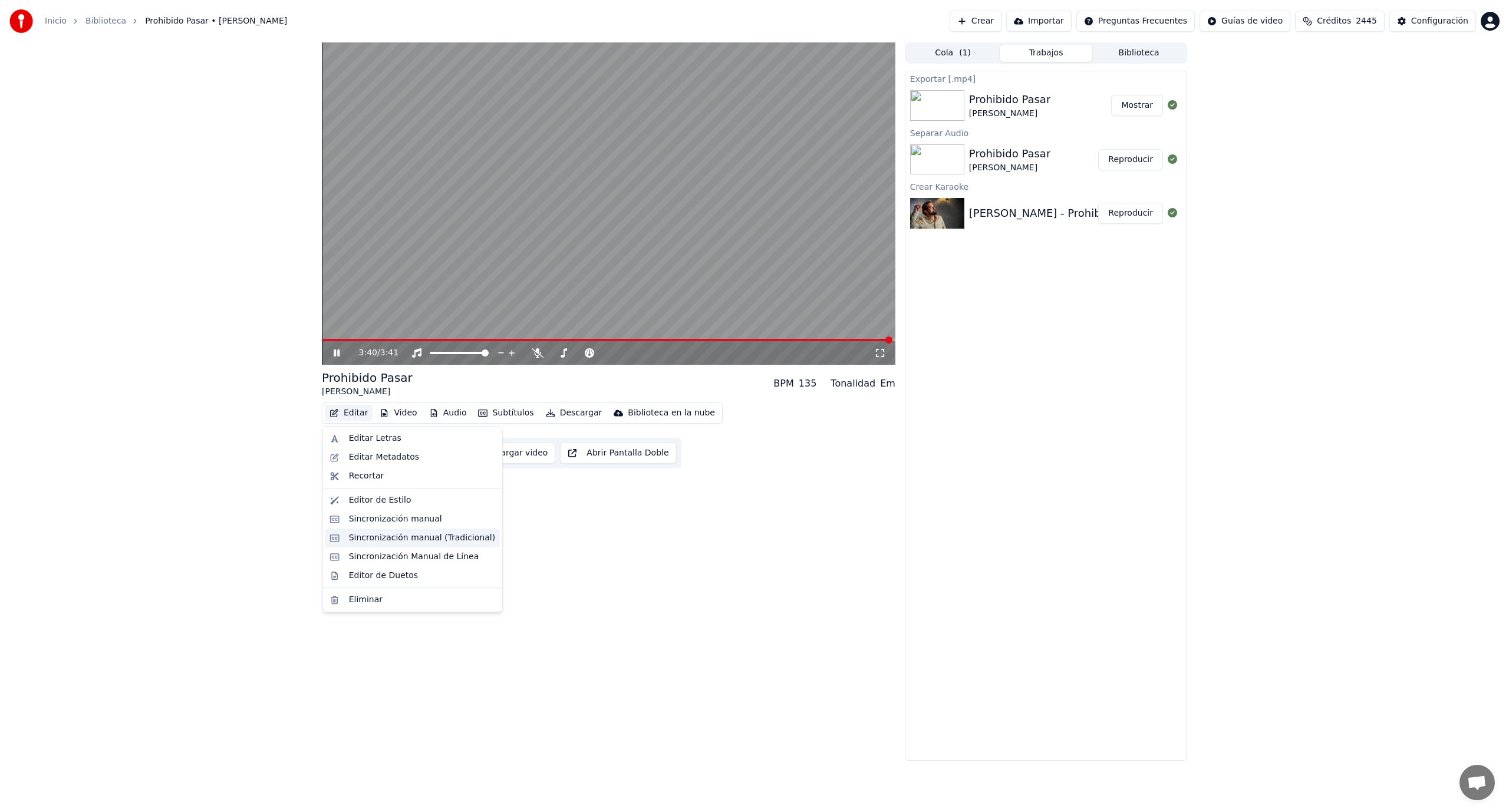
click at [466, 536] on div "Sincronización manual (Tradicional)" at bounding box center [422, 538] width 146 height 12
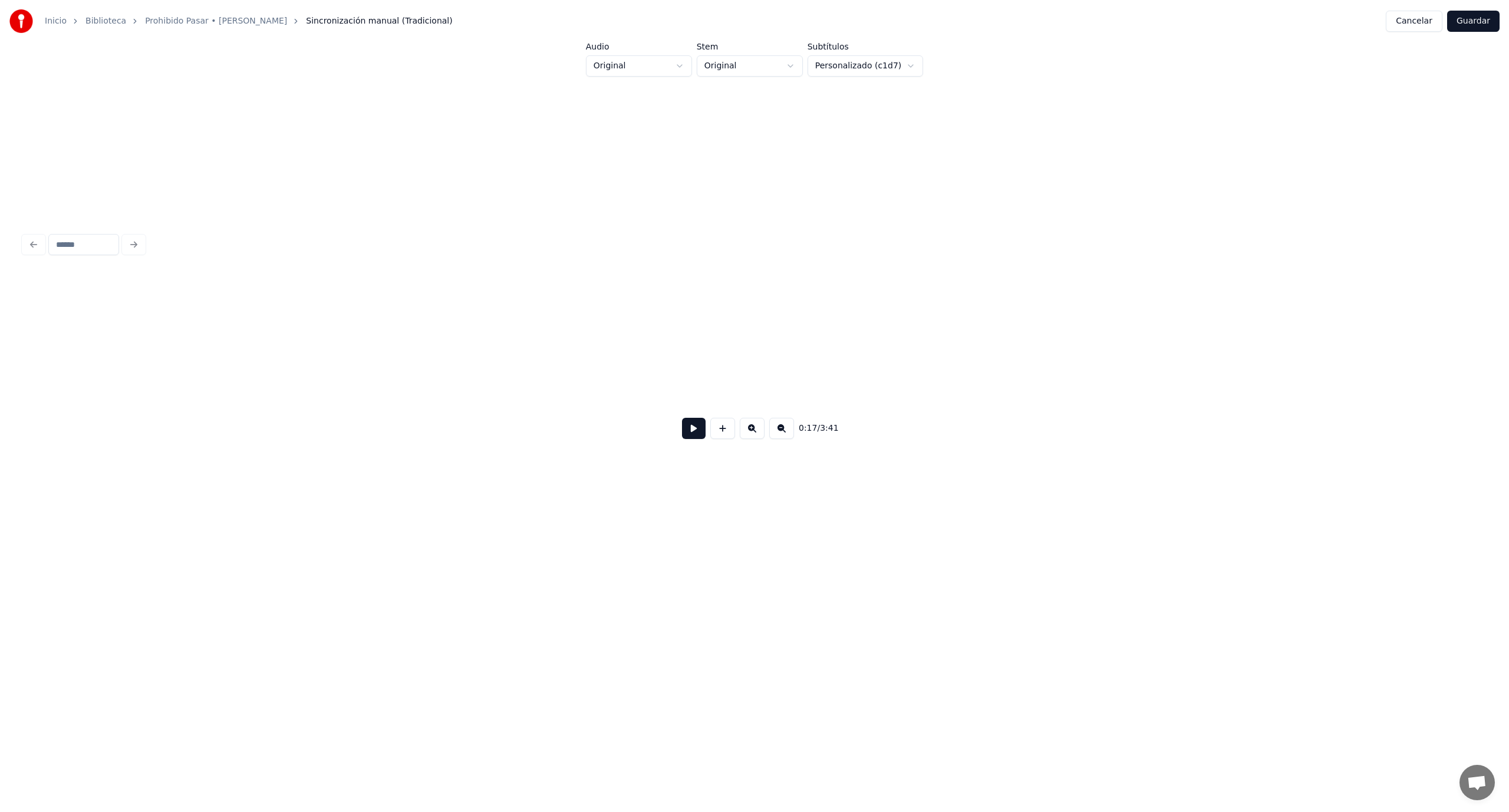
scroll to position [0, 2088]
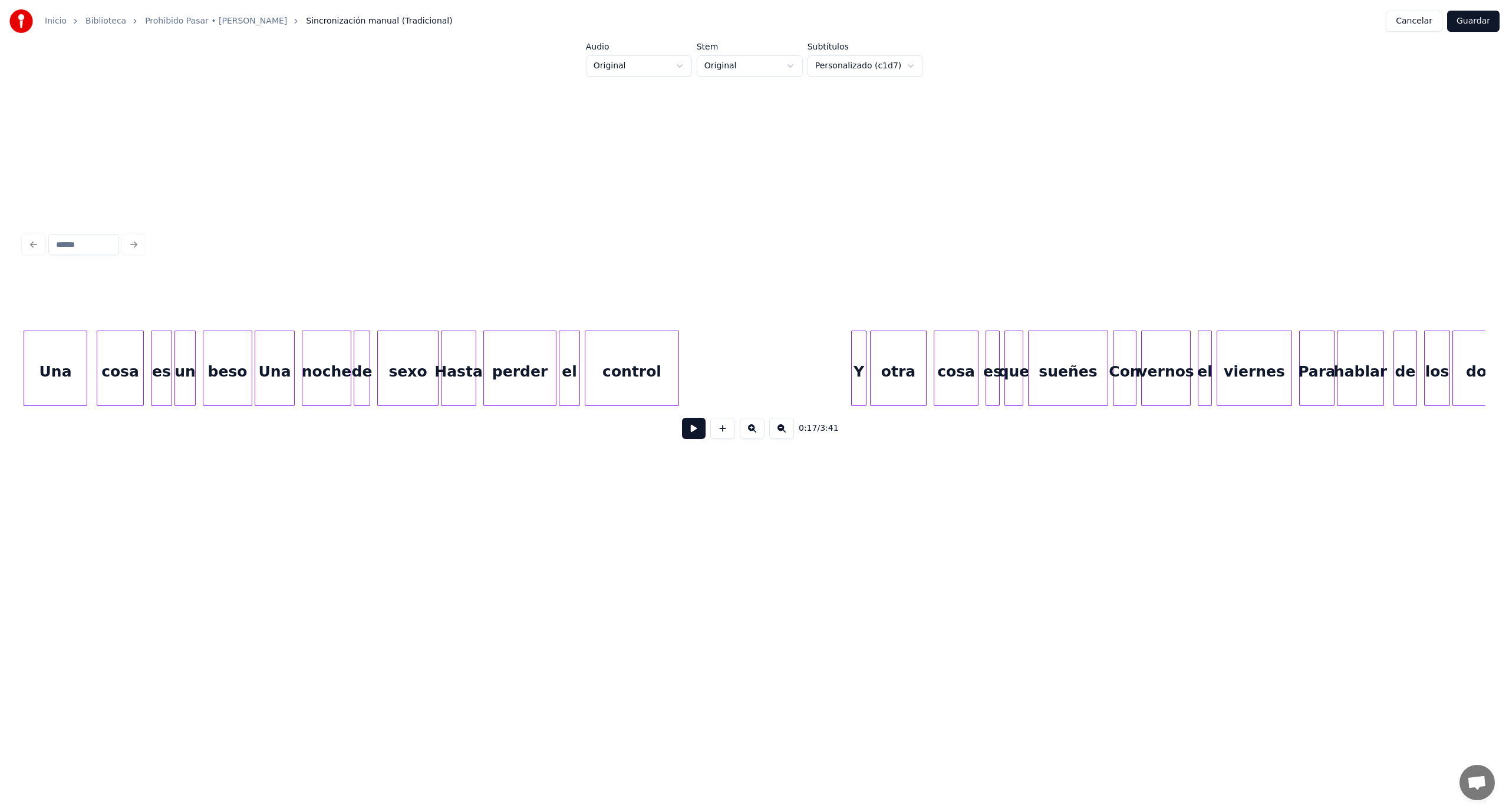
click at [694, 432] on button at bounding box center [694, 428] width 24 height 21
click at [694, 434] on button at bounding box center [694, 428] width 24 height 21
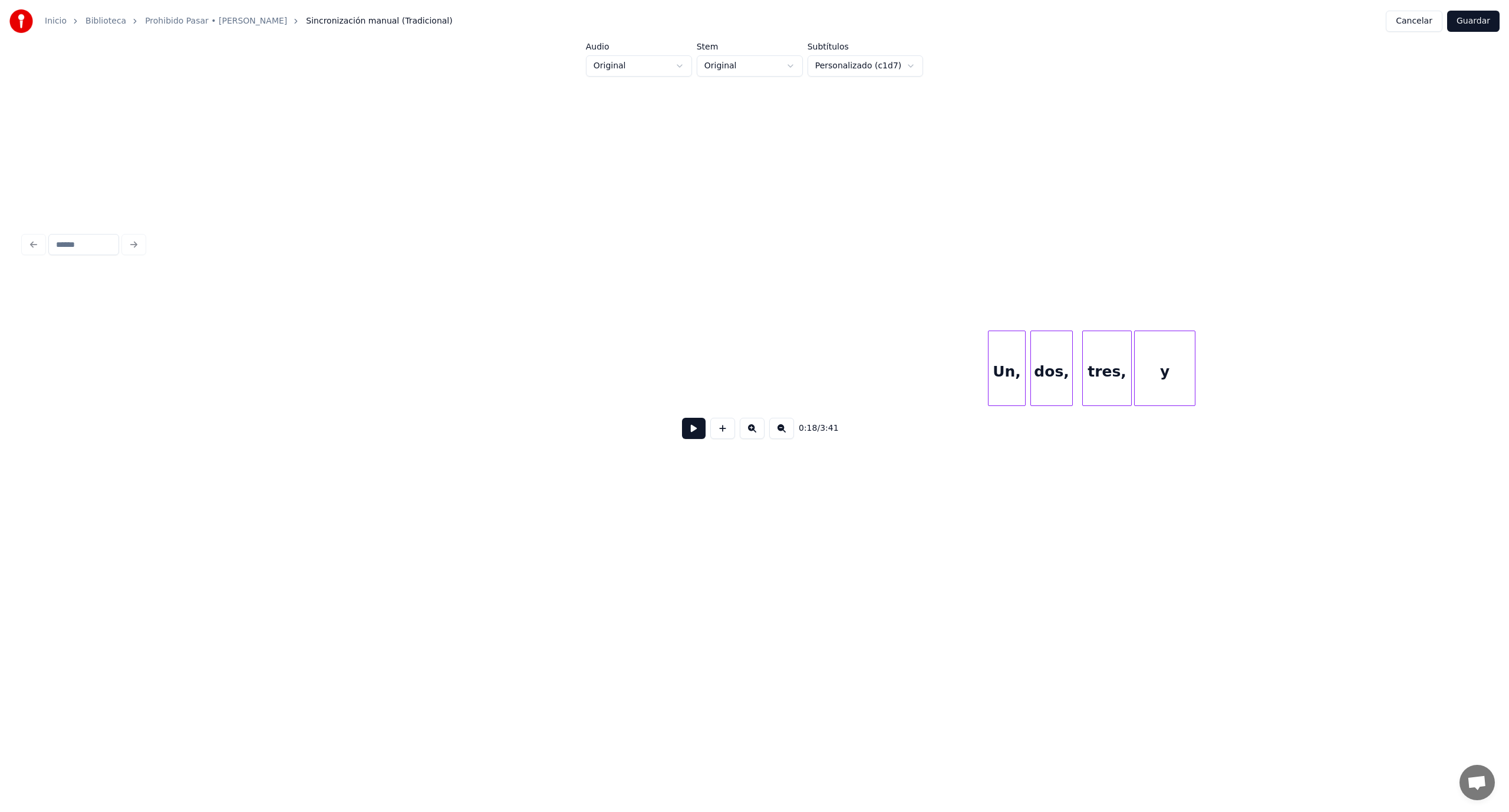
scroll to position [0, 19547]
click at [694, 430] on button at bounding box center [694, 428] width 24 height 21
click at [693, 435] on button at bounding box center [694, 428] width 24 height 21
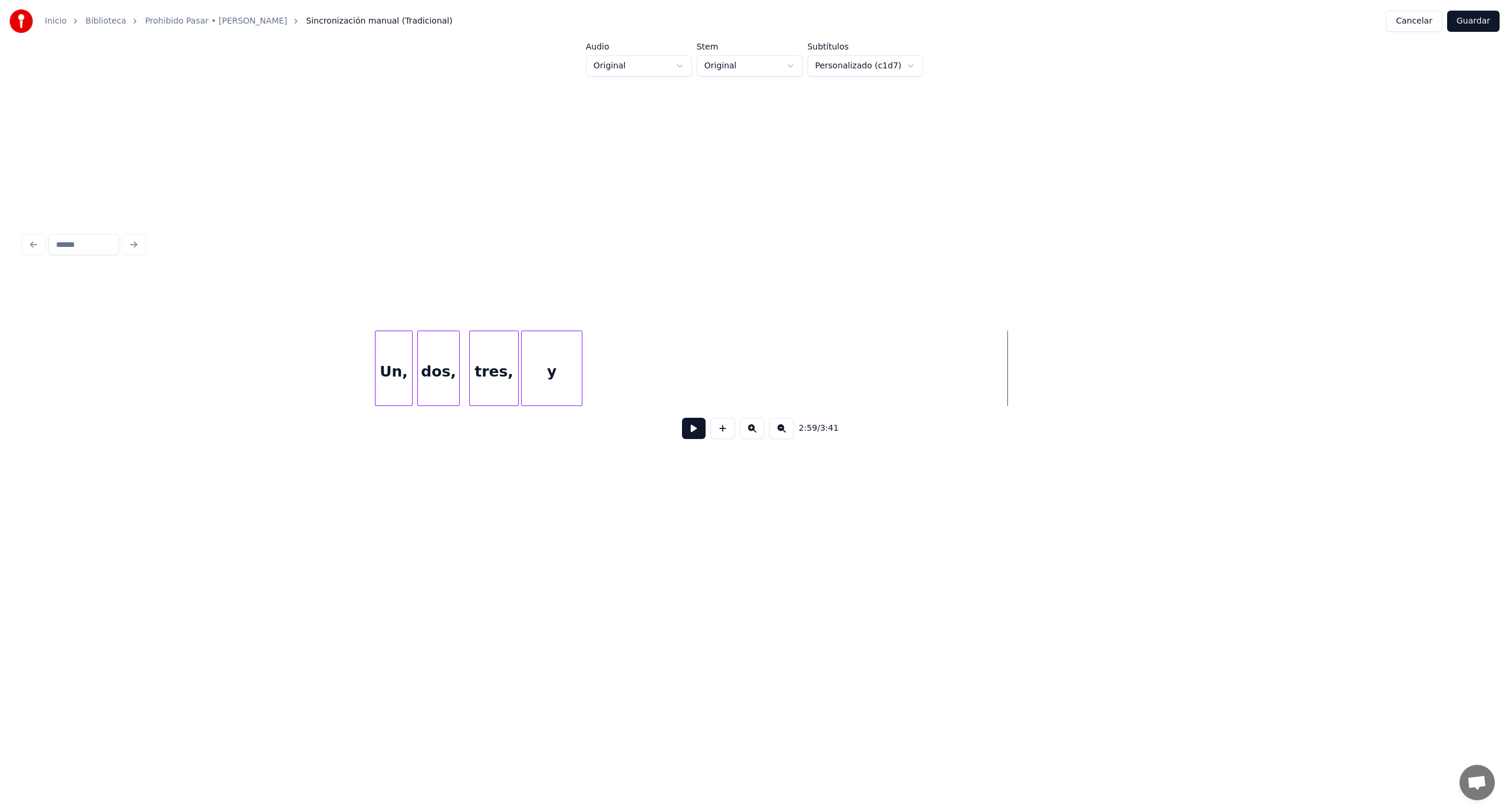
scroll to position [0, 20139]
click at [575, 366] on div "y" at bounding box center [566, 371] width 60 height 80
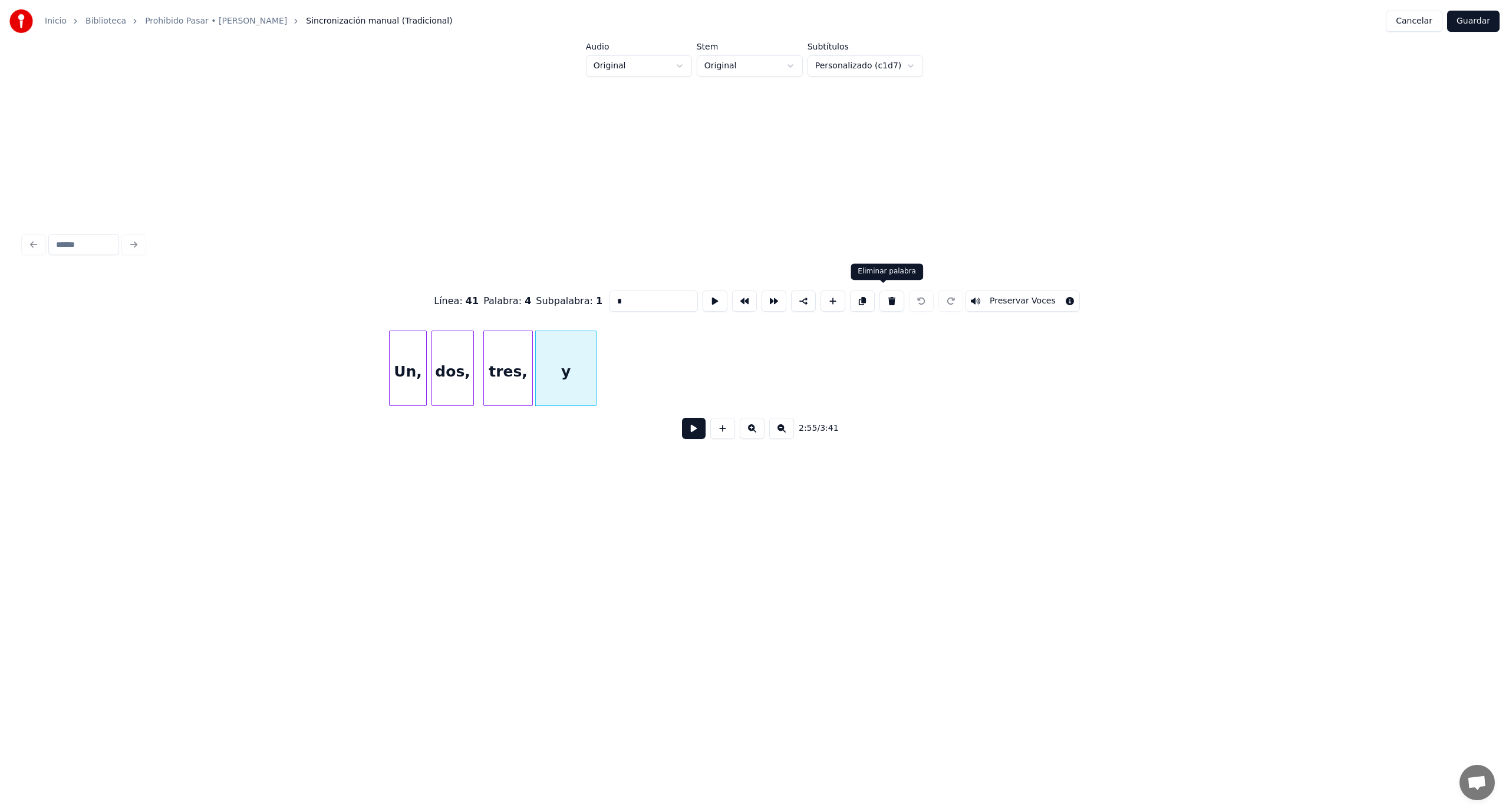
click at [883, 297] on button at bounding box center [891, 300] width 25 height 21
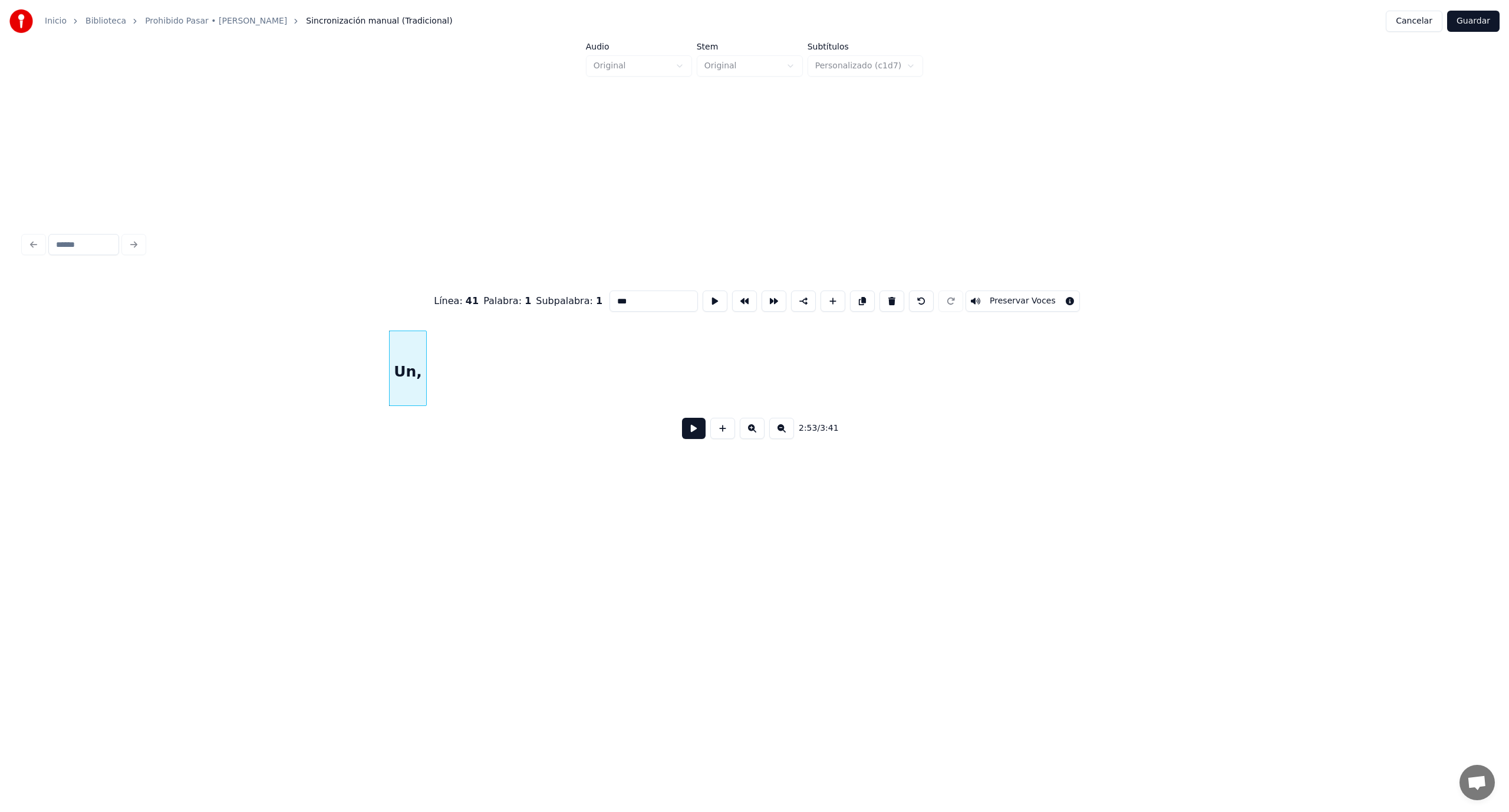
click at [883, 297] on button at bounding box center [891, 300] width 25 height 21
type input "*****"
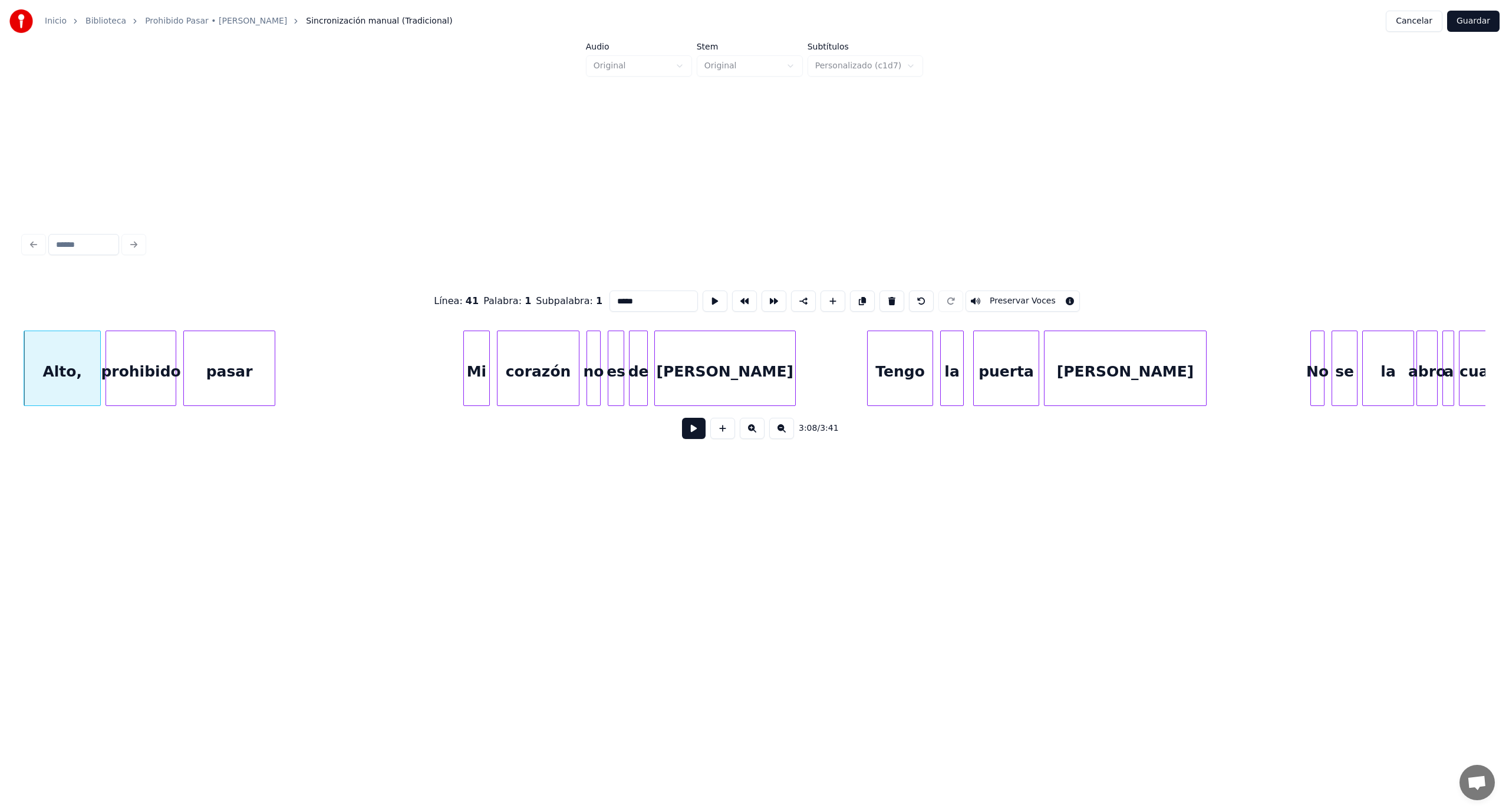
click at [1466, 20] on button "Guardar" at bounding box center [1473, 21] width 52 height 21
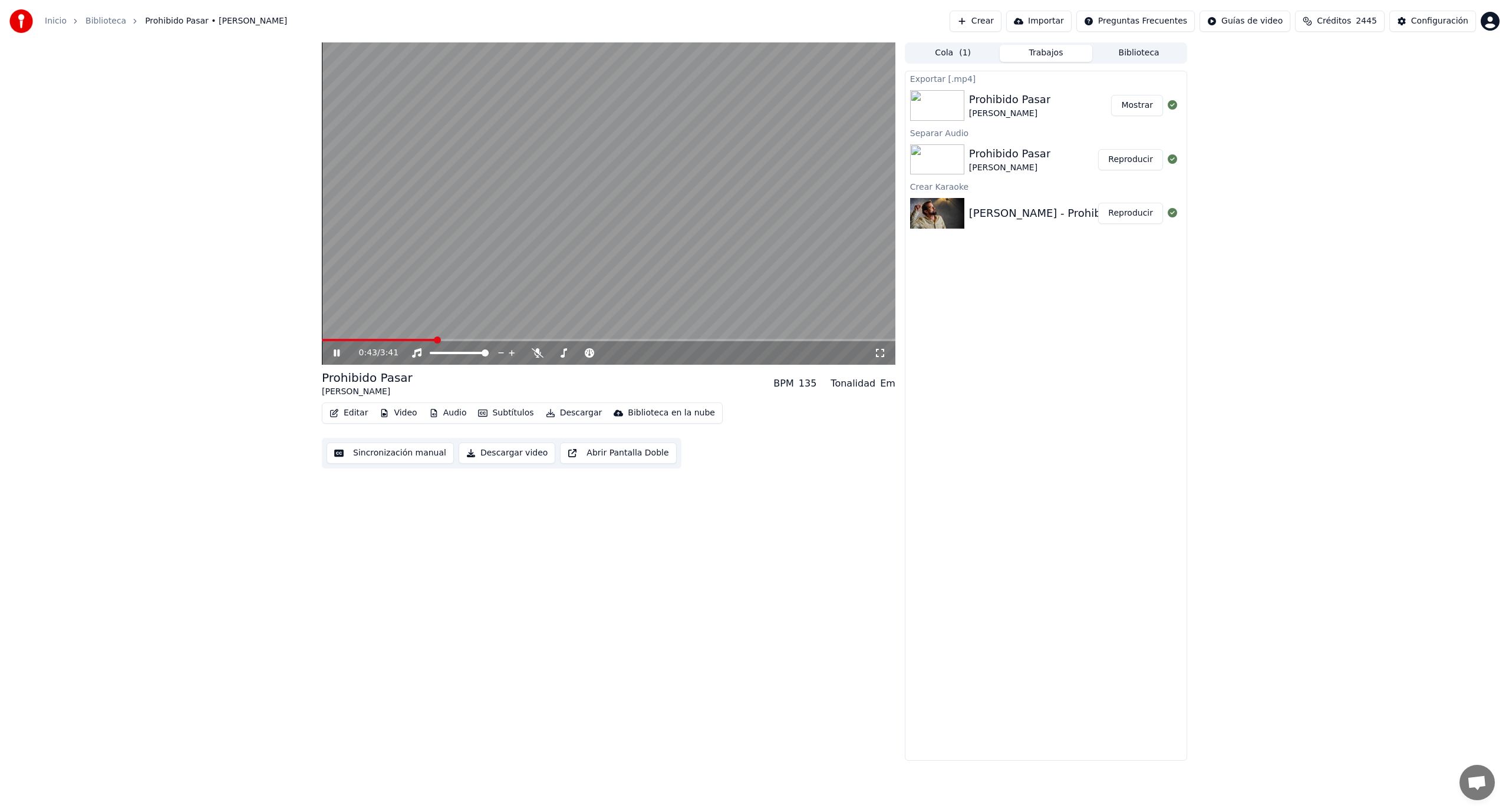
click at [337, 353] on icon at bounding box center [345, 353] width 27 height 9
click at [563, 410] on button "Descargar" at bounding box center [573, 412] width 66 height 16
click at [573, 436] on div "Video [.mp4]" at bounding box center [583, 438] width 53 height 12
click at [1138, 107] on button "Mostrar" at bounding box center [1137, 105] width 52 height 21
